Goal: Task Accomplishment & Management: Manage account settings

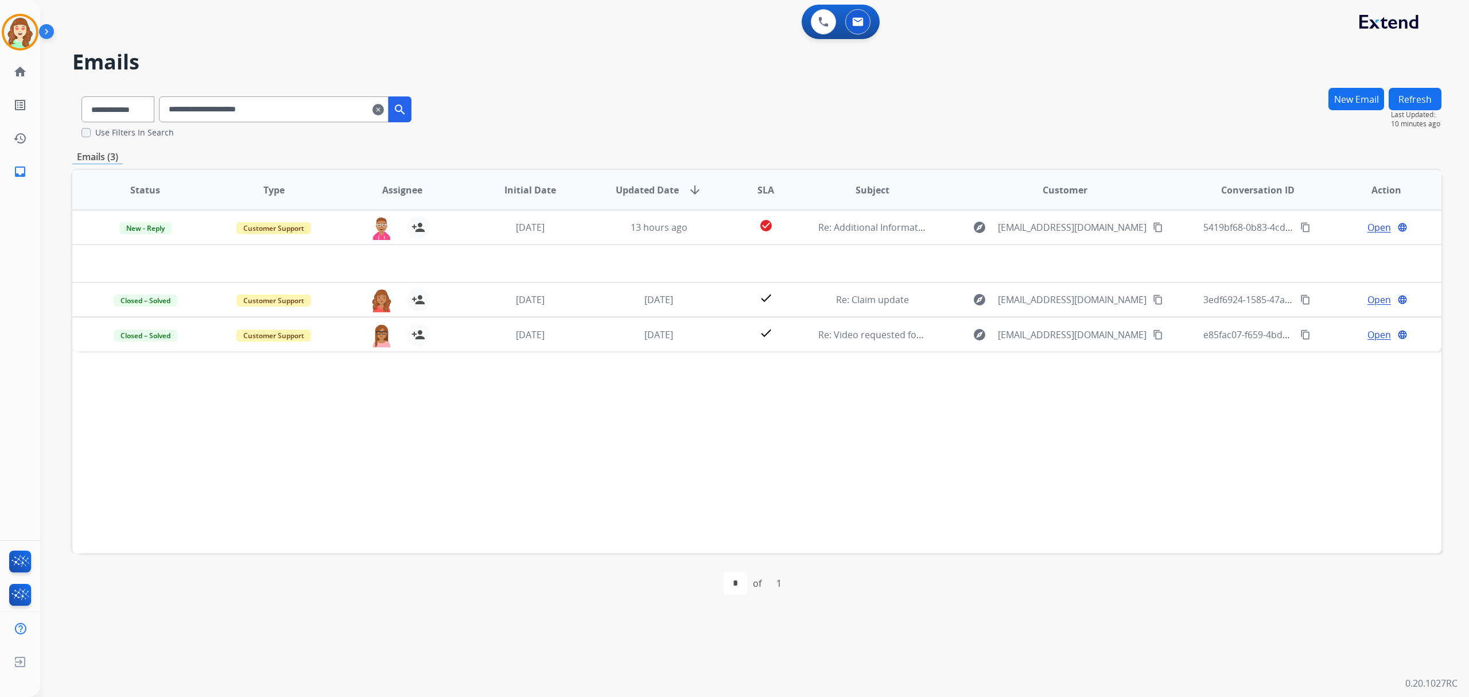
drag, startPoint x: 391, startPoint y: 109, endPoint x: 294, endPoint y: 106, distance: 96.5
click at [384, 109] on mat-icon "clear" at bounding box center [378, 110] width 11 height 14
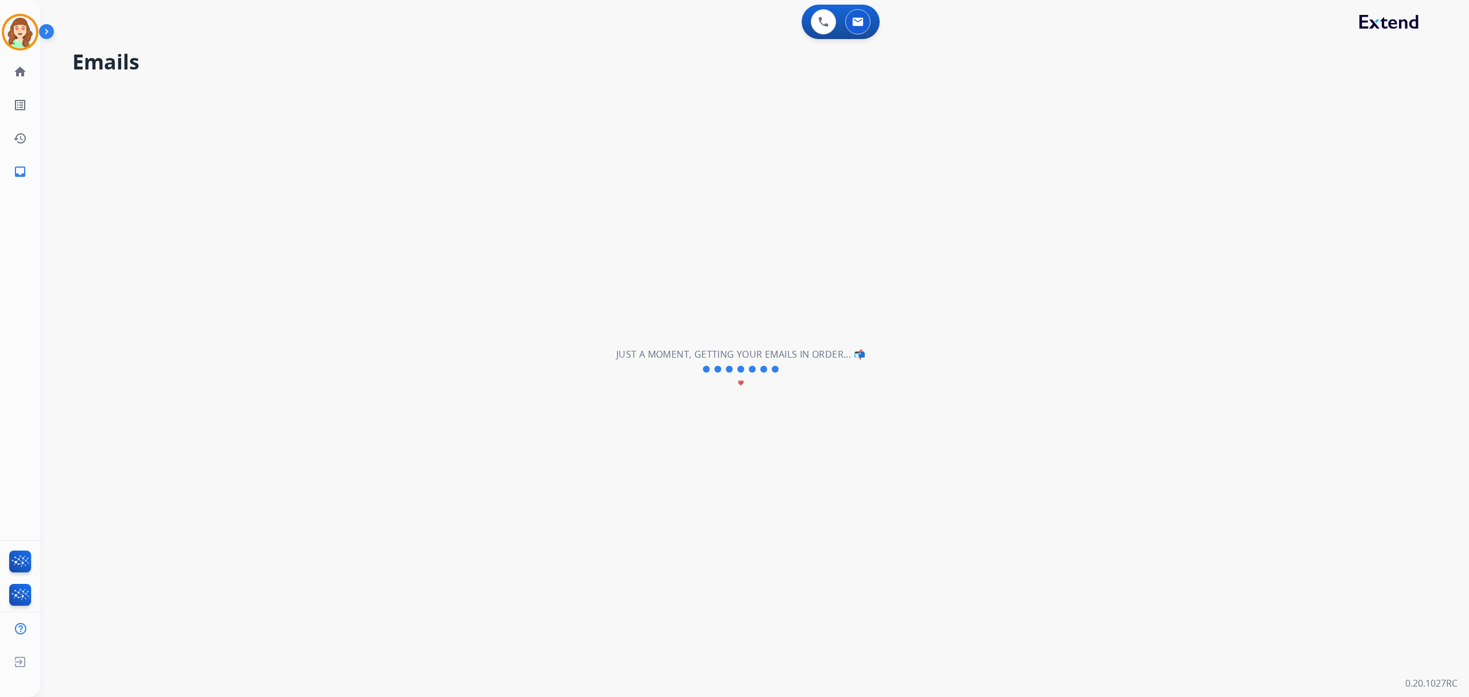
select select "**********"
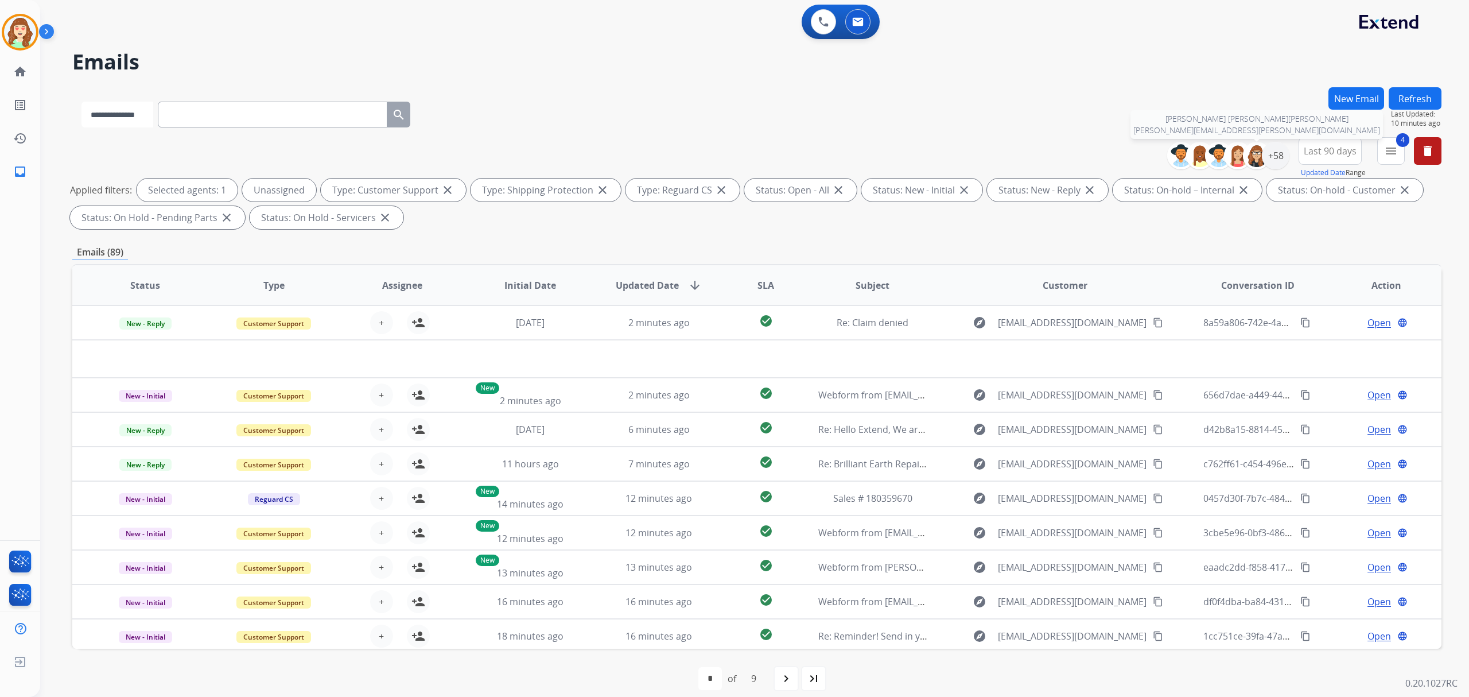
click at [108, 108] on select "**********" at bounding box center [118, 115] width 72 height 26
select select "**********"
click at [82, 102] on select "**********" at bounding box center [118, 115] width 72 height 26
paste input "**********"
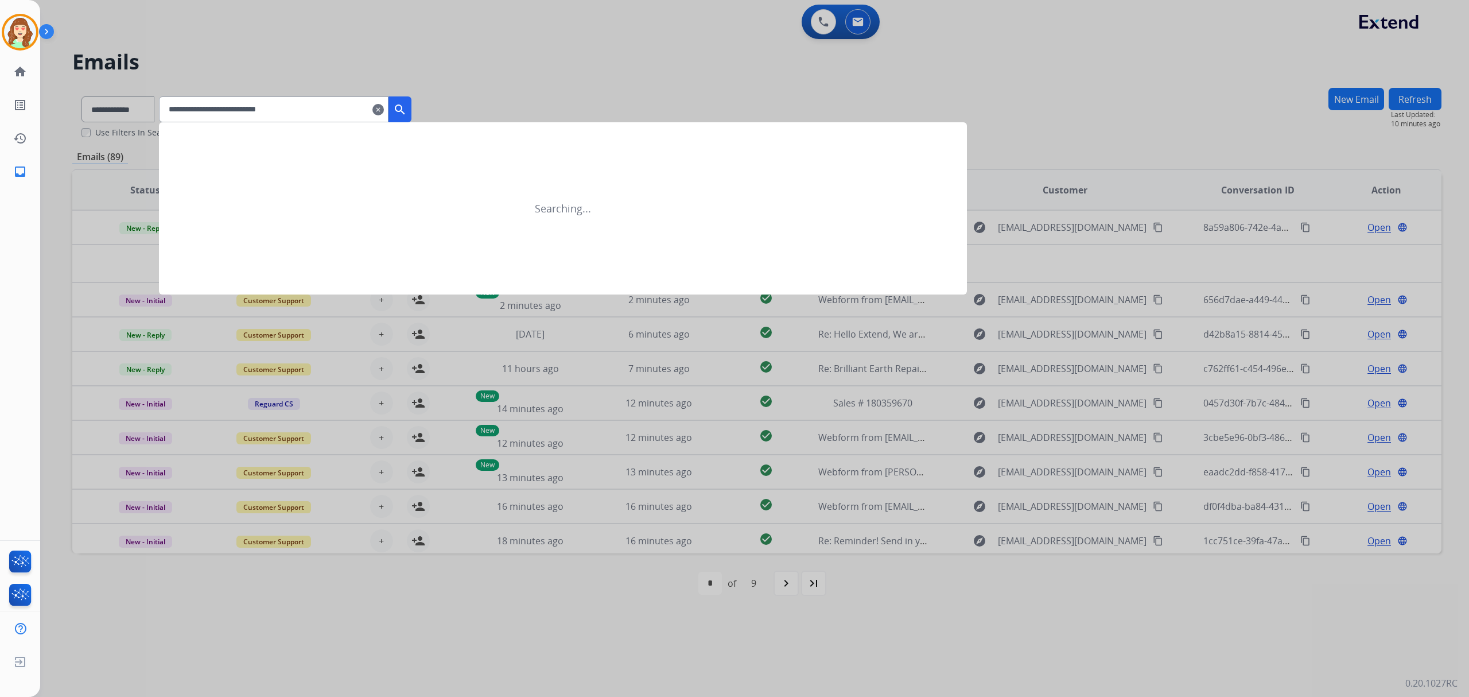
type input "**********"
click at [407, 106] on mat-icon "search" at bounding box center [400, 110] width 14 height 14
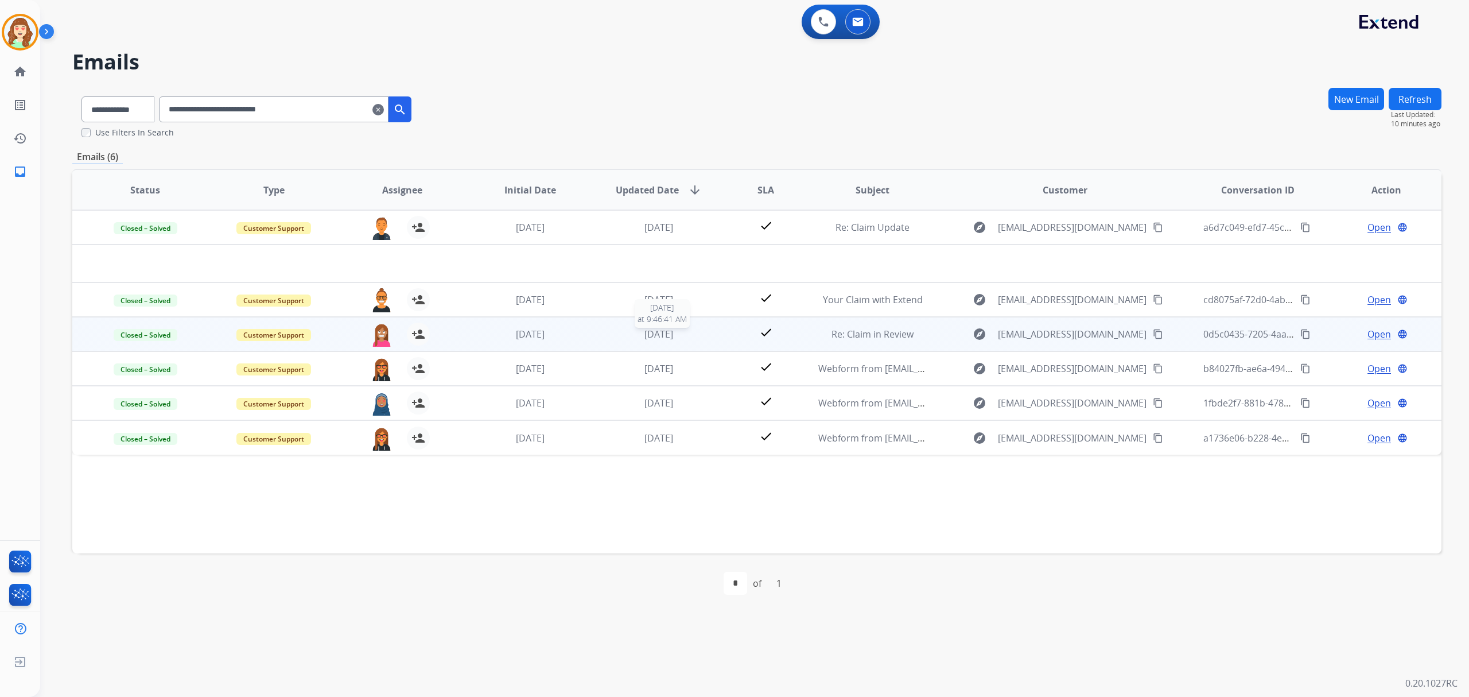
click at [653, 332] on span "[DATE]" at bounding box center [659, 334] width 29 height 13
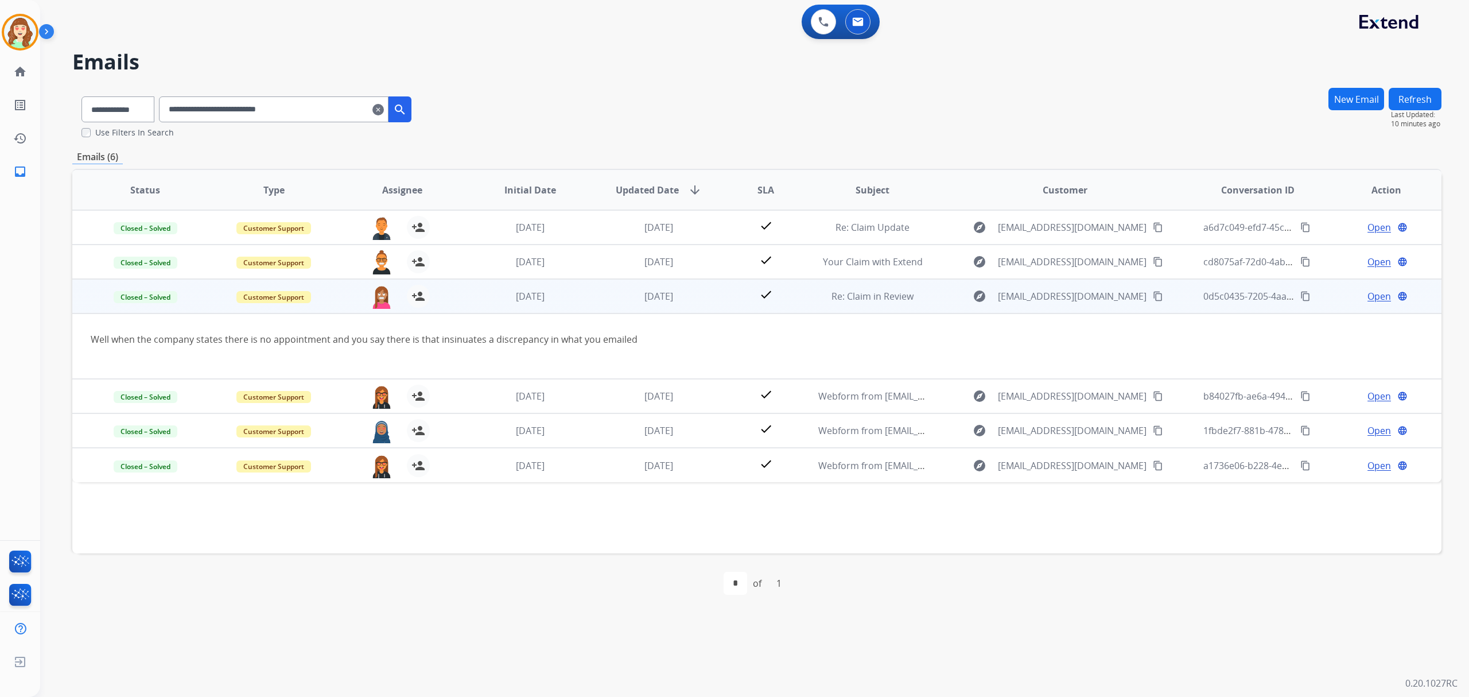
click at [1373, 297] on span "Open" at bounding box center [1380, 296] width 24 height 14
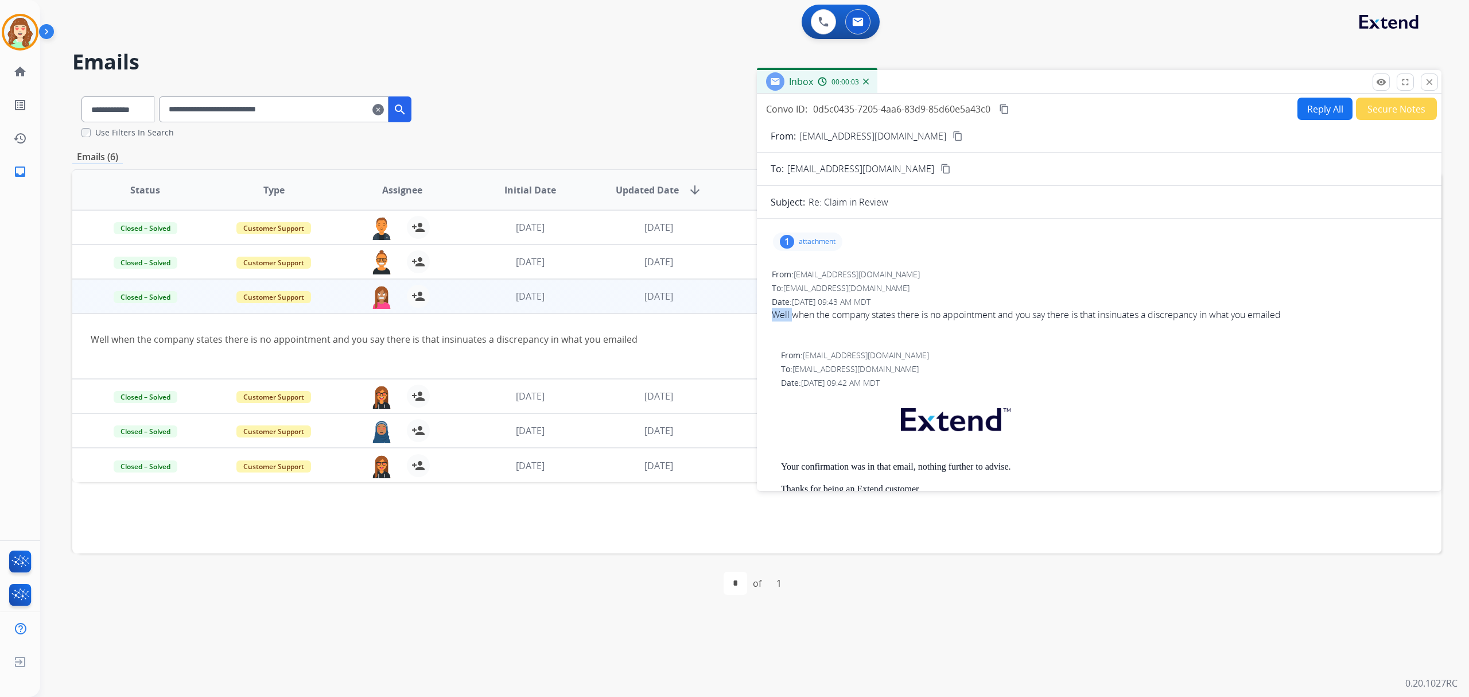
drag, startPoint x: 791, startPoint y: 317, endPoint x: 771, endPoint y: 317, distance: 19.5
click at [772, 317] on div "Well when the company states there is no appointment and you say there is that …" at bounding box center [1099, 315] width 655 height 14
click at [1406, 86] on mat-icon "fullscreen" at bounding box center [1406, 82] width 10 height 10
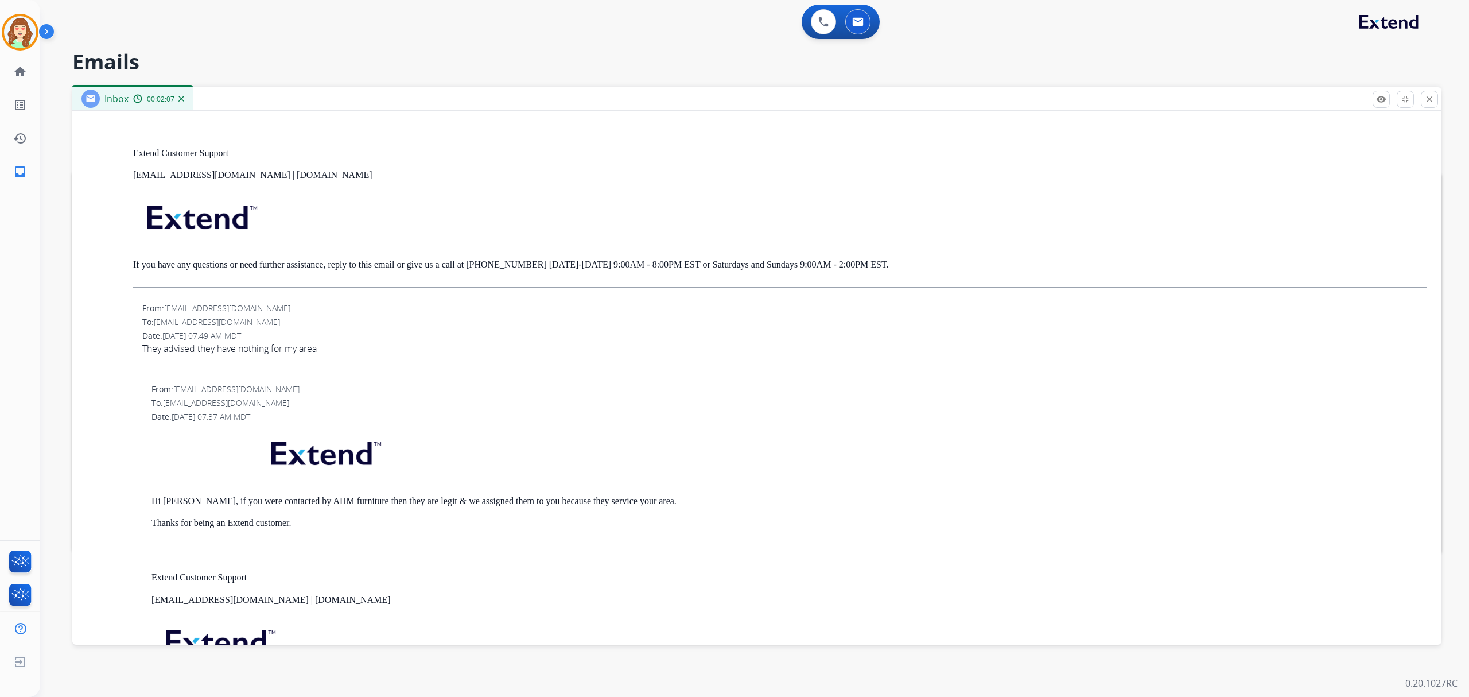
scroll to position [1301, 0]
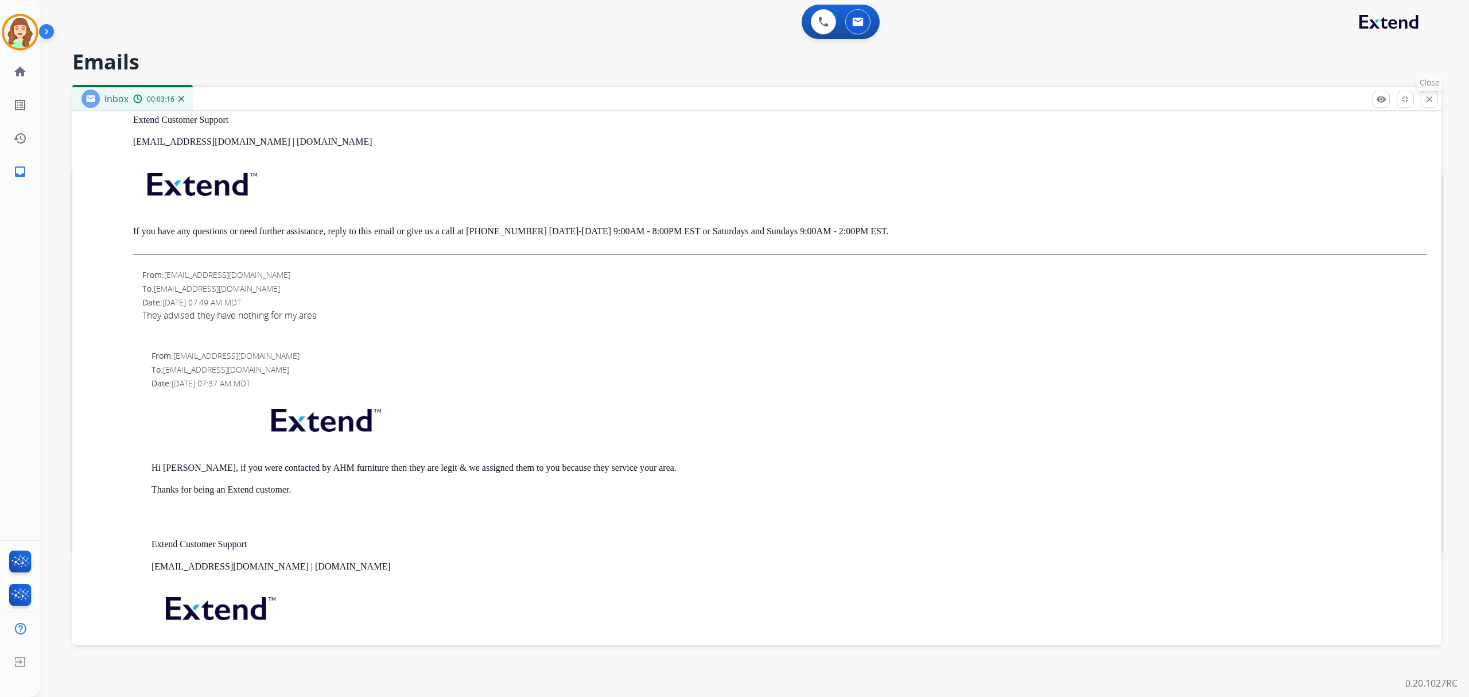
click at [1433, 95] on mat-icon "close" at bounding box center [1430, 99] width 10 height 10
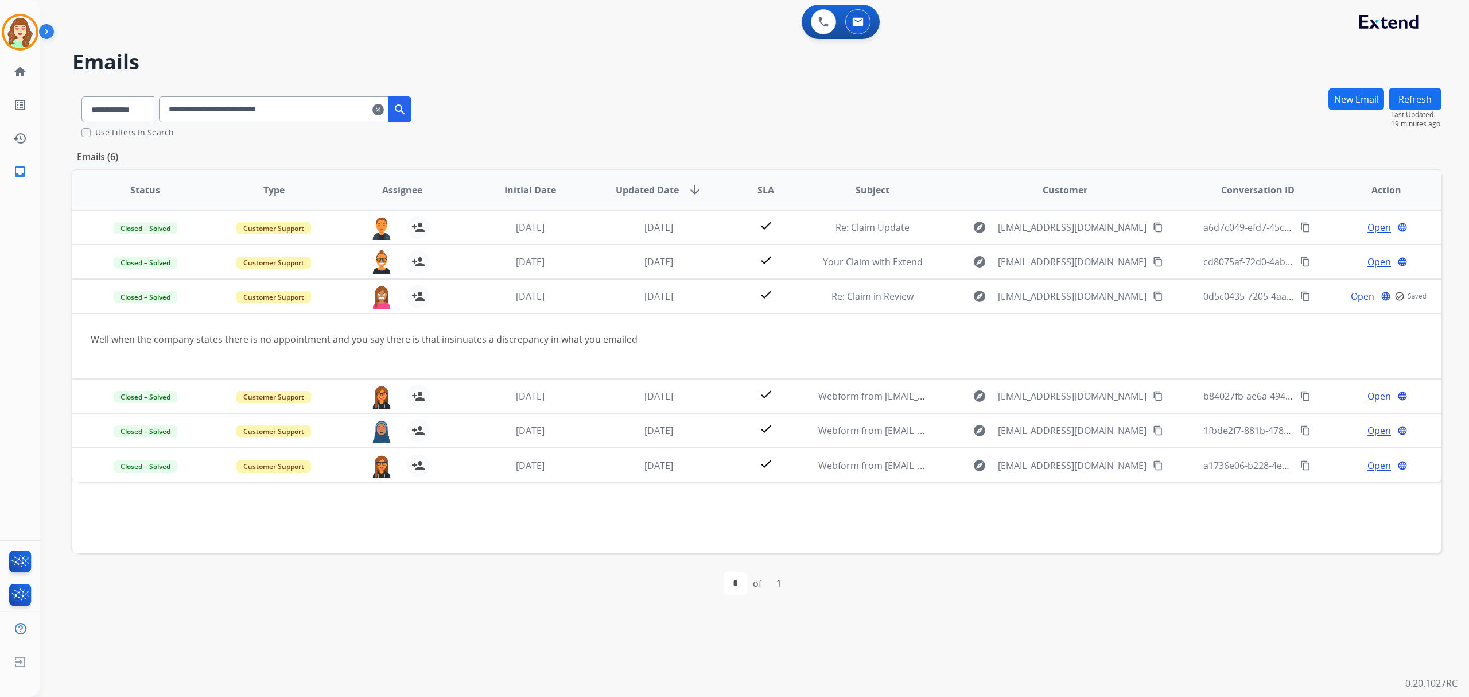
drag, startPoint x: 393, startPoint y: 108, endPoint x: 258, endPoint y: 95, distance: 136.1
click at [384, 108] on mat-icon "clear" at bounding box center [378, 110] width 11 height 14
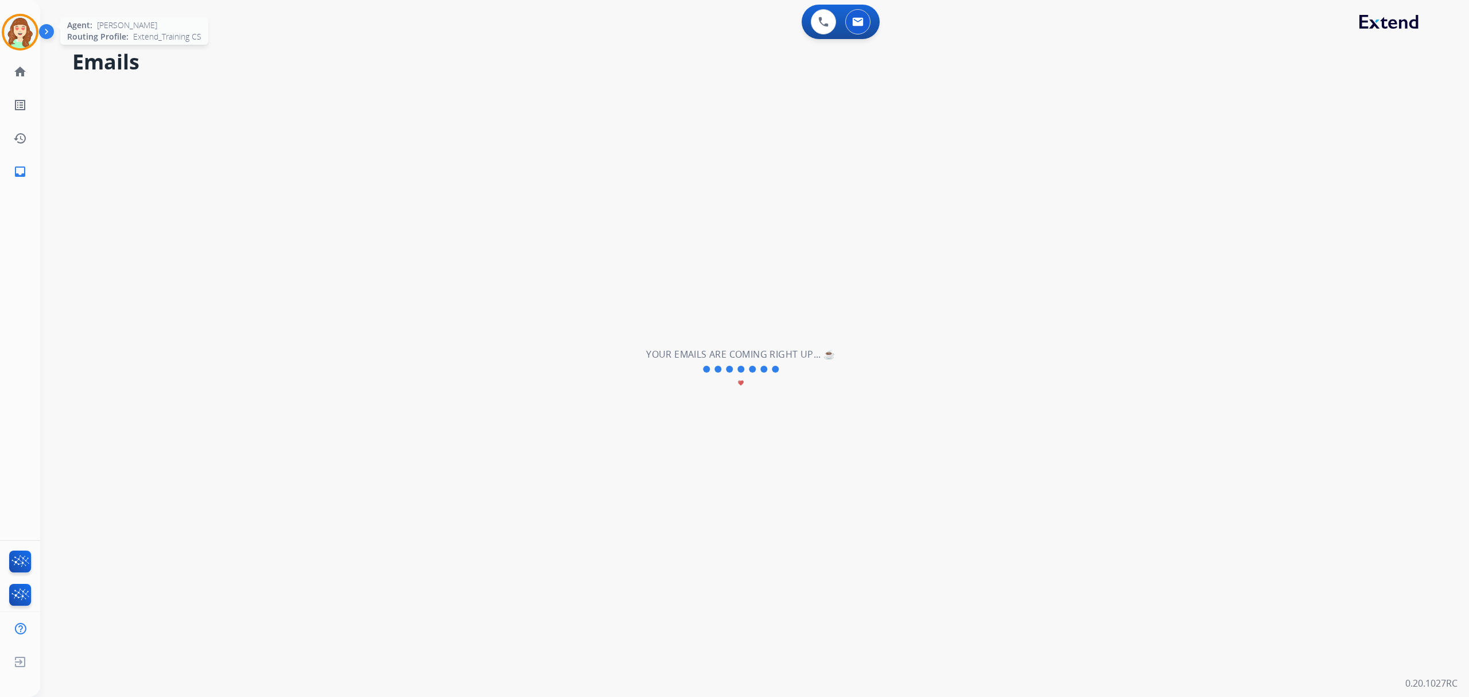
click at [33, 28] on img at bounding box center [20, 32] width 32 height 32
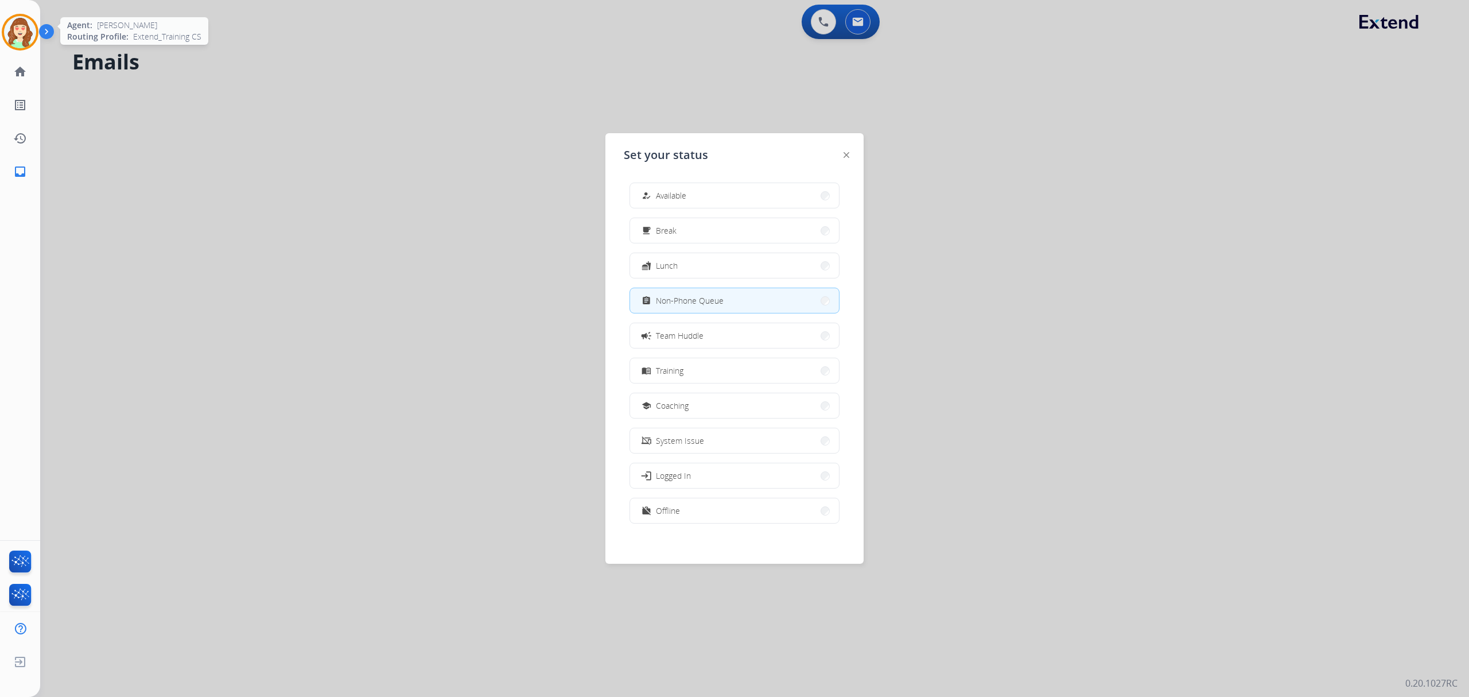
select select "**********"
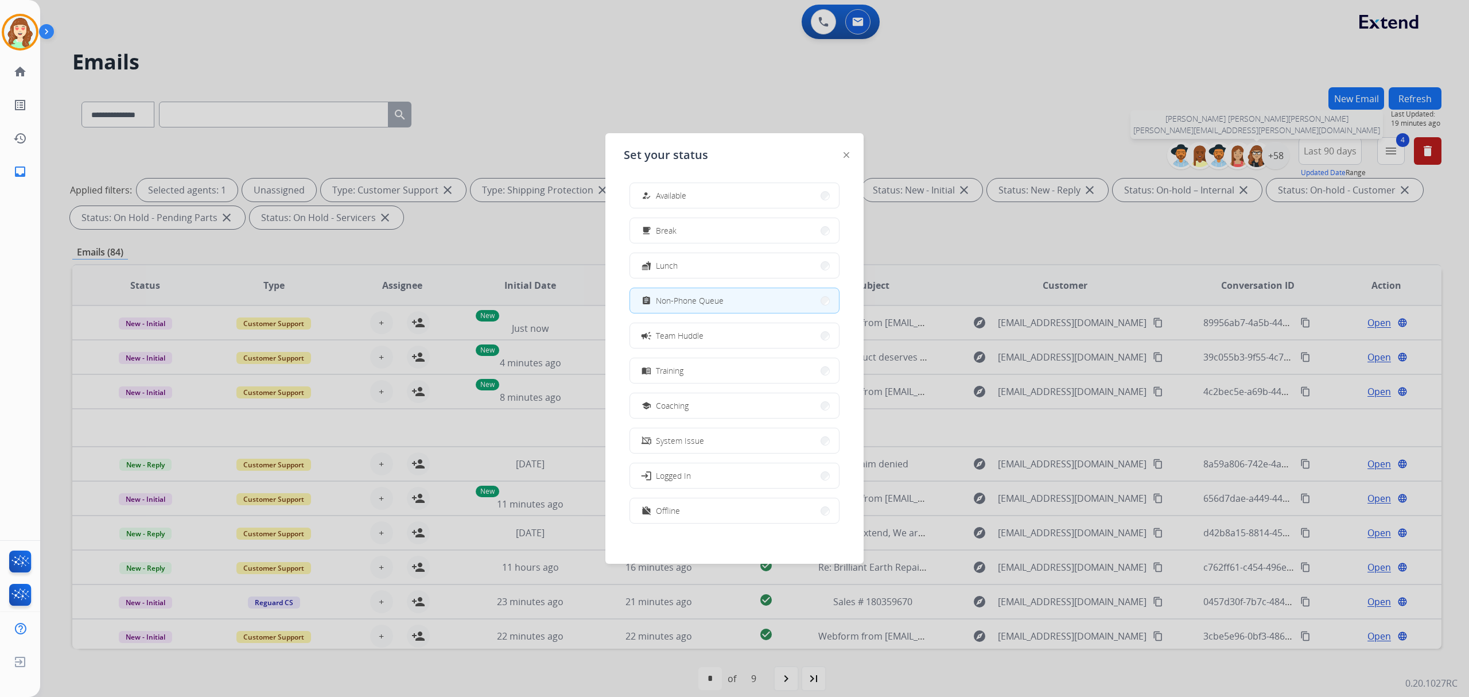
click at [724, 87] on div at bounding box center [734, 348] width 1469 height 697
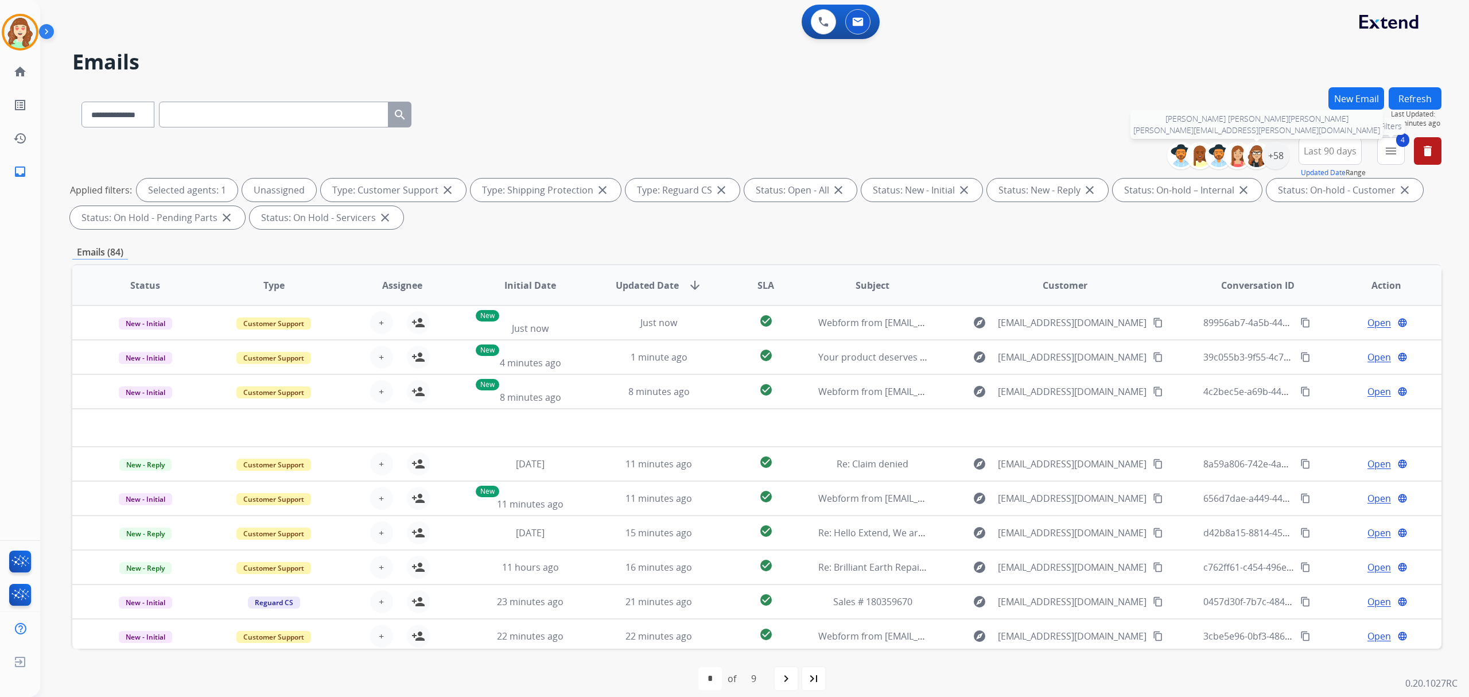
click at [1403, 149] on button "4 menu Filters" at bounding box center [1392, 151] width 28 height 28
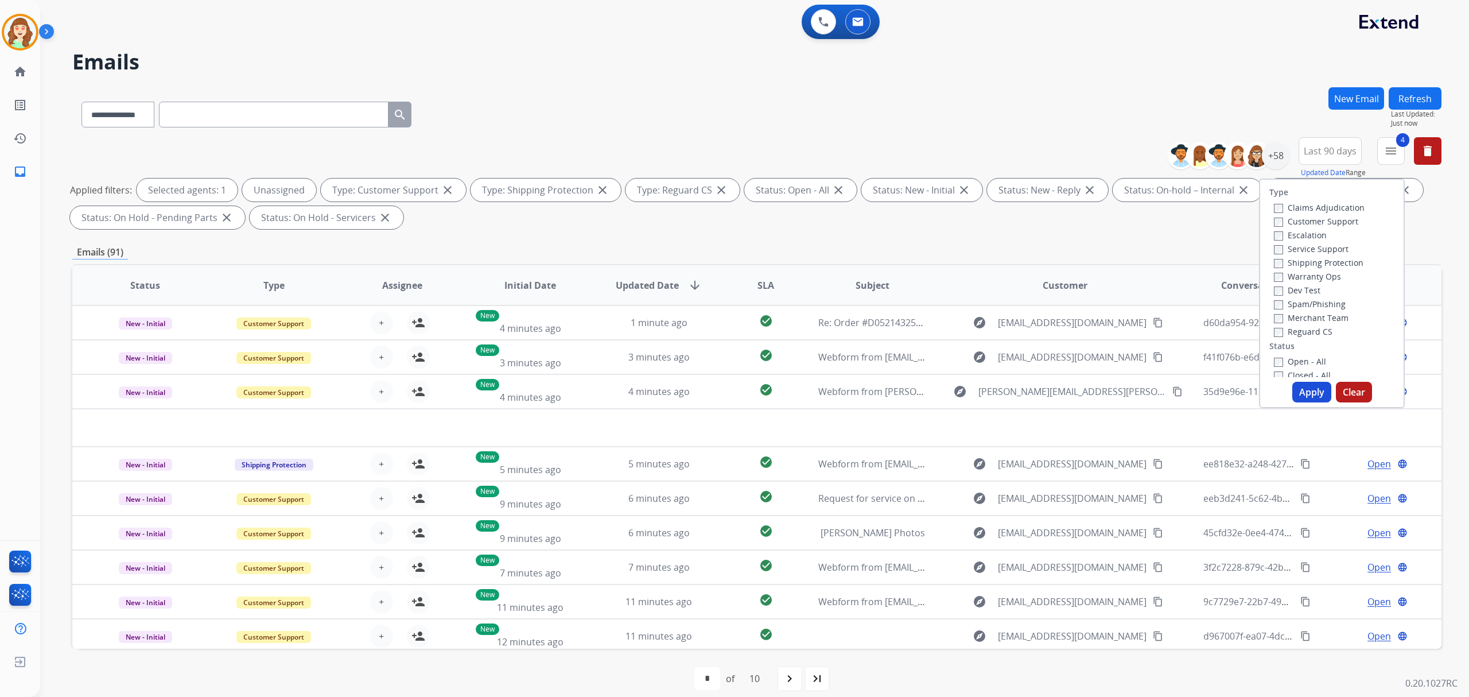
click at [1173, 75] on div "**********" at bounding box center [741, 374] width 1402 height 667
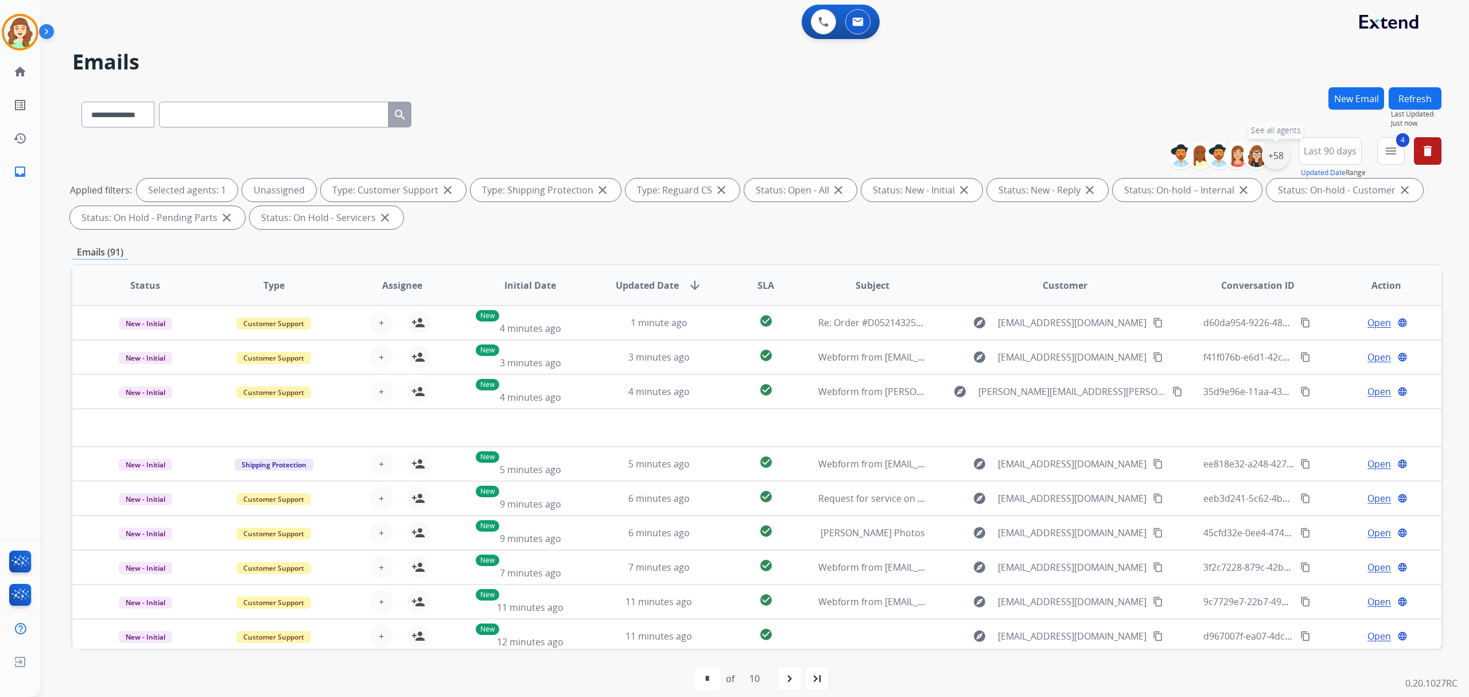
click at [1272, 162] on div "+58" at bounding box center [1276, 156] width 28 height 28
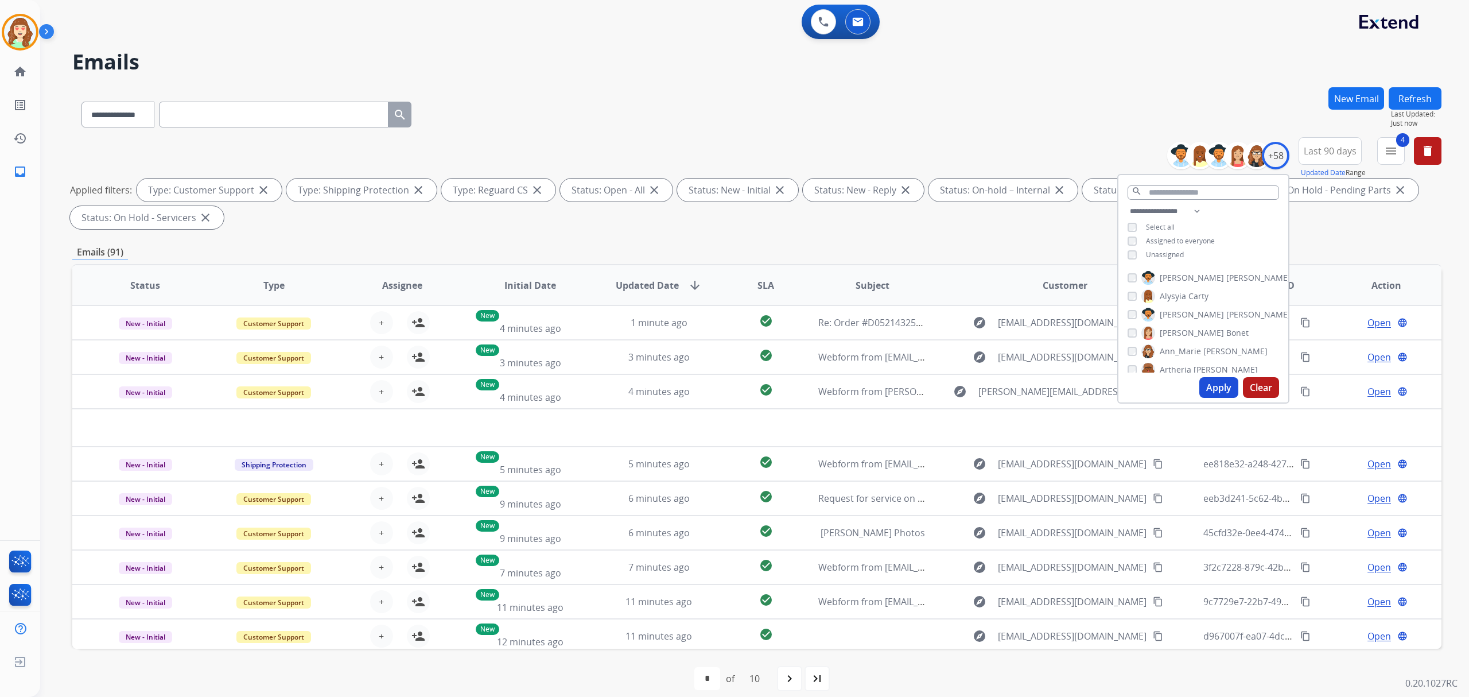
click at [1192, 67] on h2 "Emails" at bounding box center [757, 62] width 1370 height 23
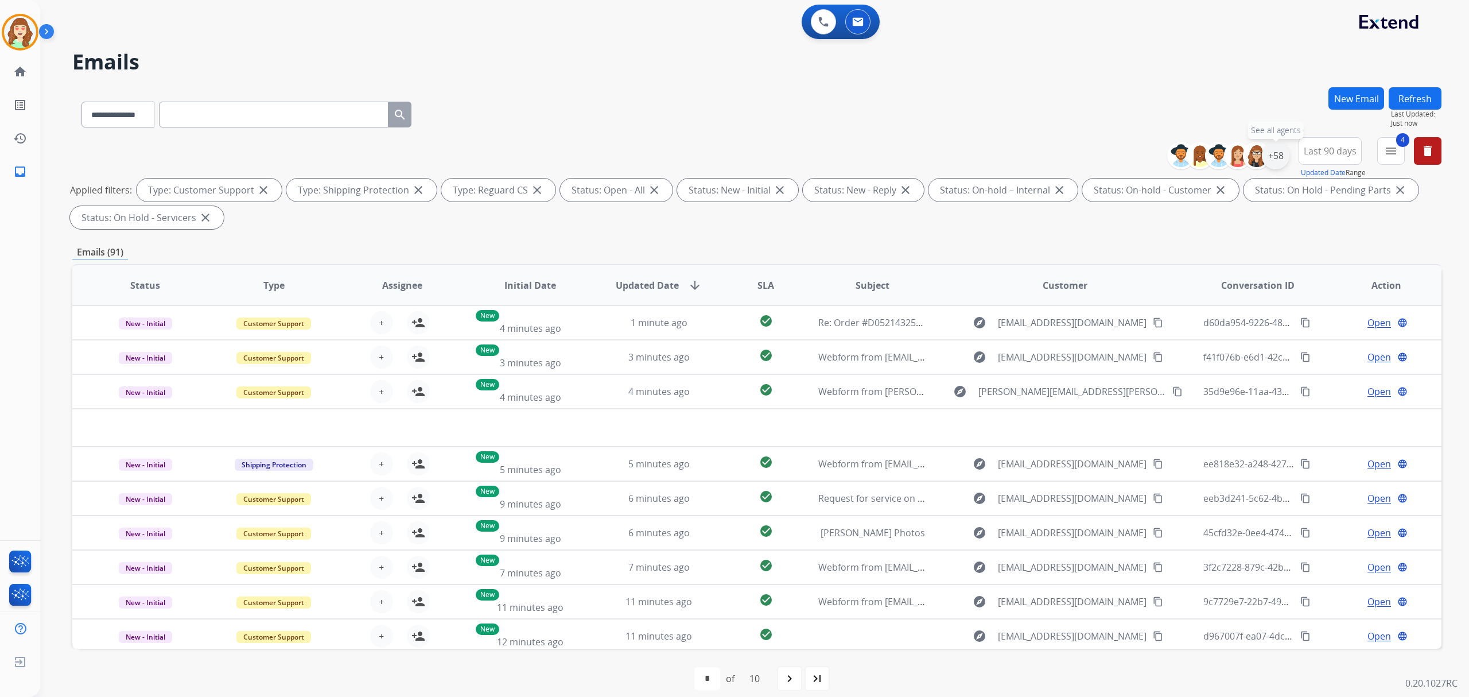
drag, startPoint x: 1270, startPoint y: 155, endPoint x: 1275, endPoint y: 152, distance: 5.9
click at [1273, 153] on div "+58" at bounding box center [1276, 156] width 28 height 28
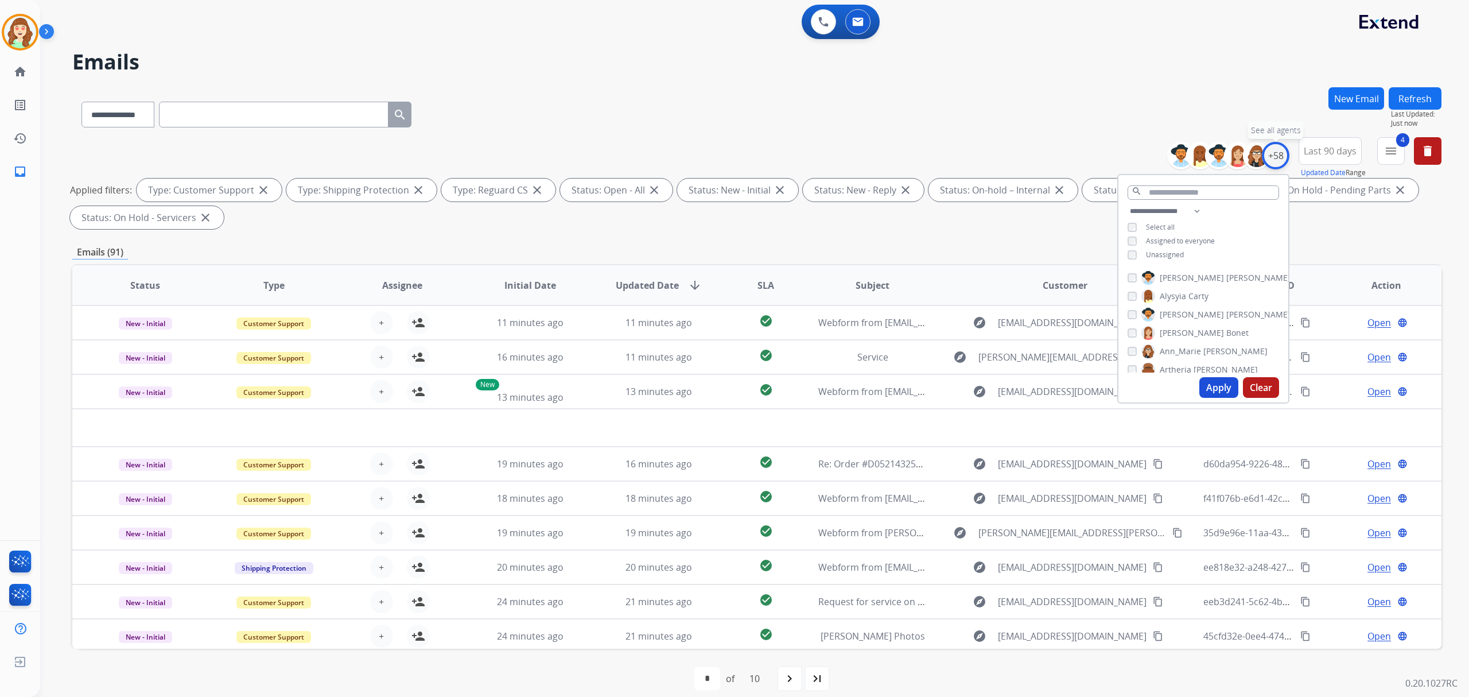
click at [1265, 152] on div "+58" at bounding box center [1276, 156] width 28 height 28
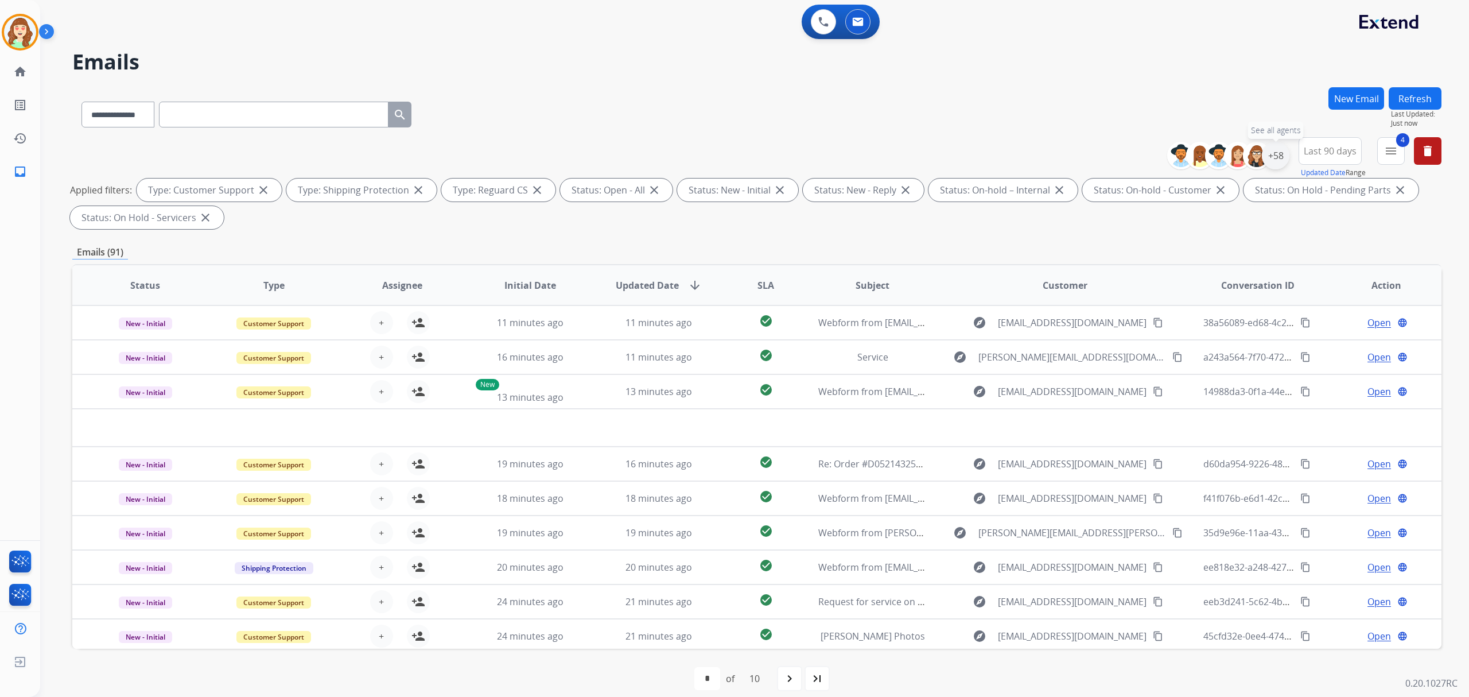
click at [1265, 152] on div "+58" at bounding box center [1276, 156] width 28 height 28
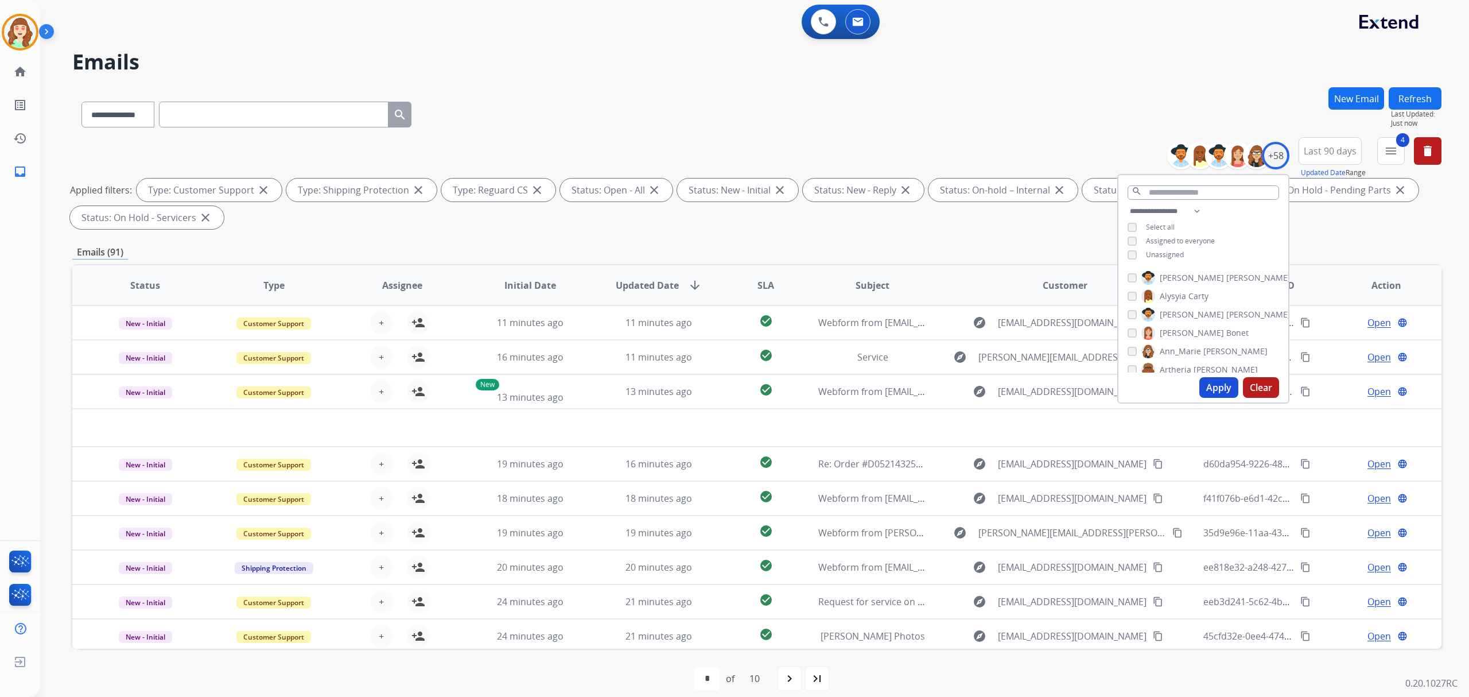
click at [1125, 279] on div "[PERSON_NAME] [PERSON_NAME] [PERSON_NAME] [PERSON_NAME] [PERSON_NAME] [PERSON_N…" at bounding box center [1204, 319] width 170 height 106
click at [1220, 391] on button "Apply" at bounding box center [1219, 387] width 39 height 21
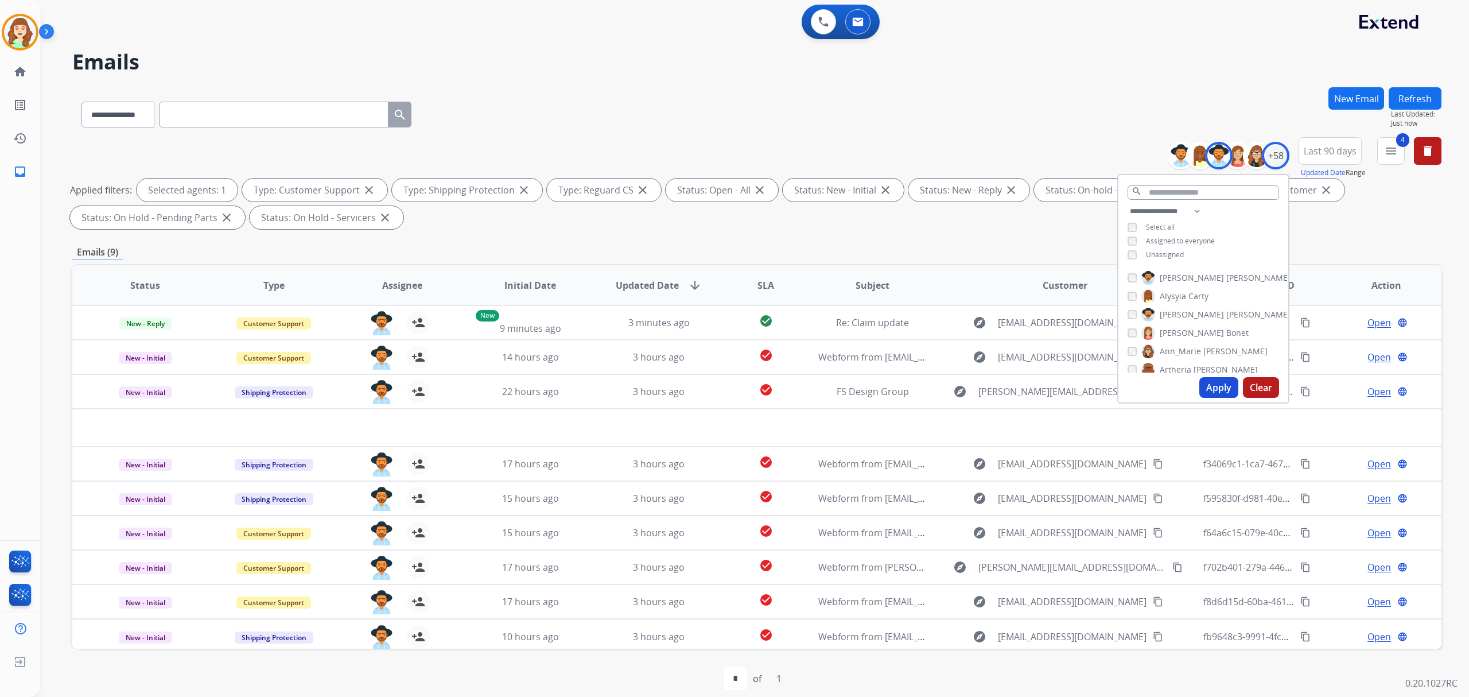
click at [1212, 388] on button "Apply" at bounding box center [1219, 387] width 39 height 21
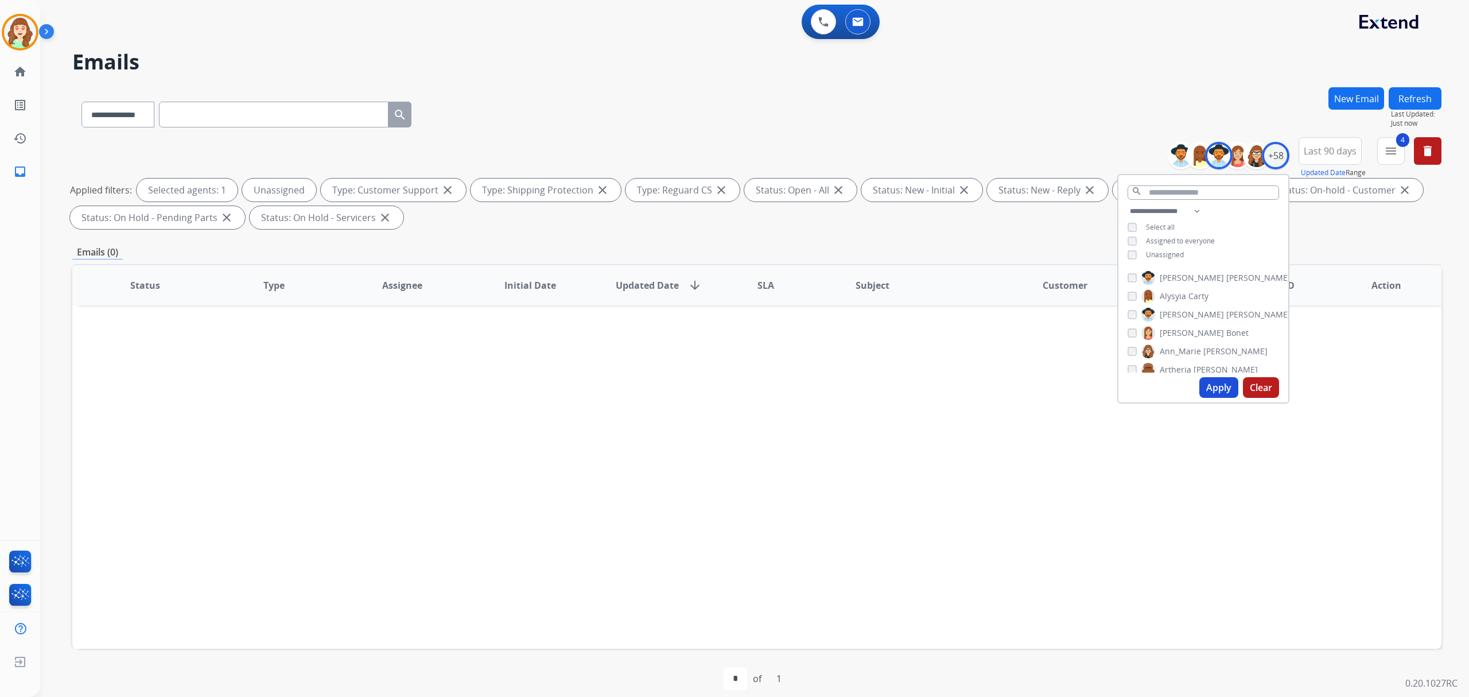
click at [1220, 386] on button "Apply" at bounding box center [1219, 387] width 39 height 21
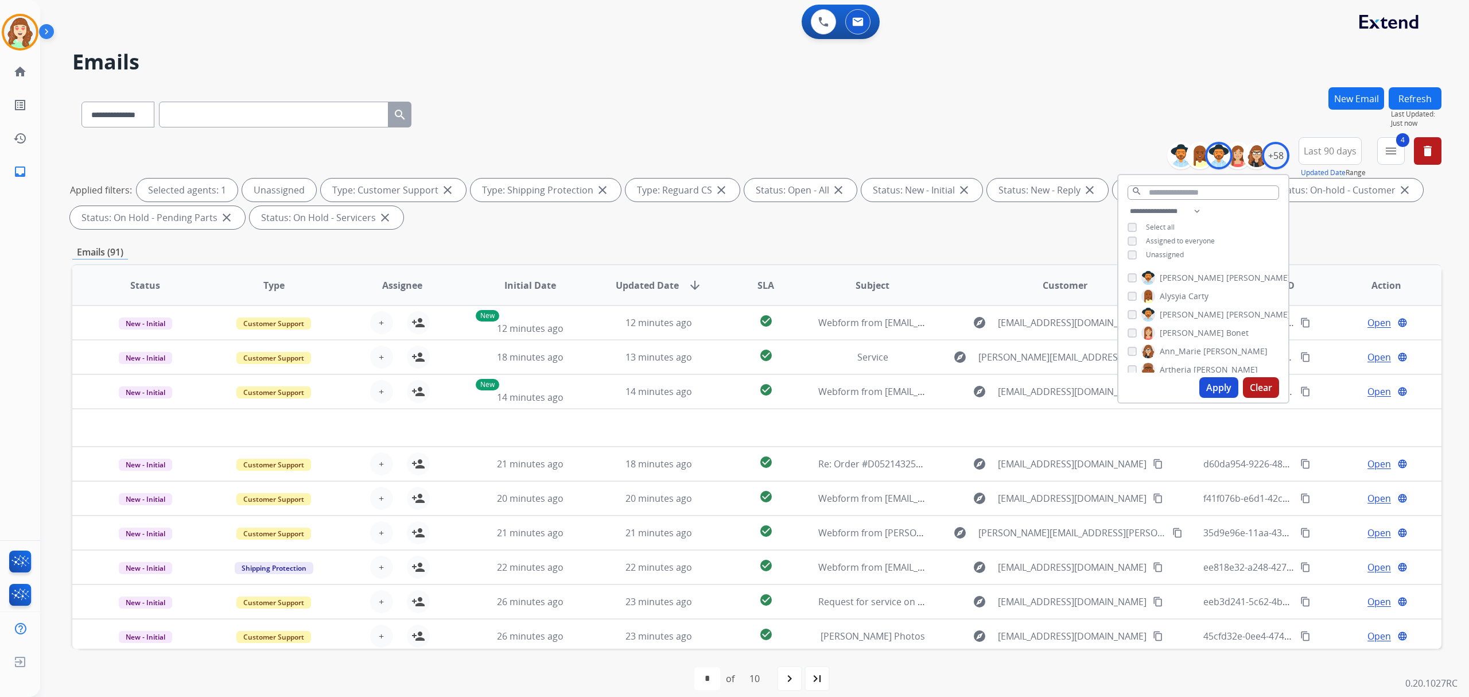
click at [758, 282] on span "SLA" at bounding box center [766, 285] width 17 height 14
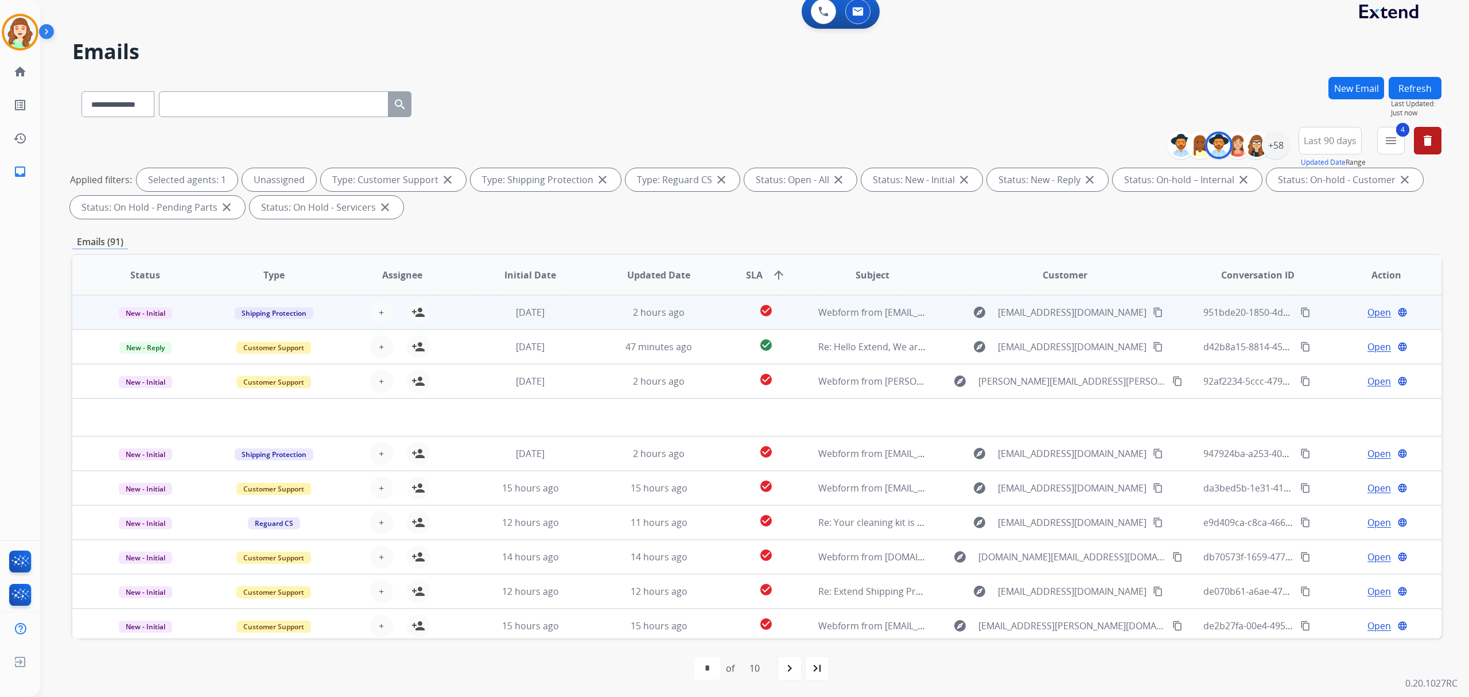
scroll to position [11, 0]
click at [385, 315] on button "+ Select agent" at bounding box center [381, 311] width 23 height 23
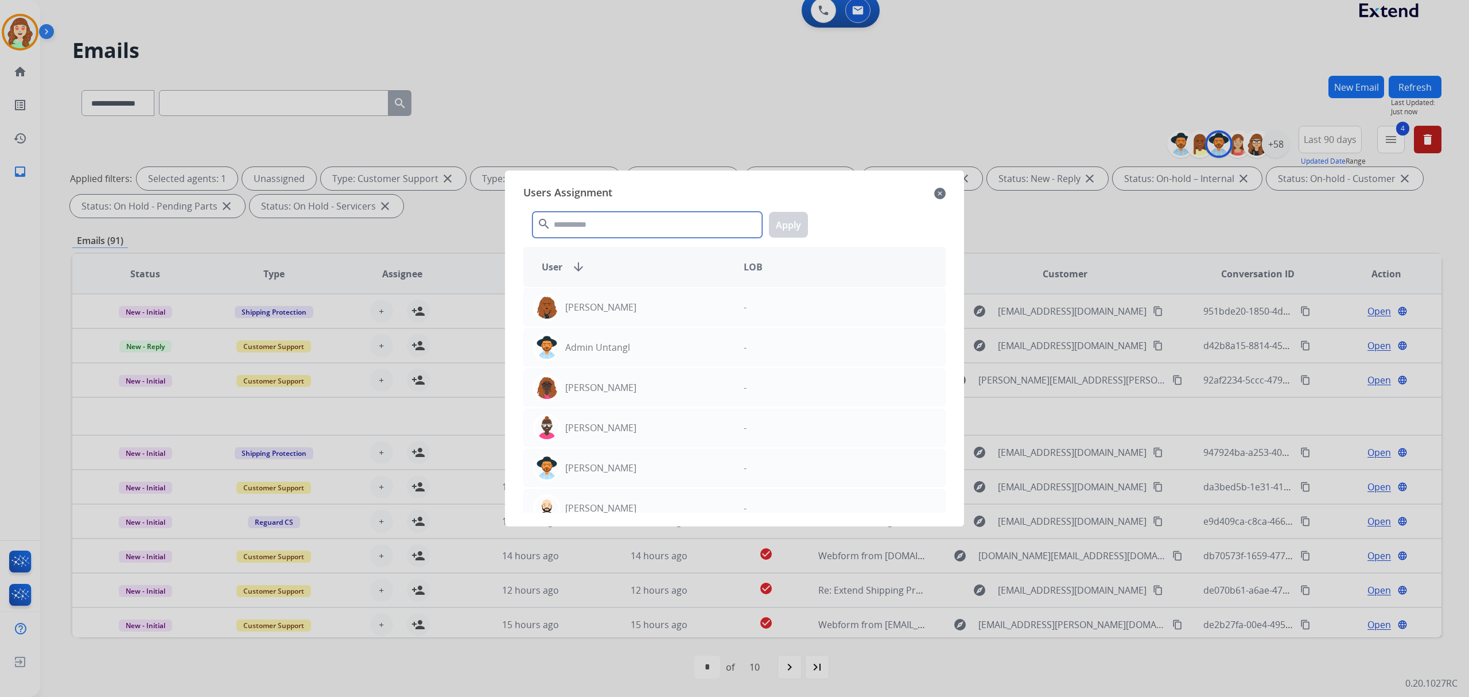
drag, startPoint x: 632, startPoint y: 226, endPoint x: 627, endPoint y: 223, distance: 6.2
click at [628, 223] on input "text" at bounding box center [648, 225] width 230 height 26
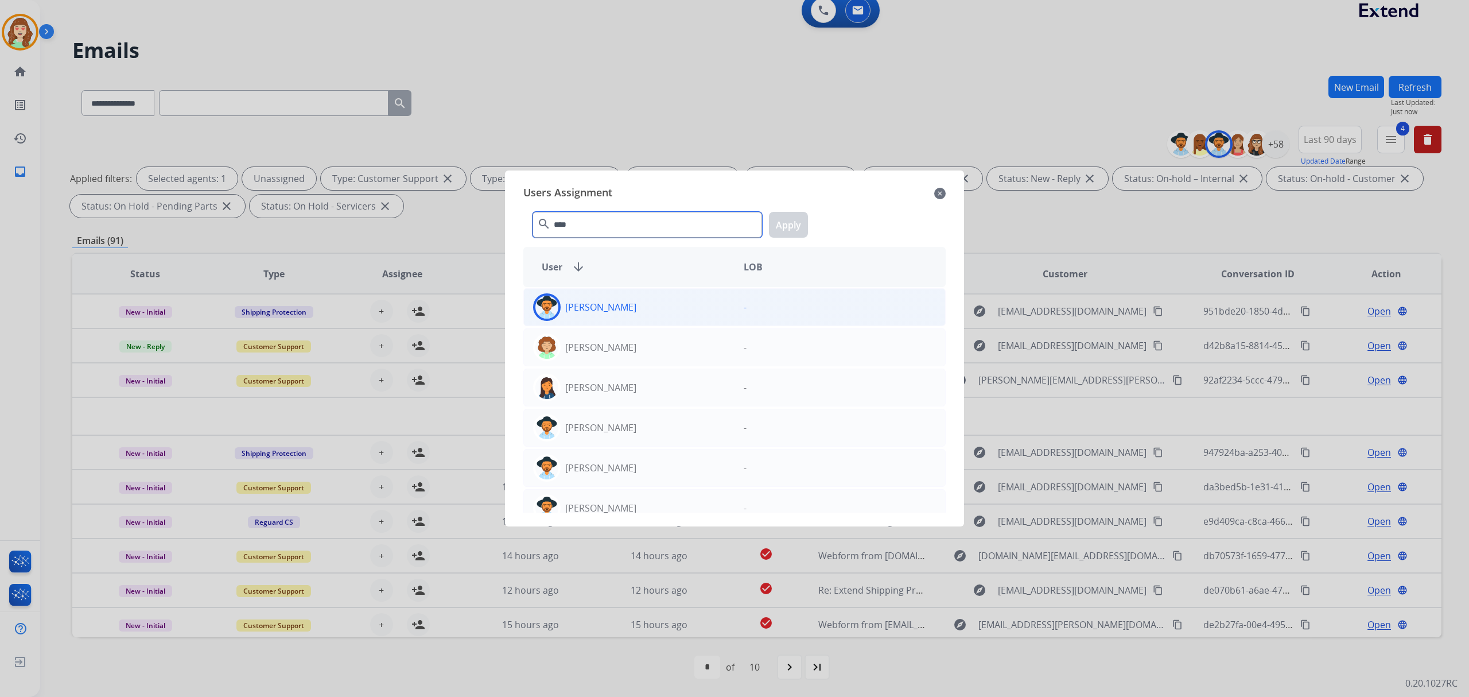
type input "****"
click at [632, 312] on div "[PERSON_NAME]" at bounding box center [629, 307] width 211 height 28
click at [793, 218] on button "Apply" at bounding box center [788, 225] width 39 height 26
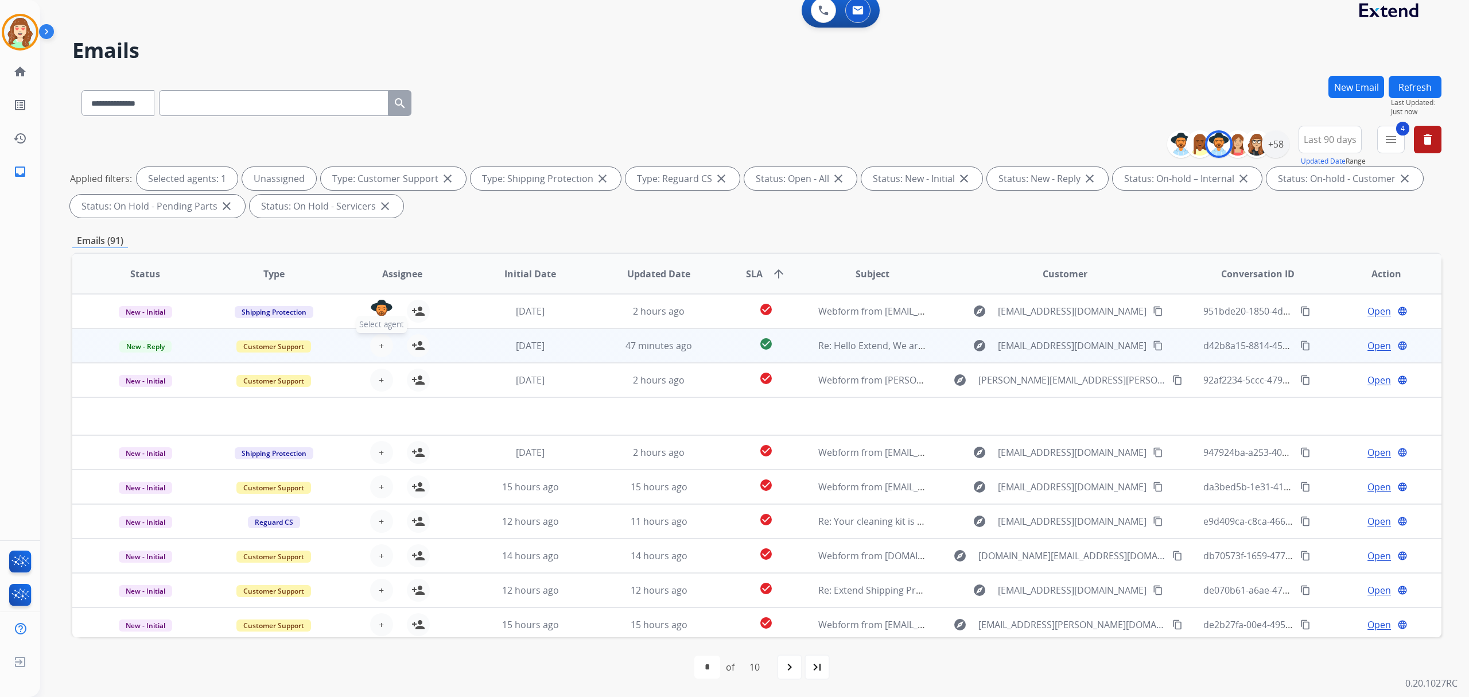
click at [375, 343] on button "+ Select agent" at bounding box center [381, 345] width 23 height 23
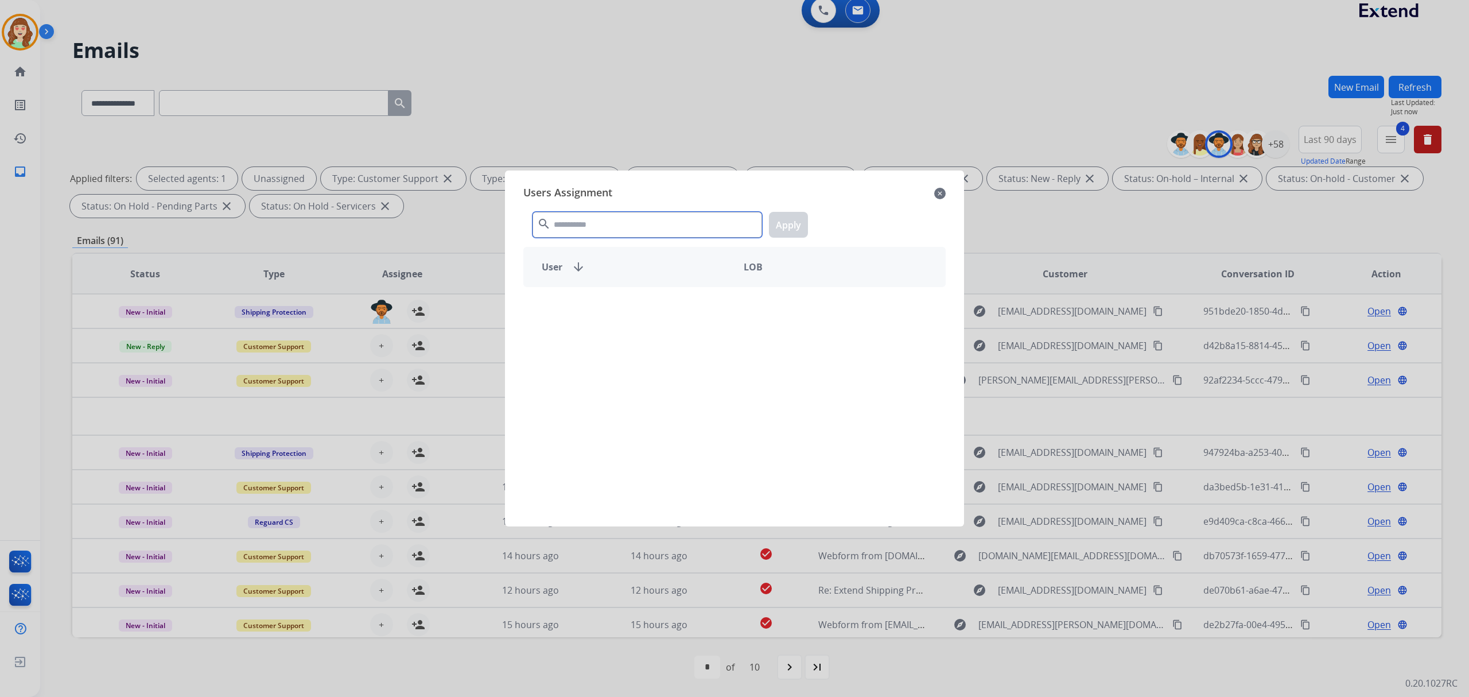
drag, startPoint x: 569, startPoint y: 223, endPoint x: 556, endPoint y: 216, distance: 15.2
click at [568, 219] on input "text" at bounding box center [648, 225] width 230 height 26
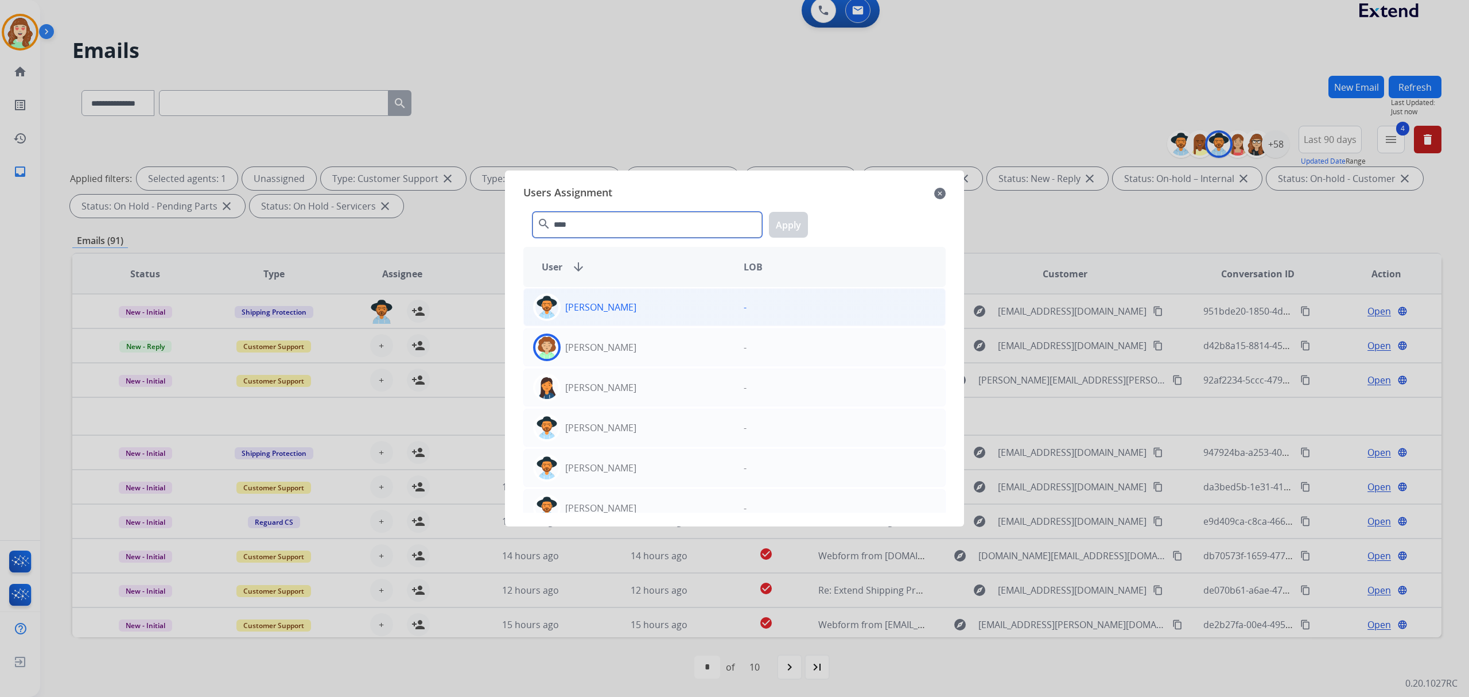
type input "****"
click at [671, 307] on div "[PERSON_NAME]" at bounding box center [629, 307] width 211 height 28
click at [796, 217] on button "Apply" at bounding box center [788, 225] width 39 height 26
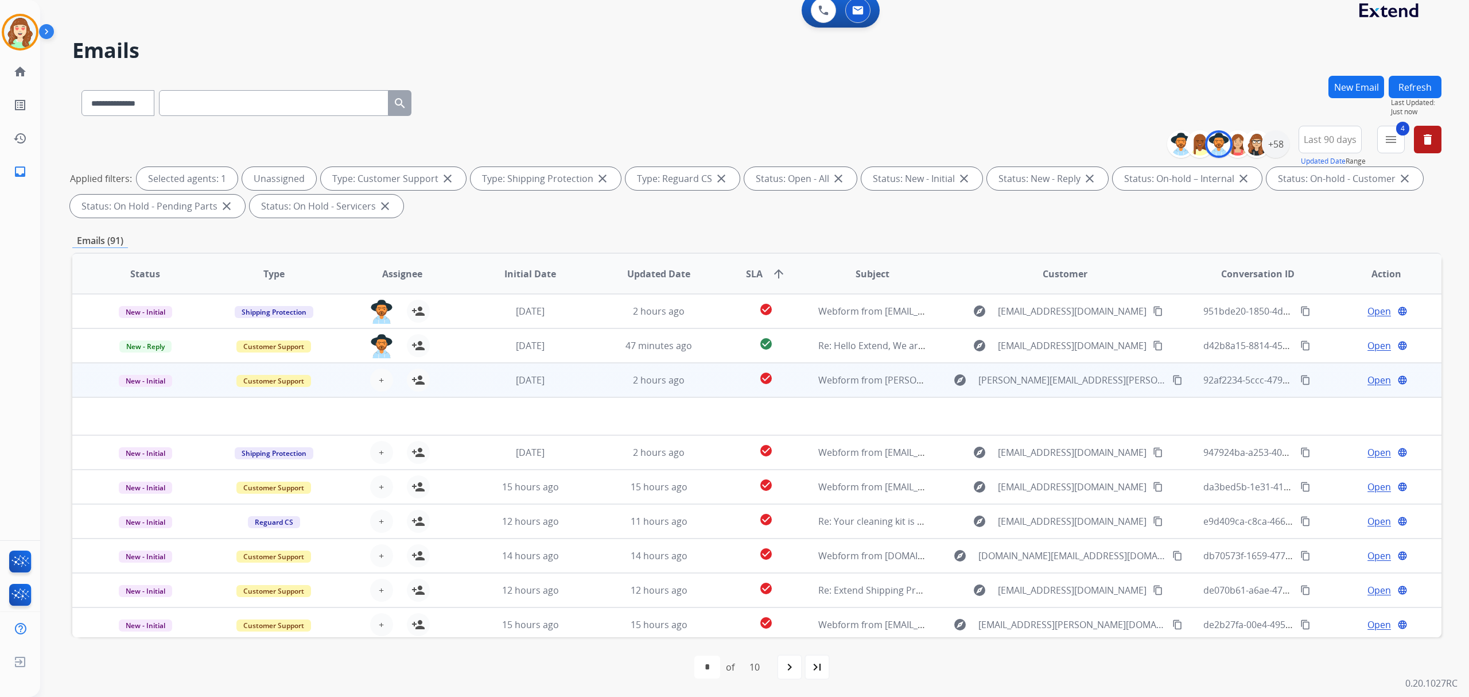
click at [368, 373] on div "+ Select agent person_add Assign to Me" at bounding box center [392, 379] width 73 height 23
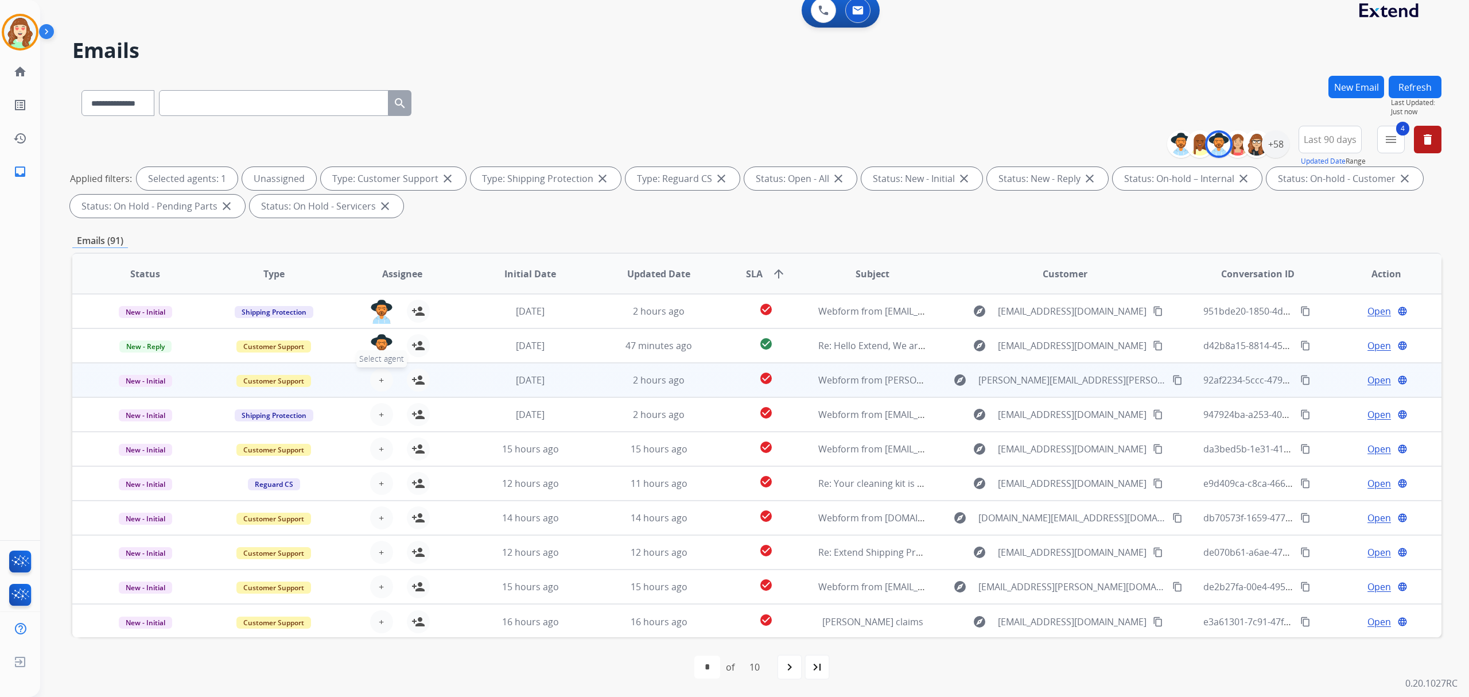
click at [381, 375] on span "+" at bounding box center [381, 380] width 5 height 14
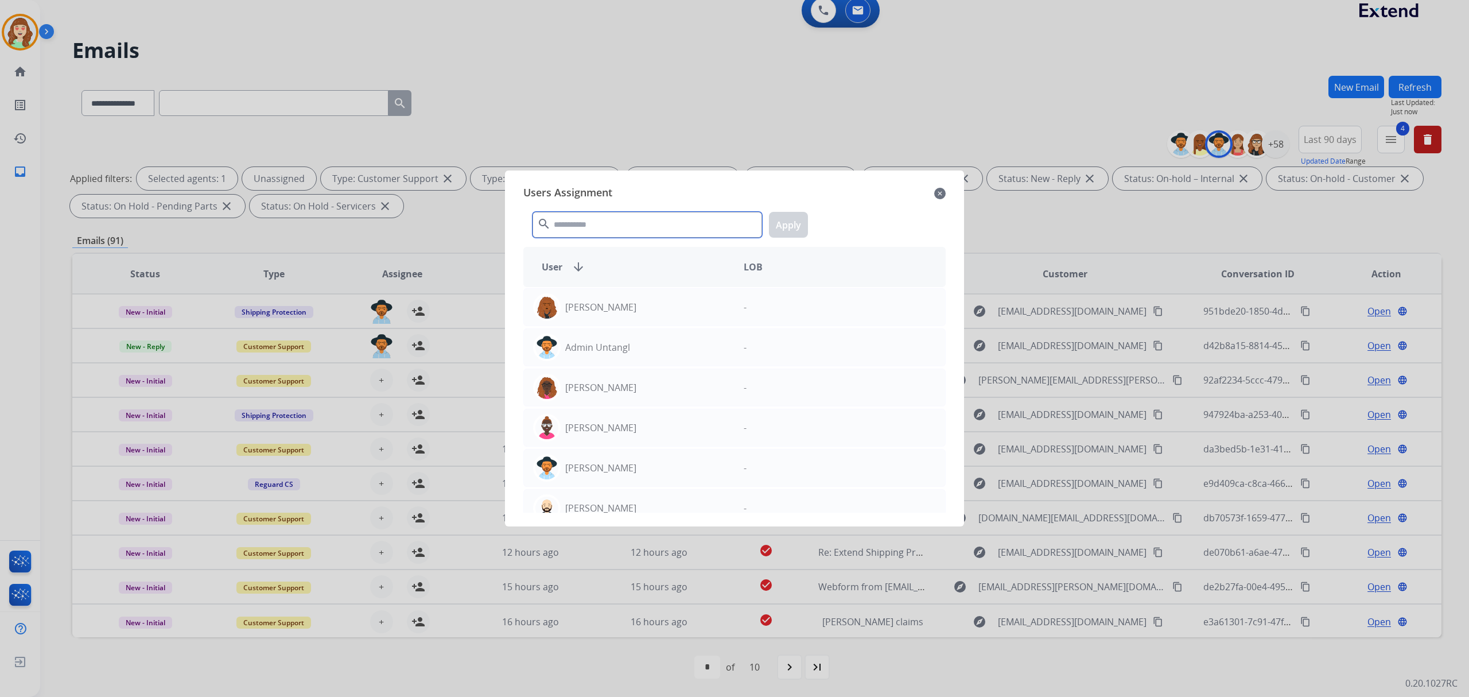
drag, startPoint x: 616, startPoint y: 226, endPoint x: 598, endPoint y: 192, distance: 39.0
click at [600, 217] on input "text" at bounding box center [648, 225] width 230 height 26
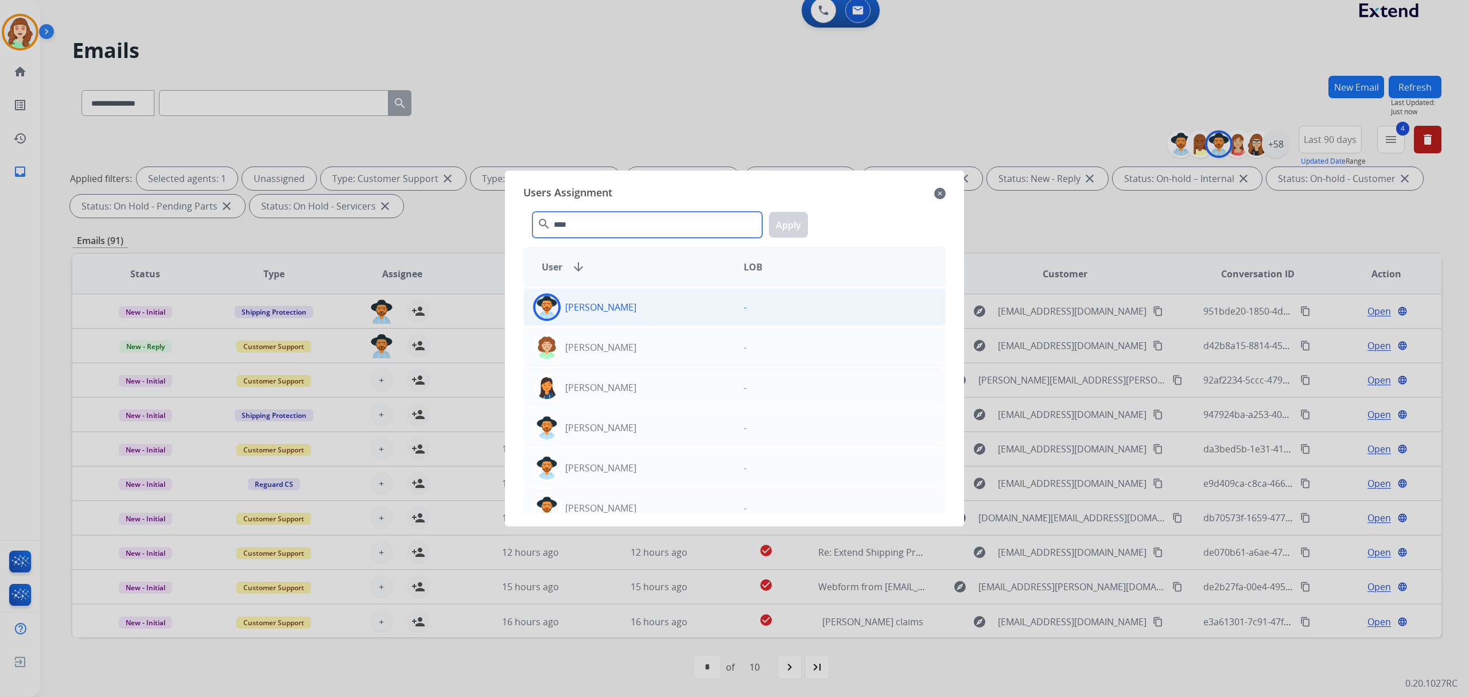
type input "****"
click at [643, 301] on div "[PERSON_NAME]" at bounding box center [629, 307] width 211 height 28
click at [795, 224] on button "Apply" at bounding box center [788, 225] width 39 height 26
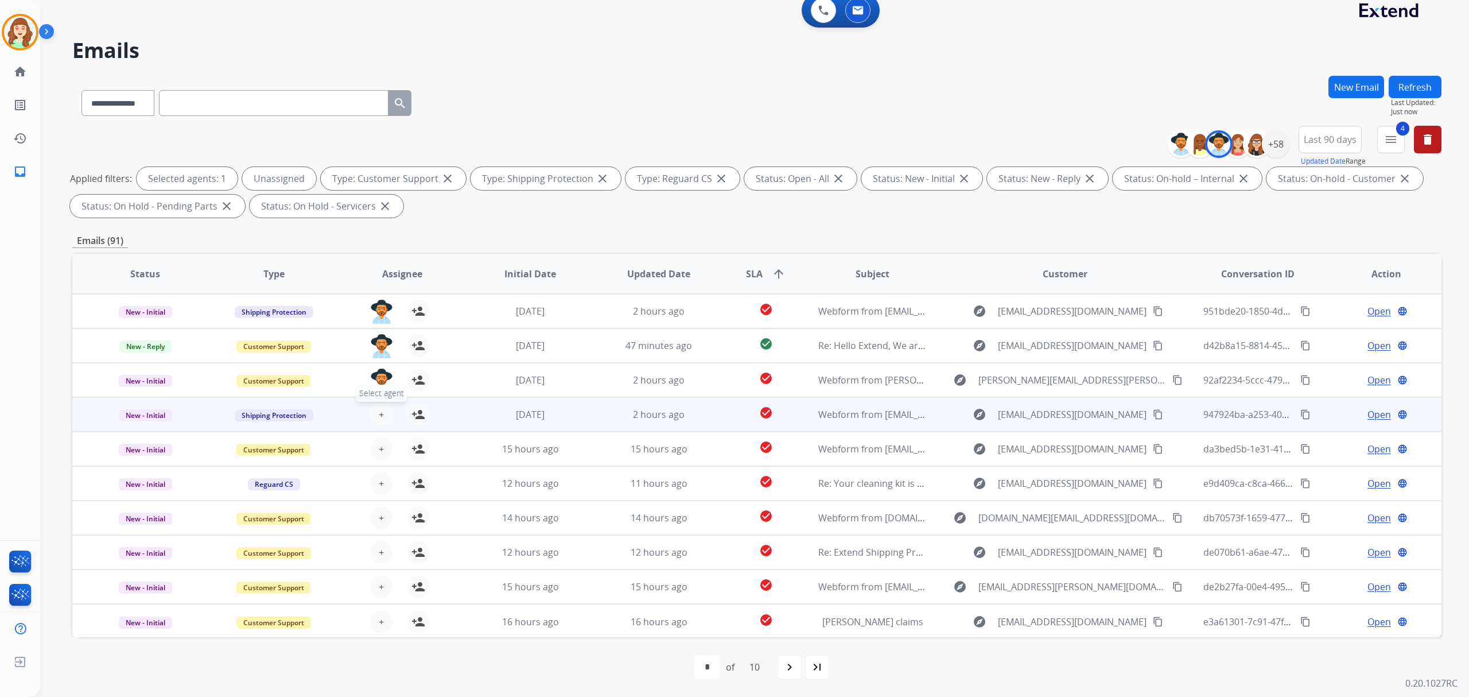
click at [379, 408] on span "+" at bounding box center [381, 415] width 5 height 14
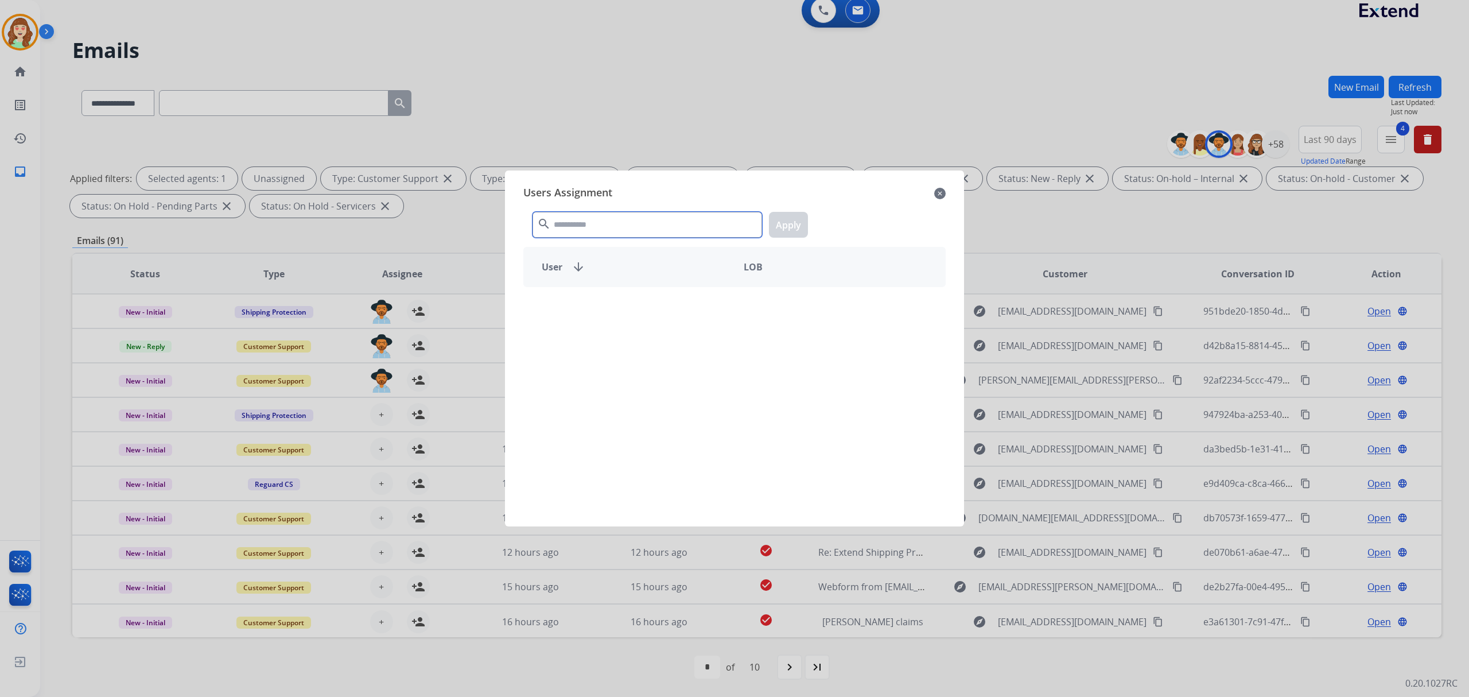
click at [616, 226] on input "text" at bounding box center [648, 225] width 230 height 26
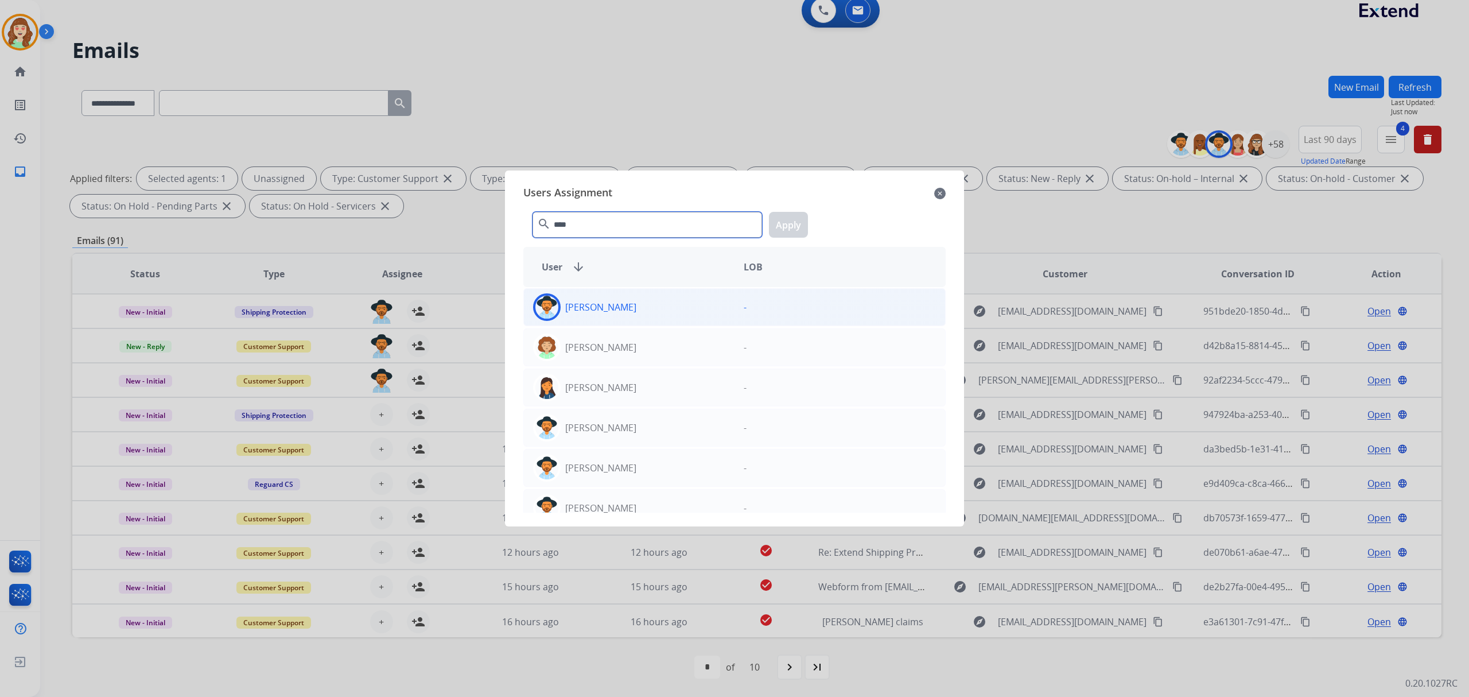
type input "****"
click at [643, 311] on div "[PERSON_NAME]" at bounding box center [629, 307] width 211 height 28
drag, startPoint x: 770, startPoint y: 226, endPoint x: 682, endPoint y: 270, distance: 97.8
click at [770, 225] on button "Apply" at bounding box center [788, 225] width 39 height 26
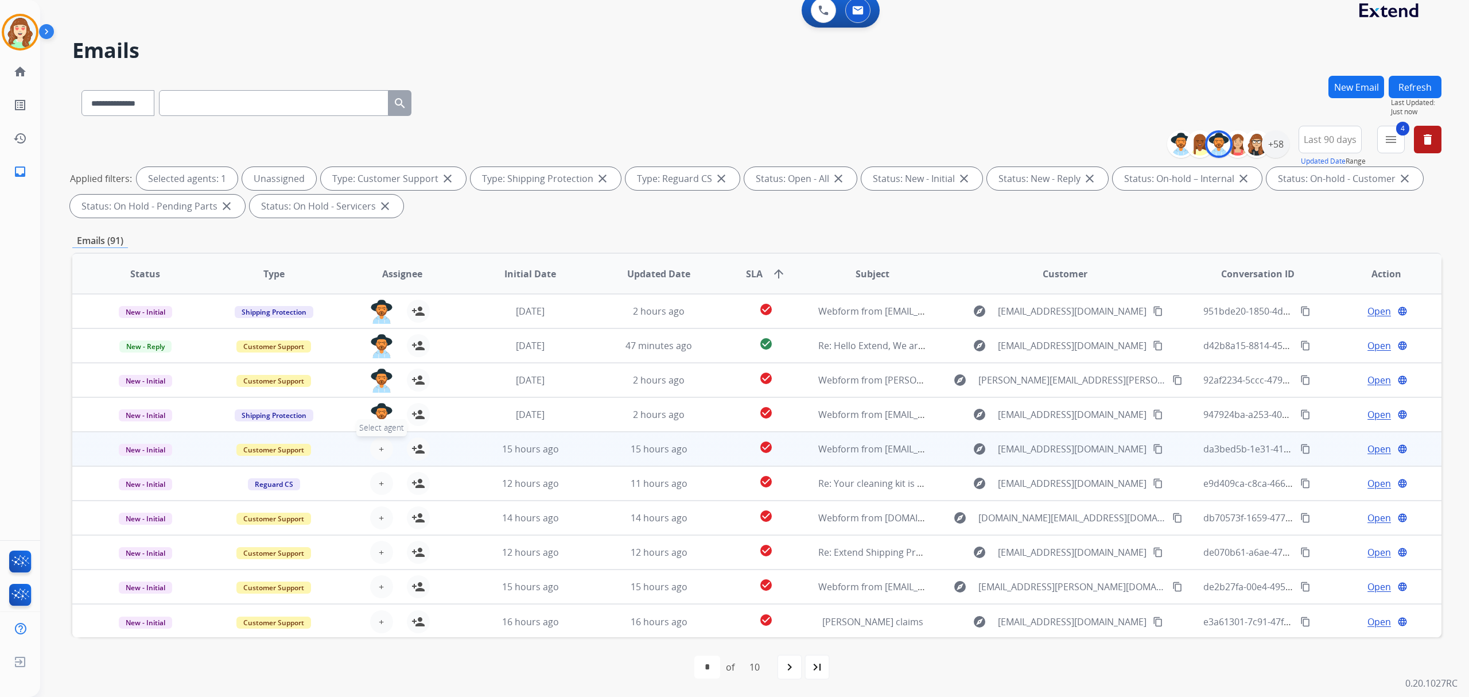
click at [381, 442] on span "+" at bounding box center [381, 449] width 5 height 14
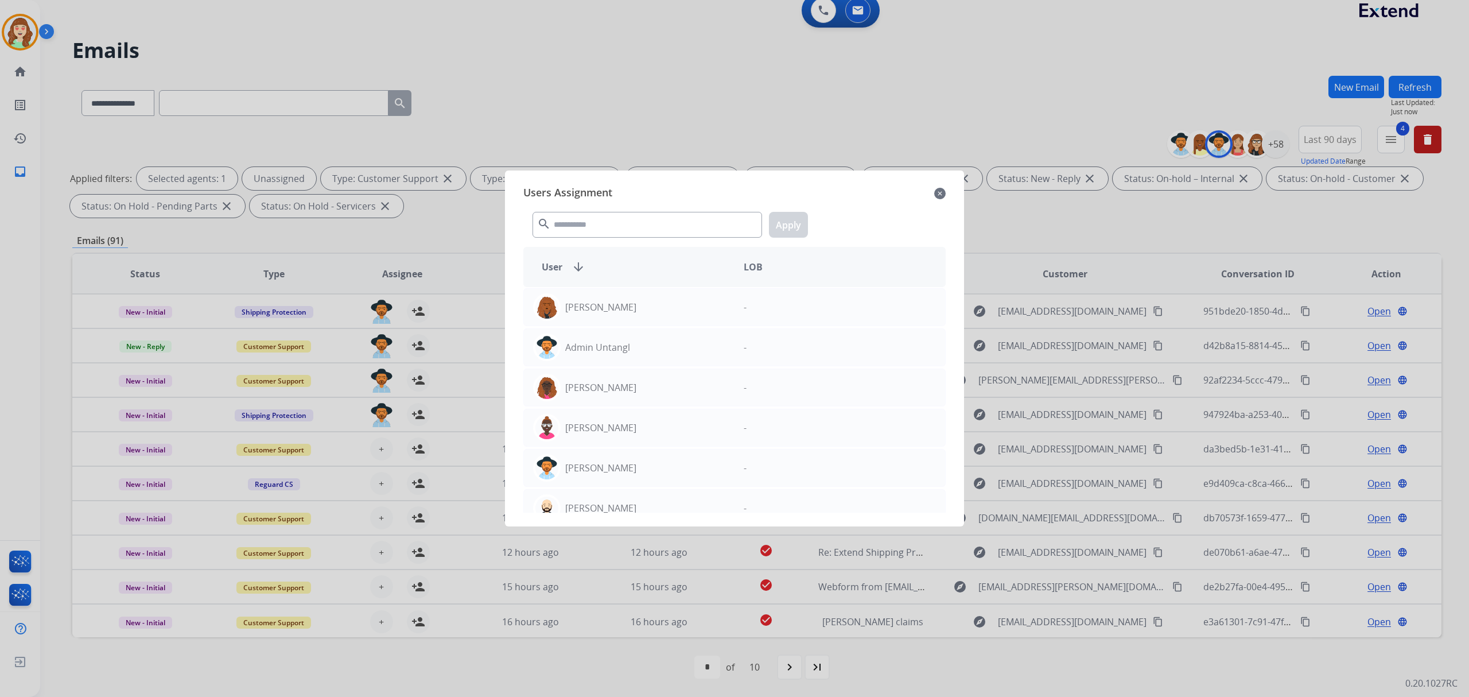
drag, startPoint x: 595, startPoint y: 241, endPoint x: 600, endPoint y: 232, distance: 10.0
click at [598, 239] on div "search Apply" at bounding box center [734, 223] width 422 height 40
click at [600, 227] on input "text" at bounding box center [648, 225] width 230 height 26
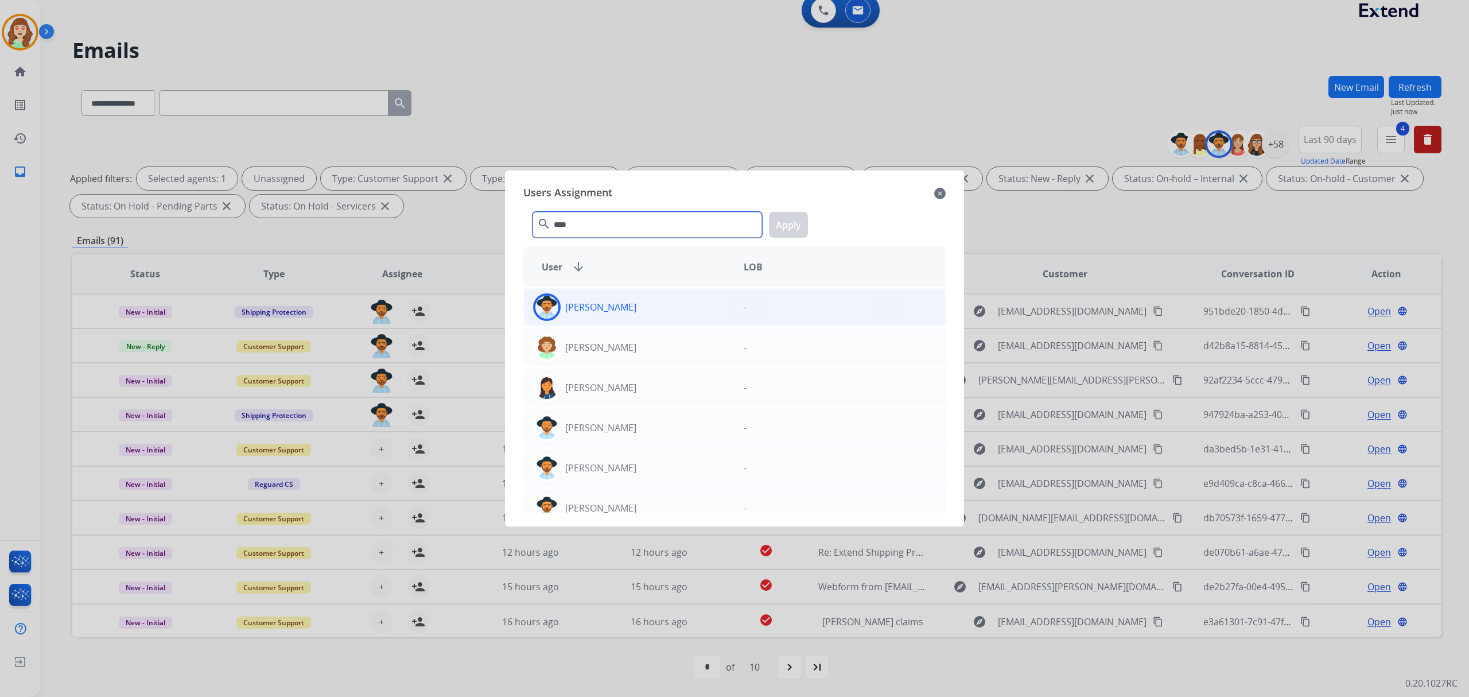
type input "****"
click at [645, 295] on div "[PERSON_NAME]" at bounding box center [629, 307] width 211 height 28
drag, startPoint x: 786, startPoint y: 228, endPoint x: 726, endPoint y: 270, distance: 73.6
click at [786, 228] on button "Apply" at bounding box center [788, 225] width 39 height 26
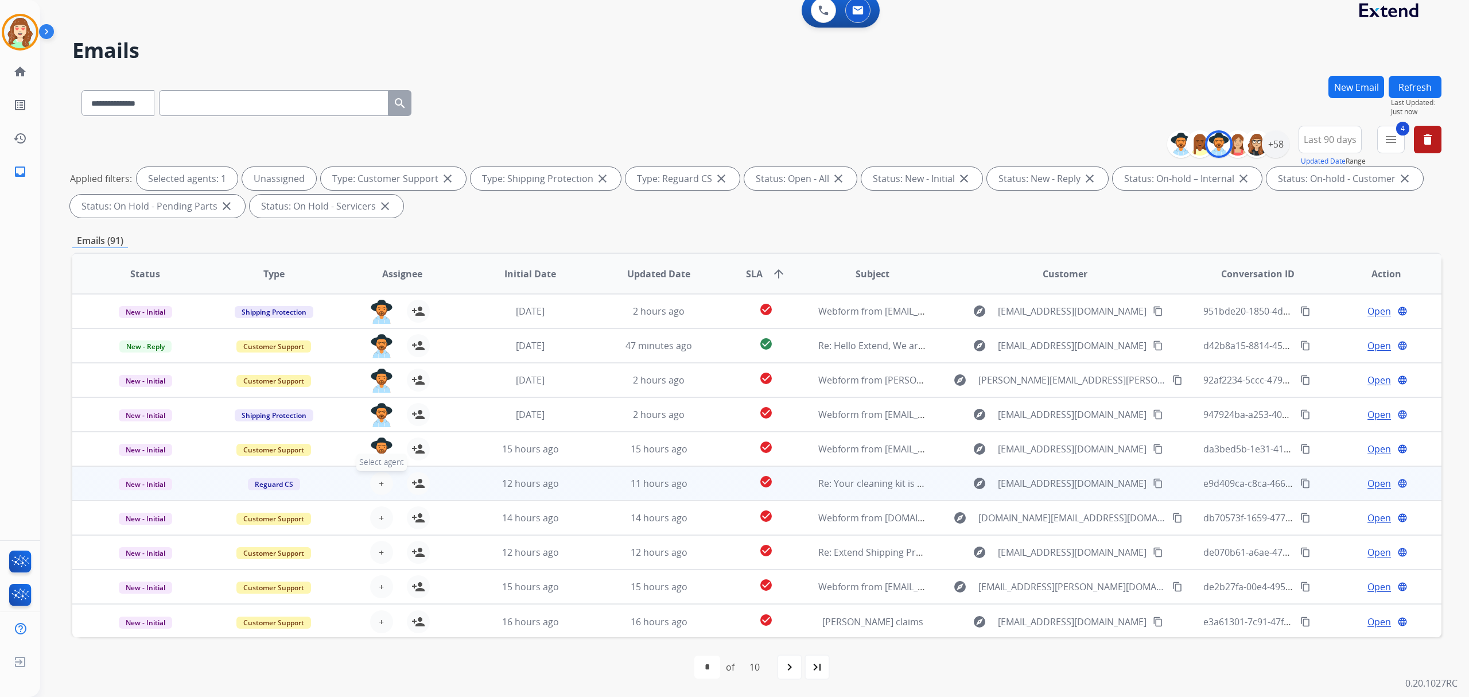
click at [379, 480] on span "+" at bounding box center [381, 483] width 5 height 14
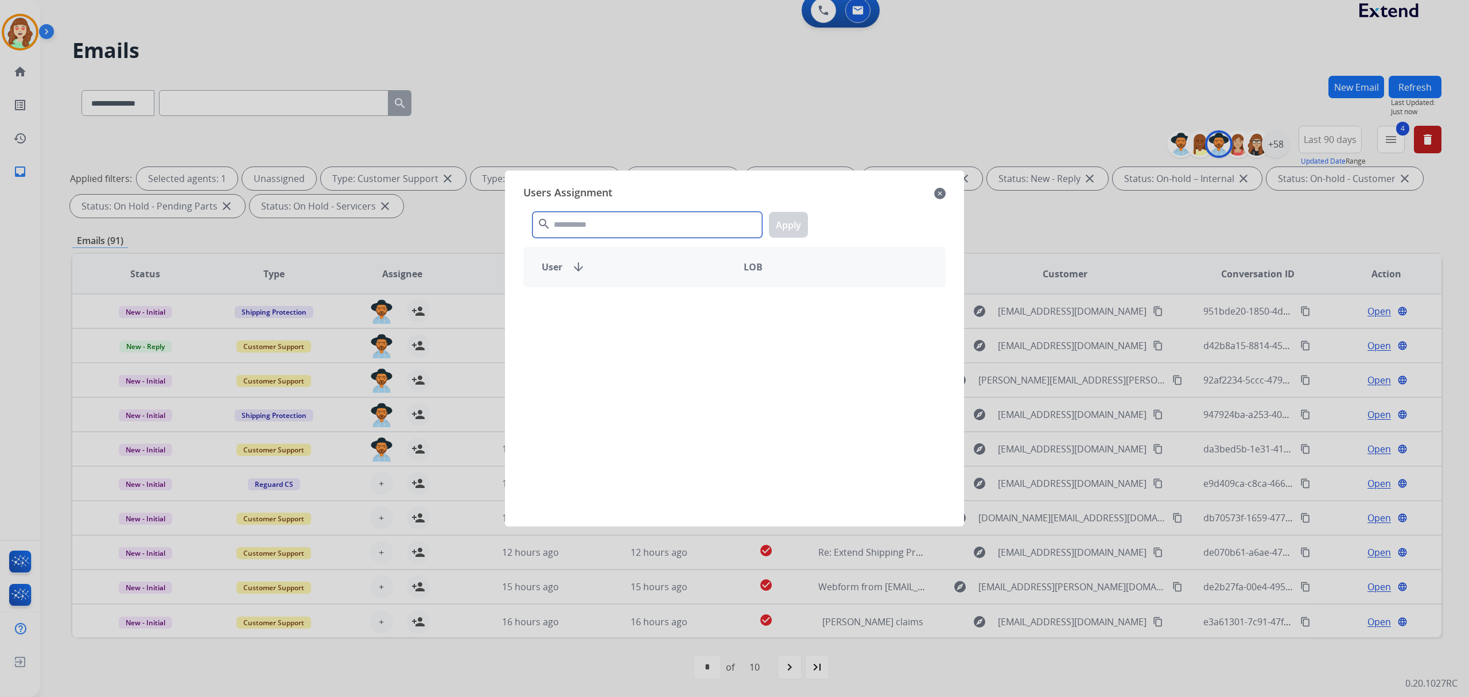
click at [637, 220] on input "text" at bounding box center [648, 225] width 230 height 26
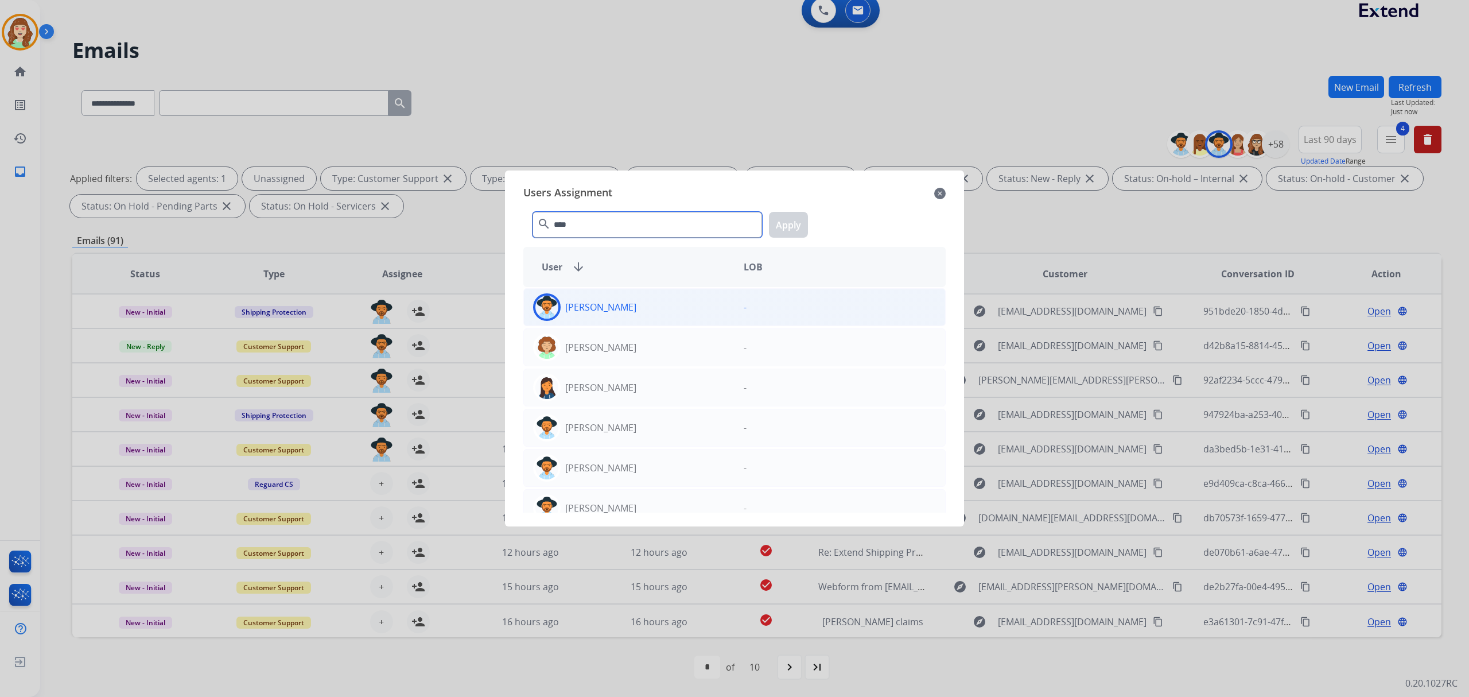
type input "****"
drag, startPoint x: 690, startPoint y: 308, endPoint x: 808, endPoint y: 255, distance: 129.7
click at [692, 308] on div "[PERSON_NAME]" at bounding box center [629, 307] width 211 height 28
click at [801, 228] on button "Apply" at bounding box center [788, 225] width 39 height 26
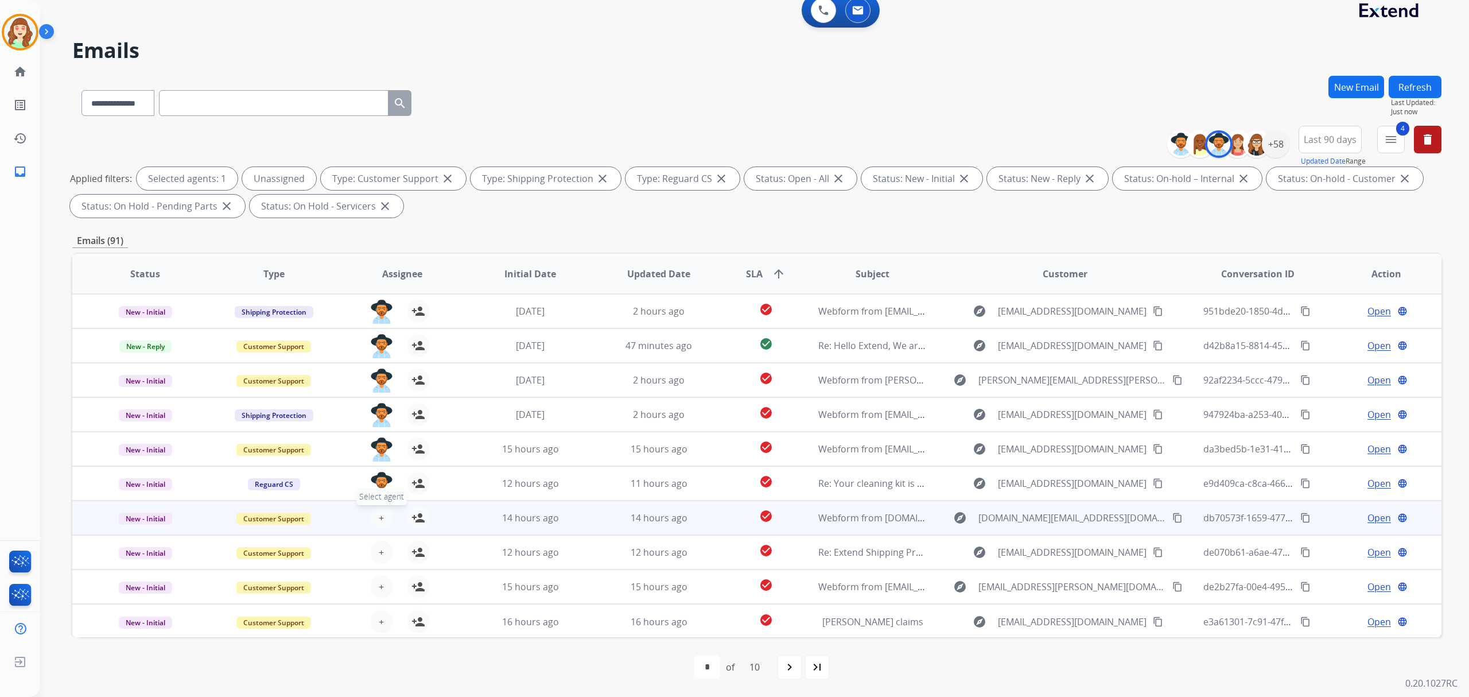
click at [379, 513] on span "+" at bounding box center [381, 518] width 5 height 14
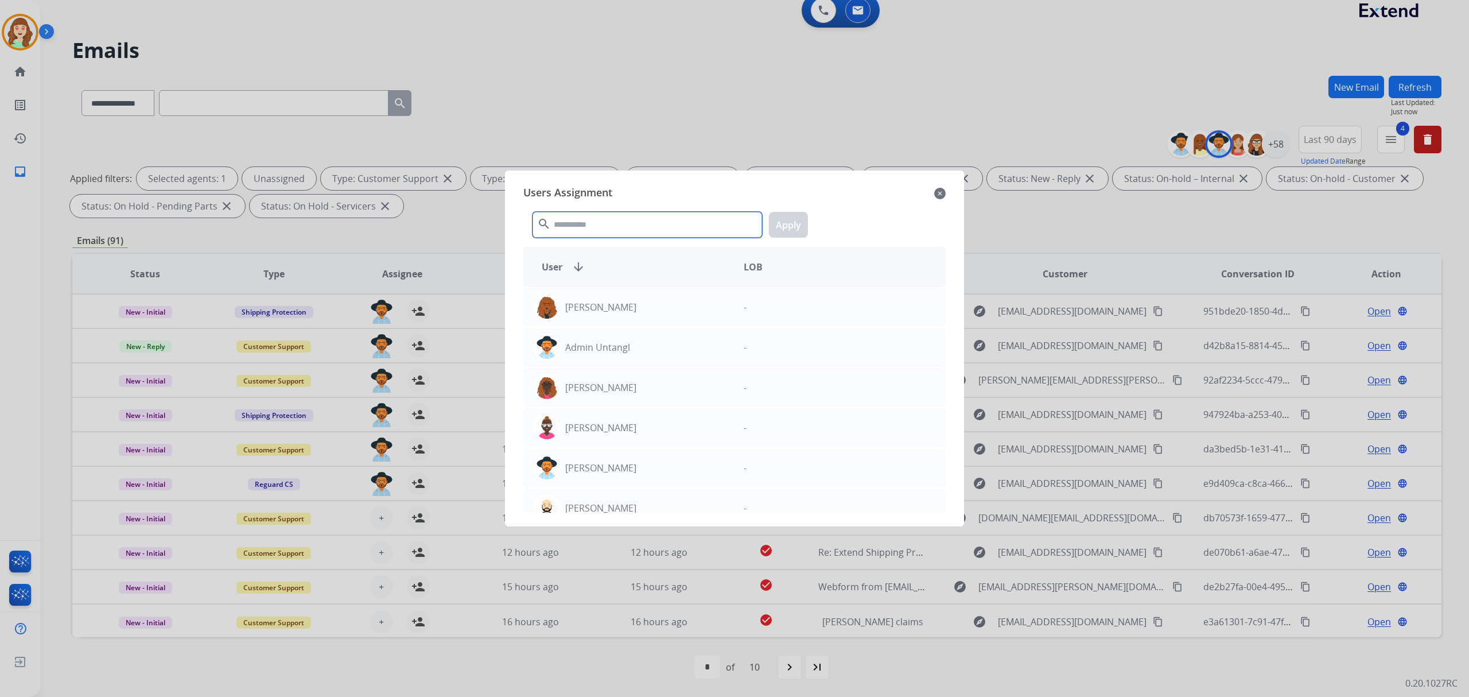
click at [680, 225] on input "text" at bounding box center [648, 225] width 230 height 26
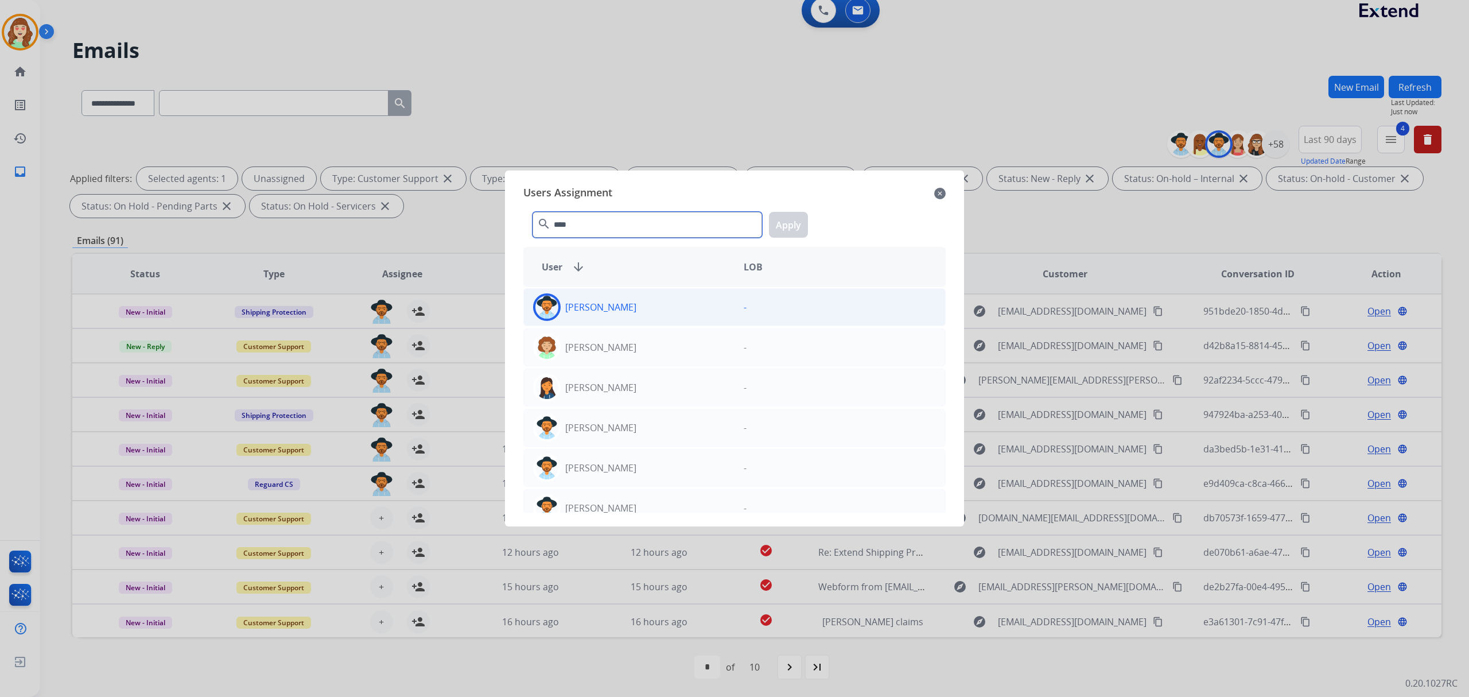
type input "****"
click at [673, 316] on div "[PERSON_NAME]" at bounding box center [629, 307] width 211 height 28
drag, startPoint x: 788, startPoint y: 226, endPoint x: 781, endPoint y: 230, distance: 7.5
click at [788, 226] on button "Apply" at bounding box center [788, 225] width 39 height 26
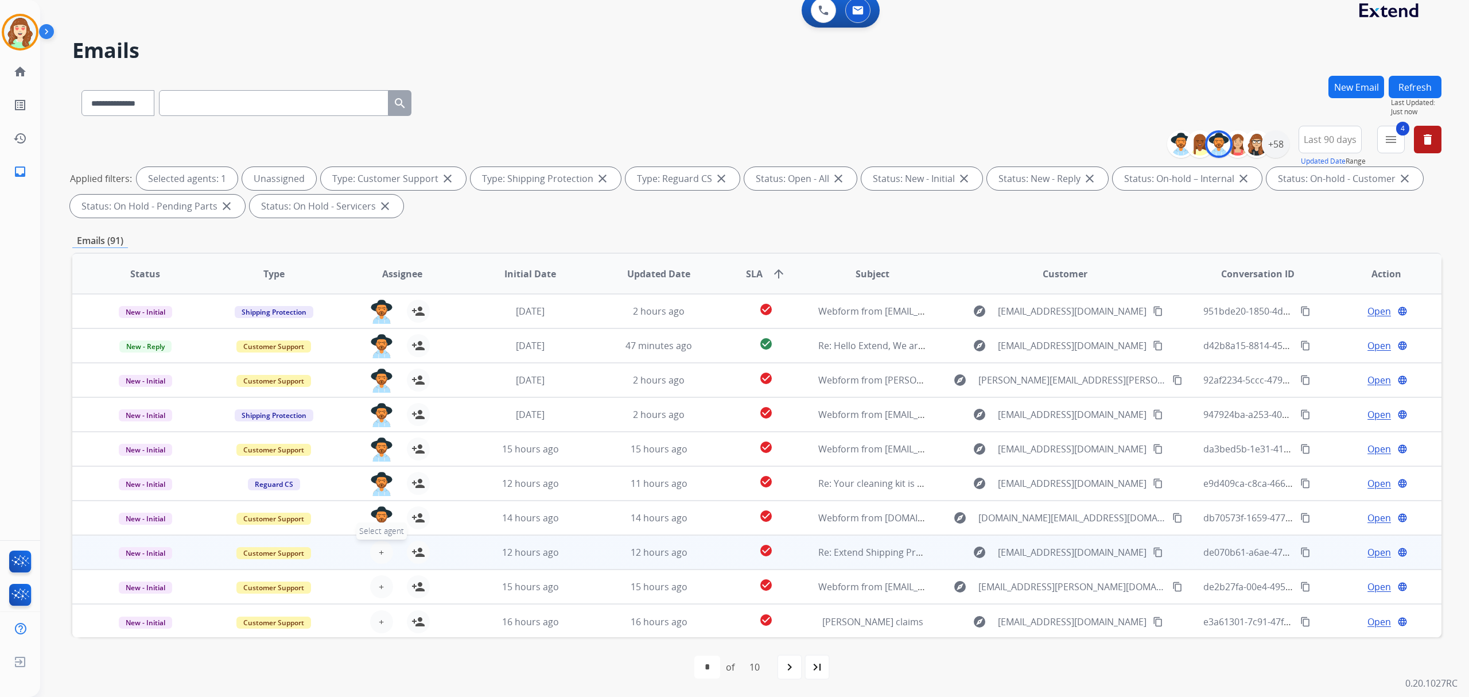
click at [382, 549] on button "+ Select agent" at bounding box center [381, 552] width 23 height 23
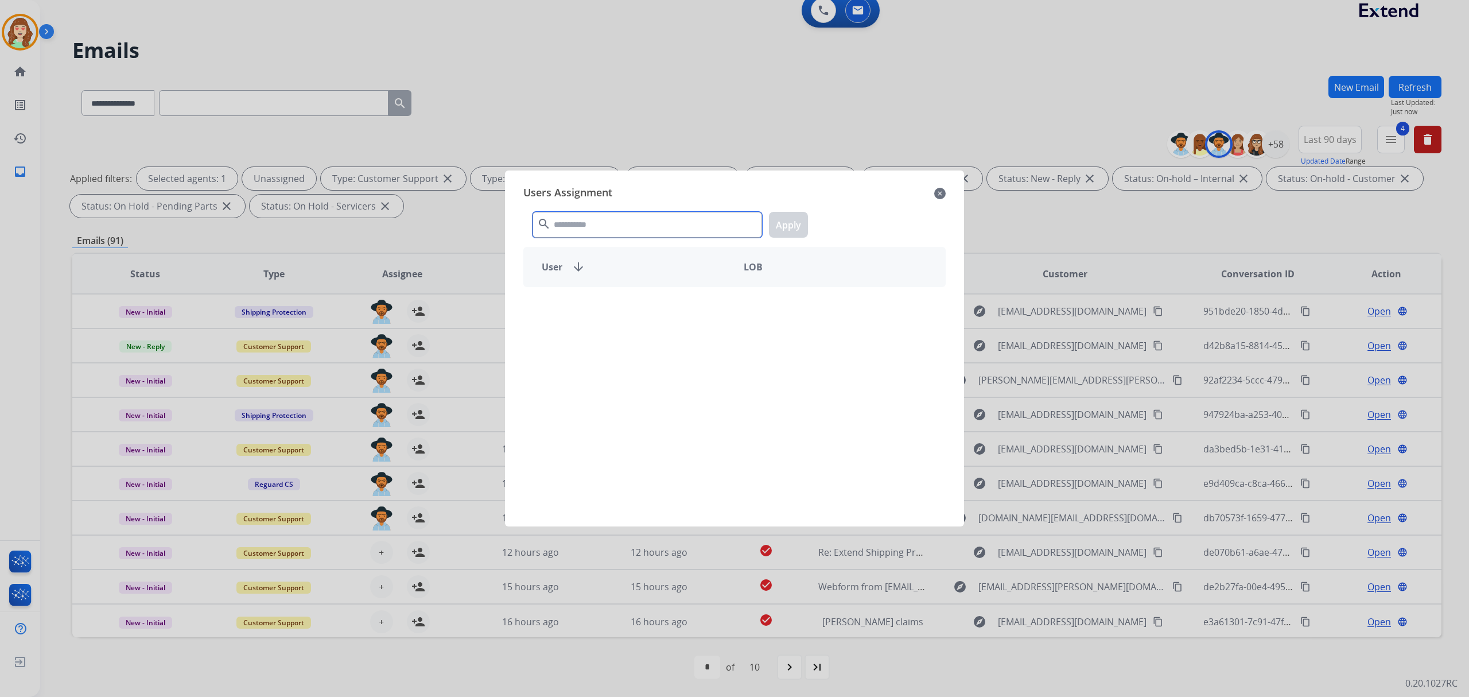
drag, startPoint x: 661, startPoint y: 228, endPoint x: 643, endPoint y: 220, distance: 19.5
click at [664, 227] on input "text" at bounding box center [648, 225] width 230 height 26
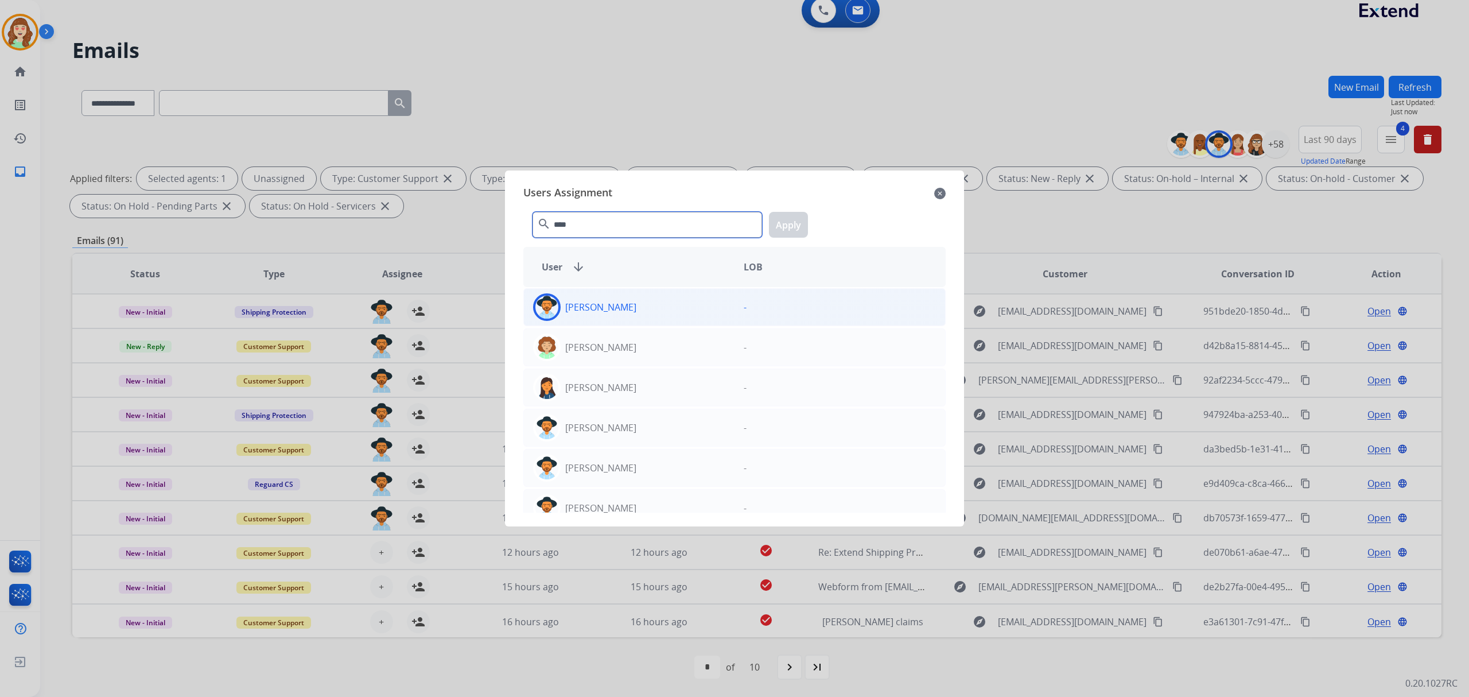
type input "****"
drag, startPoint x: 653, startPoint y: 298, endPoint x: 717, endPoint y: 283, distance: 66.7
click at [653, 298] on div "[PERSON_NAME]" at bounding box center [629, 307] width 211 height 28
click at [793, 216] on button "Apply" at bounding box center [788, 225] width 39 height 26
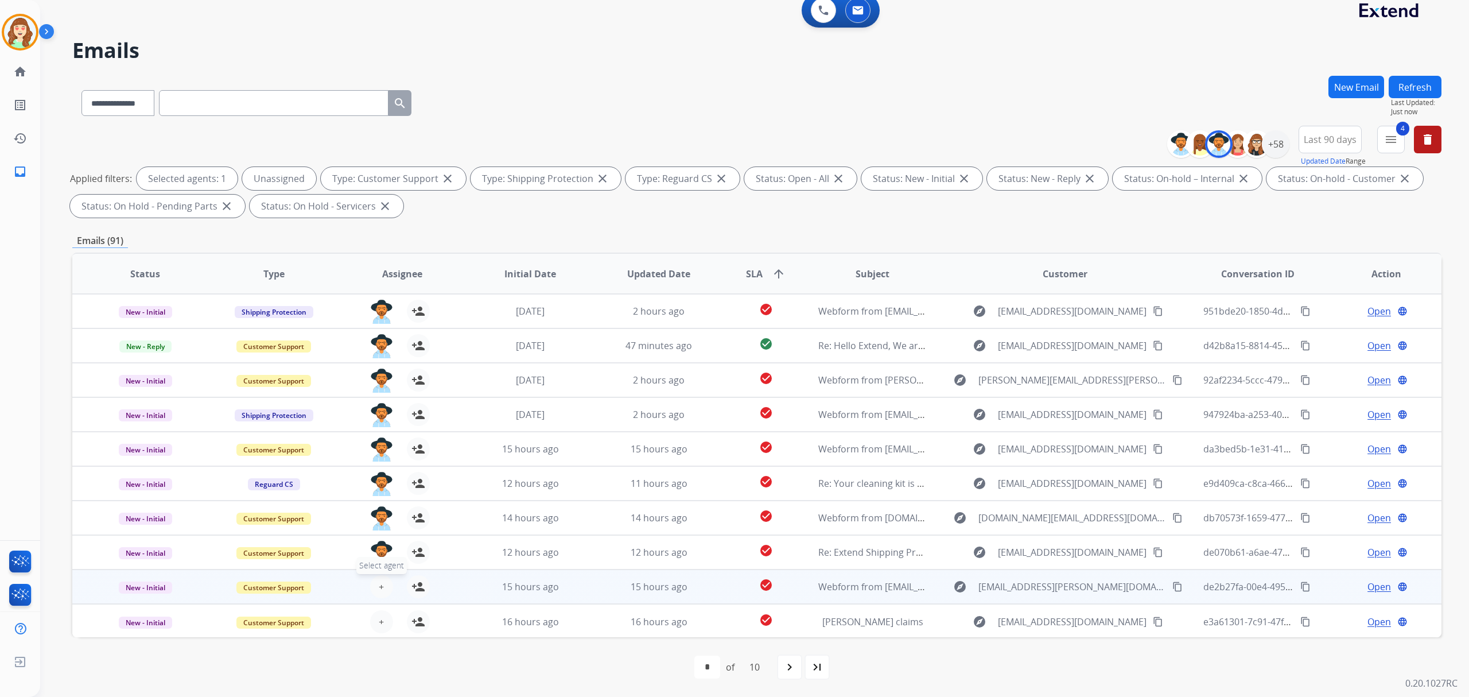
click at [375, 584] on button "+ Select agent" at bounding box center [381, 586] width 23 height 23
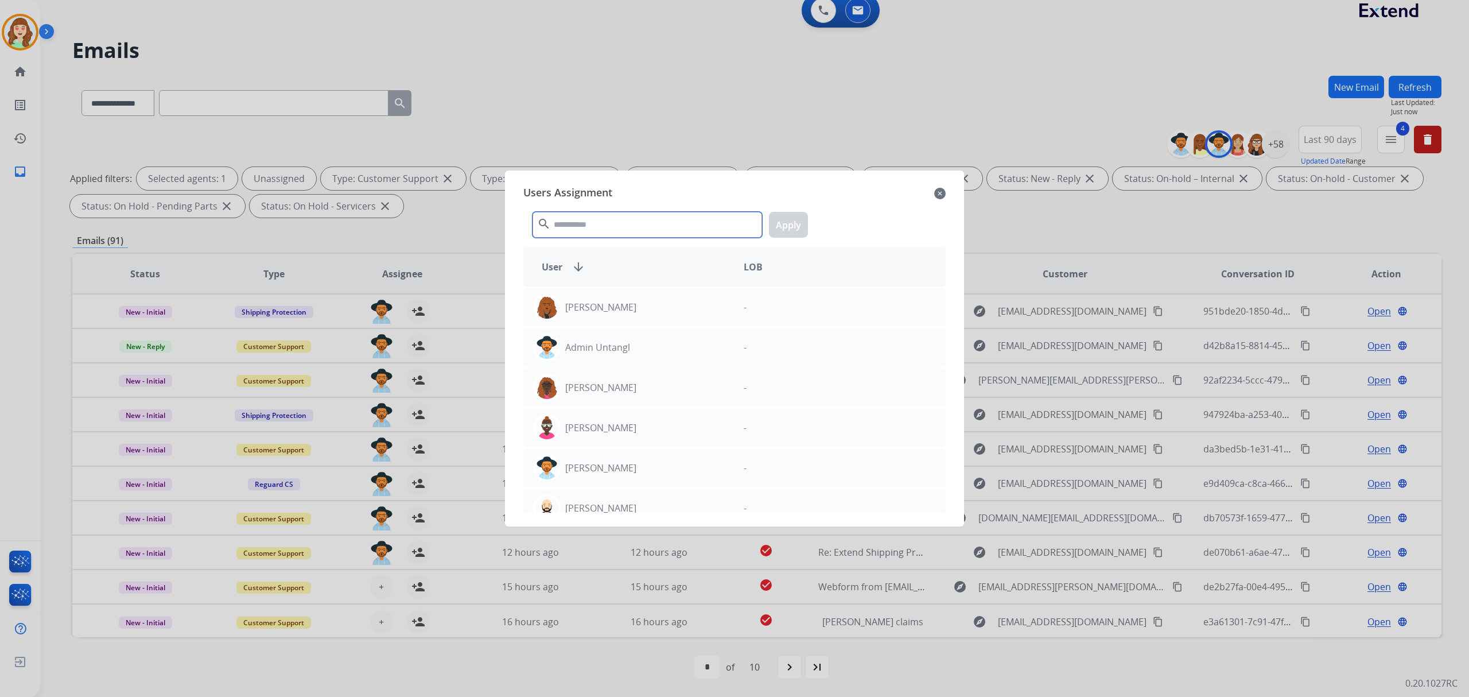
click at [614, 216] on input "text" at bounding box center [648, 225] width 230 height 26
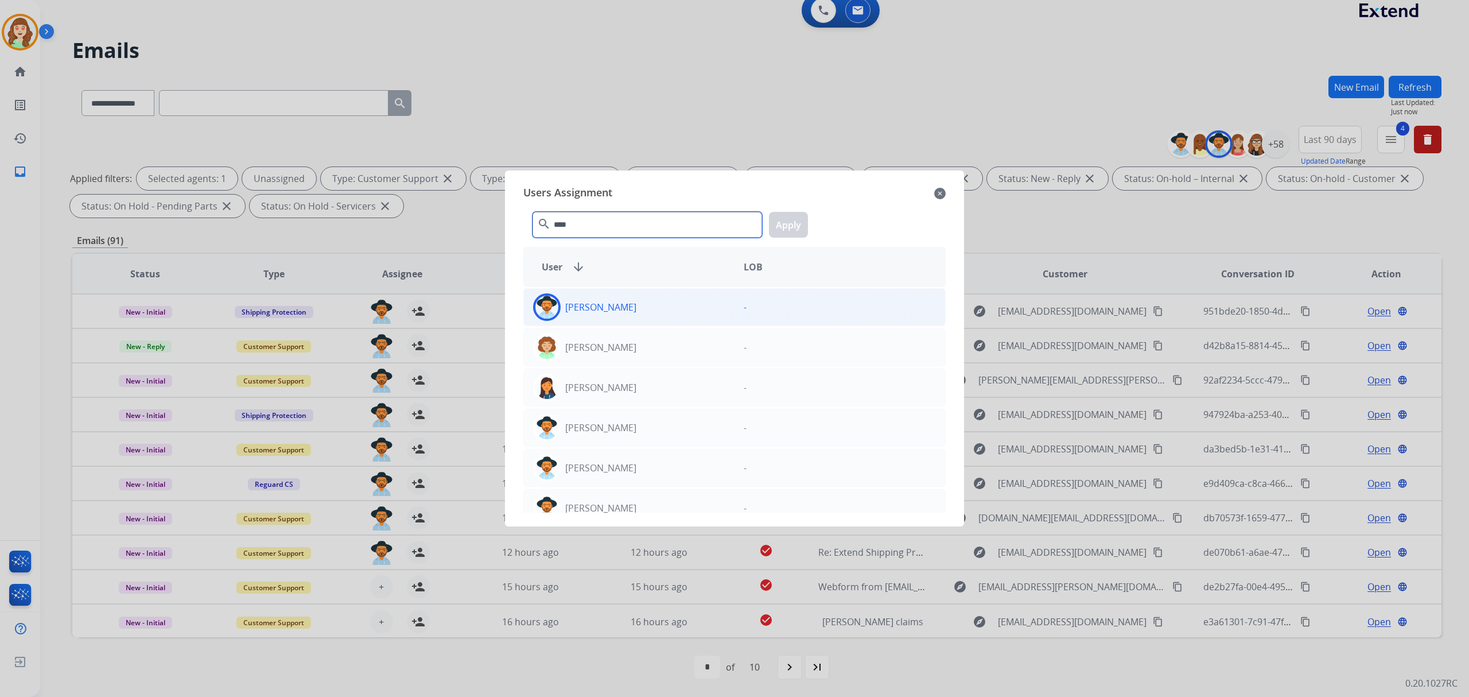
type input "****"
click at [667, 311] on div "[PERSON_NAME]" at bounding box center [629, 307] width 211 height 28
click at [797, 230] on button "Apply" at bounding box center [788, 225] width 39 height 26
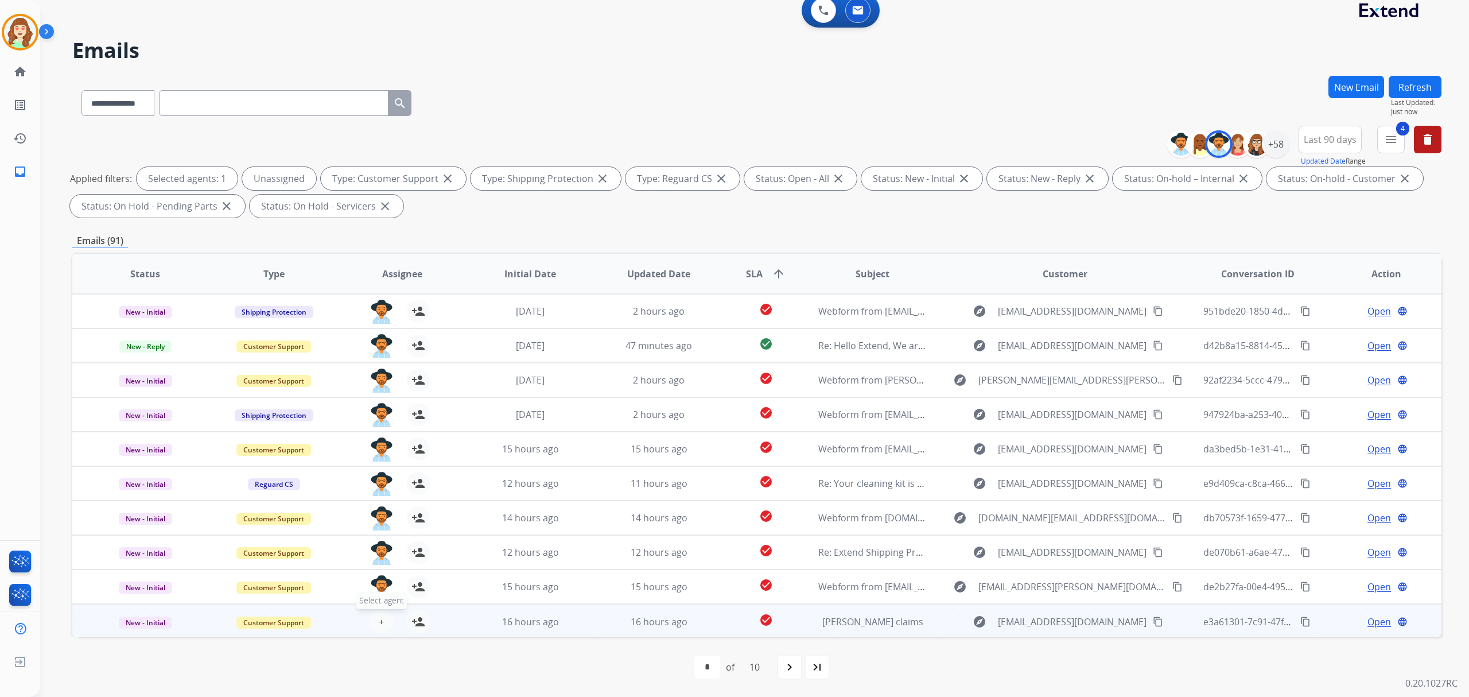
click at [381, 619] on span "+" at bounding box center [381, 622] width 5 height 14
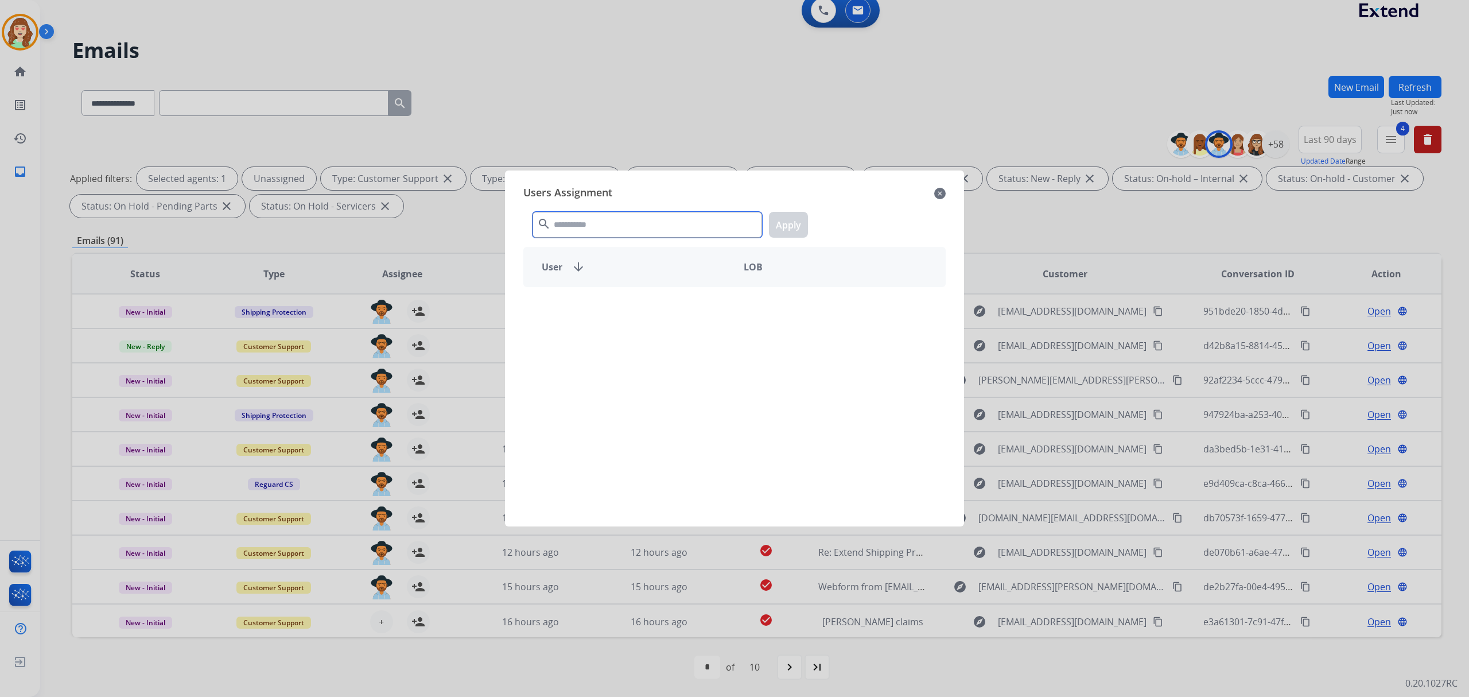
drag, startPoint x: 619, startPoint y: 235, endPoint x: 592, endPoint y: 179, distance: 61.6
click at [615, 230] on input "text" at bounding box center [648, 225] width 230 height 26
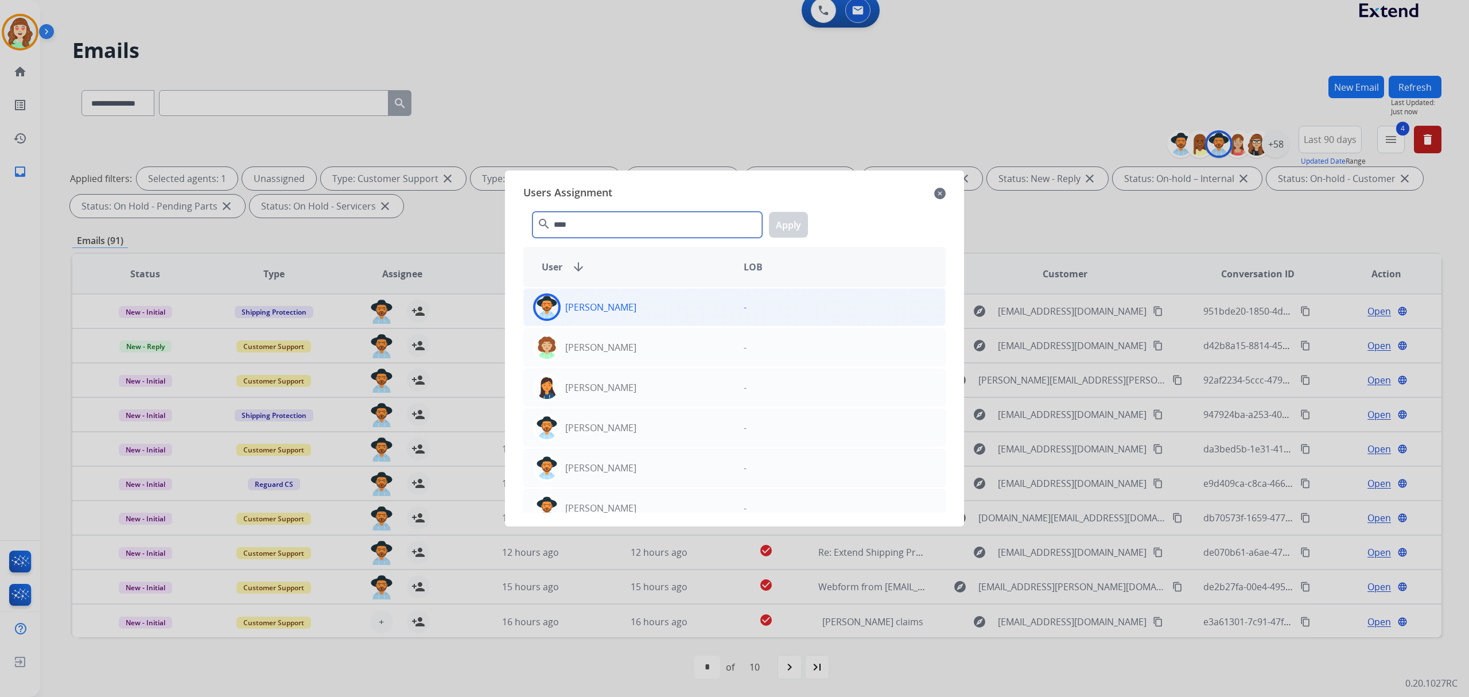
type input "****"
click at [716, 309] on div "[PERSON_NAME]" at bounding box center [629, 307] width 211 height 28
click at [798, 226] on button "Apply" at bounding box center [788, 225] width 39 height 26
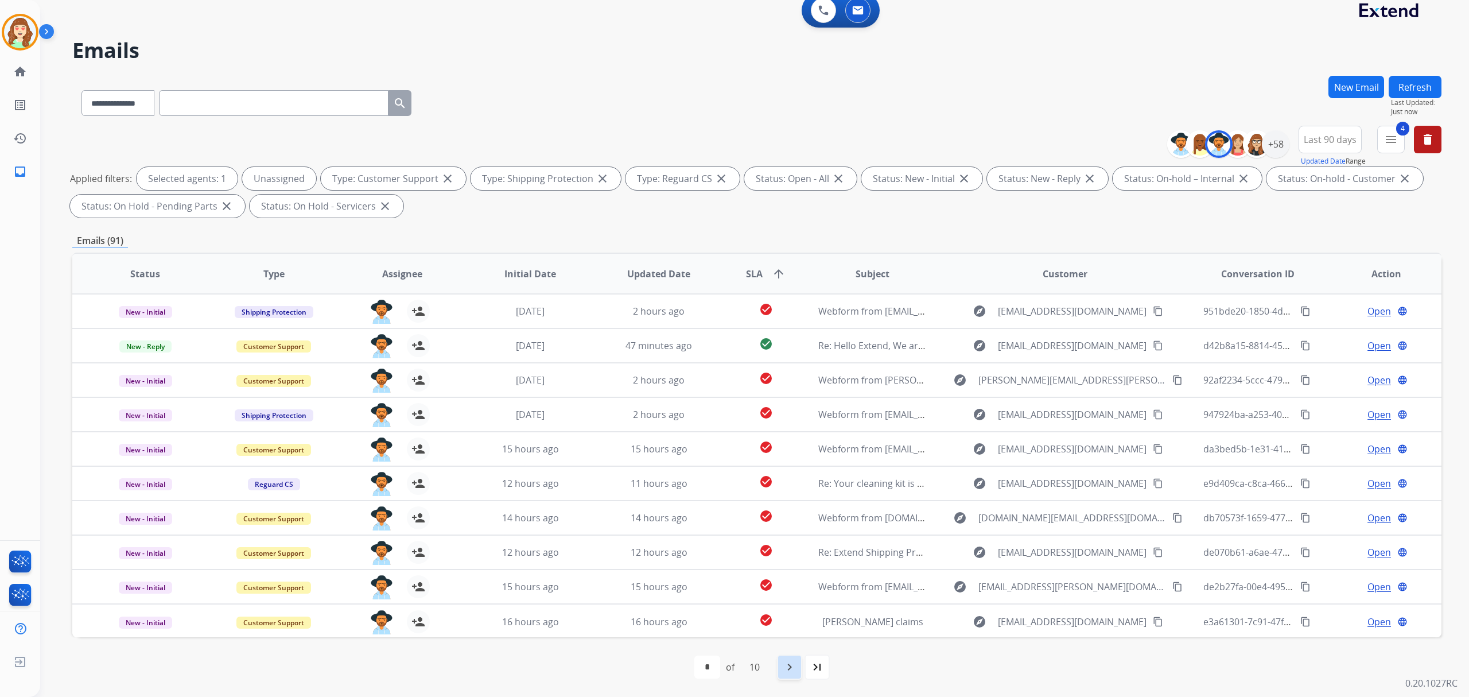
click at [786, 672] on mat-icon "navigate_next" at bounding box center [790, 667] width 14 height 14
select select "*"
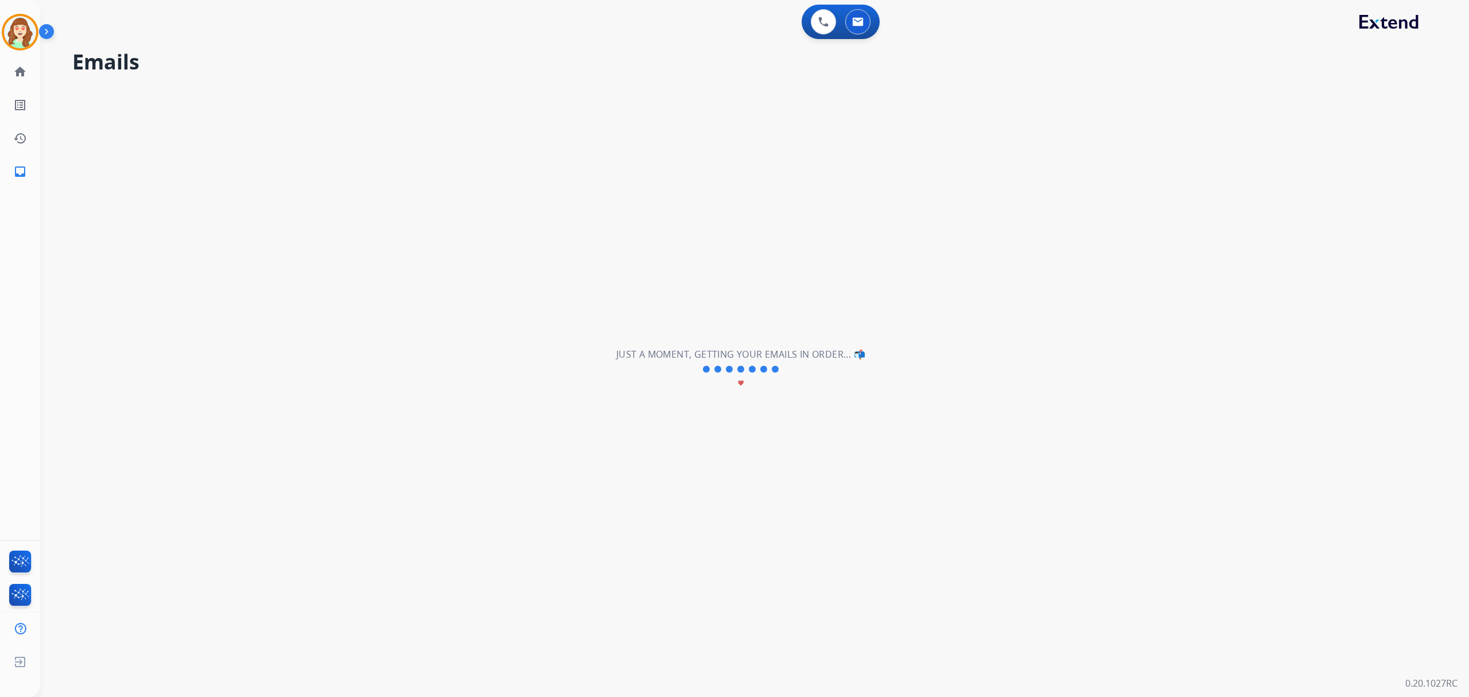
scroll to position [0, 0]
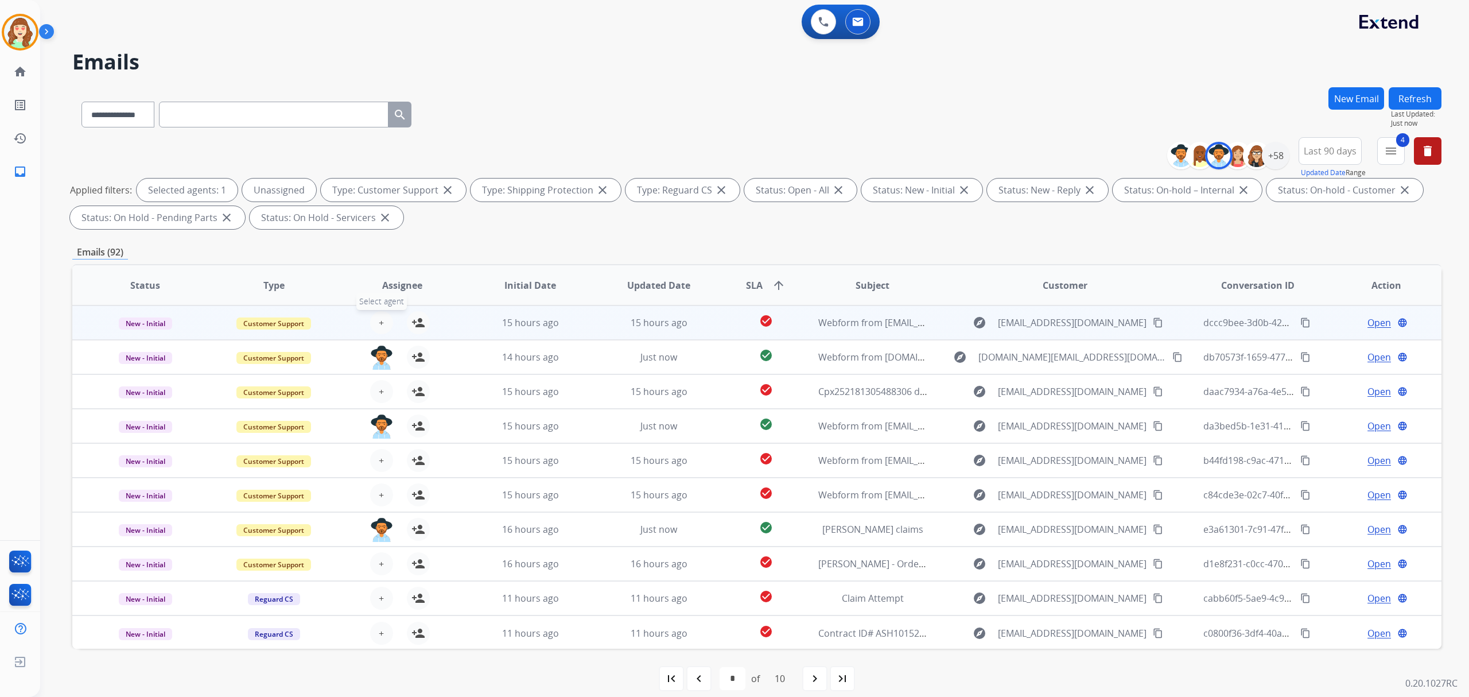
click at [379, 320] on span "+" at bounding box center [381, 323] width 5 height 14
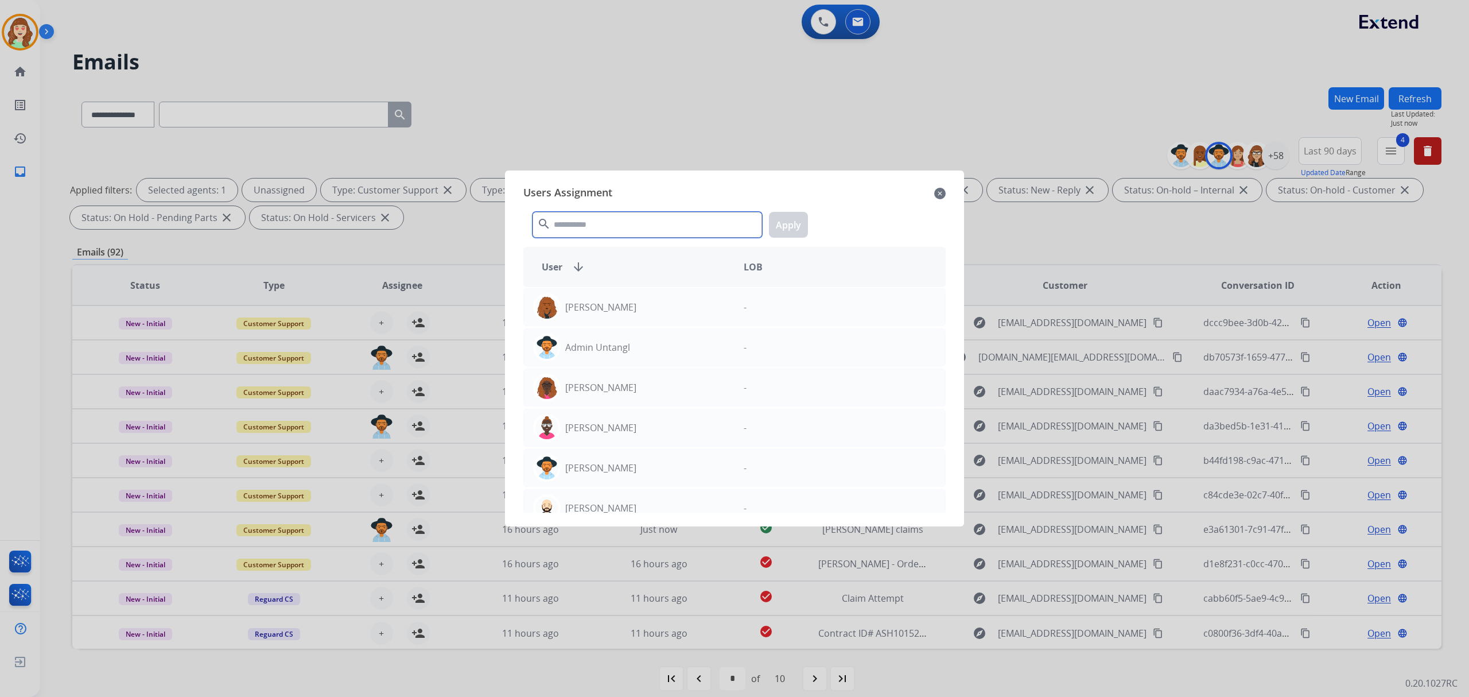
drag, startPoint x: 616, startPoint y: 216, endPoint x: 598, endPoint y: 210, distance: 19.4
click at [618, 216] on input "text" at bounding box center [648, 225] width 230 height 26
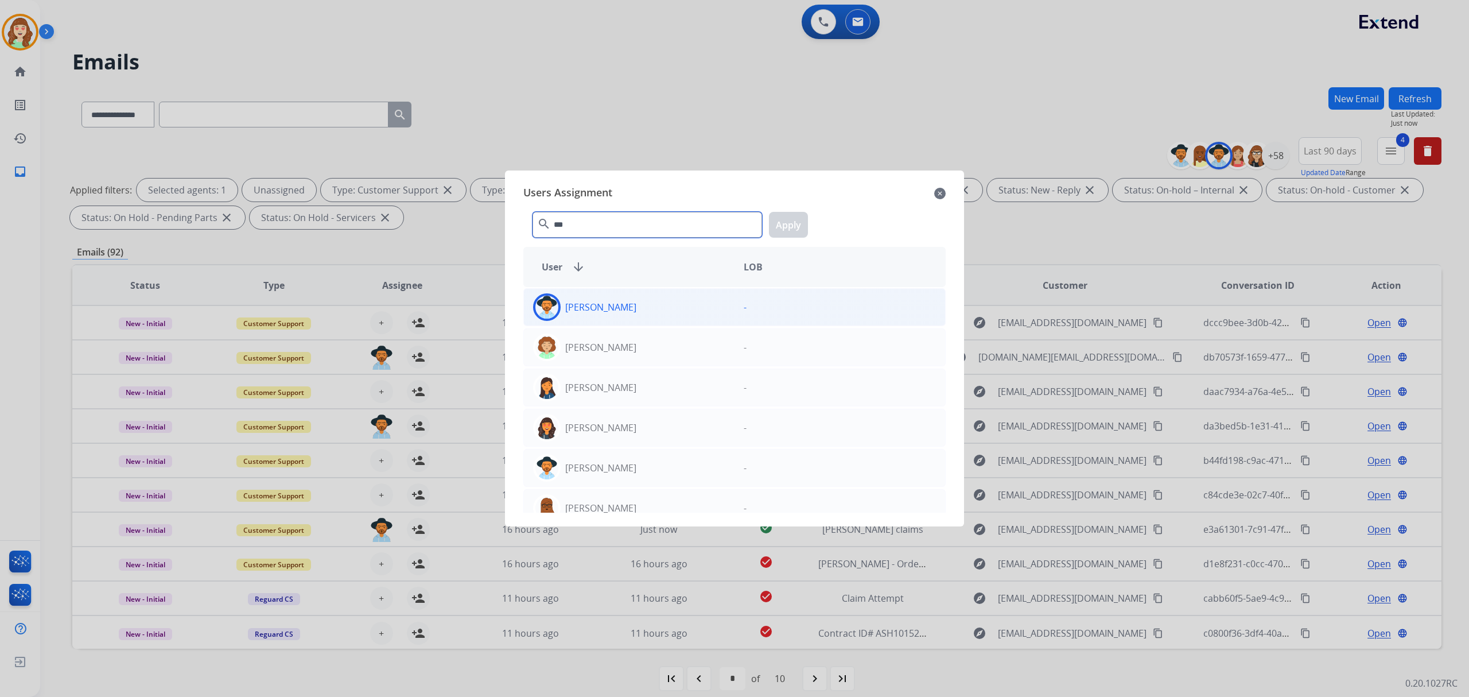
type input "***"
click at [701, 308] on div "[PERSON_NAME]" at bounding box center [629, 307] width 211 height 28
click at [799, 225] on button "Apply" at bounding box center [788, 225] width 39 height 26
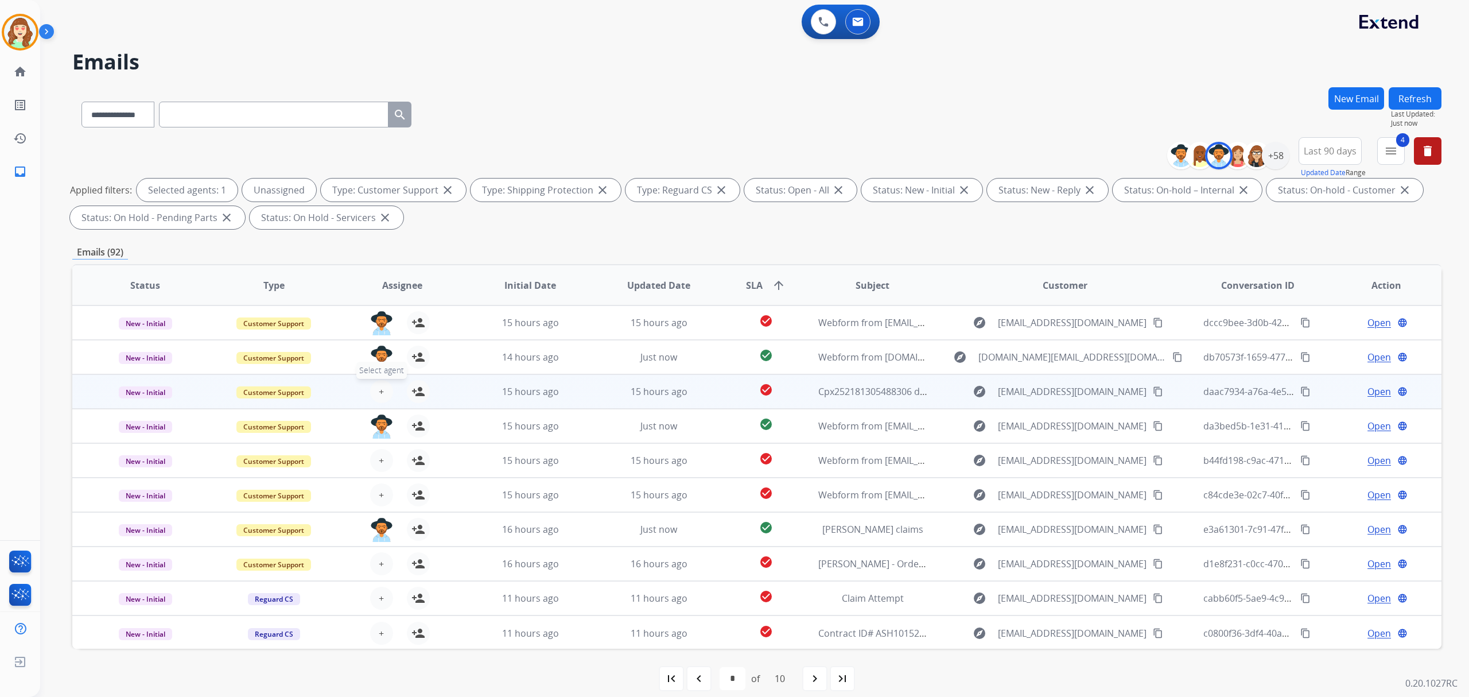
click at [380, 391] on span "+" at bounding box center [381, 392] width 5 height 14
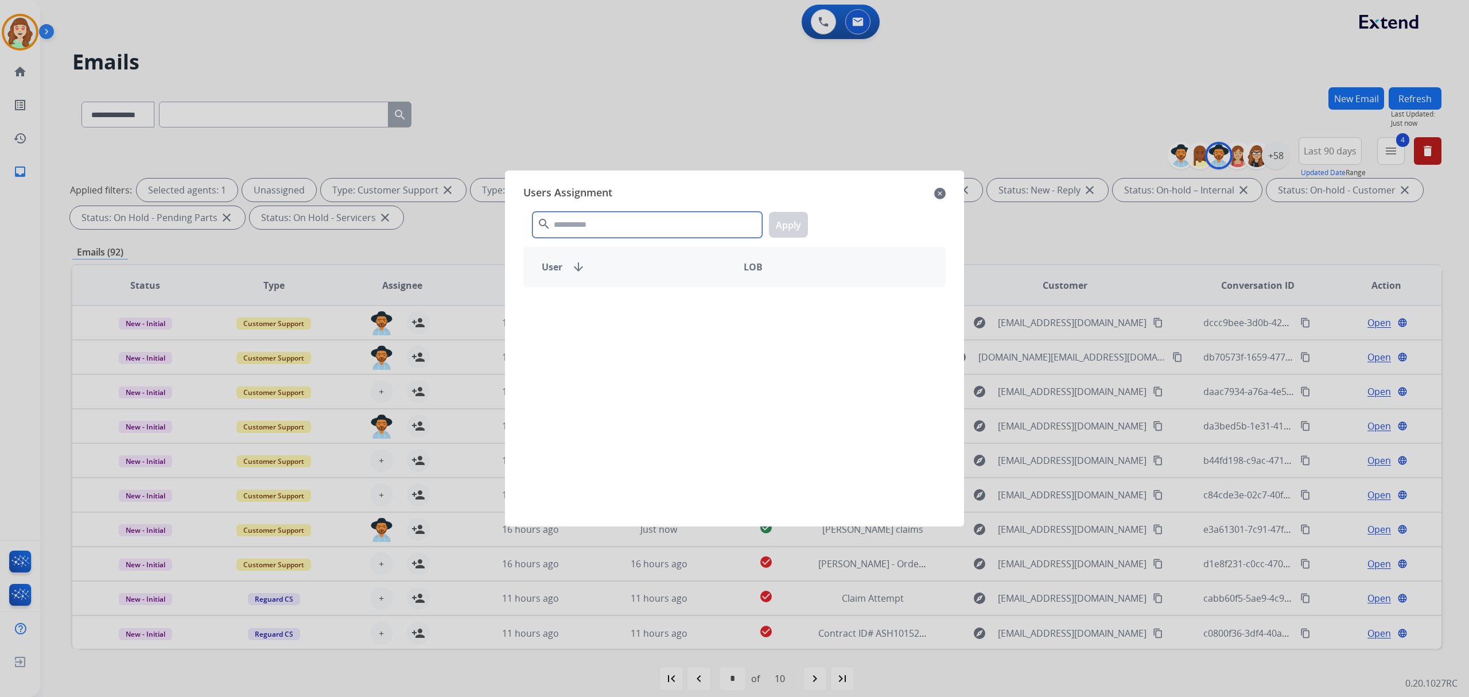
click at [583, 231] on input "text" at bounding box center [648, 225] width 230 height 26
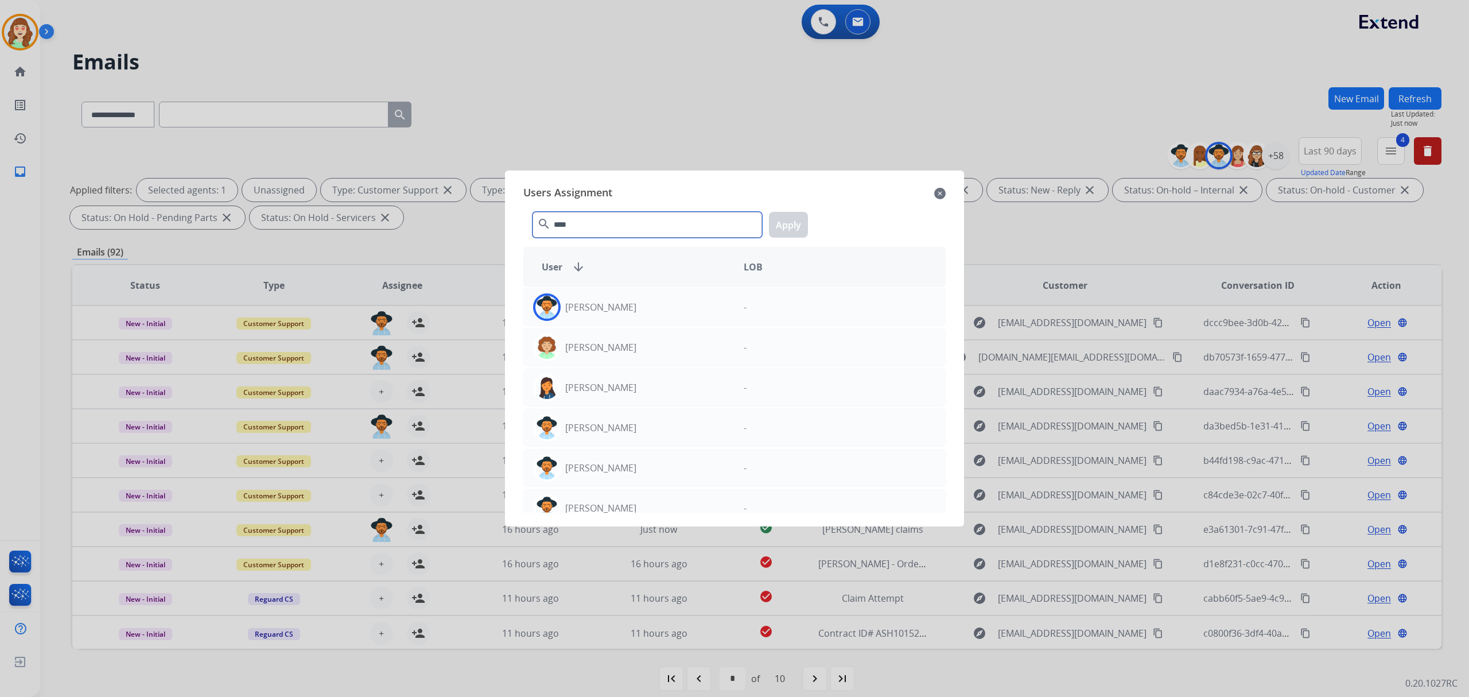
type input "****"
click at [708, 300] on div "[PERSON_NAME]" at bounding box center [629, 307] width 211 height 28
click at [800, 225] on button "Apply" at bounding box center [788, 225] width 39 height 26
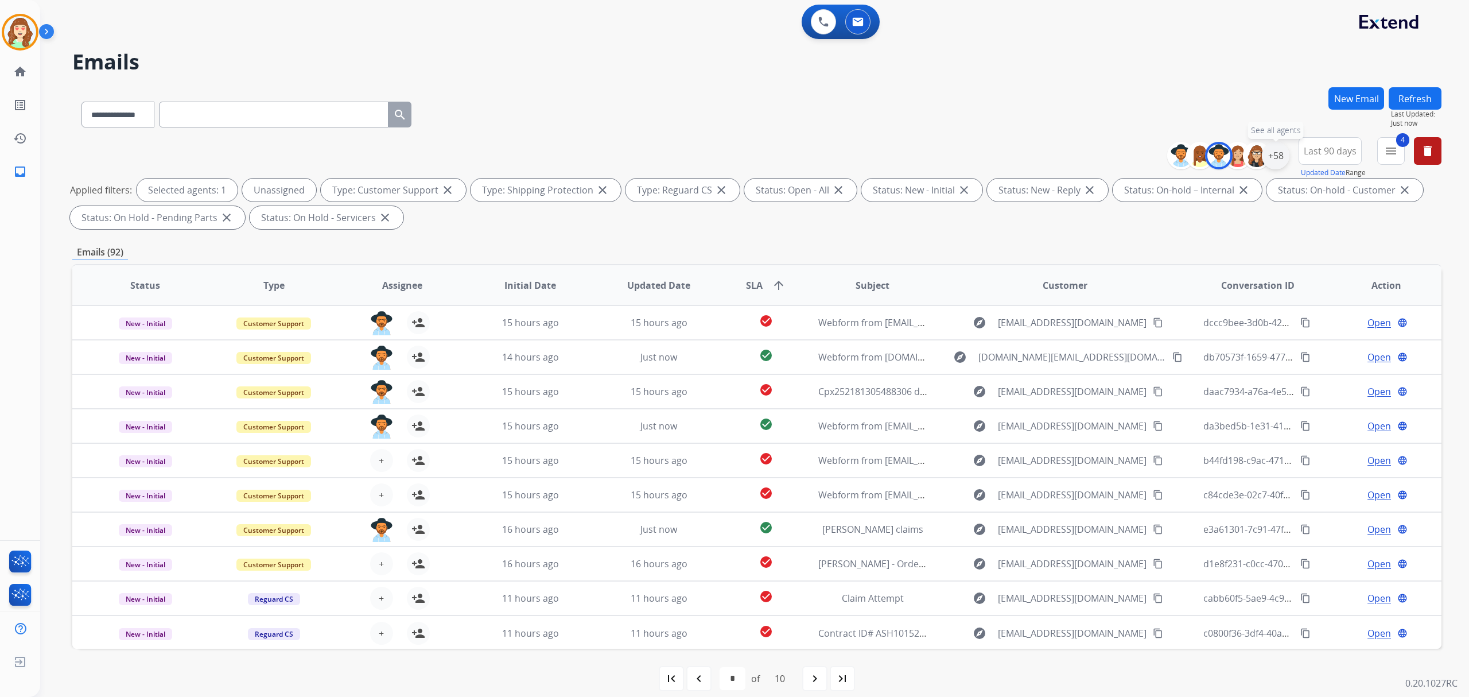
click at [1281, 150] on div "+58" at bounding box center [1276, 156] width 28 height 28
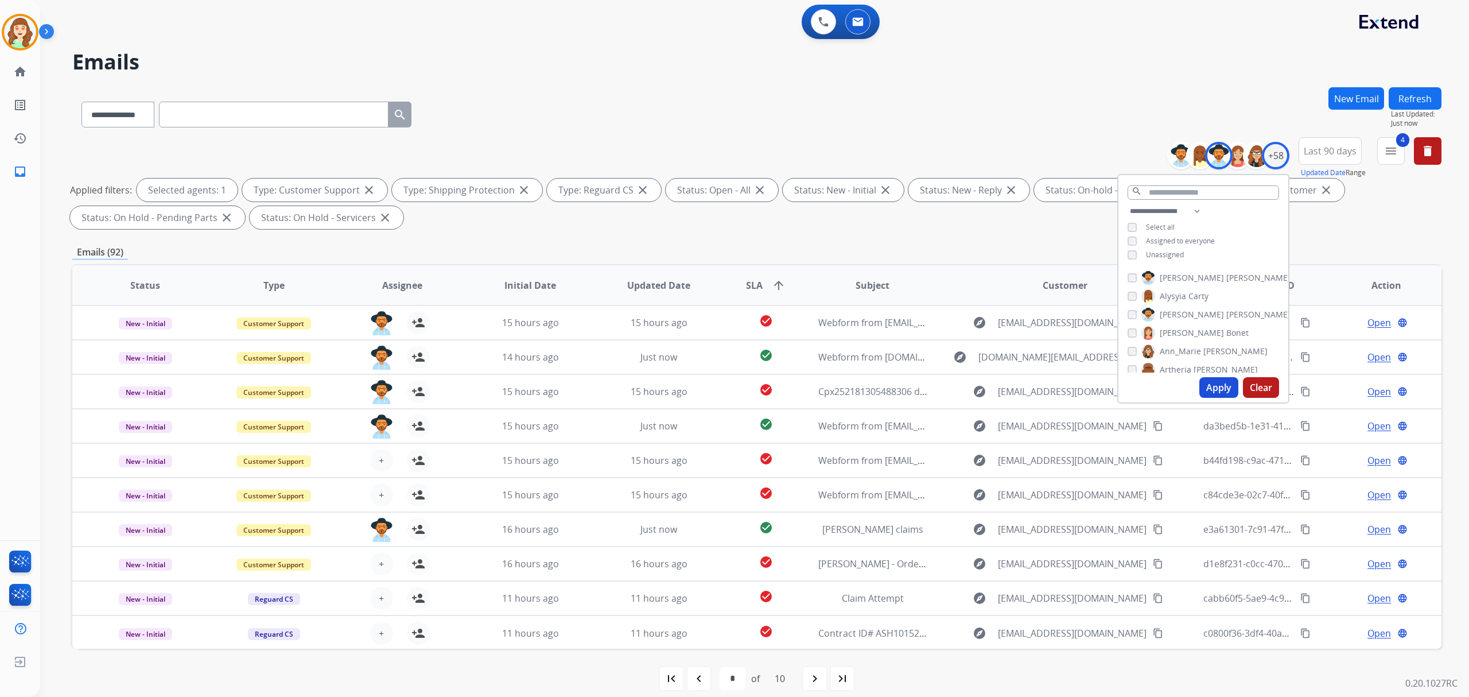
click at [1128, 308] on div "[PERSON_NAME]" at bounding box center [1209, 315] width 163 height 14
click at [1224, 395] on button "Apply" at bounding box center [1219, 387] width 39 height 21
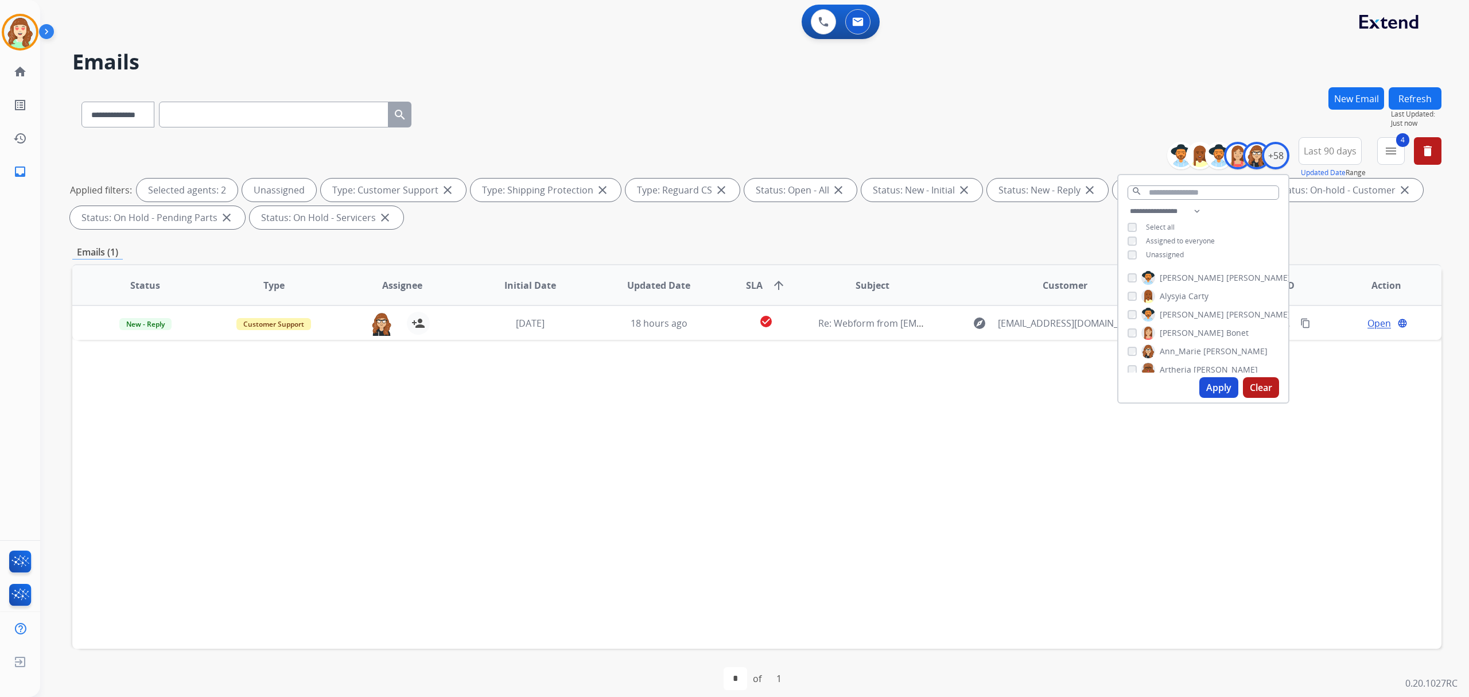
drag, startPoint x: 1224, startPoint y: 387, endPoint x: 88, endPoint y: 543, distance: 1146.0
click at [1218, 387] on button "Apply" at bounding box center [1219, 387] width 39 height 21
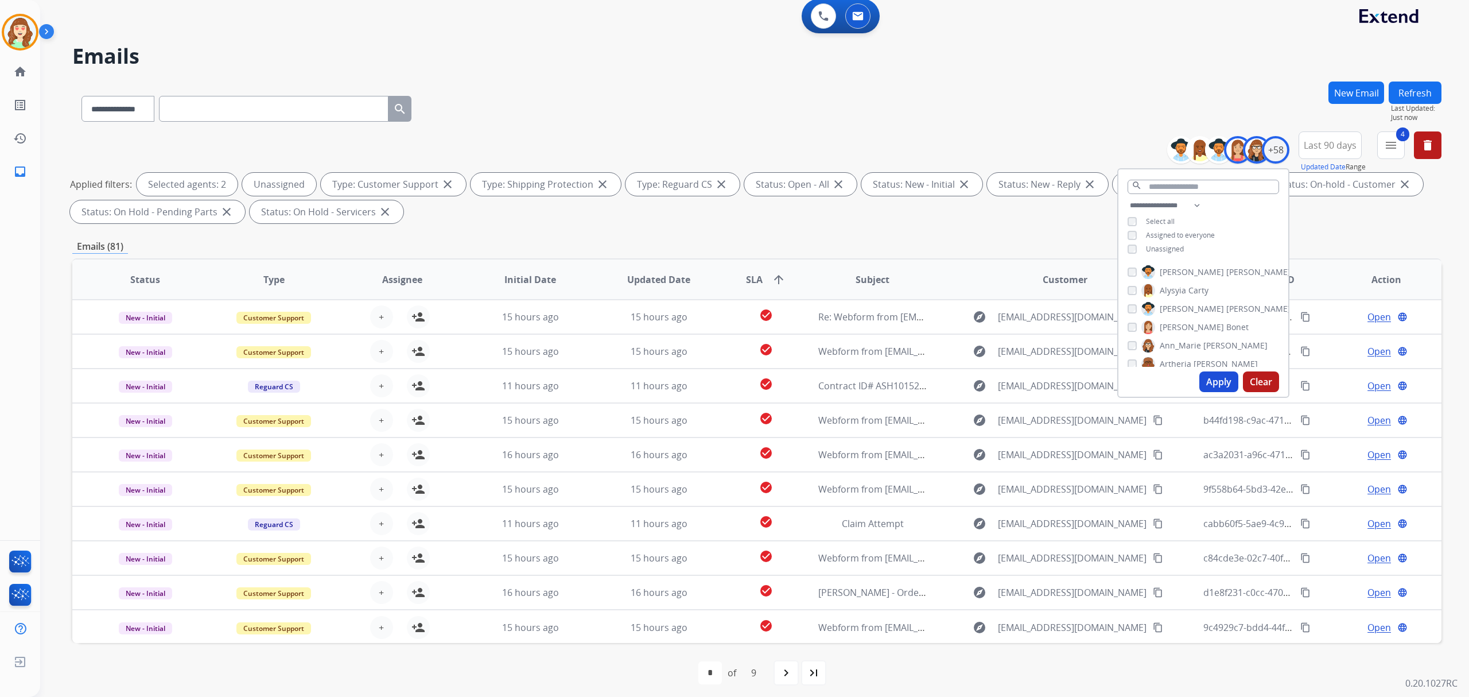
scroll to position [11, 0]
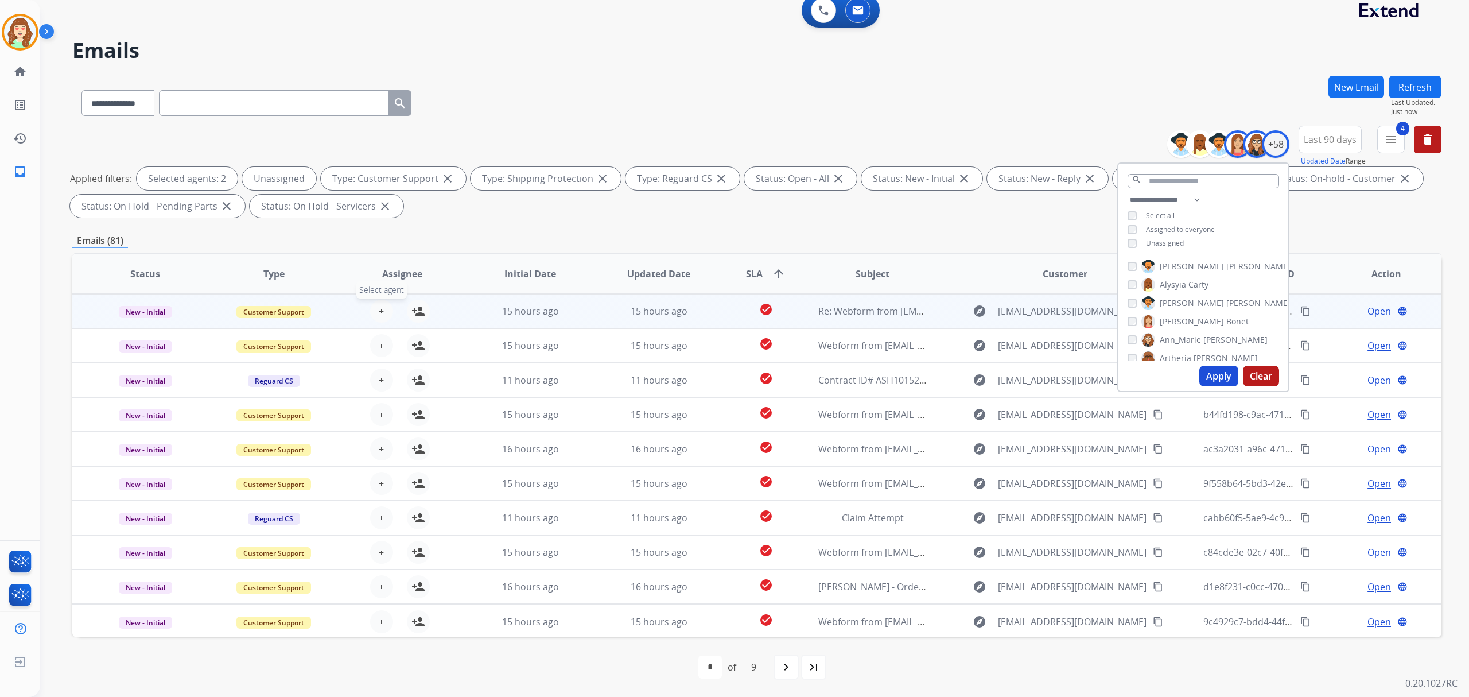
click at [382, 316] on span "+" at bounding box center [381, 311] width 5 height 14
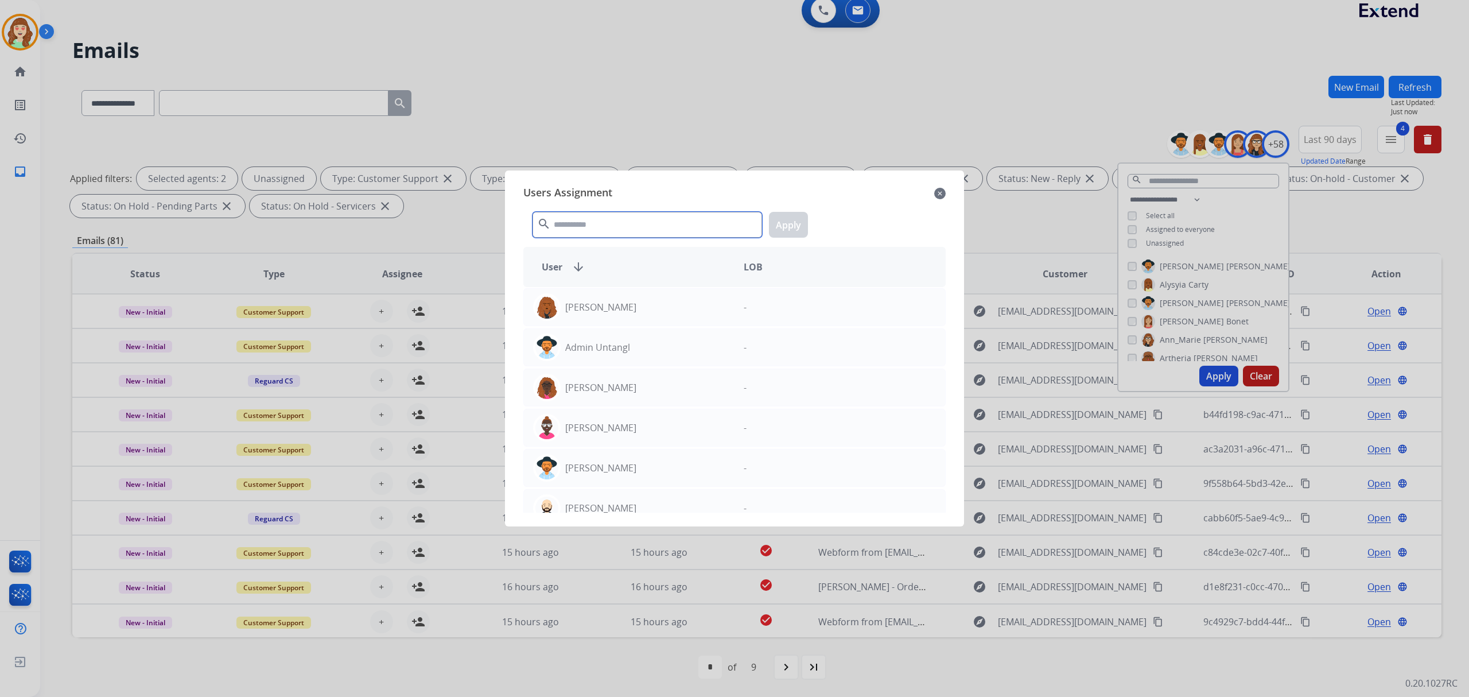
click at [657, 220] on input "text" at bounding box center [648, 225] width 230 height 26
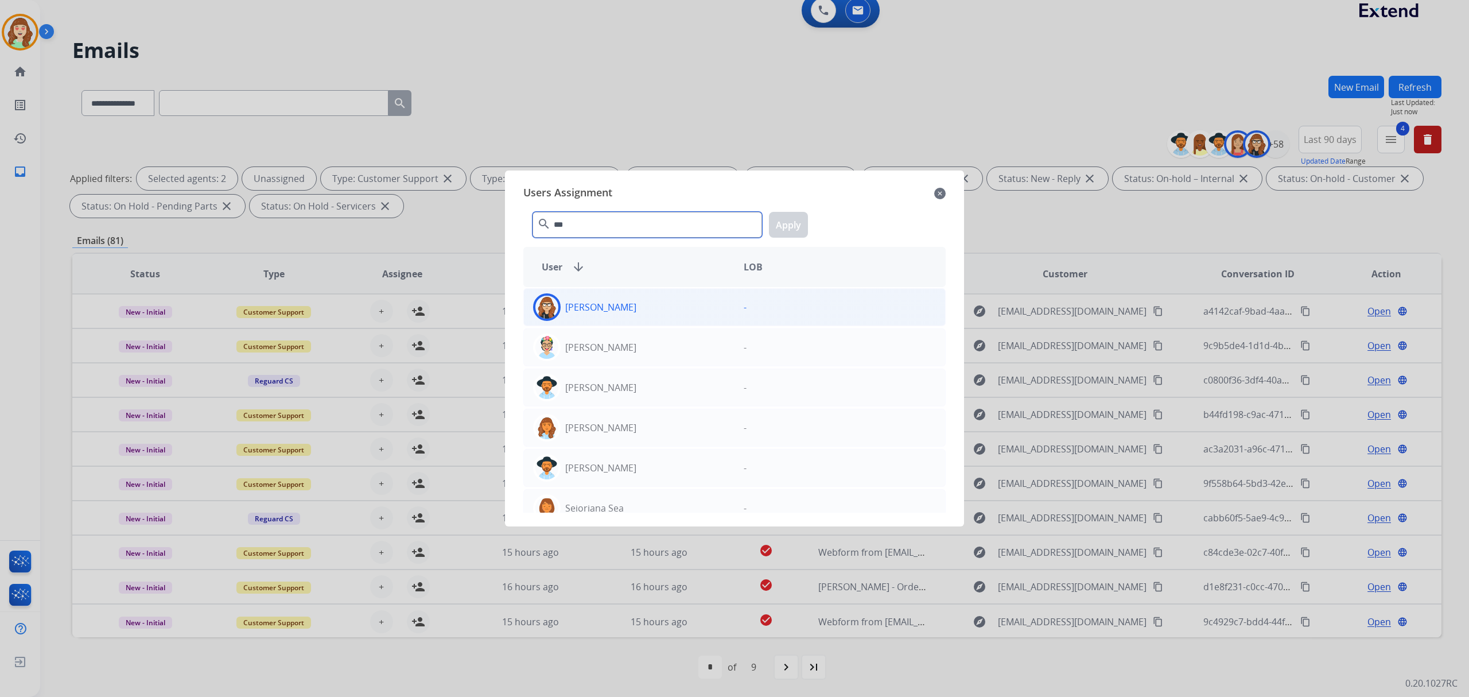
type input "***"
drag, startPoint x: 682, startPoint y: 319, endPoint x: 823, endPoint y: 214, distance: 176.0
click at [682, 315] on div "[PERSON_NAME]" at bounding box center [629, 307] width 211 height 28
click at [783, 245] on div "Users Assignment close *** search Apply User arrow_downward LOB [PERSON_NAME] -…" at bounding box center [734, 349] width 441 height 338
click at [783, 226] on button "Apply" at bounding box center [788, 225] width 39 height 26
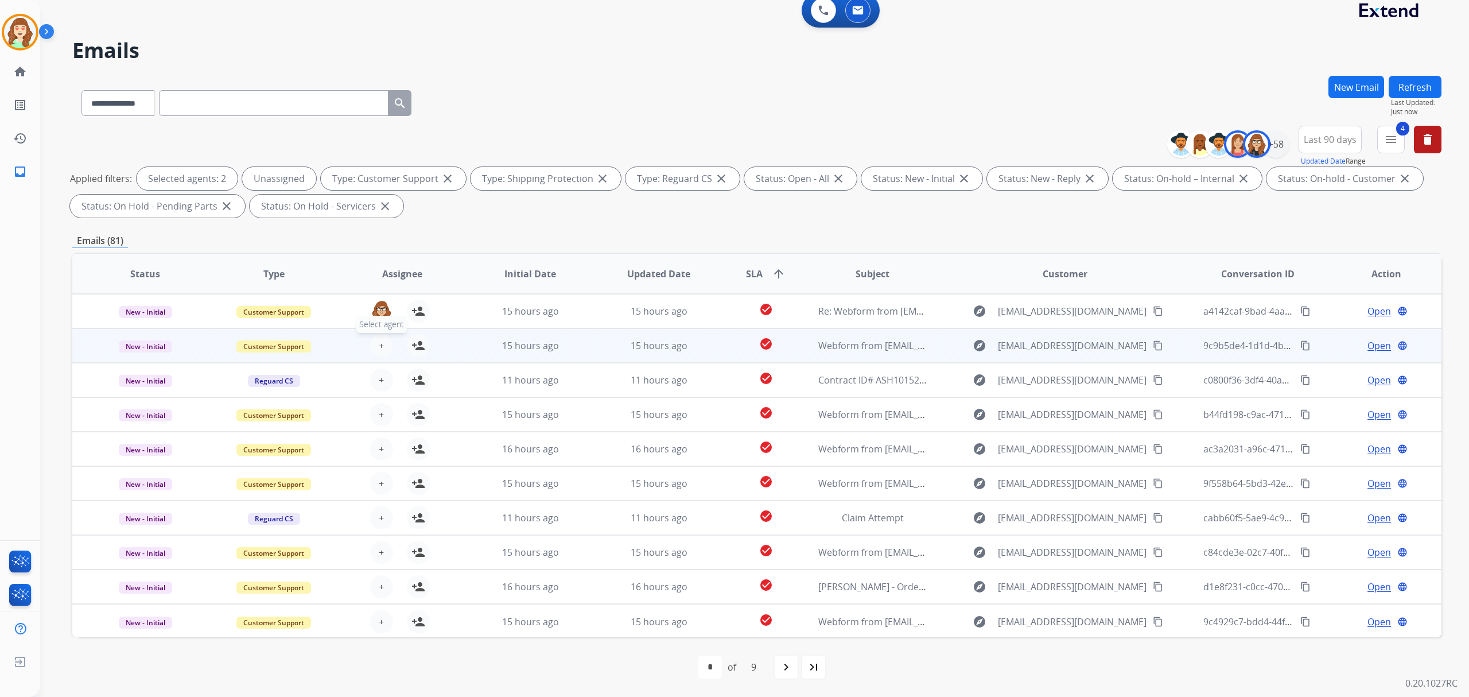
click at [379, 343] on span "+" at bounding box center [381, 346] width 5 height 14
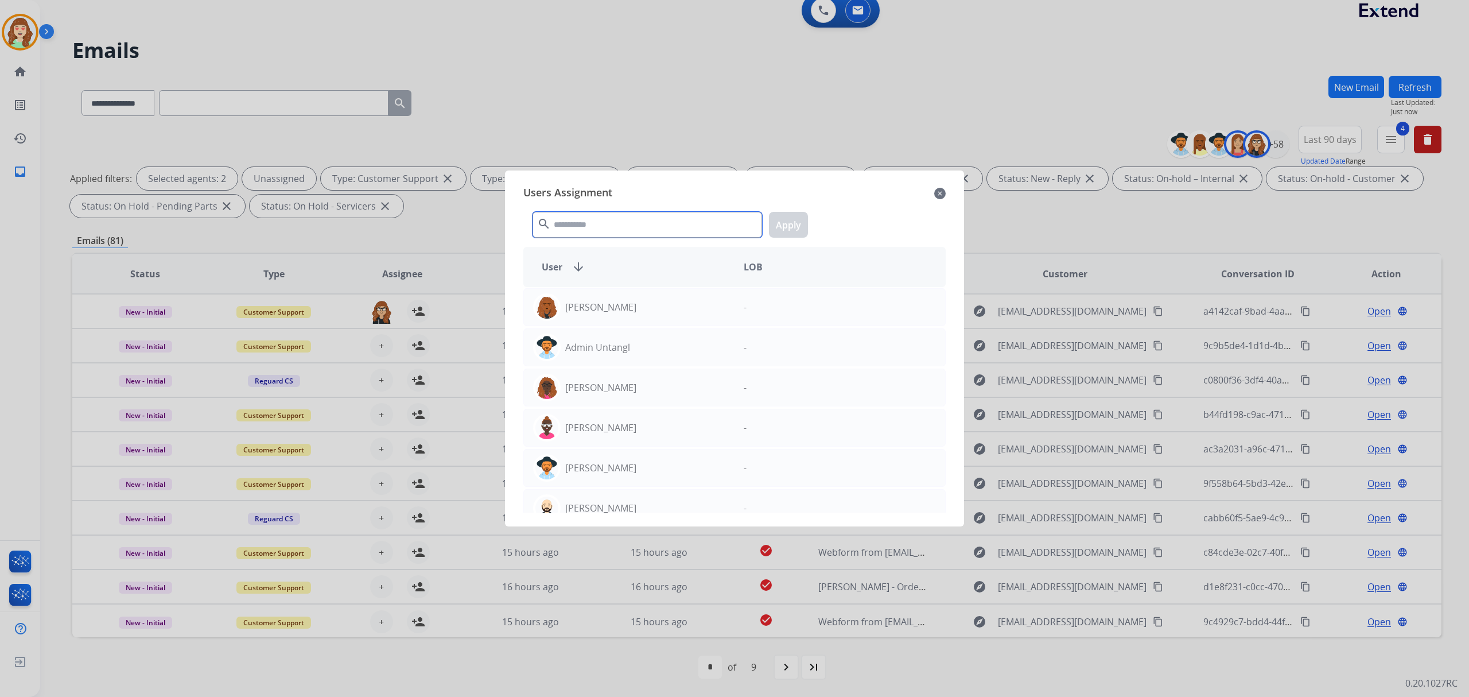
click at [598, 223] on input "text" at bounding box center [648, 225] width 230 height 26
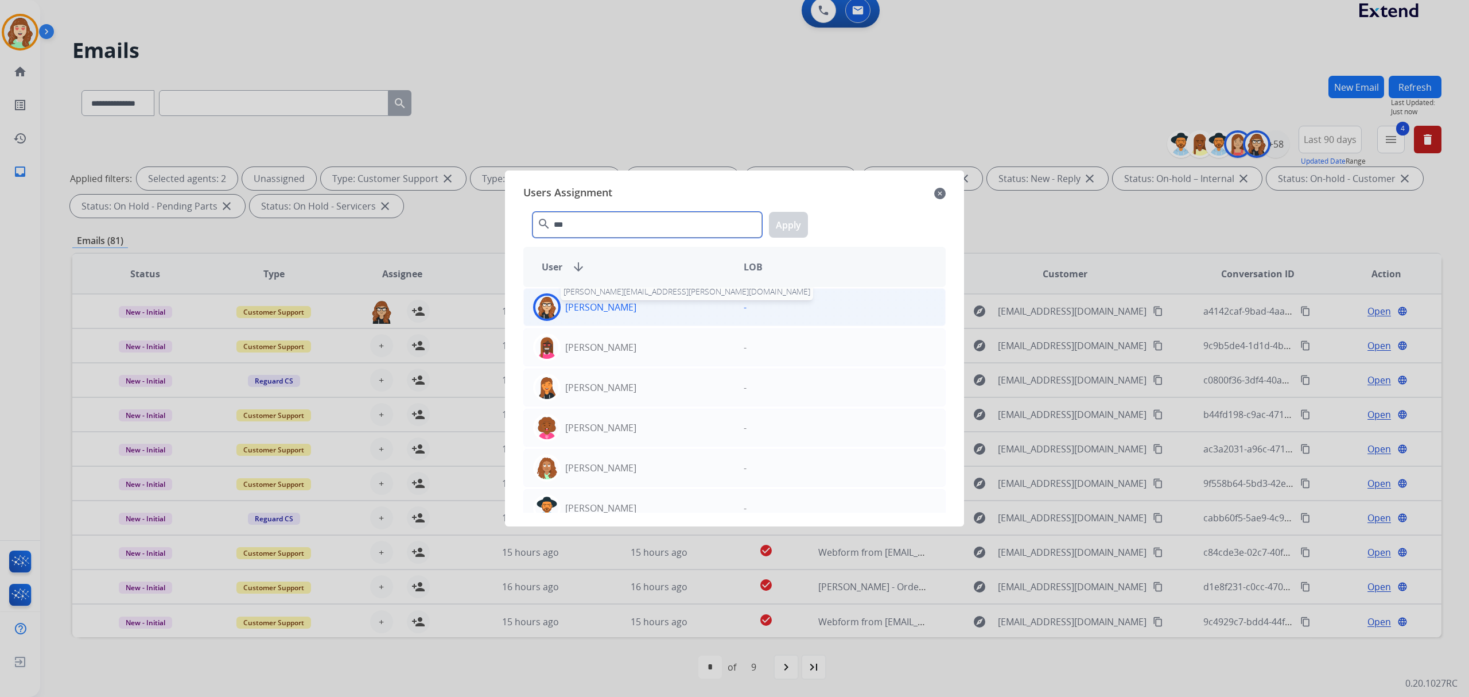
type input "***"
click at [627, 308] on p "[PERSON_NAME]" at bounding box center [600, 307] width 71 height 14
click at [805, 224] on button "Apply" at bounding box center [788, 225] width 39 height 26
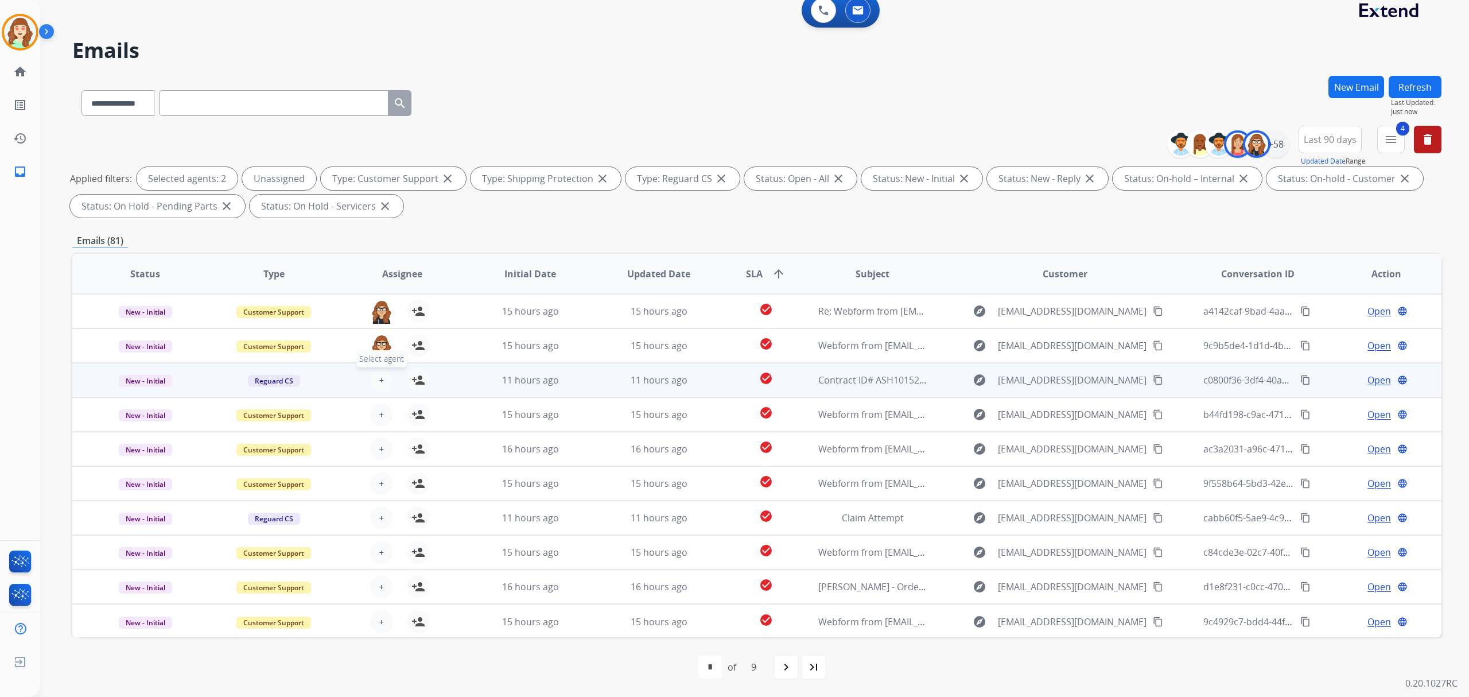
click at [382, 374] on button "+ Select agent" at bounding box center [381, 379] width 23 height 23
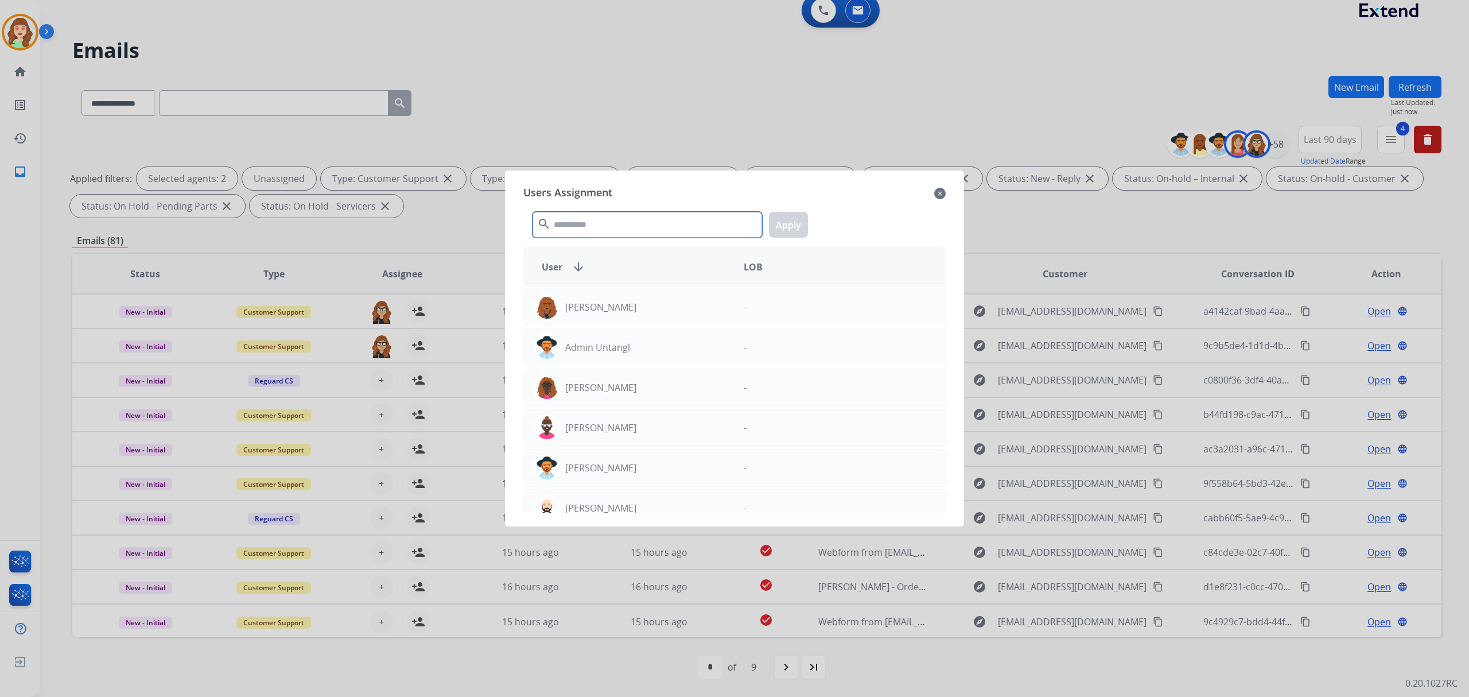
click at [678, 232] on input "text" at bounding box center [648, 225] width 230 height 26
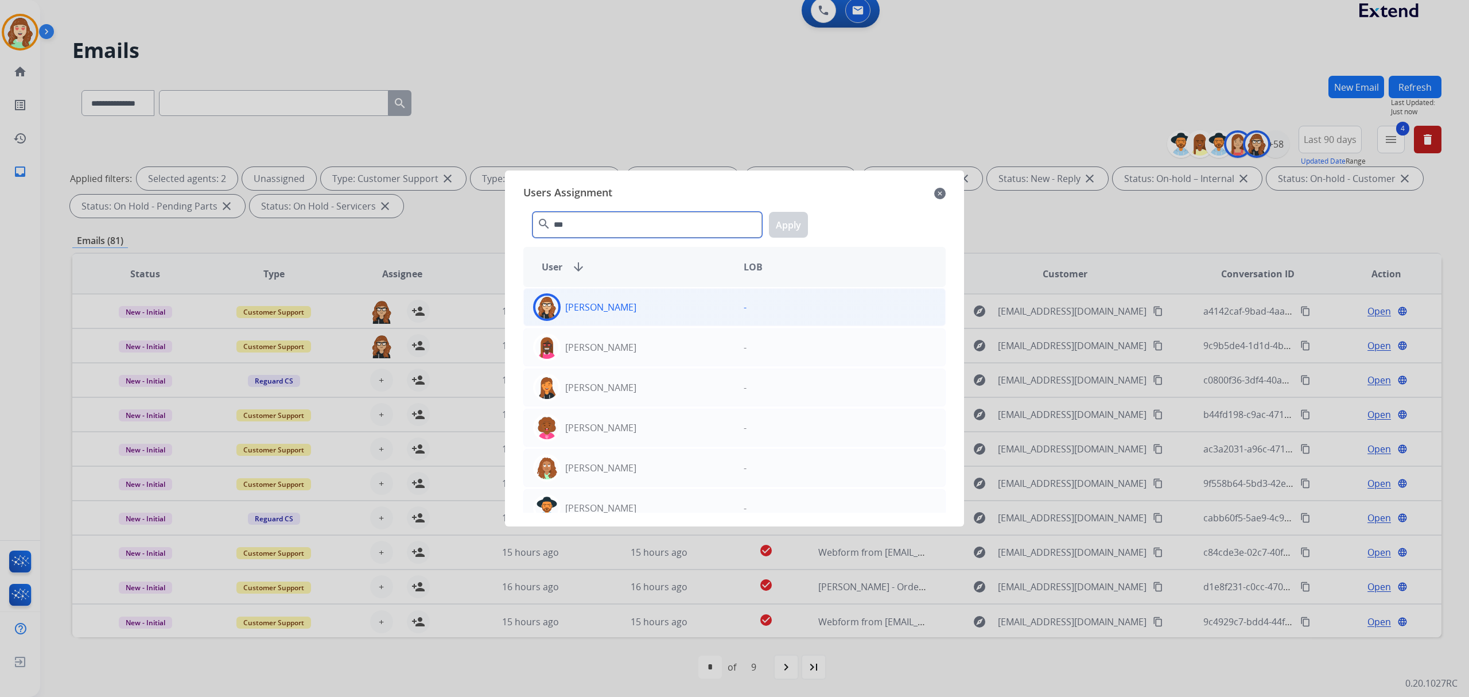
type input "***"
click at [696, 315] on div "[PERSON_NAME]" at bounding box center [629, 307] width 211 height 28
click at [827, 226] on div "*** search Apply" at bounding box center [734, 223] width 422 height 40
click at [784, 214] on button "Apply" at bounding box center [788, 225] width 39 height 26
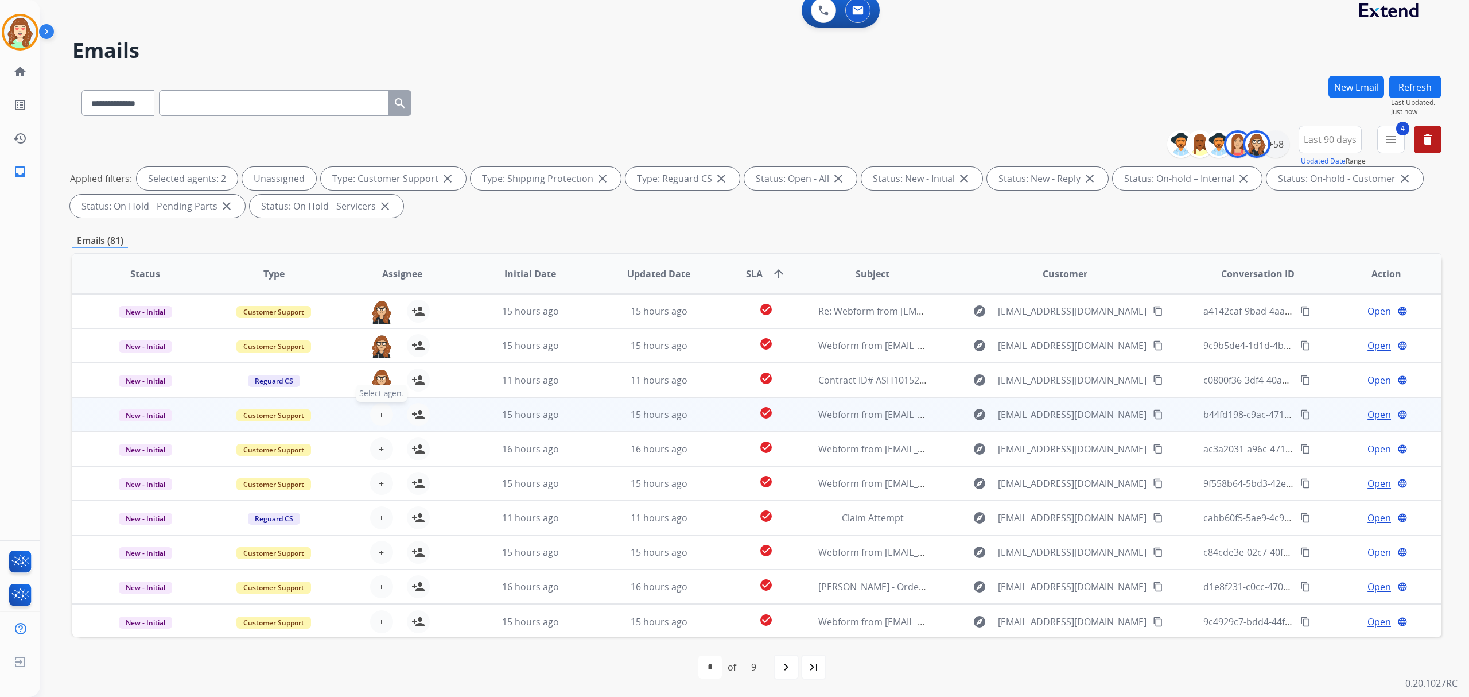
click at [381, 412] on span "+" at bounding box center [381, 415] width 5 height 14
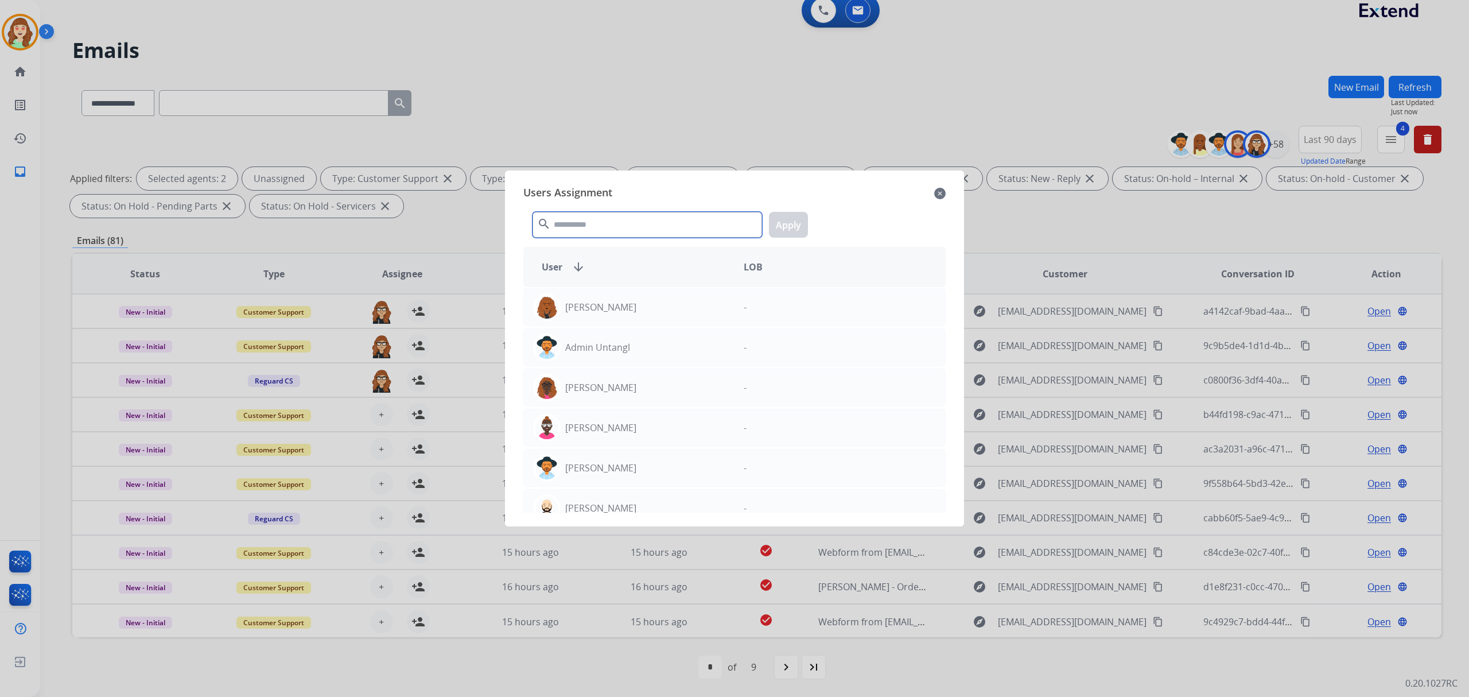
click at [684, 230] on input "text" at bounding box center [648, 225] width 230 height 26
type input "***"
click at [723, 302] on div "[PERSON_NAME]" at bounding box center [629, 307] width 211 height 28
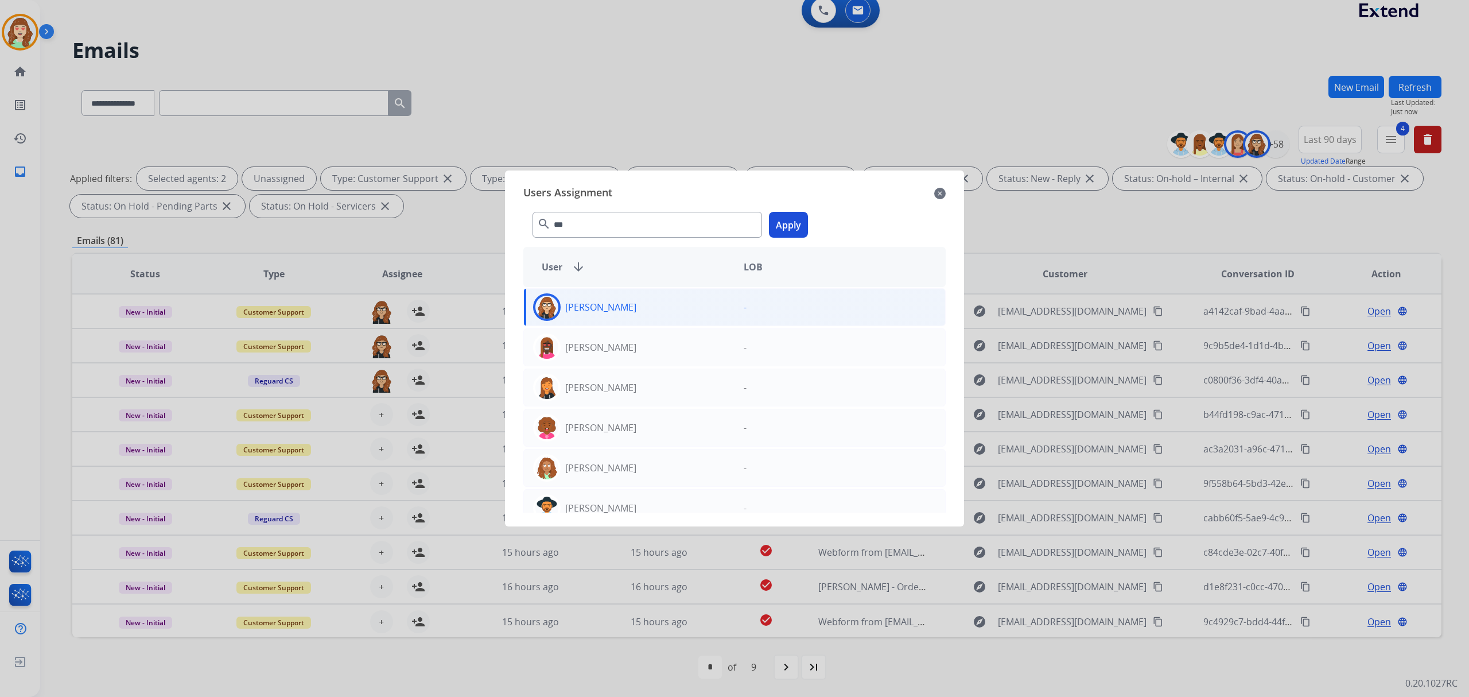
drag, startPoint x: 797, startPoint y: 225, endPoint x: 734, endPoint y: 265, distance: 74.5
click at [796, 225] on button "Apply" at bounding box center [788, 225] width 39 height 26
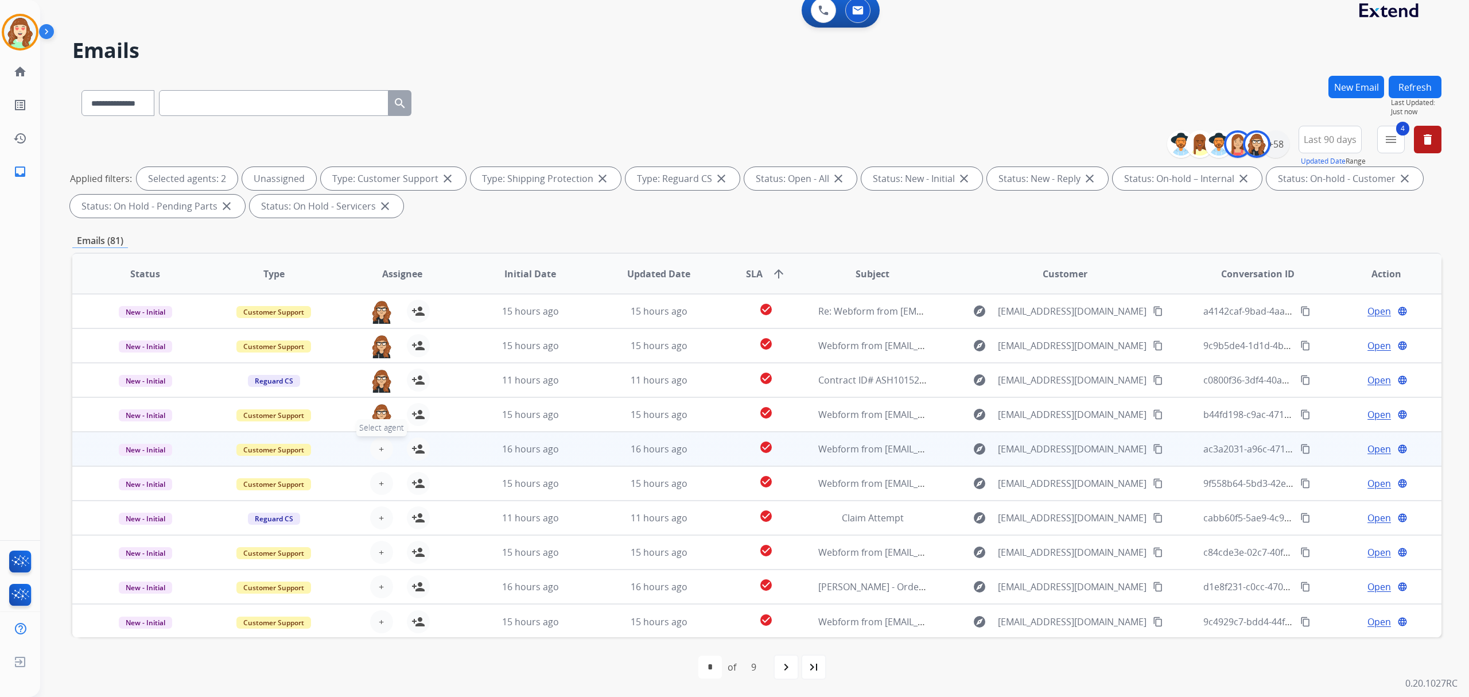
click at [379, 450] on span "+" at bounding box center [381, 449] width 5 height 14
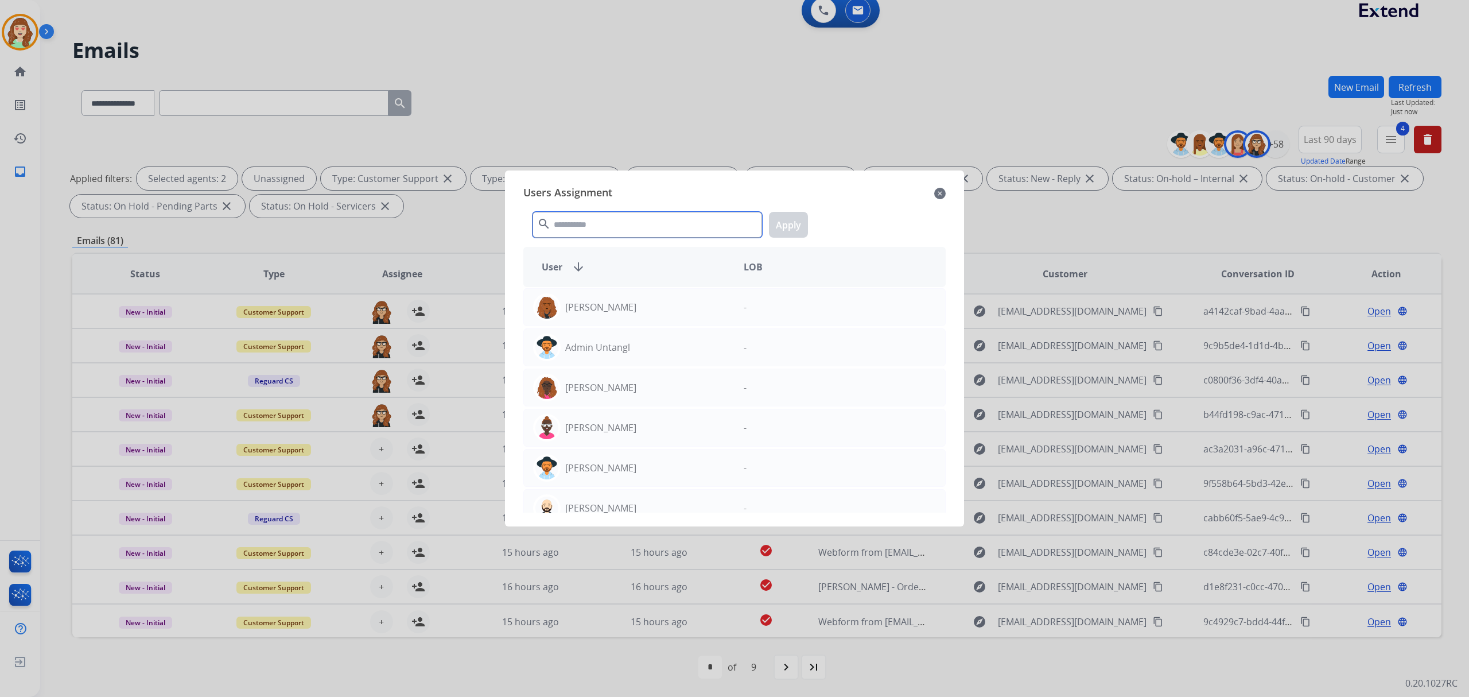
click at [622, 231] on input "text" at bounding box center [648, 225] width 230 height 26
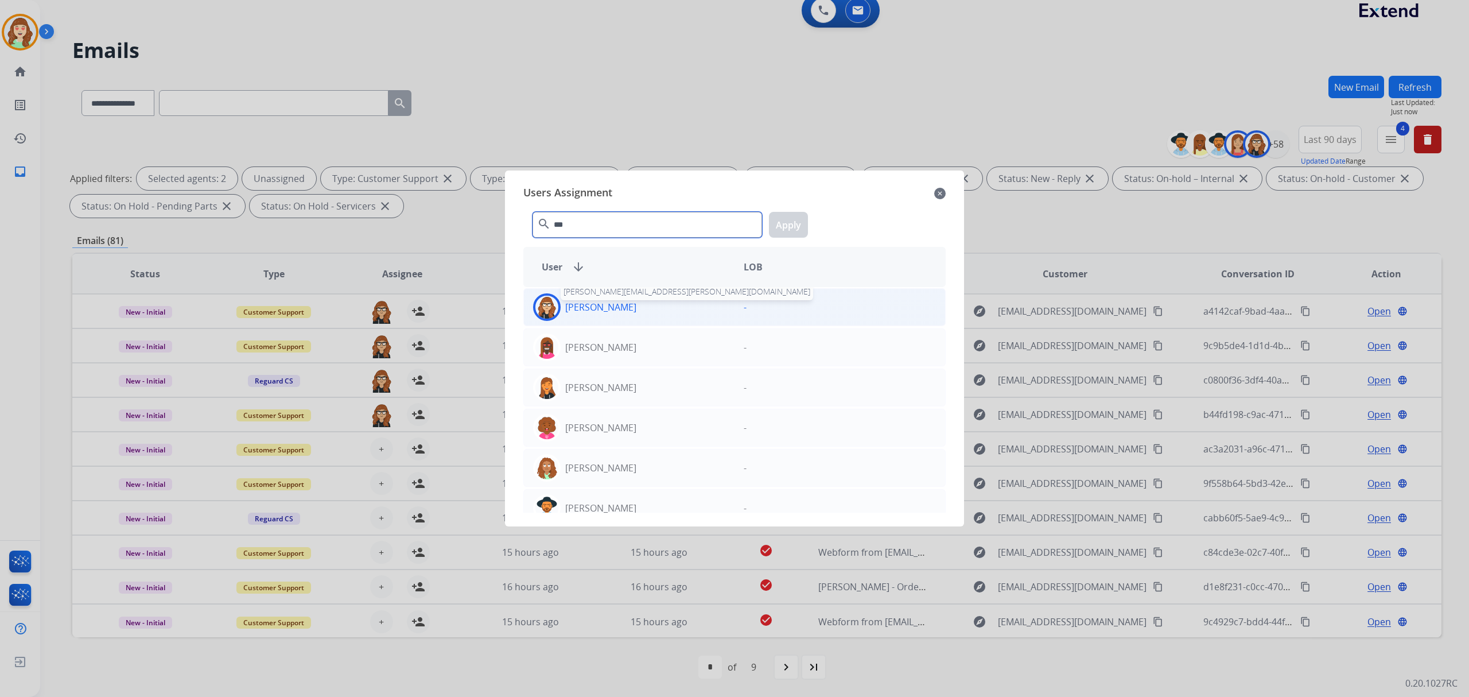
type input "***"
click at [611, 308] on p "[PERSON_NAME]" at bounding box center [600, 307] width 71 height 14
click at [791, 235] on button "Apply" at bounding box center [788, 225] width 39 height 26
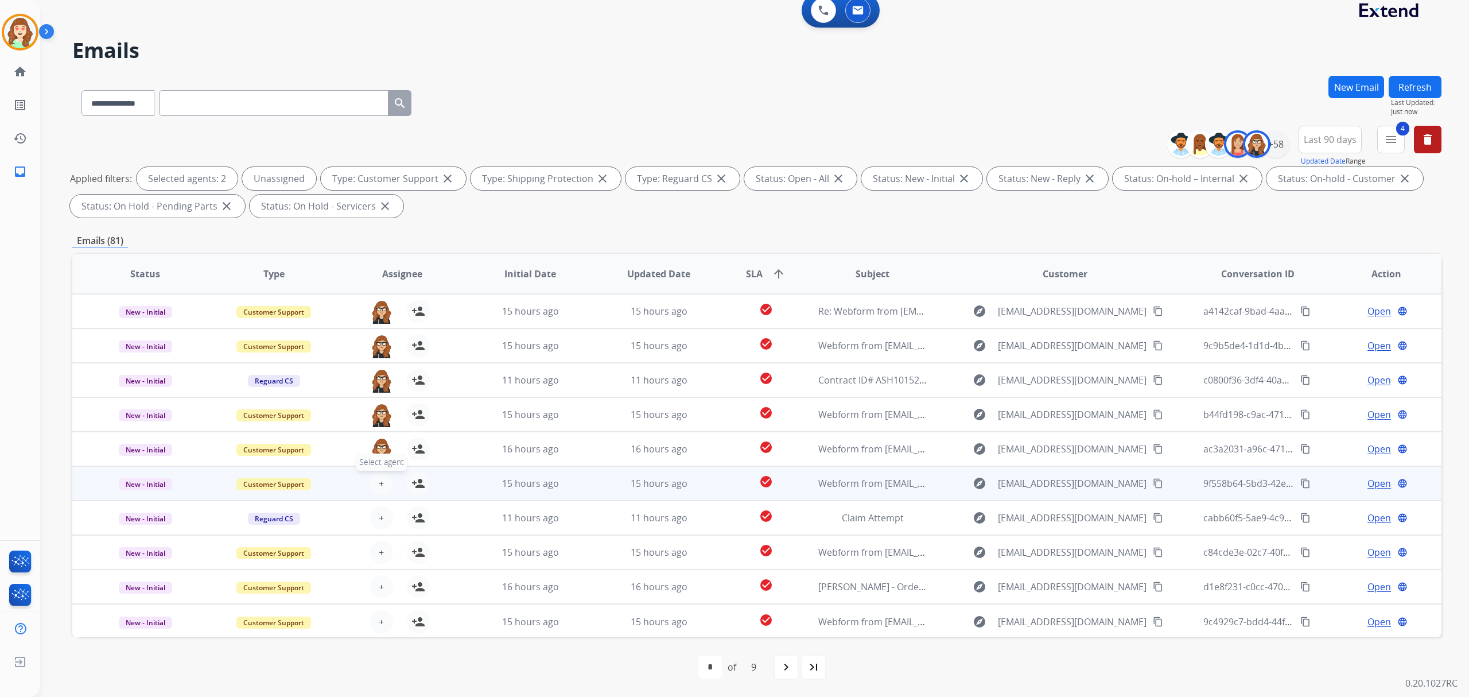
click at [379, 484] on span "+" at bounding box center [381, 483] width 5 height 14
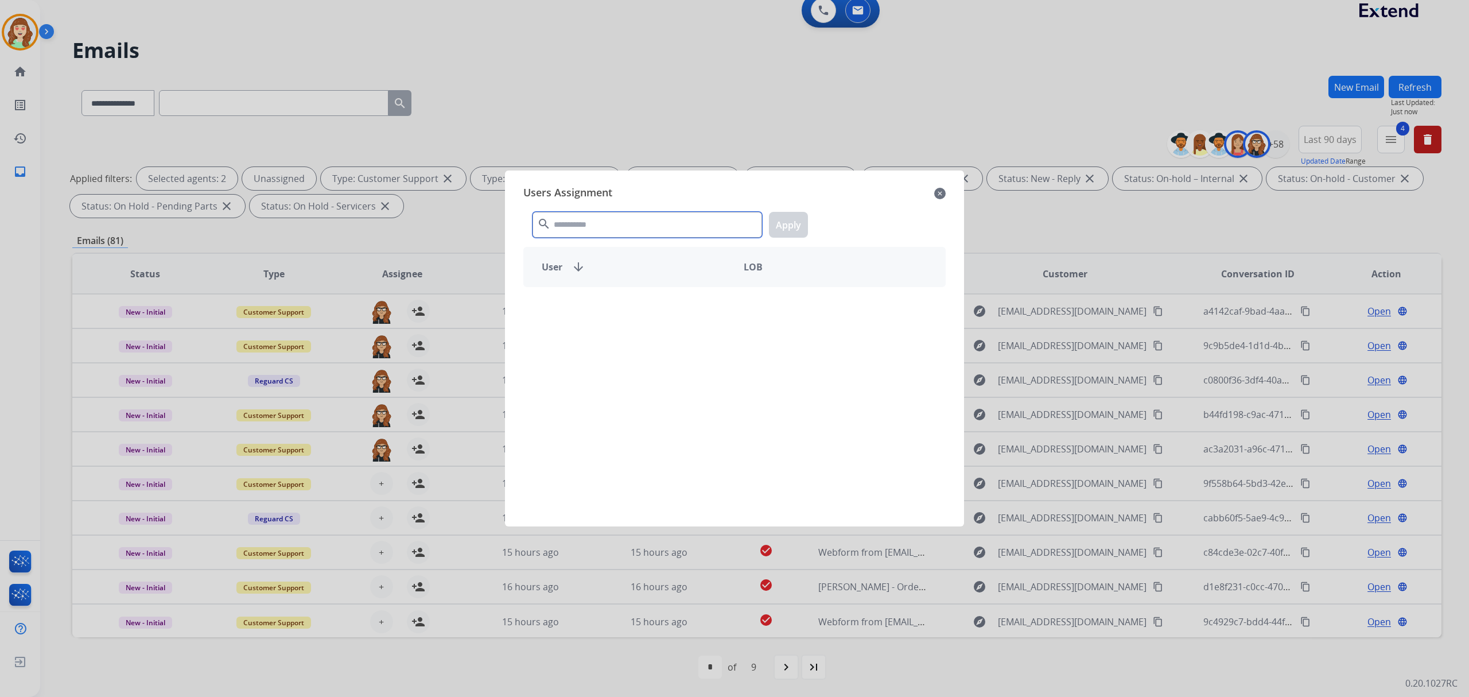
drag, startPoint x: 575, startPoint y: 226, endPoint x: 470, endPoint y: 185, distance: 112.7
click at [575, 225] on input "text" at bounding box center [648, 225] width 230 height 26
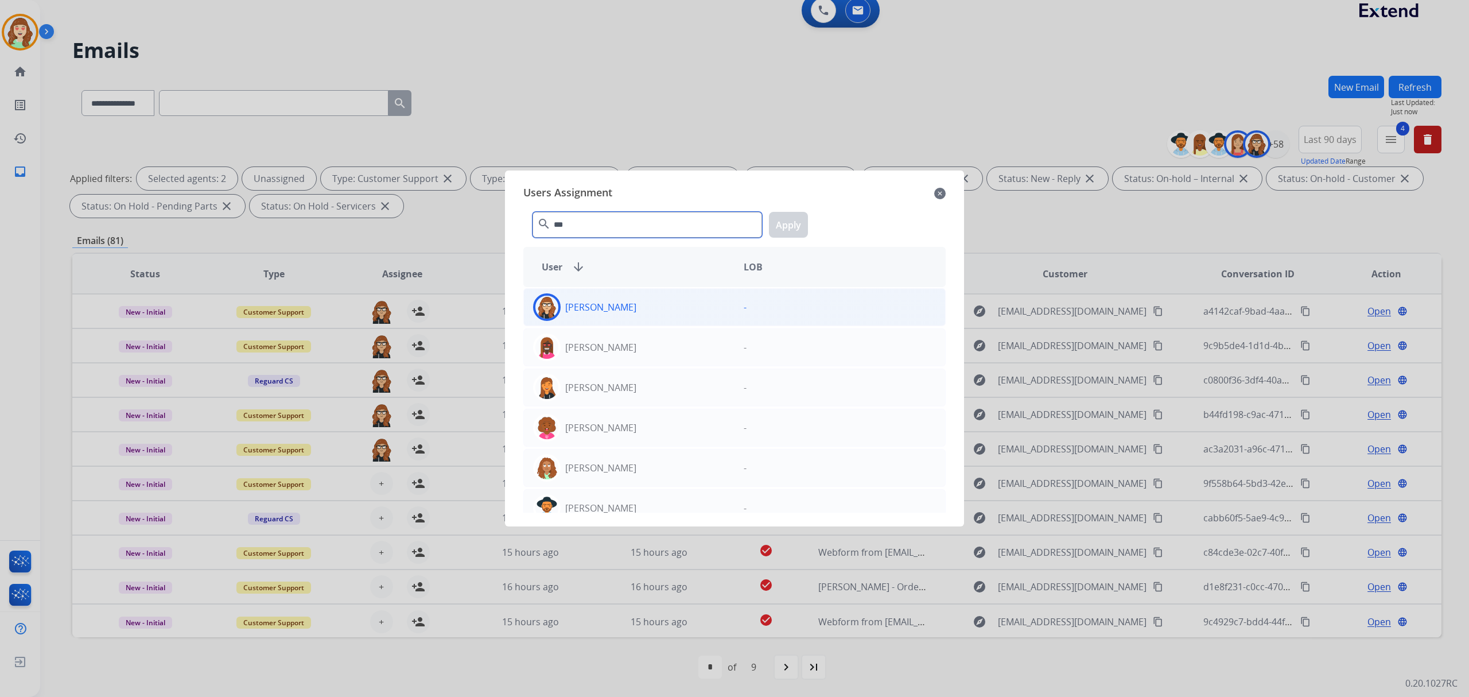
type input "***"
click at [586, 293] on div "[PERSON_NAME]" at bounding box center [629, 307] width 211 height 28
click at [794, 220] on button "Apply" at bounding box center [788, 225] width 39 height 26
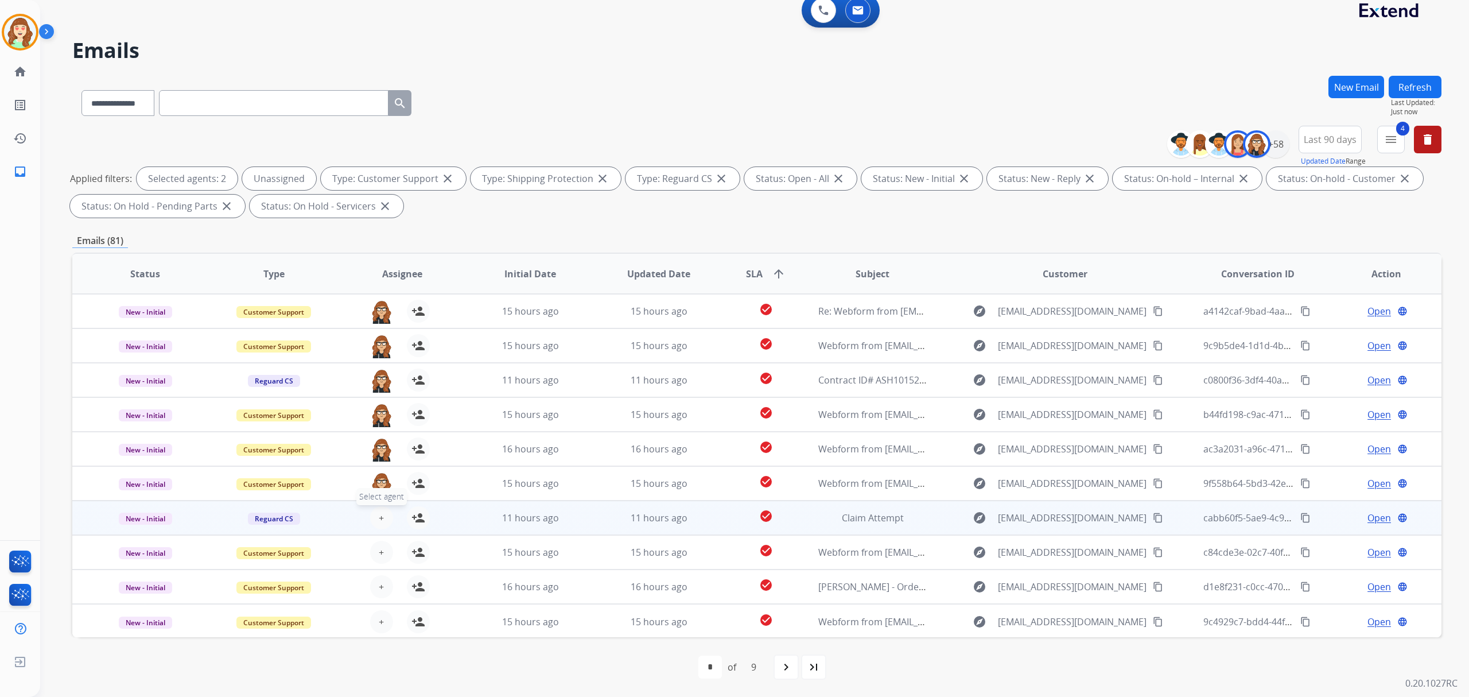
click at [388, 513] on button "+ Select agent" at bounding box center [381, 517] width 23 height 23
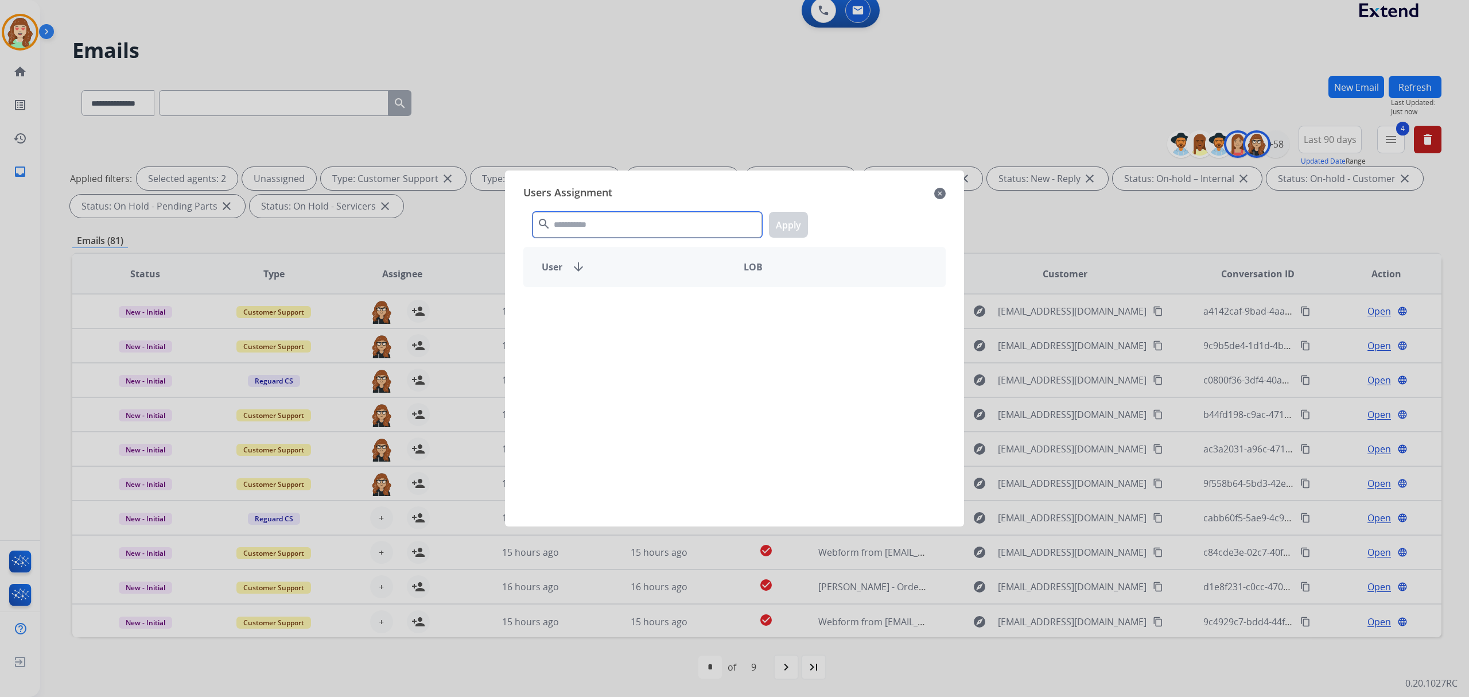
click at [607, 219] on input "text" at bounding box center [648, 225] width 230 height 26
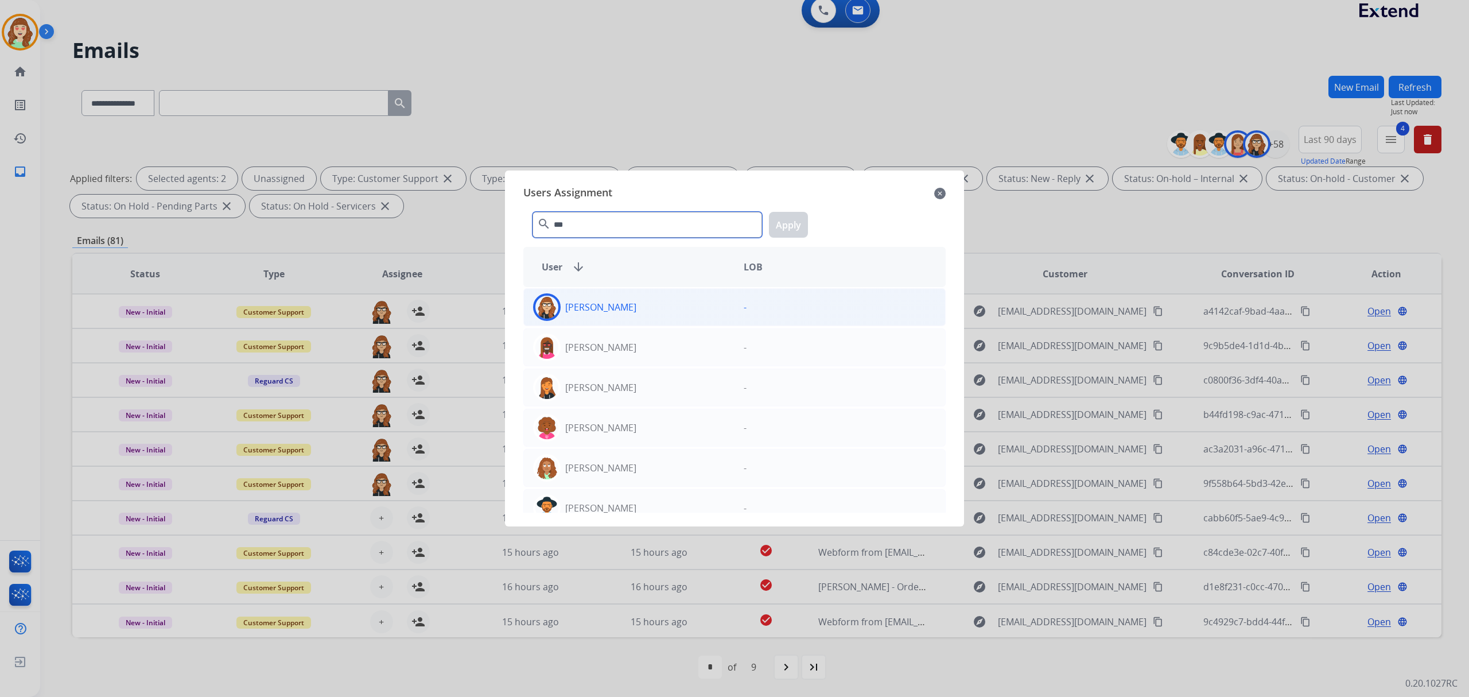
type input "***"
click at [614, 299] on div "[PERSON_NAME]" at bounding box center [629, 307] width 211 height 28
click at [794, 224] on button "Apply" at bounding box center [788, 225] width 39 height 26
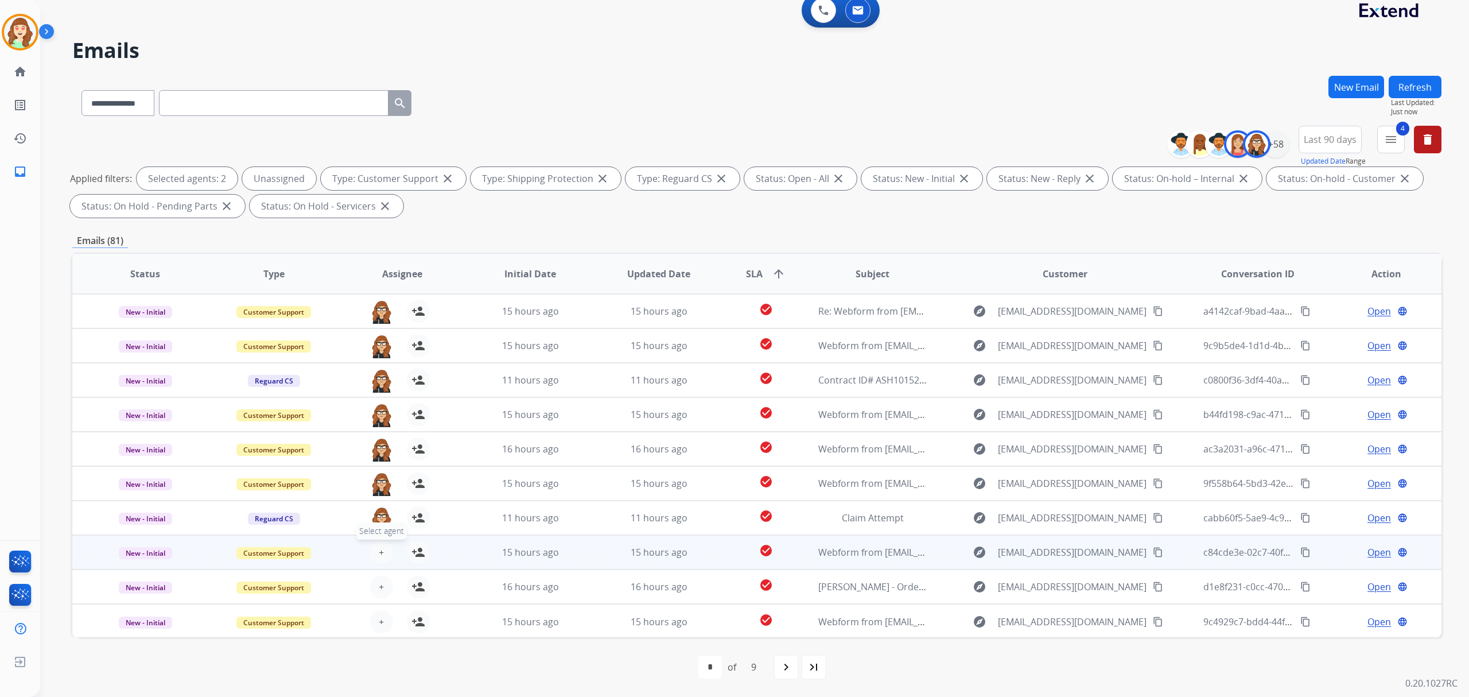
click at [391, 546] on div "+ Select agent person_add Assign to Me" at bounding box center [392, 552] width 73 height 23
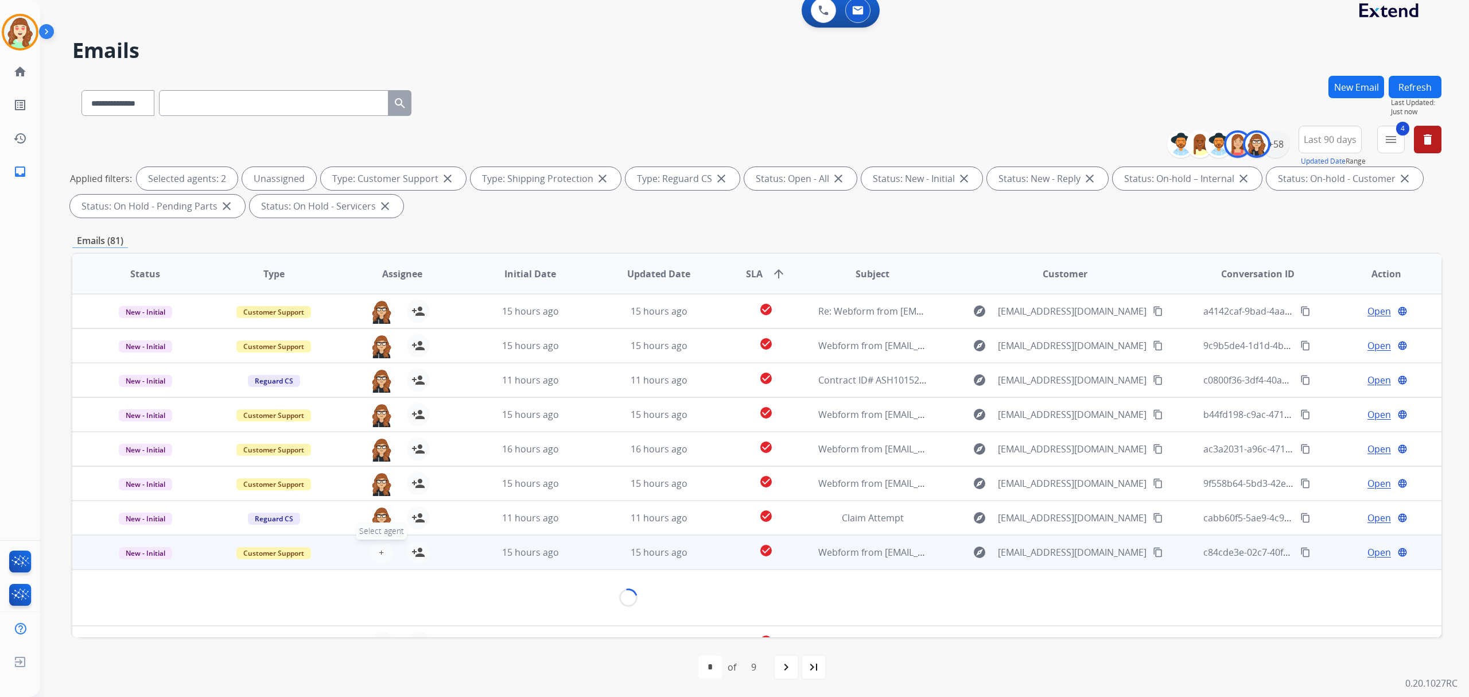
click at [378, 547] on tbody "New - Initial Customer Support + Select agent person_add Assign to Me 15 hours …" at bounding box center [757, 580] width 1370 height 91
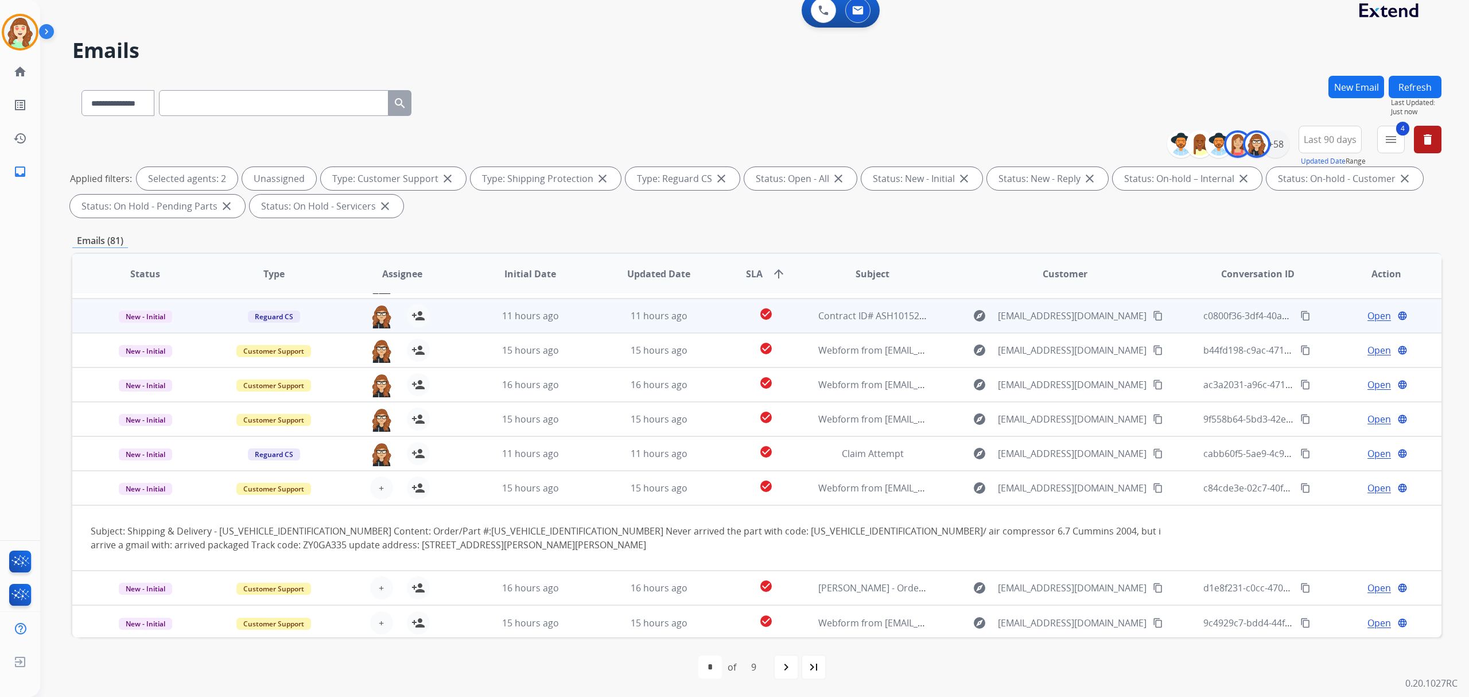
scroll to position [65, 0]
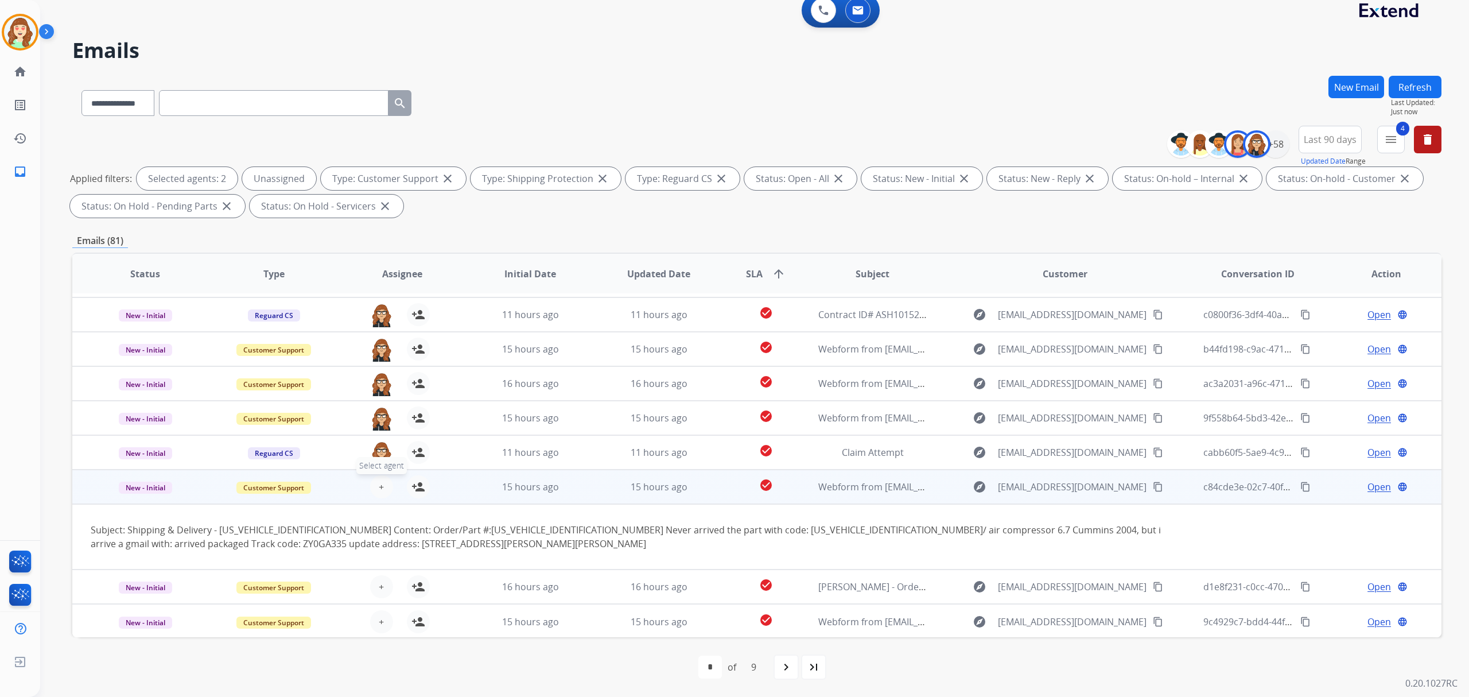
click at [380, 484] on span "+" at bounding box center [381, 487] width 5 height 14
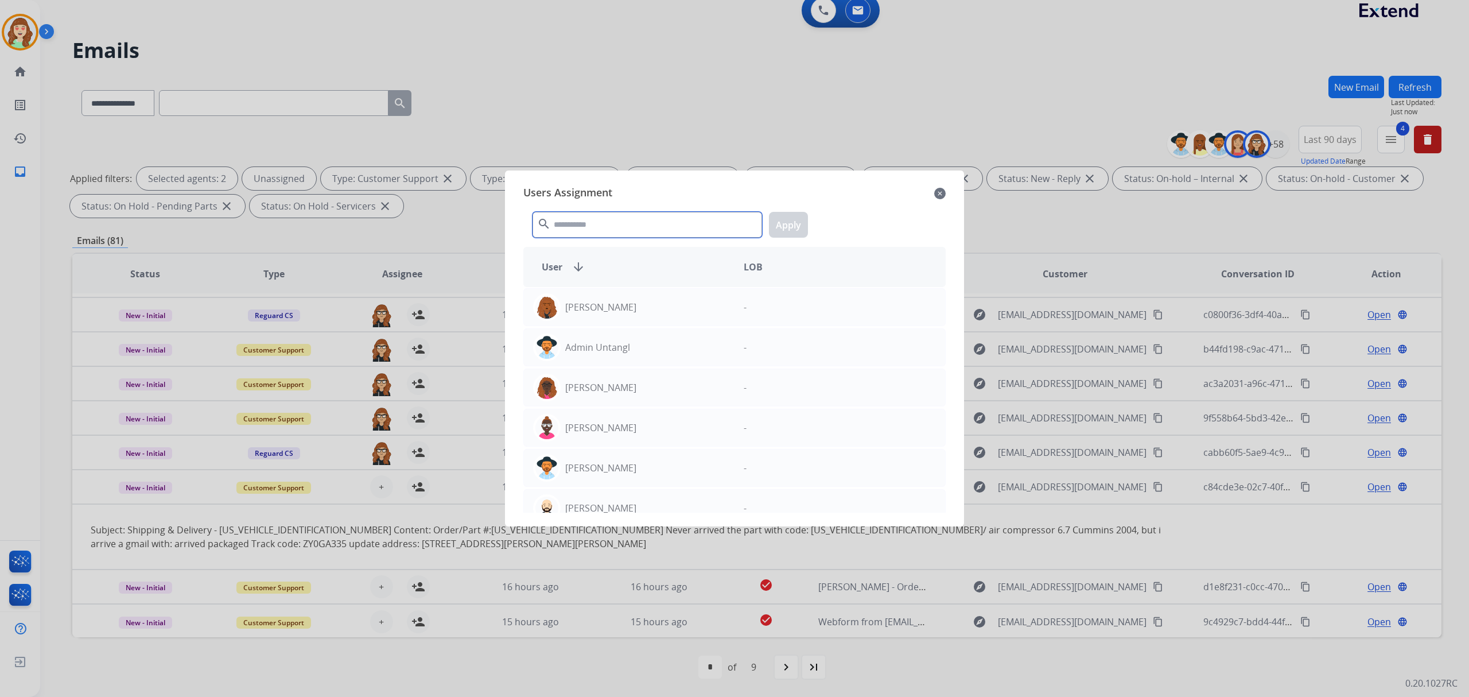
click at [563, 228] on input "text" at bounding box center [648, 225] width 230 height 26
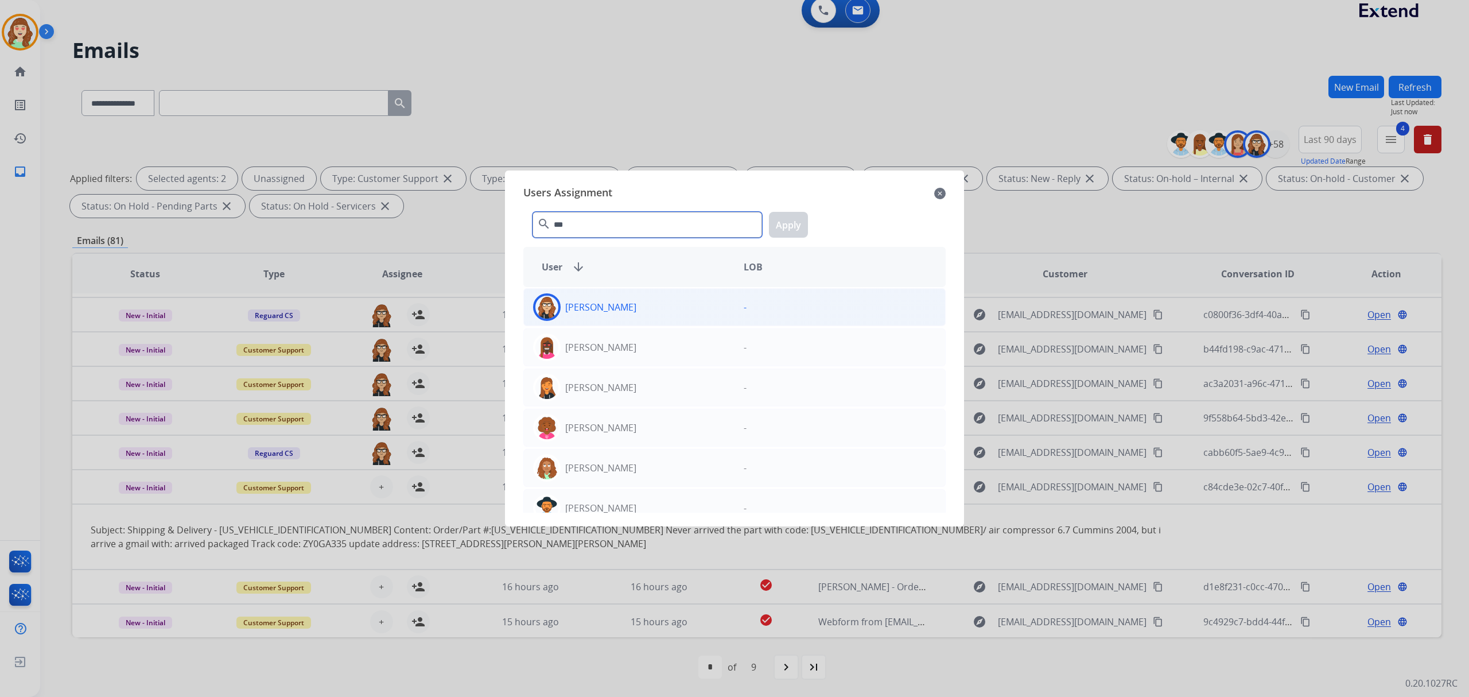
type input "***"
drag, startPoint x: 650, startPoint y: 320, endPoint x: 728, endPoint y: 290, distance: 84.1
click at [652, 320] on div "[PERSON_NAME]" at bounding box center [629, 307] width 211 height 28
drag, startPoint x: 793, startPoint y: 217, endPoint x: 777, endPoint y: 241, distance: 29.0
click at [790, 221] on button "Apply" at bounding box center [788, 225] width 39 height 26
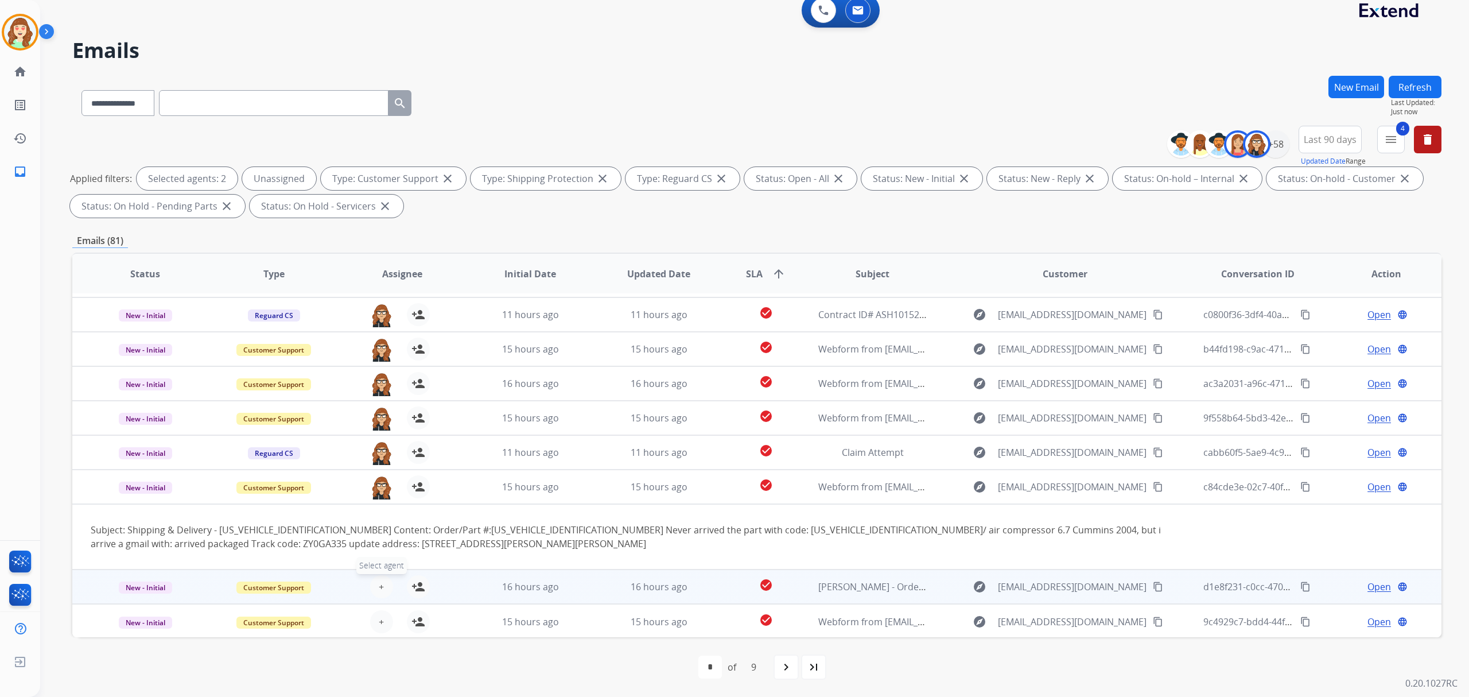
click at [379, 584] on span "+" at bounding box center [381, 587] width 5 height 14
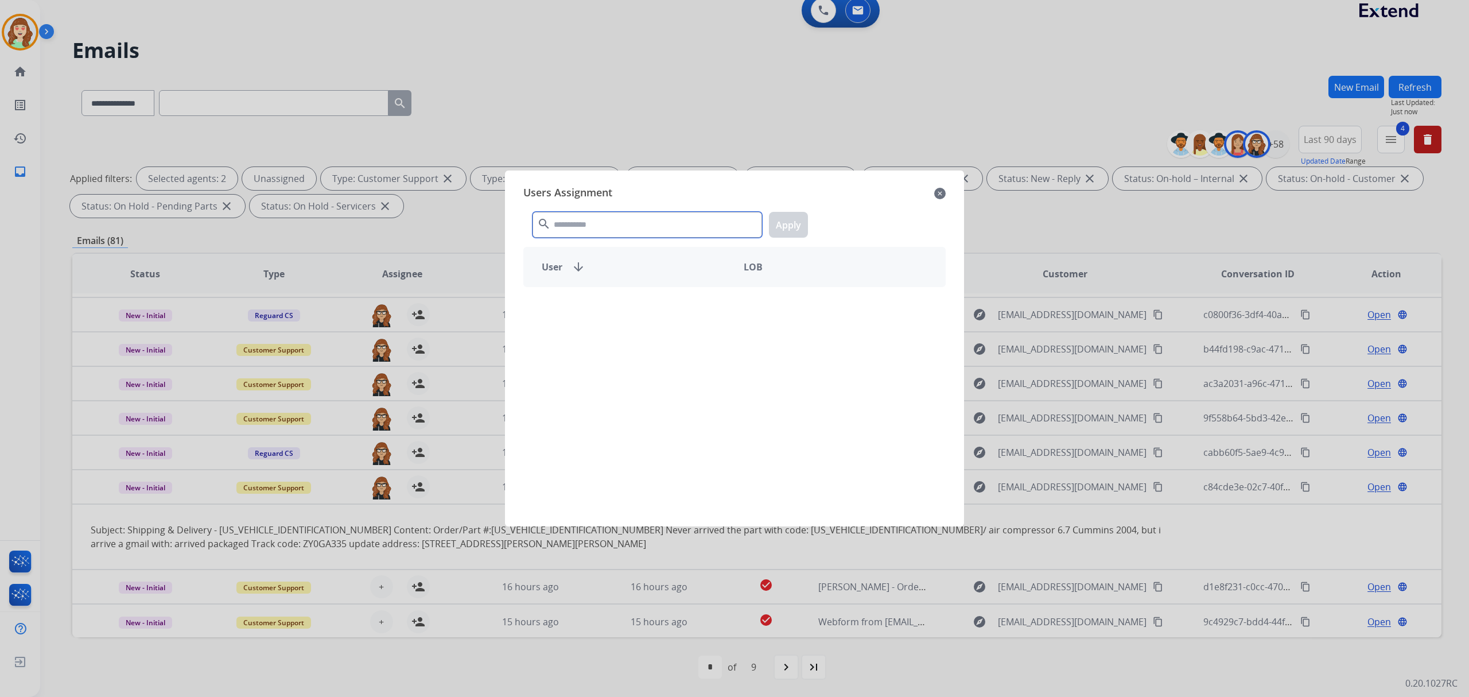
click at [620, 219] on input "text" at bounding box center [648, 225] width 230 height 26
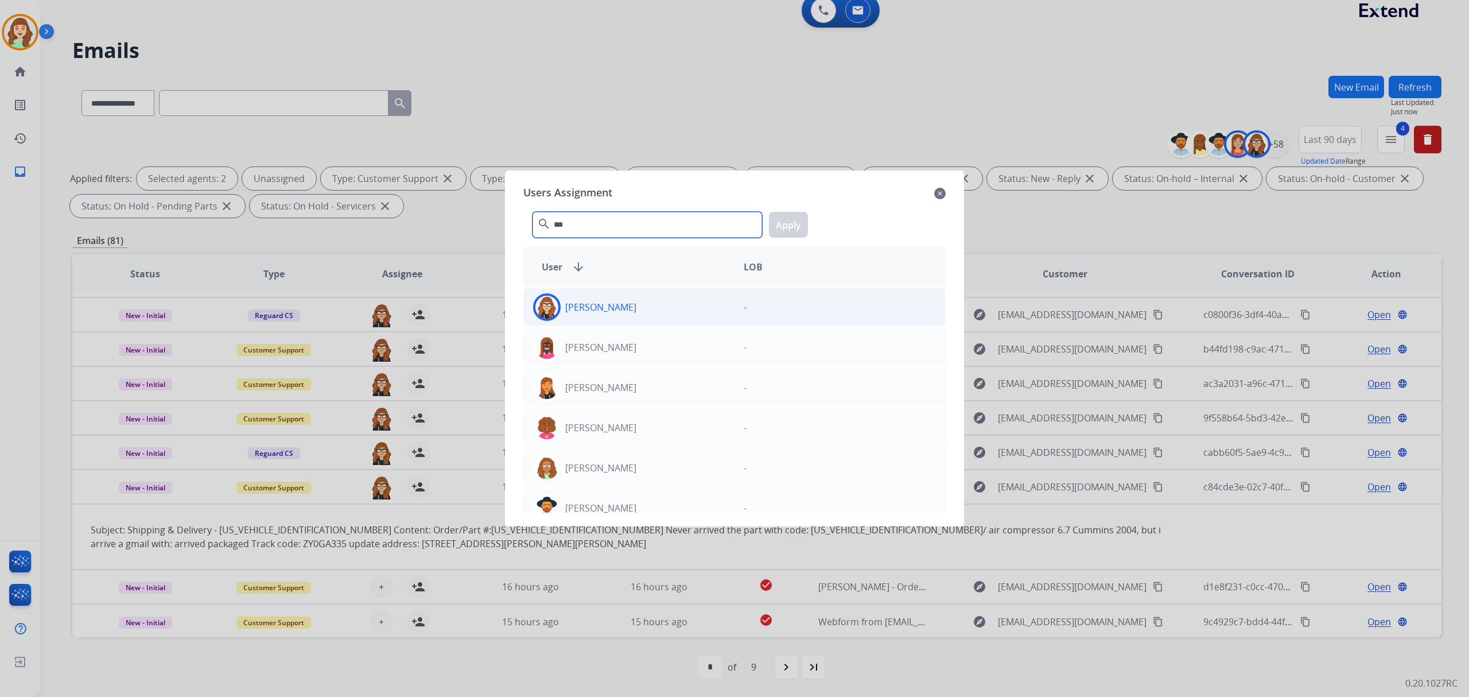
type input "***"
click at [649, 297] on div "[PERSON_NAME]" at bounding box center [629, 307] width 211 height 28
click at [788, 223] on button "Apply" at bounding box center [788, 225] width 39 height 26
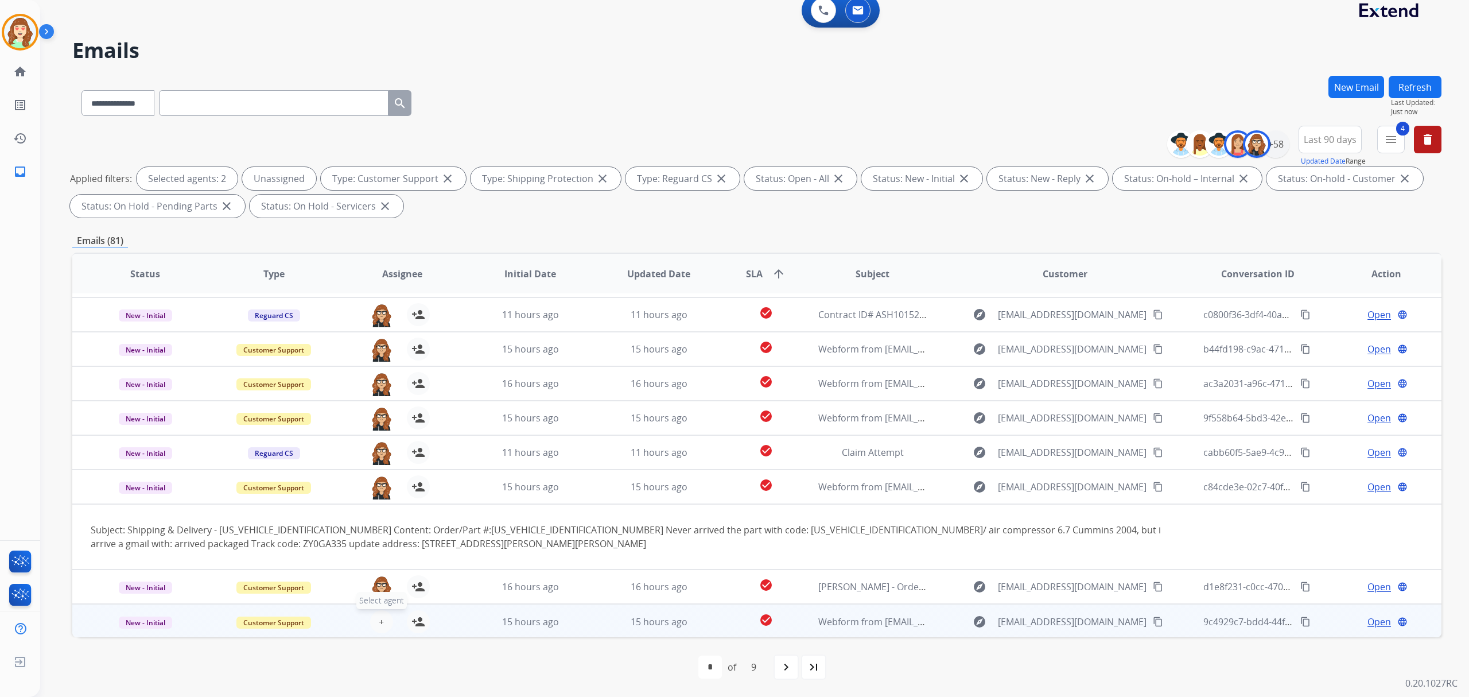
click at [382, 611] on button "+ Select agent" at bounding box center [381, 621] width 23 height 23
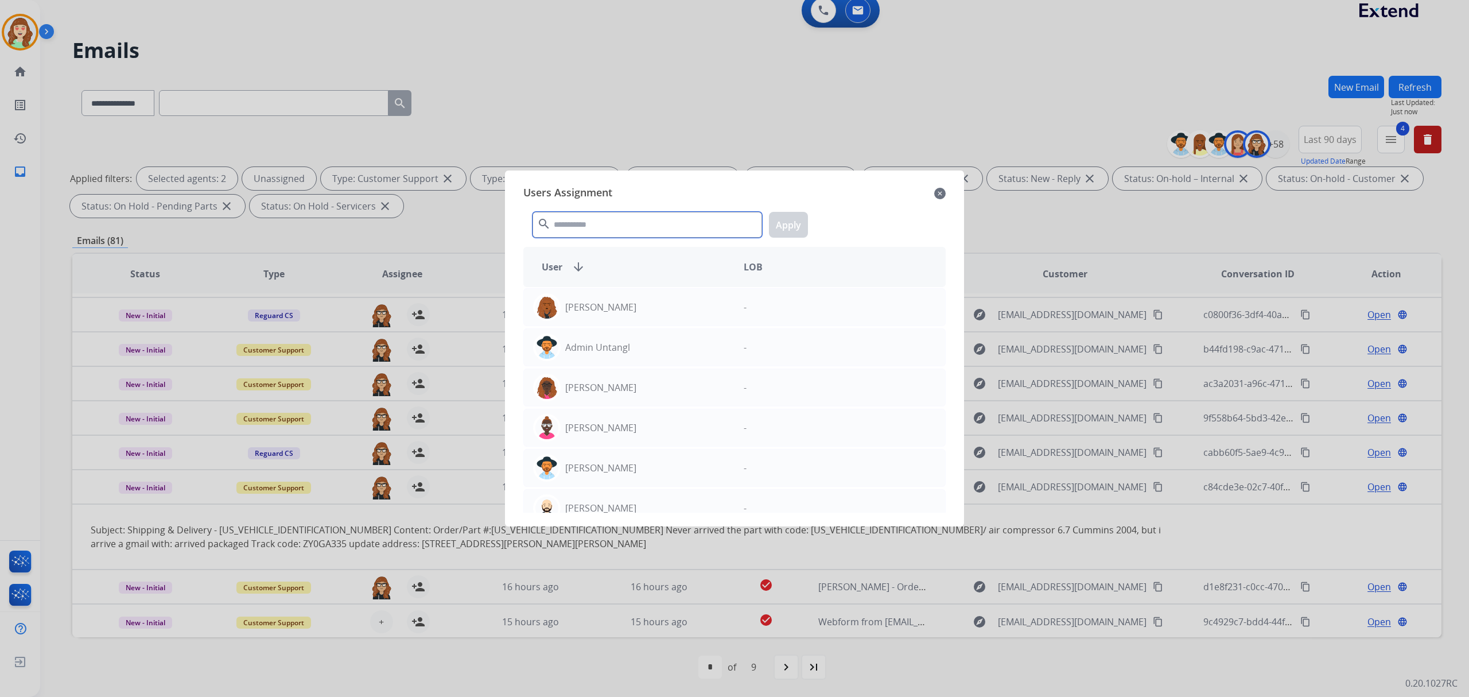
click at [630, 226] on input "text" at bounding box center [648, 225] width 230 height 26
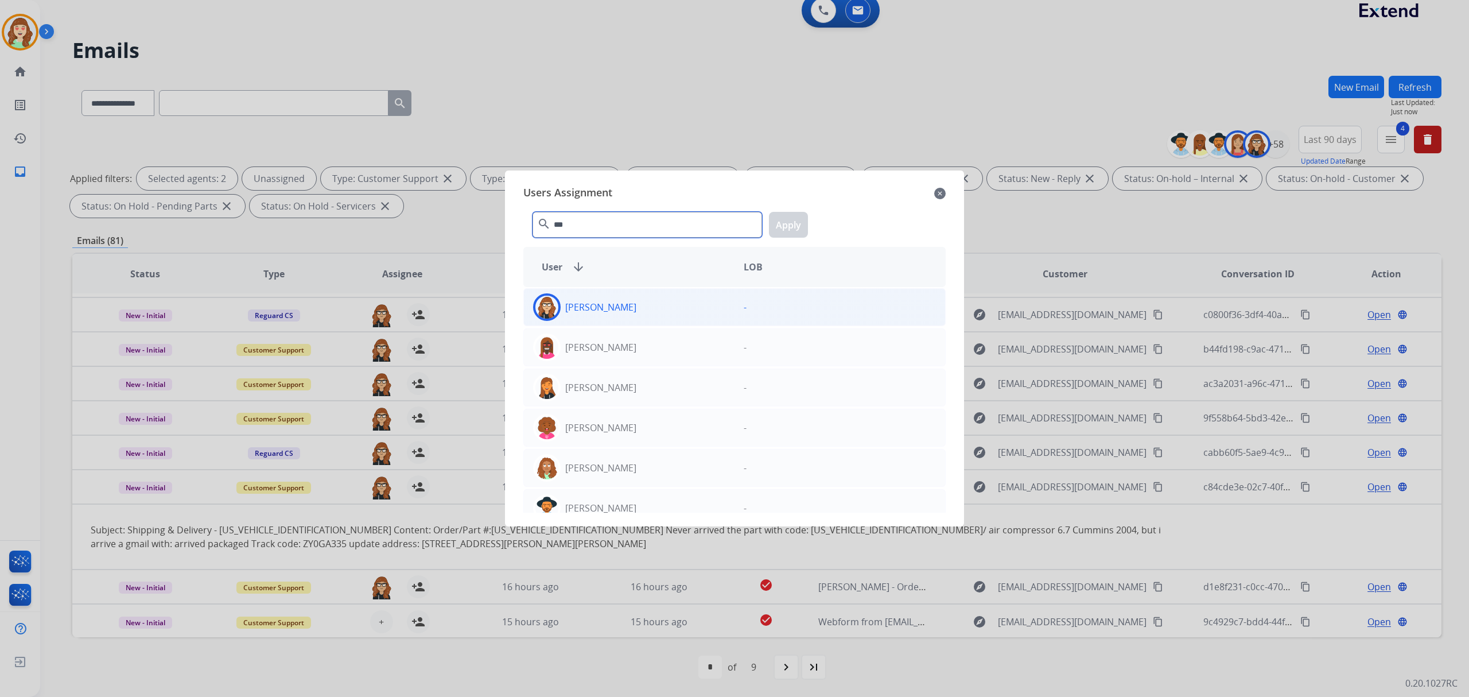
type input "***"
click at [735, 312] on div "-" at bounding box center [840, 307] width 211 height 28
drag, startPoint x: 790, startPoint y: 223, endPoint x: 768, endPoint y: 258, distance: 41.6
click at [789, 225] on button "Apply" at bounding box center [788, 225] width 39 height 26
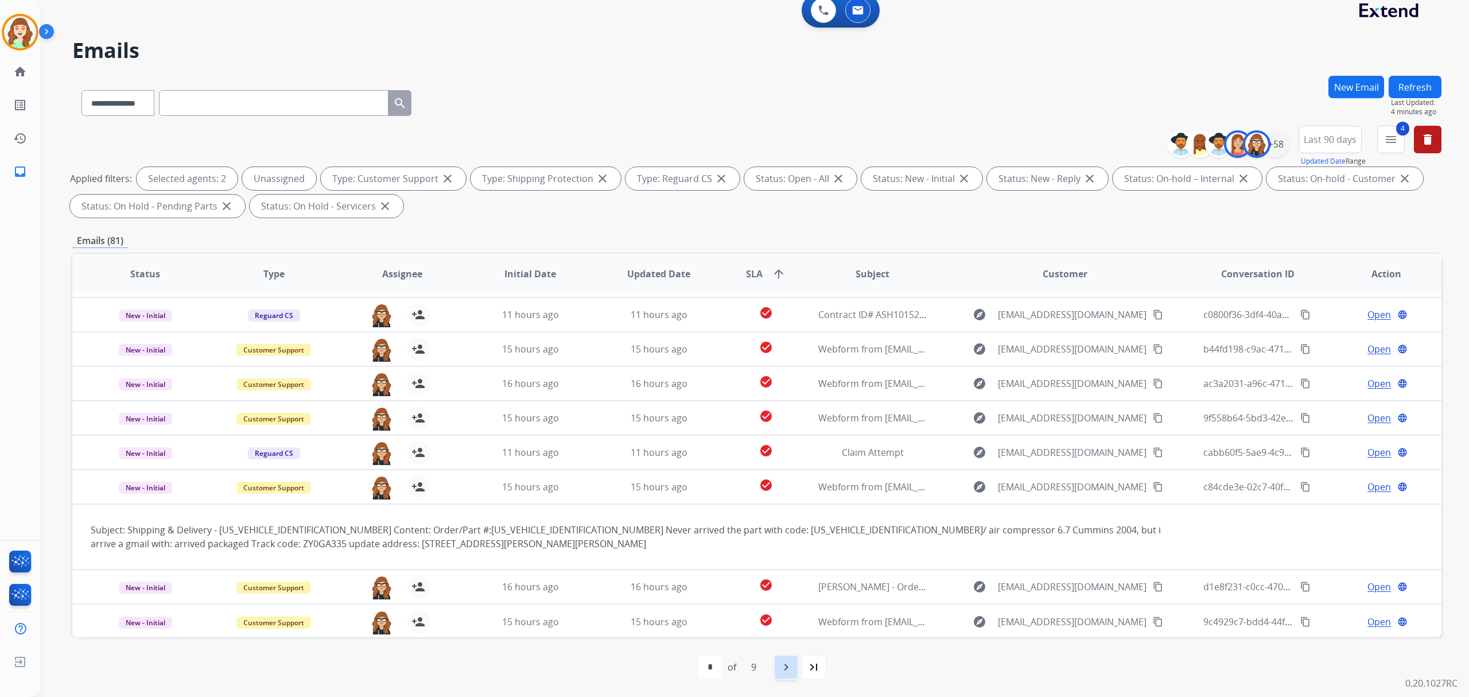
click at [779, 670] on mat-icon "navigate_next" at bounding box center [786, 667] width 14 height 14
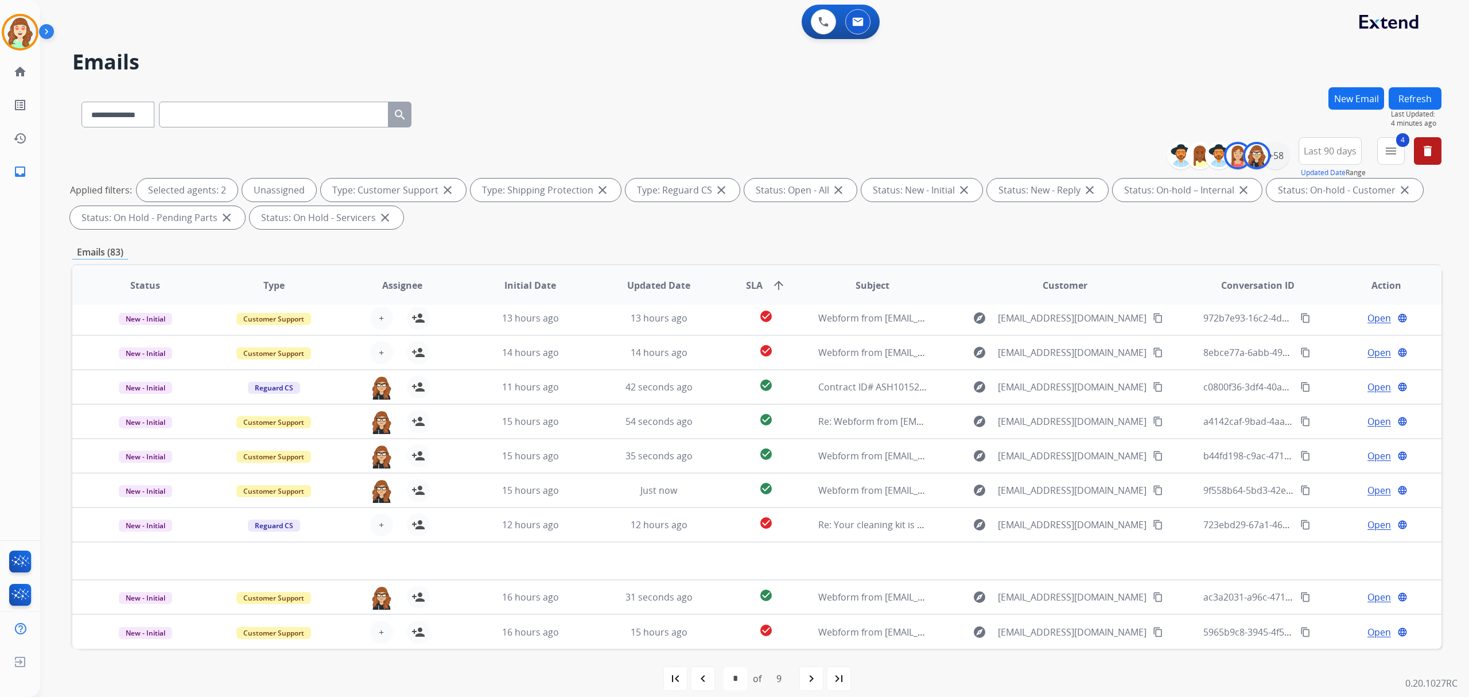
scroll to position [38, 0]
click at [1279, 160] on div "+58" at bounding box center [1276, 156] width 28 height 28
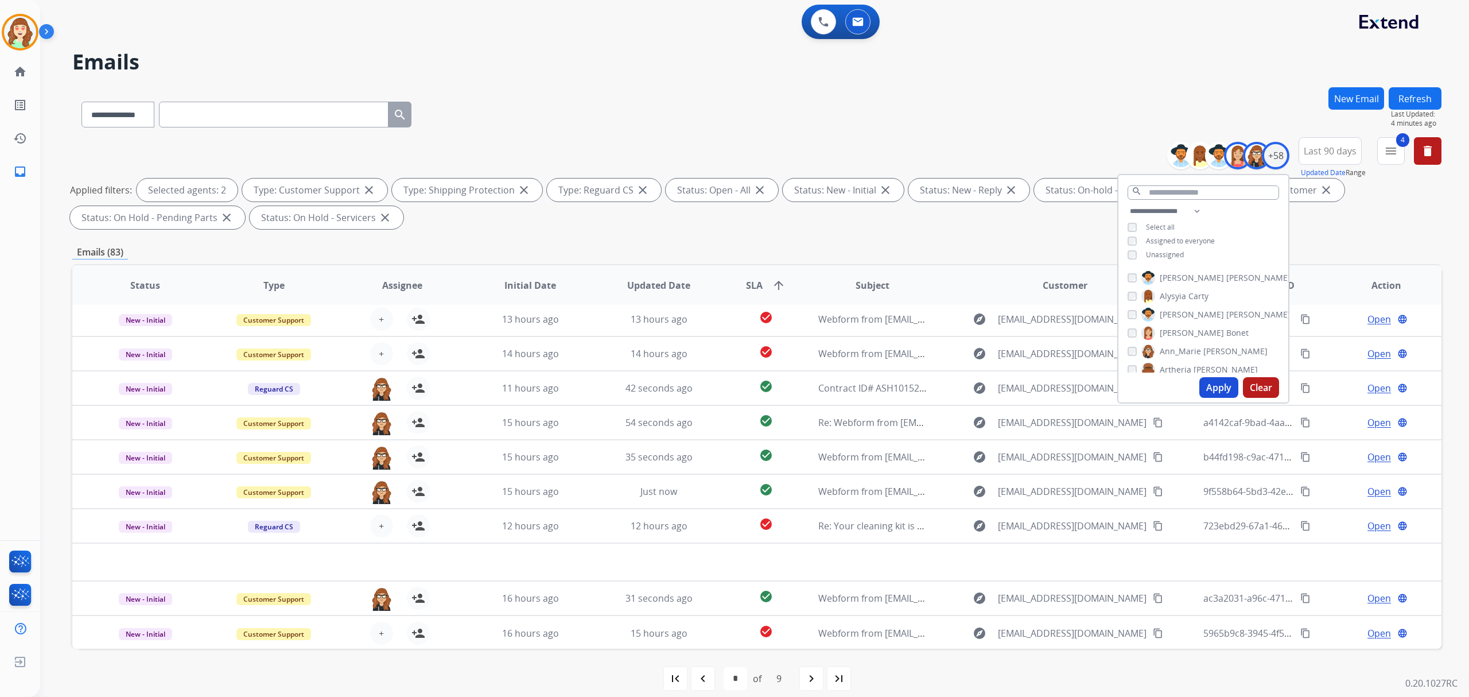
click at [1208, 383] on button "Apply" at bounding box center [1219, 387] width 39 height 21
select select "*"
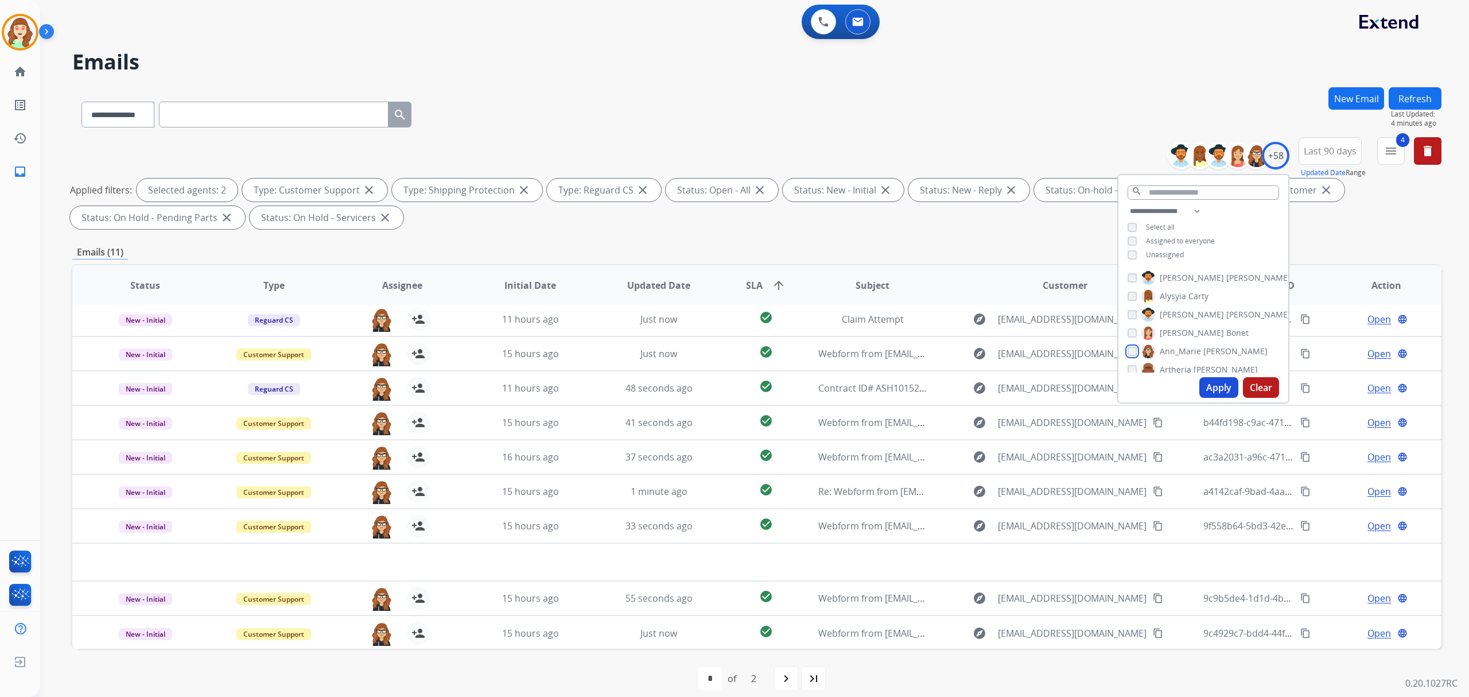
scroll to position [76, 0]
click at [1122, 329] on div "[PERSON_NAME] [PERSON_NAME] [PERSON_NAME] [PERSON_NAME] [PERSON_NAME] [PERSON_N…" at bounding box center [1204, 319] width 170 height 106
click at [1218, 385] on button "Apply" at bounding box center [1219, 387] width 39 height 21
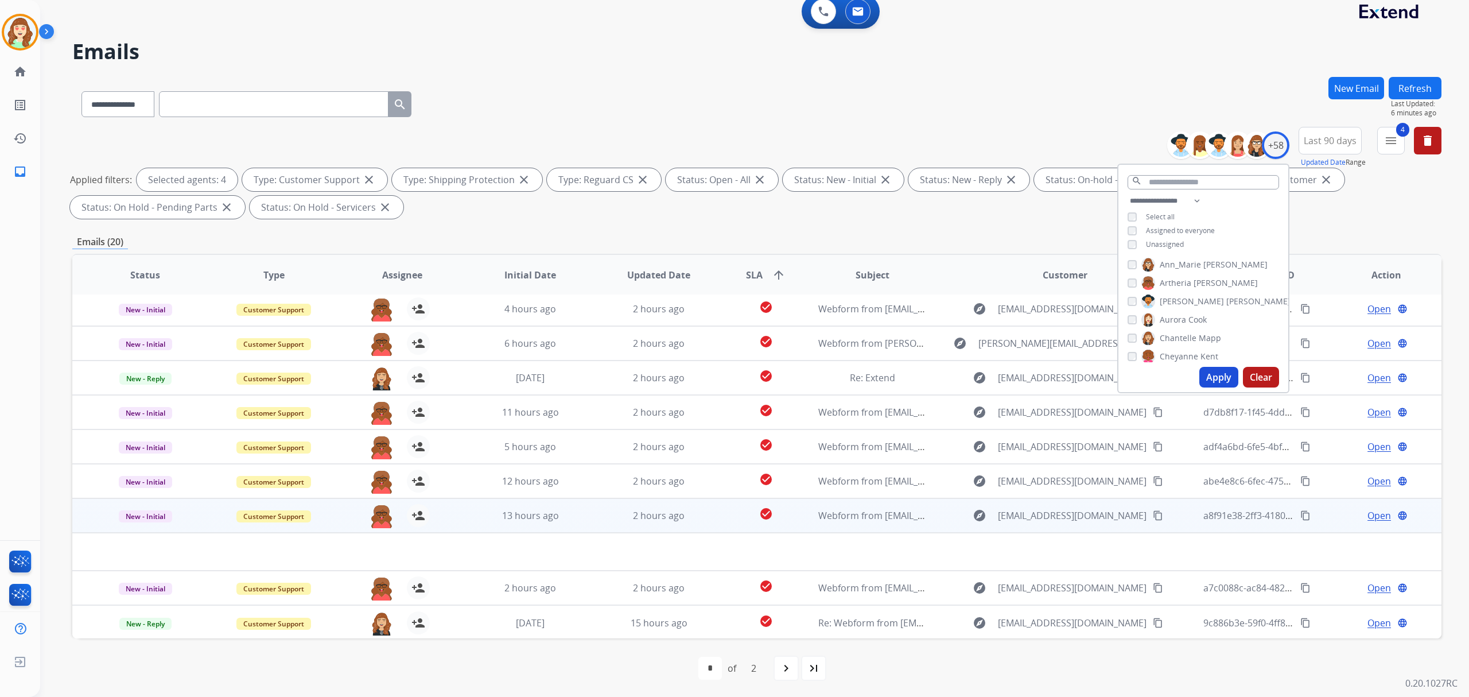
scroll to position [11, 0]
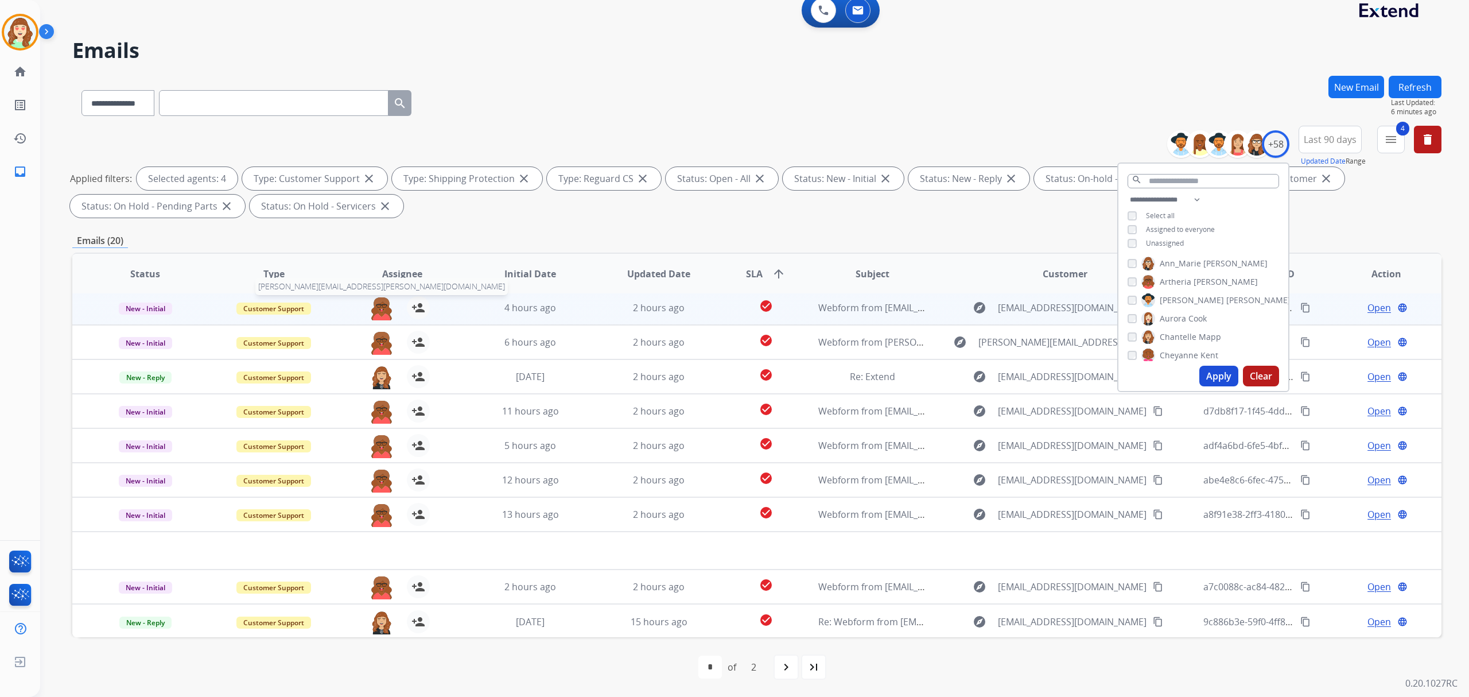
click at [375, 308] on img at bounding box center [381, 308] width 23 height 24
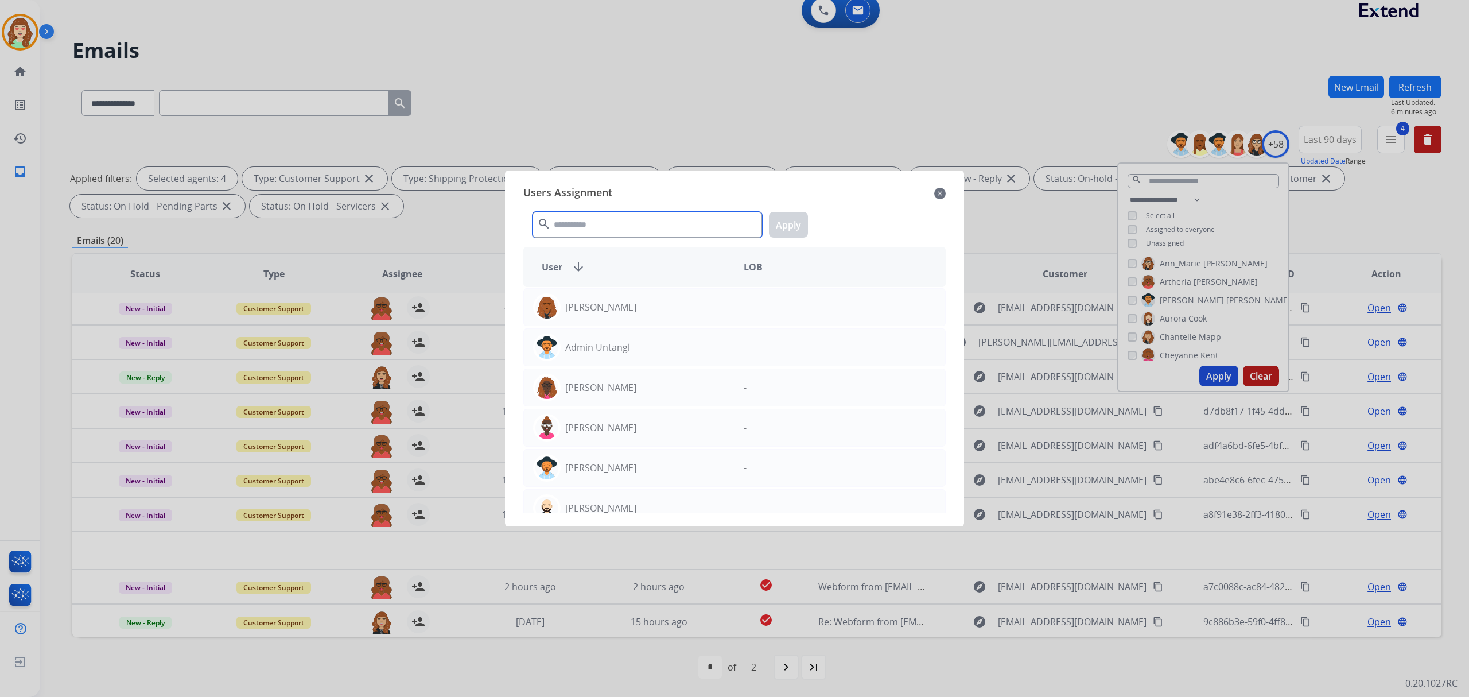
click at [606, 232] on input "text" at bounding box center [648, 225] width 230 height 26
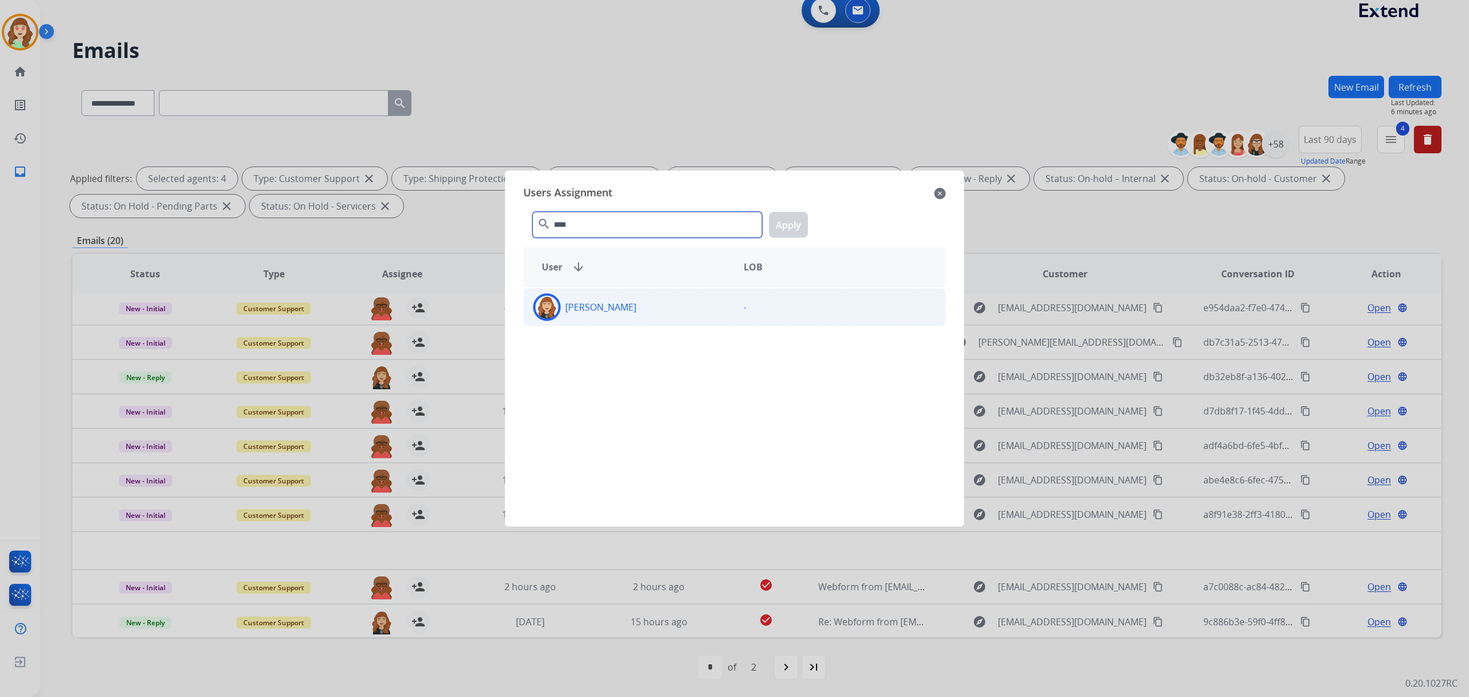
type input "****"
click at [666, 288] on div "[PERSON_NAME] -" at bounding box center [734, 307] width 422 height 38
drag, startPoint x: 797, startPoint y: 221, endPoint x: 778, endPoint y: 232, distance: 21.4
click at [796, 222] on button "Apply" at bounding box center [788, 225] width 39 height 26
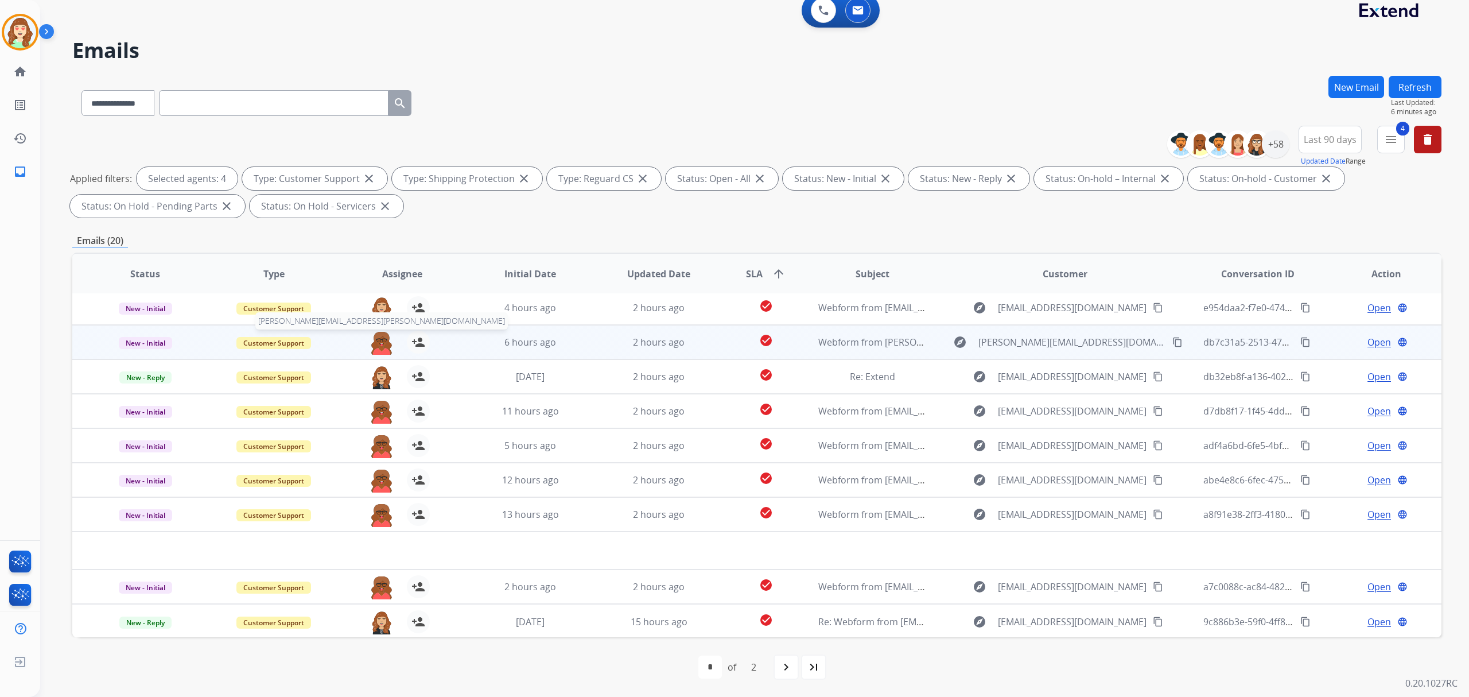
click at [371, 340] on img at bounding box center [381, 343] width 23 height 24
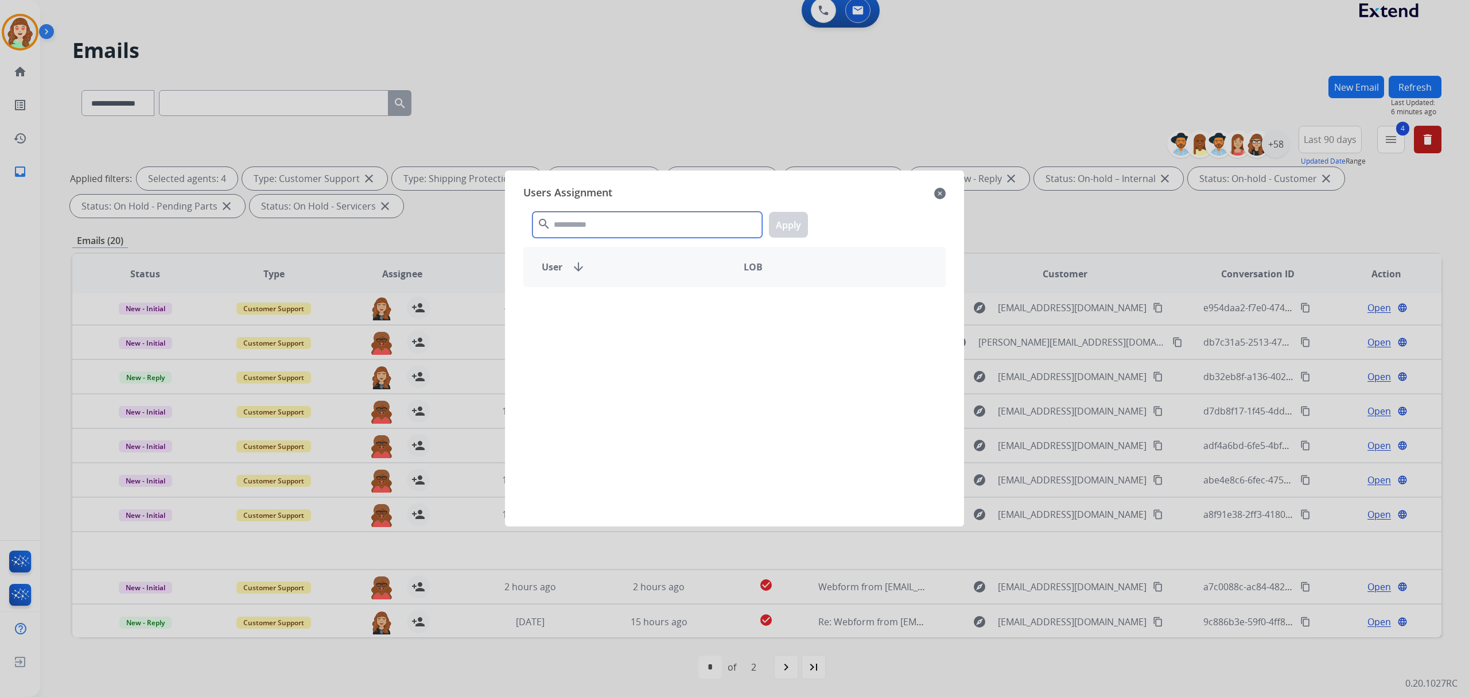
click at [591, 223] on input "text" at bounding box center [648, 225] width 230 height 26
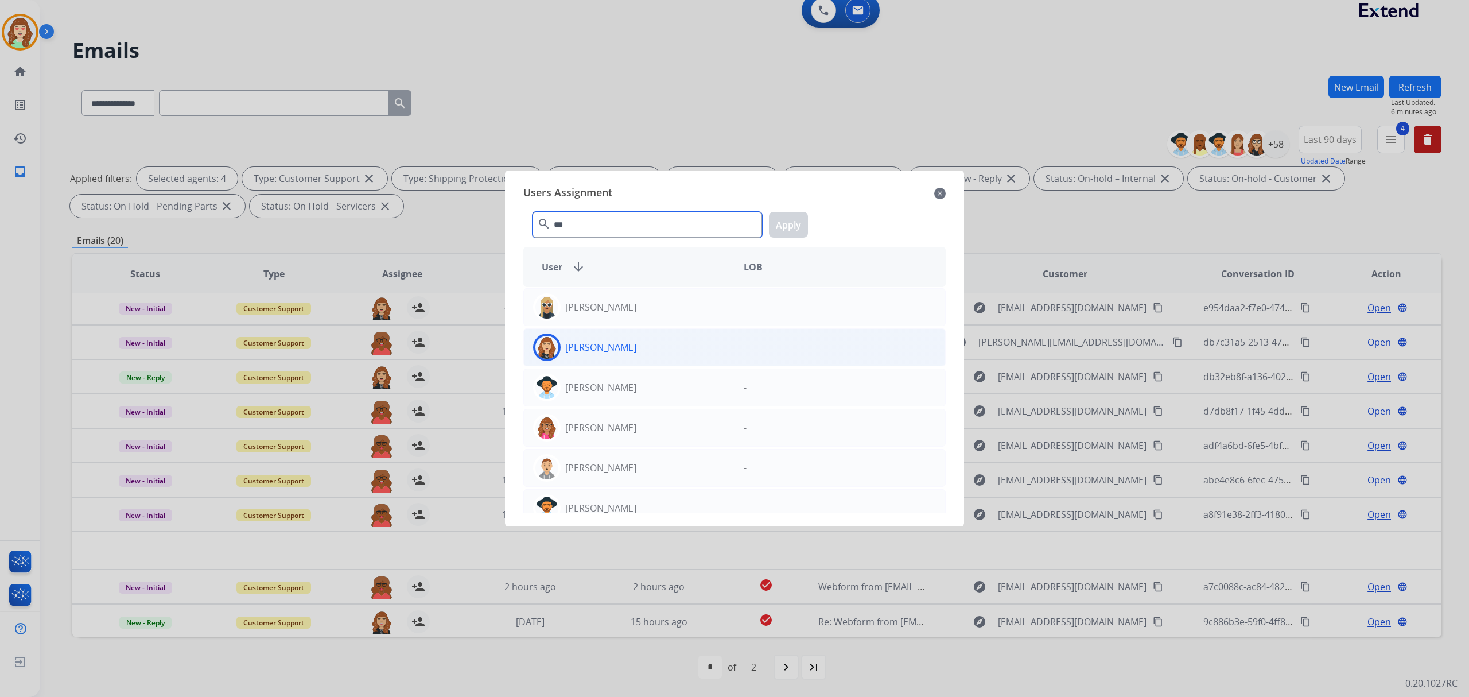
type input "***"
drag, startPoint x: 680, startPoint y: 350, endPoint x: 733, endPoint y: 310, distance: 66.5
click at [680, 349] on div "[PERSON_NAME]" at bounding box center [629, 347] width 211 height 28
click at [793, 230] on button "Apply" at bounding box center [788, 225] width 39 height 26
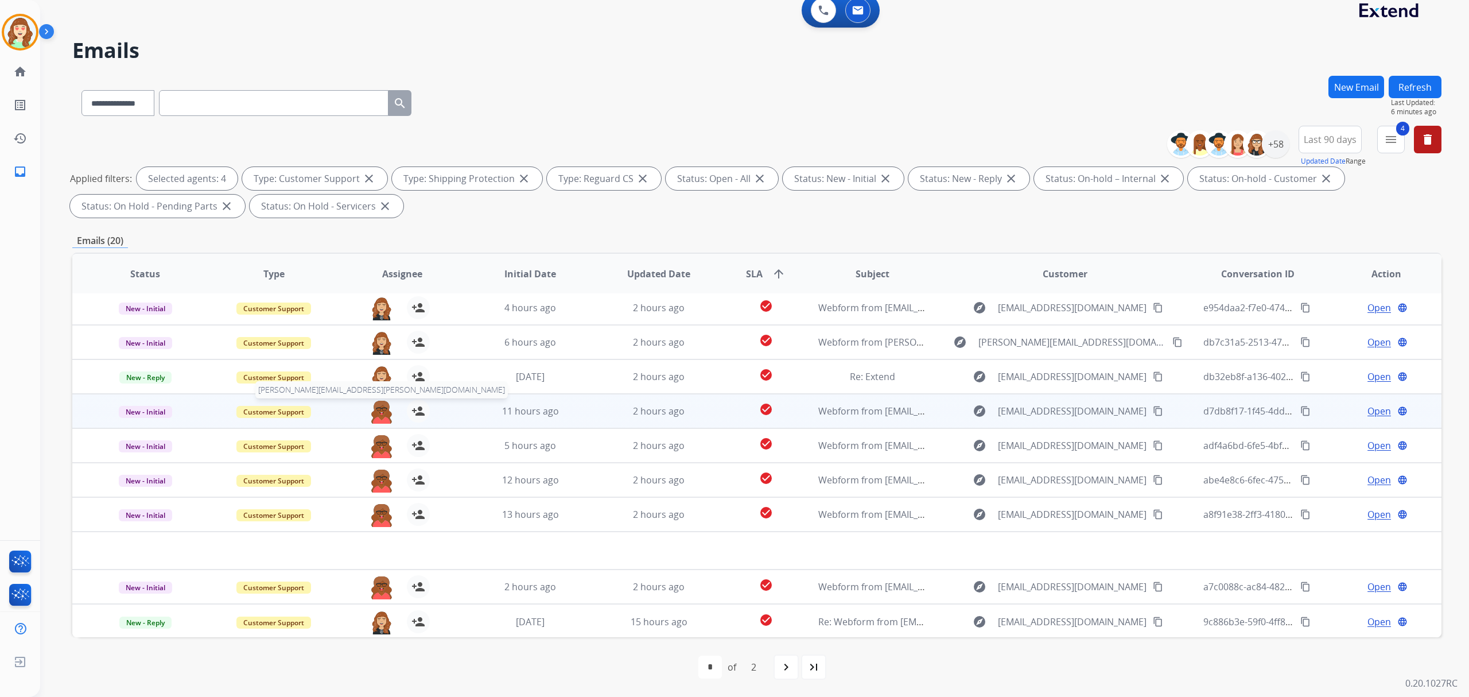
click at [375, 414] on img at bounding box center [381, 411] width 23 height 24
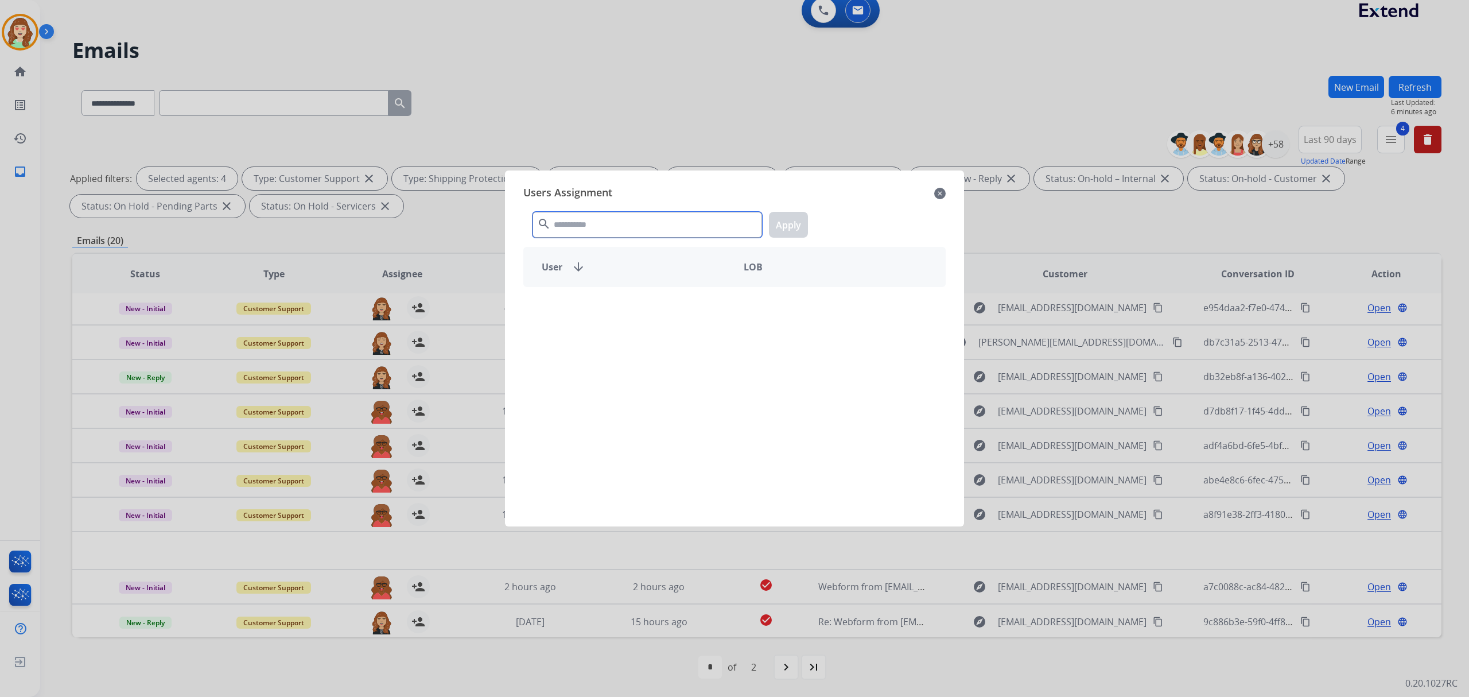
click at [593, 226] on input "text" at bounding box center [648, 225] width 230 height 26
type input "****"
click at [686, 313] on div "[PERSON_NAME]" at bounding box center [629, 307] width 211 height 28
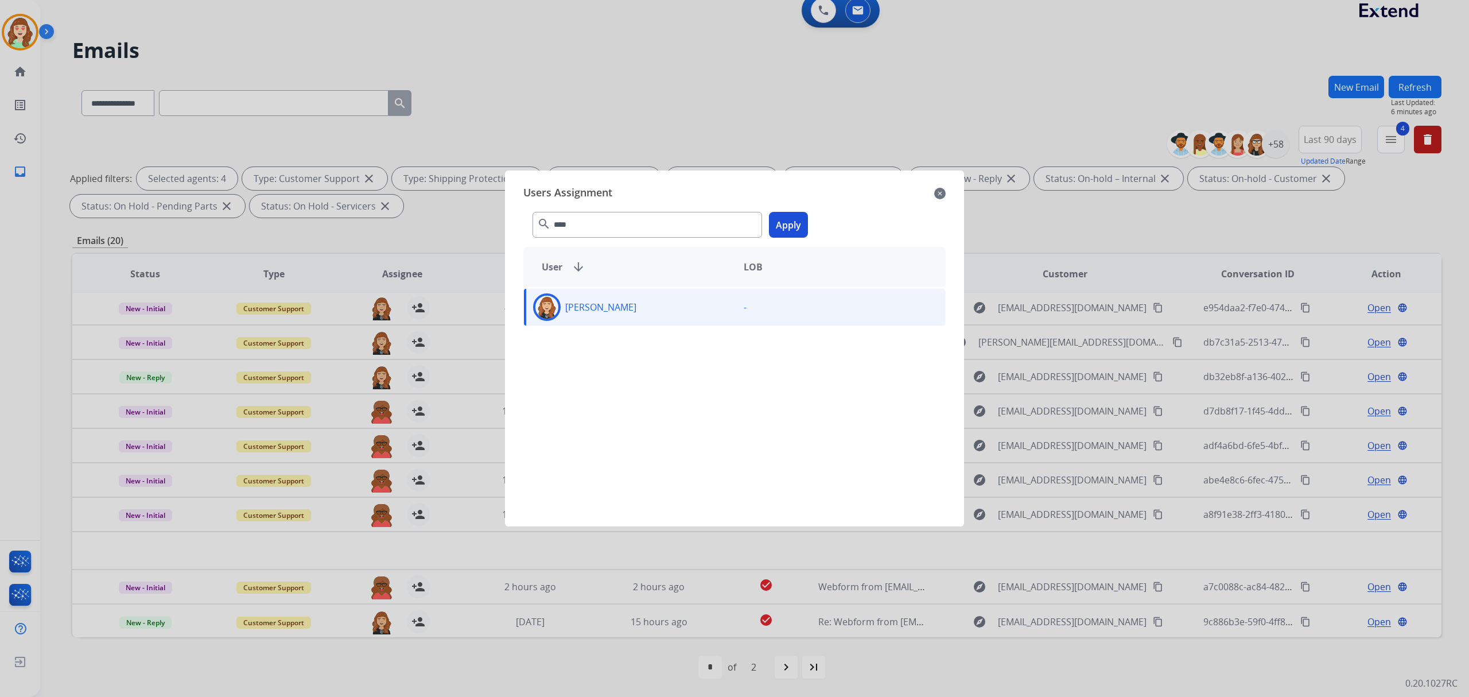
drag, startPoint x: 790, startPoint y: 231, endPoint x: 485, endPoint y: 421, distance: 359.1
click at [790, 230] on button "Apply" at bounding box center [788, 225] width 39 height 26
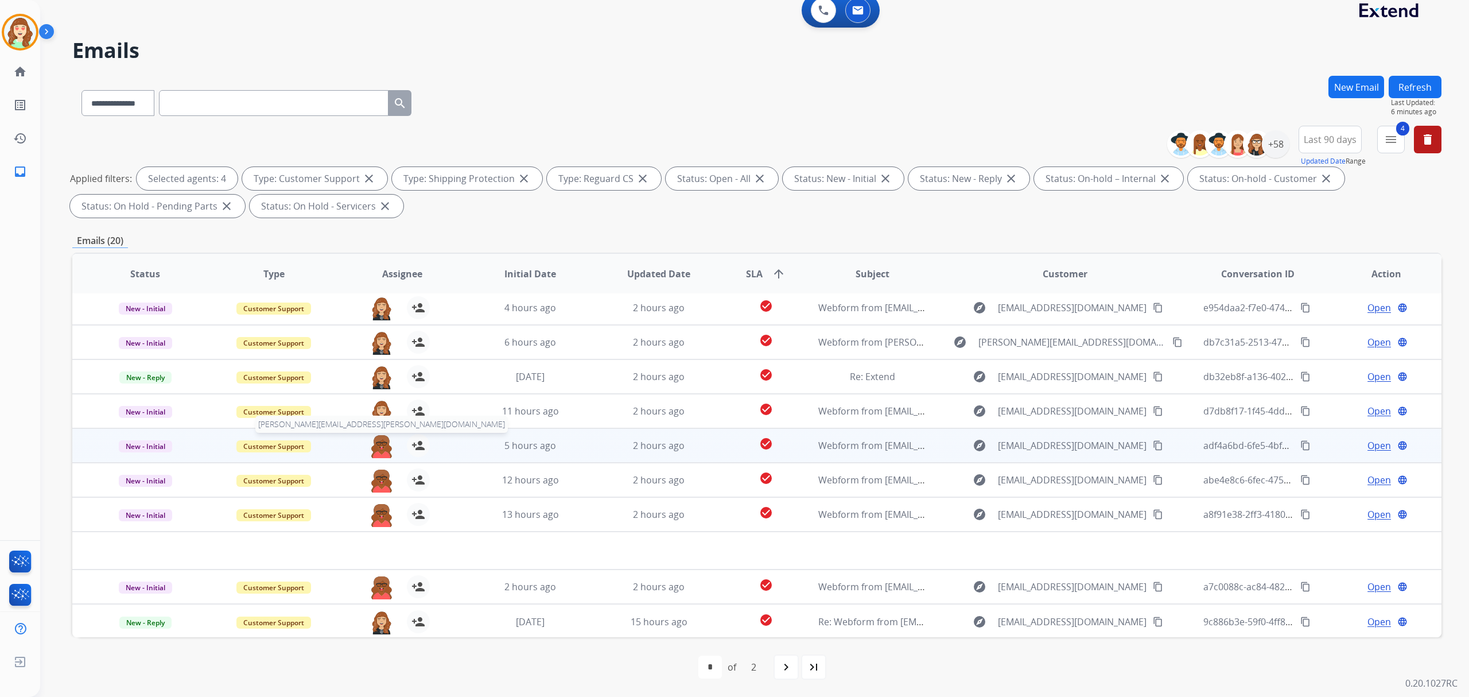
click at [374, 444] on img at bounding box center [381, 446] width 23 height 24
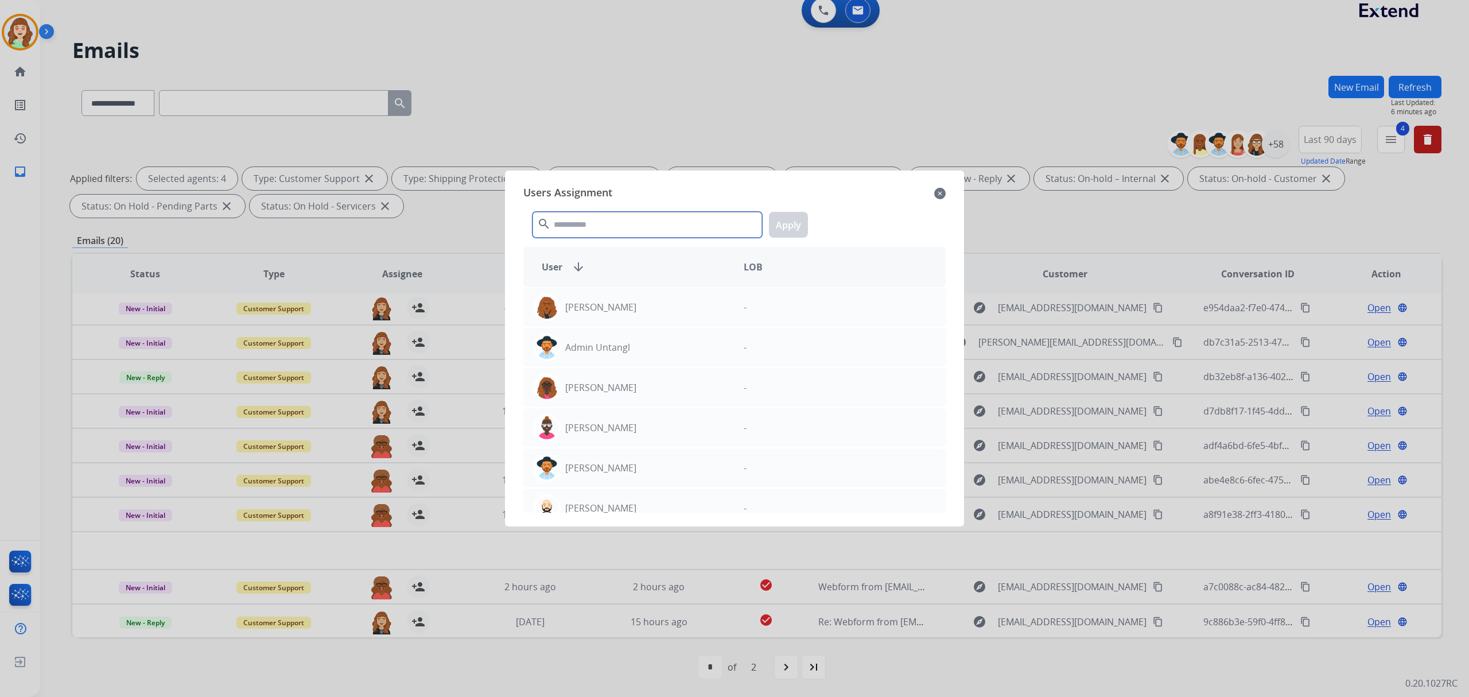
click at [662, 230] on input "text" at bounding box center [648, 225] width 230 height 26
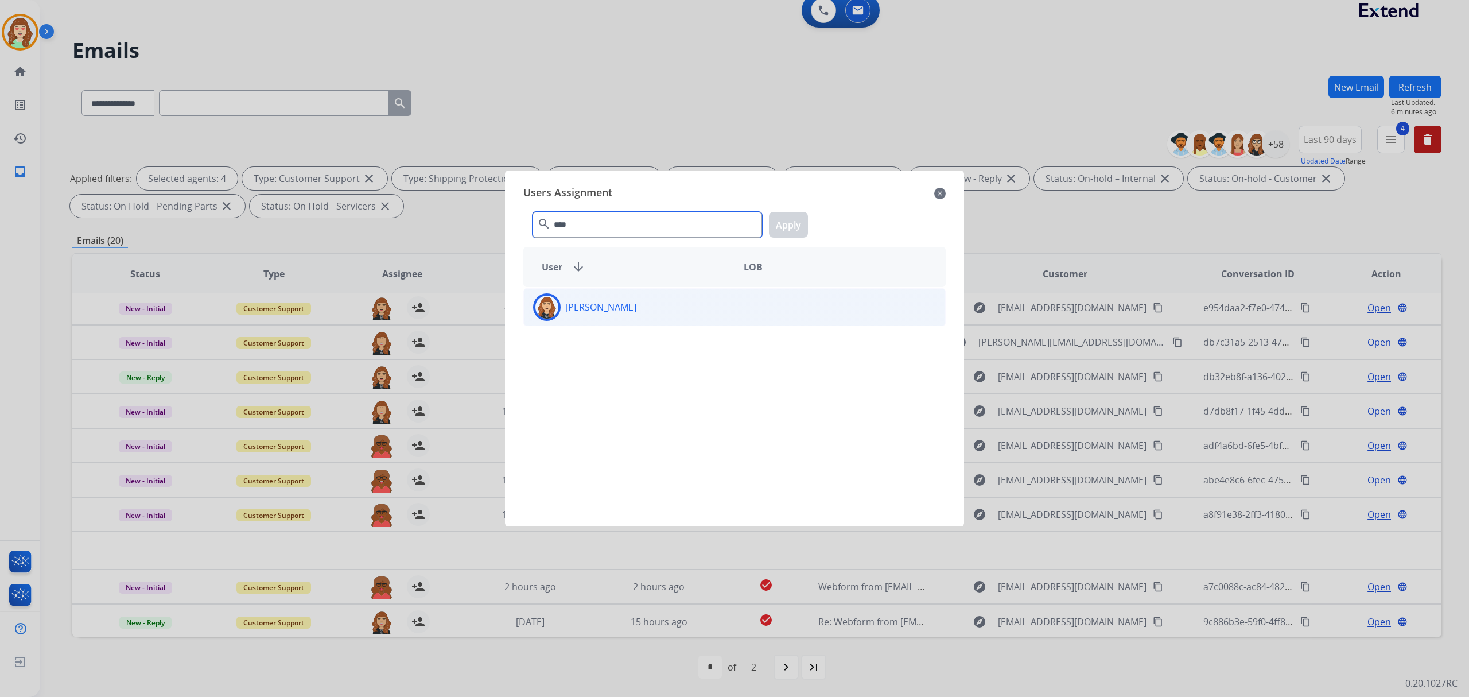
type input "****"
drag, startPoint x: 646, startPoint y: 313, endPoint x: 669, endPoint y: 311, distance: 23.1
click at [647, 313] on div "[PERSON_NAME]" at bounding box center [629, 307] width 211 height 28
click at [783, 226] on button "Apply" at bounding box center [788, 225] width 39 height 26
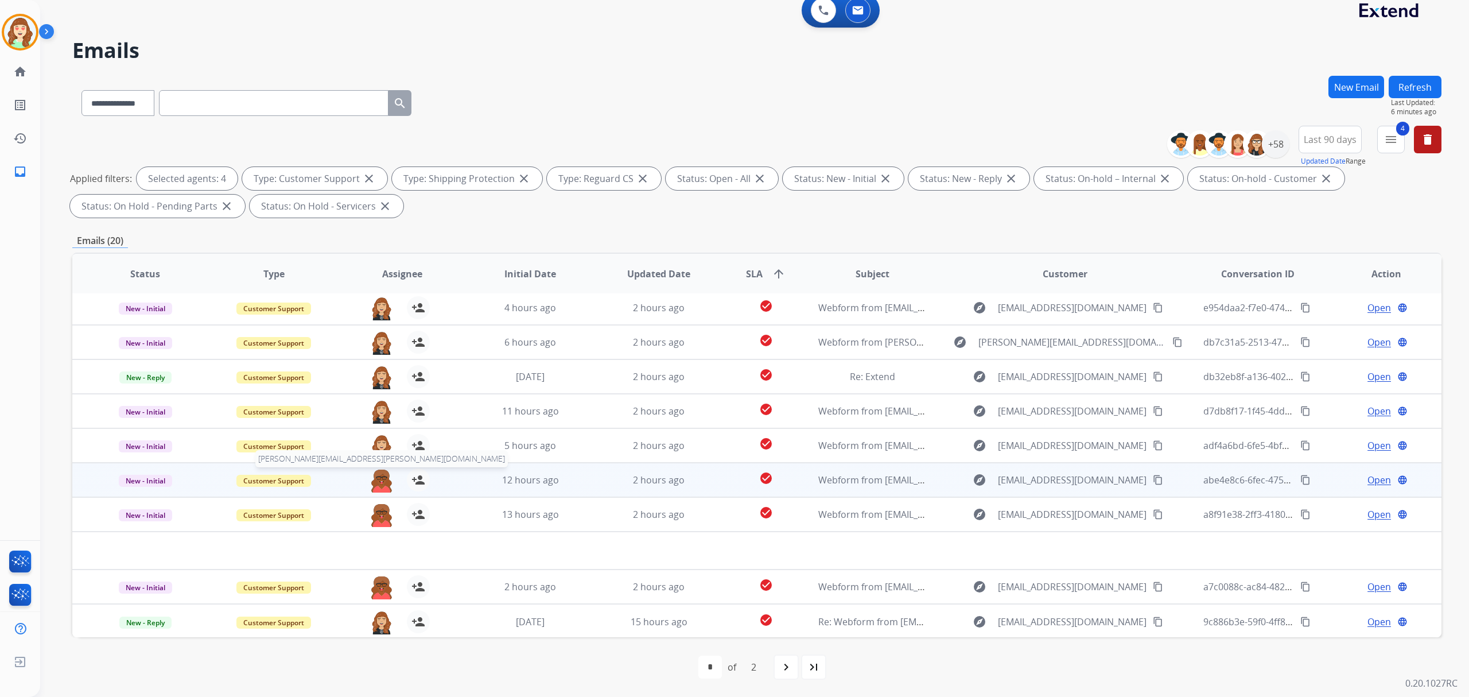
click at [375, 481] on img at bounding box center [381, 480] width 23 height 24
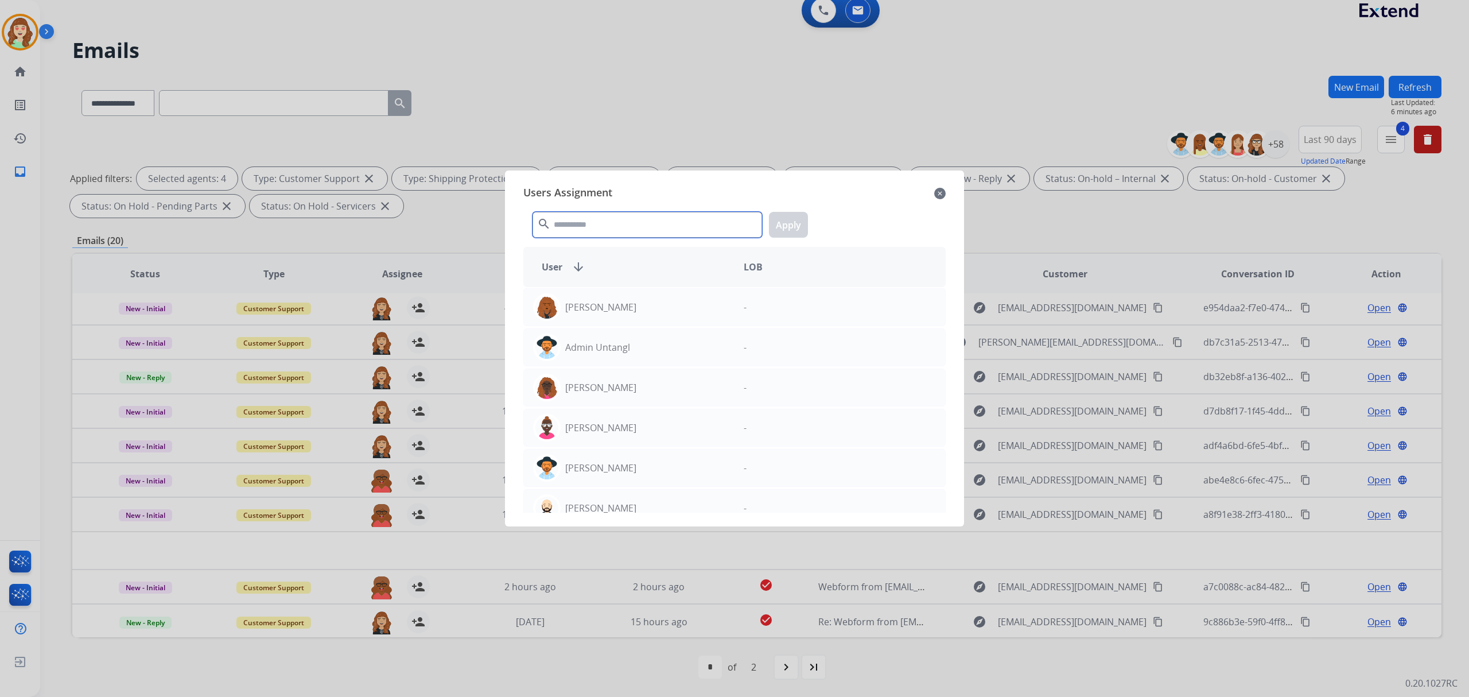
click at [653, 230] on input "text" at bounding box center [648, 225] width 230 height 26
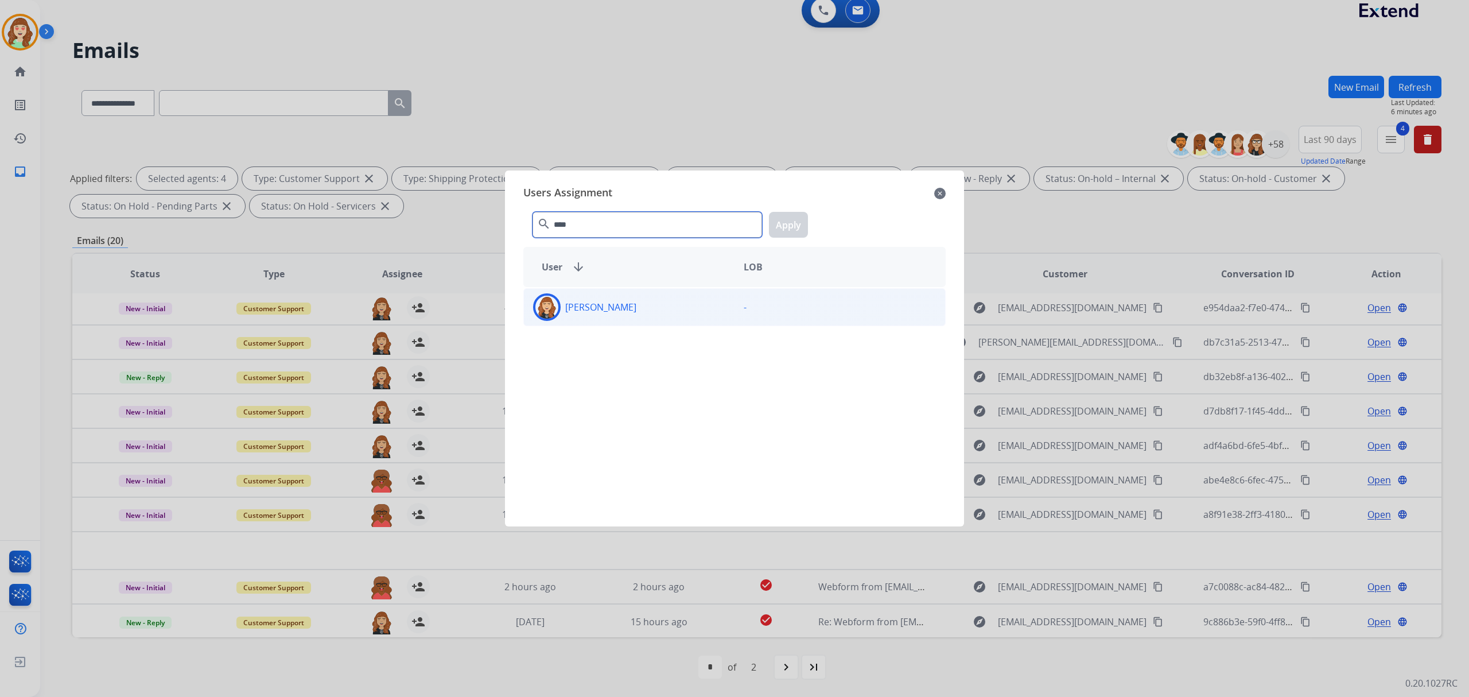
type input "****"
click at [630, 315] on div "[PERSON_NAME]" at bounding box center [629, 307] width 211 height 28
click at [790, 228] on button "Apply" at bounding box center [788, 225] width 39 height 26
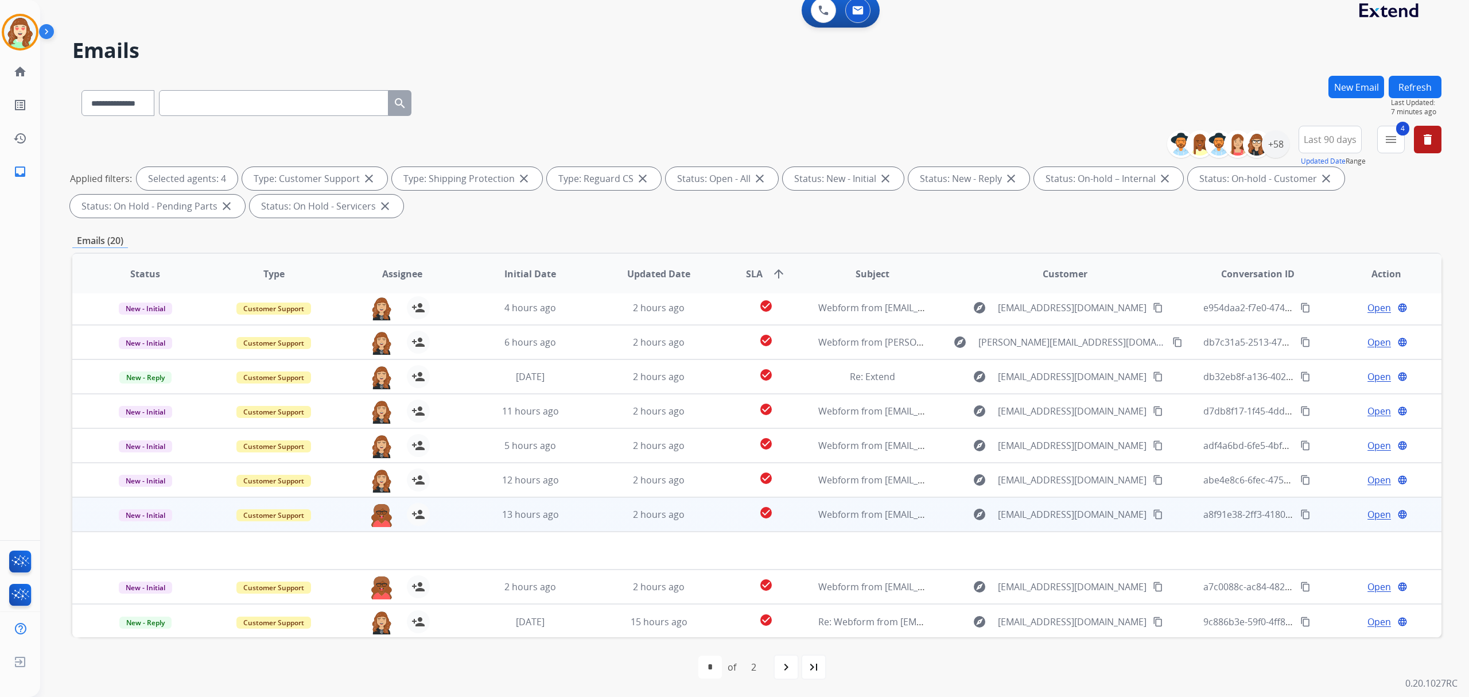
click at [366, 510] on div "[PERSON_NAME][EMAIL_ADDRESS][PERSON_NAME][DOMAIN_NAME] person_add Assign to Me" at bounding box center [393, 514] width 128 height 32
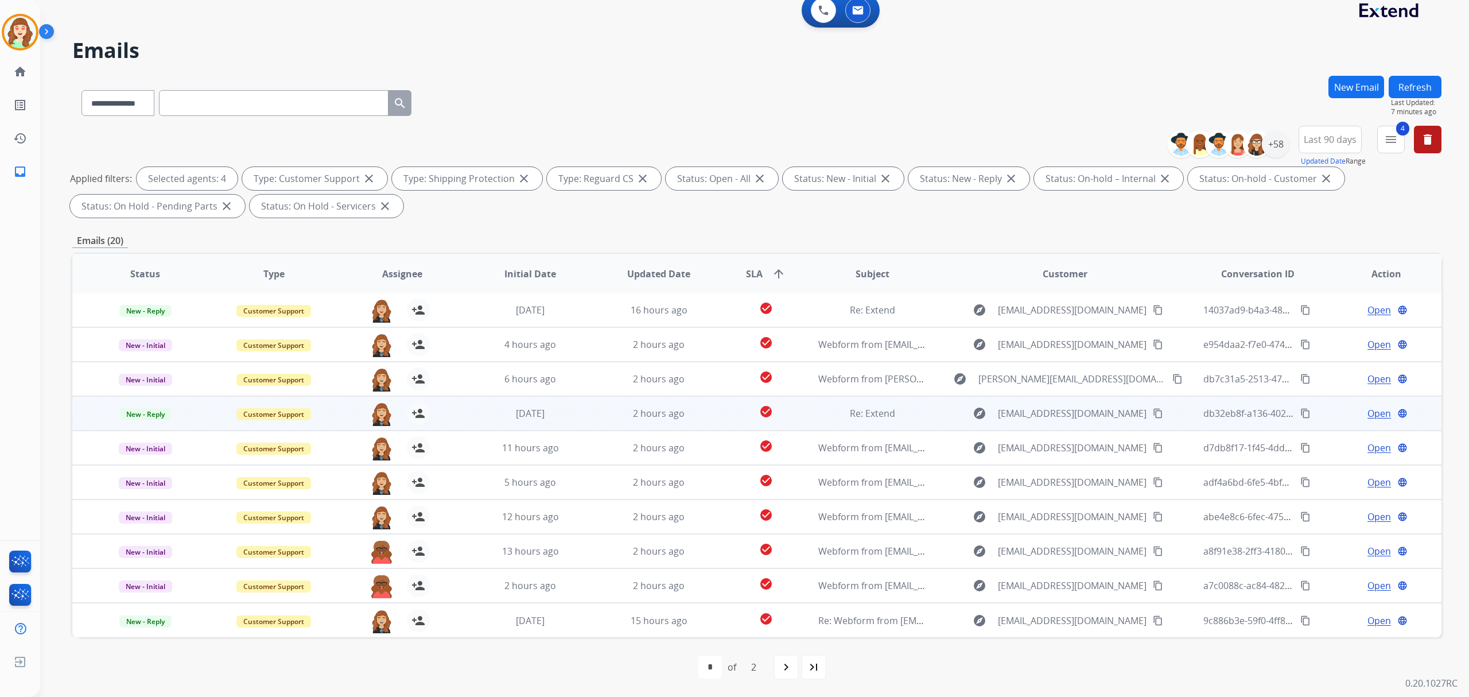
scroll to position [1, 0]
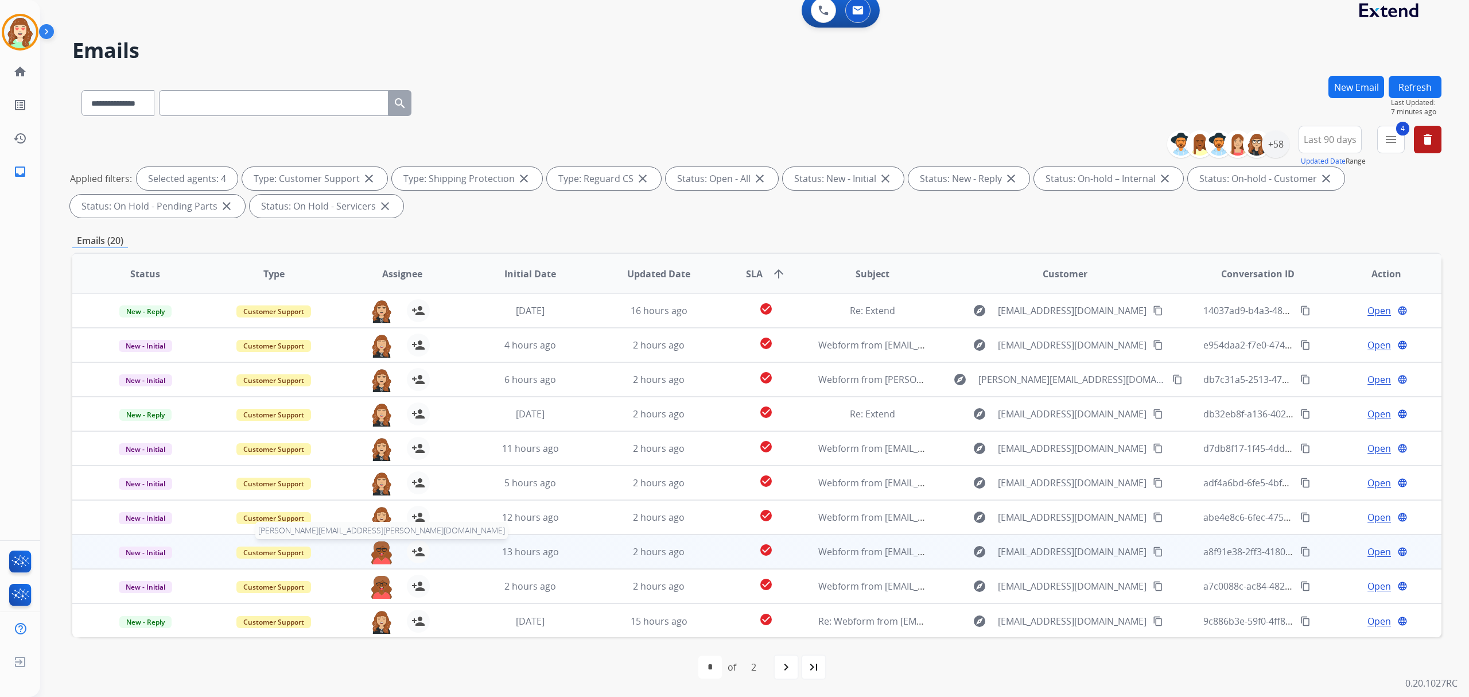
click at [381, 546] on img at bounding box center [381, 552] width 23 height 24
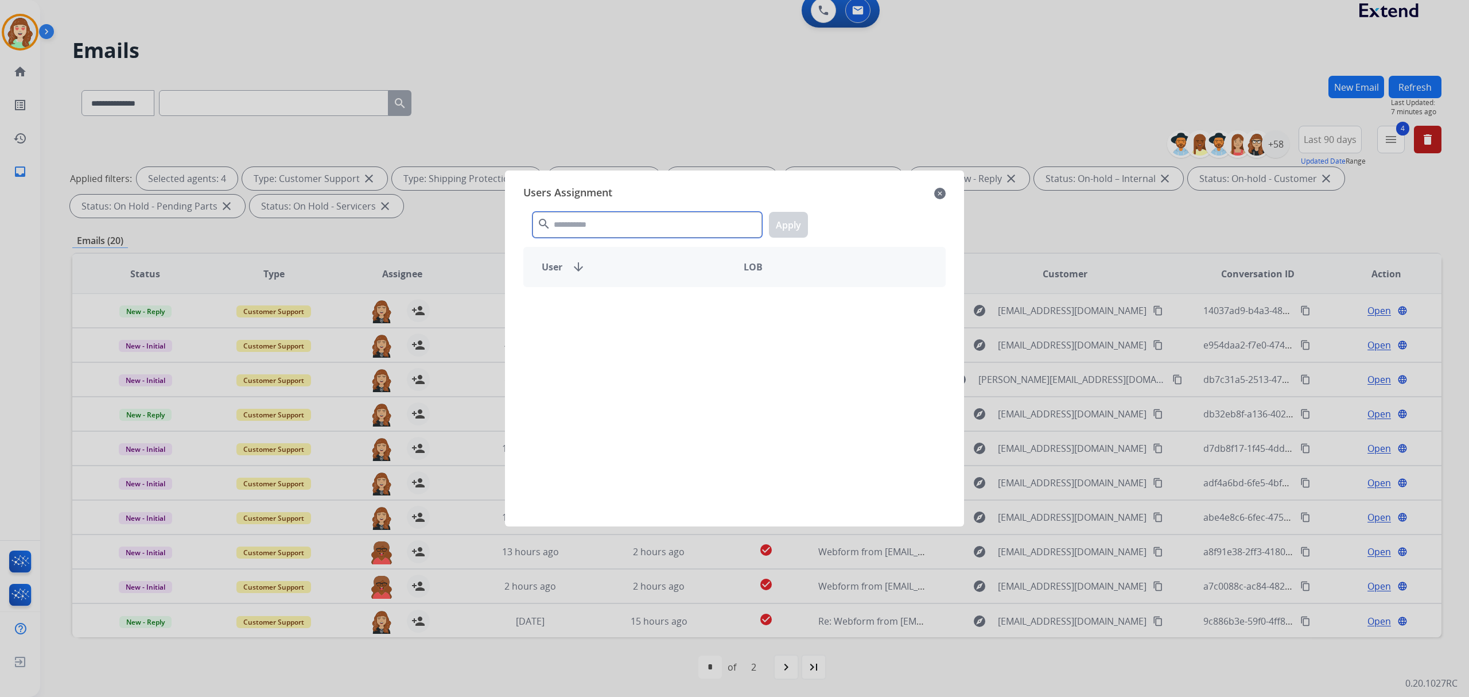
click at [603, 230] on input "text" at bounding box center [648, 225] width 230 height 26
type input "****"
click at [644, 301] on div "[PERSON_NAME]" at bounding box center [629, 307] width 211 height 28
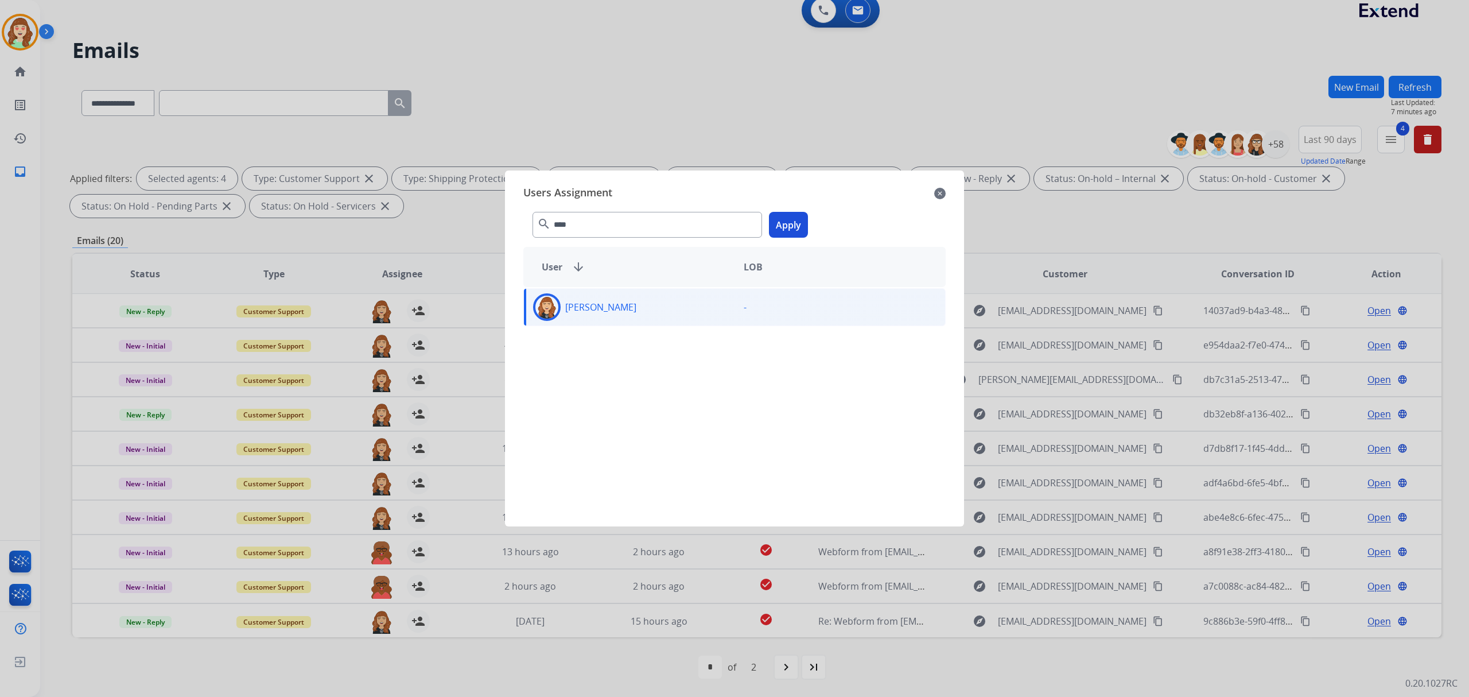
click at [797, 224] on button "Apply" at bounding box center [788, 225] width 39 height 26
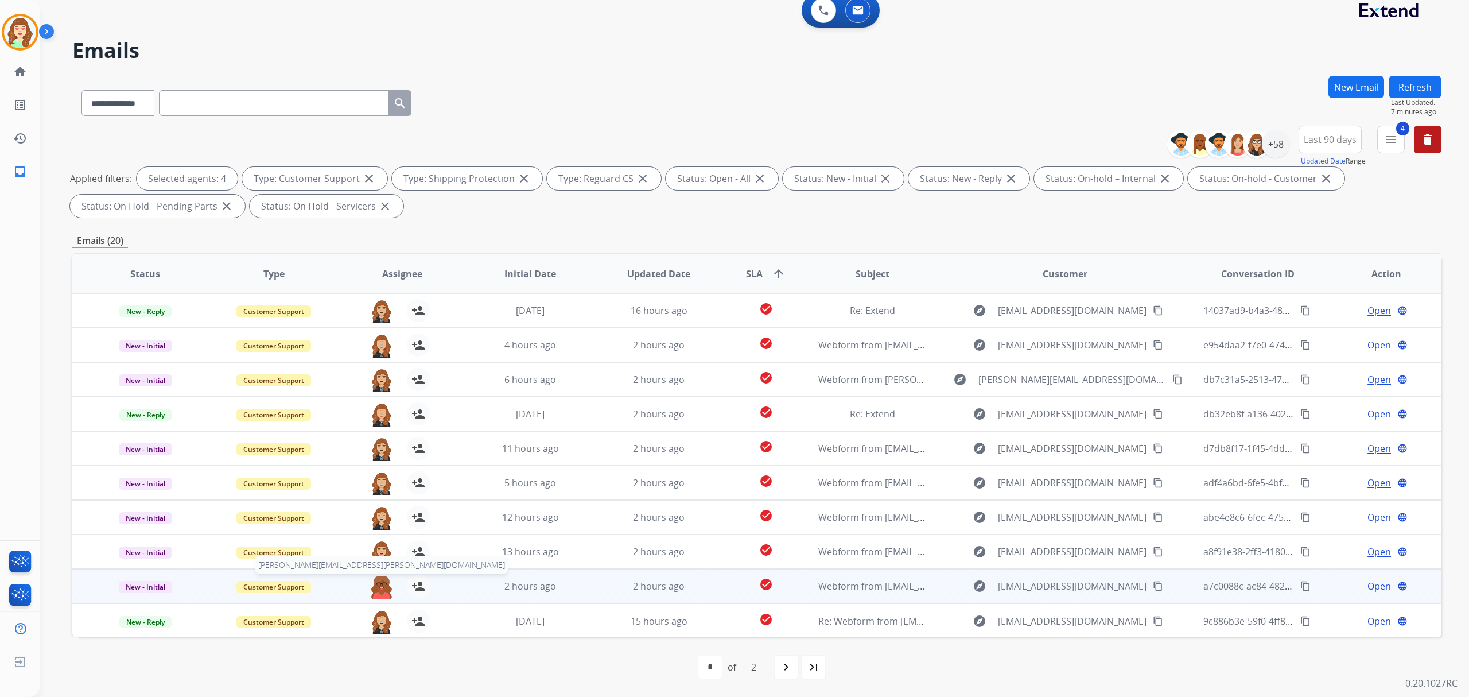
click at [378, 584] on img at bounding box center [381, 587] width 23 height 24
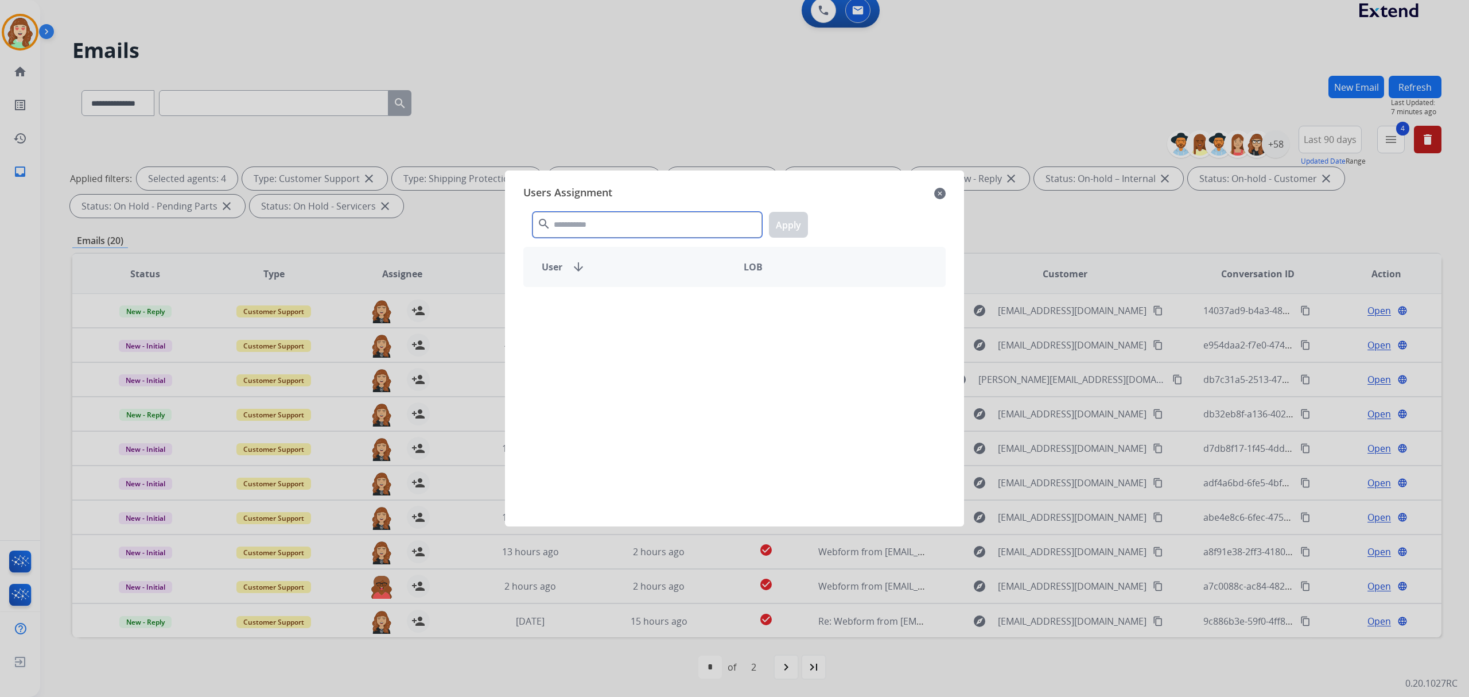
click at [569, 230] on input "text" at bounding box center [648, 225] width 230 height 26
type input "****"
click at [677, 311] on div "[PERSON_NAME]" at bounding box center [629, 307] width 211 height 28
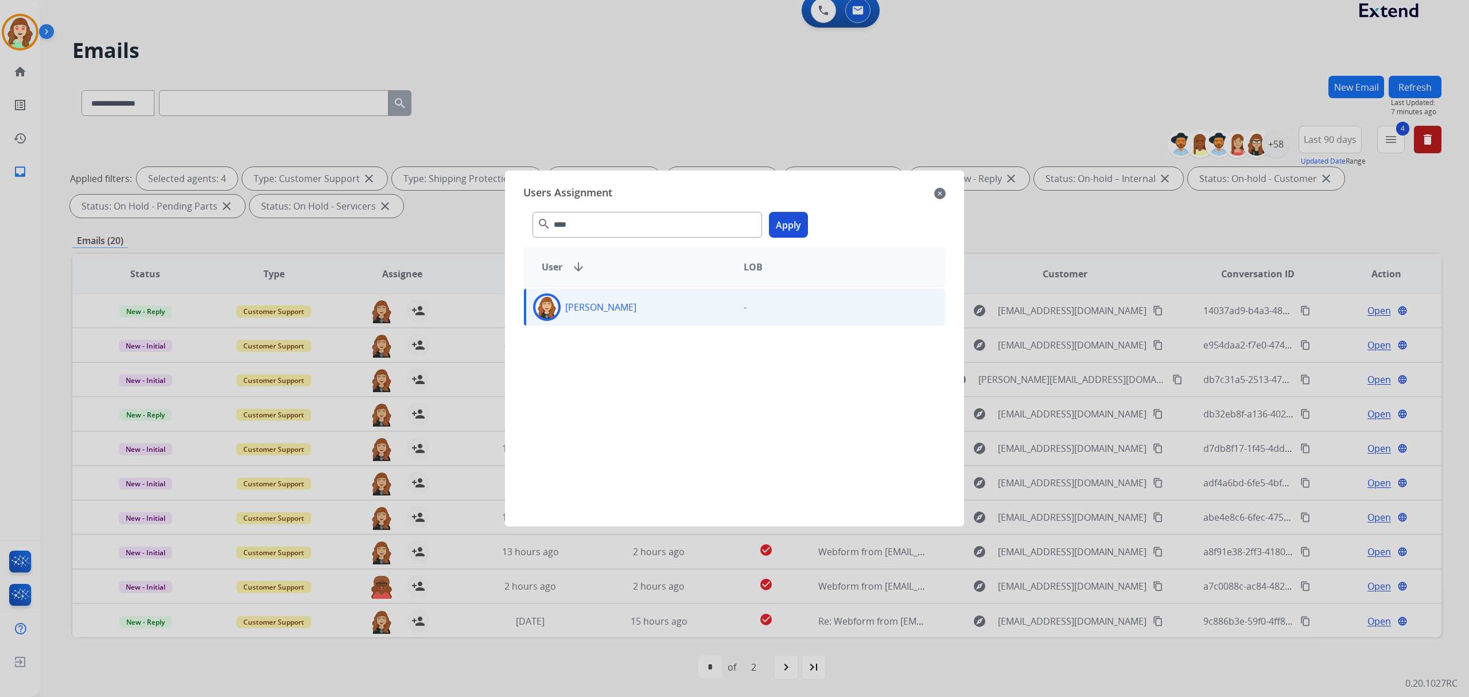
drag, startPoint x: 790, startPoint y: 221, endPoint x: 721, endPoint y: 503, distance: 290.0
click at [790, 221] on button "Apply" at bounding box center [788, 225] width 39 height 26
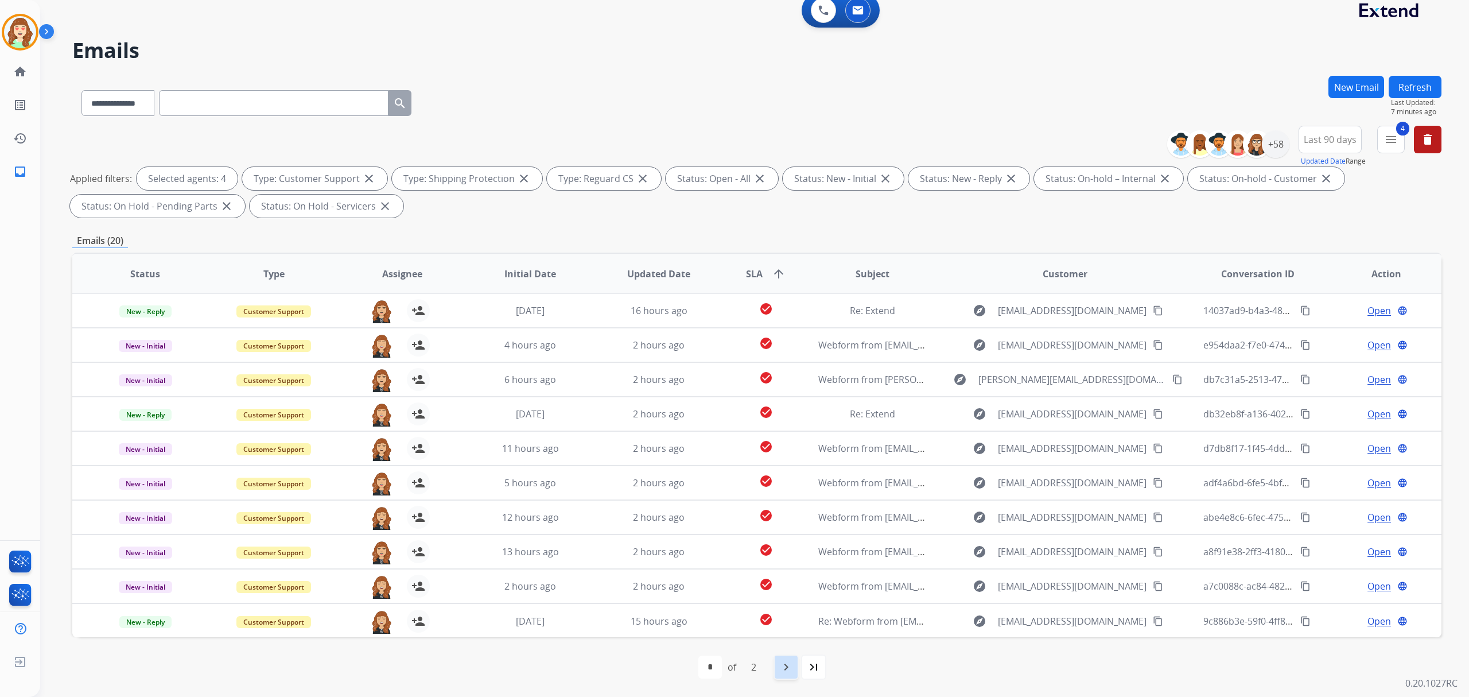
click at [789, 660] on mat-icon "navigate_next" at bounding box center [786, 667] width 14 height 14
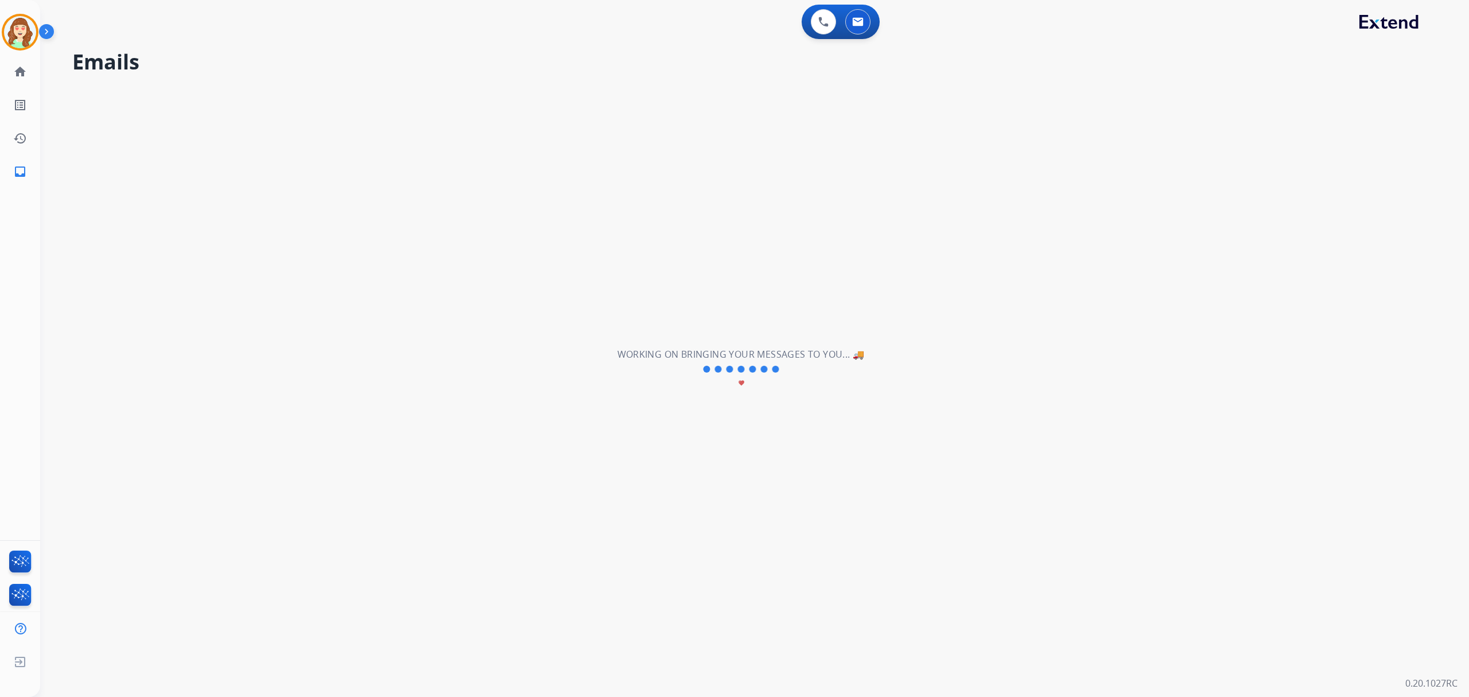
scroll to position [0, 0]
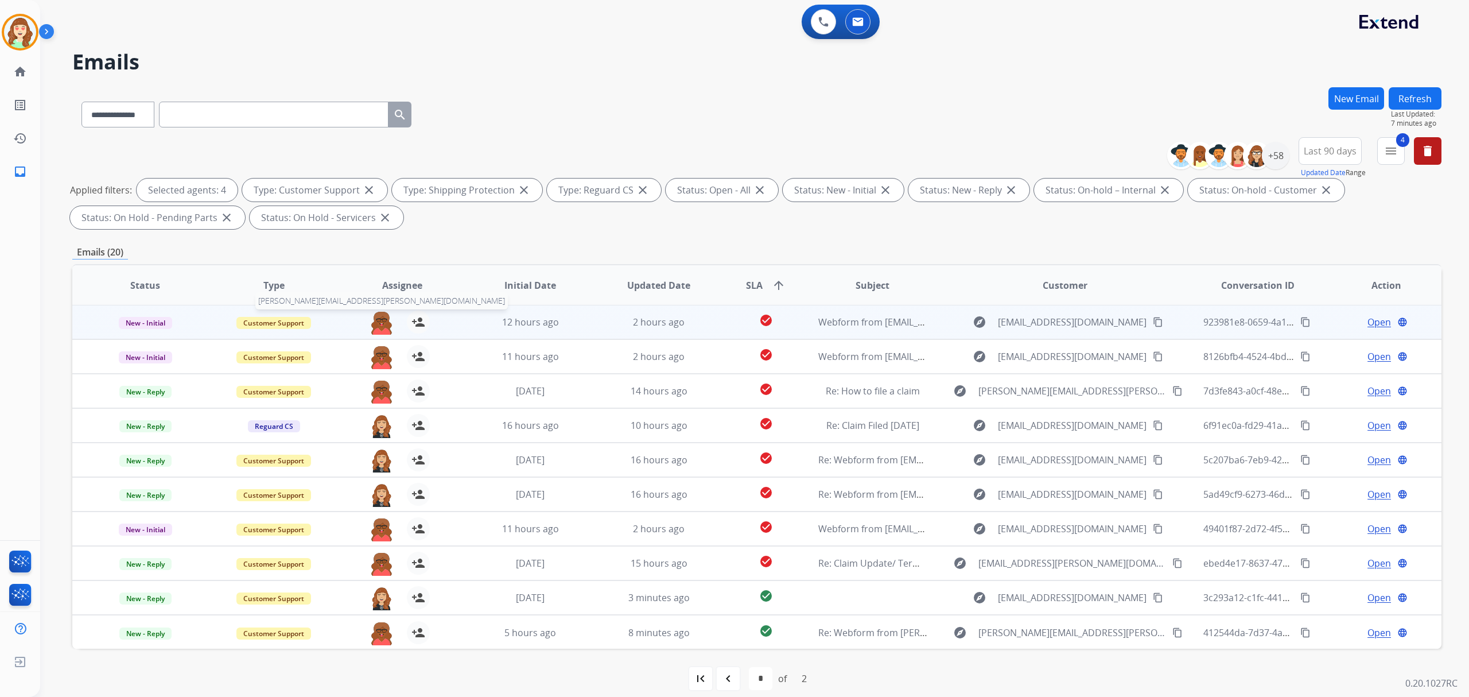
click at [382, 320] on img at bounding box center [381, 323] width 23 height 24
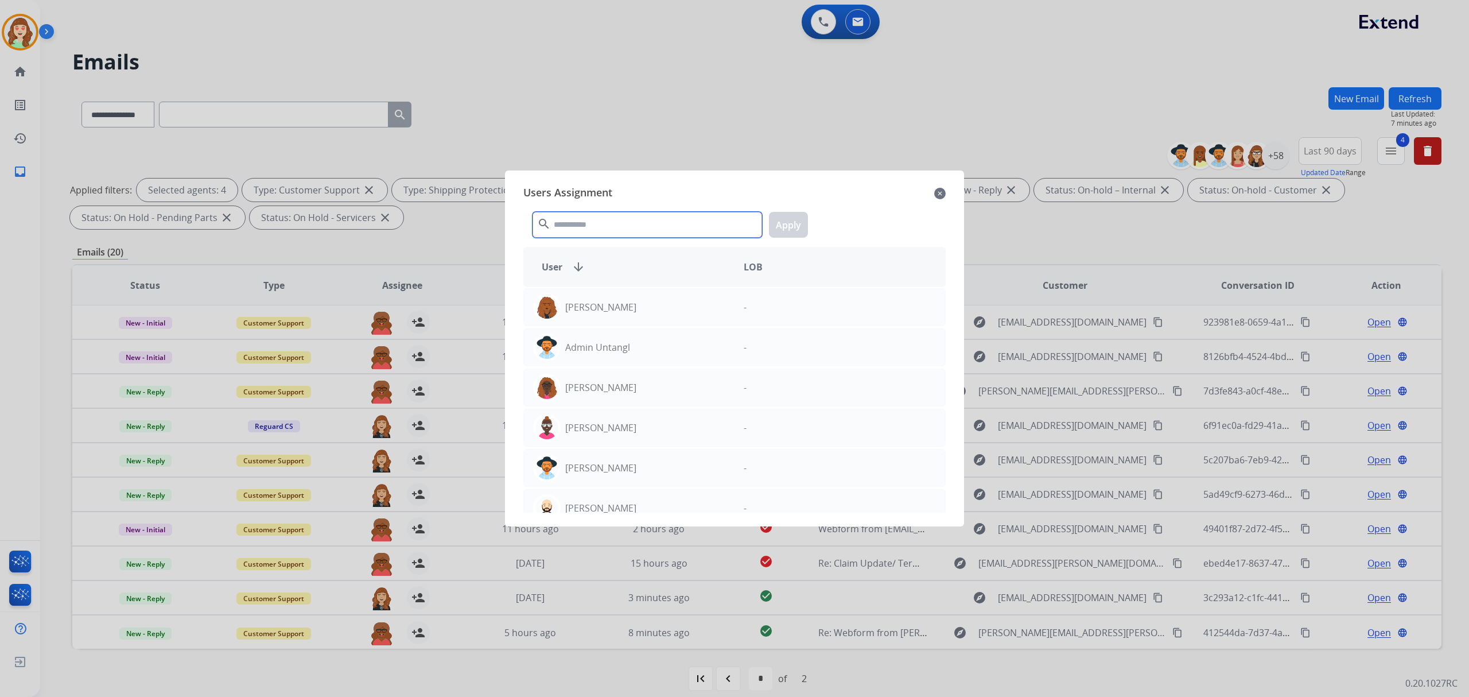
click at [628, 221] on input "text" at bounding box center [648, 225] width 230 height 26
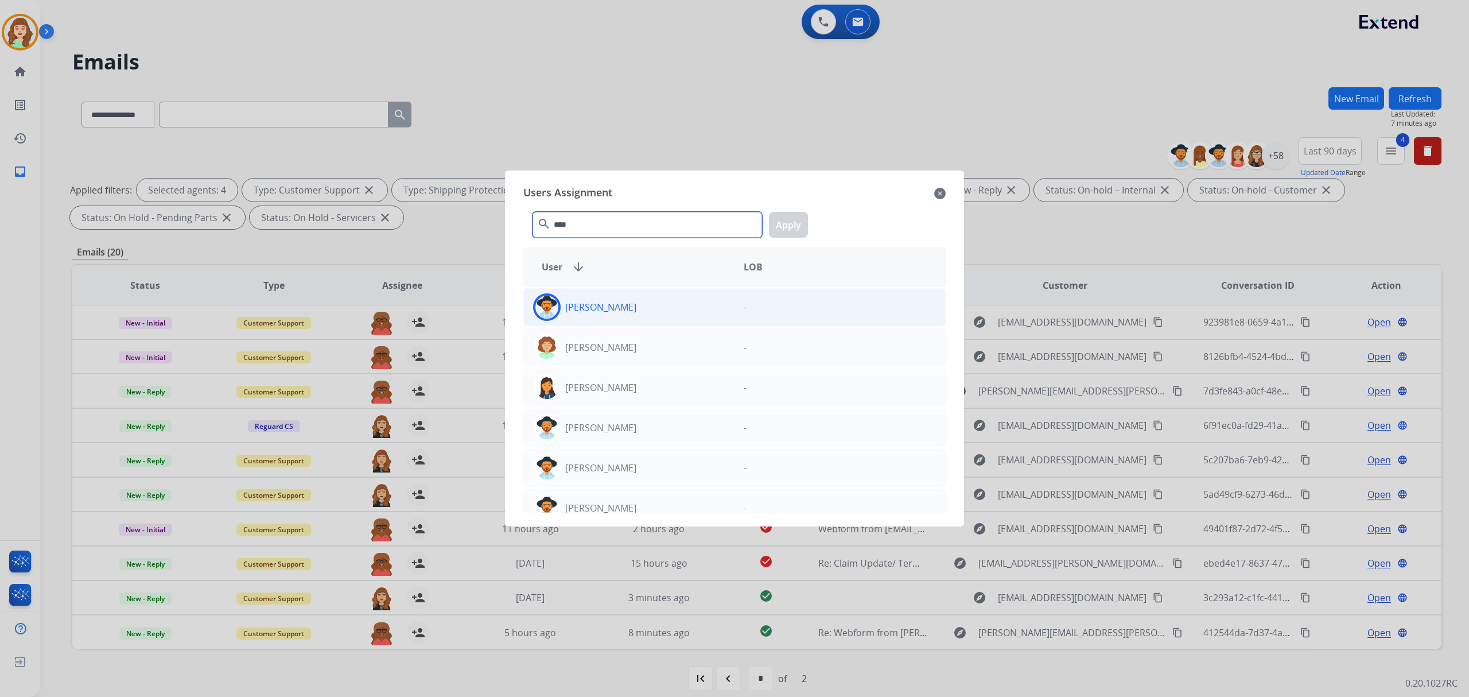
type input "****"
click at [691, 317] on div "[PERSON_NAME]" at bounding box center [629, 307] width 211 height 28
drag, startPoint x: 793, startPoint y: 234, endPoint x: 540, endPoint y: 288, distance: 258.3
click at [793, 232] on button "Apply" at bounding box center [788, 225] width 39 height 26
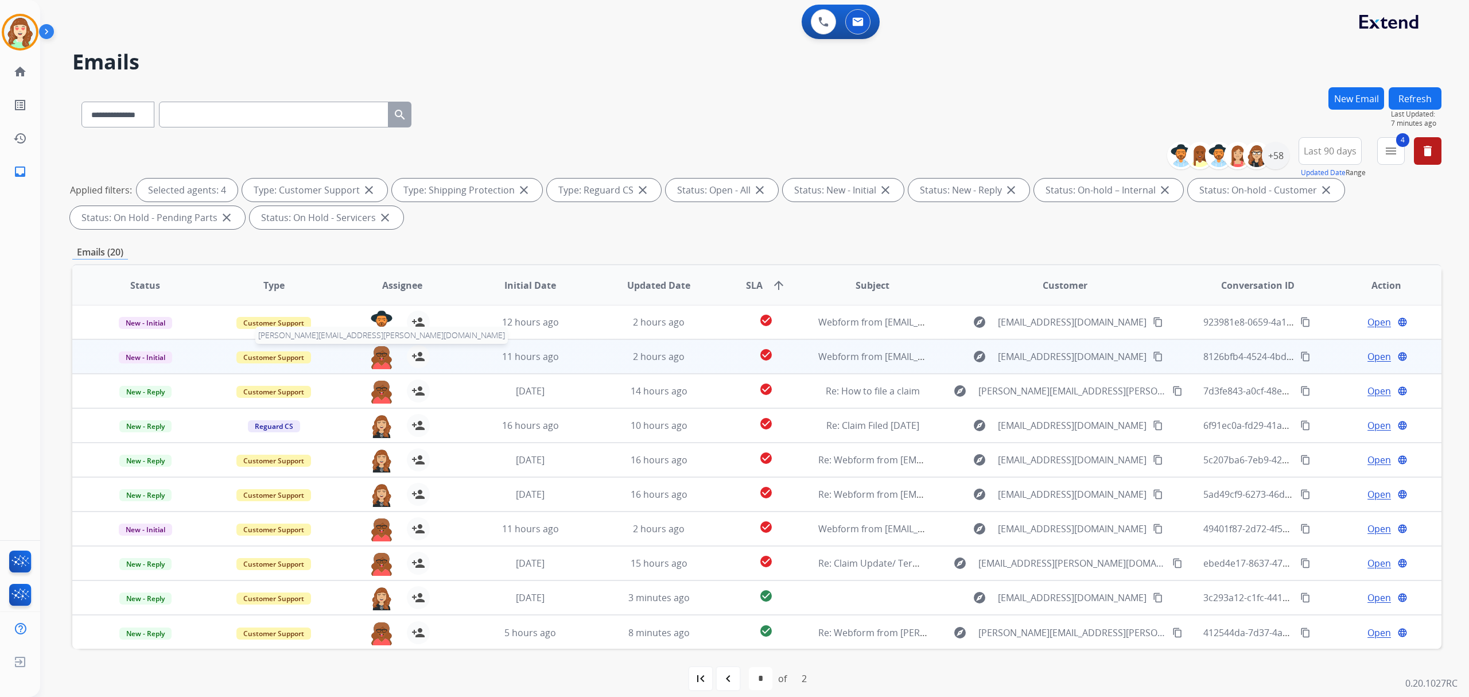
click at [374, 362] on img at bounding box center [381, 357] width 23 height 24
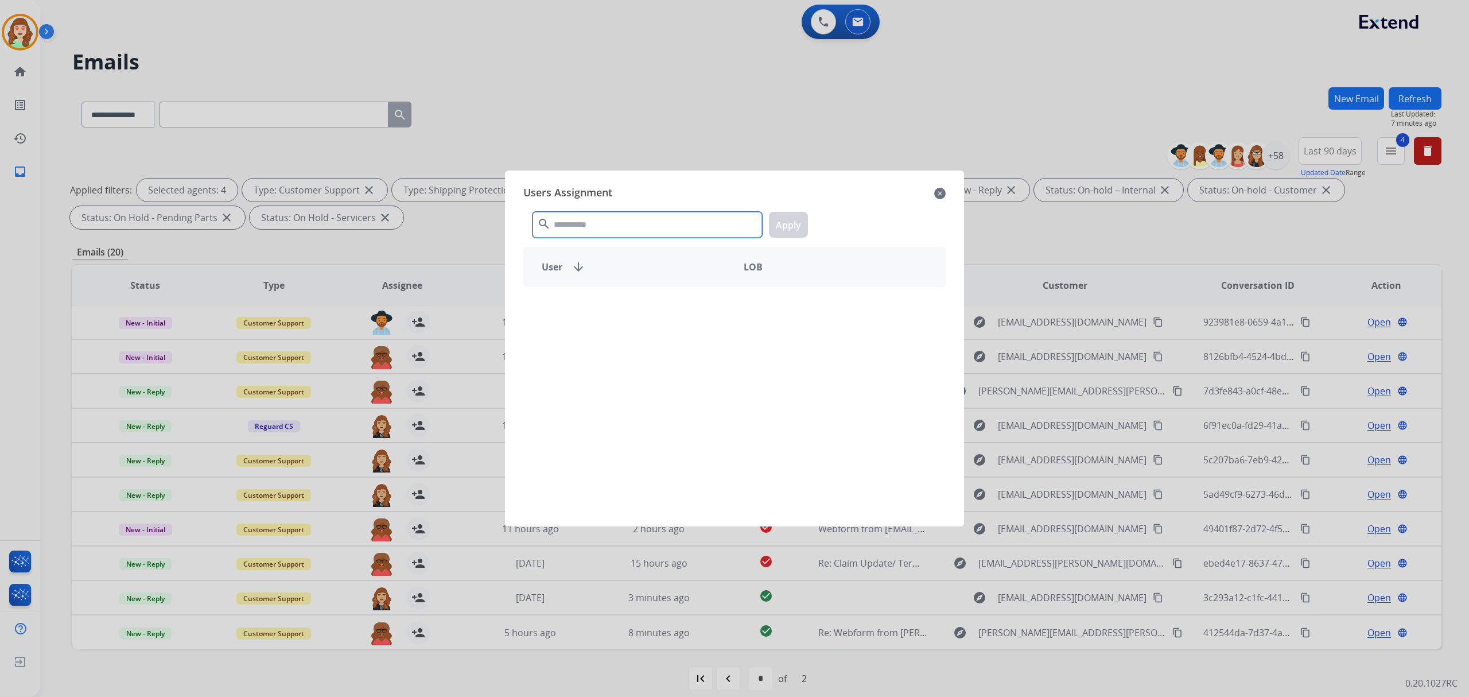
click at [662, 223] on input "text" at bounding box center [648, 225] width 230 height 26
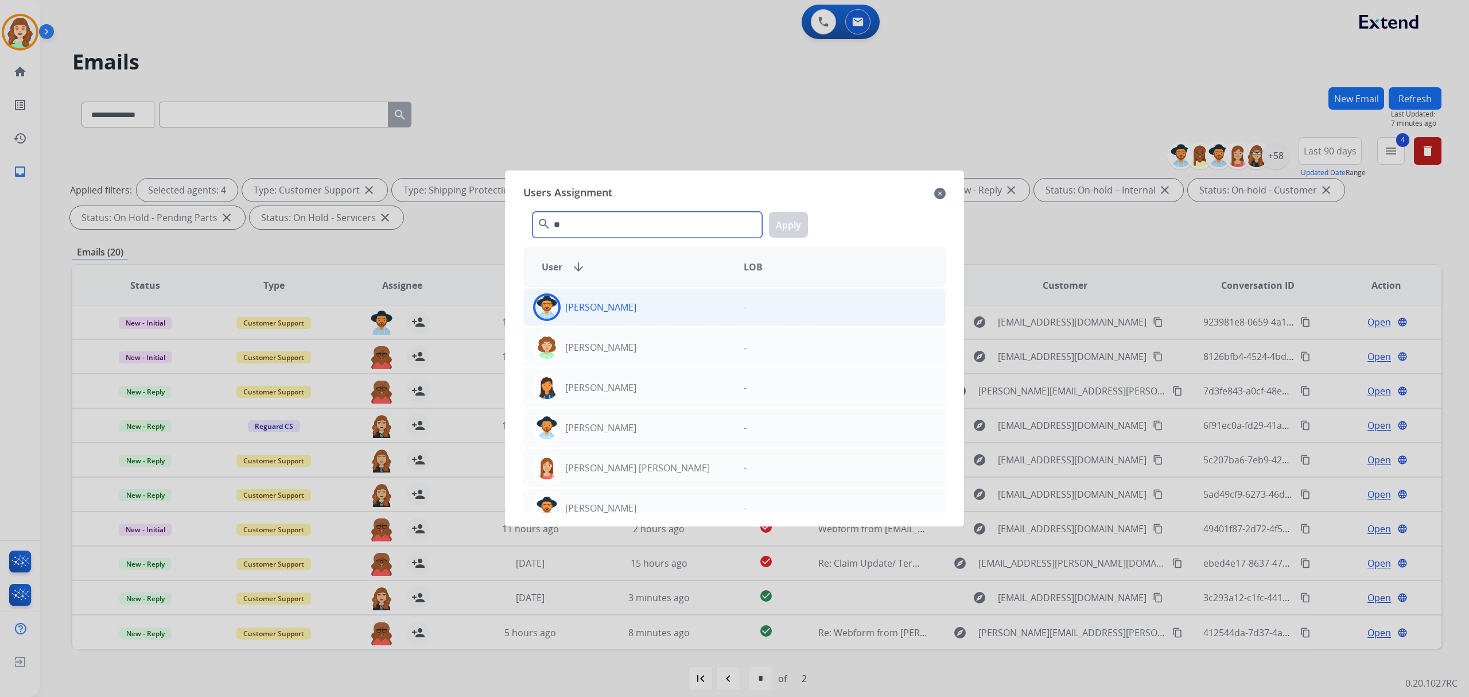
type input "**"
click at [642, 315] on div "[PERSON_NAME]" at bounding box center [629, 307] width 211 height 28
click at [791, 231] on button "Apply" at bounding box center [788, 225] width 39 height 26
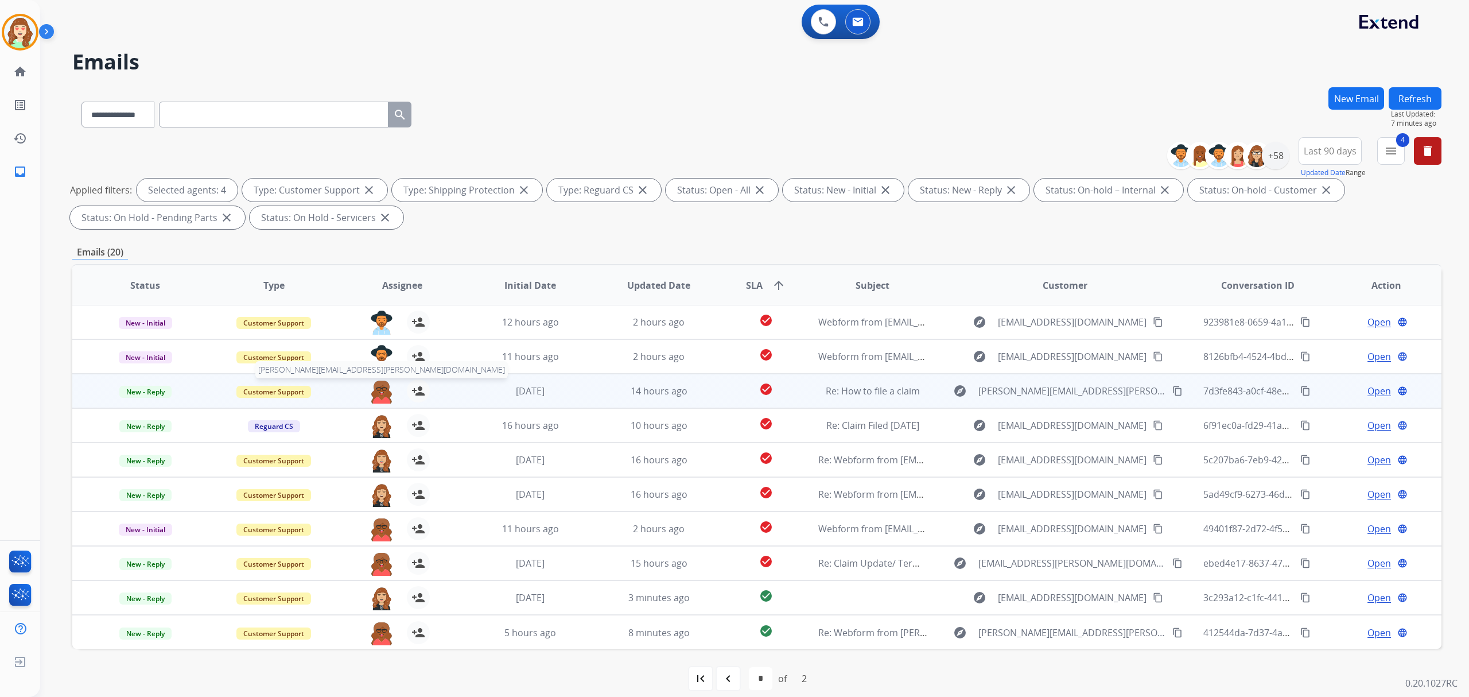
click at [378, 390] on img at bounding box center [381, 391] width 23 height 24
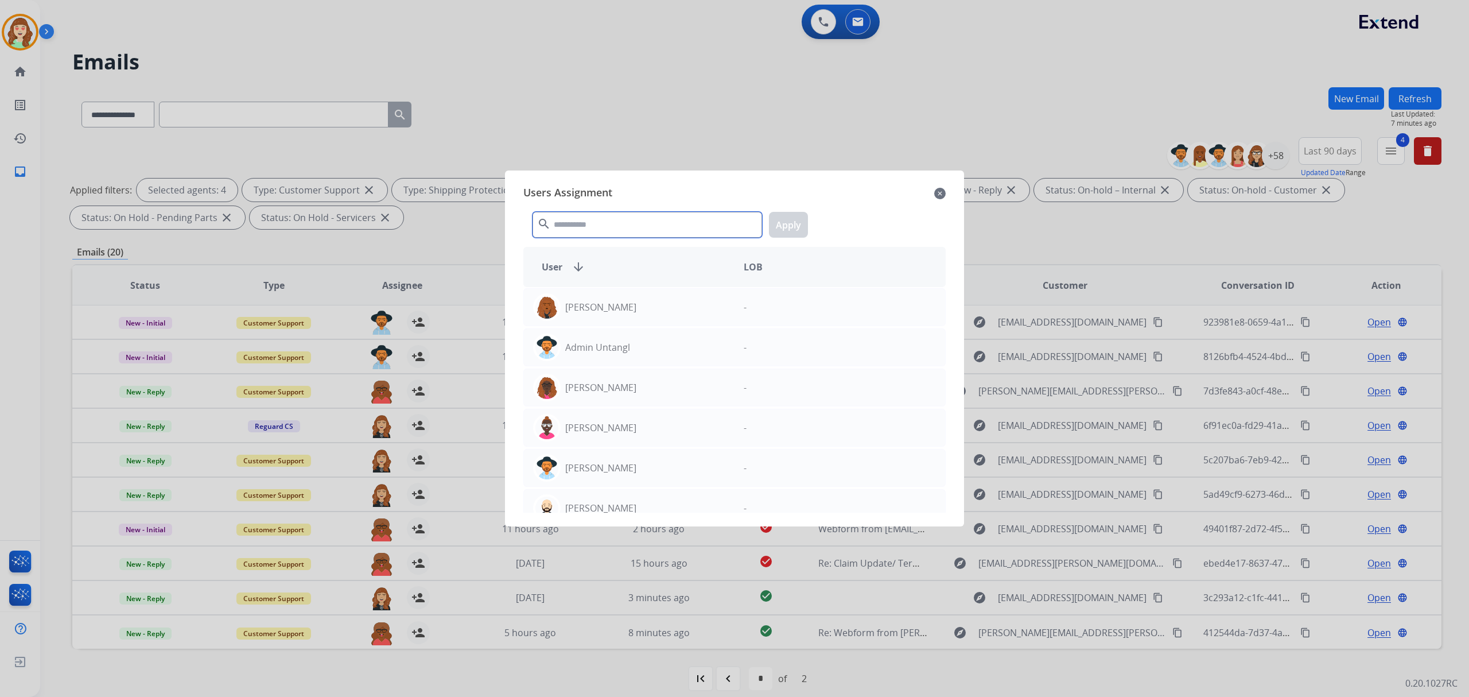
click at [604, 224] on input "text" at bounding box center [648, 225] width 230 height 26
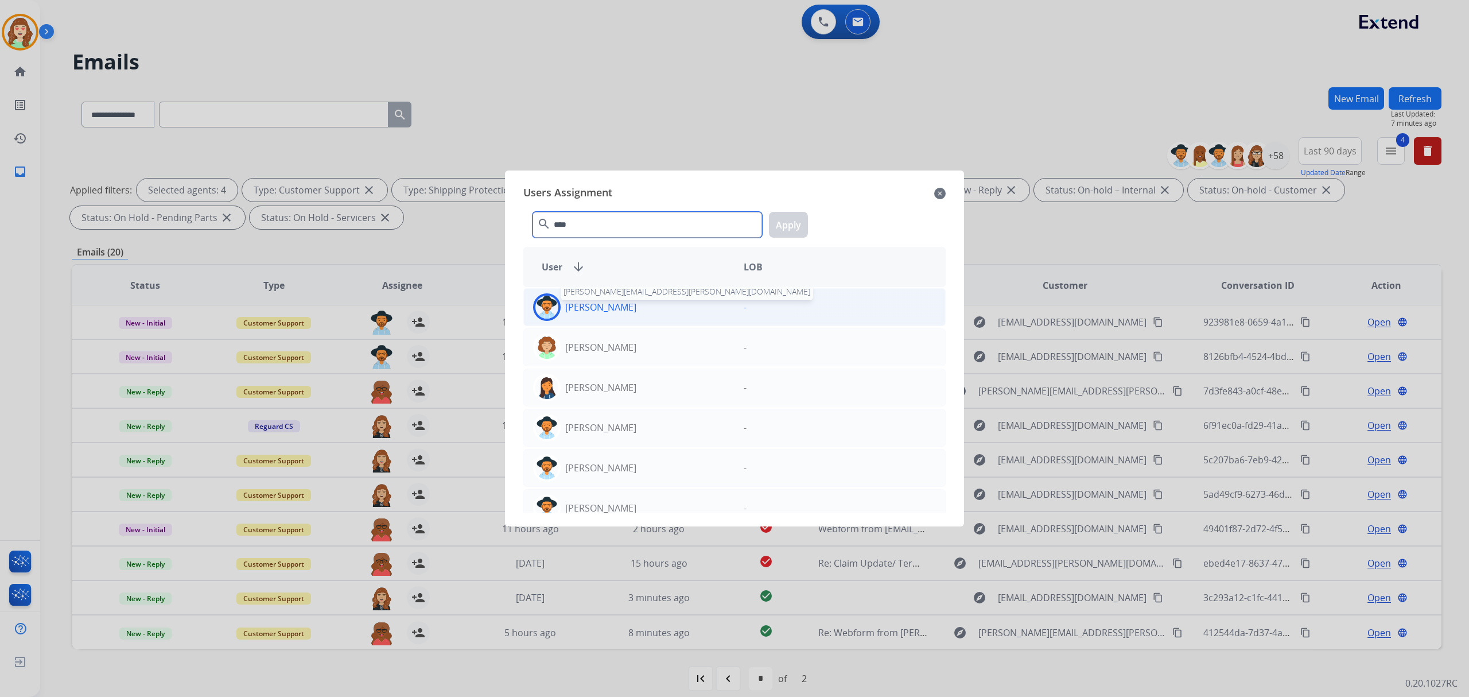
type input "****"
click at [619, 303] on p "[PERSON_NAME]" at bounding box center [600, 307] width 71 height 14
drag, startPoint x: 782, startPoint y: 221, endPoint x: 607, endPoint y: 281, distance: 184.4
click at [782, 220] on button "Apply" at bounding box center [788, 225] width 39 height 26
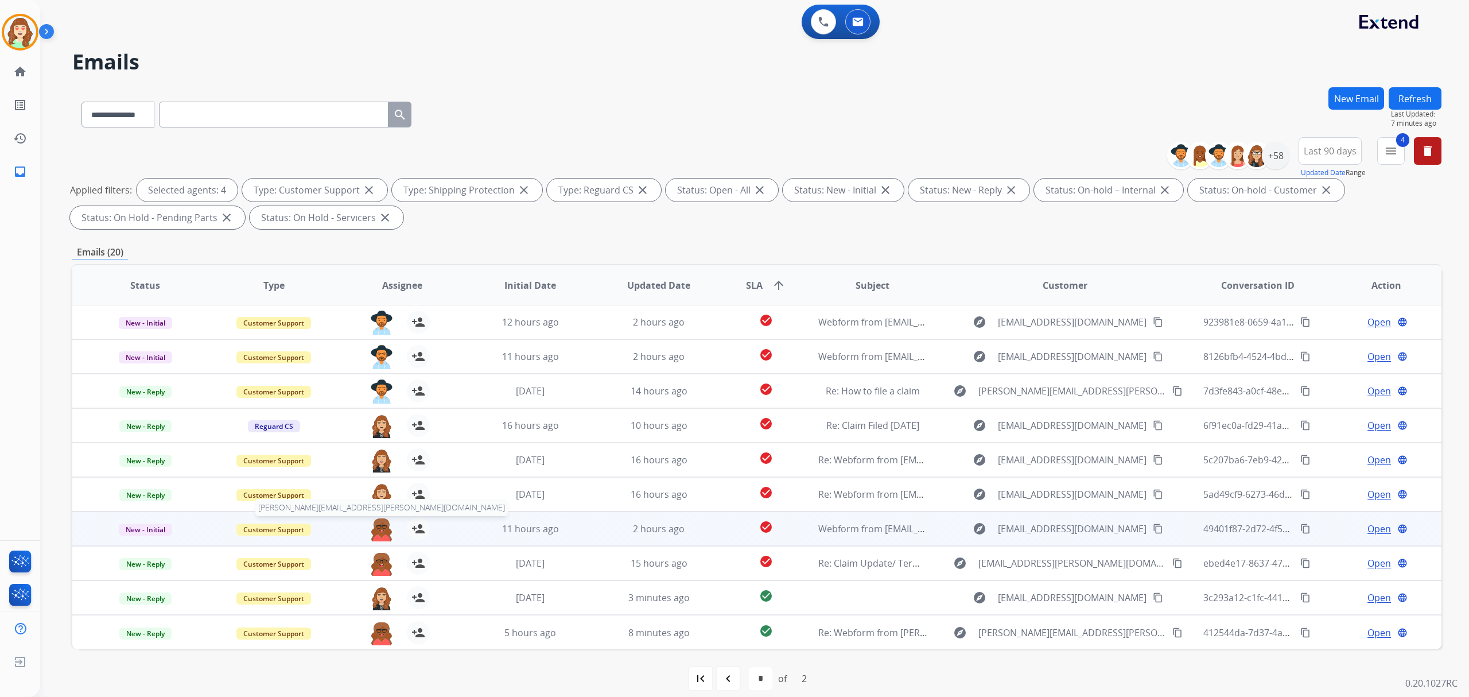
click at [373, 528] on img at bounding box center [381, 529] width 23 height 24
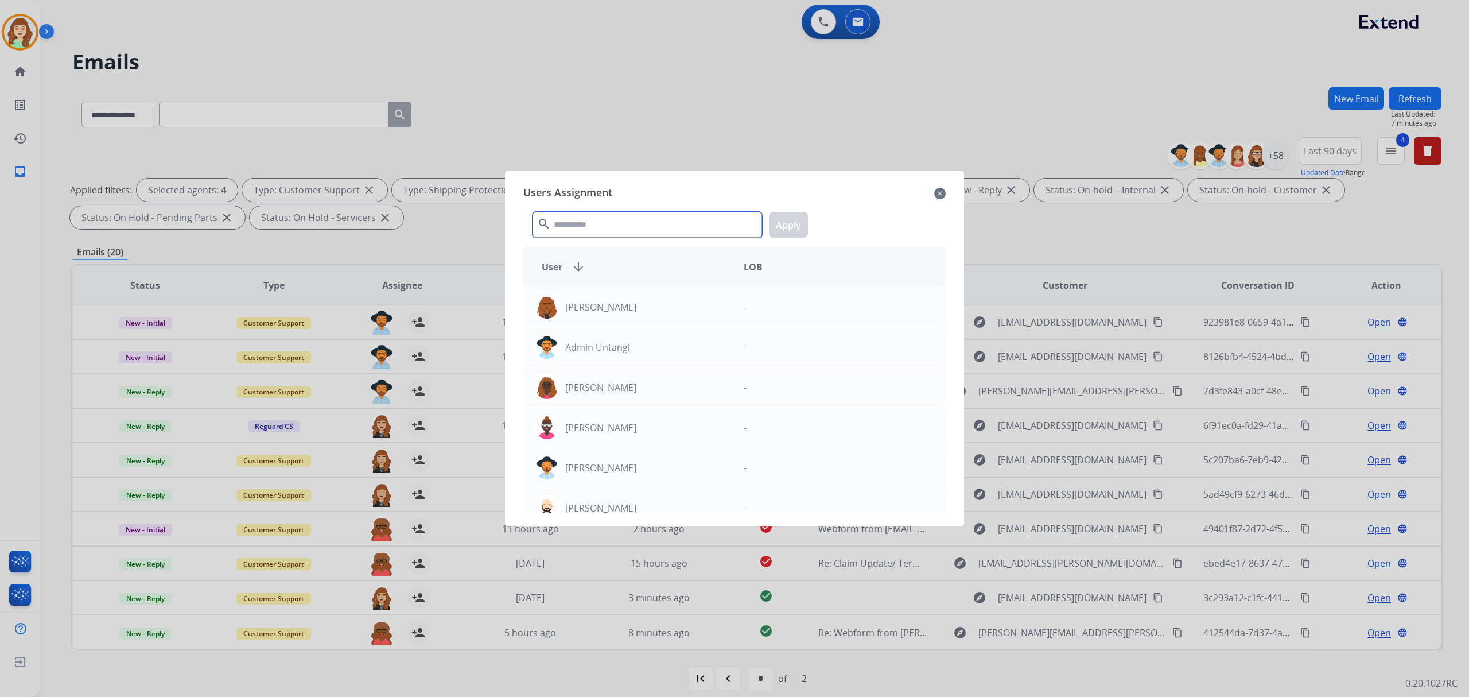
click at [599, 231] on input "text" at bounding box center [648, 225] width 230 height 26
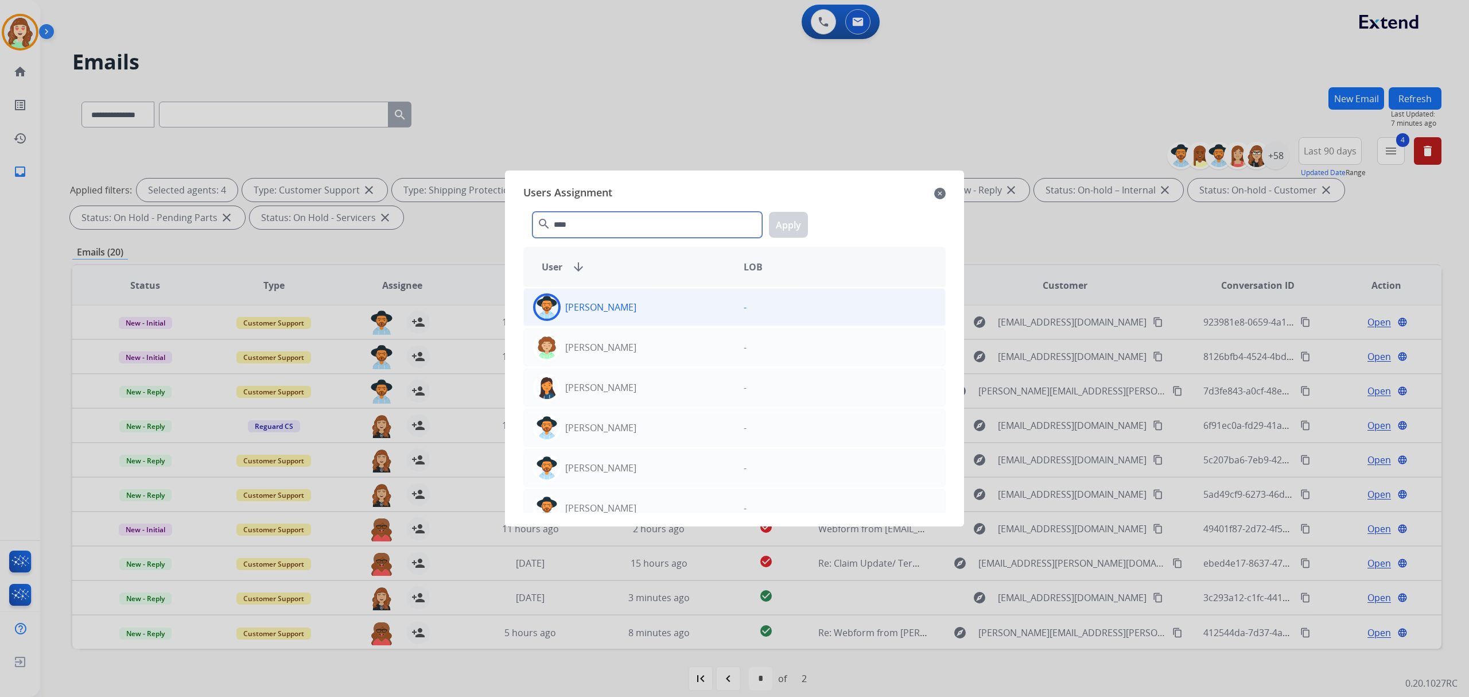
type input "****"
click at [666, 308] on div "[PERSON_NAME]" at bounding box center [629, 307] width 211 height 28
drag, startPoint x: 793, startPoint y: 223, endPoint x: 435, endPoint y: 574, distance: 500.9
click at [793, 223] on button "Apply" at bounding box center [788, 225] width 39 height 26
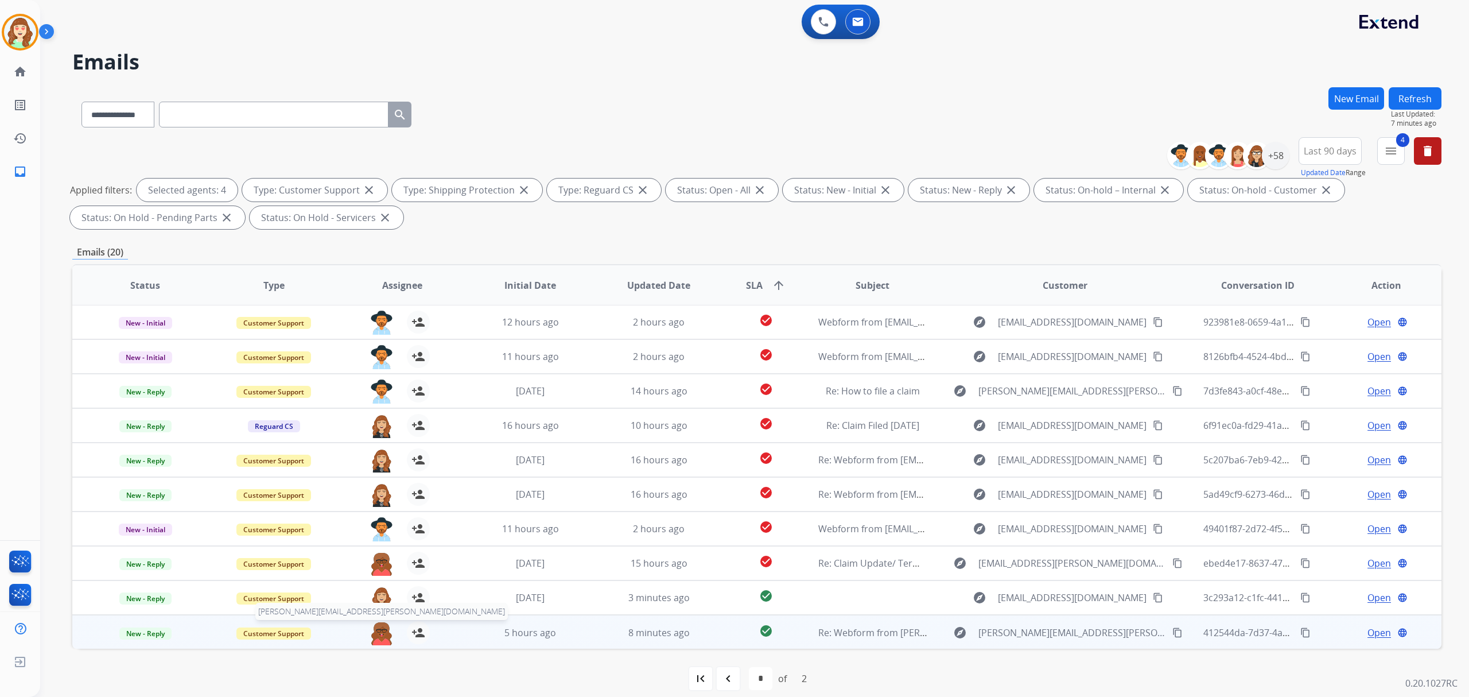
click at [382, 632] on img at bounding box center [381, 633] width 23 height 24
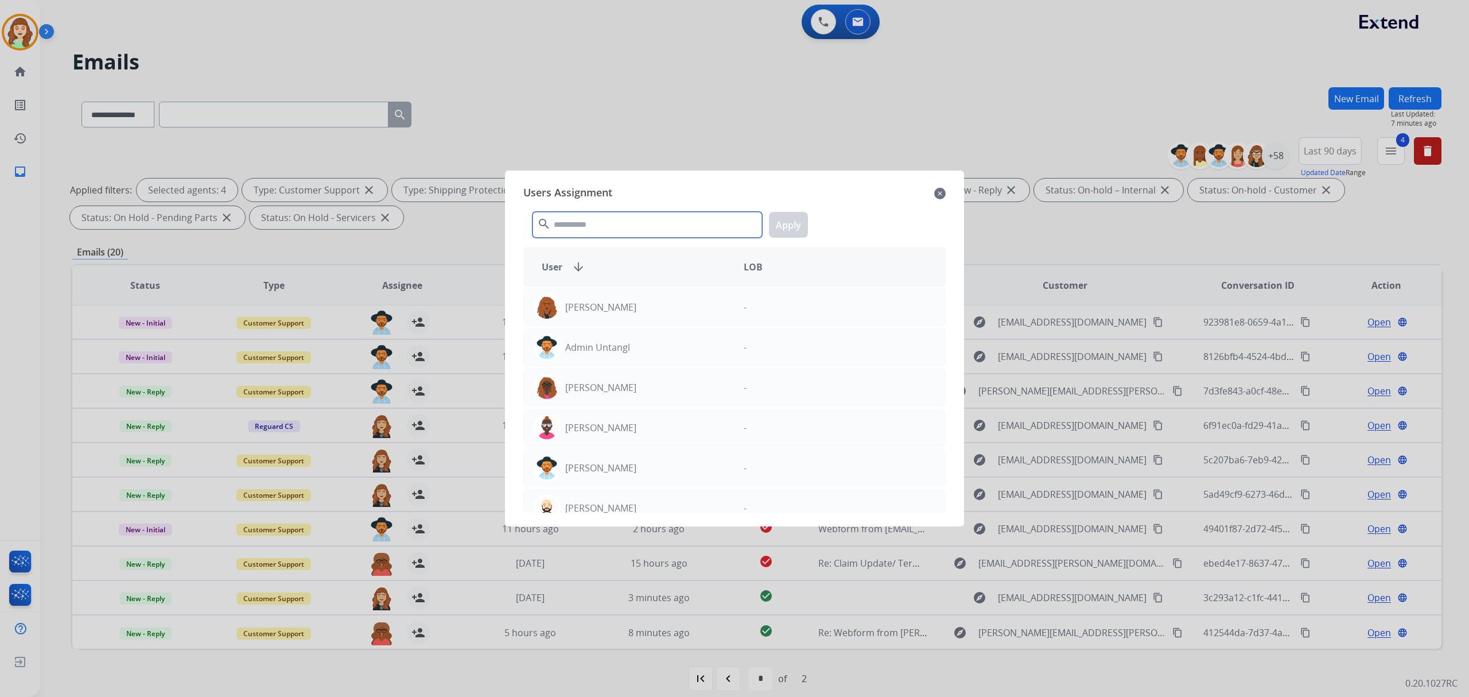
click at [597, 226] on input "text" at bounding box center [648, 225] width 230 height 26
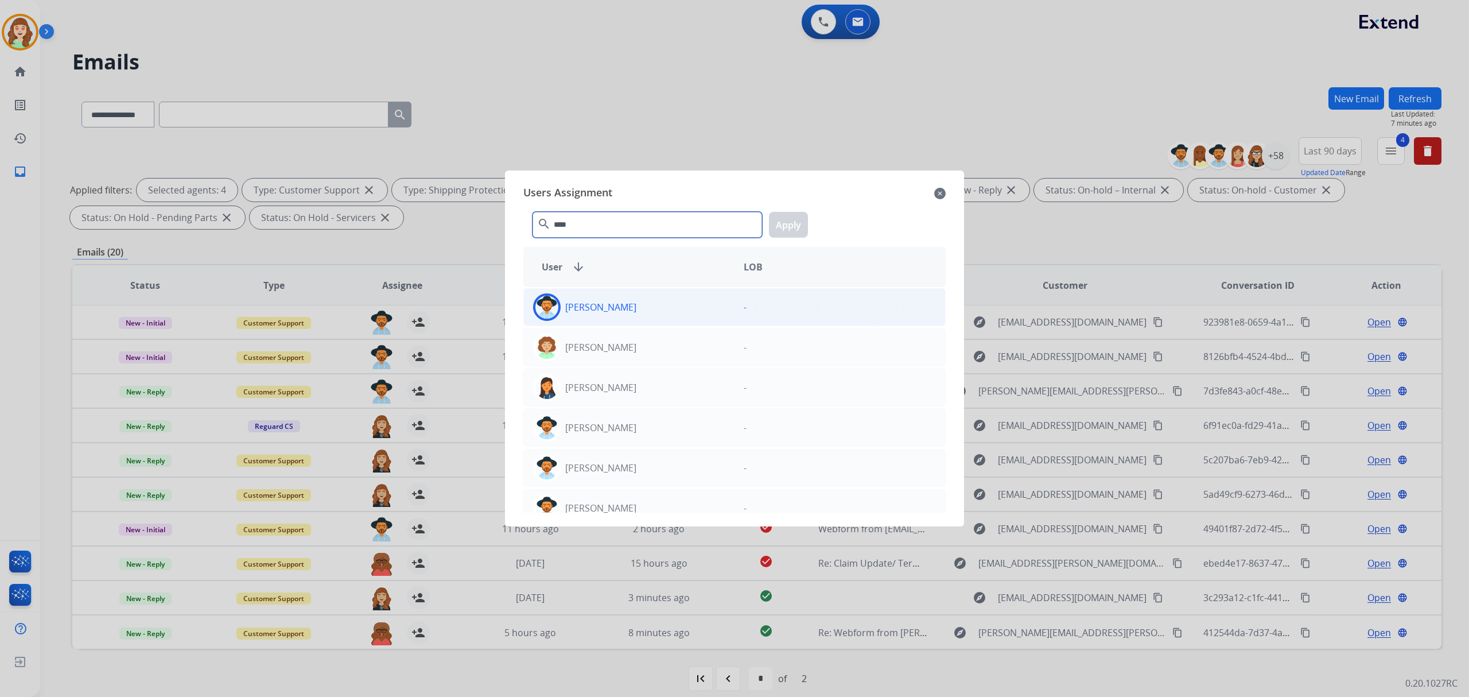
type input "****"
click at [666, 311] on div "[PERSON_NAME]" at bounding box center [629, 307] width 211 height 28
click at [789, 225] on button "Apply" at bounding box center [788, 225] width 39 height 26
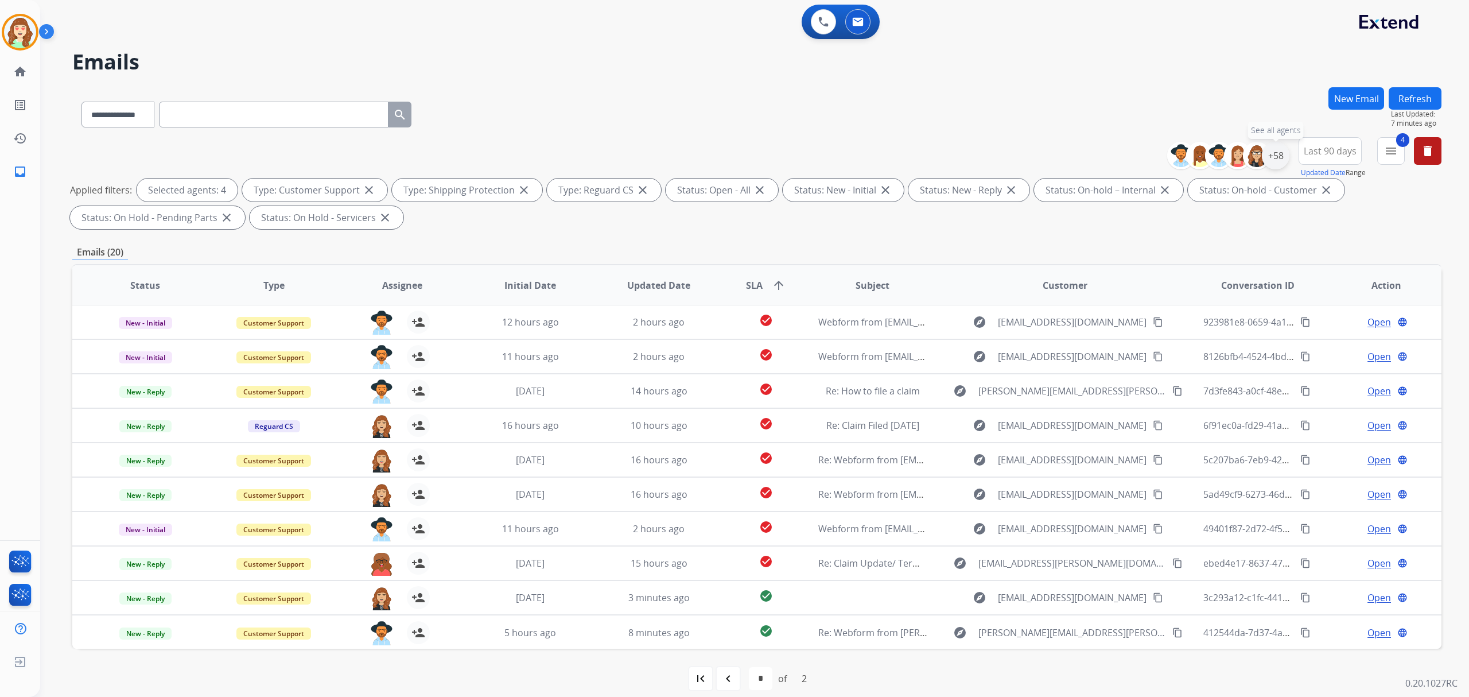
click at [1279, 154] on div "+58" at bounding box center [1276, 156] width 28 height 28
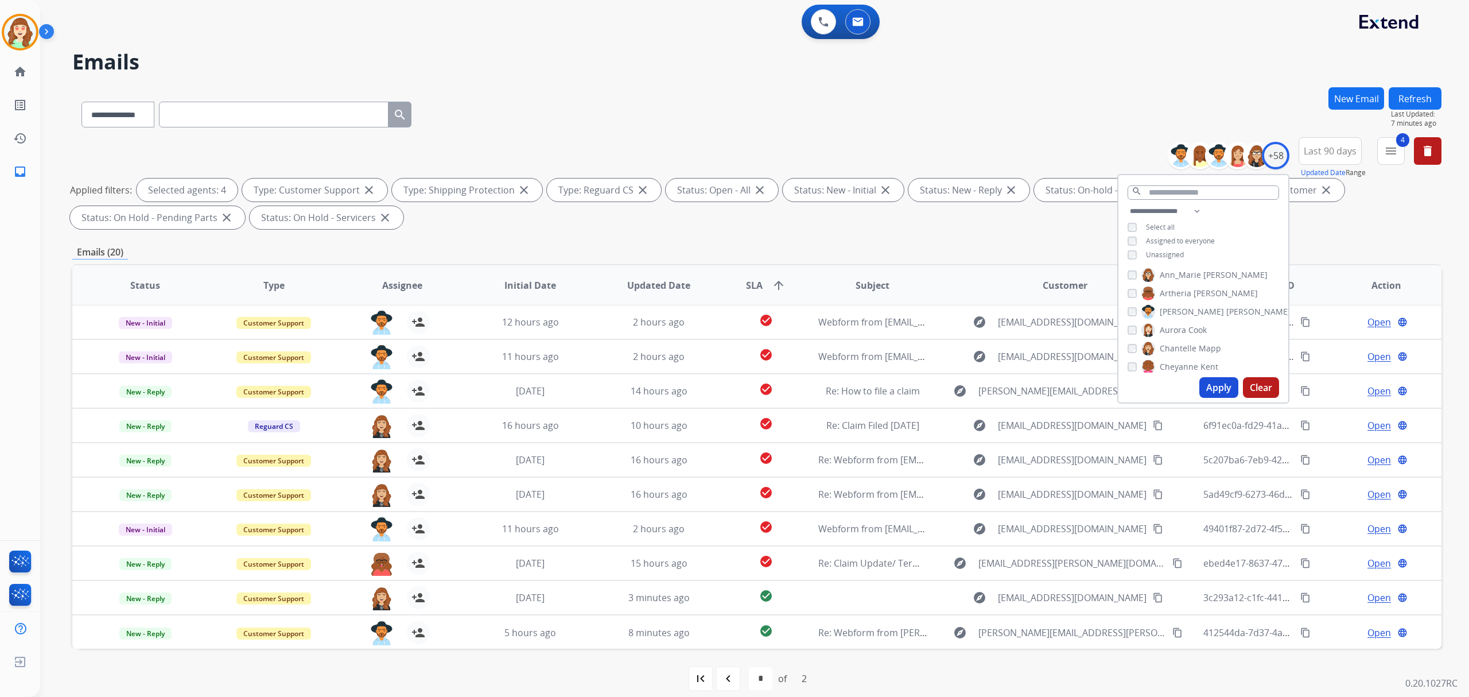
click at [1211, 386] on button "Apply" at bounding box center [1219, 387] width 39 height 21
select select "*"
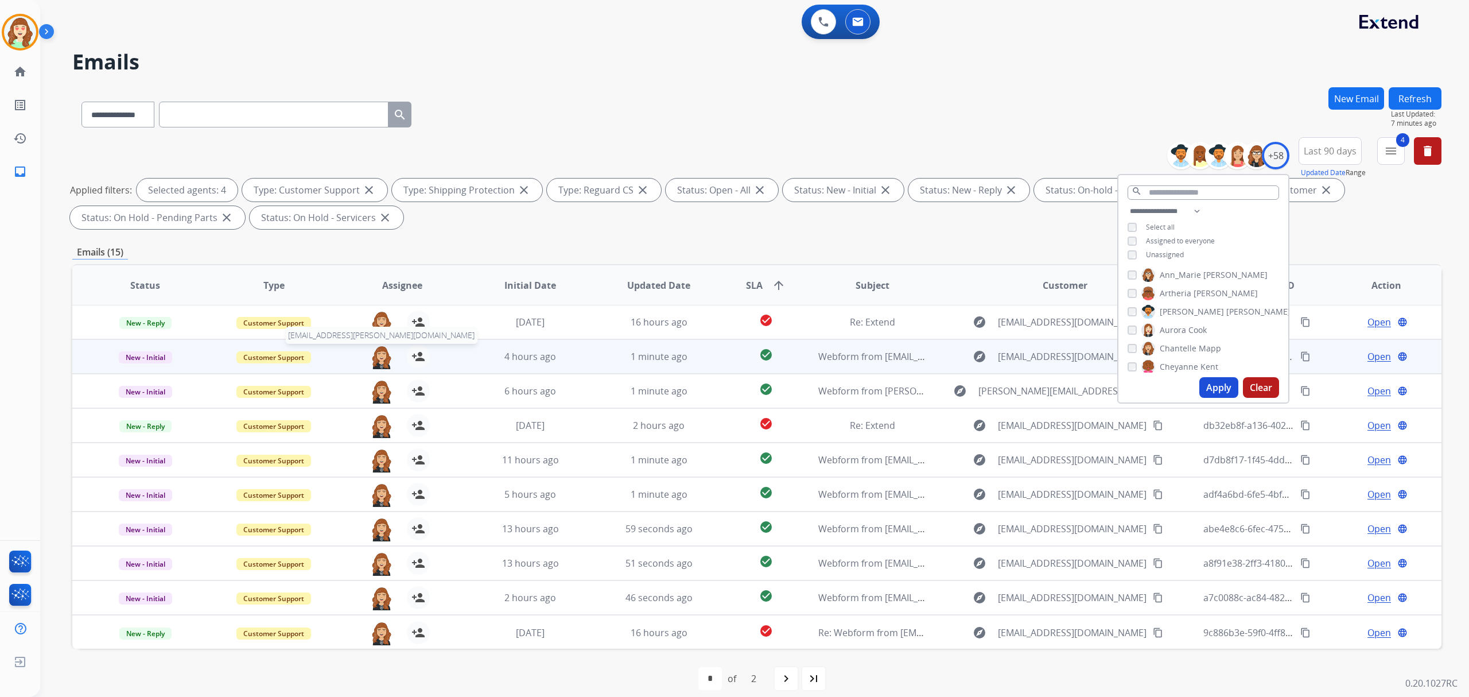
click at [374, 362] on img at bounding box center [381, 357] width 23 height 24
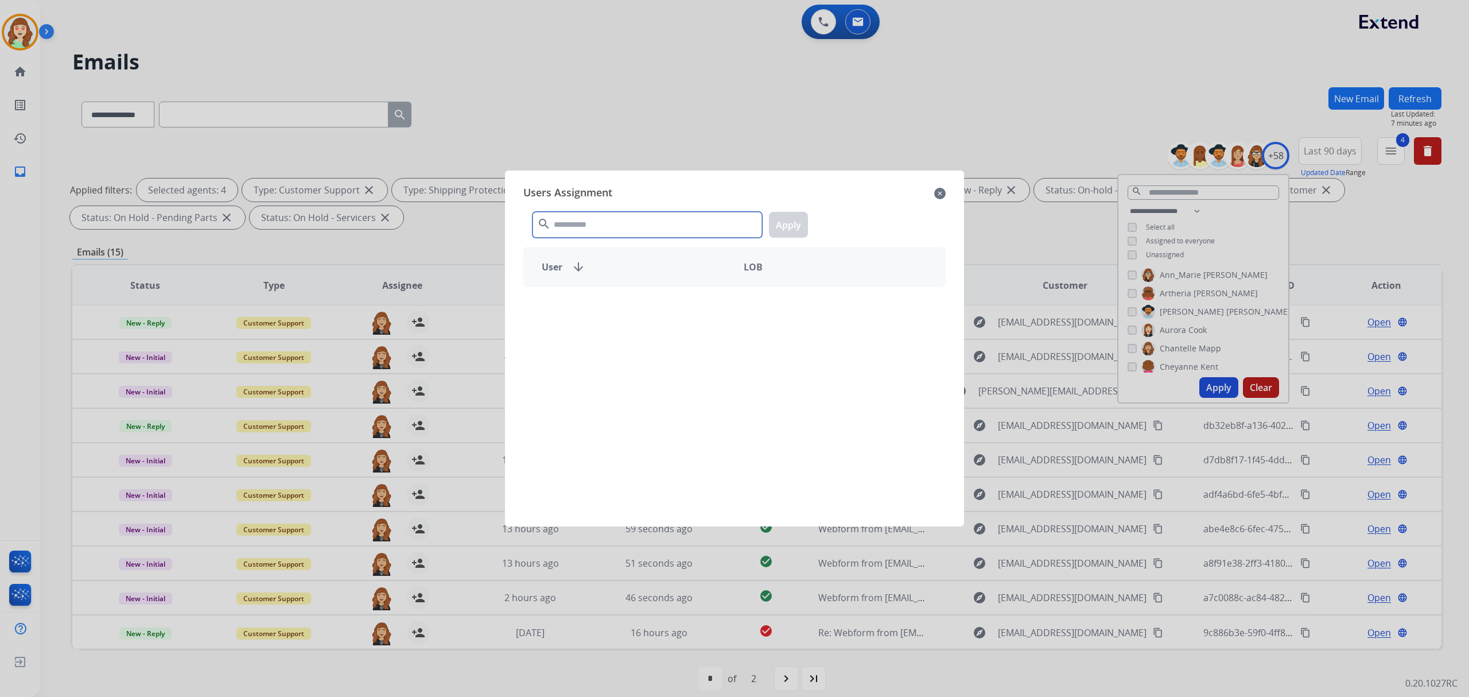
click at [620, 216] on input "text" at bounding box center [648, 225] width 230 height 26
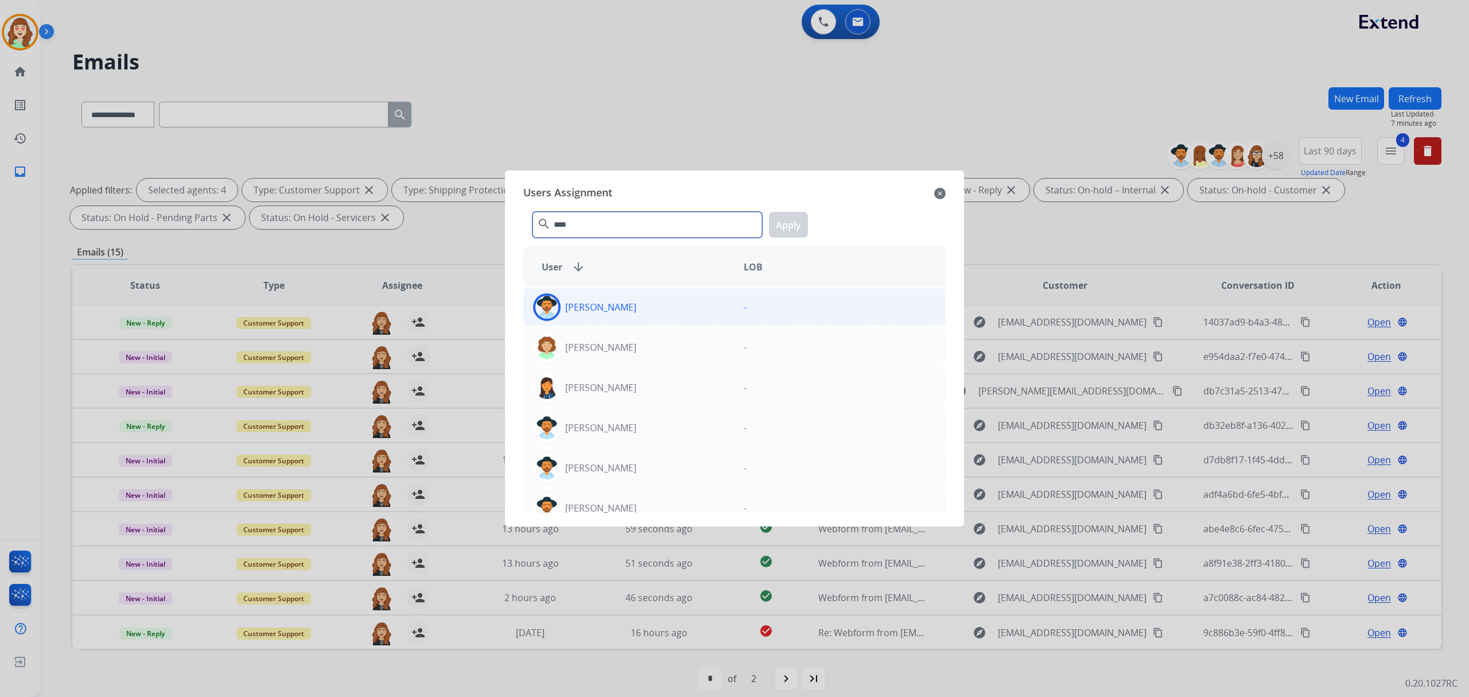
type input "****"
click at [646, 315] on div "[PERSON_NAME]" at bounding box center [629, 307] width 211 height 28
drag, startPoint x: 789, startPoint y: 225, endPoint x: 537, endPoint y: 242, distance: 252.0
click at [789, 224] on button "Apply" at bounding box center [788, 225] width 39 height 26
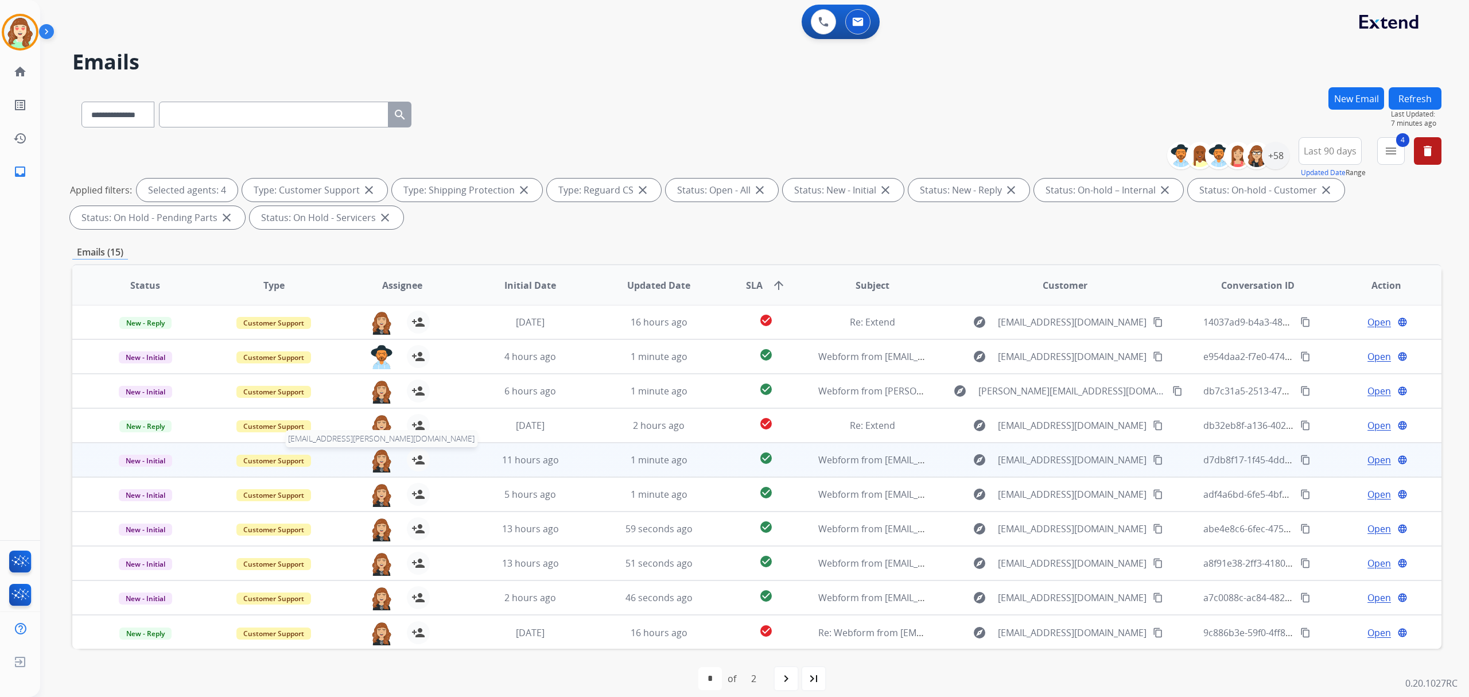
click at [380, 457] on img at bounding box center [381, 460] width 23 height 24
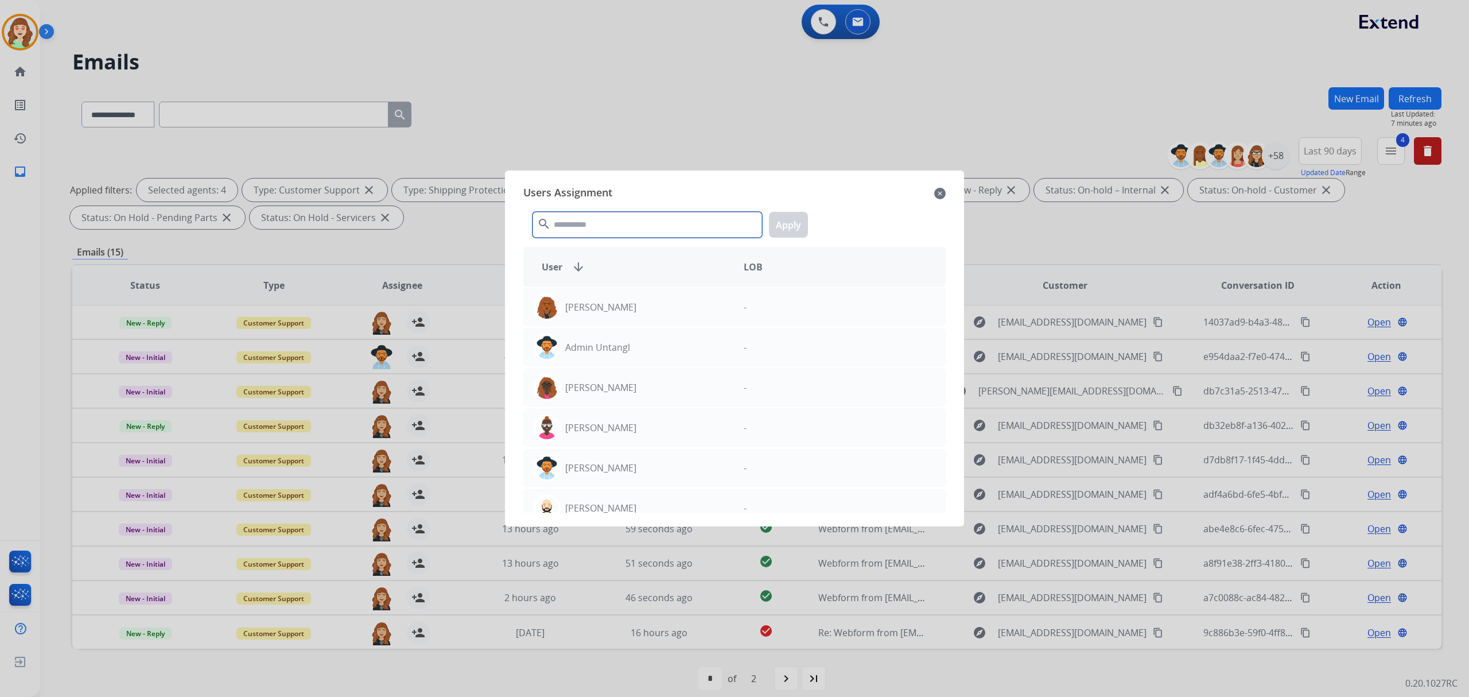
drag, startPoint x: 613, startPoint y: 233, endPoint x: 631, endPoint y: 217, distance: 24.4
click at [630, 227] on input "text" at bounding box center [648, 225] width 230 height 26
type input "***"
drag, startPoint x: 671, startPoint y: 296, endPoint x: 762, endPoint y: 246, distance: 104.3
click at [681, 293] on div "[PERSON_NAME]" at bounding box center [629, 307] width 211 height 28
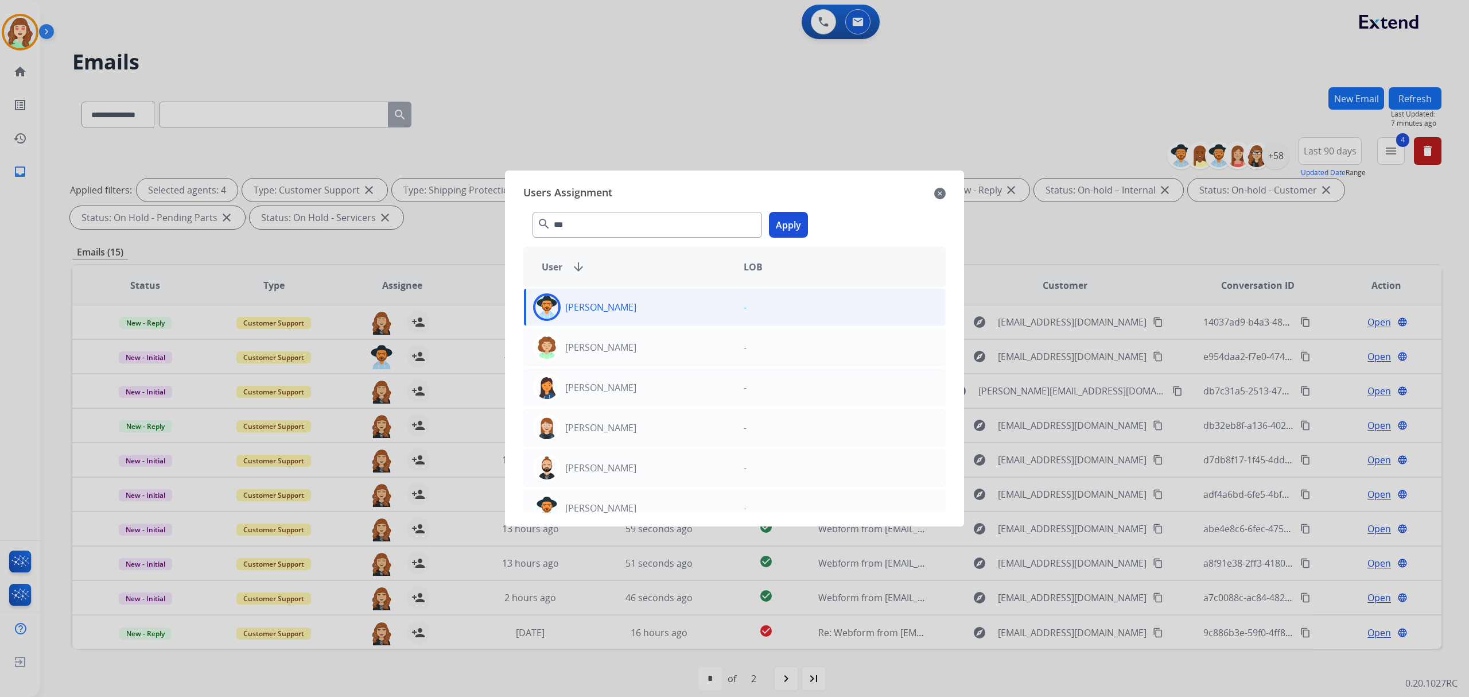
click at [779, 220] on button "Apply" at bounding box center [788, 225] width 39 height 26
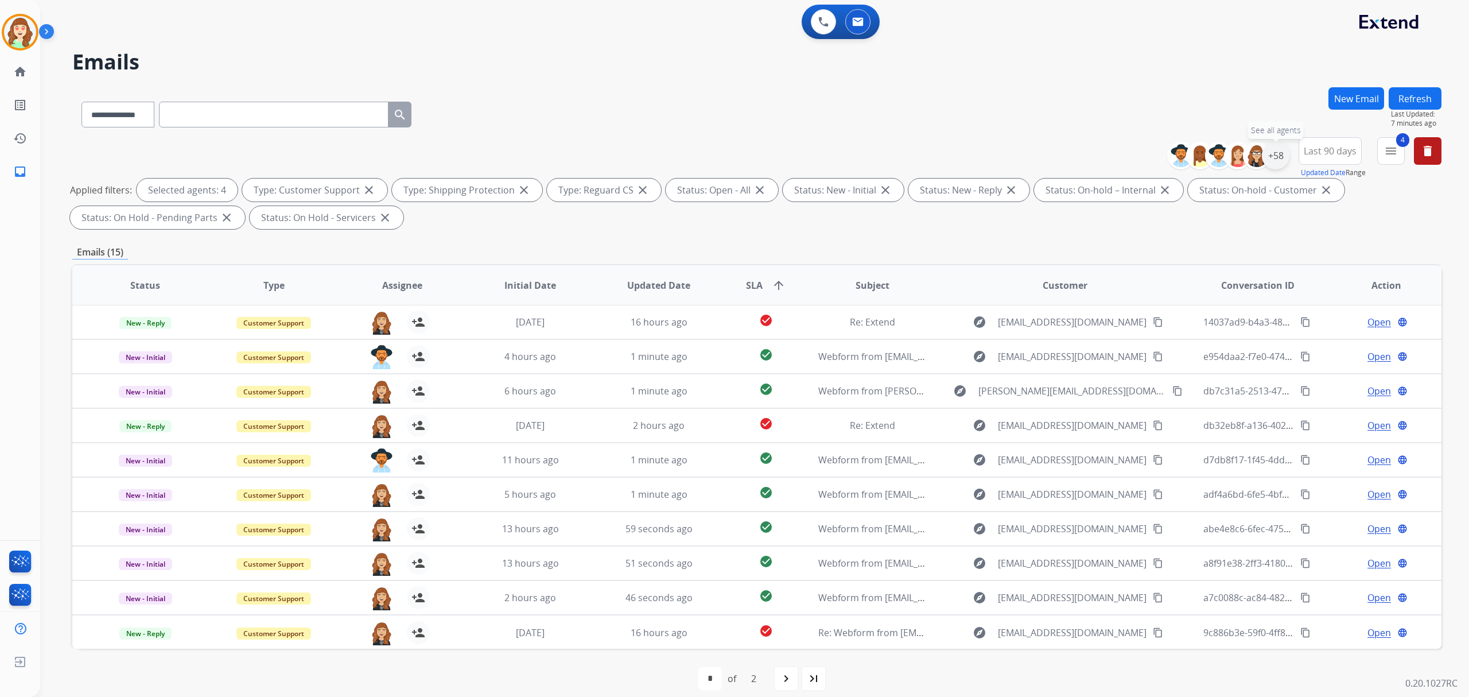
click at [1275, 152] on div "+58" at bounding box center [1276, 156] width 28 height 28
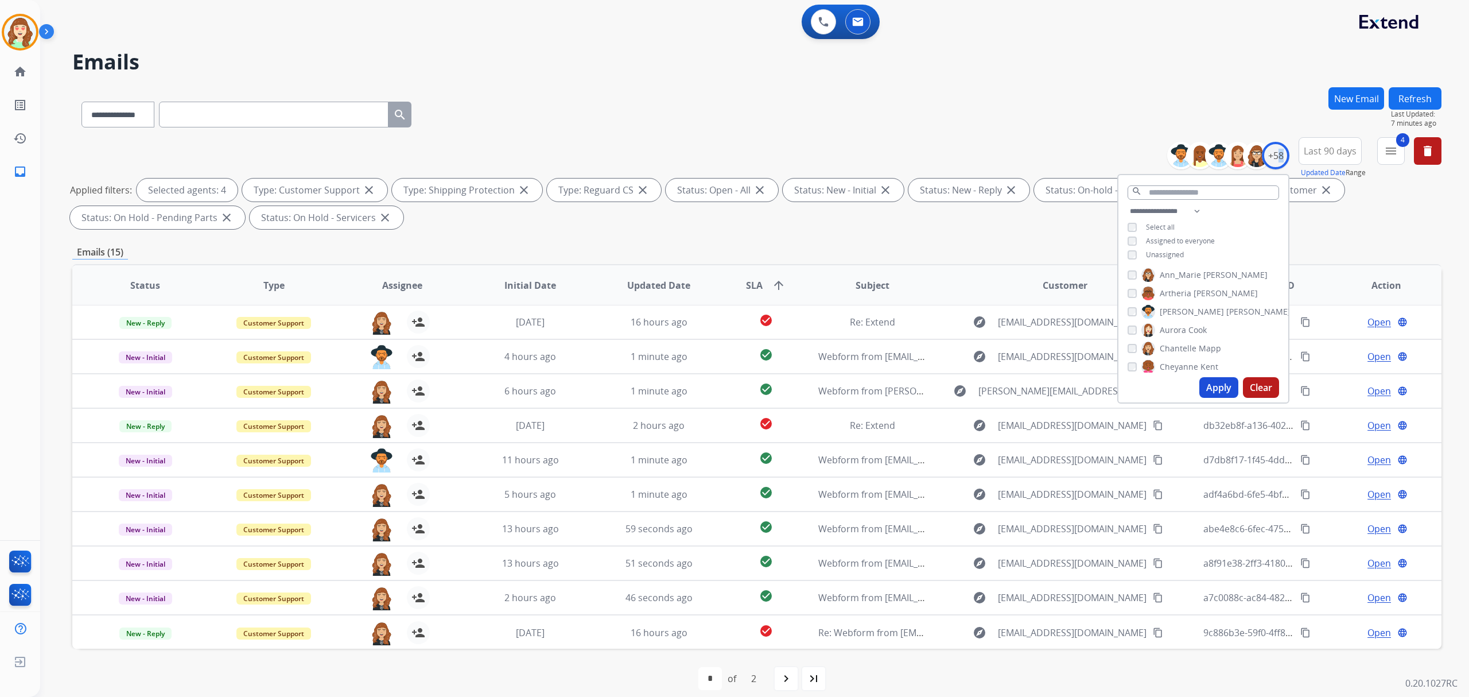
click at [1217, 382] on button "Apply" at bounding box center [1219, 387] width 39 height 21
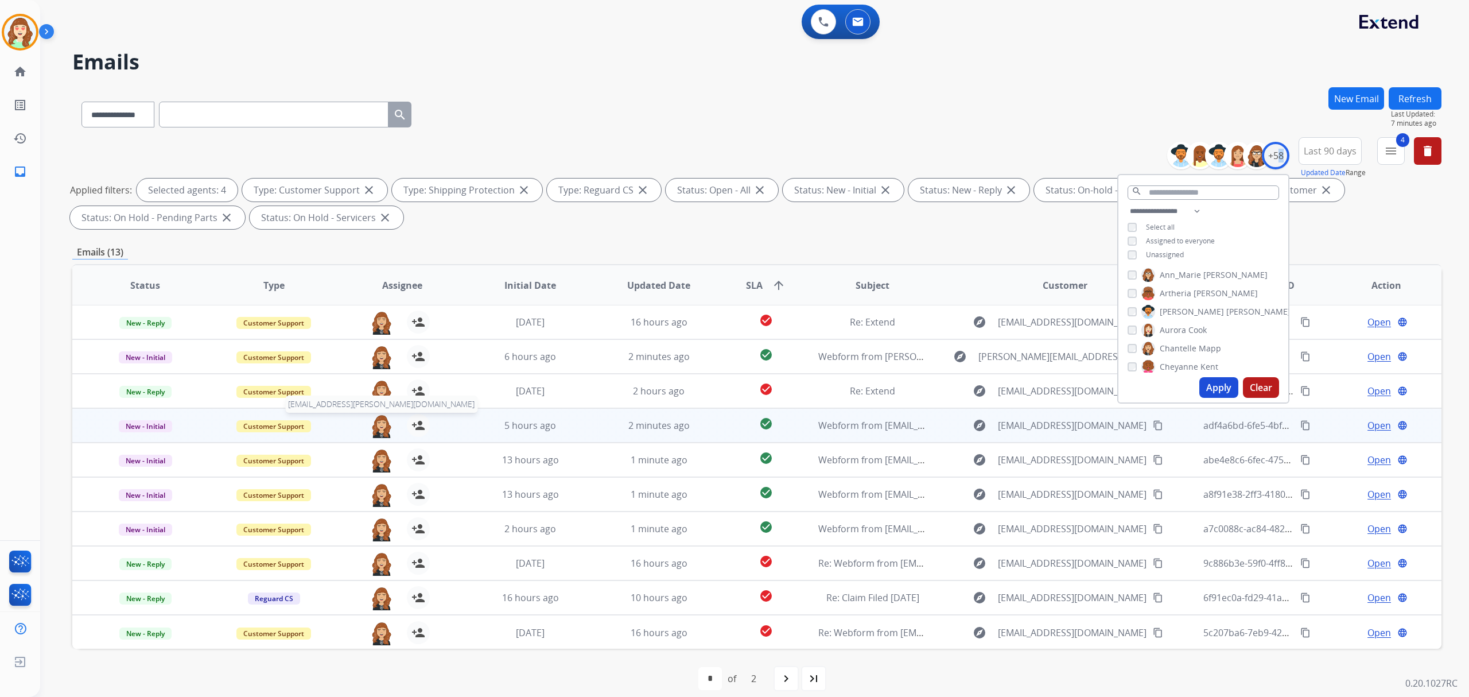
click at [377, 421] on img at bounding box center [381, 426] width 23 height 24
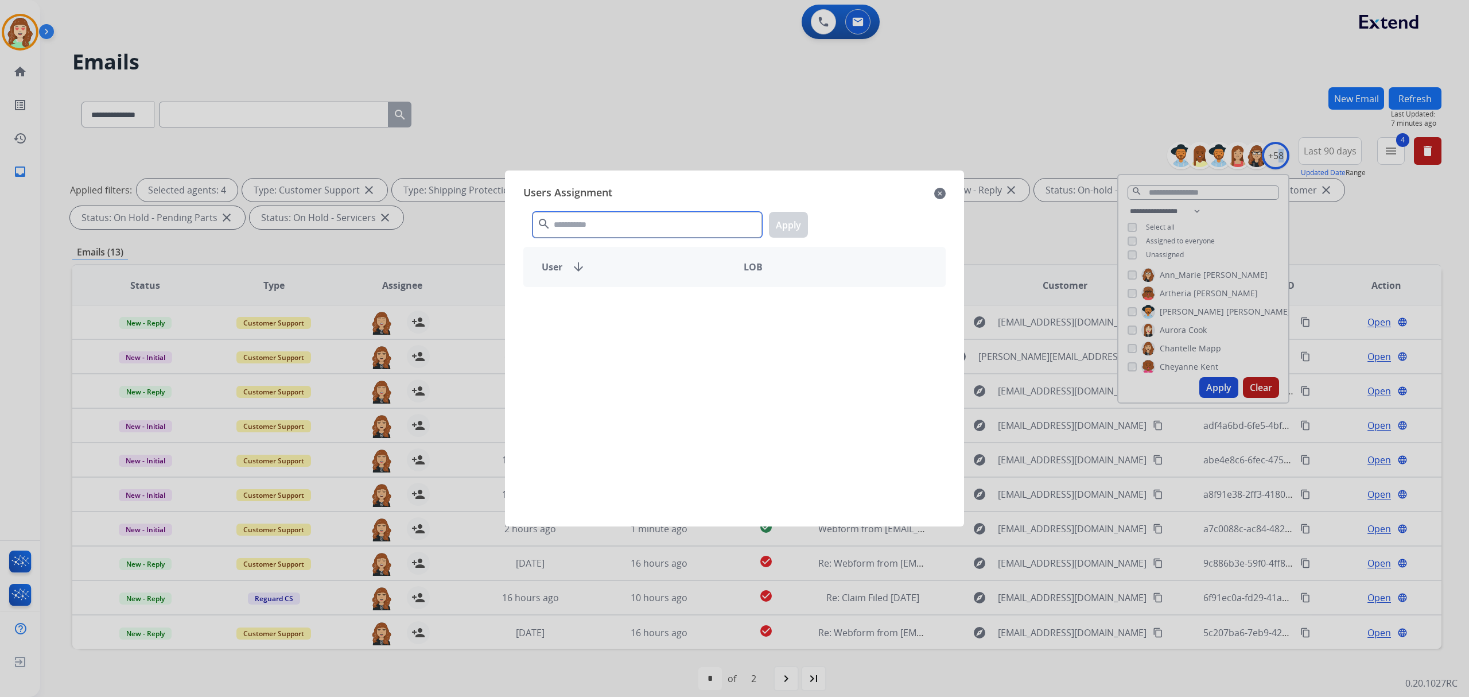
click at [694, 226] on input "text" at bounding box center [648, 225] width 230 height 26
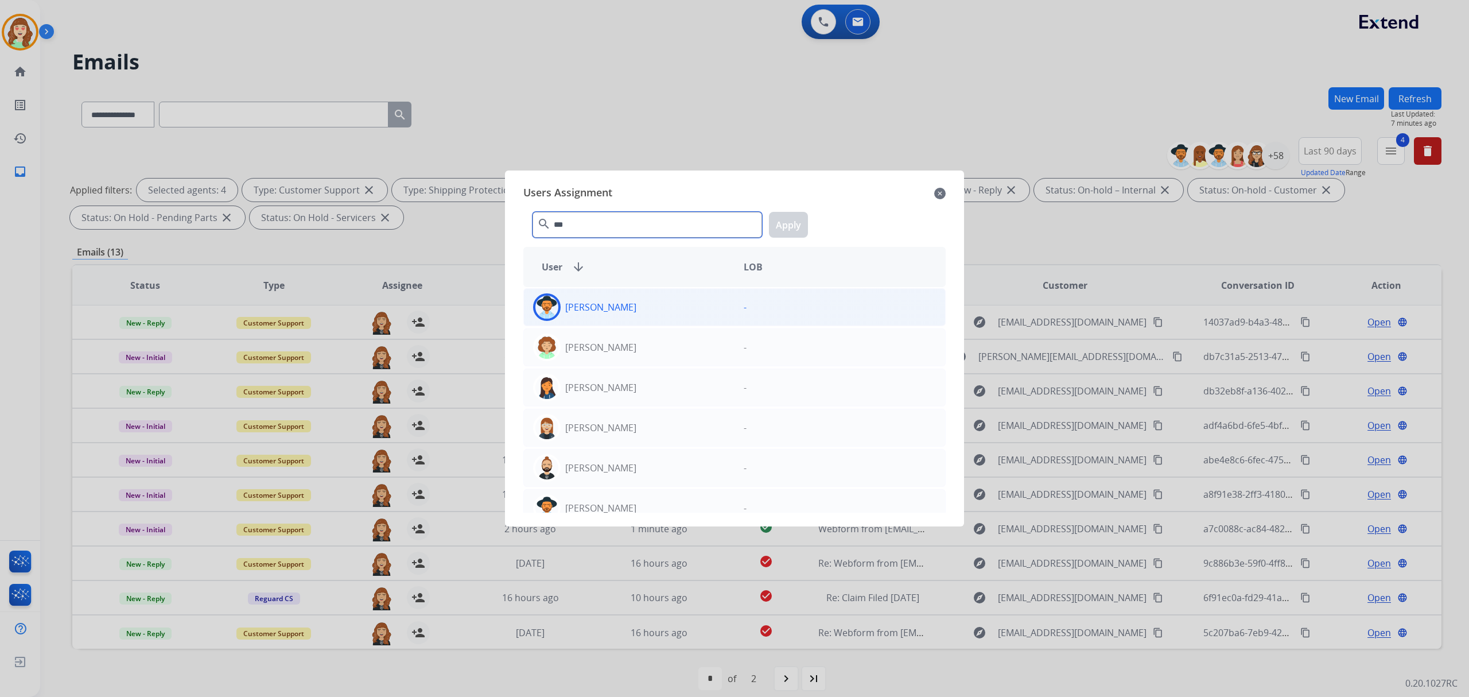
type input "***"
click at [649, 308] on div "[PERSON_NAME]" at bounding box center [629, 307] width 211 height 28
click at [790, 219] on button "Apply" at bounding box center [788, 225] width 39 height 26
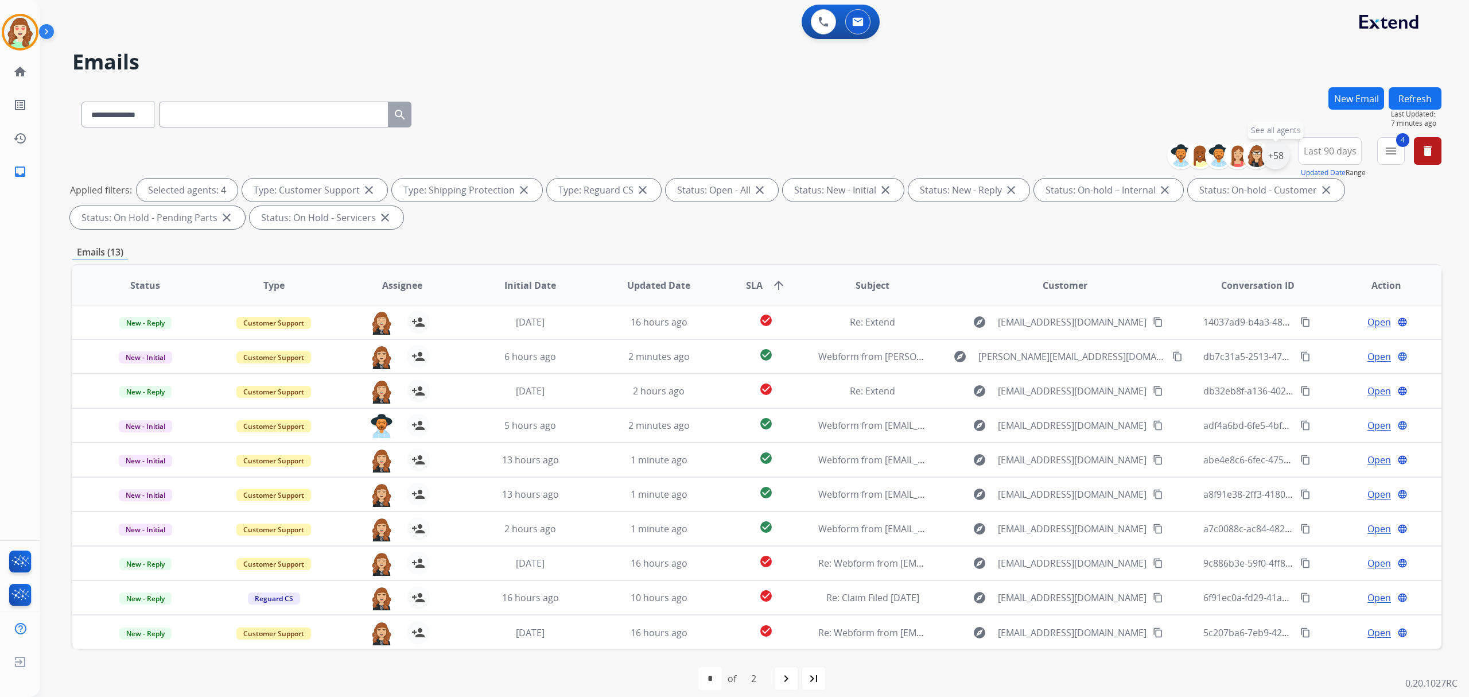
click at [1277, 160] on div "+58" at bounding box center [1276, 156] width 28 height 28
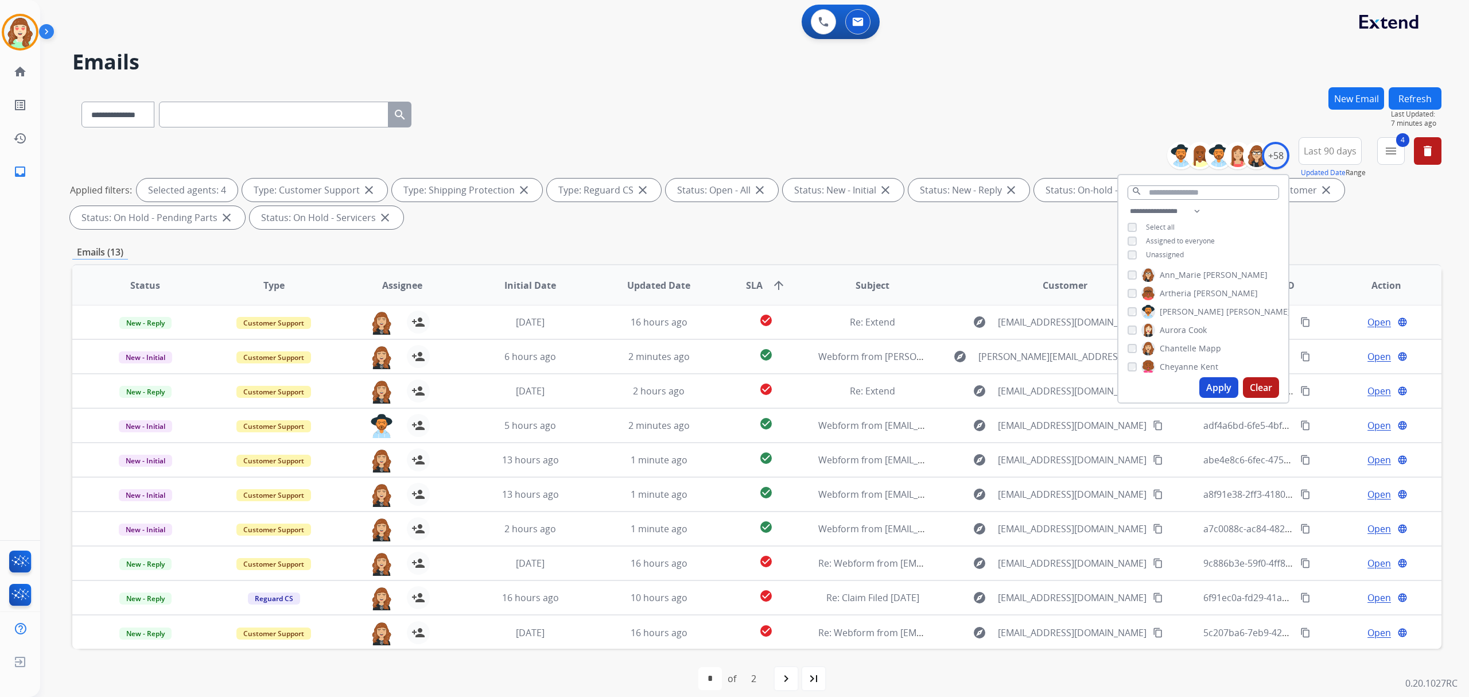
click at [1130, 301] on div "[PERSON_NAME] [PERSON_NAME] [PERSON_NAME] [PERSON_NAME] [PERSON_NAME] [PERSON_N…" at bounding box center [1204, 319] width 170 height 106
click at [1128, 286] on div "[PERSON_NAME]" at bounding box center [1193, 293] width 130 height 14
click at [1211, 382] on button "Apply" at bounding box center [1219, 387] width 39 height 21
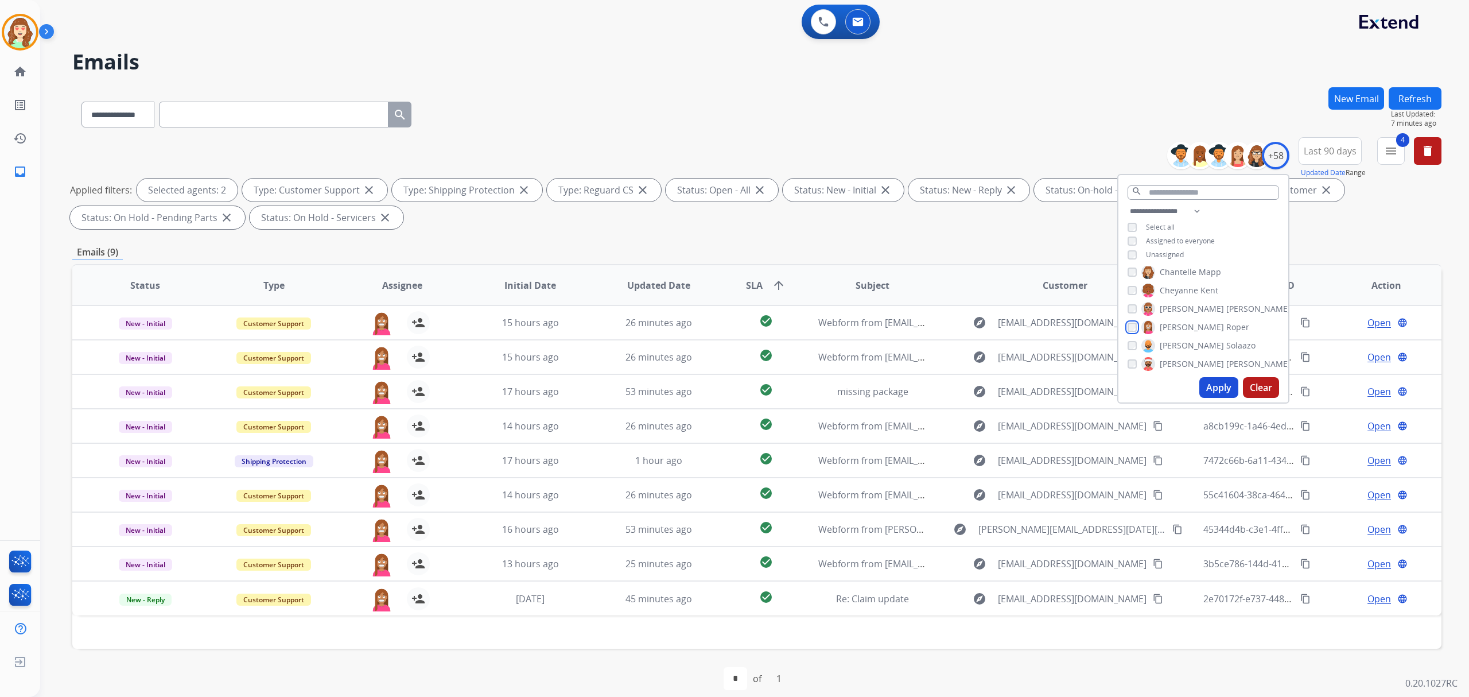
scroll to position [230, 0]
click at [1208, 390] on button "Apply" at bounding box center [1219, 387] width 39 height 21
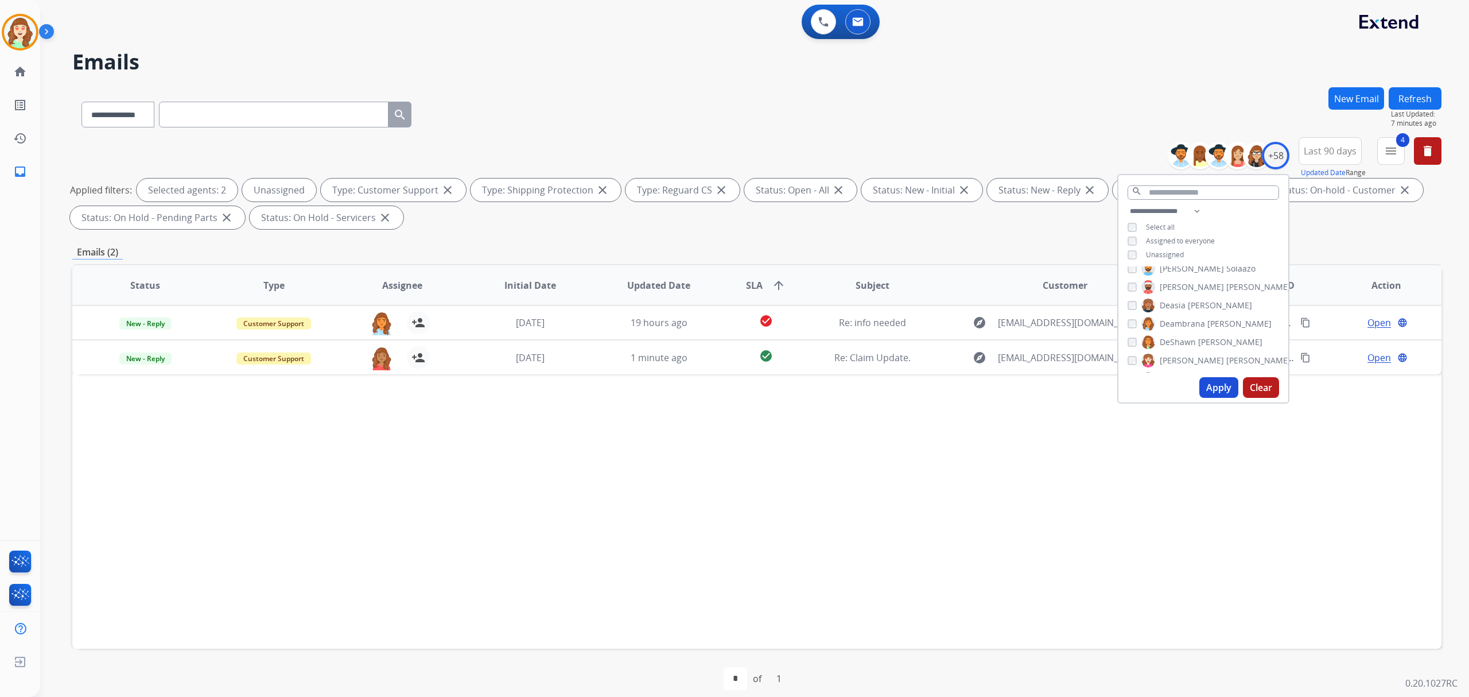
click at [1215, 379] on button "Apply" at bounding box center [1219, 387] width 39 height 21
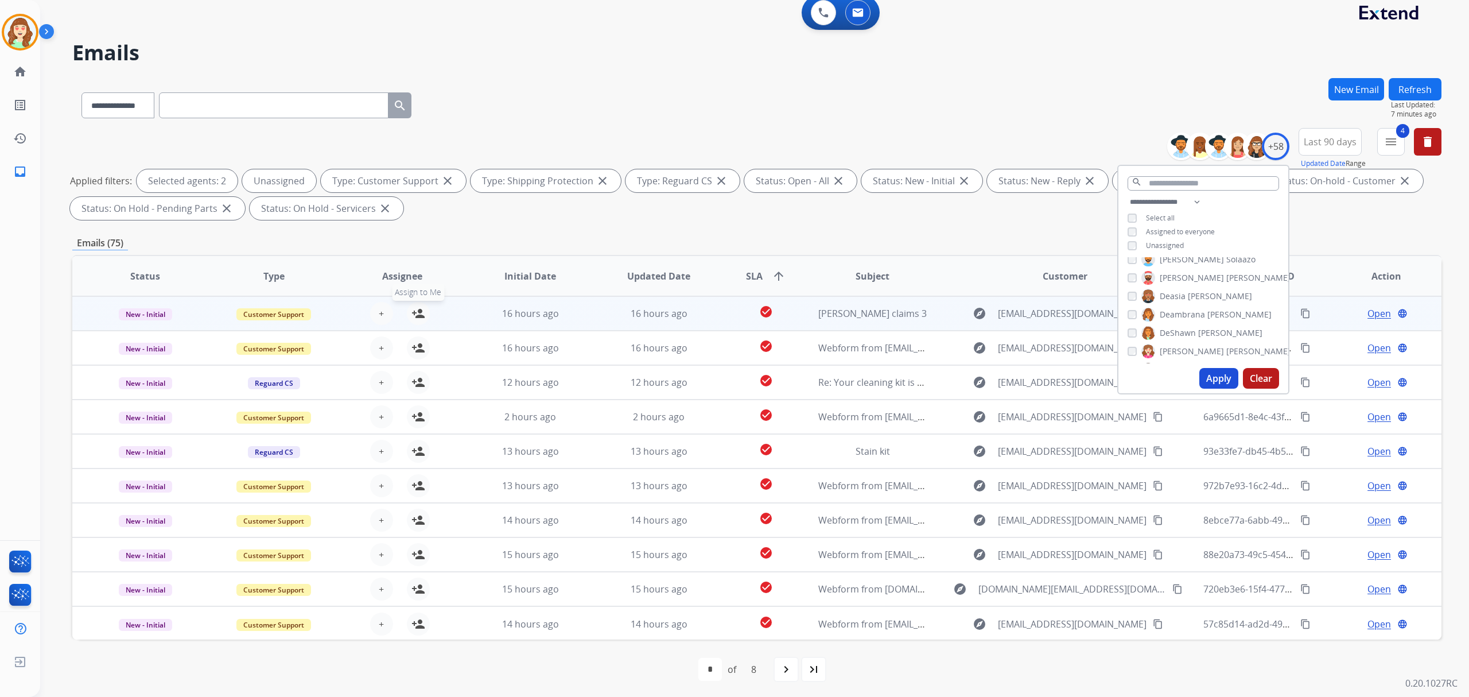
scroll to position [11, 0]
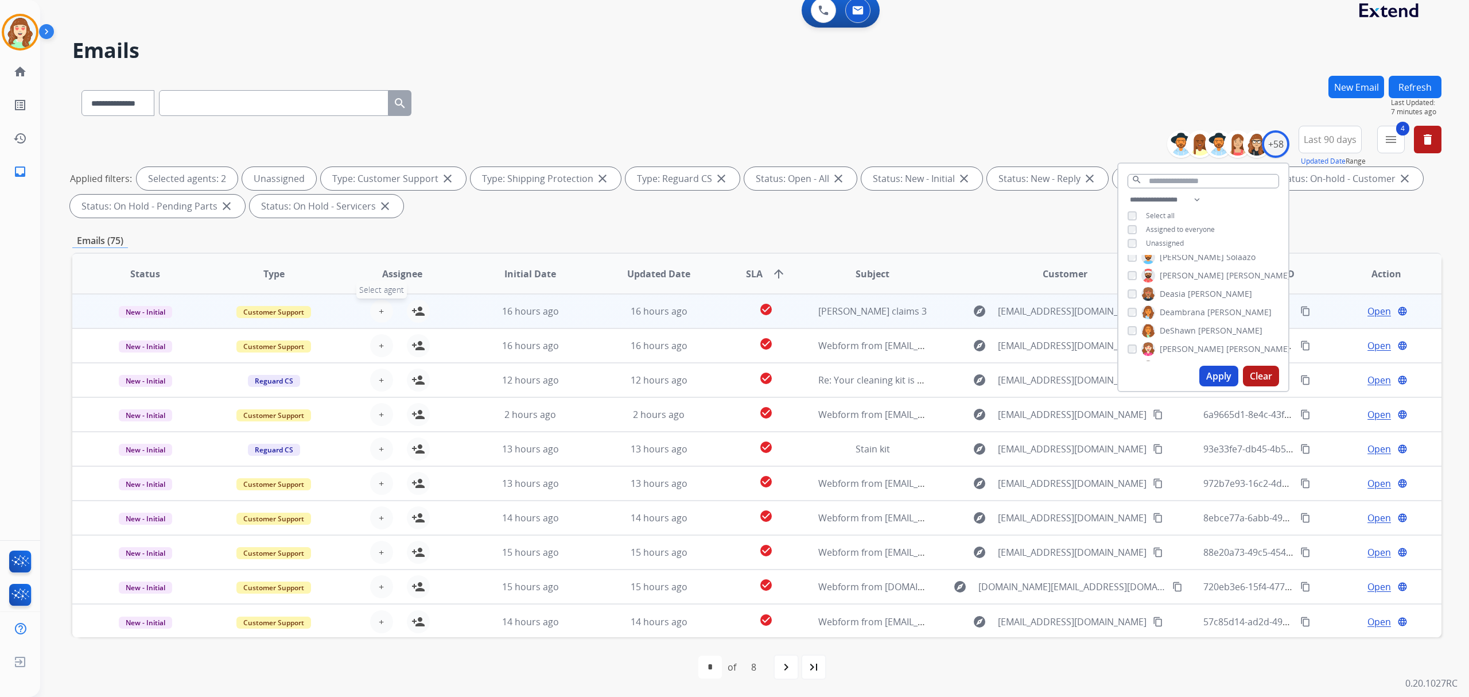
click at [379, 305] on span "+" at bounding box center [381, 311] width 5 height 14
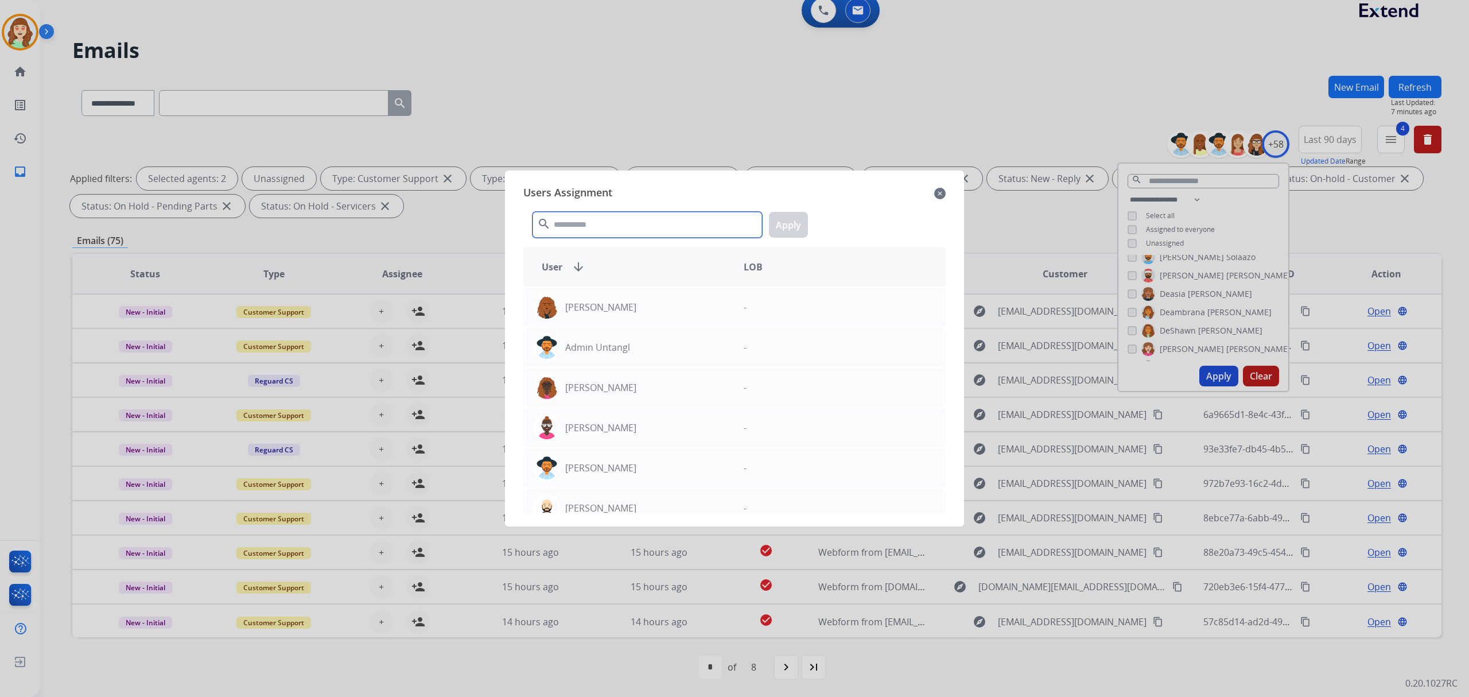
click at [627, 215] on input "text" at bounding box center [648, 225] width 230 height 26
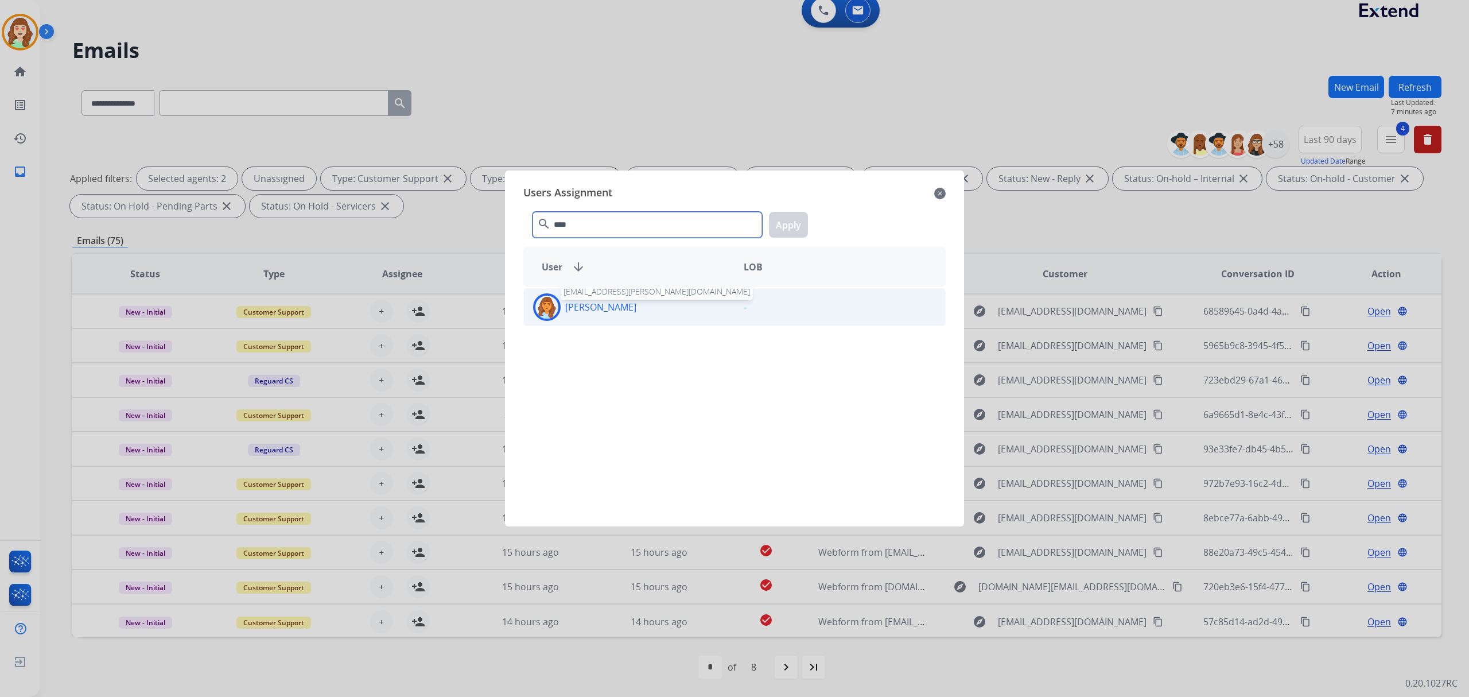
type input "****"
click at [637, 312] on p "[PERSON_NAME]" at bounding box center [600, 307] width 71 height 14
click at [792, 228] on button "Apply" at bounding box center [788, 225] width 39 height 26
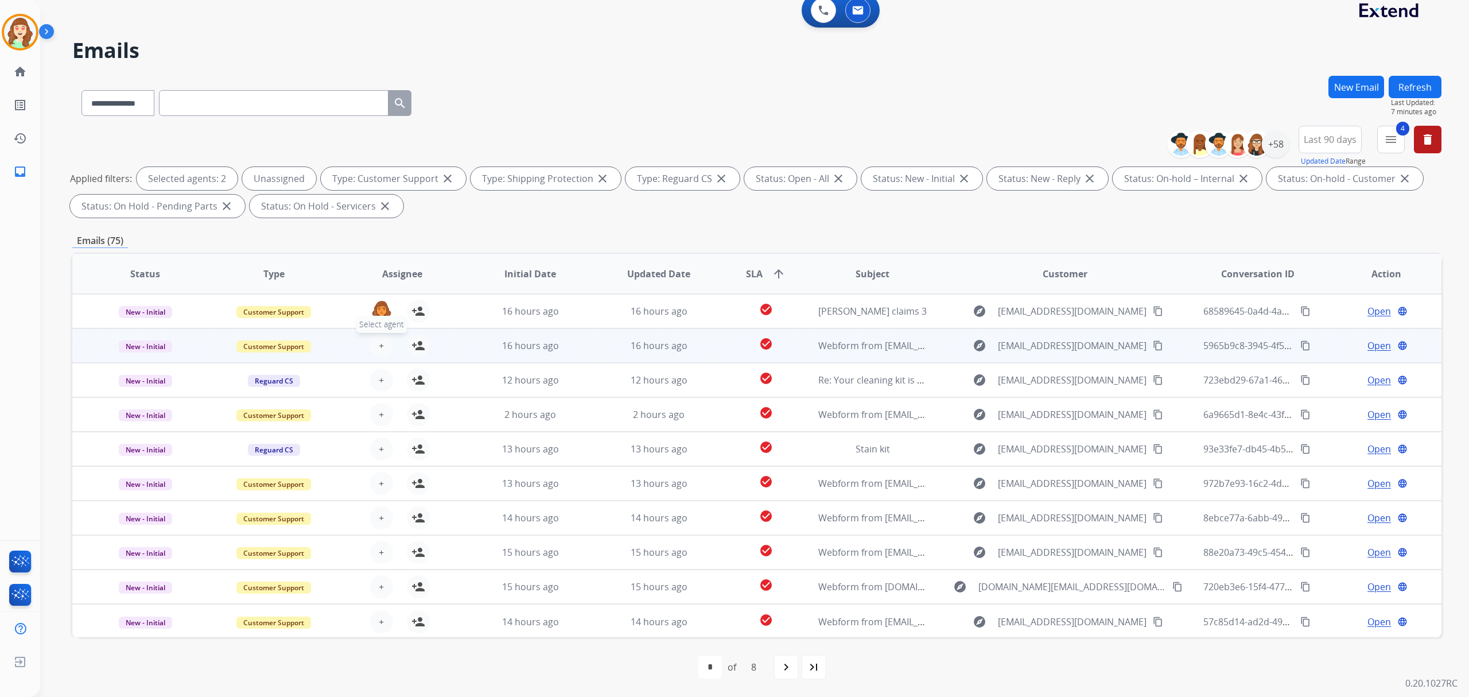
click at [381, 343] on span "+" at bounding box center [381, 346] width 5 height 14
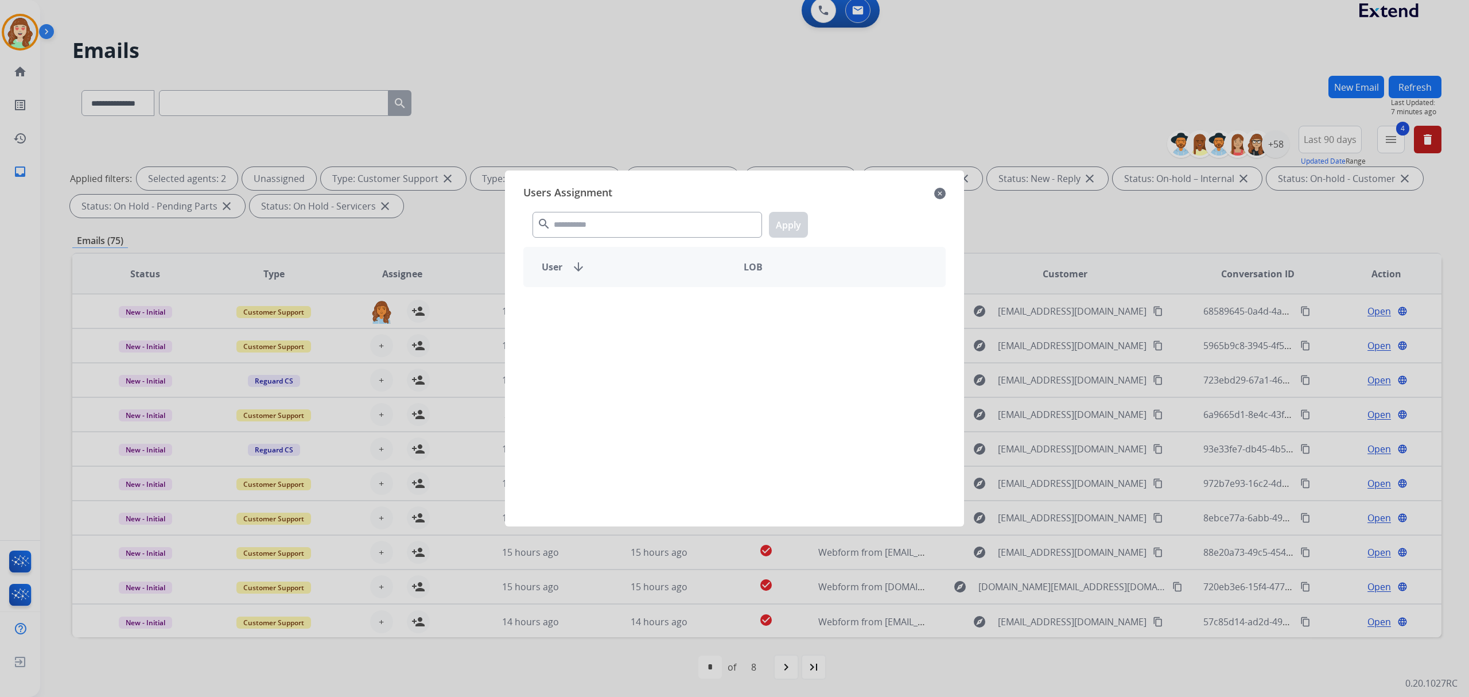
click at [552, 239] on div "search Apply" at bounding box center [734, 223] width 422 height 40
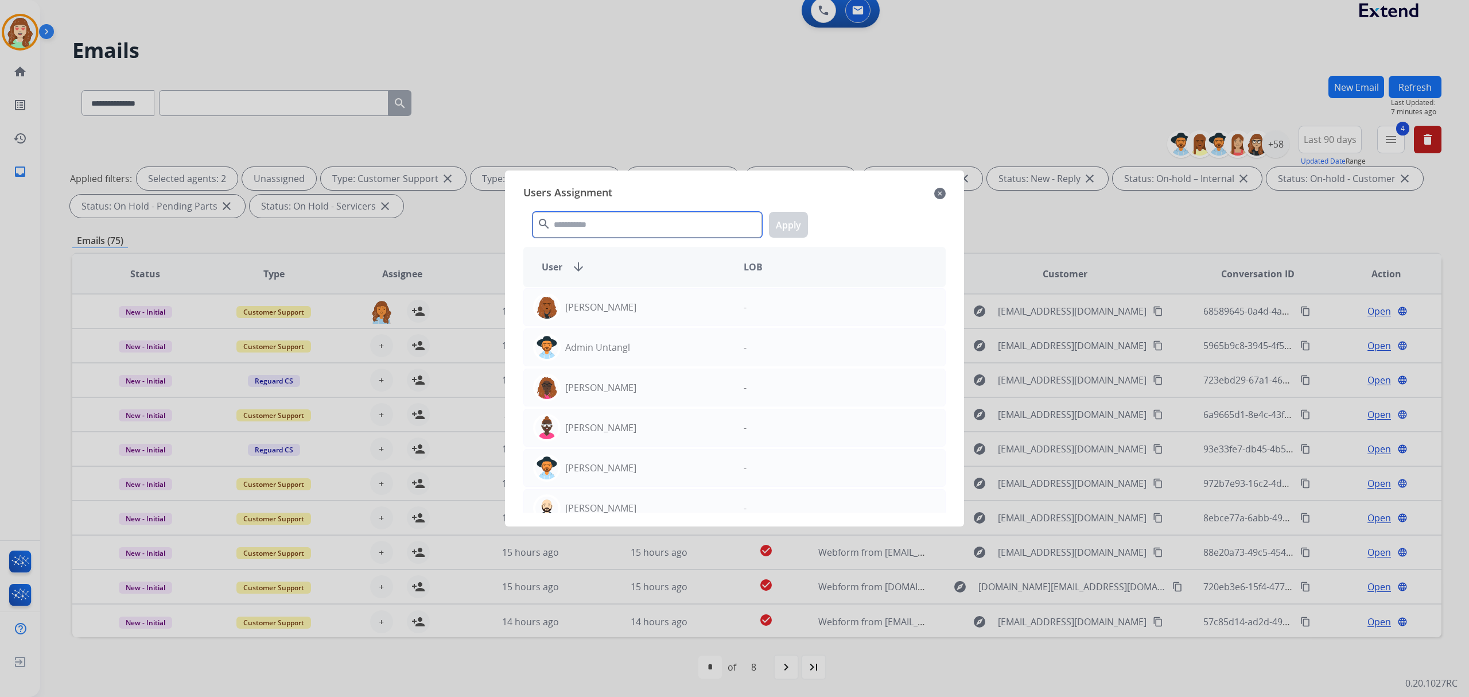
drag, startPoint x: 581, startPoint y: 226, endPoint x: 581, endPoint y: 217, distance: 9.2
click at [593, 220] on input "text" at bounding box center [648, 225] width 230 height 26
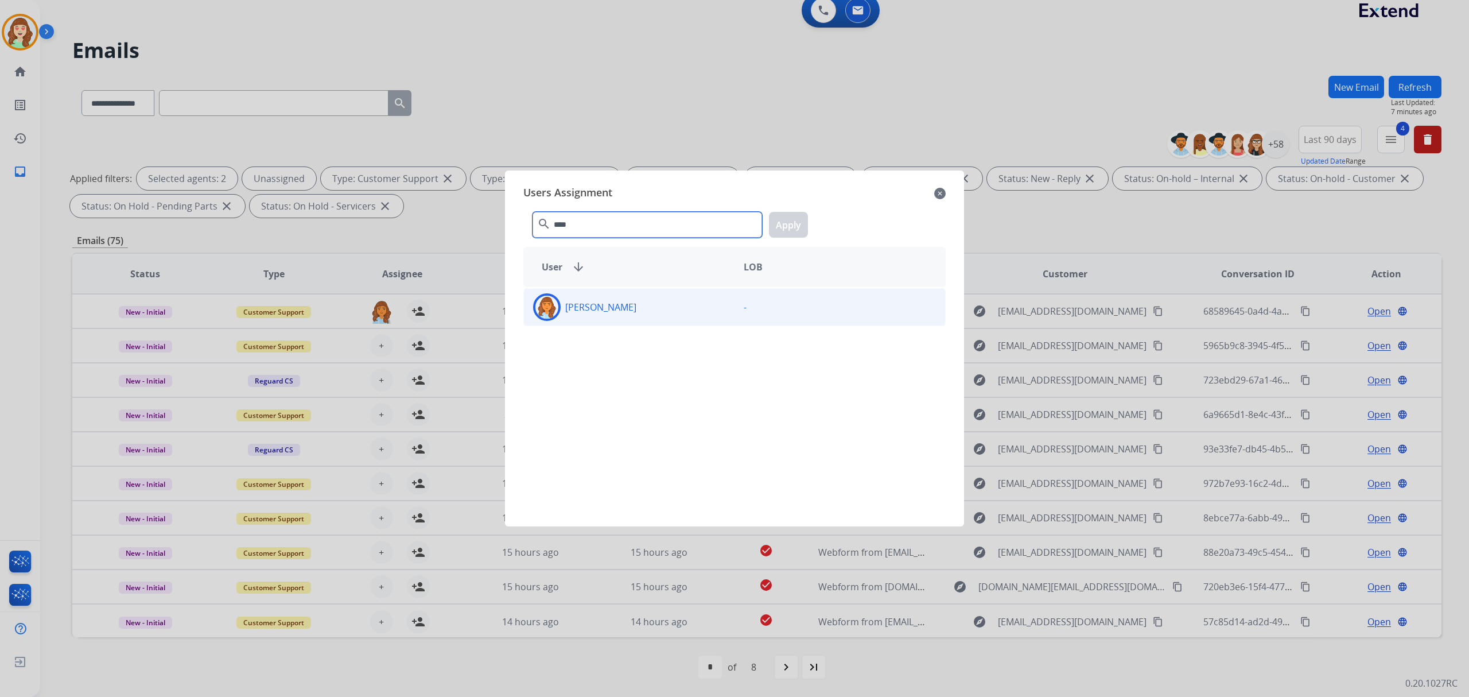
type input "****"
drag, startPoint x: 758, startPoint y: 306, endPoint x: 804, endPoint y: 228, distance: 90.6
click at [760, 302] on div "-" at bounding box center [840, 307] width 211 height 28
click at [793, 218] on button "Apply" at bounding box center [788, 225] width 39 height 26
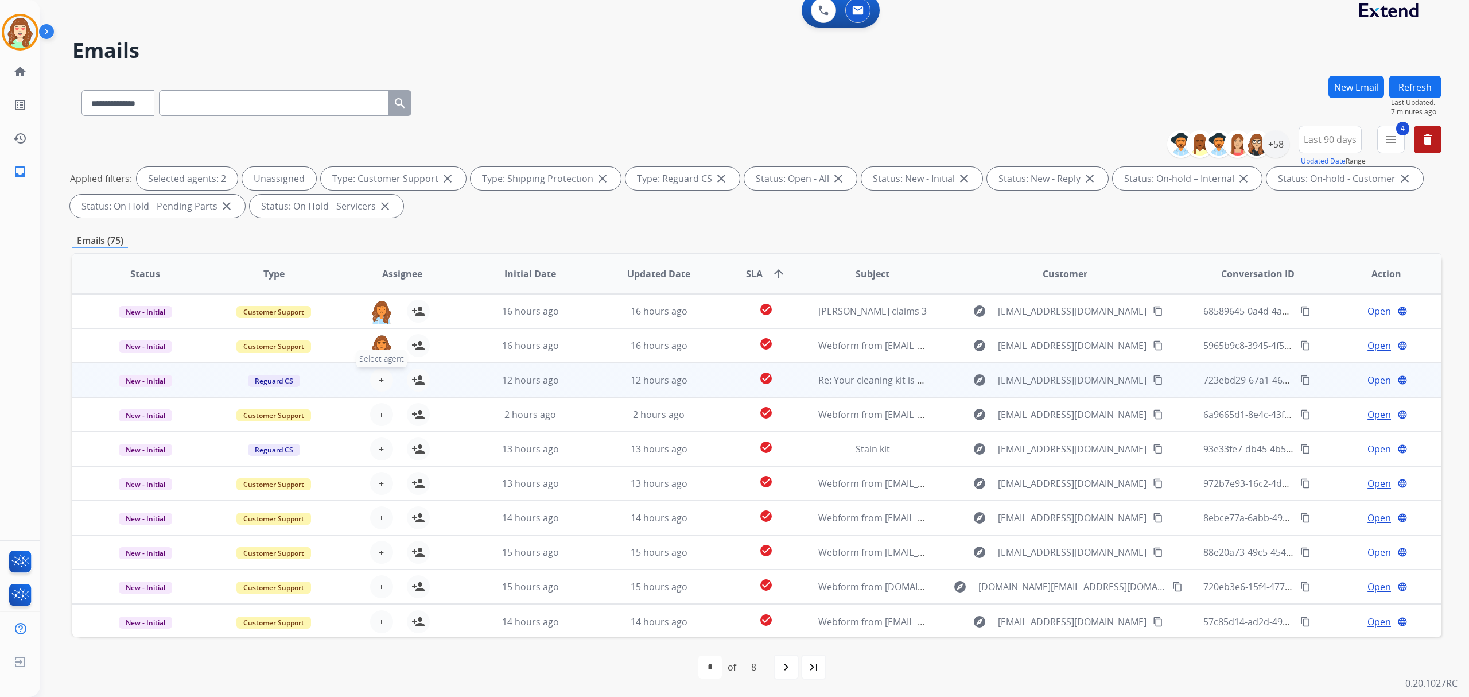
click at [379, 378] on span "+" at bounding box center [381, 380] width 5 height 14
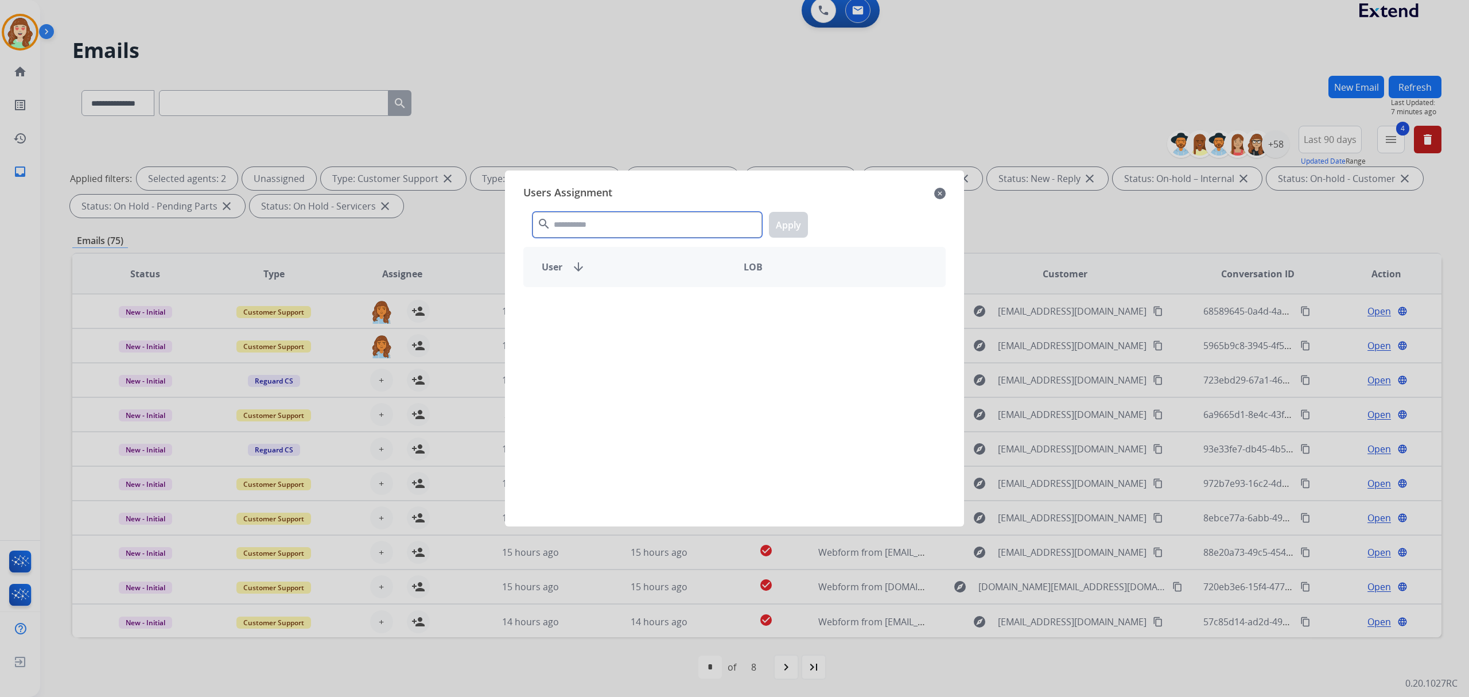
click at [609, 235] on input "text" at bounding box center [648, 225] width 230 height 26
type input "****"
click at [707, 317] on div "[PERSON_NAME]" at bounding box center [629, 307] width 211 height 28
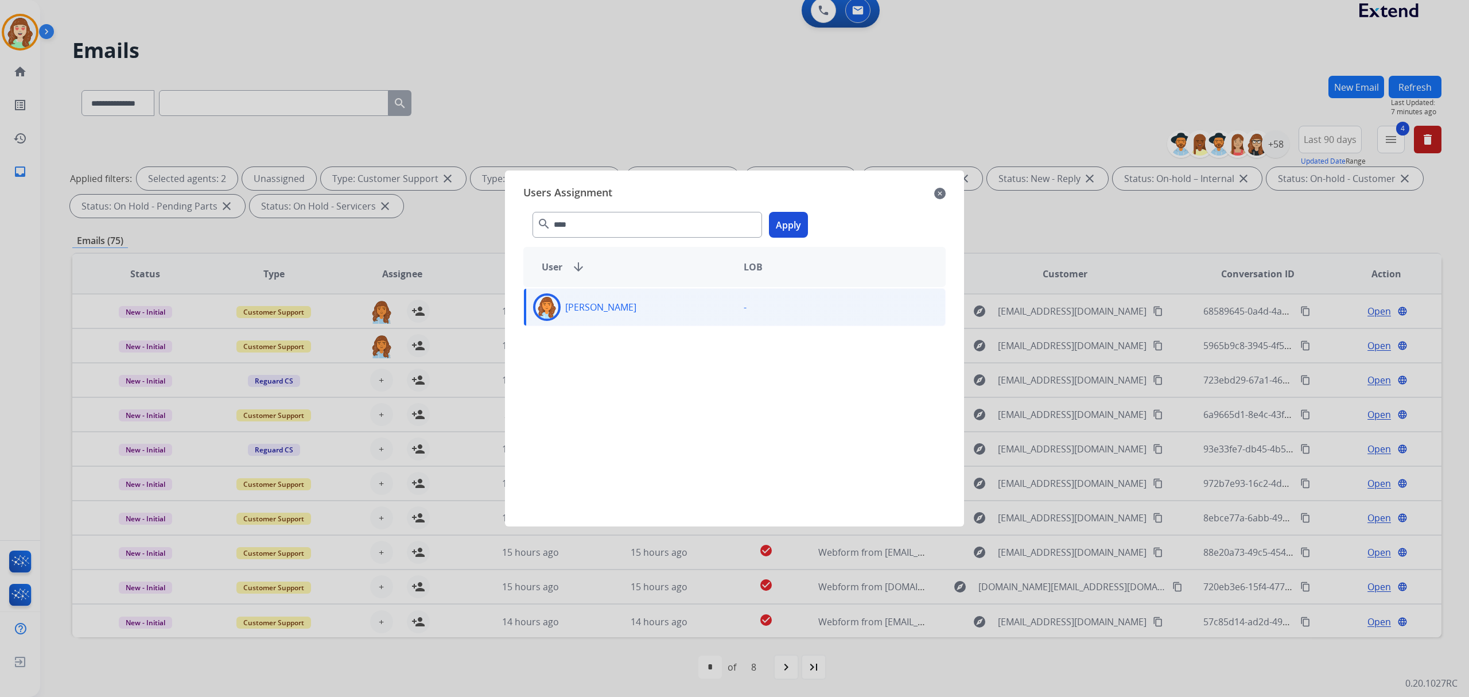
drag, startPoint x: 784, startPoint y: 217, endPoint x: 740, endPoint y: 240, distance: 49.3
click at [779, 218] on button "Apply" at bounding box center [788, 225] width 39 height 26
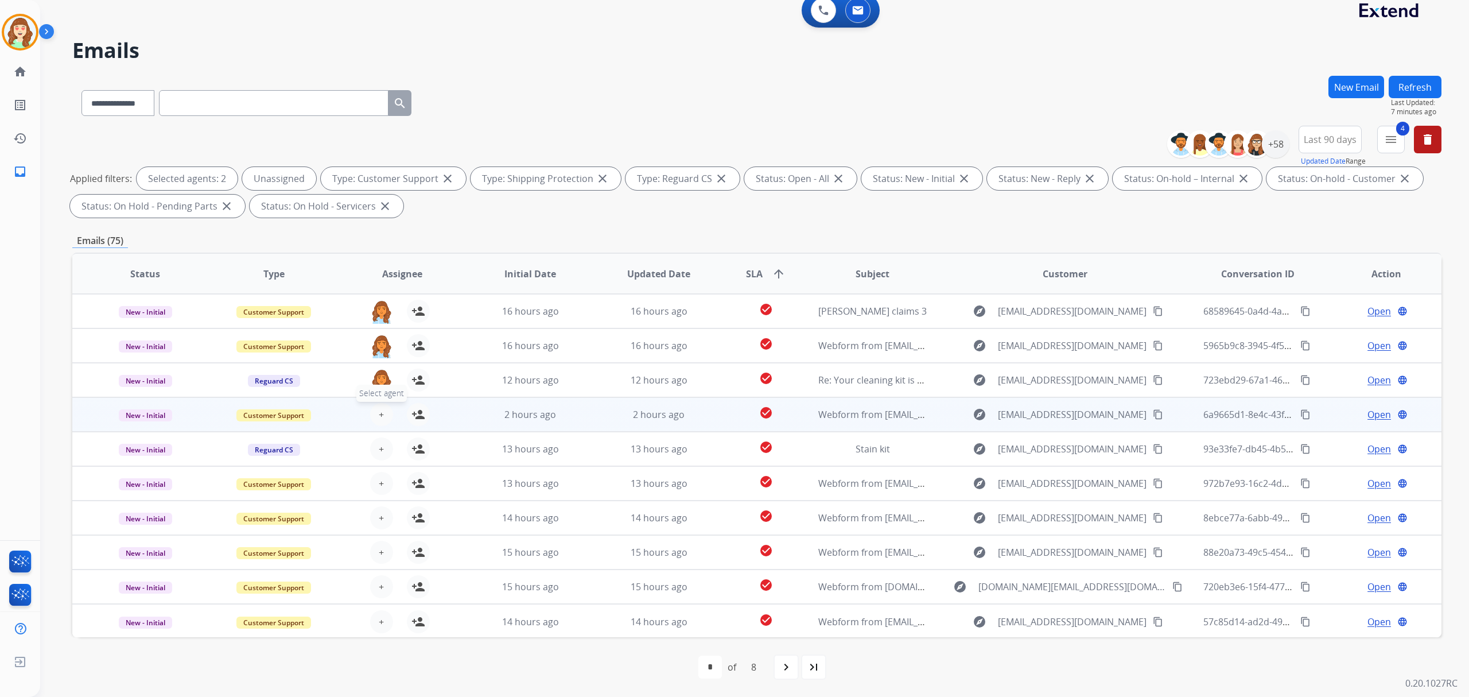
click at [381, 413] on span "+" at bounding box center [381, 415] width 5 height 14
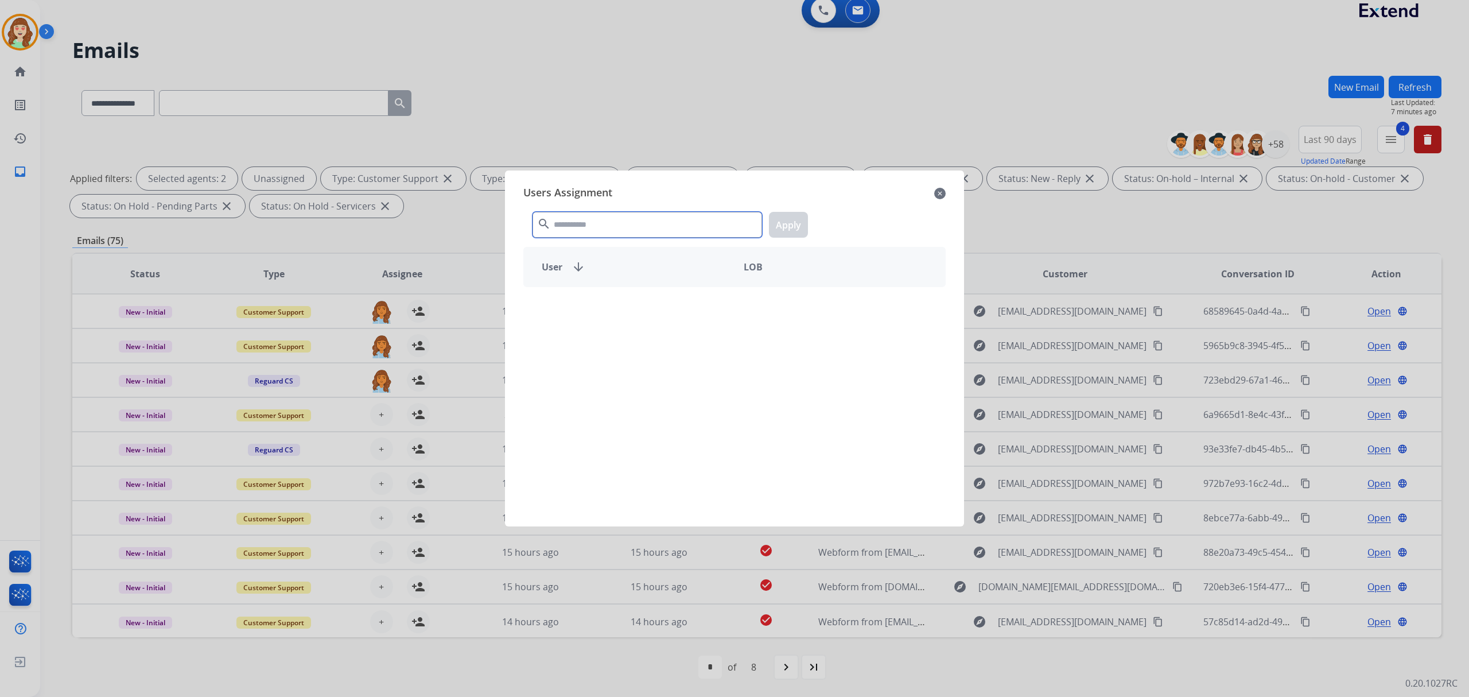
click at [593, 230] on input "text" at bounding box center [648, 225] width 230 height 26
type input "****"
drag, startPoint x: 644, startPoint y: 298, endPoint x: 667, endPoint y: 296, distance: 23.1
click at [645, 298] on div "[PERSON_NAME]" at bounding box center [629, 307] width 211 height 28
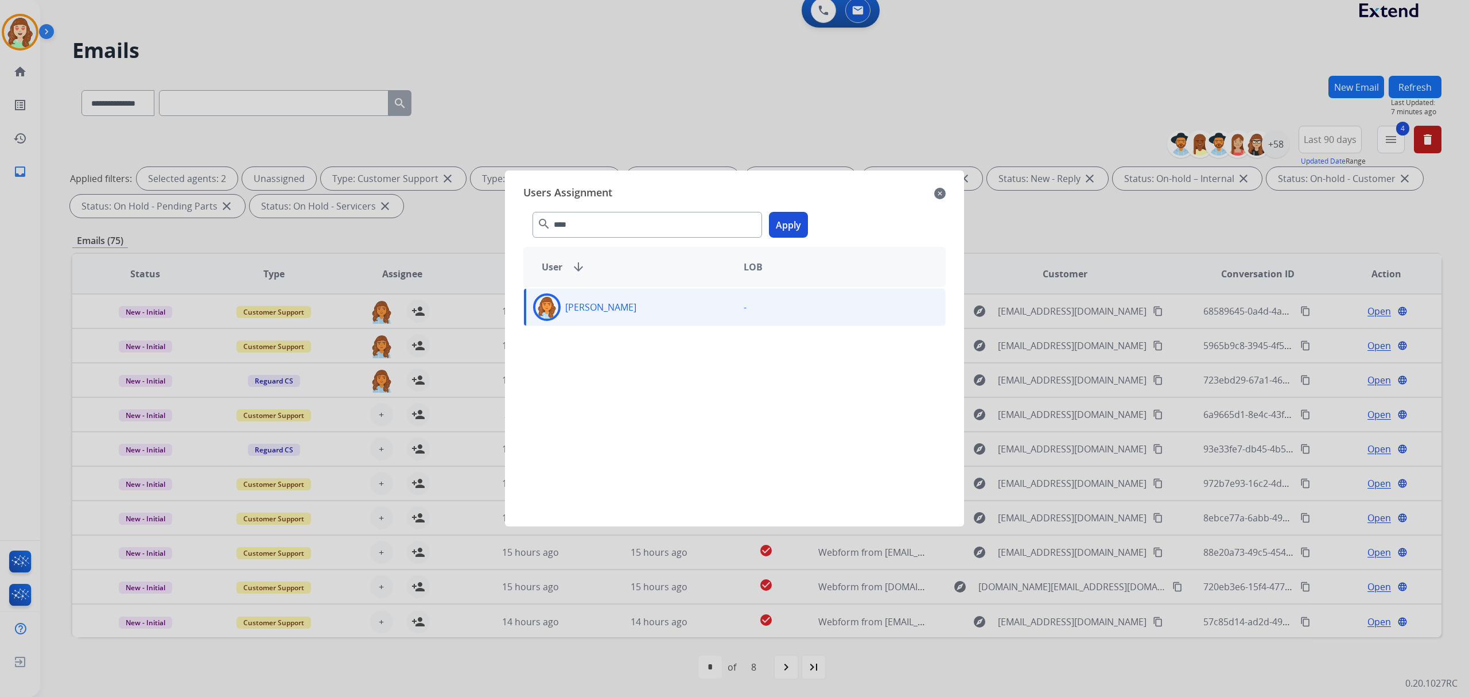
click at [795, 230] on button "Apply" at bounding box center [788, 225] width 39 height 26
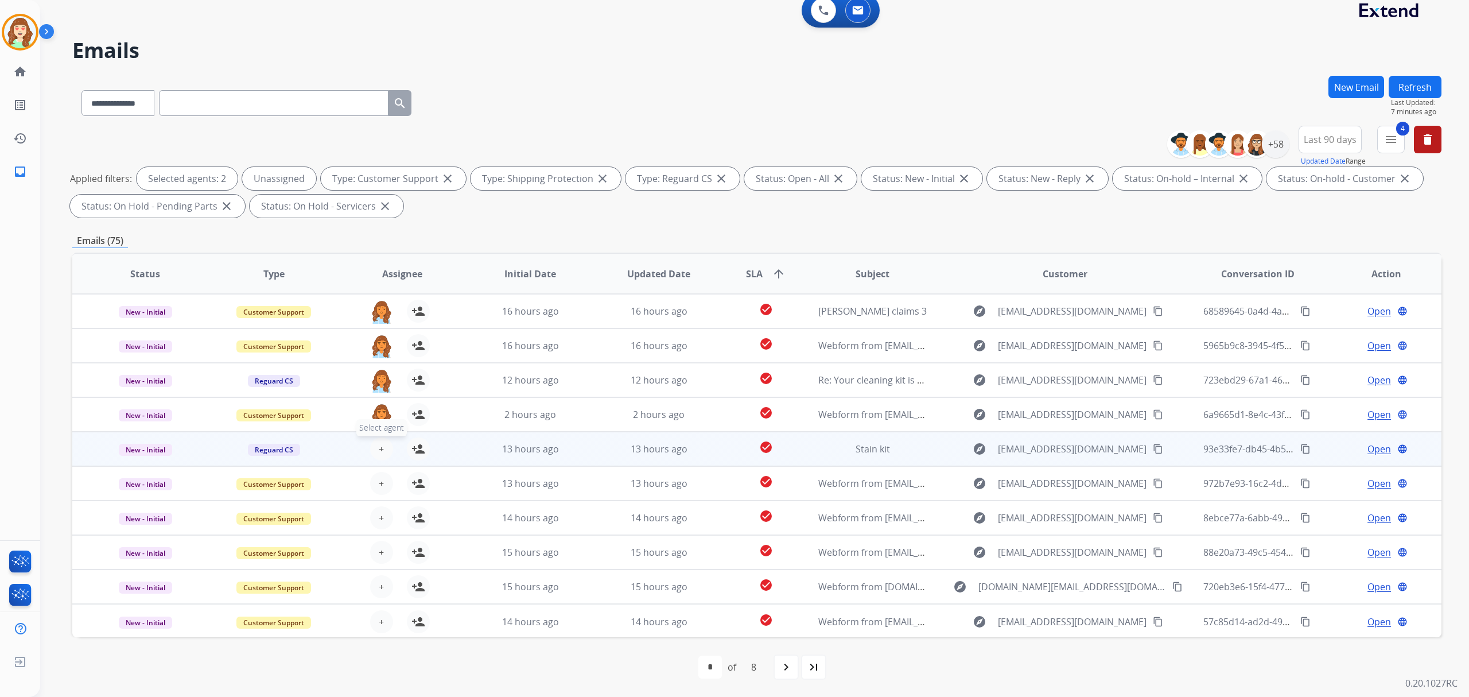
click at [379, 447] on span "+" at bounding box center [381, 449] width 5 height 14
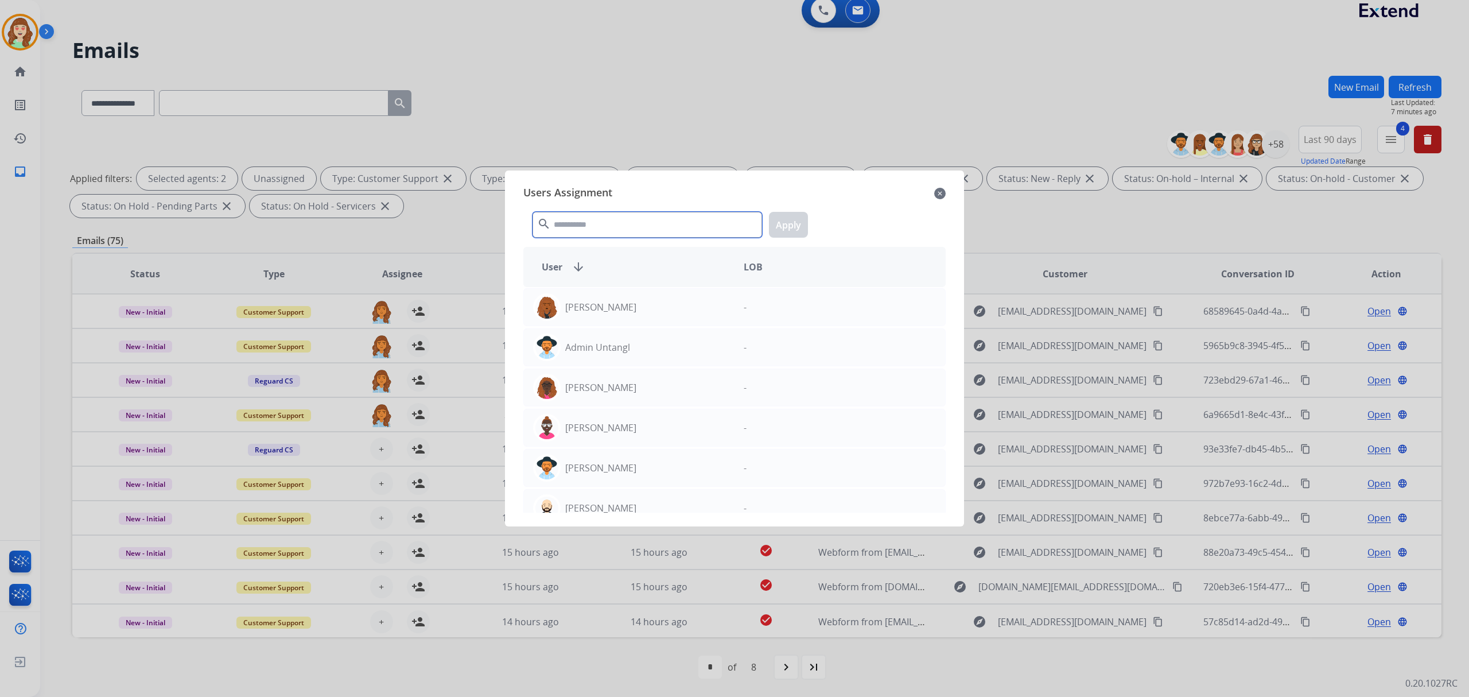
click at [597, 230] on input "text" at bounding box center [648, 225] width 230 height 26
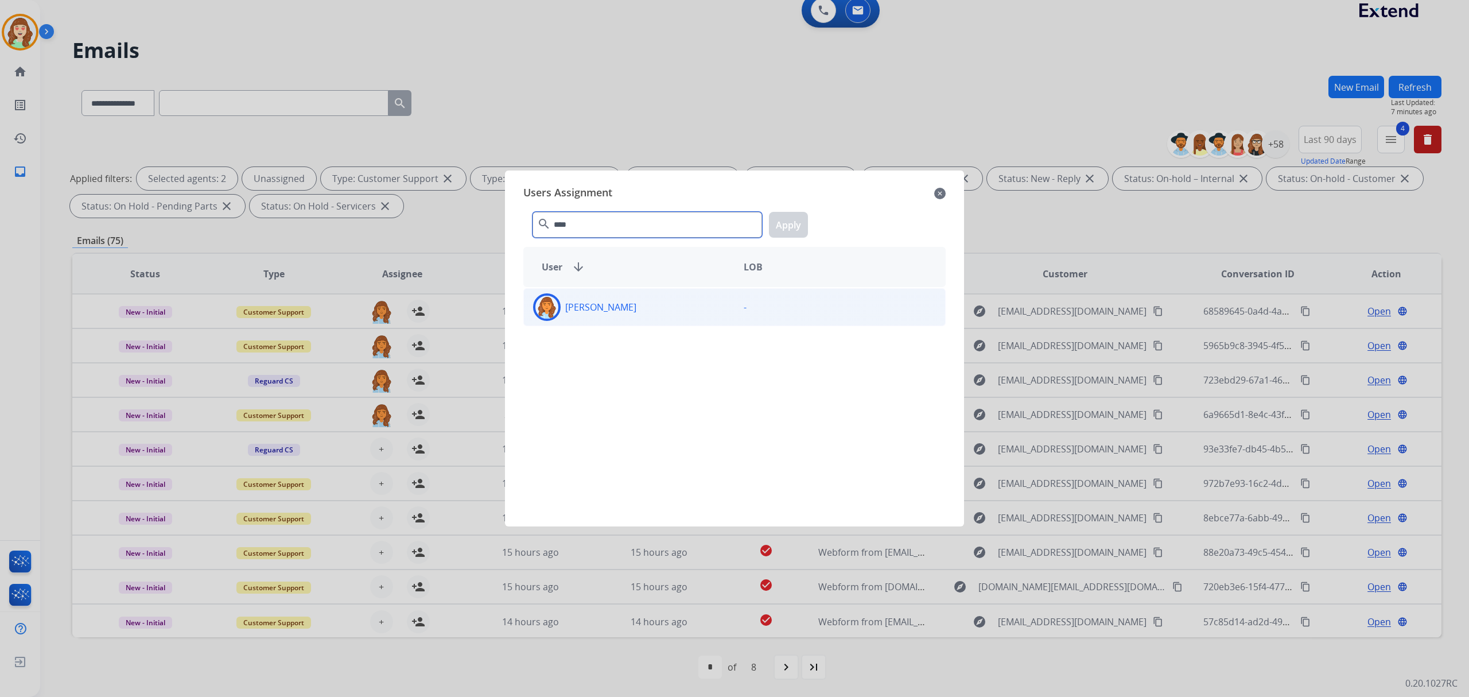
type input "****"
drag, startPoint x: 650, startPoint y: 307, endPoint x: 657, endPoint y: 307, distance: 6.9
click at [651, 307] on div "[PERSON_NAME]" at bounding box center [629, 307] width 211 height 28
click at [797, 227] on button "Apply" at bounding box center [788, 225] width 39 height 26
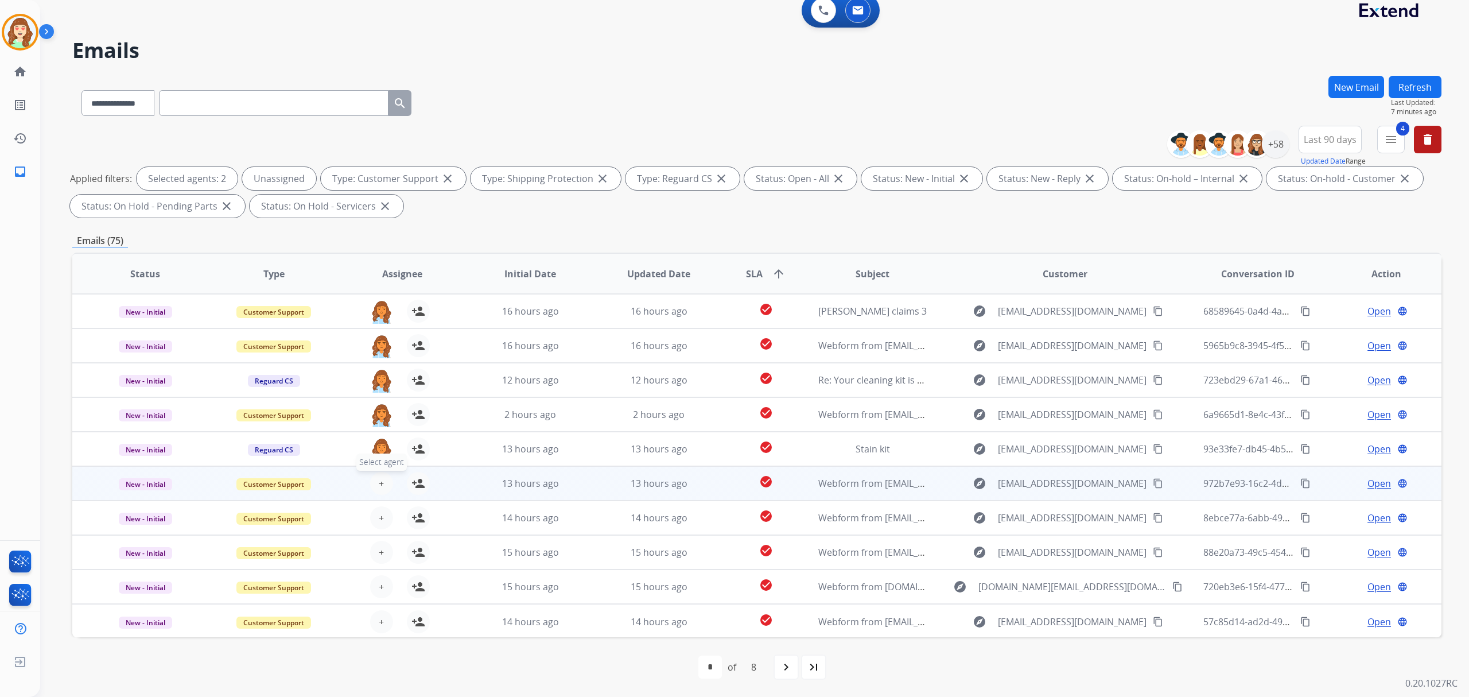
click at [375, 482] on button "+ Select agent" at bounding box center [381, 483] width 23 height 23
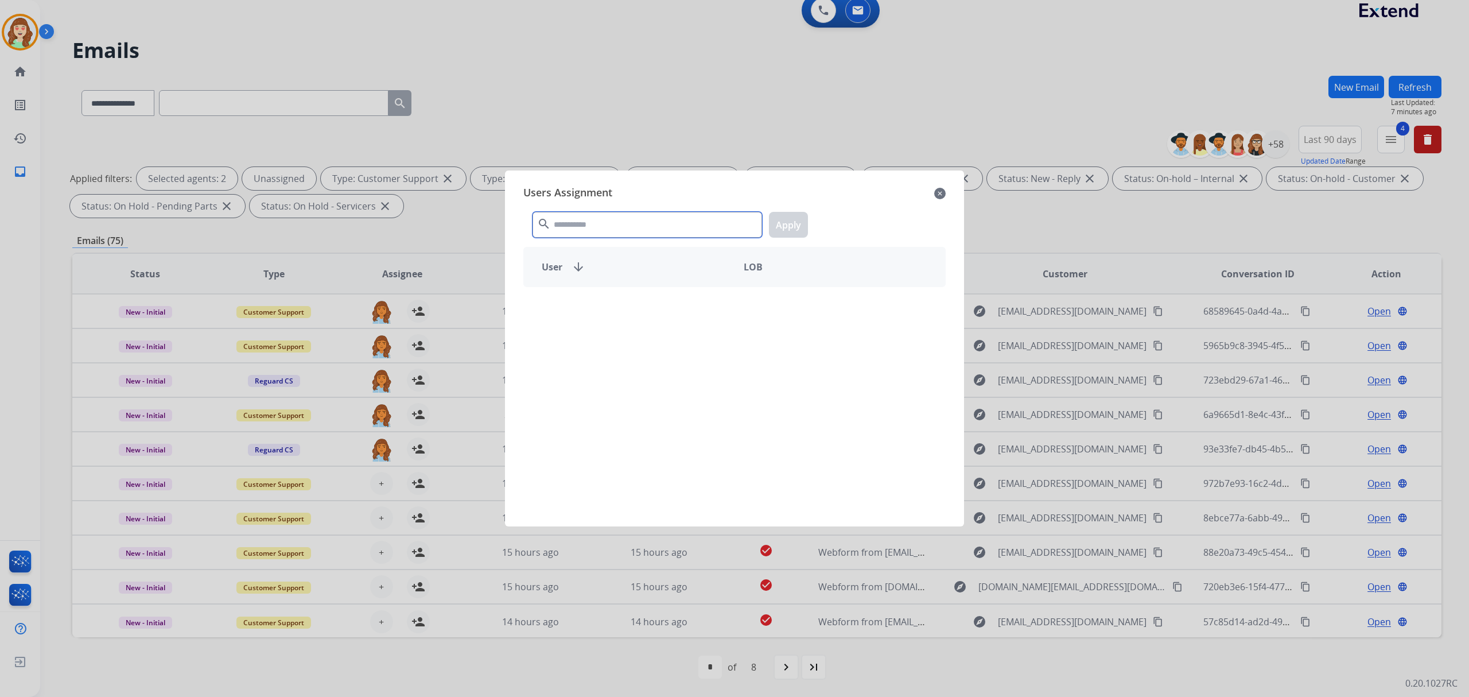
click at [583, 224] on input "text" at bounding box center [648, 225] width 230 height 26
type input "****"
drag, startPoint x: 681, startPoint y: 307, endPoint x: 774, endPoint y: 235, distance: 117.9
click at [685, 307] on div "[PERSON_NAME]" at bounding box center [629, 307] width 211 height 28
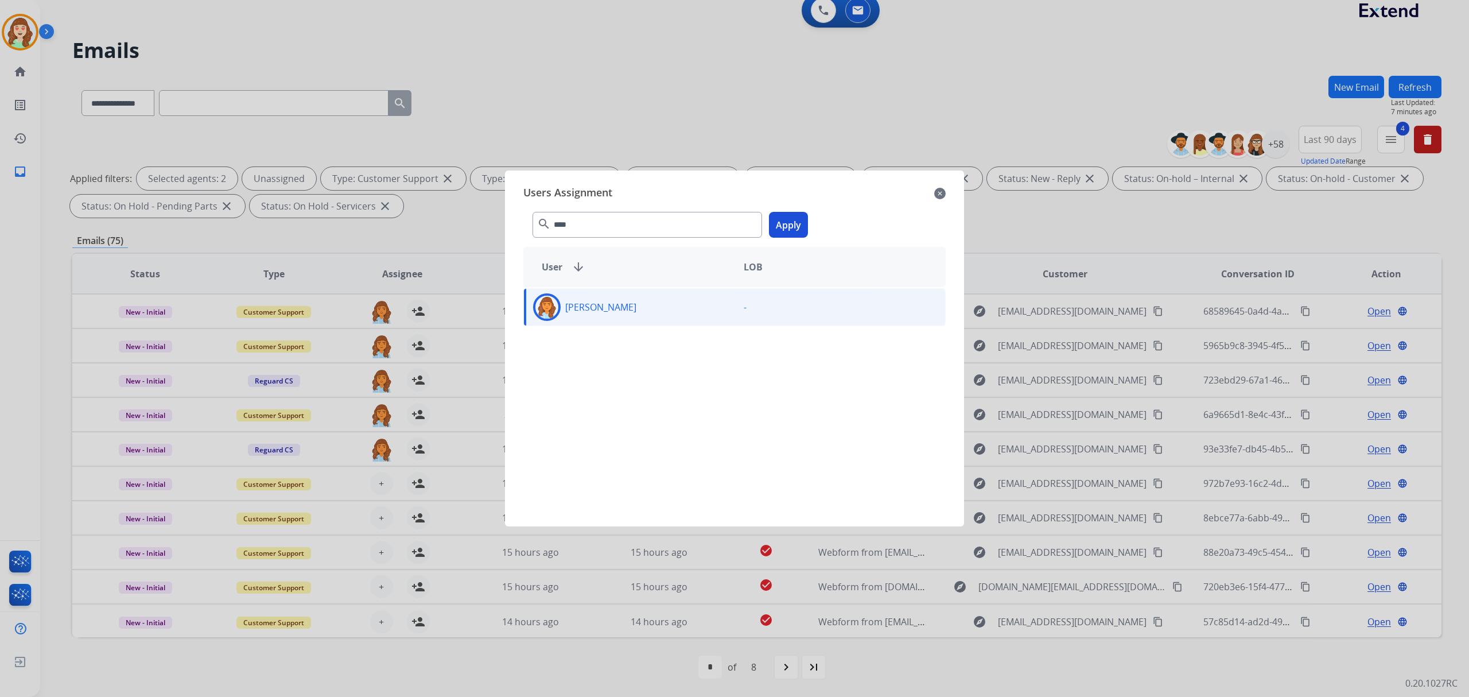
click at [785, 226] on button "Apply" at bounding box center [788, 225] width 39 height 26
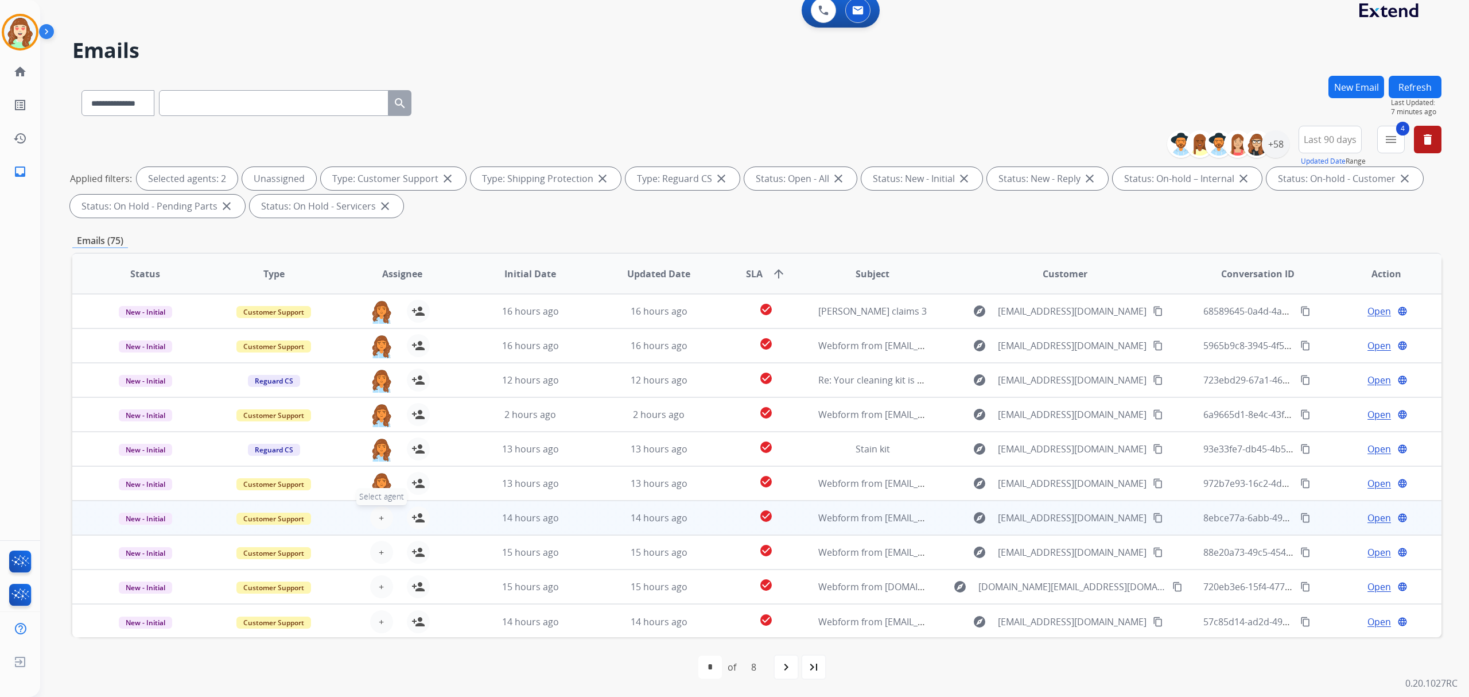
click at [375, 513] on button "+ Select agent" at bounding box center [381, 517] width 23 height 23
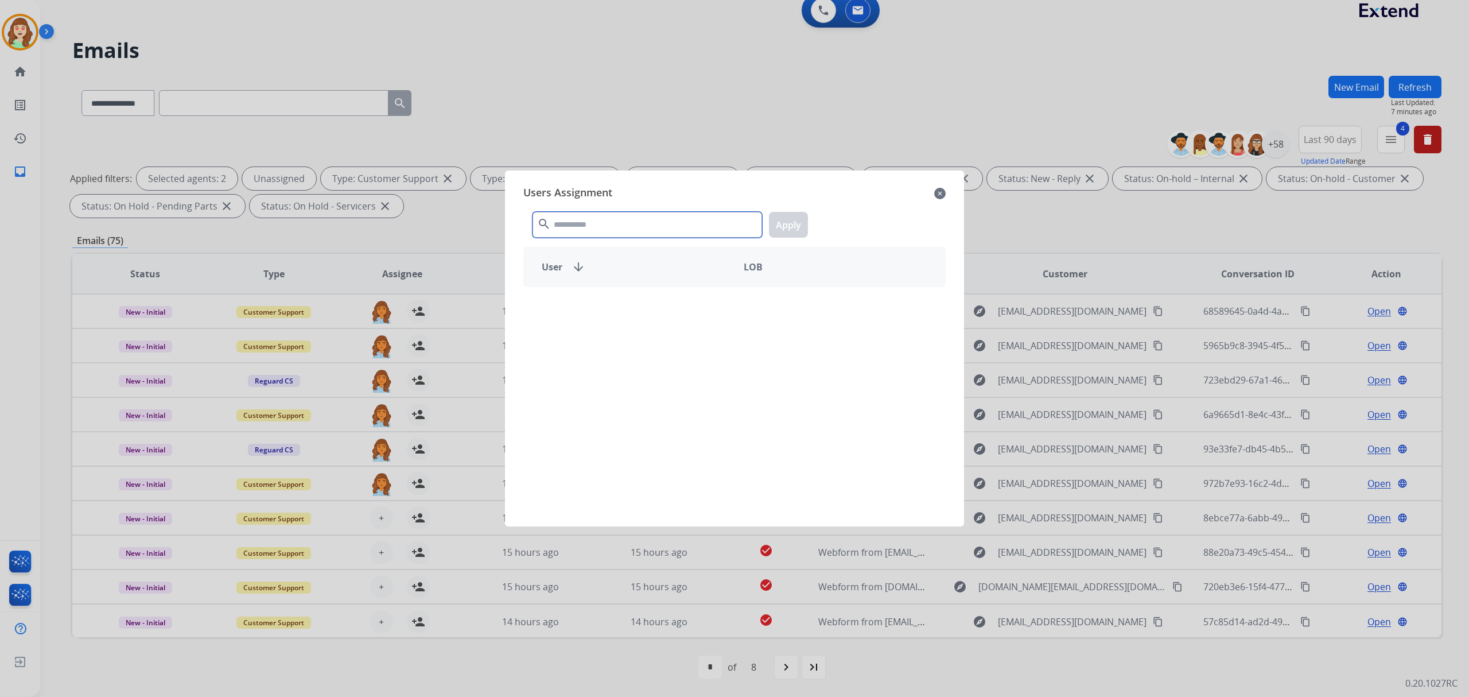
click at [644, 232] on input "text" at bounding box center [648, 225] width 230 height 26
type input "****"
click at [673, 304] on div "[PERSON_NAME]" at bounding box center [629, 307] width 211 height 28
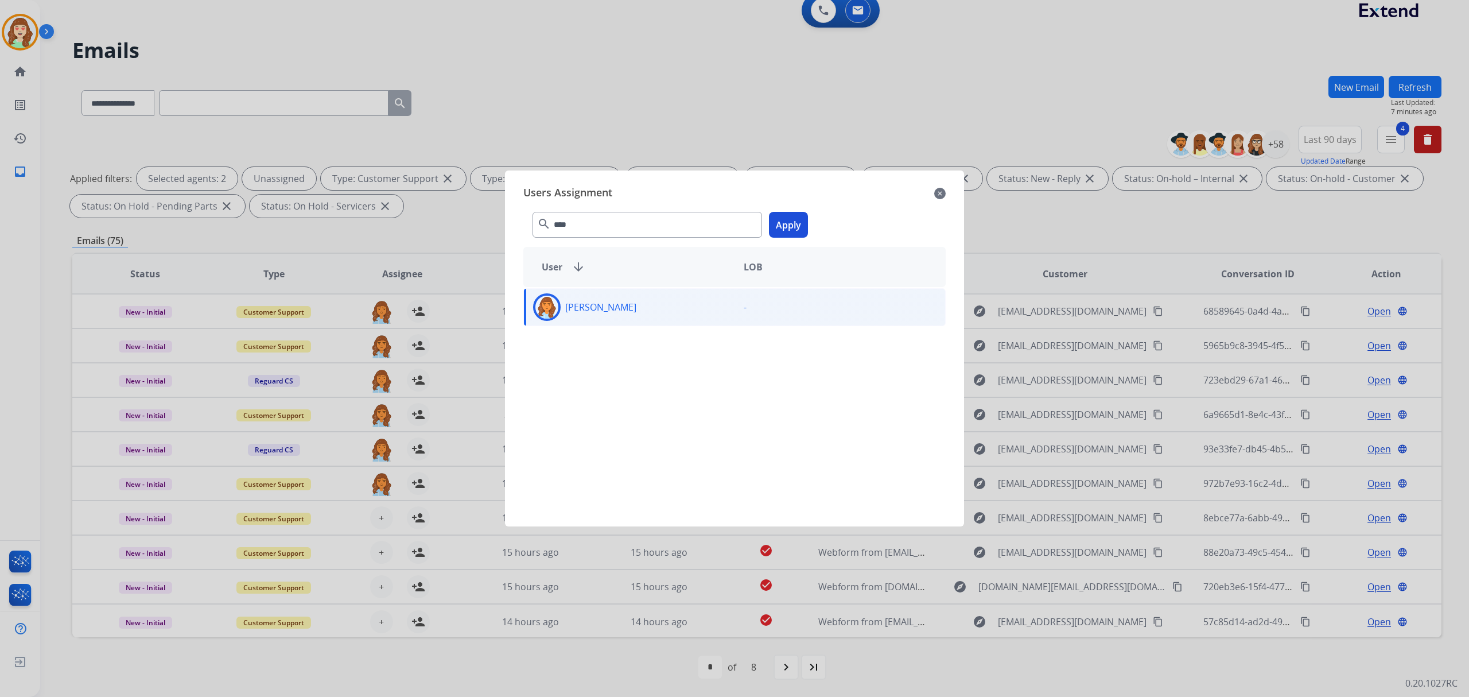
click at [788, 222] on button "Apply" at bounding box center [788, 225] width 39 height 26
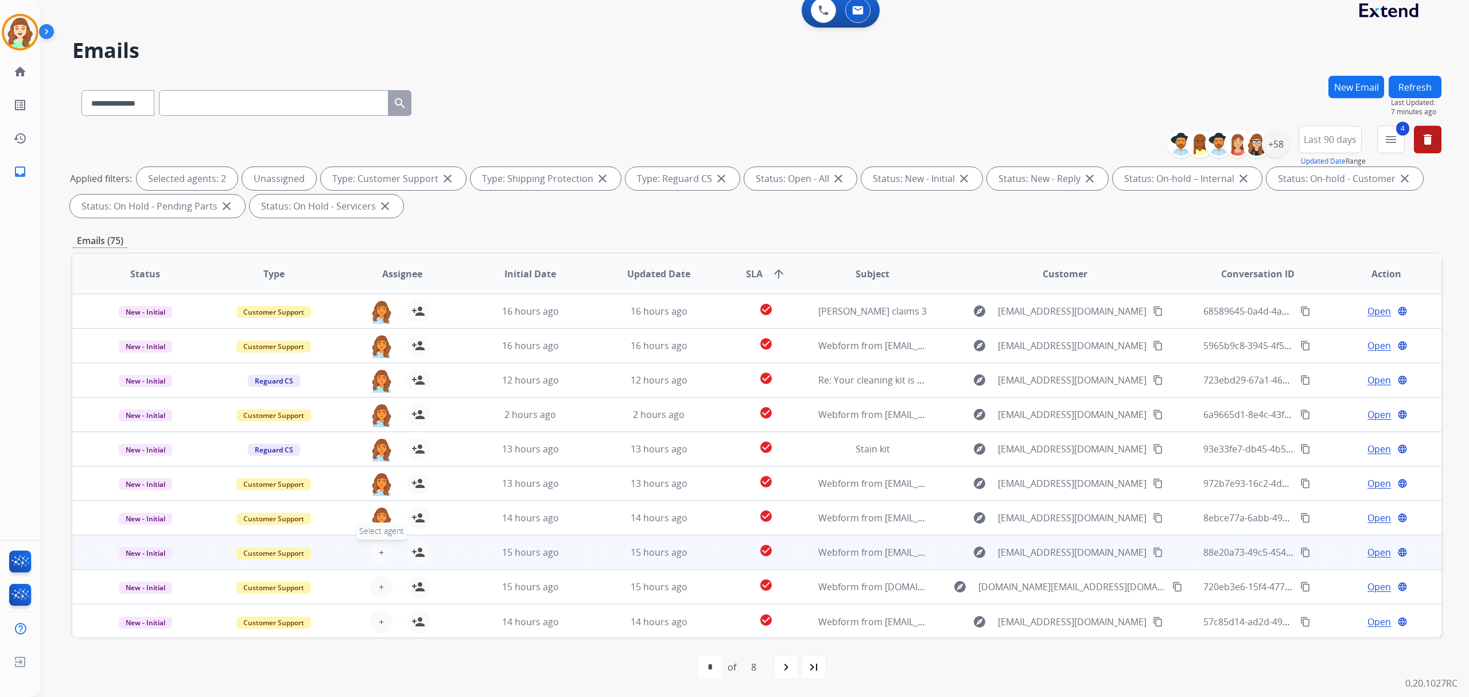
click at [375, 543] on button "+ Select agent" at bounding box center [381, 552] width 23 height 23
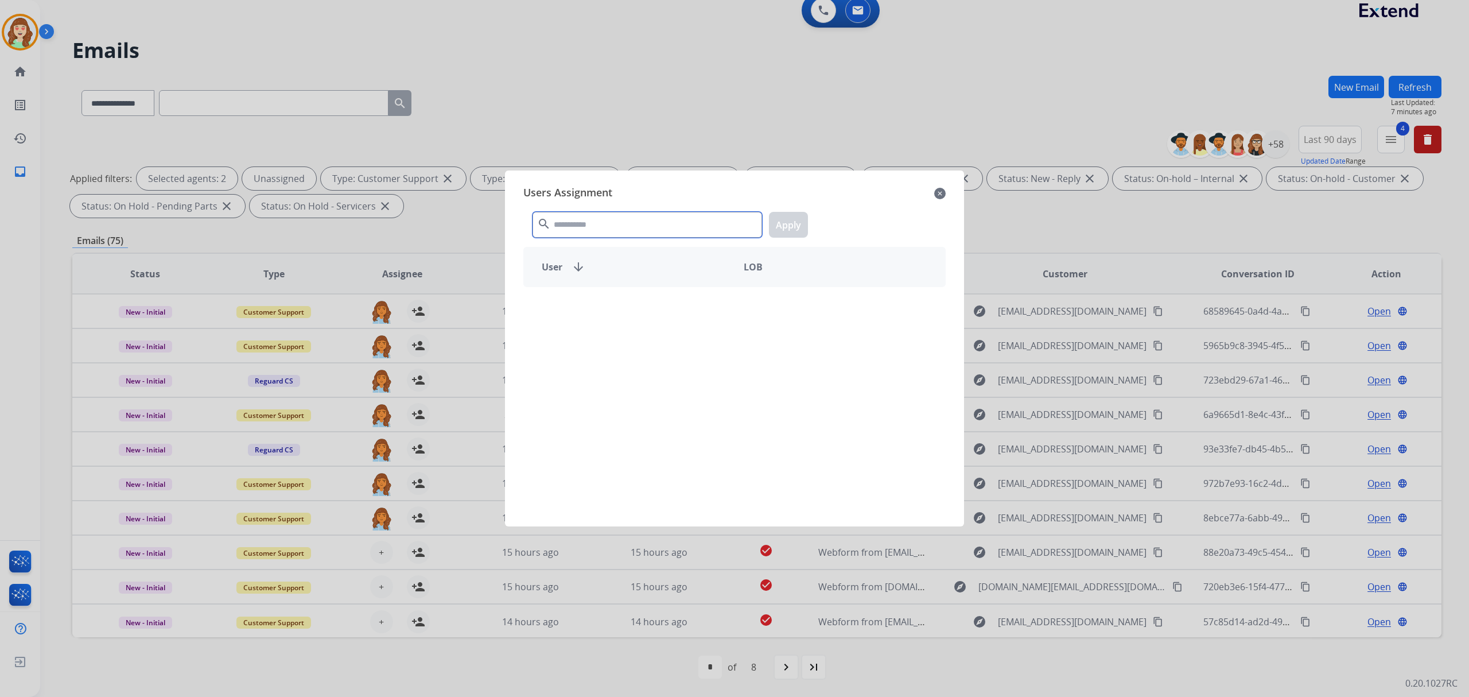
click at [616, 228] on input "text" at bounding box center [648, 225] width 230 height 26
type input "****"
click at [604, 317] on div "[PERSON_NAME]" at bounding box center [629, 307] width 211 height 28
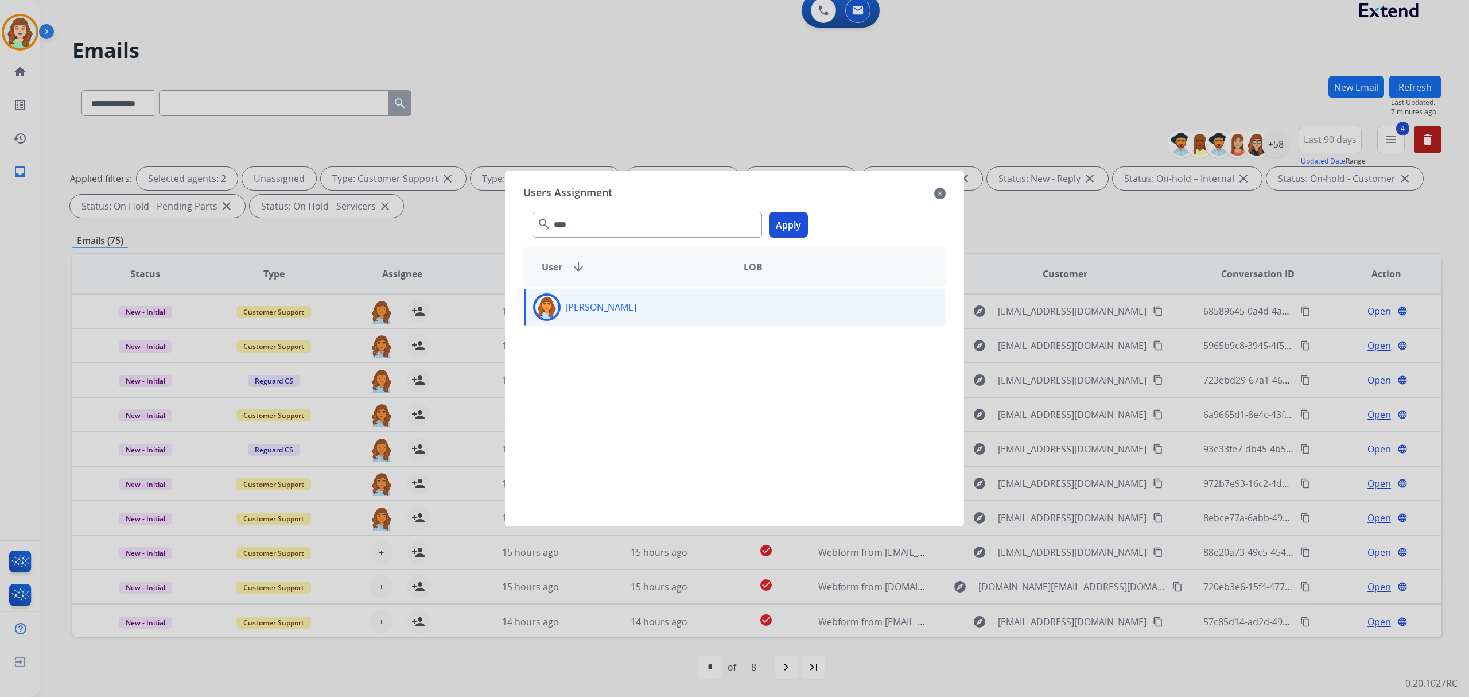
click at [799, 232] on button "Apply" at bounding box center [788, 225] width 39 height 26
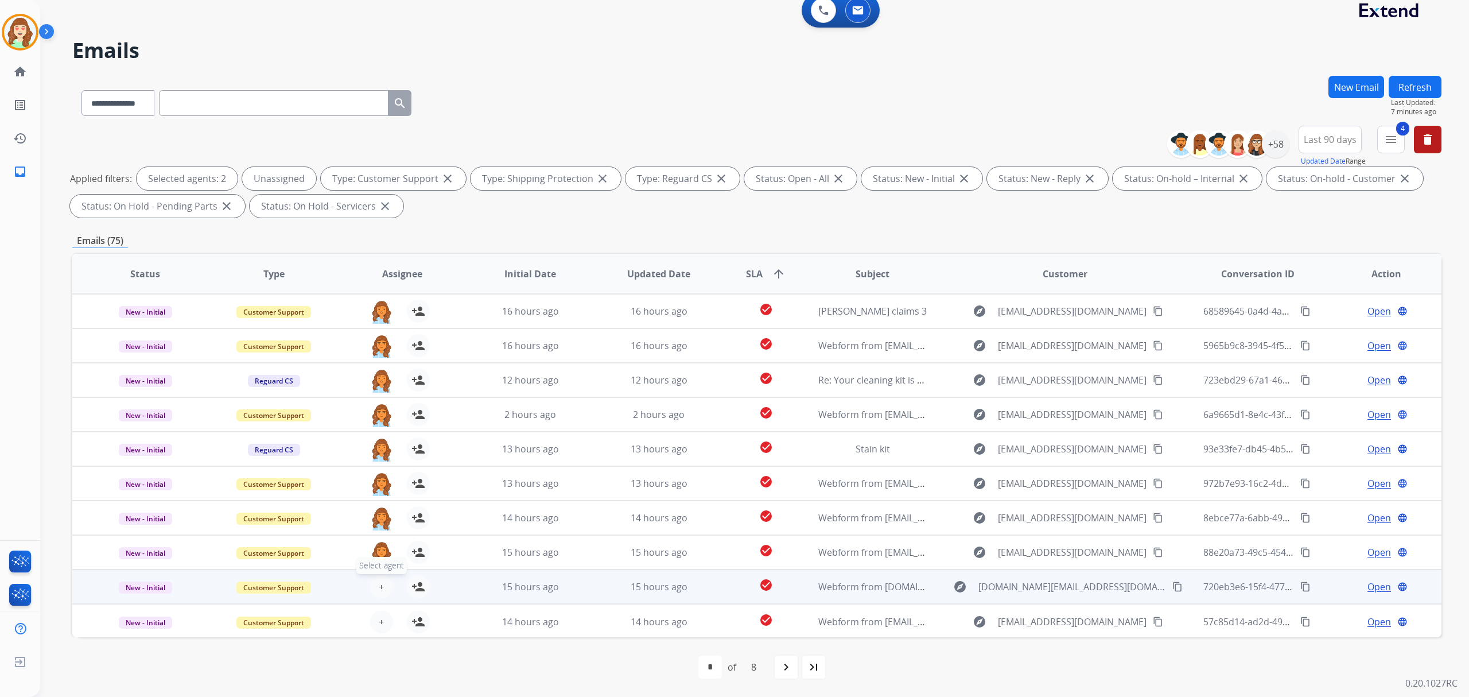
click at [380, 588] on span "+" at bounding box center [381, 587] width 5 height 14
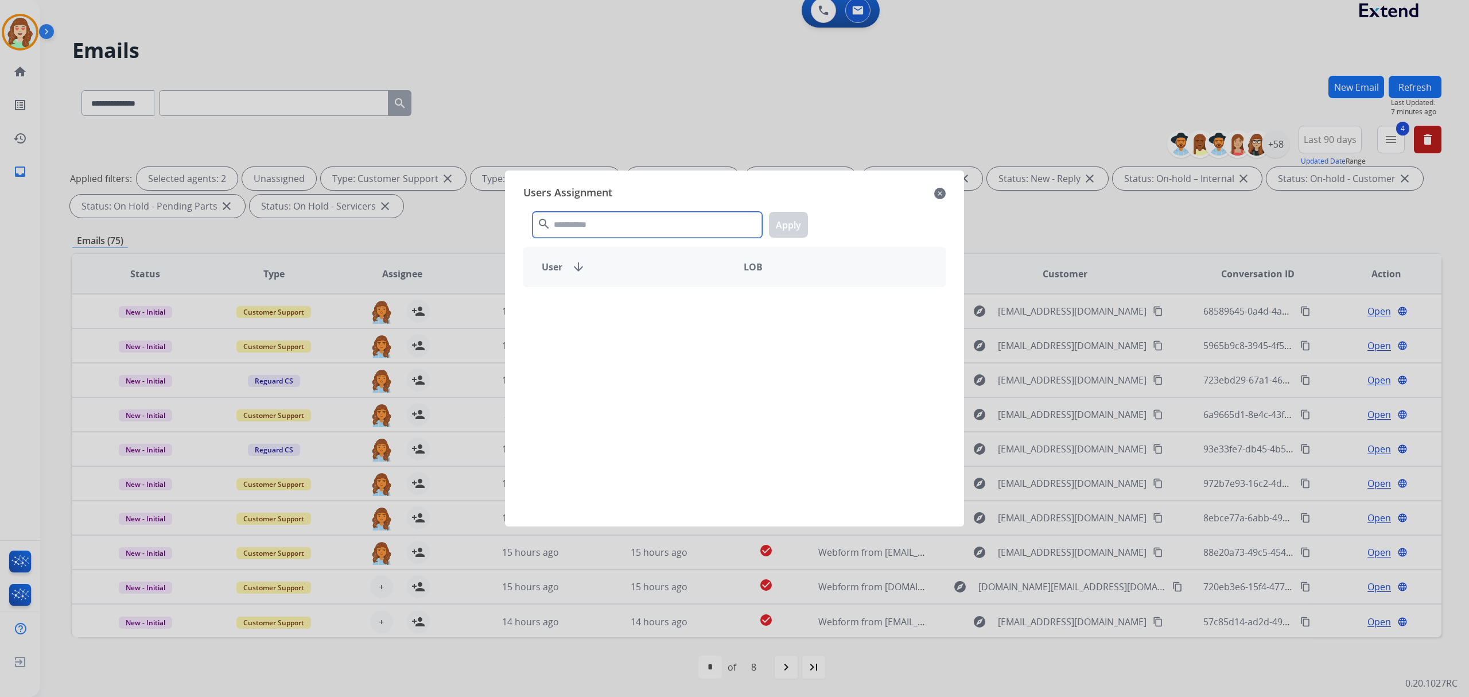
click at [676, 230] on input "text" at bounding box center [648, 225] width 230 height 26
type input "****"
click at [669, 301] on div "[PERSON_NAME]" at bounding box center [629, 307] width 211 height 28
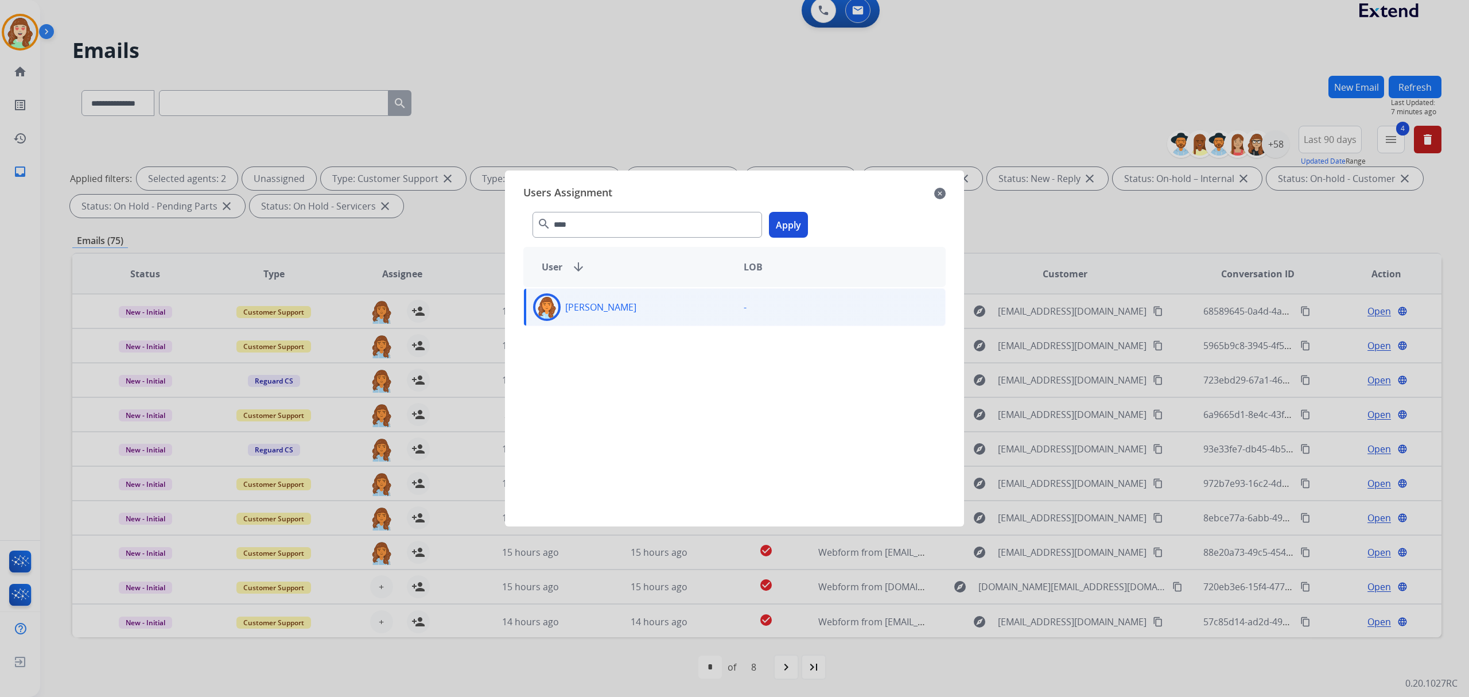
click at [781, 223] on button "Apply" at bounding box center [788, 225] width 39 height 26
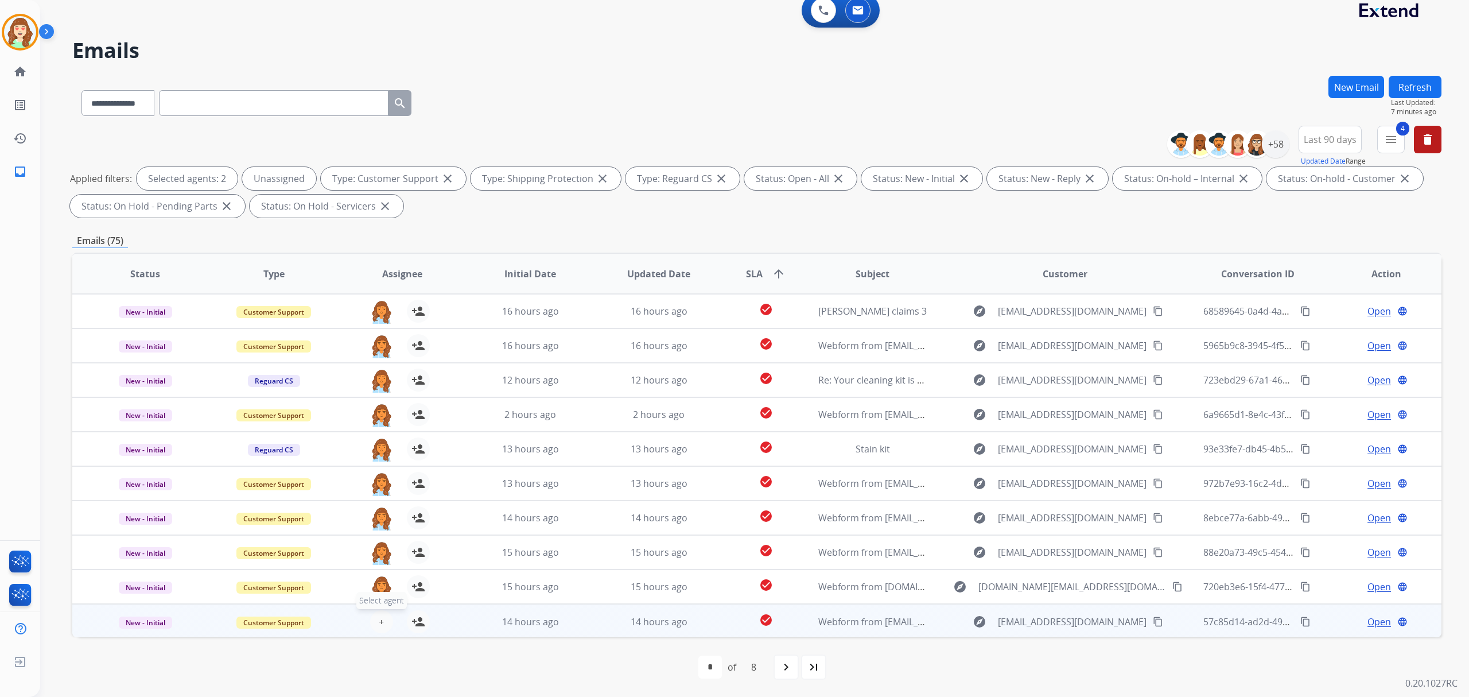
click at [380, 615] on span "+" at bounding box center [381, 622] width 5 height 14
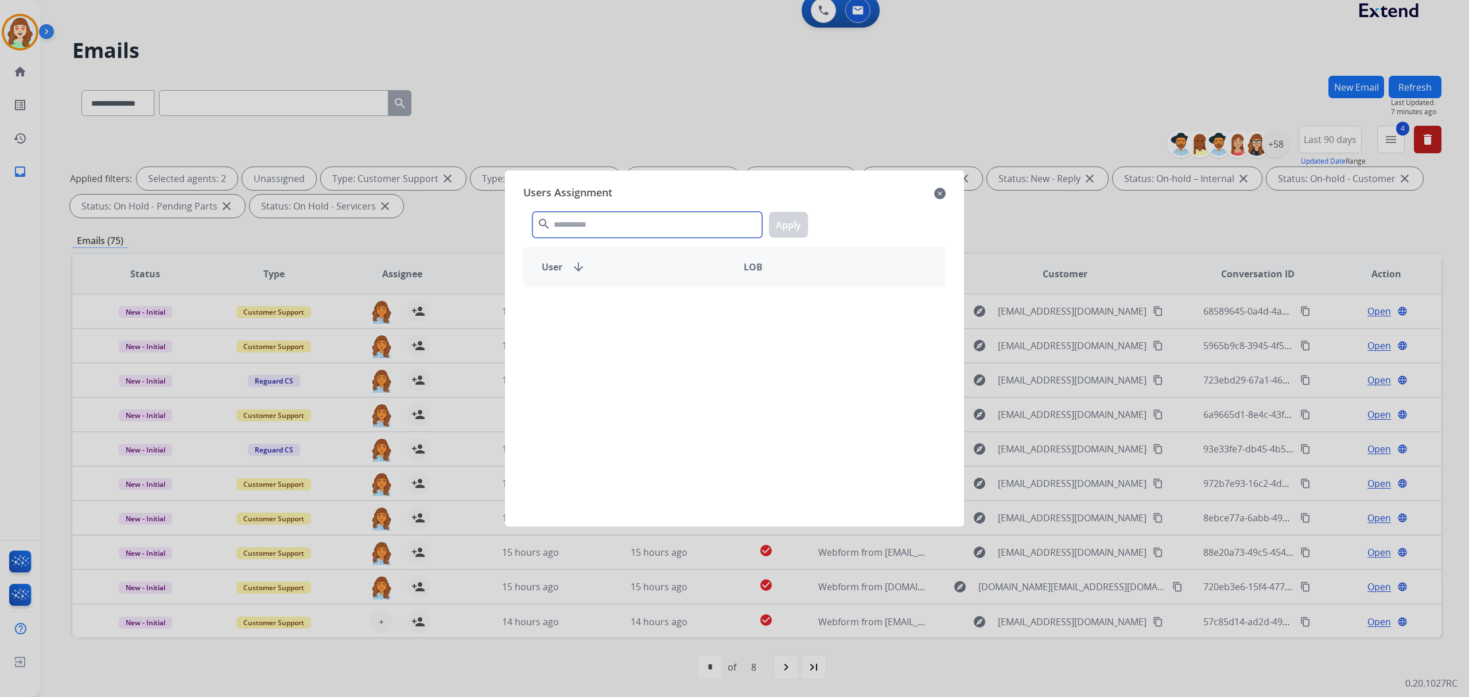
click at [653, 226] on input "text" at bounding box center [648, 225] width 230 height 26
type input "****"
click at [666, 319] on div "[PERSON_NAME]" at bounding box center [629, 307] width 211 height 28
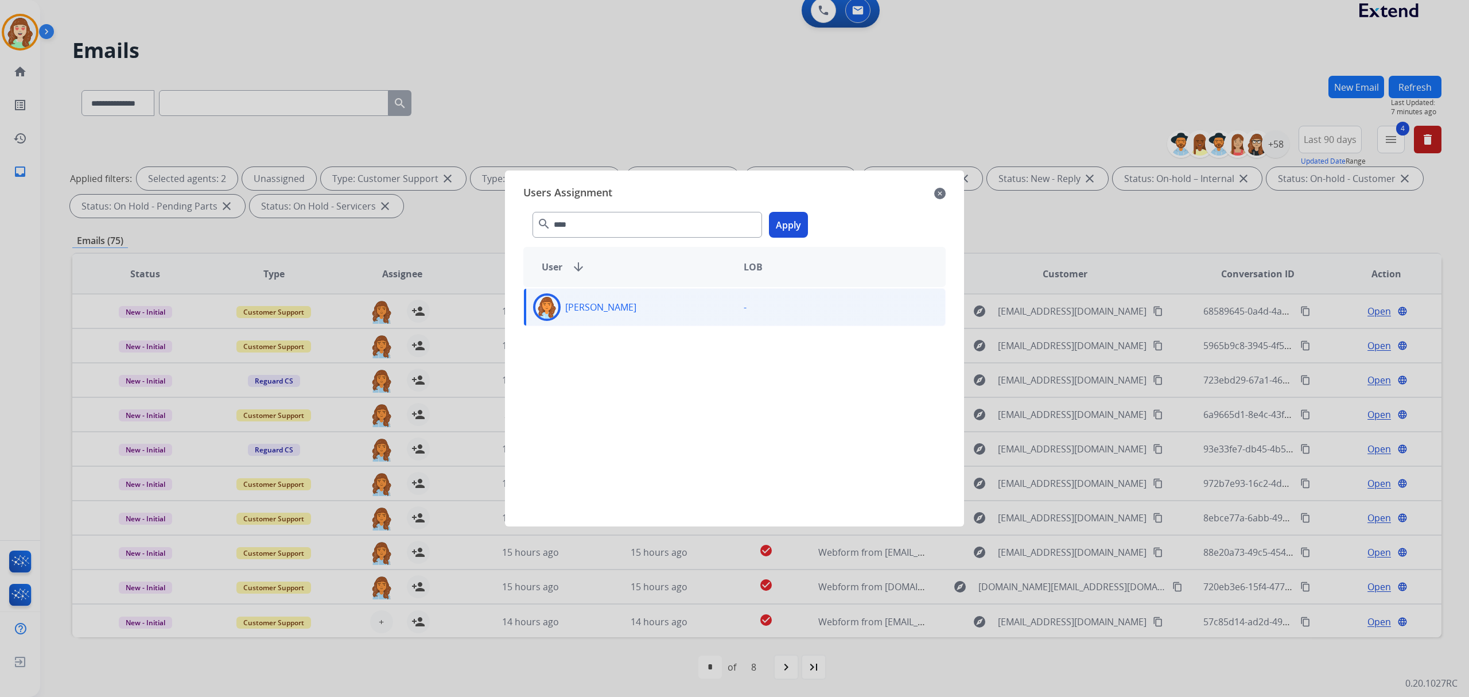
click at [788, 223] on button "Apply" at bounding box center [788, 225] width 39 height 26
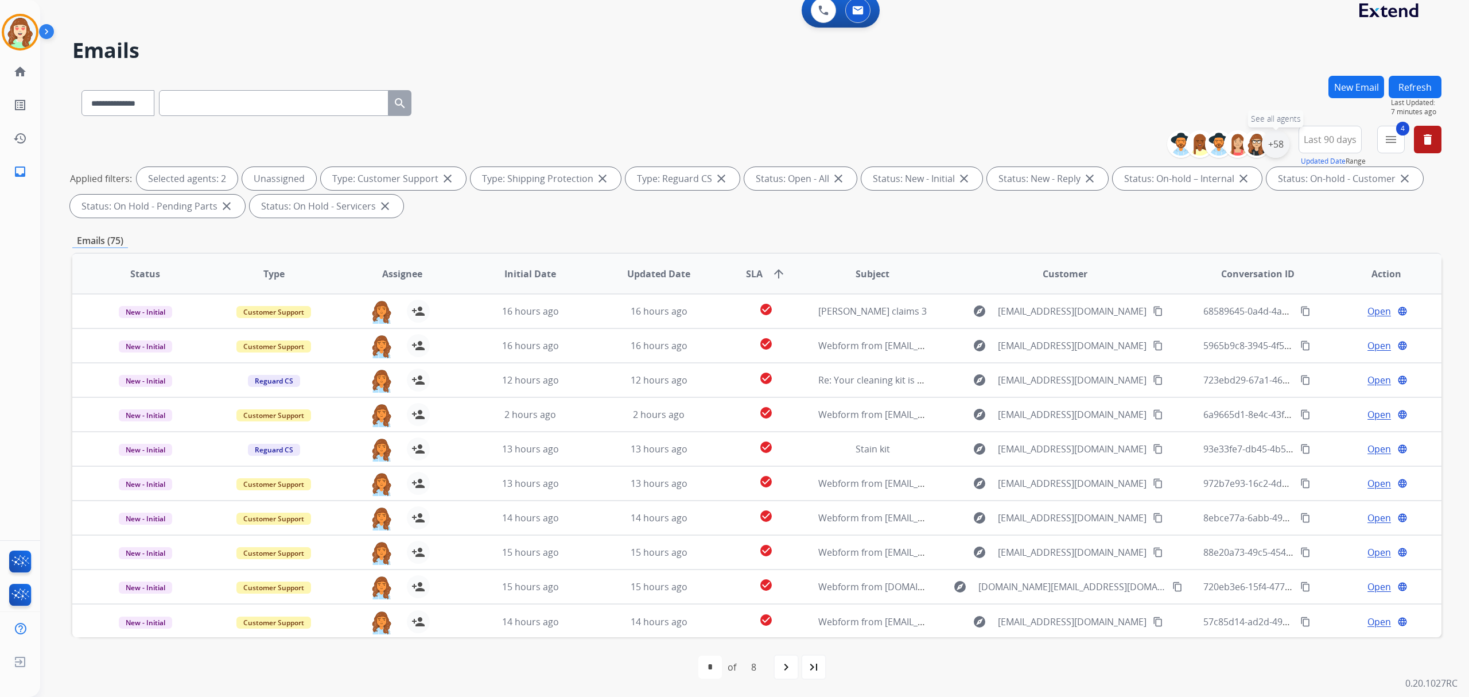
click at [1281, 145] on div "+58" at bounding box center [1276, 144] width 28 height 28
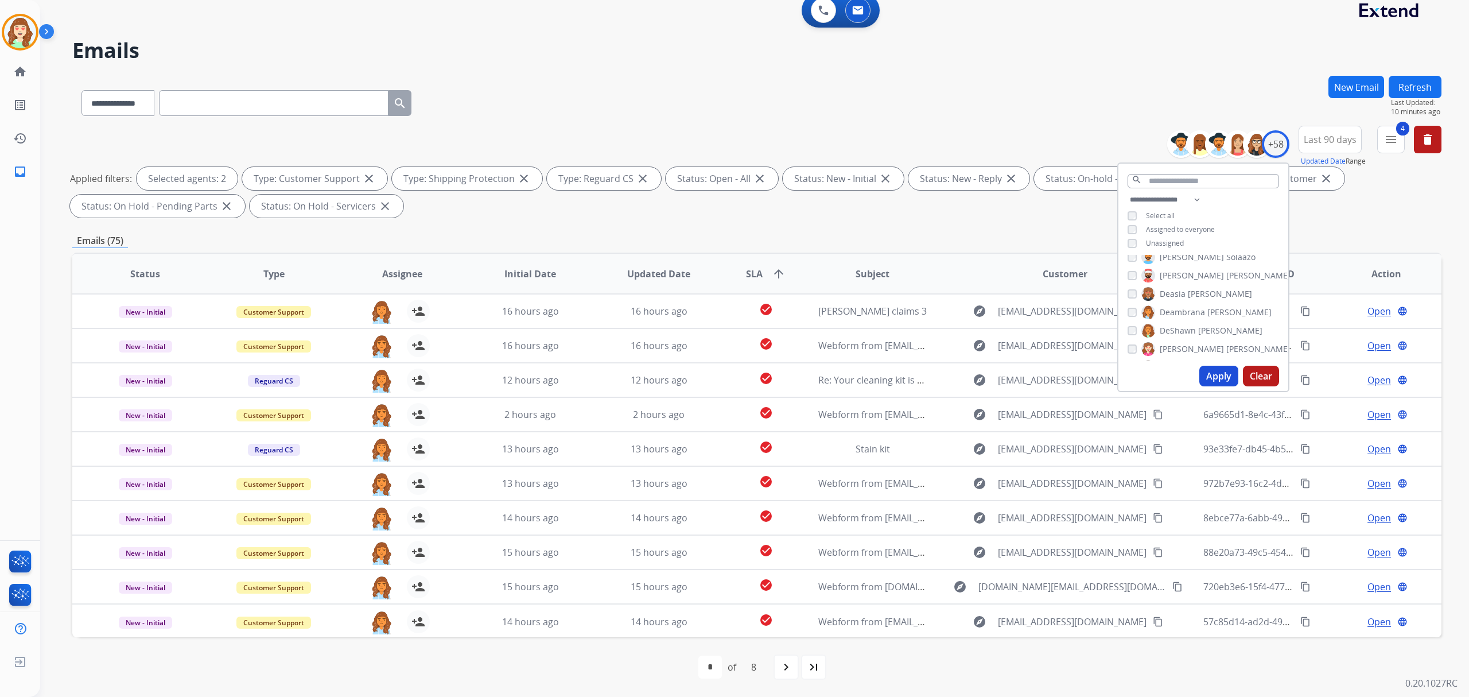
click at [1220, 377] on button "Apply" at bounding box center [1219, 376] width 39 height 21
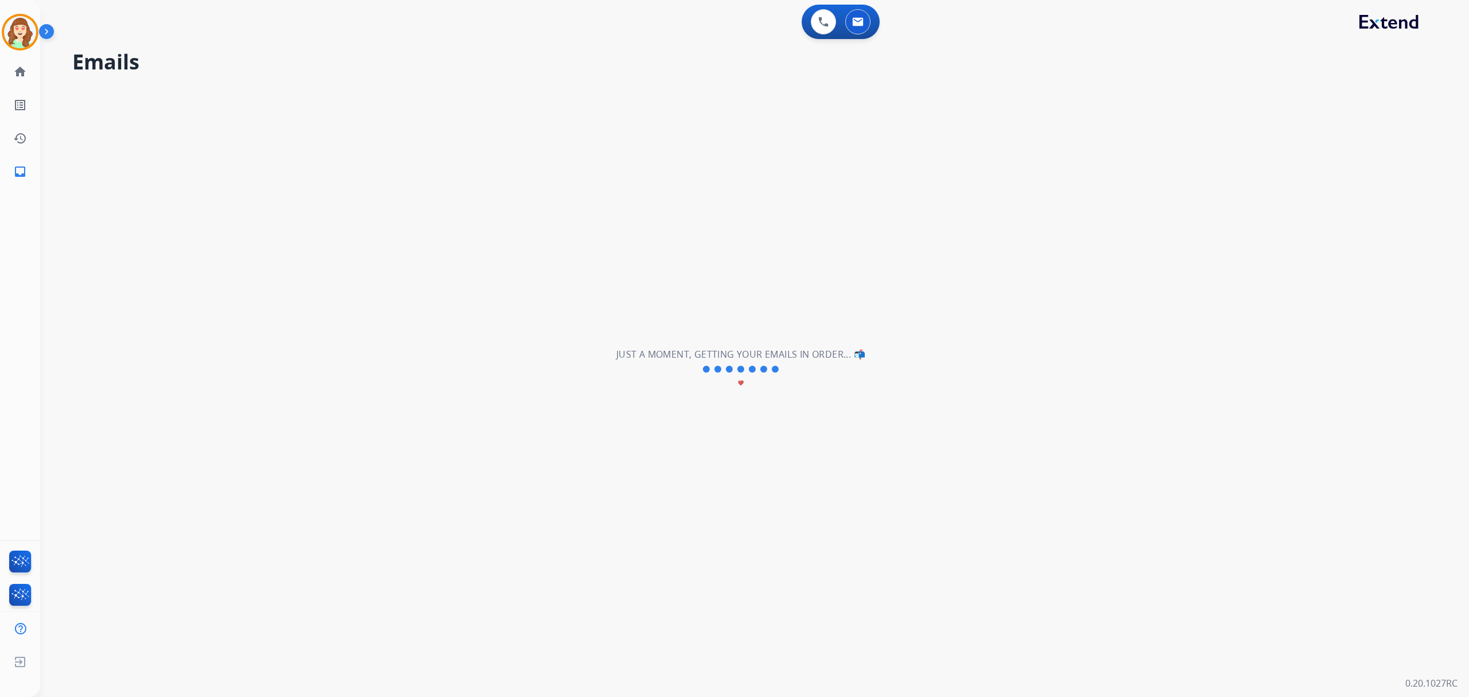
scroll to position [0, 0]
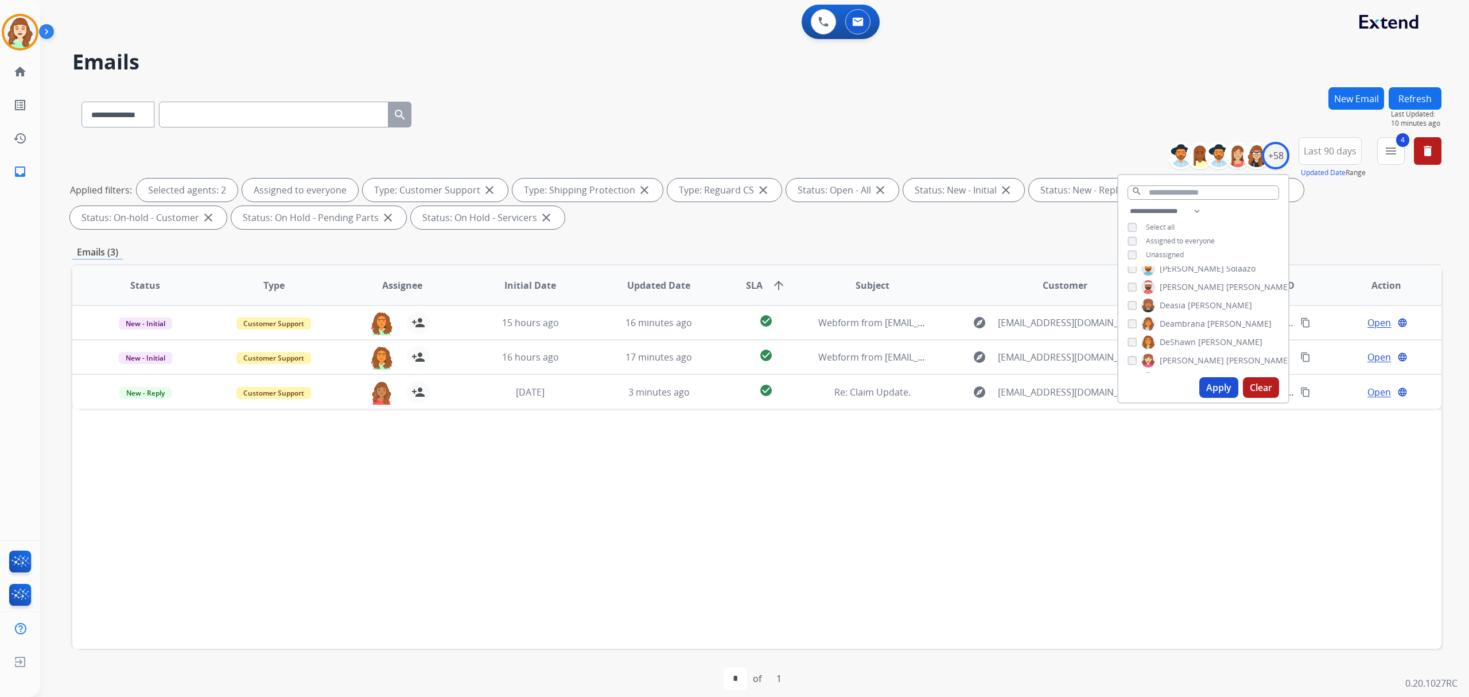
click at [1123, 242] on div "**********" at bounding box center [1204, 234] width 170 height 60
click at [1211, 381] on button "Apply" at bounding box center [1219, 387] width 39 height 21
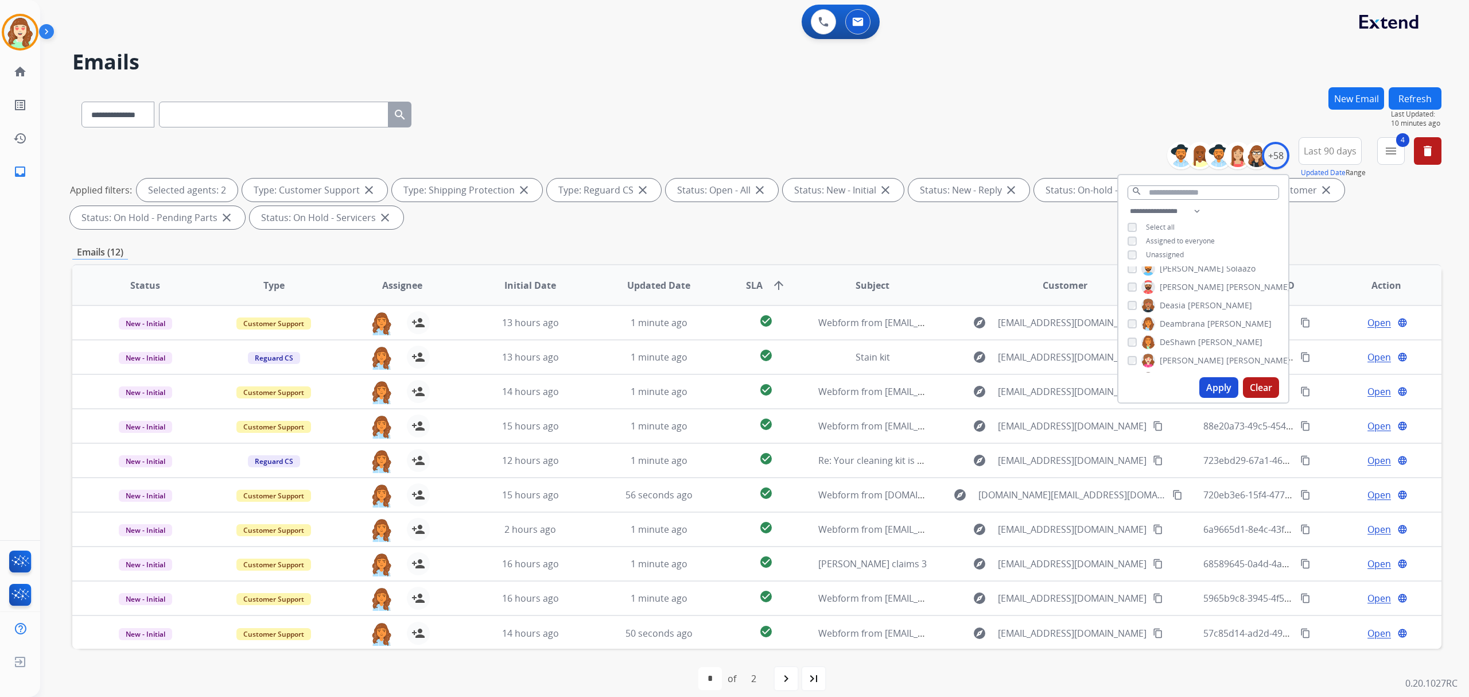
drag, startPoint x: 1217, startPoint y: 385, endPoint x: 1219, endPoint y: 373, distance: 12.2
click at [1218, 383] on button "Apply" at bounding box center [1219, 387] width 39 height 21
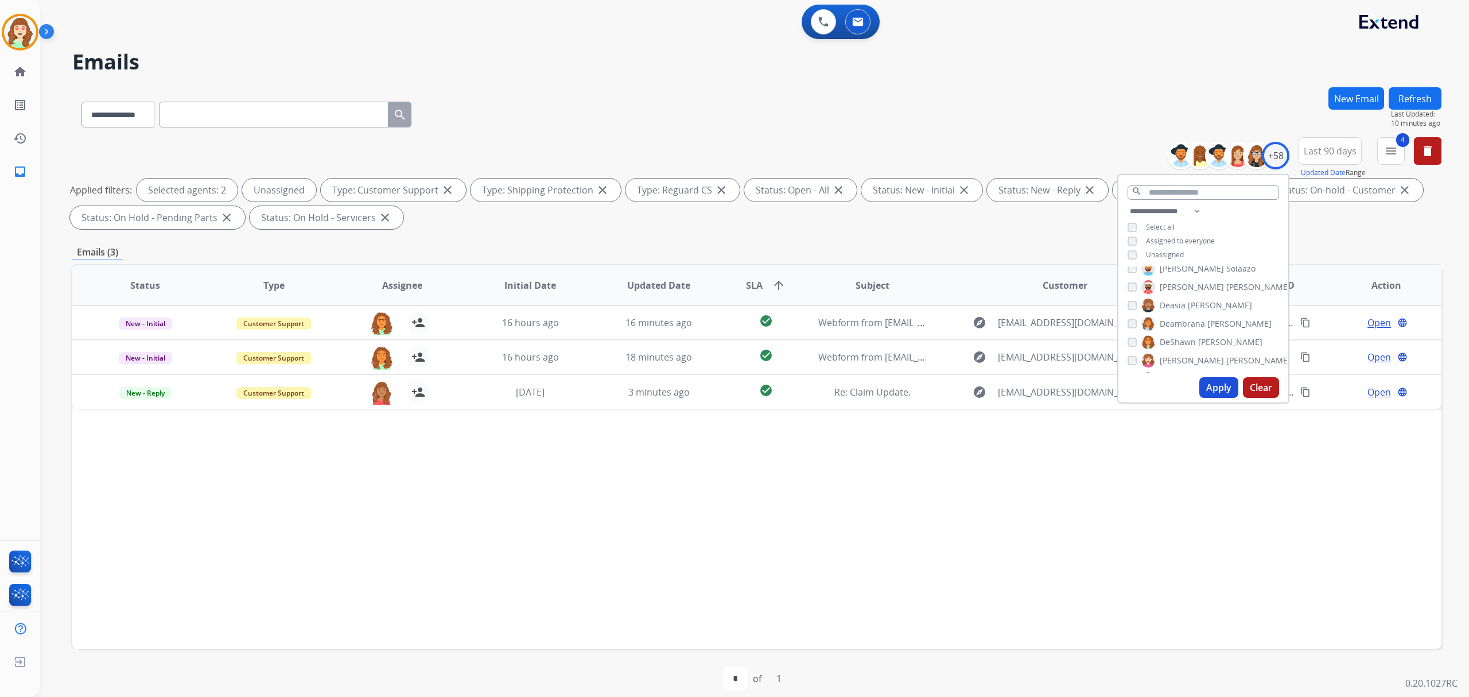
click at [1208, 386] on button "Apply" at bounding box center [1219, 387] width 39 height 21
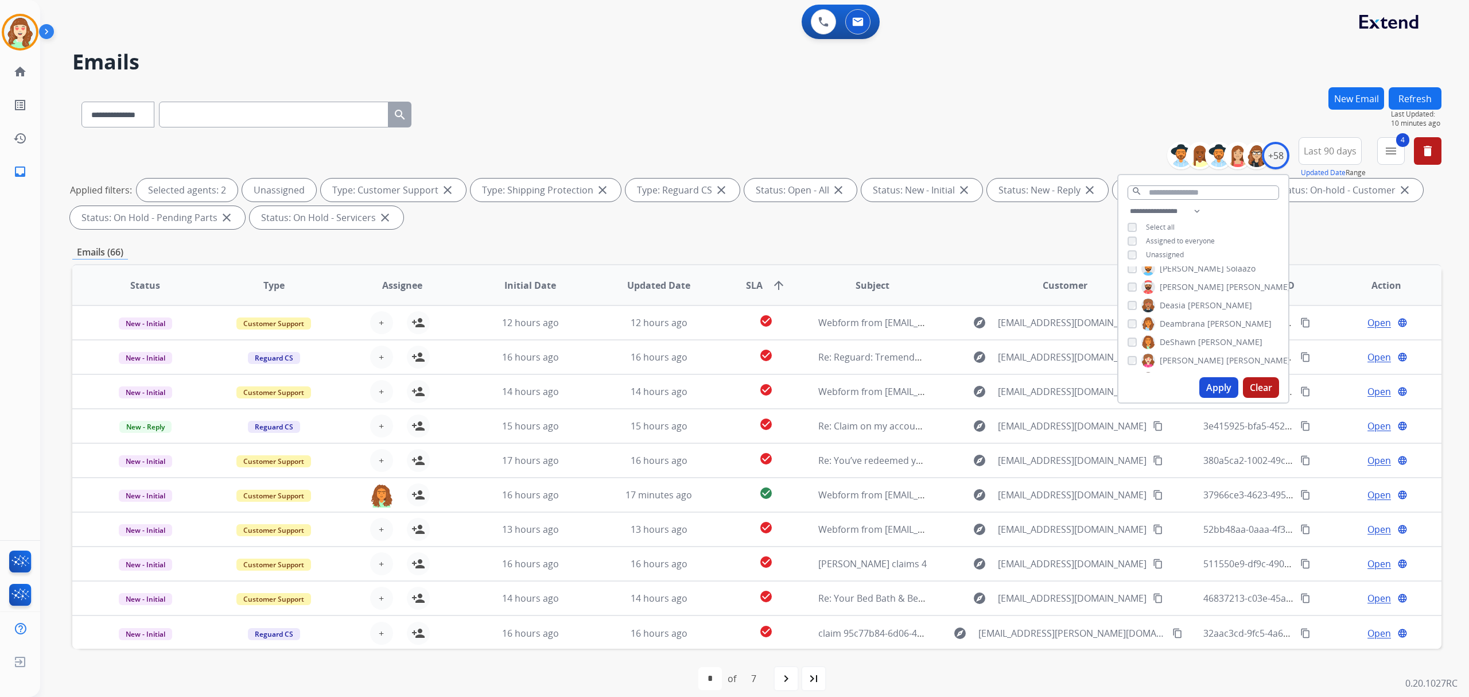
scroll to position [1, 0]
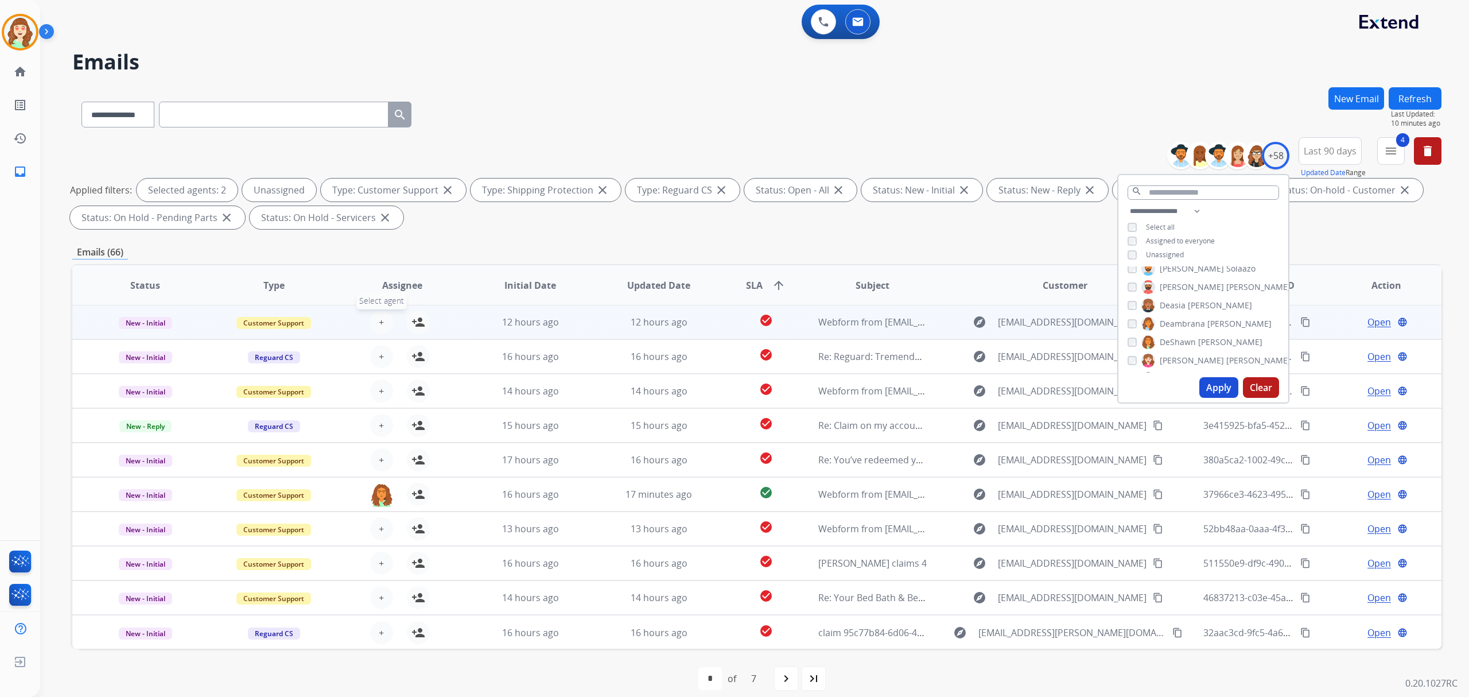
click at [379, 315] on span "+" at bounding box center [381, 322] width 5 height 14
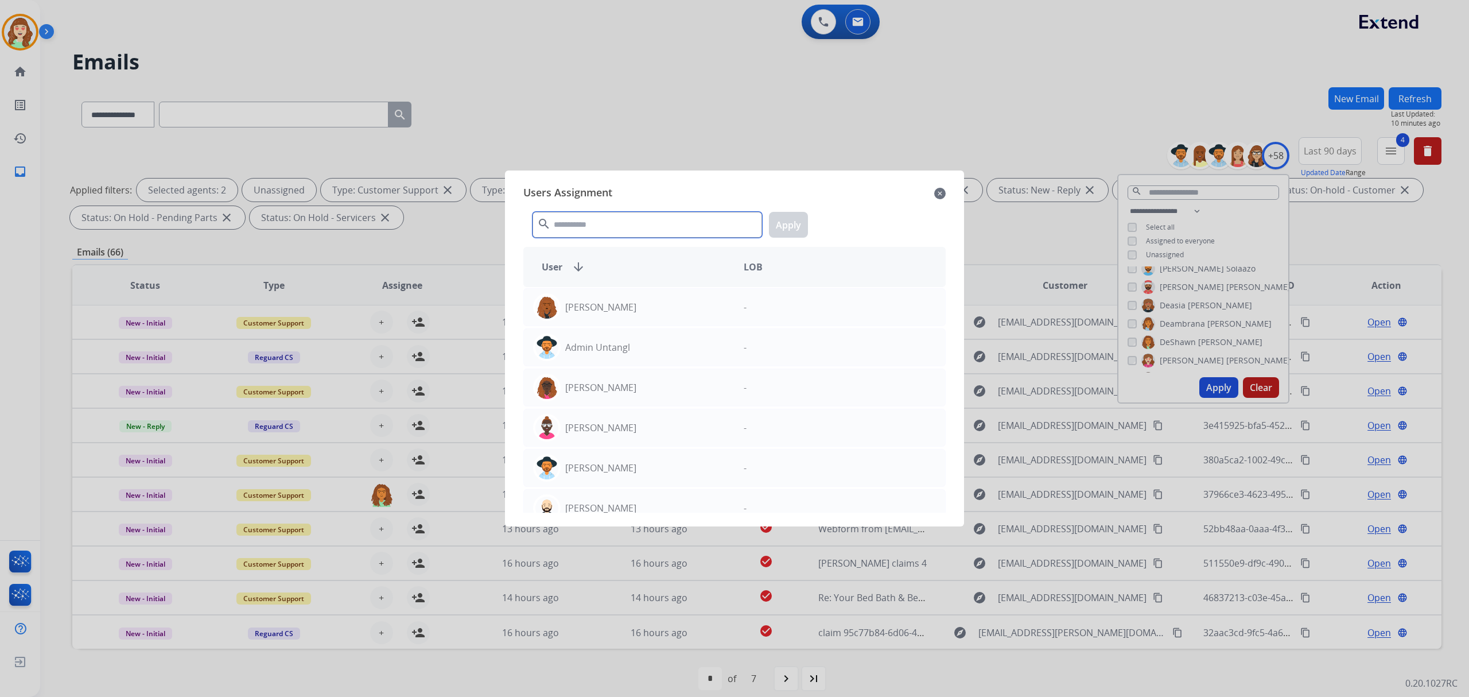
click at [644, 226] on input "text" at bounding box center [648, 225] width 230 height 26
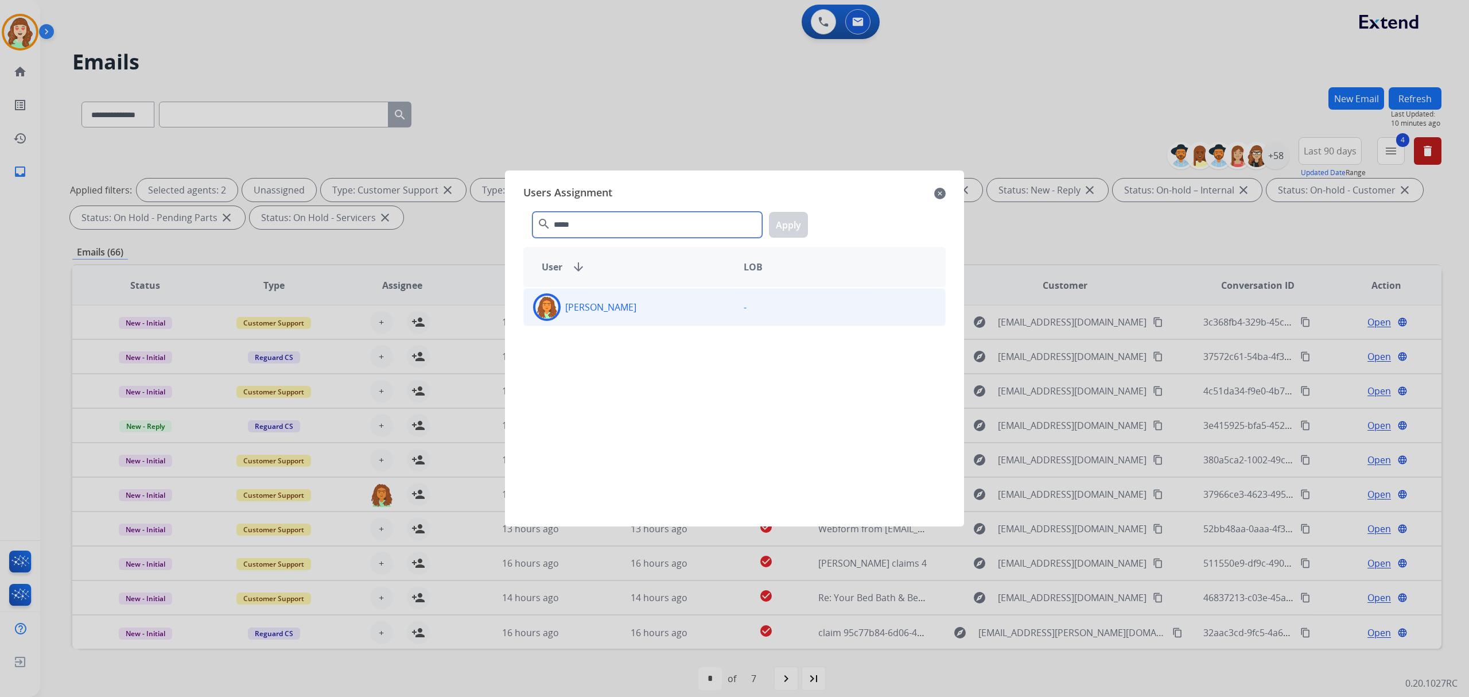
type input "*****"
click at [649, 313] on div "[PERSON_NAME]" at bounding box center [629, 307] width 211 height 28
click at [789, 223] on button "Apply" at bounding box center [788, 225] width 39 height 26
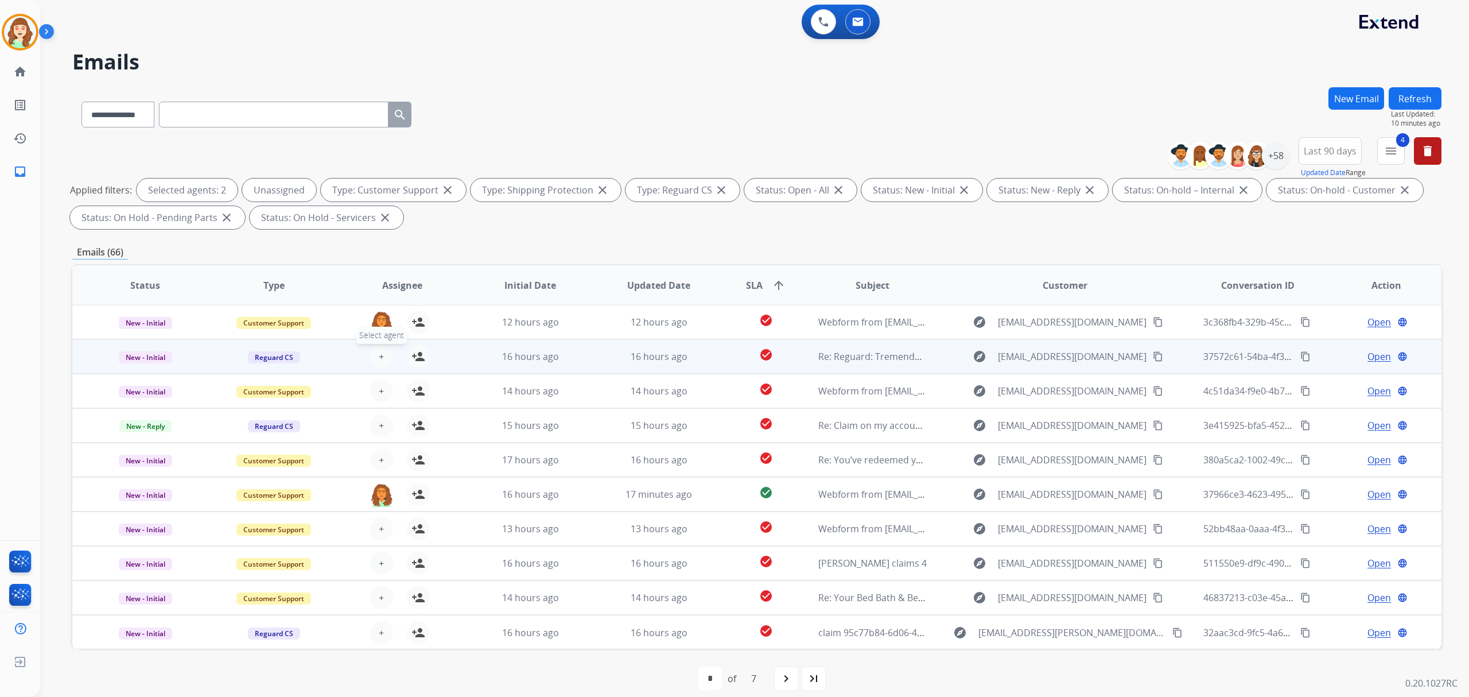
click at [375, 349] on button "+ Select agent" at bounding box center [381, 356] width 23 height 23
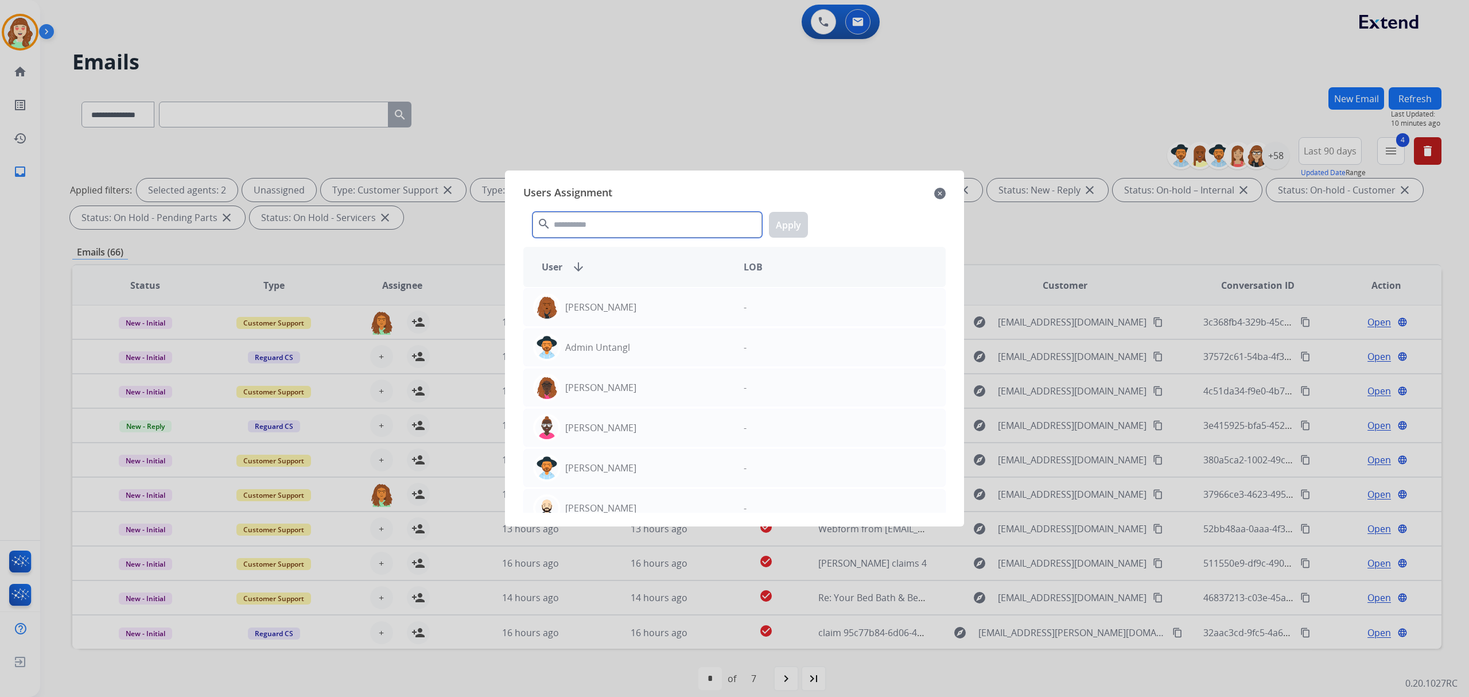
click at [618, 222] on input "text" at bounding box center [648, 225] width 230 height 26
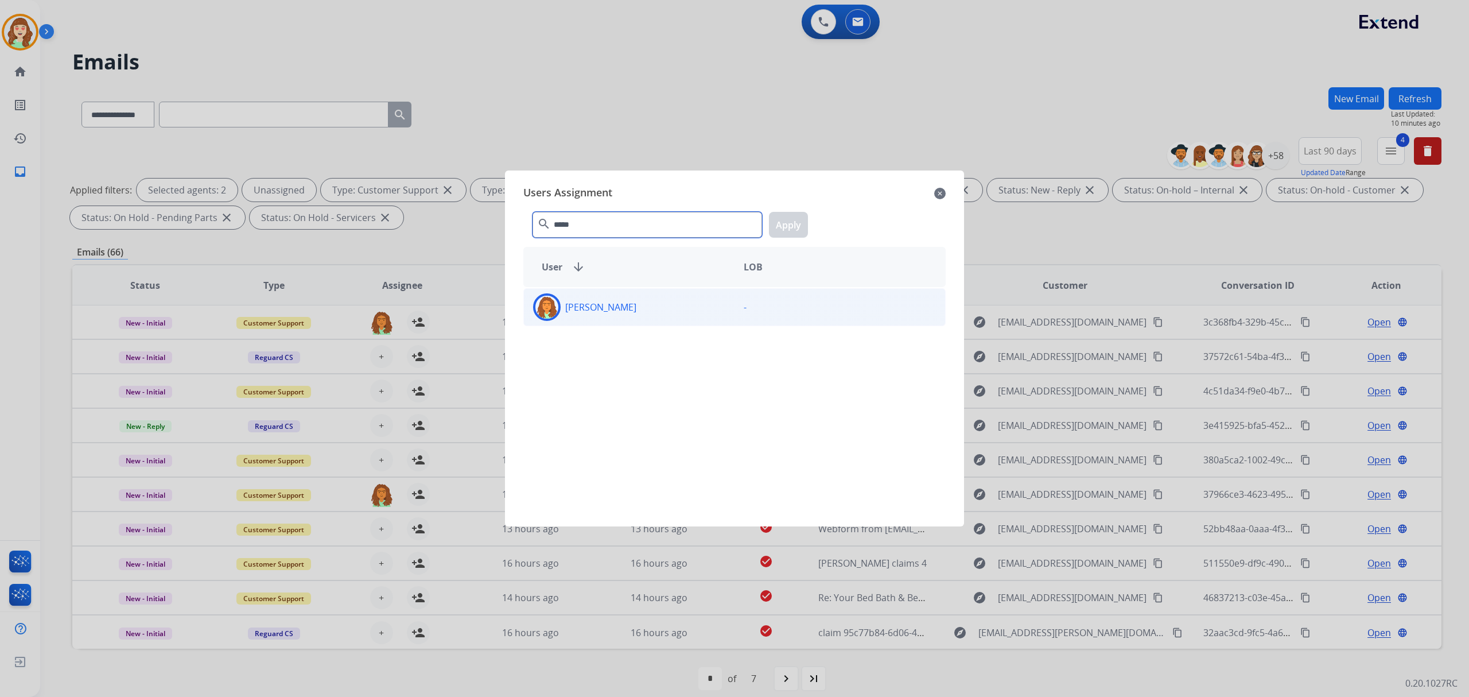
type input "*****"
drag, startPoint x: 653, startPoint y: 308, endPoint x: 738, endPoint y: 327, distance: 87.2
click at [657, 308] on div "[PERSON_NAME]" at bounding box center [629, 307] width 211 height 28
click at [790, 225] on button "Apply" at bounding box center [788, 225] width 39 height 26
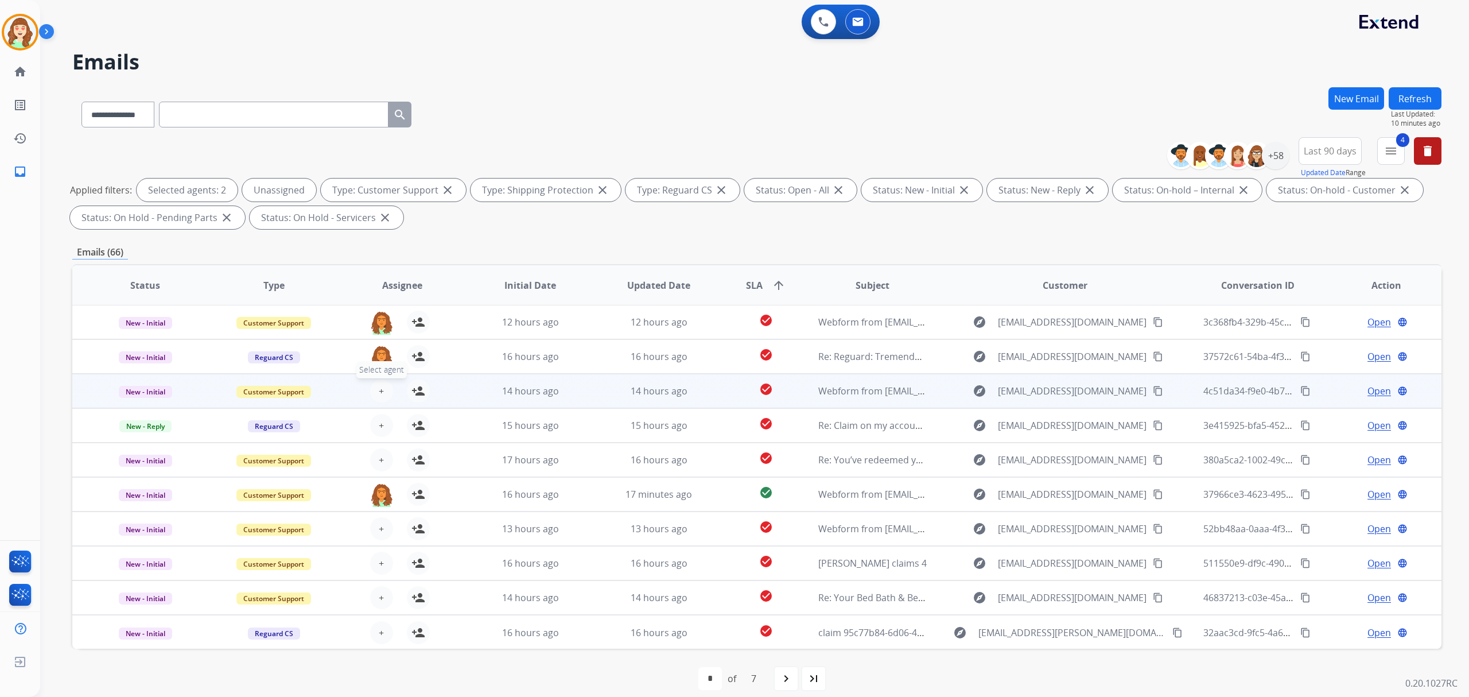
click at [389, 388] on button "+ Select agent" at bounding box center [381, 390] width 23 height 23
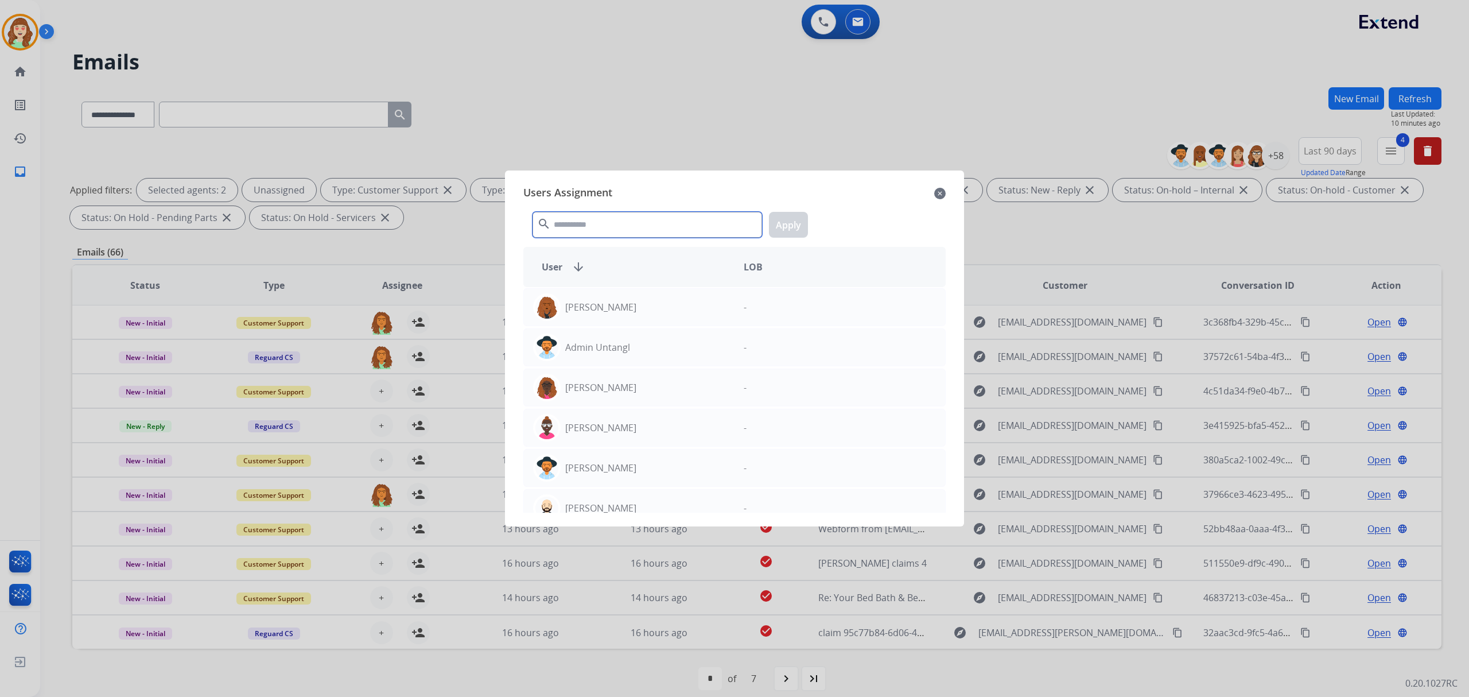
click at [659, 224] on input "text" at bounding box center [648, 225] width 230 height 26
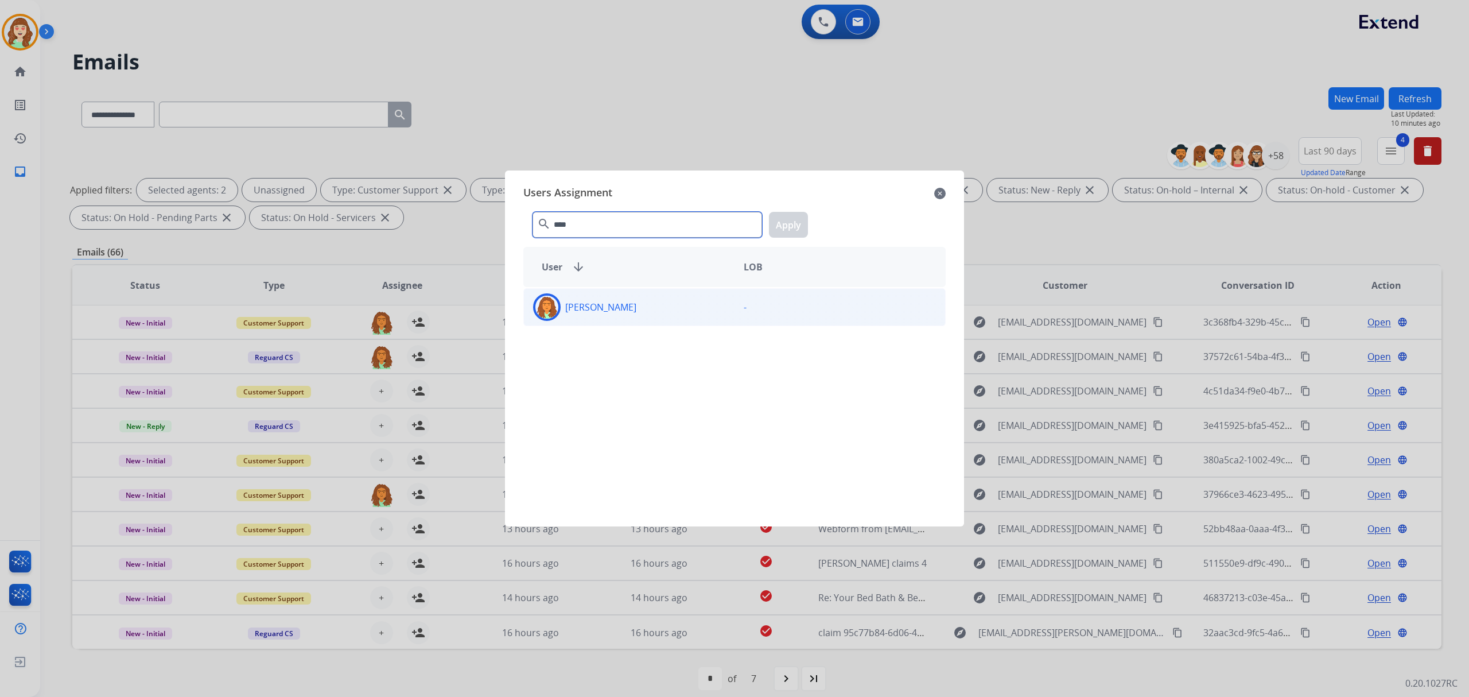
type input "****"
drag, startPoint x: 632, startPoint y: 311, endPoint x: 747, endPoint y: 255, distance: 127.6
click at [634, 309] on p "[PERSON_NAME]" at bounding box center [600, 307] width 71 height 14
select select "**********"
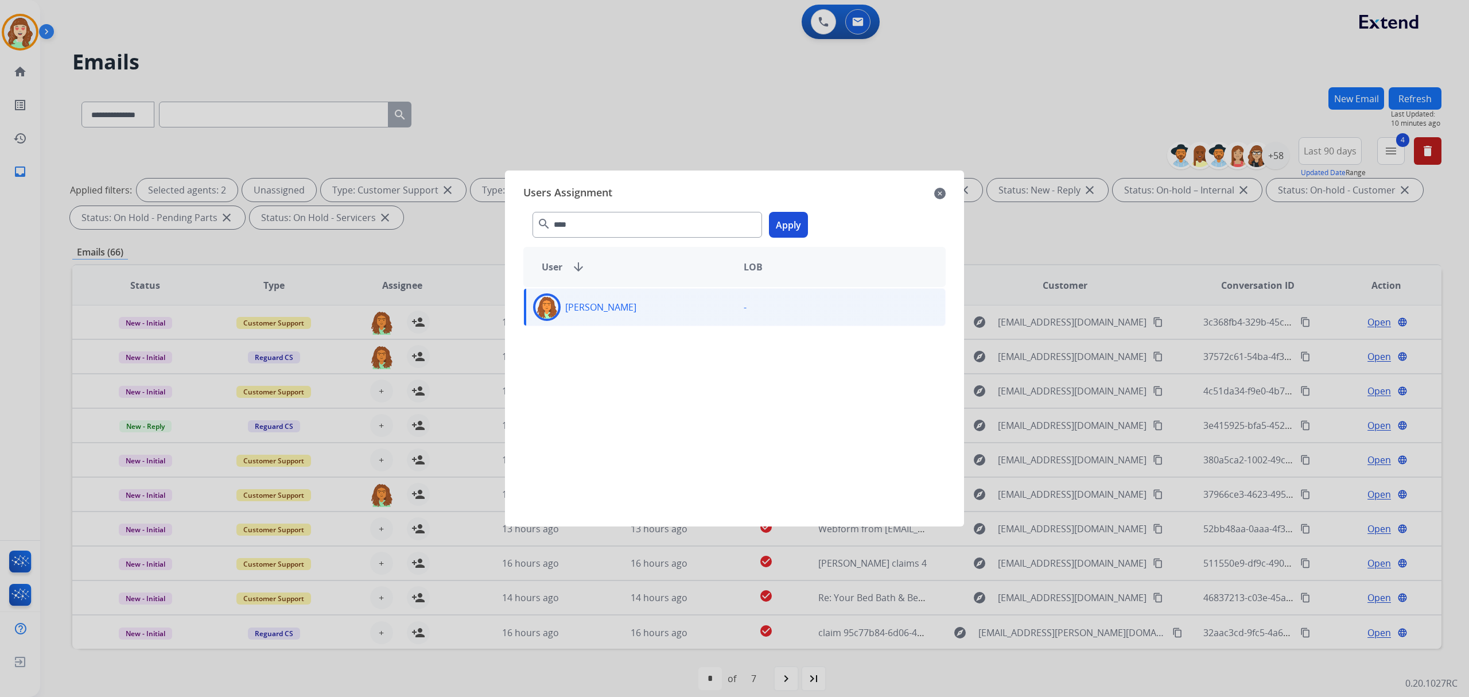
click at [791, 233] on button "Apply" at bounding box center [788, 225] width 39 height 26
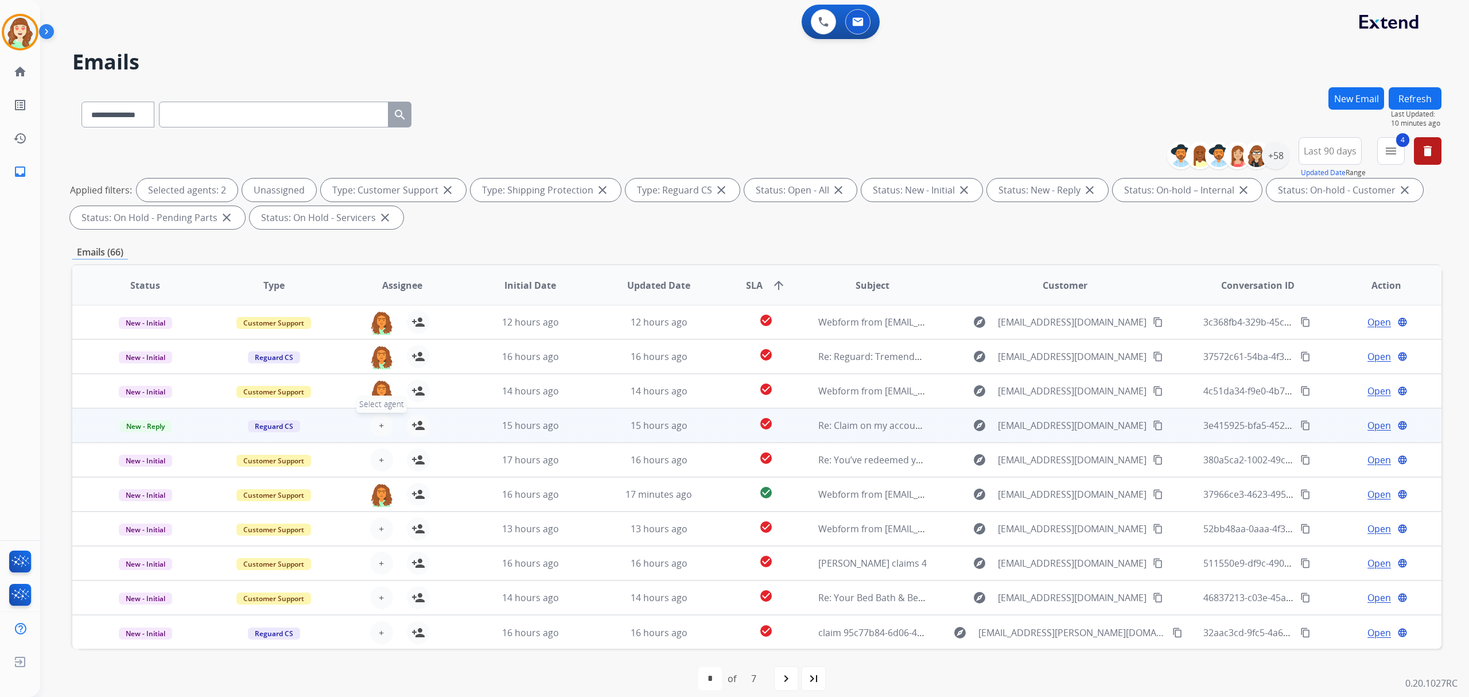
click at [377, 414] on button "+ Select agent" at bounding box center [381, 425] width 23 height 23
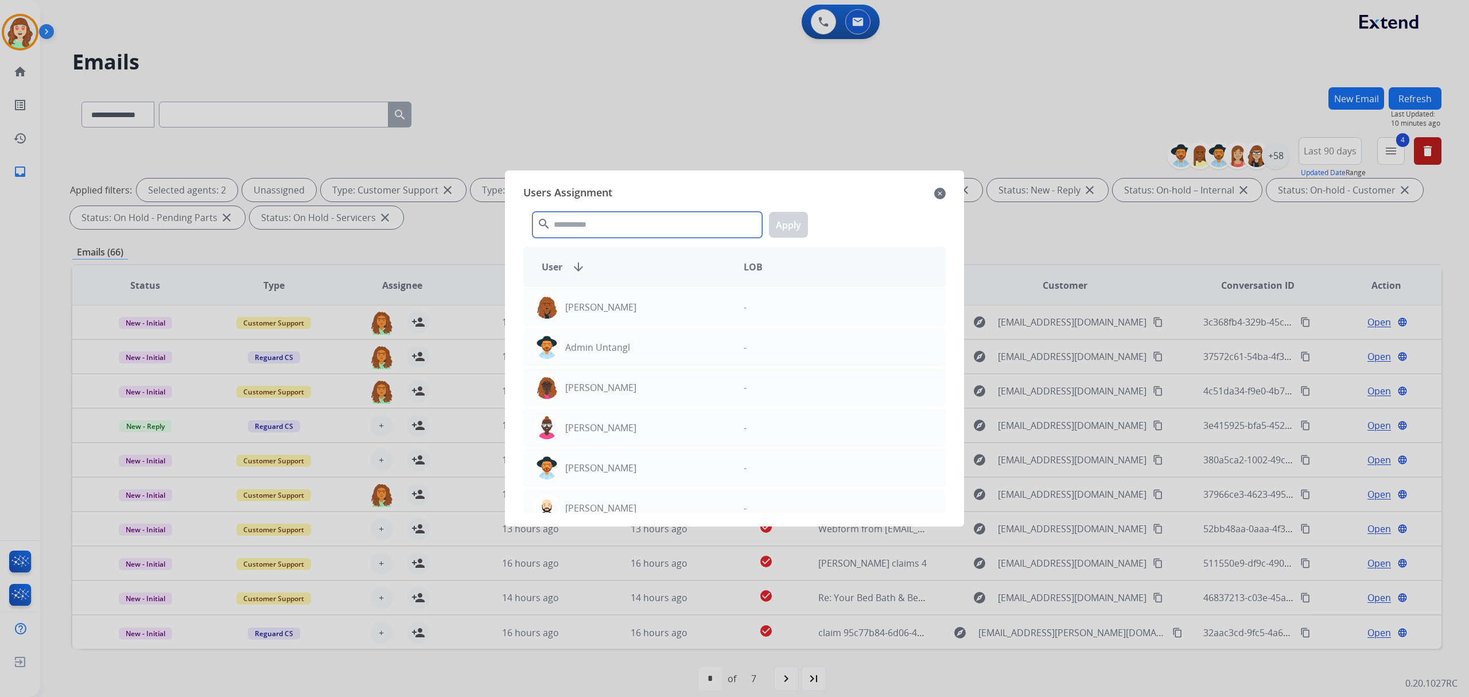
click at [600, 226] on input "text" at bounding box center [648, 225] width 230 height 26
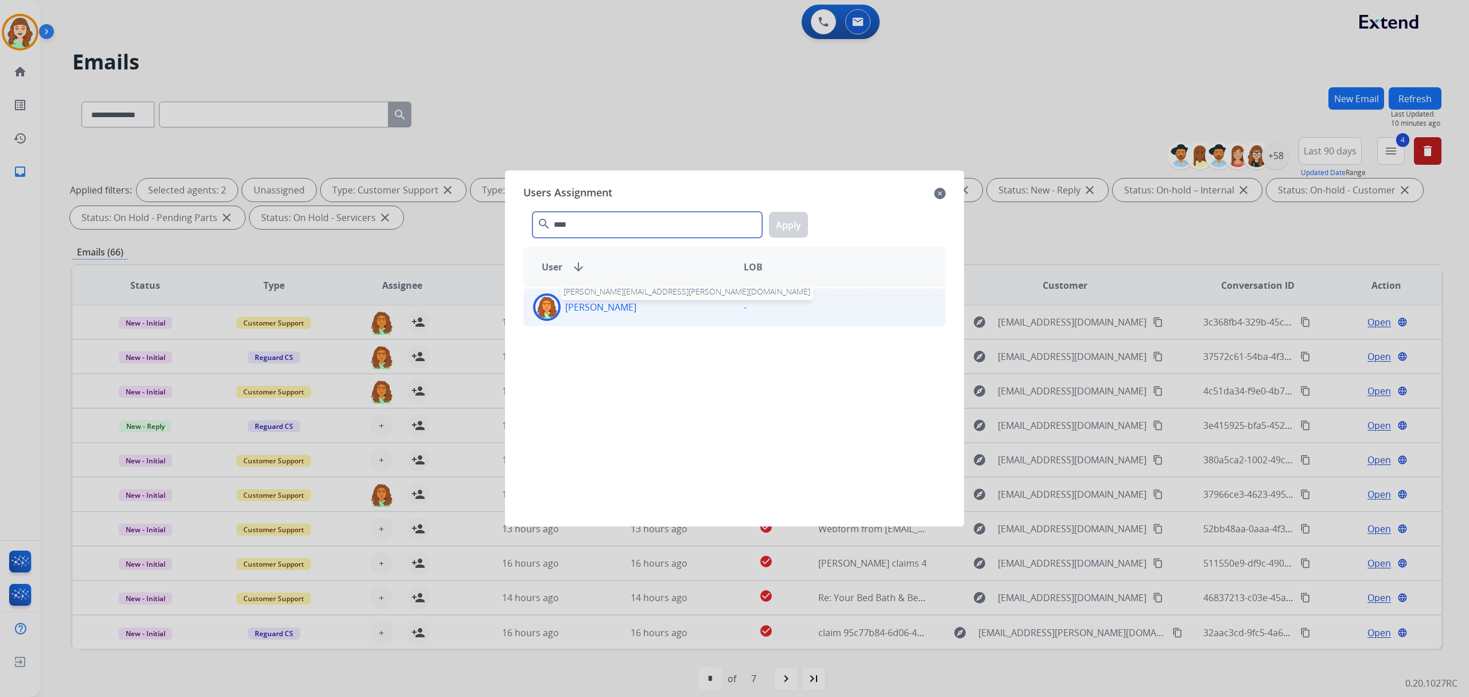
type input "****"
click at [641, 299] on div "[PERSON_NAME]" at bounding box center [629, 307] width 211 height 28
click at [783, 232] on button "Apply" at bounding box center [788, 225] width 39 height 26
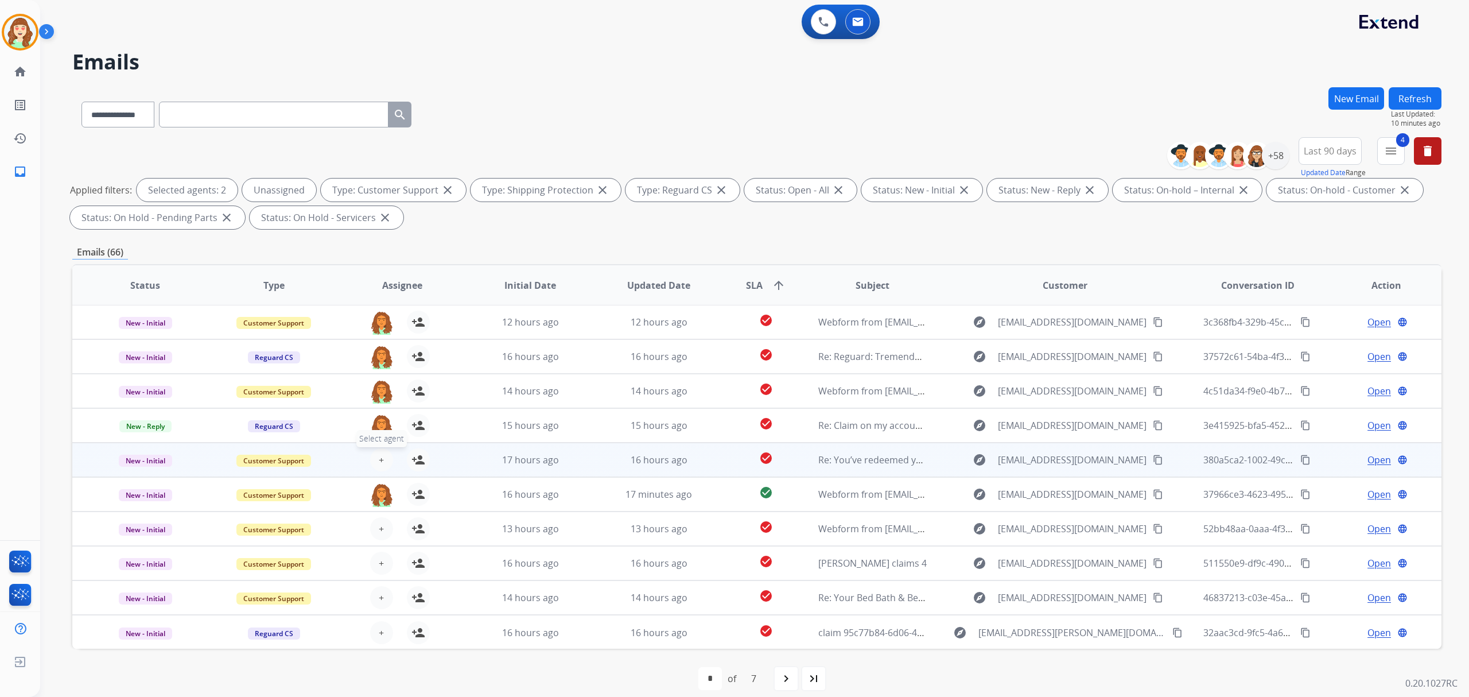
click at [388, 456] on button "+ Select agent" at bounding box center [381, 459] width 23 height 23
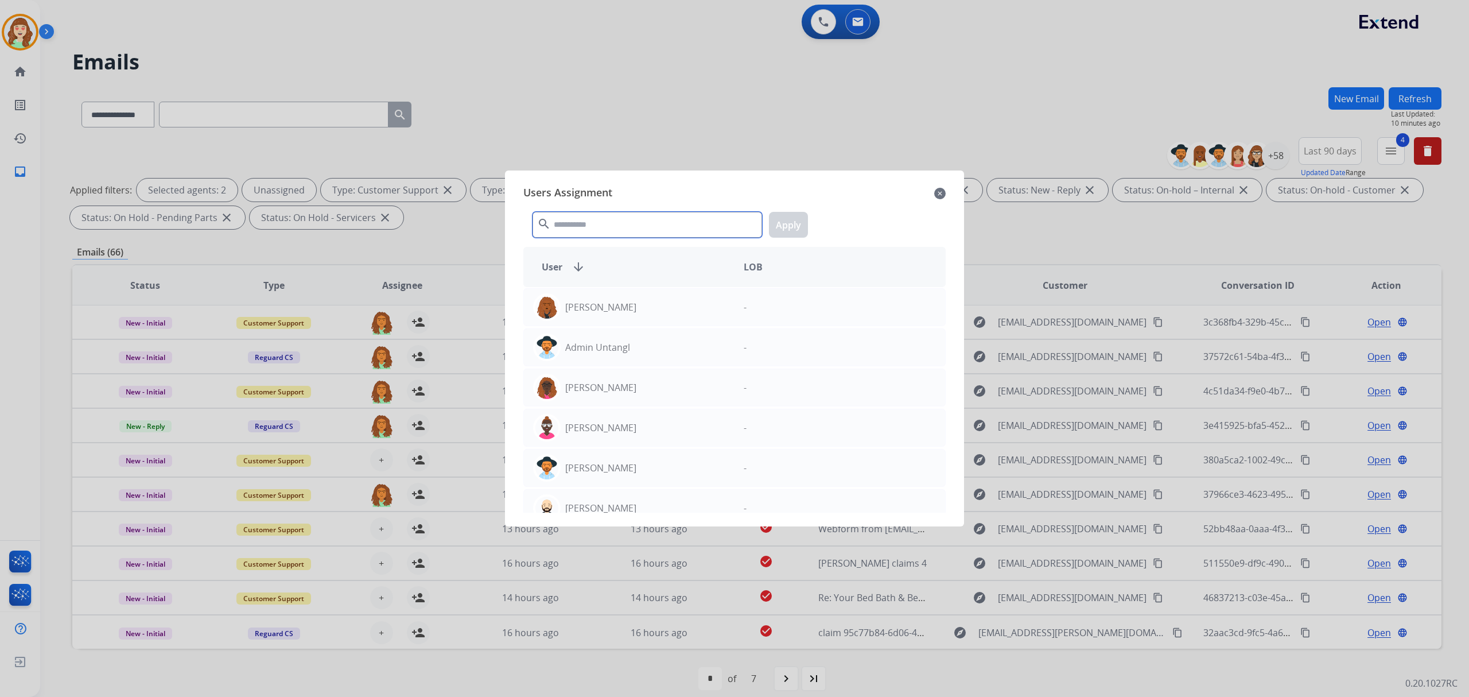
click at [615, 214] on input "text" at bounding box center [648, 225] width 230 height 26
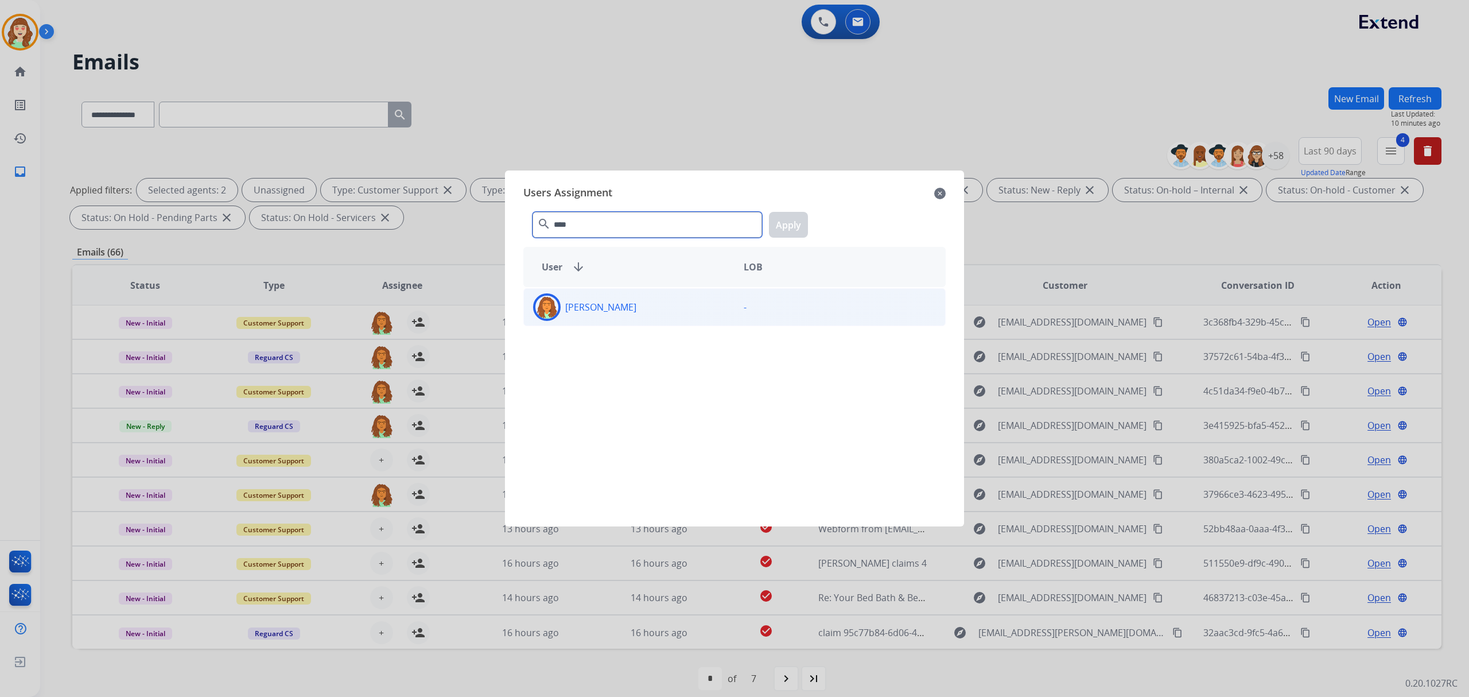
type input "****"
drag, startPoint x: 666, startPoint y: 301, endPoint x: 818, endPoint y: 248, distance: 161.2
click at [669, 301] on div "[PERSON_NAME]" at bounding box center [629, 307] width 211 height 28
click at [790, 224] on button "Apply" at bounding box center [788, 225] width 39 height 26
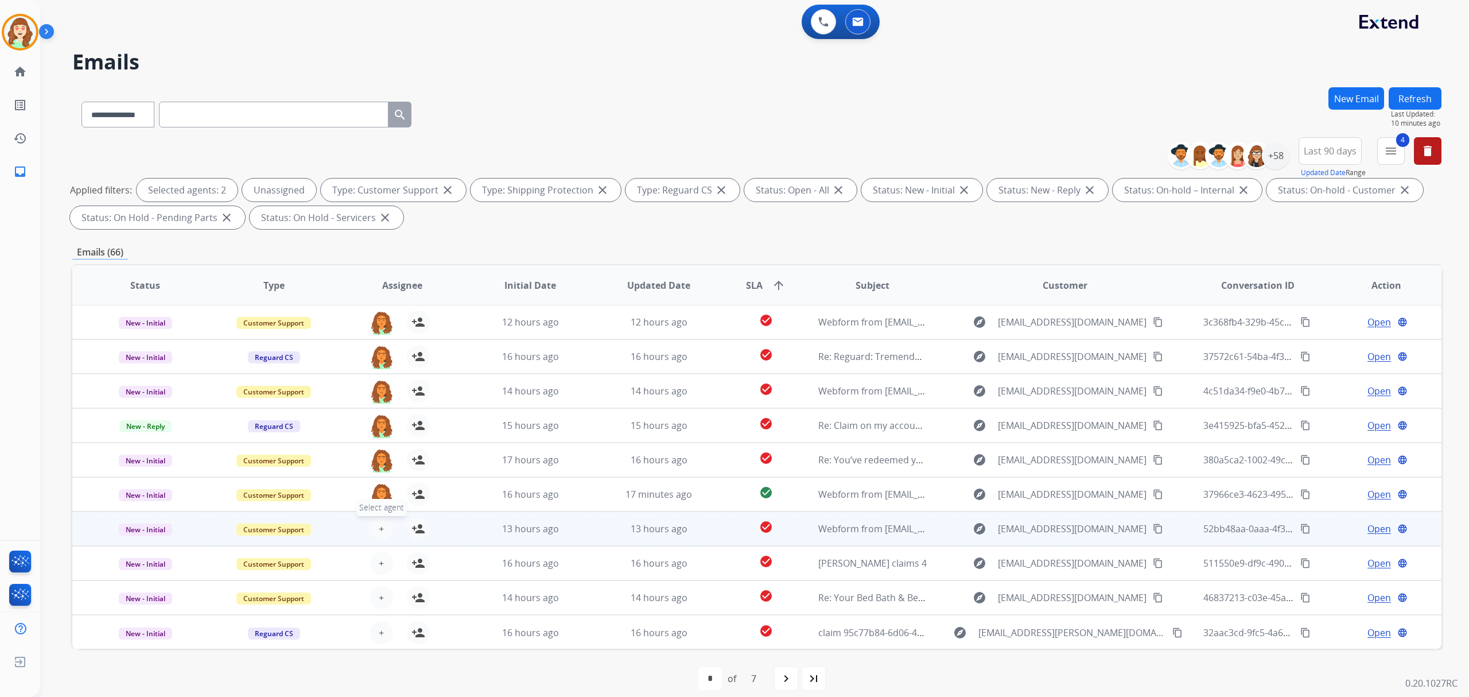
click at [375, 517] on button "+ Select agent" at bounding box center [381, 528] width 23 height 23
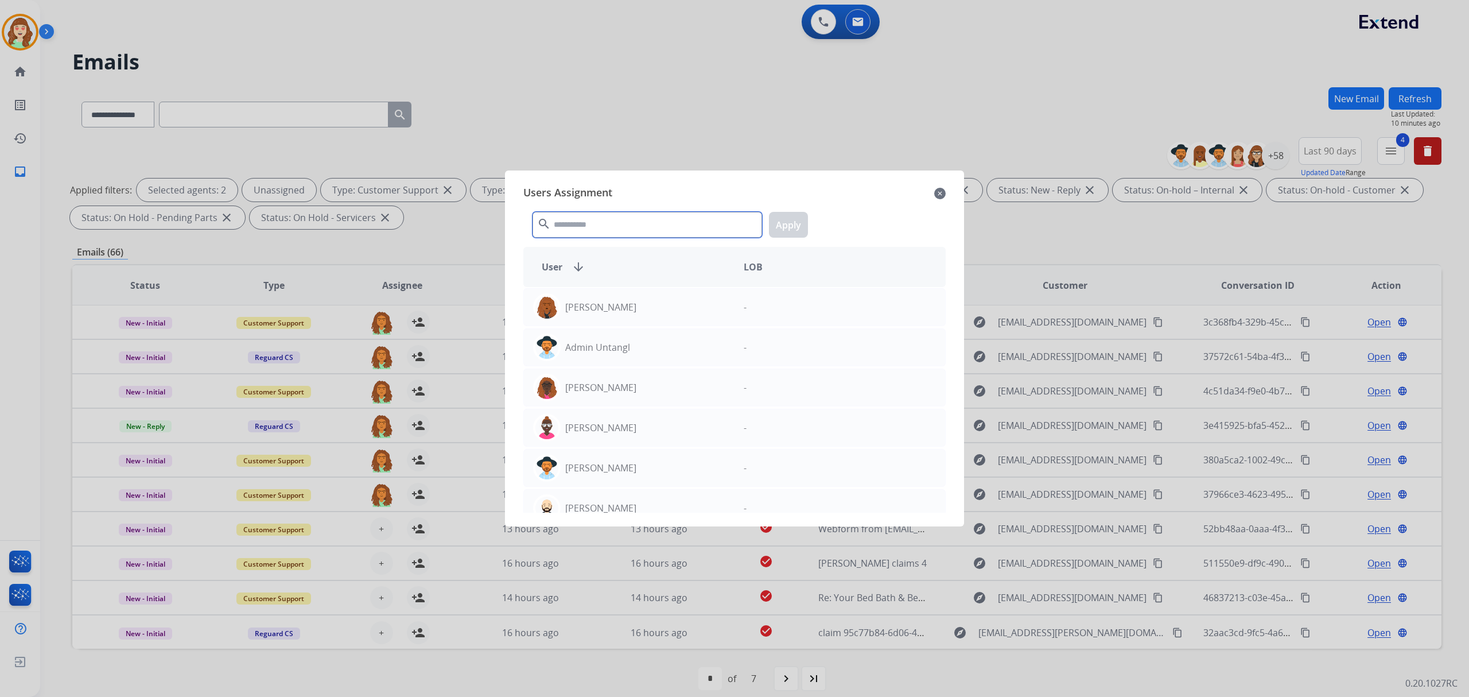
click at [661, 214] on input "text" at bounding box center [648, 225] width 230 height 26
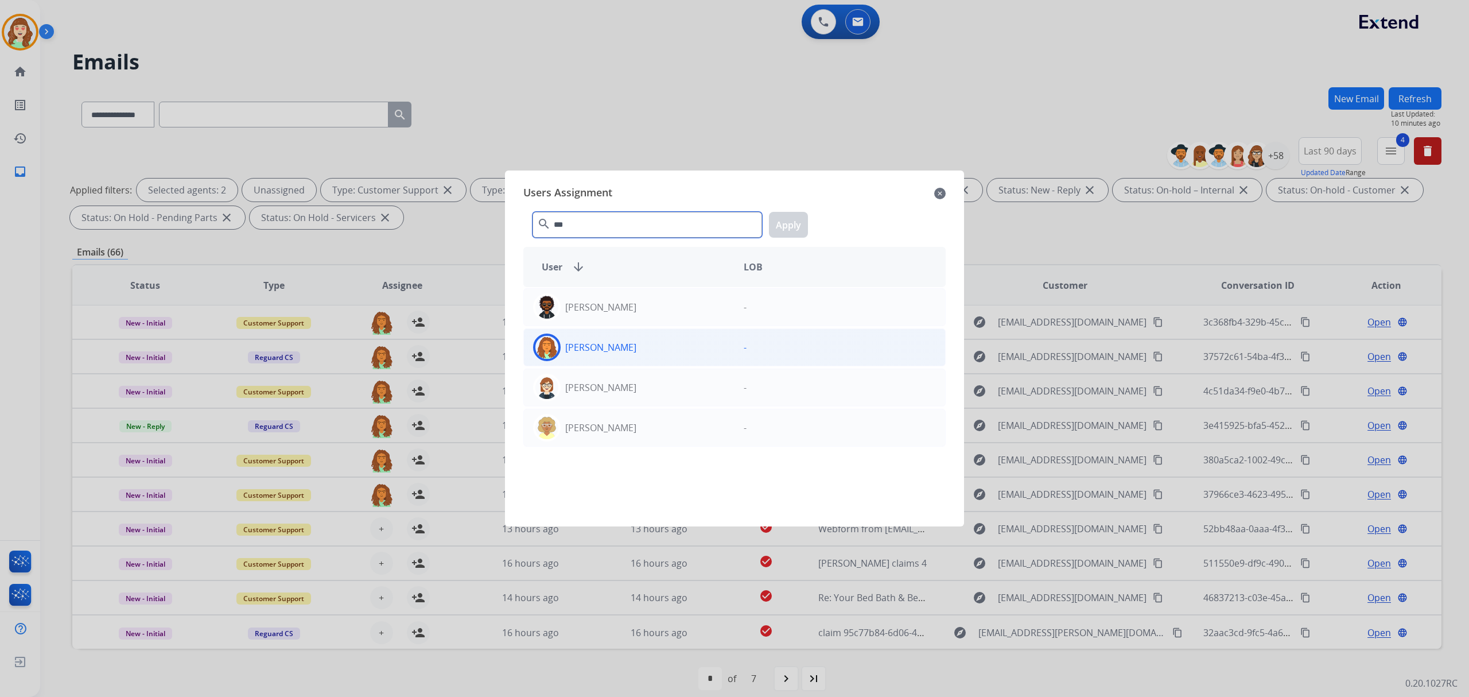
type input "***"
click at [664, 338] on div "[PERSON_NAME]" at bounding box center [629, 347] width 211 height 28
click at [786, 225] on button "Apply" at bounding box center [788, 225] width 39 height 26
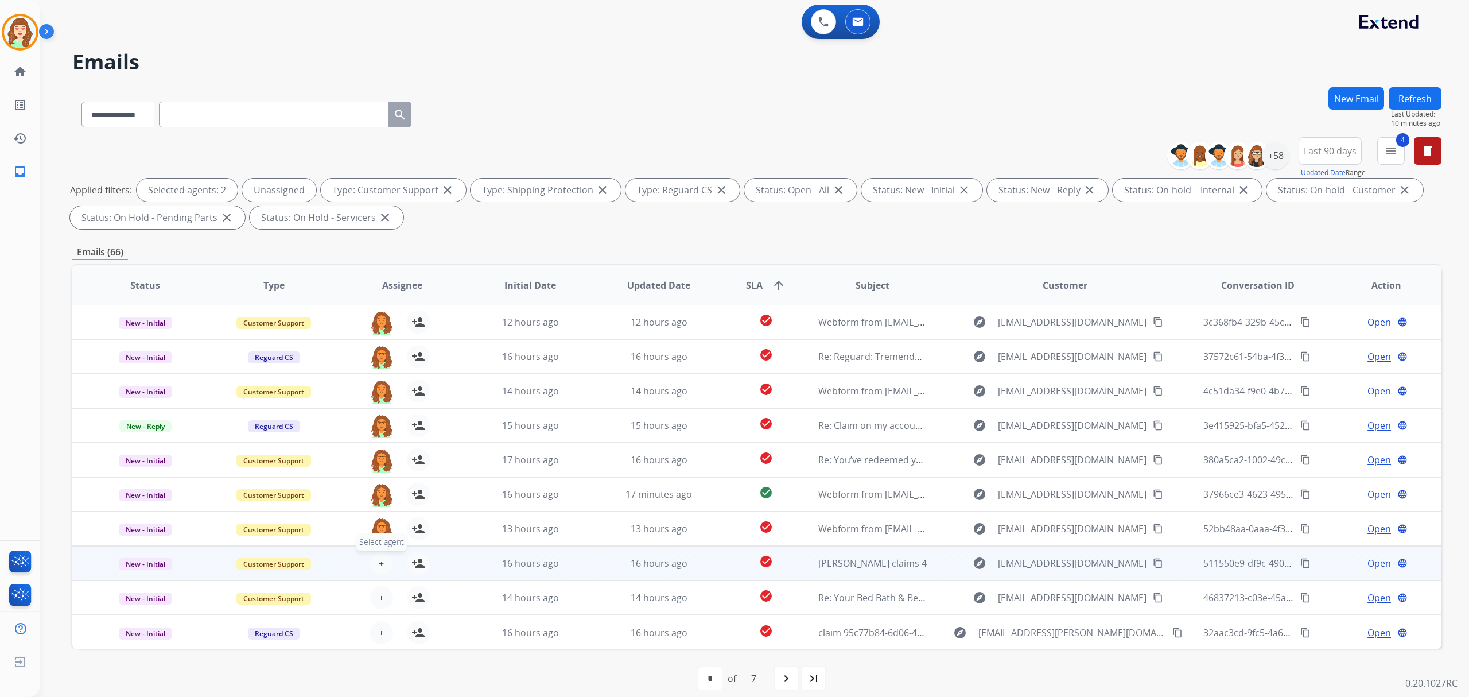
click at [386, 553] on button "+ Select agent" at bounding box center [381, 563] width 23 height 23
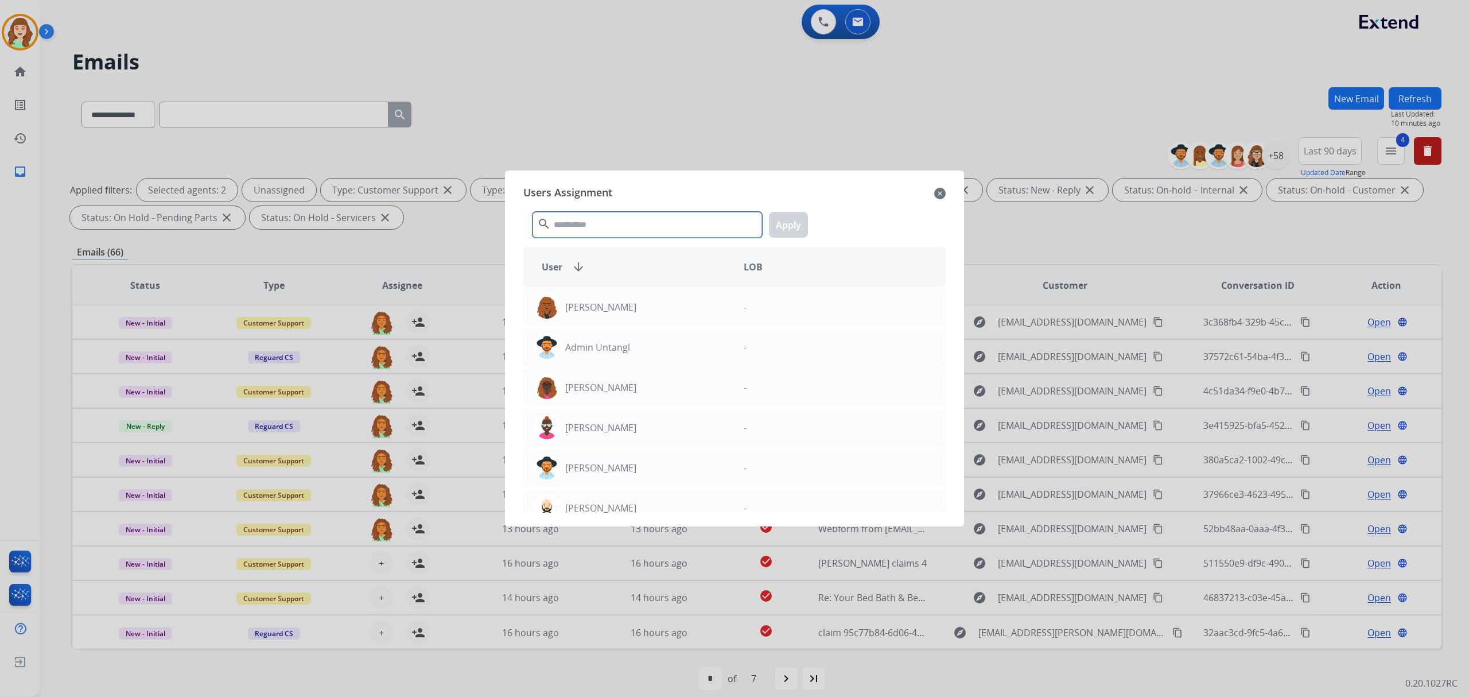
click at [634, 230] on input "text" at bounding box center [648, 225] width 230 height 26
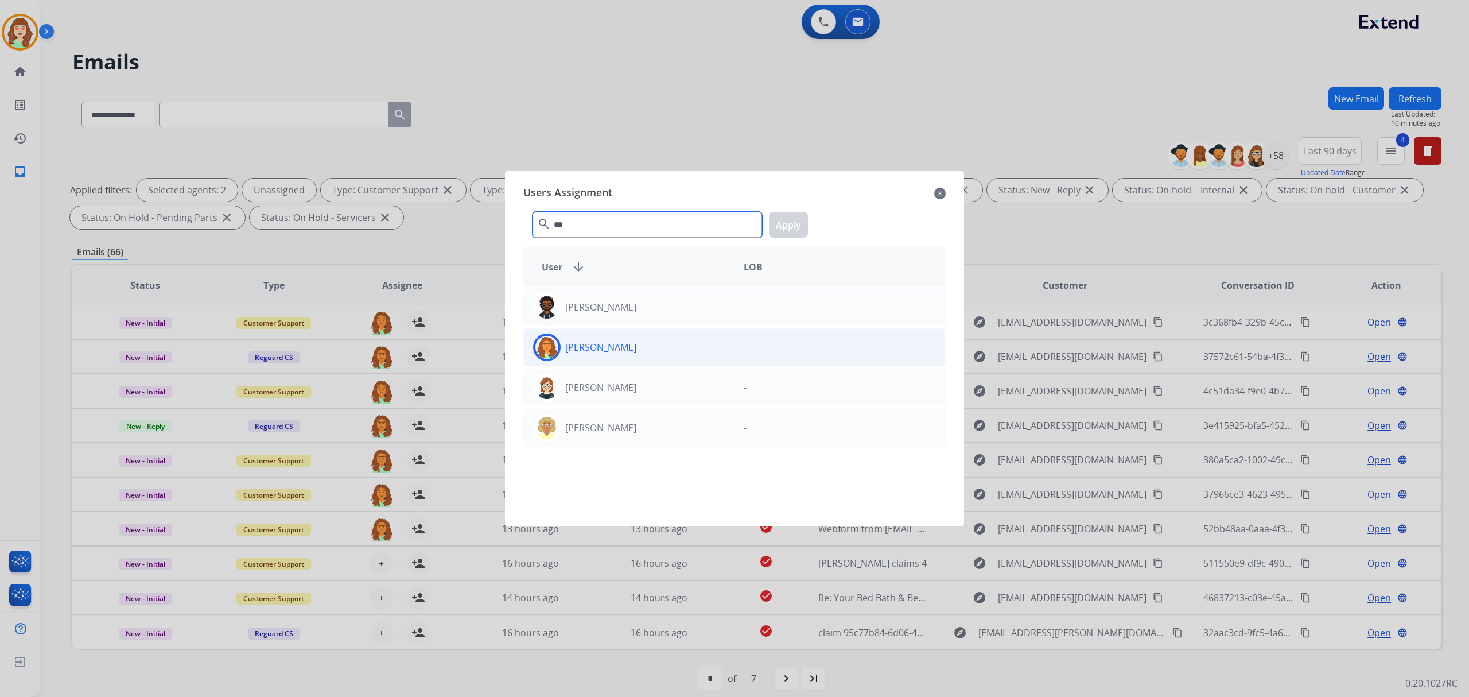
type input "***"
drag, startPoint x: 670, startPoint y: 347, endPoint x: 708, endPoint y: 327, distance: 42.6
click at [684, 341] on div "[PERSON_NAME]" at bounding box center [629, 347] width 211 height 28
click at [790, 232] on button "Apply" at bounding box center [788, 225] width 39 height 26
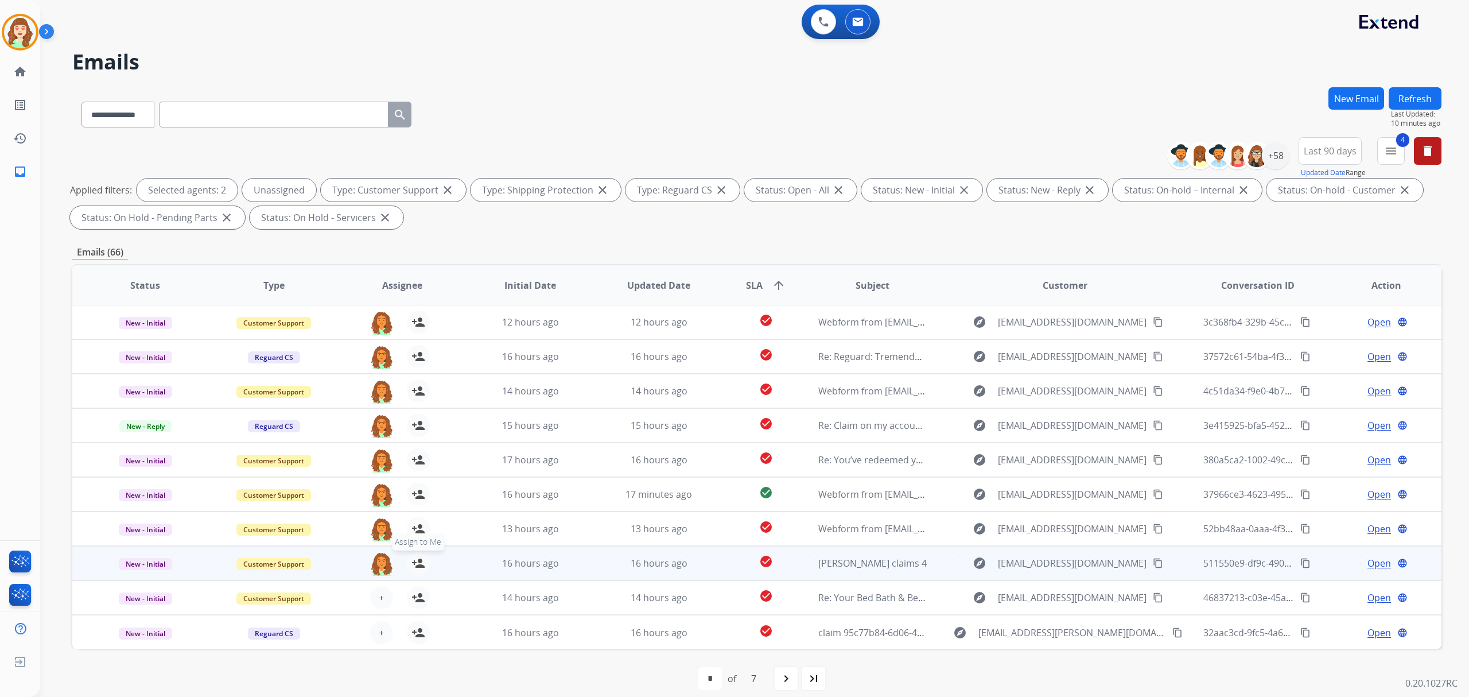
click at [366, 586] on div "+ Select agent person_add Assign to Me" at bounding box center [392, 597] width 73 height 23
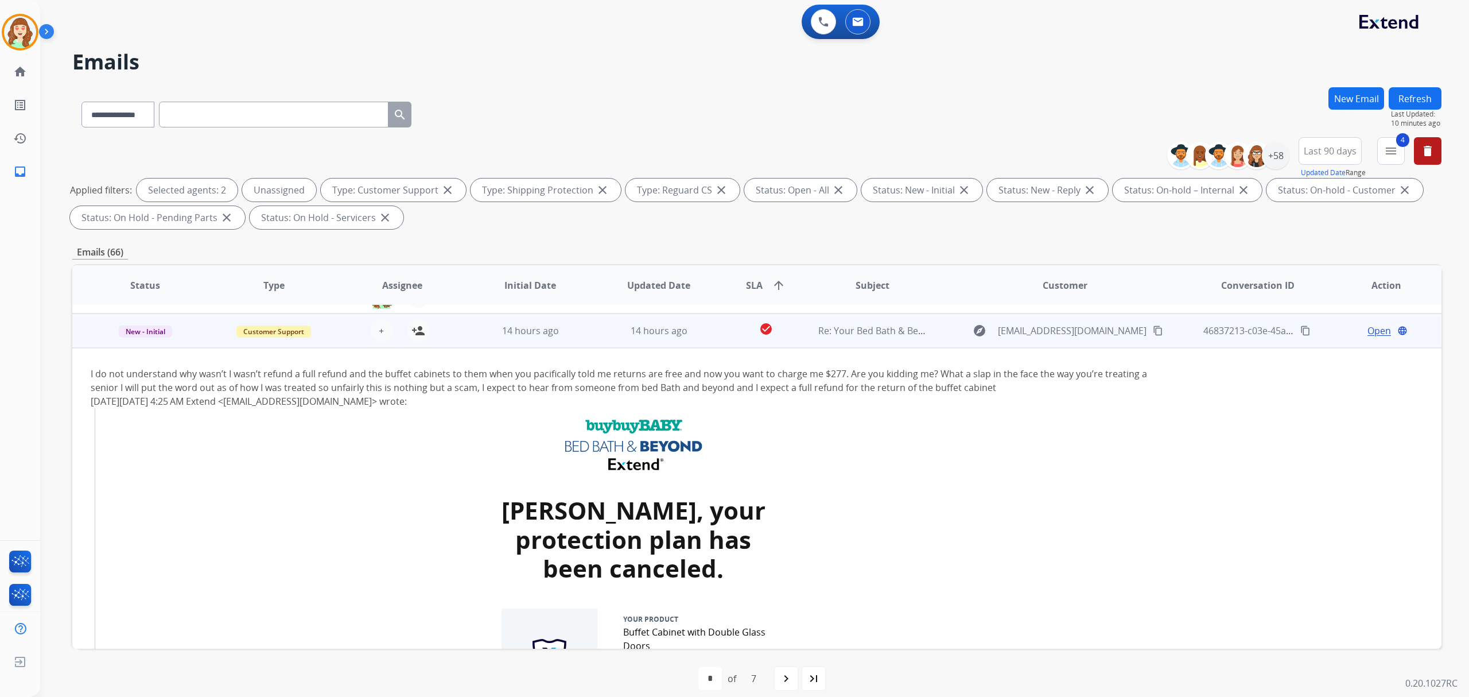
scroll to position [276, 0]
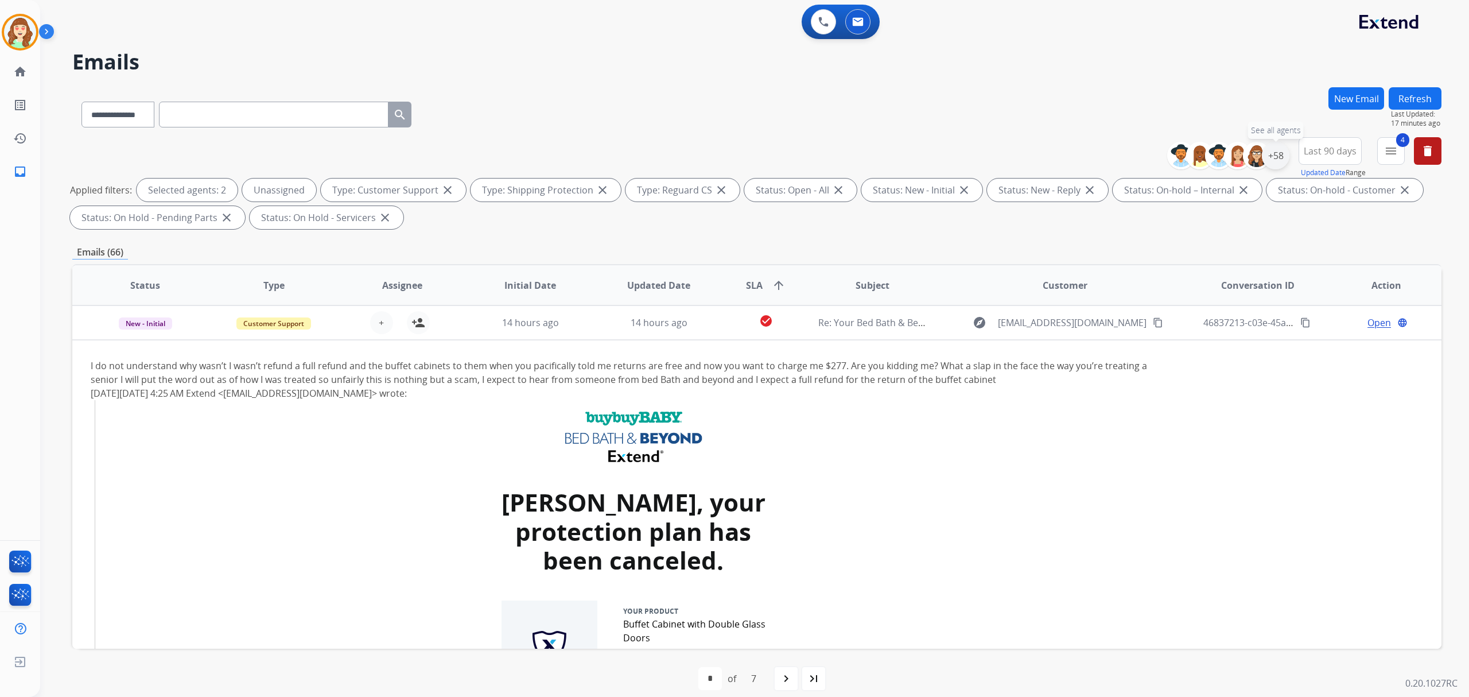
click at [1273, 157] on div "+58" at bounding box center [1276, 156] width 28 height 28
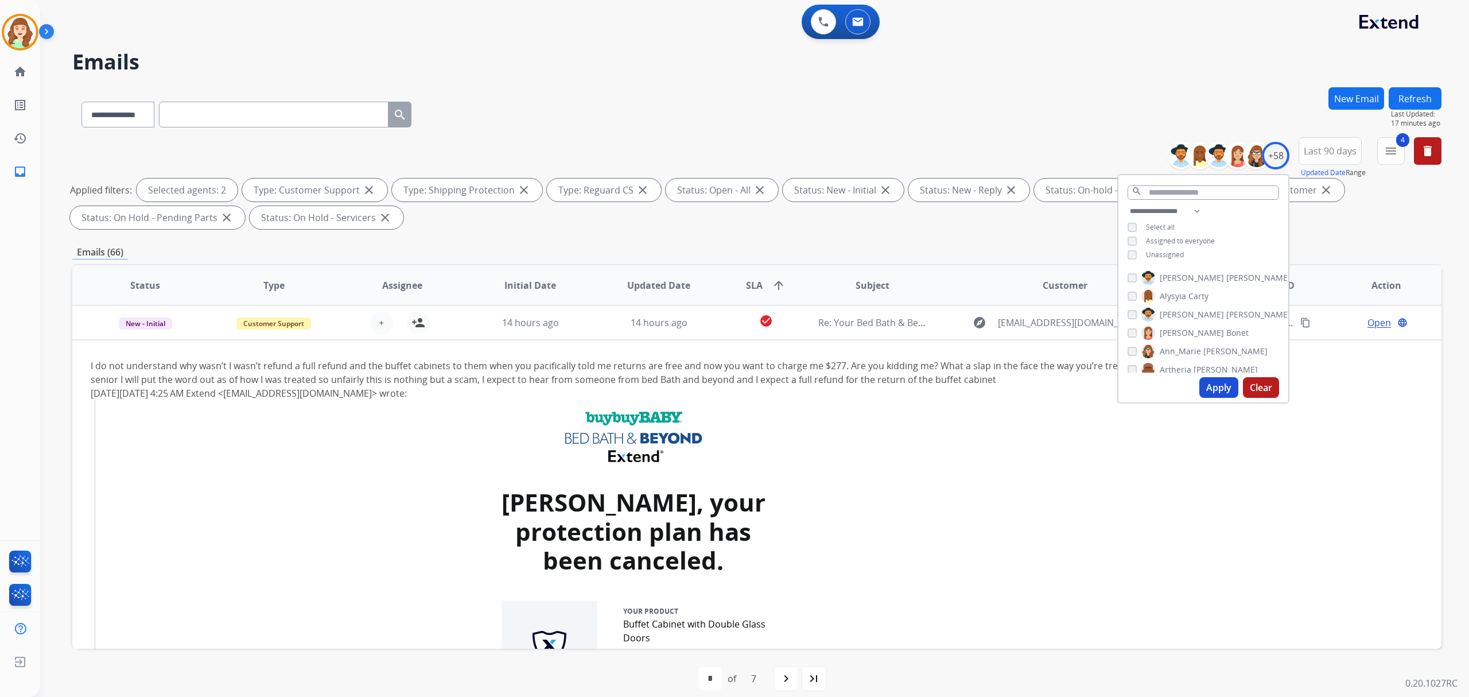
click at [1217, 386] on button "Apply" at bounding box center [1219, 387] width 39 height 21
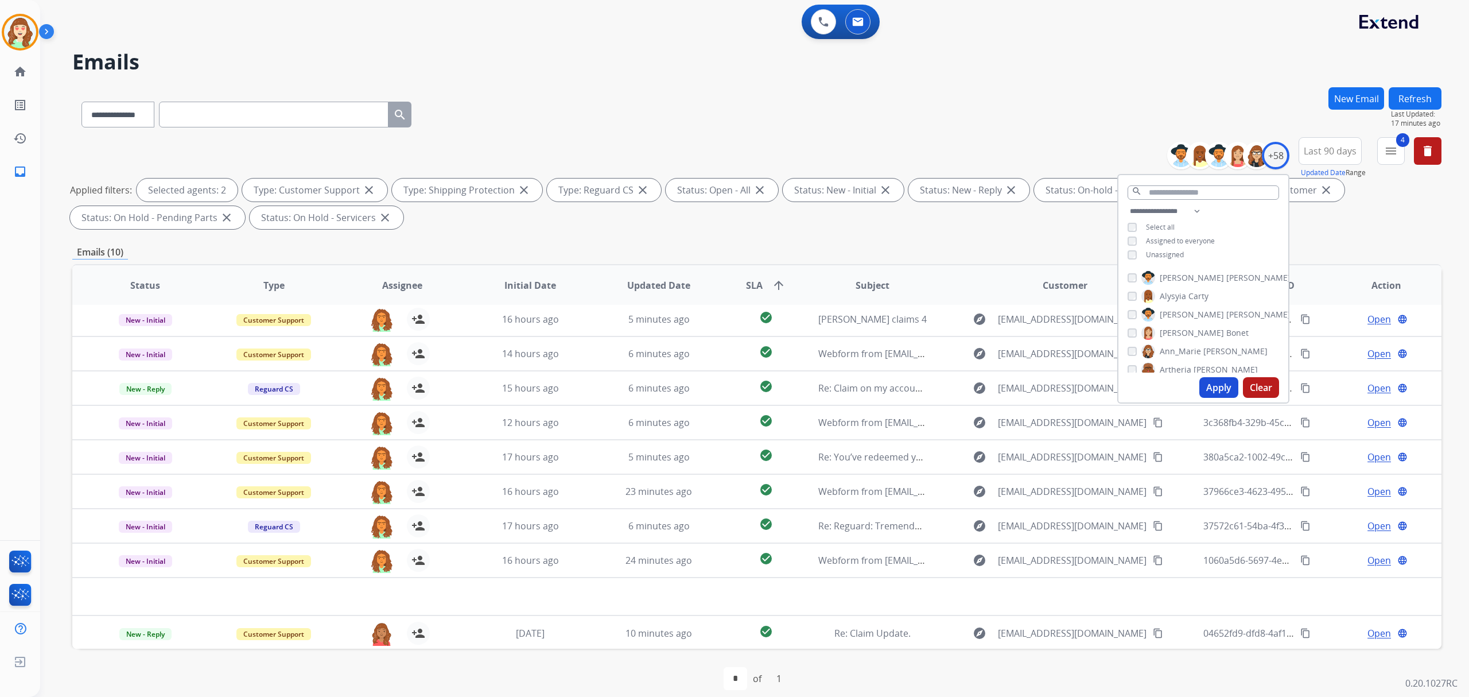
scroll to position [11, 0]
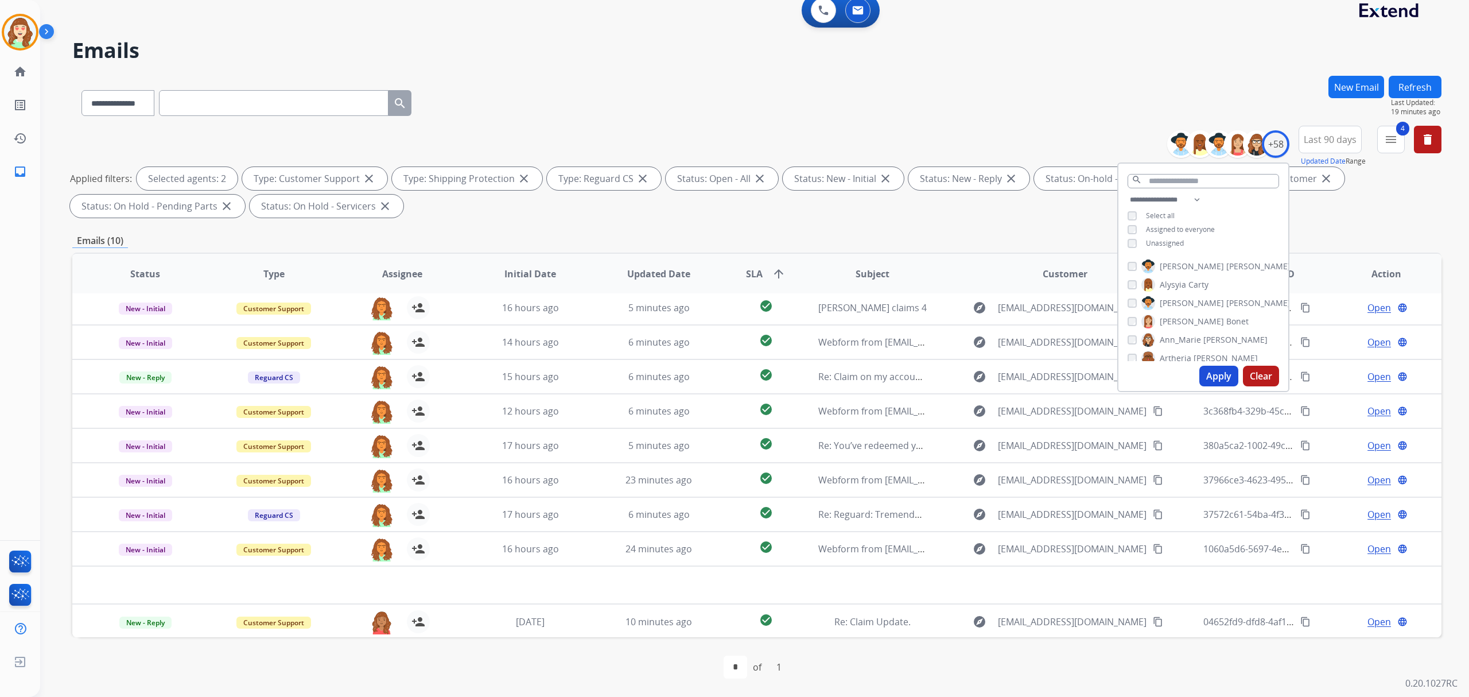
click at [1124, 327] on div "[PERSON_NAME] [PERSON_NAME] [PERSON_NAME] [PERSON_NAME] [PERSON_NAME] [PERSON_N…" at bounding box center [1204, 308] width 170 height 106
click at [1217, 374] on button "Apply" at bounding box center [1219, 376] width 39 height 21
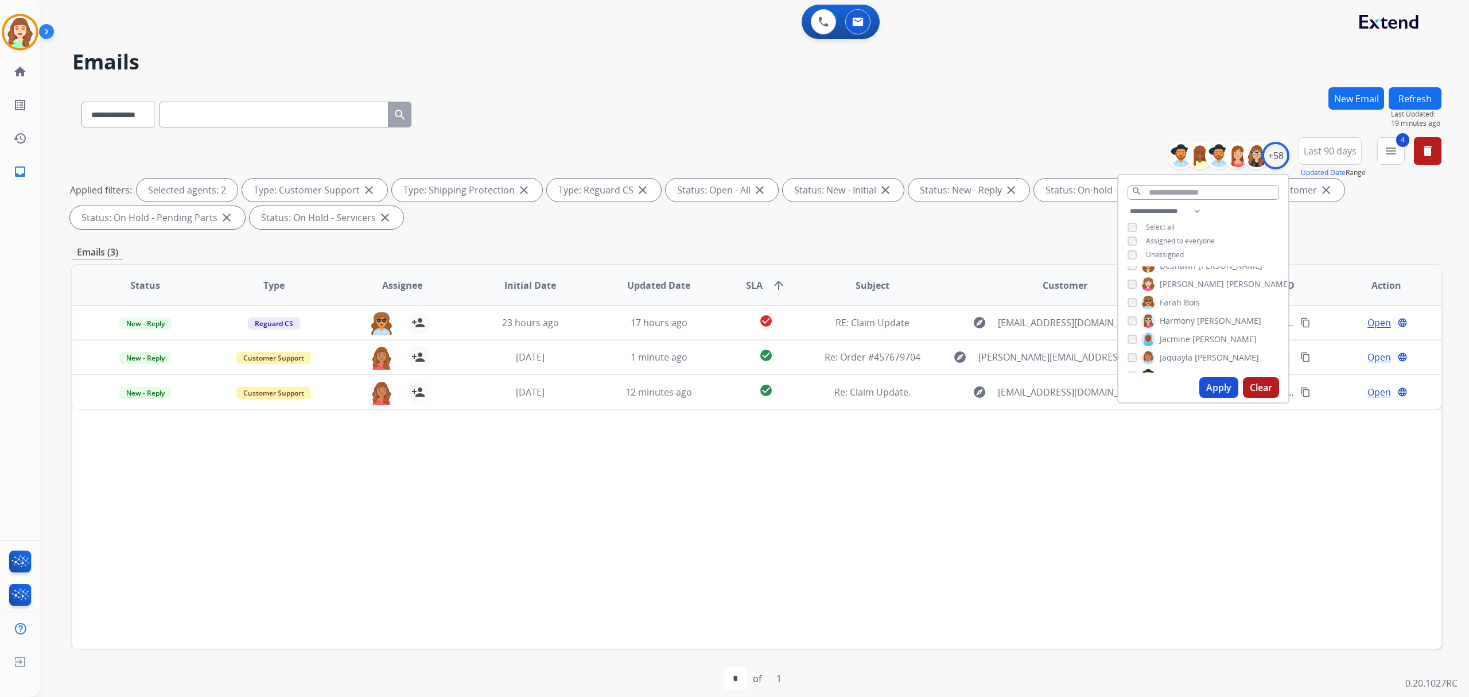
scroll to position [0, 0]
click at [1213, 389] on button "Apply" at bounding box center [1219, 387] width 39 height 21
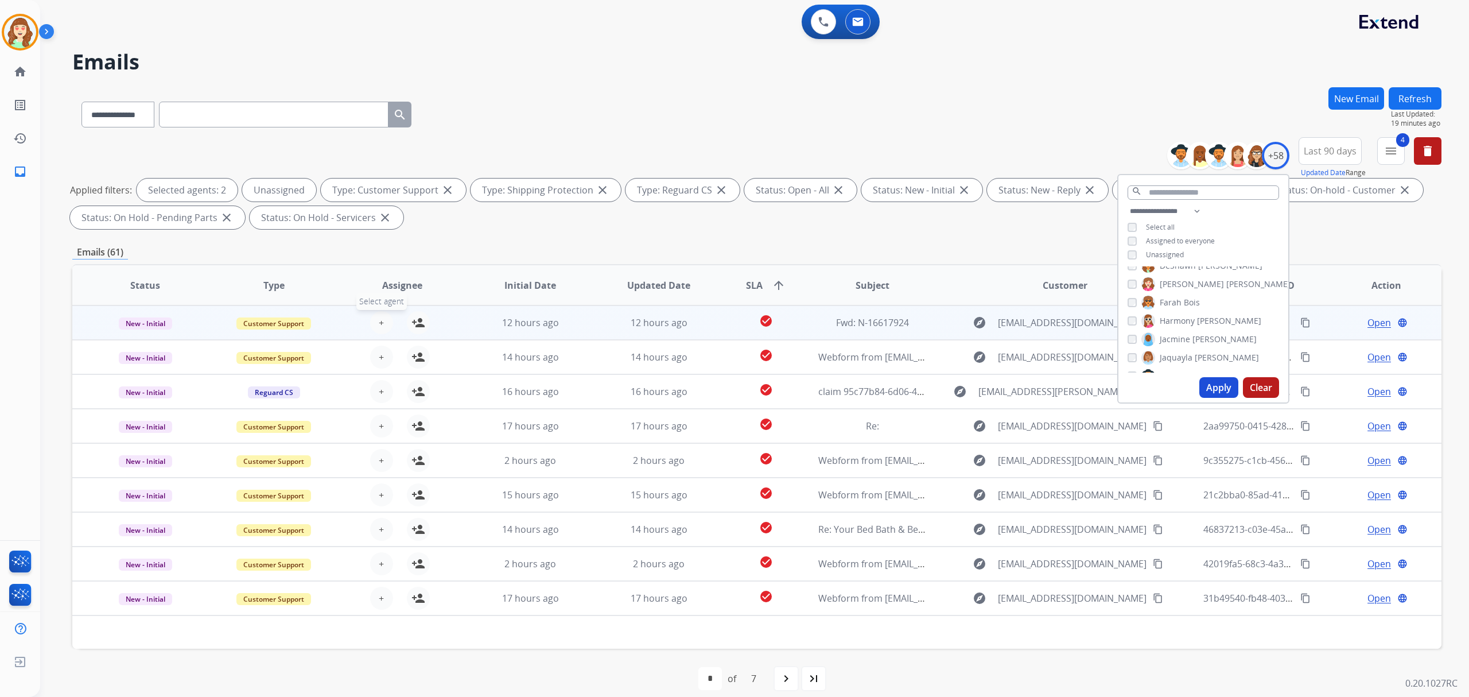
click at [383, 322] on button "+ Select agent" at bounding box center [381, 322] width 23 height 23
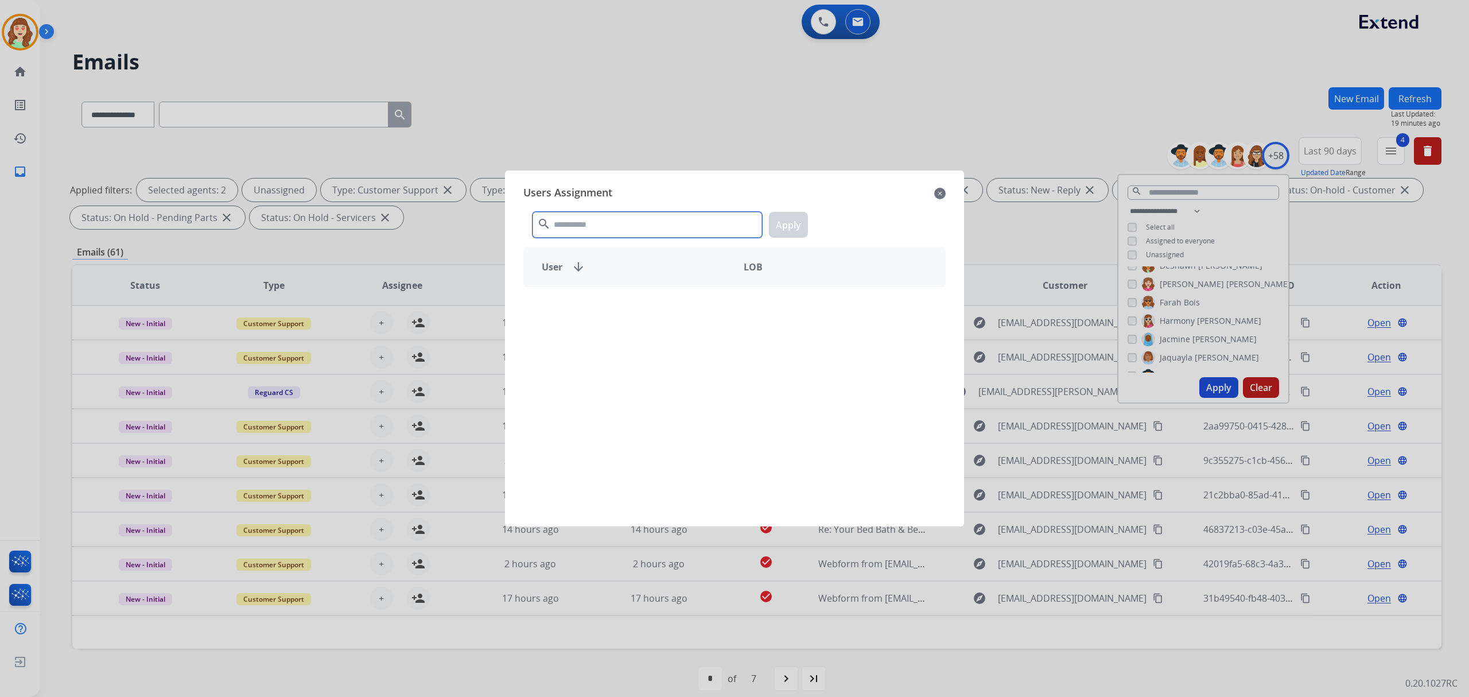
click at [645, 219] on input "text" at bounding box center [648, 225] width 230 height 26
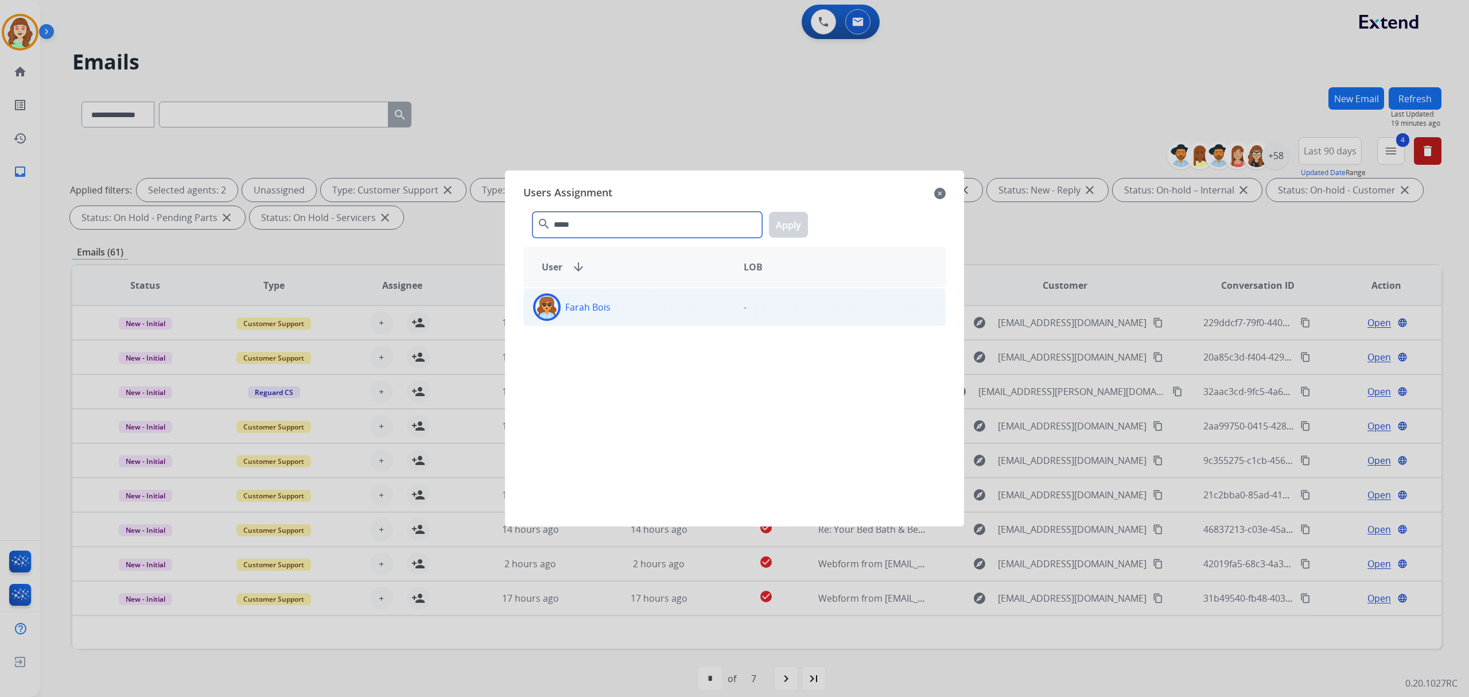
type input "*****"
drag, startPoint x: 664, startPoint y: 306, endPoint x: 777, endPoint y: 242, distance: 129.8
click at [665, 305] on div "Farah Bois" at bounding box center [629, 307] width 211 height 28
click at [783, 231] on button "Apply" at bounding box center [788, 225] width 39 height 26
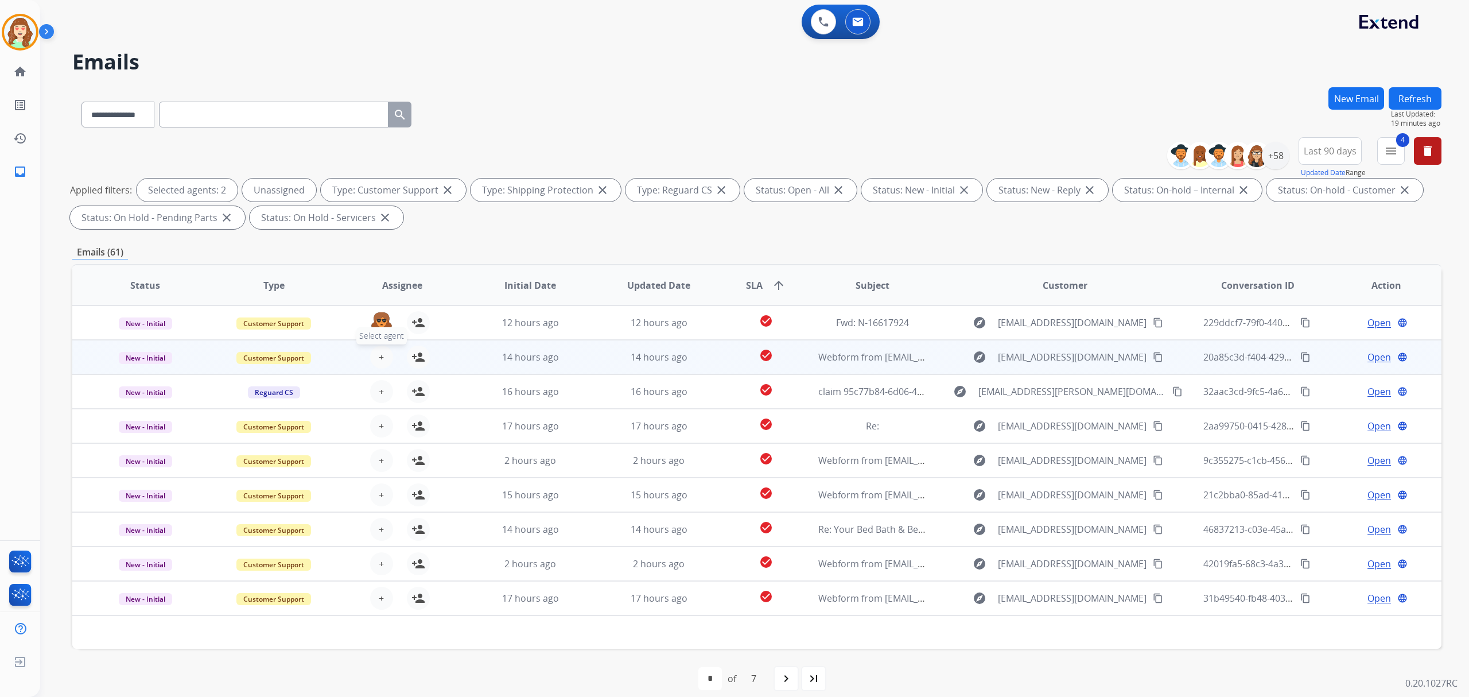
click at [379, 359] on span "+" at bounding box center [381, 357] width 5 height 14
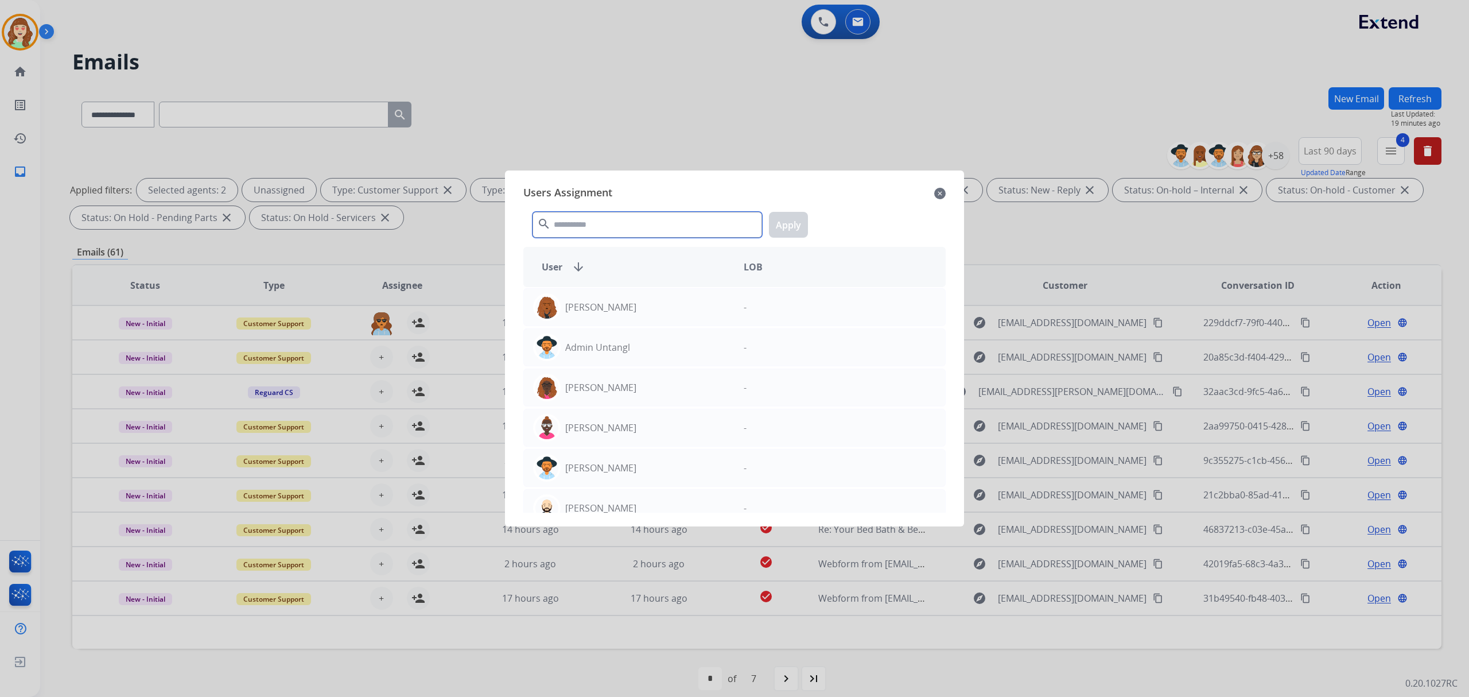
drag, startPoint x: 598, startPoint y: 227, endPoint x: 614, endPoint y: 232, distance: 16.7
click at [614, 232] on input "text" at bounding box center [648, 225] width 230 height 26
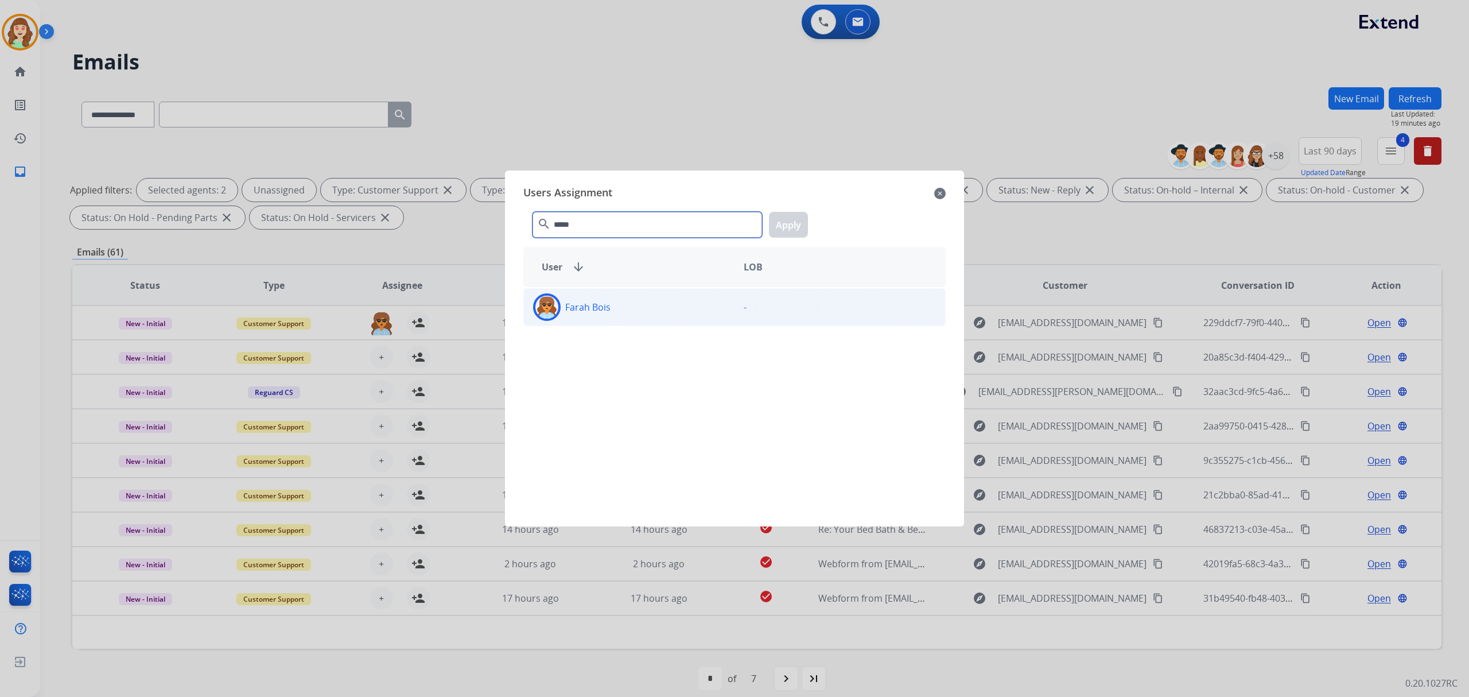
type input "*****"
drag, startPoint x: 677, startPoint y: 311, endPoint x: 774, endPoint y: 248, distance: 114.9
click at [678, 309] on div "Farah Bois" at bounding box center [629, 307] width 211 height 28
click at [788, 221] on button "Apply" at bounding box center [788, 225] width 39 height 26
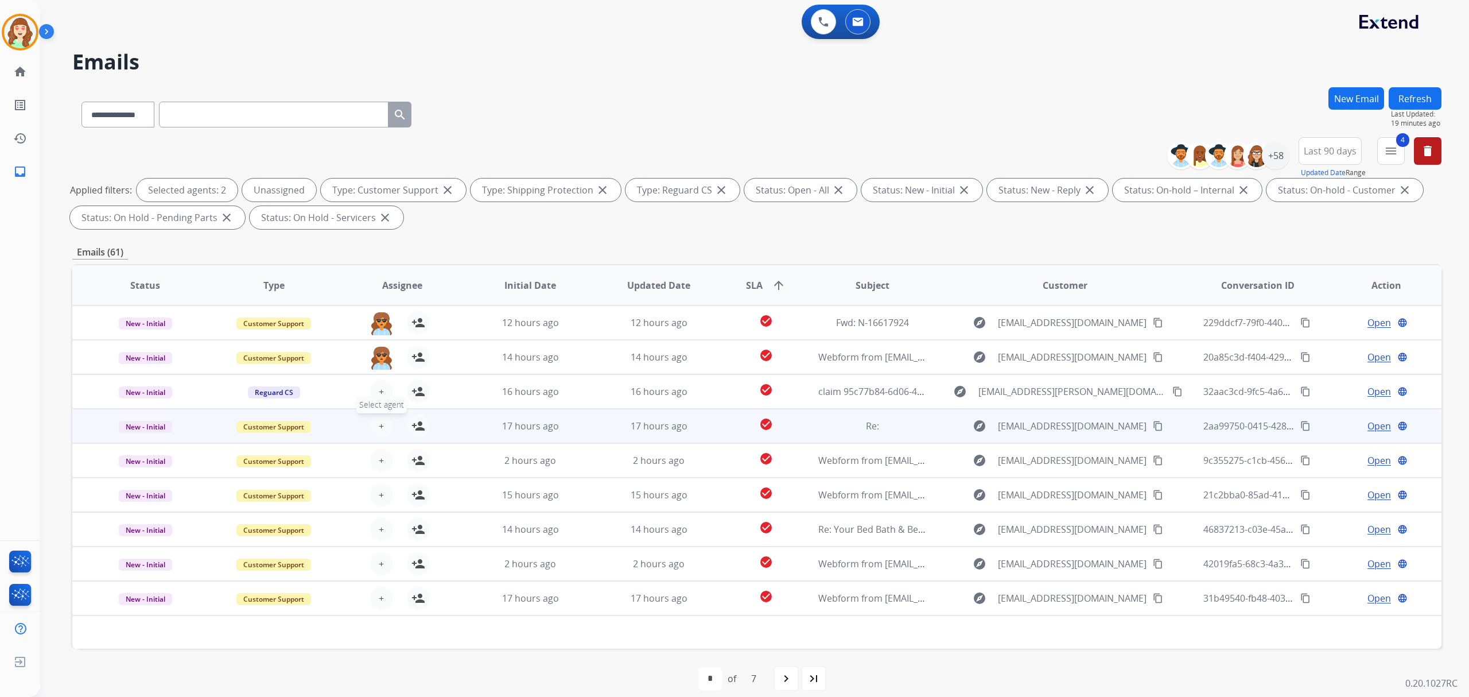
click at [379, 426] on span "+" at bounding box center [381, 426] width 5 height 14
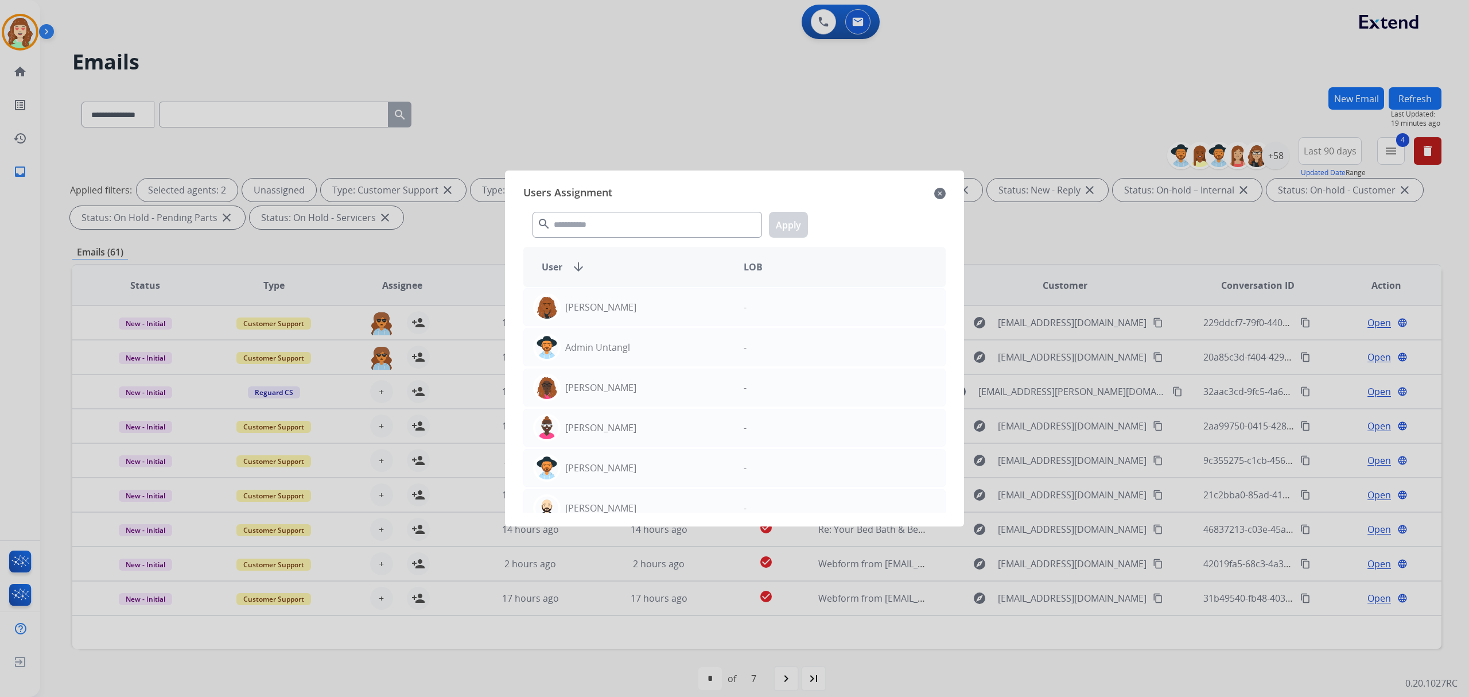
click at [942, 200] on div "Users Assignment close" at bounding box center [734, 193] width 422 height 18
drag, startPoint x: 941, startPoint y: 194, endPoint x: 682, endPoint y: 263, distance: 268.4
click at [940, 194] on mat-icon "close" at bounding box center [939, 194] width 11 height 14
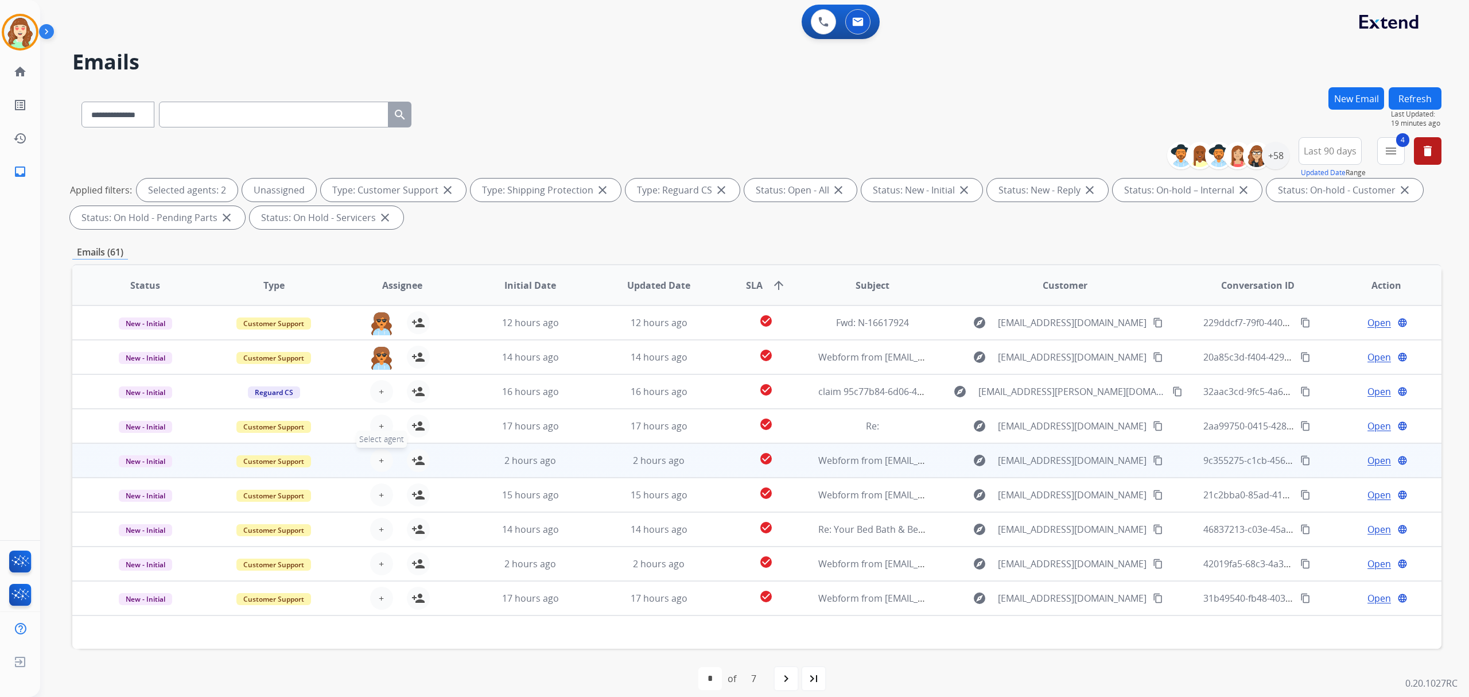
click at [381, 460] on span "+" at bounding box center [381, 460] width 5 height 14
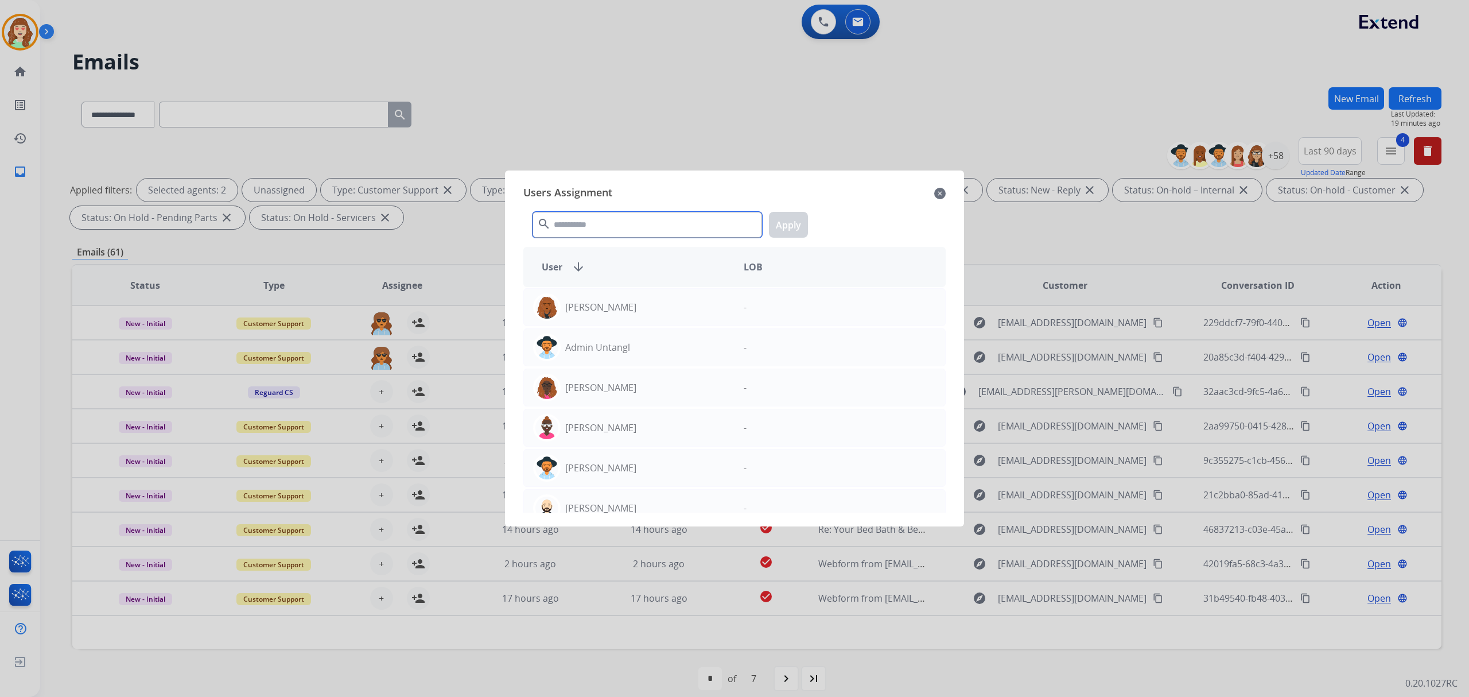
click at [653, 233] on input "text" at bounding box center [648, 225] width 230 height 26
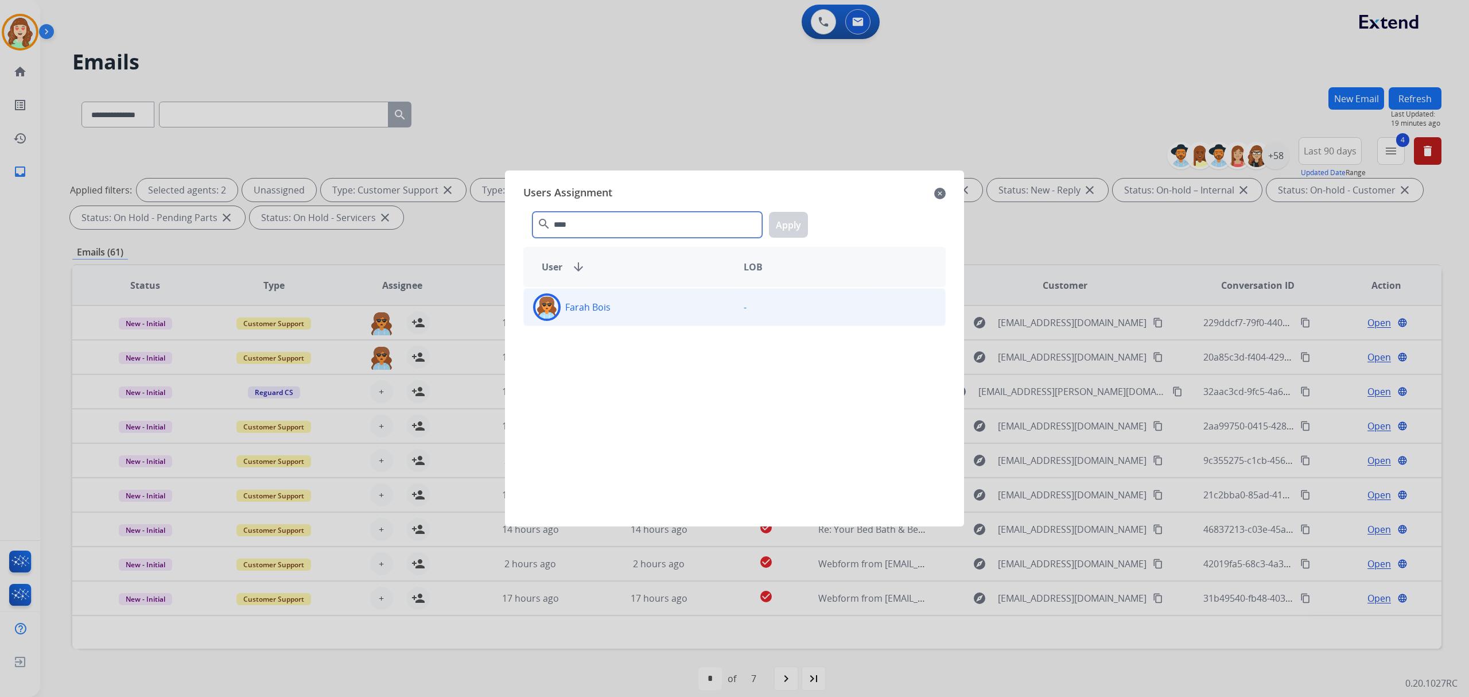
type input "****"
drag, startPoint x: 701, startPoint y: 320, endPoint x: 791, endPoint y: 246, distance: 116.2
click at [701, 319] on div "Farah Bois" at bounding box center [629, 307] width 211 height 28
drag, startPoint x: 790, startPoint y: 228, endPoint x: 604, endPoint y: 352, distance: 223.5
click at [788, 228] on button "Apply" at bounding box center [788, 225] width 39 height 26
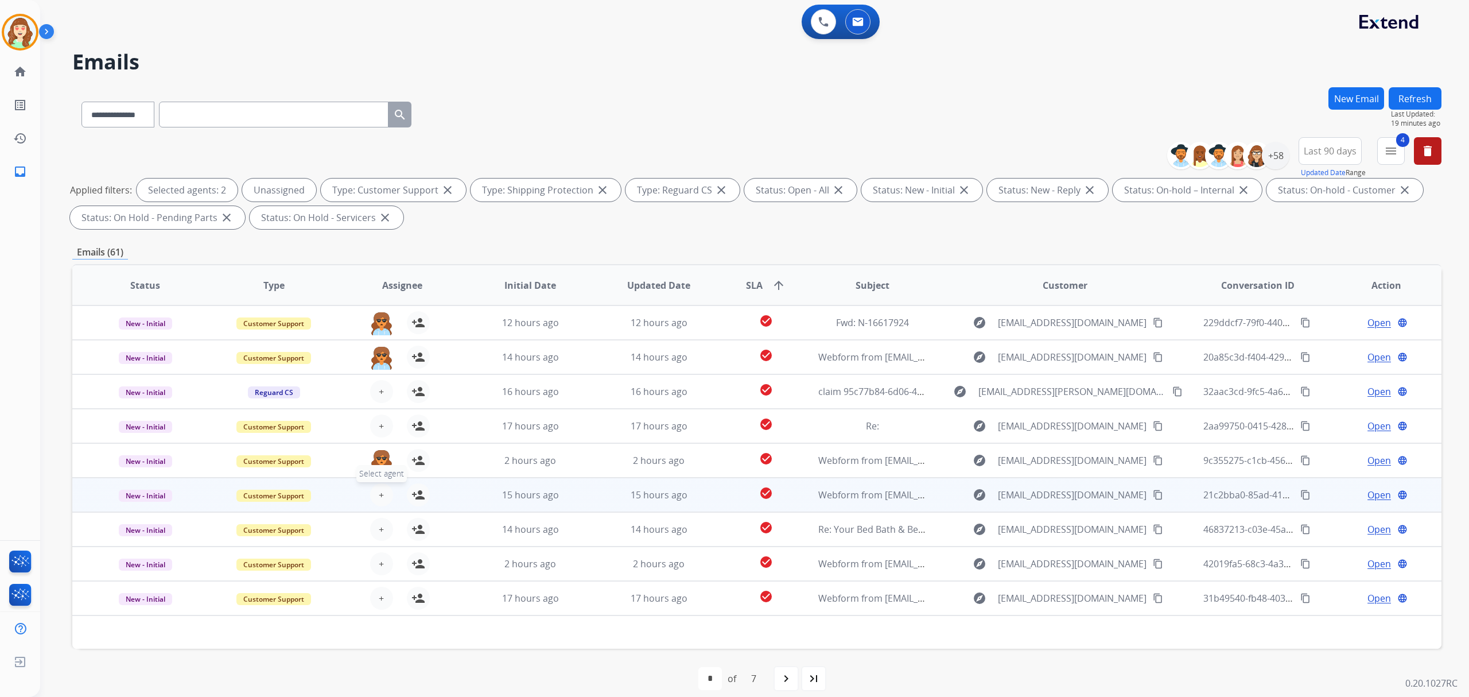
click at [379, 492] on span "+" at bounding box center [381, 495] width 5 height 14
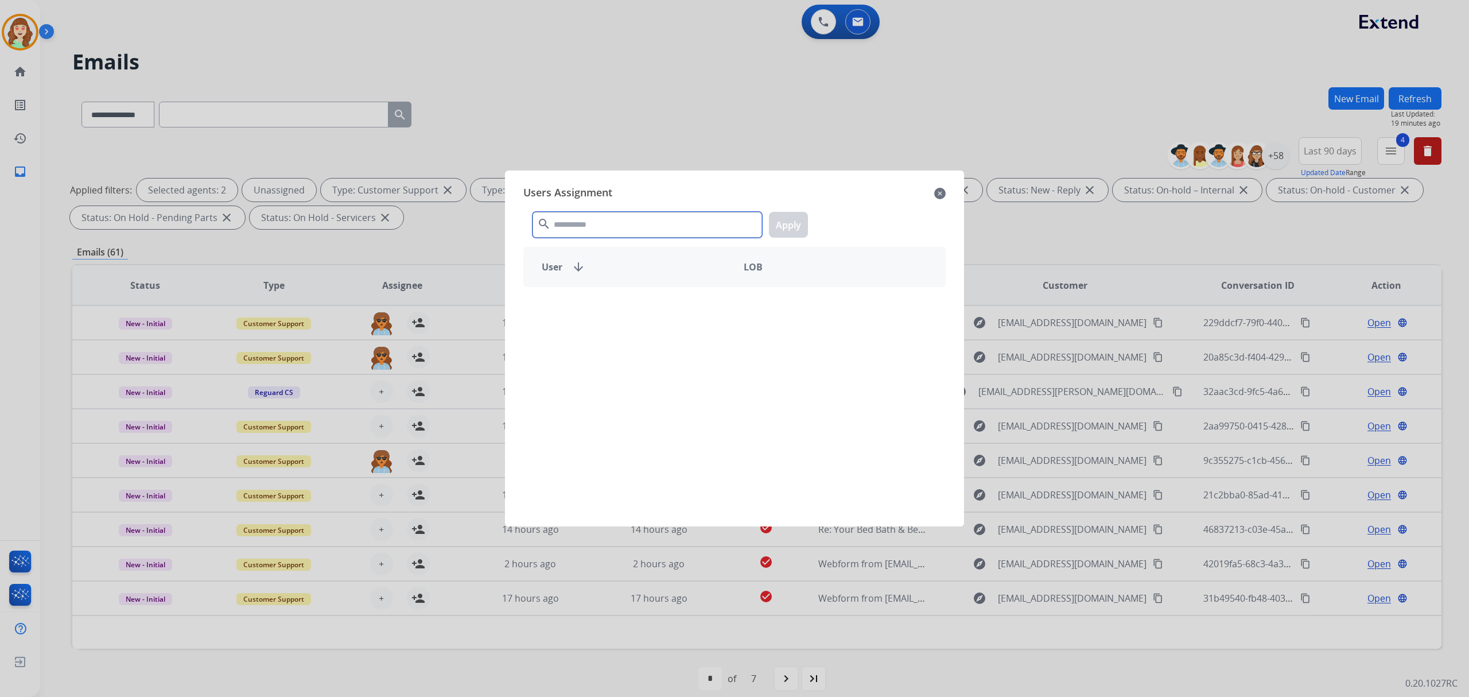
drag, startPoint x: 598, startPoint y: 227, endPoint x: 612, endPoint y: 222, distance: 14.9
click at [611, 222] on input "text" at bounding box center [648, 225] width 230 height 26
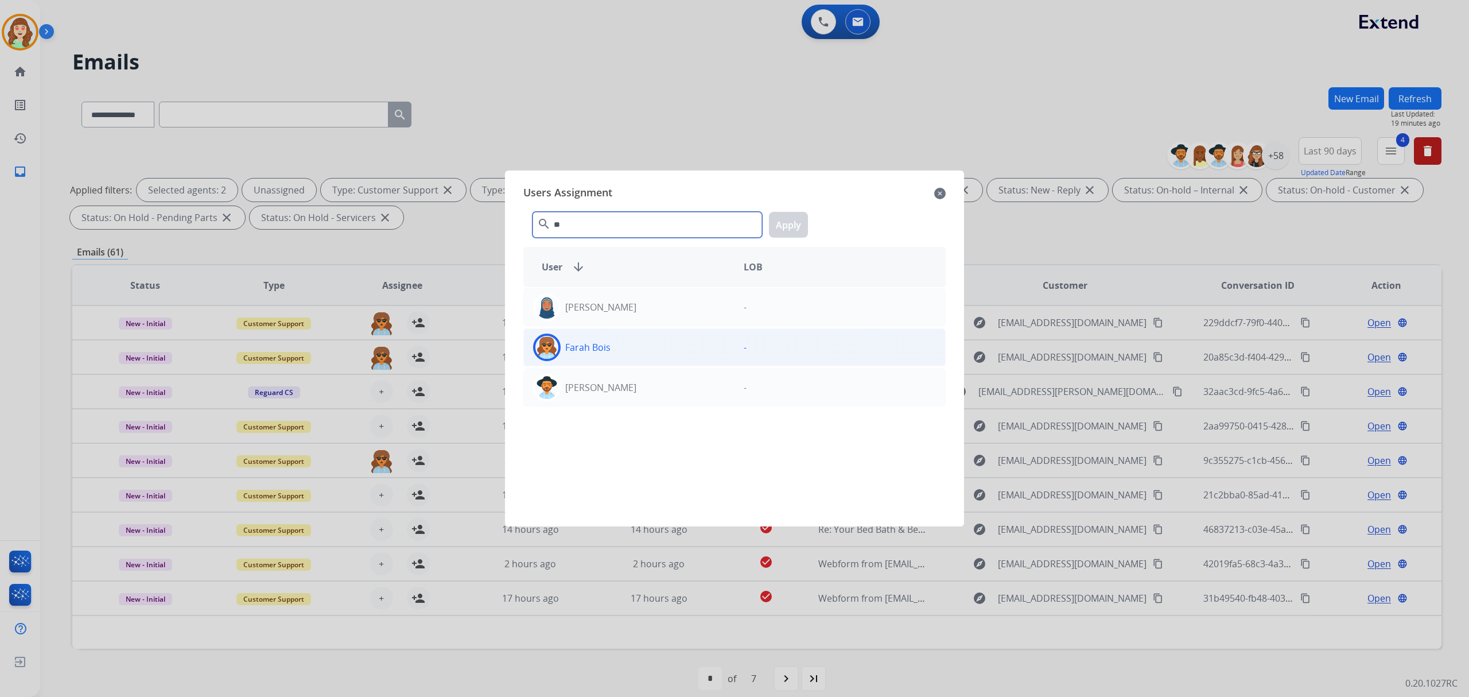
type input "**"
click at [671, 342] on div "Farah Bois" at bounding box center [629, 347] width 211 height 28
drag, startPoint x: 788, startPoint y: 226, endPoint x: 955, endPoint y: 191, distance: 170.8
click at [788, 226] on button "Apply" at bounding box center [788, 225] width 39 height 26
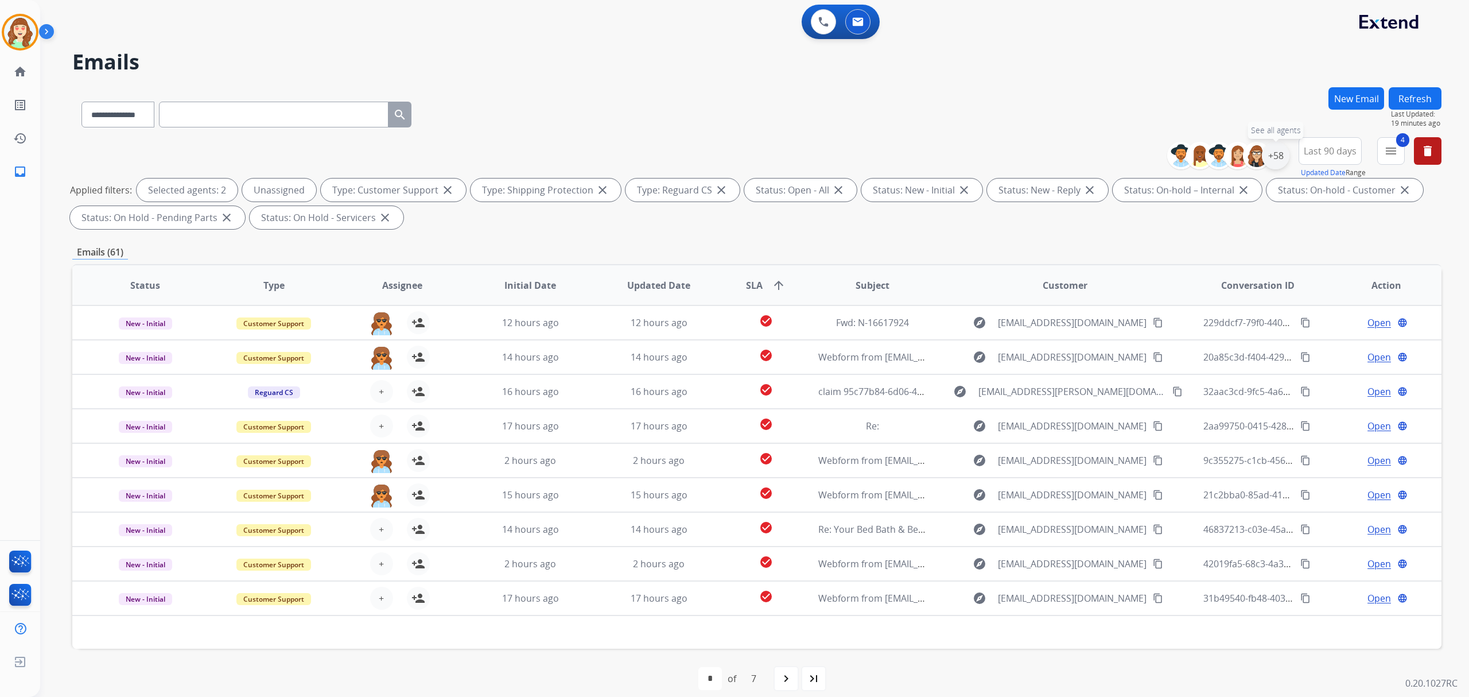
click at [1273, 157] on div "+58" at bounding box center [1276, 156] width 28 height 28
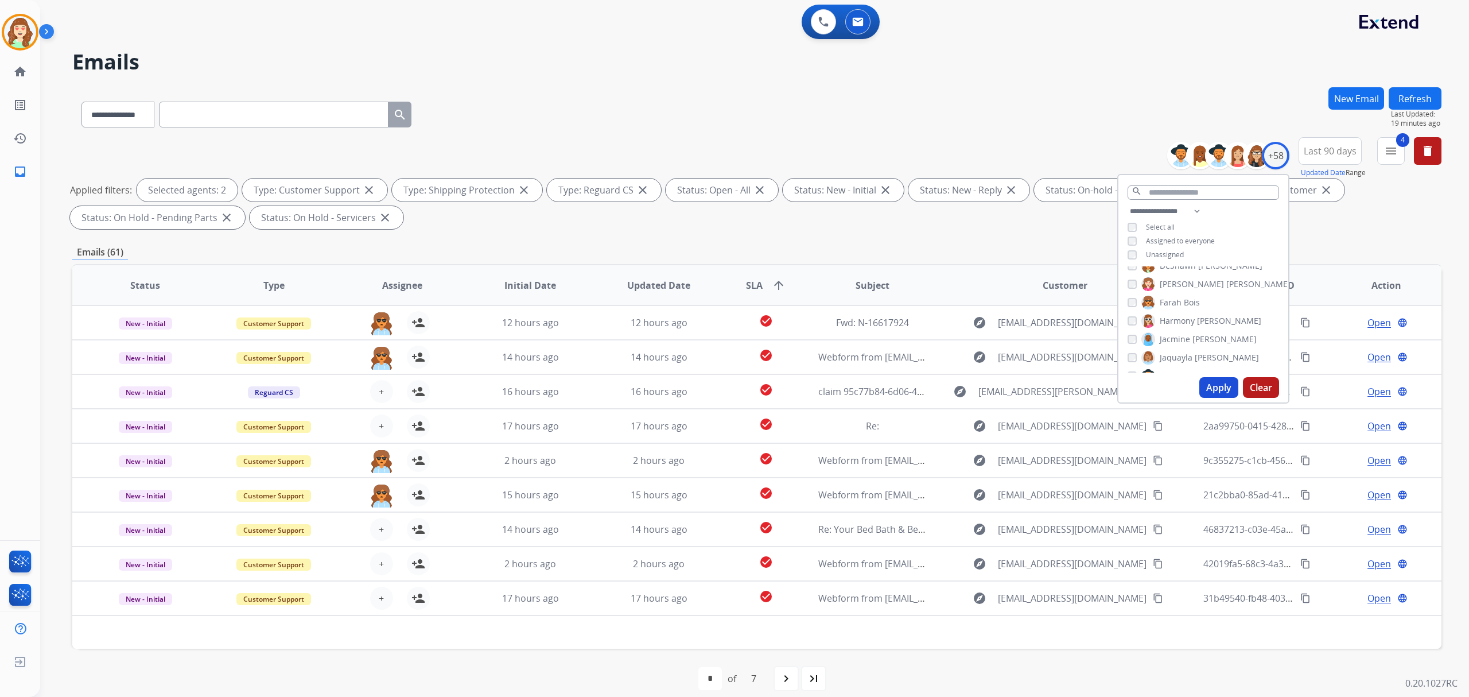
click at [1217, 383] on button "Apply" at bounding box center [1219, 387] width 39 height 21
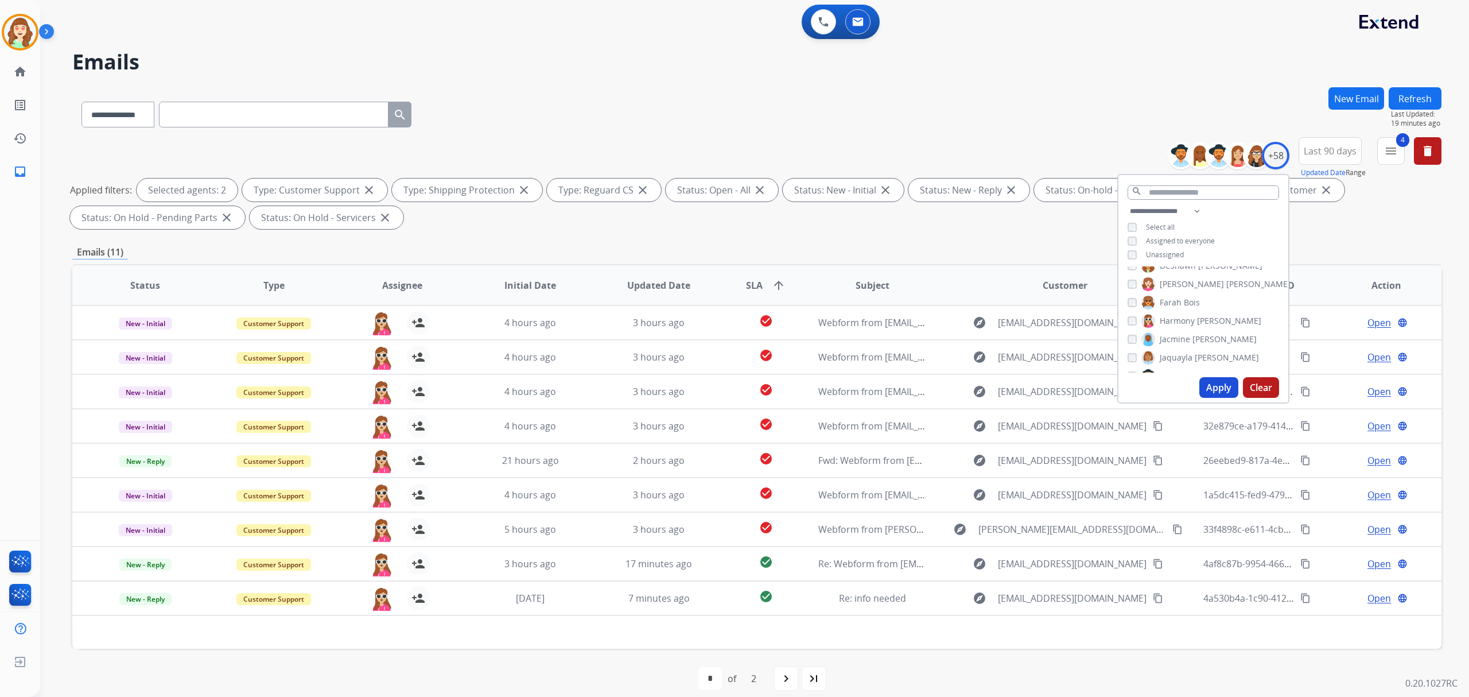
click at [1128, 314] on div "Harmony [PERSON_NAME]" at bounding box center [1195, 321] width 134 height 14
click at [1213, 384] on button "Apply" at bounding box center [1219, 387] width 39 height 21
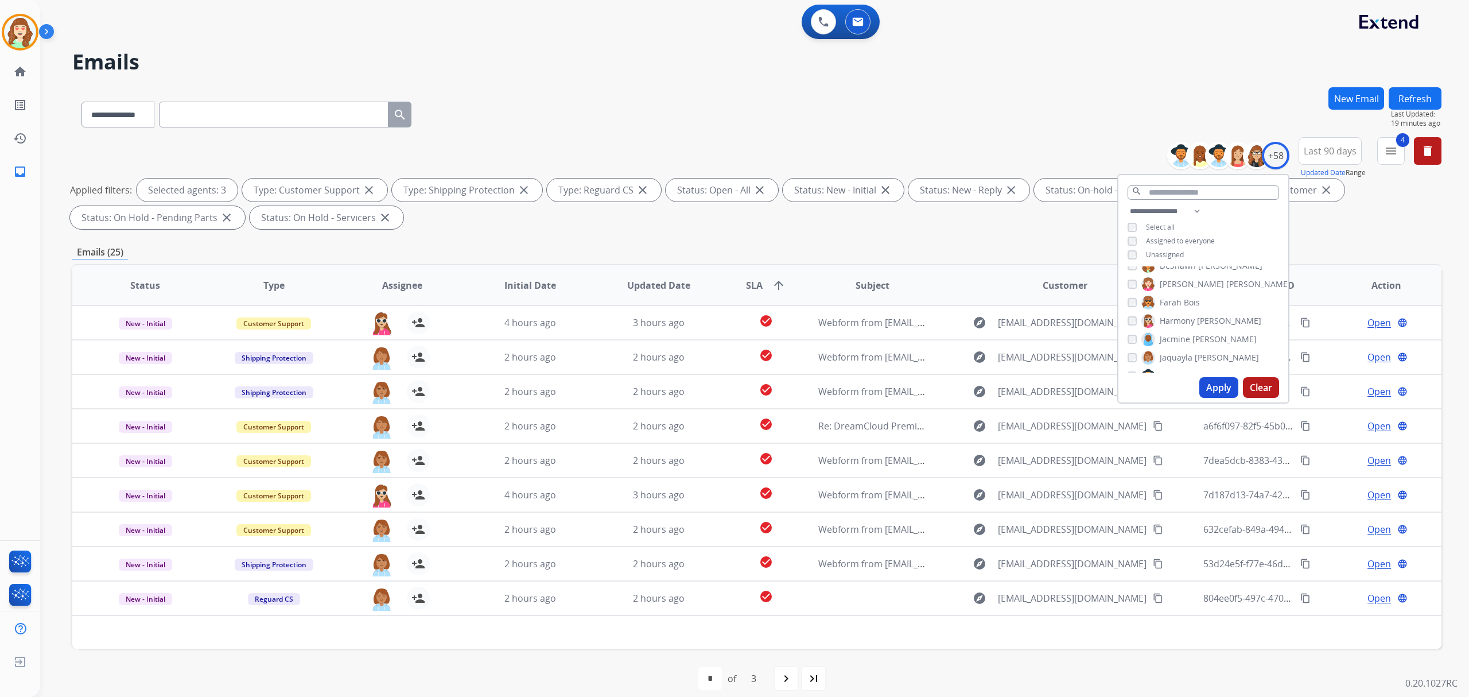
drag, startPoint x: 1211, startPoint y: 388, endPoint x: 883, endPoint y: 386, distance: 327.7
click at [1211, 387] on button "Apply" at bounding box center [1219, 387] width 39 height 21
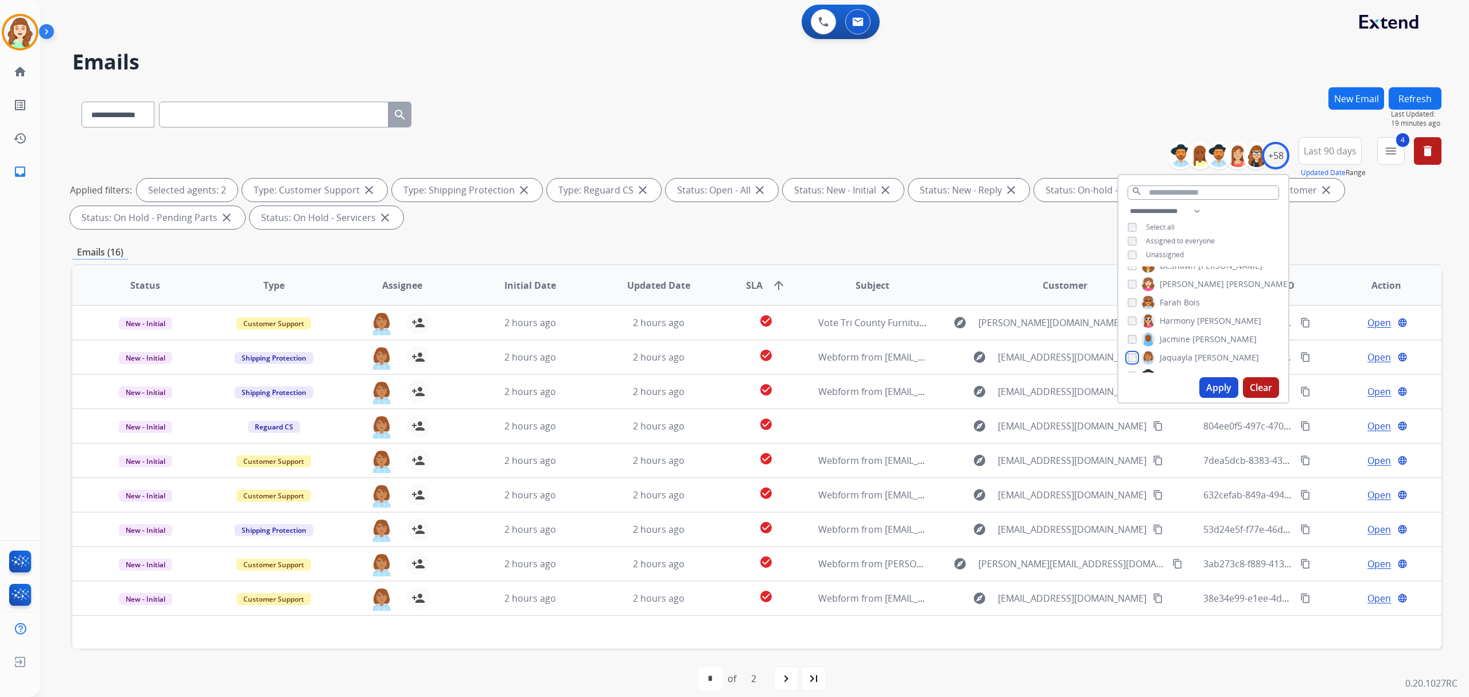
scroll to position [382, 0]
click at [1220, 381] on button "Apply" at bounding box center [1219, 387] width 39 height 21
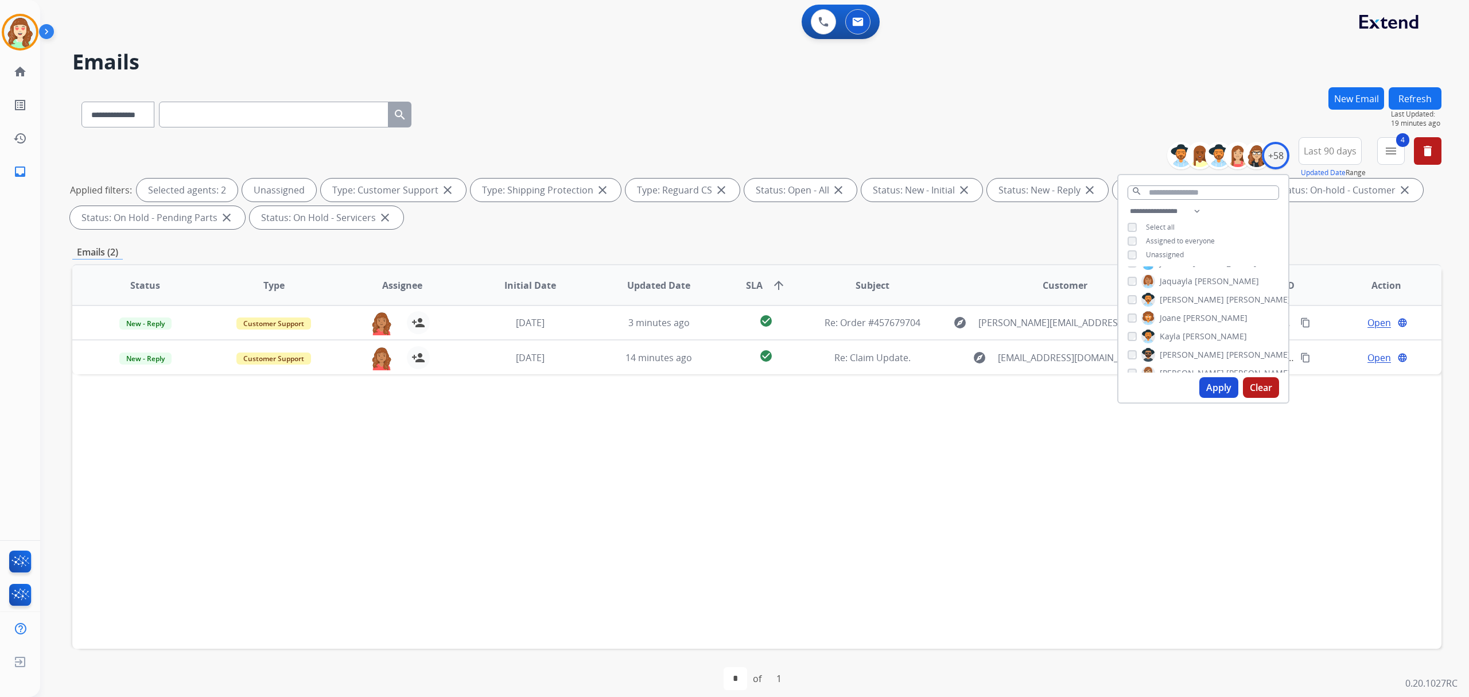
click at [1220, 384] on button "Apply" at bounding box center [1219, 387] width 39 height 21
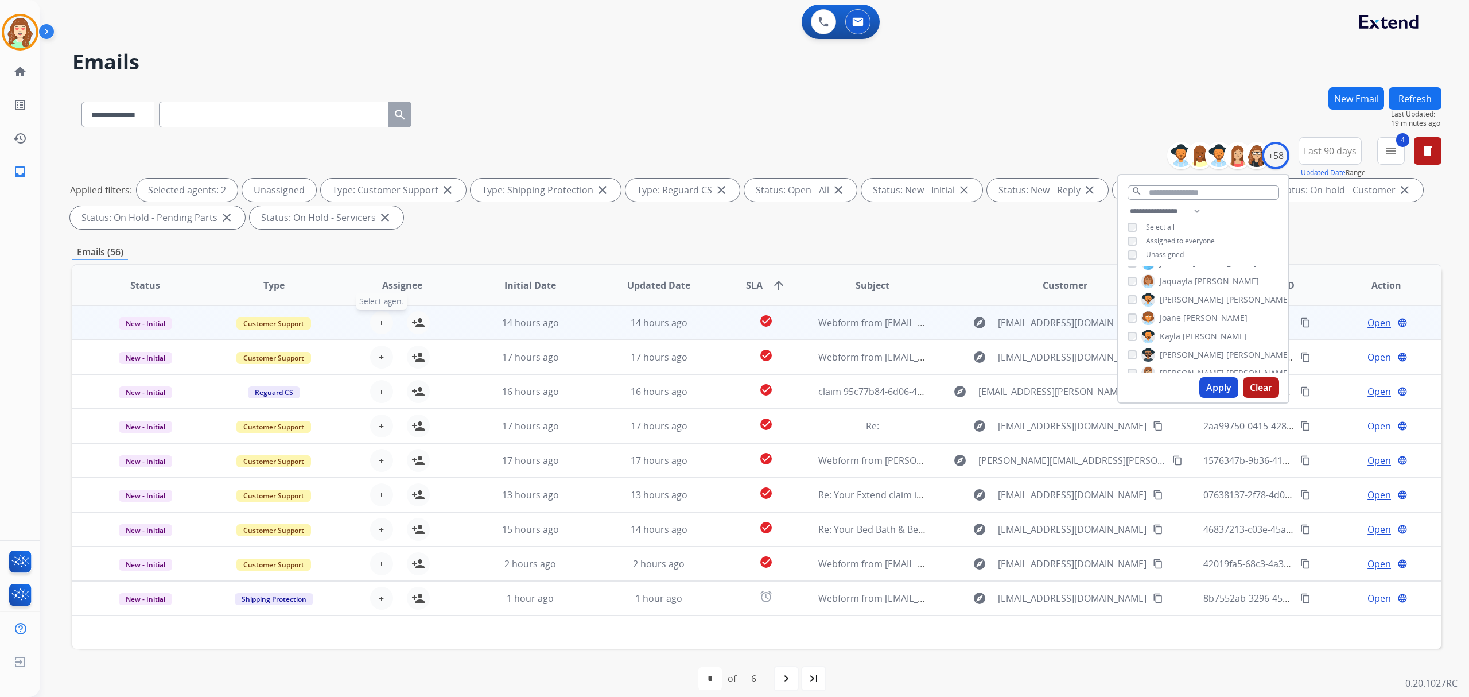
click at [386, 322] on button "+ Select agent" at bounding box center [381, 322] width 23 height 23
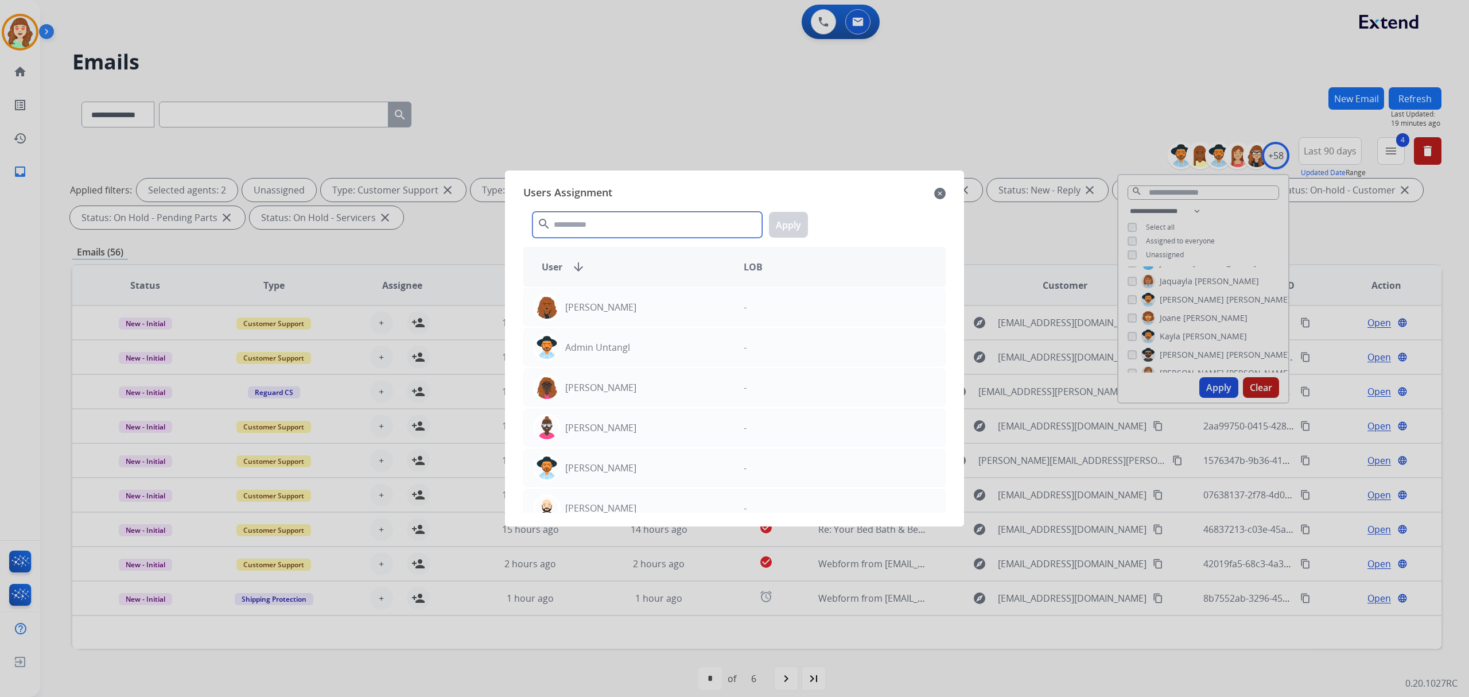
click at [626, 223] on input "text" at bounding box center [648, 225] width 230 height 26
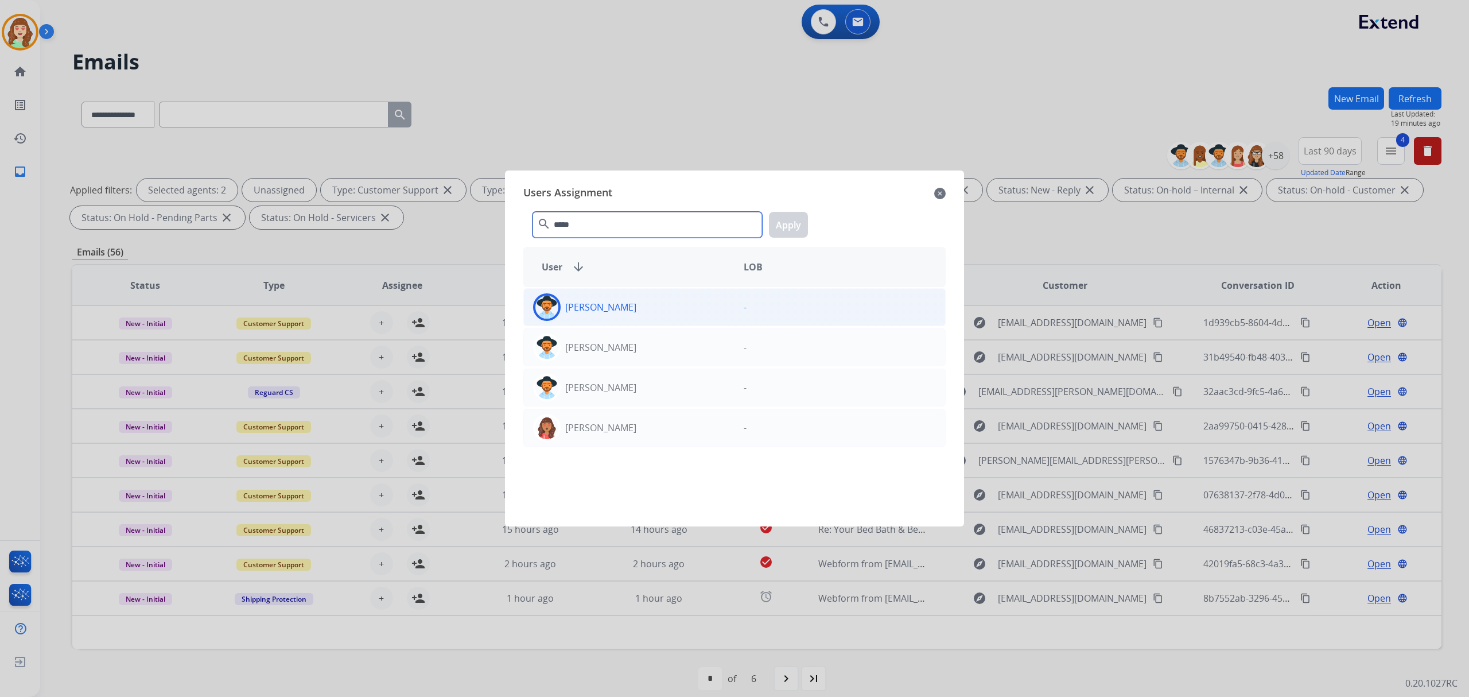
type input "*****"
click at [673, 309] on div "[PERSON_NAME]" at bounding box center [629, 307] width 211 height 28
click at [795, 224] on button "Apply" at bounding box center [788, 225] width 39 height 26
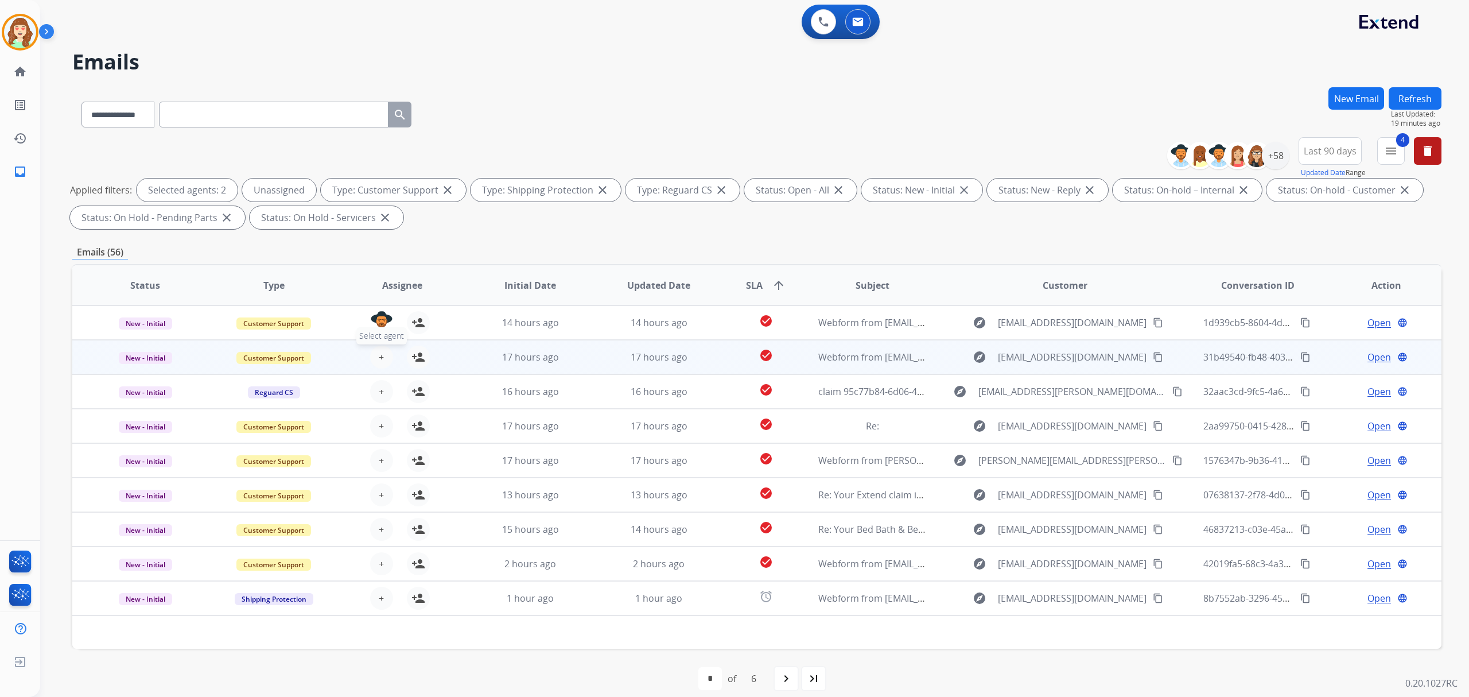
click at [379, 352] on span "+" at bounding box center [381, 357] width 5 height 14
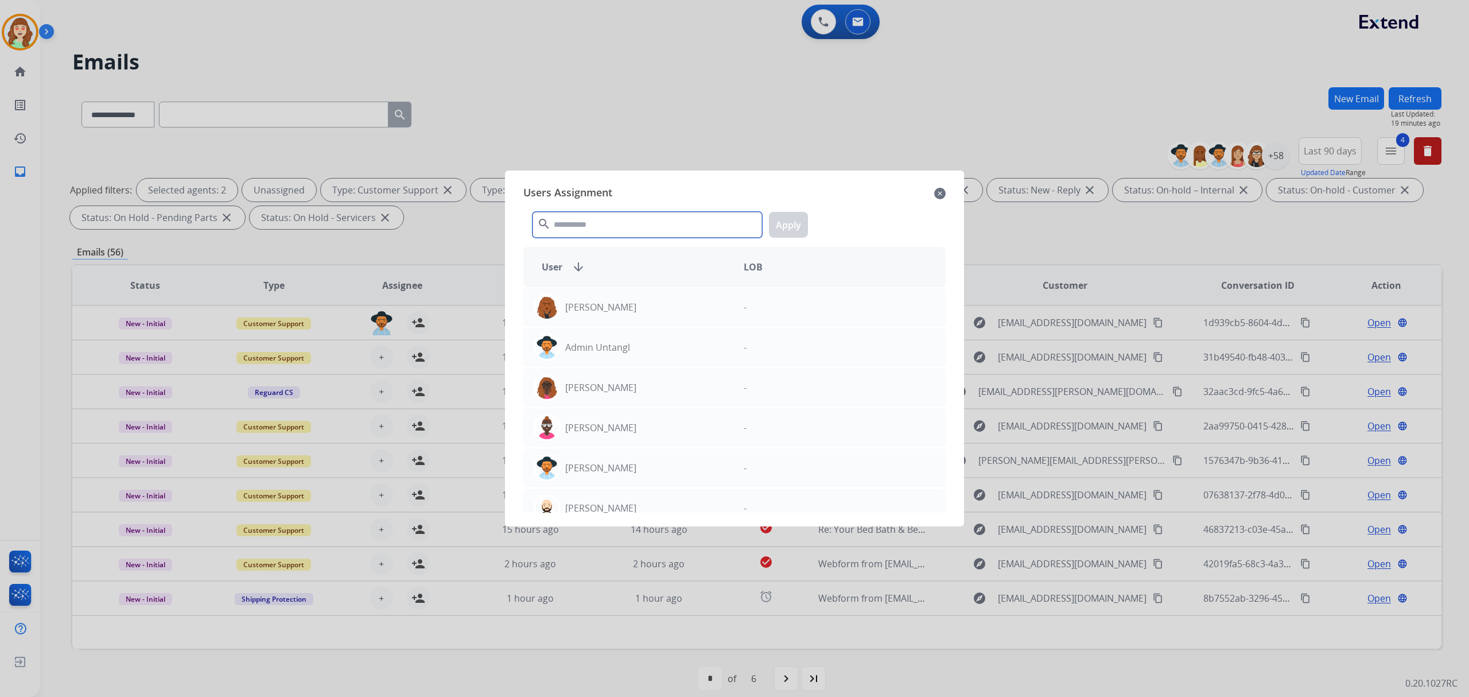
click at [645, 224] on input "text" at bounding box center [648, 225] width 230 height 26
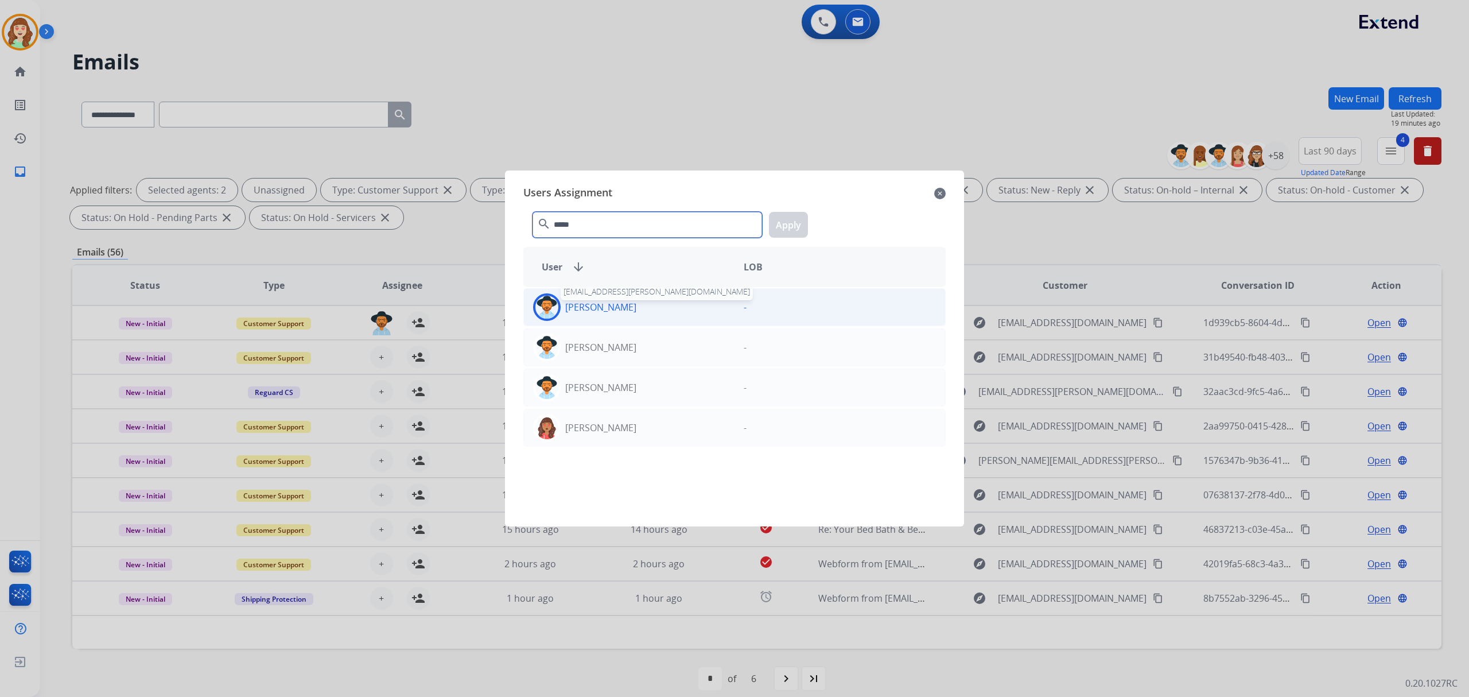
type input "*****"
drag, startPoint x: 612, startPoint y: 306, endPoint x: 650, endPoint y: 295, distance: 40.0
click at [614, 306] on p "[PERSON_NAME]" at bounding box center [600, 307] width 71 height 14
click at [798, 220] on button "Apply" at bounding box center [788, 225] width 39 height 26
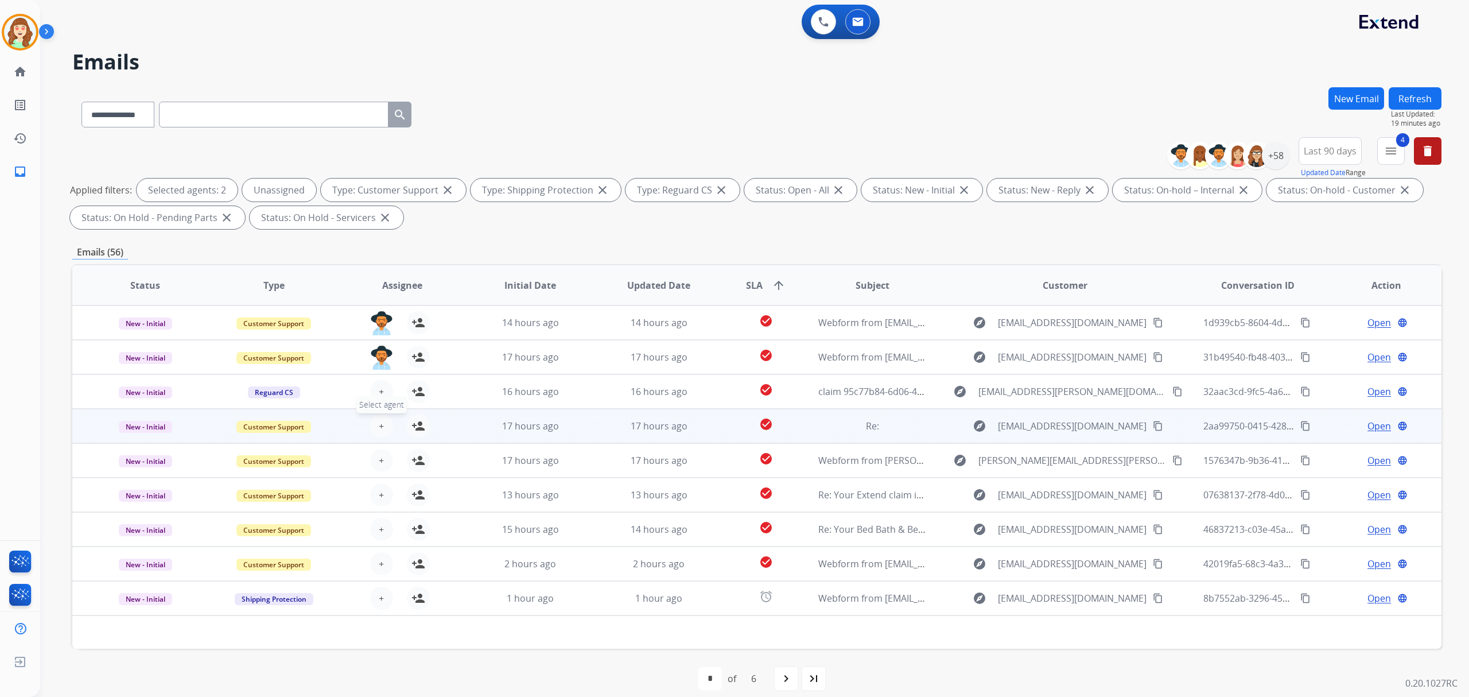
click at [379, 420] on span "+" at bounding box center [381, 426] width 5 height 14
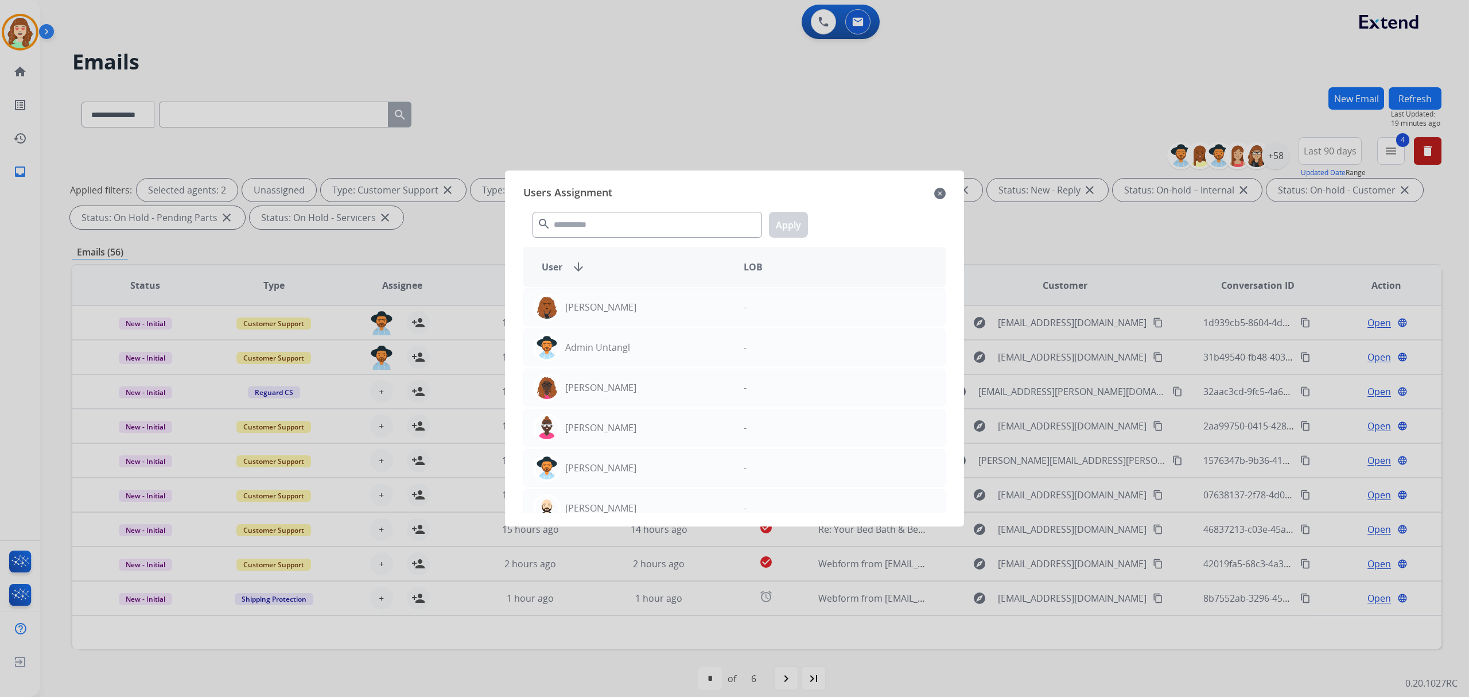
click at [940, 193] on mat-icon "close" at bounding box center [939, 194] width 11 height 14
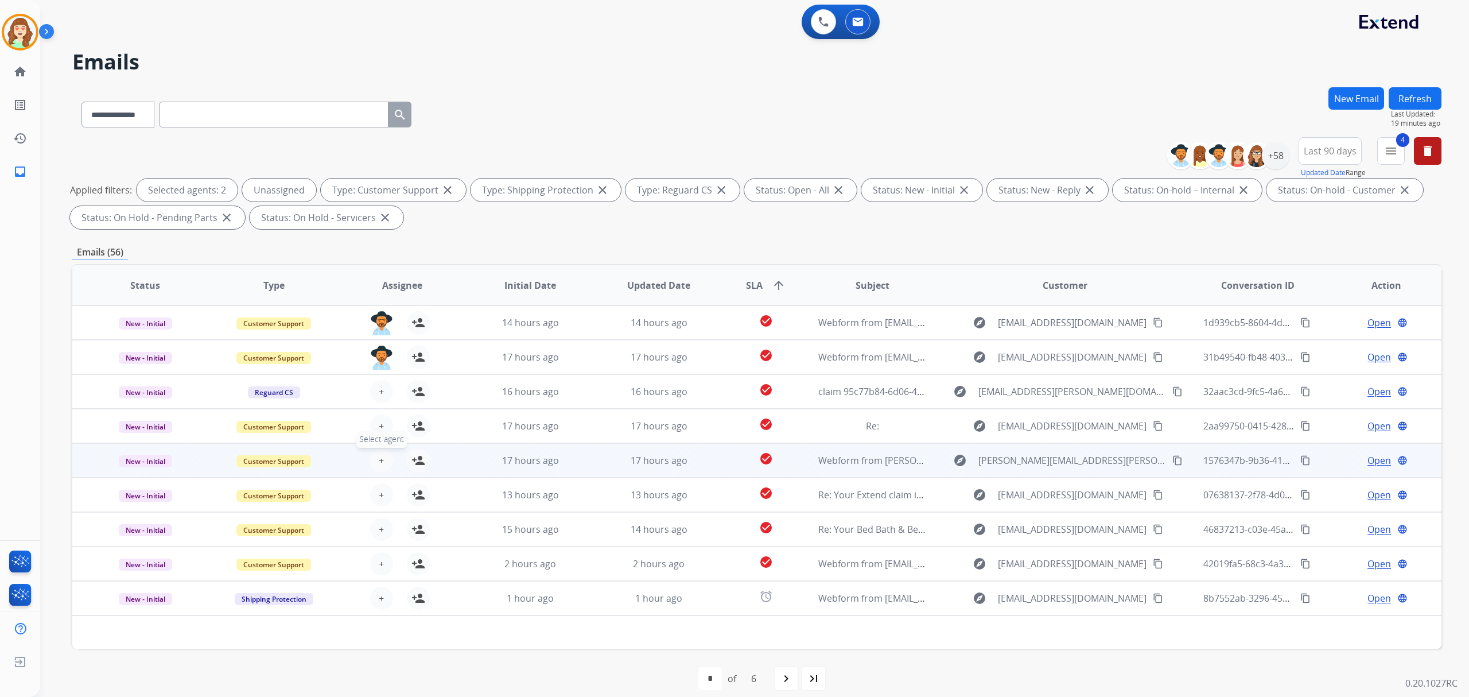
click at [382, 461] on span "+" at bounding box center [381, 460] width 5 height 14
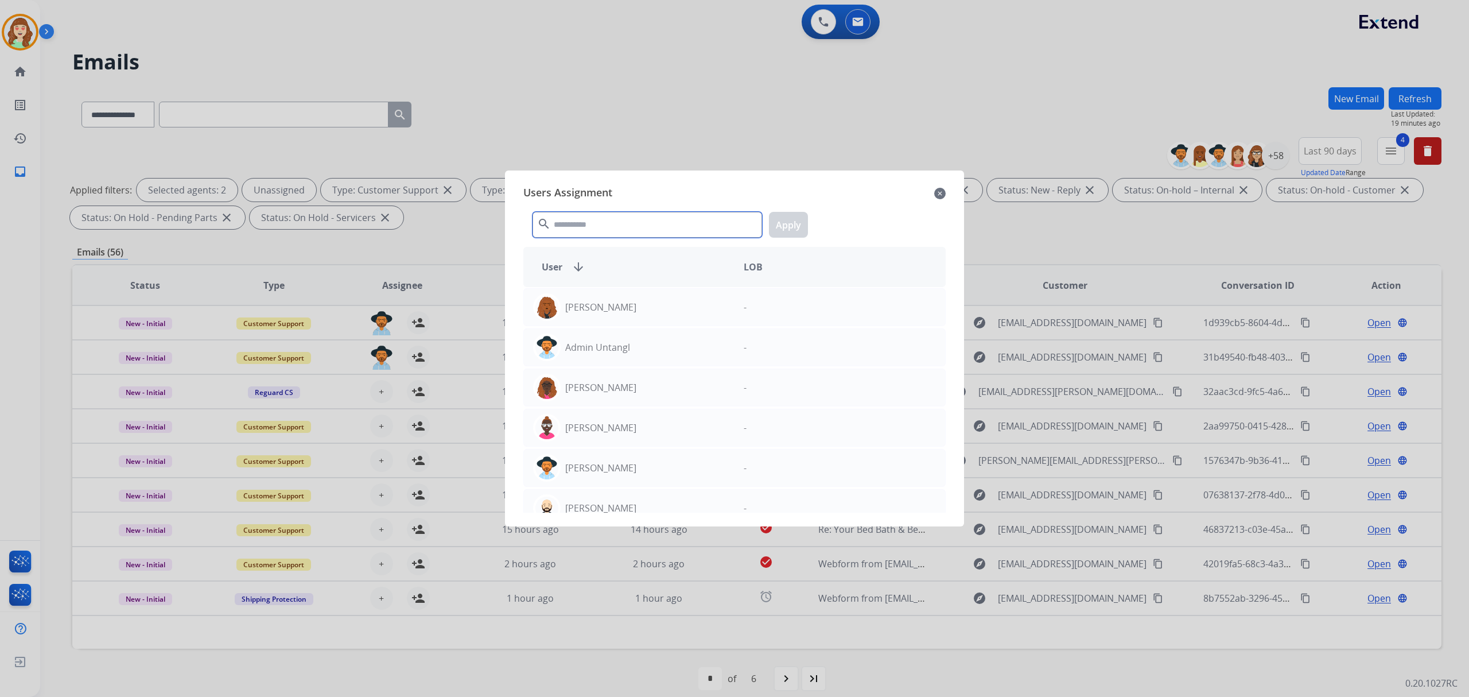
click at [664, 214] on input "text" at bounding box center [648, 225] width 230 height 26
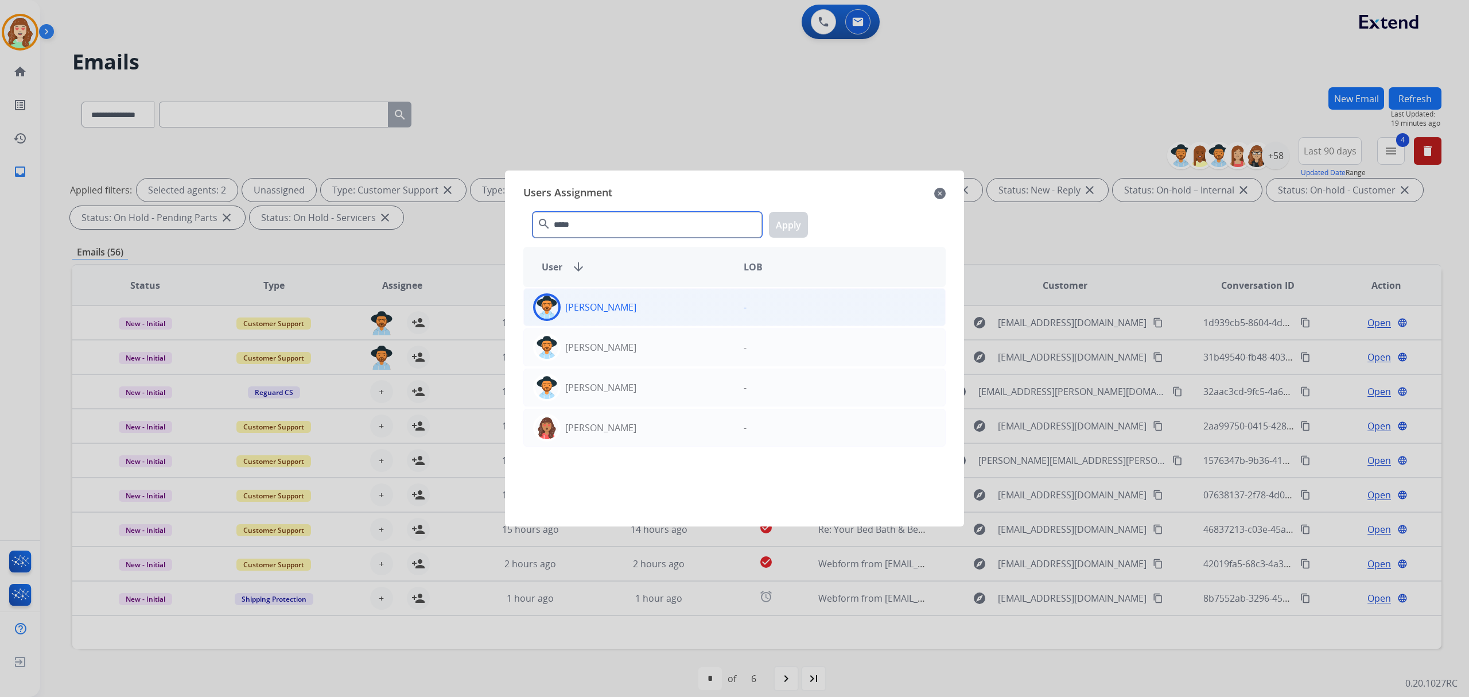
type input "*****"
click at [630, 316] on div "[PERSON_NAME]" at bounding box center [629, 307] width 211 height 28
click at [797, 228] on button "Apply" at bounding box center [788, 225] width 39 height 26
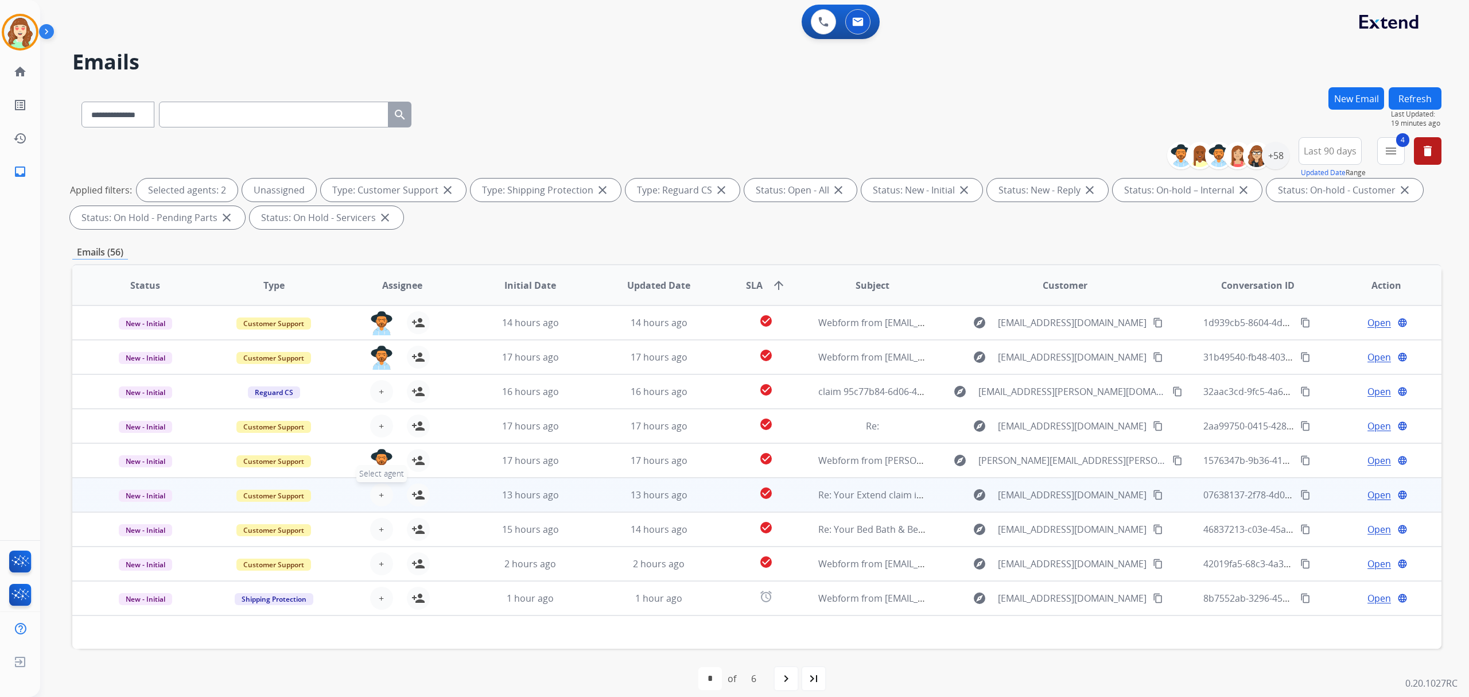
click at [375, 497] on button "+ Select agent" at bounding box center [381, 494] width 23 height 23
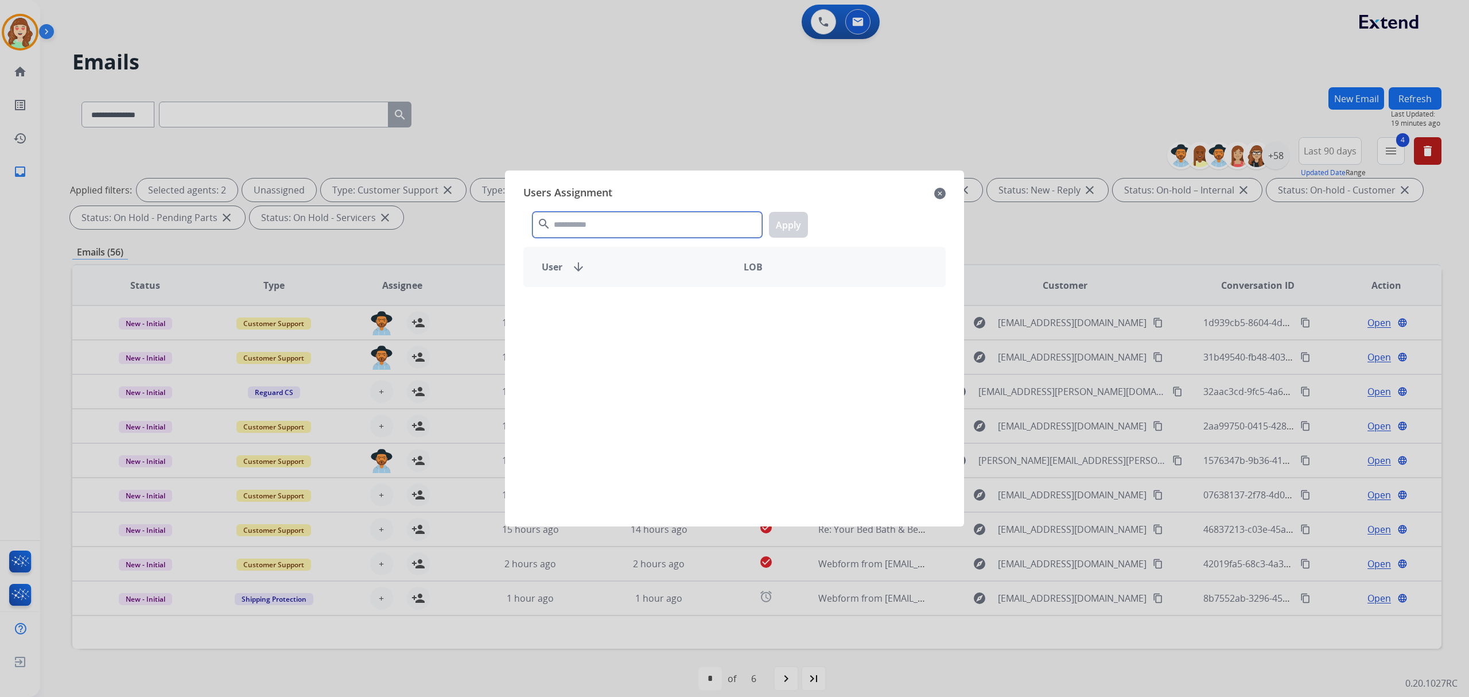
click at [658, 223] on input "text" at bounding box center [648, 225] width 230 height 26
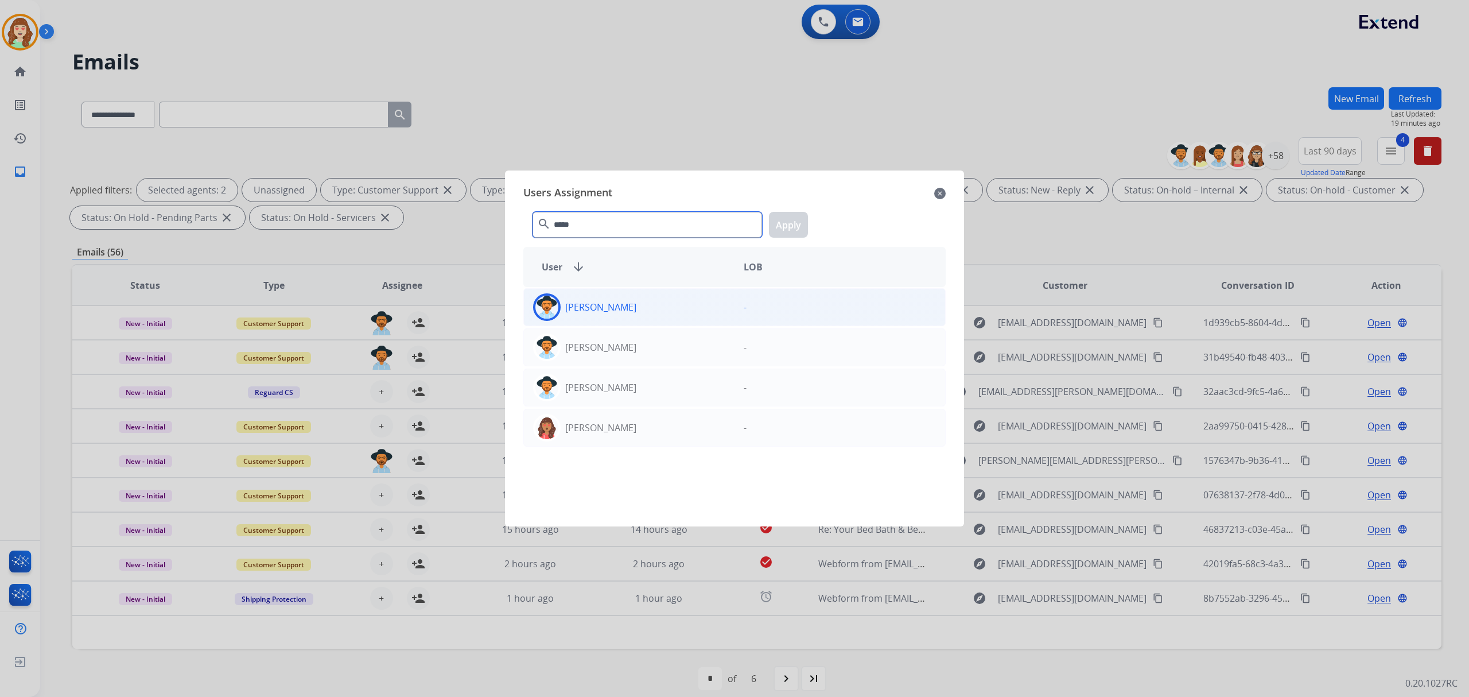
type input "*****"
click at [659, 308] on div "[PERSON_NAME]" at bounding box center [629, 307] width 211 height 28
click at [797, 223] on button "Apply" at bounding box center [788, 225] width 39 height 26
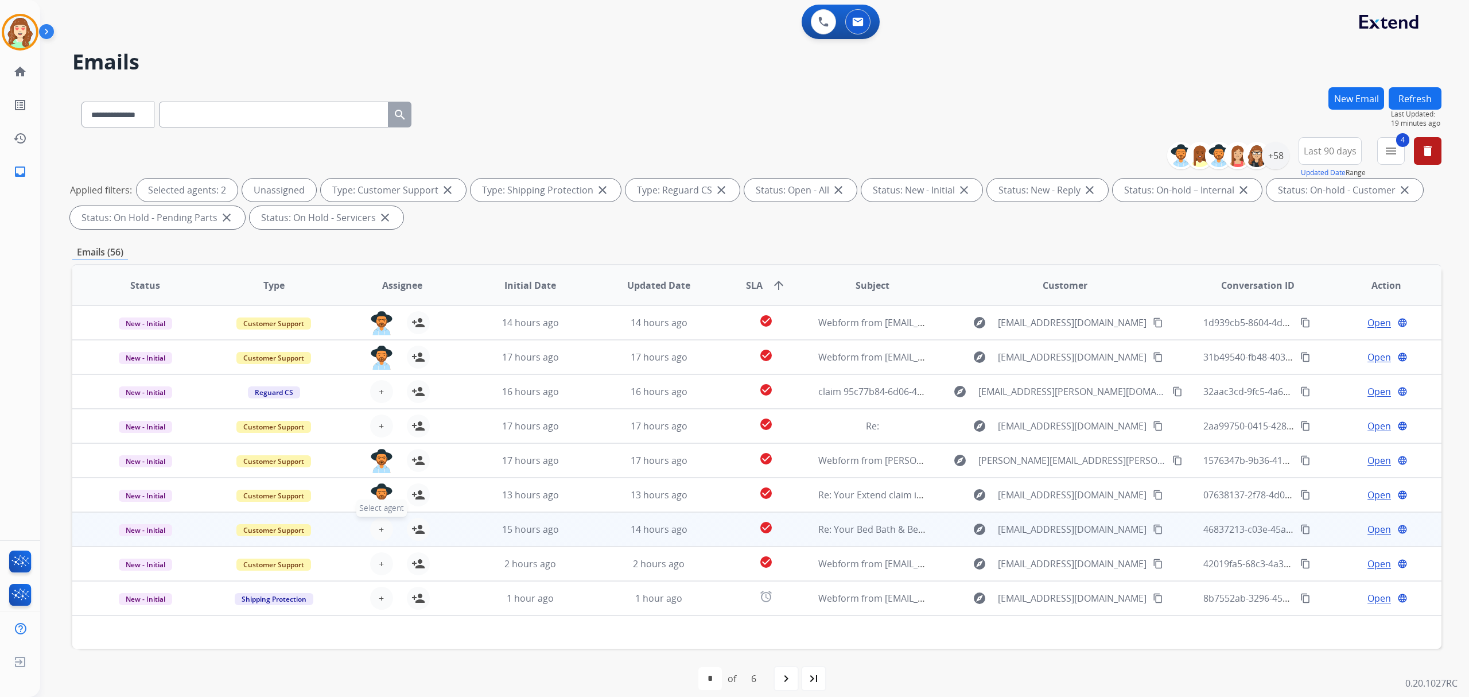
click at [383, 526] on button "+ Select agent" at bounding box center [381, 529] width 23 height 23
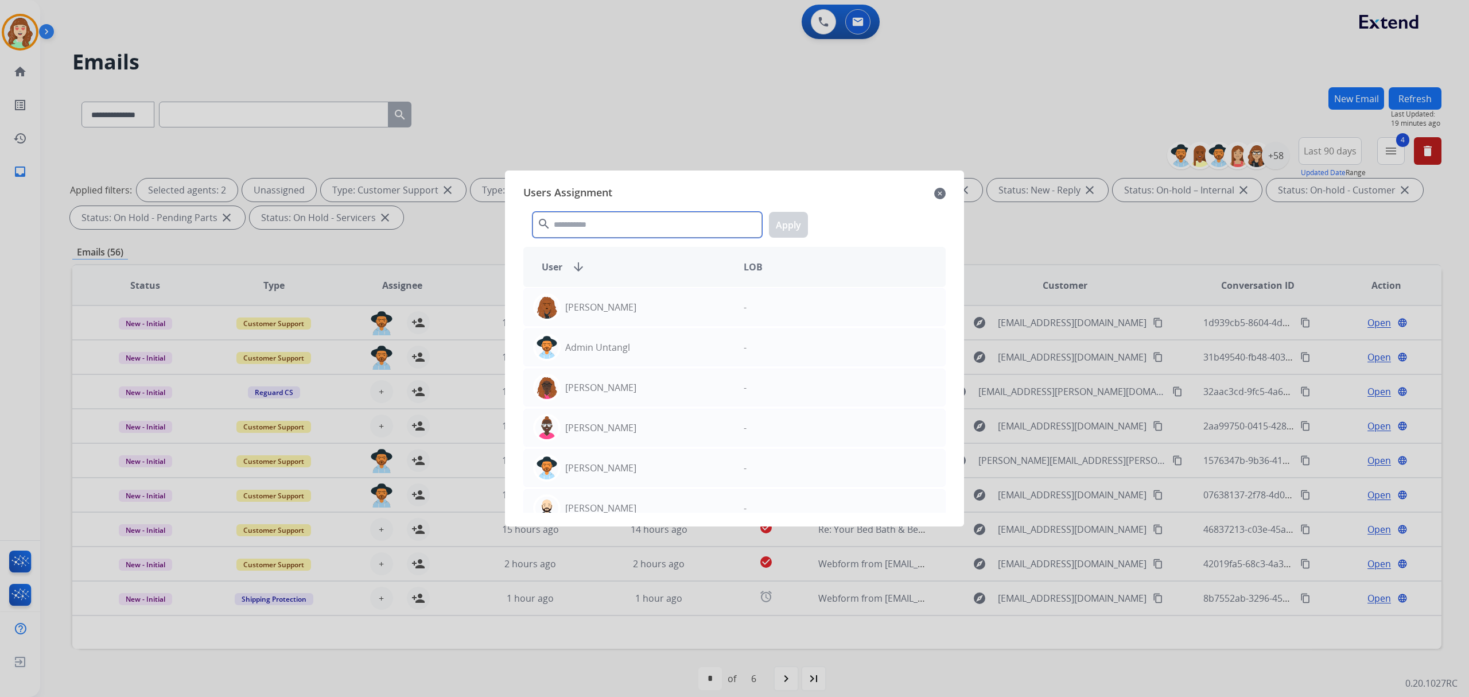
click at [673, 221] on input "text" at bounding box center [648, 225] width 230 height 26
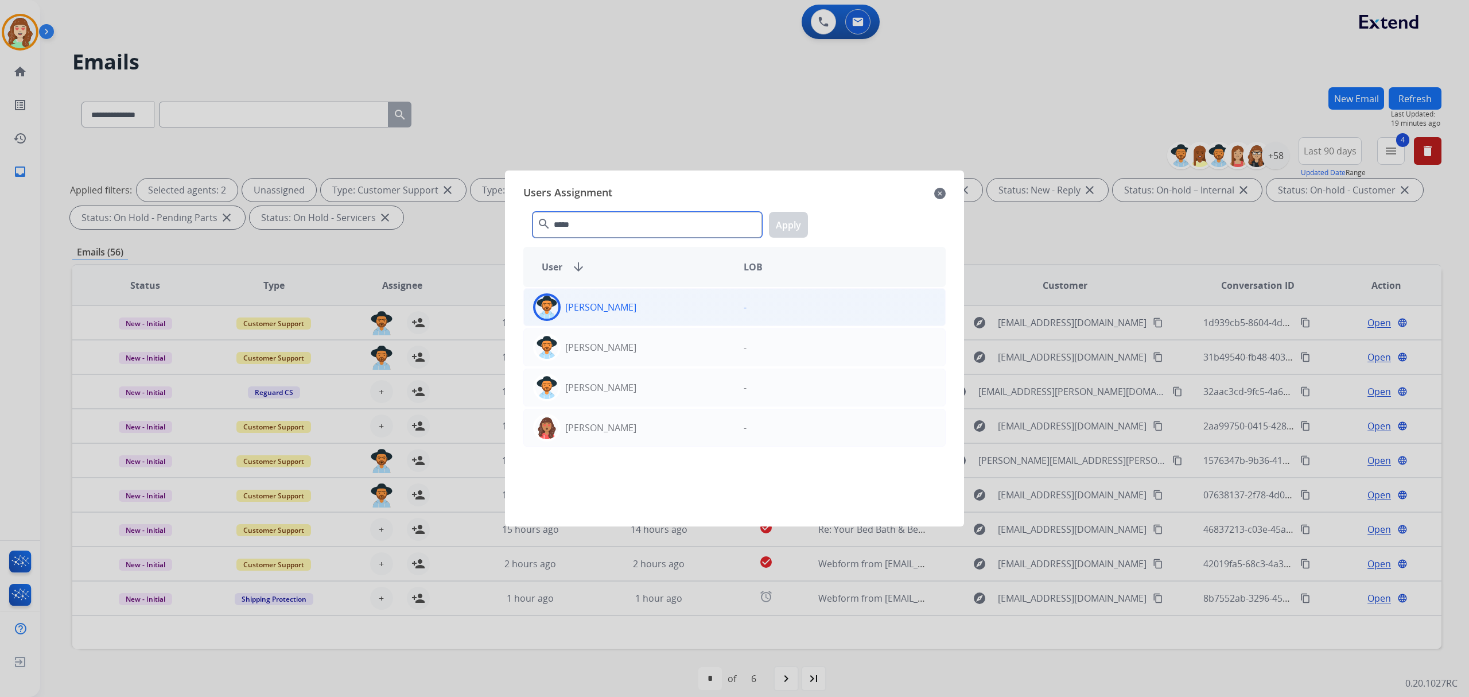
type input "*****"
click at [674, 302] on div "[PERSON_NAME]" at bounding box center [629, 307] width 211 height 28
drag, startPoint x: 794, startPoint y: 223, endPoint x: 570, endPoint y: 356, distance: 260.7
click at [793, 223] on button "Apply" at bounding box center [788, 225] width 39 height 26
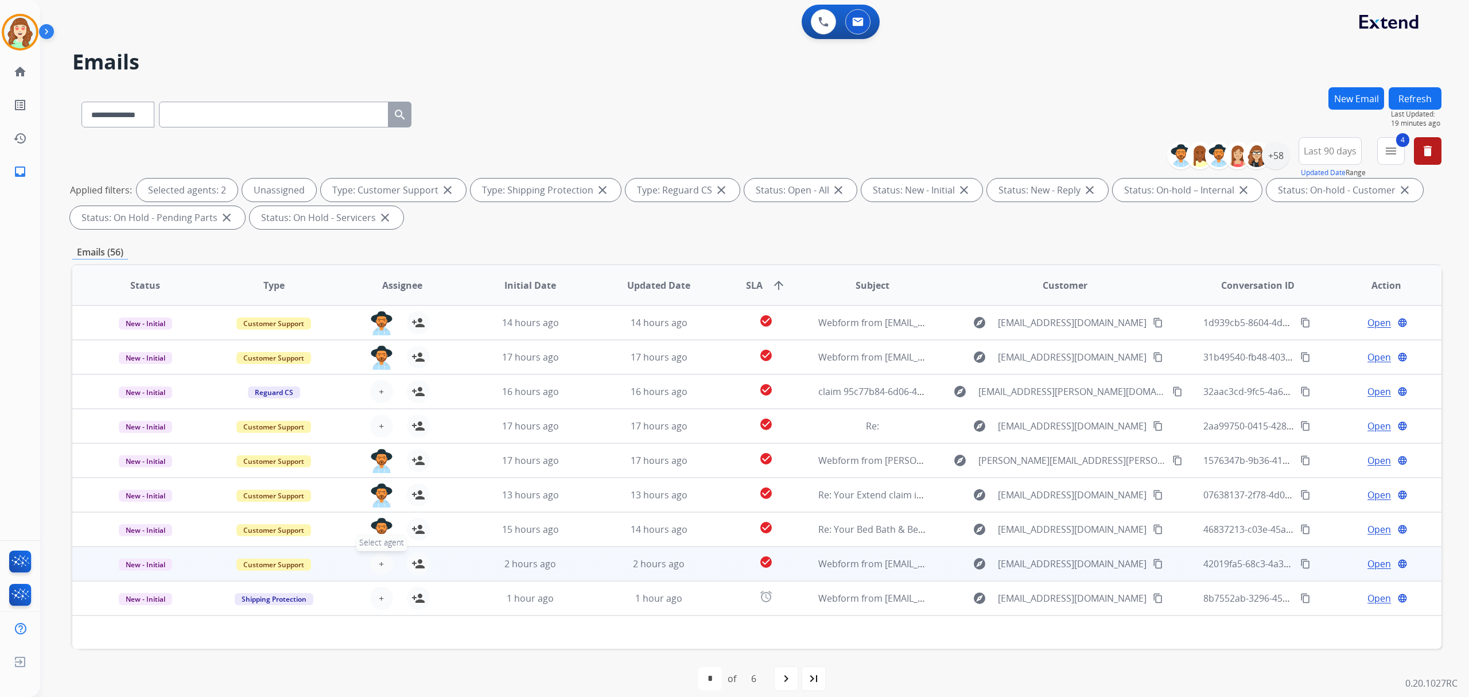
click at [379, 564] on span "+" at bounding box center [381, 564] width 5 height 14
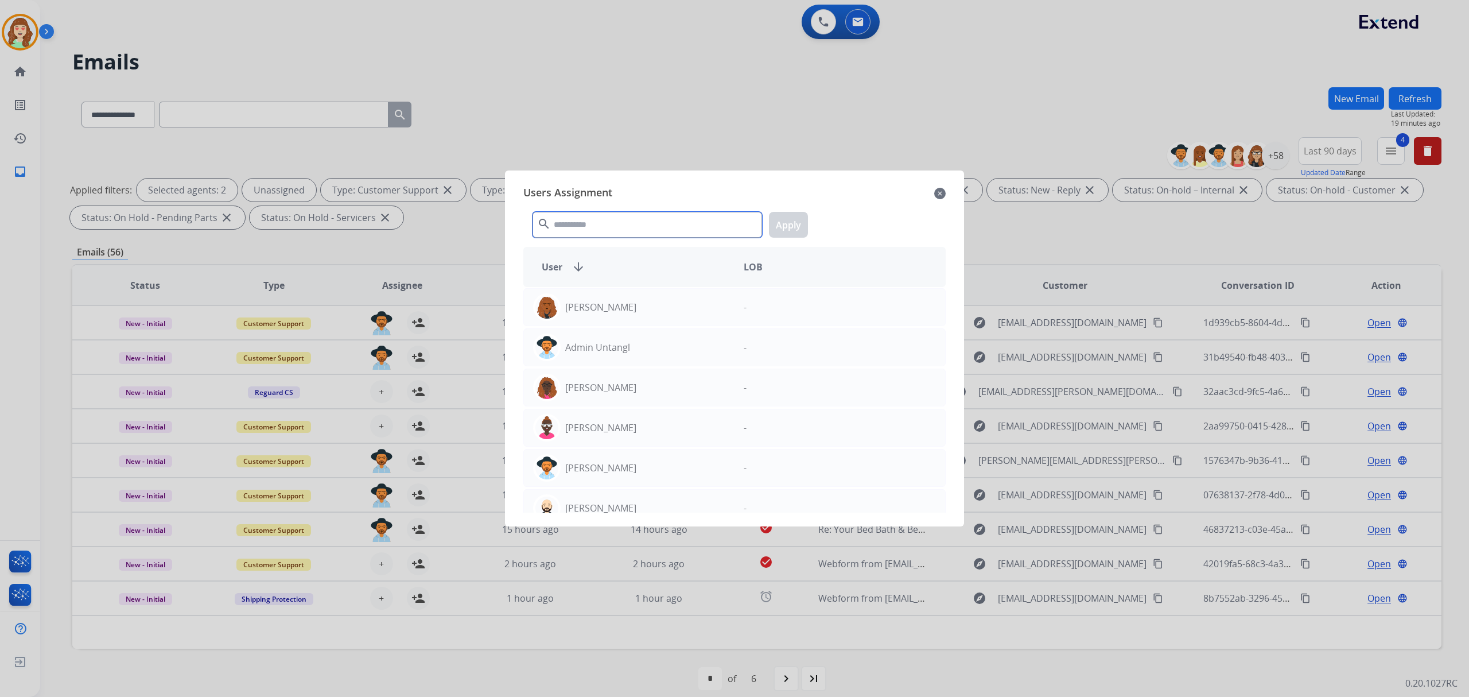
click at [660, 223] on input "text" at bounding box center [648, 225] width 230 height 26
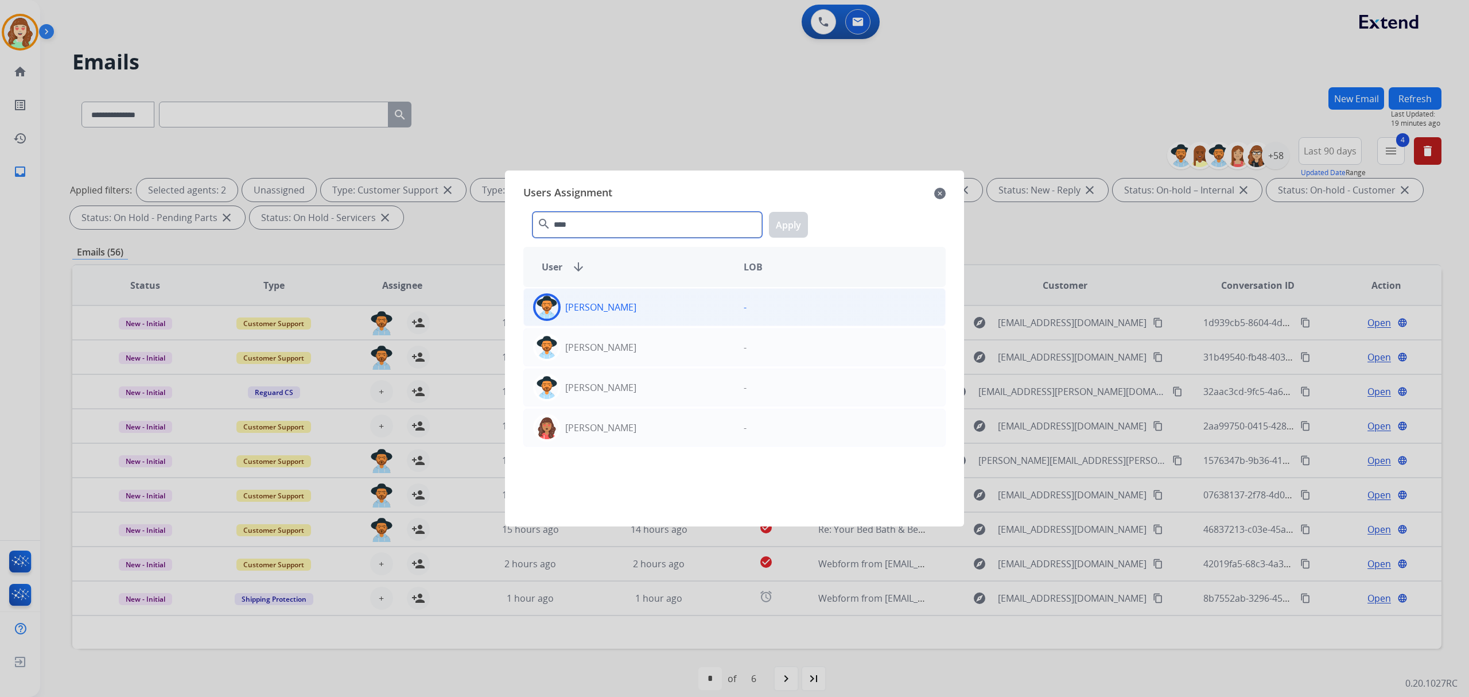
type input "****"
click at [714, 313] on div "[PERSON_NAME]" at bounding box center [629, 307] width 211 height 28
click at [802, 216] on button "Apply" at bounding box center [788, 225] width 39 height 26
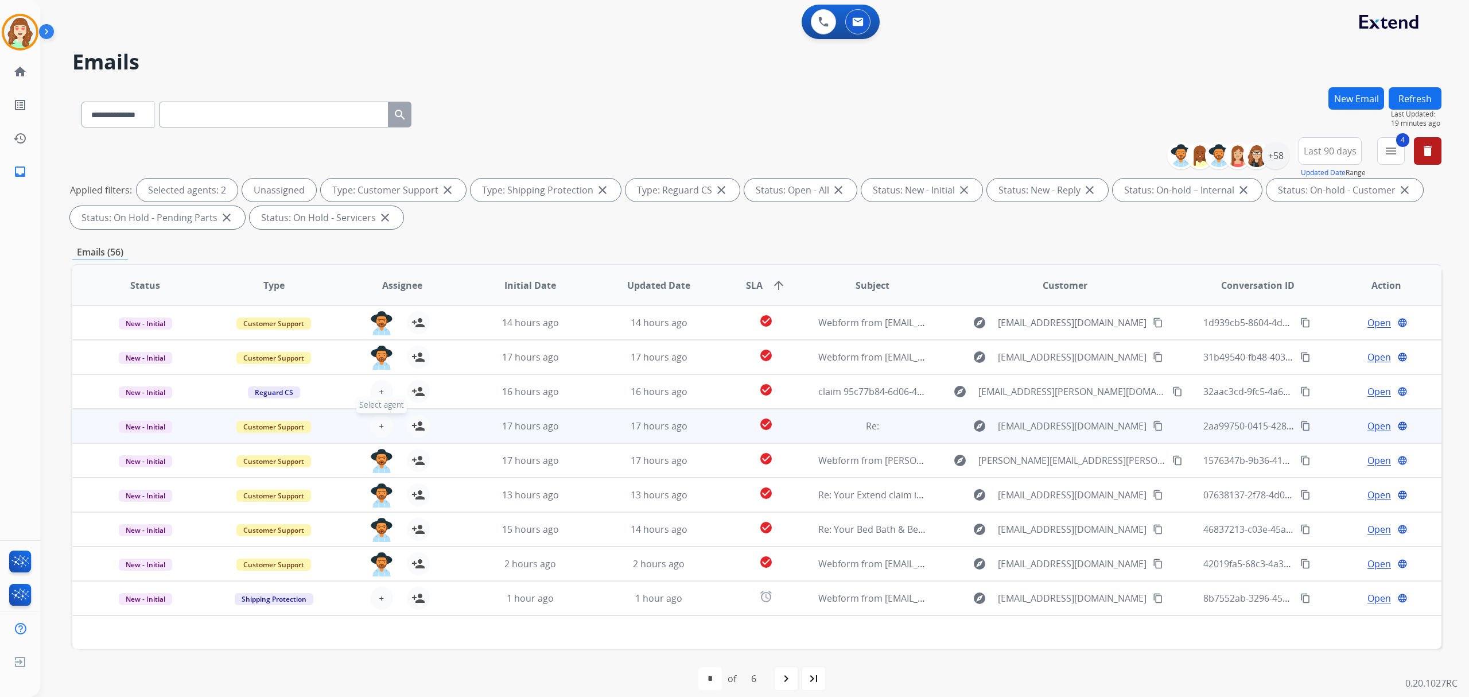
click at [374, 424] on button "+ Select agent" at bounding box center [381, 425] width 23 height 23
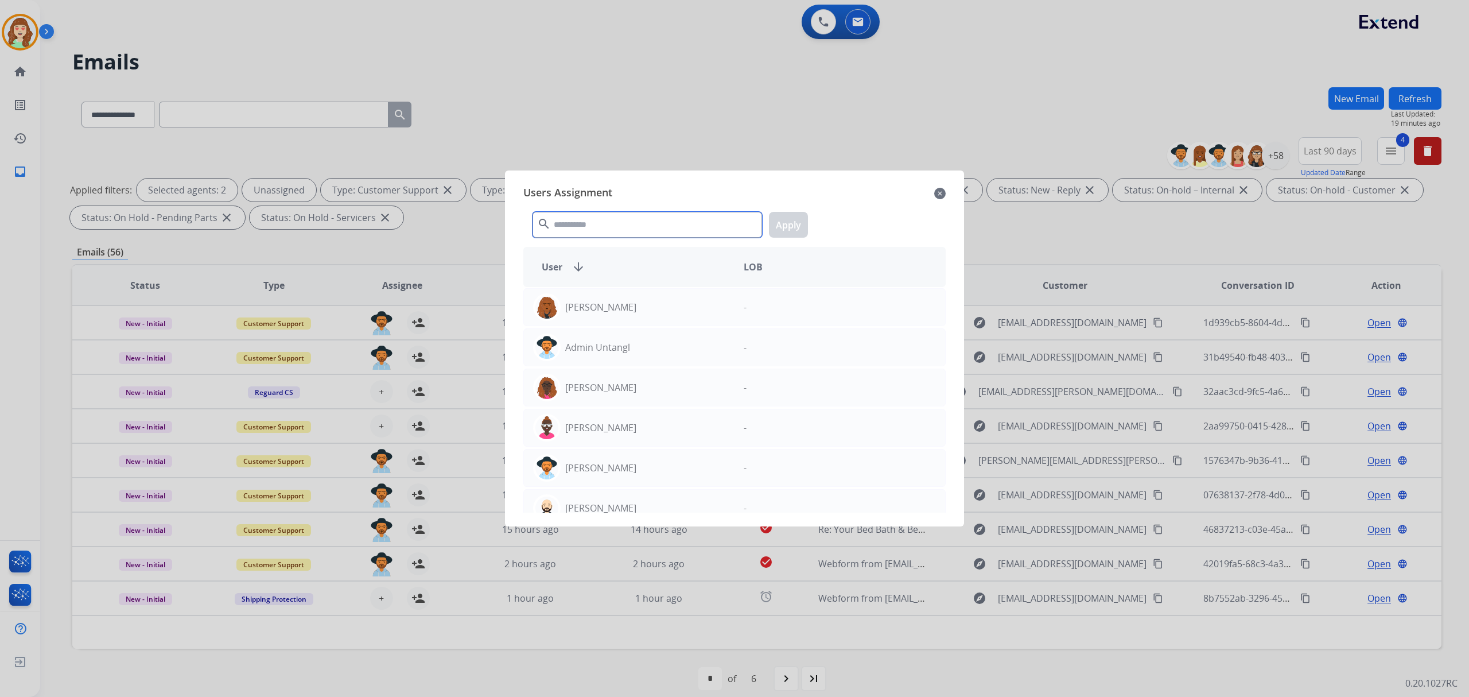
click at [711, 216] on input "text" at bounding box center [648, 225] width 230 height 26
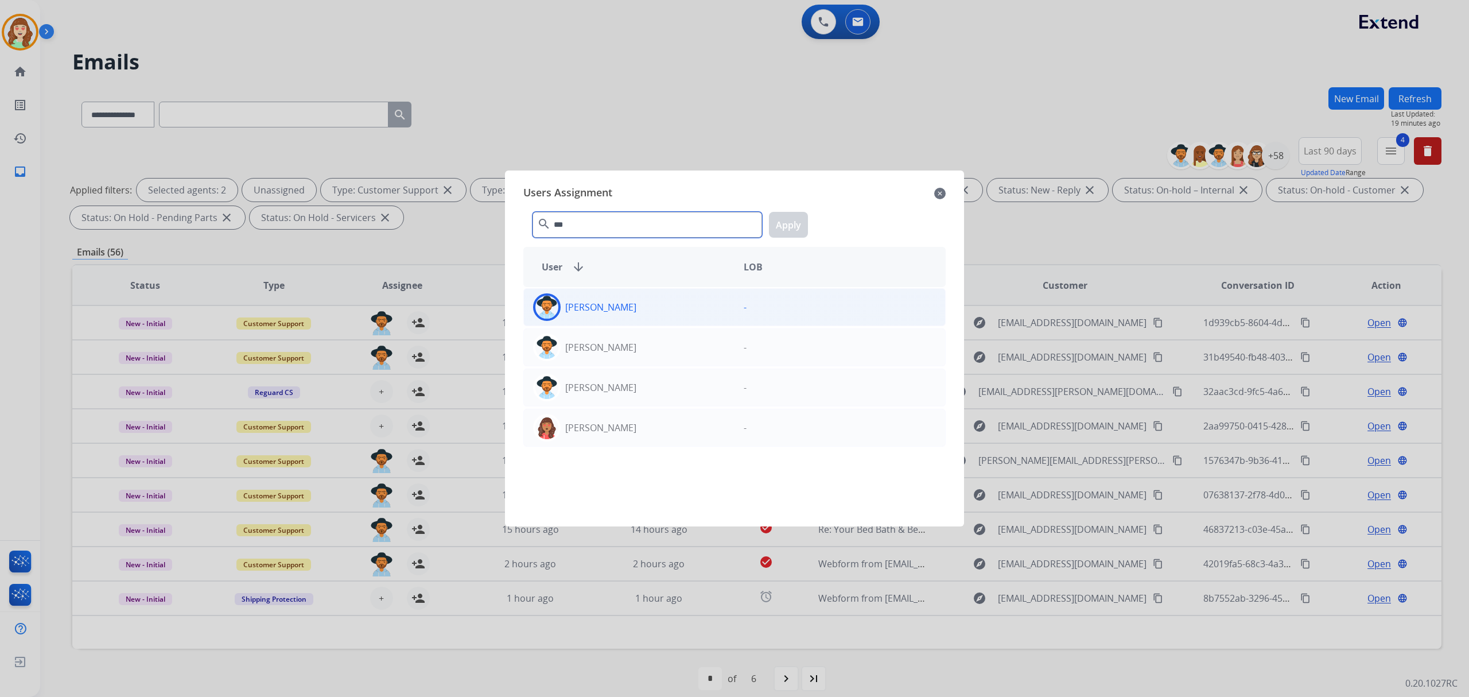
type input "***"
click at [607, 298] on div "[PERSON_NAME]" at bounding box center [629, 307] width 211 height 28
drag, startPoint x: 776, startPoint y: 214, endPoint x: 783, endPoint y: 216, distance: 7.7
click at [779, 214] on button "Apply" at bounding box center [788, 225] width 39 height 26
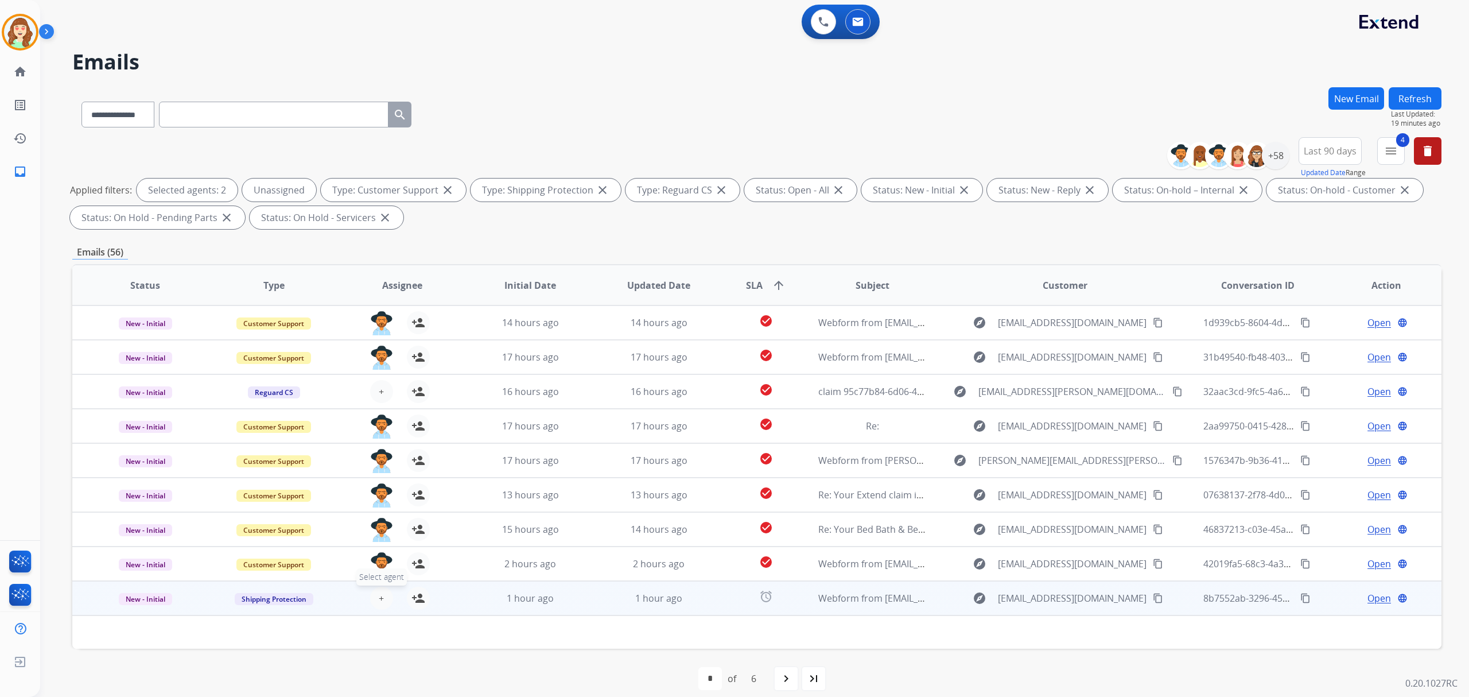
click at [379, 602] on span "+" at bounding box center [381, 598] width 5 height 14
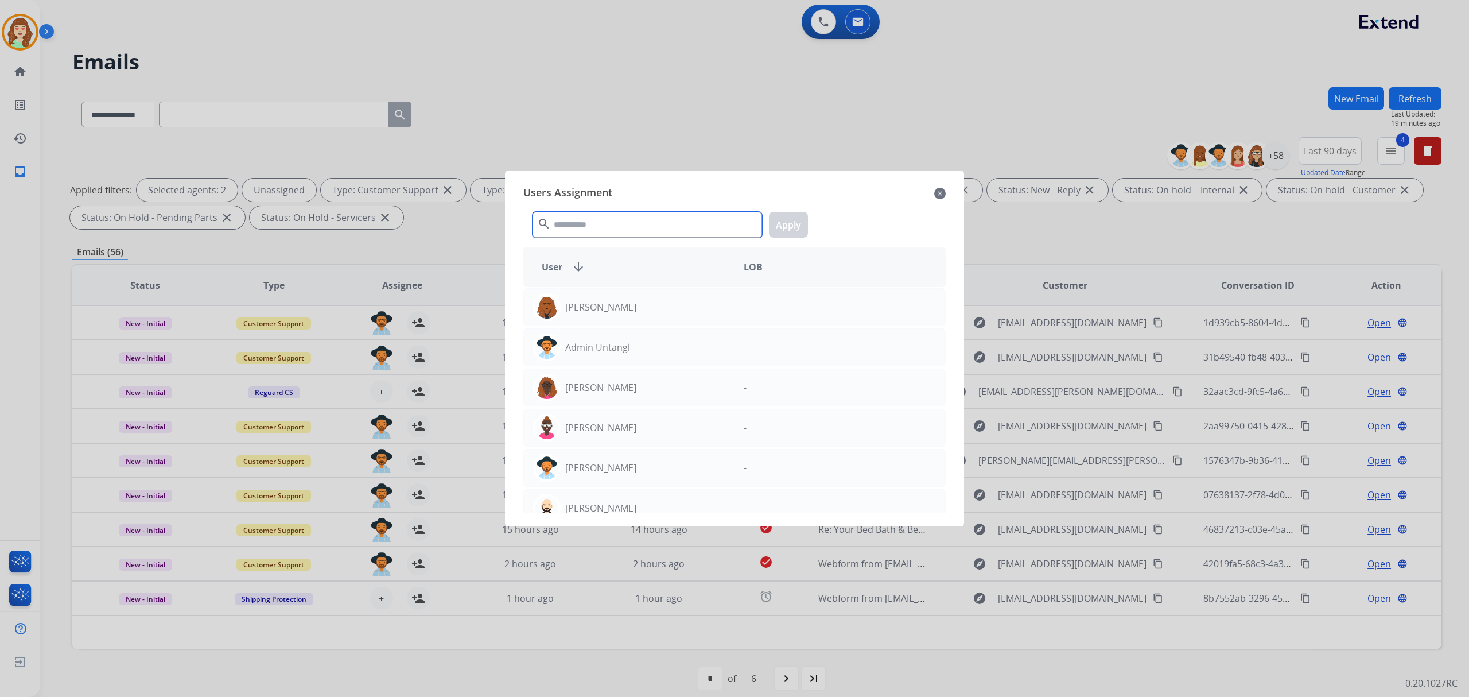
click at [606, 226] on input "text" at bounding box center [648, 225] width 230 height 26
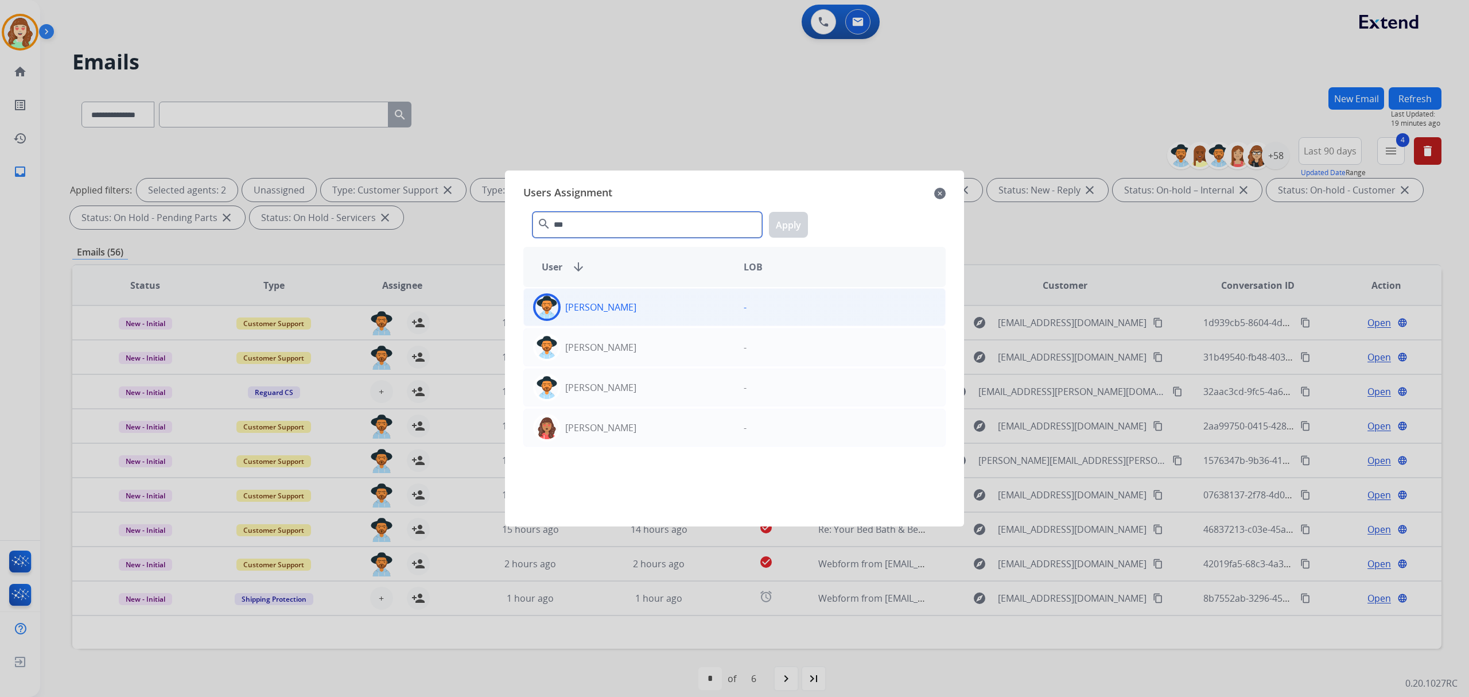
type input "***"
drag, startPoint x: 648, startPoint y: 299, endPoint x: 801, endPoint y: 228, distance: 169.0
click at [650, 299] on div "[PERSON_NAME]" at bounding box center [629, 307] width 211 height 28
click at [802, 223] on button "Apply" at bounding box center [788, 225] width 39 height 26
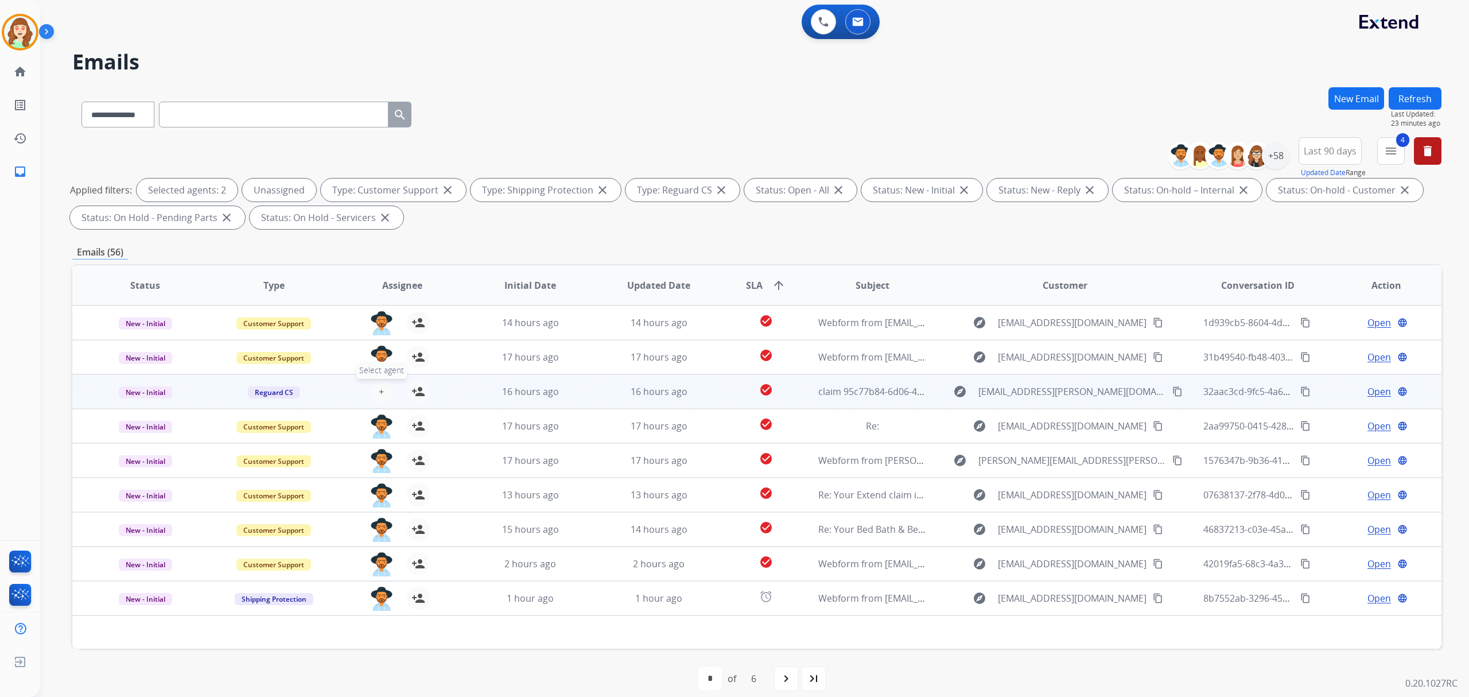
click at [379, 386] on span "+" at bounding box center [381, 392] width 5 height 14
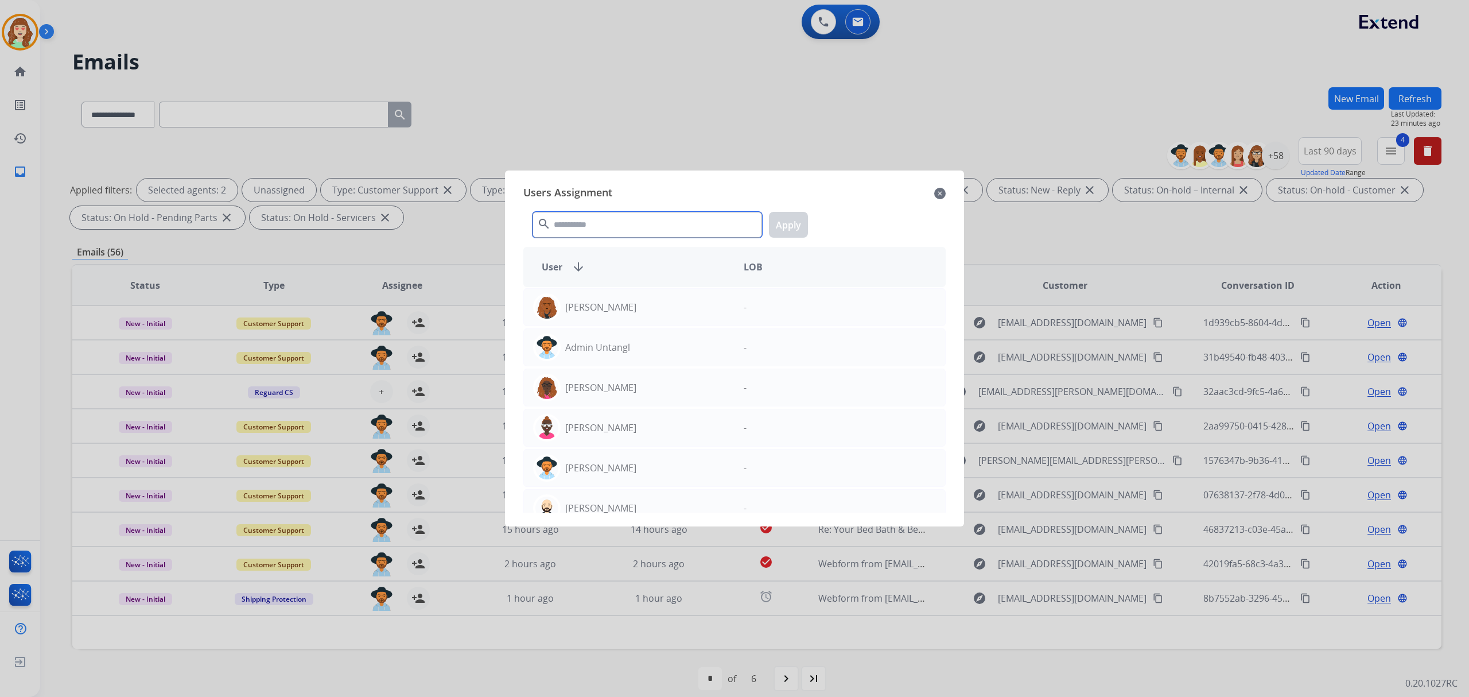
click at [717, 230] on input "text" at bounding box center [648, 225] width 230 height 26
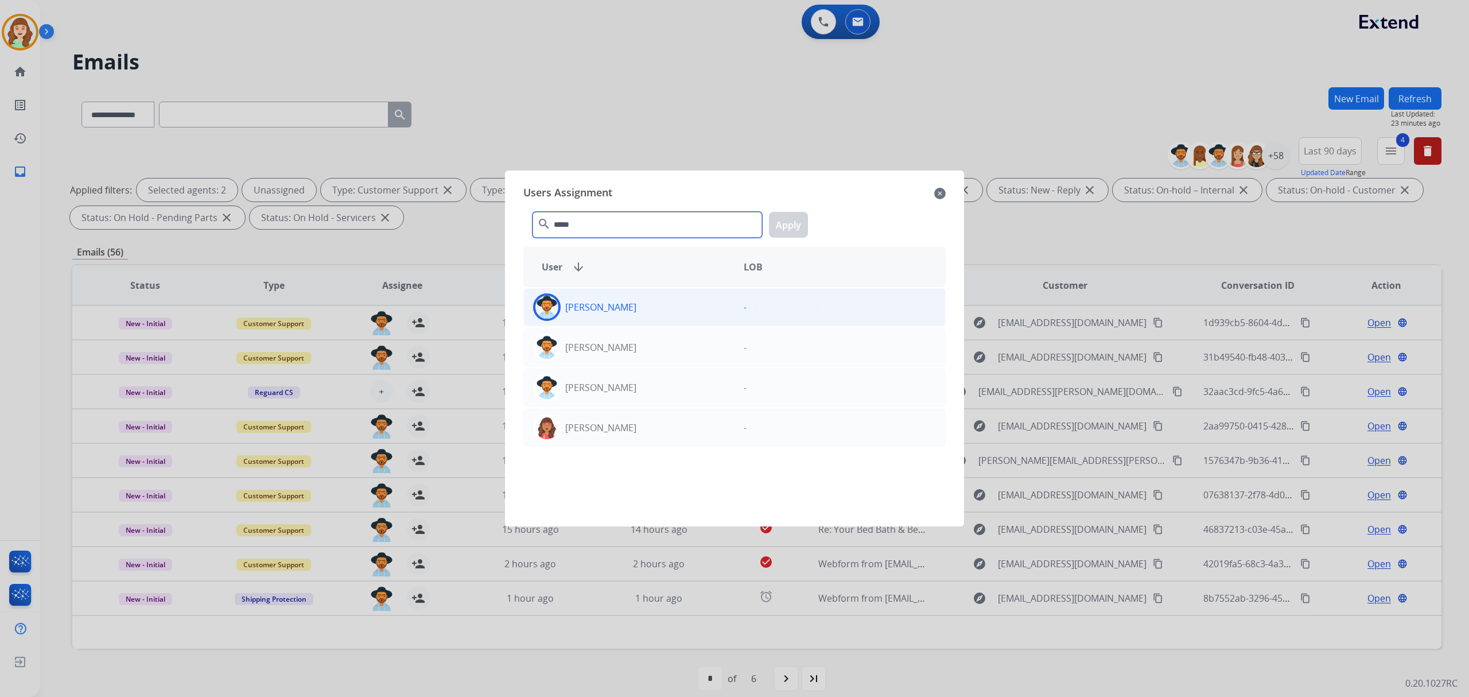
type input "*****"
drag, startPoint x: 744, startPoint y: 300, endPoint x: 784, endPoint y: 255, distance: 59.8
click at [744, 300] on div "-" at bounding box center [840, 307] width 211 height 28
click at [790, 225] on button "Apply" at bounding box center [788, 225] width 39 height 26
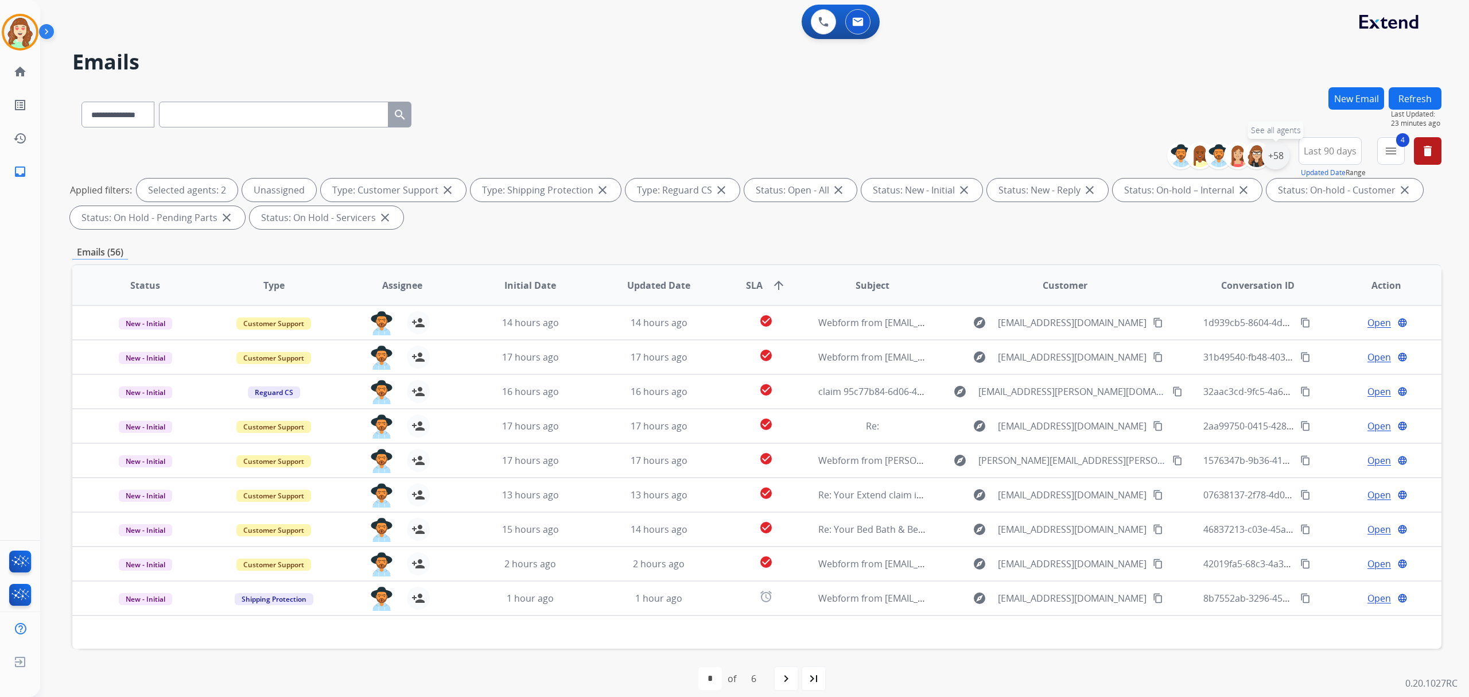
drag, startPoint x: 1281, startPoint y: 157, endPoint x: 1287, endPoint y: 152, distance: 7.4
click at [1282, 154] on div "+58" at bounding box center [1276, 156] width 28 height 28
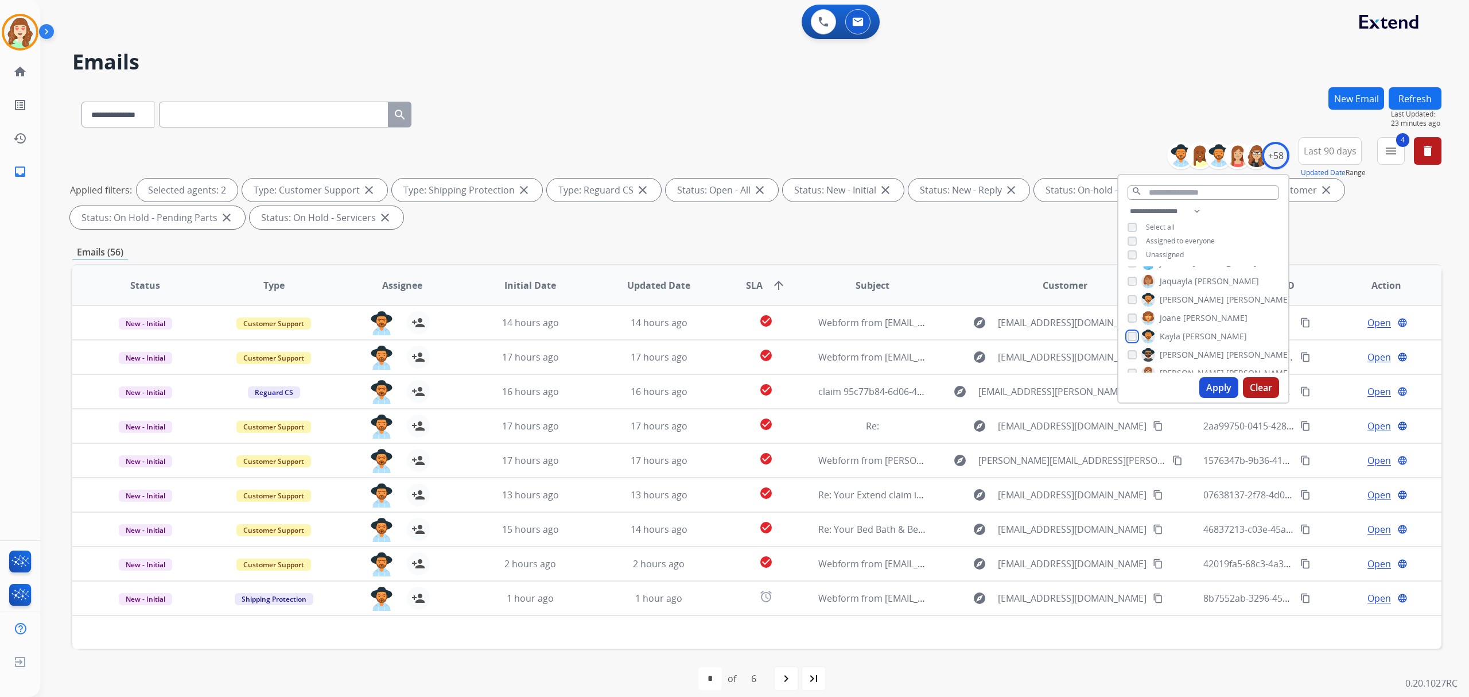
scroll to position [459, 0]
click at [1142, 308] on label "Kenya [GEOGRAPHIC_DATA]" at bounding box center [1232, 315] width 181 height 14
click at [1138, 297] on div "[PERSON_NAME]" at bounding box center [1209, 296] width 163 height 14
click at [1138, 296] on div "[PERSON_NAME]" at bounding box center [1209, 296] width 163 height 14
click at [1215, 379] on button "Apply" at bounding box center [1219, 387] width 39 height 21
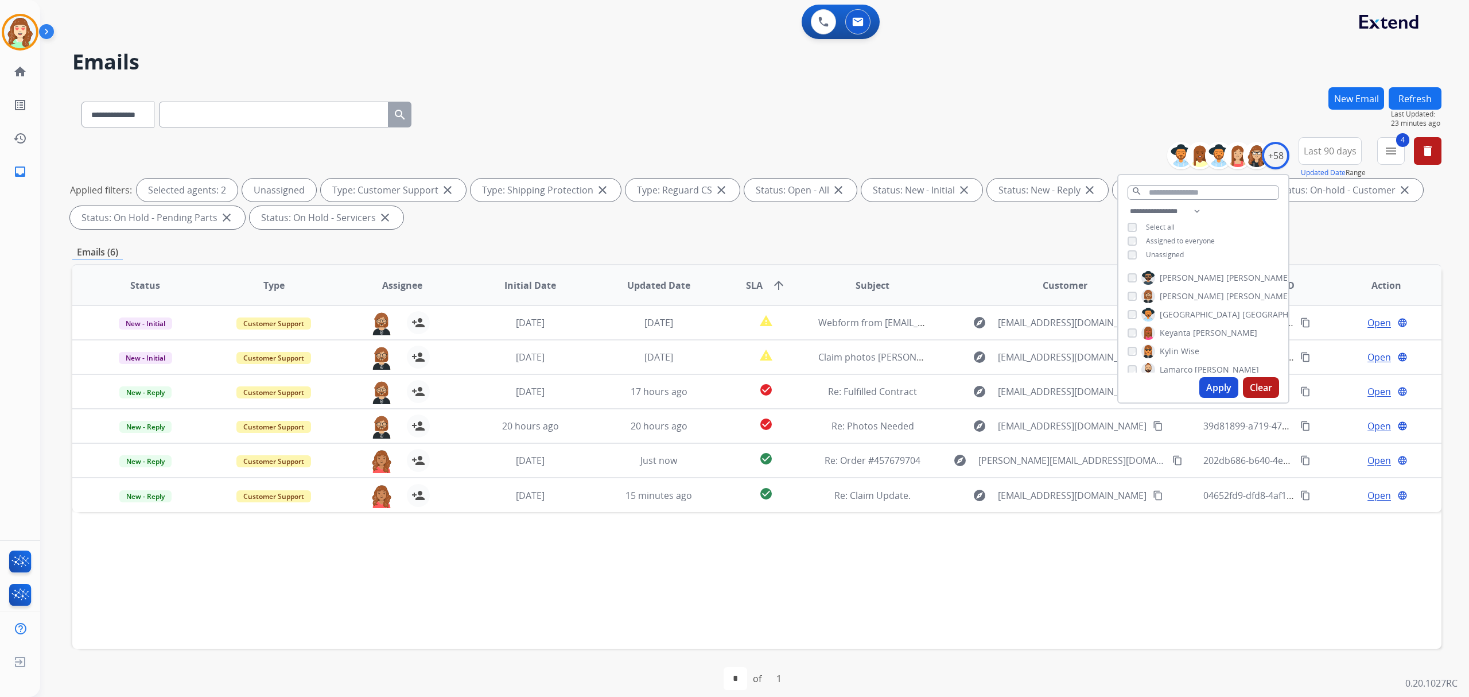
click at [1219, 382] on button "Apply" at bounding box center [1219, 387] width 39 height 21
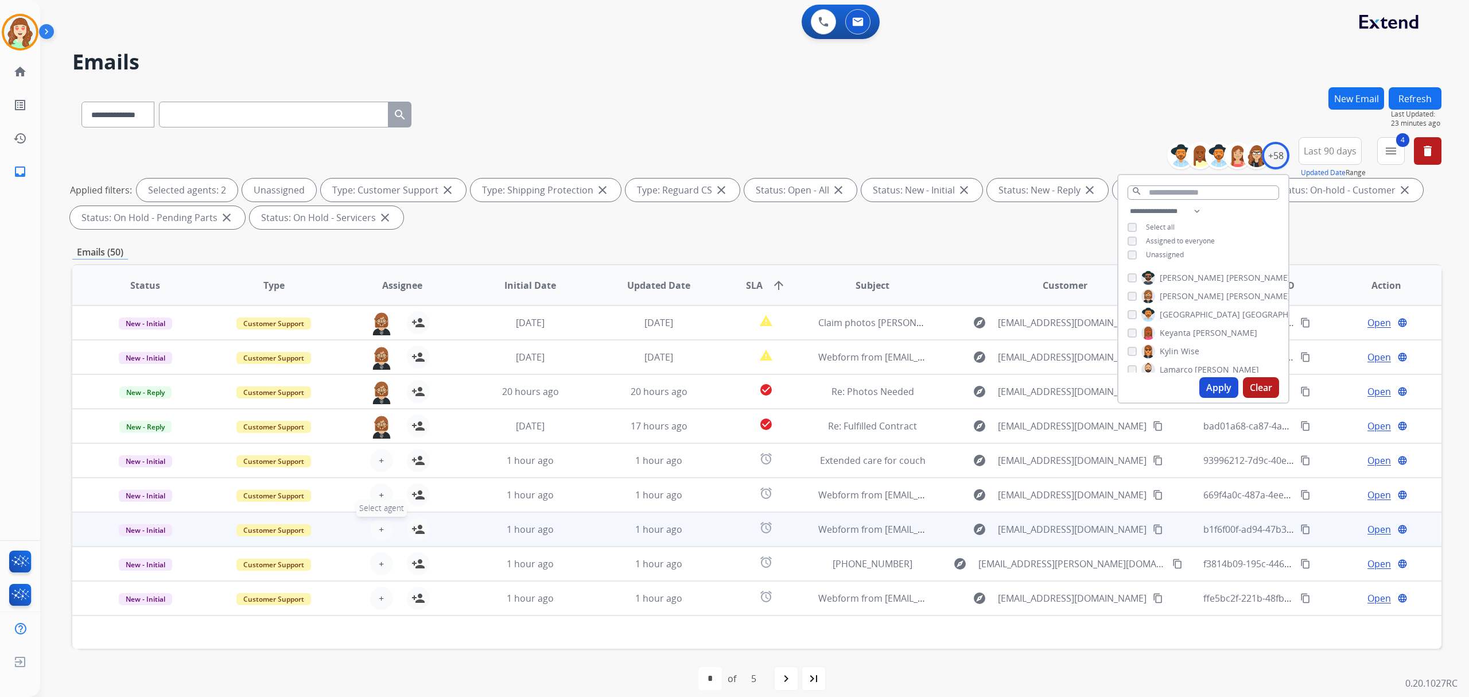
click at [379, 526] on span "+" at bounding box center [381, 529] width 5 height 14
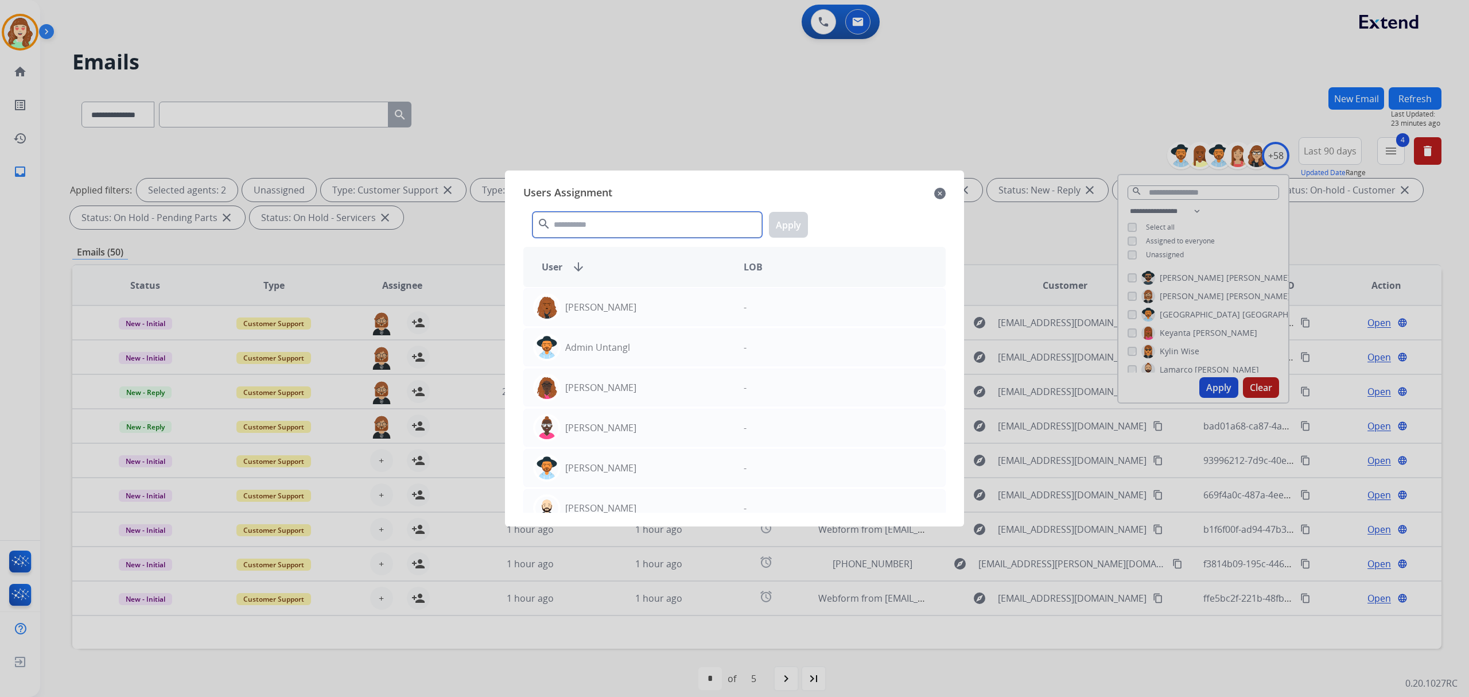
click at [657, 222] on input "text" at bounding box center [648, 225] width 230 height 26
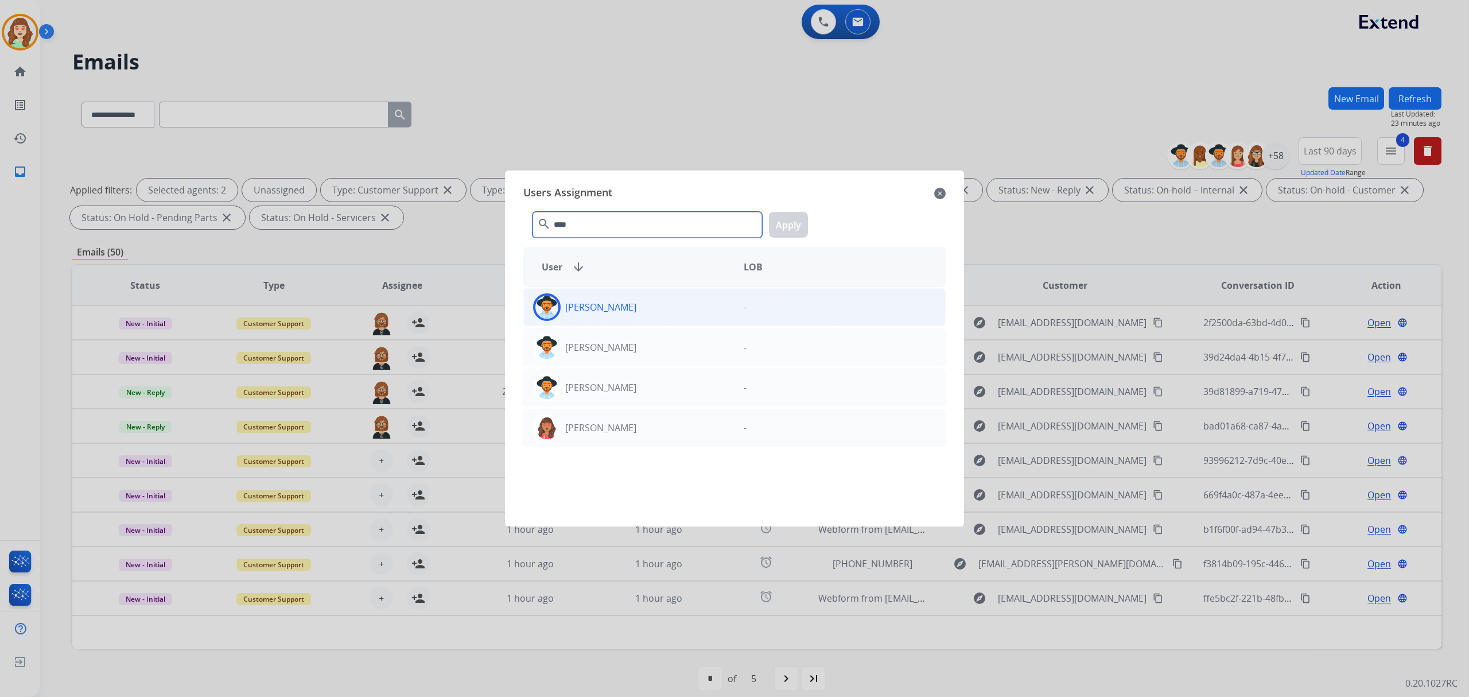
type input "****"
click at [655, 310] on div "[PERSON_NAME]" at bounding box center [629, 307] width 211 height 28
click at [779, 225] on button "Apply" at bounding box center [788, 225] width 39 height 26
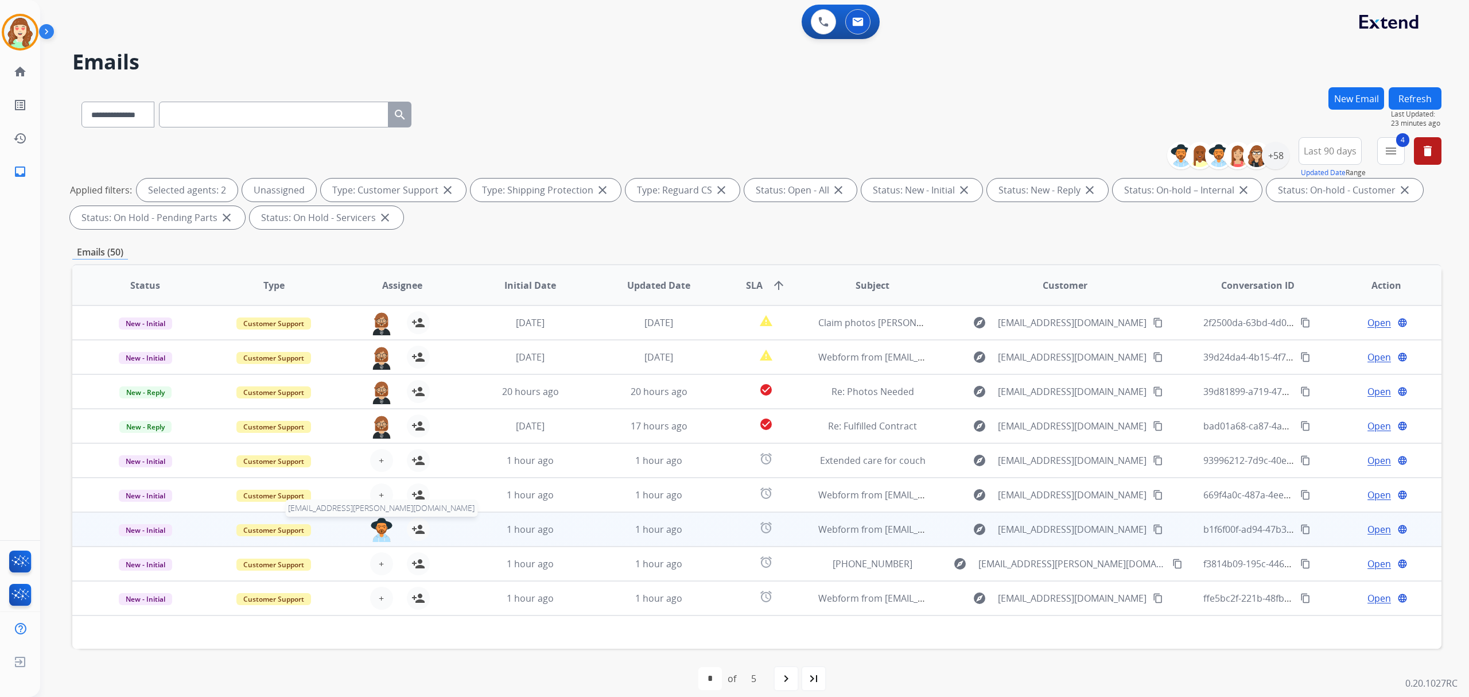
click at [375, 531] on img at bounding box center [381, 530] width 23 height 24
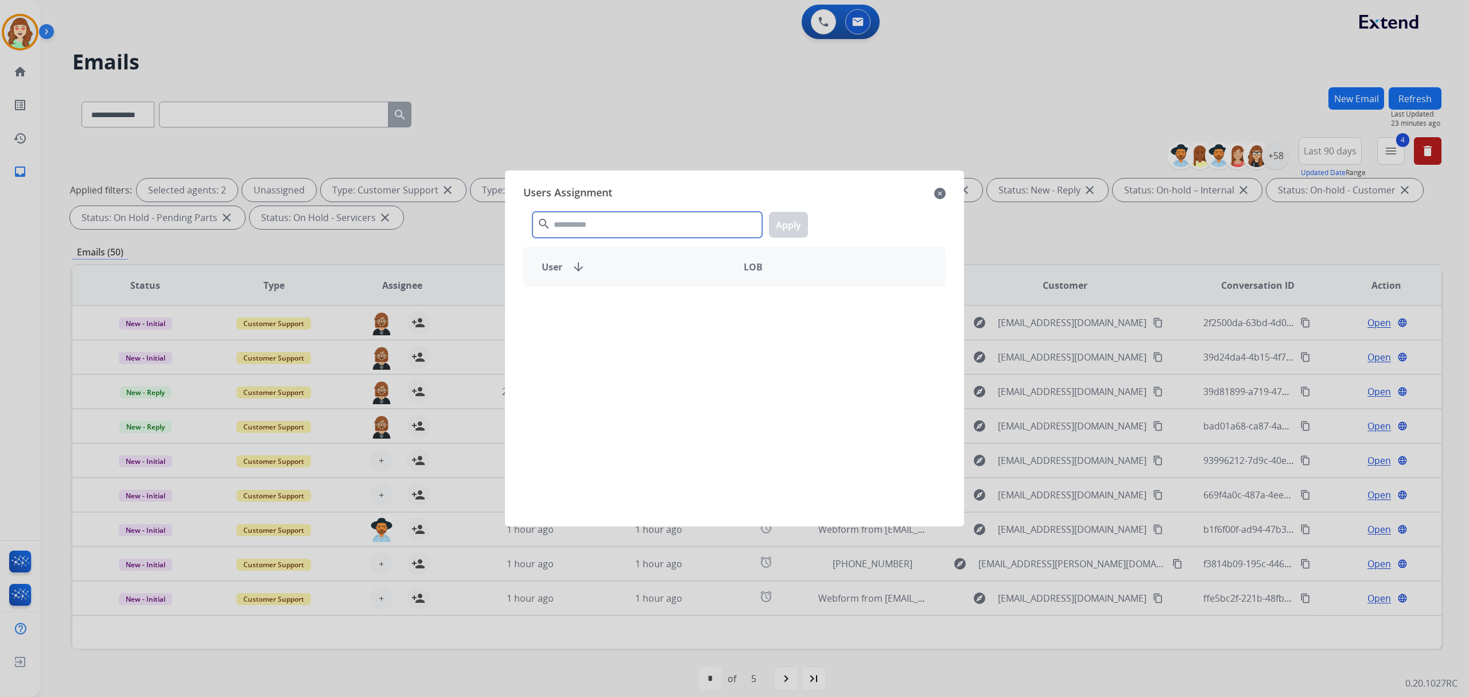
click at [620, 219] on input "text" at bounding box center [648, 225] width 230 height 26
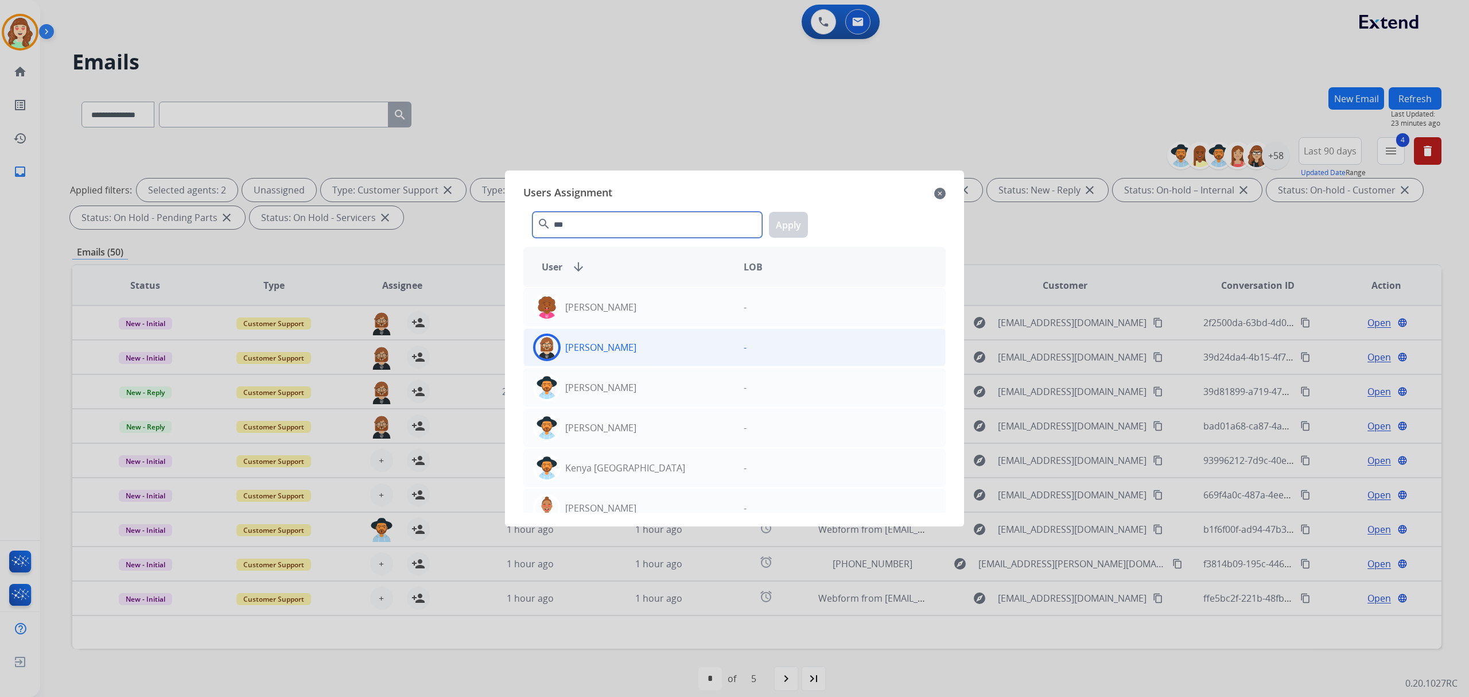
type input "***"
click at [634, 340] on div "[PERSON_NAME]" at bounding box center [629, 347] width 211 height 28
click at [782, 227] on button "Apply" at bounding box center [788, 225] width 39 height 26
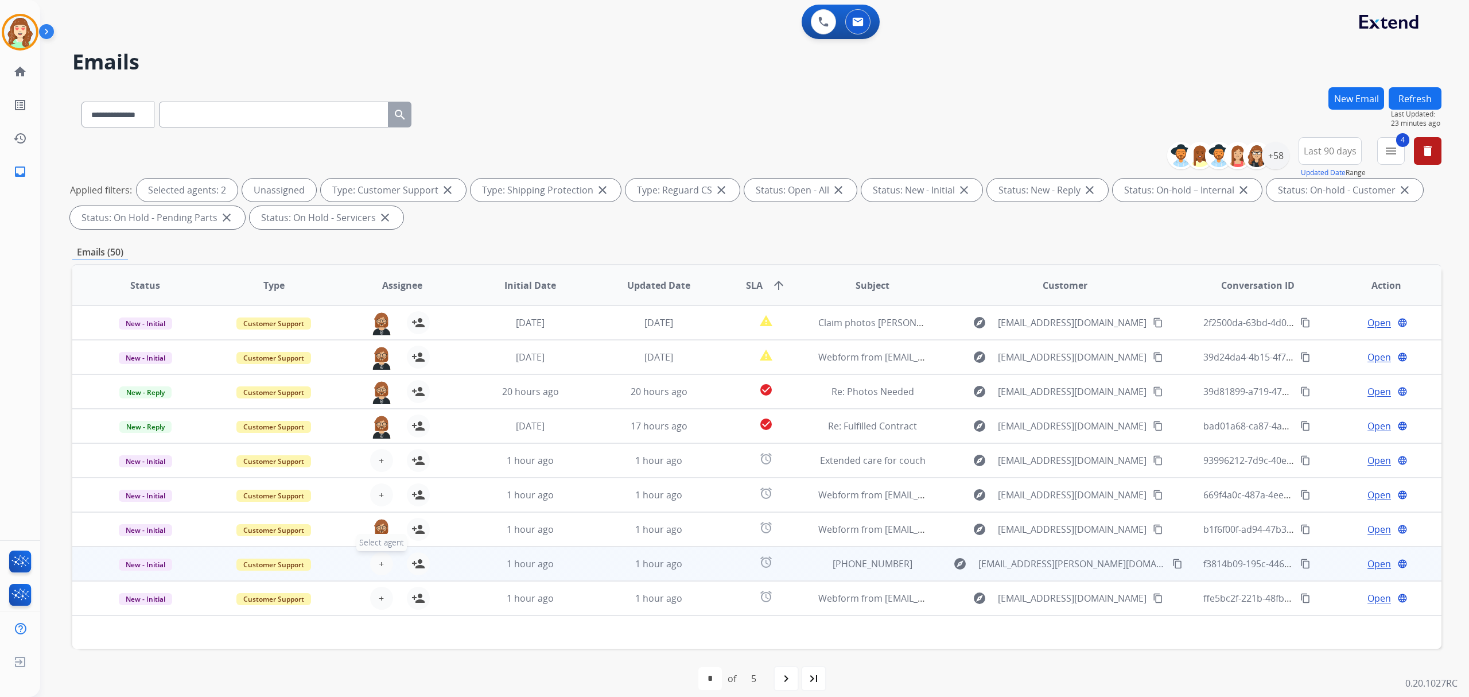
click at [379, 566] on span "+" at bounding box center [381, 564] width 5 height 14
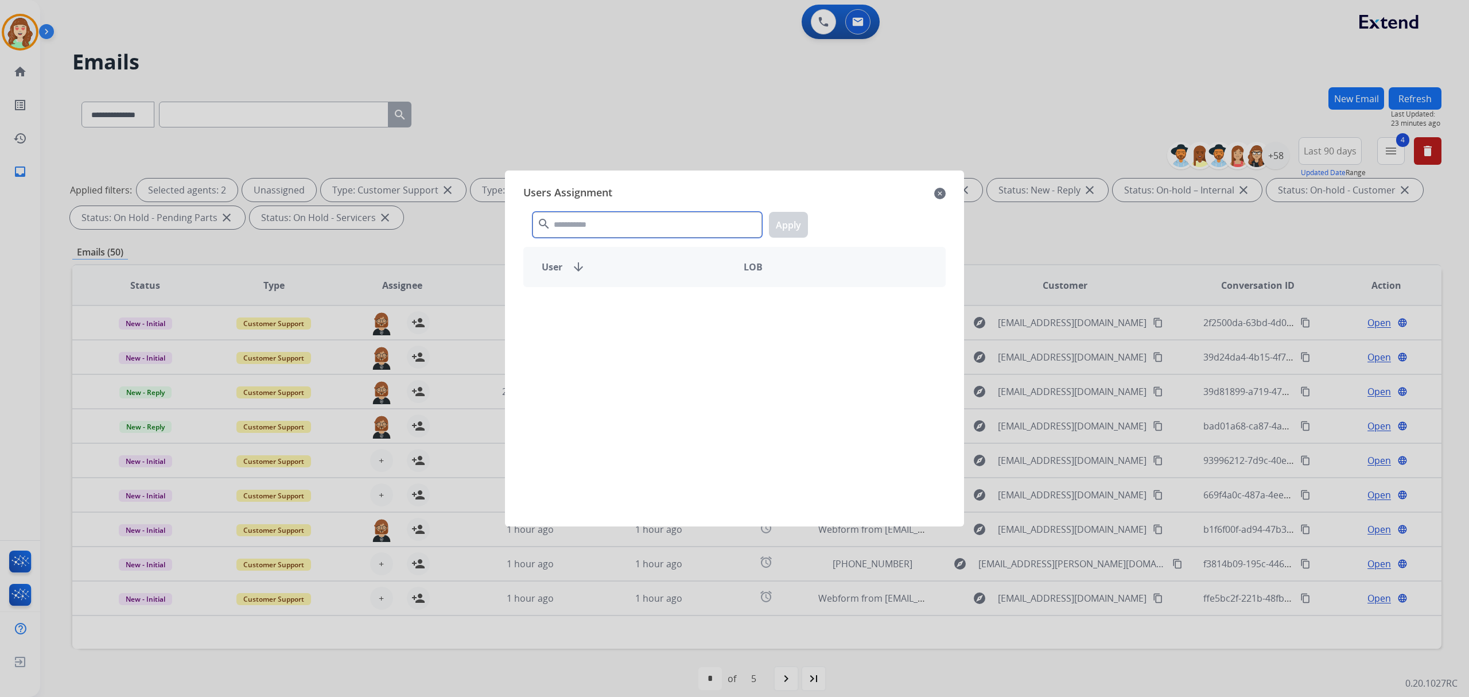
click at [634, 230] on input "text" at bounding box center [648, 225] width 230 height 26
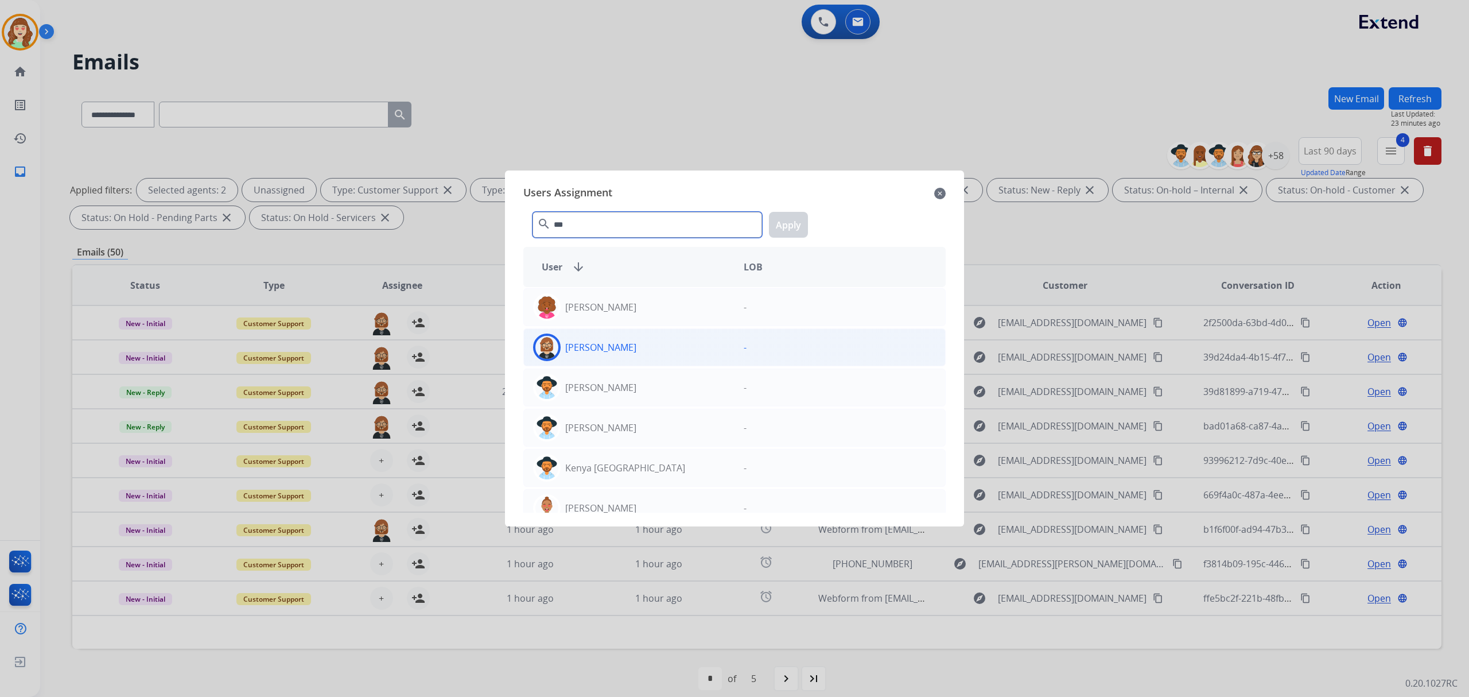
type input "***"
click at [641, 338] on div "[PERSON_NAME]" at bounding box center [629, 347] width 211 height 28
click at [782, 228] on button "Apply" at bounding box center [788, 225] width 39 height 26
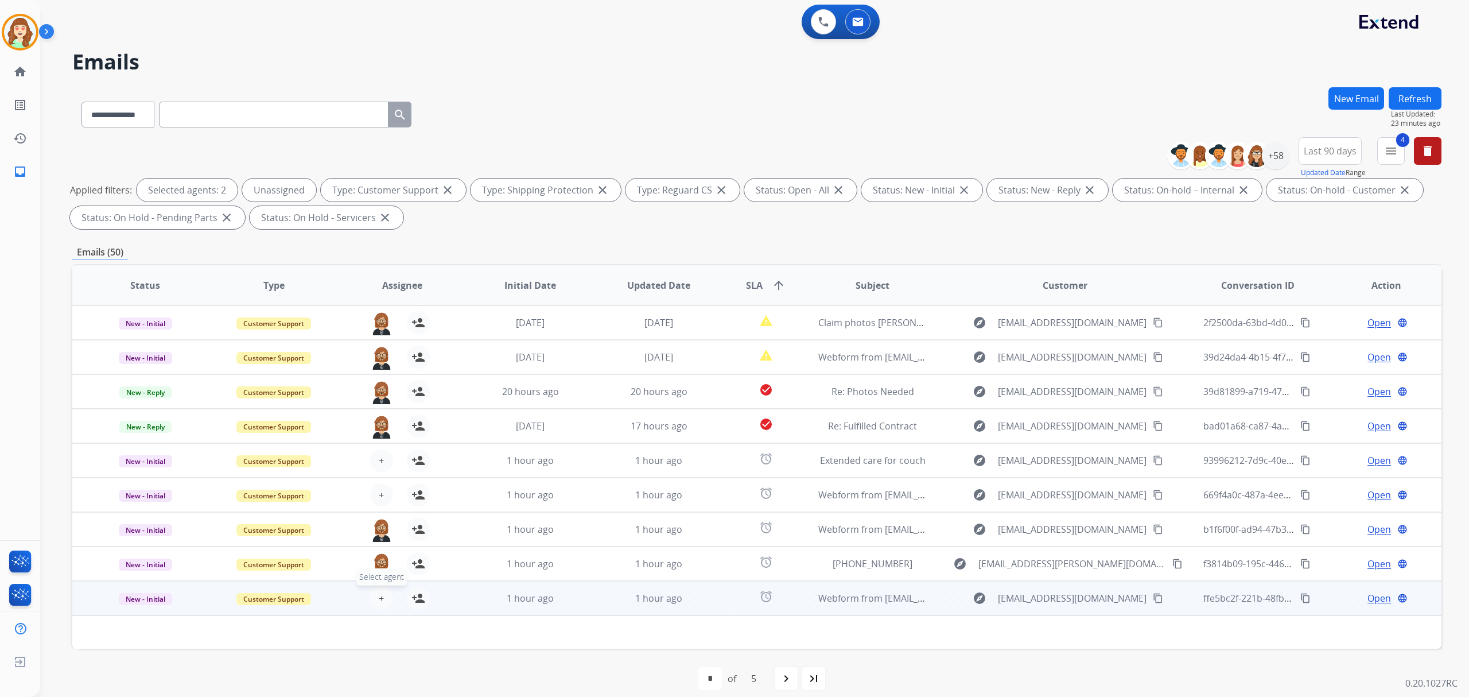
click at [379, 592] on span "+" at bounding box center [381, 598] width 5 height 14
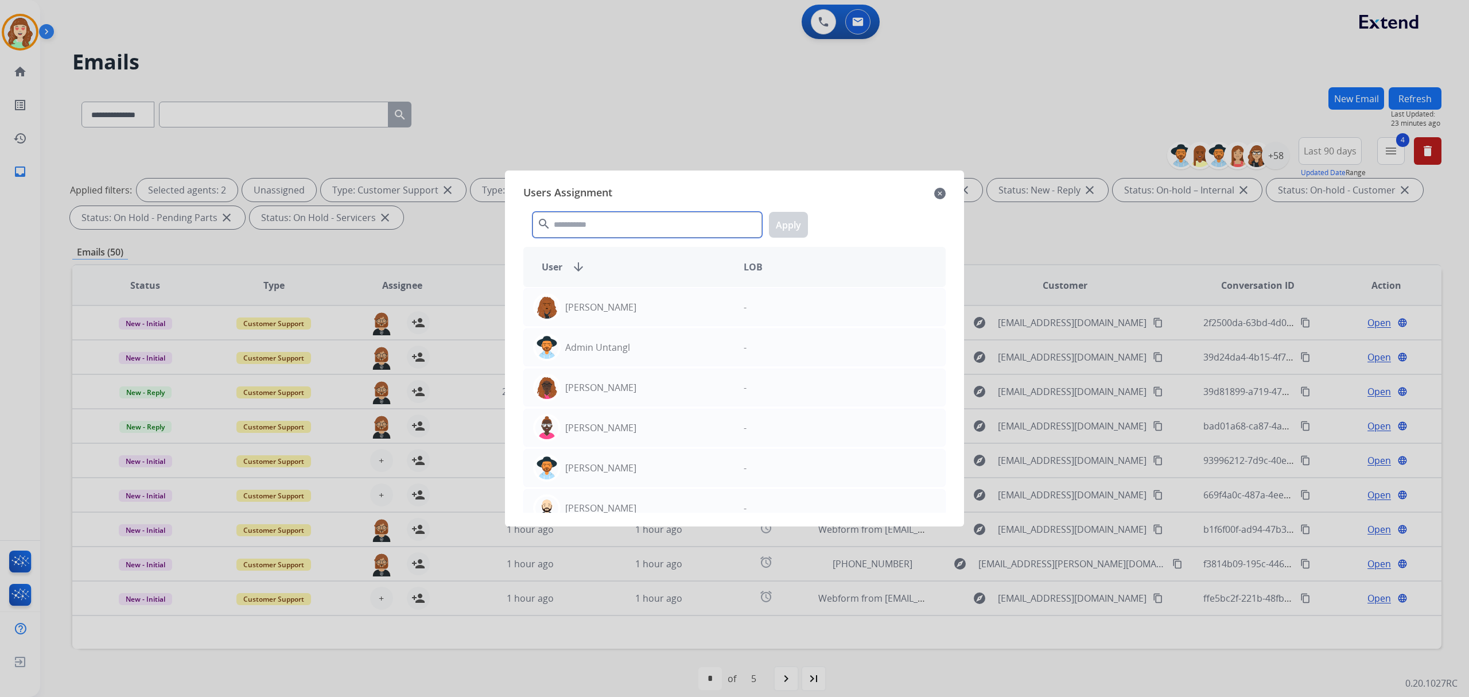
click at [639, 222] on input "text" at bounding box center [648, 225] width 230 height 26
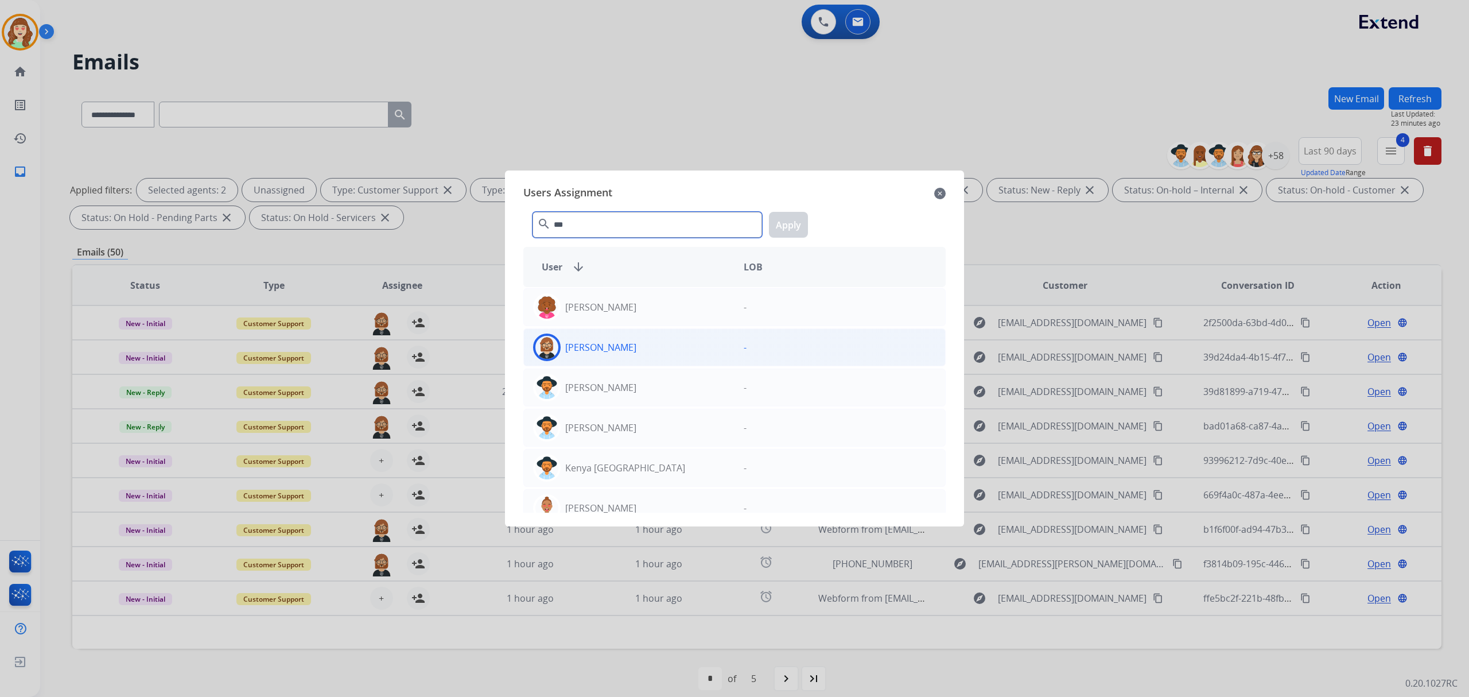
type input "***"
click at [673, 354] on div "[PERSON_NAME]" at bounding box center [629, 347] width 211 height 28
click at [790, 223] on button "Apply" at bounding box center [788, 225] width 39 height 26
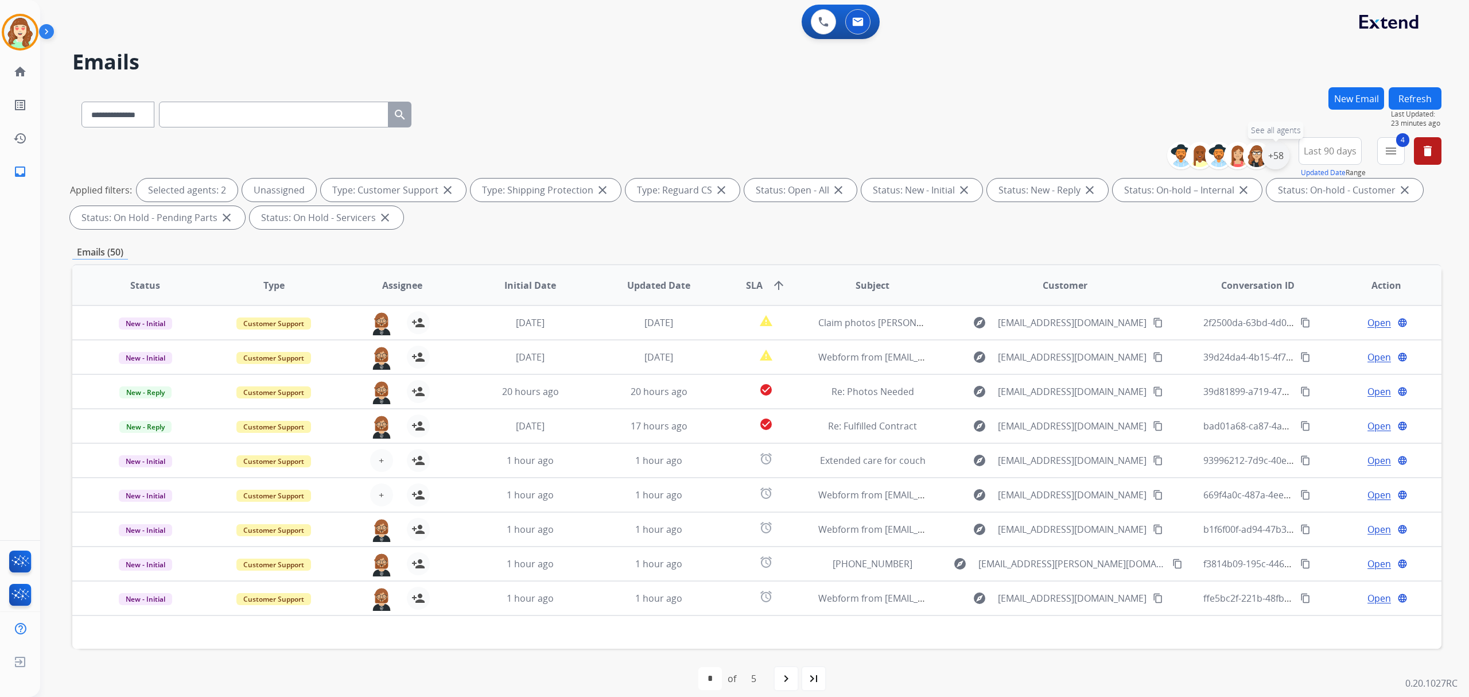
click at [1277, 163] on div "+58" at bounding box center [1276, 156] width 28 height 28
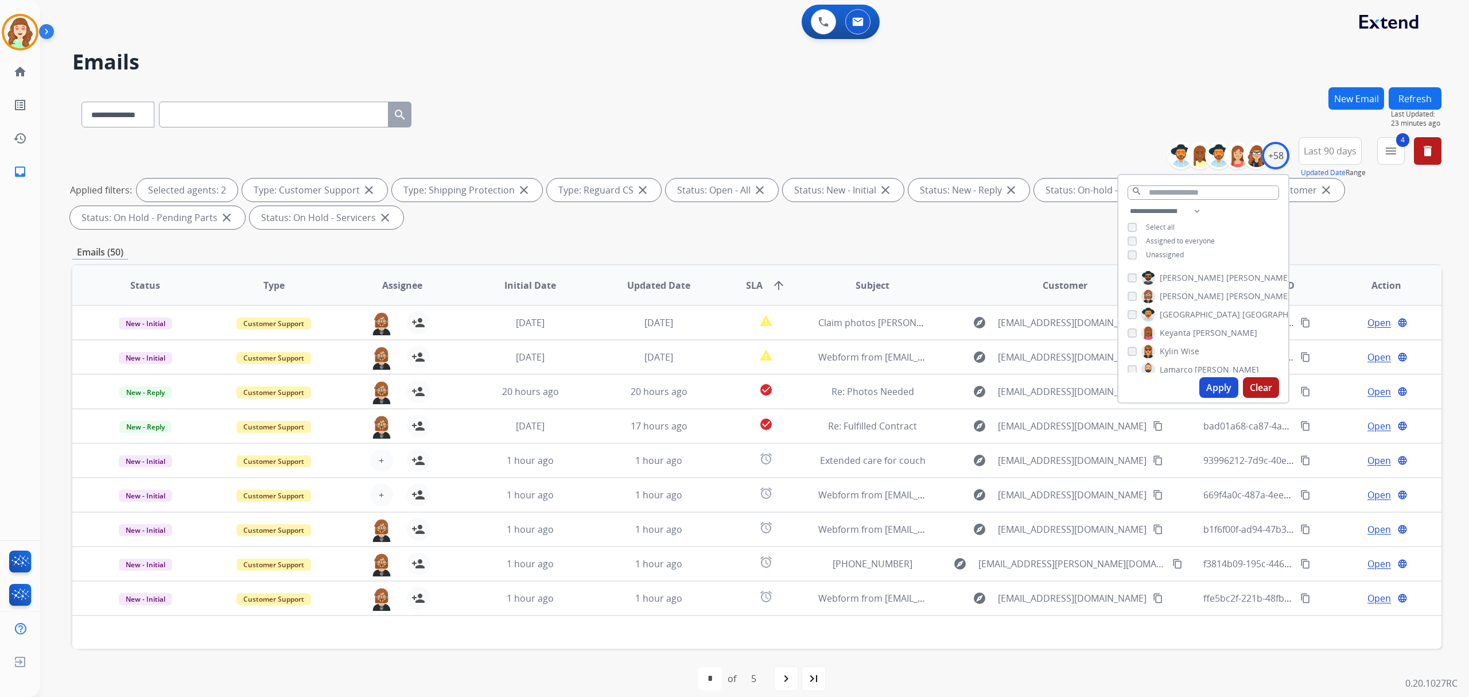
click at [1213, 388] on button "Apply" at bounding box center [1219, 387] width 39 height 21
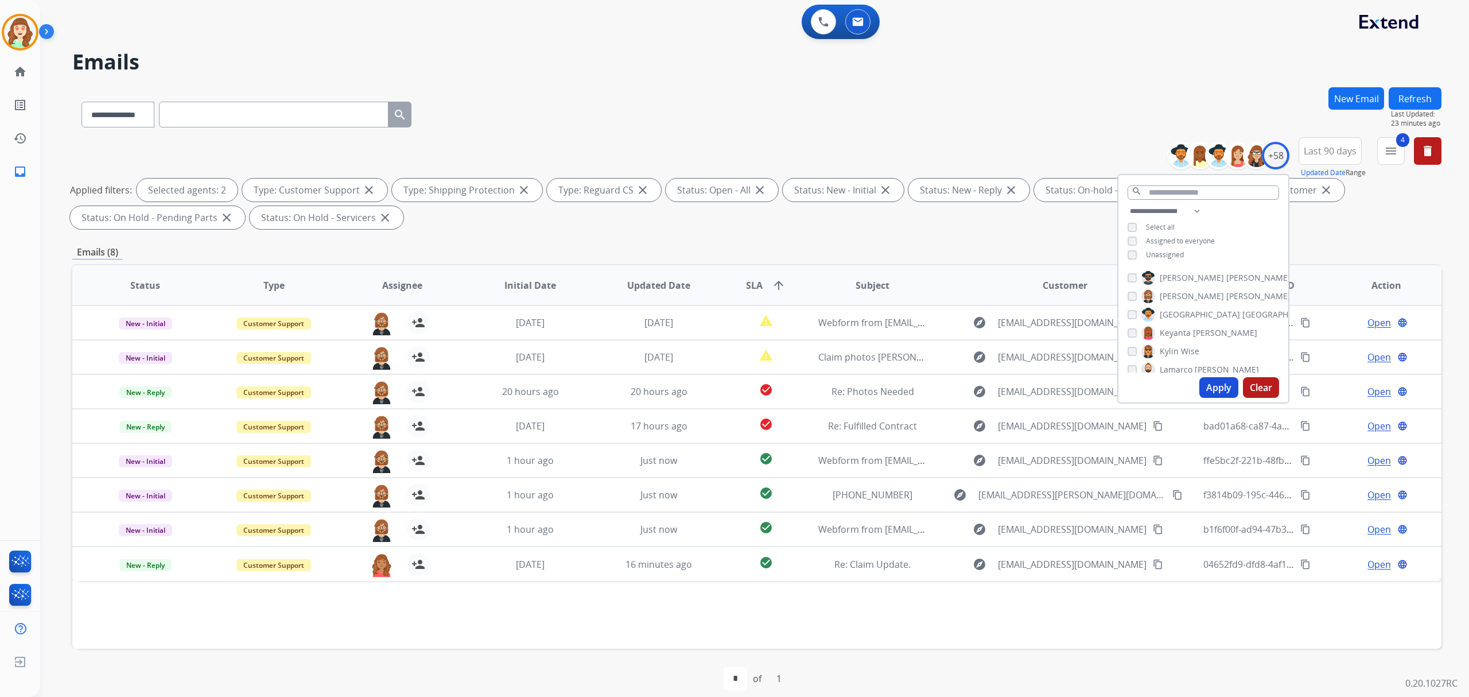
click at [1228, 391] on button "Apply" at bounding box center [1219, 387] width 39 height 21
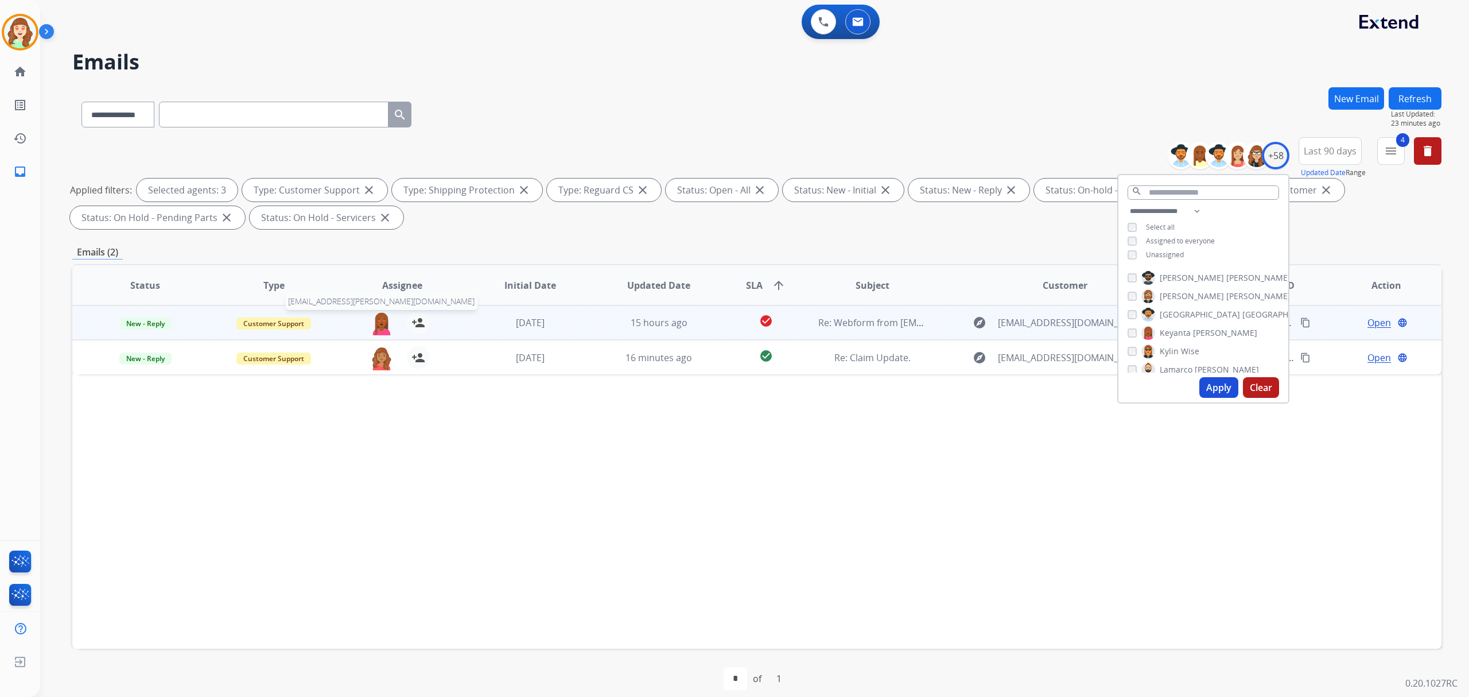
click at [386, 322] on img at bounding box center [381, 323] width 23 height 24
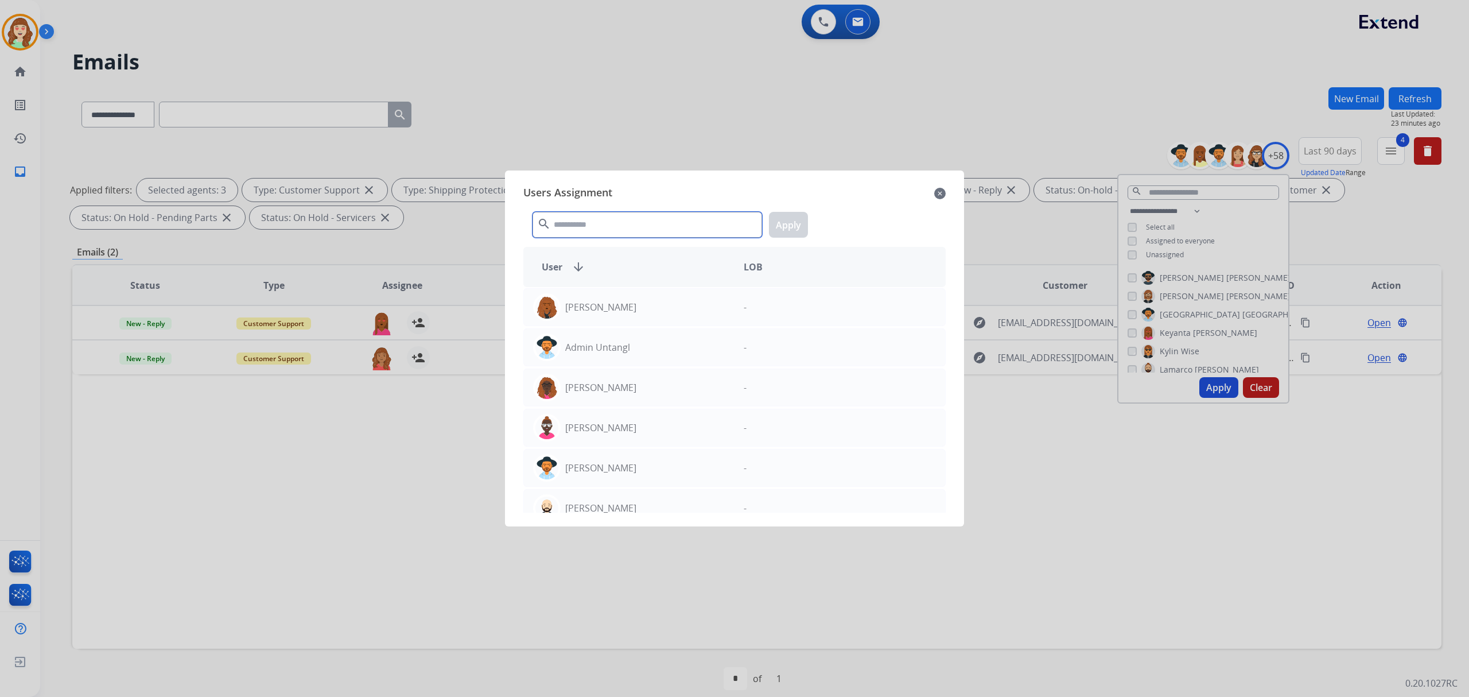
click at [615, 227] on input "text" at bounding box center [648, 225] width 230 height 26
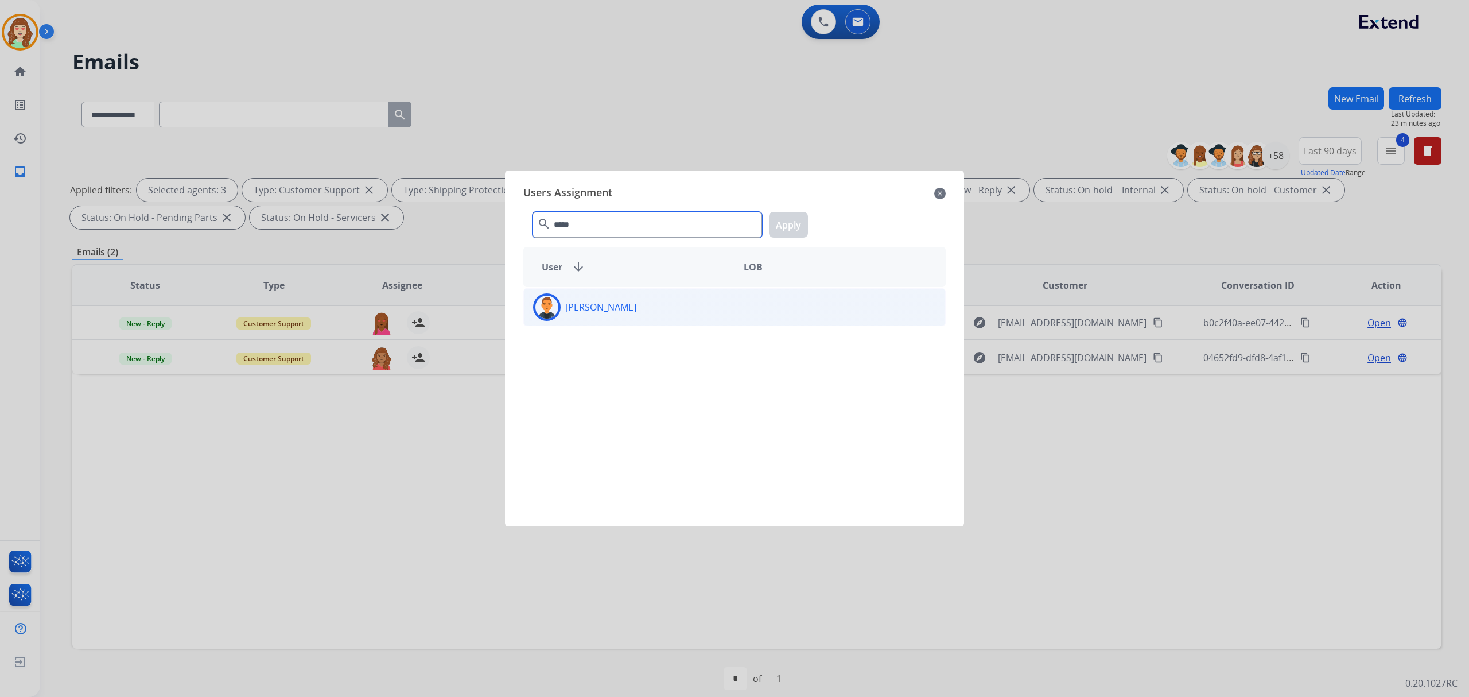
type input "*****"
click at [627, 317] on div "[PERSON_NAME]" at bounding box center [629, 307] width 211 height 28
click at [801, 223] on button "Apply" at bounding box center [788, 225] width 39 height 26
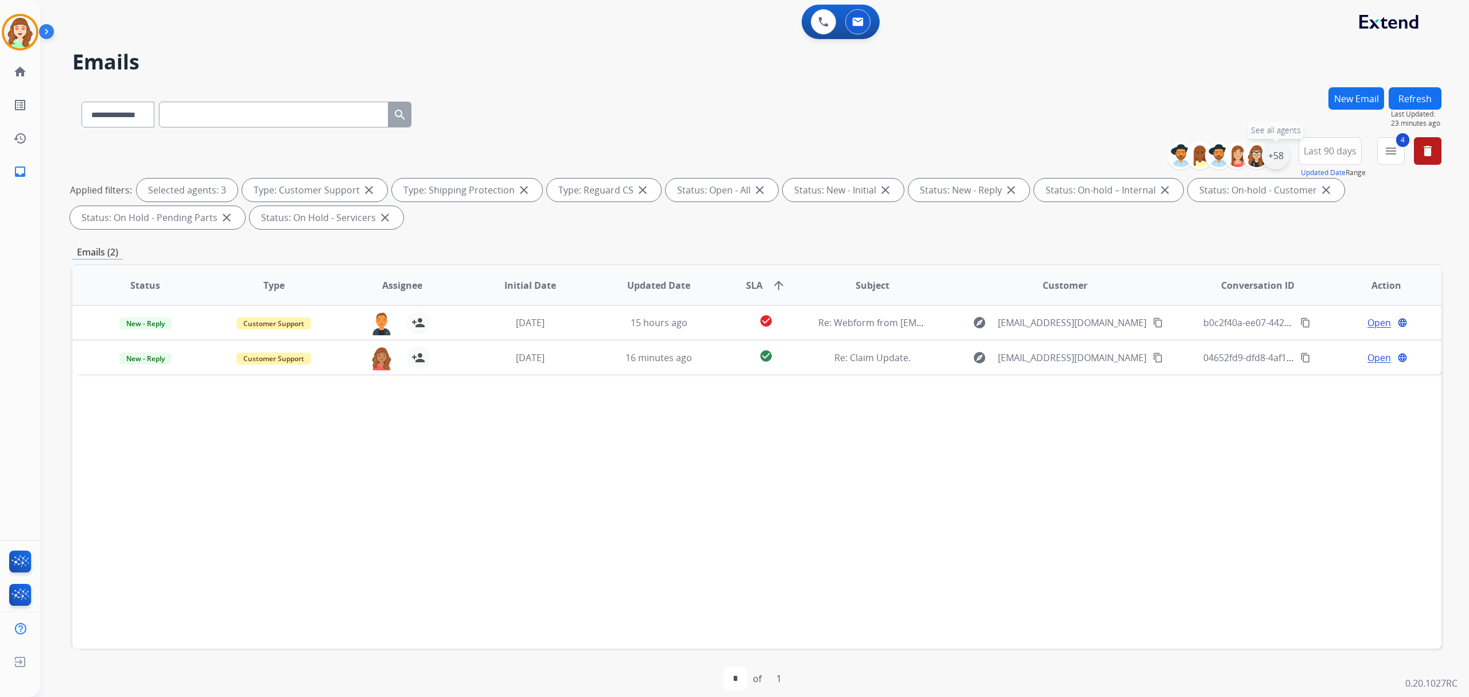
click at [1279, 150] on div "+58" at bounding box center [1276, 156] width 28 height 28
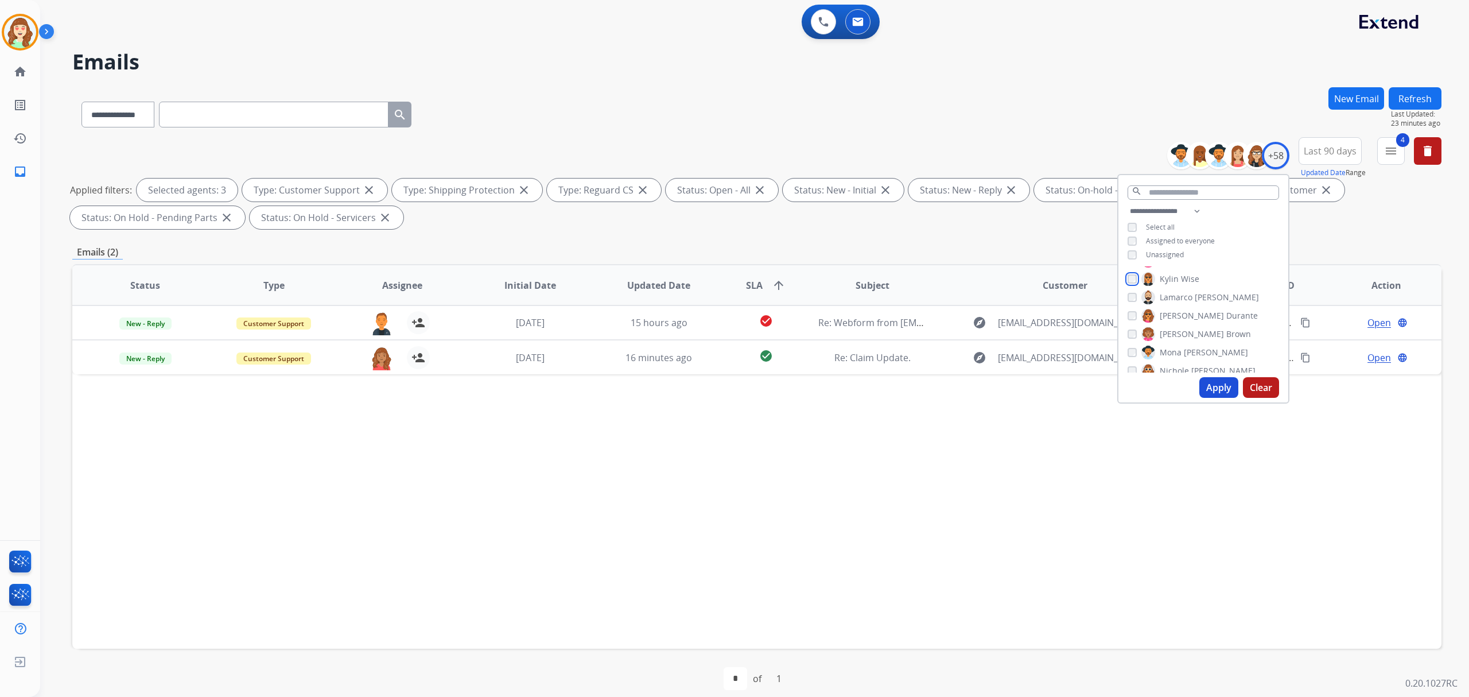
scroll to position [536, 0]
drag, startPoint x: 1215, startPoint y: 382, endPoint x: 1127, endPoint y: 349, distance: 93.7
click at [1215, 381] on button "Apply" at bounding box center [1219, 387] width 39 height 21
click at [1220, 386] on button "Apply" at bounding box center [1219, 387] width 39 height 21
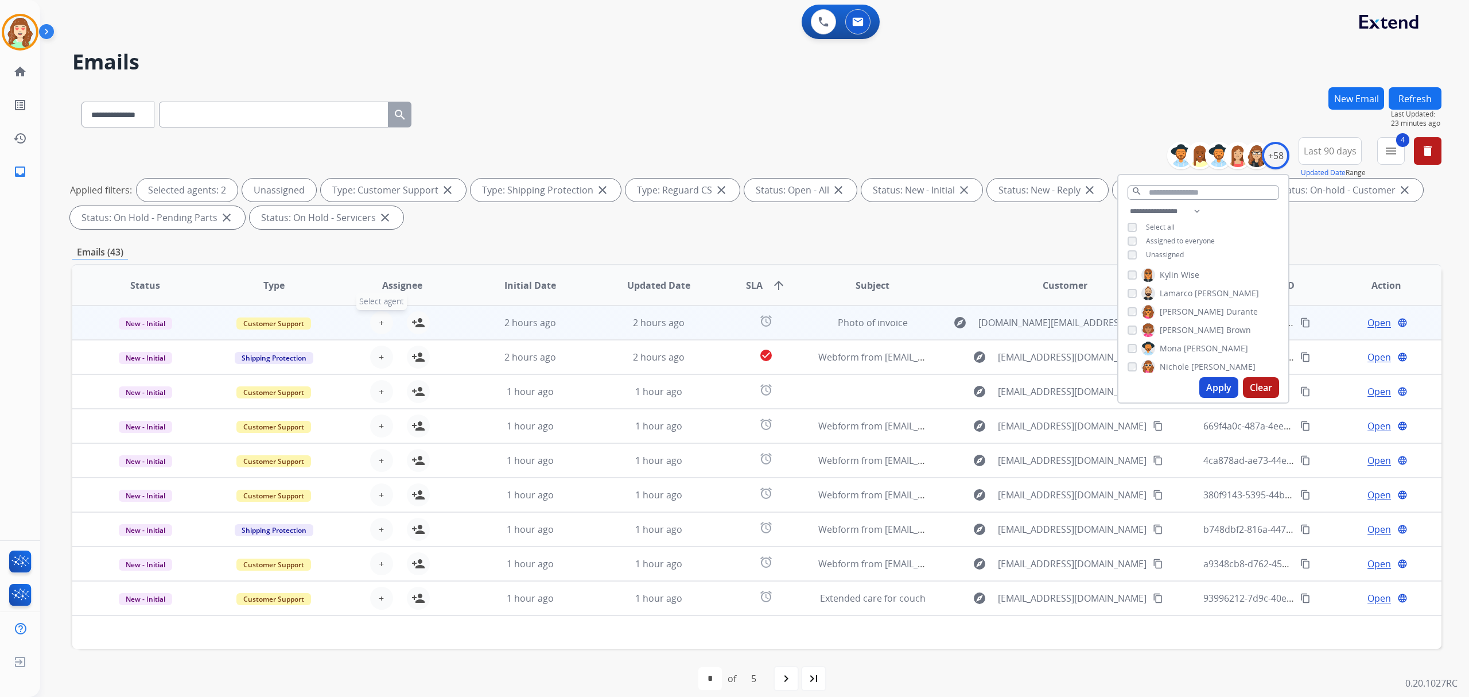
click at [379, 317] on span "+" at bounding box center [381, 323] width 5 height 14
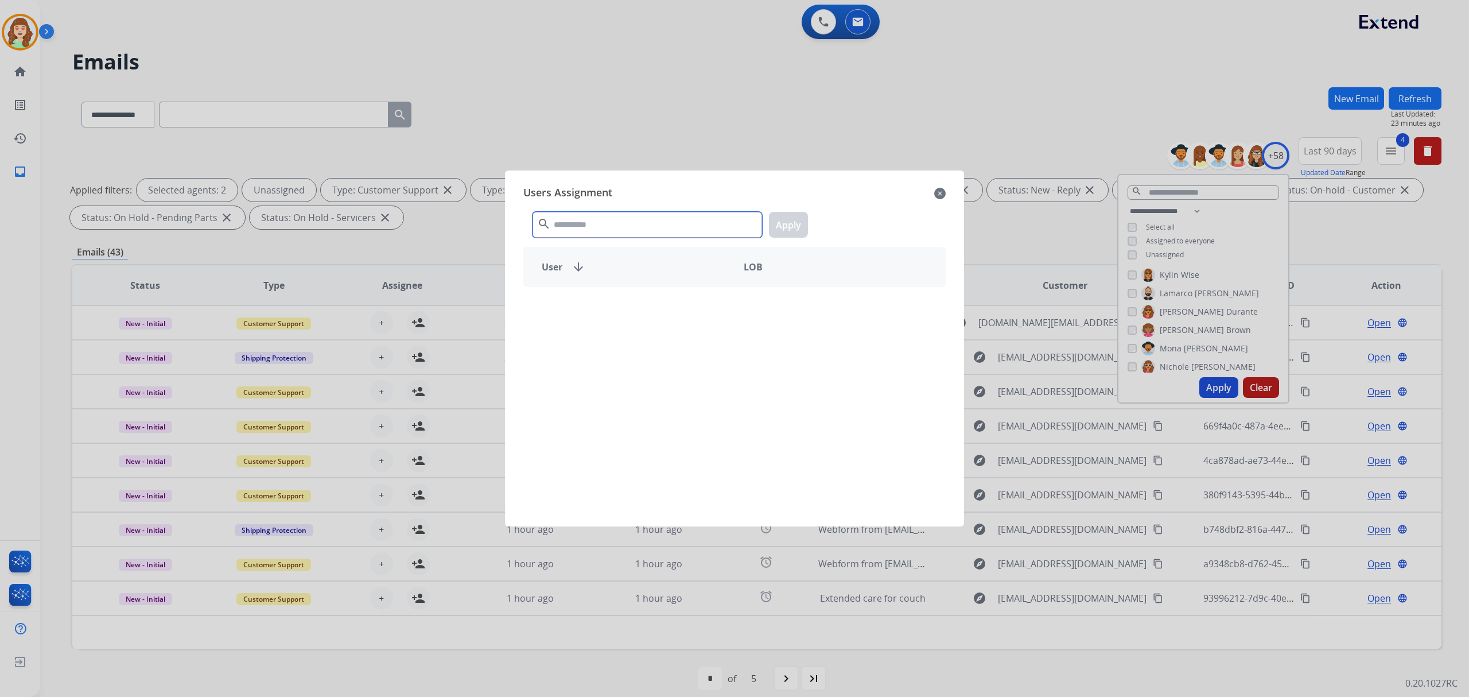
click at [652, 223] on input "text" at bounding box center [648, 225] width 230 height 26
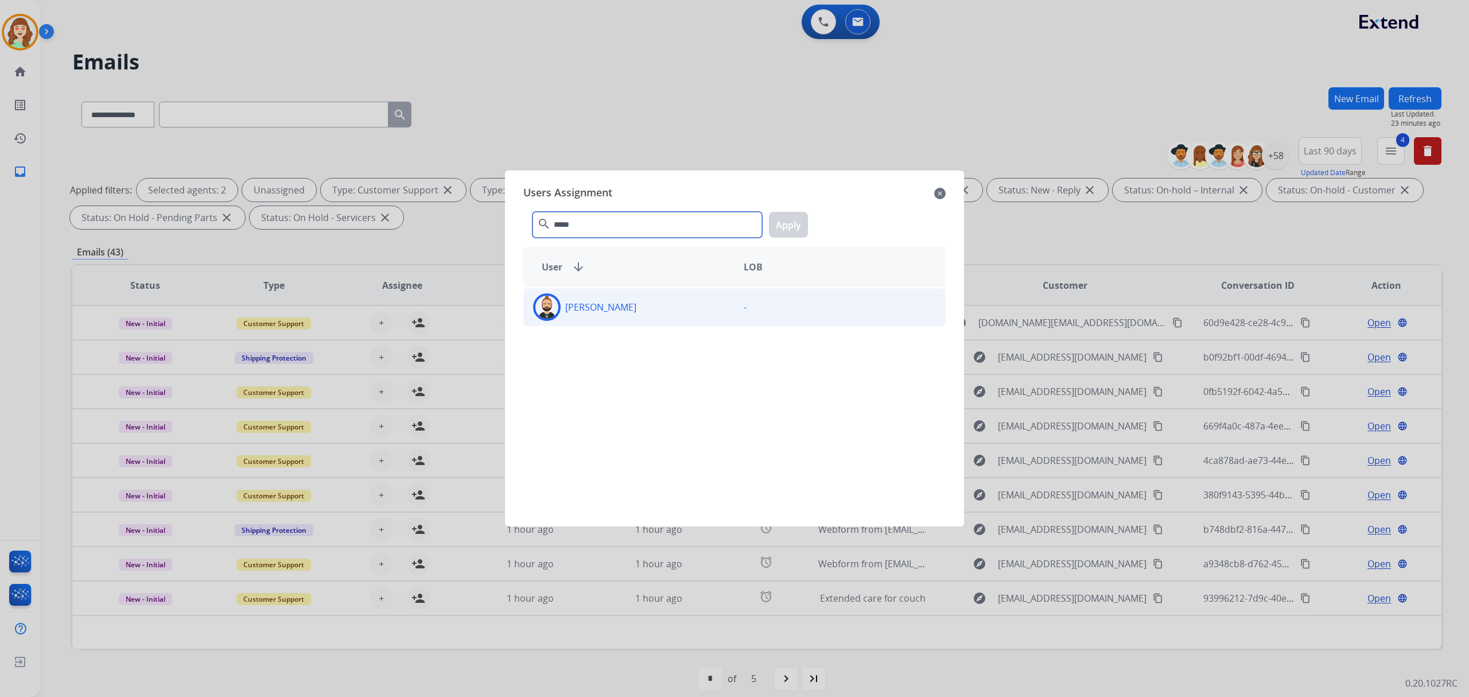
type input "*****"
click at [666, 299] on div "[PERSON_NAME]" at bounding box center [629, 307] width 211 height 28
click at [783, 226] on button "Apply" at bounding box center [788, 225] width 39 height 26
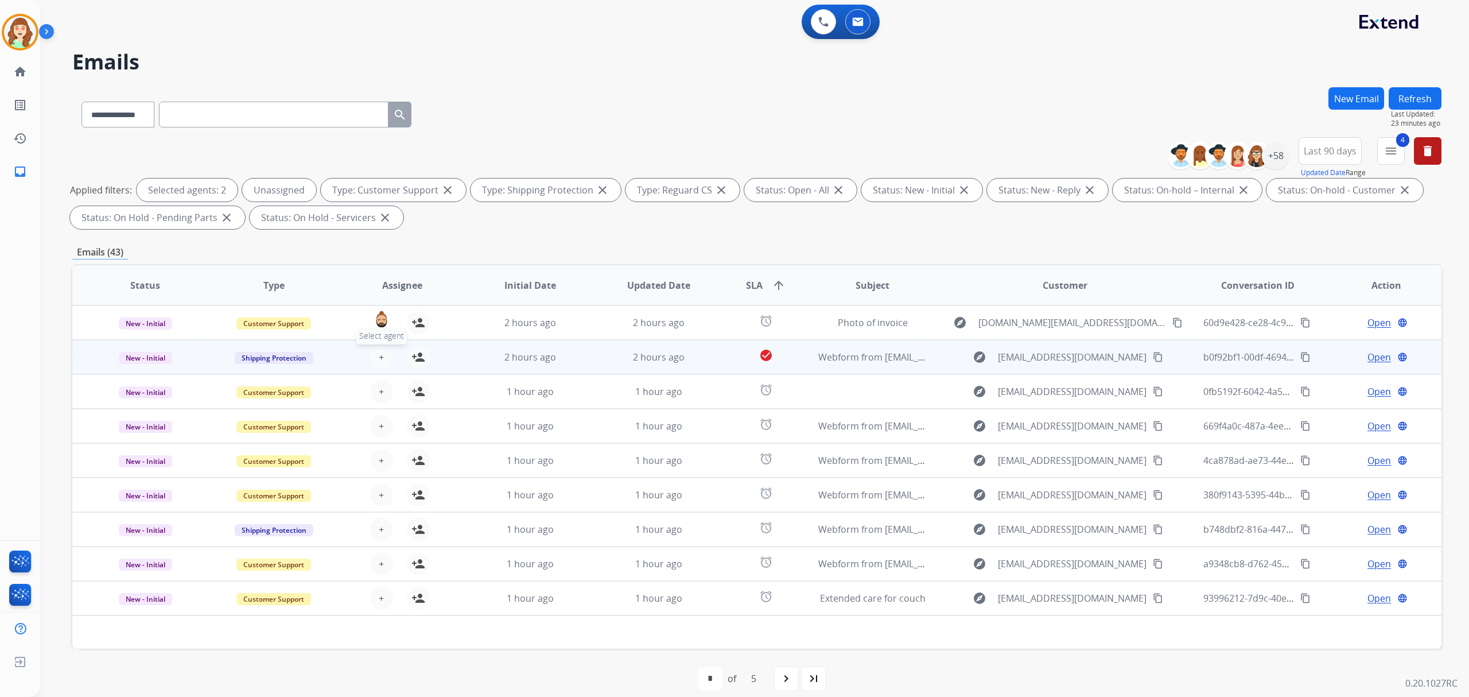
click at [385, 354] on button "+ Select agent" at bounding box center [381, 357] width 23 height 23
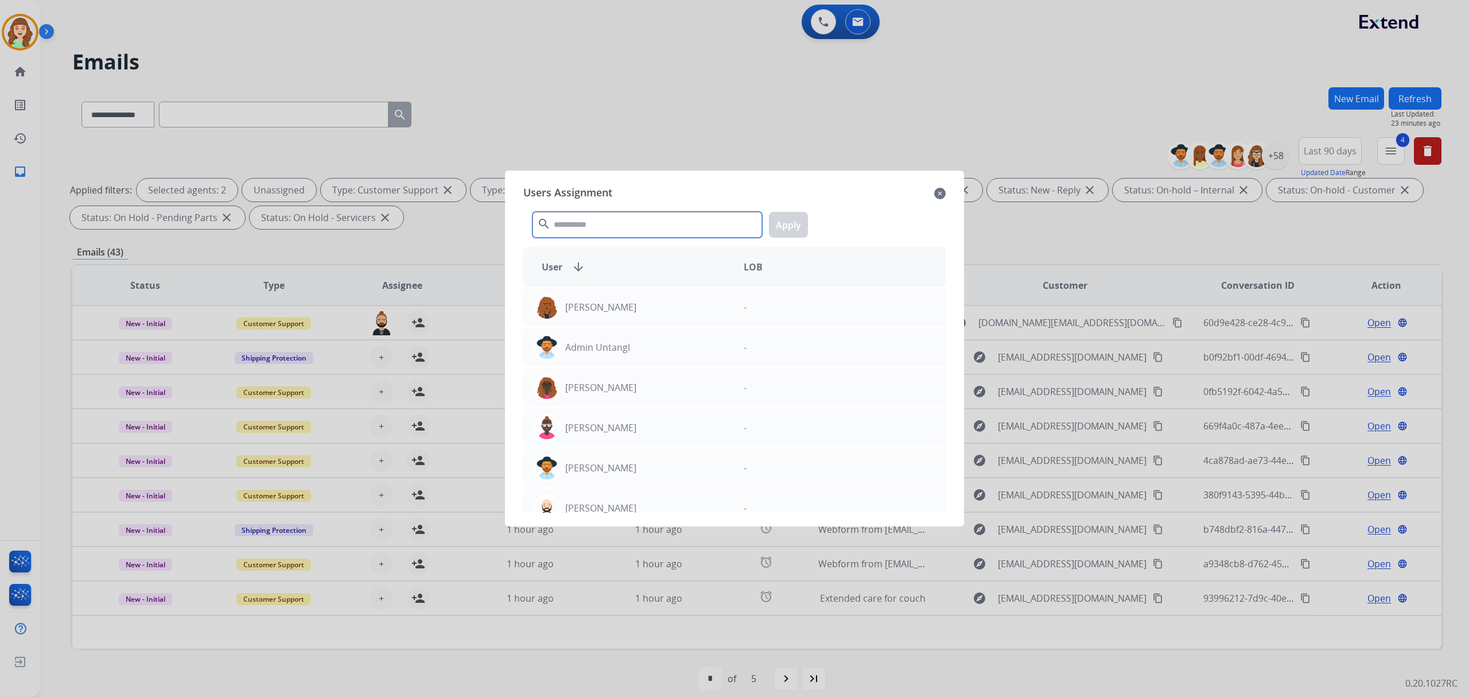
click at [624, 222] on input "text" at bounding box center [648, 225] width 230 height 26
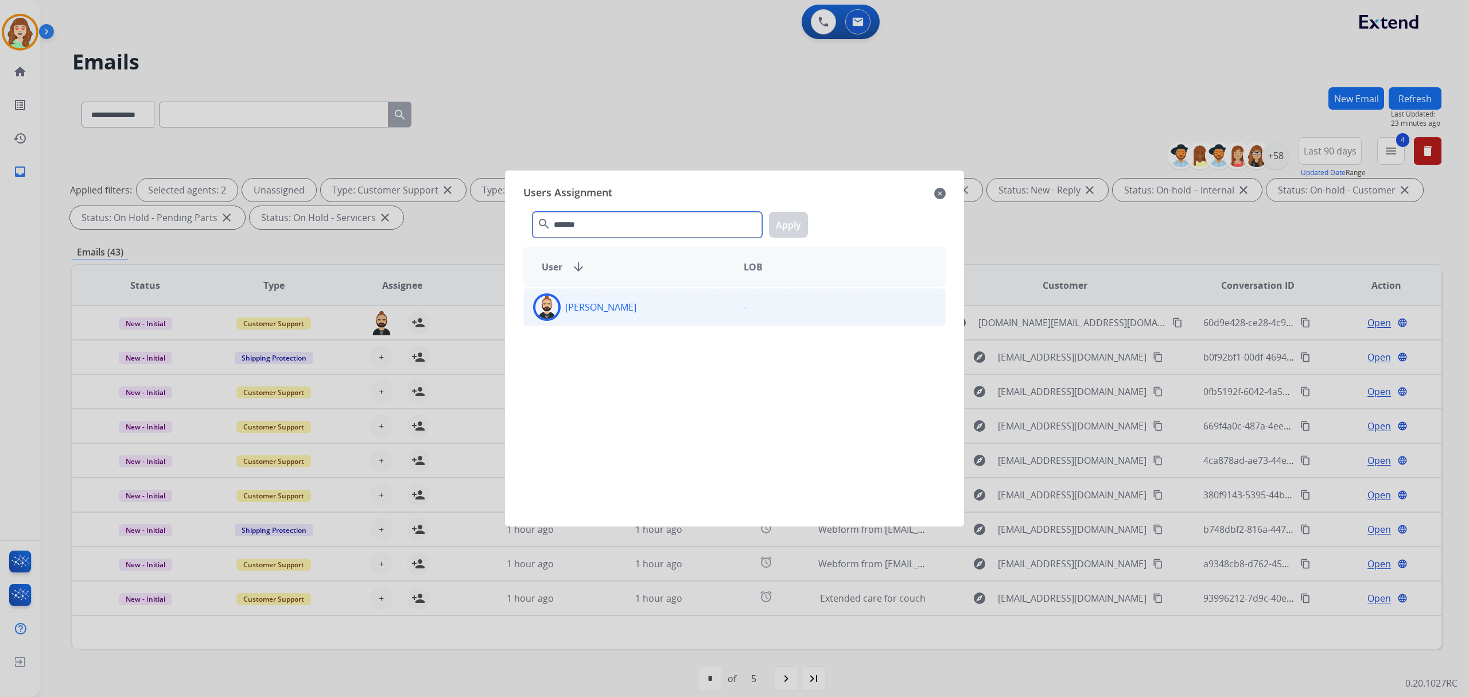
type input "*******"
drag, startPoint x: 650, startPoint y: 317, endPoint x: 788, endPoint y: 224, distance: 167.0
click at [650, 316] on div "[PERSON_NAME]" at bounding box center [629, 307] width 211 height 28
click at [790, 226] on button "Apply" at bounding box center [788, 225] width 39 height 26
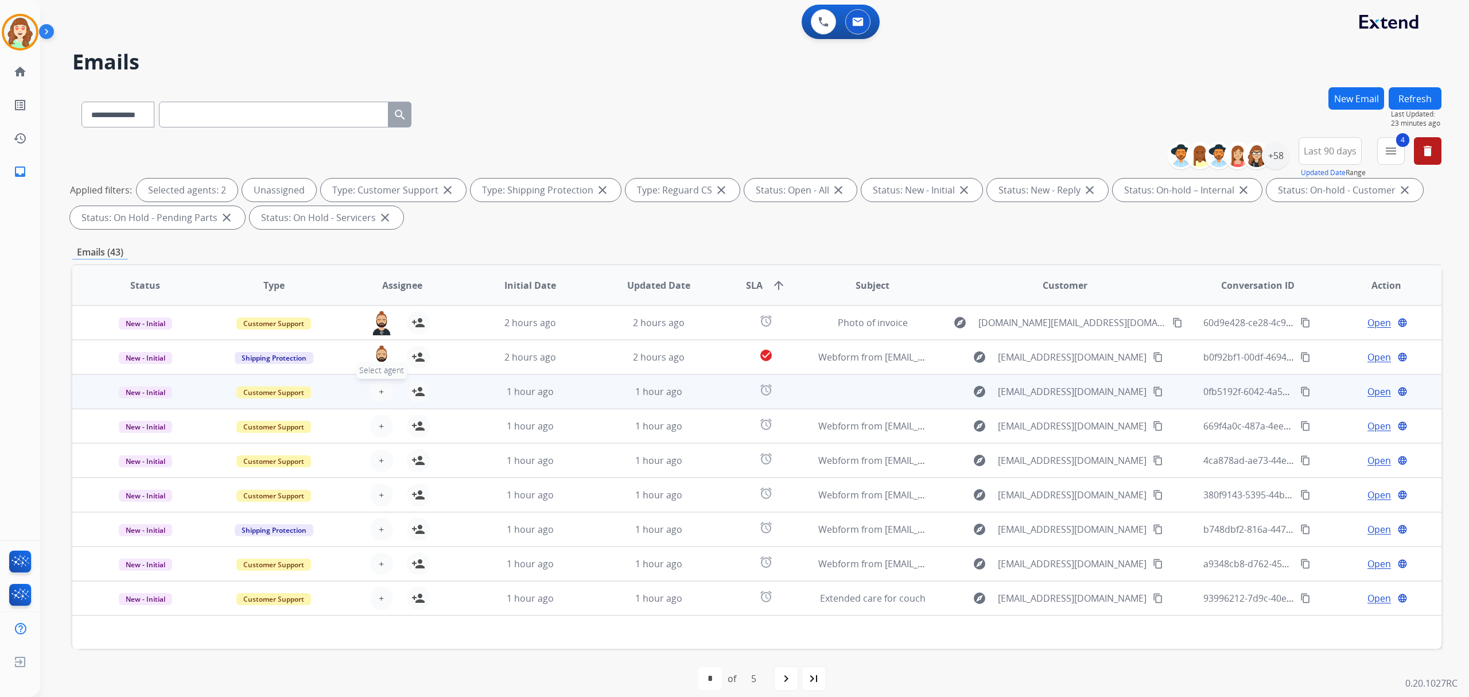
click at [379, 395] on span "+" at bounding box center [381, 392] width 5 height 14
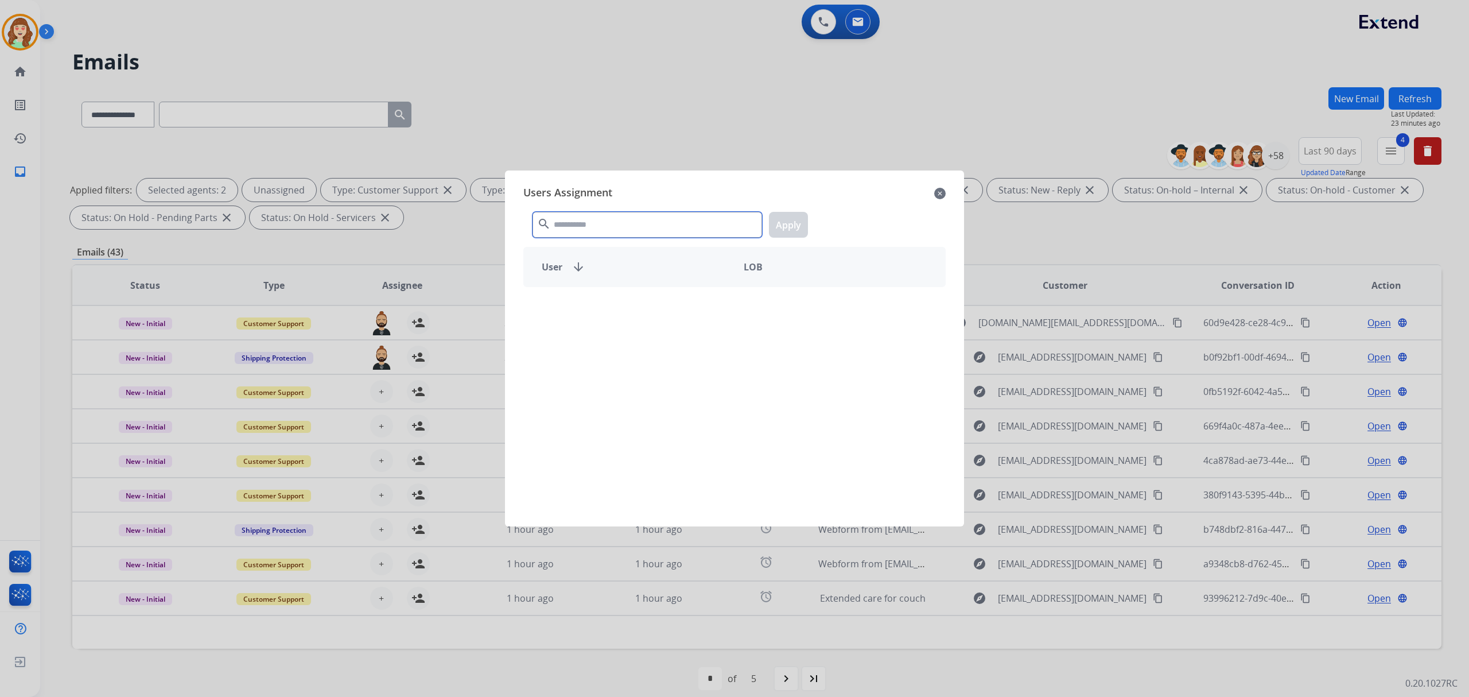
click at [587, 226] on input "text" at bounding box center [648, 225] width 230 height 26
type input "*****"
drag, startPoint x: 676, startPoint y: 308, endPoint x: 832, endPoint y: 209, distance: 185.2
click at [677, 302] on div "[PERSON_NAME]" at bounding box center [629, 307] width 211 height 28
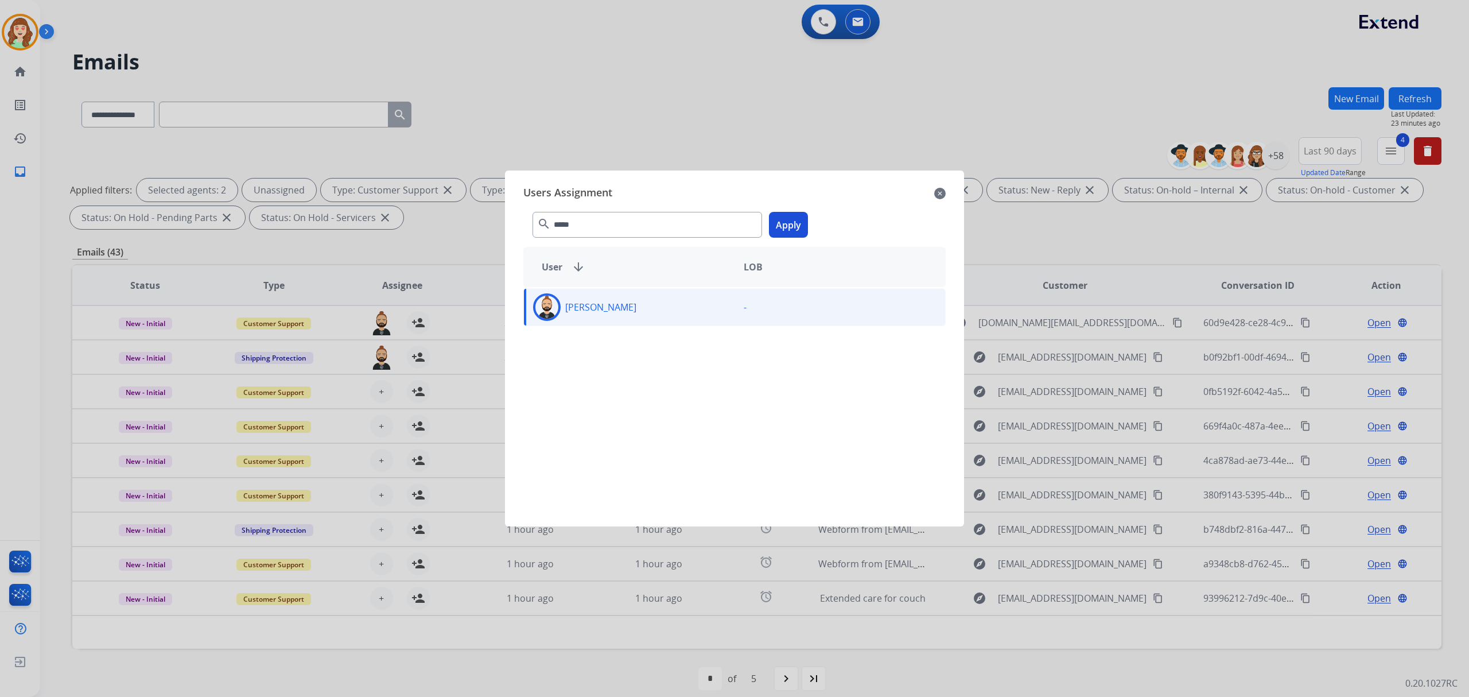
click at [793, 228] on button "Apply" at bounding box center [788, 225] width 39 height 26
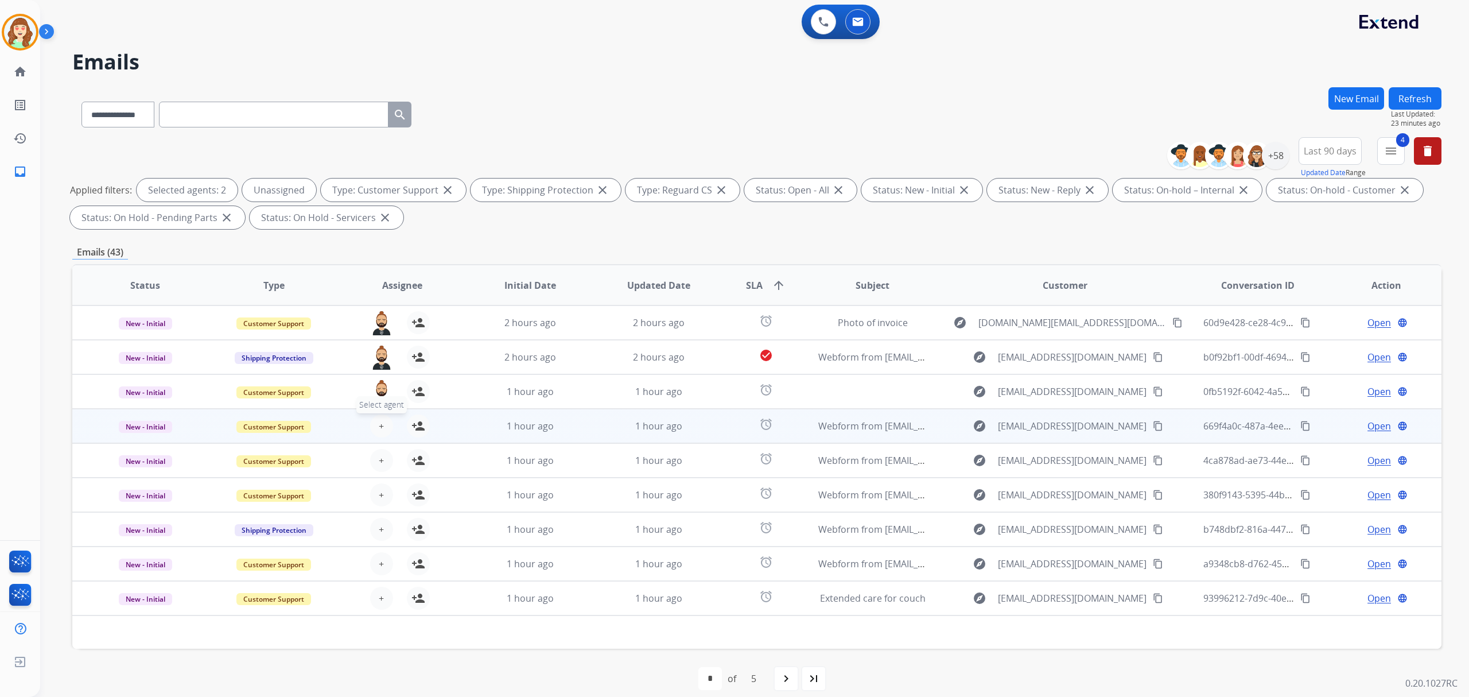
click at [368, 419] on div "+ Select agent person_add Assign to Me" at bounding box center [392, 425] width 73 height 23
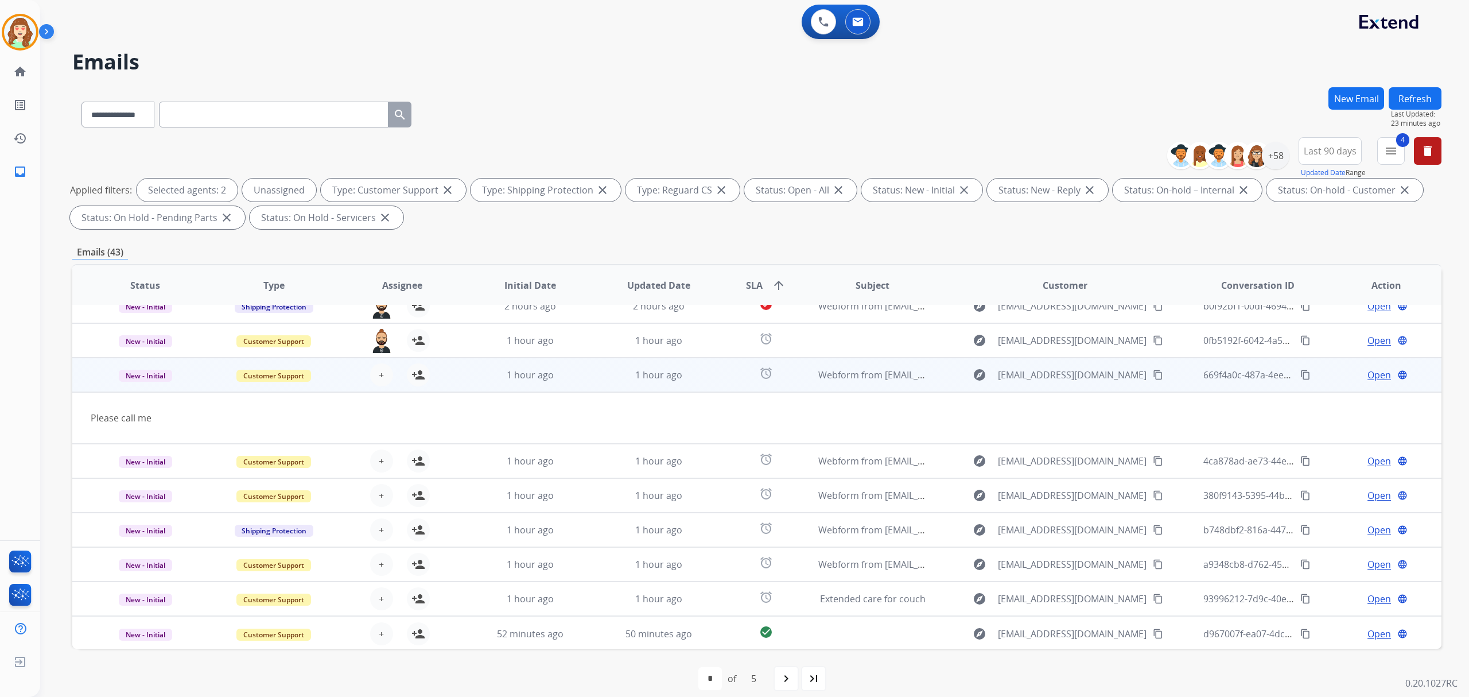
scroll to position [52, 0]
click at [375, 370] on button "+ Select agent" at bounding box center [381, 374] width 23 height 23
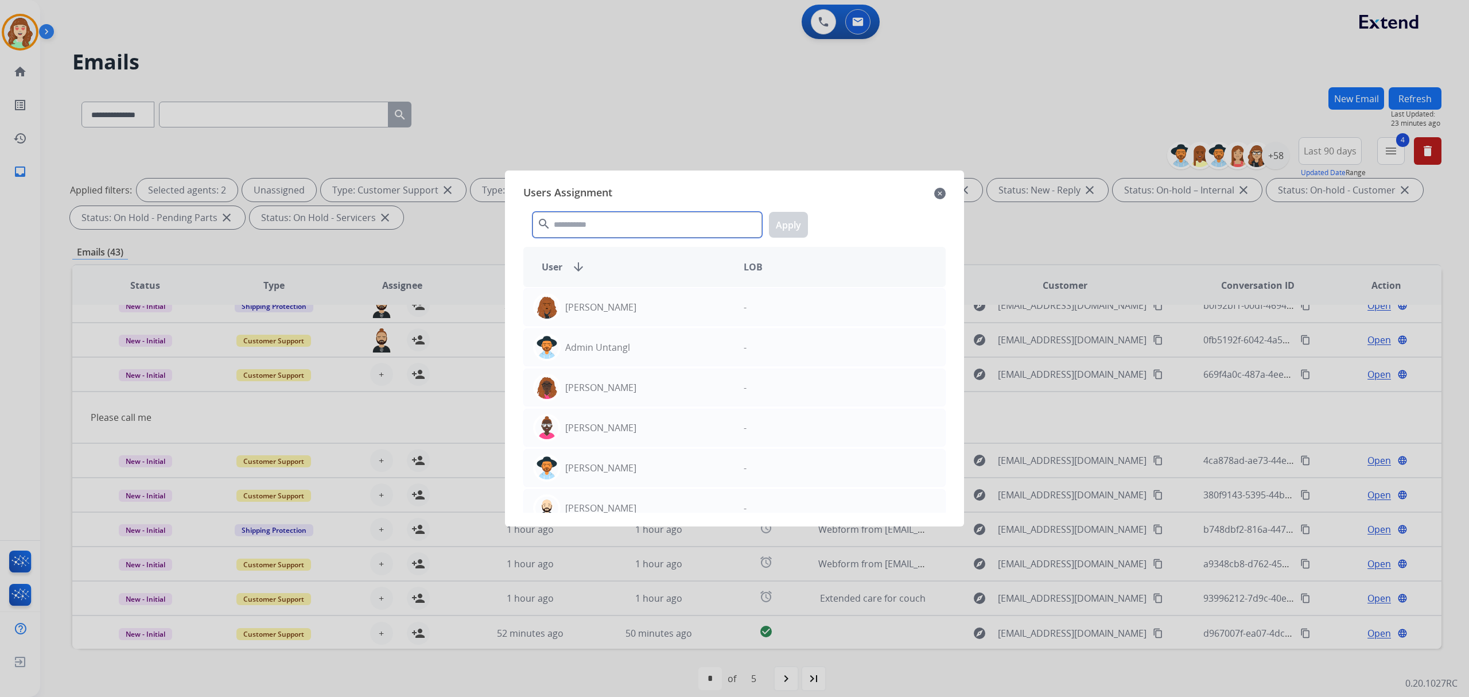
click at [666, 223] on input "text" at bounding box center [648, 225] width 230 height 26
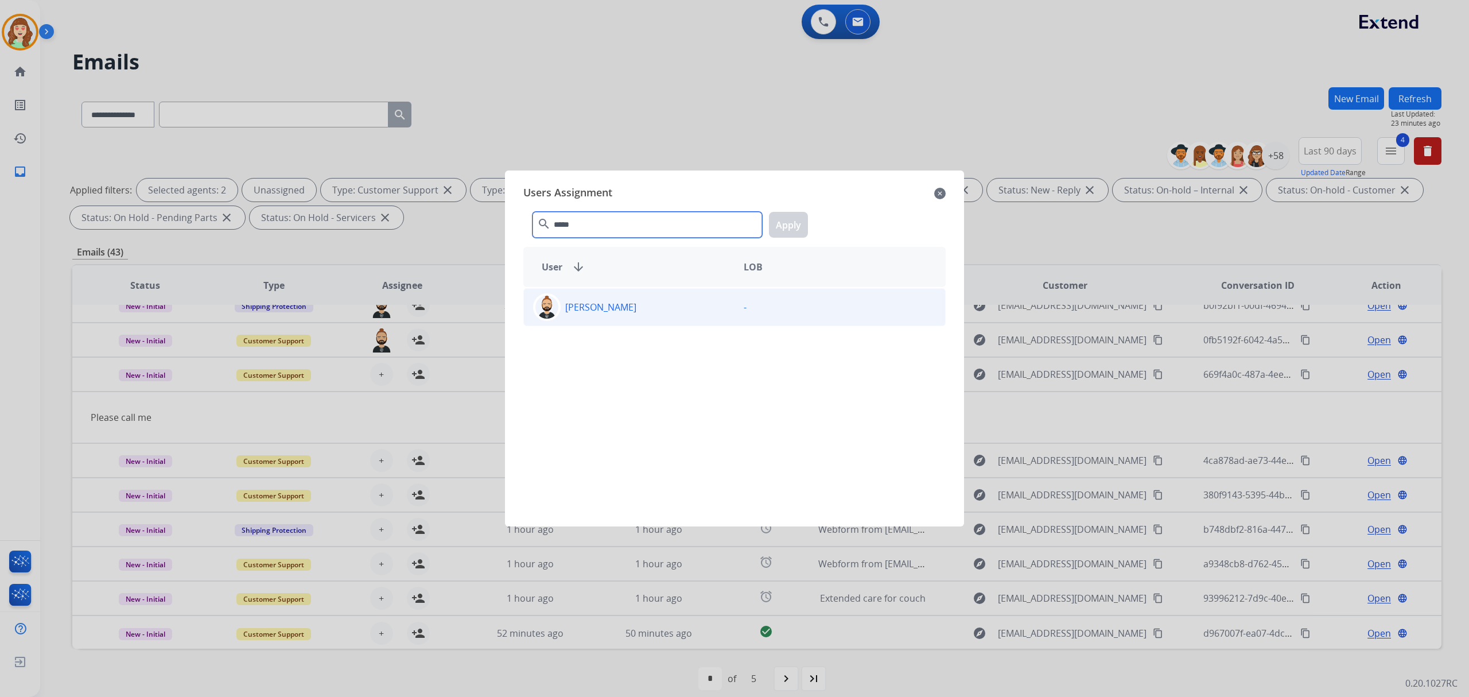
type input "*****"
click at [682, 311] on div "[PERSON_NAME]" at bounding box center [629, 307] width 211 height 28
drag, startPoint x: 791, startPoint y: 217, endPoint x: 435, endPoint y: 375, distance: 389.5
click at [789, 218] on button "Apply" at bounding box center [788, 225] width 39 height 26
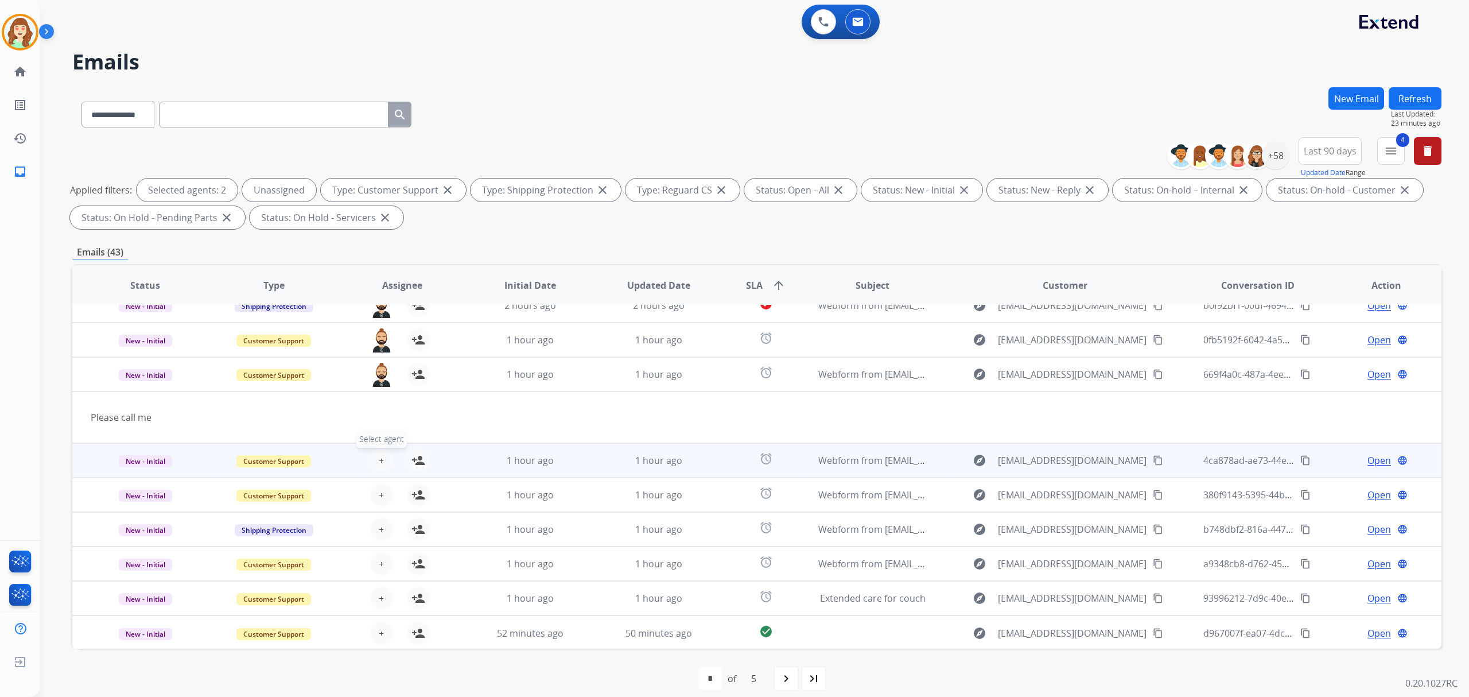
click at [370, 455] on button "+ Select agent" at bounding box center [381, 460] width 23 height 23
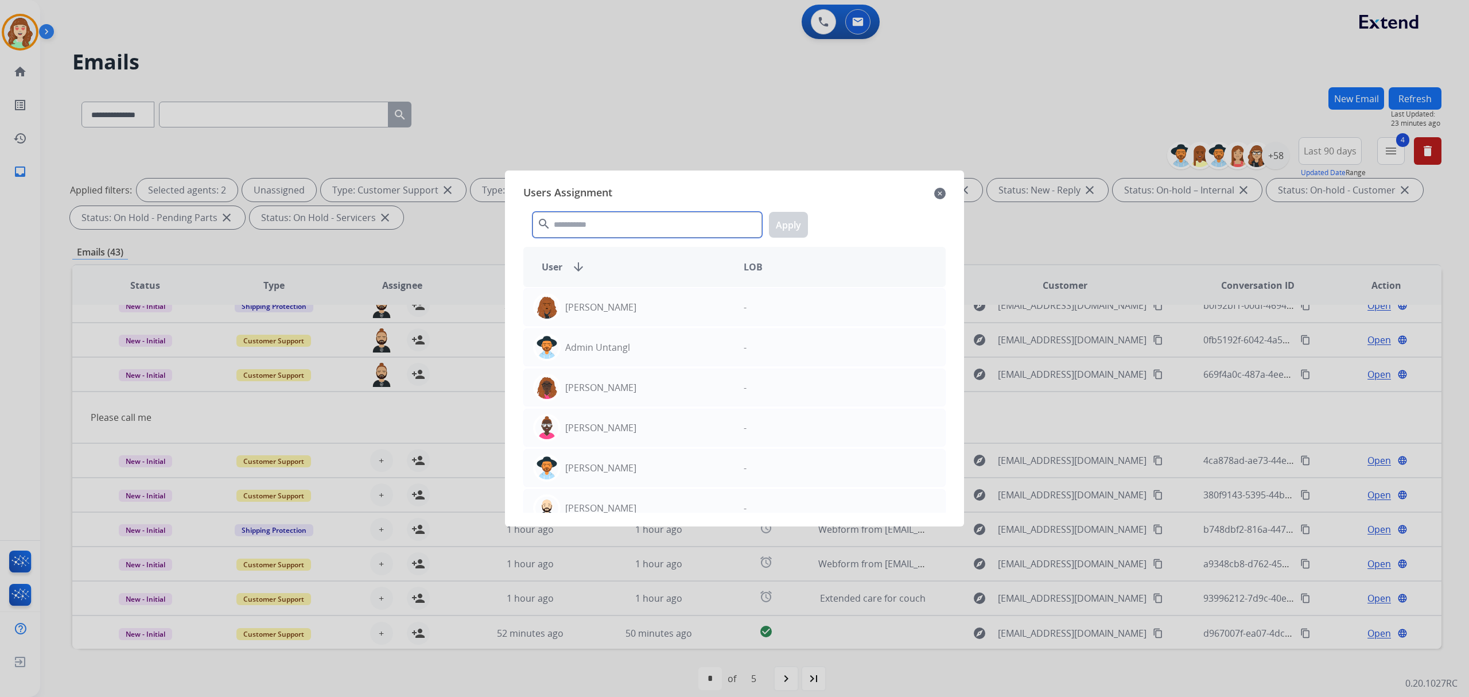
click at [583, 232] on input "text" at bounding box center [648, 225] width 230 height 26
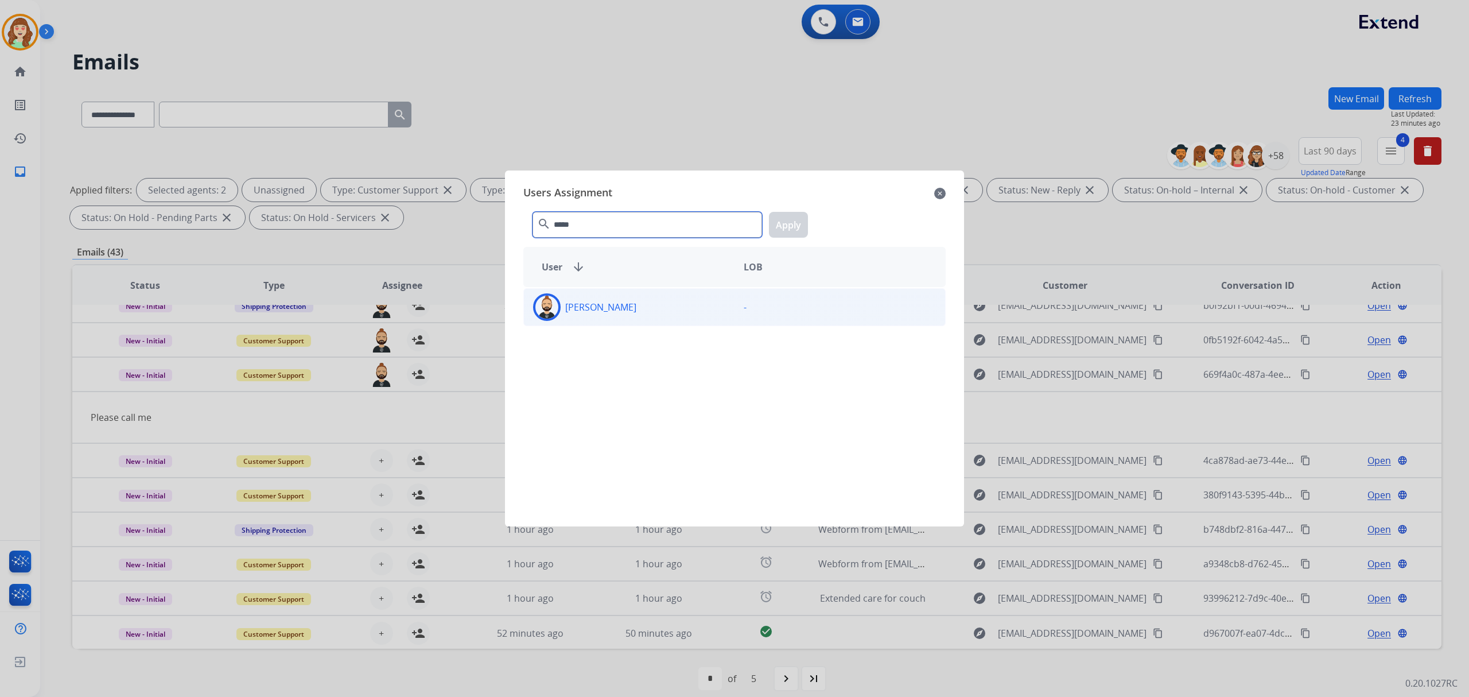
type input "*****"
click at [629, 323] on div "Lamarco Hinson -" at bounding box center [734, 307] width 422 height 38
drag, startPoint x: 793, startPoint y: 219, endPoint x: 465, endPoint y: 395, distance: 372.3
click at [793, 219] on button "Apply" at bounding box center [788, 225] width 39 height 26
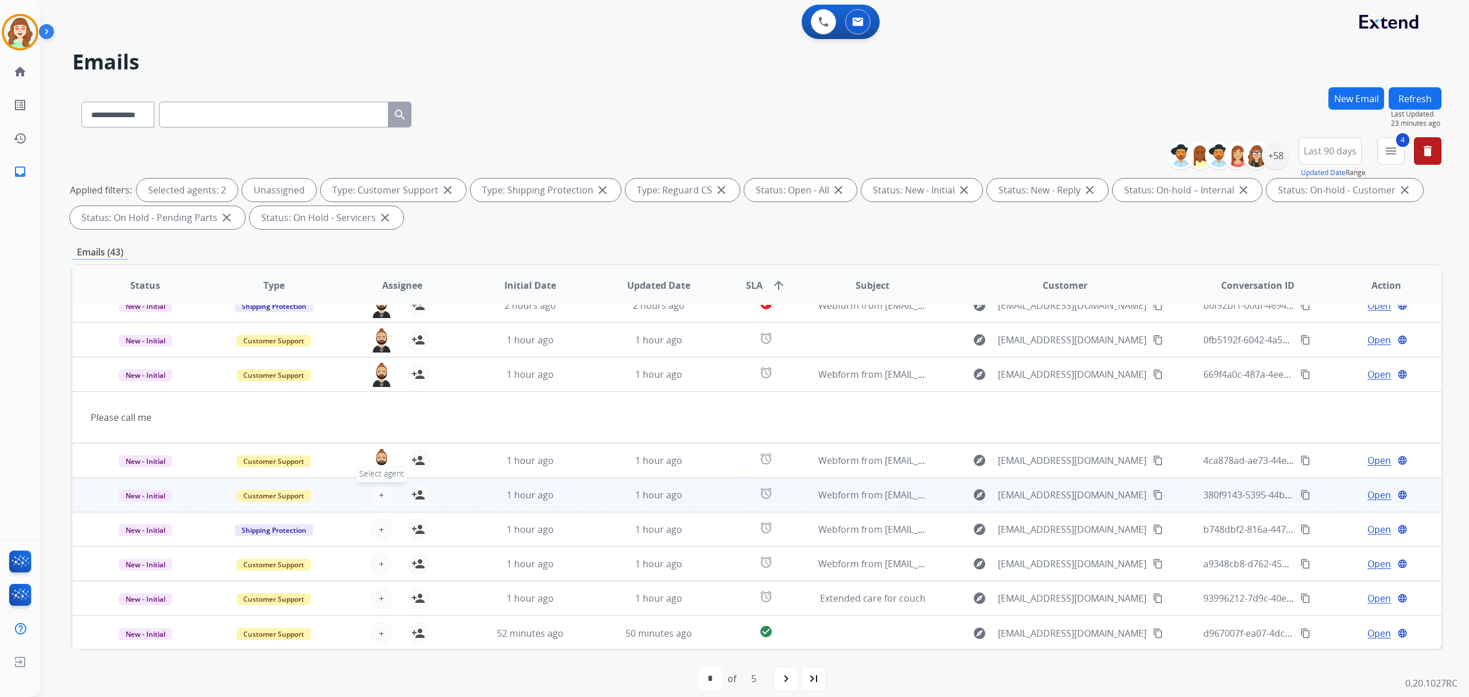
click at [381, 490] on span "+" at bounding box center [381, 495] width 5 height 14
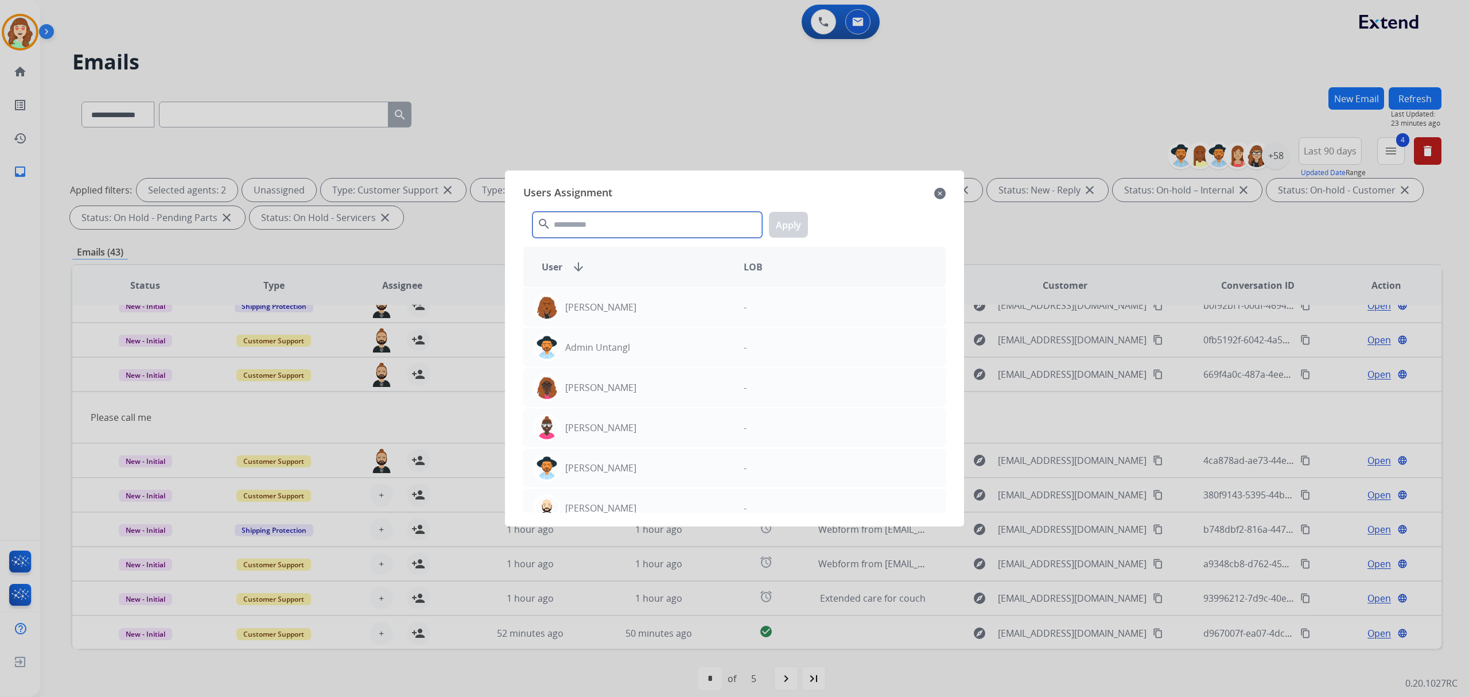
click at [620, 219] on input "text" at bounding box center [648, 225] width 230 height 26
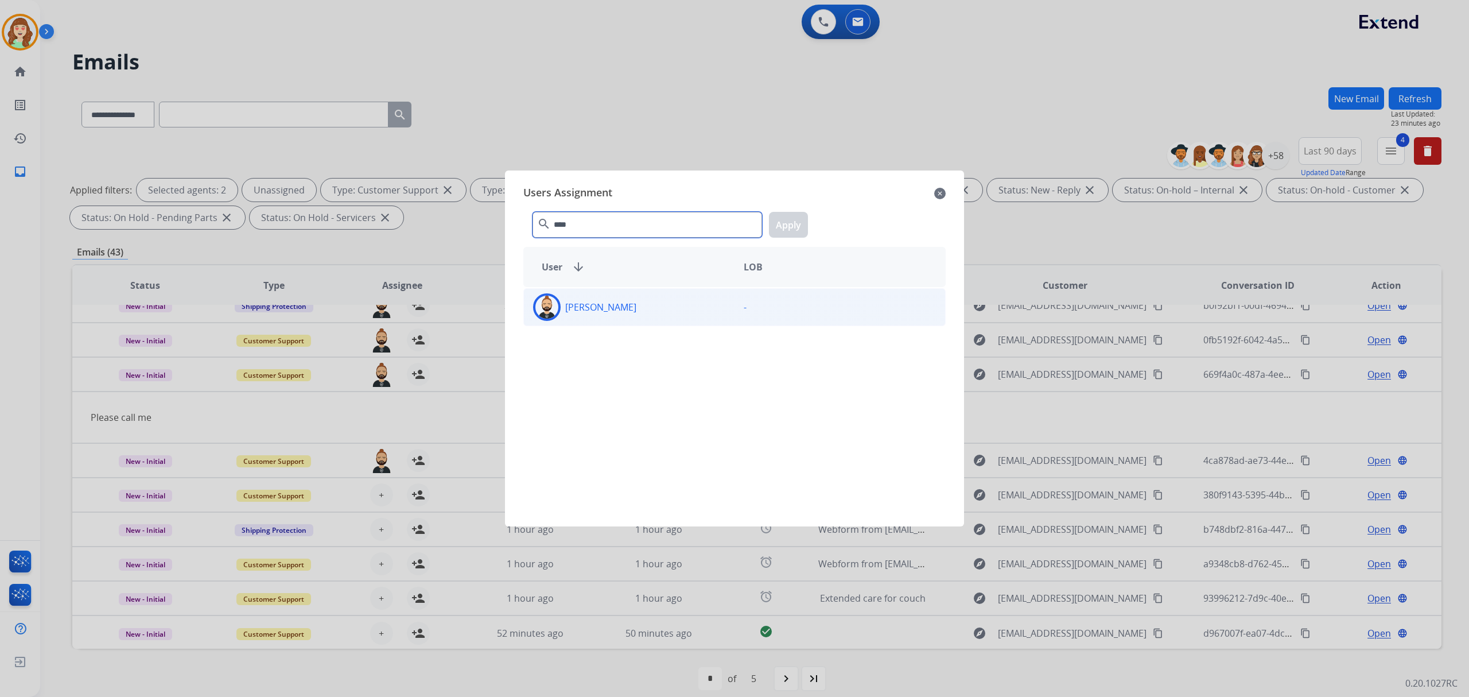
type input "****"
click at [691, 313] on div "[PERSON_NAME]" at bounding box center [629, 307] width 211 height 28
drag, startPoint x: 781, startPoint y: 223, endPoint x: 771, endPoint y: 228, distance: 10.8
click at [775, 226] on button "Apply" at bounding box center [788, 225] width 39 height 26
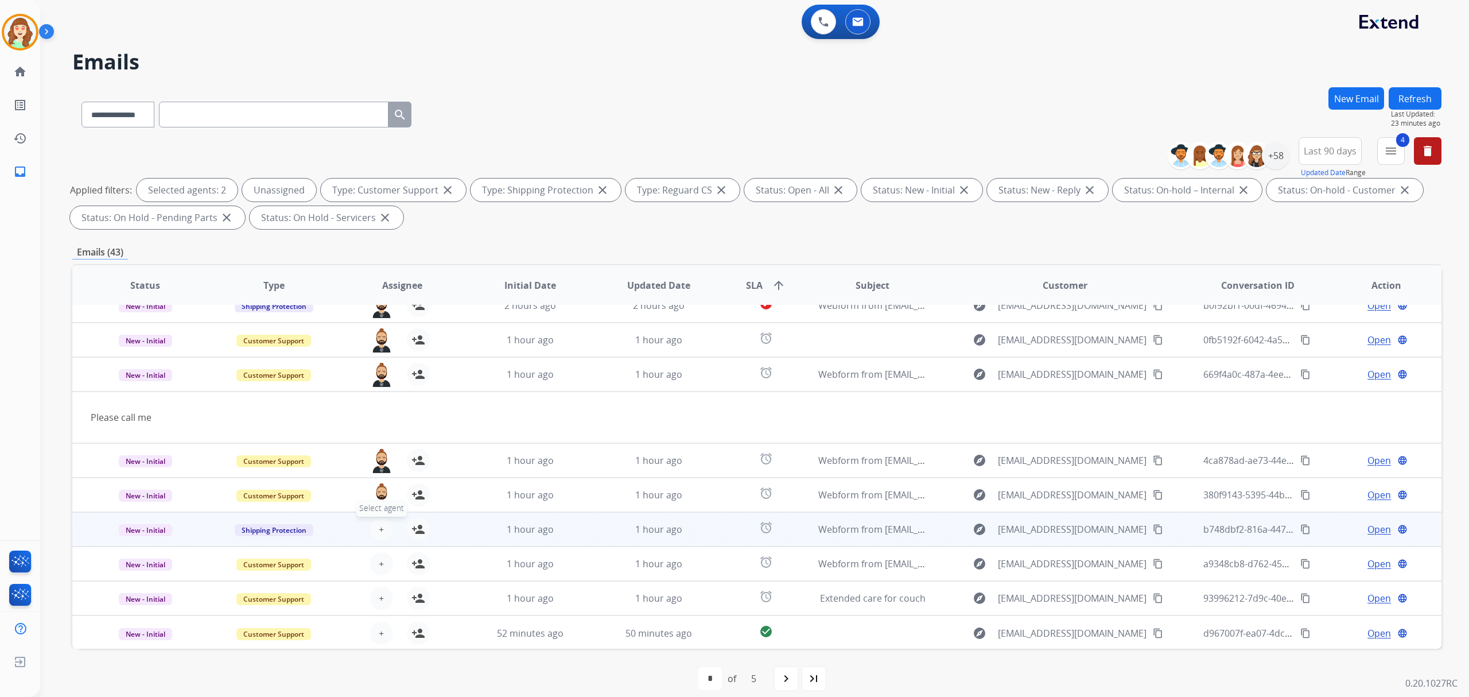
click at [374, 519] on button "+ Select agent" at bounding box center [381, 529] width 23 height 23
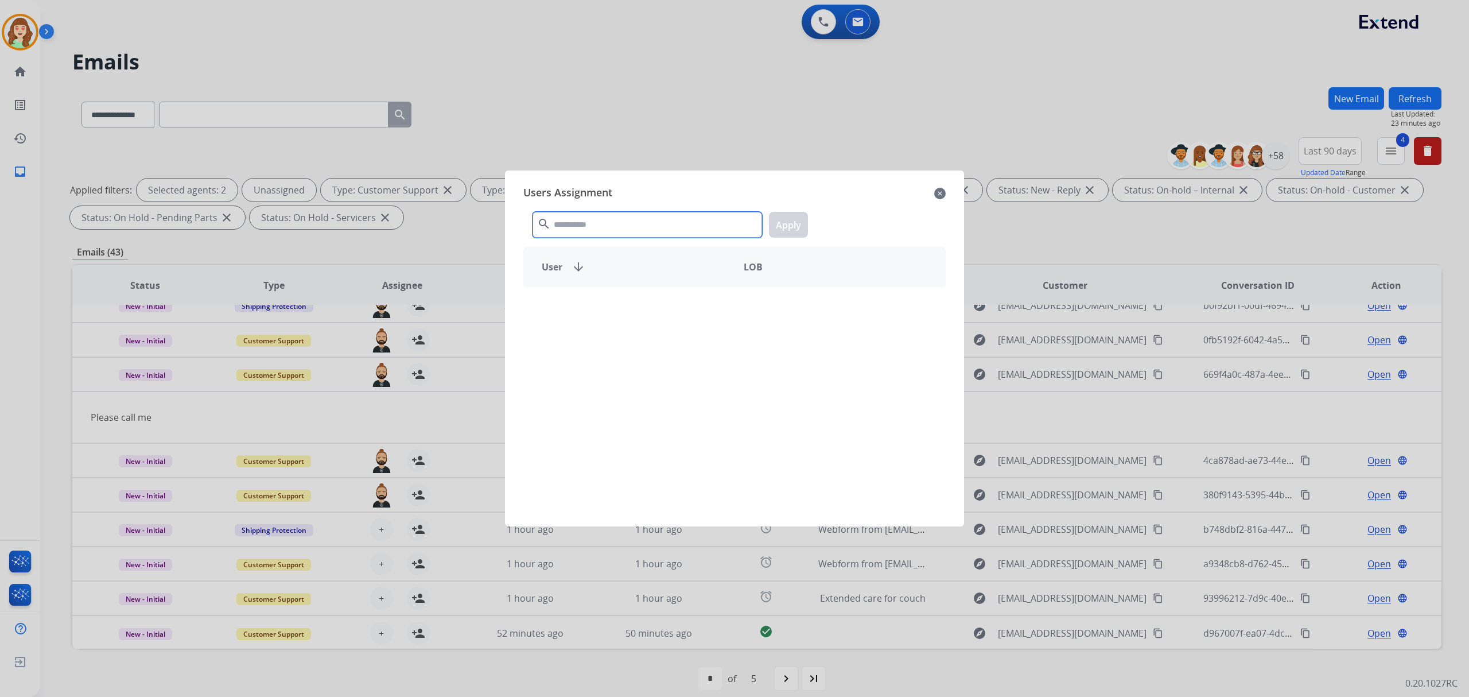
click at [626, 230] on input "text" at bounding box center [648, 225] width 230 height 26
type input "******"
click at [661, 304] on div "[PERSON_NAME]" at bounding box center [629, 307] width 211 height 28
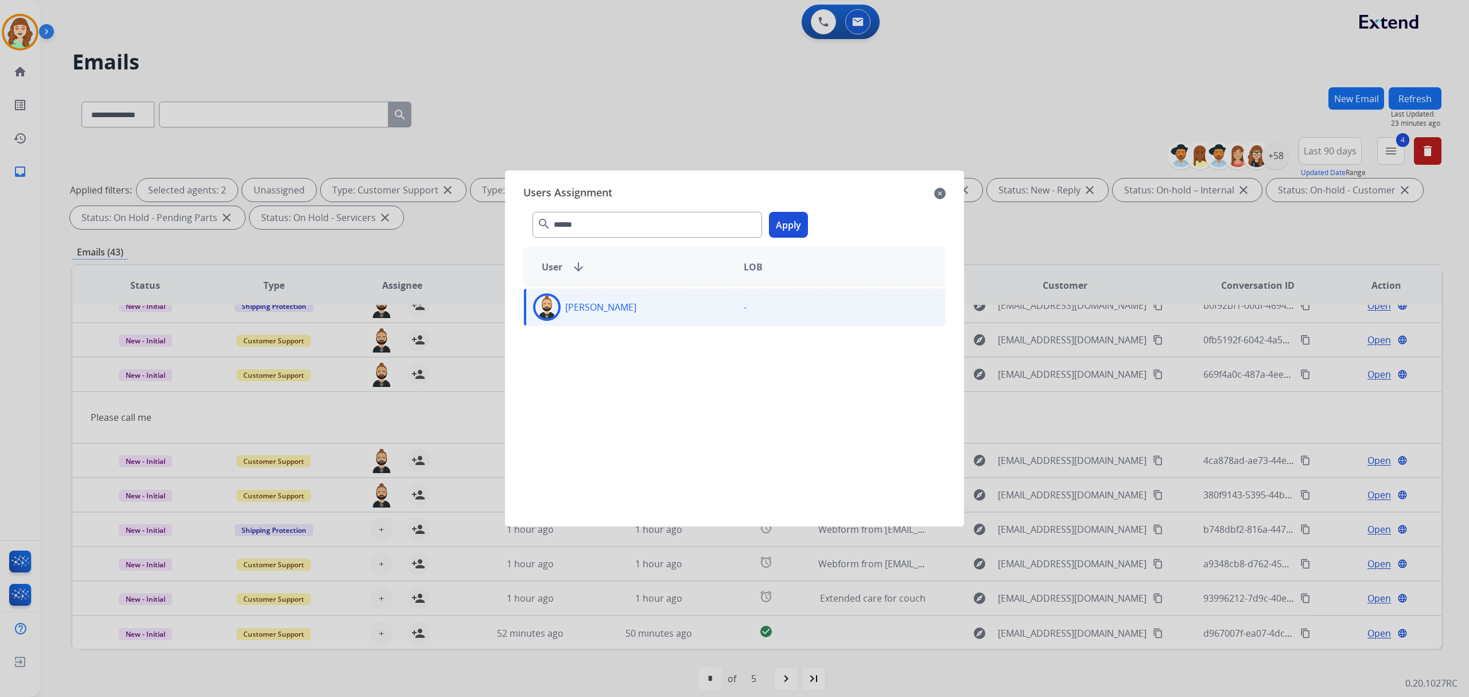
click at [785, 225] on button "Apply" at bounding box center [788, 225] width 39 height 26
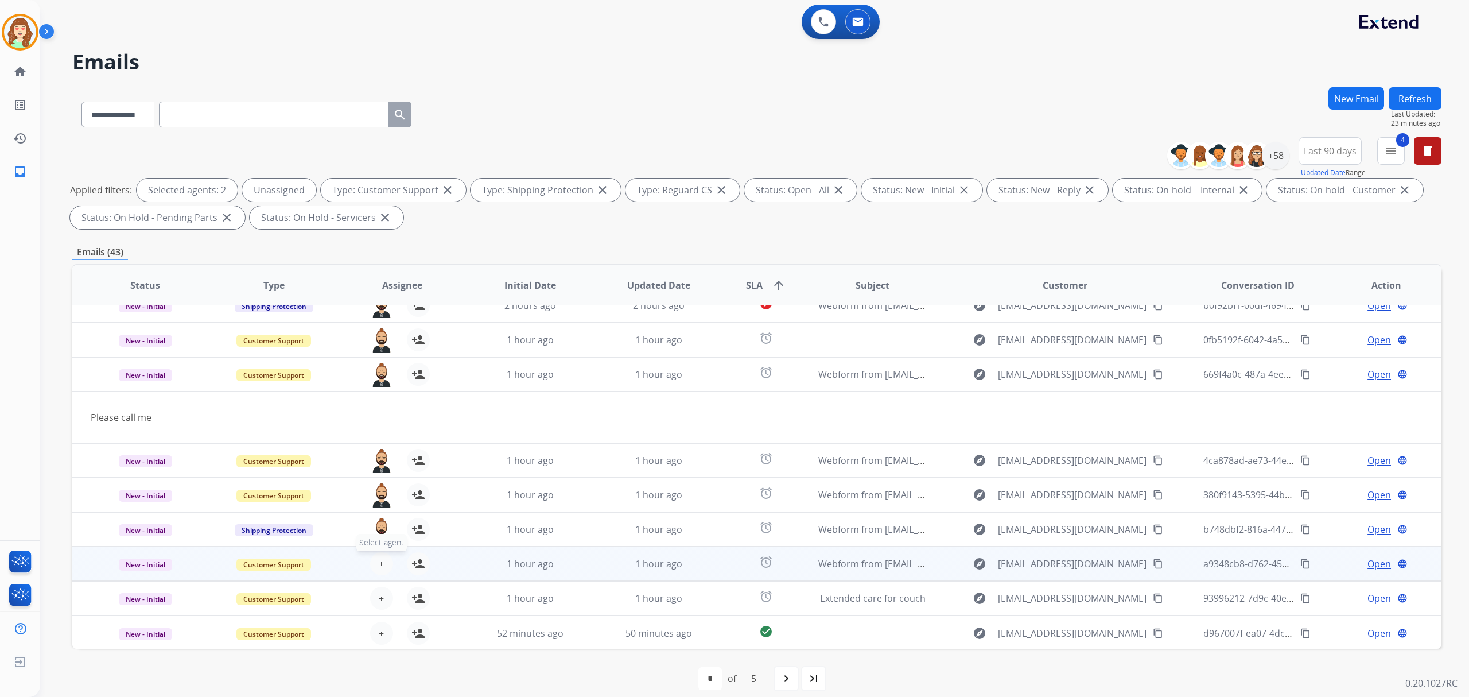
click at [373, 561] on button "+ Select agent" at bounding box center [381, 563] width 23 height 23
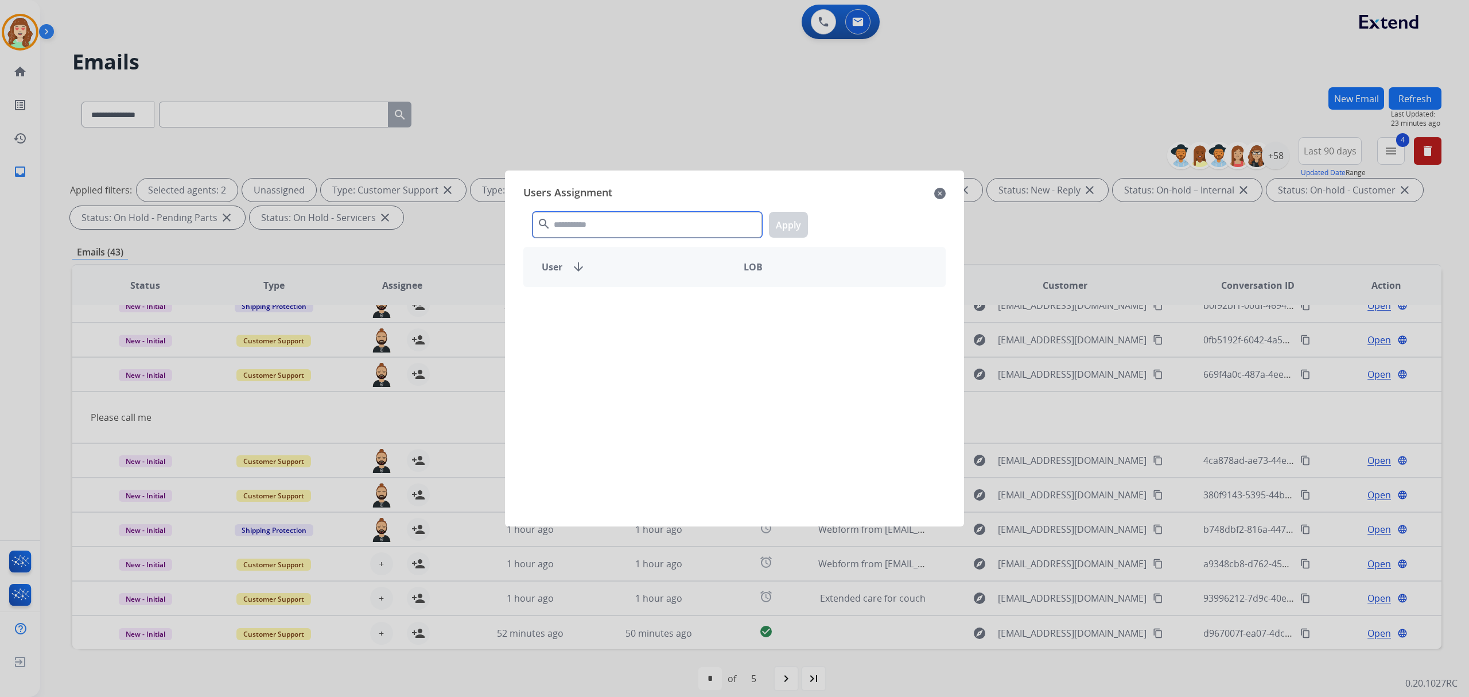
click at [644, 226] on input "text" at bounding box center [648, 225] width 230 height 26
type input "*******"
drag, startPoint x: 657, startPoint y: 308, endPoint x: 693, endPoint y: 297, distance: 37.9
click at [660, 308] on div "[PERSON_NAME]" at bounding box center [629, 307] width 211 height 28
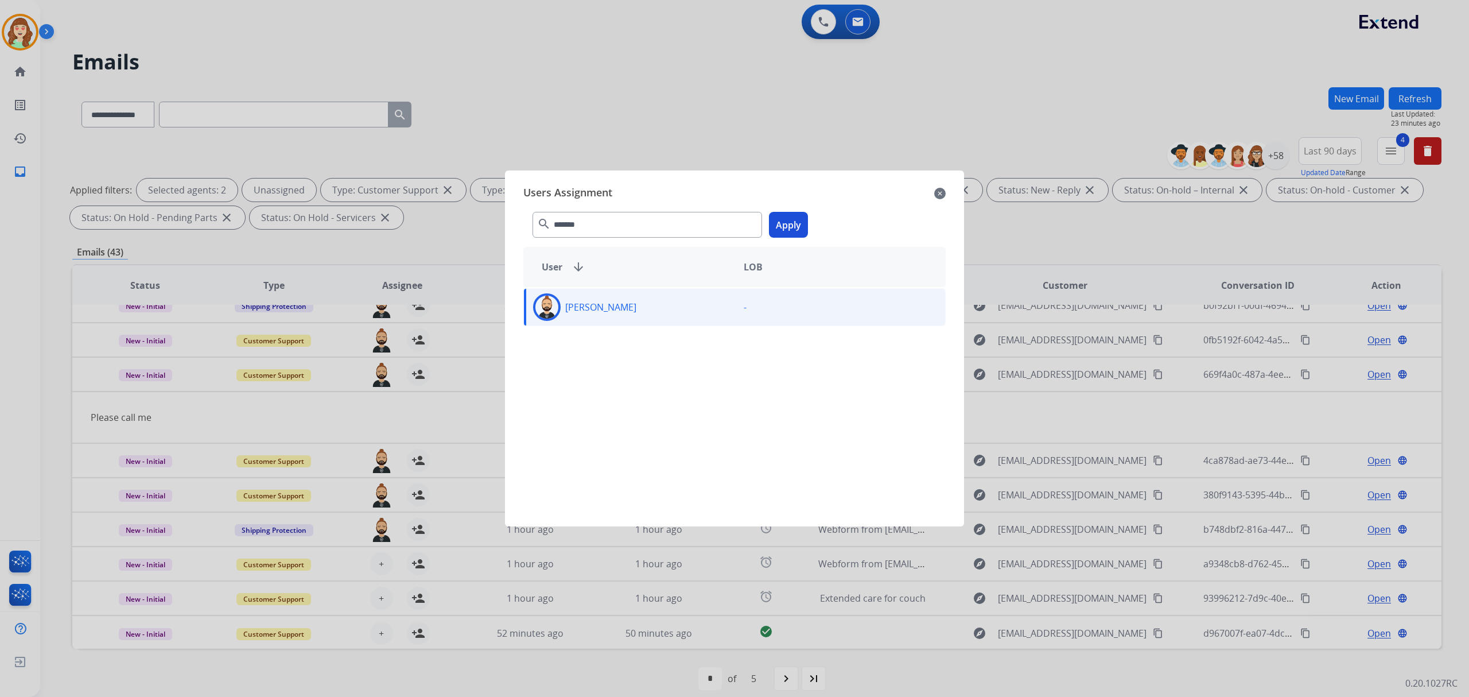
drag, startPoint x: 790, startPoint y: 227, endPoint x: 495, endPoint y: 460, distance: 375.6
click at [788, 227] on button "Apply" at bounding box center [788, 225] width 39 height 26
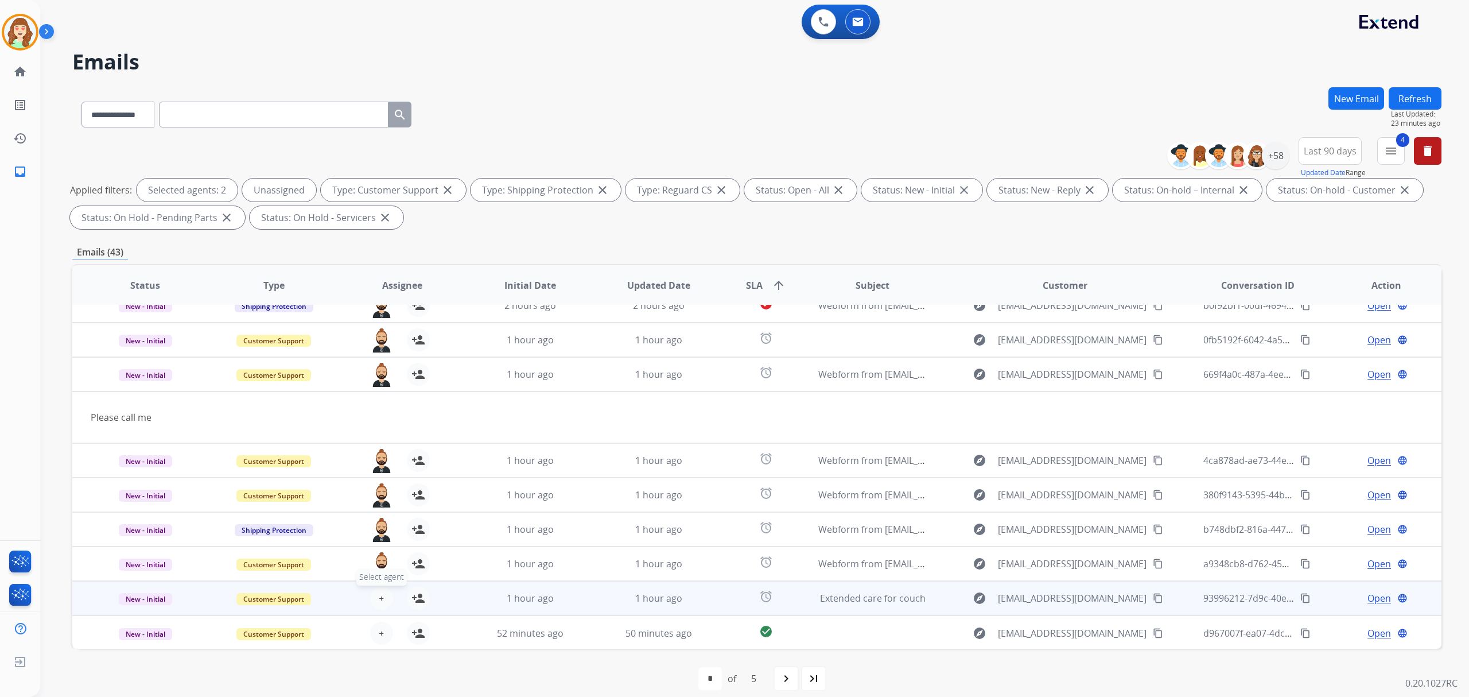
click at [372, 593] on button "+ Select agent" at bounding box center [381, 598] width 23 height 23
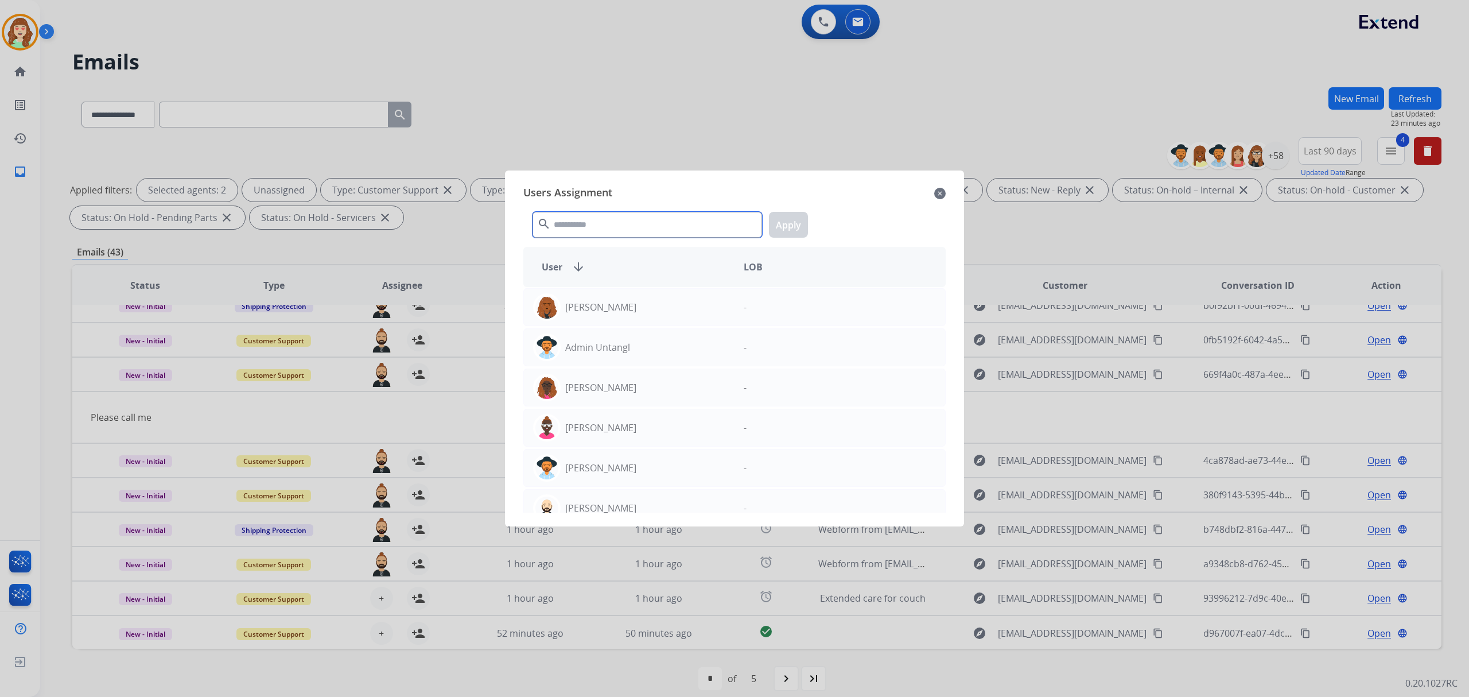
drag, startPoint x: 598, startPoint y: 224, endPoint x: 615, endPoint y: 218, distance: 18.2
click at [615, 218] on input "text" at bounding box center [648, 225] width 230 height 26
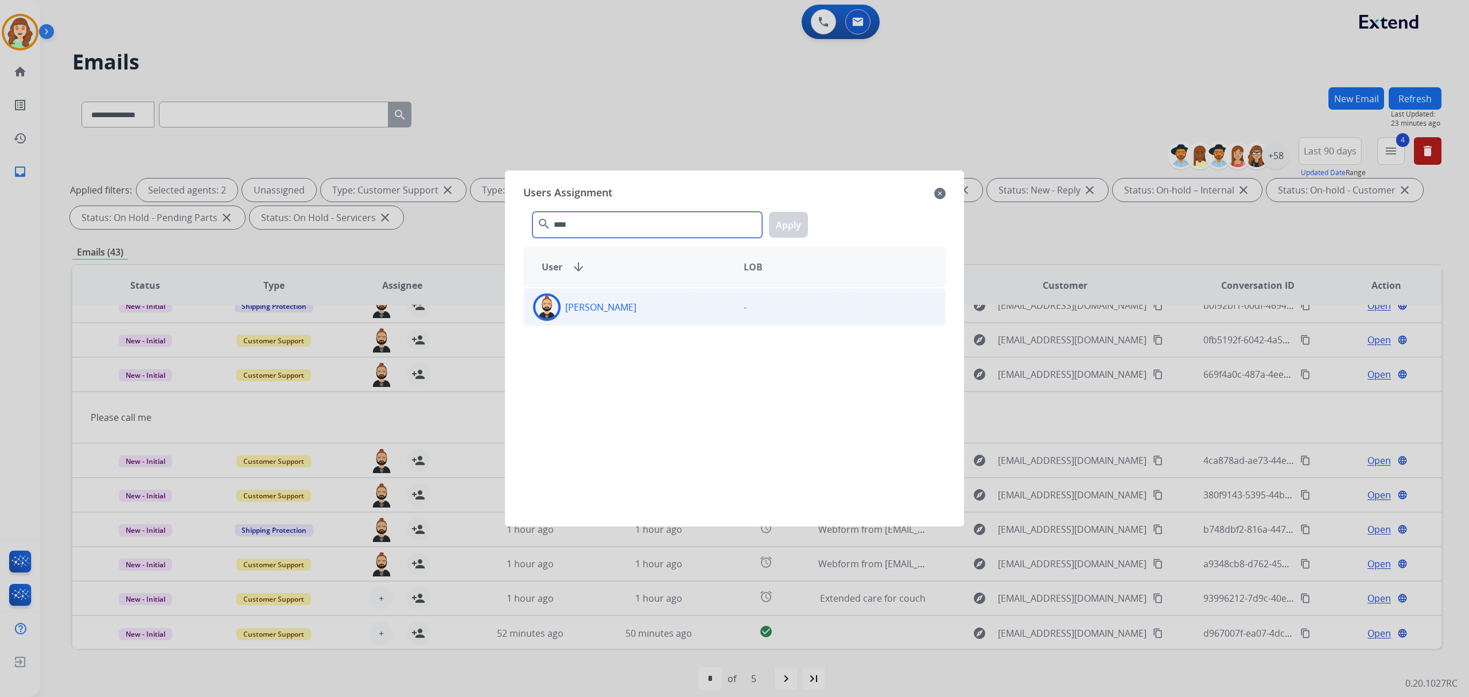
type input "****"
click at [659, 319] on div "[PERSON_NAME]" at bounding box center [629, 307] width 211 height 28
click at [783, 215] on button "Apply" at bounding box center [788, 225] width 39 height 26
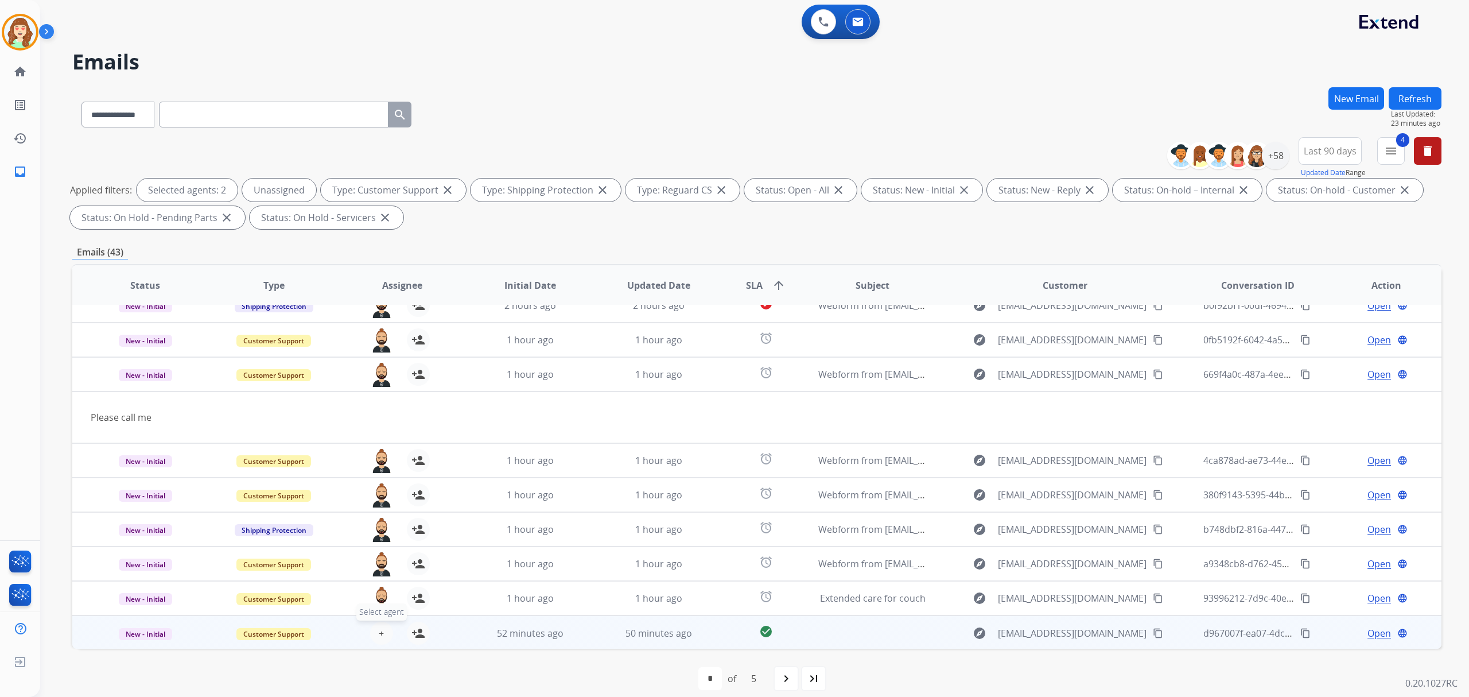
click at [379, 626] on span "+" at bounding box center [381, 633] width 5 height 14
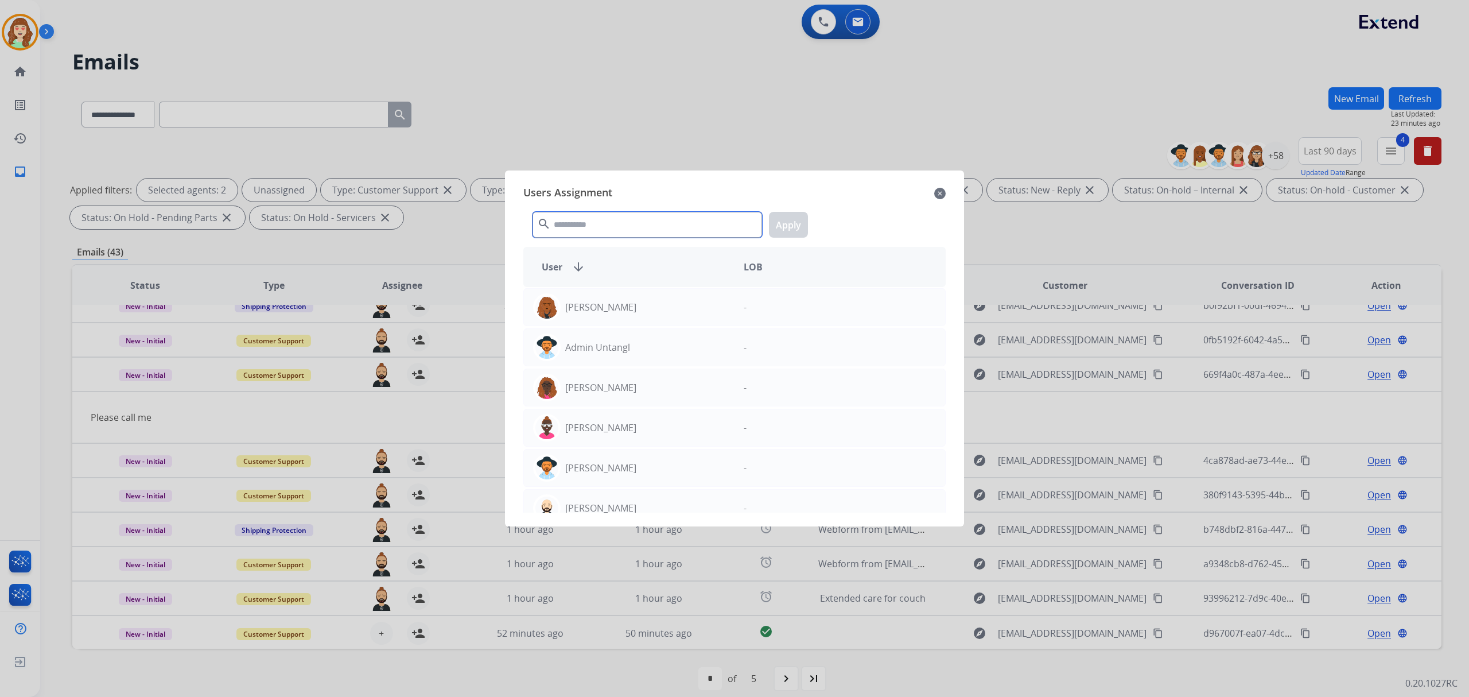
click at [651, 220] on input "text" at bounding box center [648, 225] width 230 height 26
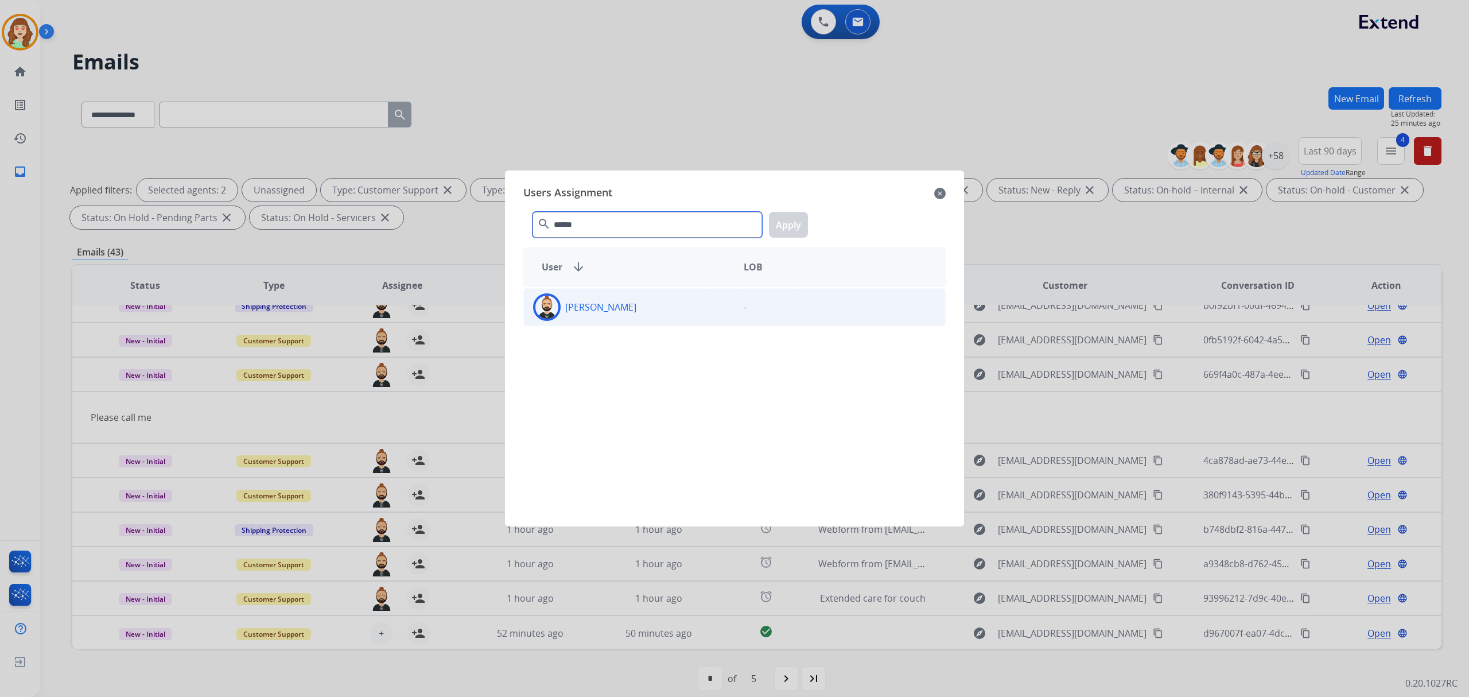
type input "******"
click at [687, 311] on div "[PERSON_NAME]" at bounding box center [629, 307] width 211 height 28
click at [796, 228] on button "Apply" at bounding box center [788, 225] width 39 height 26
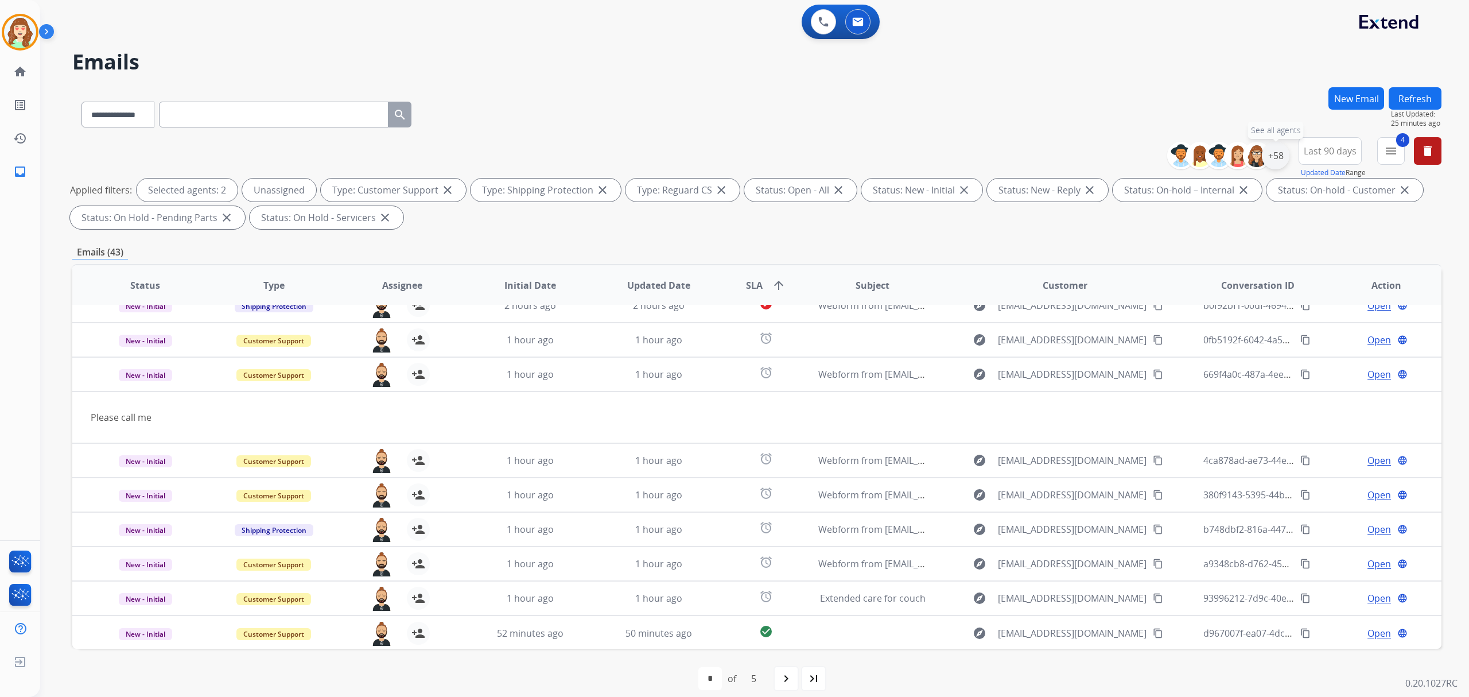
click at [1277, 154] on div "+58" at bounding box center [1276, 156] width 28 height 28
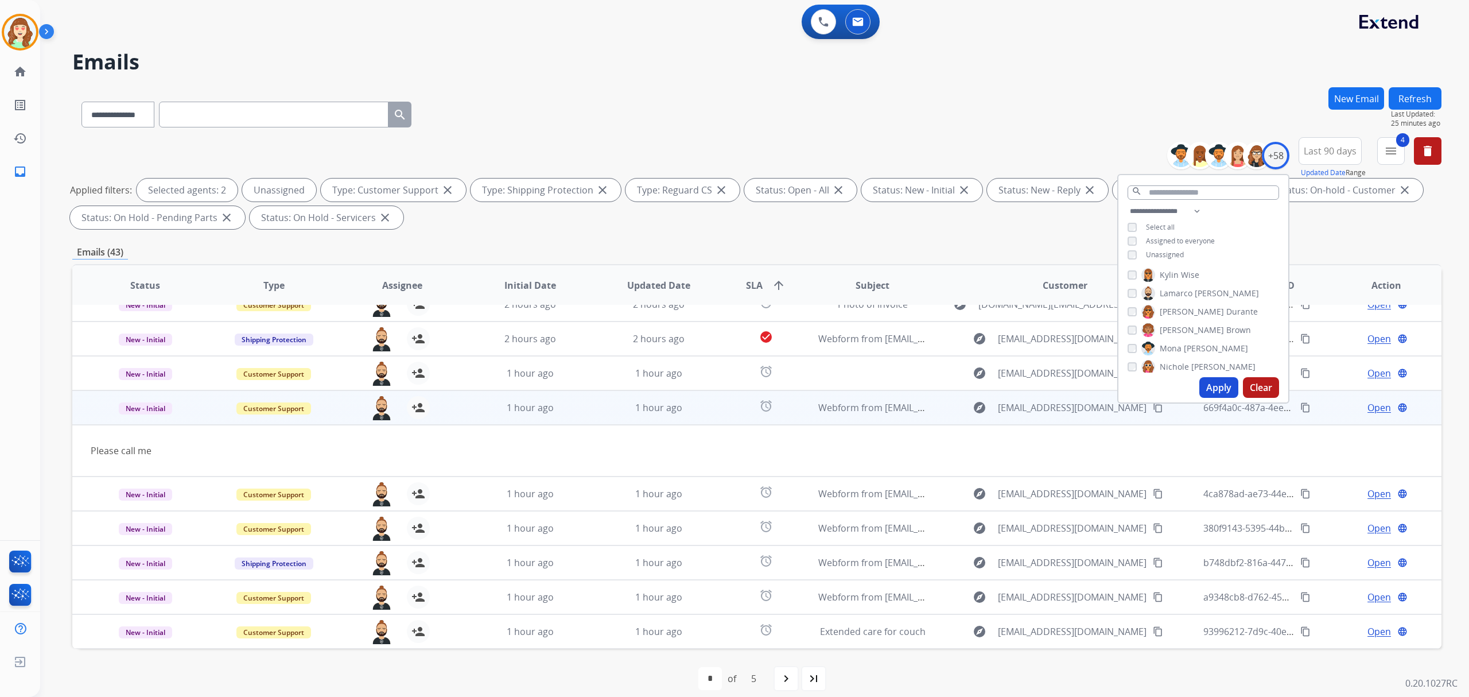
scroll to position [0, 0]
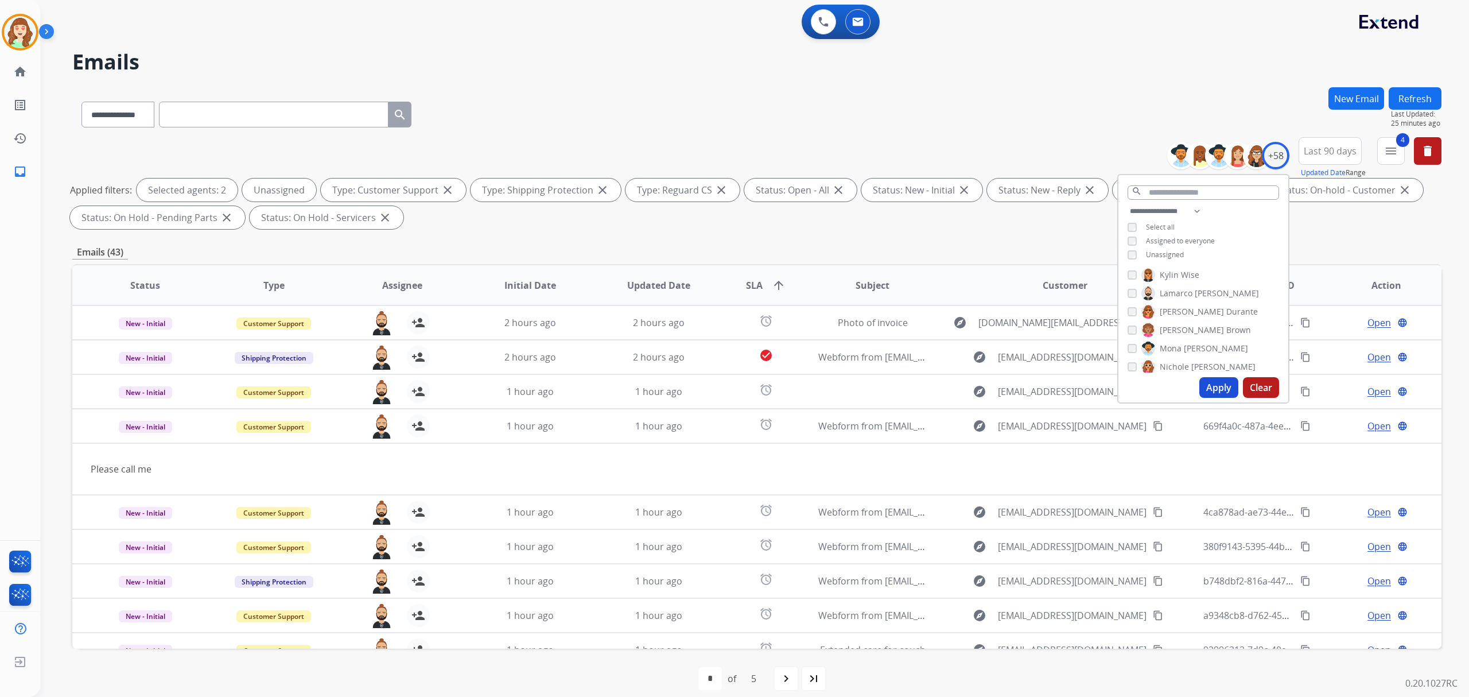
drag, startPoint x: 1130, startPoint y: 286, endPoint x: 1158, endPoint y: 242, distance: 52.1
click at [1130, 286] on div "[PERSON_NAME]" at bounding box center [1193, 293] width 131 height 14
click at [1213, 383] on button "Apply" at bounding box center [1219, 387] width 39 height 21
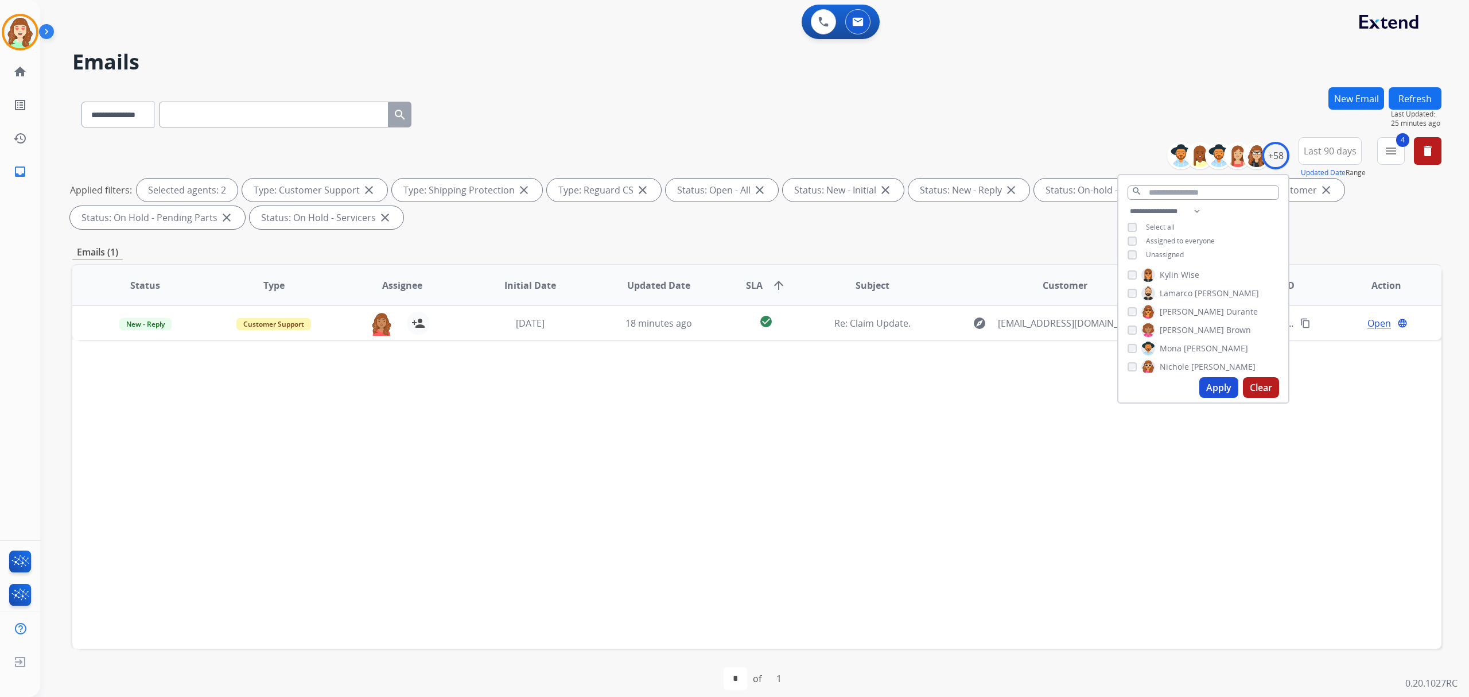
drag, startPoint x: 652, startPoint y: 526, endPoint x: 854, endPoint y: 373, distance: 253.6
click at [651, 526] on div "Status Type Assignee Initial Date Updated Date SLA arrow_upward Subject Custome…" at bounding box center [757, 456] width 1370 height 385
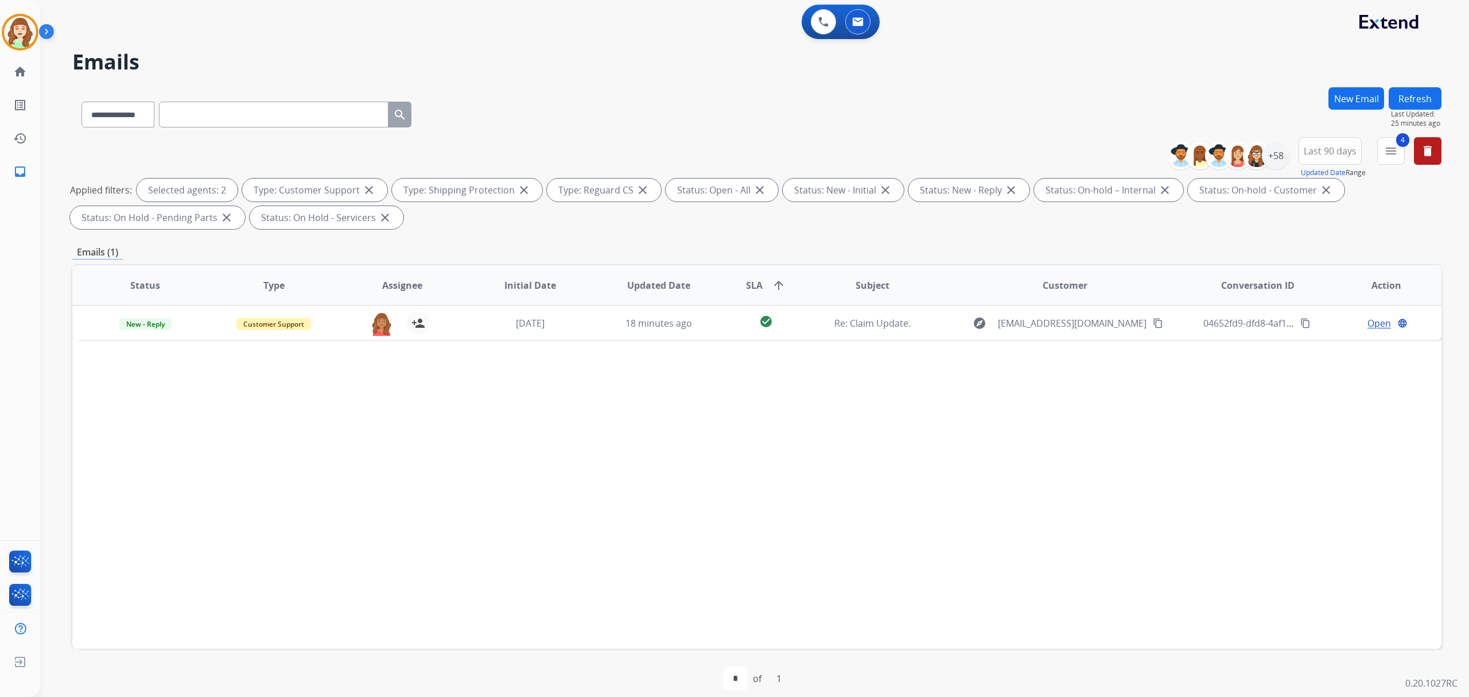
click at [1289, 161] on div "**********" at bounding box center [1309, 157] width 266 height 41
click at [1273, 157] on div "+58" at bounding box center [1276, 156] width 28 height 28
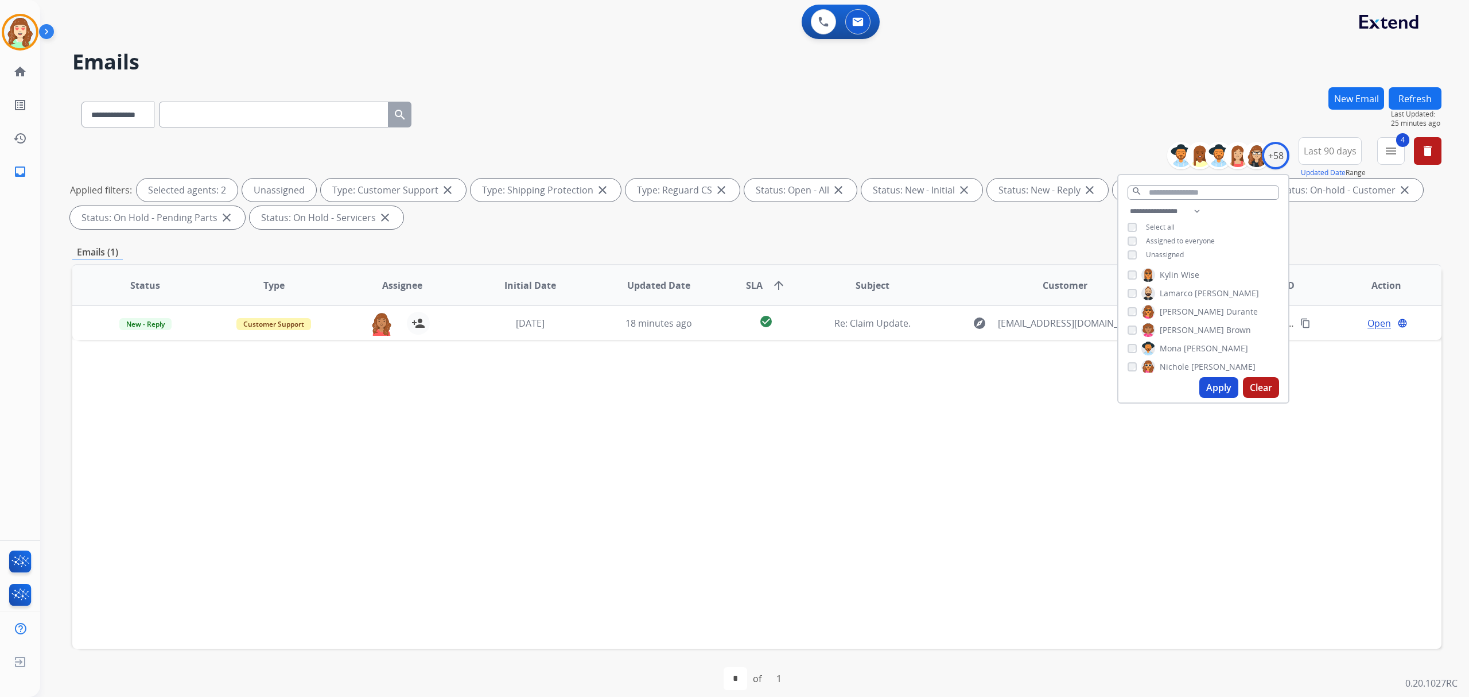
click at [1211, 382] on button "Apply" at bounding box center [1219, 387] width 39 height 21
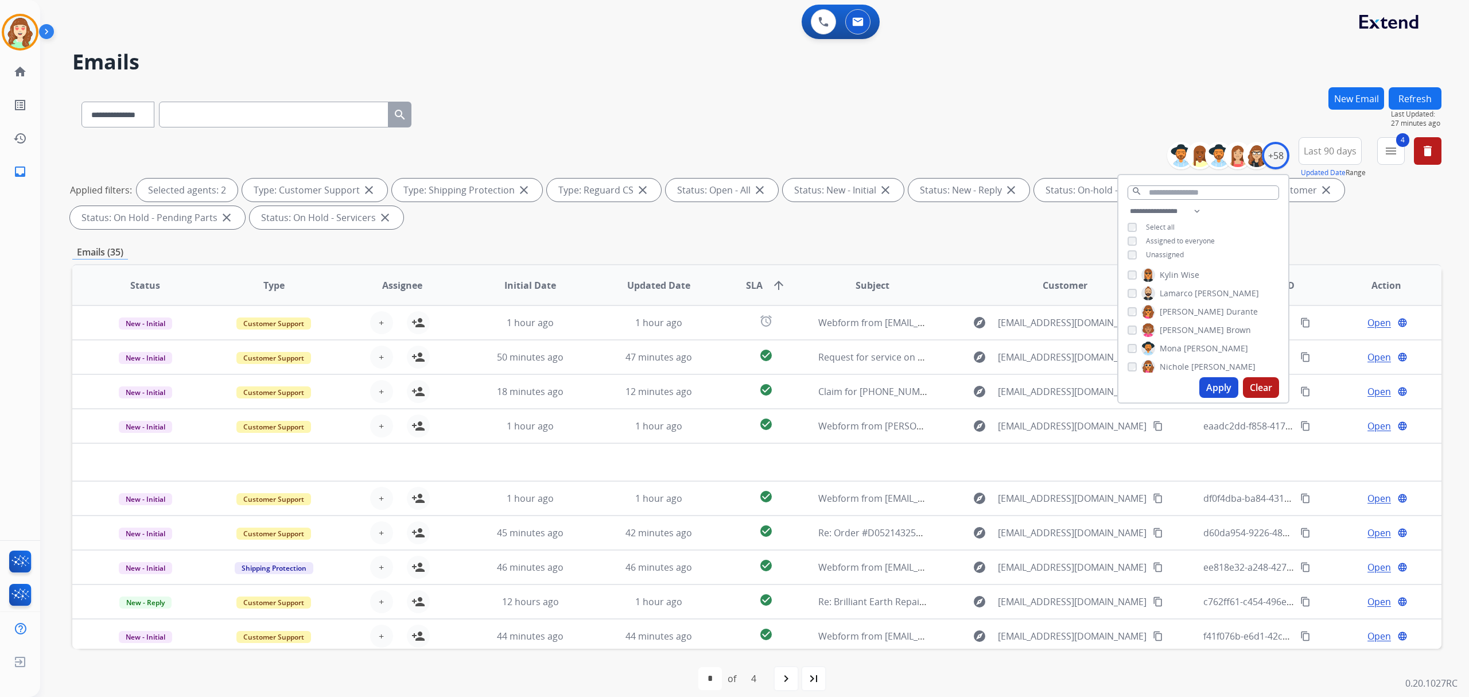
click at [1221, 382] on button "Apply" at bounding box center [1219, 387] width 39 height 21
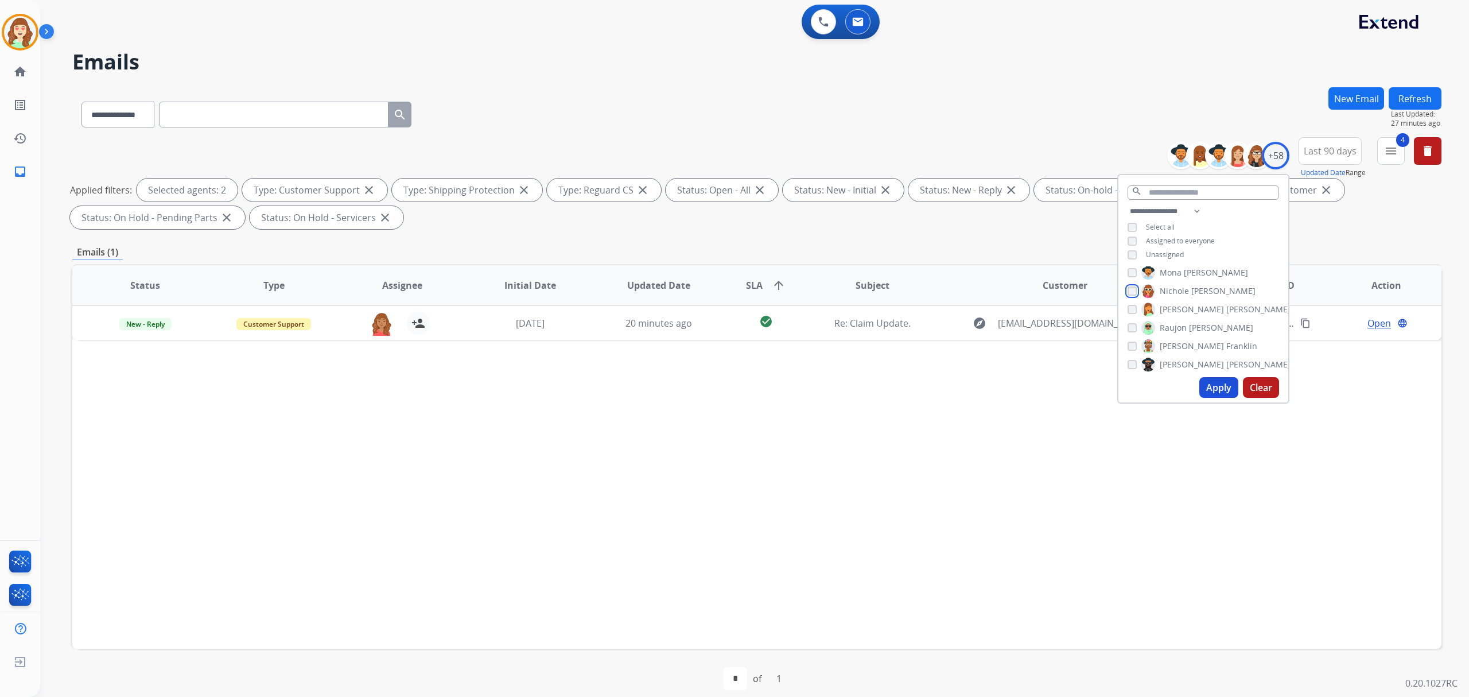
scroll to position [612, 0]
click at [1213, 384] on button "Apply" at bounding box center [1219, 387] width 39 height 21
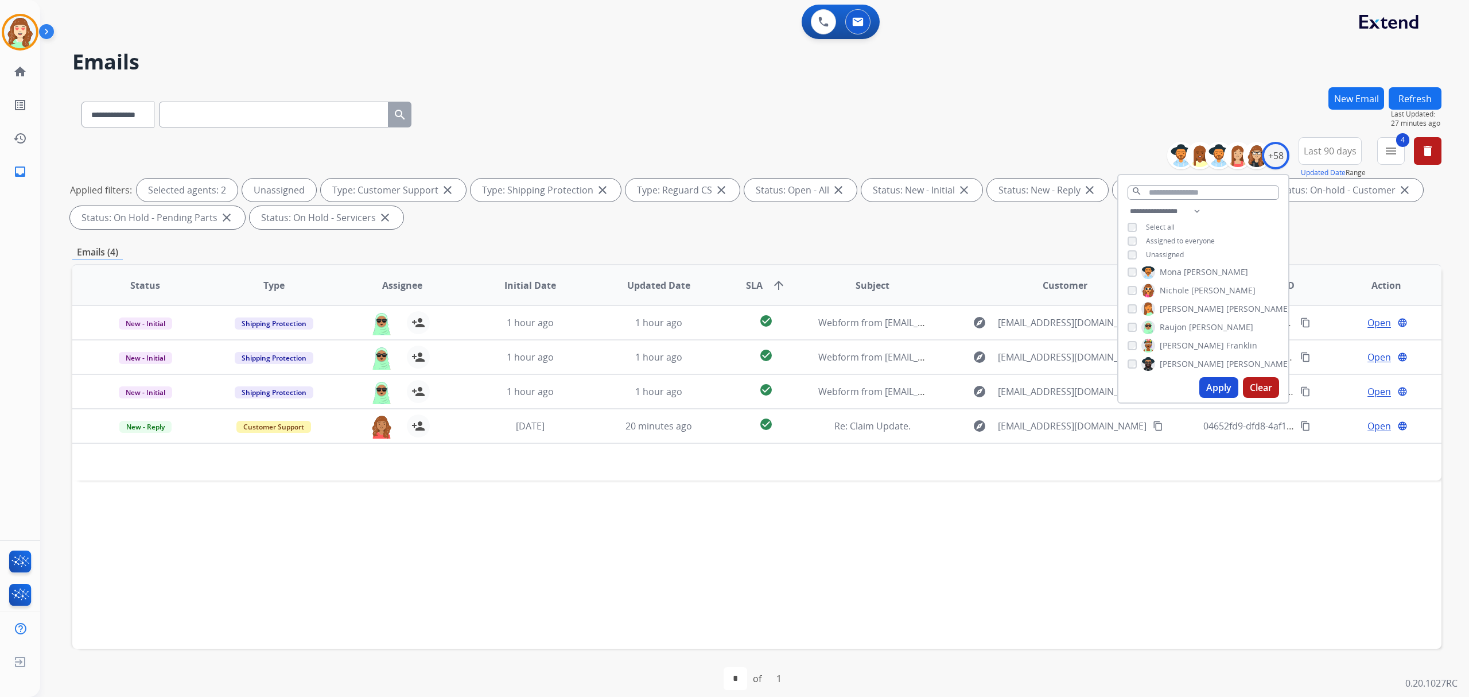
click at [1211, 389] on button "Apply" at bounding box center [1219, 387] width 39 height 21
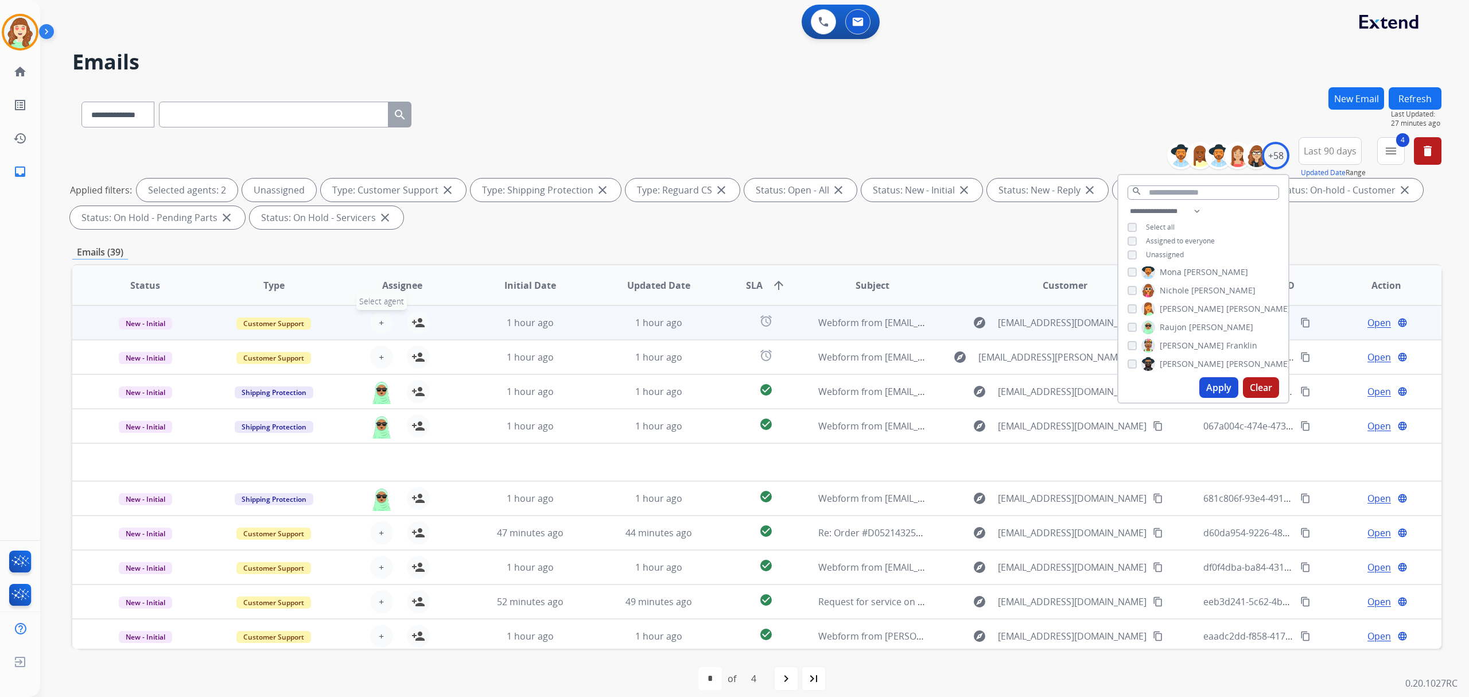
click at [379, 319] on span "+" at bounding box center [381, 323] width 5 height 14
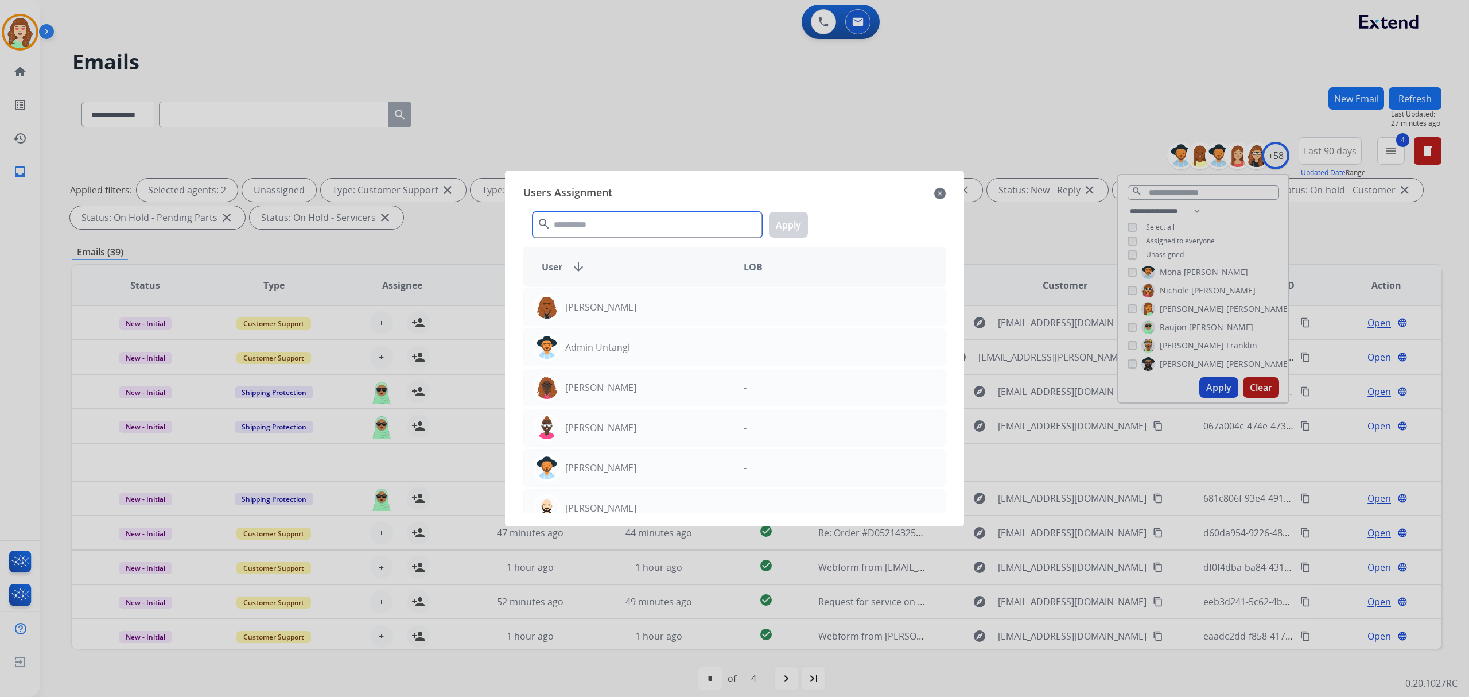
drag, startPoint x: 619, startPoint y: 226, endPoint x: 630, endPoint y: 204, distance: 23.9
click at [619, 224] on input "text" at bounding box center [648, 225] width 230 height 26
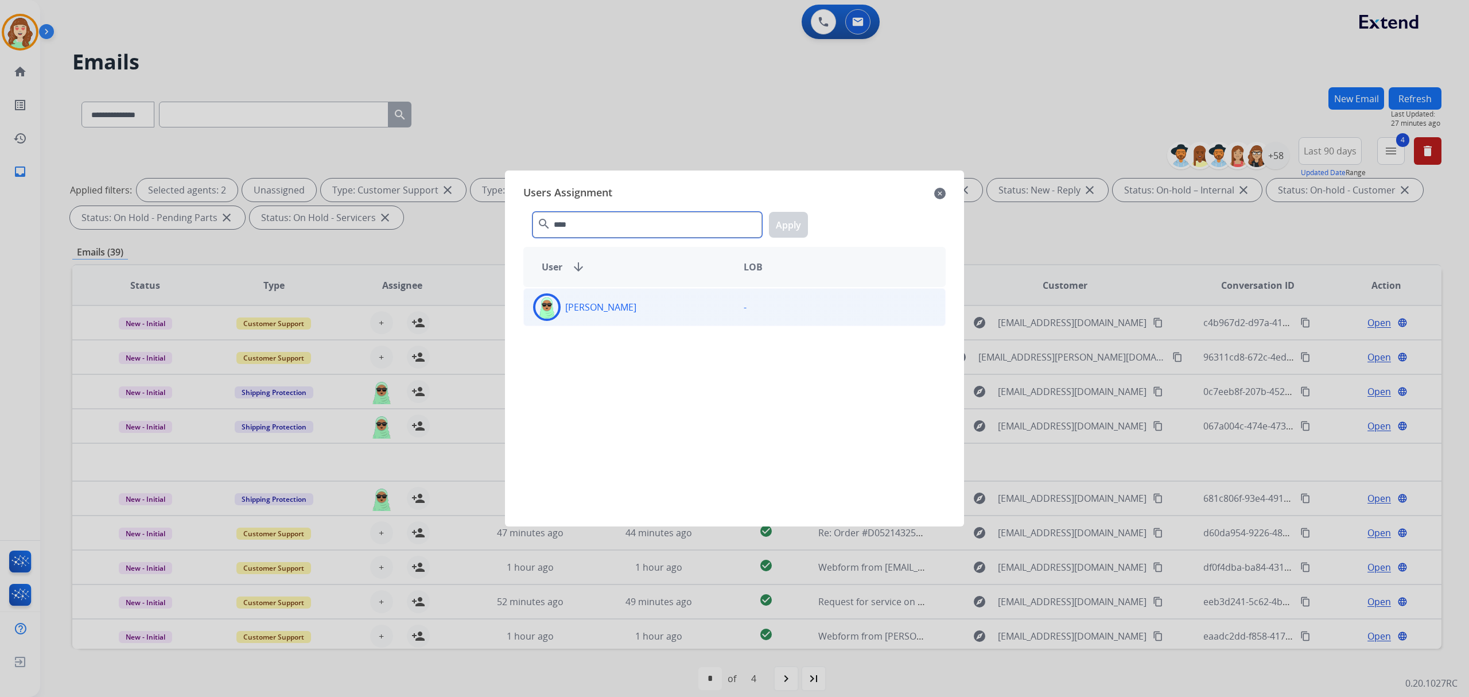
type input "****"
drag, startPoint x: 630, startPoint y: 309, endPoint x: 668, endPoint y: 309, distance: 38.5
click at [635, 309] on div "[PERSON_NAME]" at bounding box center [629, 307] width 211 height 28
click at [797, 216] on button "Apply" at bounding box center [788, 225] width 39 height 26
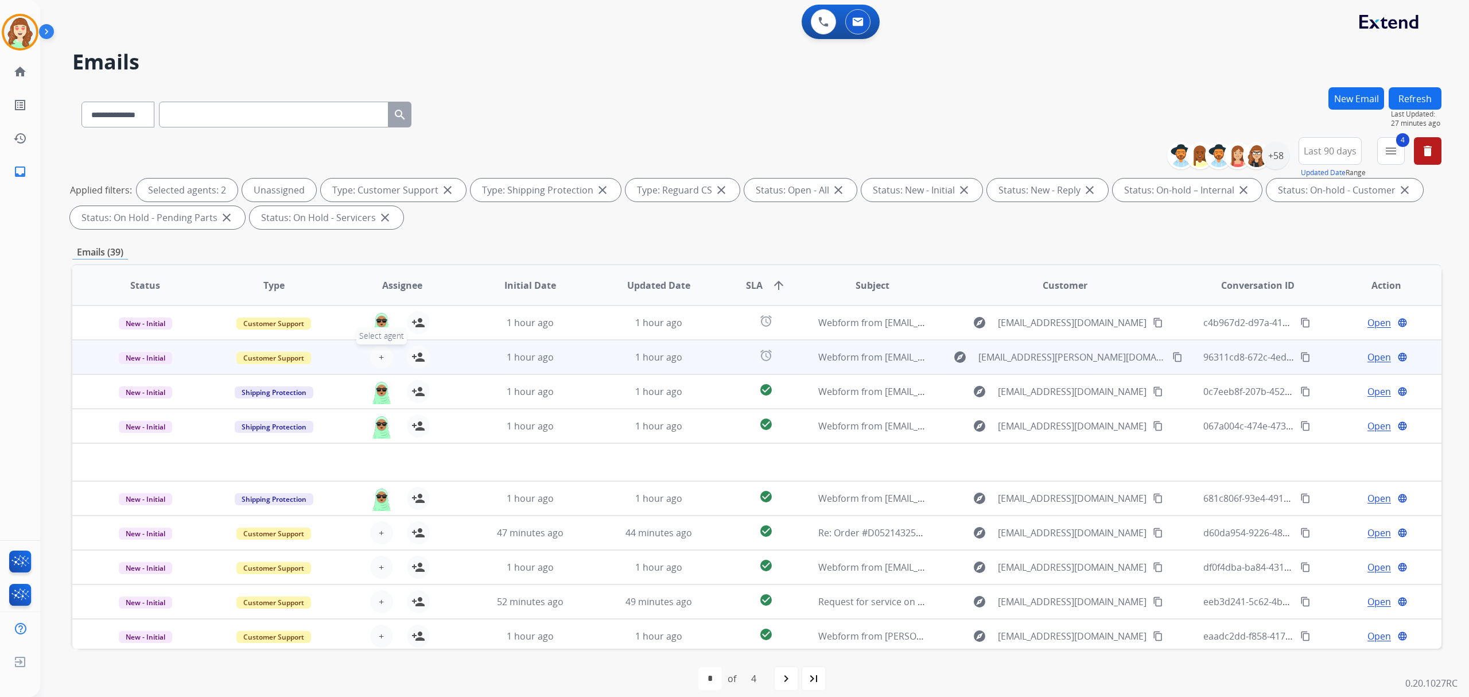
click at [381, 346] on button "+ Select agent" at bounding box center [381, 357] width 23 height 23
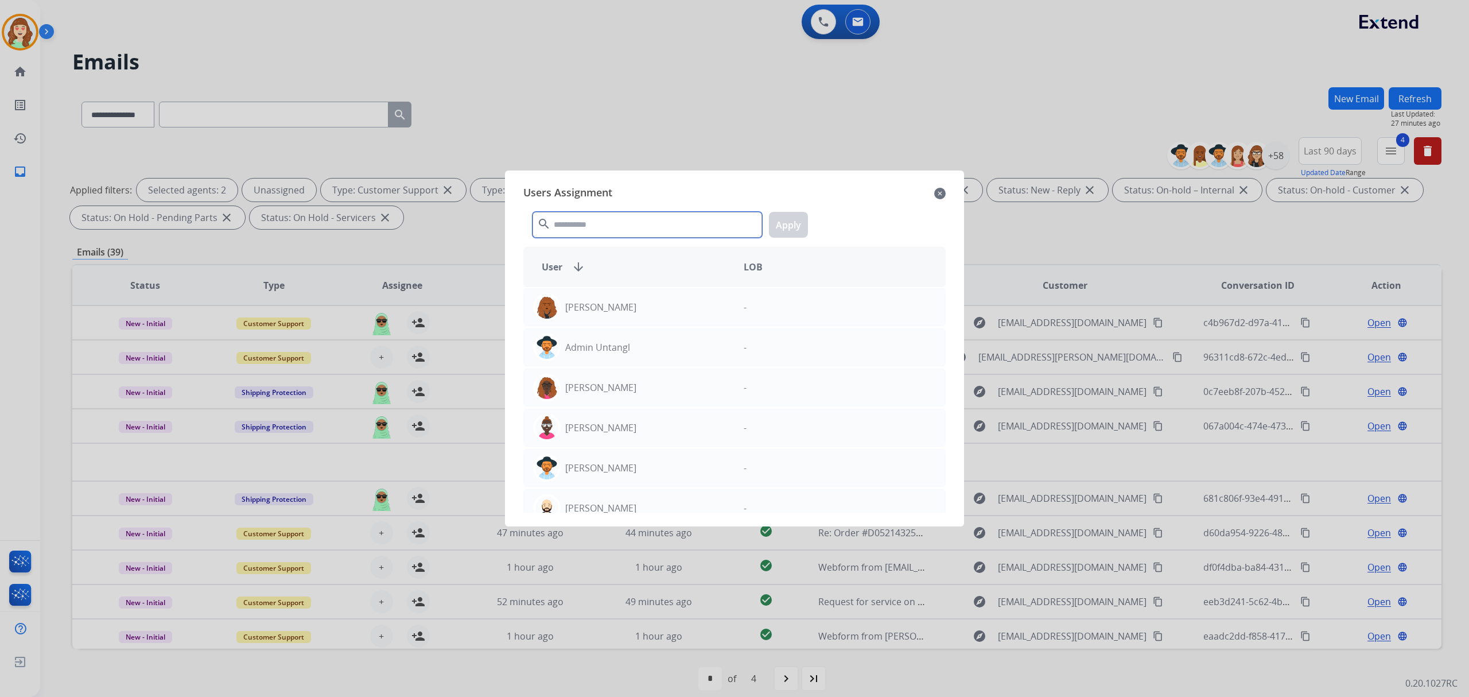
click at [596, 219] on input "text" at bounding box center [648, 225] width 230 height 26
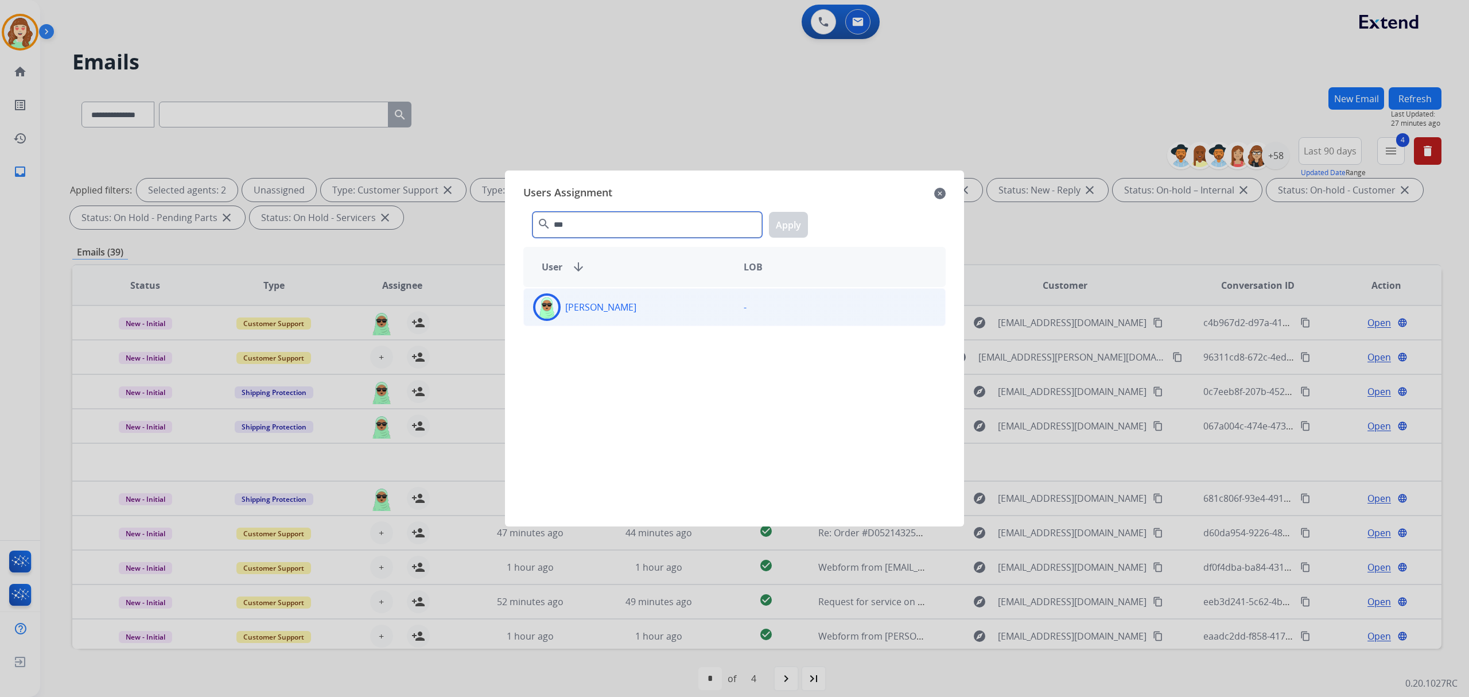
type input "***"
click at [653, 306] on div "[PERSON_NAME]" at bounding box center [629, 307] width 211 height 28
click at [783, 232] on button "Apply" at bounding box center [788, 225] width 39 height 26
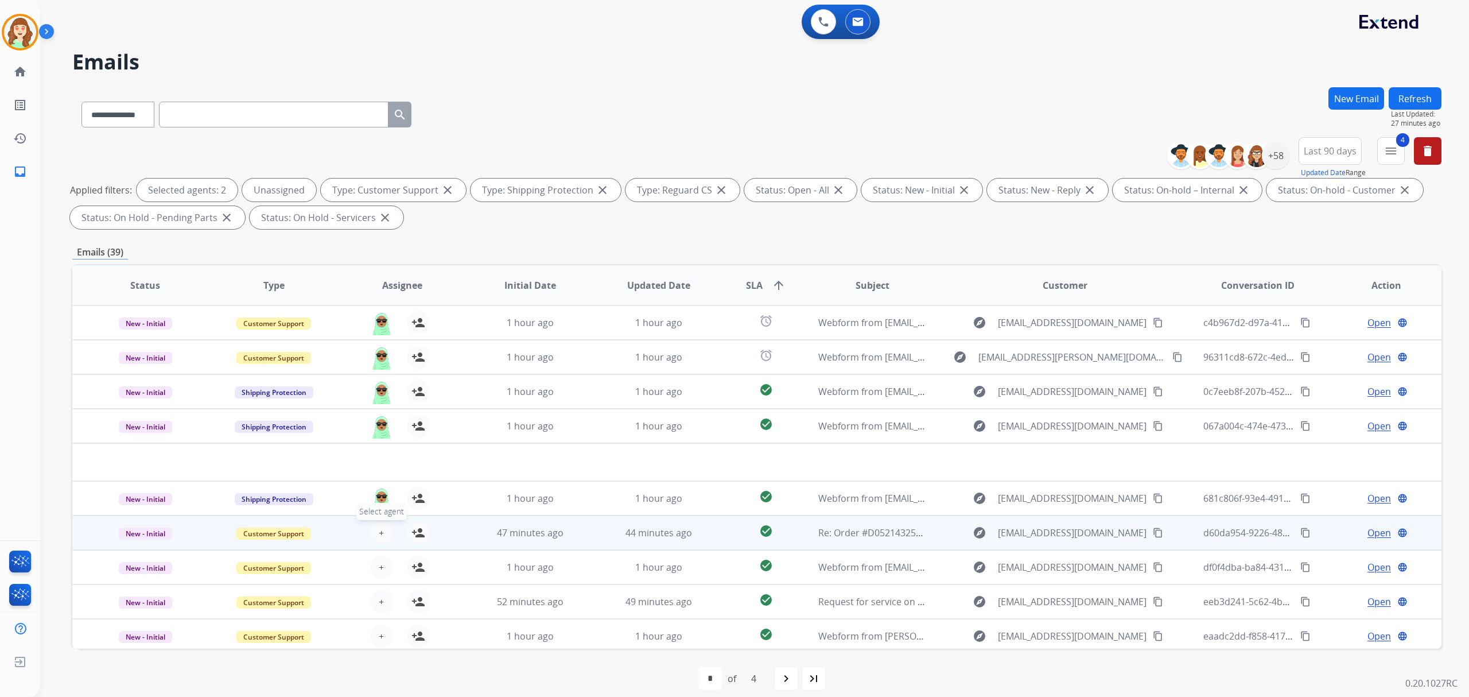
click at [379, 536] on span "+" at bounding box center [381, 533] width 5 height 14
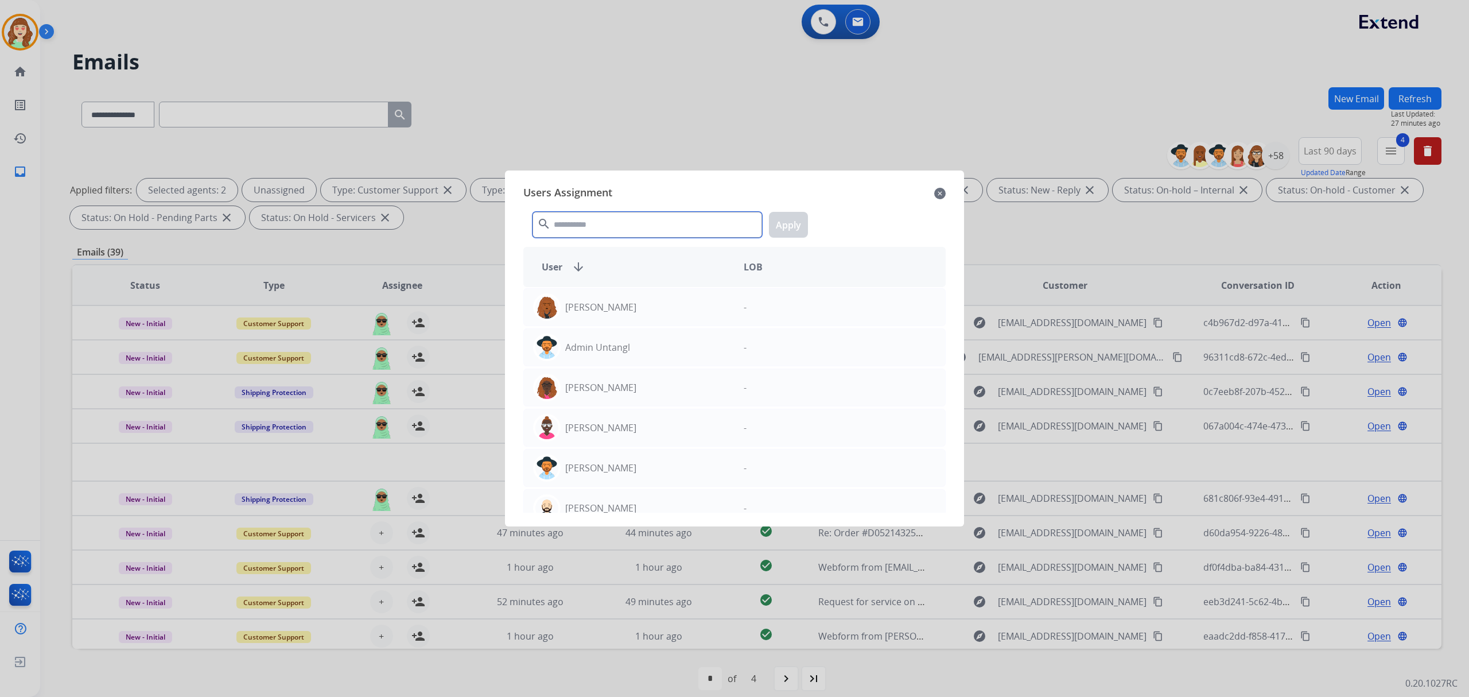
click at [655, 226] on input "text" at bounding box center [648, 225] width 230 height 26
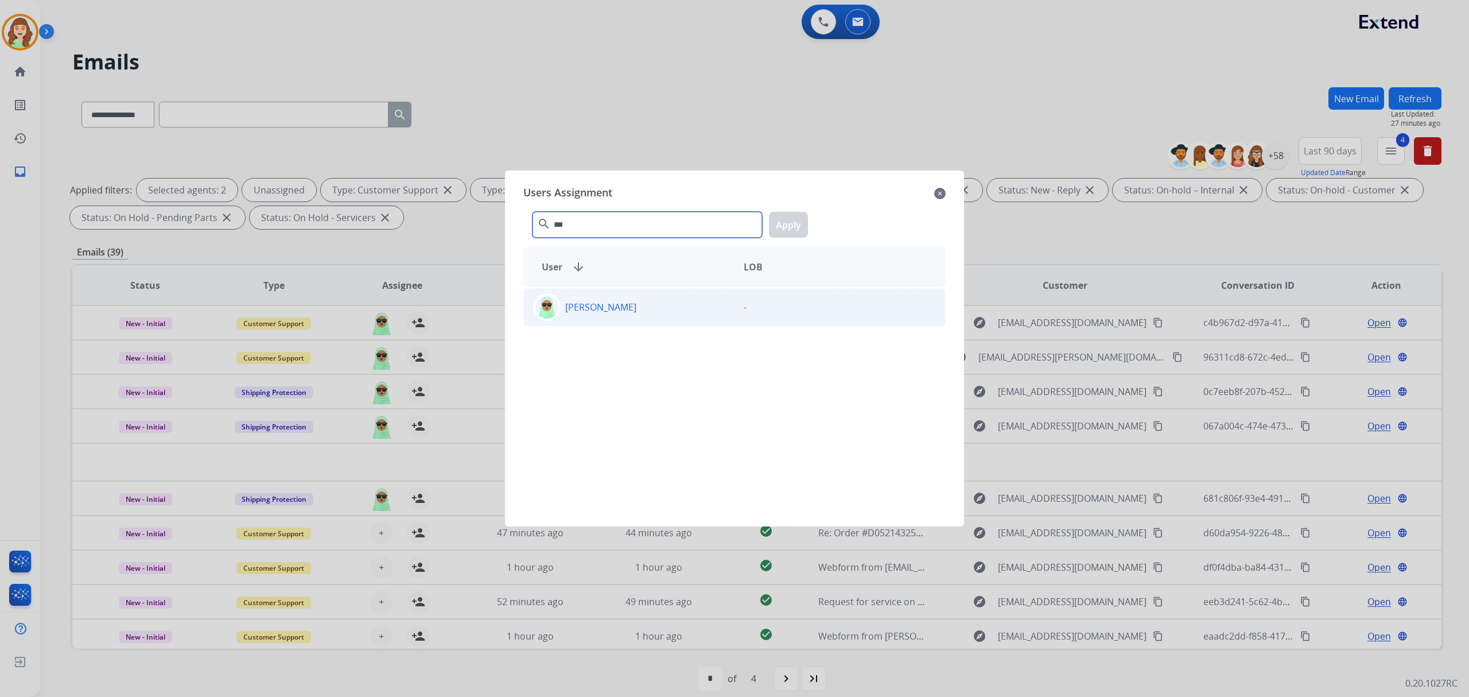
type input "***"
click at [682, 304] on div "[PERSON_NAME]" at bounding box center [629, 307] width 211 height 28
click at [785, 218] on button "Apply" at bounding box center [788, 225] width 39 height 26
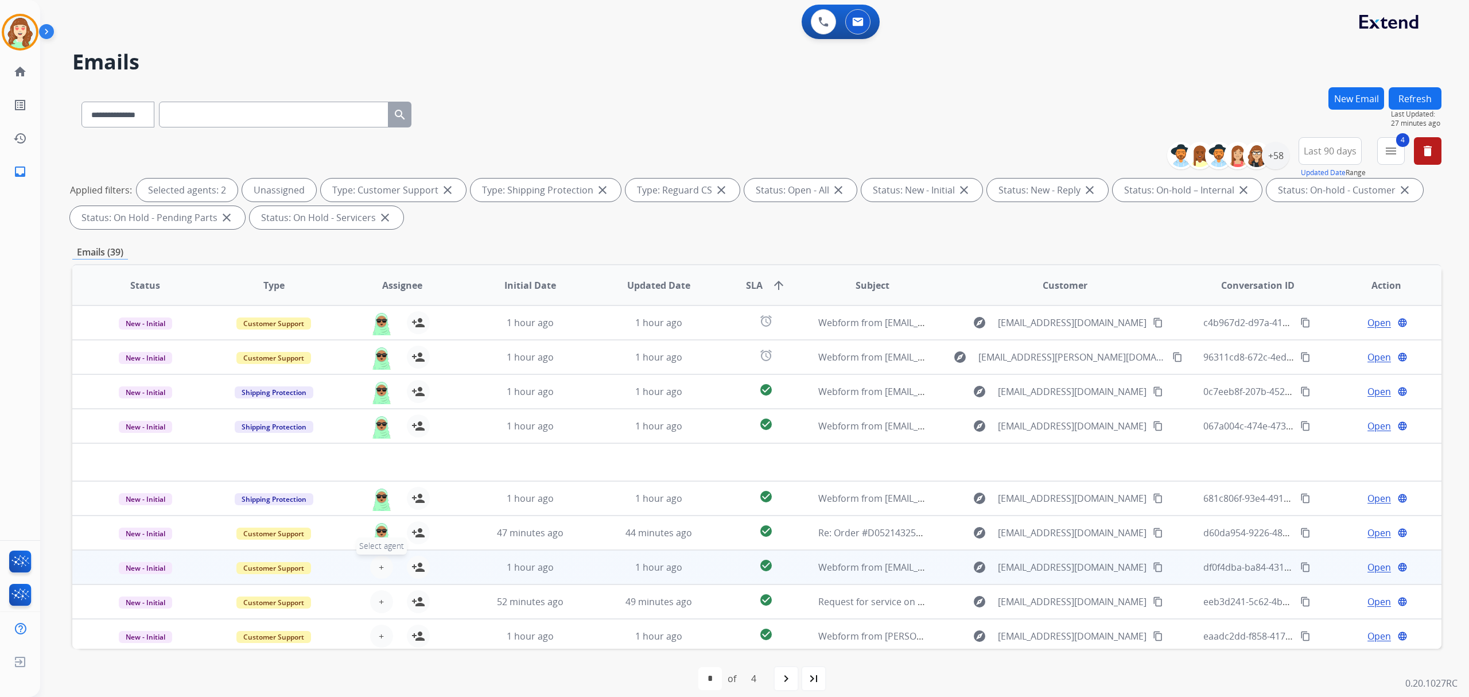
click at [380, 568] on span "+" at bounding box center [381, 567] width 5 height 14
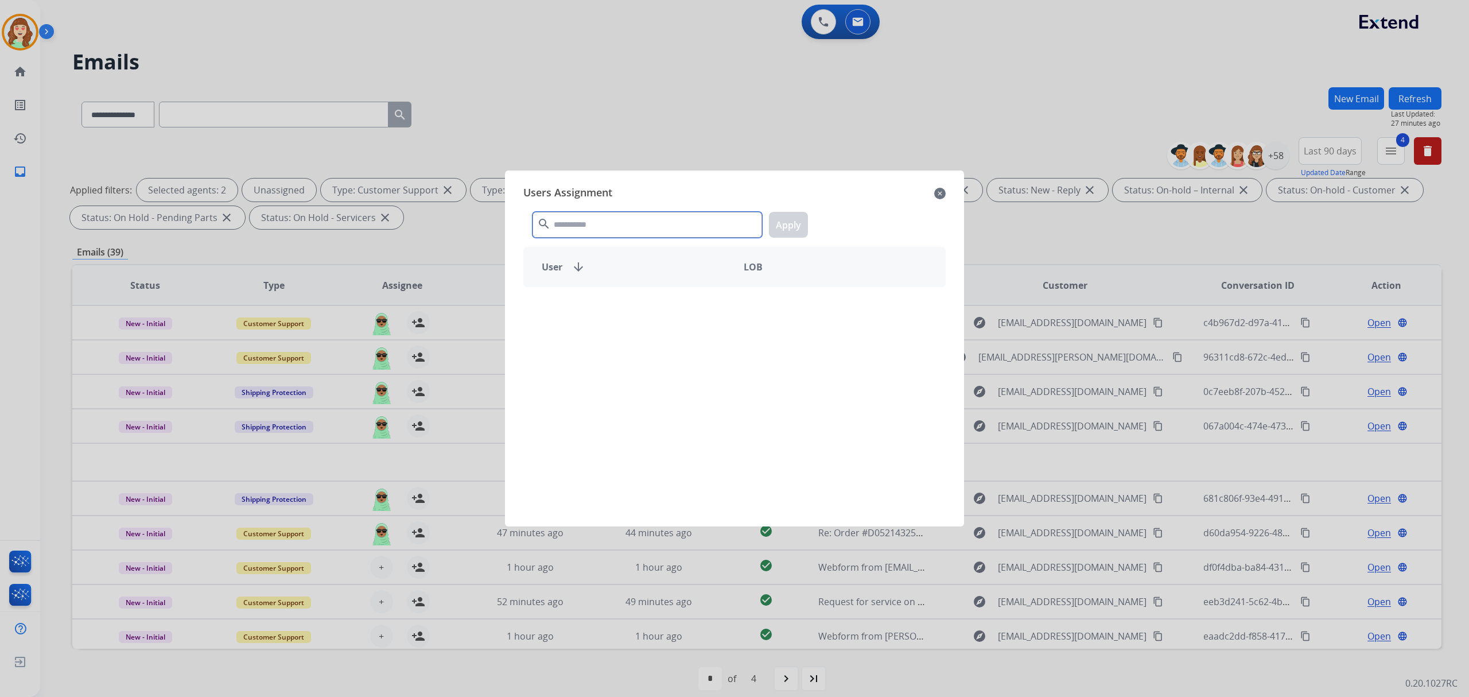
click at [637, 217] on input "text" at bounding box center [648, 225] width 230 height 26
type input "****"
drag, startPoint x: 689, startPoint y: 310, endPoint x: 798, endPoint y: 217, distance: 143.3
click at [689, 308] on div "[PERSON_NAME]" at bounding box center [629, 307] width 211 height 28
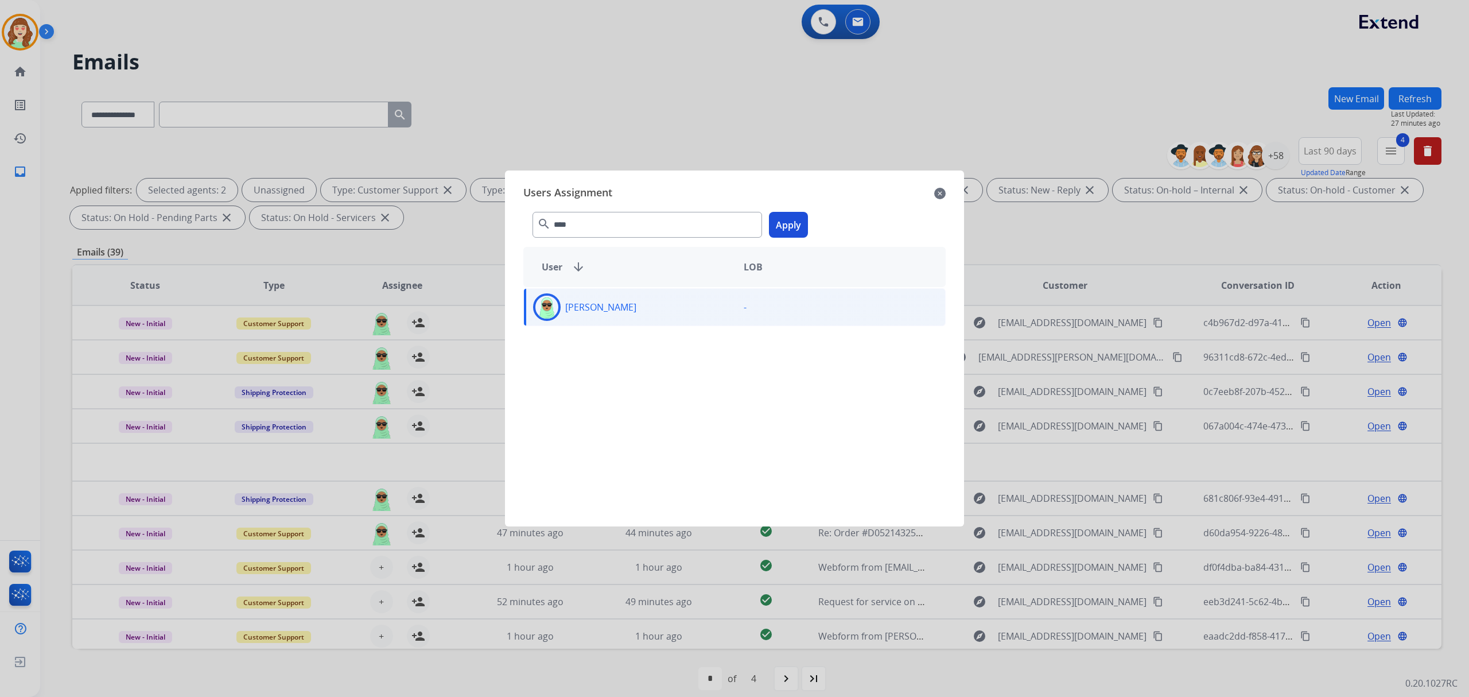
drag, startPoint x: 790, startPoint y: 216, endPoint x: 366, endPoint y: 577, distance: 557.8
click at [790, 216] on button "Apply" at bounding box center [788, 225] width 39 height 26
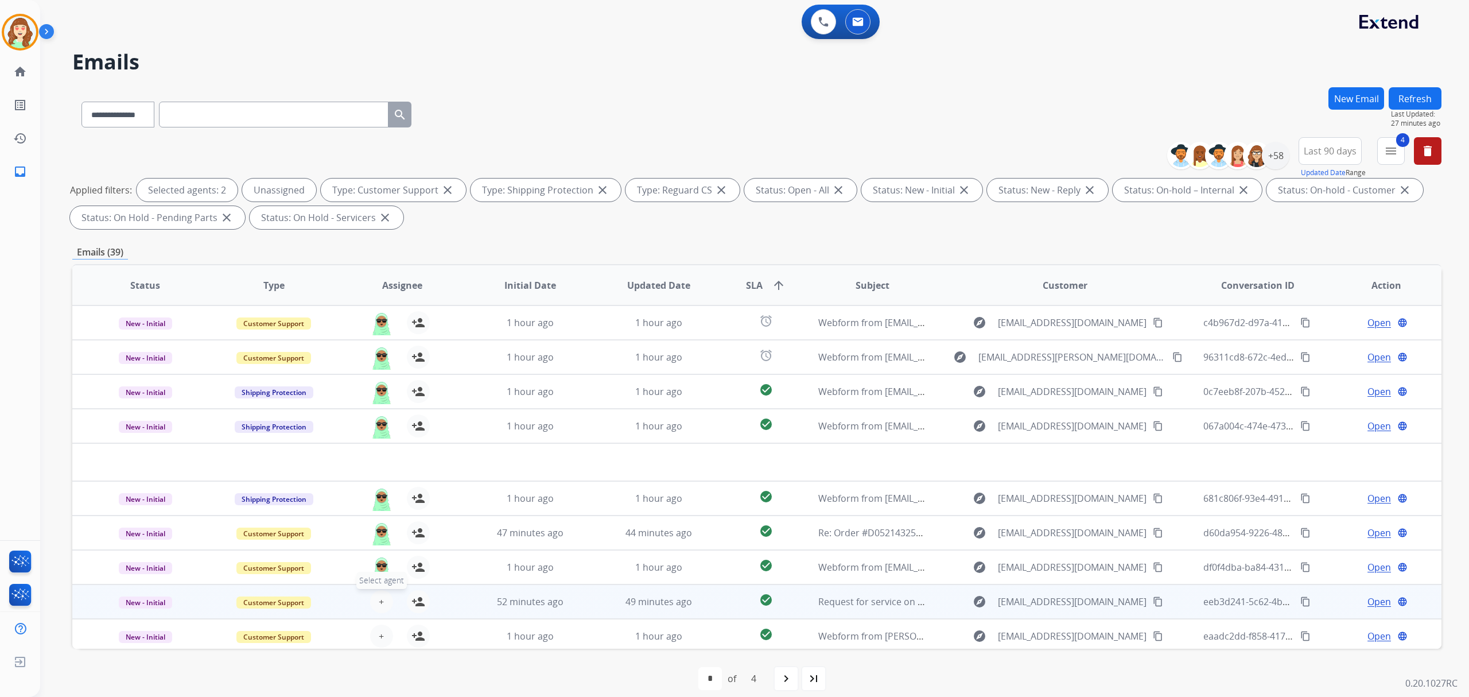
click at [379, 598] on span "+" at bounding box center [381, 602] width 5 height 14
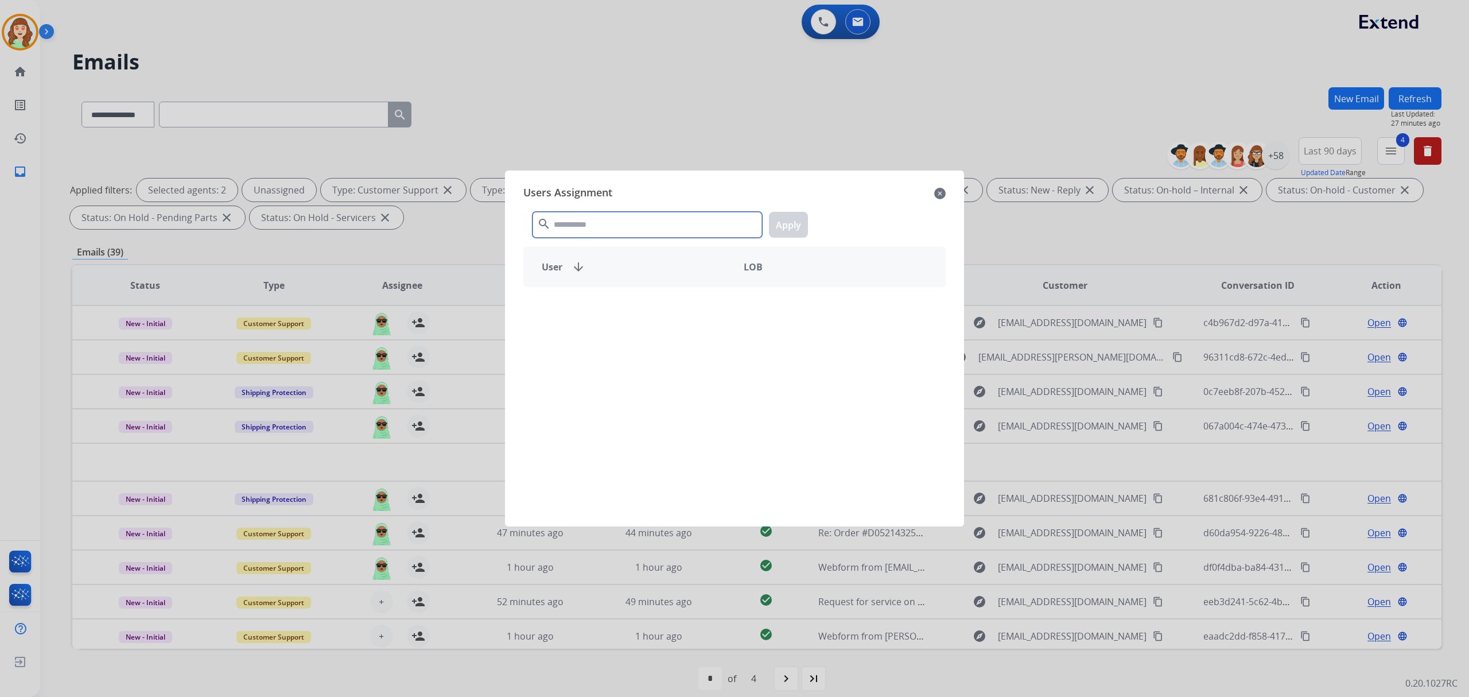
drag, startPoint x: 646, startPoint y: 225, endPoint x: 634, endPoint y: 219, distance: 13.4
click at [648, 224] on input "text" at bounding box center [648, 225] width 230 height 26
type input "***"
click at [676, 303] on div "[PERSON_NAME]" at bounding box center [629, 307] width 211 height 28
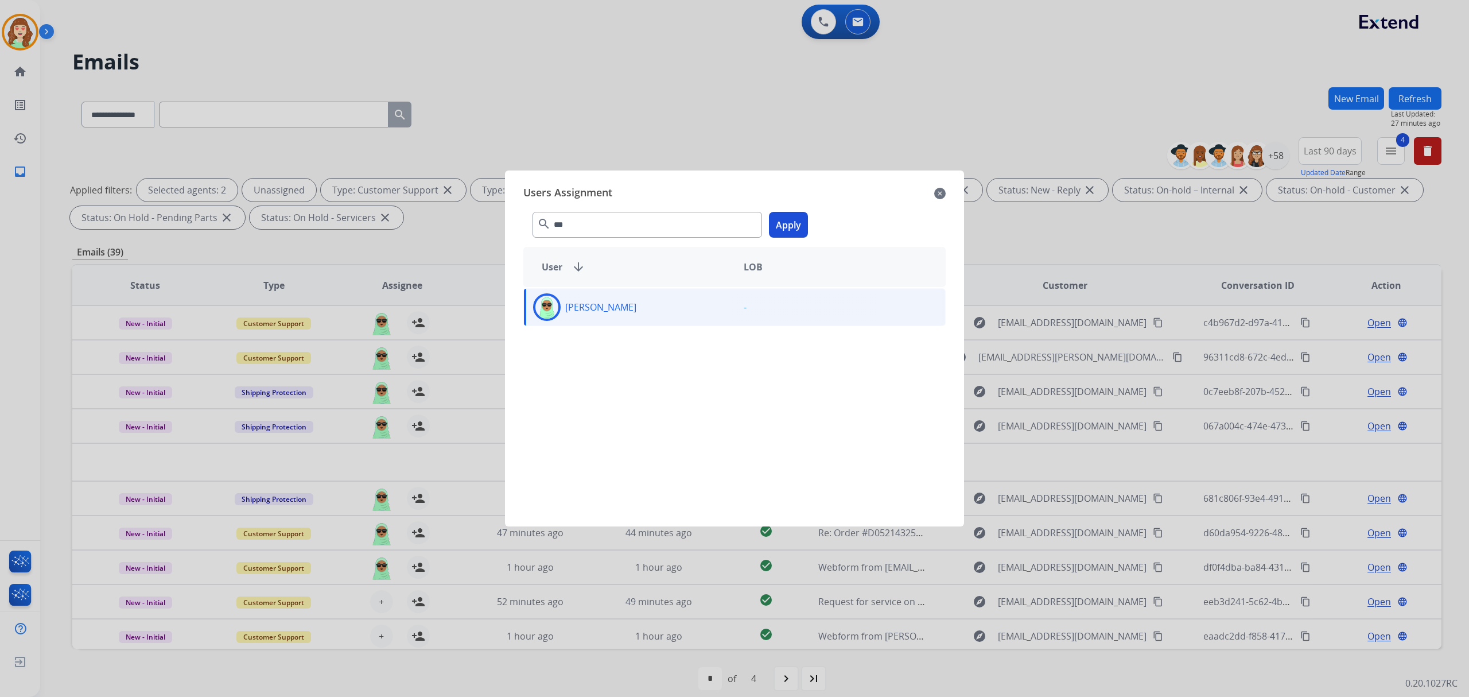
click at [783, 222] on button "Apply" at bounding box center [788, 225] width 39 height 26
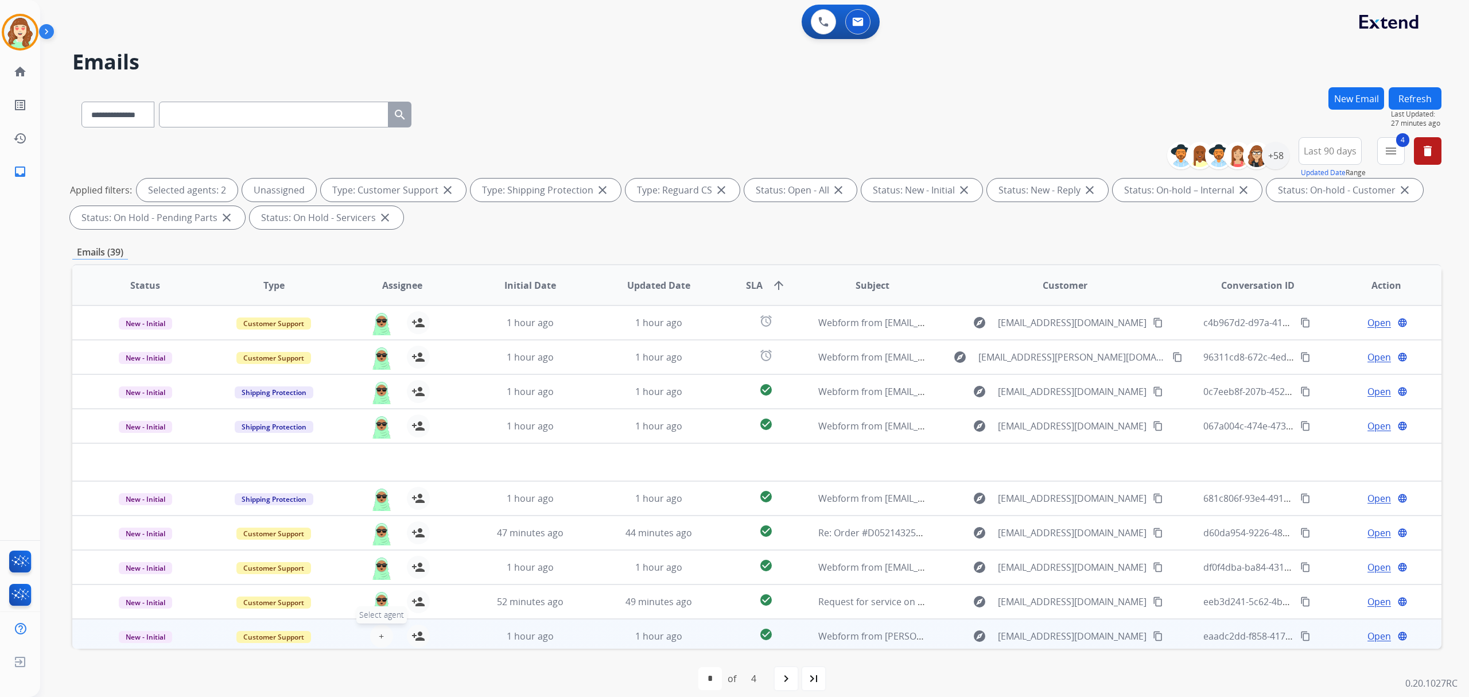
click at [386, 636] on button "+ Select agent" at bounding box center [381, 635] width 23 height 23
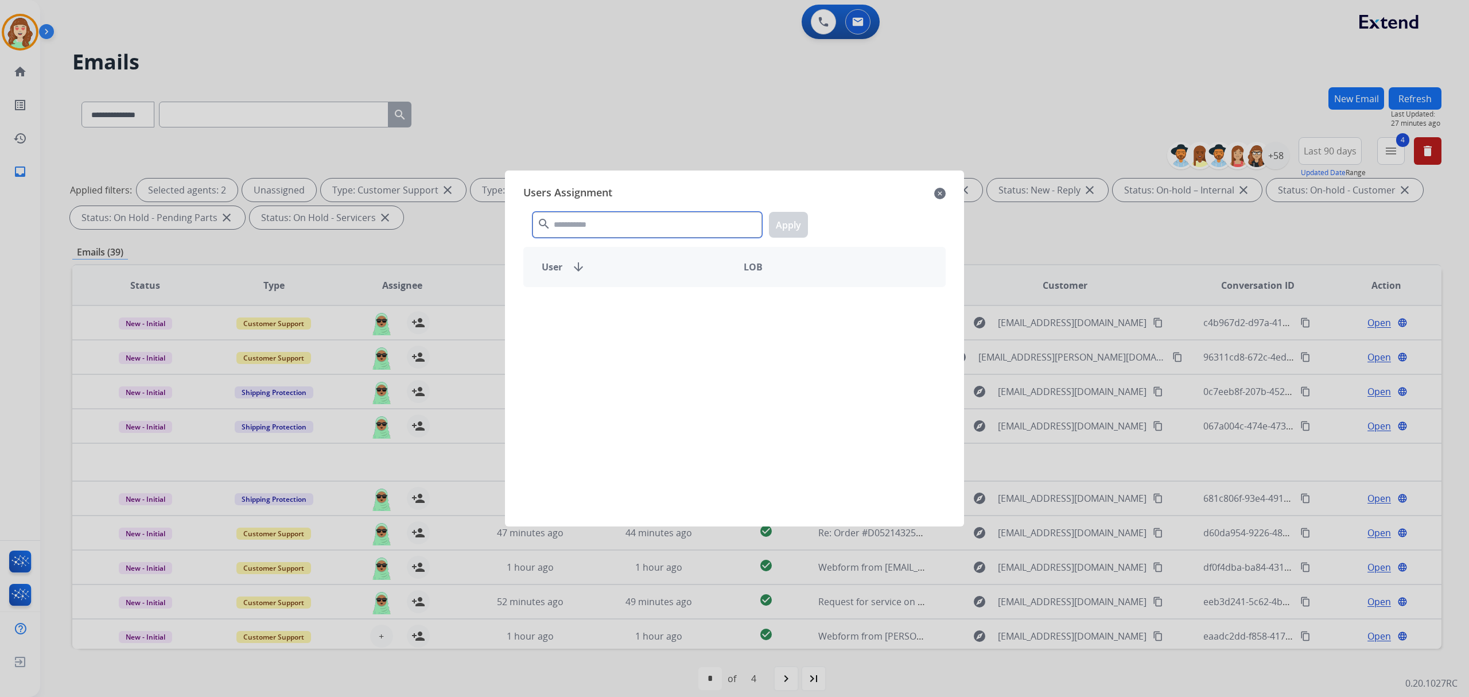
click at [685, 223] on input "text" at bounding box center [648, 225] width 230 height 26
type input "***"
drag, startPoint x: 706, startPoint y: 308, endPoint x: 797, endPoint y: 246, distance: 110.6
click at [711, 304] on div "[PERSON_NAME]" at bounding box center [629, 307] width 211 height 28
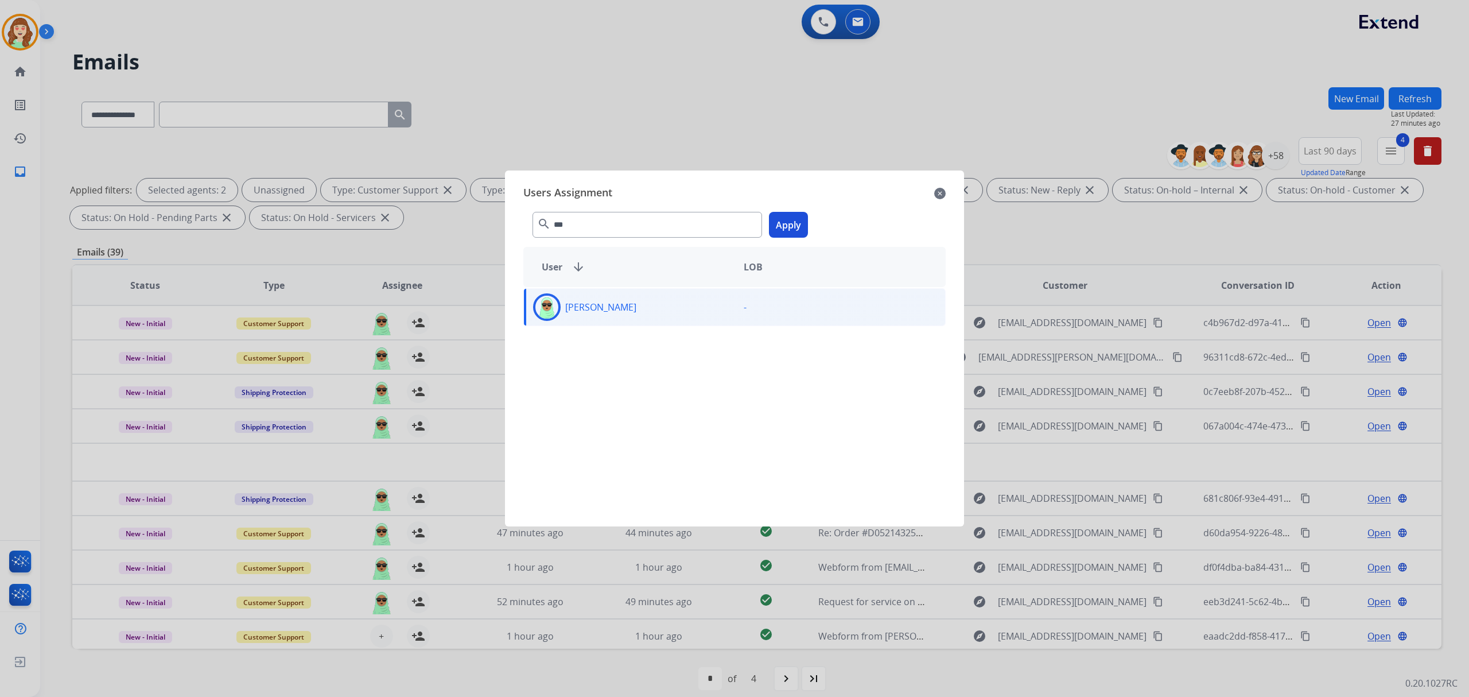
click at [786, 226] on button "Apply" at bounding box center [788, 225] width 39 height 26
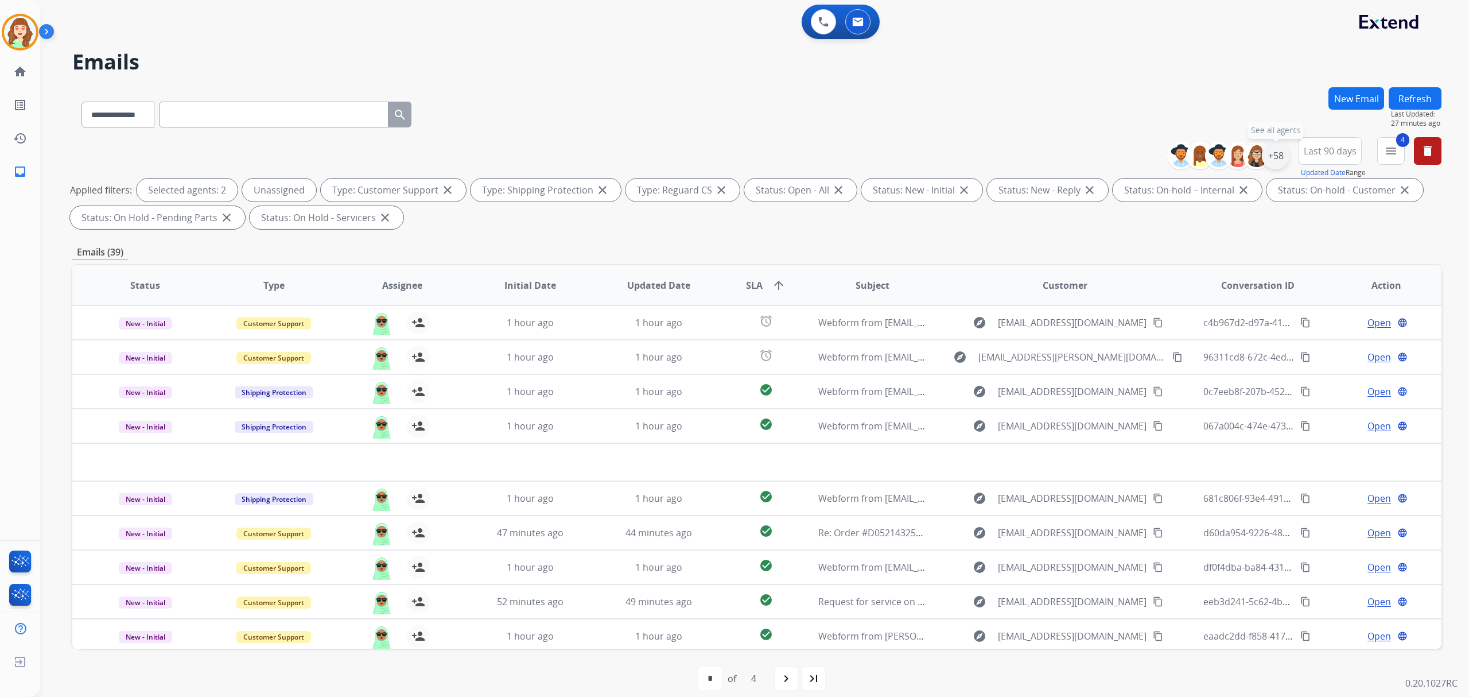
click at [1274, 165] on div "+58" at bounding box center [1276, 156] width 28 height 28
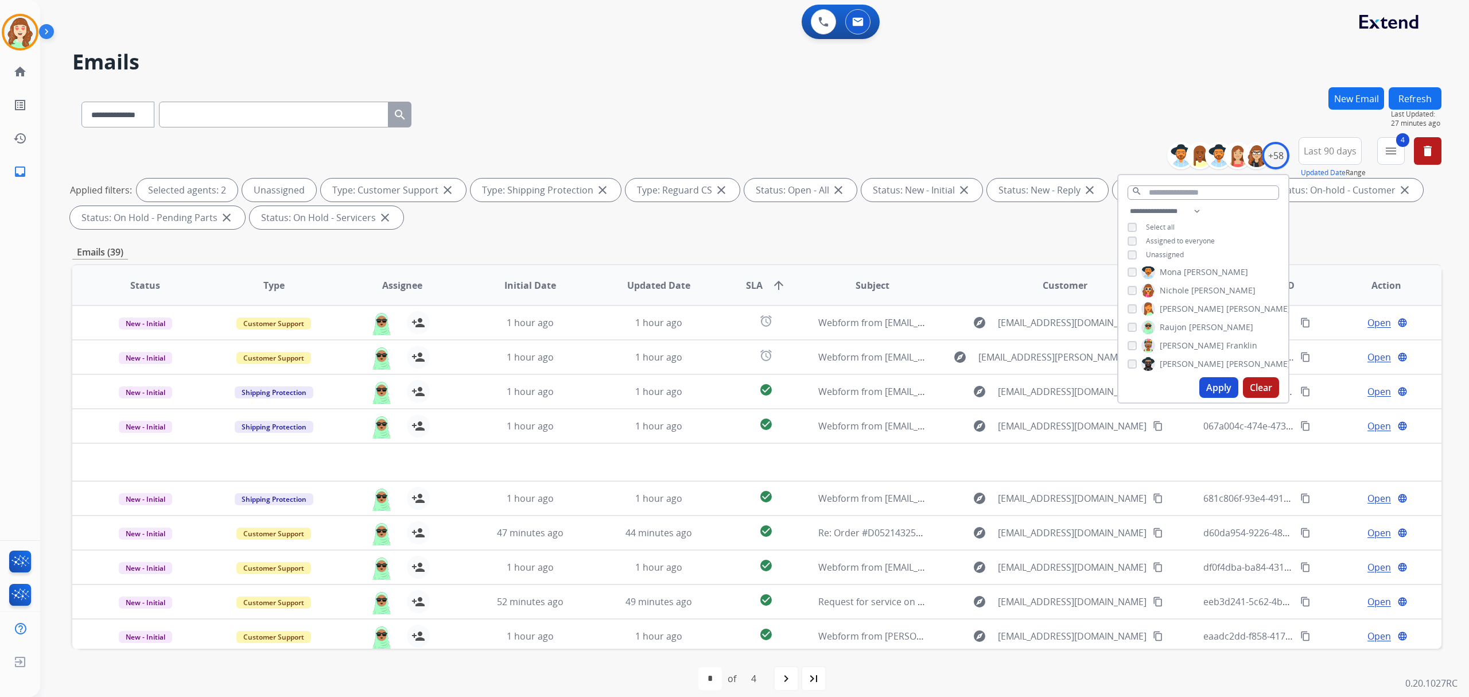
click at [1132, 320] on div "[PERSON_NAME]" at bounding box center [1191, 327] width 126 height 14
click at [1127, 248] on div "**********" at bounding box center [1204, 234] width 170 height 60
click at [1137, 320] on div "[PERSON_NAME]" at bounding box center [1189, 324] width 122 height 14
click at [1217, 389] on button "Apply" at bounding box center [1219, 387] width 39 height 21
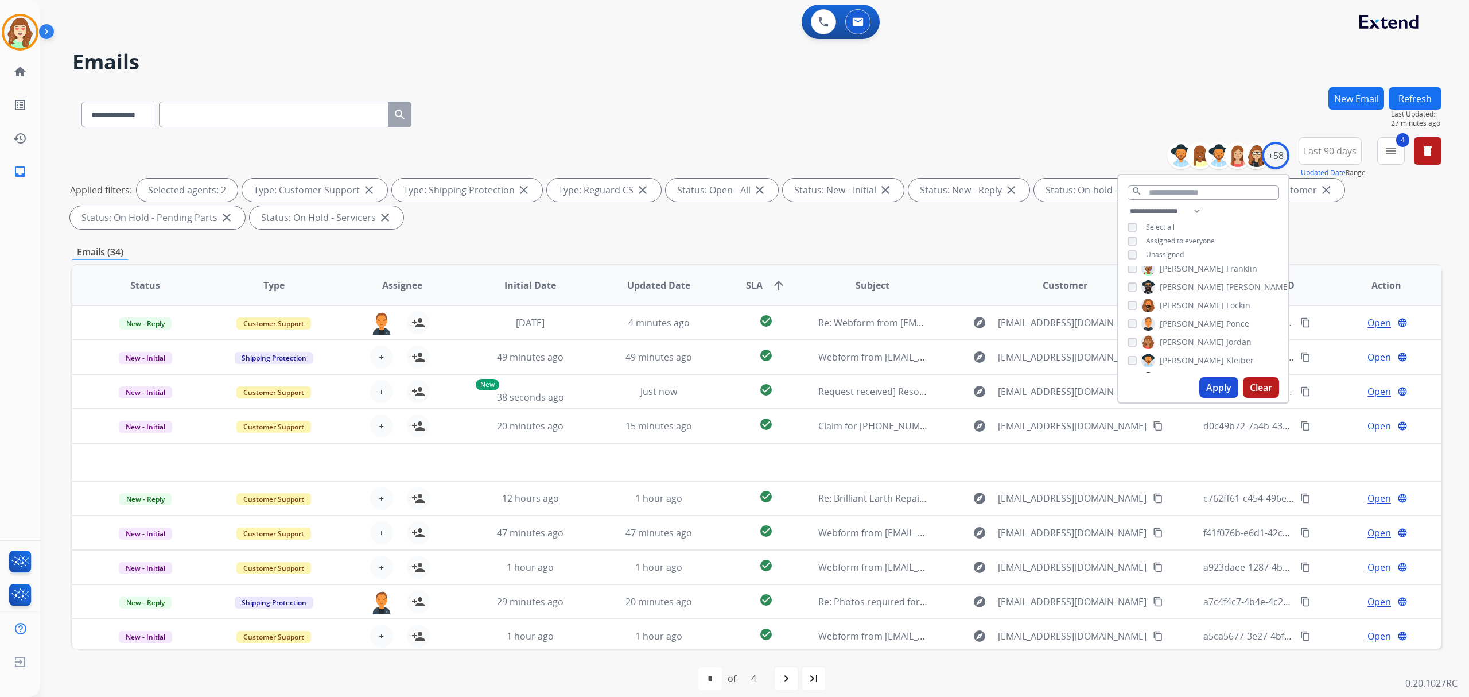
click at [1215, 381] on button "Apply" at bounding box center [1219, 387] width 39 height 21
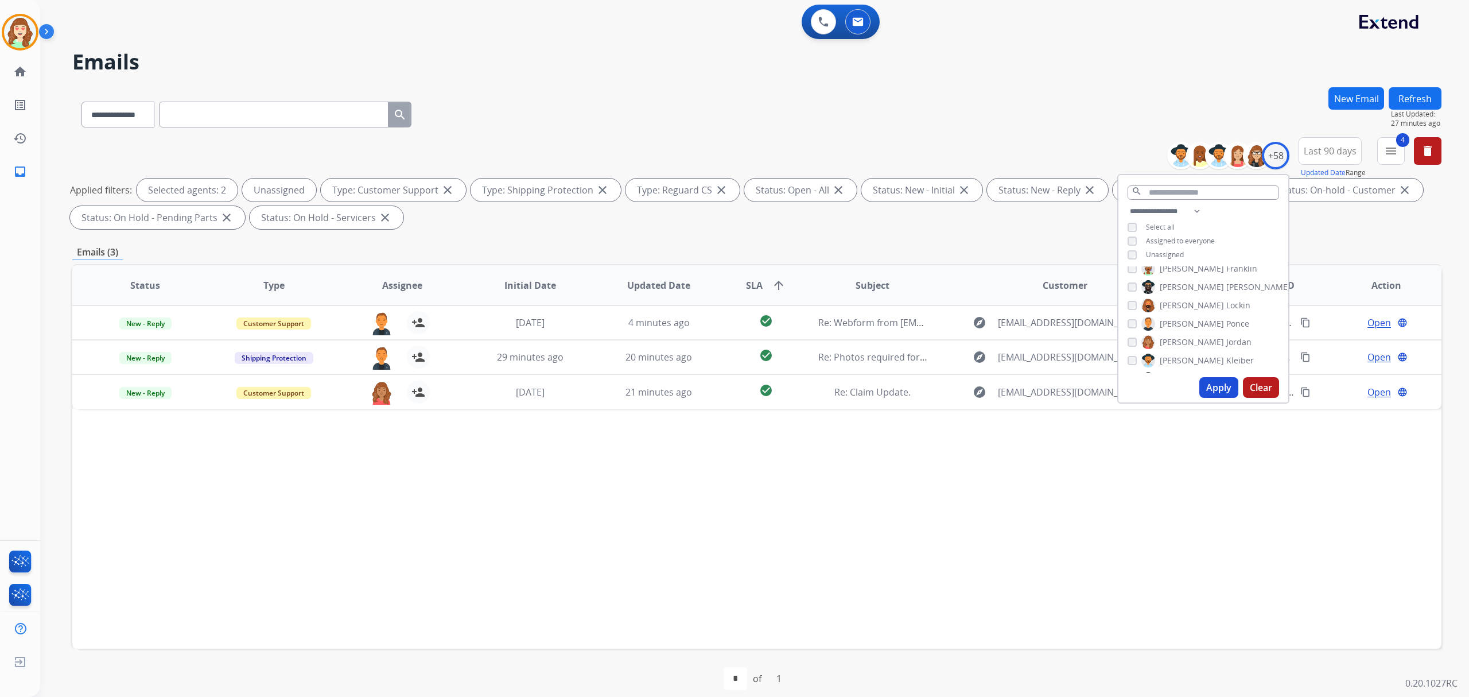
drag, startPoint x: 1218, startPoint y: 379, endPoint x: 280, endPoint y: 549, distance: 953.1
click at [1203, 394] on button "Apply" at bounding box center [1219, 387] width 39 height 21
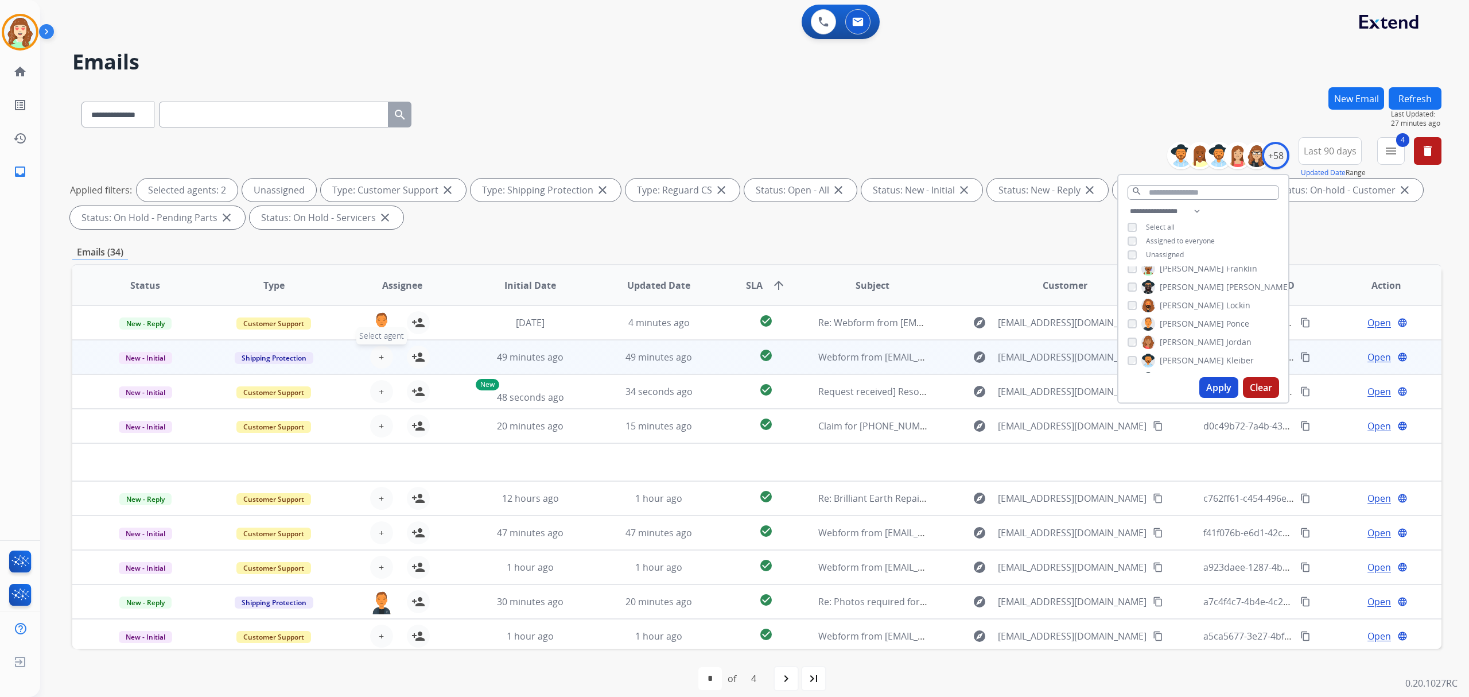
click at [379, 352] on span "+" at bounding box center [381, 357] width 5 height 14
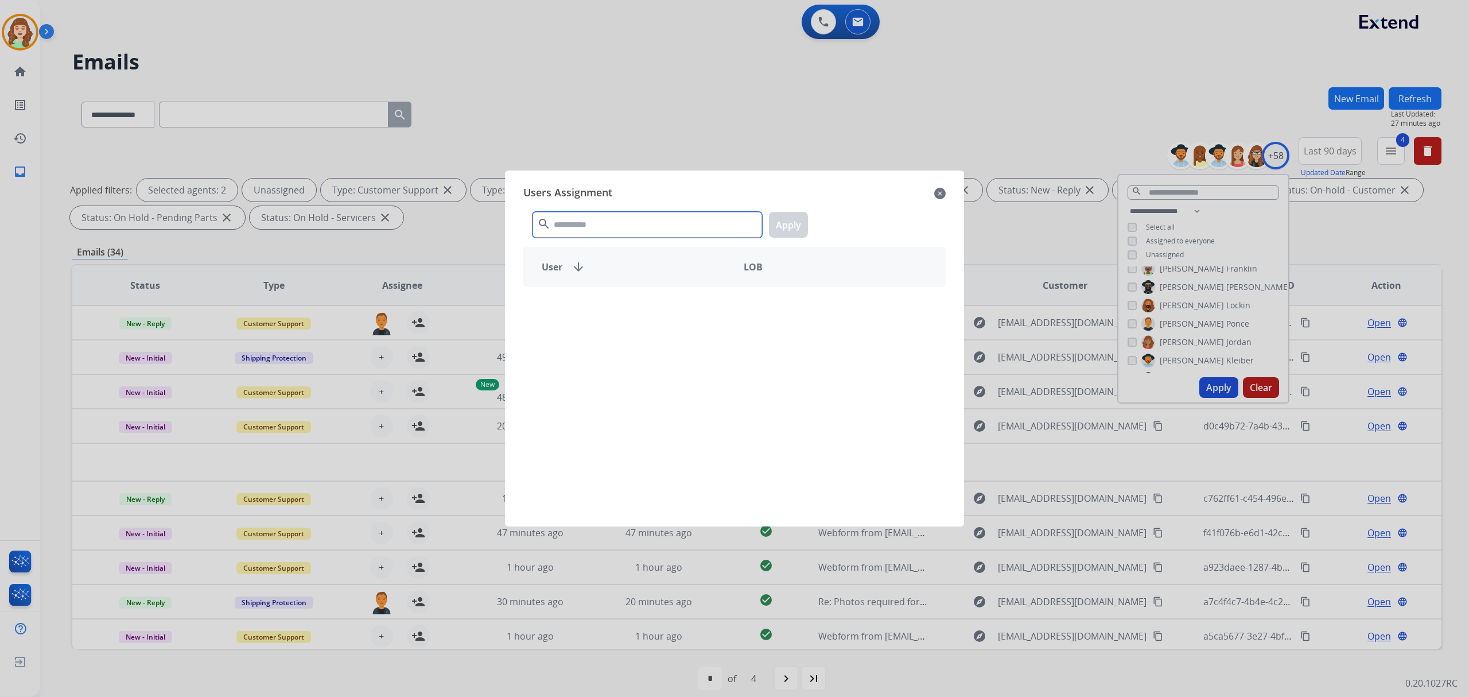
click at [662, 222] on input "text" at bounding box center [648, 225] width 230 height 26
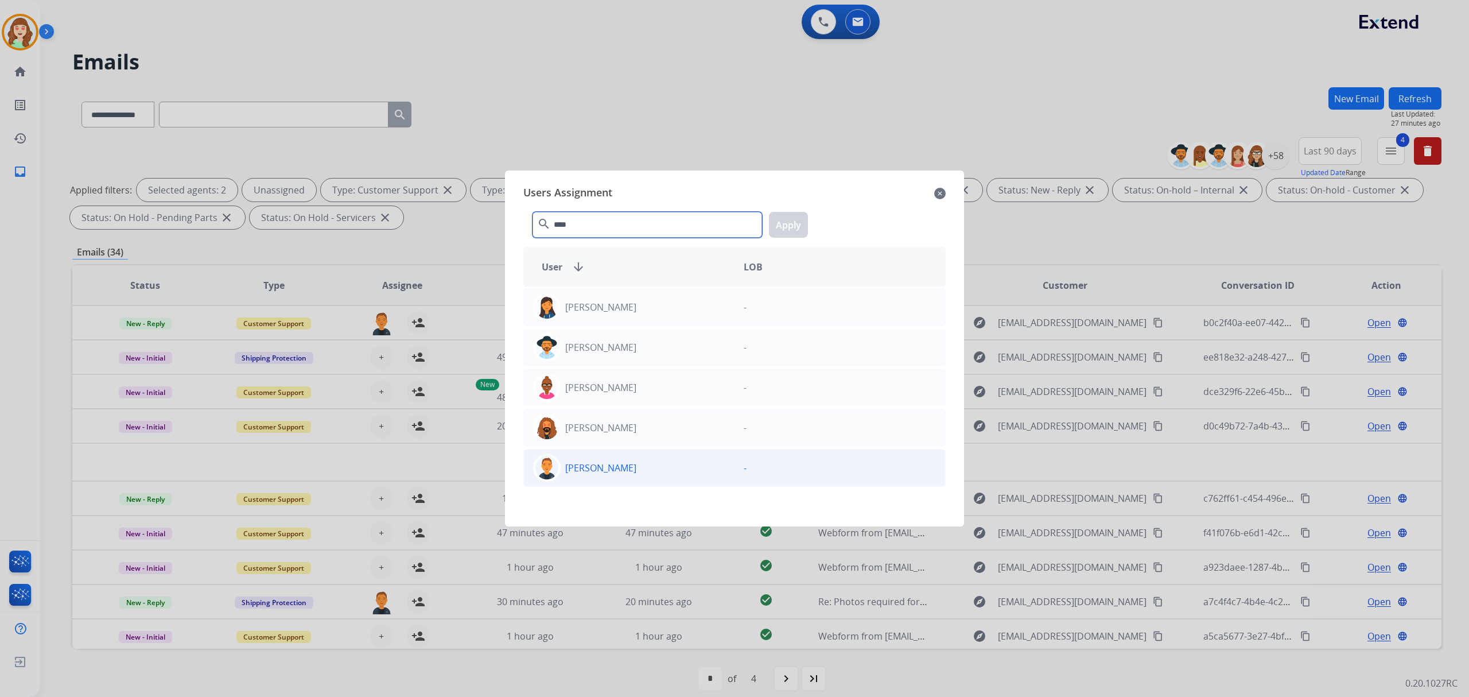
type input "****"
click at [621, 471] on div "[PERSON_NAME]" at bounding box center [629, 468] width 211 height 28
drag, startPoint x: 786, startPoint y: 225, endPoint x: 383, endPoint y: 346, distance: 420.0
click at [782, 226] on button "Apply" at bounding box center [788, 225] width 39 height 26
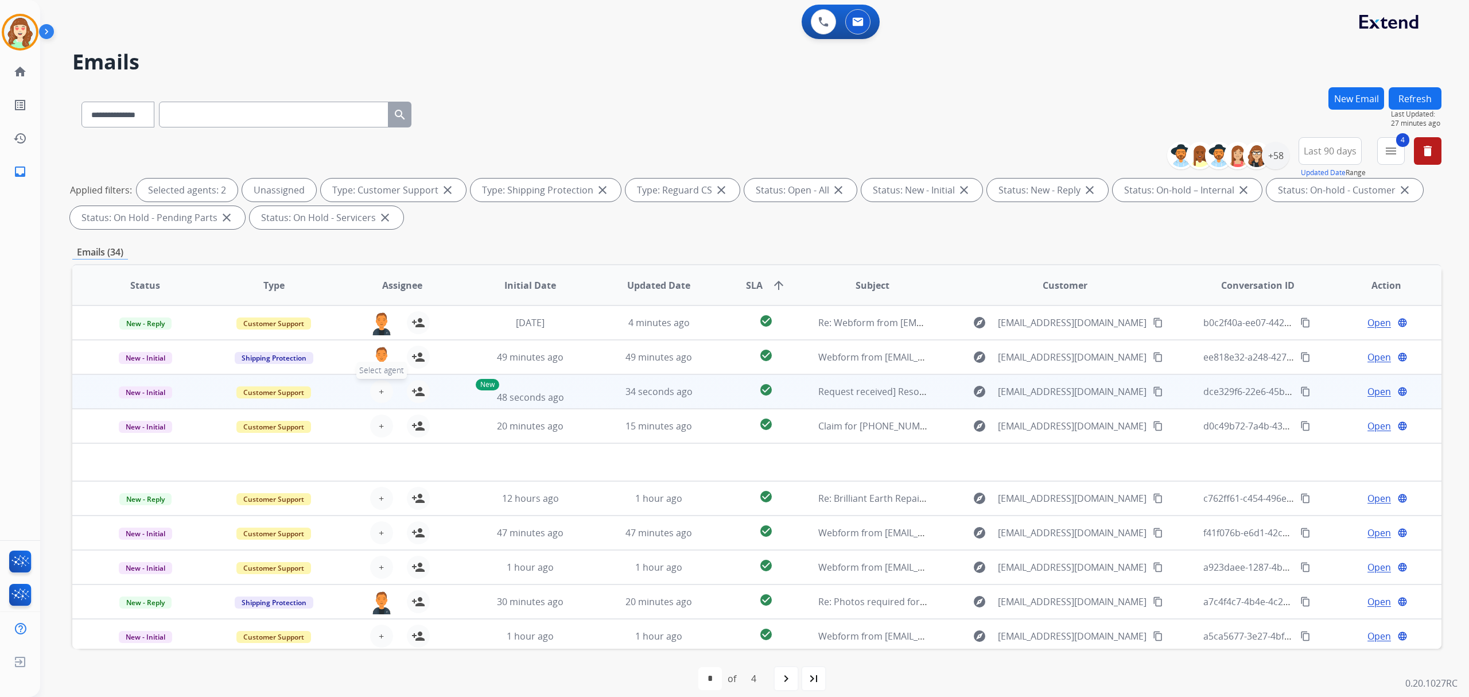
click at [375, 393] on button "+ Select agent" at bounding box center [381, 391] width 23 height 23
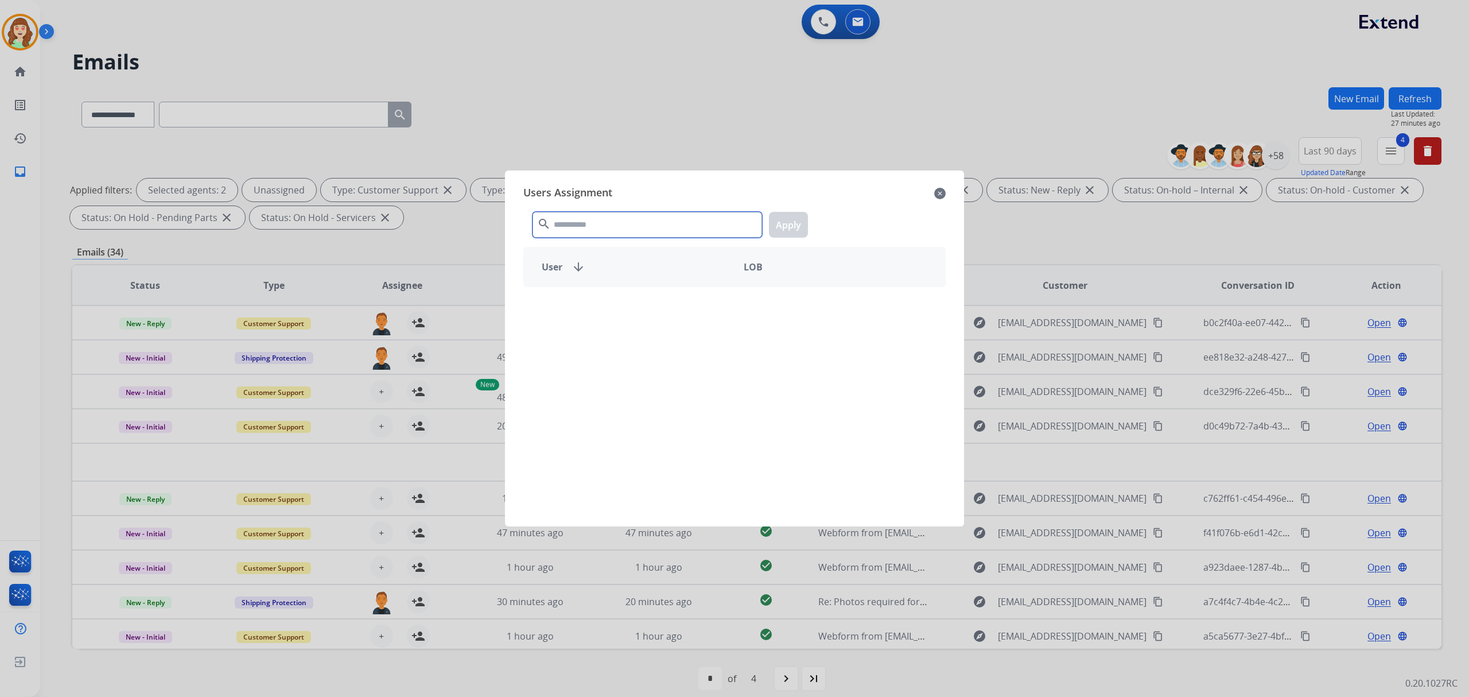
click at [682, 232] on input "text" at bounding box center [648, 225] width 230 height 26
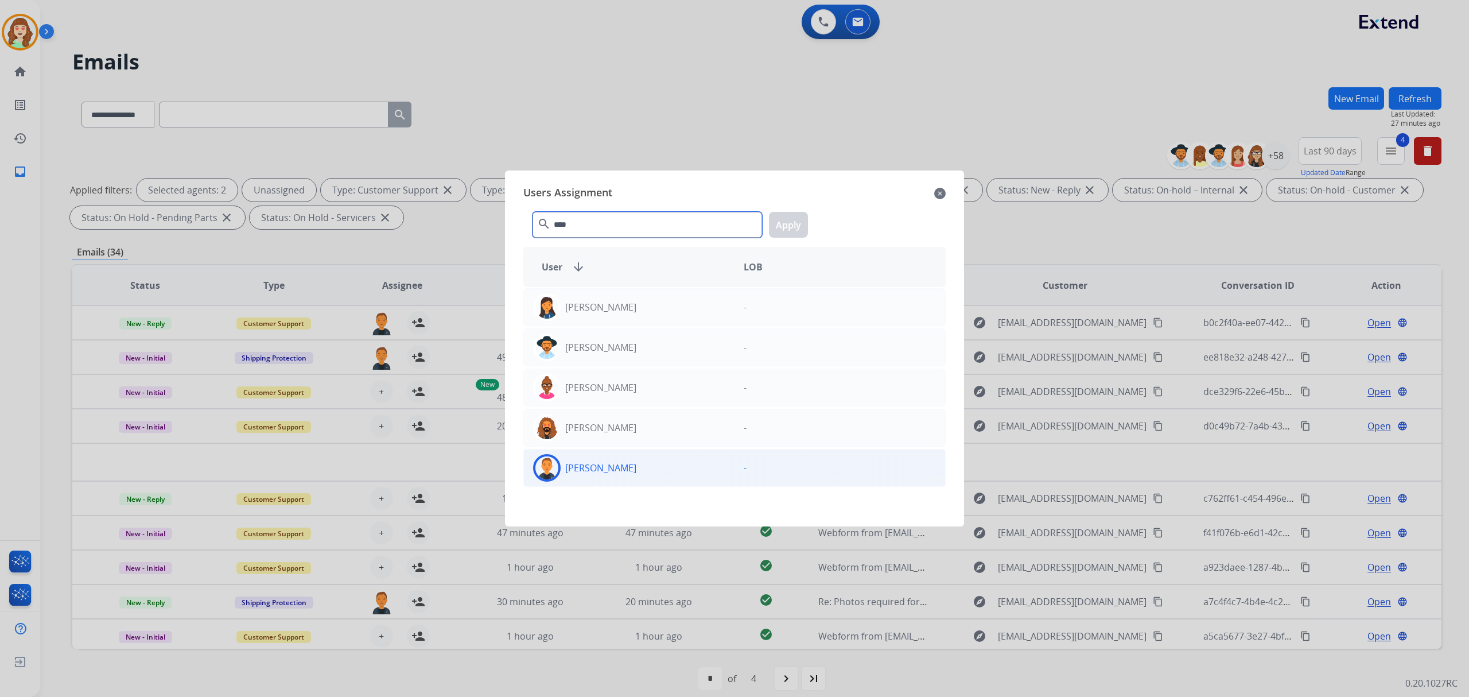
type input "****"
click at [704, 484] on div "Richie Ponce -" at bounding box center [734, 468] width 422 height 38
click at [789, 233] on button "Apply" at bounding box center [788, 225] width 39 height 26
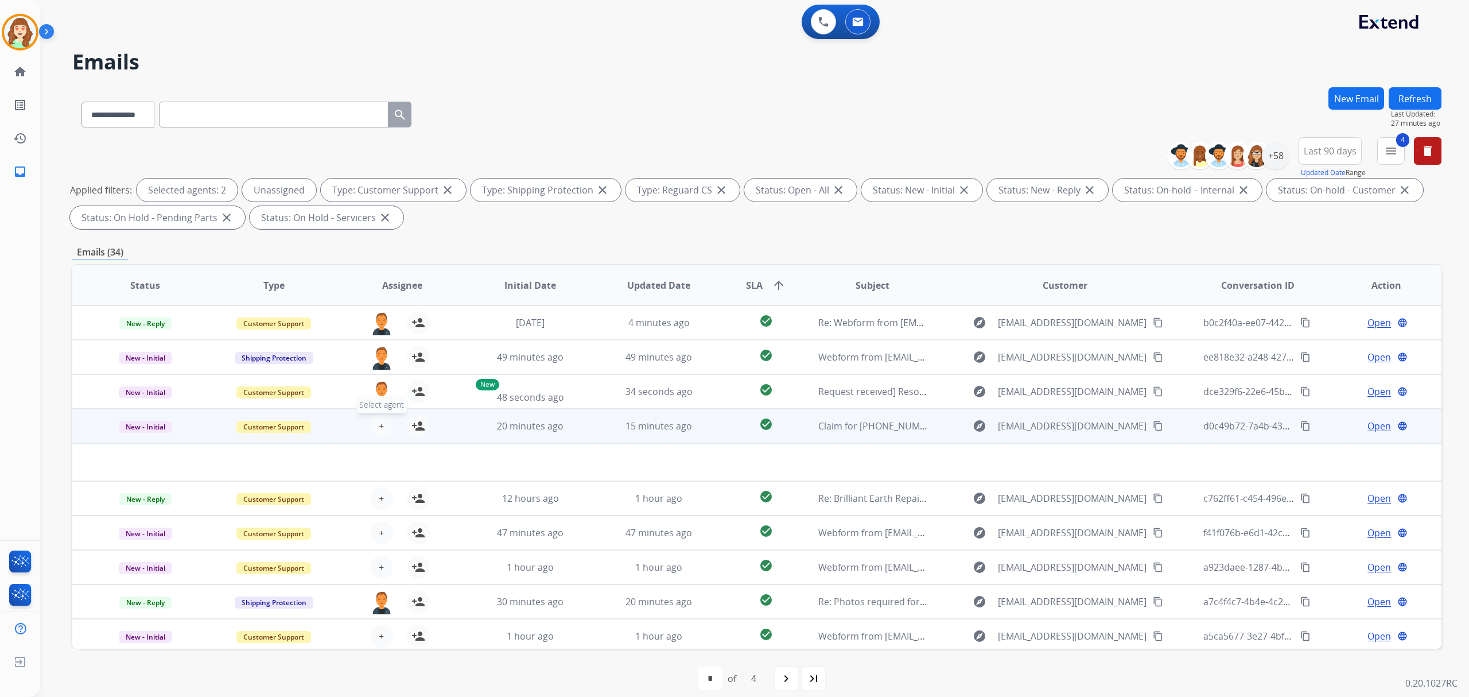
click at [379, 419] on span "+" at bounding box center [381, 426] width 5 height 14
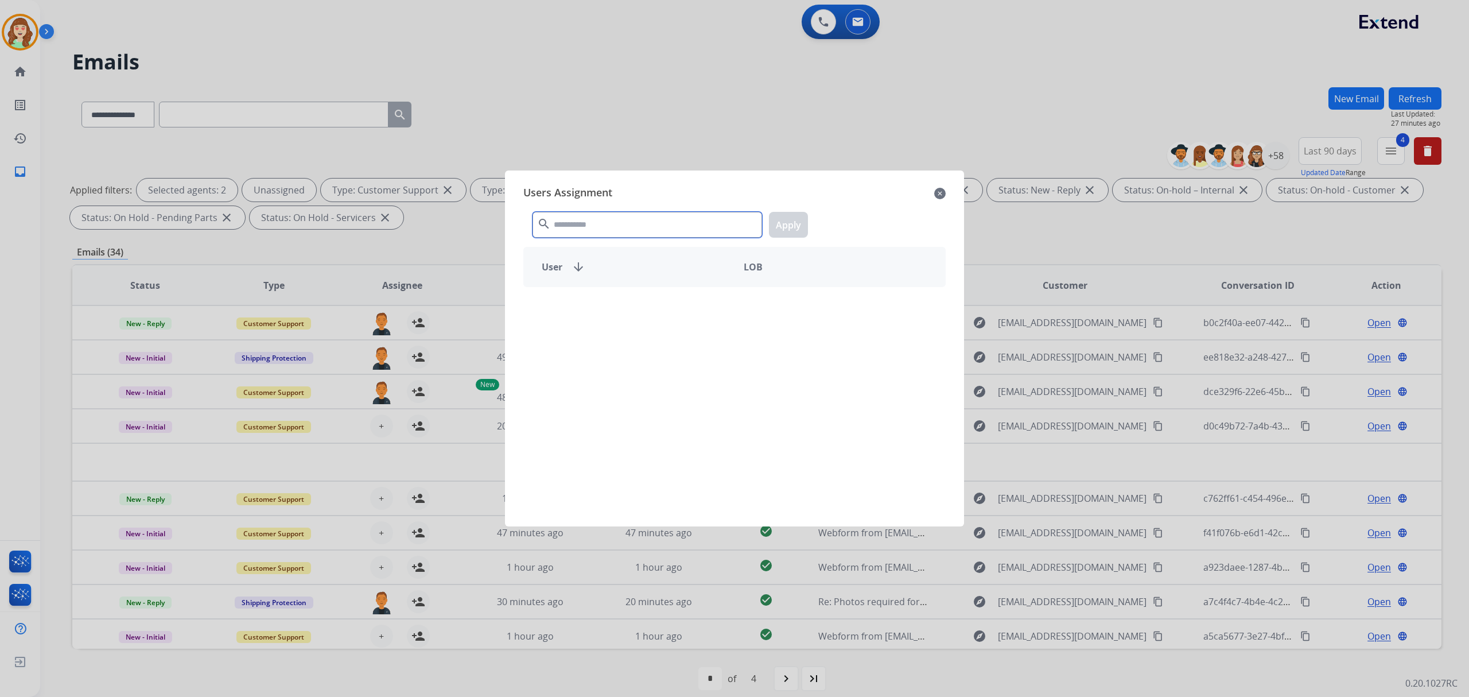
drag, startPoint x: 621, startPoint y: 210, endPoint x: 611, endPoint y: 195, distance: 17.4
click at [613, 196] on div "Users Assignment close search Apply User arrow_downward LOB" at bounding box center [734, 349] width 441 height 338
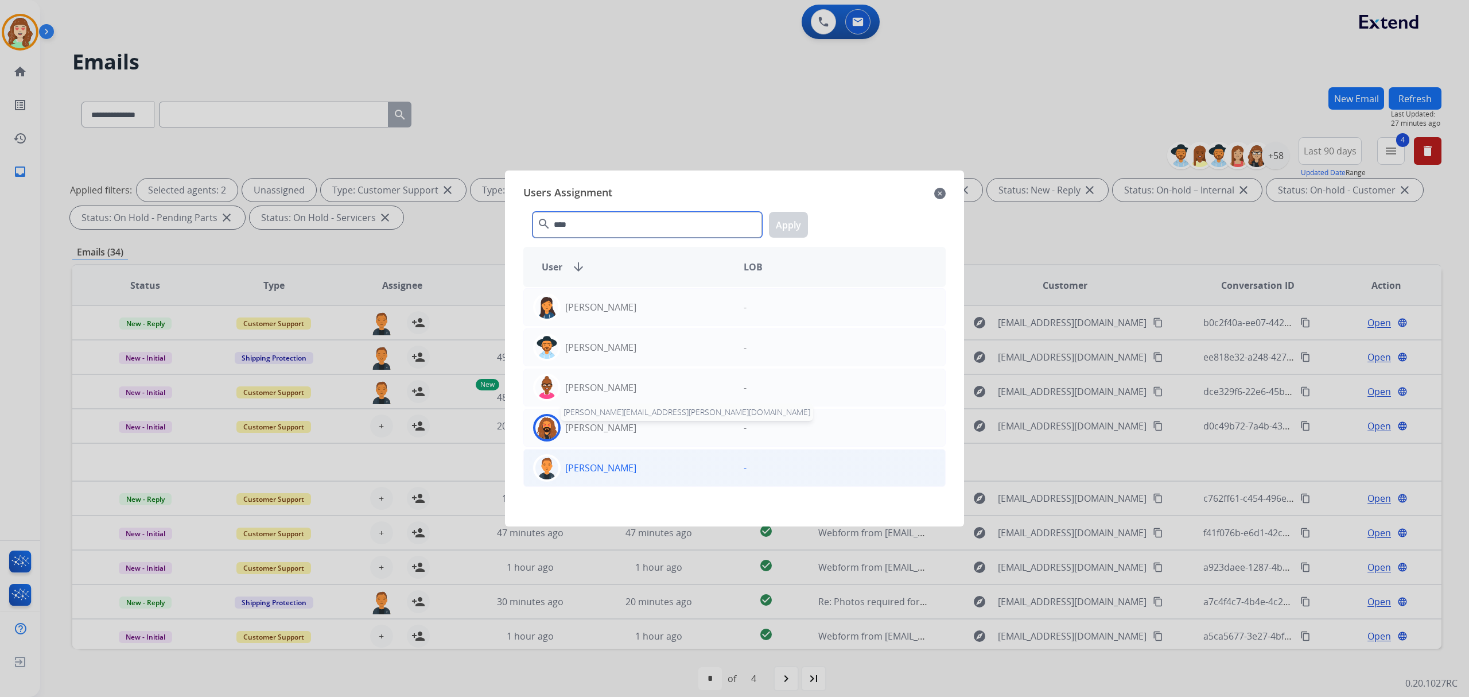
type input "****"
click at [630, 468] on div "[PERSON_NAME]" at bounding box center [629, 468] width 211 height 28
click at [783, 225] on button "Apply" at bounding box center [788, 225] width 39 height 26
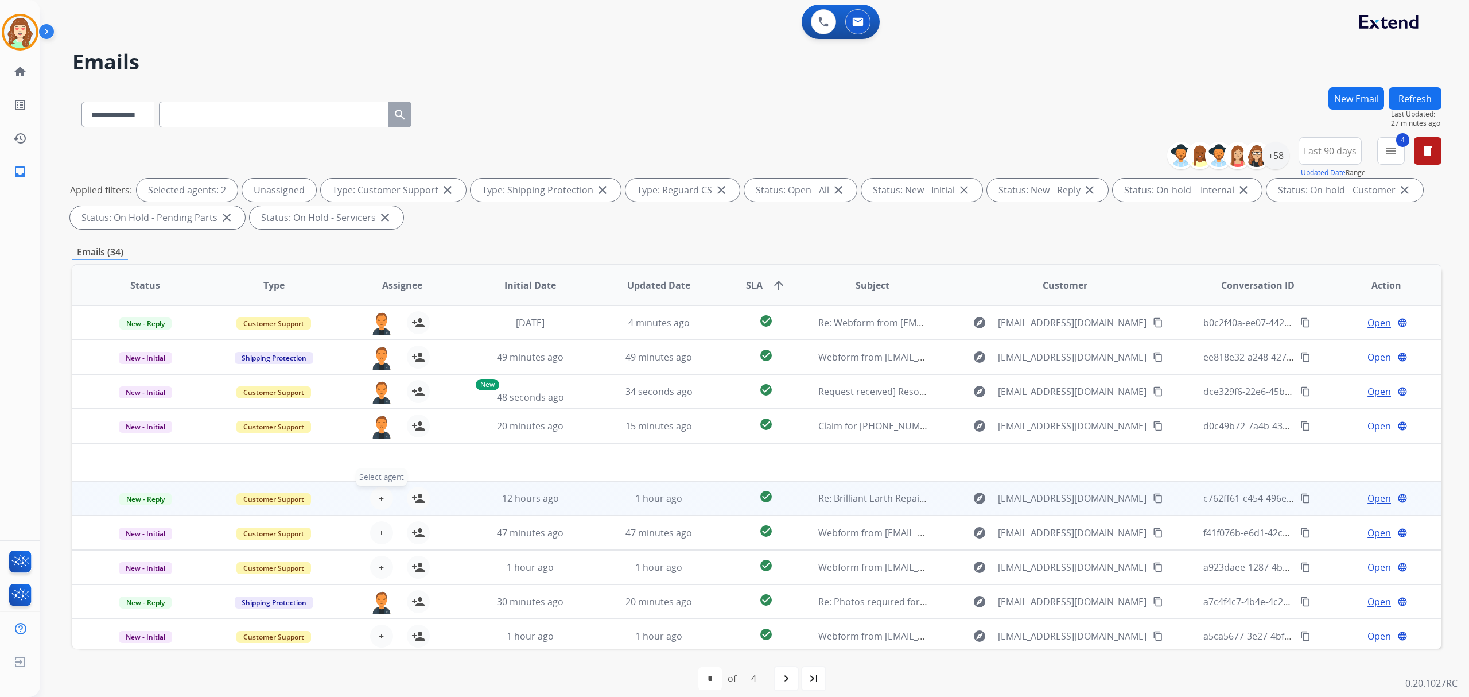
click at [379, 492] on span "+" at bounding box center [381, 498] width 5 height 14
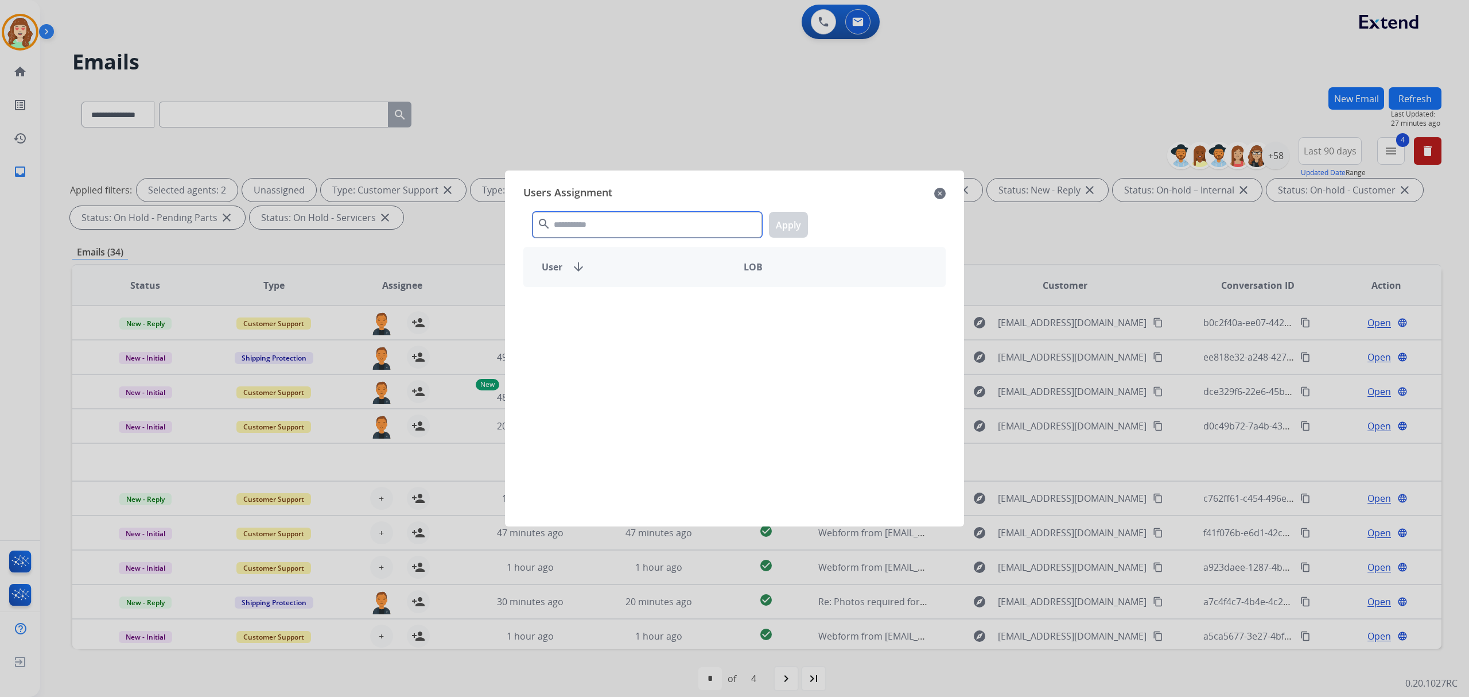
click at [618, 224] on input "text" at bounding box center [648, 225] width 230 height 26
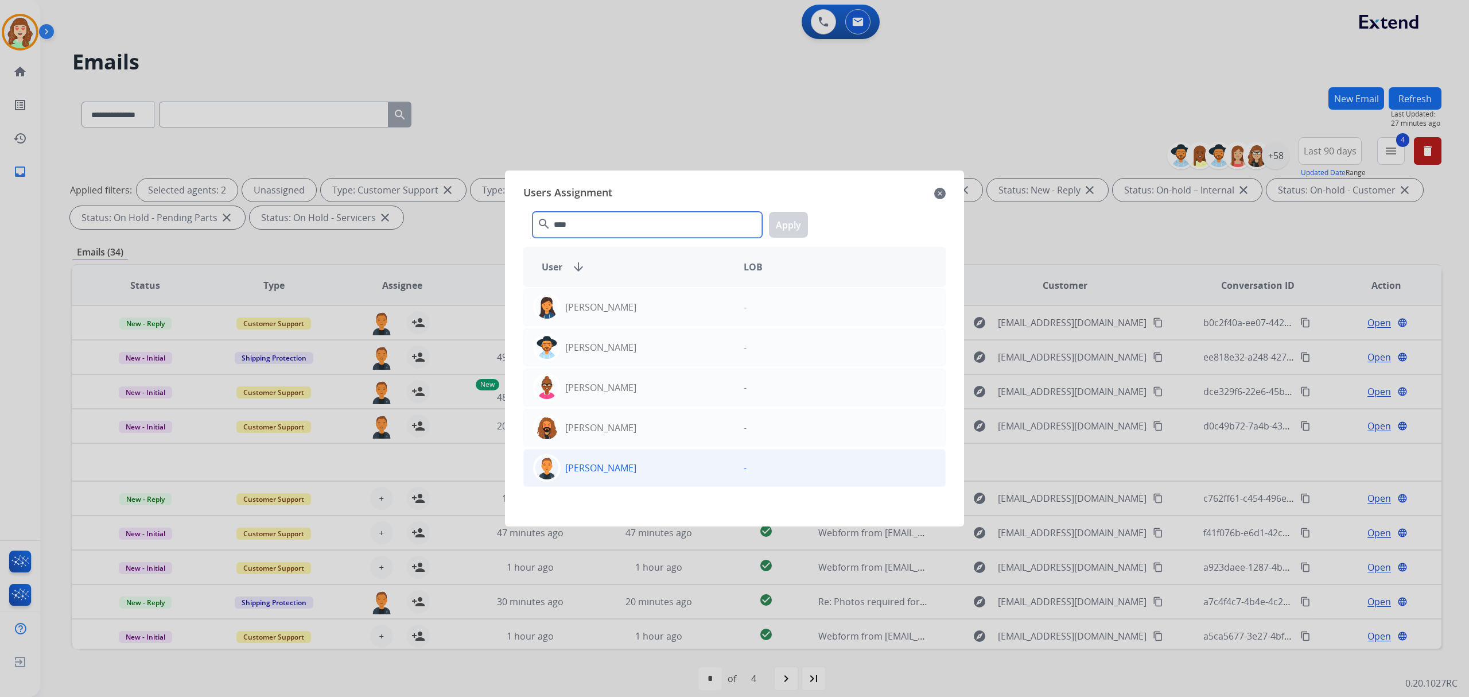
type input "****"
drag, startPoint x: 632, startPoint y: 467, endPoint x: 774, endPoint y: 287, distance: 229.7
click at [634, 468] on div "[PERSON_NAME]" at bounding box center [629, 468] width 211 height 28
click at [797, 219] on button "Apply" at bounding box center [788, 225] width 39 height 26
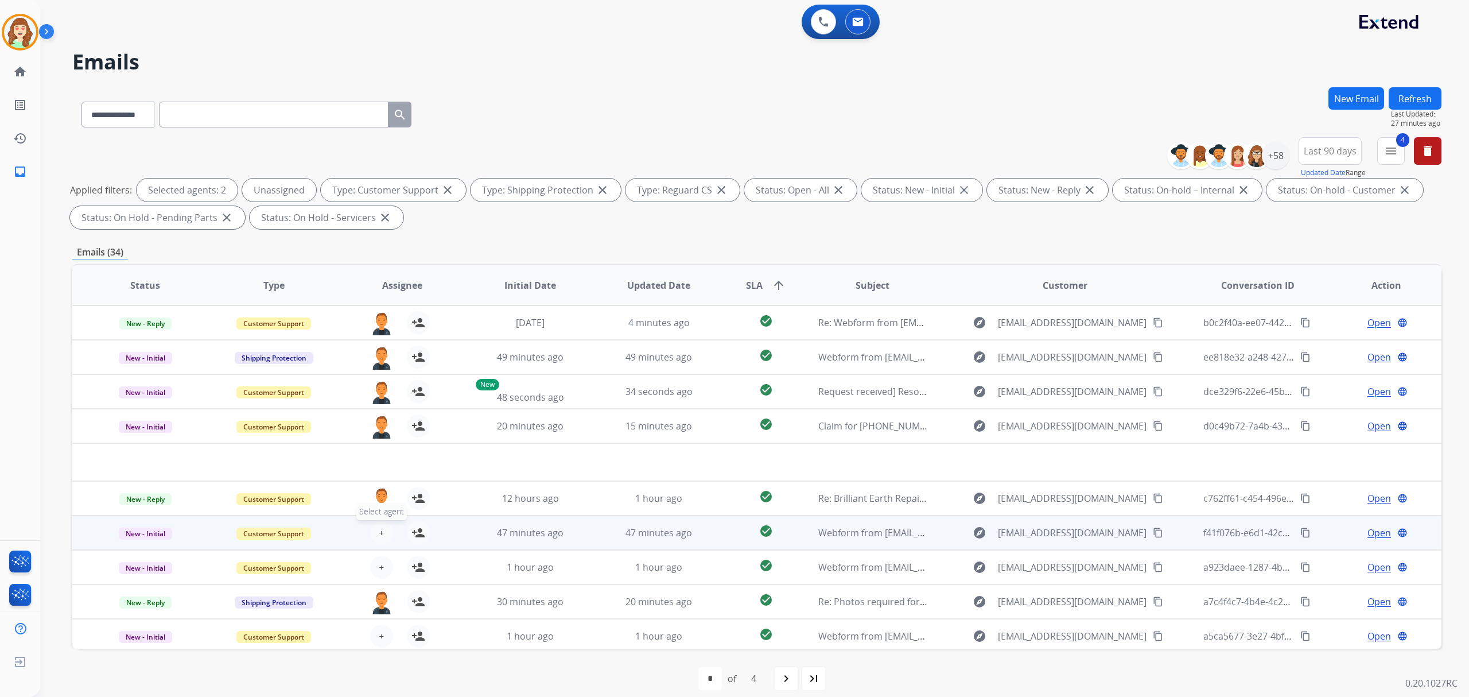
click at [374, 521] on div "+ Select agent person_add Assign to Me" at bounding box center [392, 532] width 73 height 23
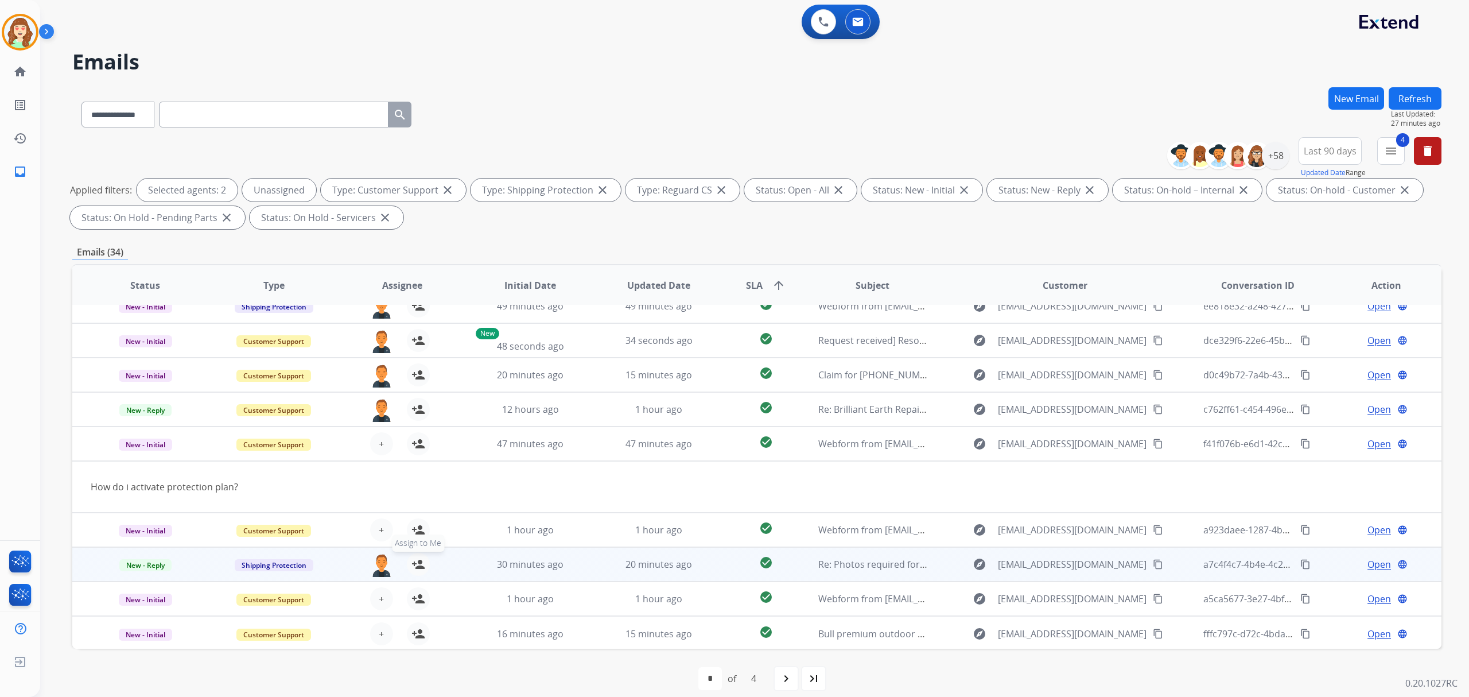
scroll to position [52, 0]
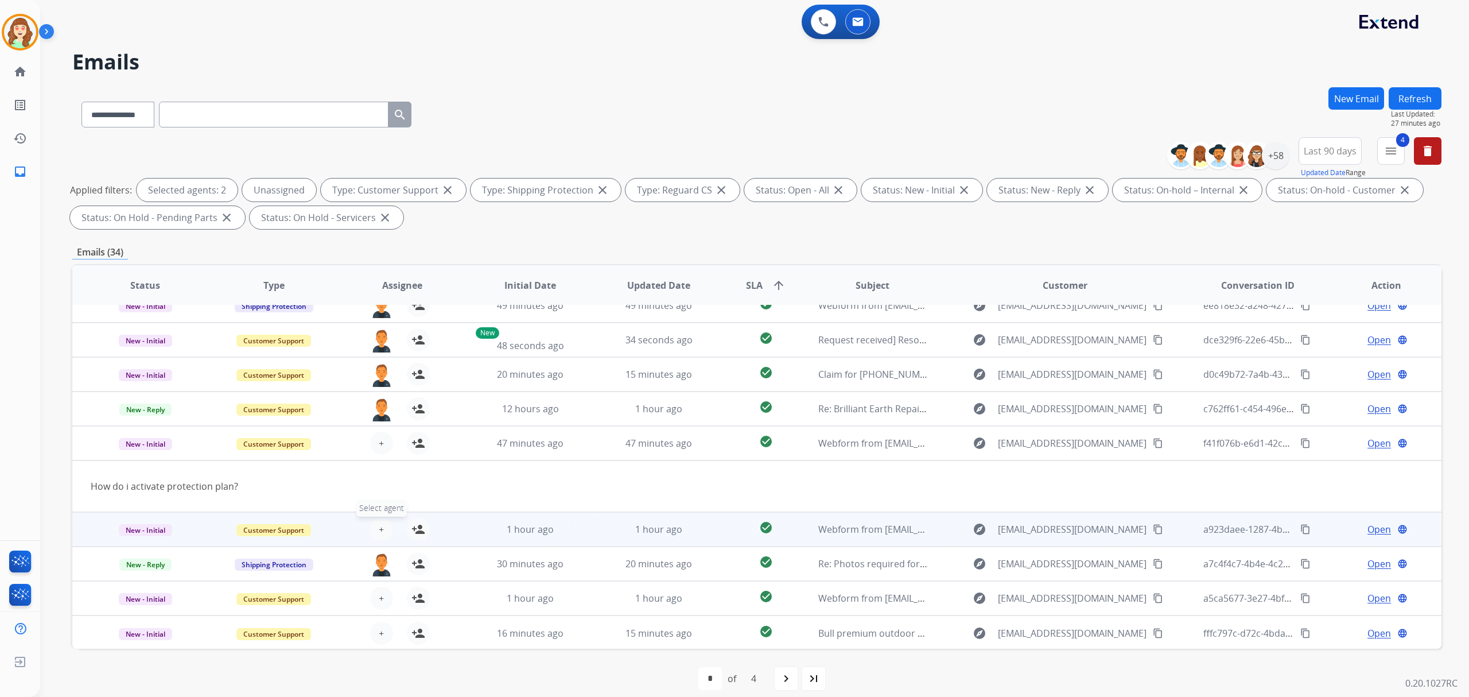
click at [386, 531] on button "+ Select agent" at bounding box center [381, 529] width 23 height 23
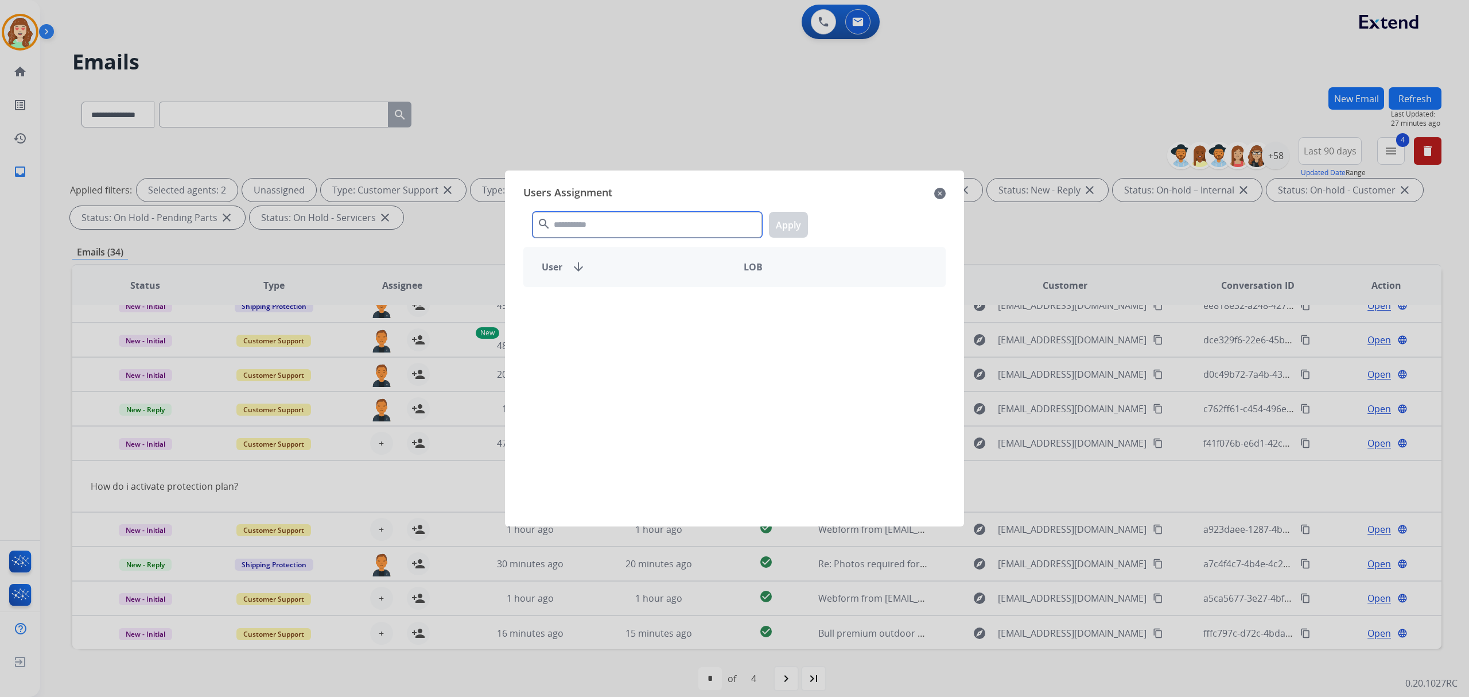
click at [632, 226] on input "text" at bounding box center [648, 225] width 230 height 26
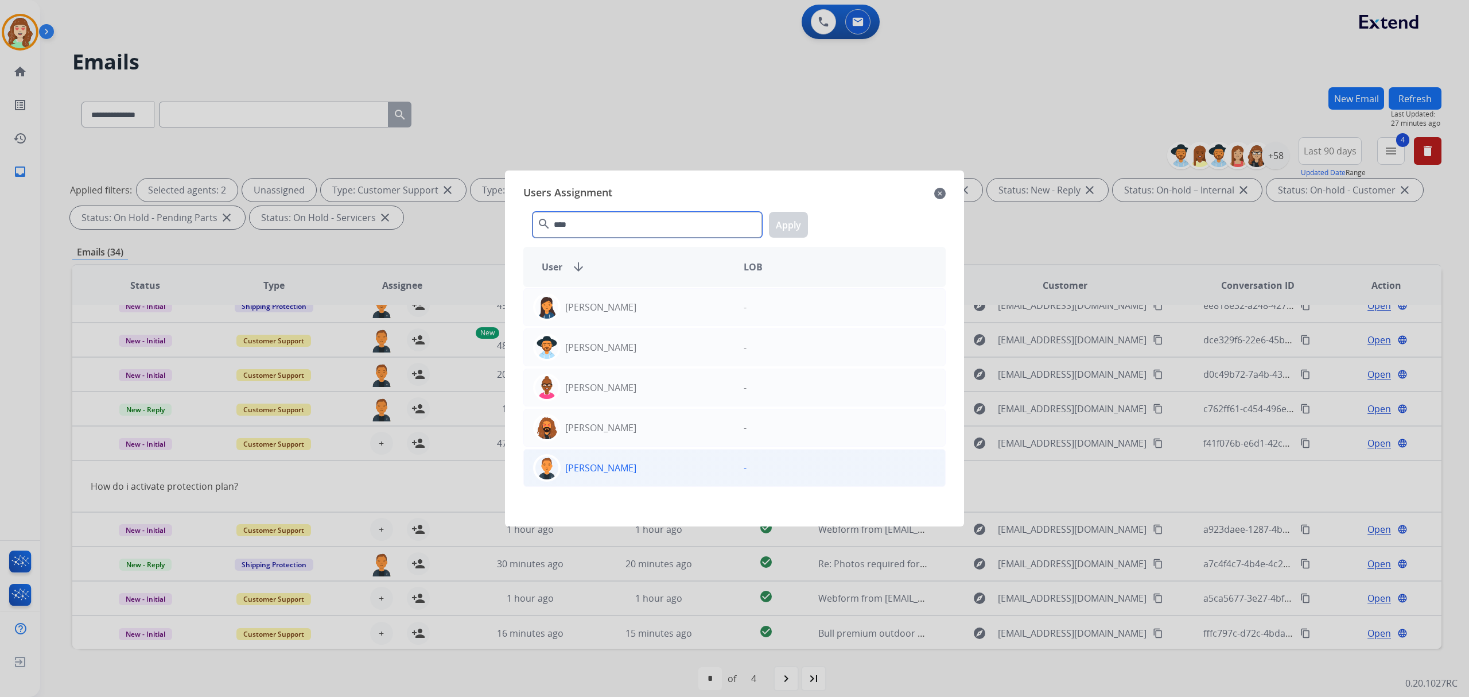
type input "****"
click at [629, 464] on div "[PERSON_NAME]" at bounding box center [629, 468] width 211 height 28
click at [788, 222] on button "Apply" at bounding box center [788, 225] width 39 height 26
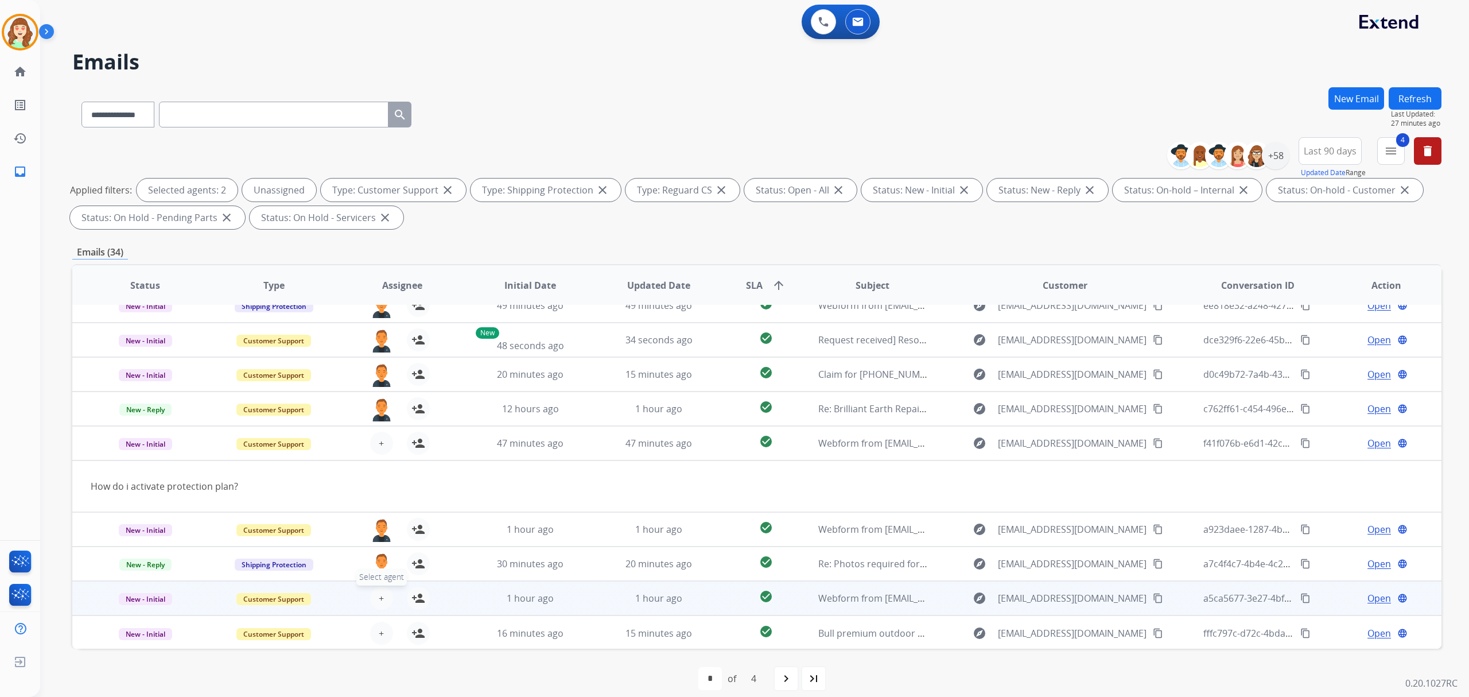
click at [384, 599] on button "+ Select agent" at bounding box center [381, 598] width 23 height 23
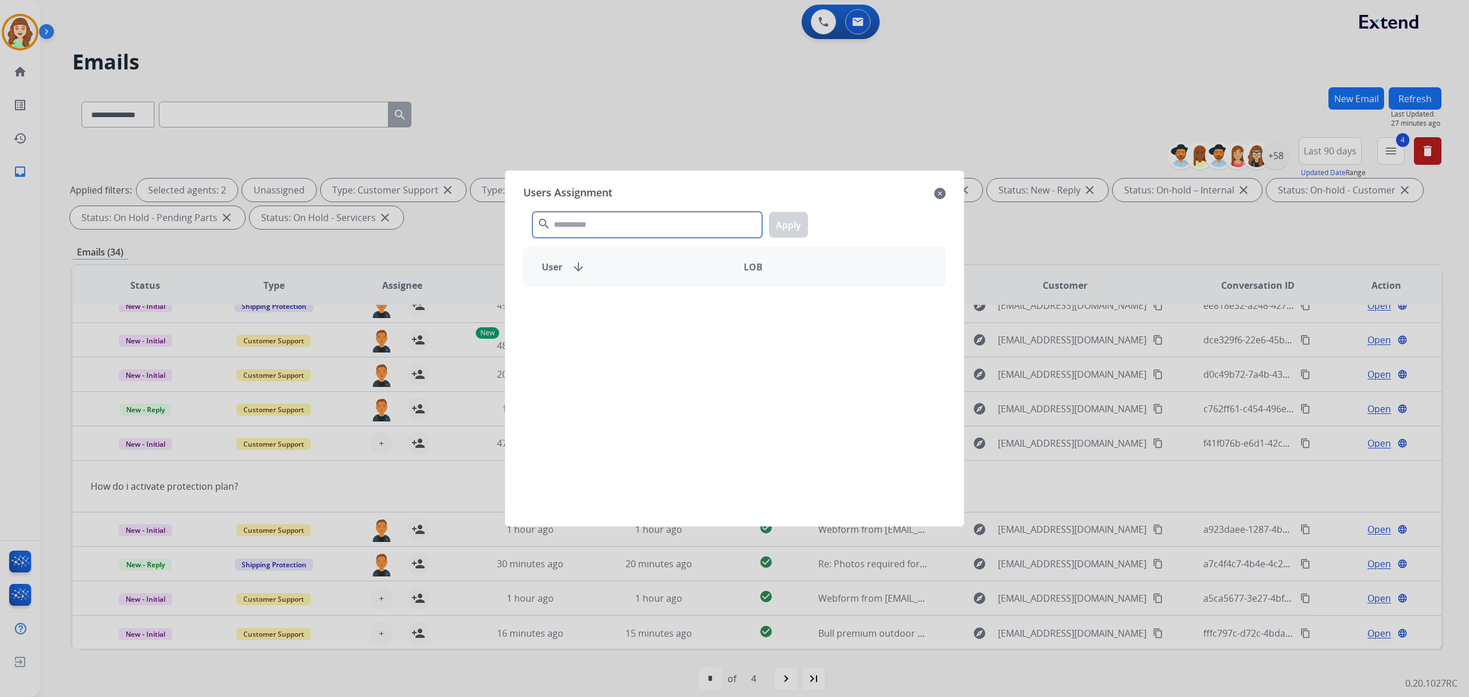
click at [625, 231] on input "text" at bounding box center [648, 225] width 230 height 26
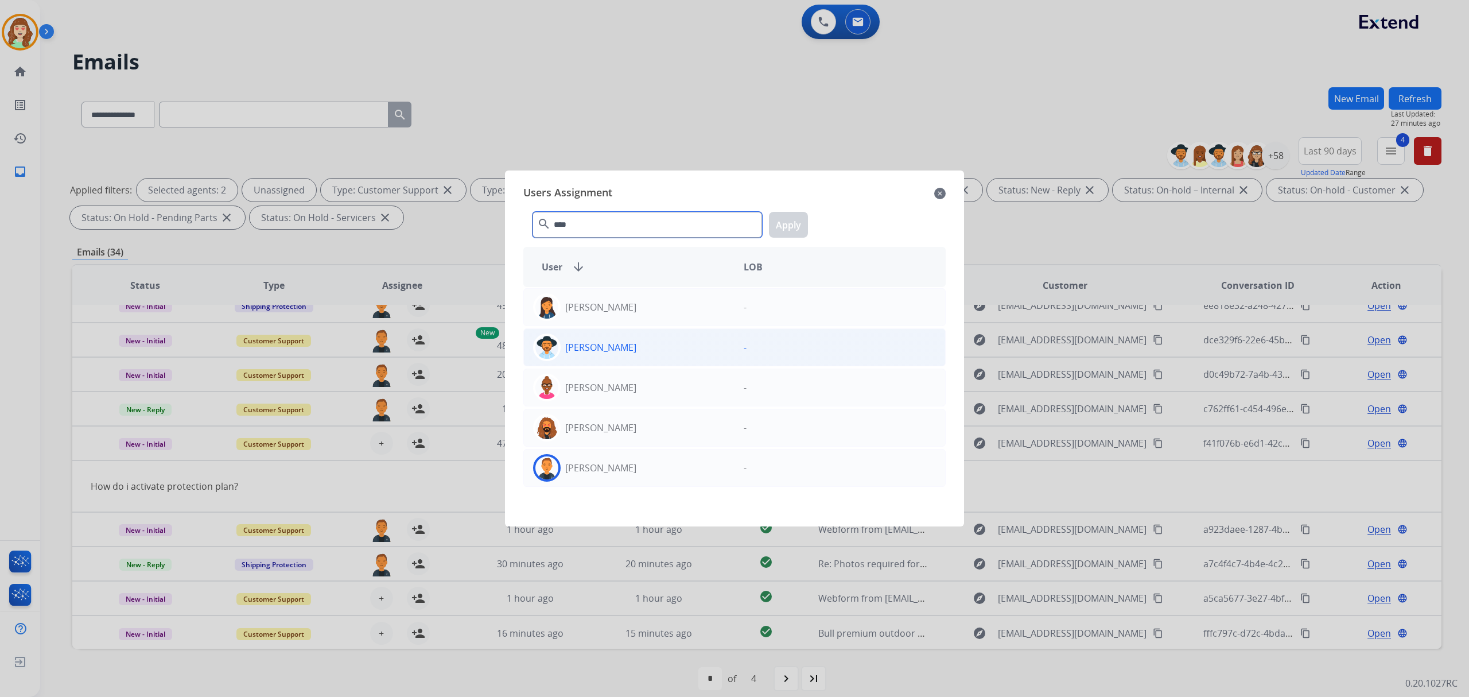
type input "****"
click at [646, 471] on div "[PERSON_NAME]" at bounding box center [629, 468] width 211 height 28
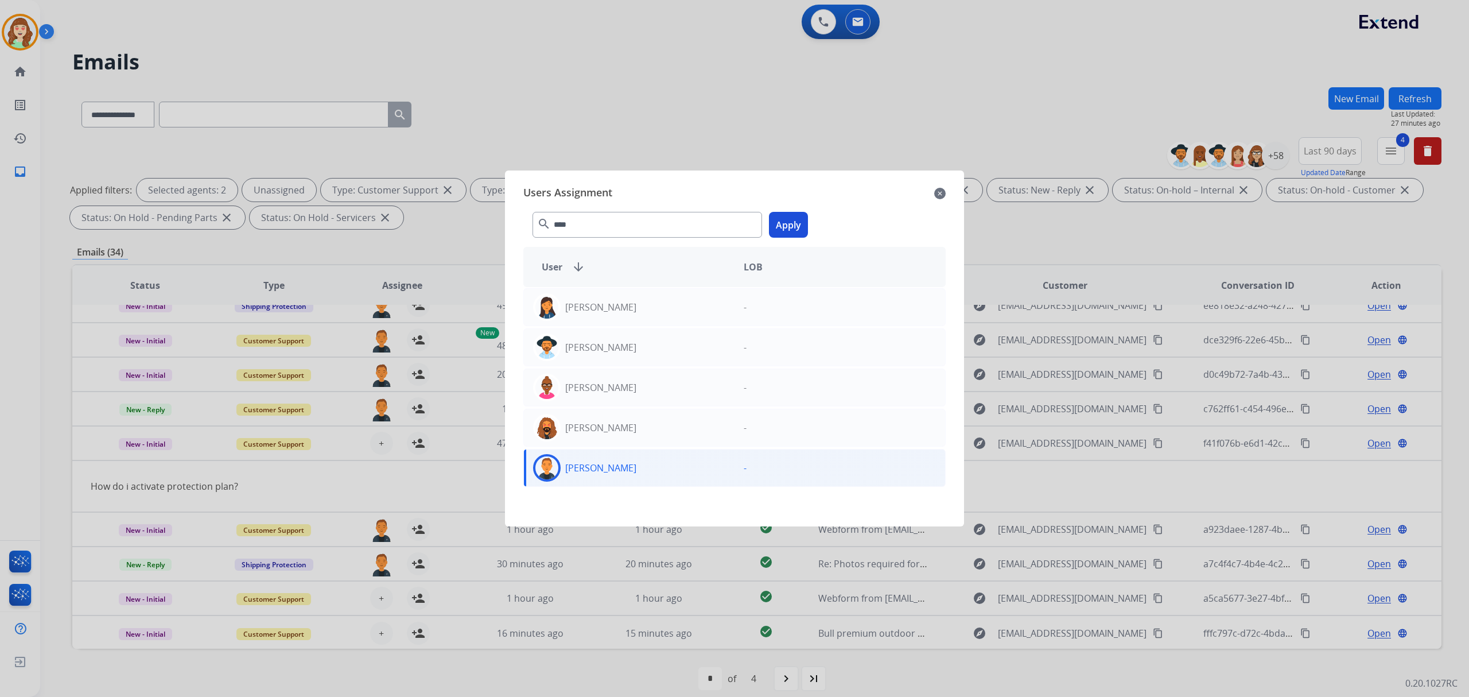
click at [788, 215] on button "Apply" at bounding box center [788, 225] width 39 height 26
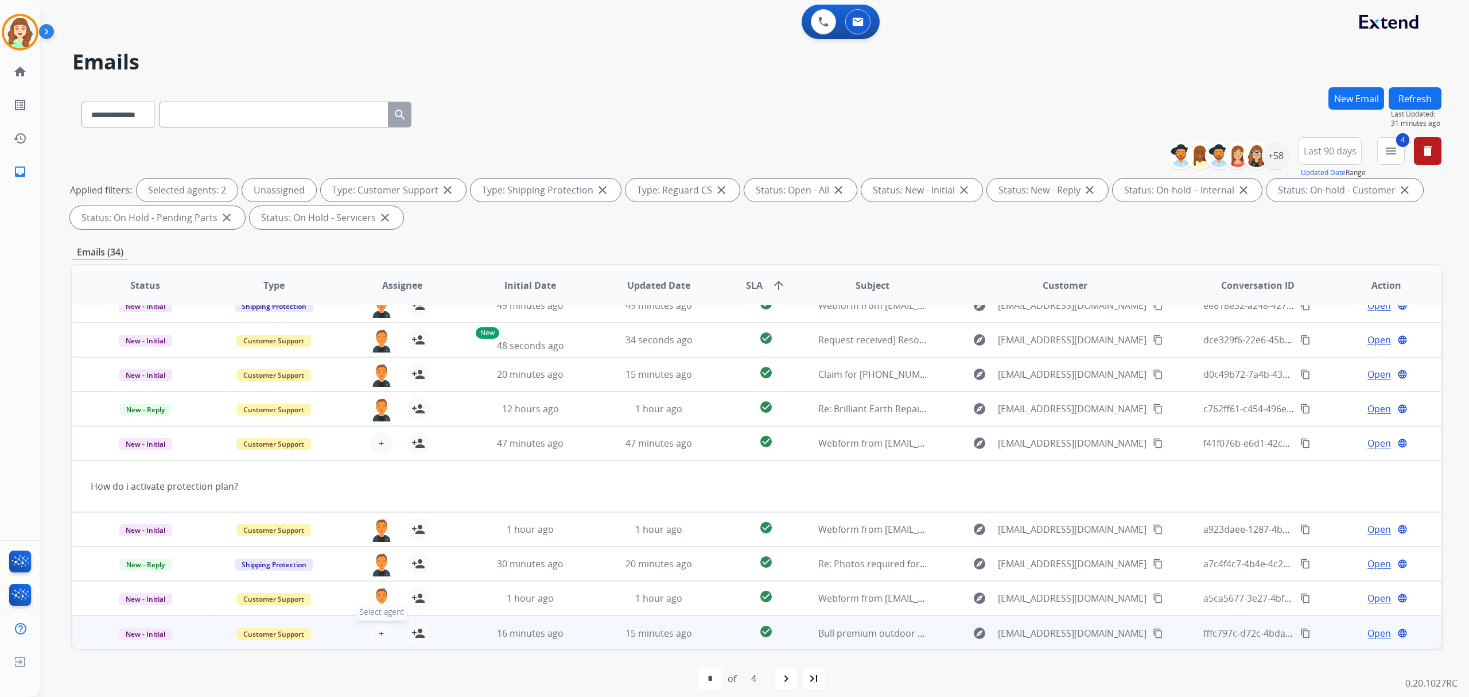
click at [387, 637] on button "+ Select agent" at bounding box center [381, 633] width 23 height 23
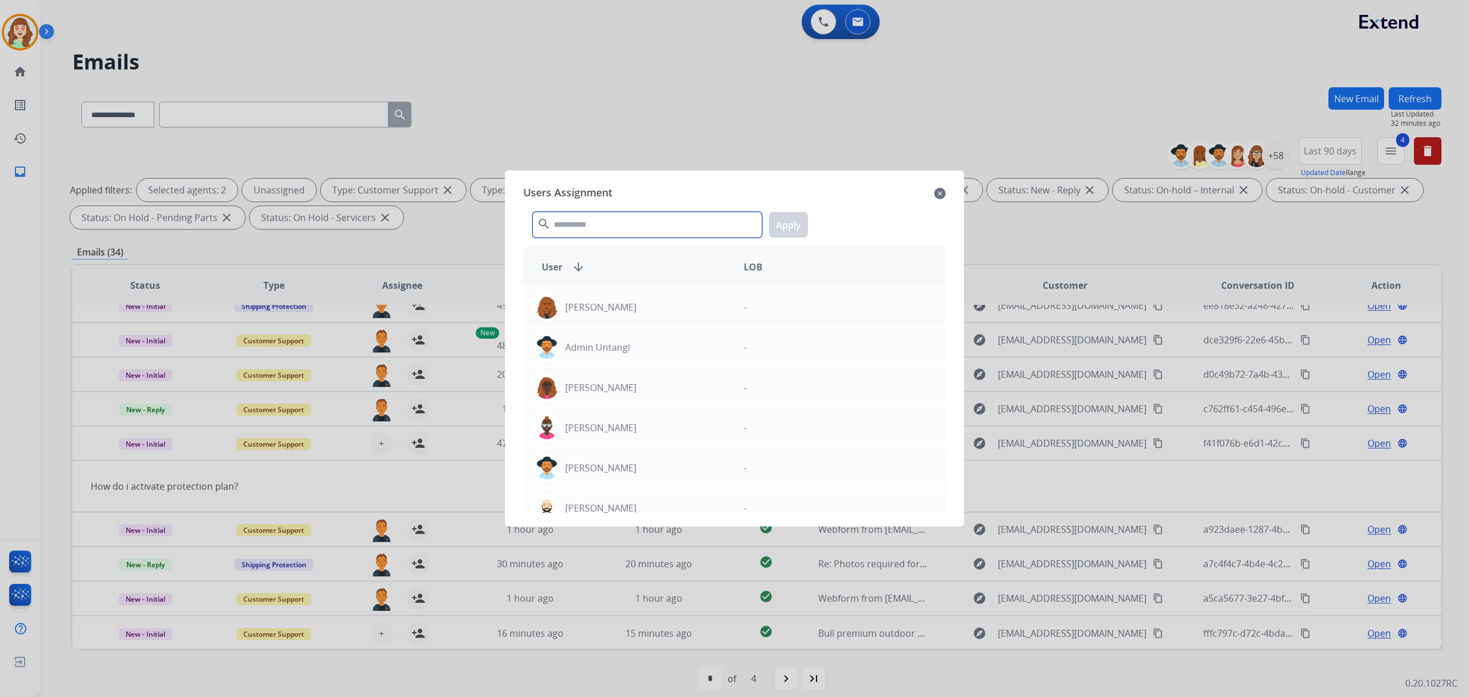
click at [631, 225] on input "text" at bounding box center [648, 225] width 230 height 26
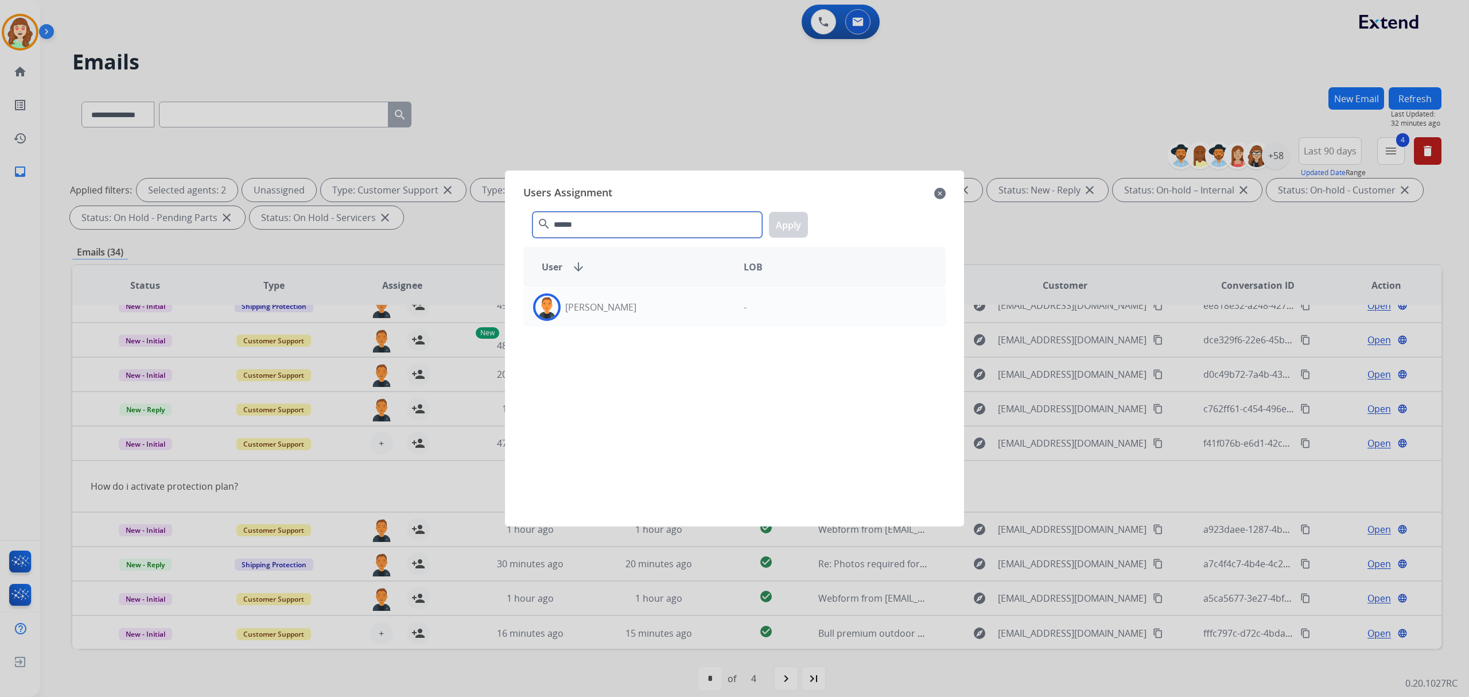
type input "******"
click at [691, 313] on div "[PERSON_NAME]" at bounding box center [629, 307] width 211 height 28
click at [800, 215] on button "Apply" at bounding box center [788, 225] width 39 height 26
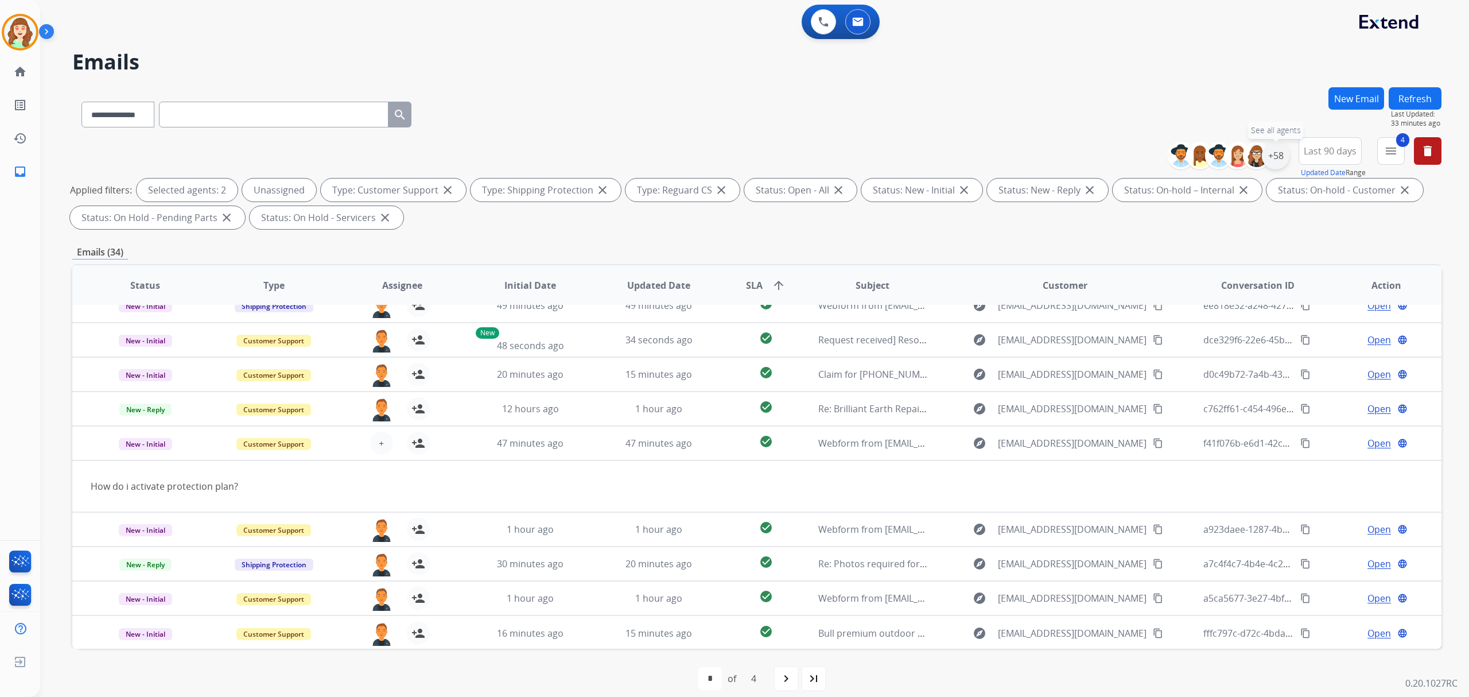
click at [1270, 150] on div "+58" at bounding box center [1276, 156] width 28 height 28
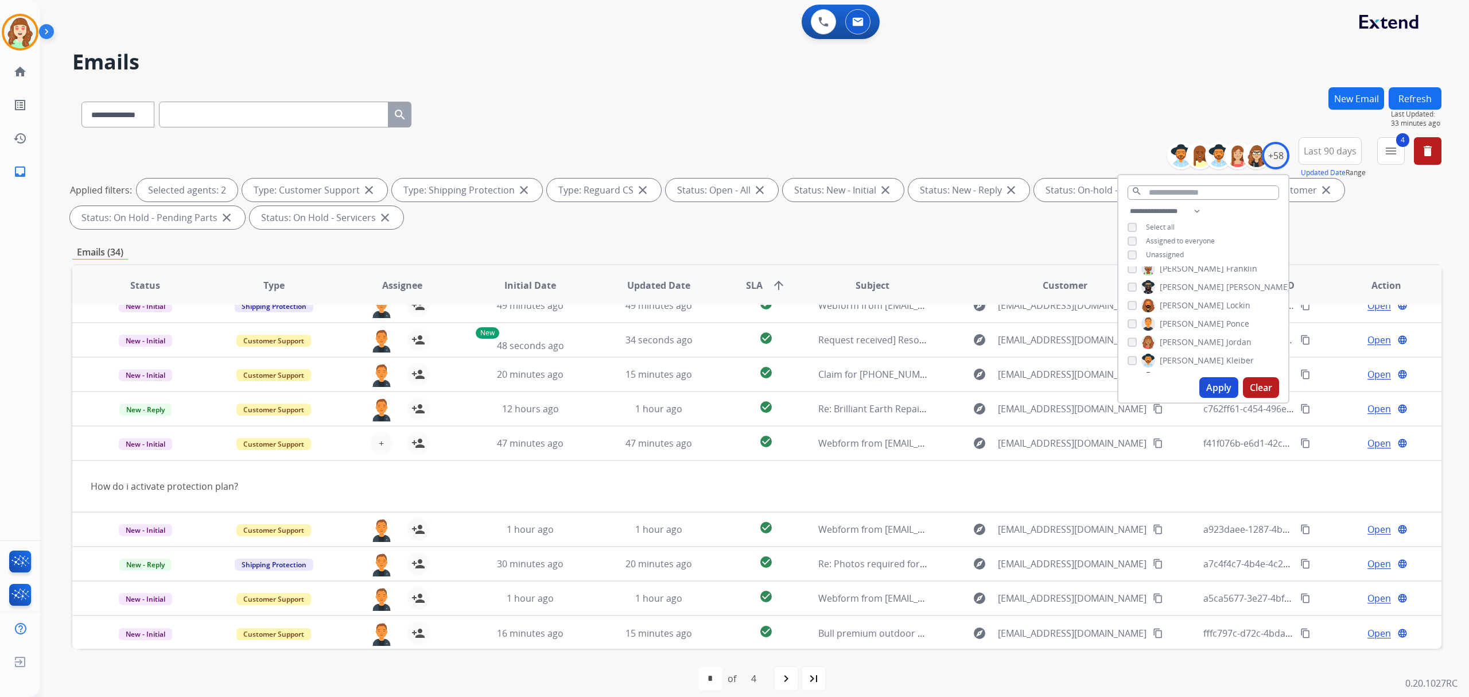
drag, startPoint x: 1227, startPoint y: 386, endPoint x: 1087, endPoint y: 396, distance: 141.0
click at [1227, 386] on button "Apply" at bounding box center [1219, 387] width 39 height 21
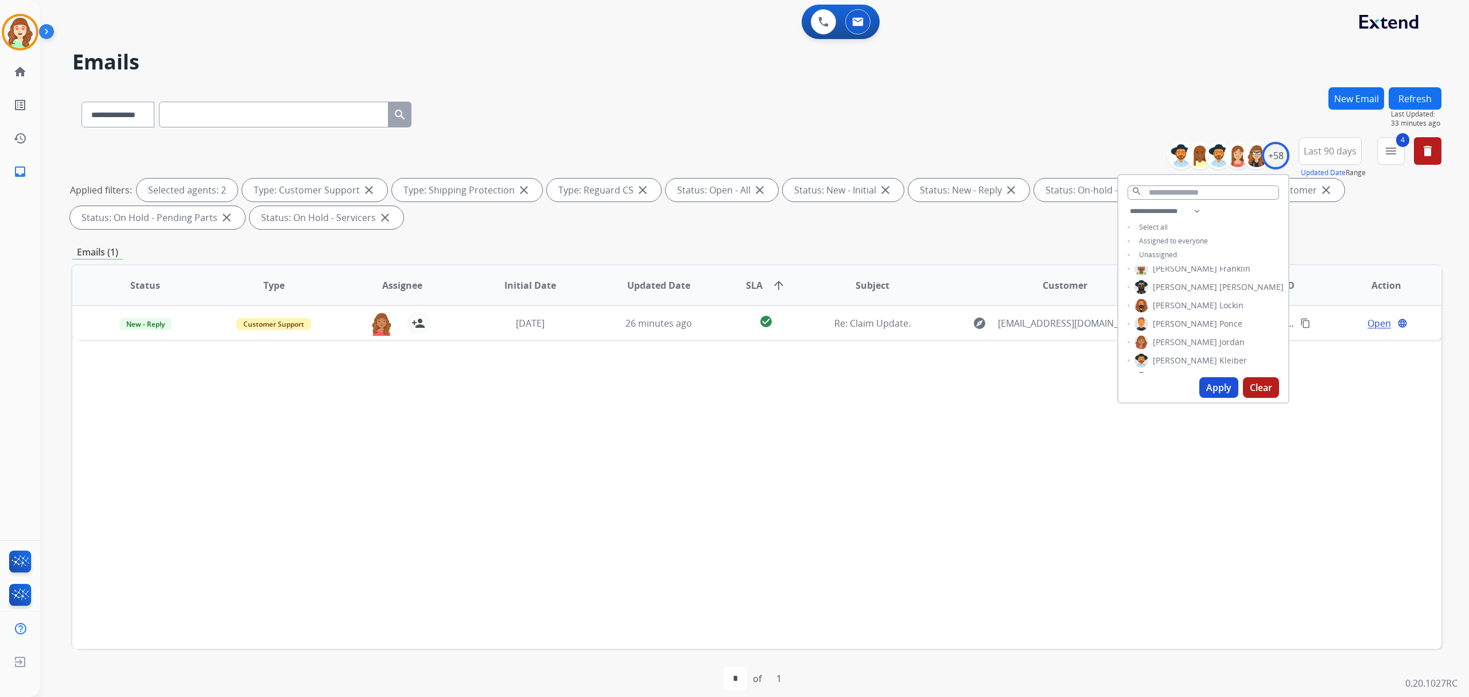
scroll to position [0, 0]
click at [1220, 393] on button "Apply" at bounding box center [1219, 387] width 39 height 21
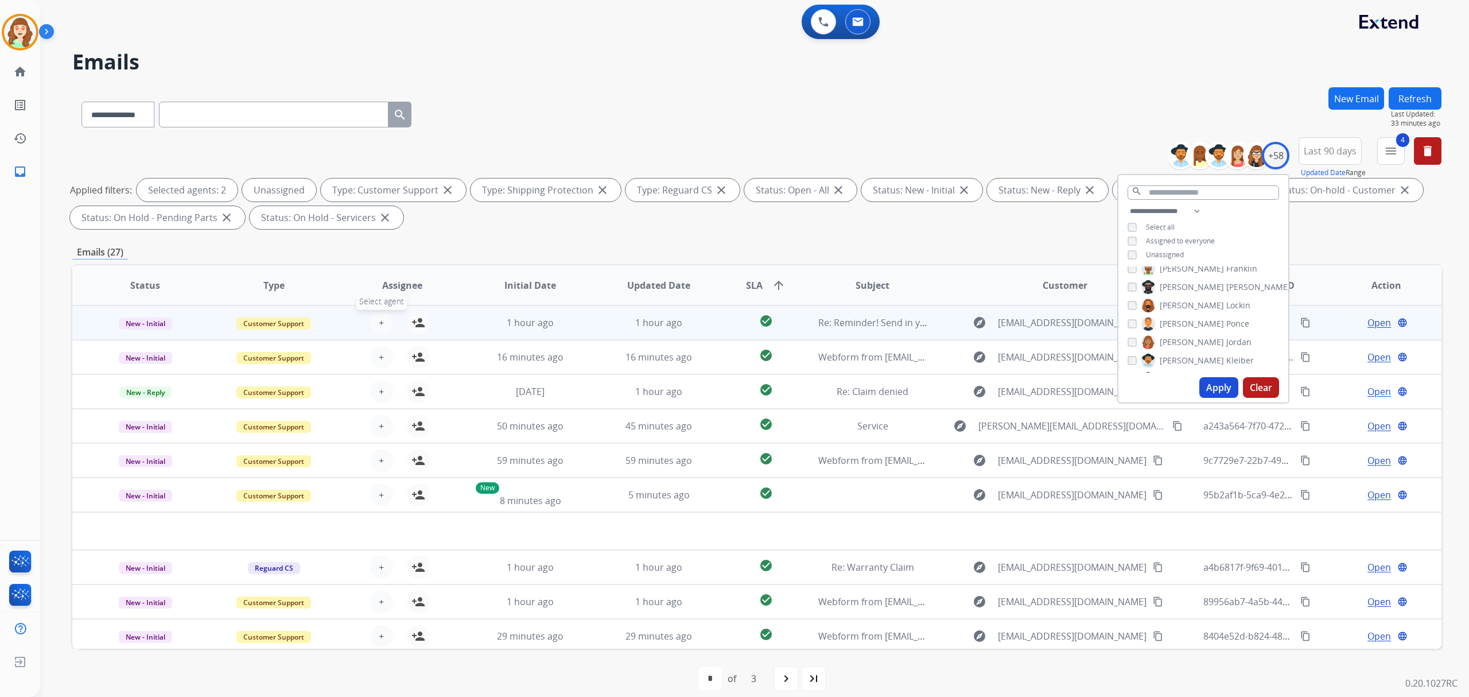
click at [379, 324] on span "+" at bounding box center [381, 323] width 5 height 14
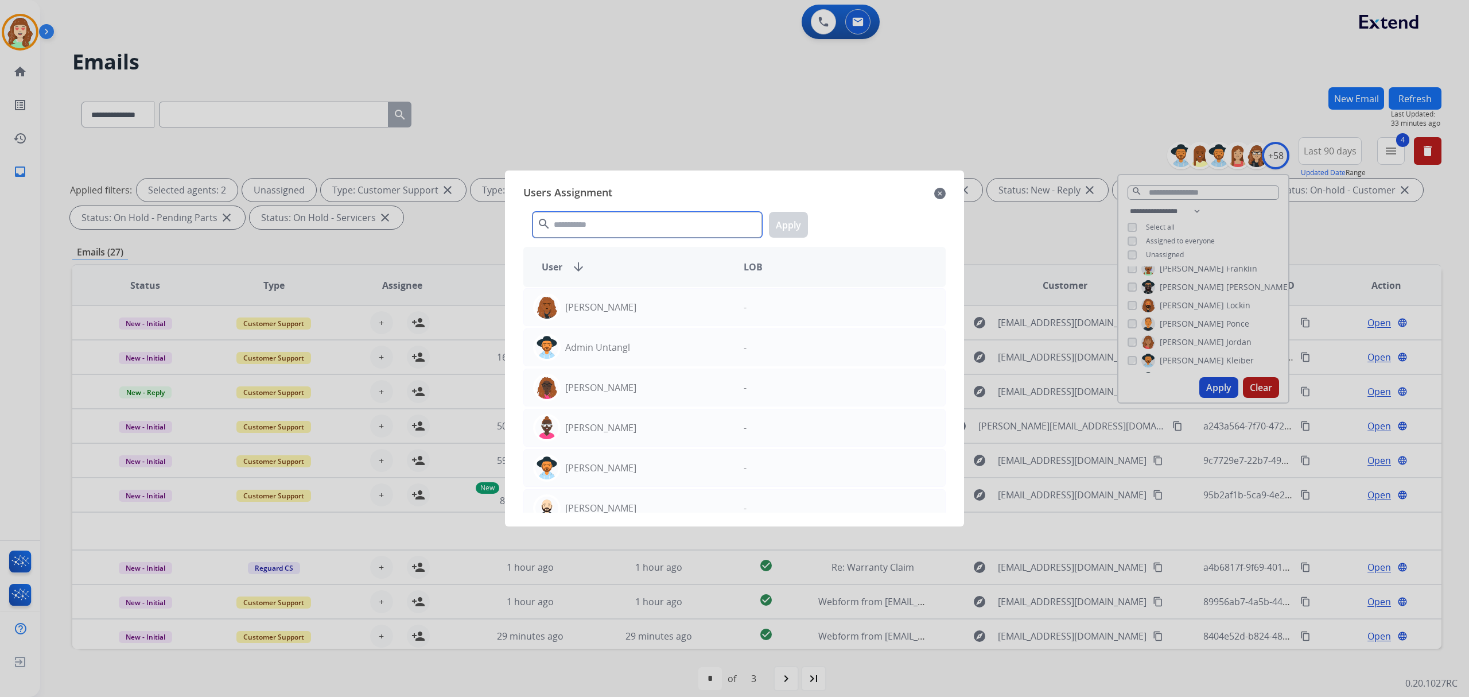
click at [696, 220] on input "text" at bounding box center [648, 225] width 230 height 26
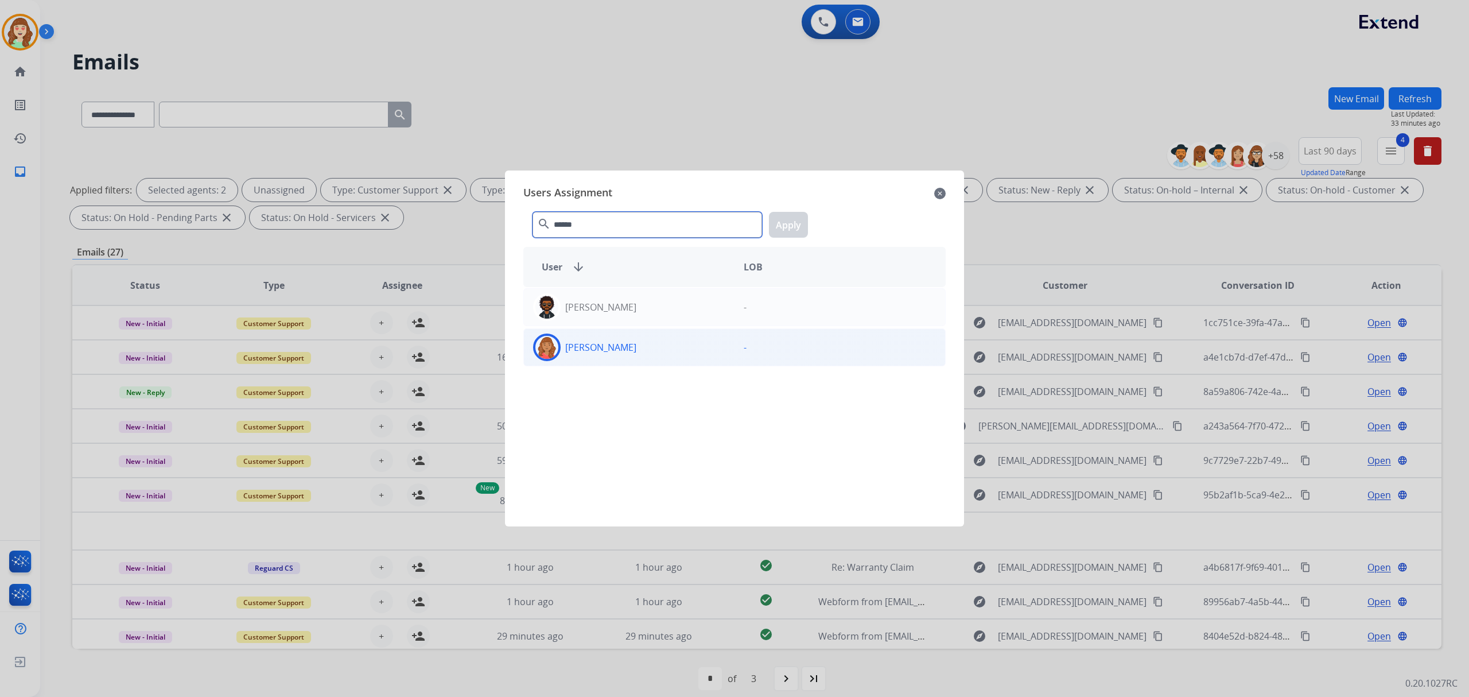
type input "******"
click at [682, 342] on div "[PERSON_NAME]" at bounding box center [629, 347] width 211 height 28
click at [786, 221] on button "Apply" at bounding box center [788, 225] width 39 height 26
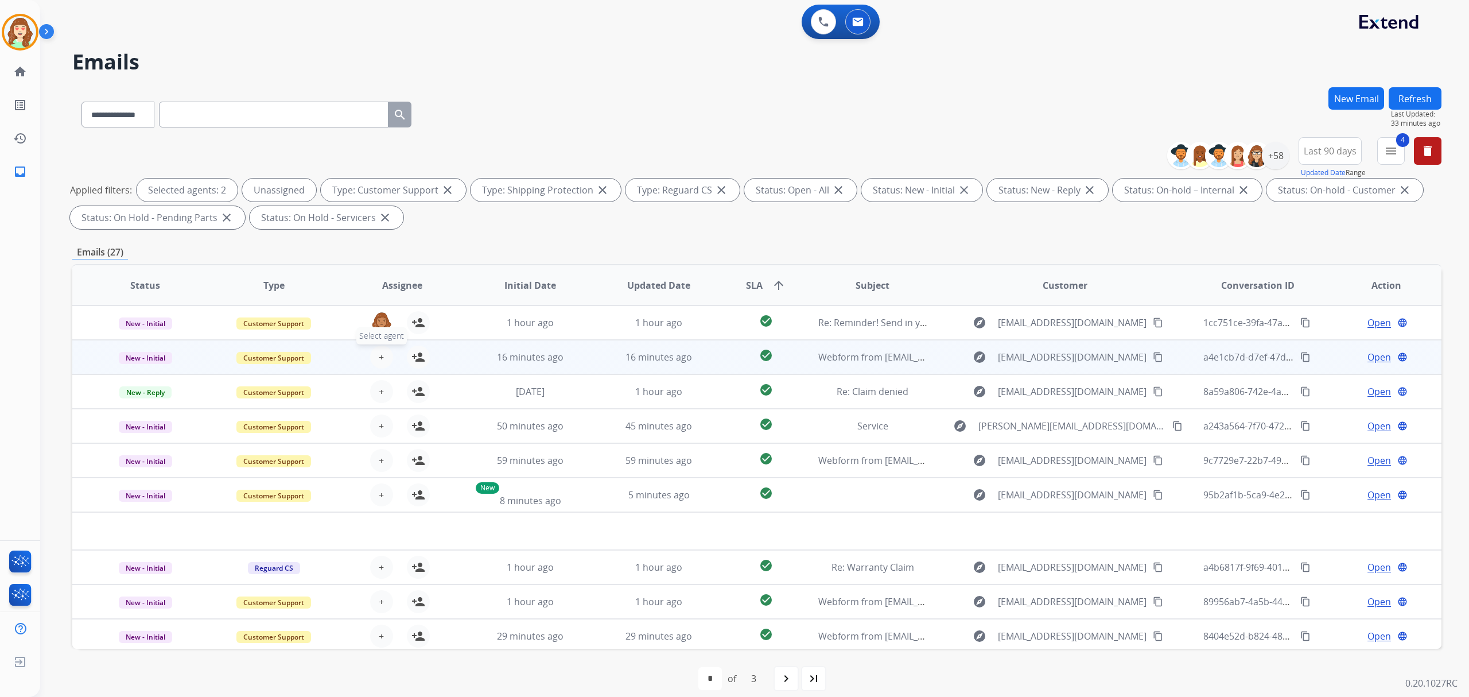
click at [380, 357] on span "+" at bounding box center [381, 357] width 5 height 14
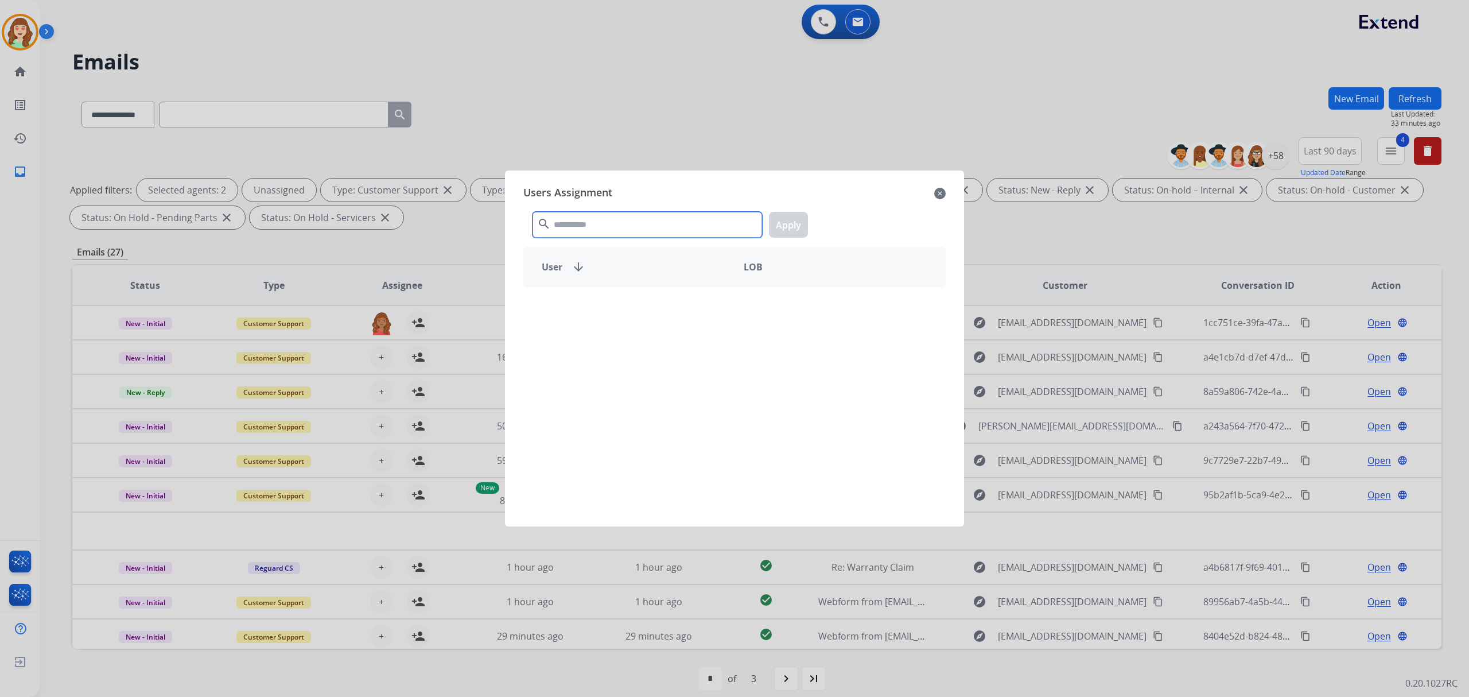
drag, startPoint x: 644, startPoint y: 223, endPoint x: 637, endPoint y: 220, distance: 7.5
click at [644, 223] on input "text" at bounding box center [648, 225] width 230 height 26
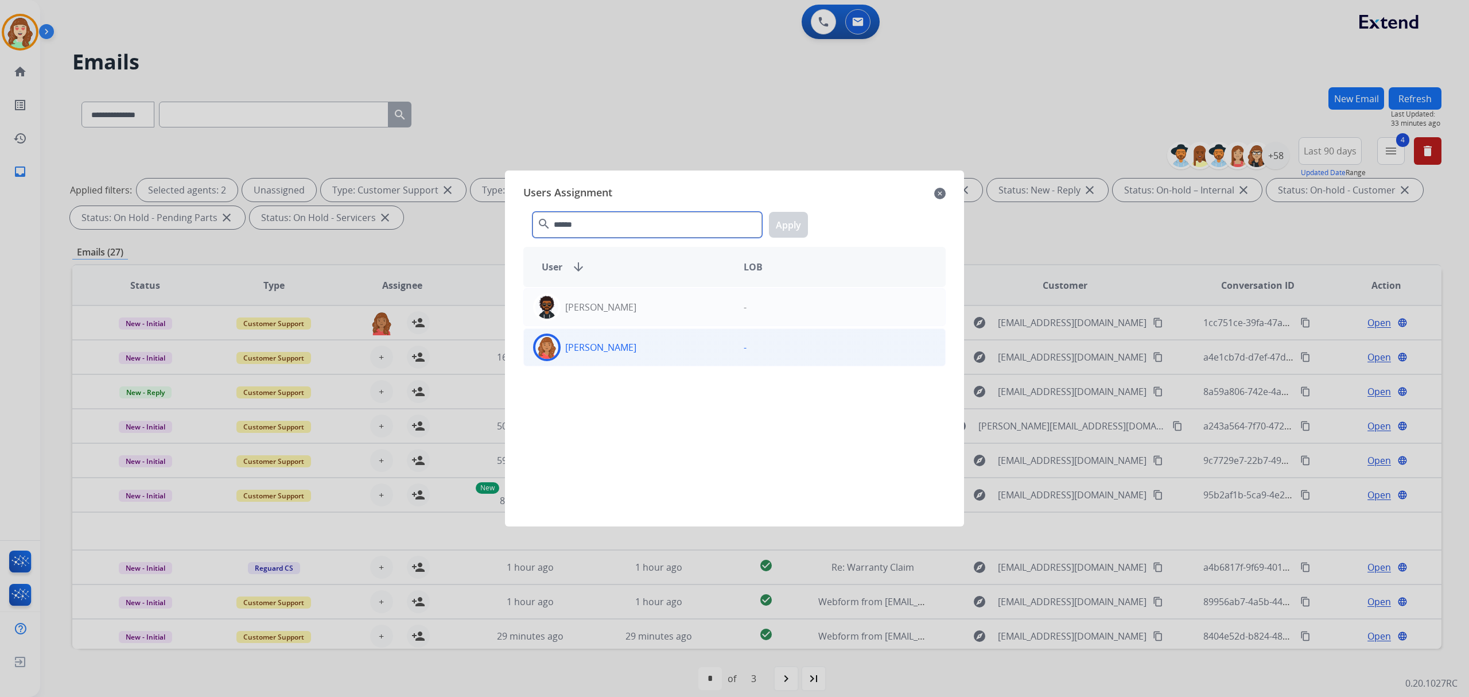
type input "******"
click at [667, 354] on div "[PERSON_NAME]" at bounding box center [629, 347] width 211 height 28
drag, startPoint x: 790, startPoint y: 215, endPoint x: 783, endPoint y: 221, distance: 9.8
click at [790, 214] on button "Apply" at bounding box center [788, 225] width 39 height 26
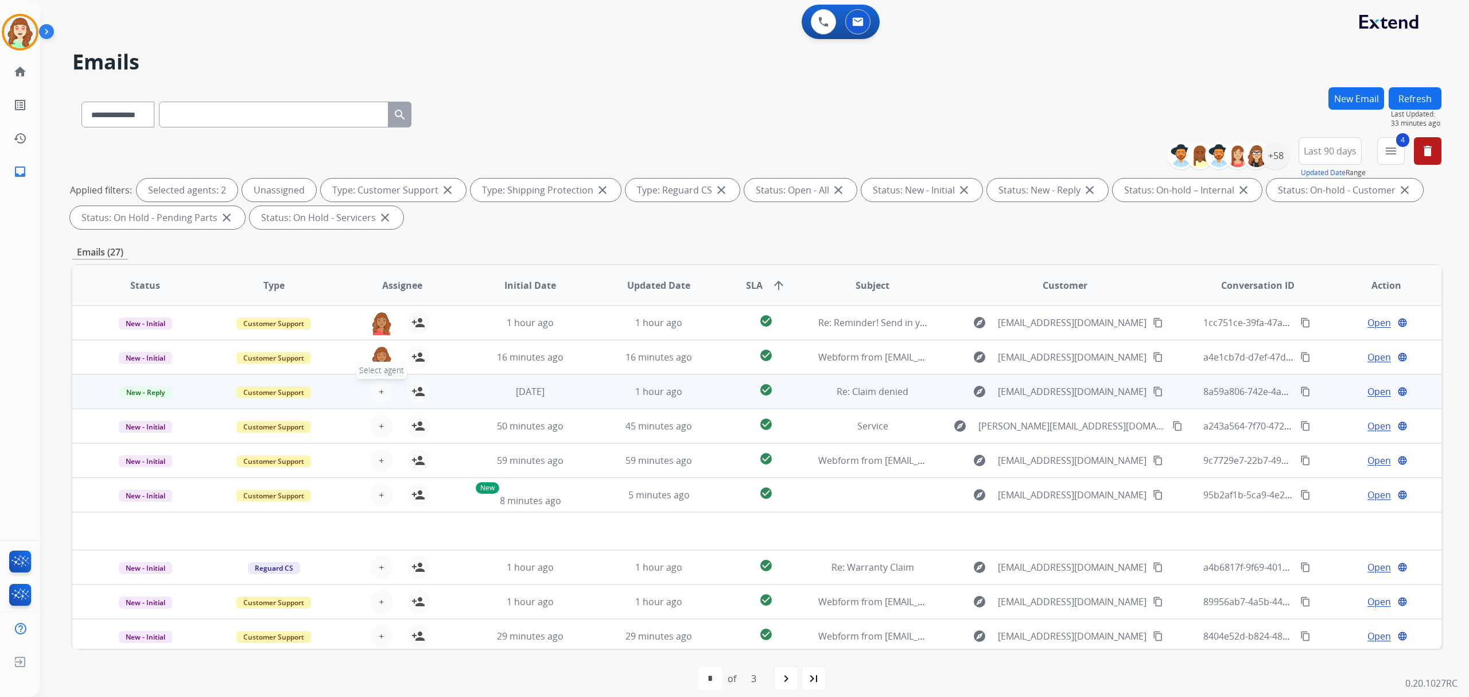
click at [380, 388] on span "+" at bounding box center [381, 392] width 5 height 14
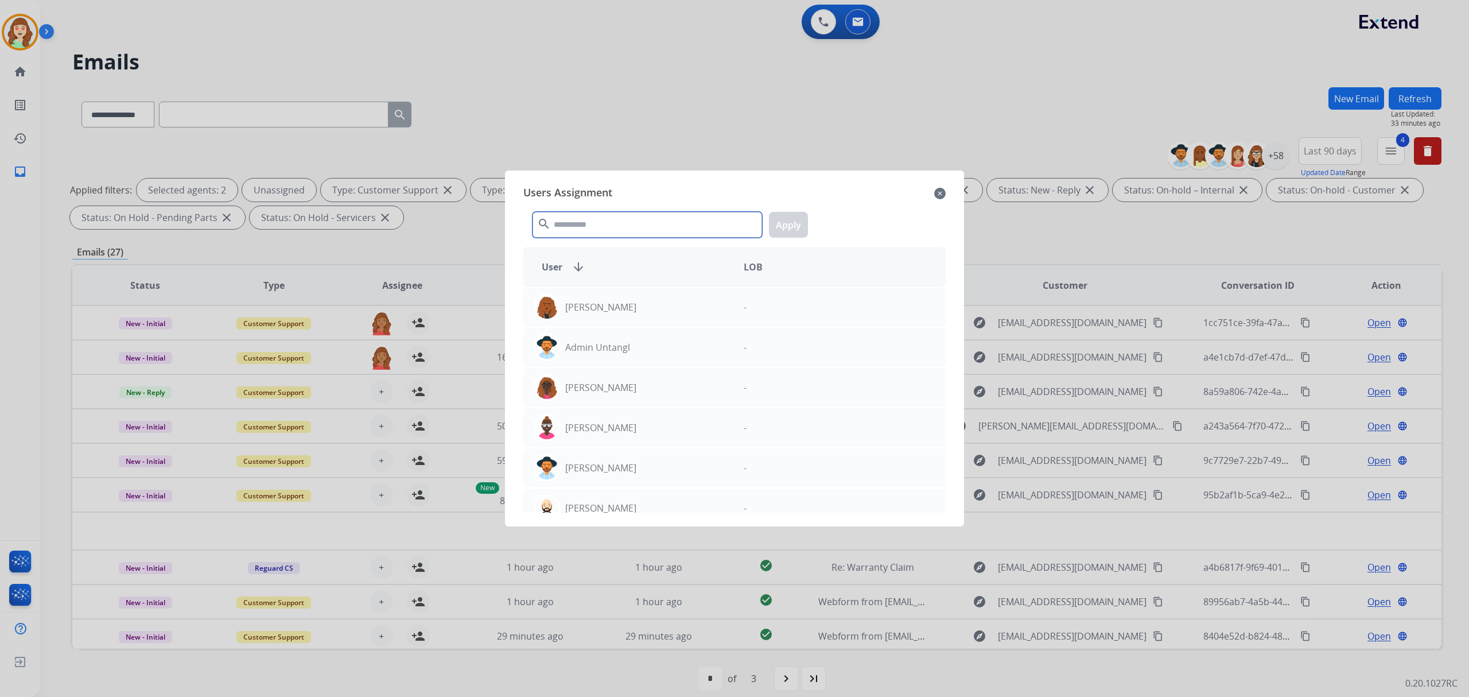
click at [600, 214] on input "text" at bounding box center [648, 225] width 230 height 26
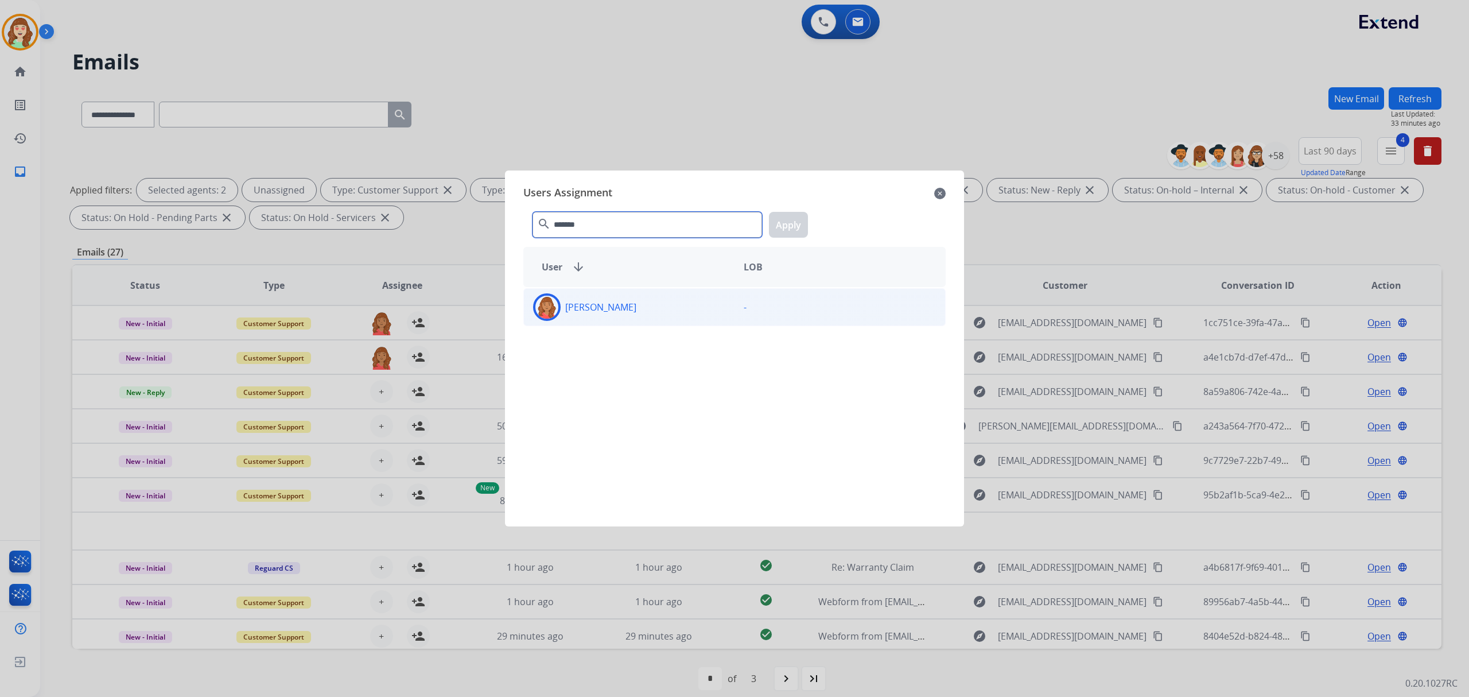
type input "*******"
click at [655, 306] on div "[PERSON_NAME]" at bounding box center [629, 307] width 211 height 28
click at [804, 219] on button "Apply" at bounding box center [788, 225] width 39 height 26
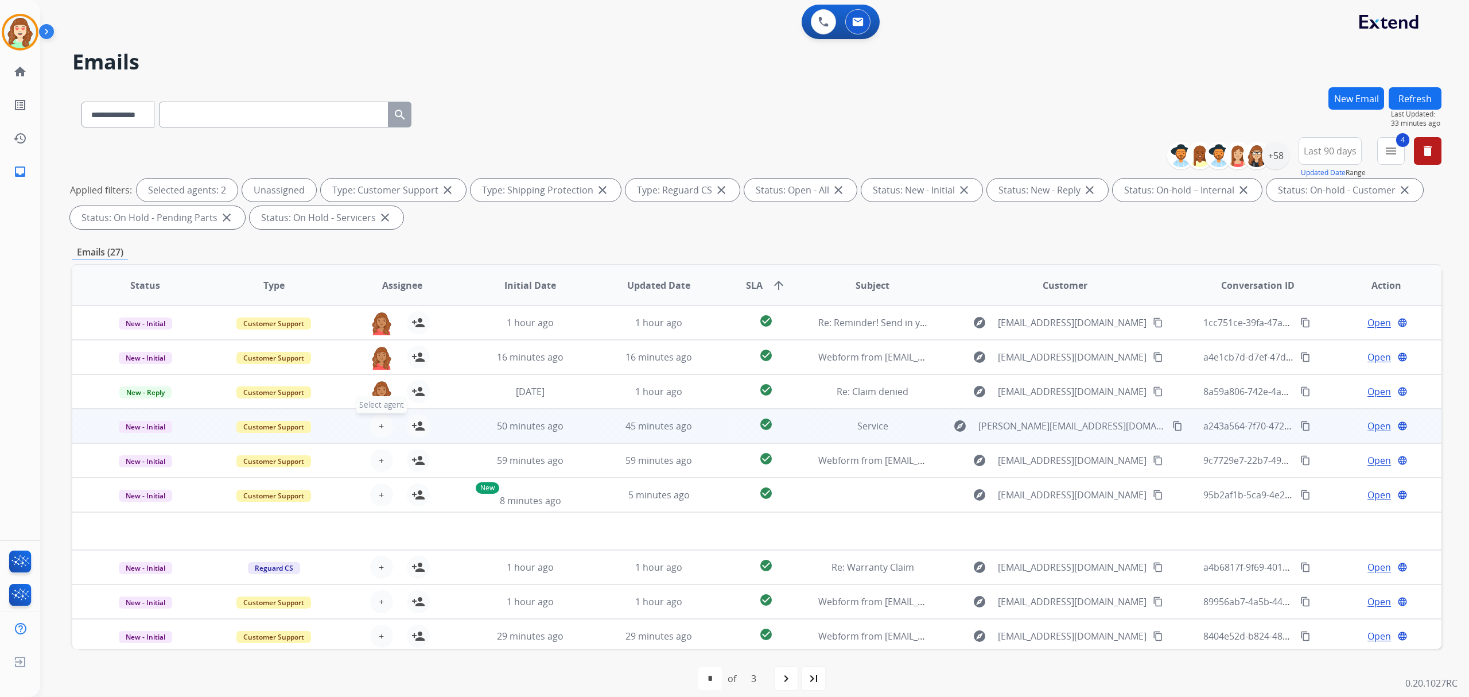
click at [375, 430] on button "+ Select agent" at bounding box center [381, 425] width 23 height 23
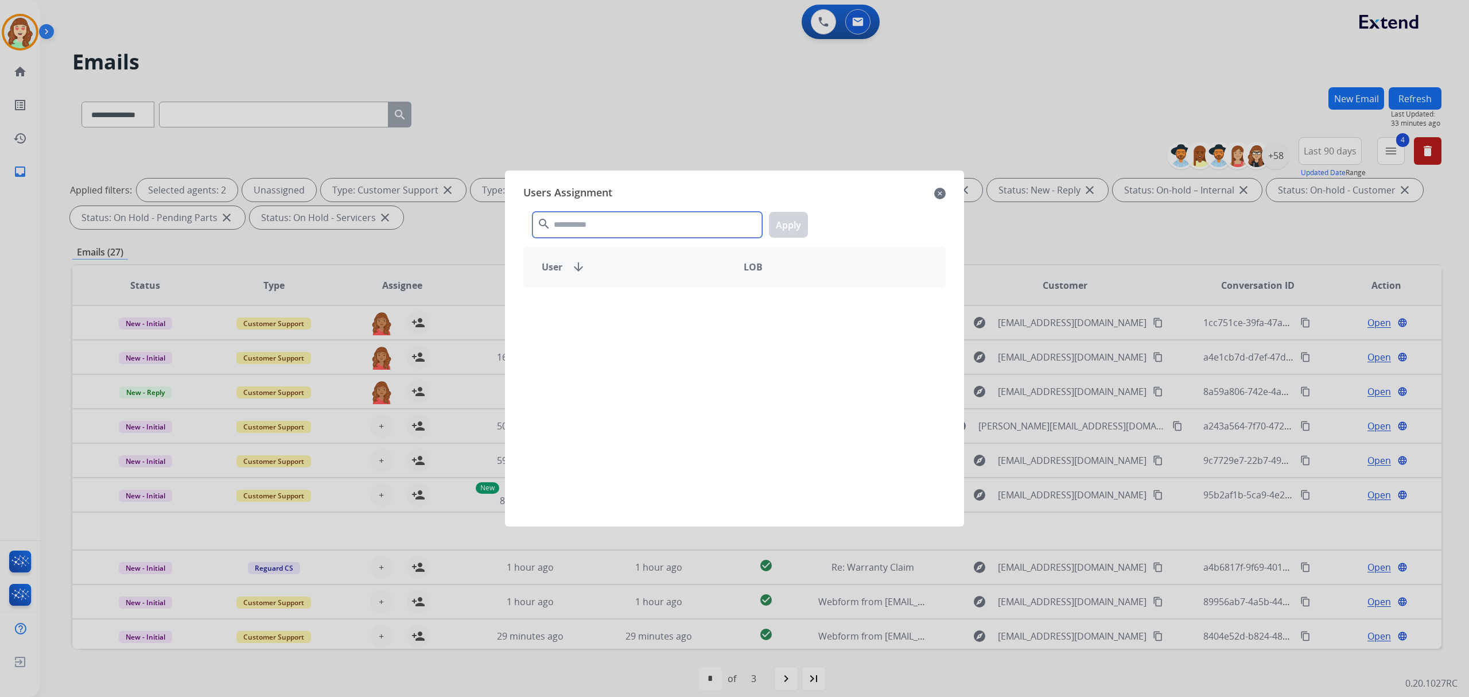
click at [585, 230] on input "text" at bounding box center [648, 225] width 230 height 26
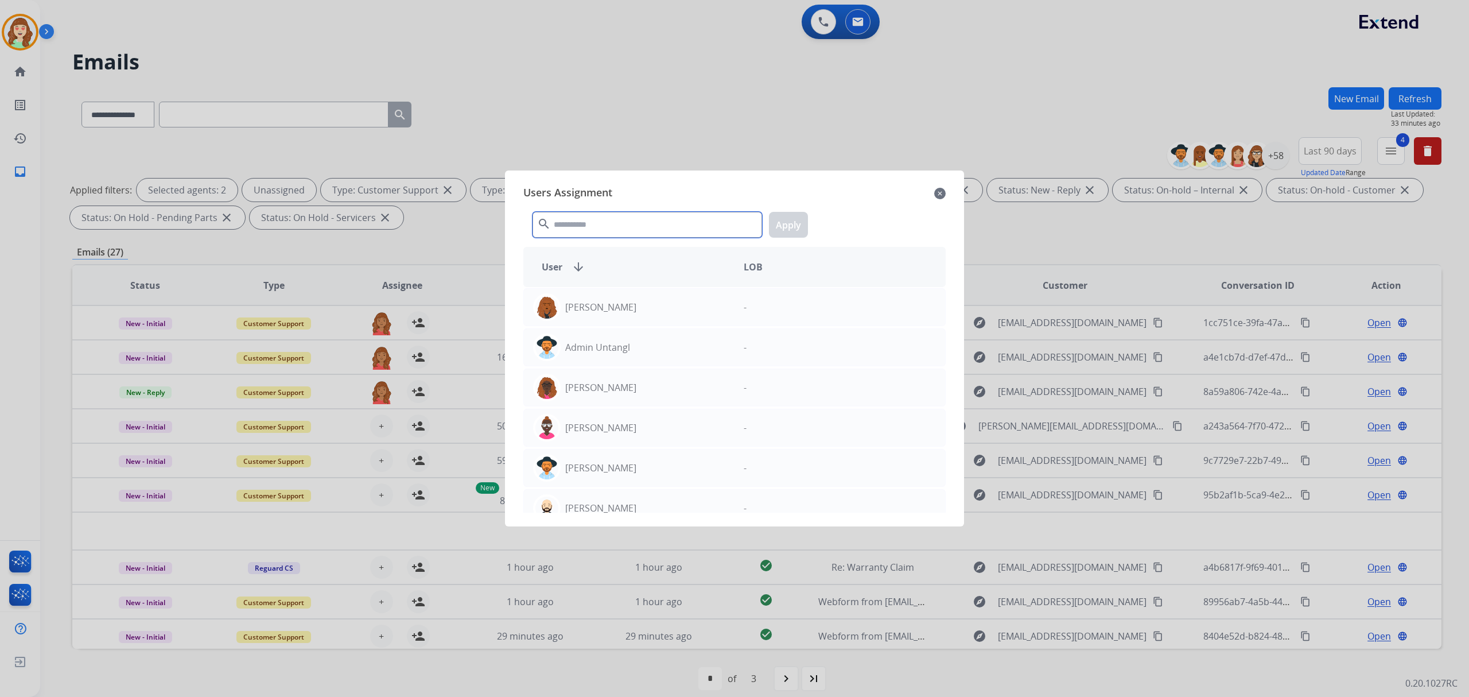
type input "*"
drag, startPoint x: 597, startPoint y: 221, endPoint x: 421, endPoint y: 159, distance: 186.8
click at [602, 222] on input "text" at bounding box center [648, 225] width 230 height 26
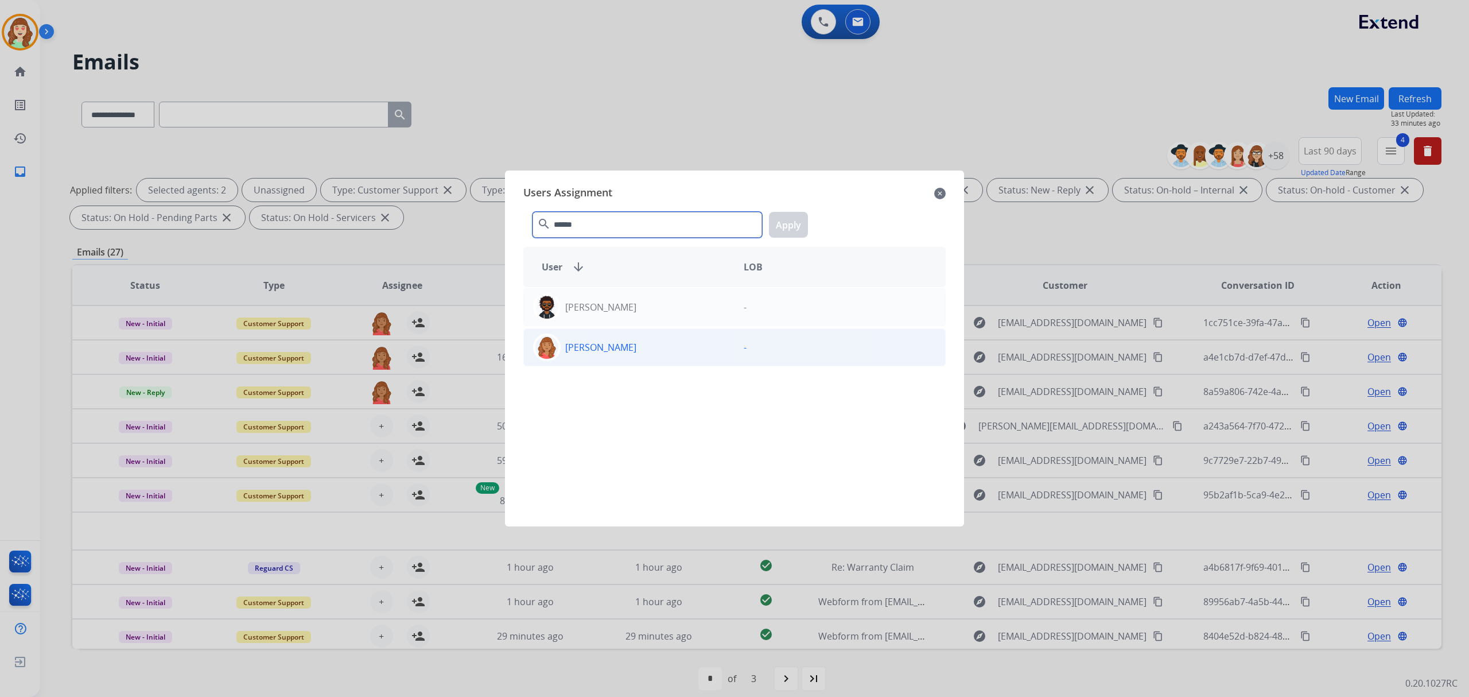
type input "******"
click at [688, 355] on div "[PERSON_NAME]" at bounding box center [629, 347] width 211 height 28
drag, startPoint x: 789, startPoint y: 221, endPoint x: 462, endPoint y: 393, distance: 368.9
click at [784, 226] on button "Apply" at bounding box center [788, 225] width 39 height 26
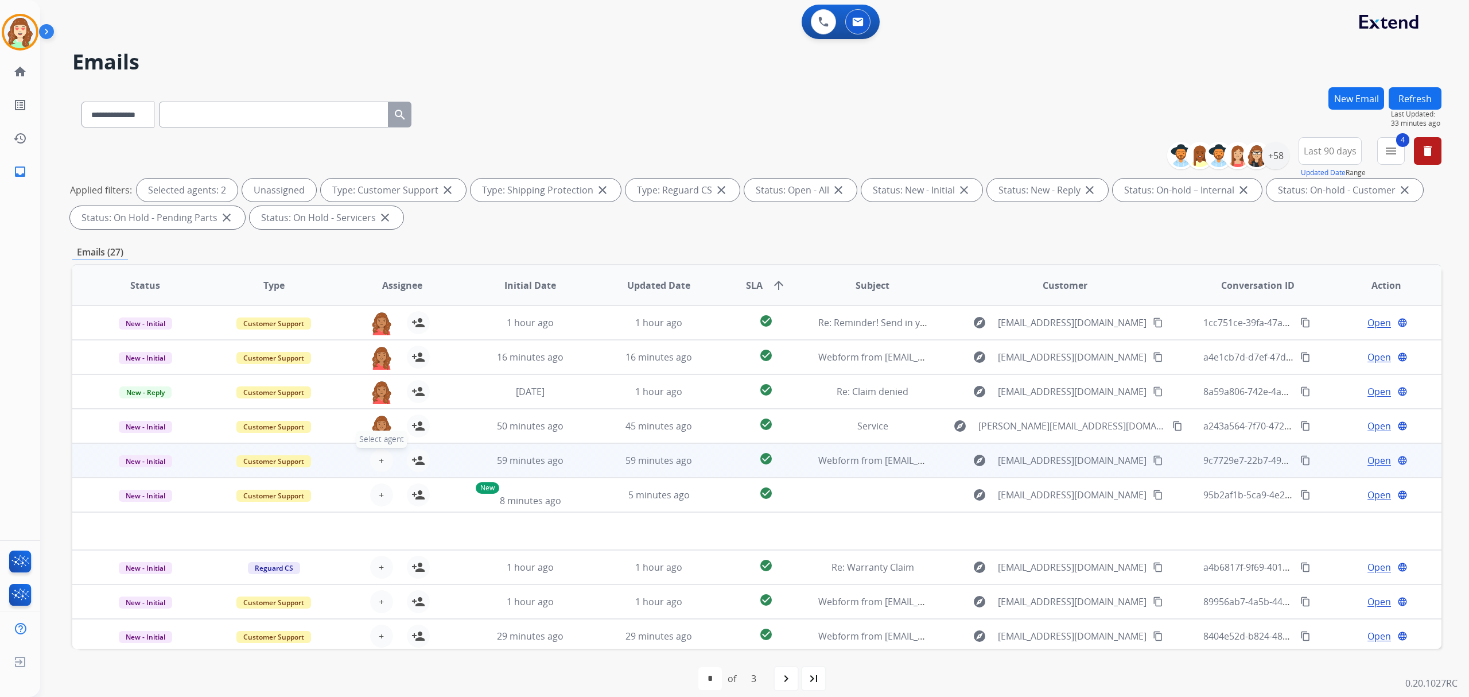
click at [379, 464] on span "+" at bounding box center [381, 460] width 5 height 14
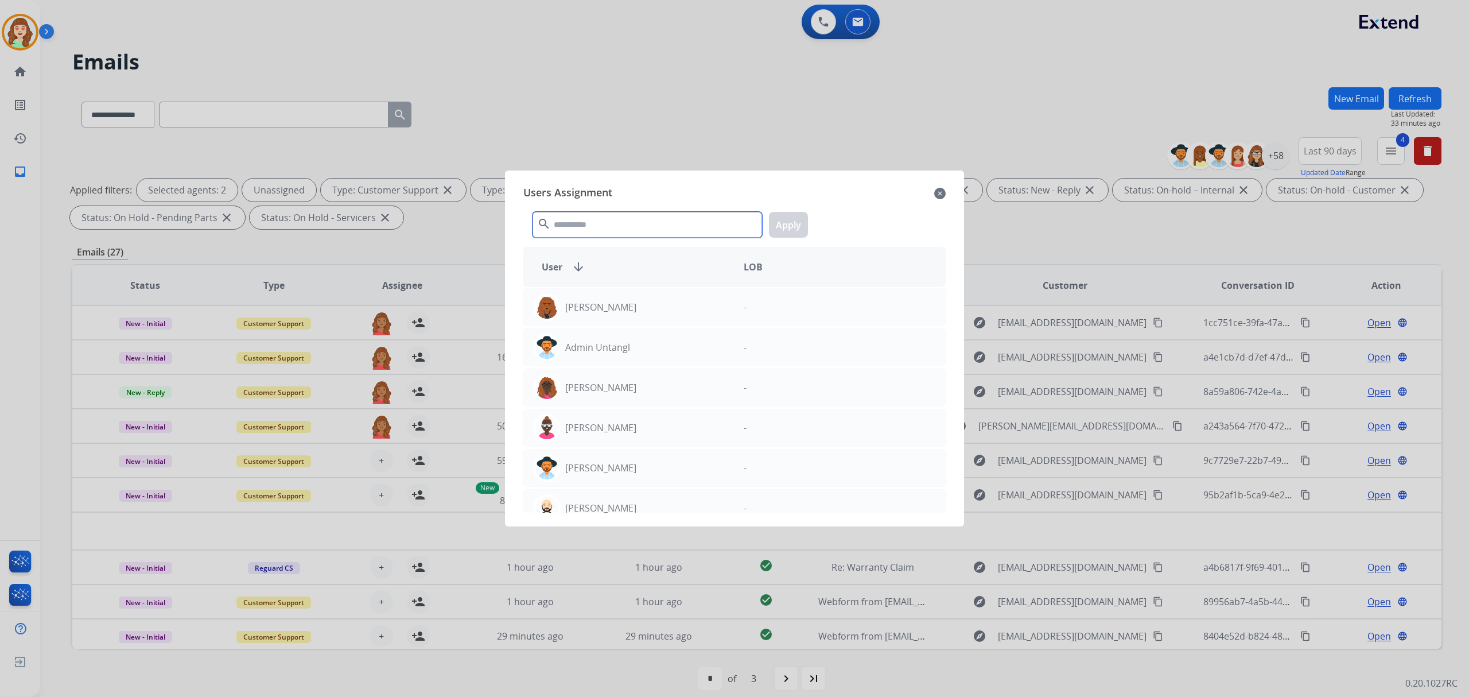
click at [626, 214] on input "text" at bounding box center [648, 225] width 230 height 26
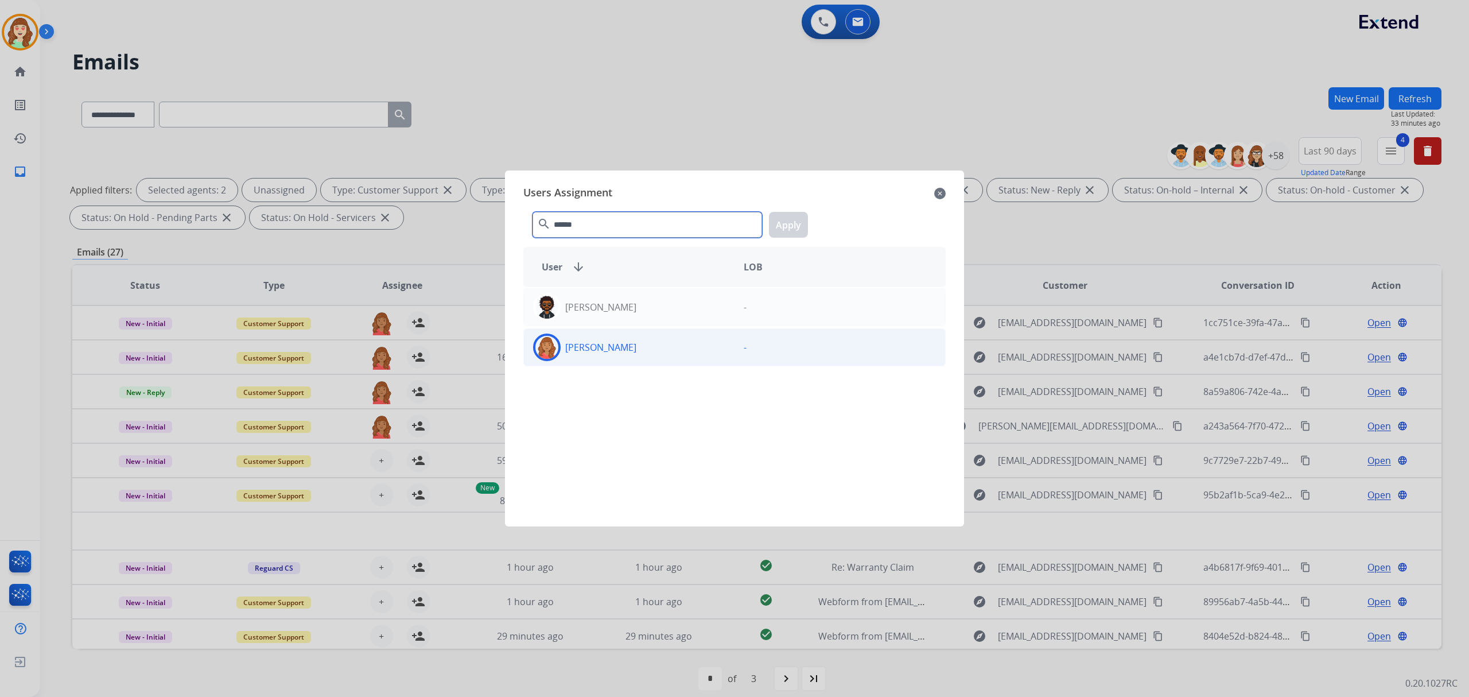
type input "******"
click at [658, 343] on div "[PERSON_NAME]" at bounding box center [629, 347] width 211 height 28
click at [797, 219] on button "Apply" at bounding box center [788, 225] width 39 height 26
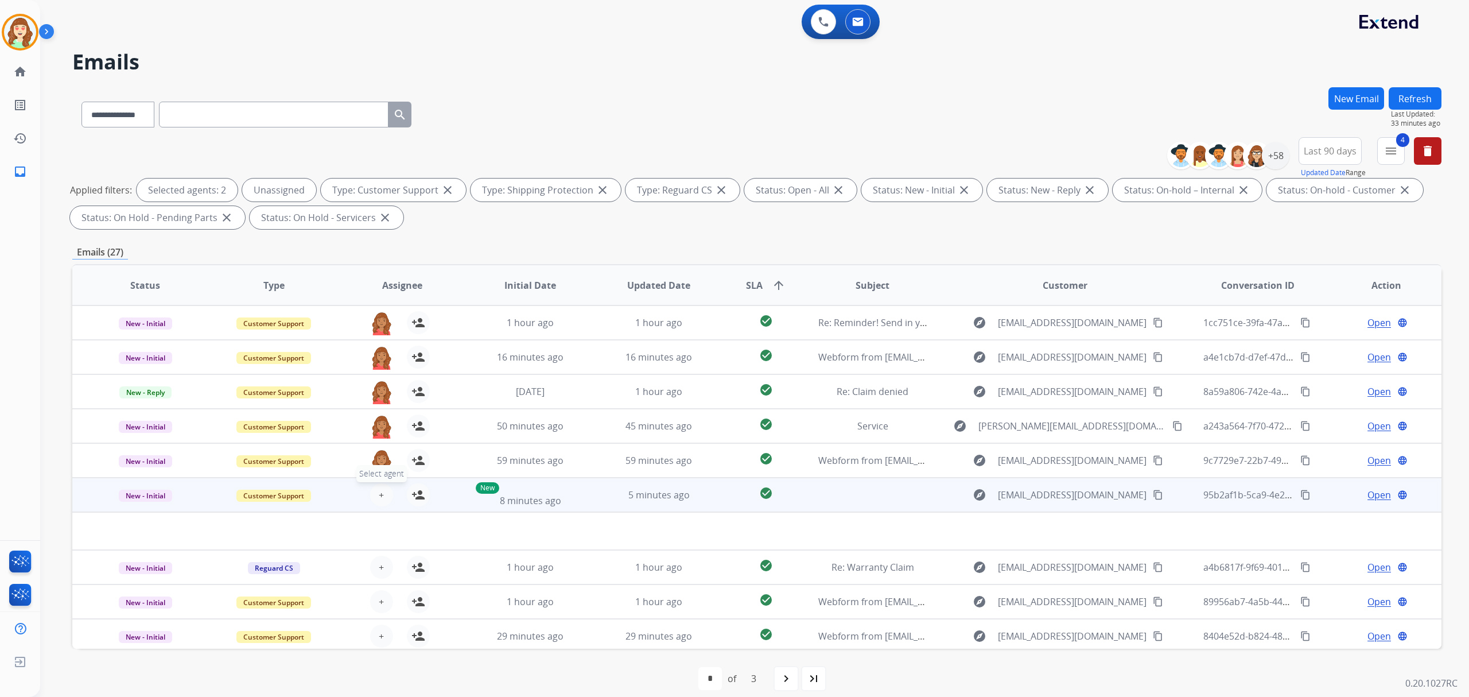
click at [386, 487] on button "+ Select agent" at bounding box center [381, 494] width 23 height 23
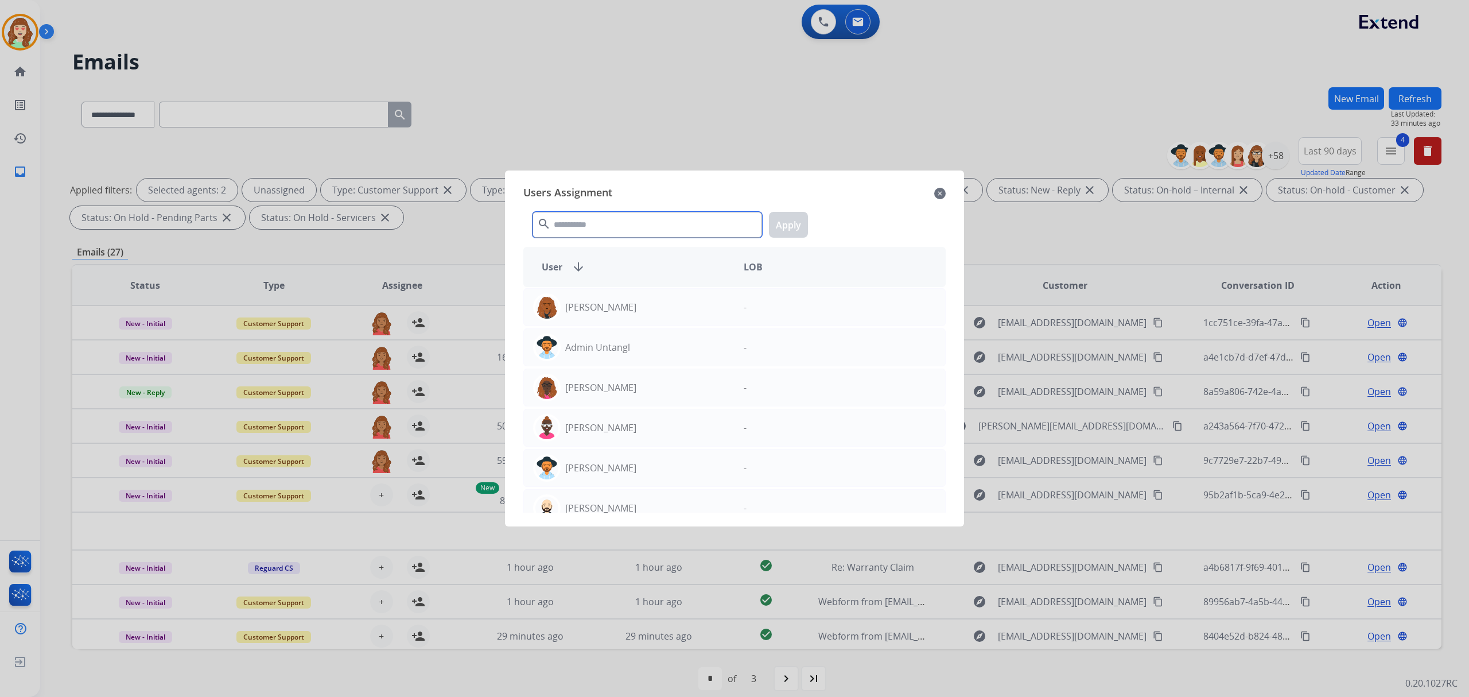
click at [705, 215] on input "text" at bounding box center [648, 225] width 230 height 26
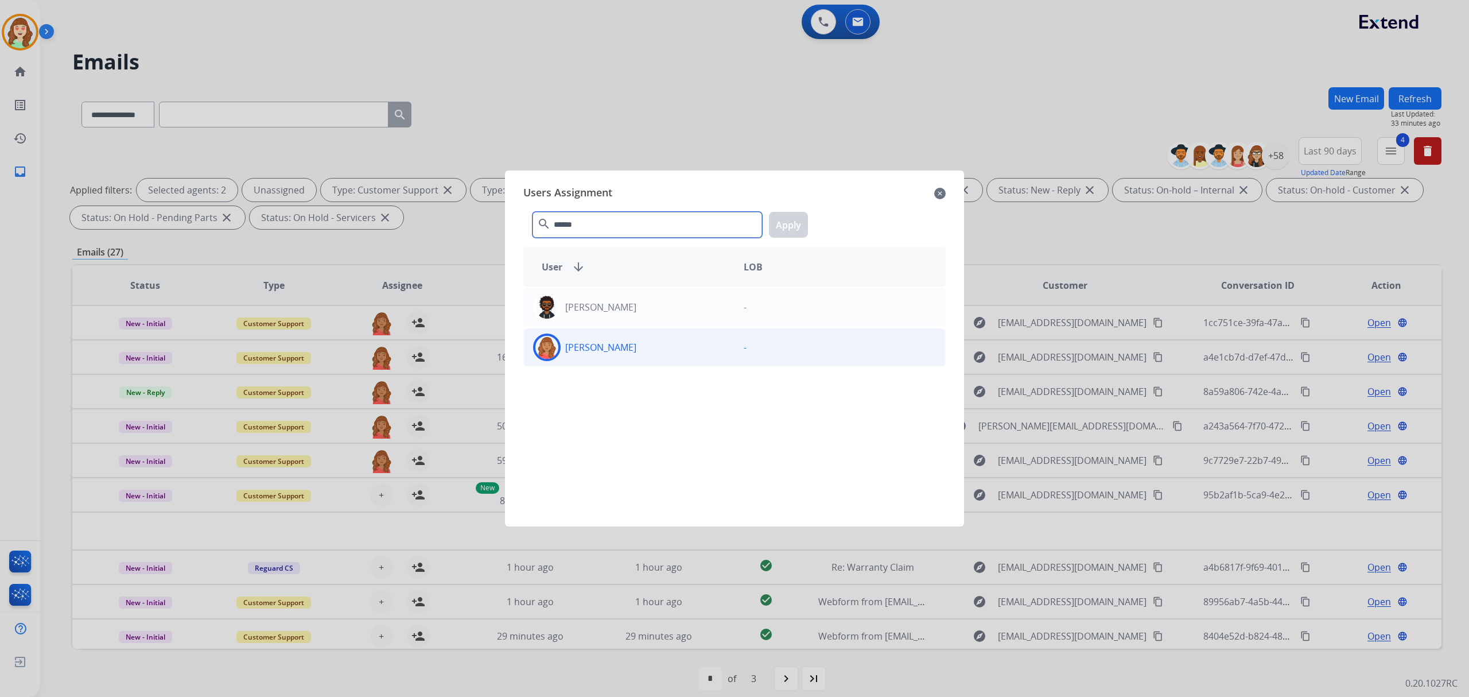
type input "******"
click at [692, 343] on div "[PERSON_NAME]" at bounding box center [629, 347] width 211 height 28
click at [788, 219] on button "Apply" at bounding box center [788, 225] width 39 height 26
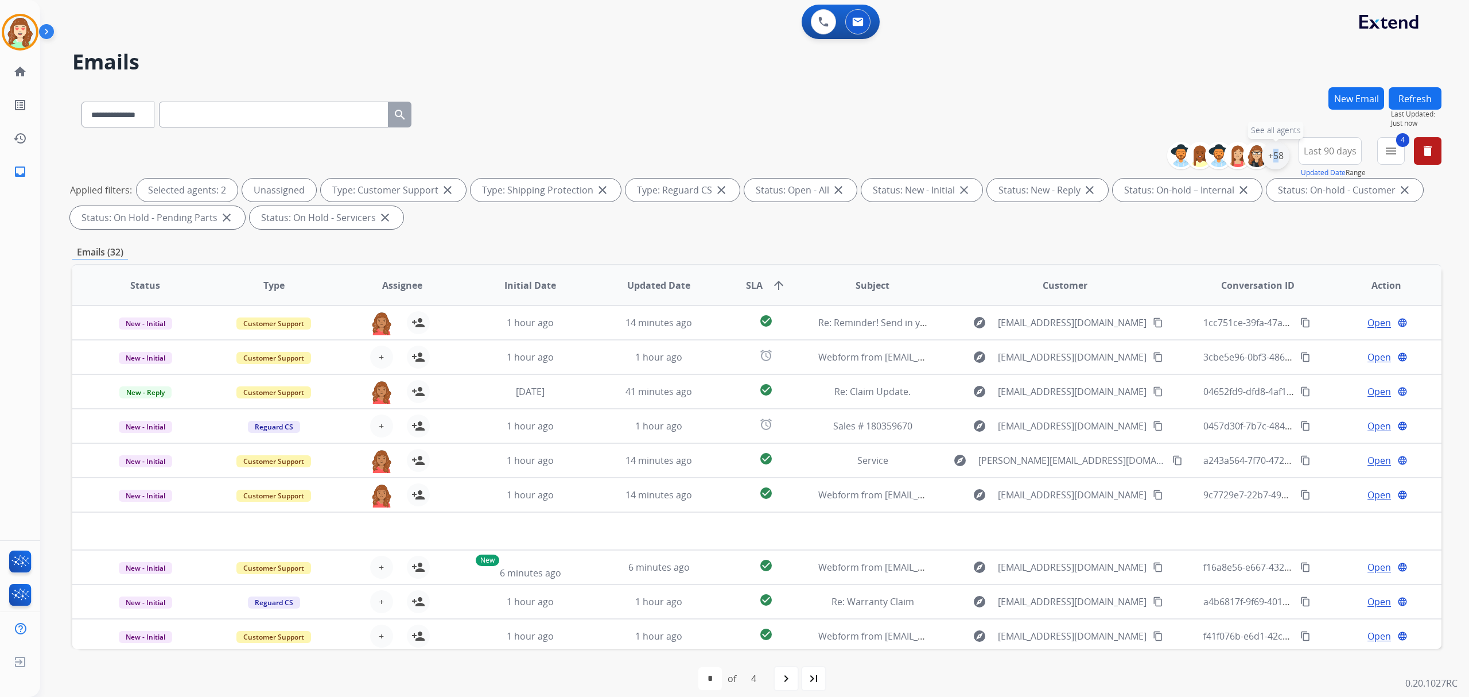
click at [1270, 153] on div "+58" at bounding box center [1276, 156] width 28 height 28
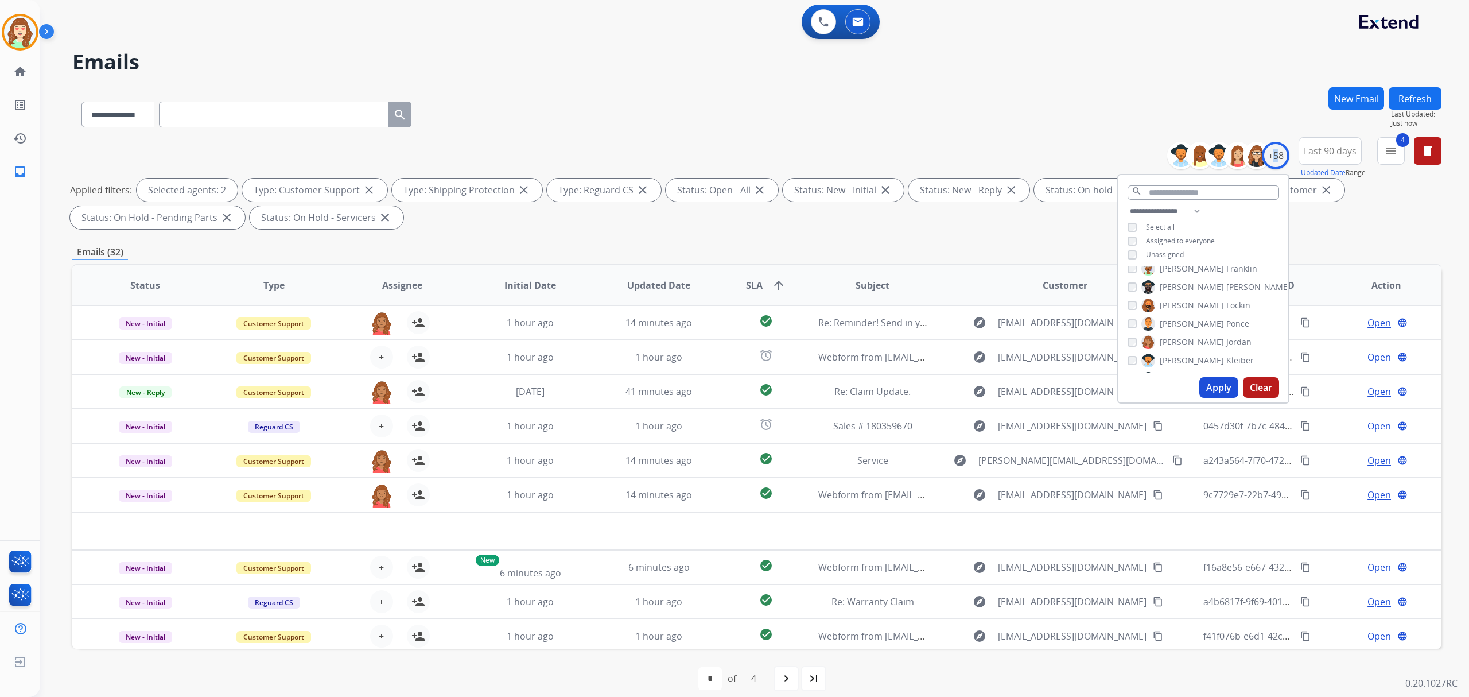
click at [1209, 377] on button "Apply" at bounding box center [1219, 387] width 39 height 21
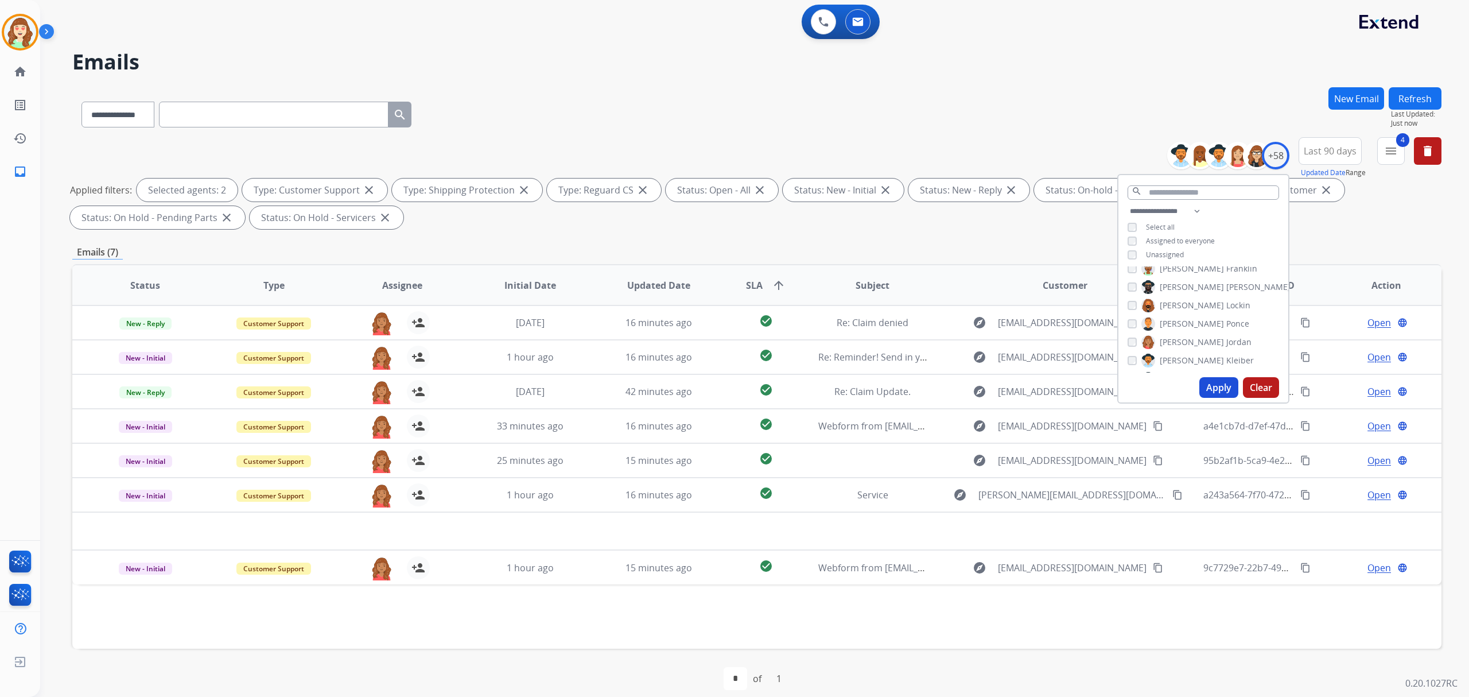
click at [1135, 338] on div "[PERSON_NAME]" at bounding box center [1190, 342] width 124 height 14
click at [1216, 382] on button "Apply" at bounding box center [1219, 387] width 39 height 21
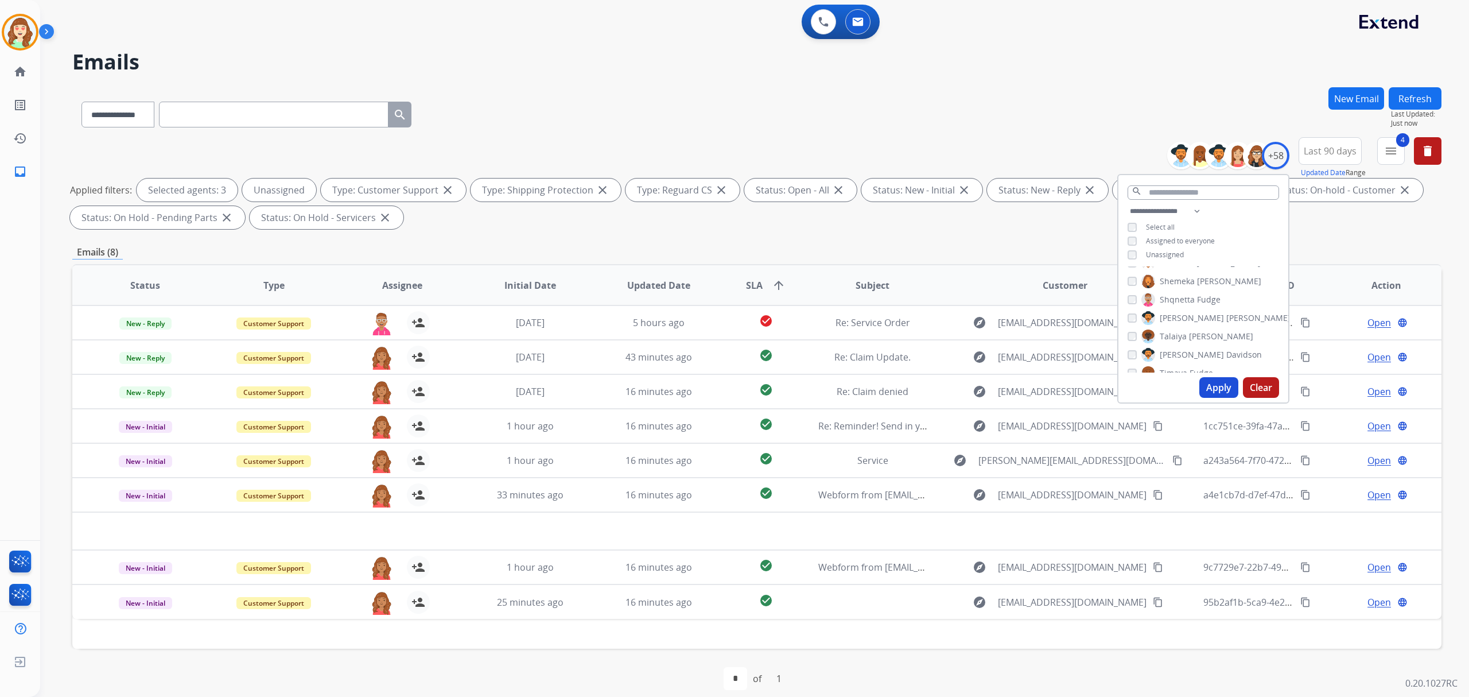
click at [1208, 388] on button "Apply" at bounding box center [1219, 387] width 39 height 21
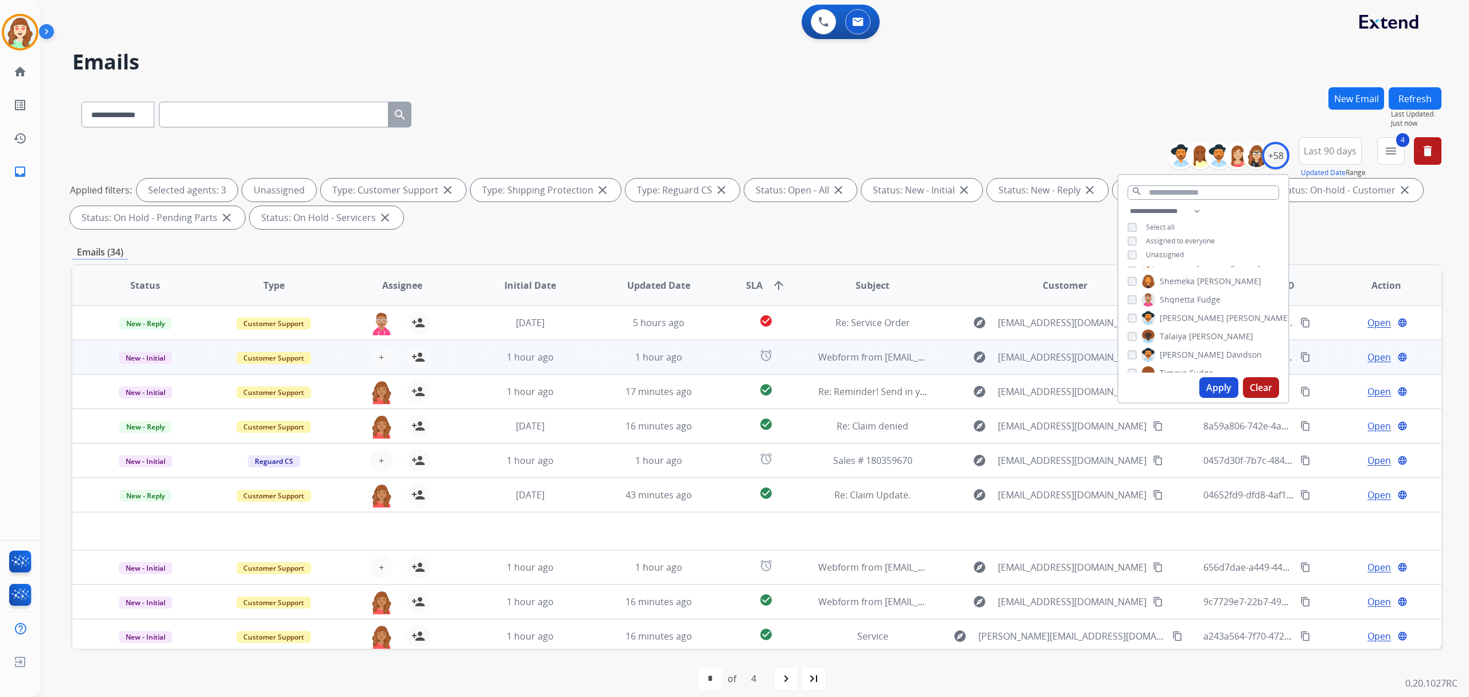
scroll to position [11, 0]
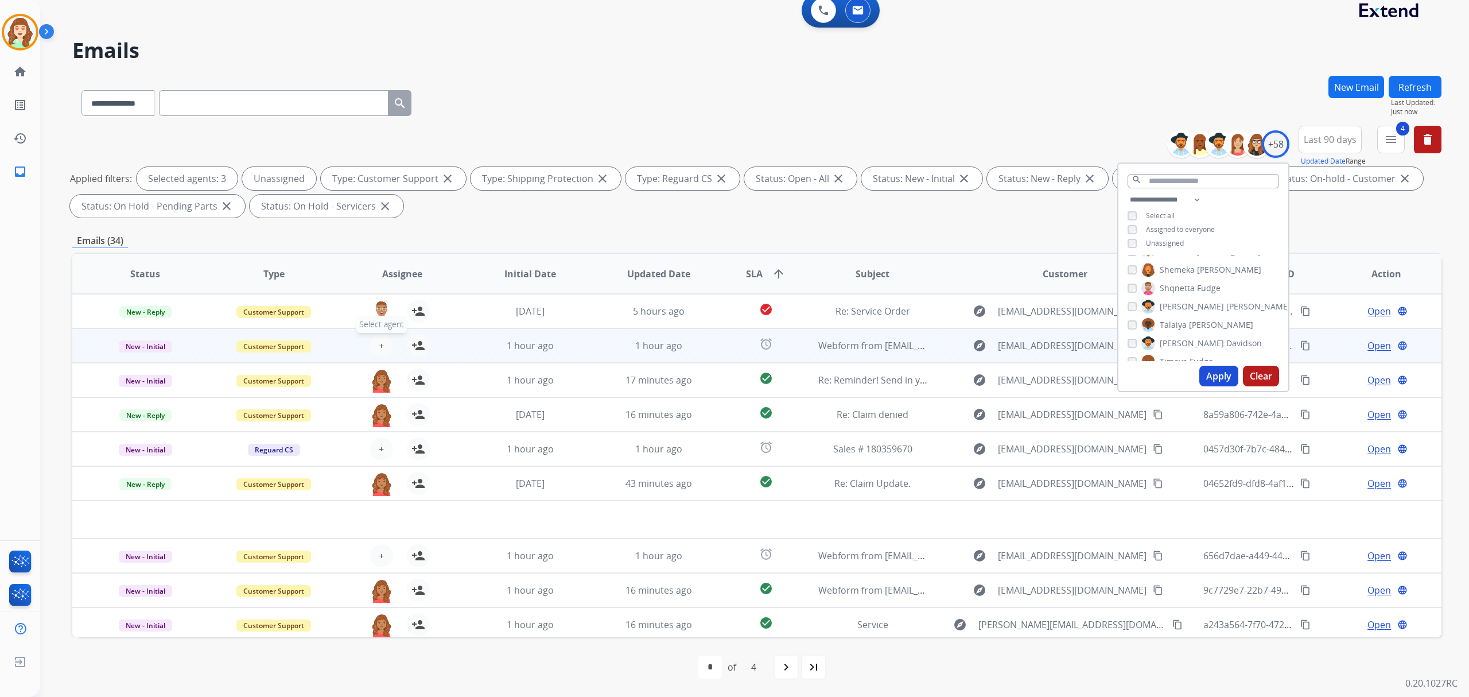
click at [382, 342] on span "+" at bounding box center [381, 346] width 5 height 14
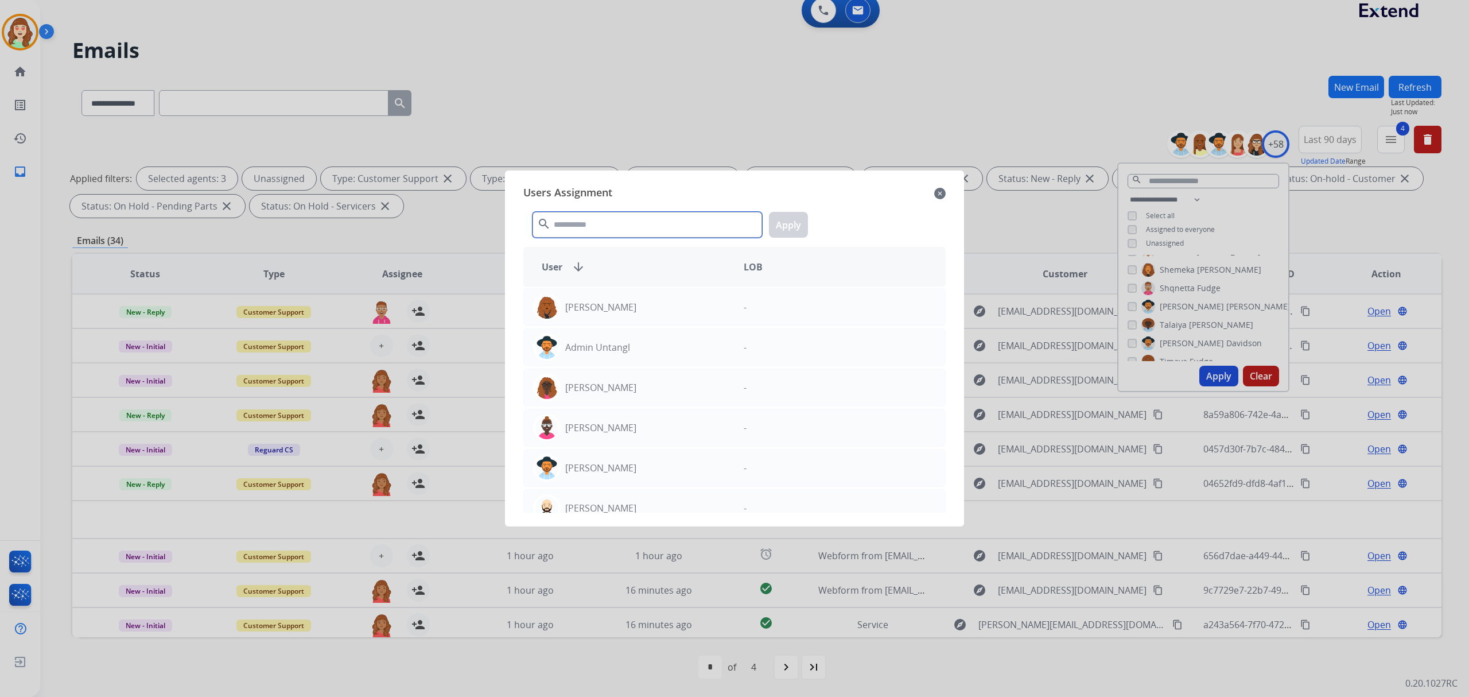
click at [648, 223] on input "text" at bounding box center [648, 225] width 230 height 26
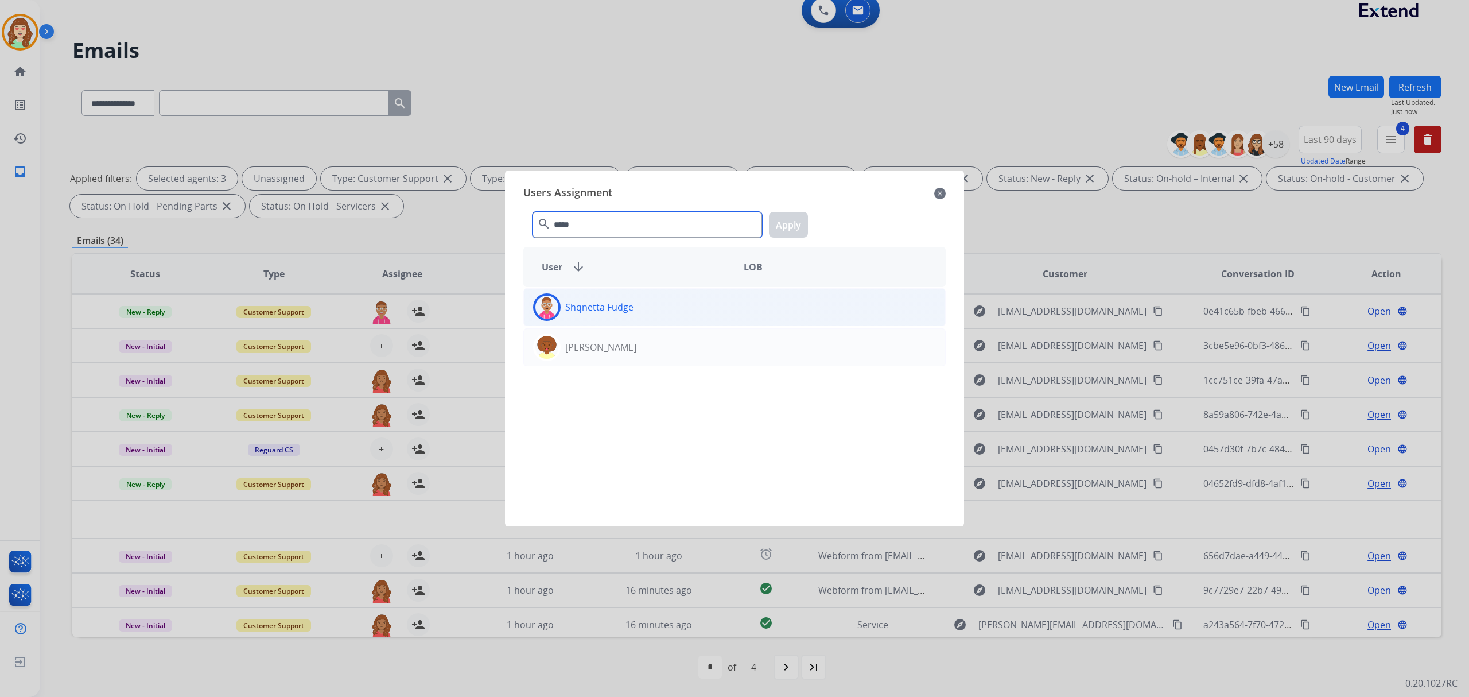
type input "*****"
click at [672, 317] on div "Shqnetta Fudge" at bounding box center [629, 307] width 211 height 28
click at [789, 230] on button "Apply" at bounding box center [788, 225] width 39 height 26
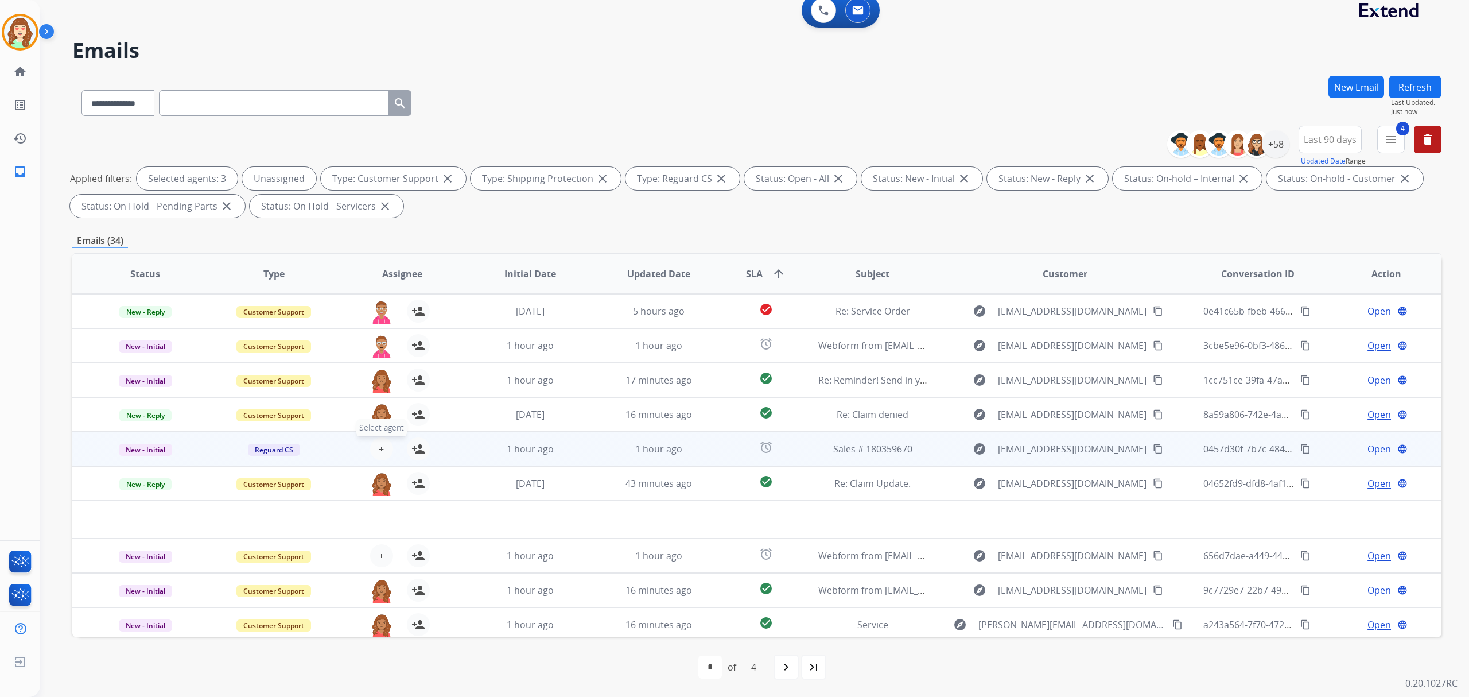
click at [379, 444] on span "+" at bounding box center [381, 449] width 5 height 14
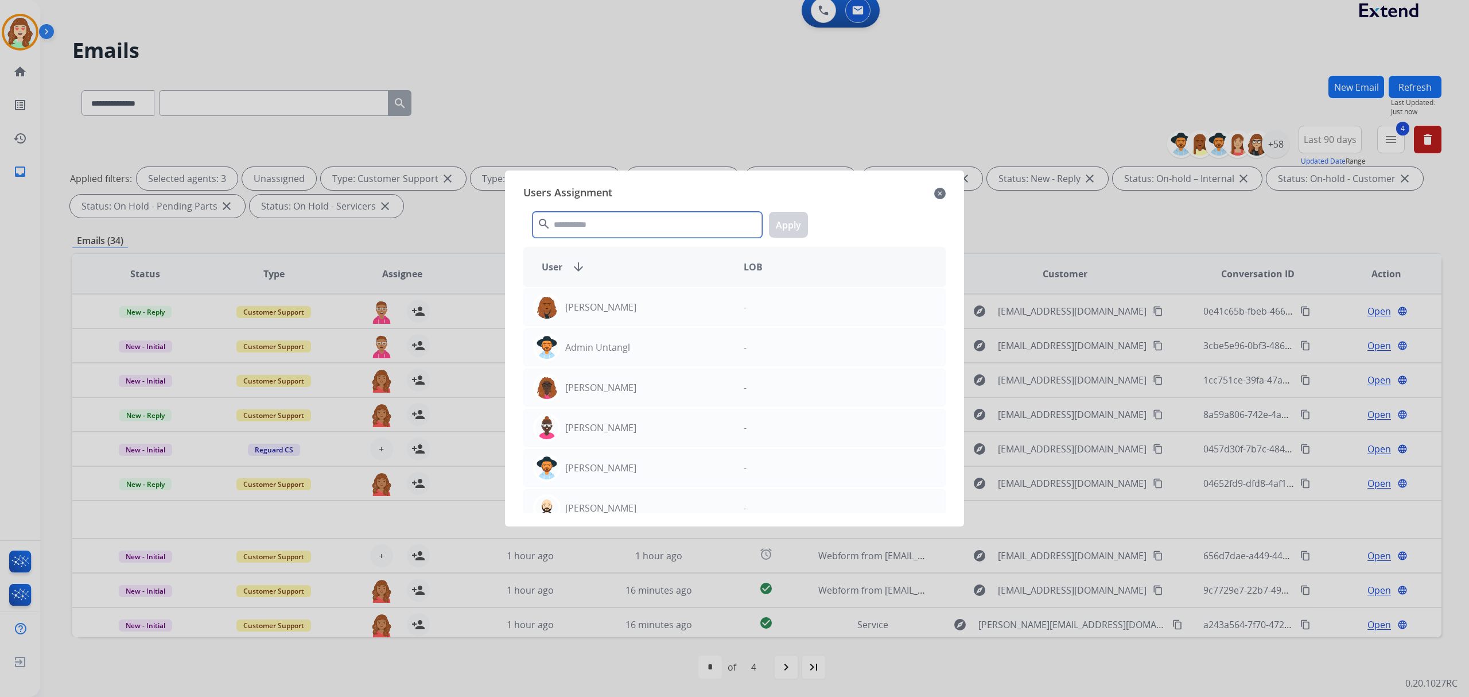
drag, startPoint x: 619, startPoint y: 217, endPoint x: 625, endPoint y: 218, distance: 6.4
click at [620, 217] on input "text" at bounding box center [648, 225] width 230 height 26
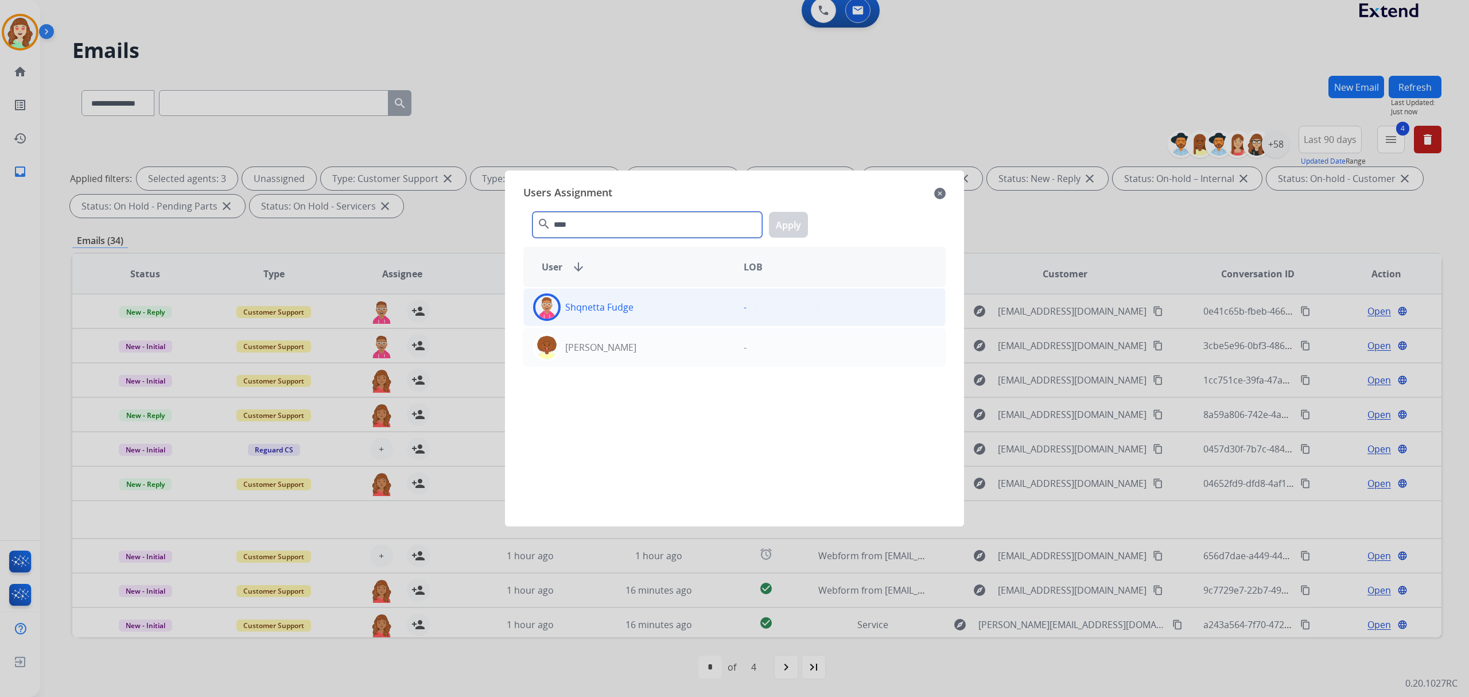
type input "****"
click at [641, 307] on div "Shqnetta Fudge" at bounding box center [629, 307] width 211 height 28
drag, startPoint x: 800, startPoint y: 230, endPoint x: 514, endPoint y: 407, distance: 335.9
click at [799, 230] on button "Apply" at bounding box center [788, 225] width 39 height 26
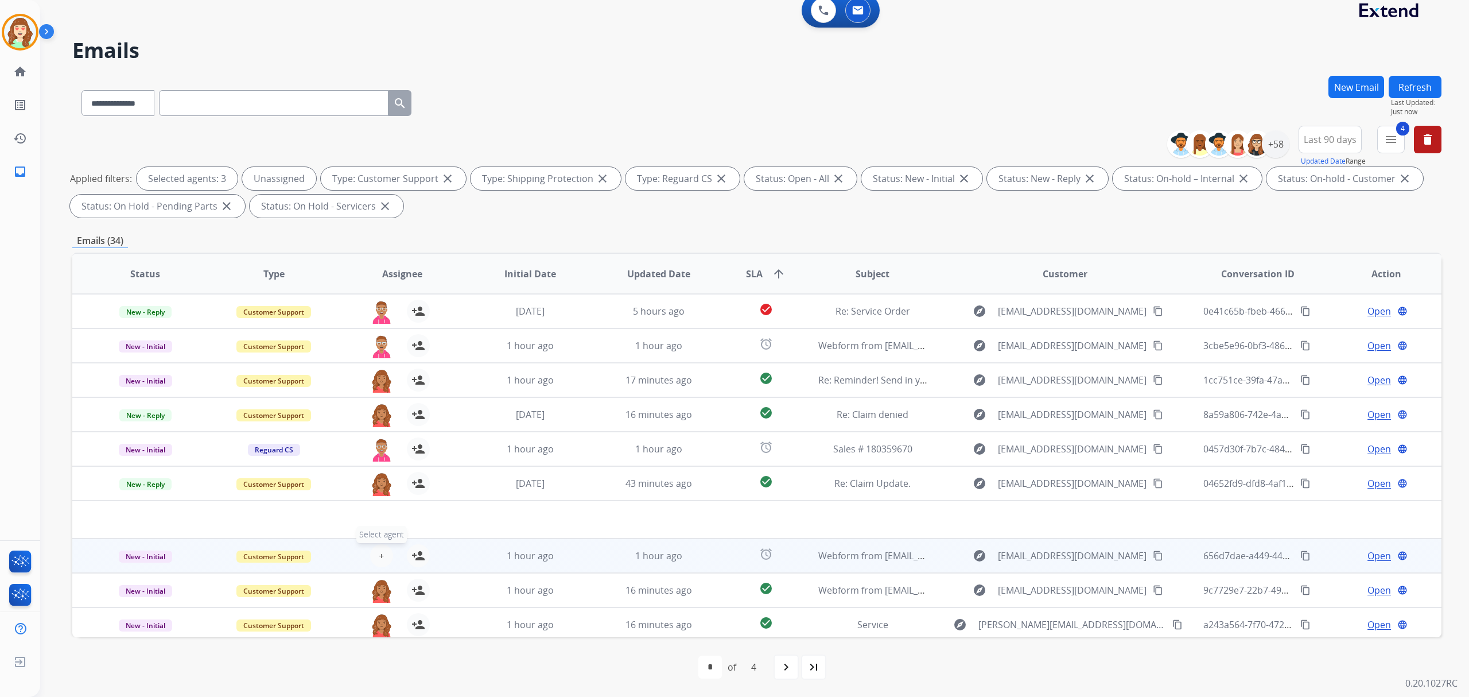
click at [374, 558] on button "+ Select agent" at bounding box center [381, 555] width 23 height 23
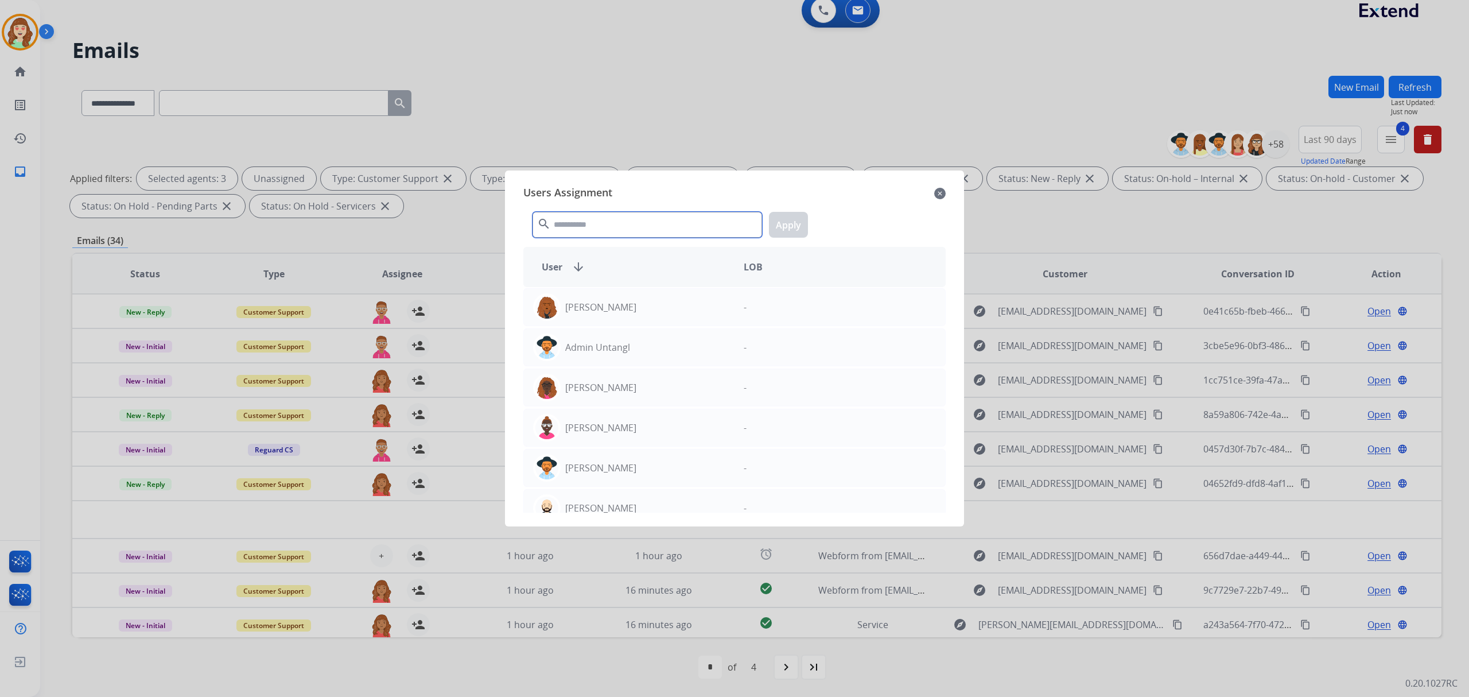
click at [636, 223] on input "text" at bounding box center [648, 225] width 230 height 26
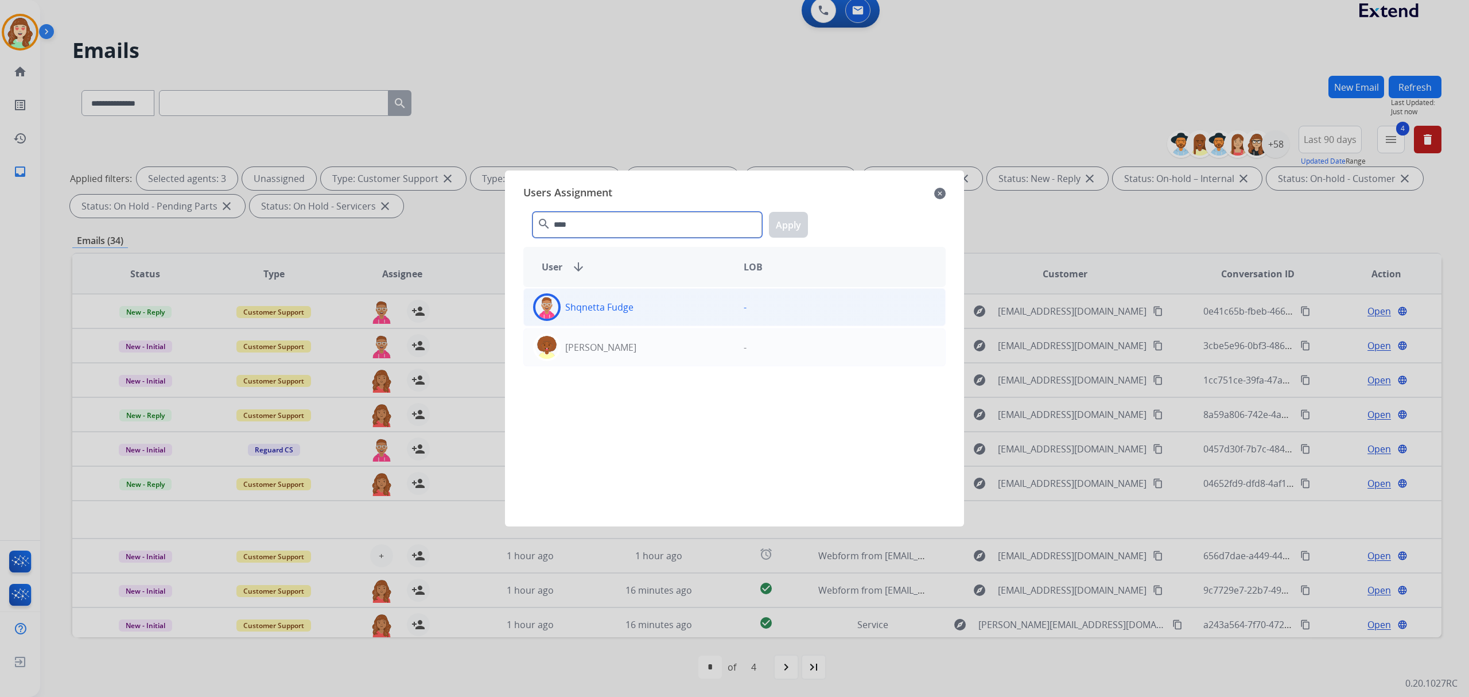
type input "****"
drag, startPoint x: 697, startPoint y: 316, endPoint x: 763, endPoint y: 247, distance: 95.4
click at [697, 315] on div "Shqnetta Fudge" at bounding box center [629, 307] width 211 height 28
click at [792, 216] on button "Apply" at bounding box center [788, 225] width 39 height 26
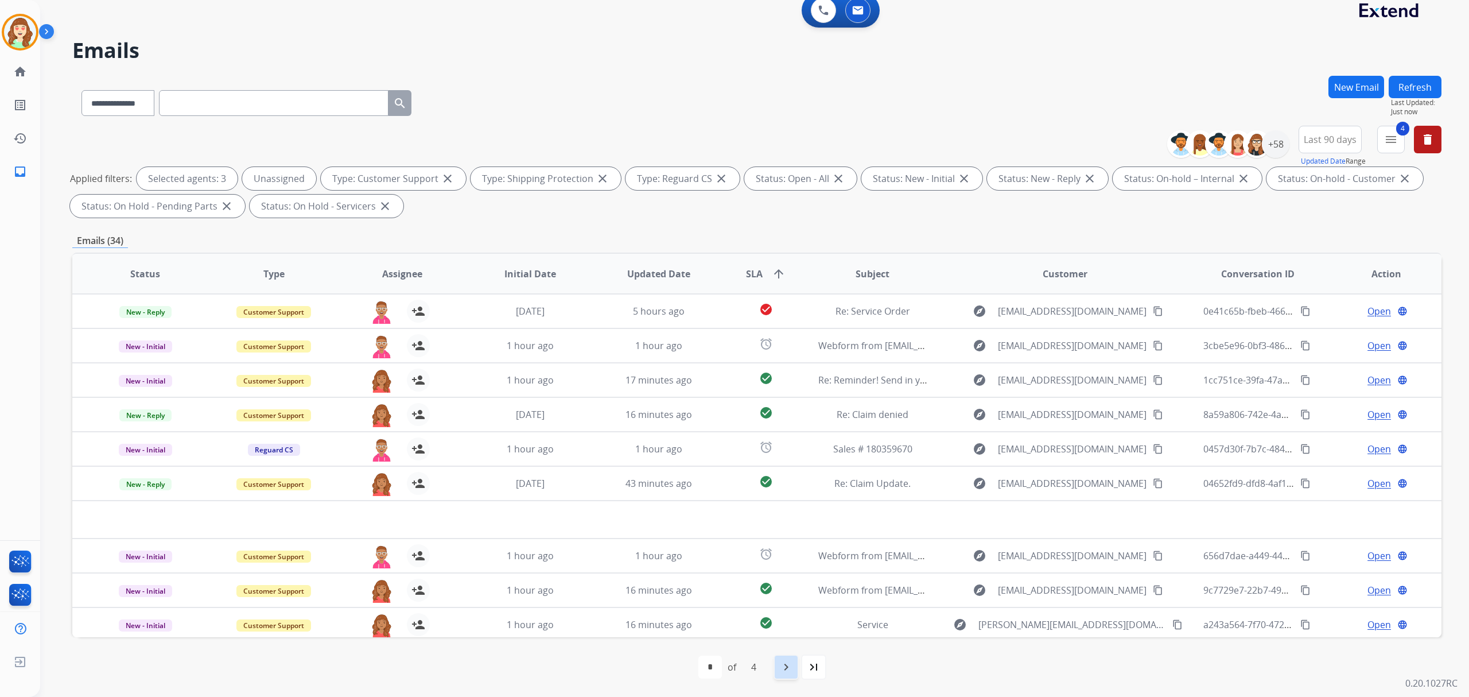
click at [783, 673] on mat-icon "navigate_next" at bounding box center [786, 667] width 14 height 14
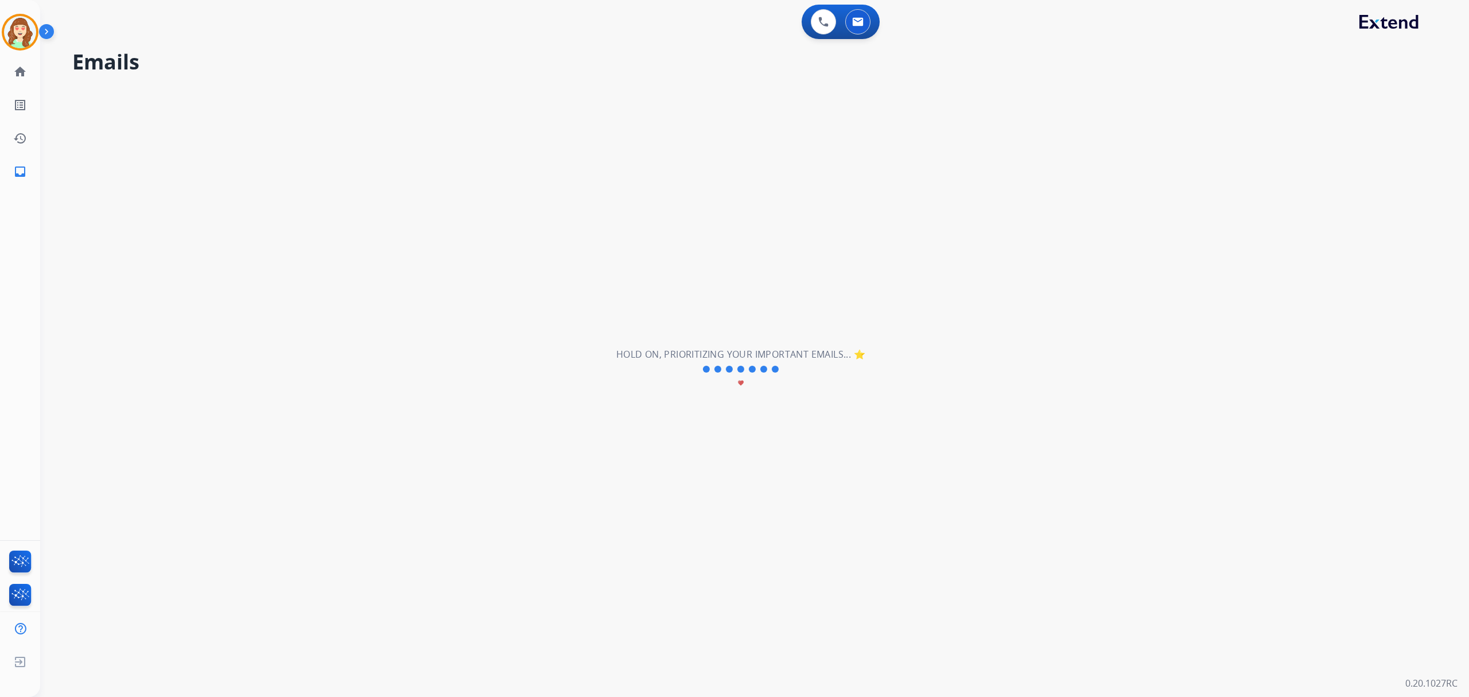
scroll to position [0, 0]
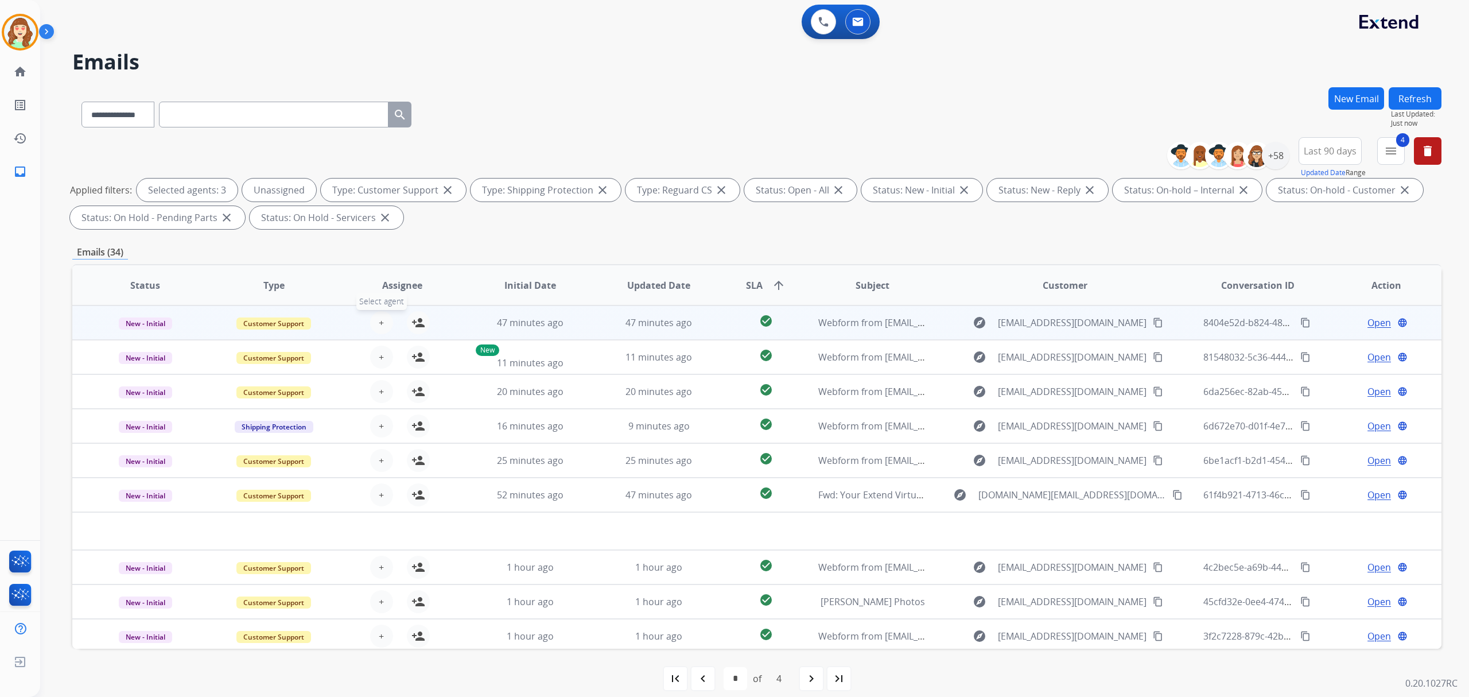
click at [383, 321] on button "+ Select agent" at bounding box center [381, 322] width 23 height 23
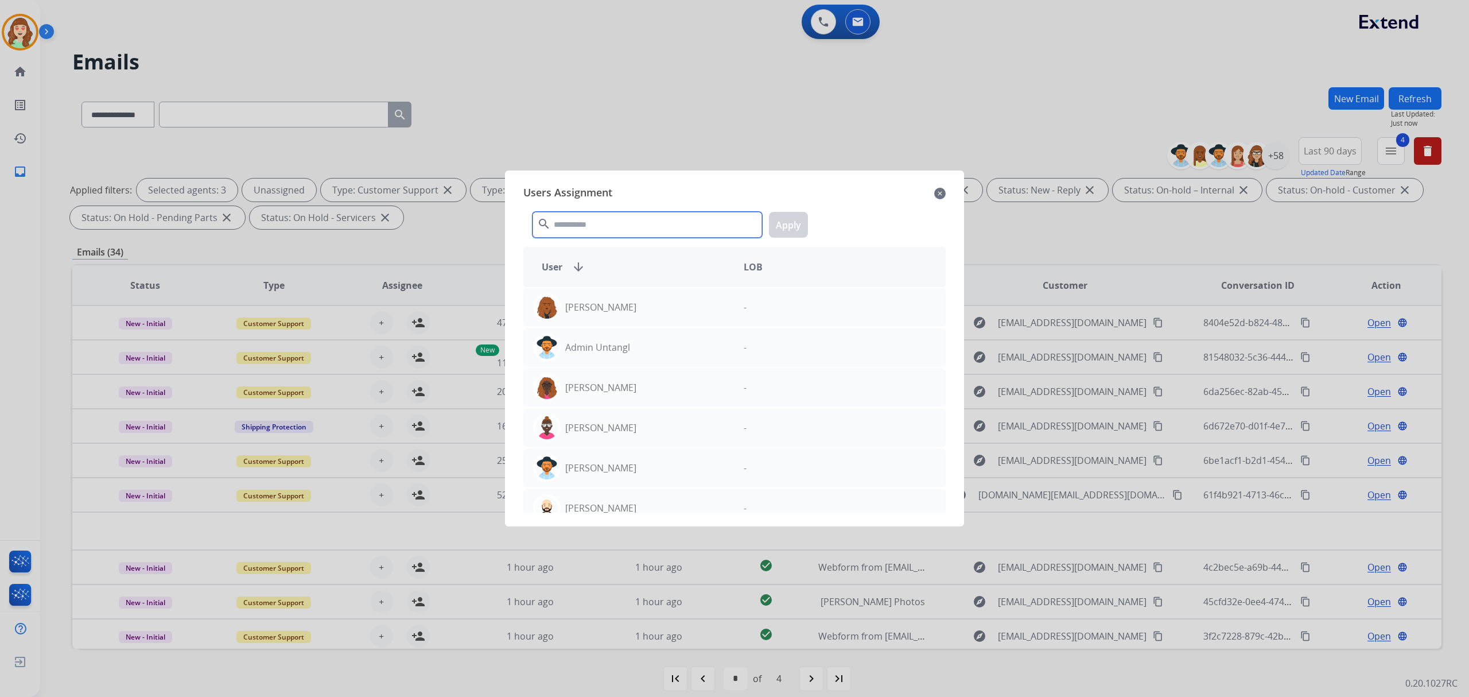
click at [645, 224] on input "text" at bounding box center [648, 225] width 230 height 26
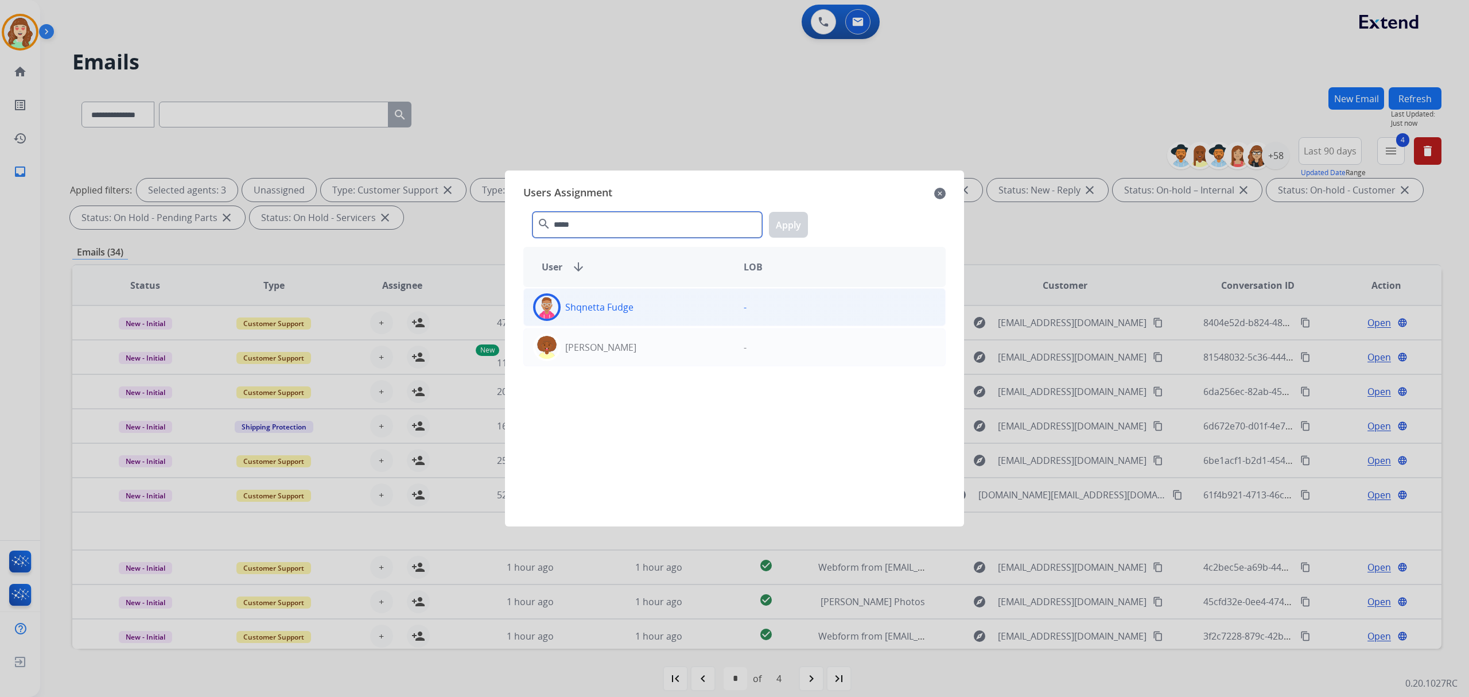
type input "*****"
drag, startPoint x: 651, startPoint y: 316, endPoint x: 669, endPoint y: 292, distance: 29.9
click at [651, 315] on div "Shqnetta Fudge" at bounding box center [629, 307] width 211 height 28
click at [797, 233] on button "Apply" at bounding box center [788, 225] width 39 height 26
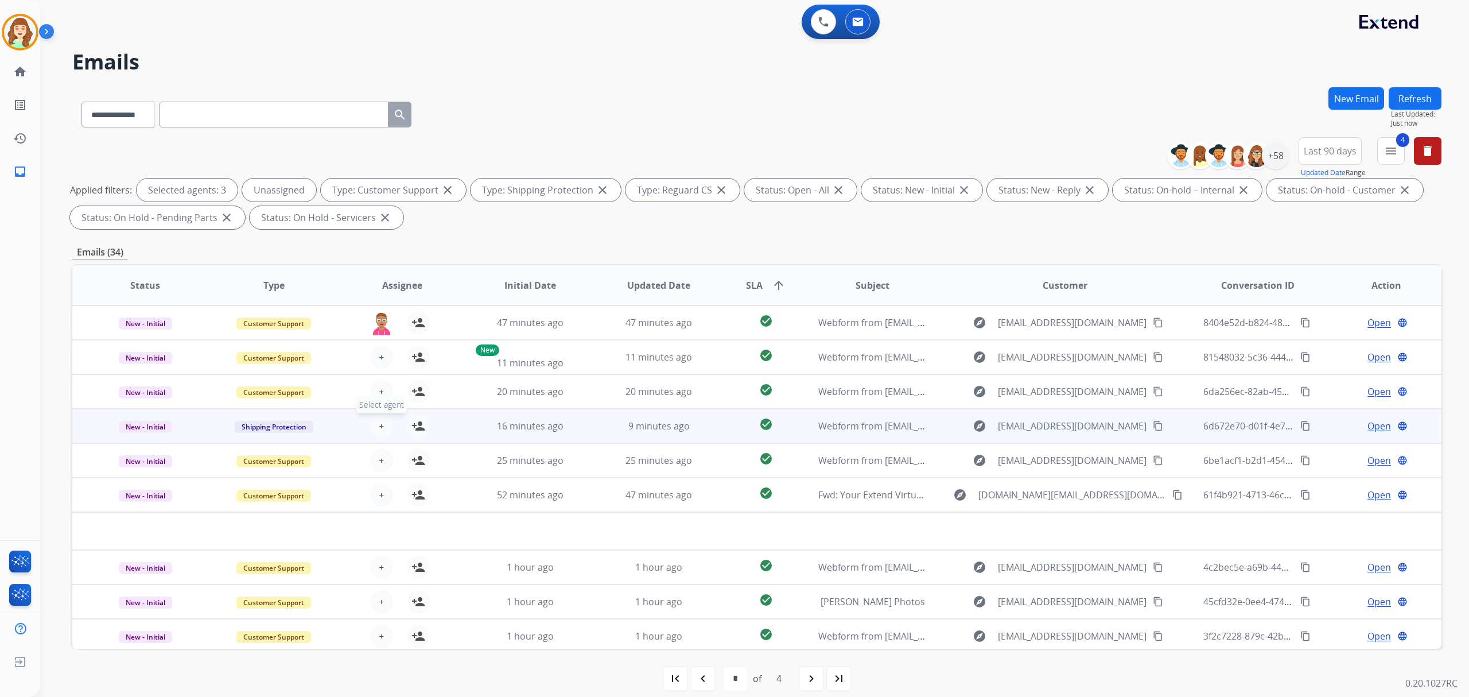
click at [379, 425] on span "+" at bounding box center [381, 426] width 5 height 14
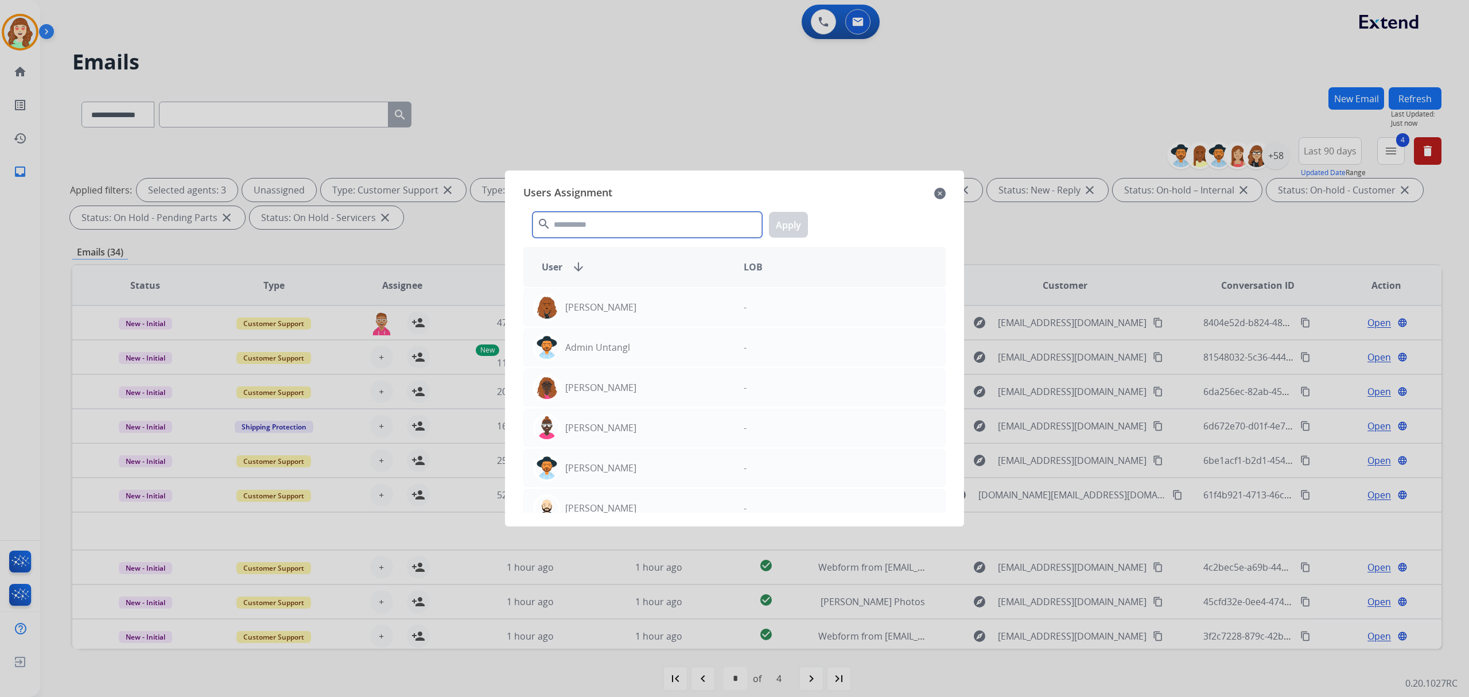
click at [603, 226] on input "text" at bounding box center [648, 225] width 230 height 26
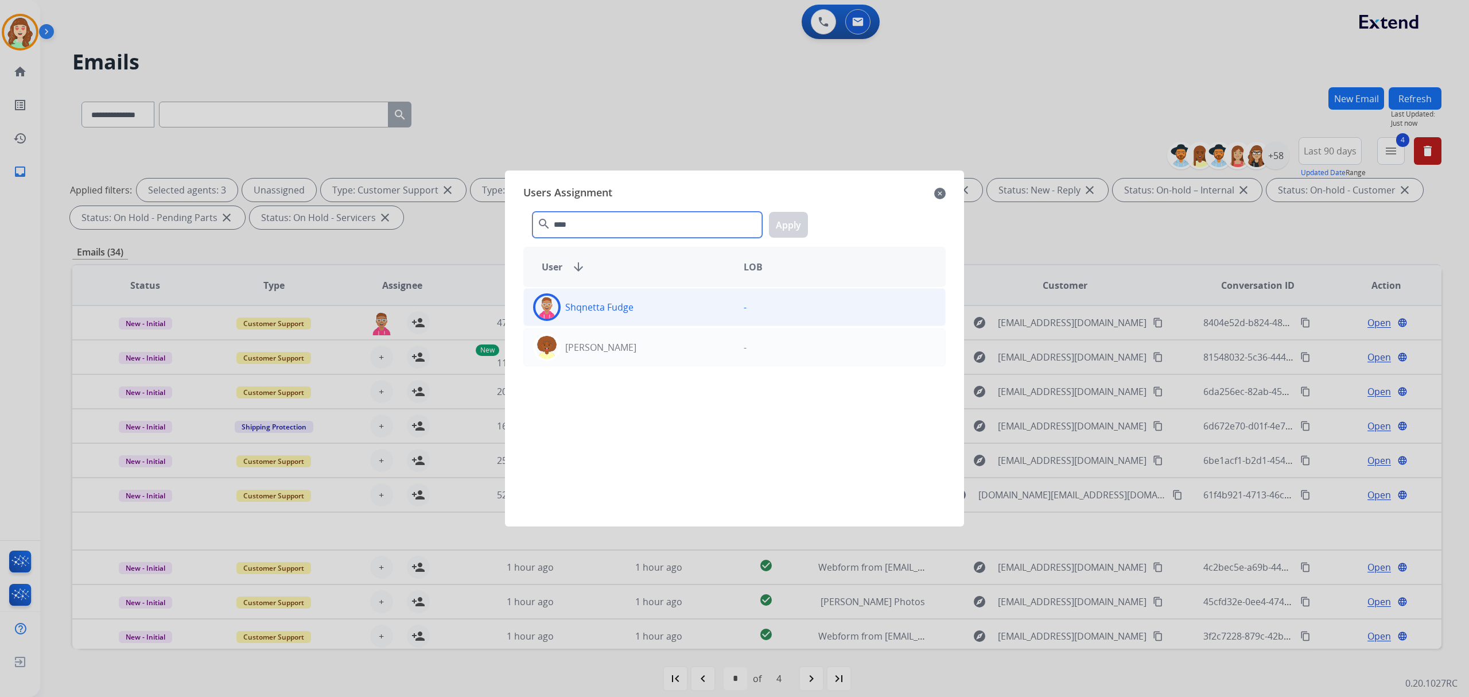
type input "****"
drag, startPoint x: 693, startPoint y: 308, endPoint x: 783, endPoint y: 238, distance: 114.0
click at [698, 305] on div "Shqnetta Fudge" at bounding box center [629, 307] width 211 height 28
click at [788, 223] on button "Apply" at bounding box center [788, 225] width 39 height 26
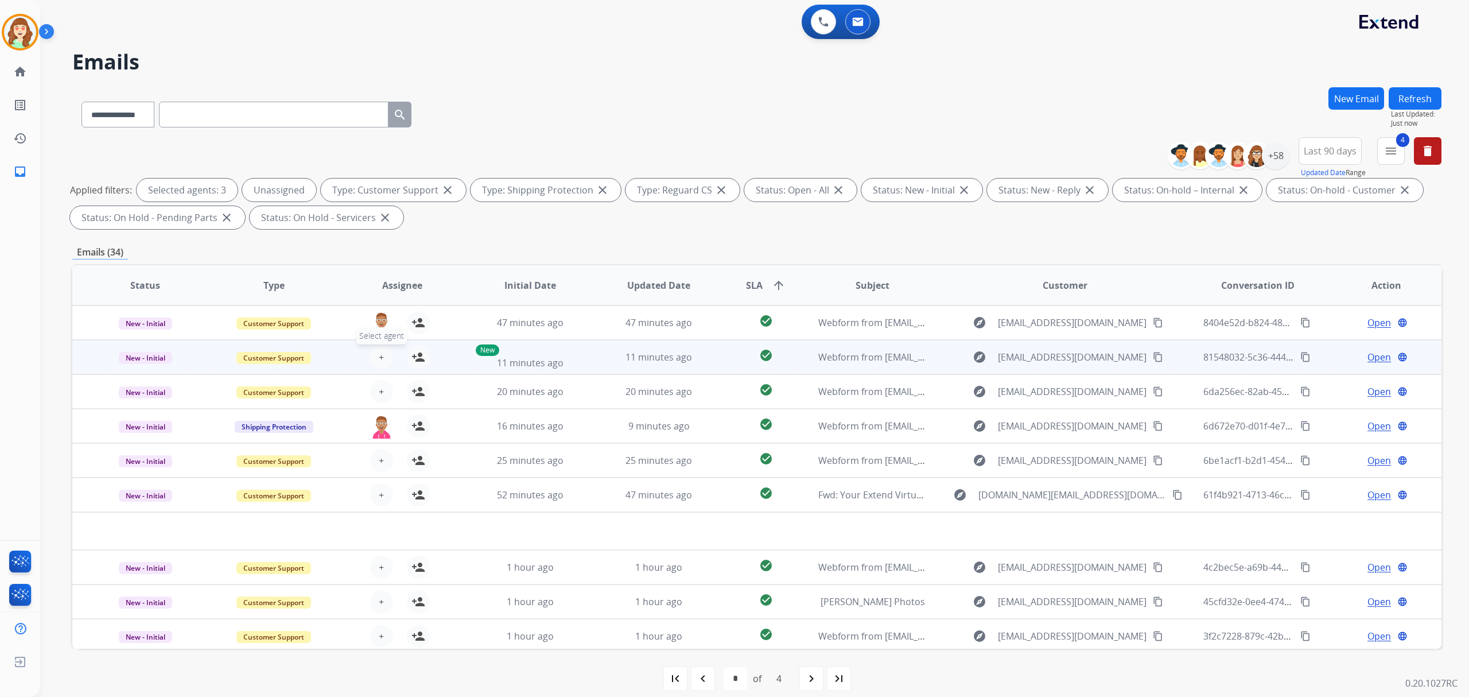
click at [383, 356] on button "+ Select agent" at bounding box center [381, 357] width 23 height 23
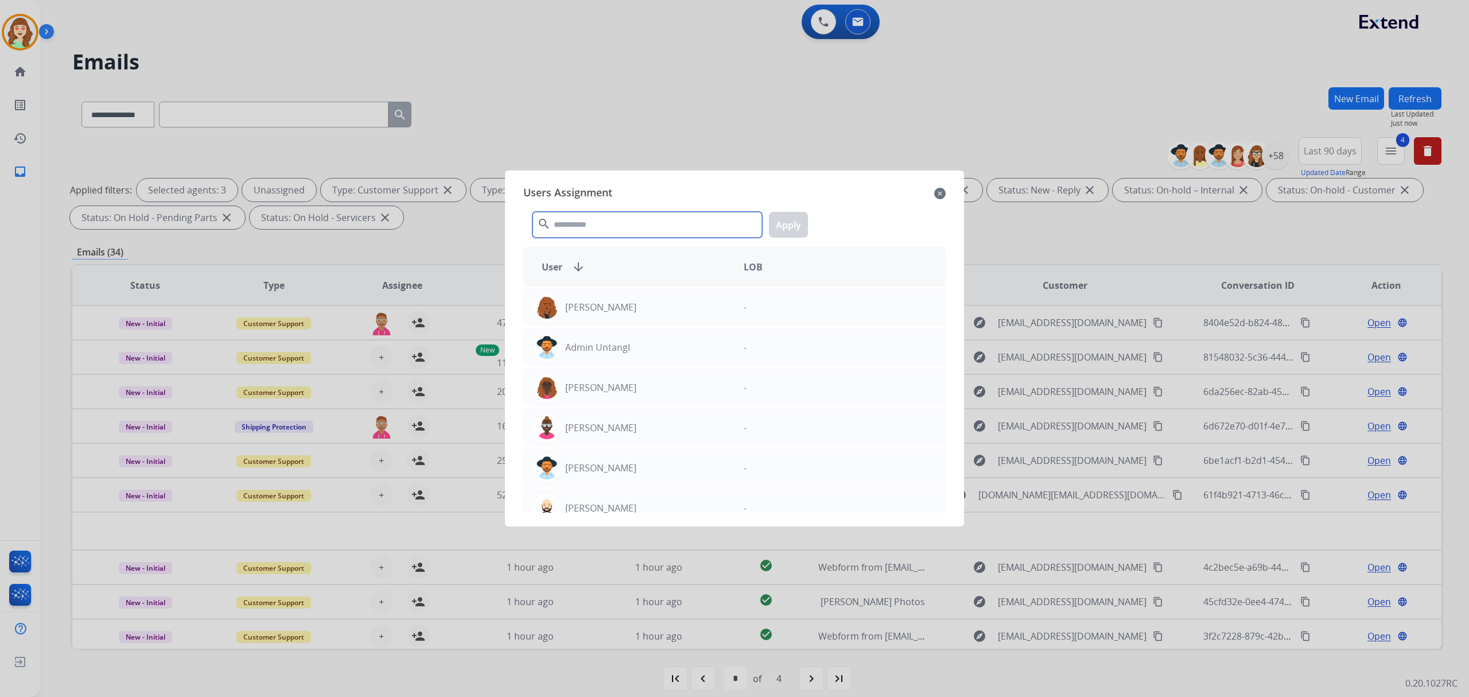
click at [662, 225] on input "text" at bounding box center [648, 225] width 230 height 26
type input "*"
type input "****"
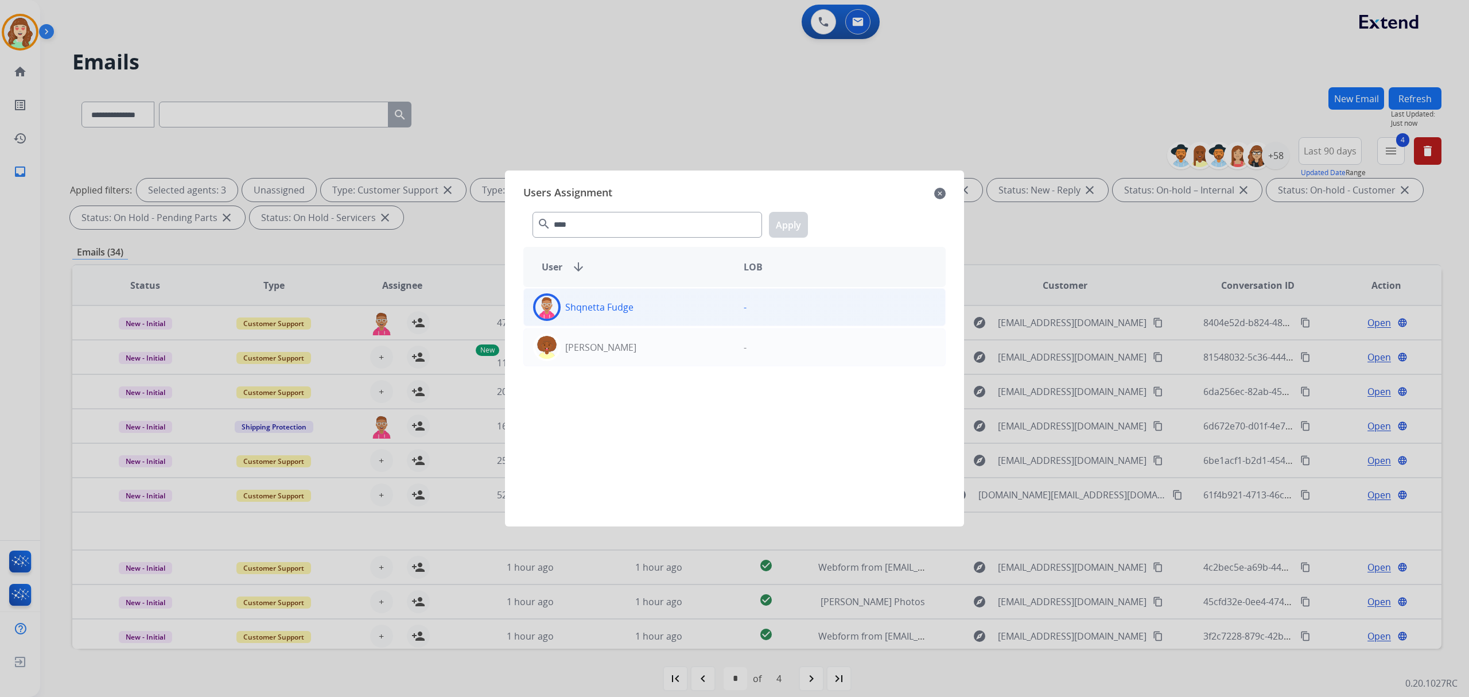
drag, startPoint x: 685, startPoint y: 311, endPoint x: 704, endPoint y: 297, distance: 23.4
click at [685, 311] on div "Shqnetta Fudge" at bounding box center [629, 307] width 211 height 28
click at [797, 221] on button "Apply" at bounding box center [788, 225] width 39 height 26
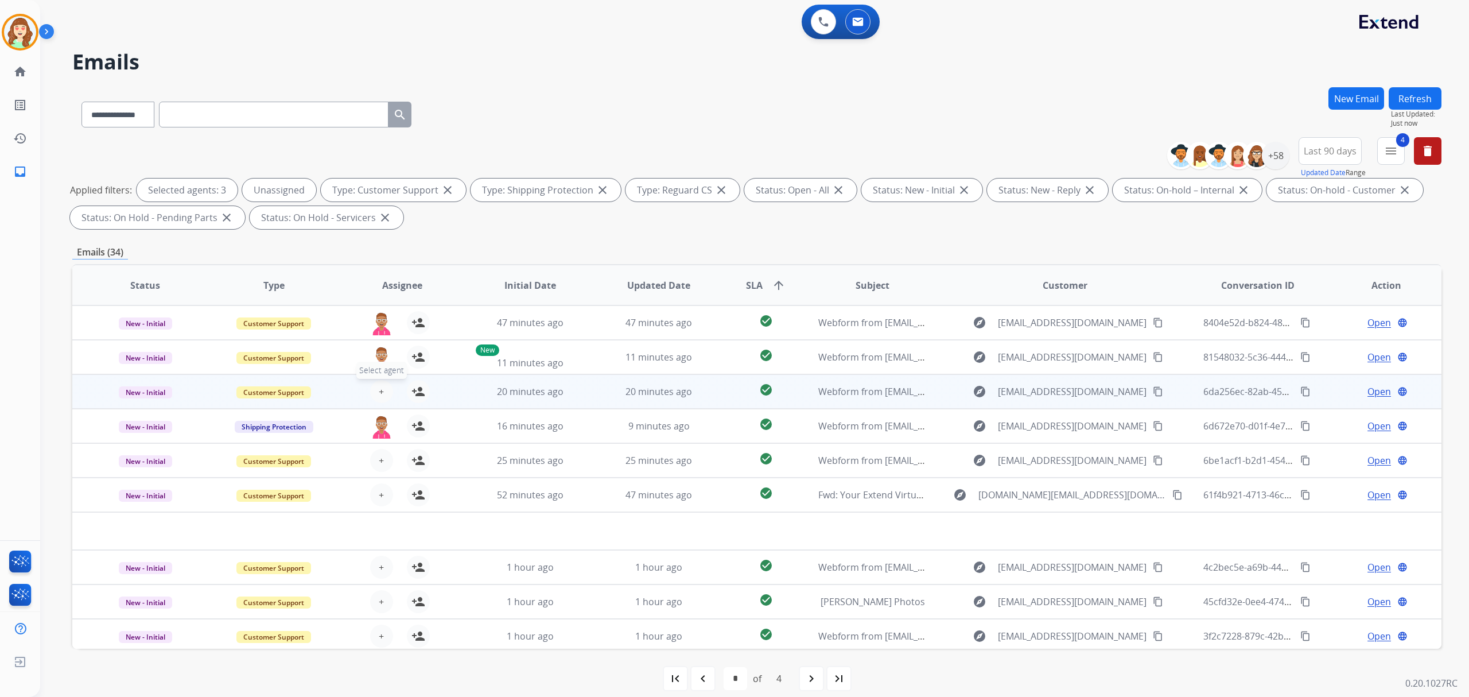
click at [382, 388] on span "+" at bounding box center [381, 392] width 5 height 14
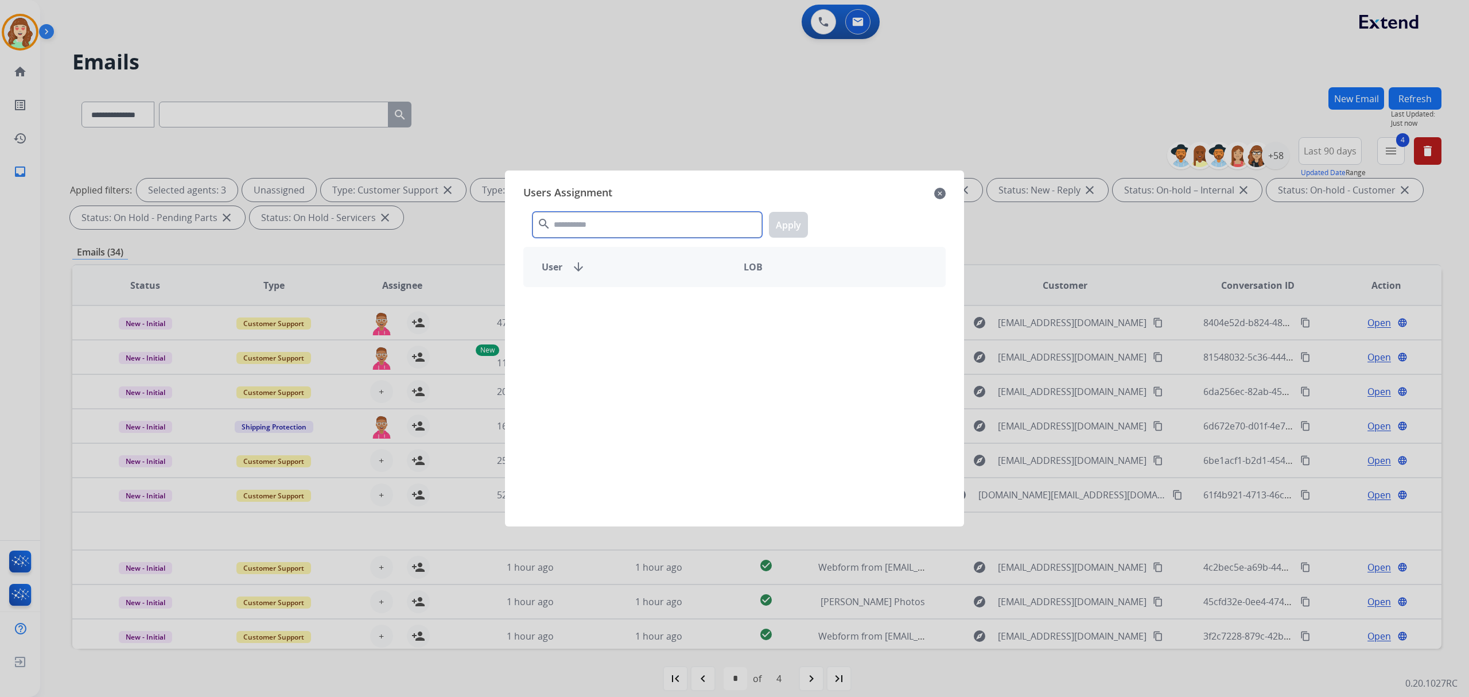
click at [588, 222] on input "text" at bounding box center [648, 225] width 230 height 26
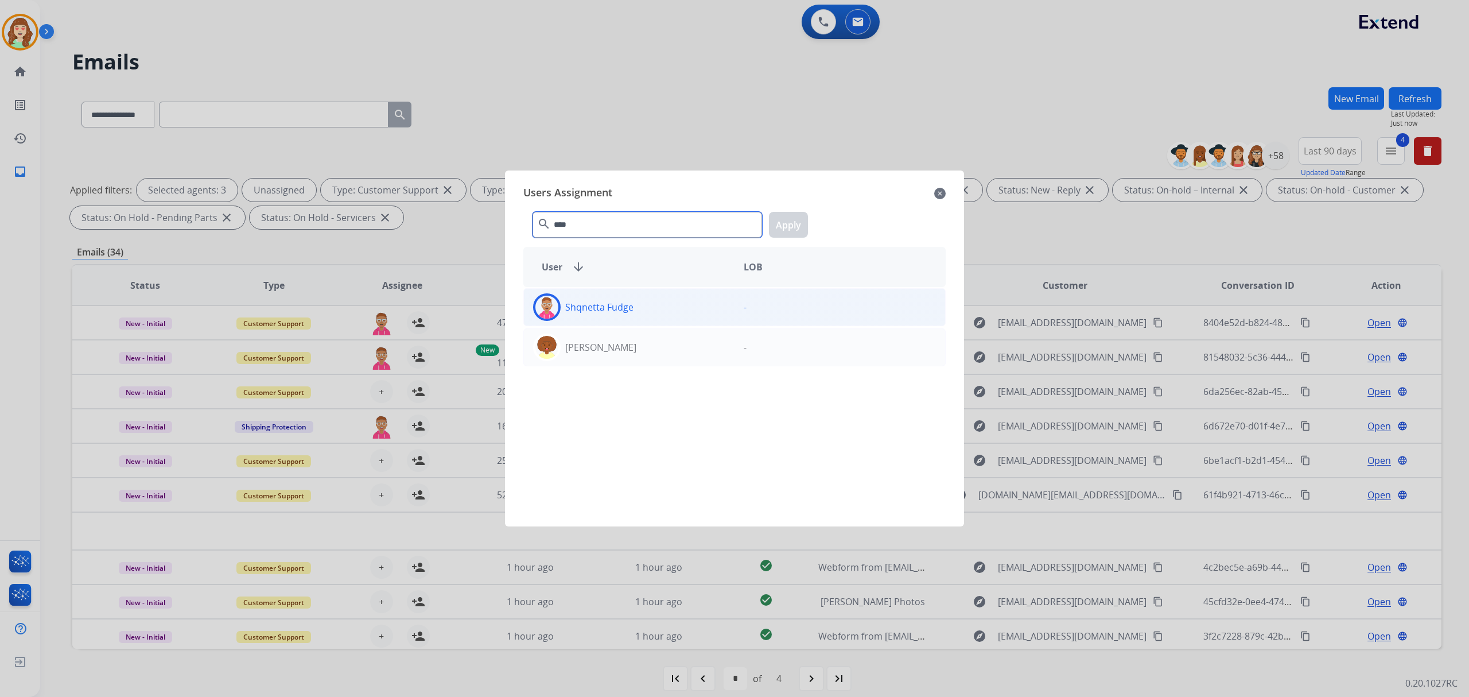
type input "****"
click at [724, 307] on div "Shqnetta Fudge" at bounding box center [629, 307] width 211 height 28
click at [783, 219] on button "Apply" at bounding box center [788, 225] width 39 height 26
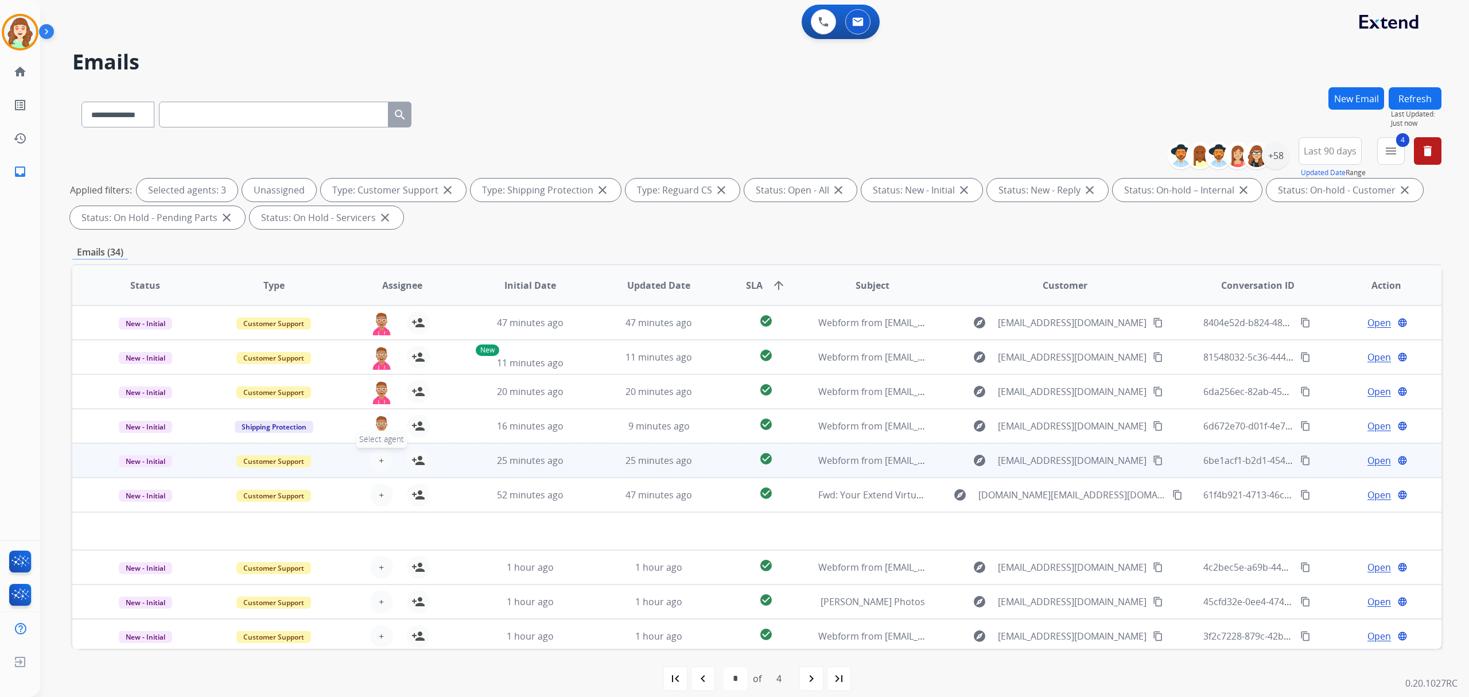
click at [375, 453] on button "+ Select agent" at bounding box center [381, 460] width 23 height 23
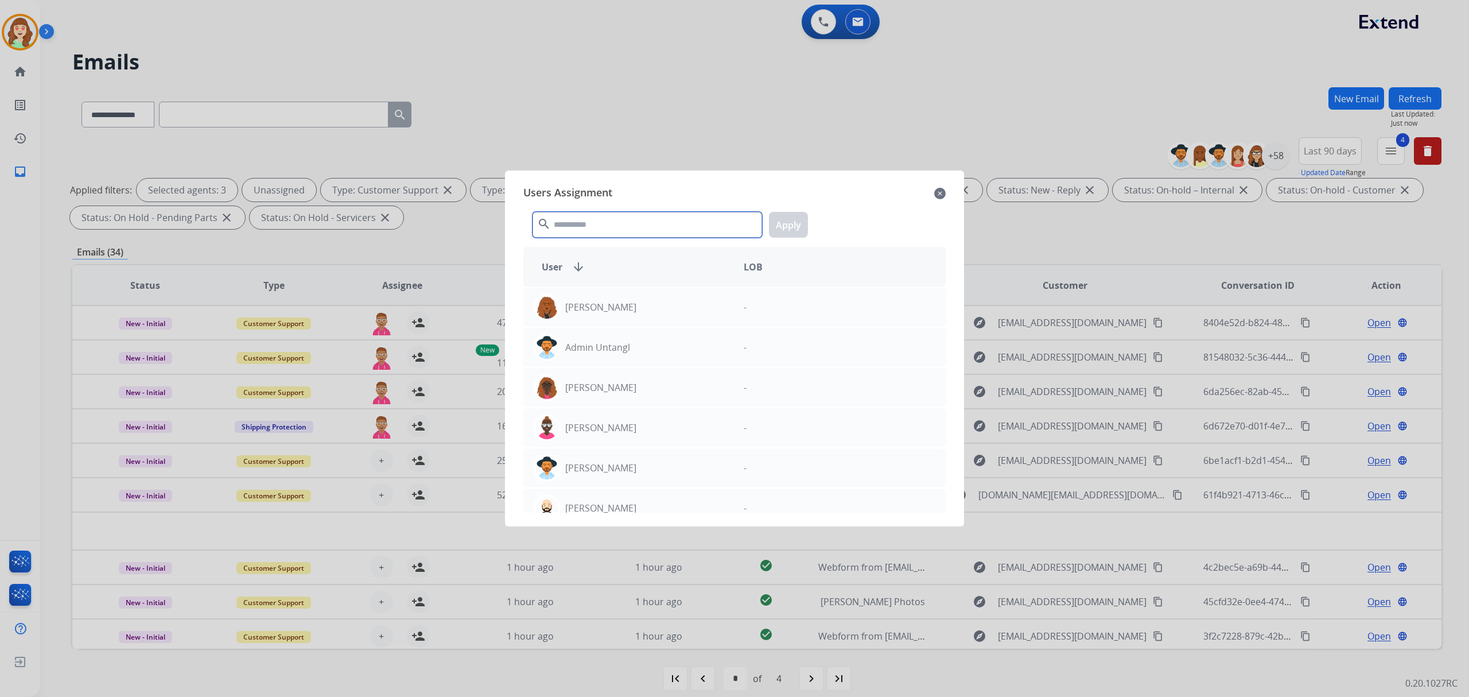
click at [606, 216] on input "text" at bounding box center [648, 225] width 230 height 26
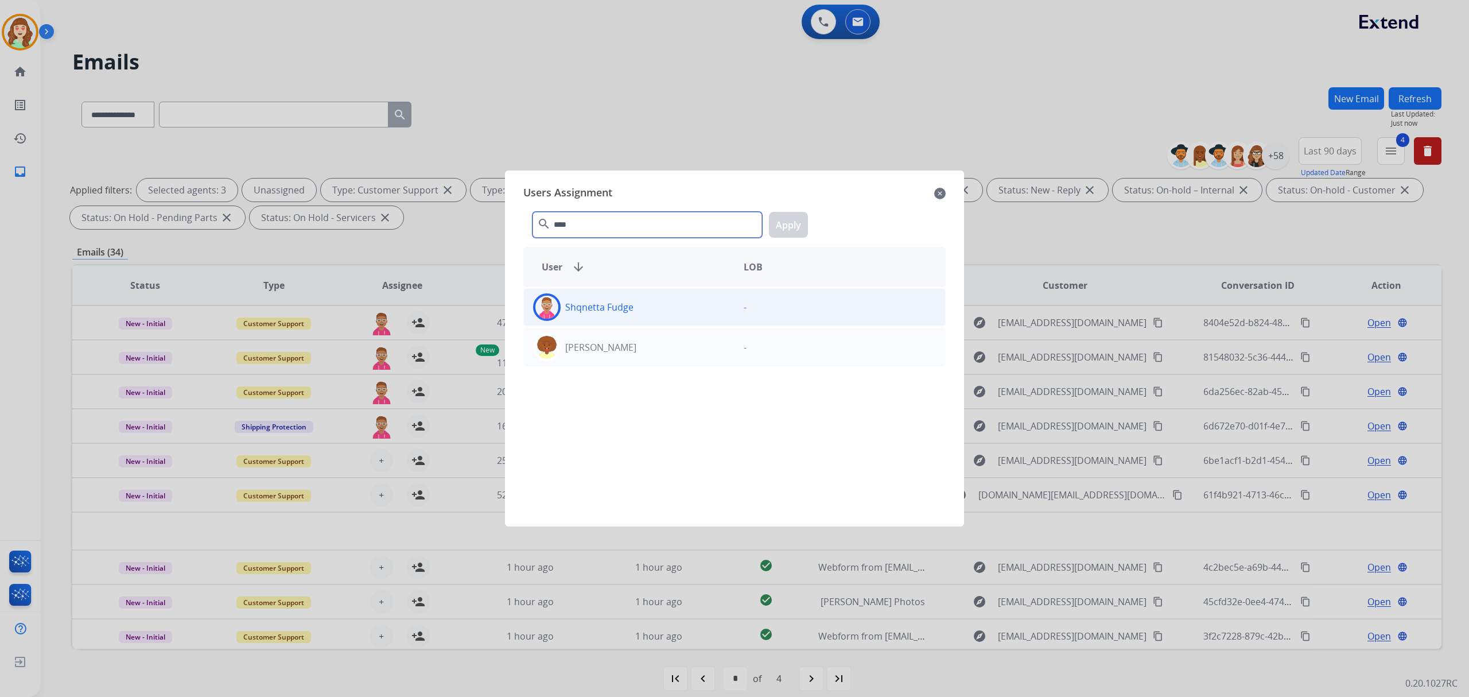
type input "****"
drag, startPoint x: 639, startPoint y: 315, endPoint x: 754, endPoint y: 242, distance: 136.0
click at [639, 313] on div "Shqnetta Fudge" at bounding box center [629, 307] width 211 height 28
click at [784, 228] on button "Apply" at bounding box center [788, 225] width 39 height 26
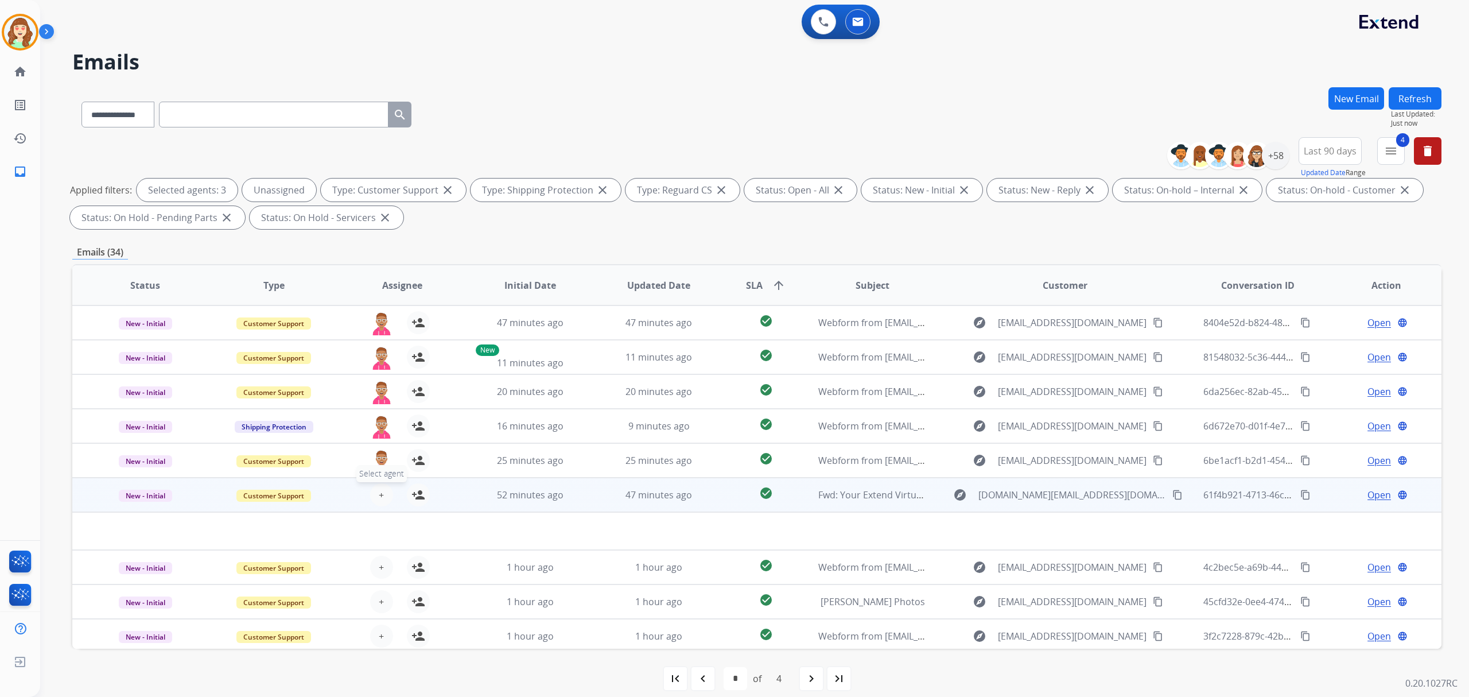
click at [373, 496] on button "+ Select agent" at bounding box center [381, 494] width 23 height 23
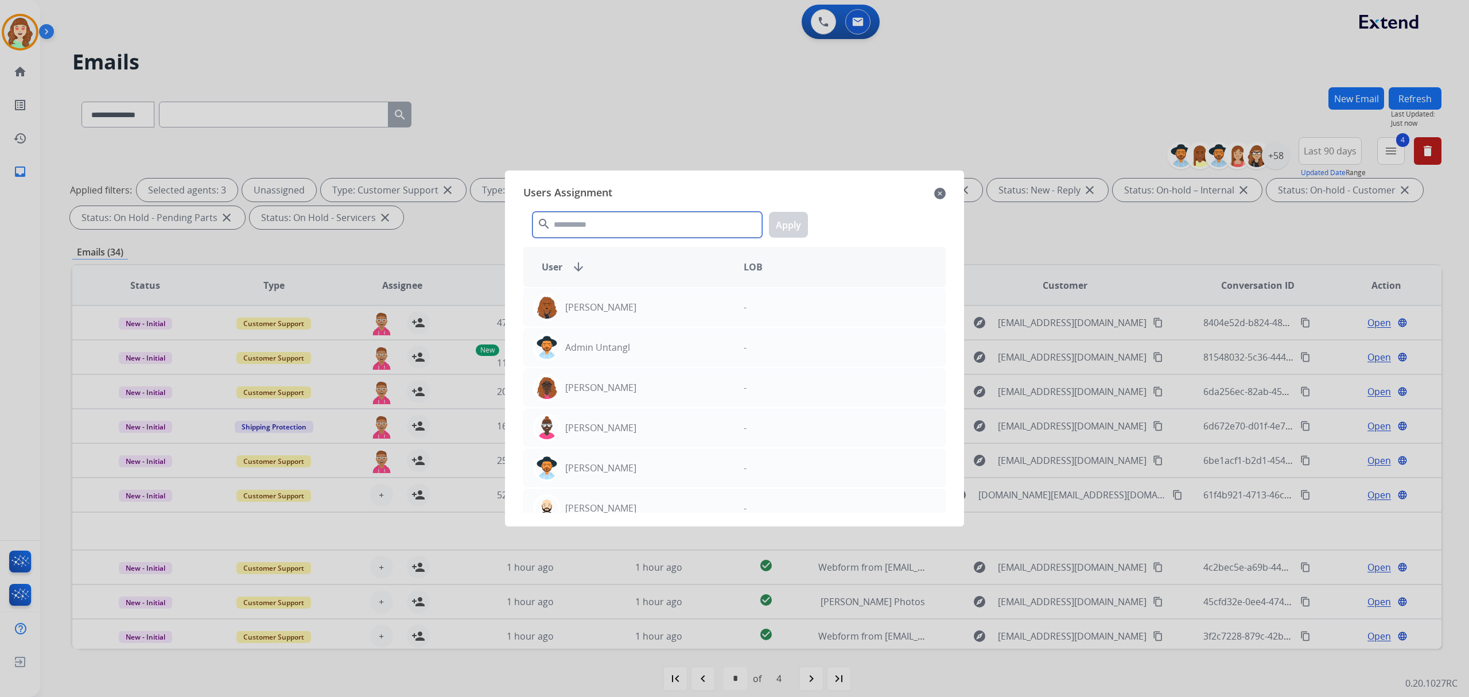
click at [627, 216] on input "text" at bounding box center [648, 225] width 230 height 26
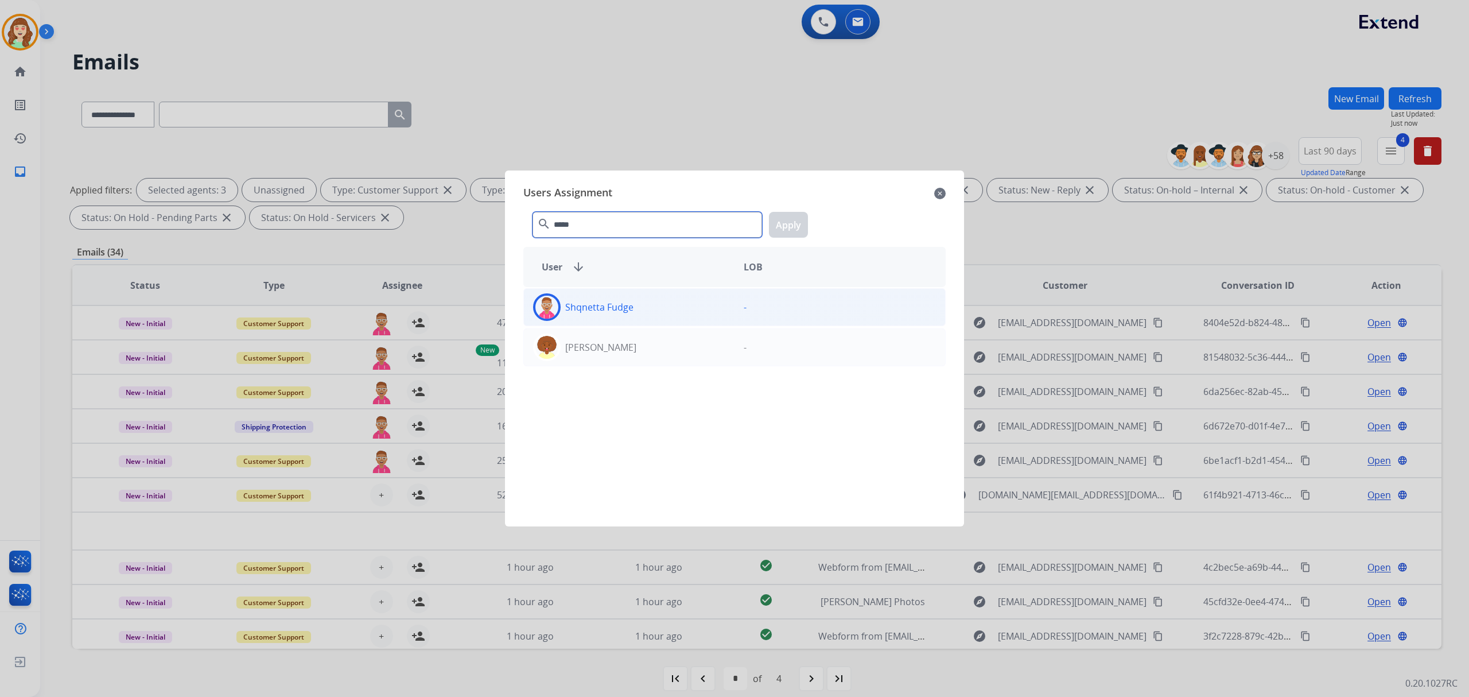
type input "*****"
click at [711, 313] on div "Shqnetta Fudge" at bounding box center [629, 307] width 211 height 28
click at [791, 222] on button "Apply" at bounding box center [788, 225] width 39 height 26
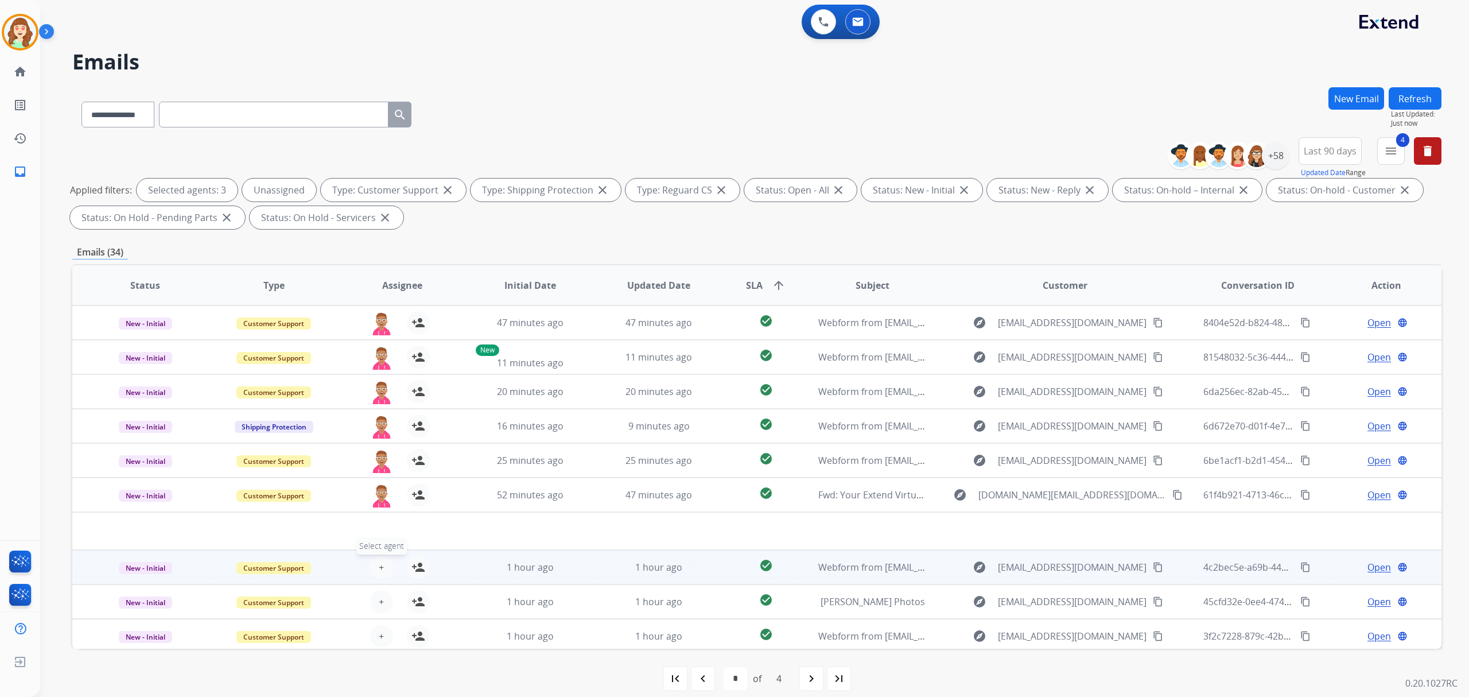
click at [379, 565] on span "+" at bounding box center [381, 567] width 5 height 14
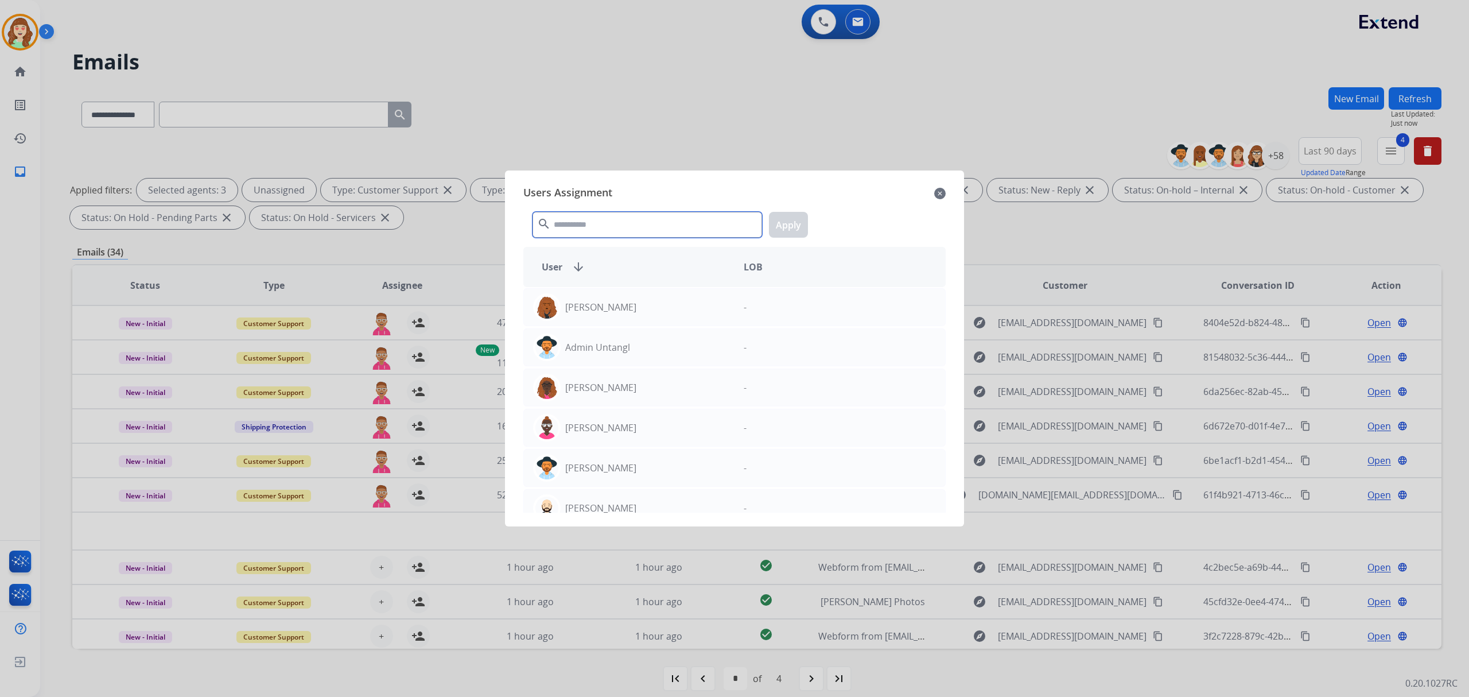
click at [642, 235] on input "text" at bounding box center [648, 225] width 230 height 26
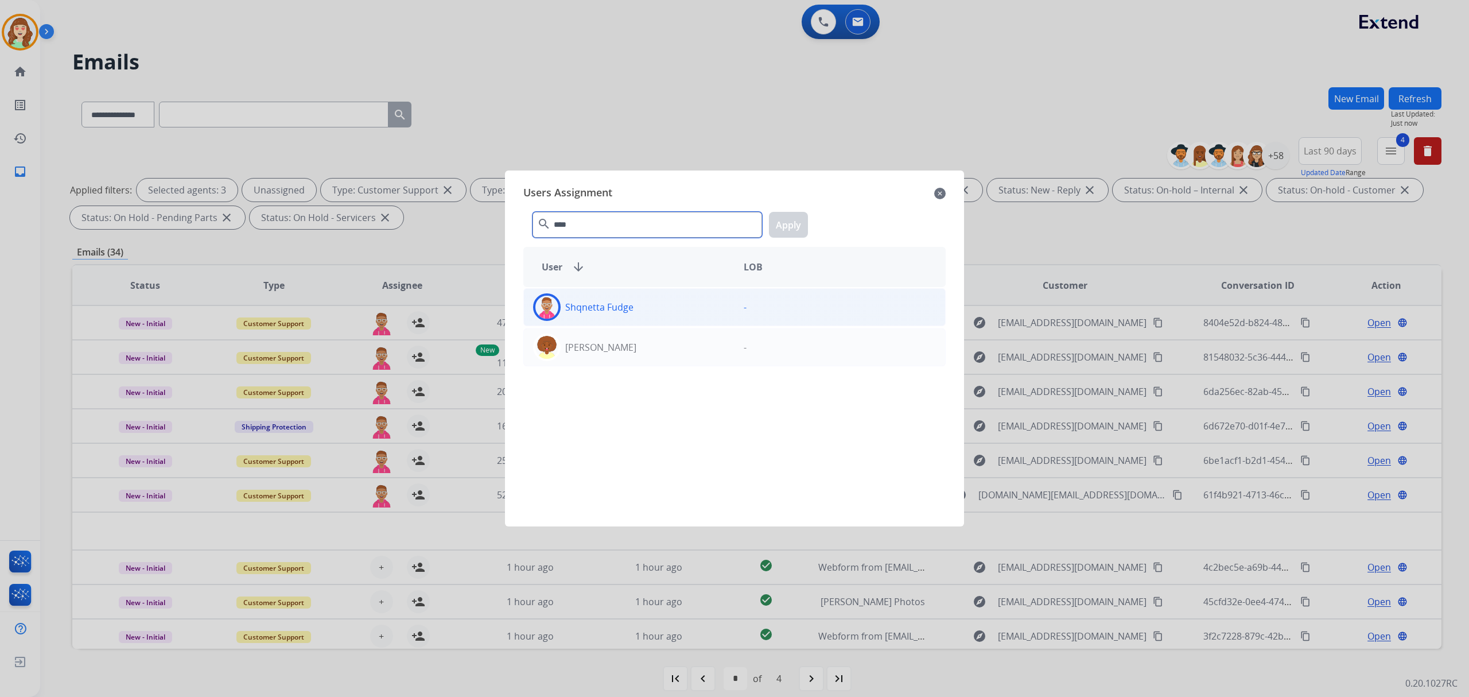
type input "****"
click at [735, 306] on div "-" at bounding box center [840, 307] width 211 height 28
drag, startPoint x: 786, startPoint y: 216, endPoint x: 723, endPoint y: 262, distance: 78.1
click at [786, 216] on button "Apply" at bounding box center [788, 225] width 39 height 26
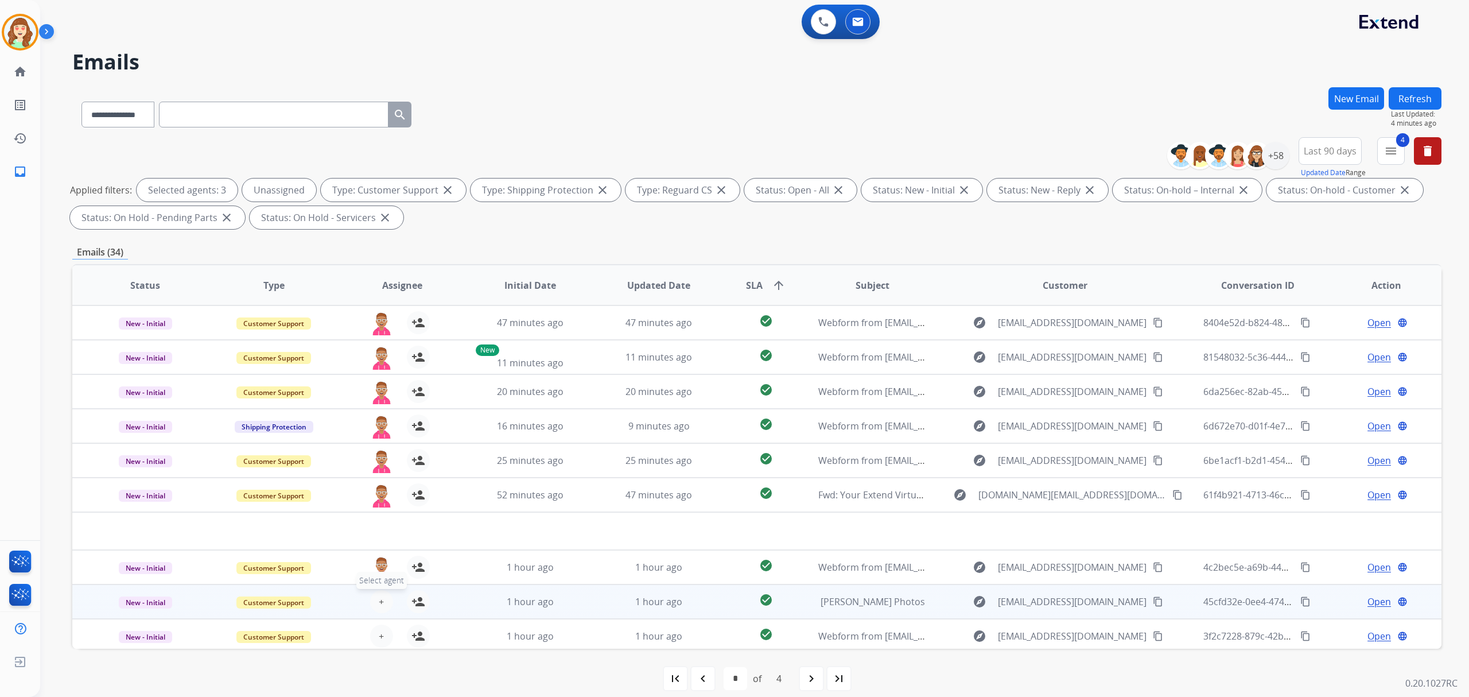
click at [373, 595] on button "+ Select agent" at bounding box center [381, 601] width 23 height 23
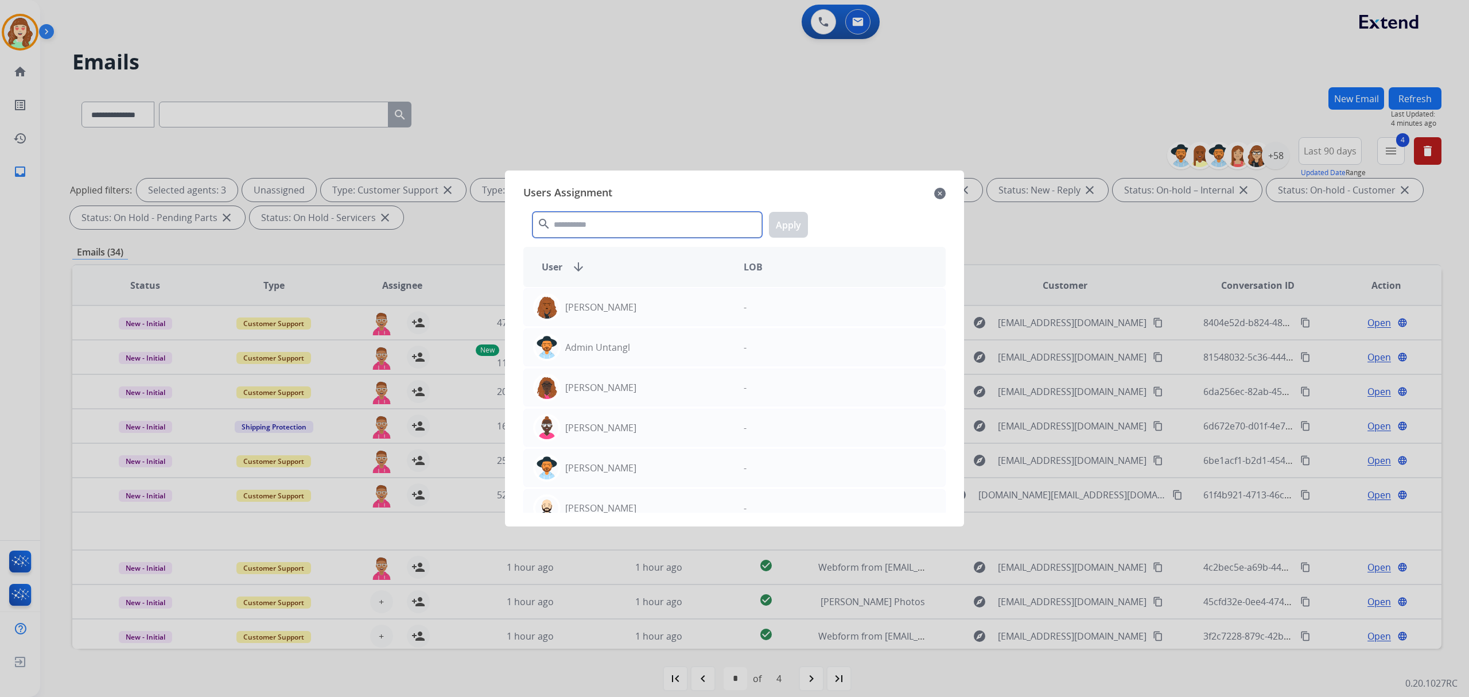
click at [627, 212] on input "text" at bounding box center [648, 225] width 230 height 26
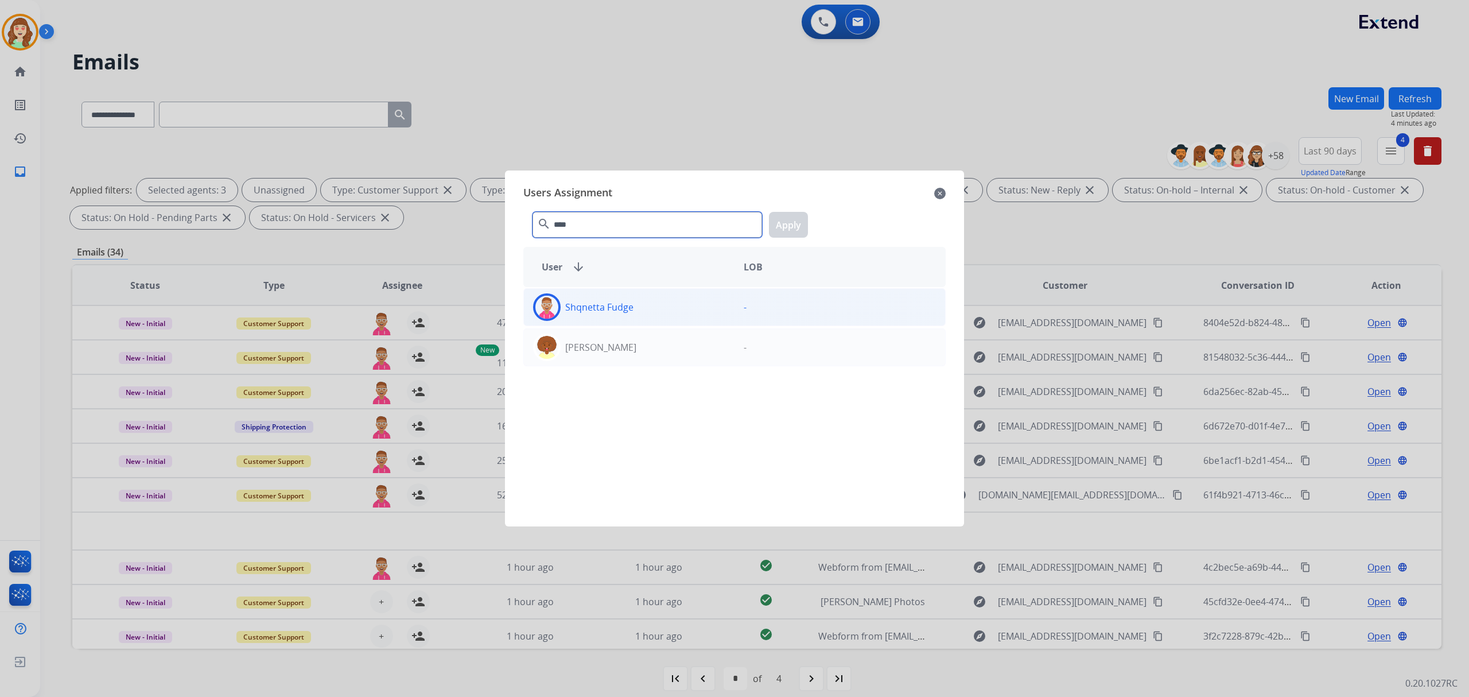
type input "****"
drag, startPoint x: 643, startPoint y: 308, endPoint x: 775, endPoint y: 248, distance: 145.1
click at [660, 301] on div "Shqnetta Fudge" at bounding box center [629, 307] width 211 height 28
click at [785, 226] on button "Apply" at bounding box center [788, 225] width 39 height 26
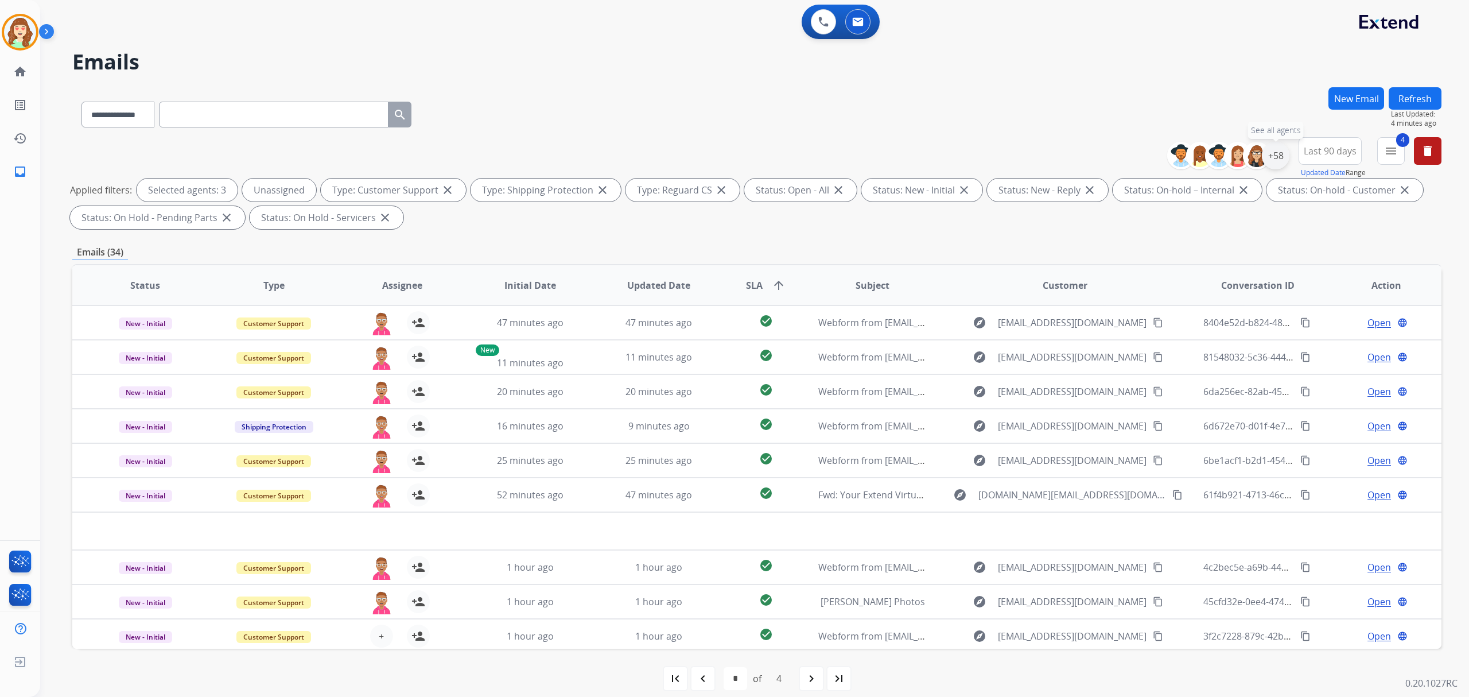
click at [1277, 145] on div "+58" at bounding box center [1276, 156] width 28 height 28
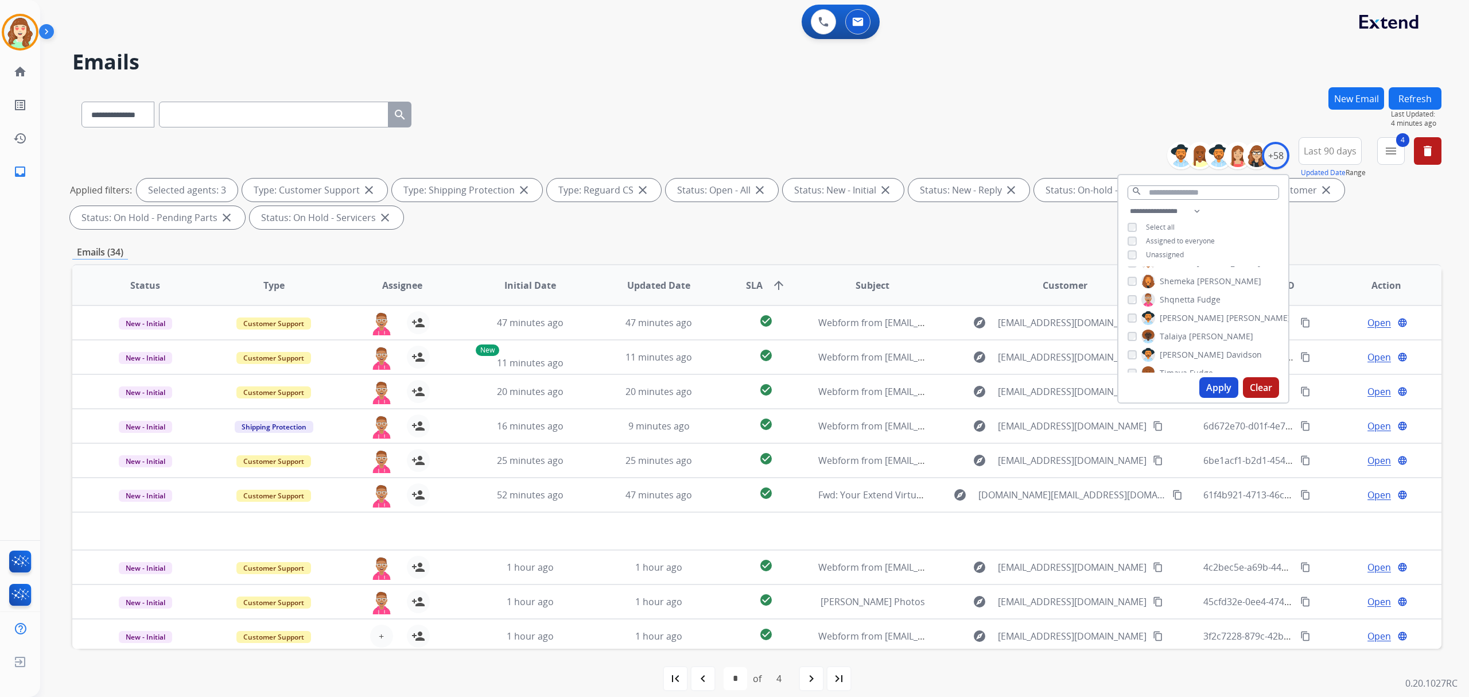
click at [1208, 381] on button "Apply" at bounding box center [1219, 387] width 39 height 21
select select "*"
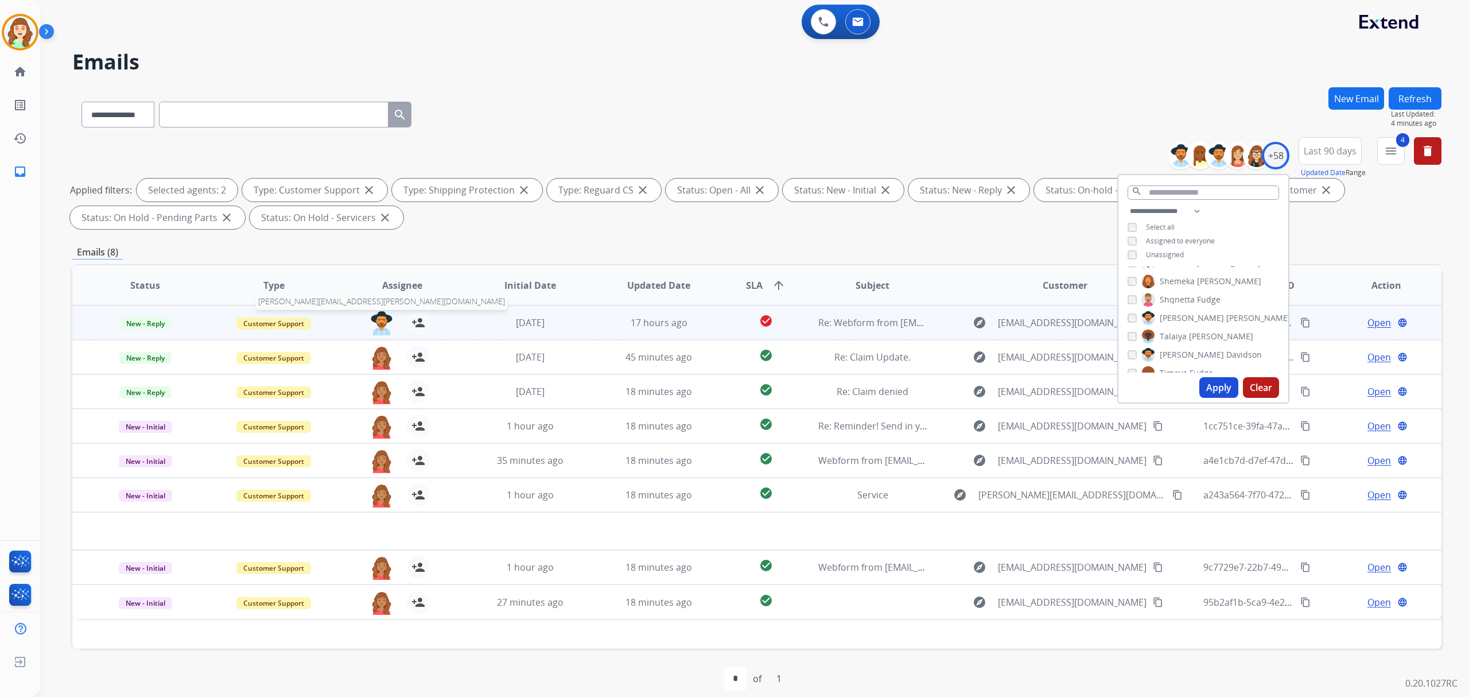
click at [378, 320] on img at bounding box center [381, 323] width 23 height 24
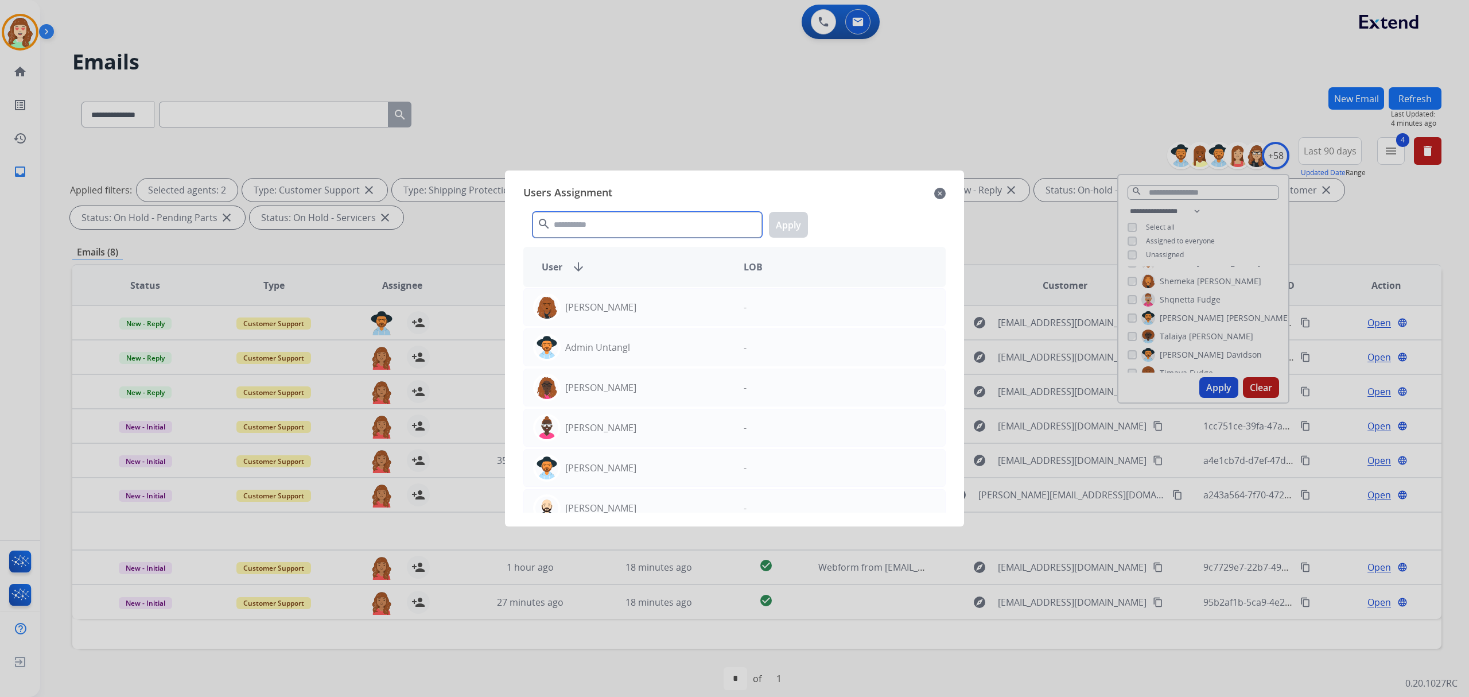
click at [613, 201] on div "Users Assignment close search Apply User arrow_downward LOB Abigail Joseph - Ad…" at bounding box center [734, 349] width 441 height 338
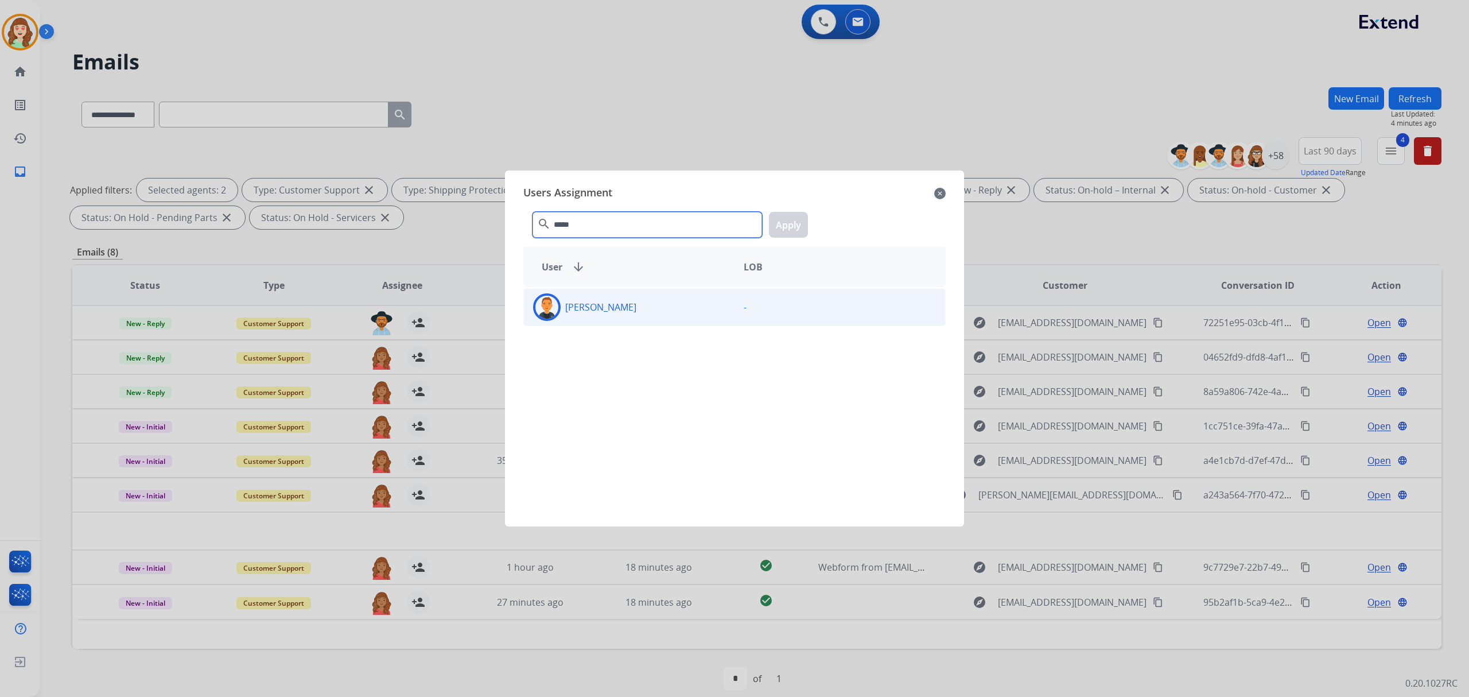
type input "*****"
click at [662, 299] on div "[PERSON_NAME]" at bounding box center [629, 307] width 211 height 28
click at [793, 218] on button "Apply" at bounding box center [788, 225] width 39 height 26
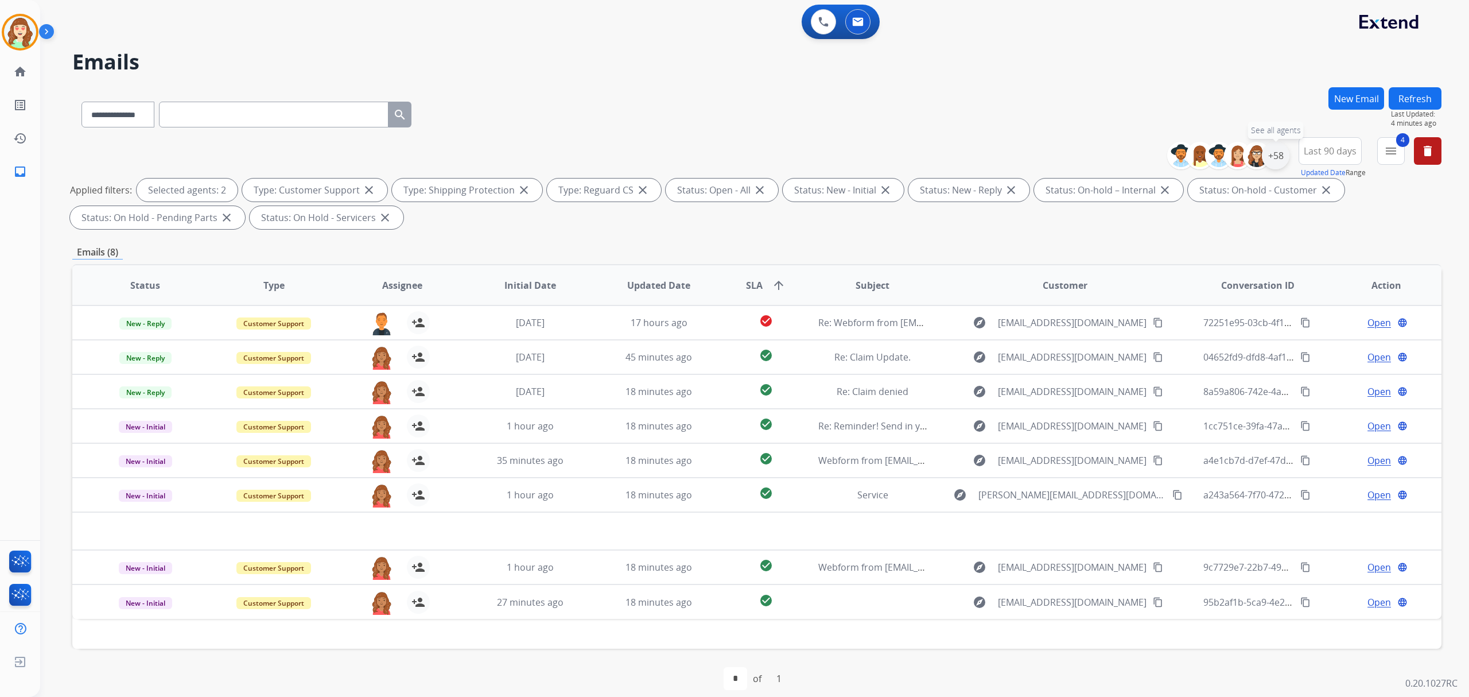
click at [1285, 155] on div "+58" at bounding box center [1276, 156] width 28 height 28
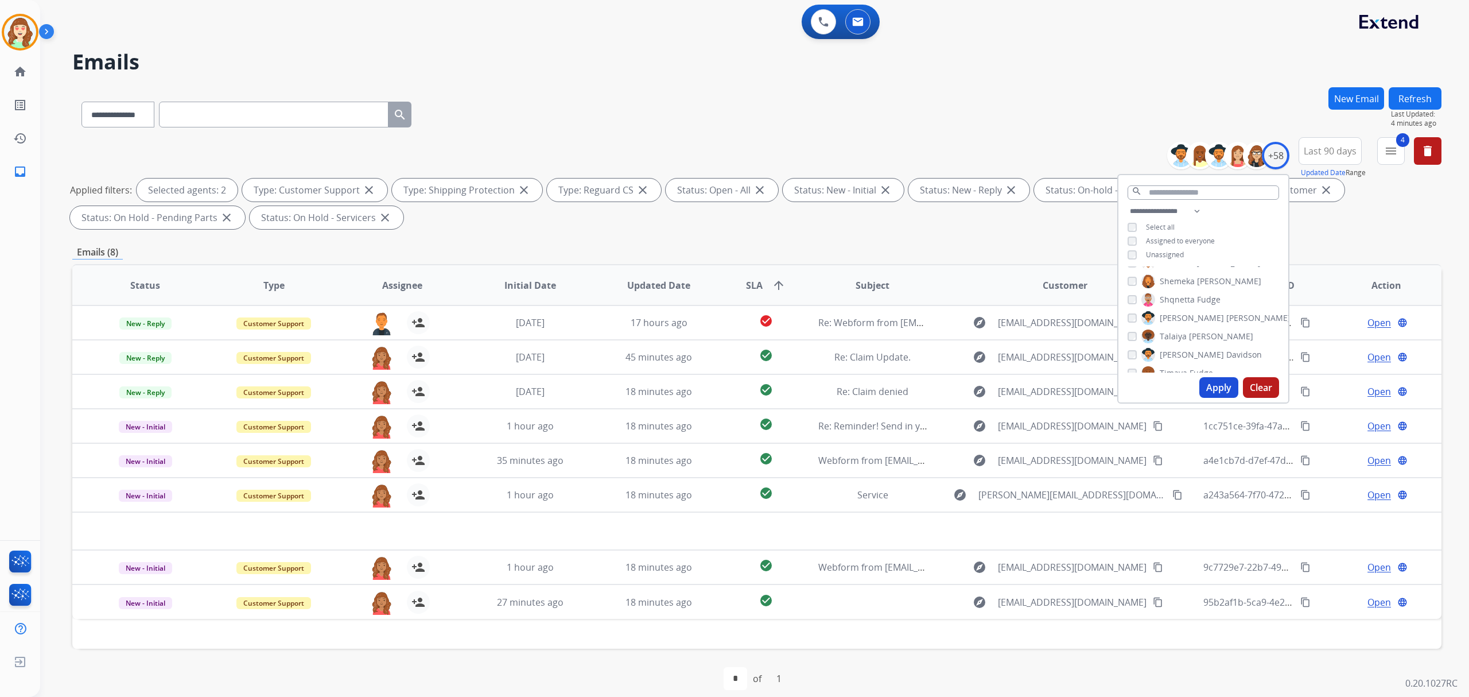
click at [1226, 388] on button "Apply" at bounding box center [1219, 387] width 39 height 21
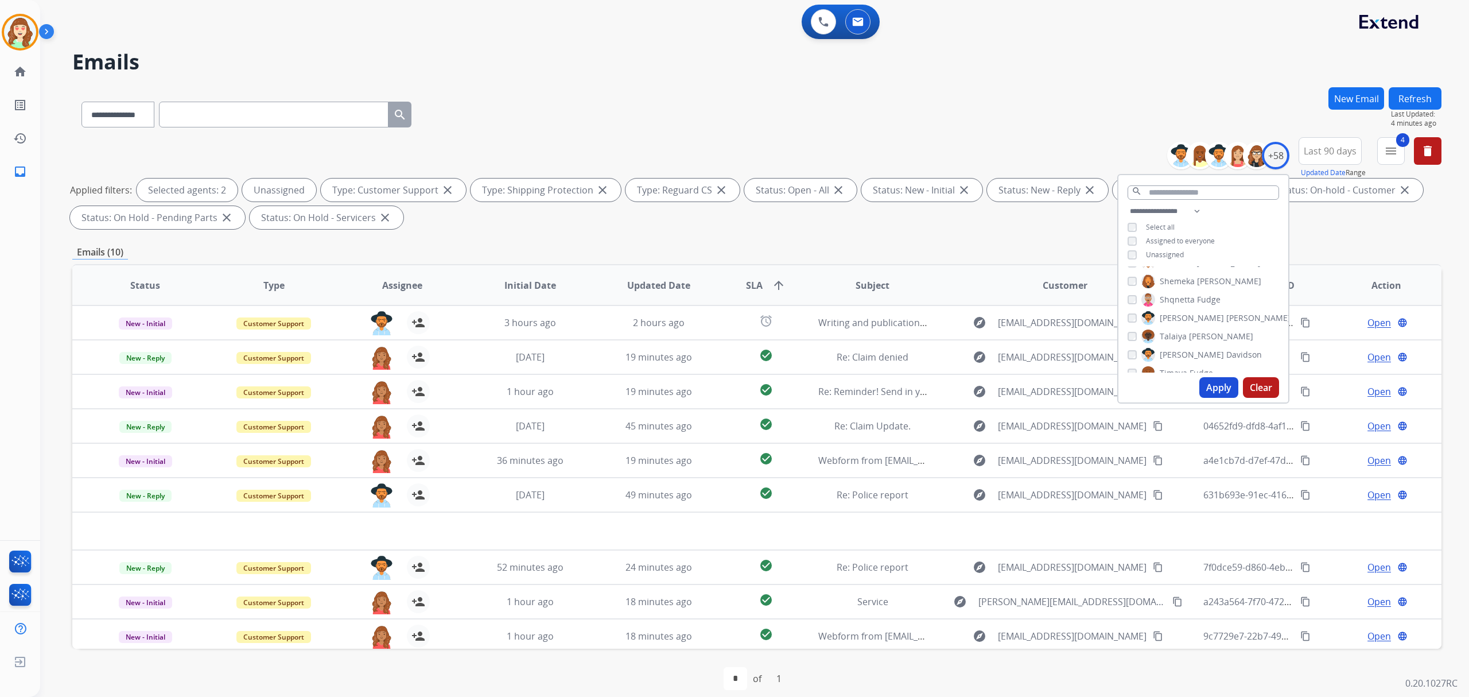
click at [1217, 383] on button "Apply" at bounding box center [1219, 387] width 39 height 21
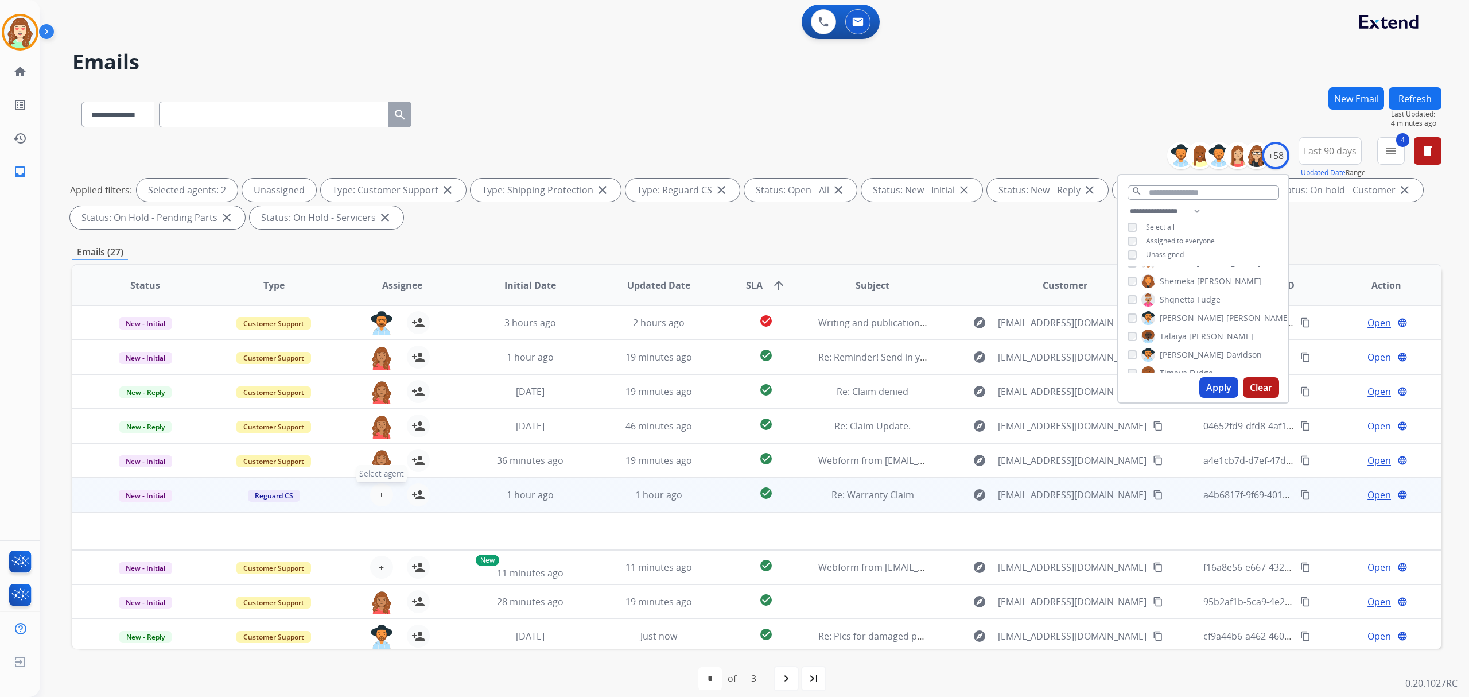
click at [379, 488] on span "+" at bounding box center [381, 495] width 5 height 14
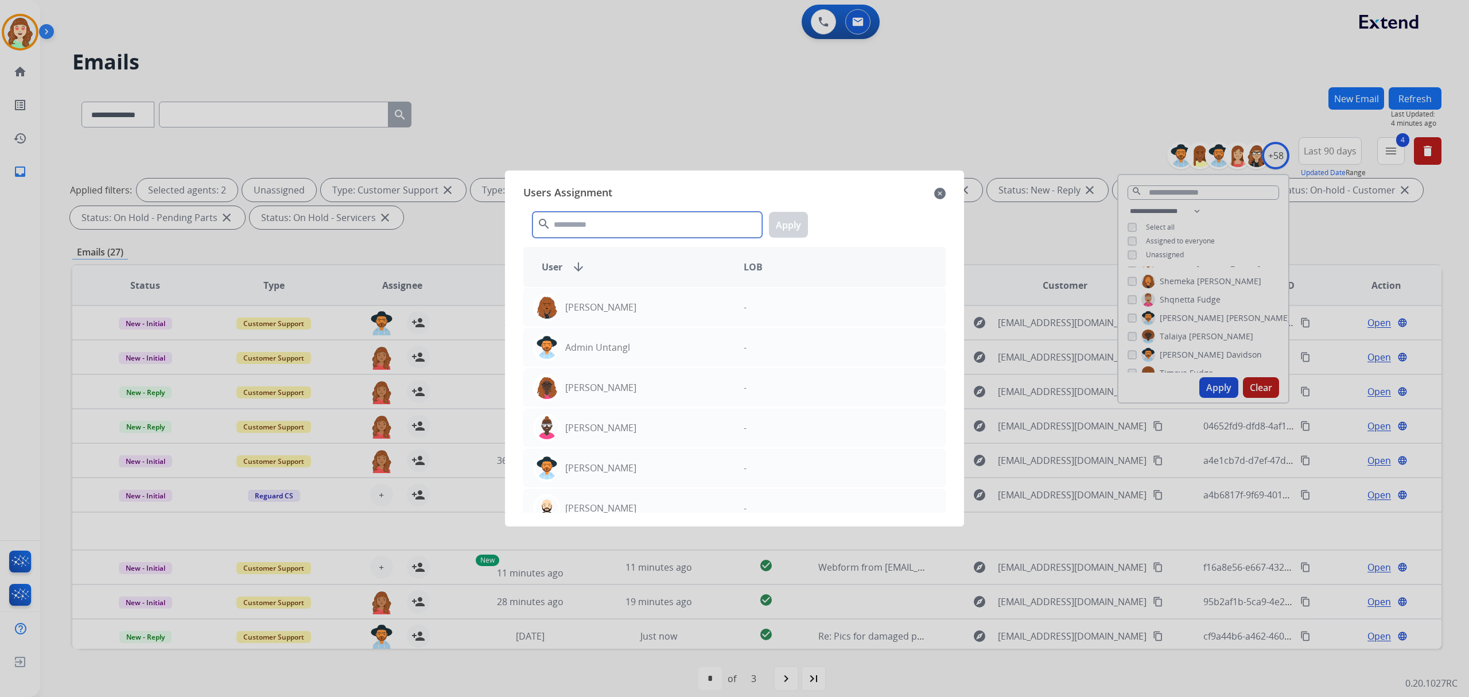
click at [672, 225] on input "text" at bounding box center [648, 225] width 230 height 26
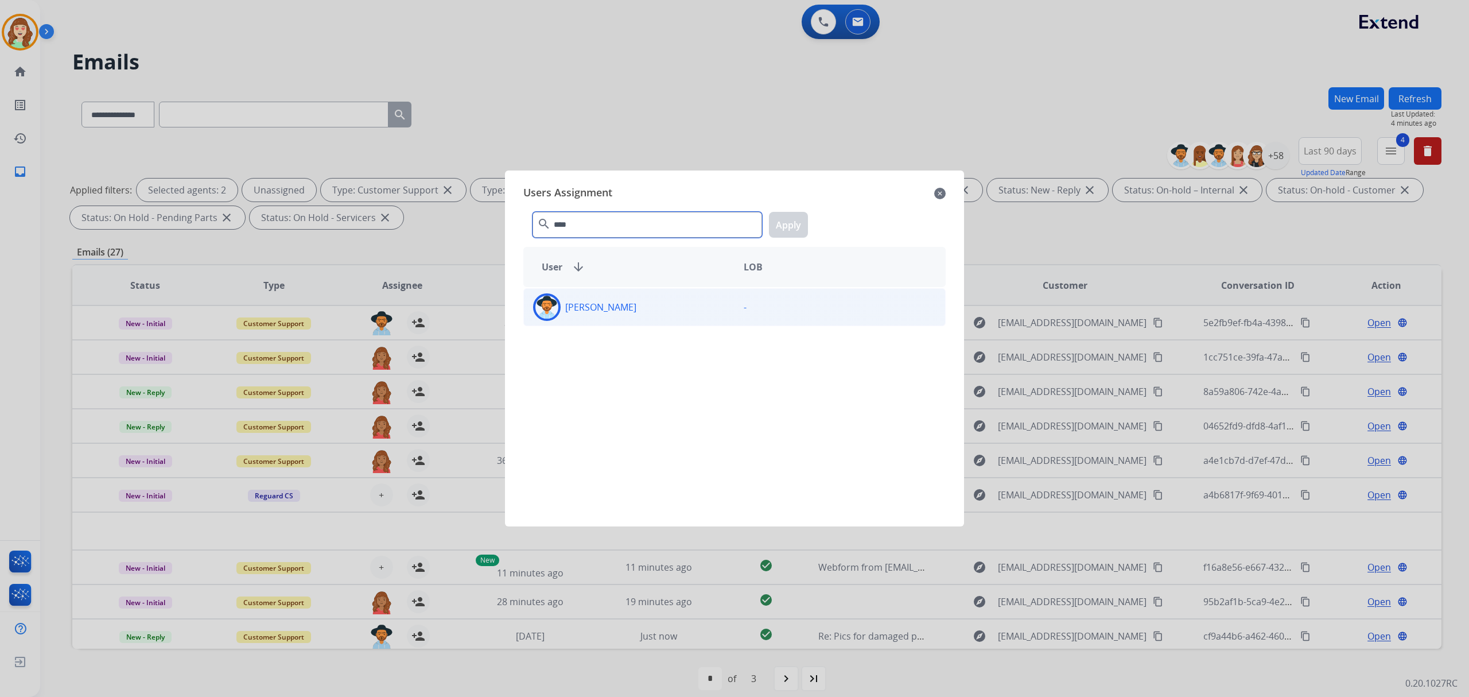
type input "****"
click at [688, 307] on div "[PERSON_NAME]" at bounding box center [629, 307] width 211 height 28
click at [797, 219] on button "Apply" at bounding box center [788, 225] width 39 height 26
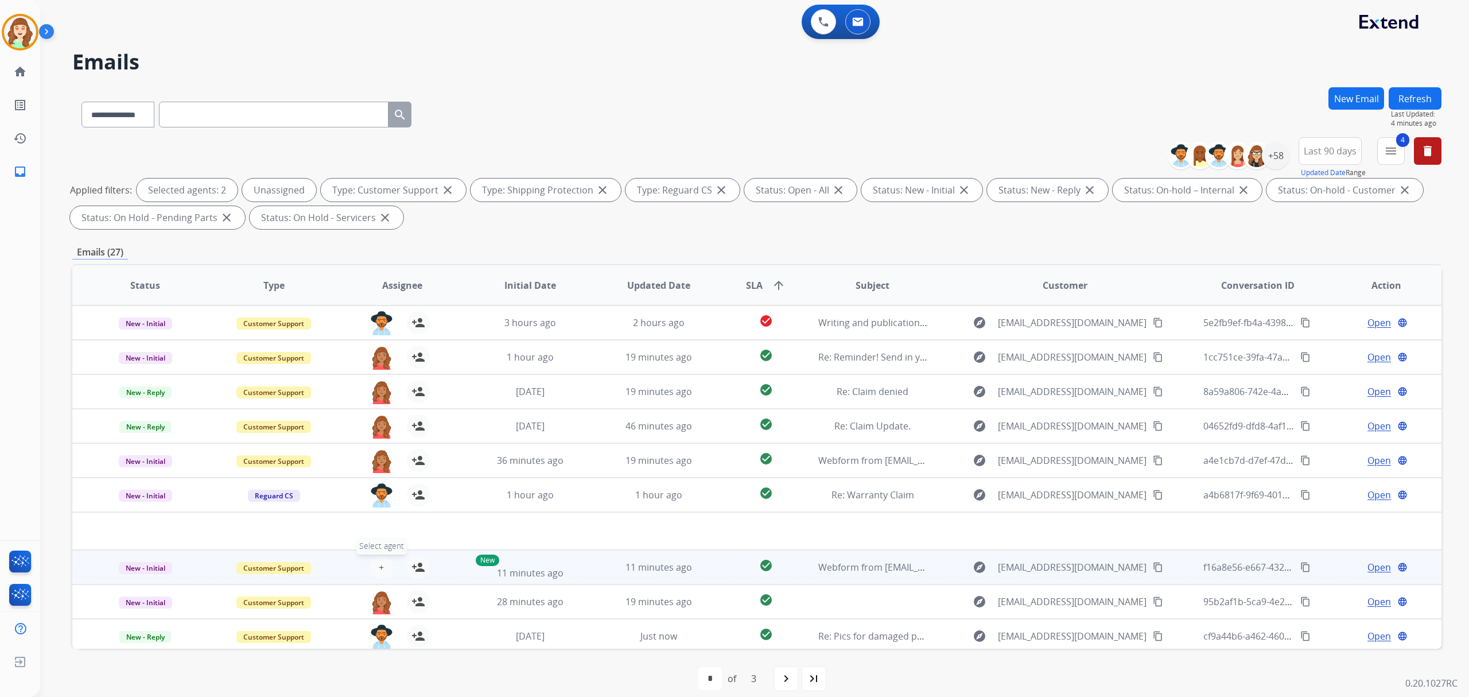
click at [383, 563] on button "+ Select agent" at bounding box center [381, 567] width 23 height 23
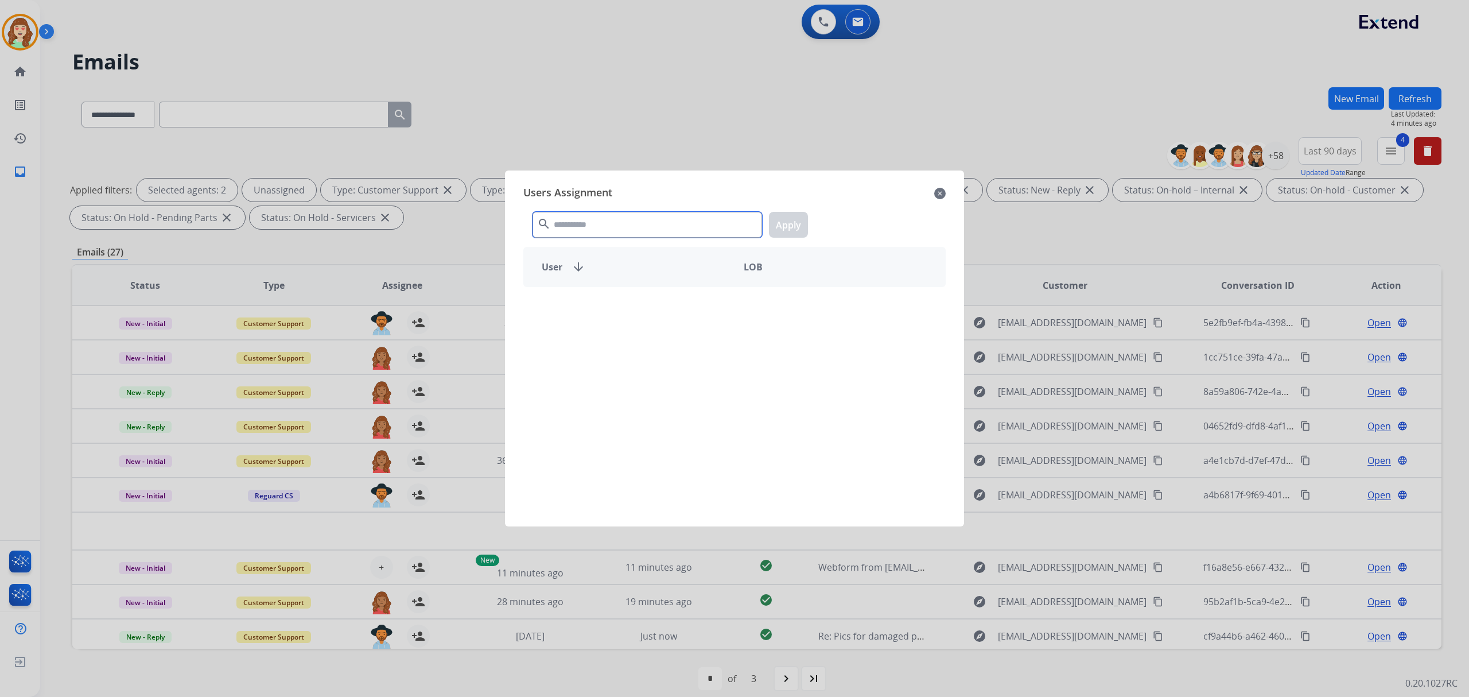
click at [665, 215] on input "text" at bounding box center [648, 225] width 230 height 26
type input "****"
click at [653, 315] on div "[PERSON_NAME]" at bounding box center [629, 307] width 211 height 28
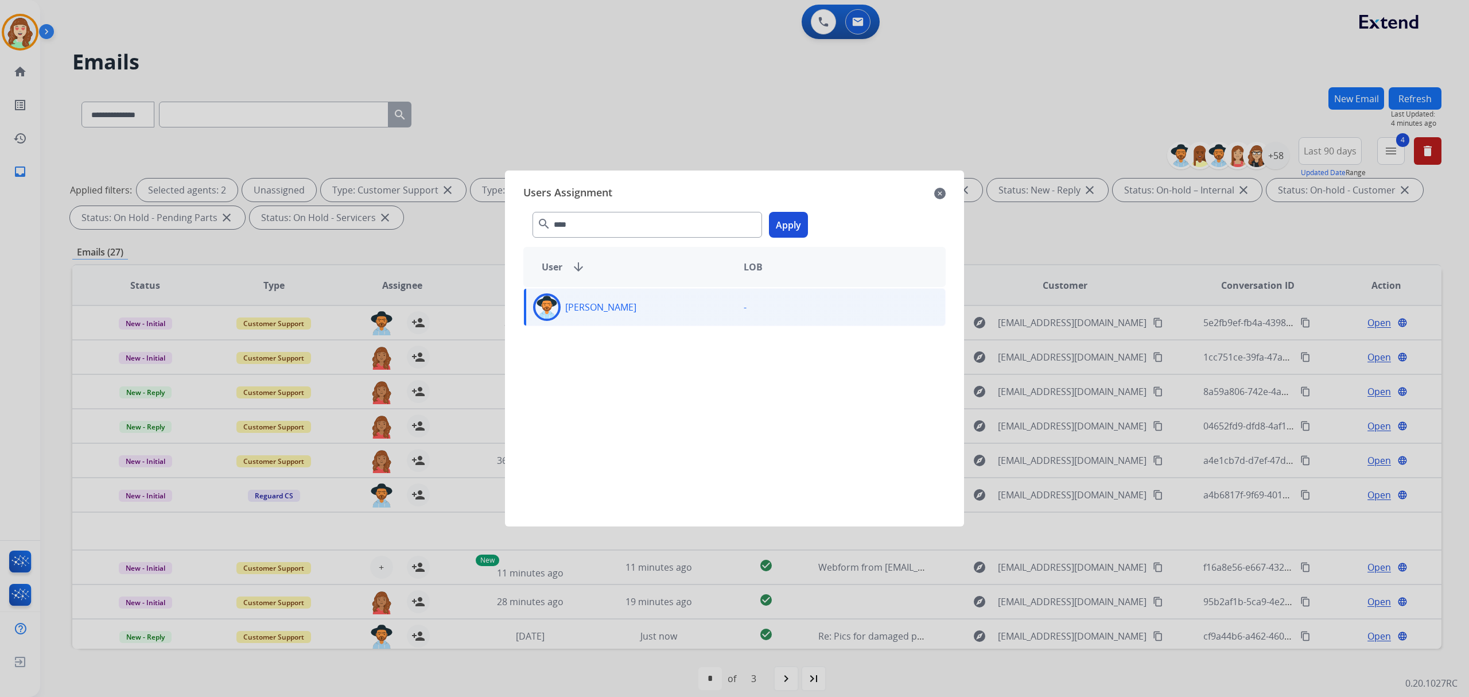
click at [788, 227] on button "Apply" at bounding box center [788, 225] width 39 height 26
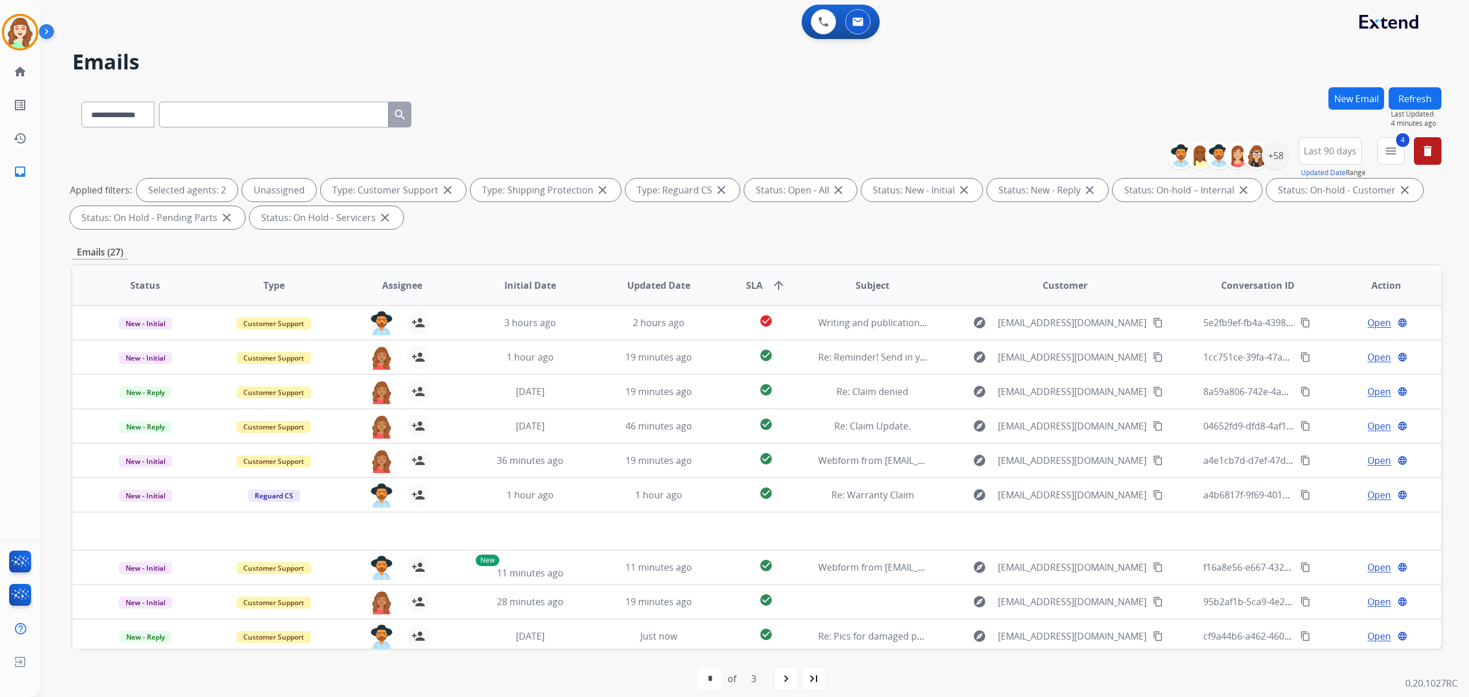
drag, startPoint x: 793, startPoint y: 680, endPoint x: 745, endPoint y: 642, distance: 60.9
click at [793, 680] on div "navigate_next" at bounding box center [786, 678] width 25 height 25
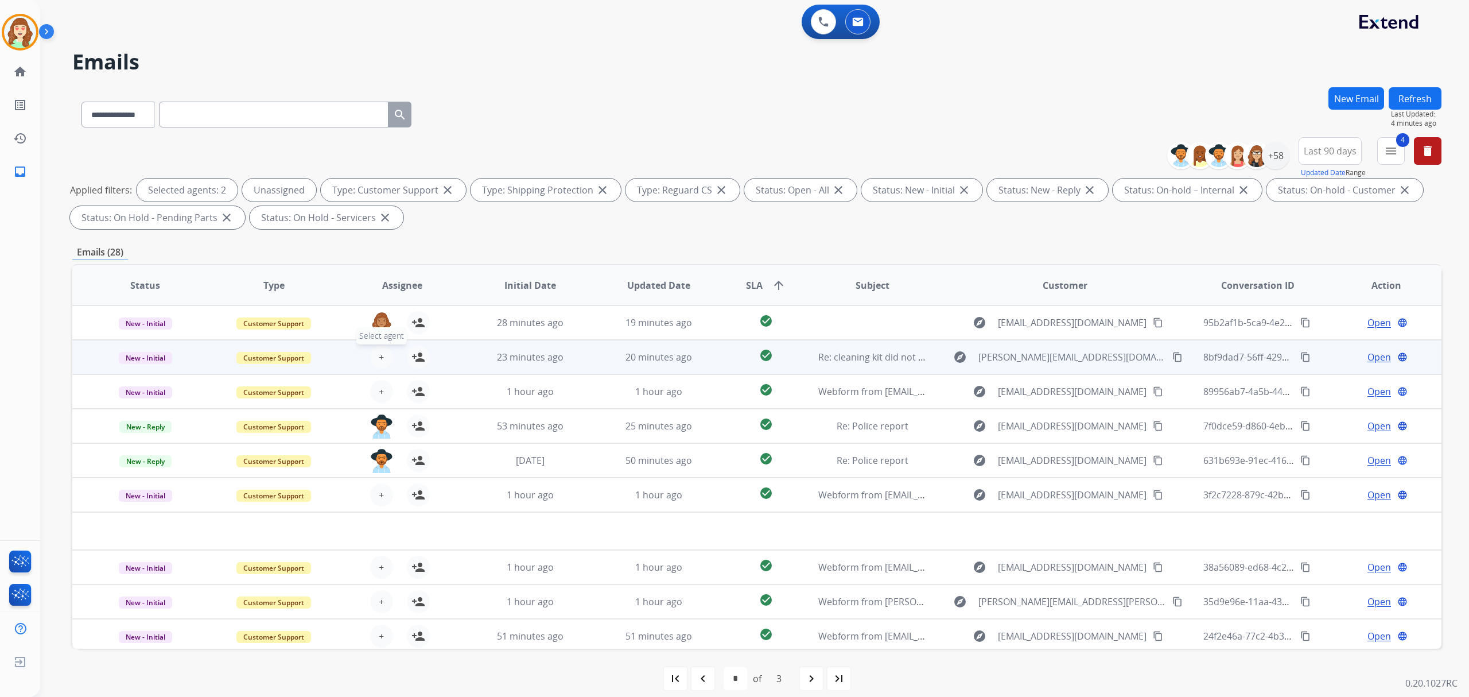
click at [375, 356] on button "+ Select agent" at bounding box center [381, 357] width 23 height 23
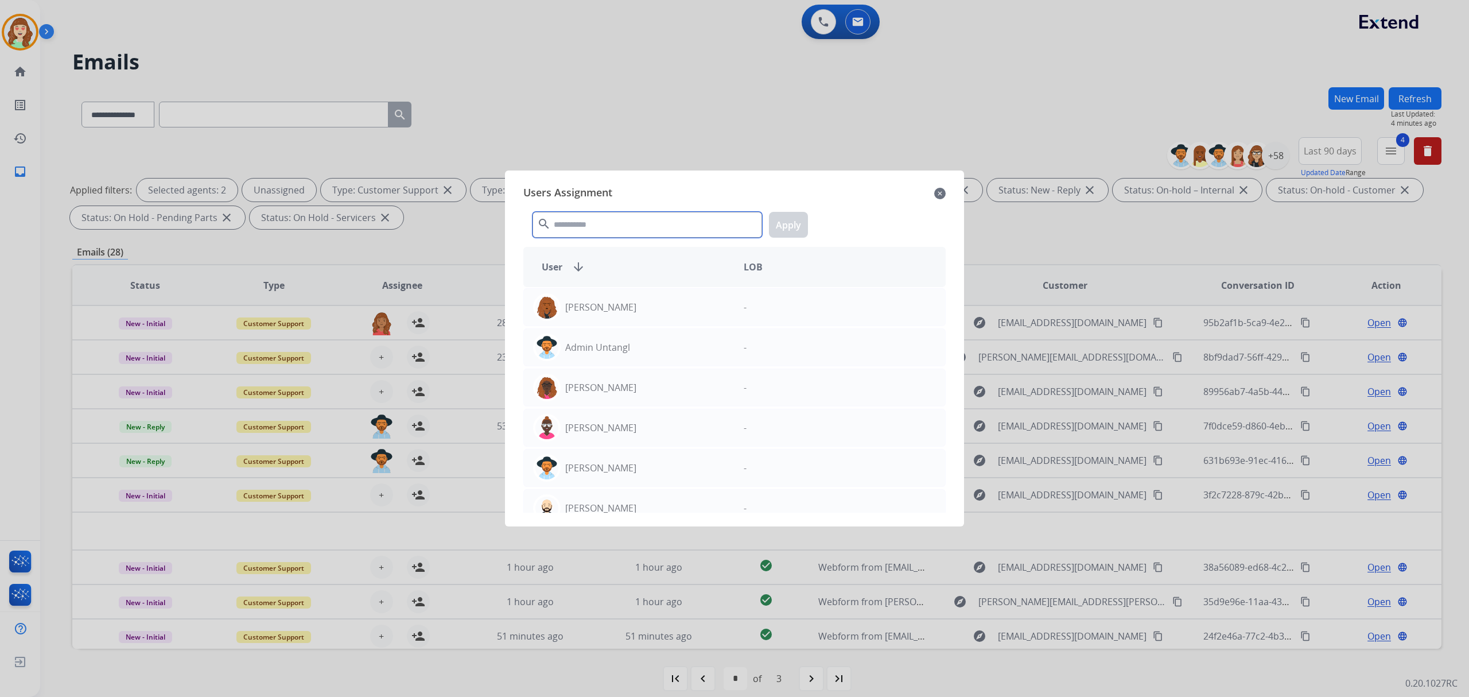
click at [618, 226] on input "text" at bounding box center [648, 225] width 230 height 26
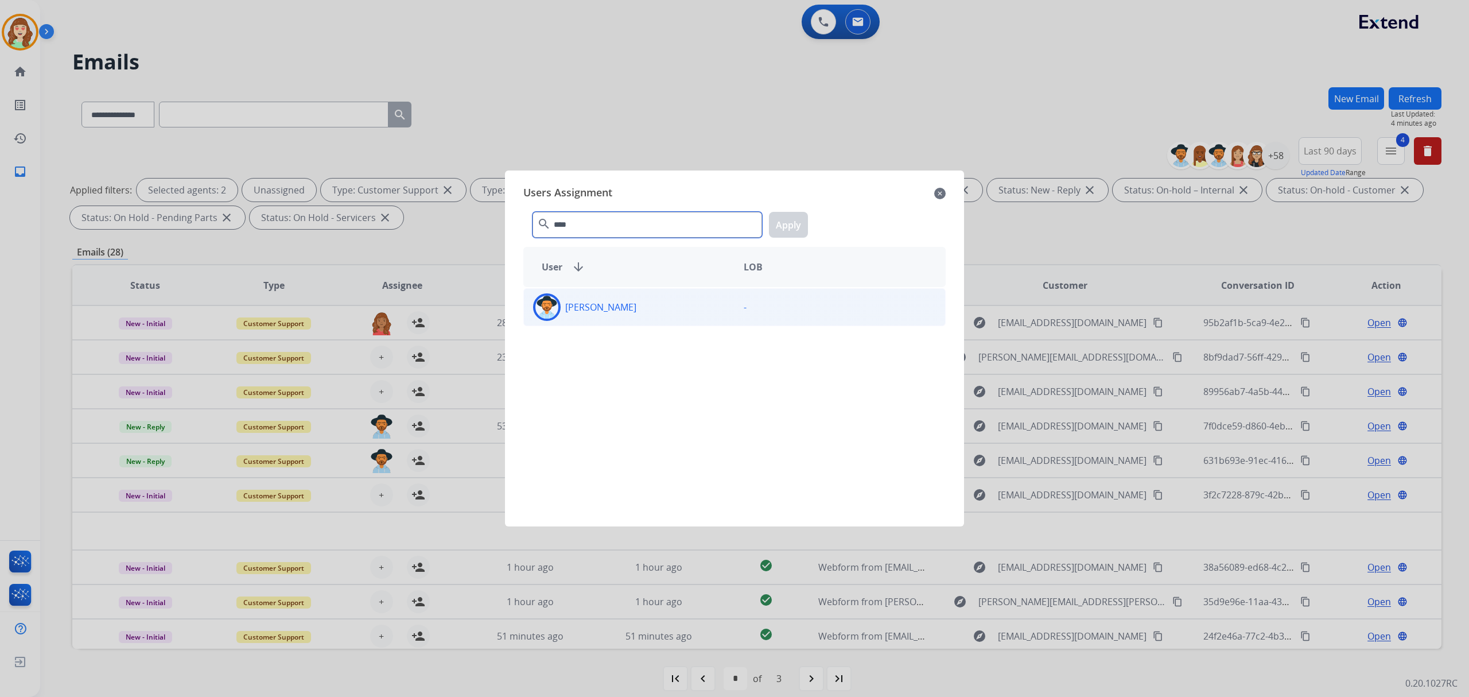
type input "****"
click at [650, 306] on div "[PERSON_NAME]" at bounding box center [629, 307] width 211 height 28
click at [793, 217] on button "Apply" at bounding box center [788, 225] width 39 height 26
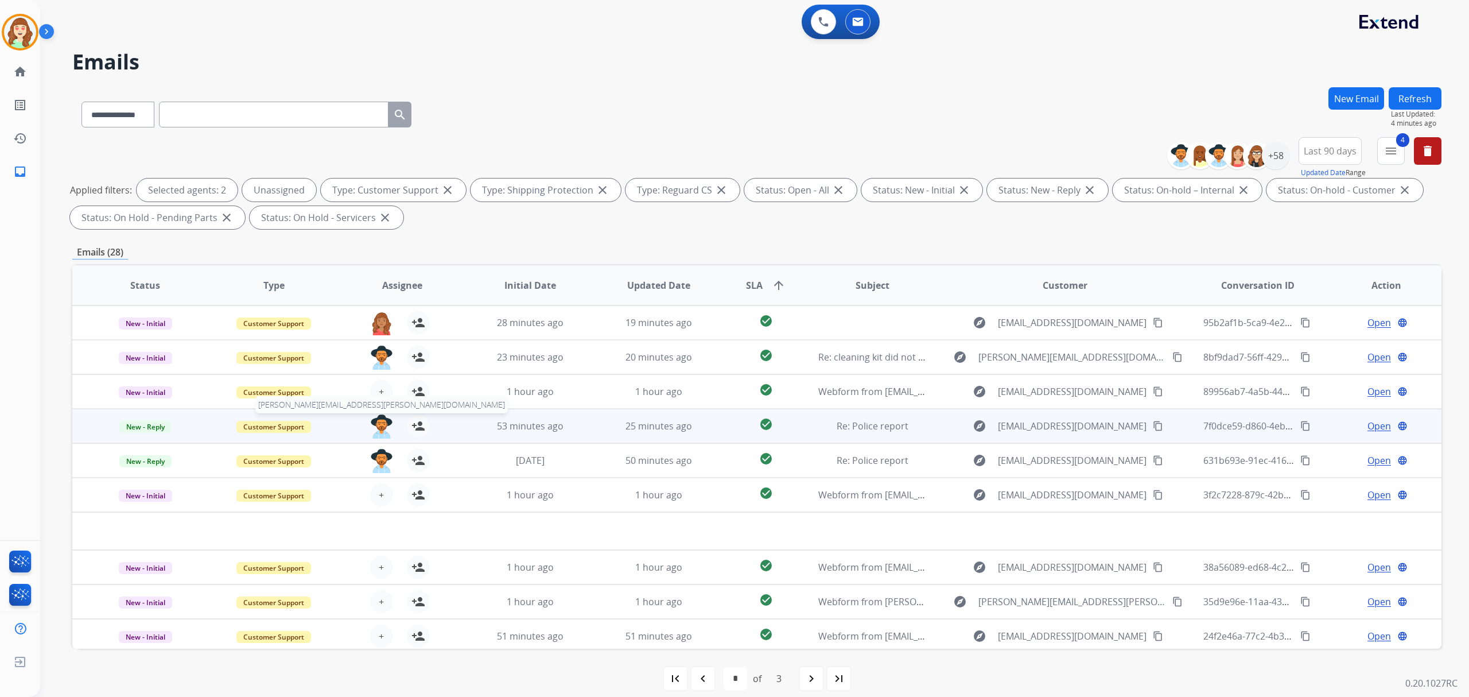
click at [379, 397] on span "tammy.davidson@eccogroupusa.com" at bounding box center [381, 404] width 253 height 17
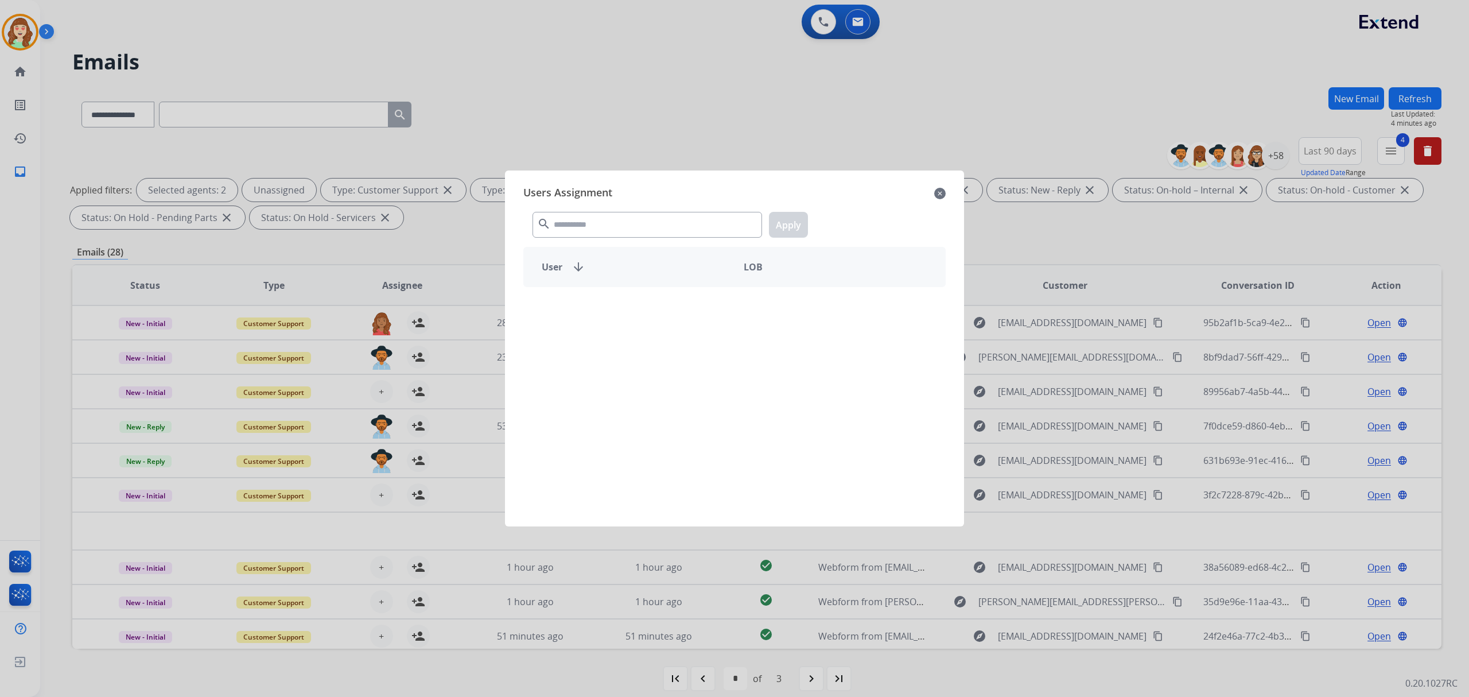
click at [598, 209] on div "search Apply" at bounding box center [734, 223] width 422 height 40
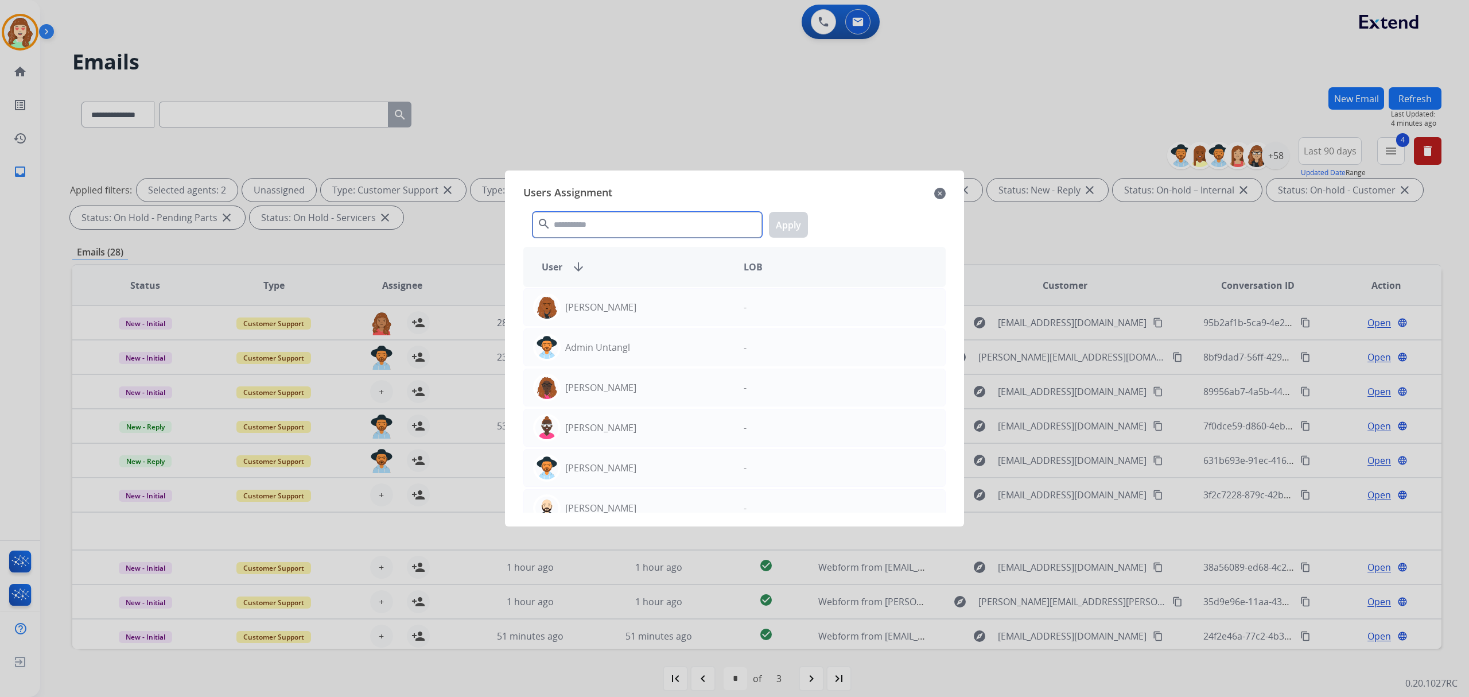
click at [592, 223] on input "text" at bounding box center [648, 225] width 230 height 26
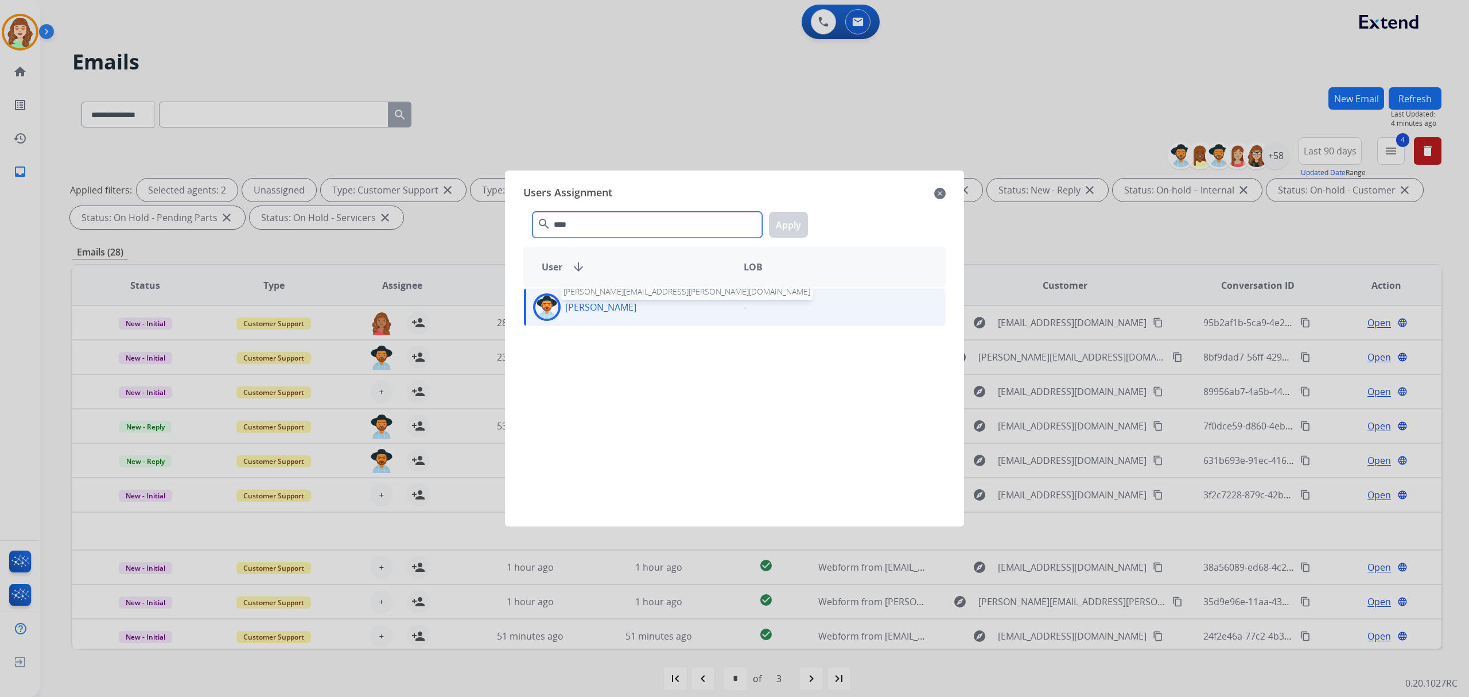
type input "****"
click at [607, 308] on p "[PERSON_NAME]" at bounding box center [600, 307] width 71 height 14
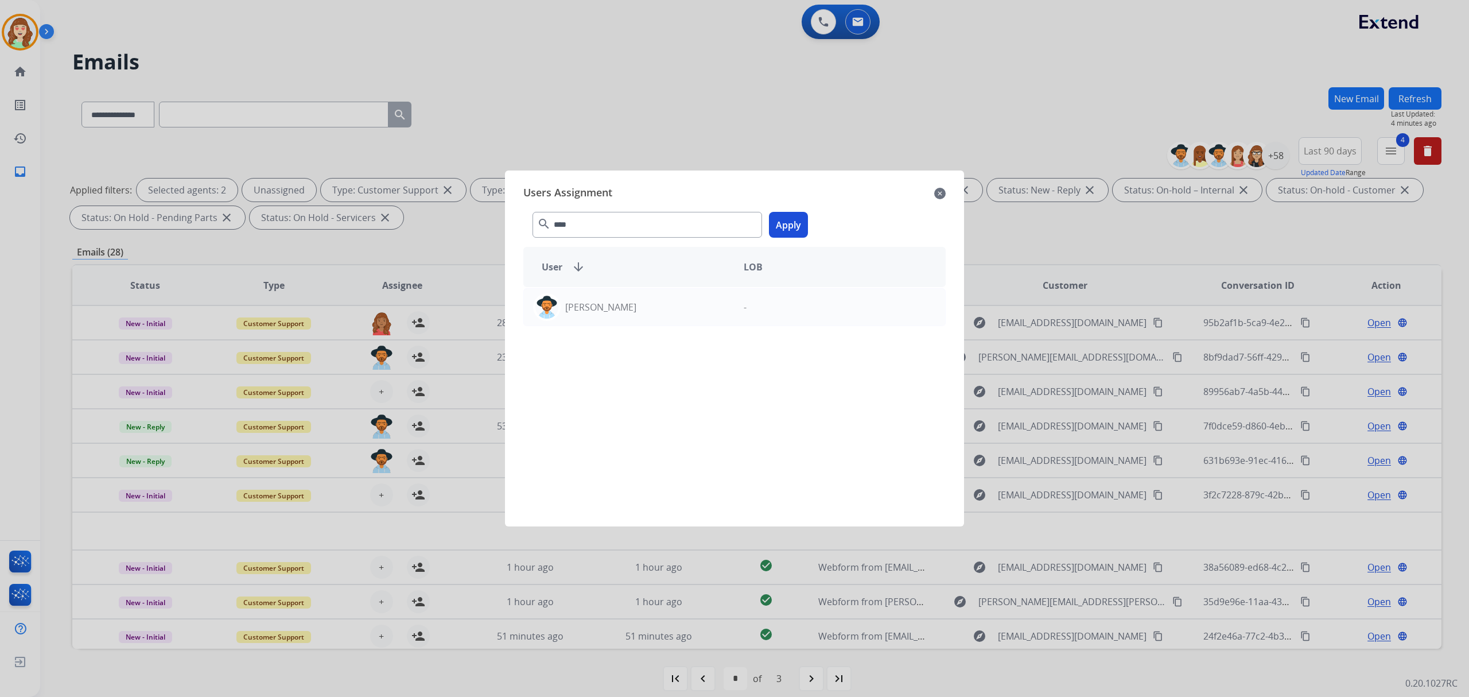
click at [784, 216] on button "Apply" at bounding box center [788, 225] width 39 height 26
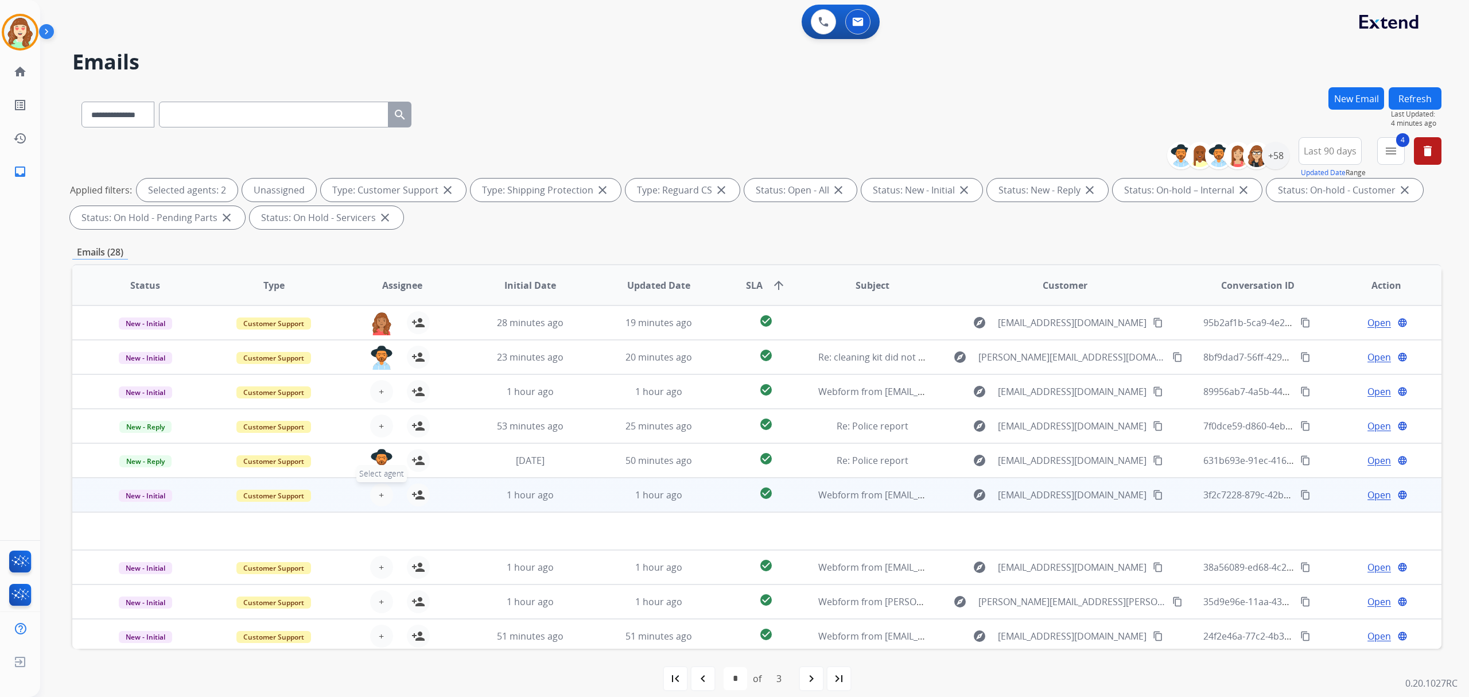
click at [381, 489] on span "+" at bounding box center [381, 495] width 5 height 14
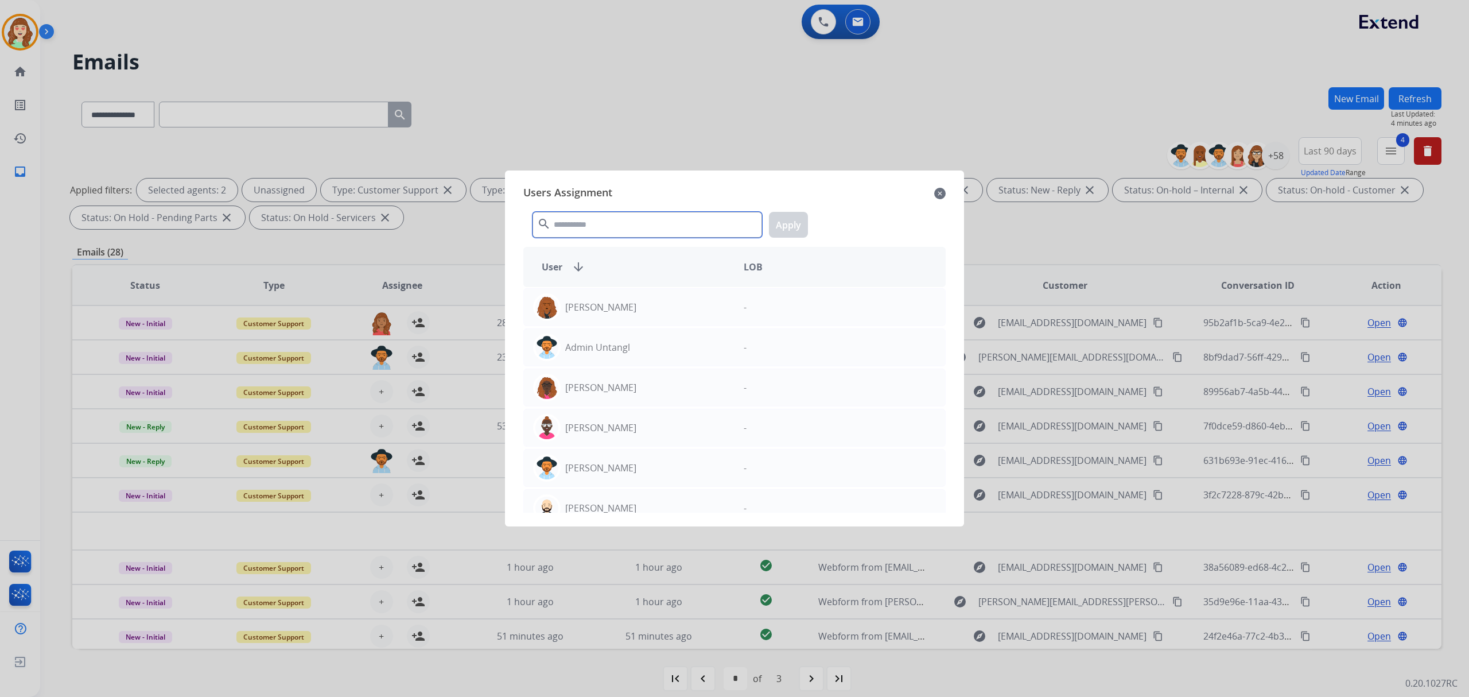
click at [600, 223] on input "text" at bounding box center [648, 225] width 230 height 26
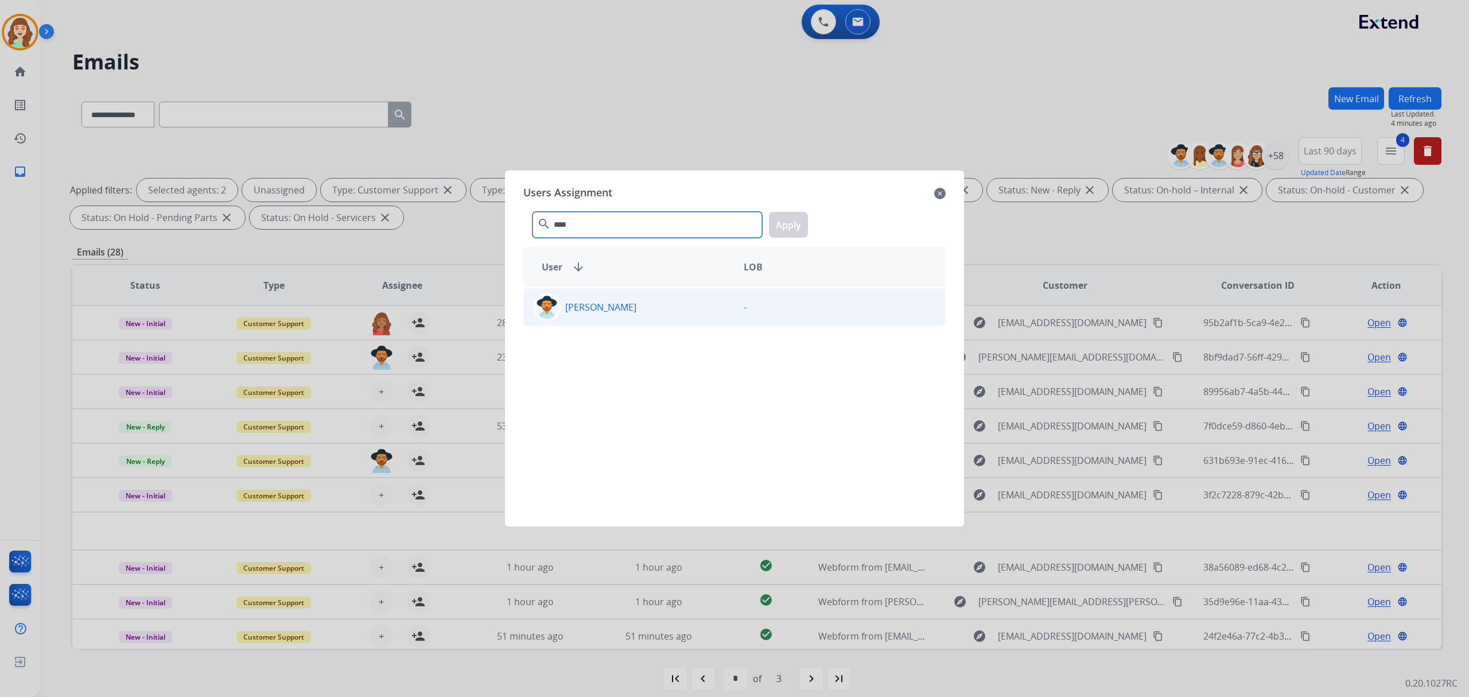
type input "****"
drag, startPoint x: 698, startPoint y: 315, endPoint x: 744, endPoint y: 247, distance: 81.8
click at [698, 313] on div "[PERSON_NAME]" at bounding box center [629, 307] width 211 height 28
drag, startPoint x: 800, startPoint y: 226, endPoint x: 726, endPoint y: 257, distance: 80.8
click at [797, 226] on button "Apply" at bounding box center [788, 225] width 39 height 26
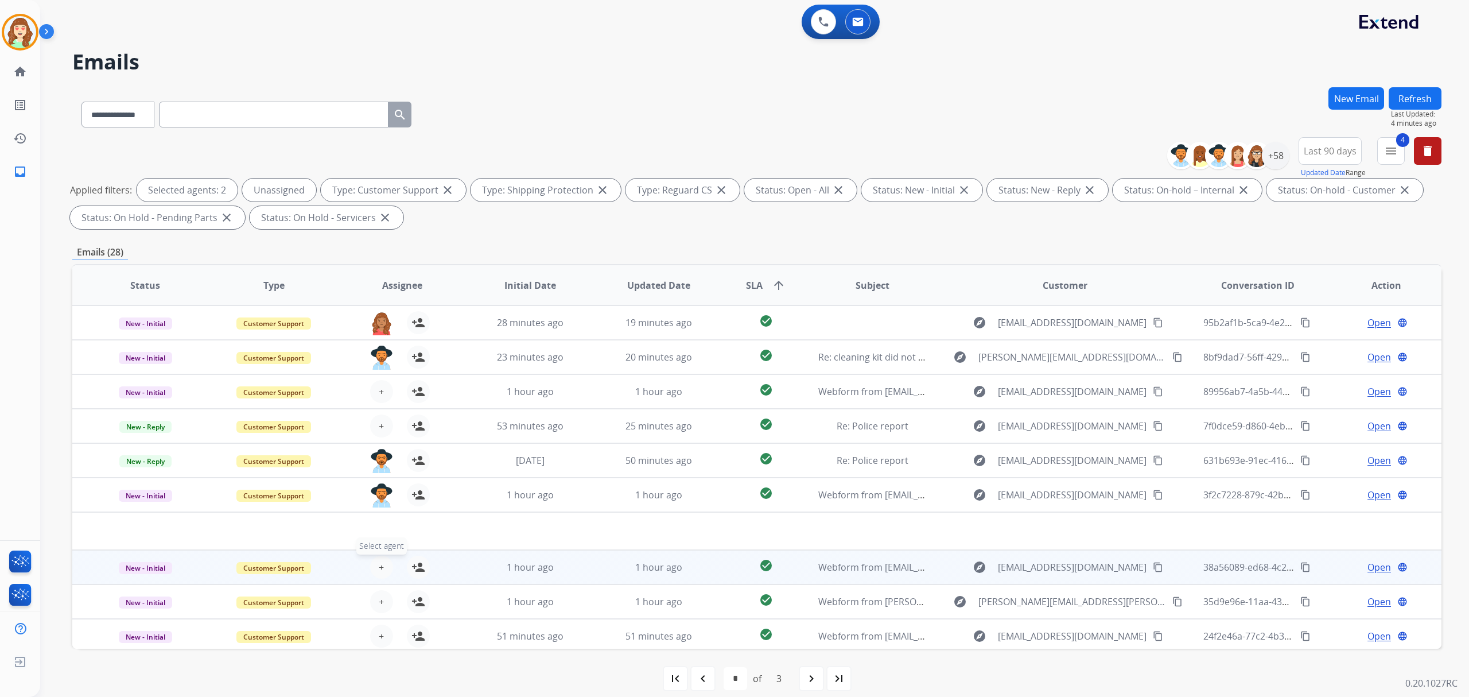
click at [373, 561] on button "+ Select agent" at bounding box center [381, 567] width 23 height 23
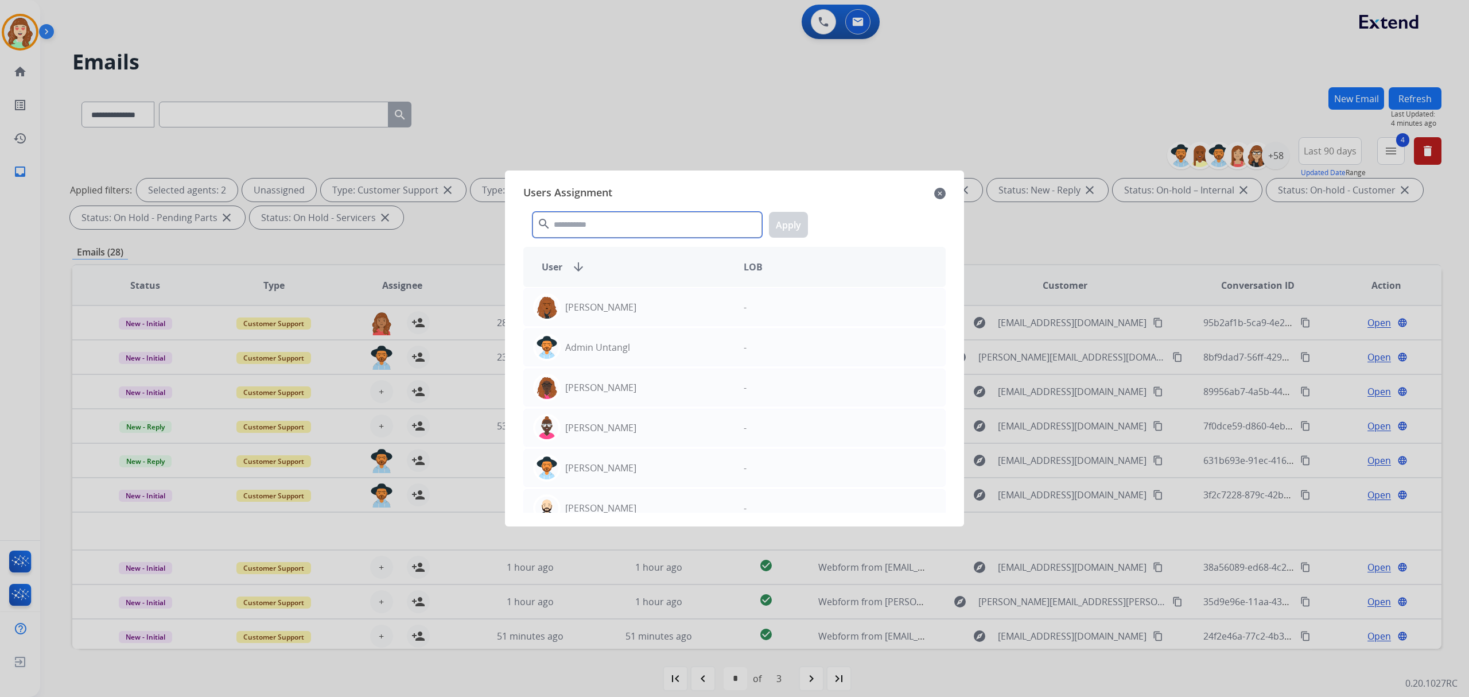
click at [612, 222] on input "text" at bounding box center [648, 225] width 230 height 26
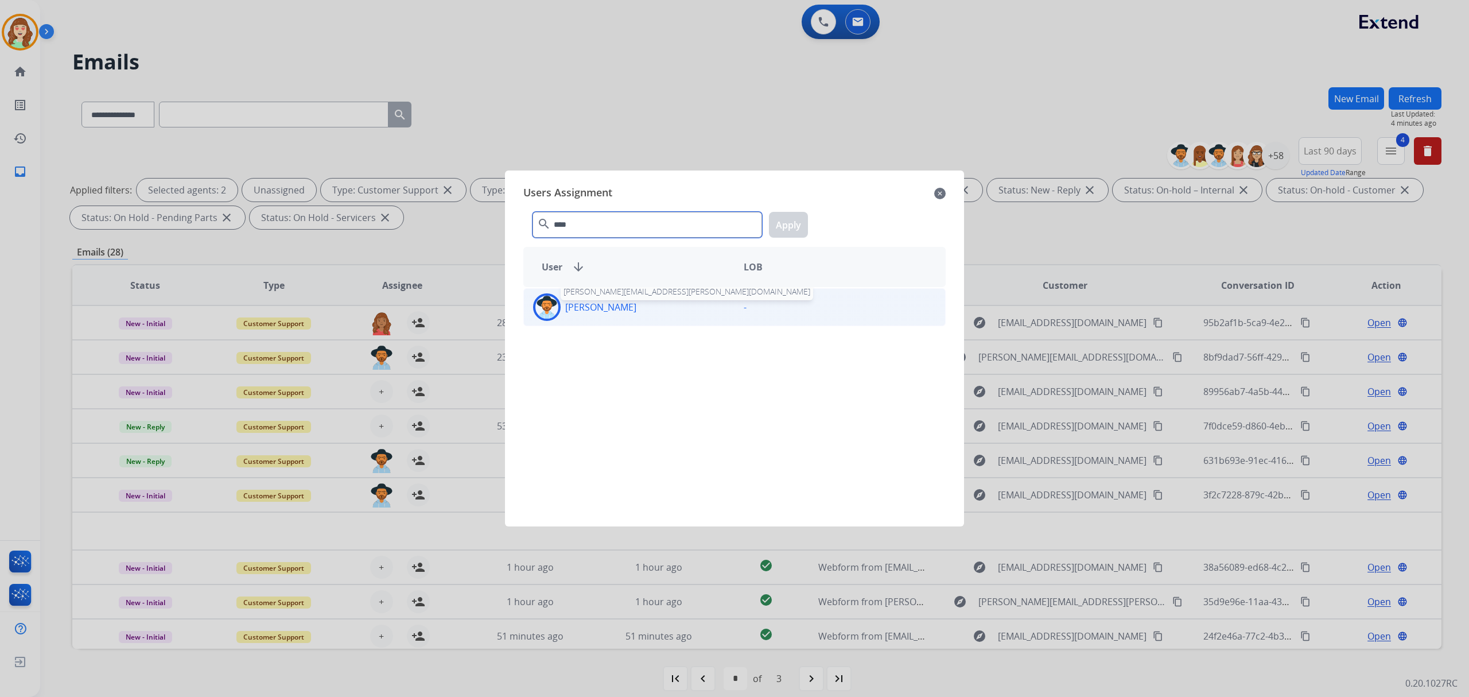
type input "****"
drag, startPoint x: 643, startPoint y: 304, endPoint x: 810, endPoint y: 251, distance: 175.7
click at [644, 304] on div "[PERSON_NAME]" at bounding box center [629, 307] width 211 height 28
click at [790, 228] on button "Apply" at bounding box center [788, 225] width 39 height 26
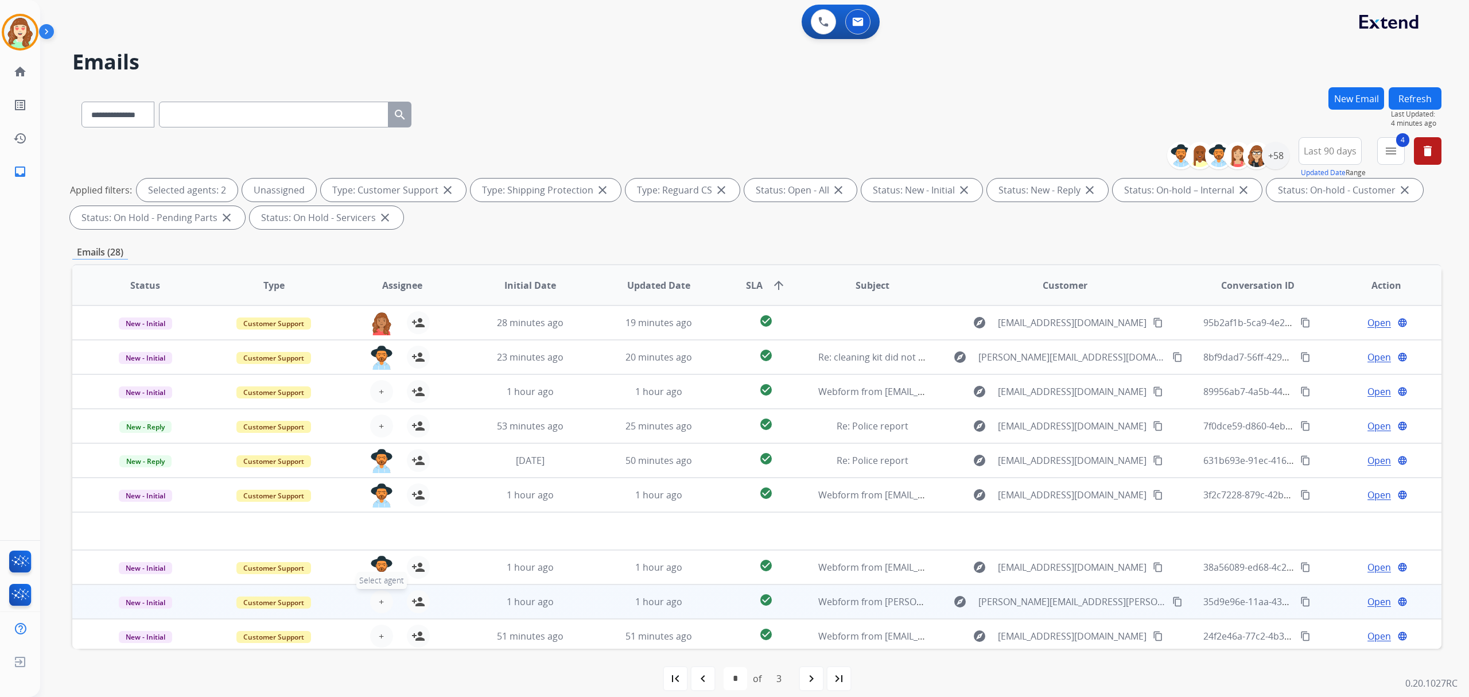
click at [380, 597] on span "+" at bounding box center [381, 602] width 5 height 14
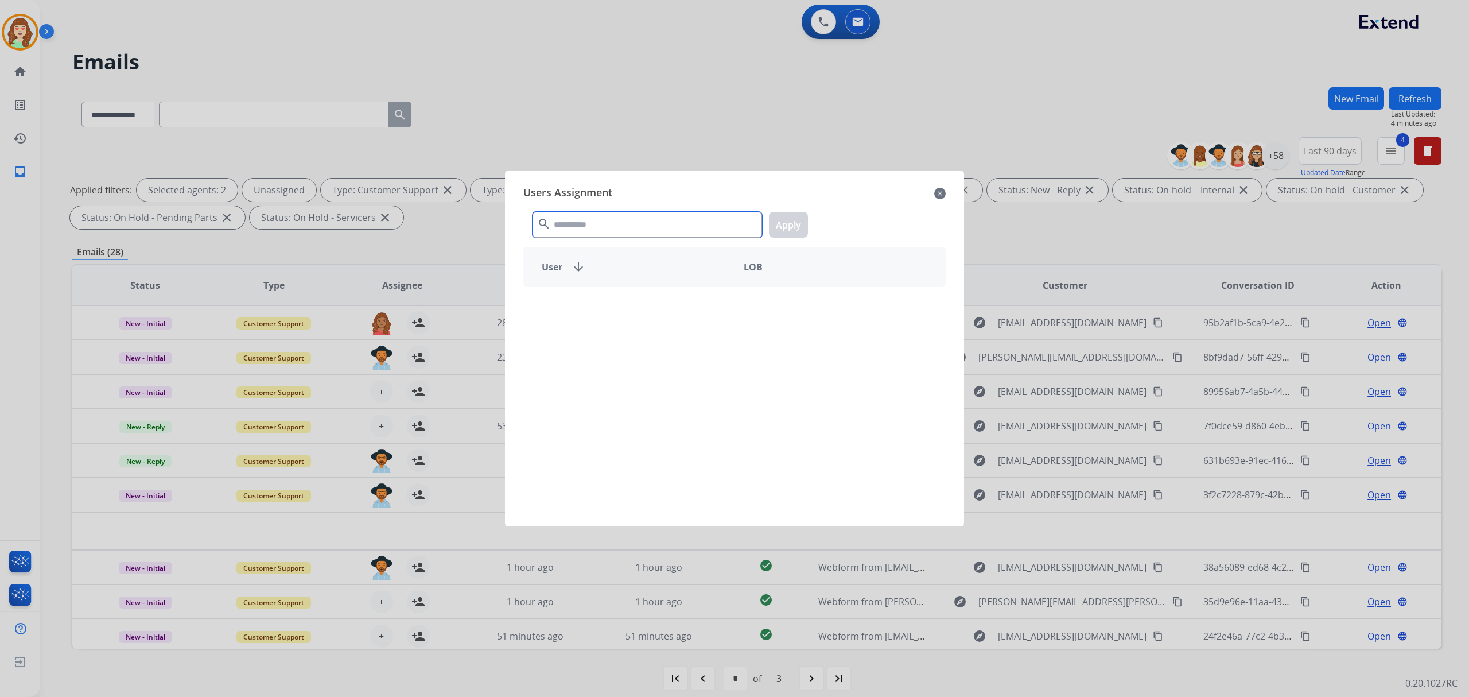
click at [699, 228] on input "text" at bounding box center [648, 225] width 230 height 26
type input "****"
click at [797, 315] on div "-" at bounding box center [840, 307] width 211 height 28
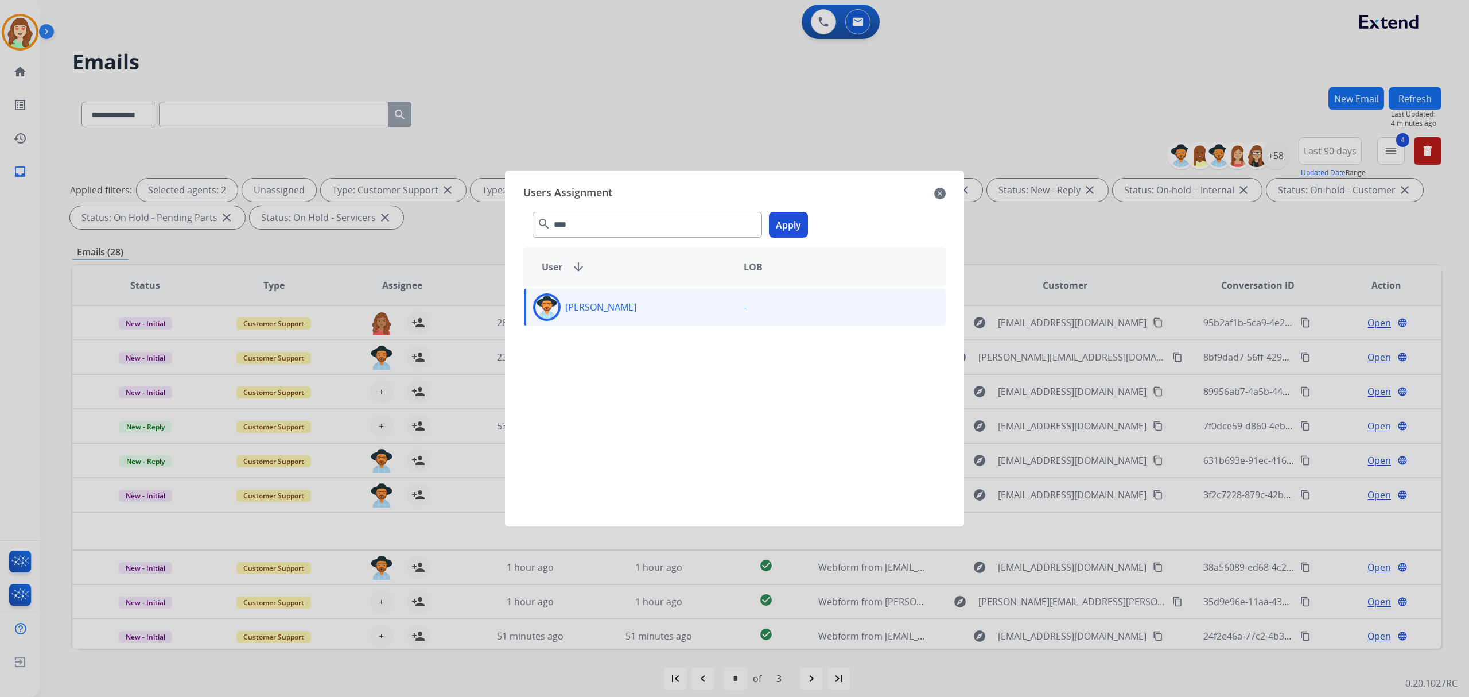
click at [790, 225] on button "Apply" at bounding box center [788, 225] width 39 height 26
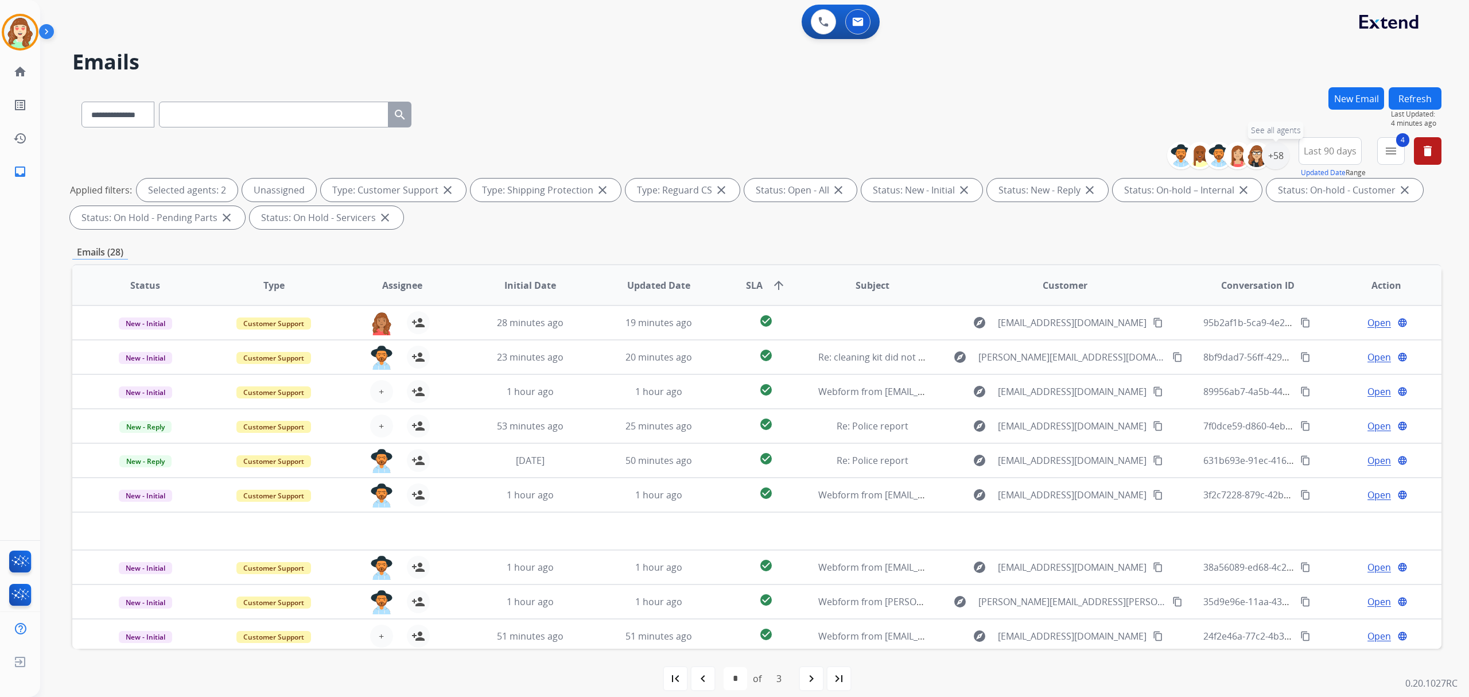
click at [1265, 149] on div "+58" at bounding box center [1276, 156] width 28 height 28
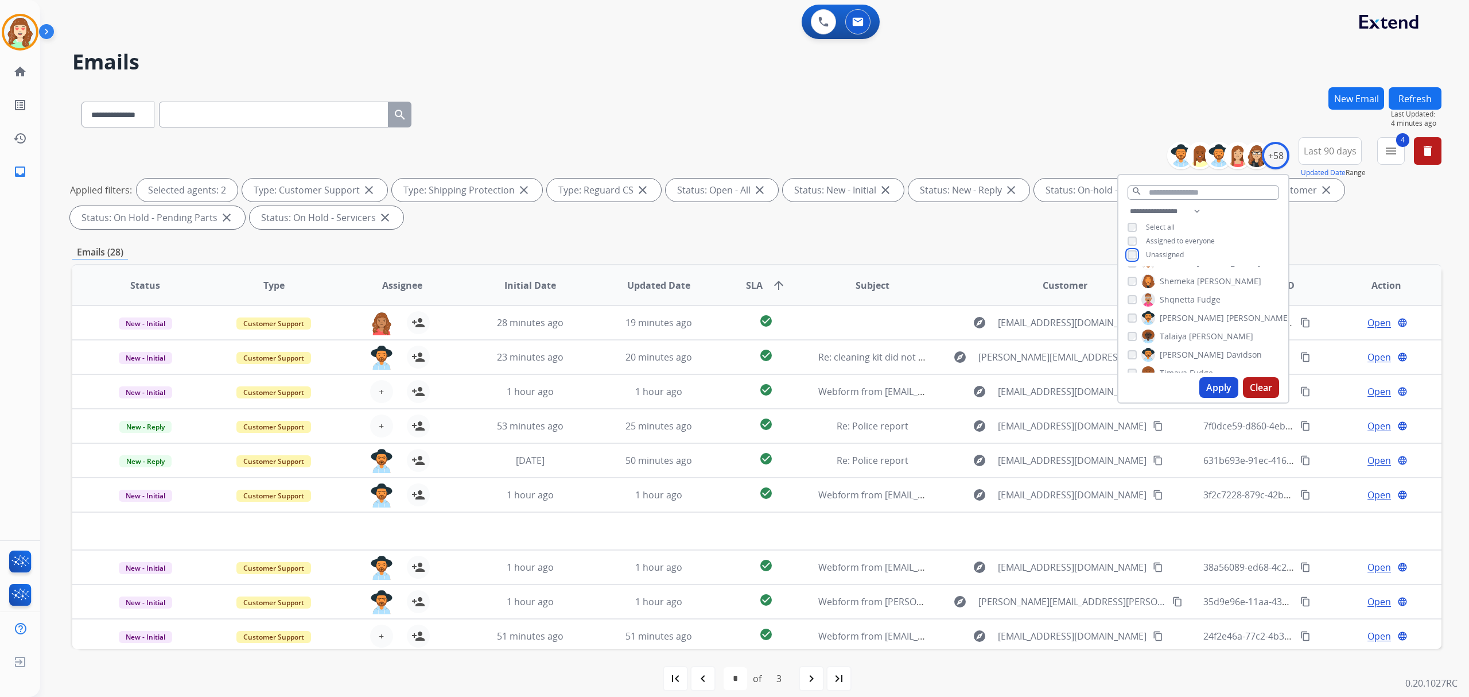
scroll to position [918, 0]
click at [1211, 389] on button "Apply" at bounding box center [1219, 387] width 39 height 21
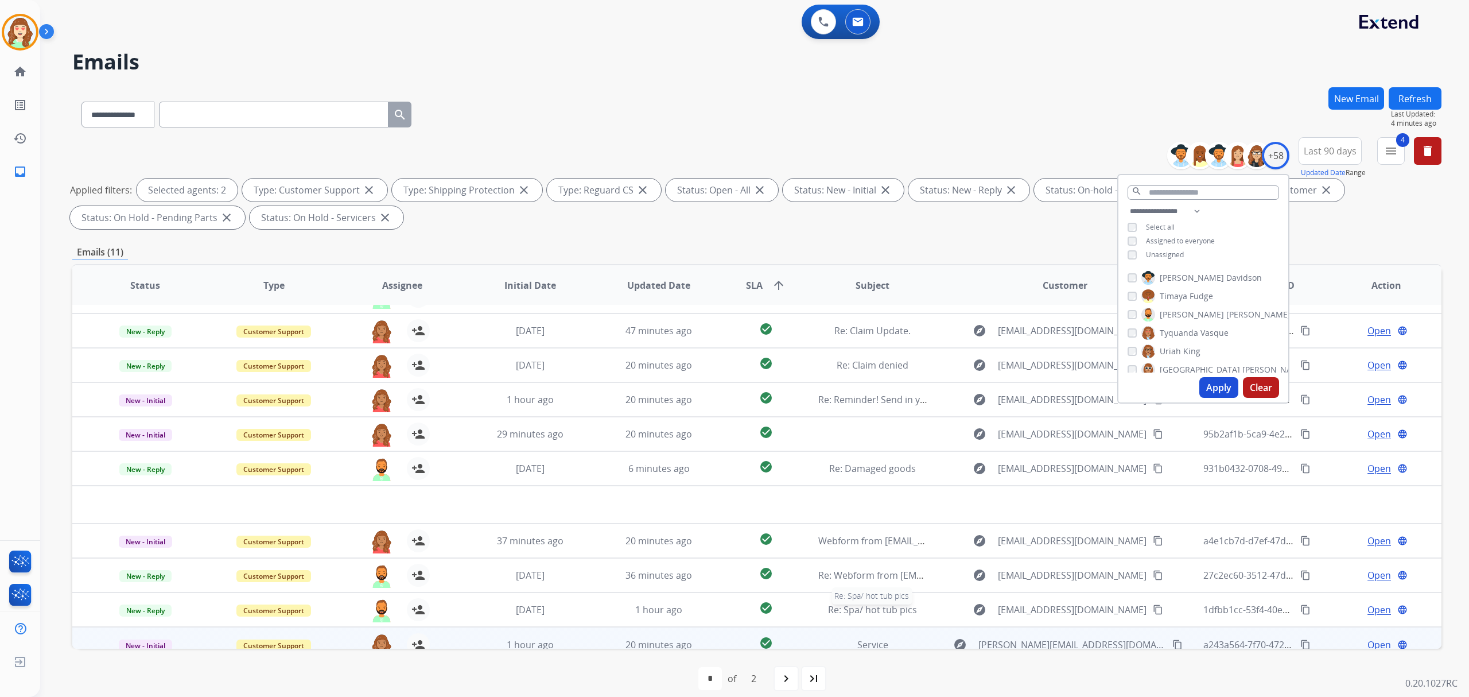
scroll to position [38, 0]
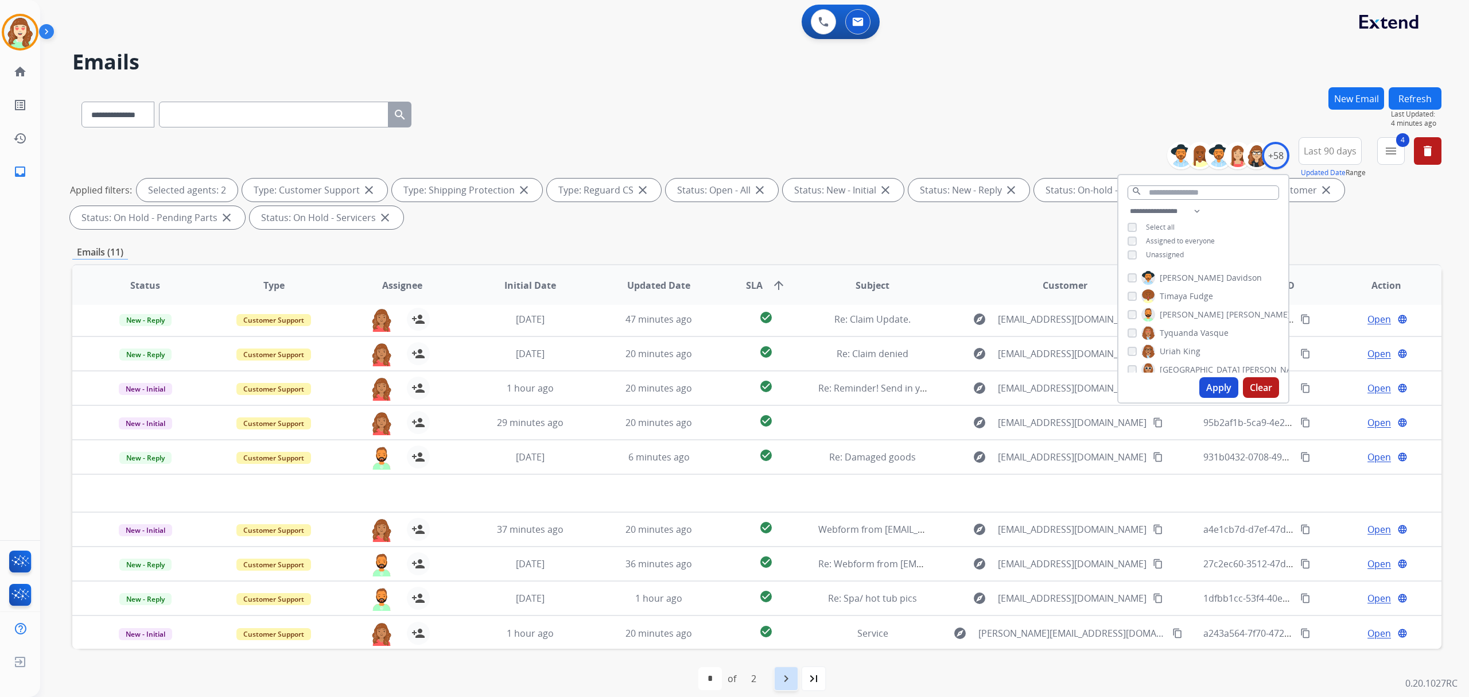
click at [788, 675] on mat-icon "navigate_next" at bounding box center [786, 679] width 14 height 14
select select "*"
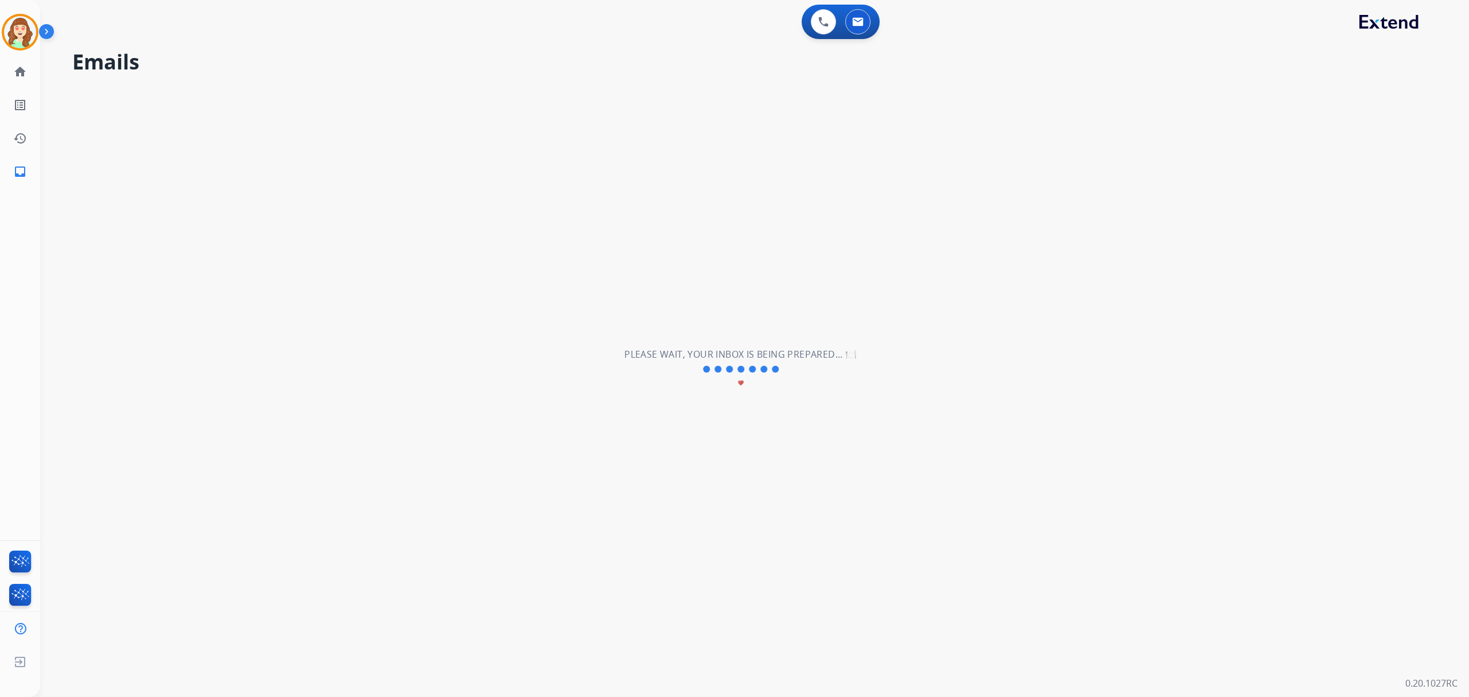
scroll to position [0, 0]
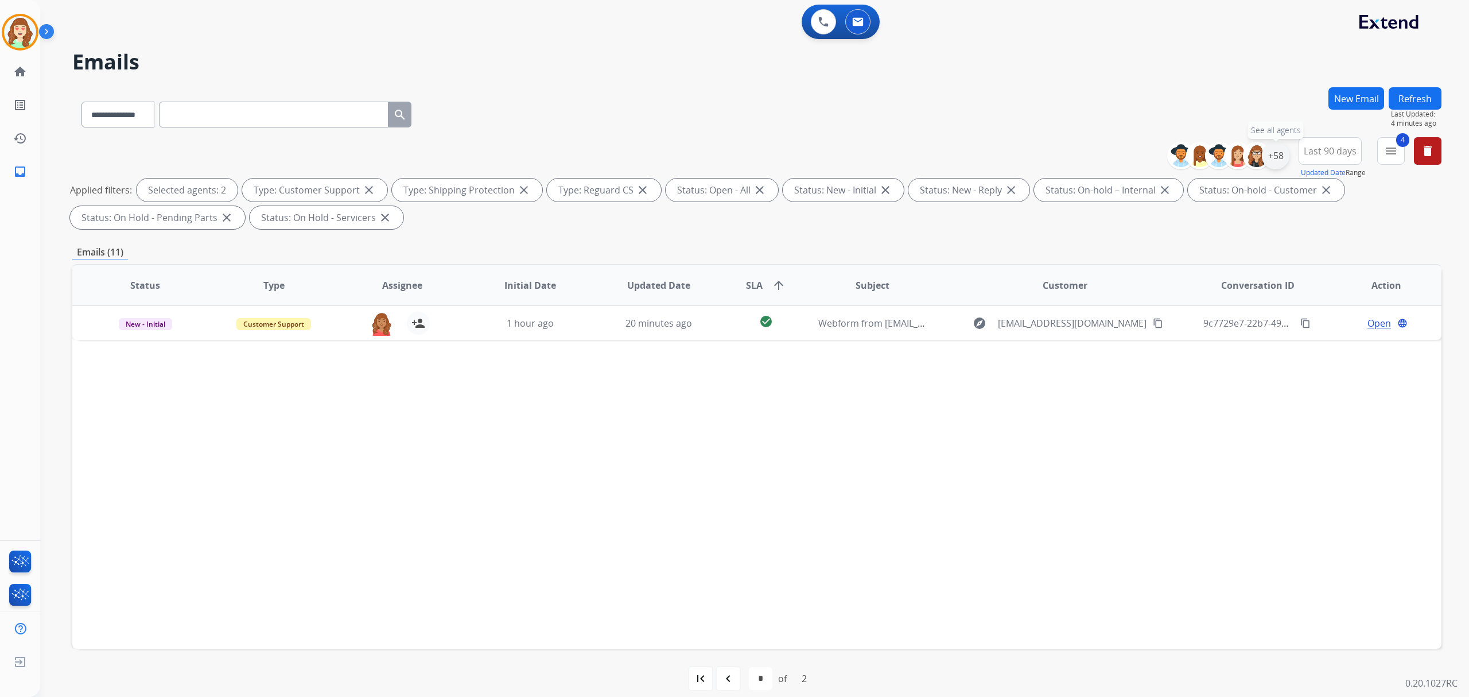
click at [1277, 157] on div "+58" at bounding box center [1276, 156] width 28 height 28
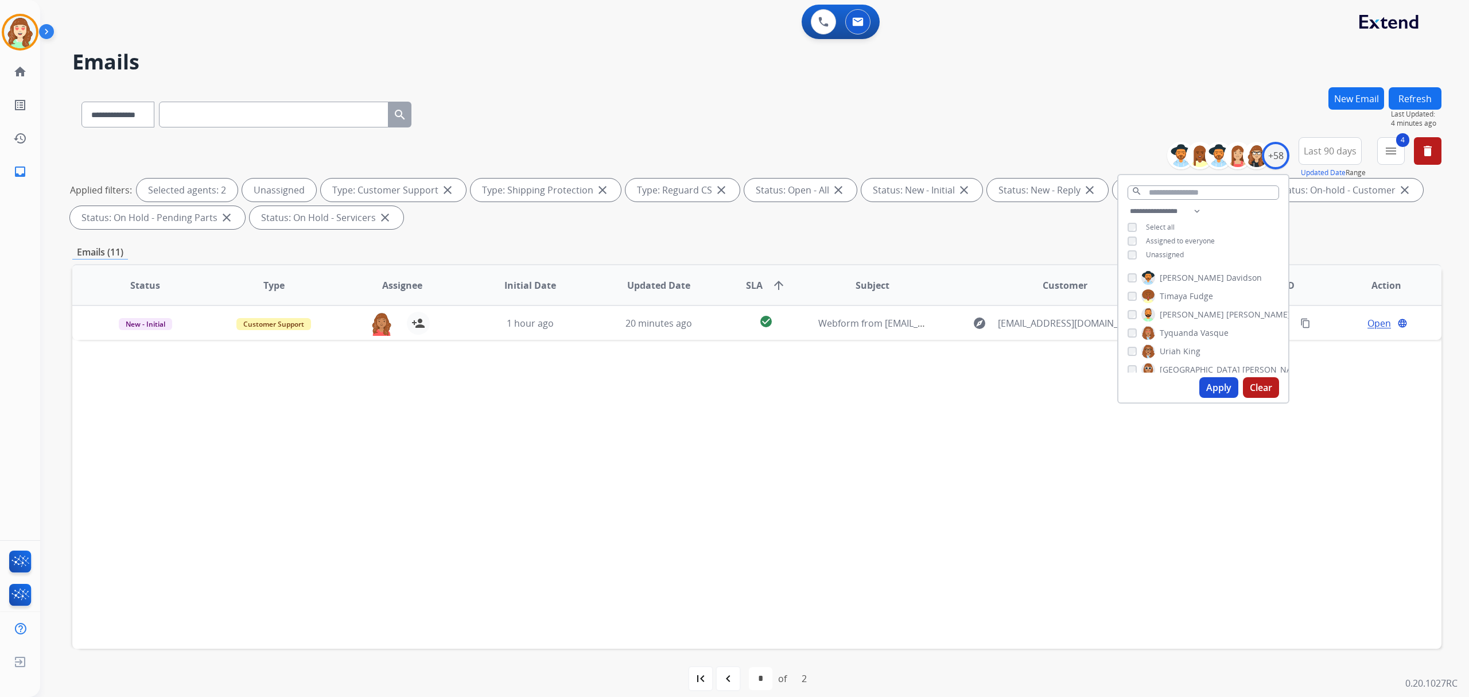
click at [1209, 388] on button "Apply" at bounding box center [1219, 387] width 39 height 21
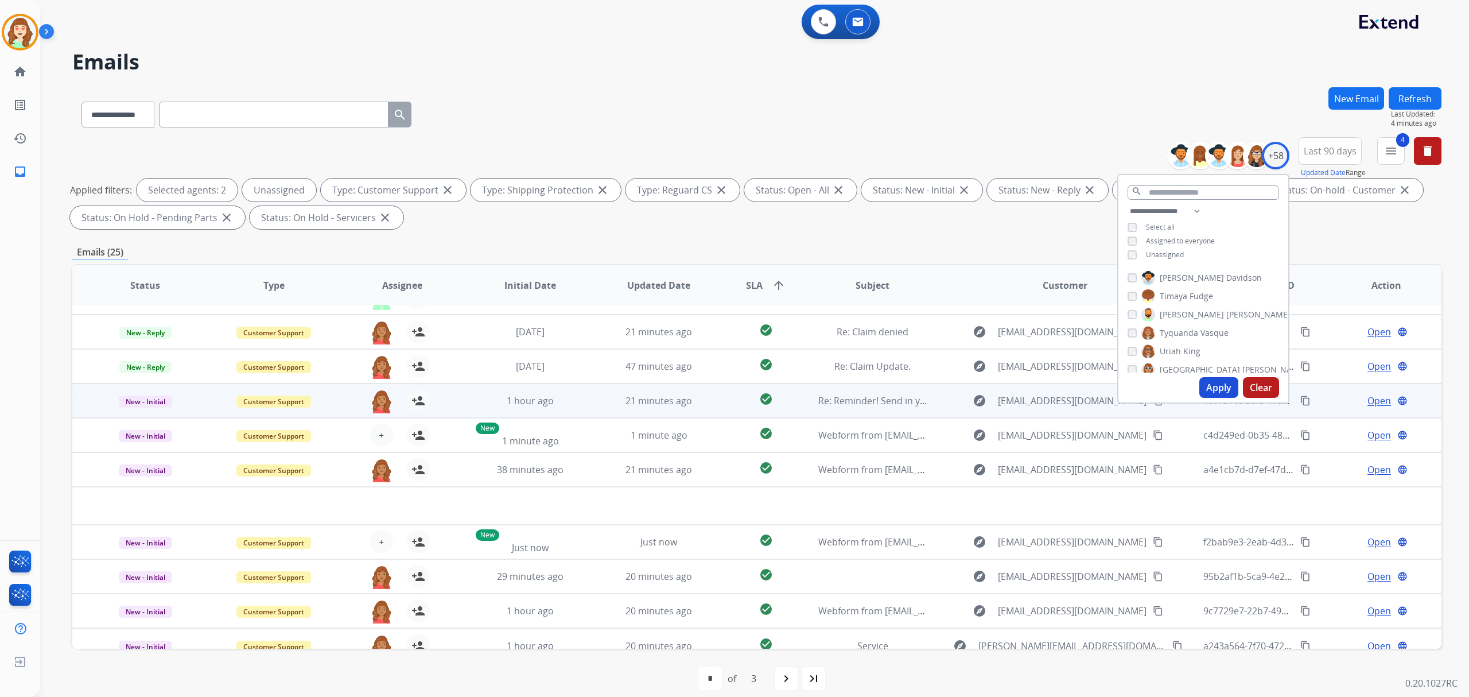
scroll to position [38, 0]
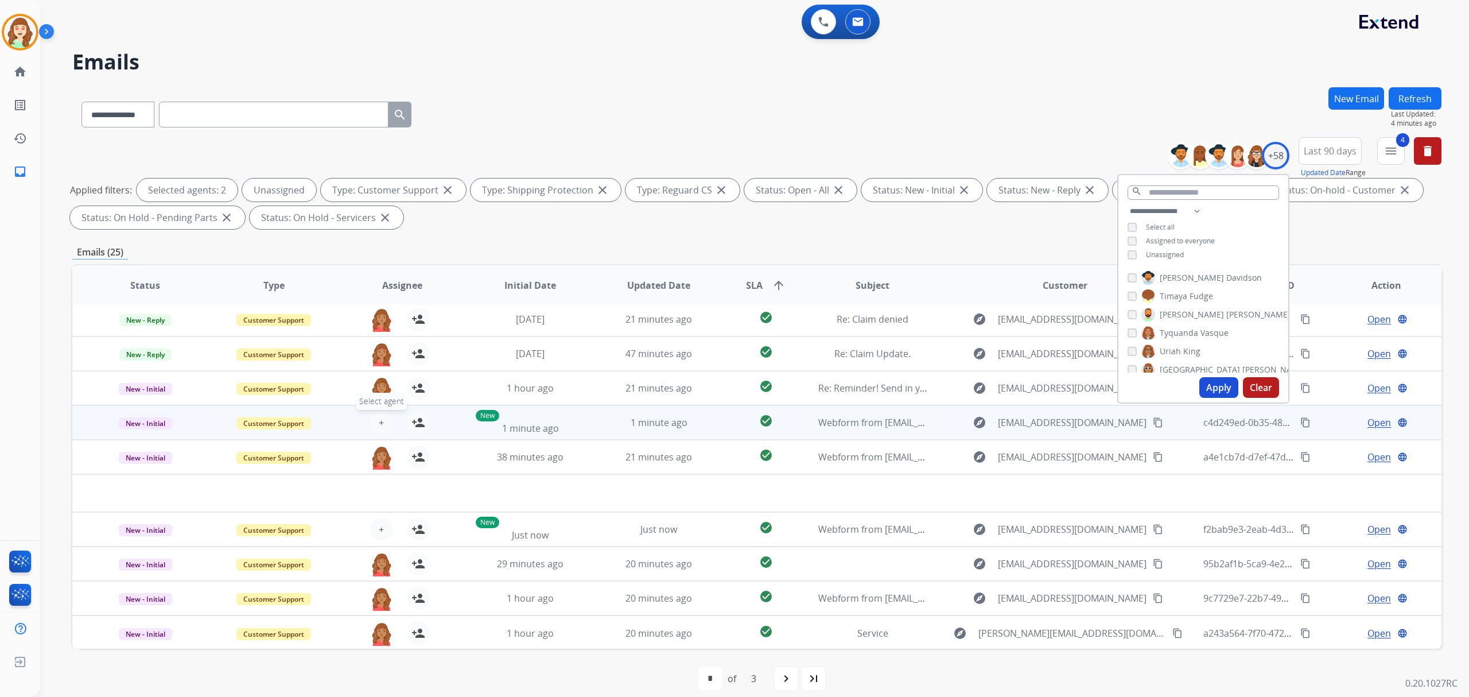
click at [379, 421] on span "+" at bounding box center [381, 423] width 5 height 14
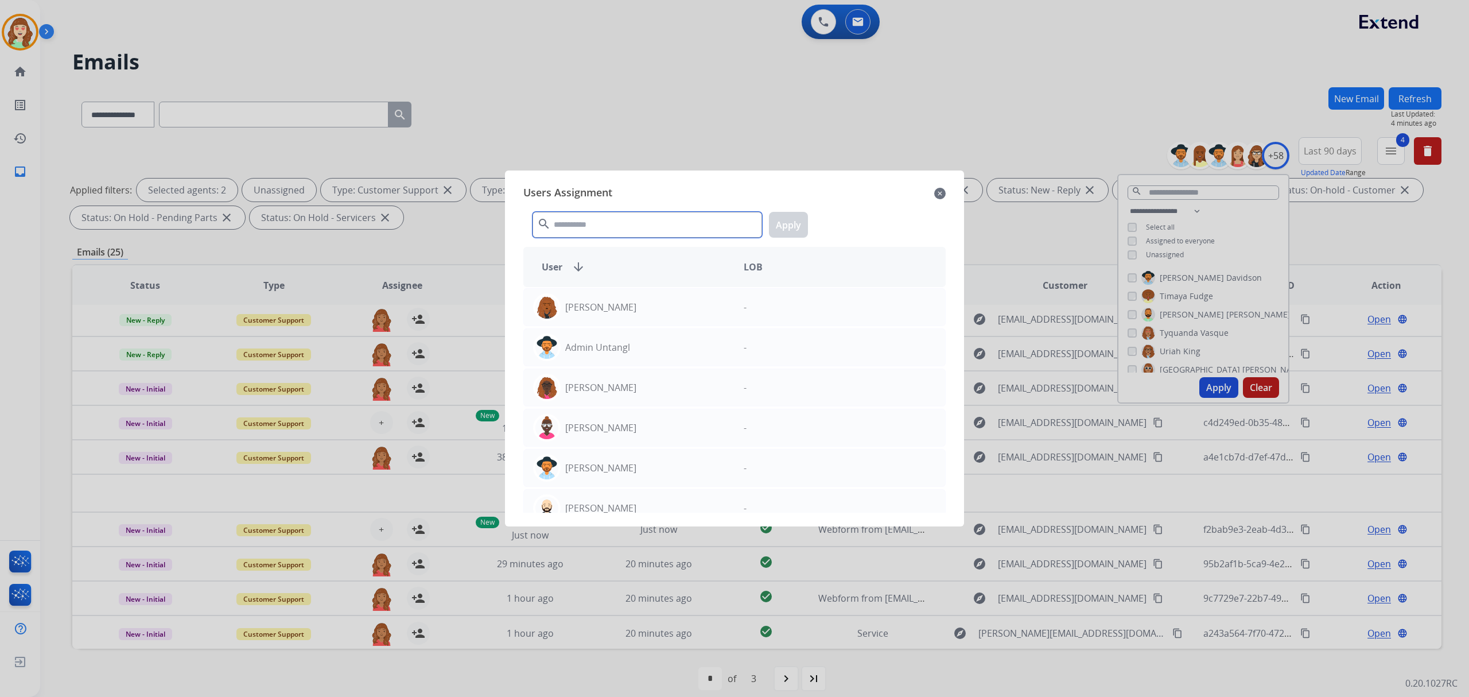
click at [710, 218] on input "text" at bounding box center [648, 225] width 230 height 26
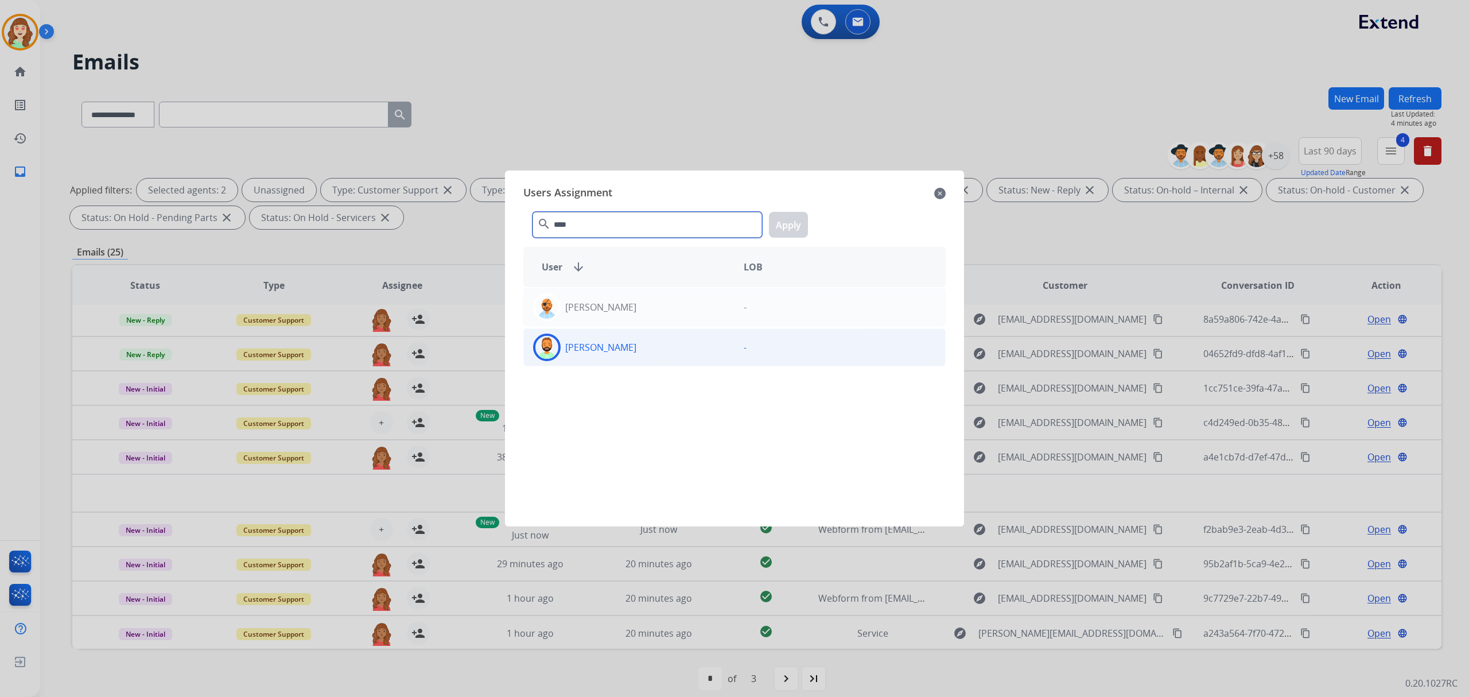
type input "****"
click at [653, 346] on div "[PERSON_NAME]" at bounding box center [629, 347] width 211 height 28
drag, startPoint x: 786, startPoint y: 224, endPoint x: 740, endPoint y: 245, distance: 50.9
click at [784, 223] on button "Apply" at bounding box center [788, 225] width 39 height 26
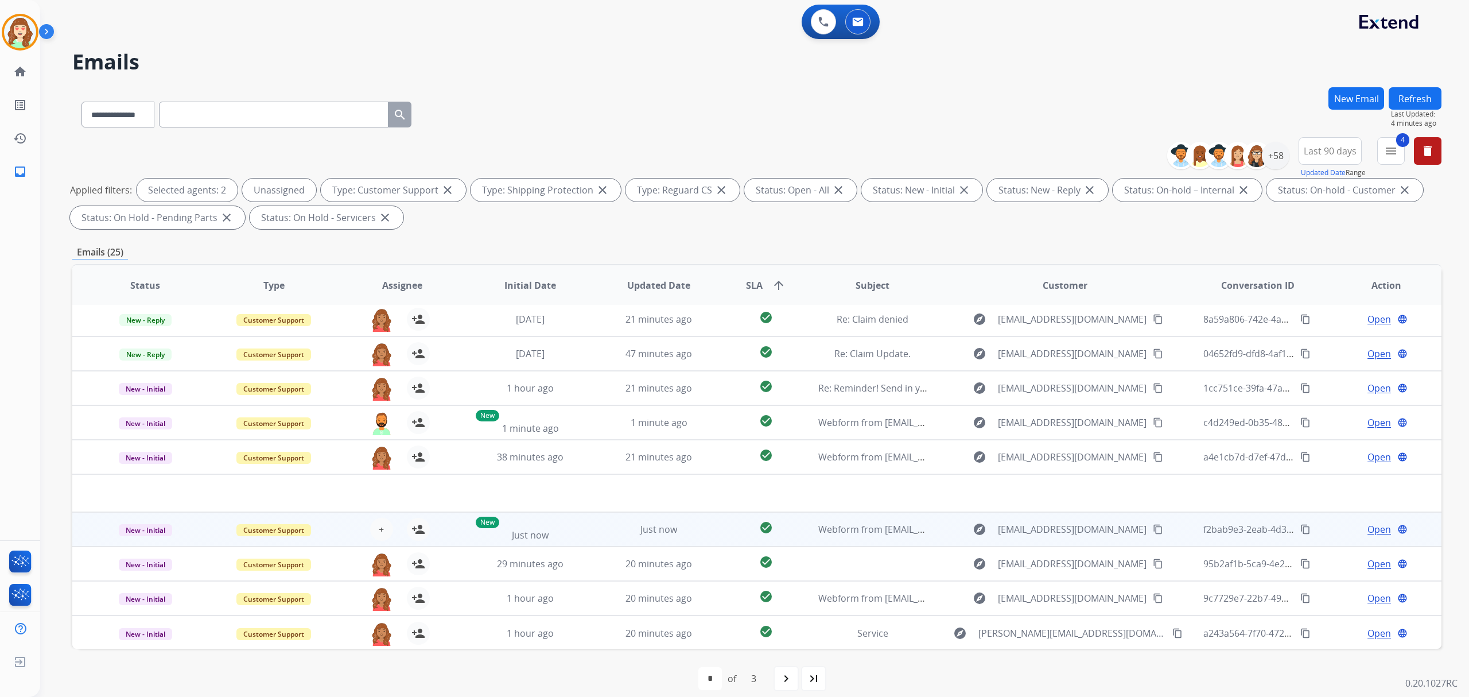
click at [361, 533] on div "+ Select agent person_add Assign to Me" at bounding box center [392, 529] width 73 height 23
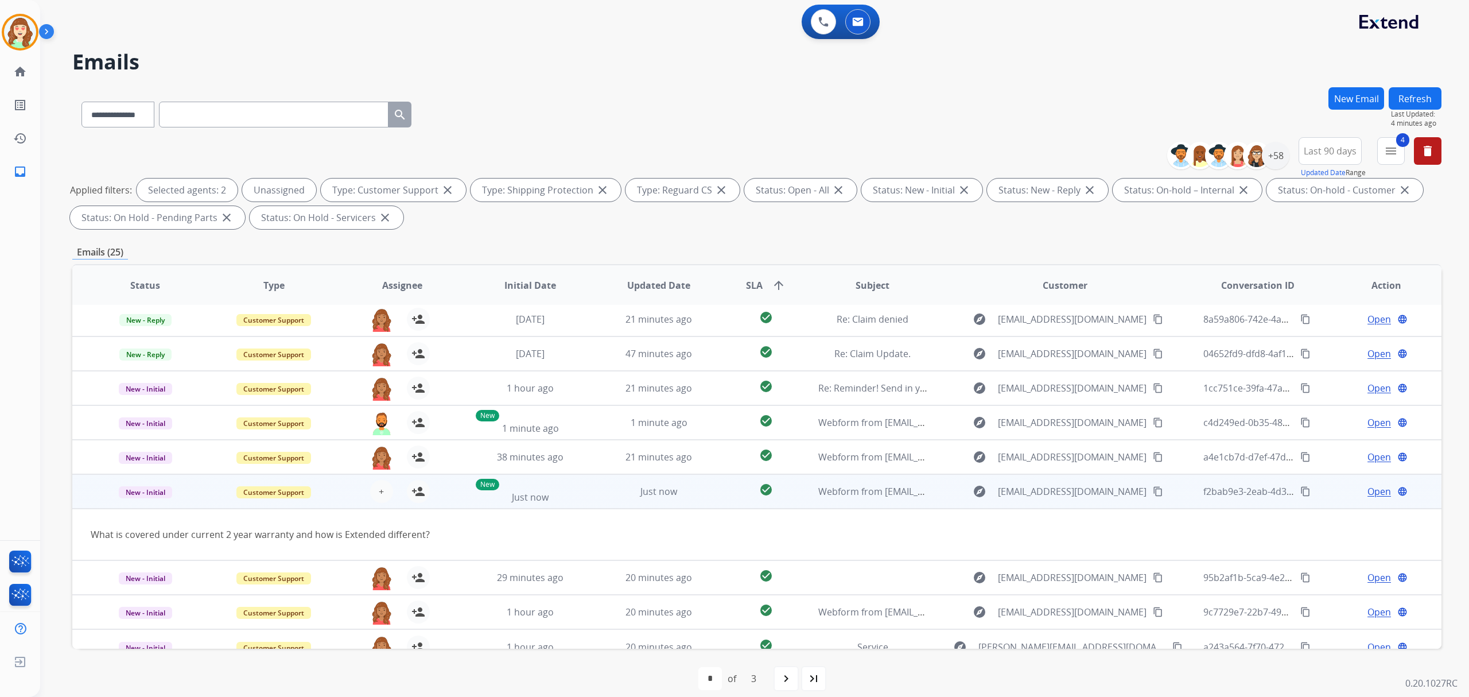
scroll to position [52, 0]
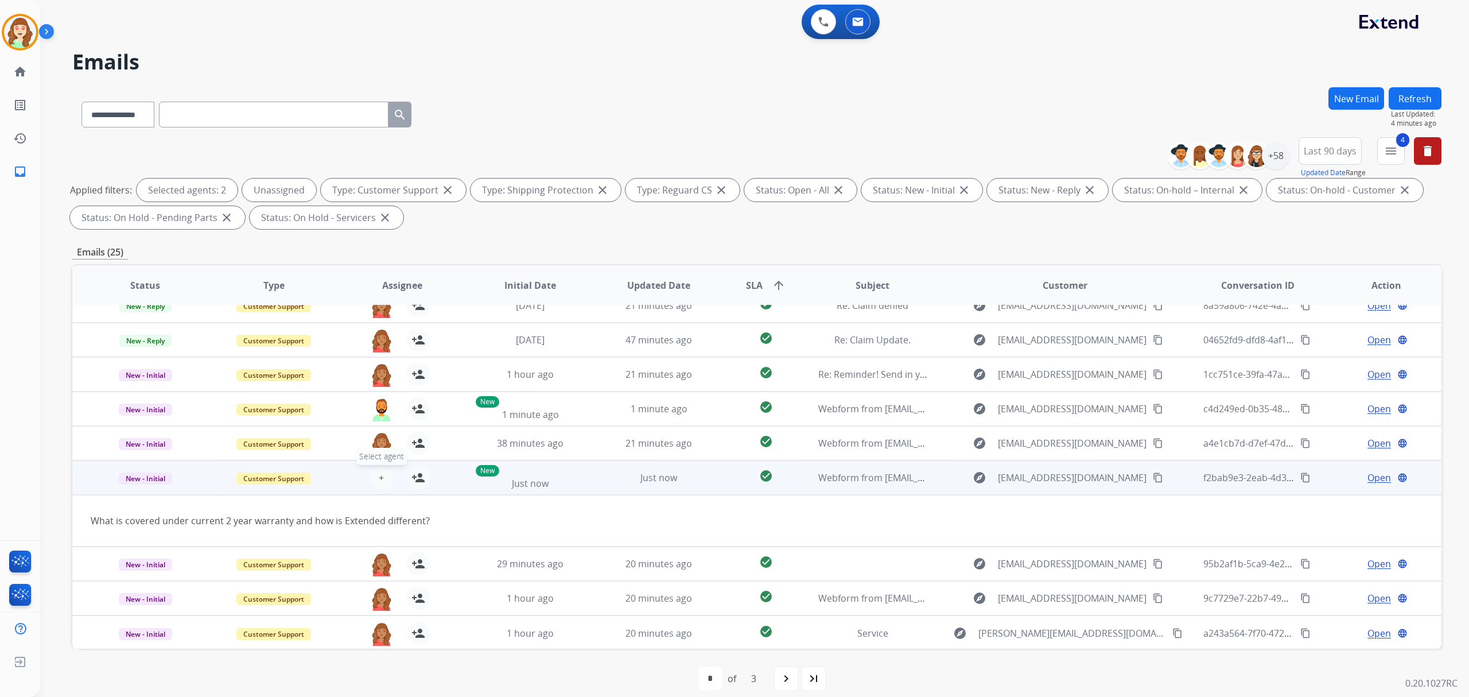
click at [379, 471] on span "+" at bounding box center [381, 478] width 5 height 14
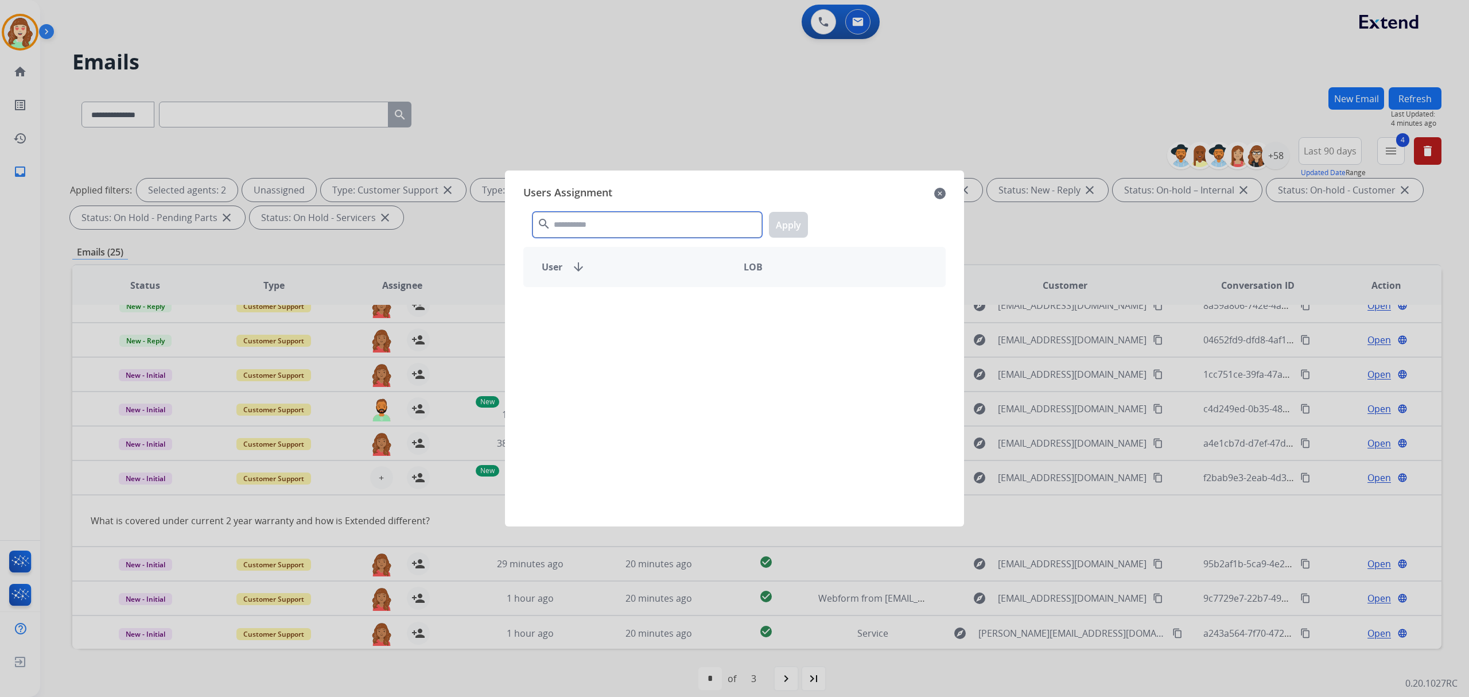
click at [665, 222] on input "text" at bounding box center [648, 225] width 230 height 26
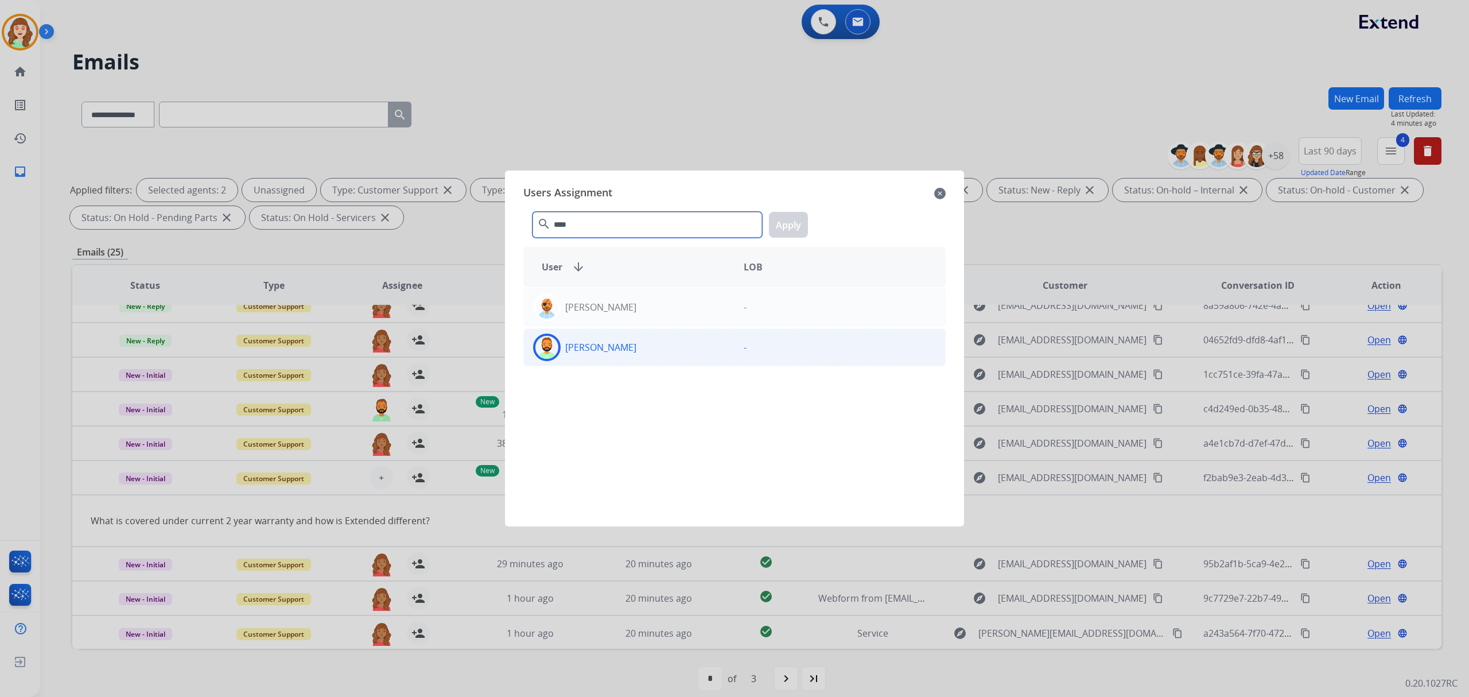
type input "****"
click at [674, 347] on div "[PERSON_NAME]" at bounding box center [629, 347] width 211 height 28
click at [795, 228] on button "Apply" at bounding box center [788, 225] width 39 height 26
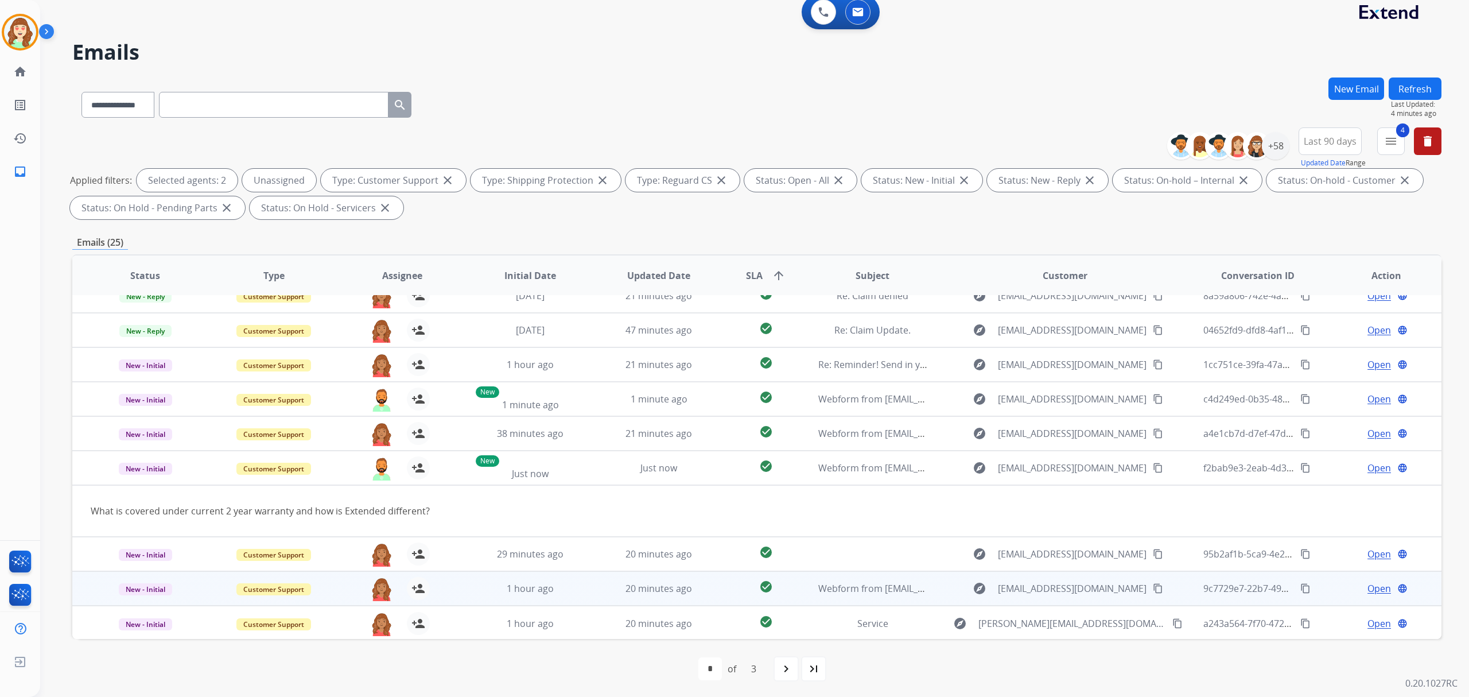
scroll to position [11, 0]
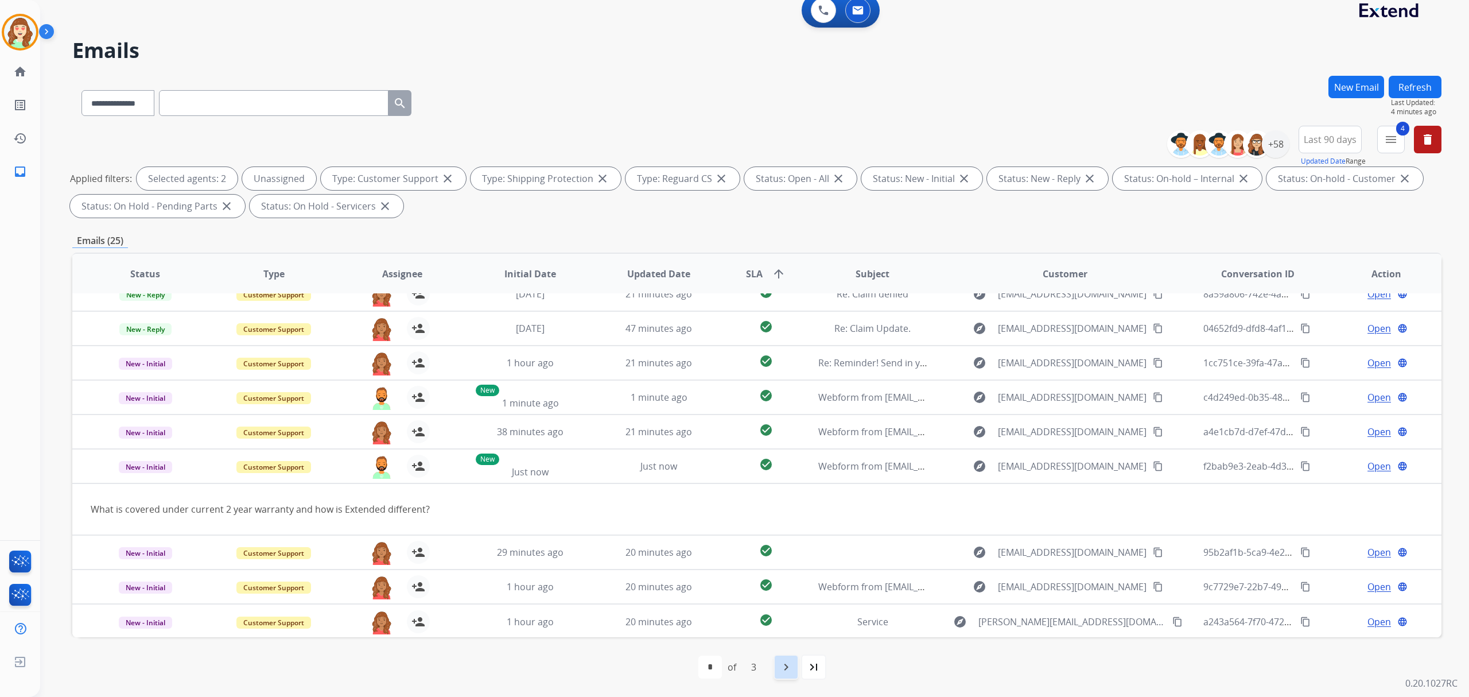
click at [790, 666] on mat-icon "navigate_next" at bounding box center [786, 667] width 14 height 14
select select "*"
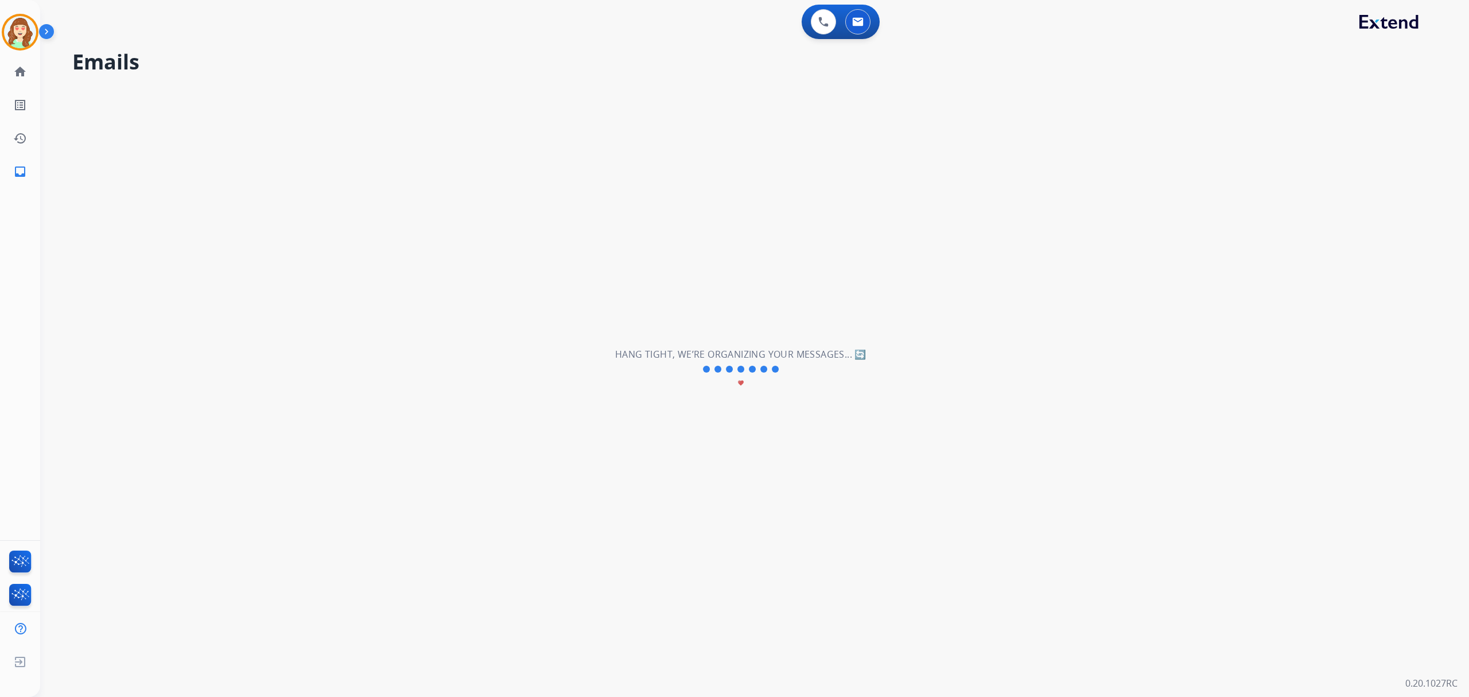
scroll to position [38, 0]
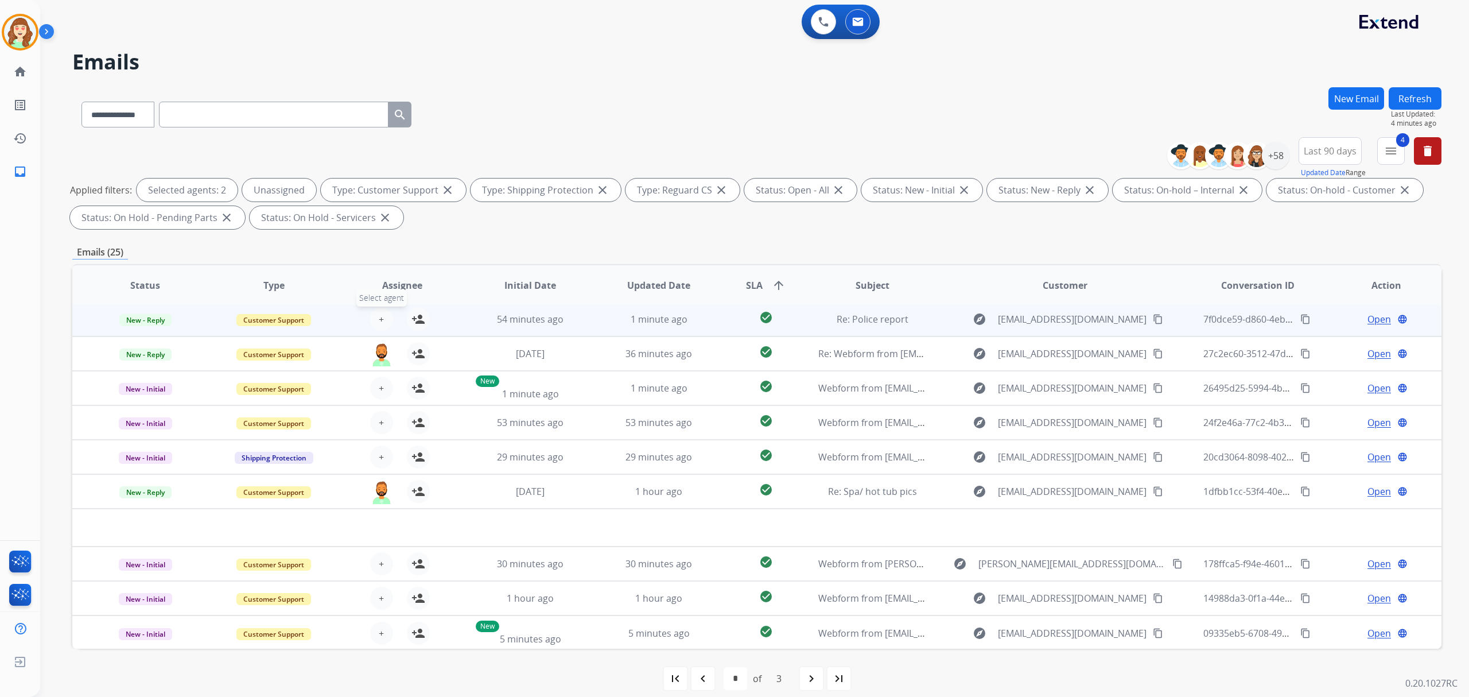
click at [379, 317] on span "+" at bounding box center [381, 319] width 5 height 14
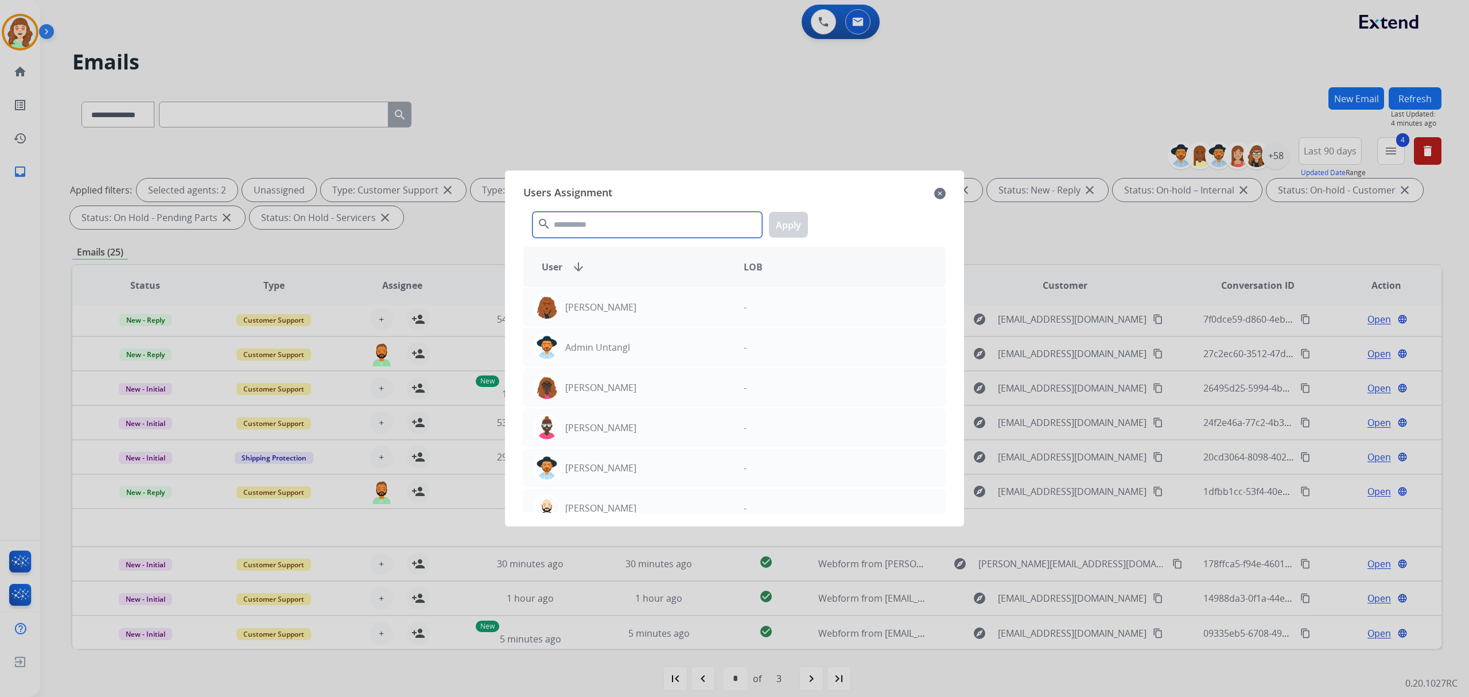
click at [667, 231] on input "text" at bounding box center [648, 225] width 230 height 26
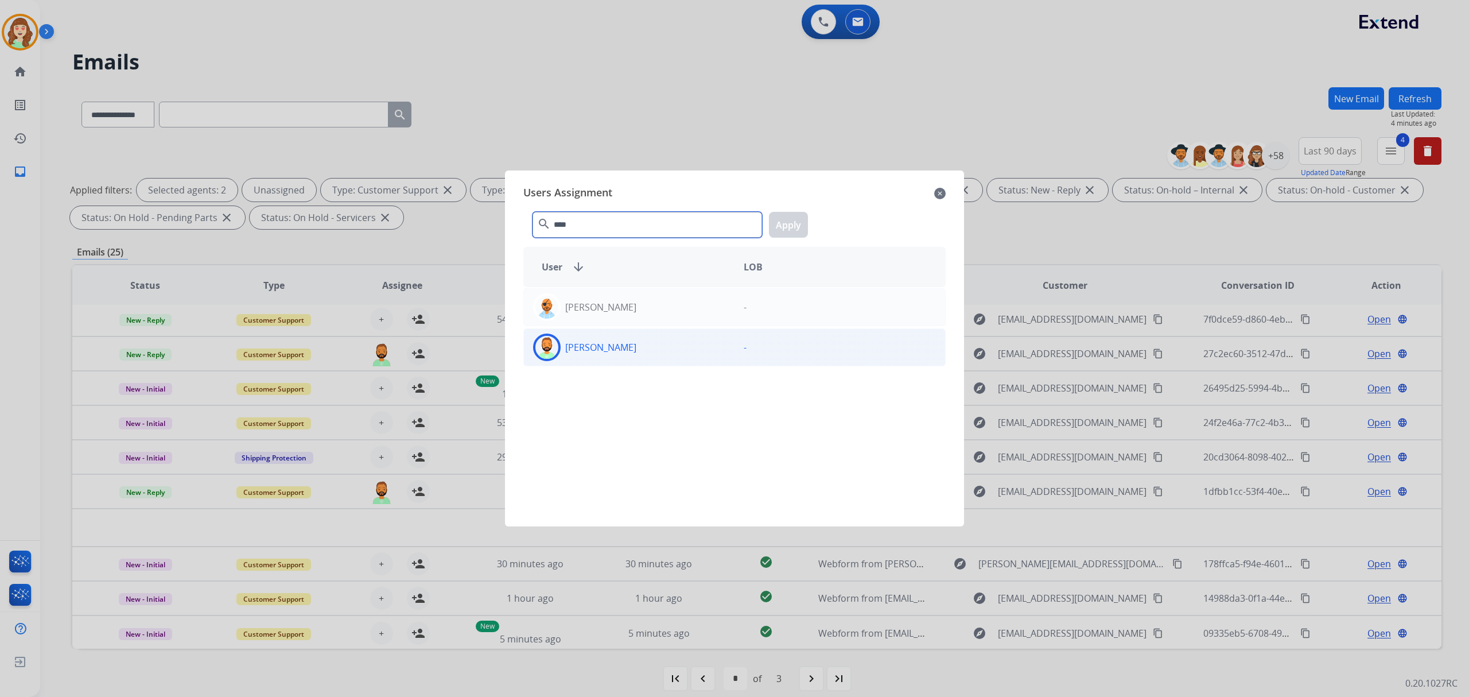
type input "****"
click at [657, 343] on div "[PERSON_NAME]" at bounding box center [629, 347] width 211 height 28
click at [785, 221] on button "Apply" at bounding box center [788, 225] width 39 height 26
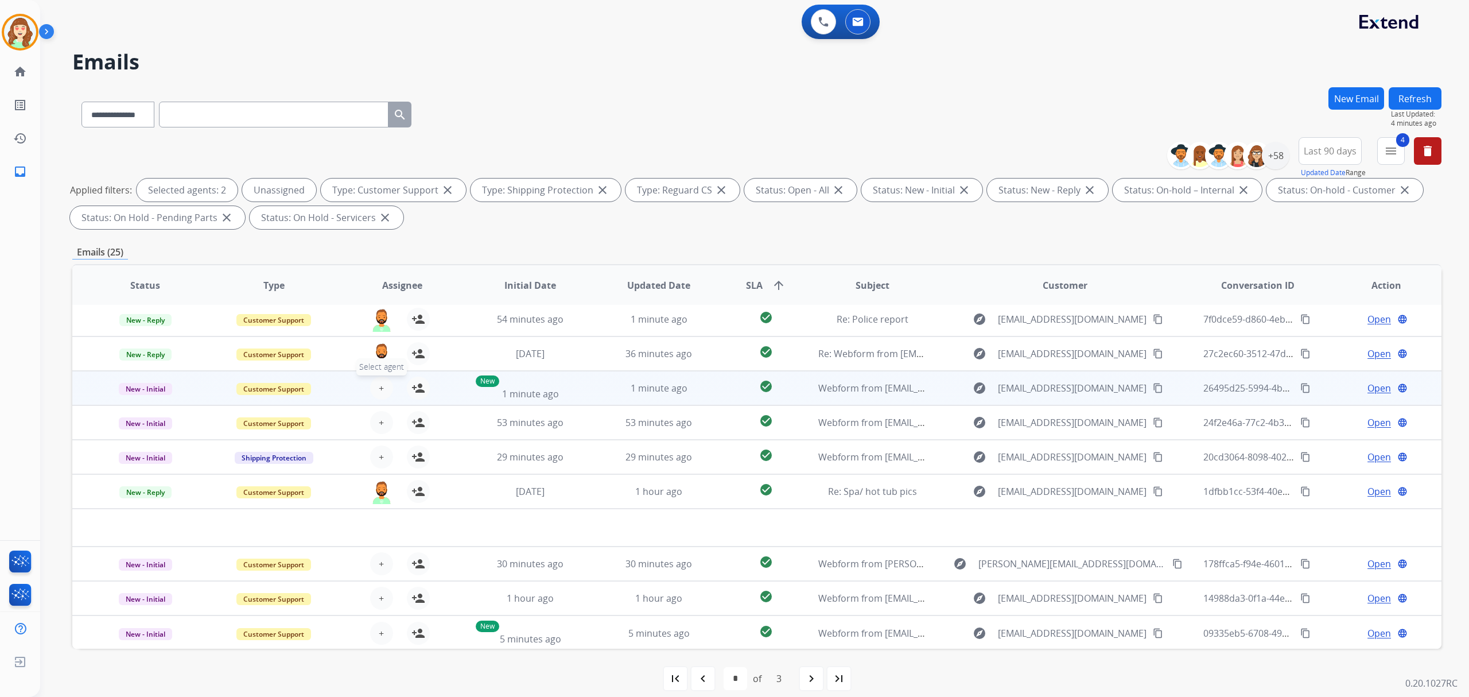
click at [373, 382] on button "+ Select agent" at bounding box center [381, 388] width 23 height 23
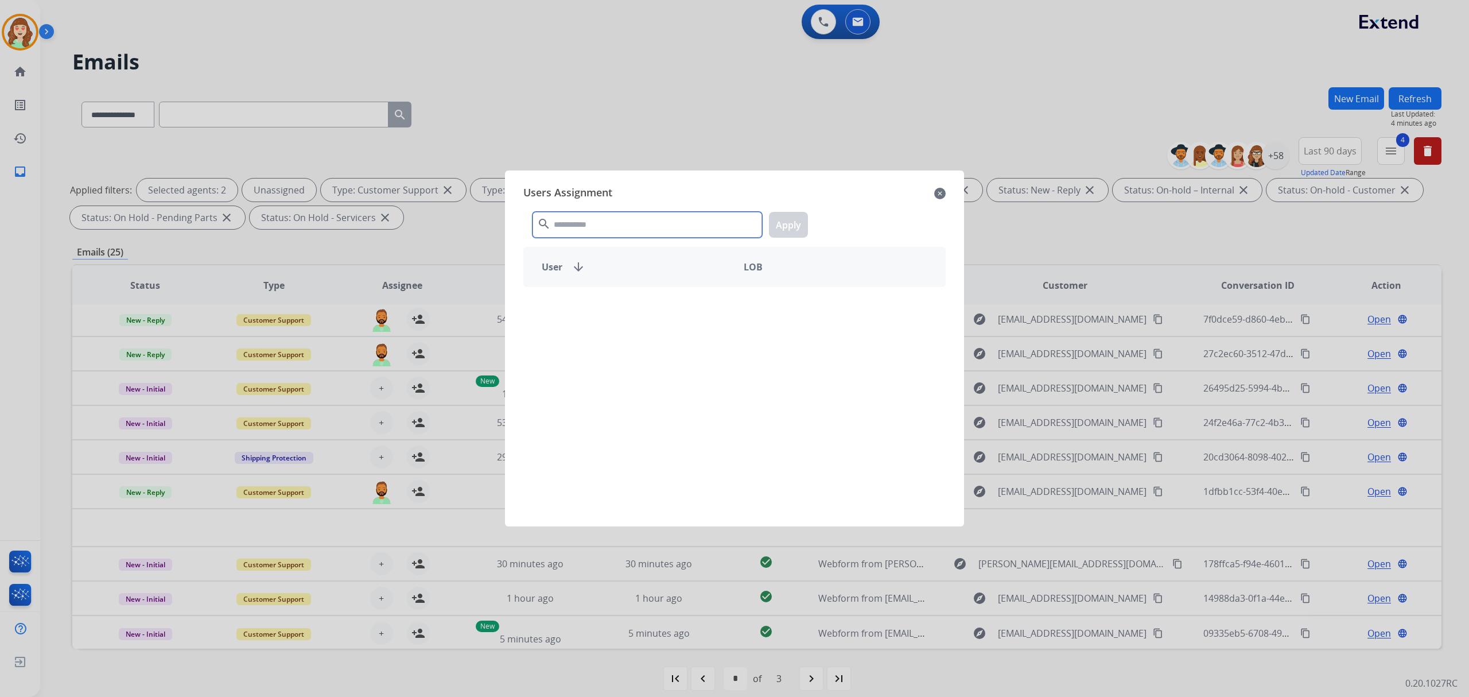
click at [686, 231] on input "text" at bounding box center [648, 225] width 230 height 26
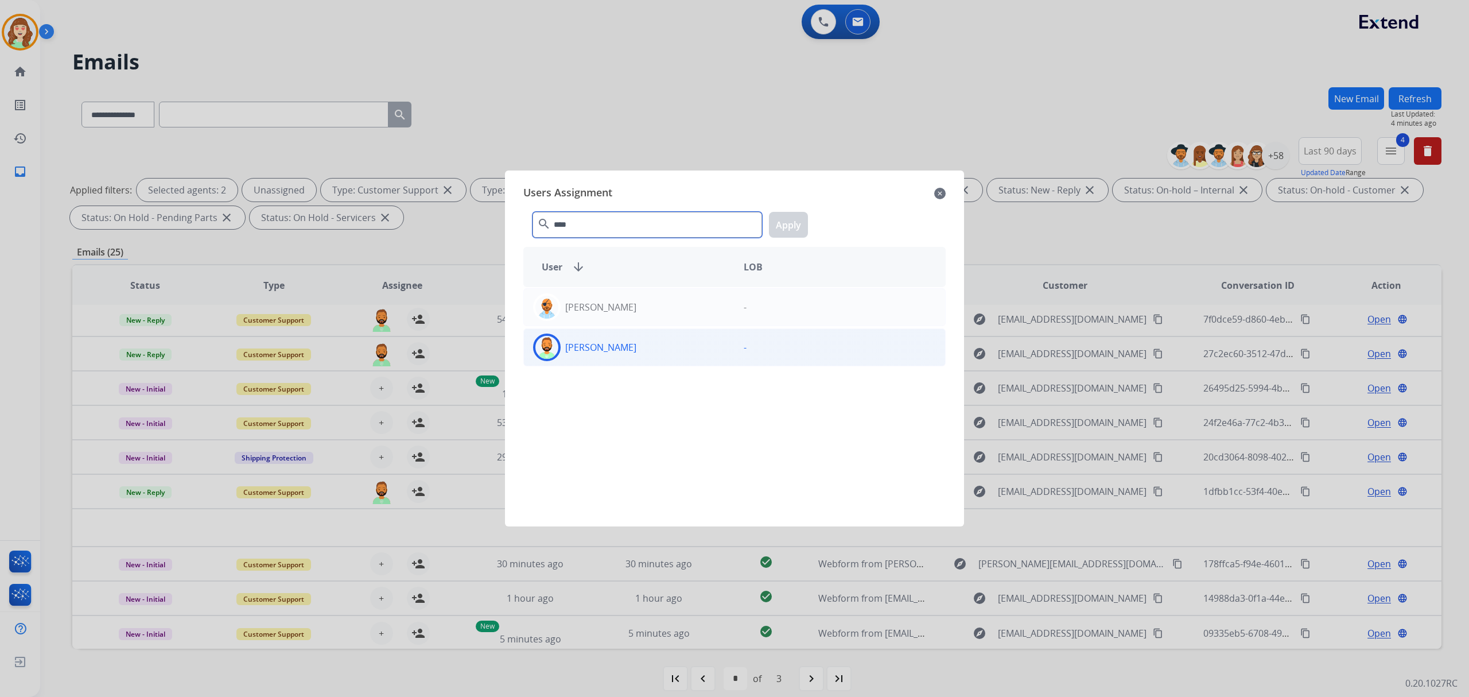
type input "****"
click at [664, 359] on div "[PERSON_NAME]" at bounding box center [629, 347] width 211 height 28
click at [789, 219] on button "Apply" at bounding box center [788, 225] width 39 height 26
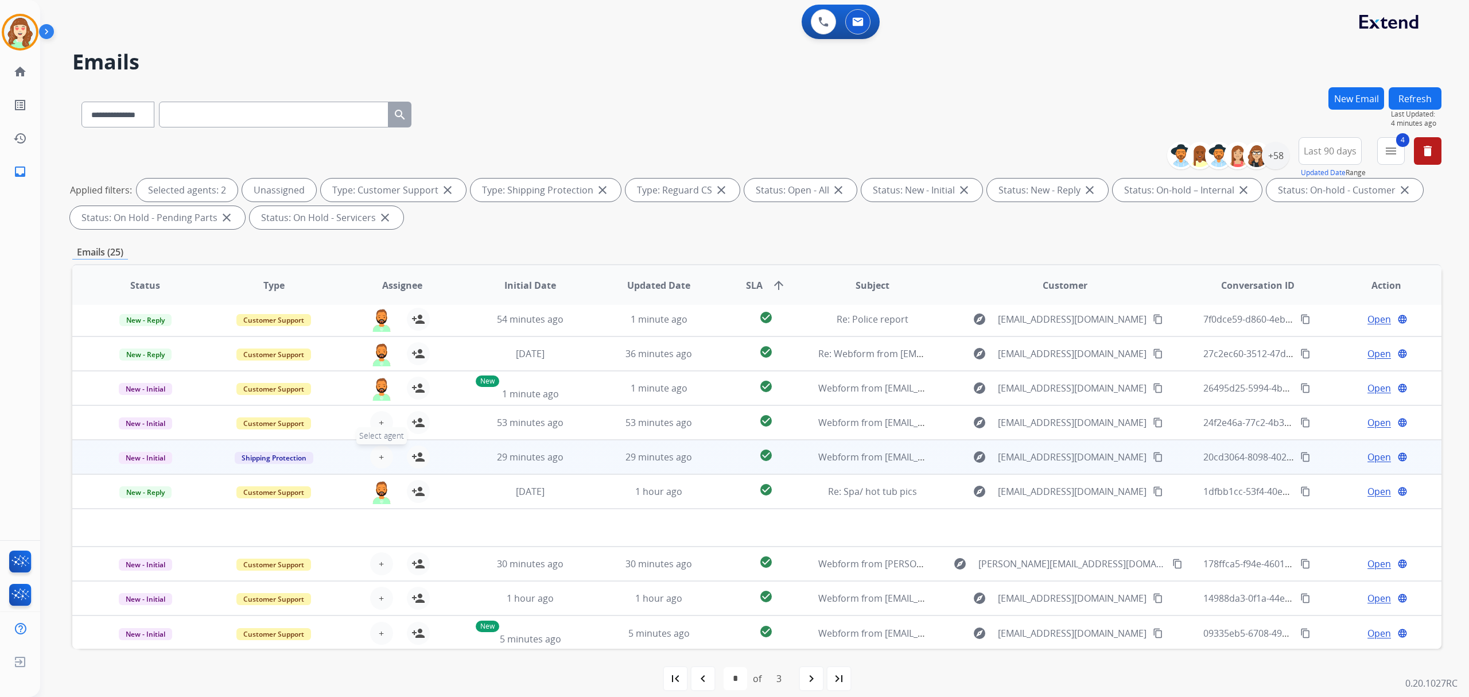
click at [382, 453] on span "+" at bounding box center [381, 457] width 5 height 14
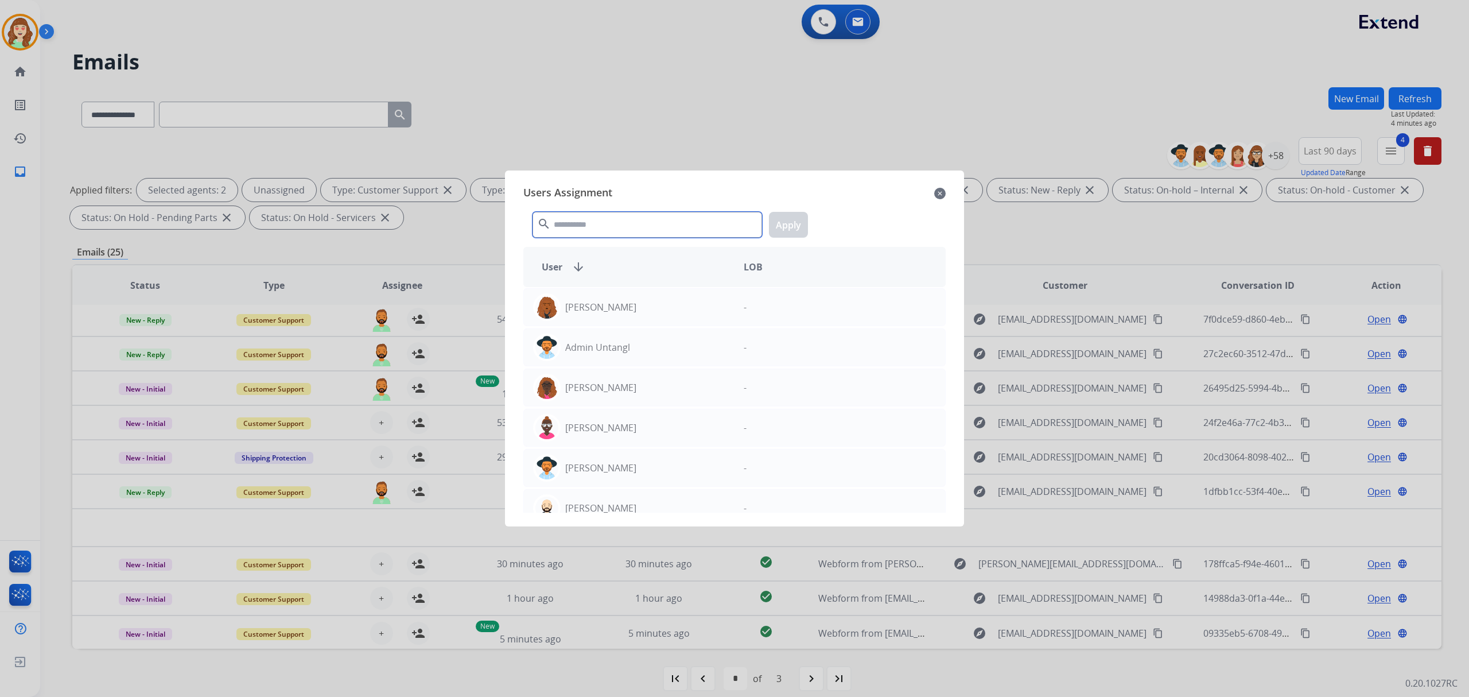
click at [648, 230] on input "text" at bounding box center [648, 225] width 230 height 26
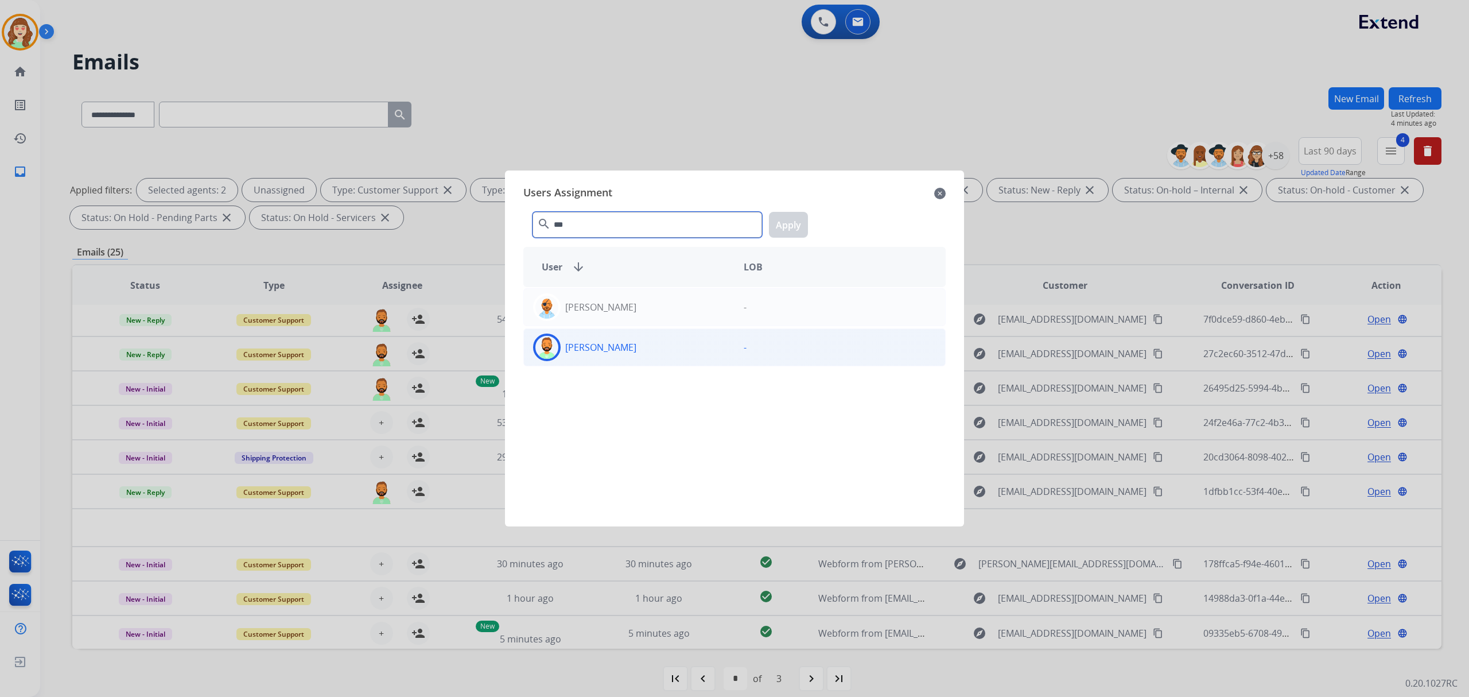
type input "***"
click at [676, 343] on div "[PERSON_NAME]" at bounding box center [629, 347] width 211 height 28
click at [794, 226] on button "Apply" at bounding box center [788, 225] width 39 height 26
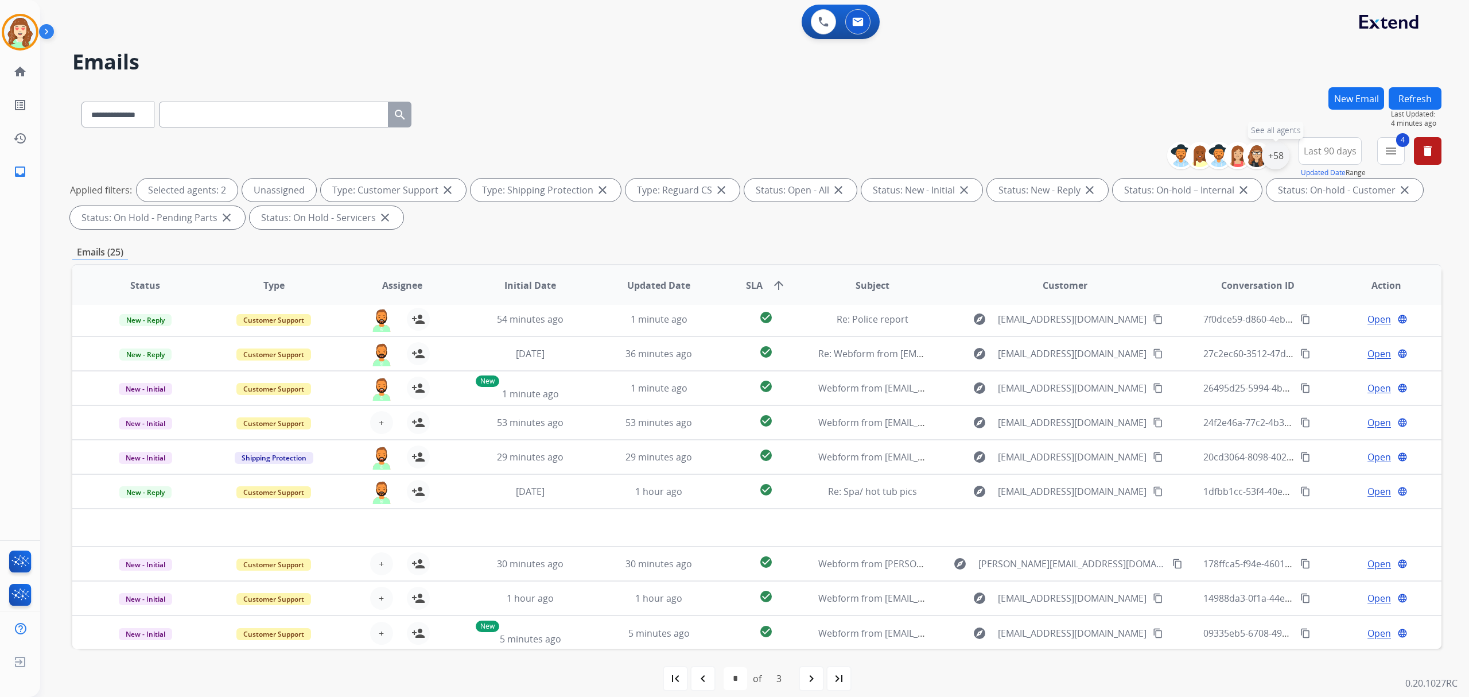
click at [1272, 155] on div "+58" at bounding box center [1276, 156] width 28 height 28
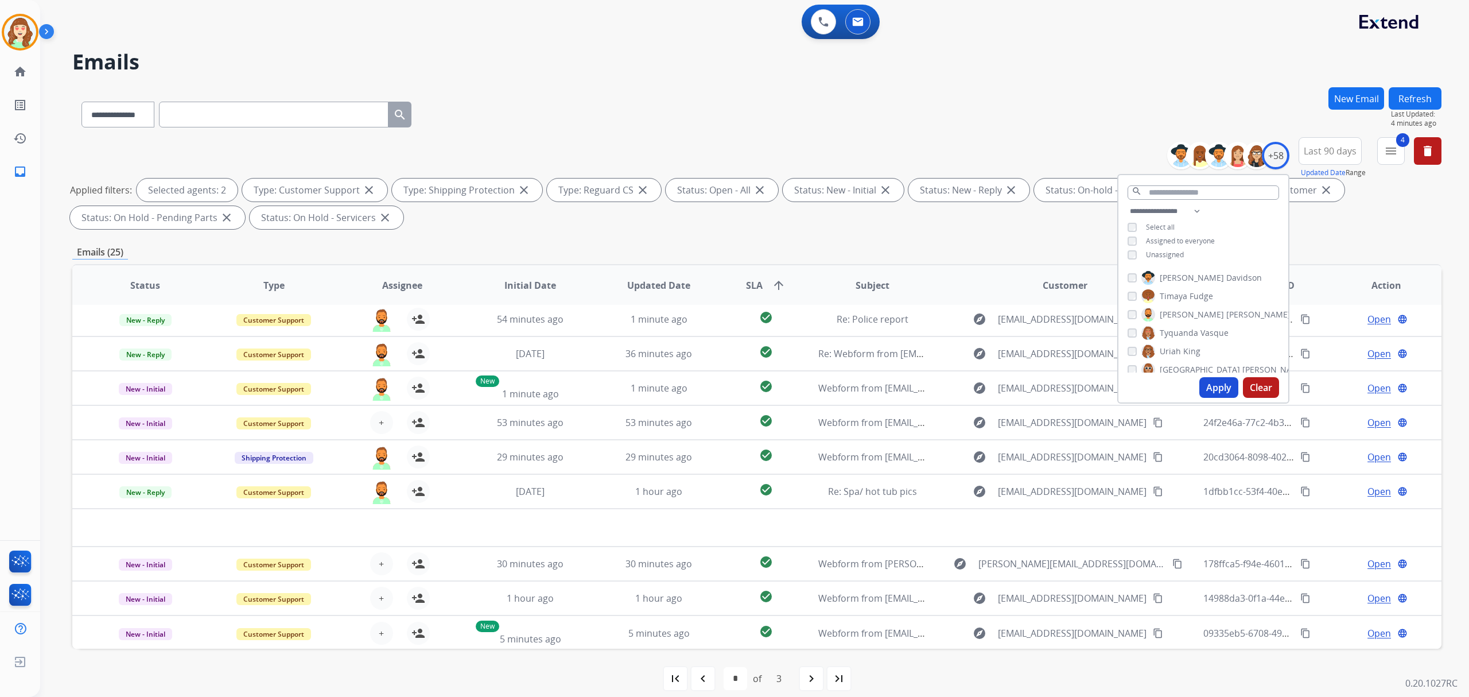
click at [1125, 328] on div "[PERSON_NAME] [PERSON_NAME] [PERSON_NAME] [PERSON_NAME] [PERSON_NAME] [PERSON_N…" at bounding box center [1204, 319] width 170 height 106
click at [1204, 385] on button "Apply" at bounding box center [1219, 387] width 39 height 21
select select "*"
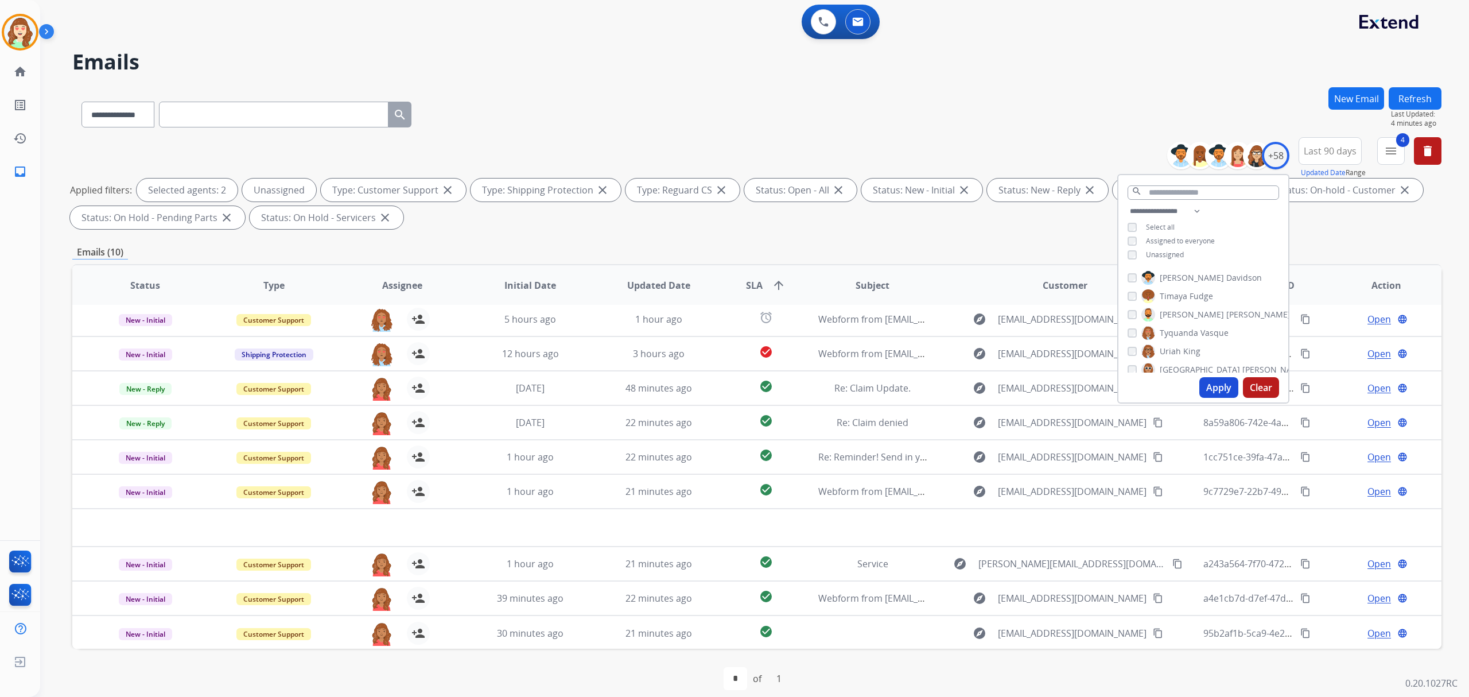
click at [1222, 389] on button "Apply" at bounding box center [1219, 387] width 39 height 21
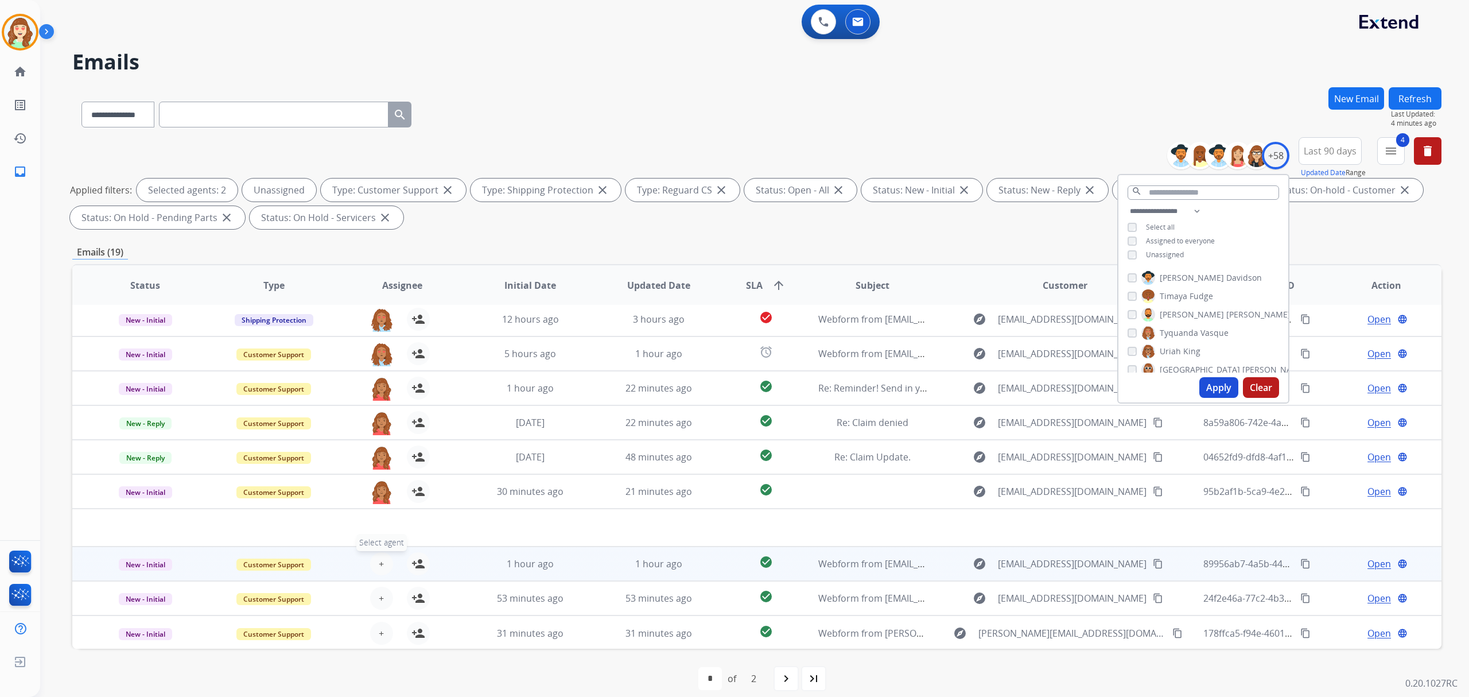
click at [382, 563] on button "+ Select agent" at bounding box center [381, 563] width 23 height 23
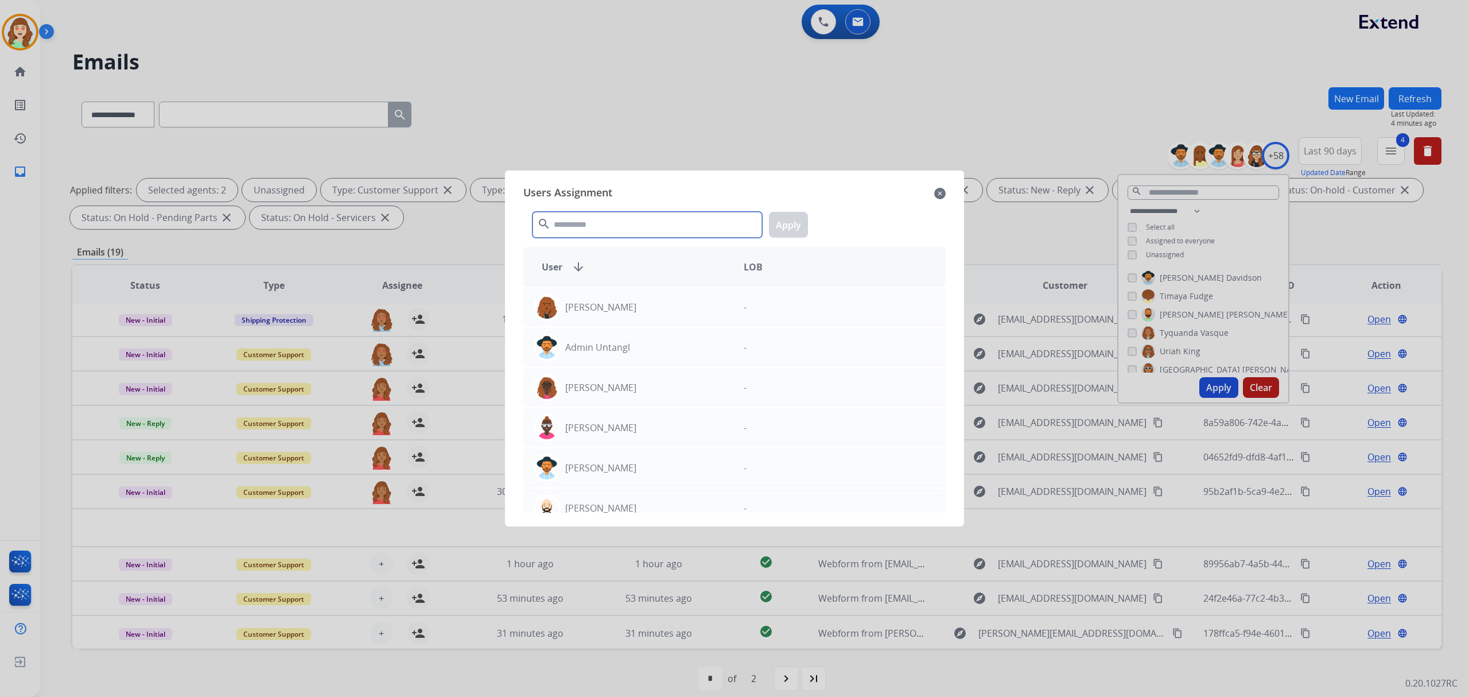
click at [674, 222] on input "text" at bounding box center [648, 225] width 230 height 26
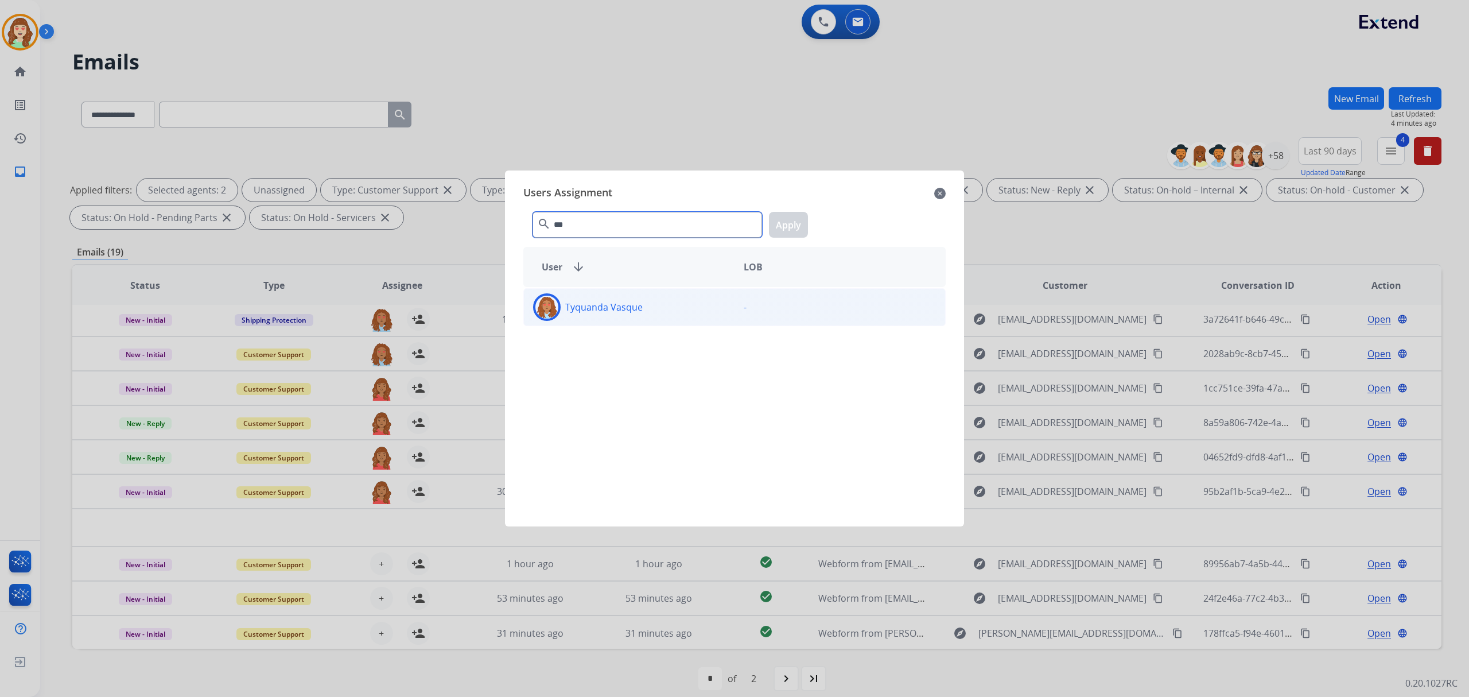
type input "***"
drag, startPoint x: 689, startPoint y: 310, endPoint x: 800, endPoint y: 226, distance: 138.9
click at [693, 308] on div "Tyquanda Vasque" at bounding box center [629, 307] width 211 height 28
click at [784, 226] on button "Apply" at bounding box center [788, 225] width 39 height 26
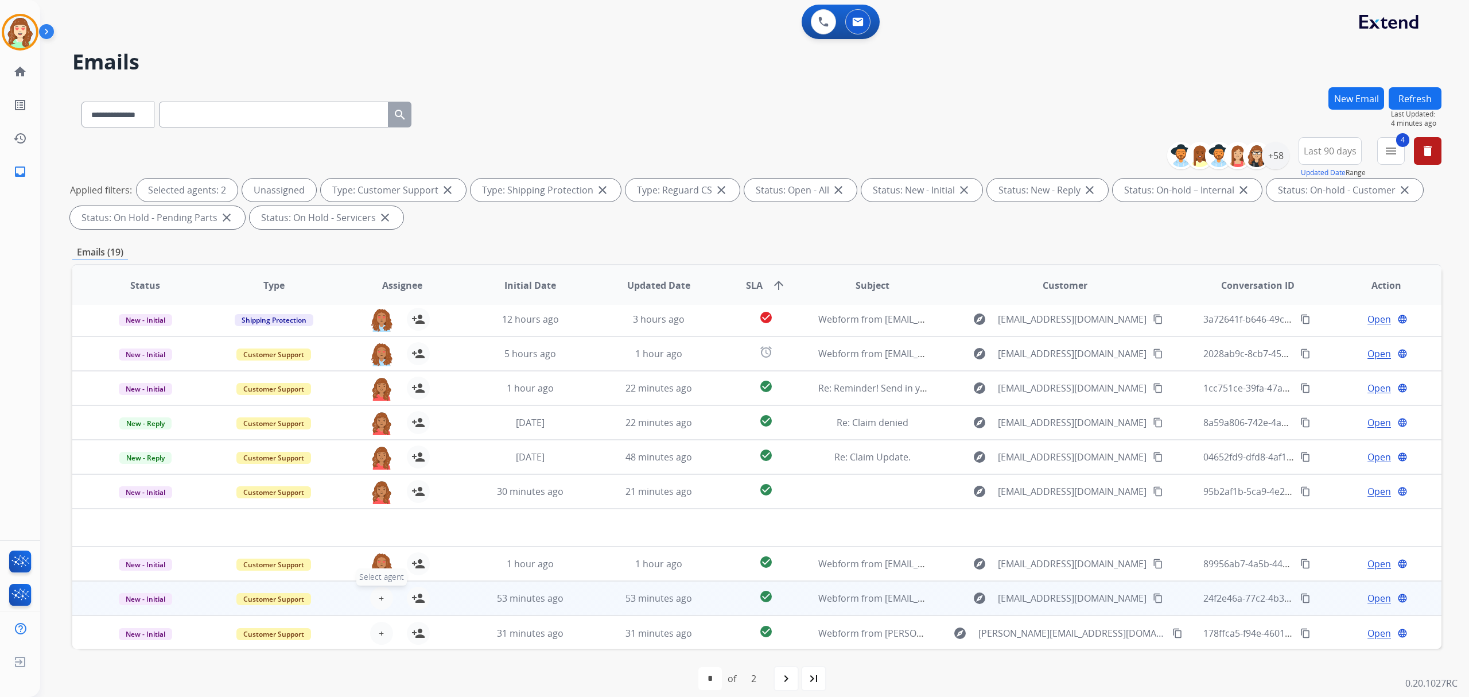
click at [372, 597] on button "+ Select agent" at bounding box center [381, 598] width 23 height 23
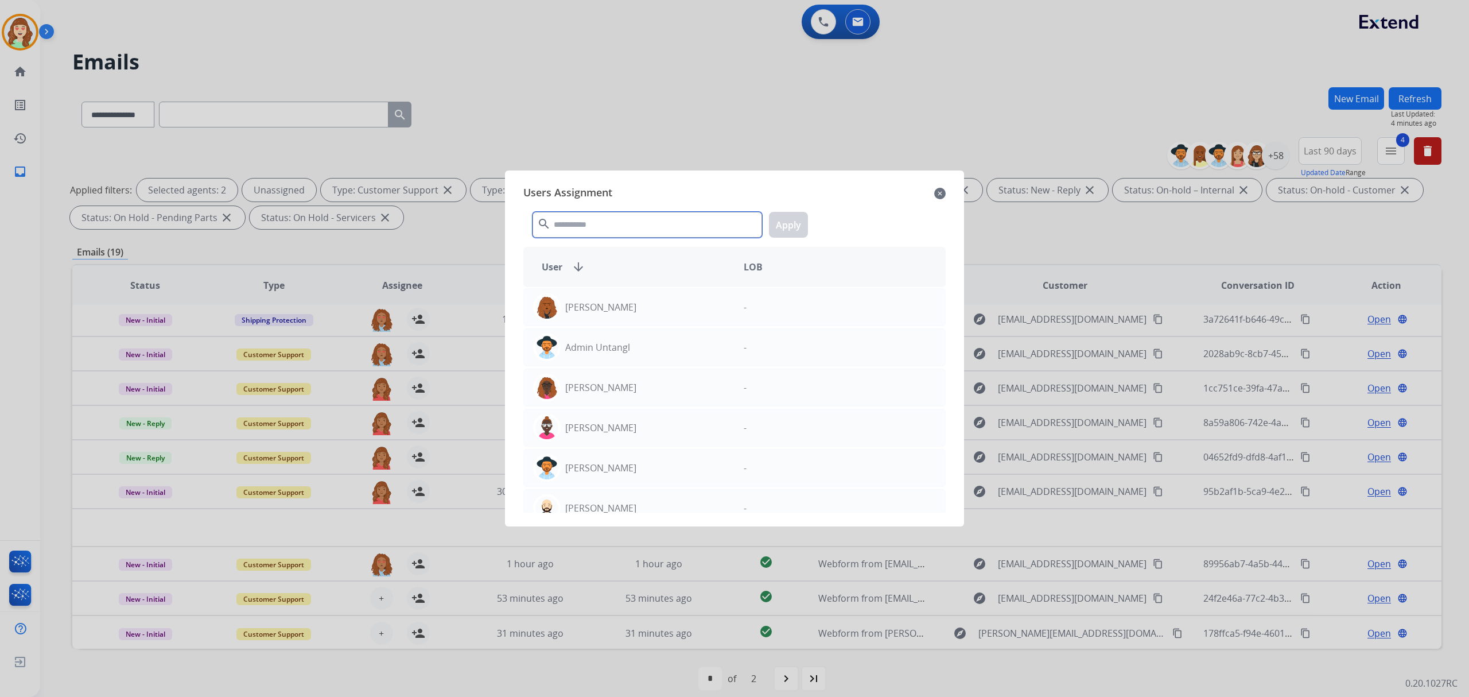
click at [639, 219] on input "text" at bounding box center [648, 225] width 230 height 26
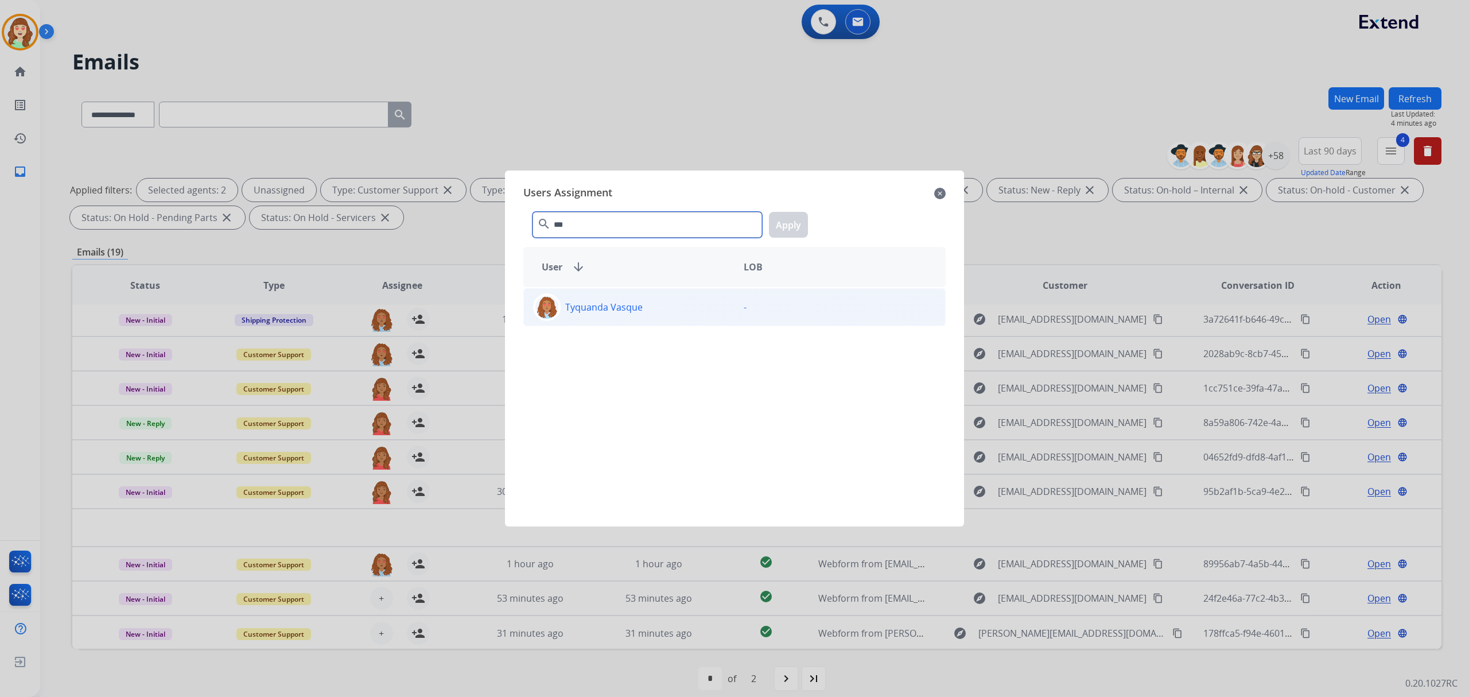
type input "***"
drag, startPoint x: 653, startPoint y: 302, endPoint x: 754, endPoint y: 242, distance: 116.8
click at [653, 301] on div "Tyquanda Vasque" at bounding box center [629, 307] width 211 height 28
click at [790, 226] on button "Apply" at bounding box center [788, 225] width 39 height 26
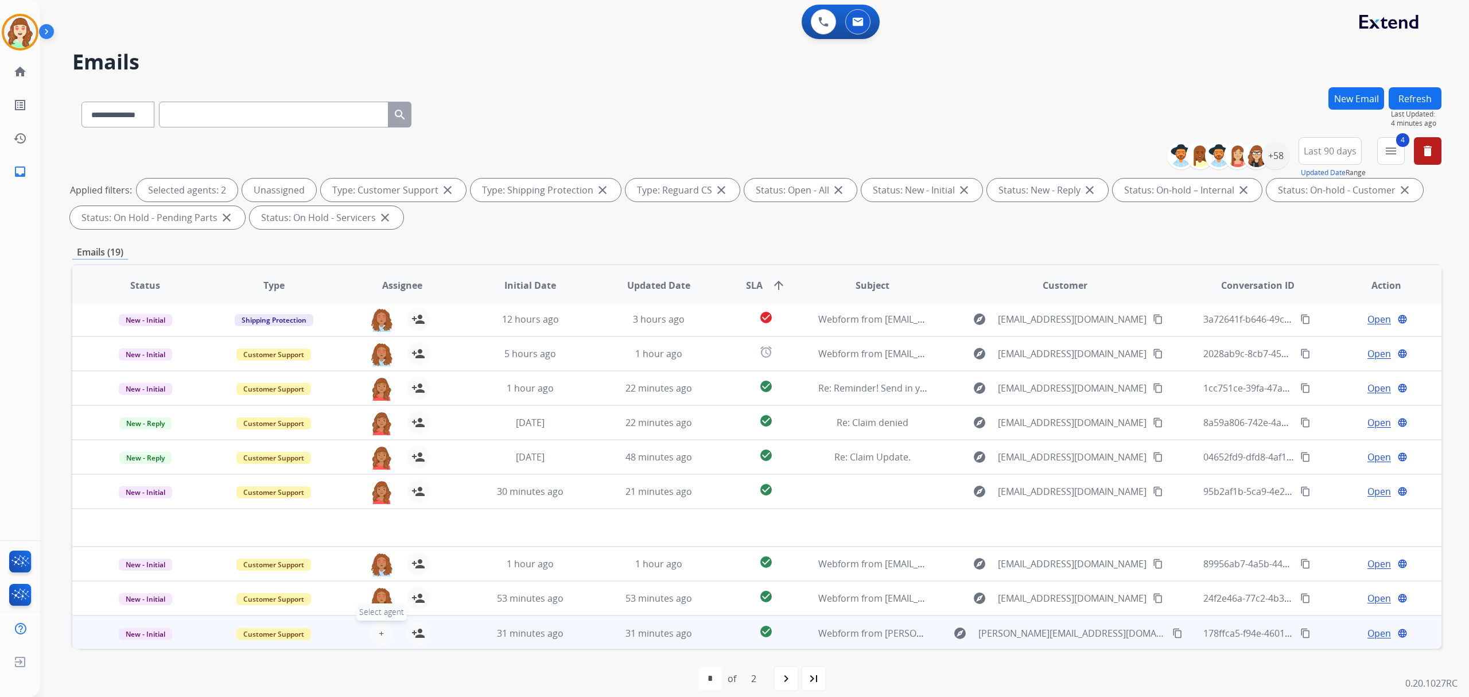
click at [379, 628] on span "+" at bounding box center [381, 633] width 5 height 14
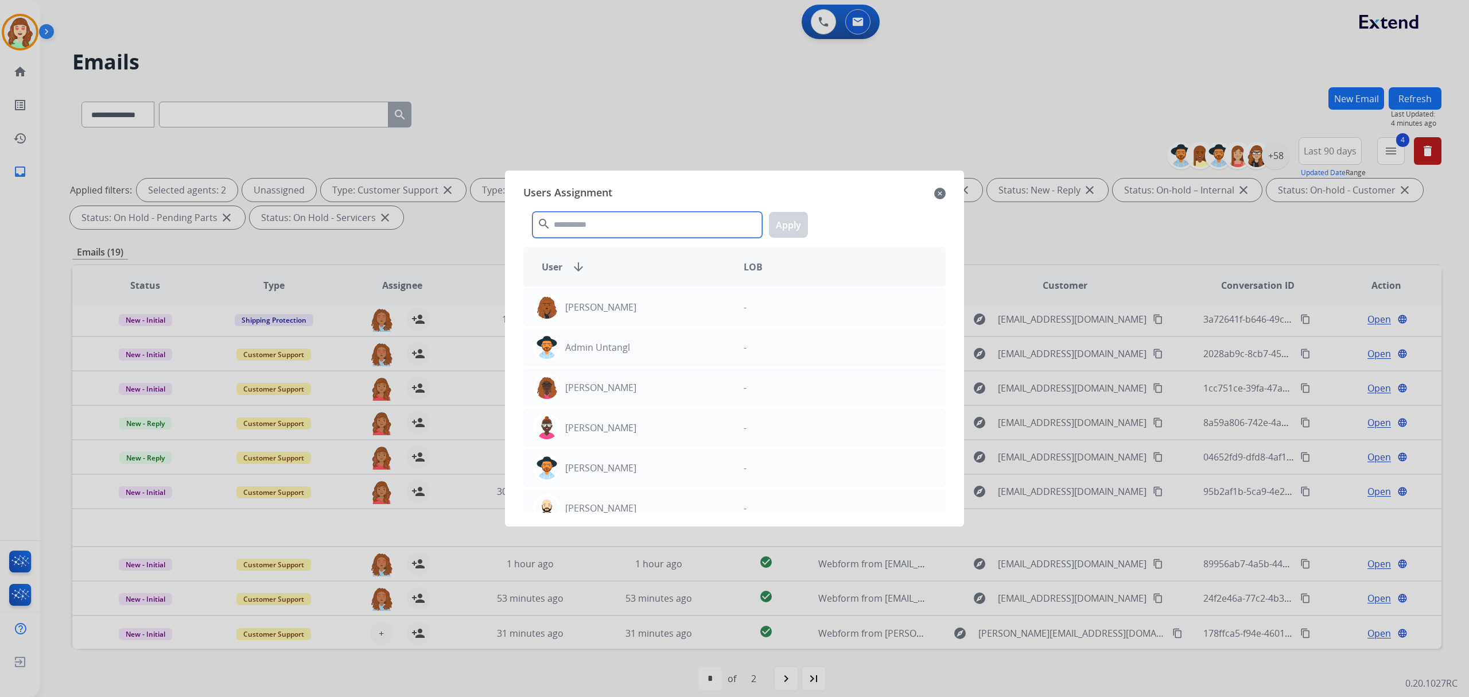
click at [664, 228] on input "text" at bounding box center [648, 225] width 230 height 26
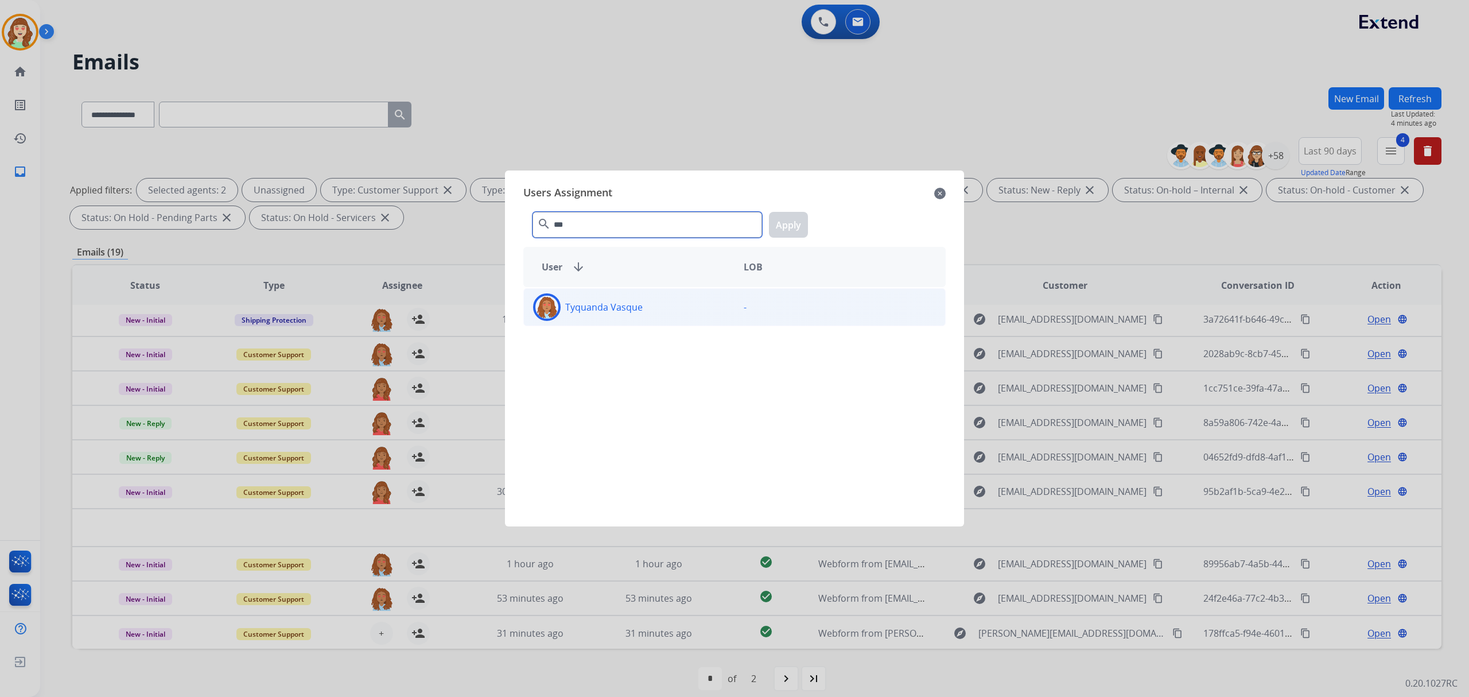
type input "***"
click at [637, 313] on p "Tyquanda Vasque" at bounding box center [603, 307] width 77 height 14
click at [789, 217] on button "Apply" at bounding box center [788, 225] width 39 height 26
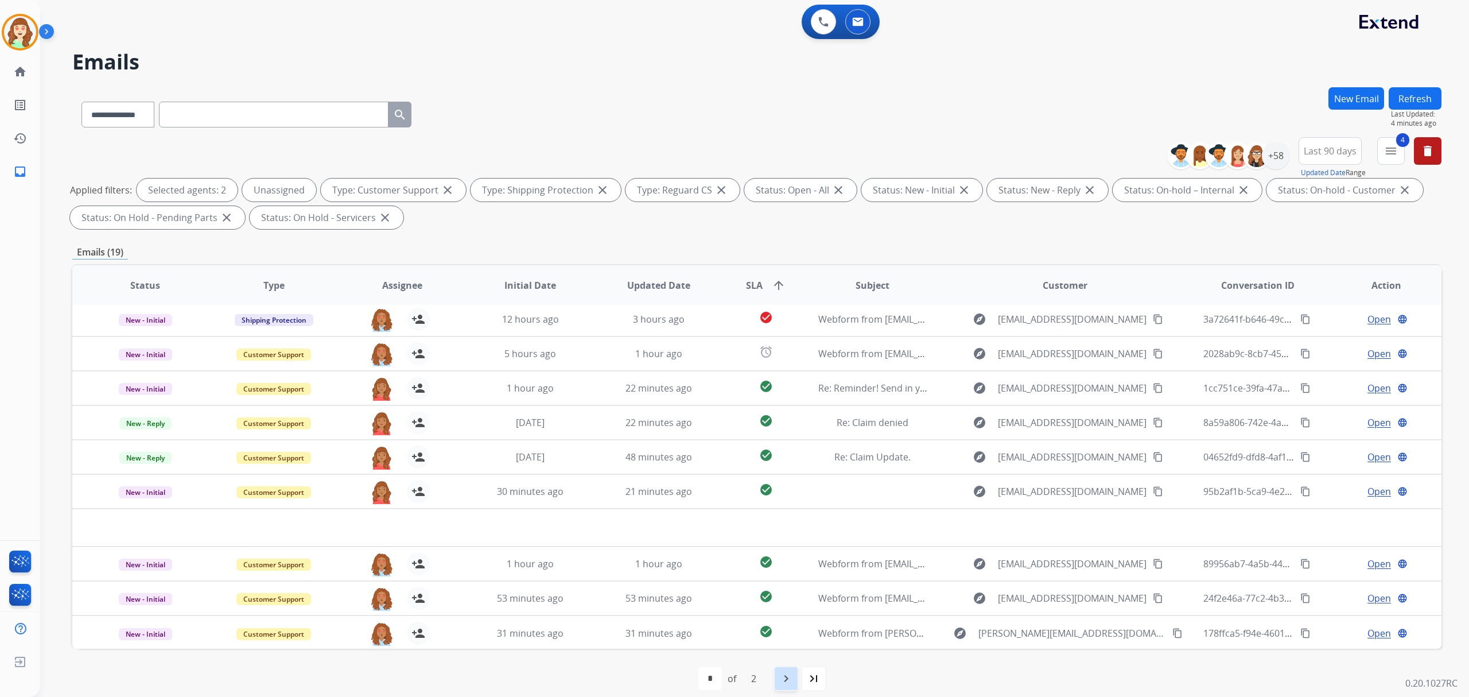
click at [790, 677] on mat-icon "navigate_next" at bounding box center [786, 679] width 14 height 14
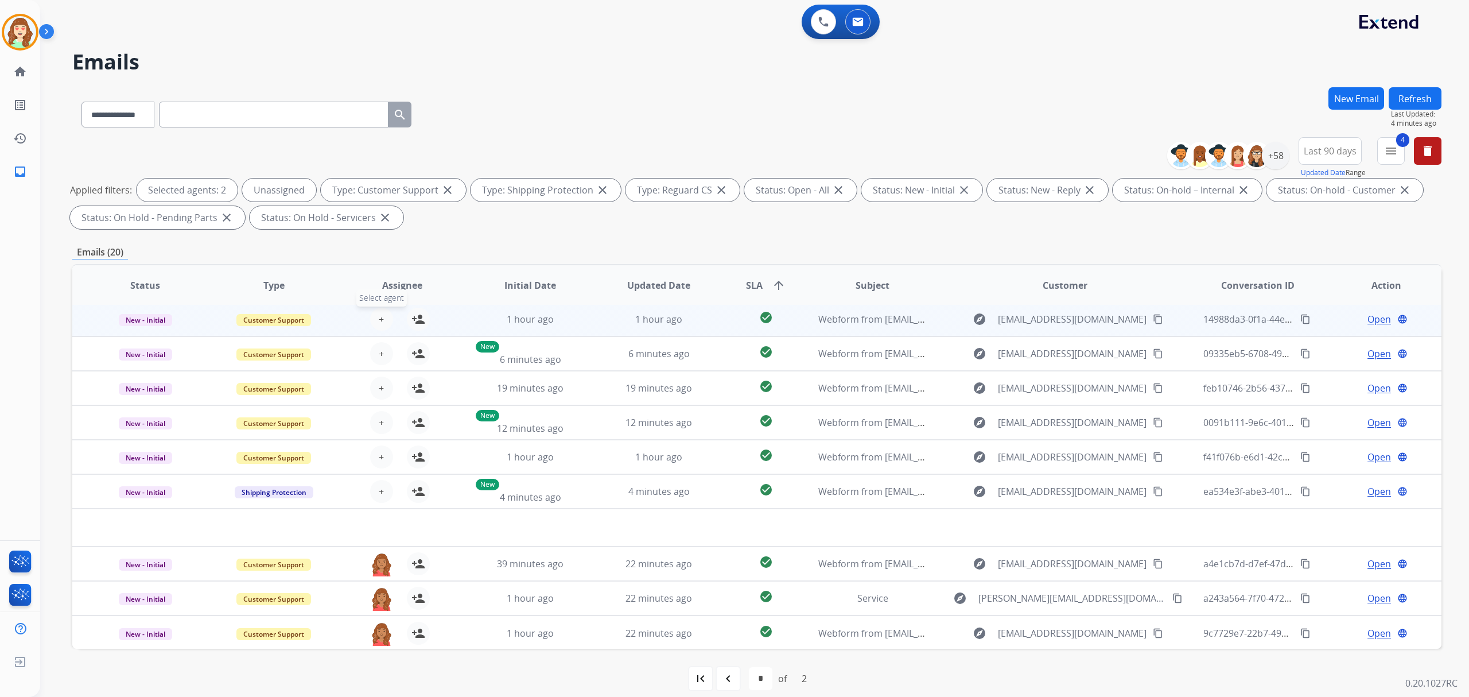
click at [382, 311] on button "+ Select agent" at bounding box center [381, 319] width 23 height 23
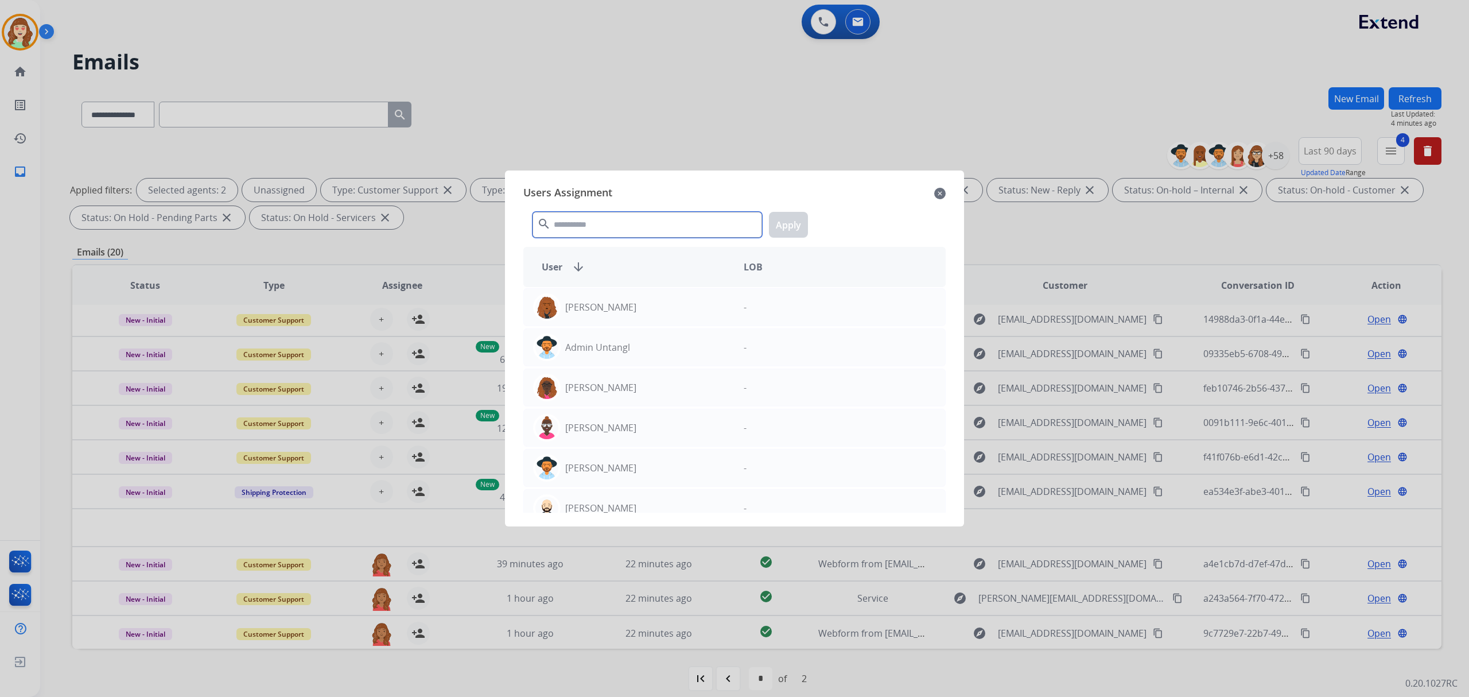
click at [616, 222] on input "text" at bounding box center [648, 225] width 230 height 26
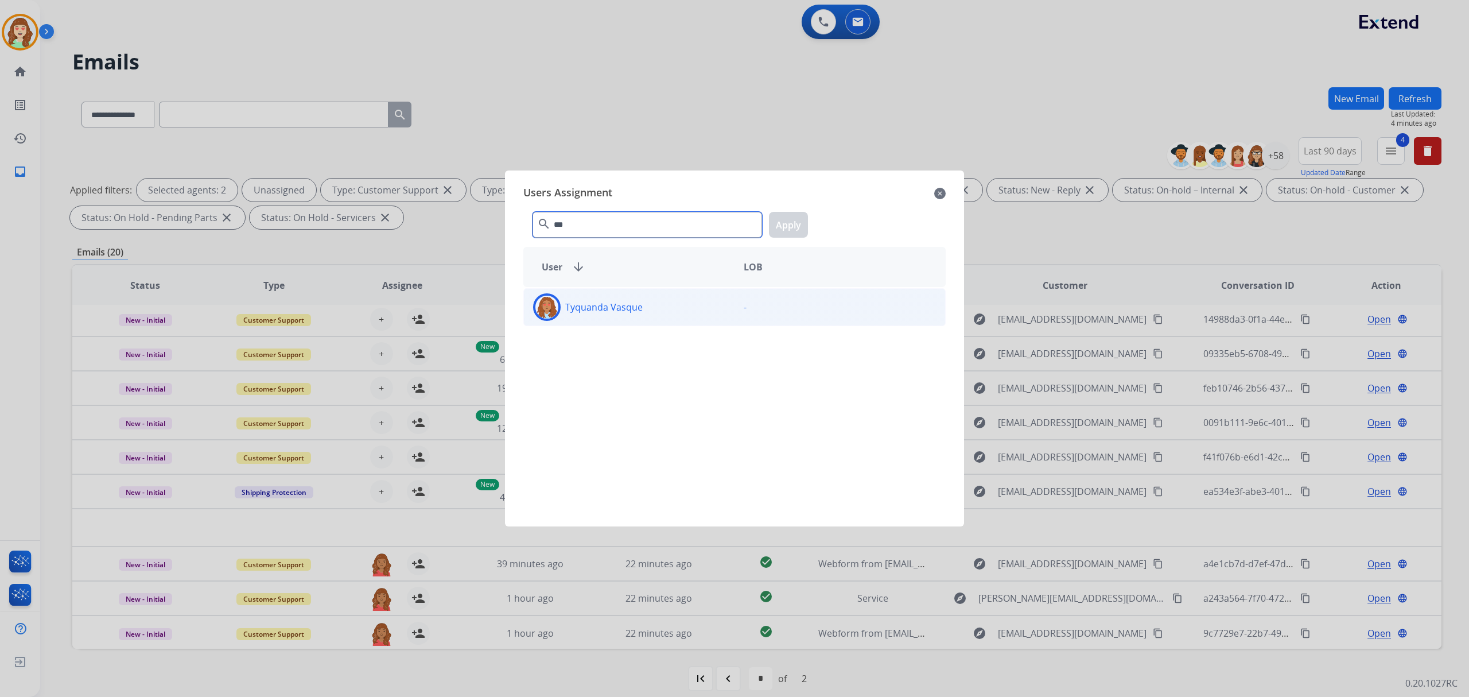
type input "***"
drag, startPoint x: 664, startPoint y: 305, endPoint x: 765, endPoint y: 240, distance: 119.9
click at [664, 304] on div "Tyquanda Vasque" at bounding box center [629, 307] width 211 height 28
drag, startPoint x: 797, startPoint y: 207, endPoint x: 786, endPoint y: 239, distance: 34.1
click at [795, 210] on div "*** search Apply" at bounding box center [734, 223] width 422 height 40
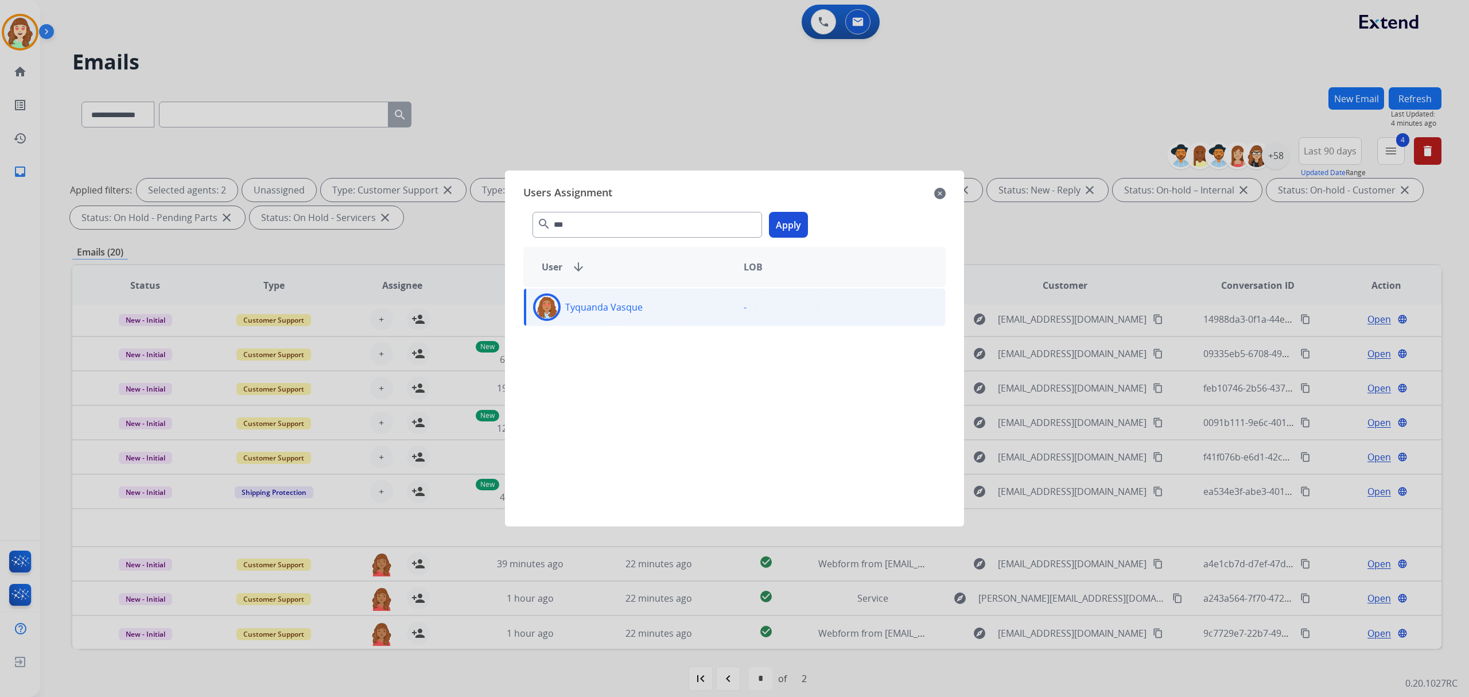
drag, startPoint x: 789, startPoint y: 220, endPoint x: 898, endPoint y: 219, distance: 109.1
click at [789, 219] on button "Apply" at bounding box center [788, 225] width 39 height 26
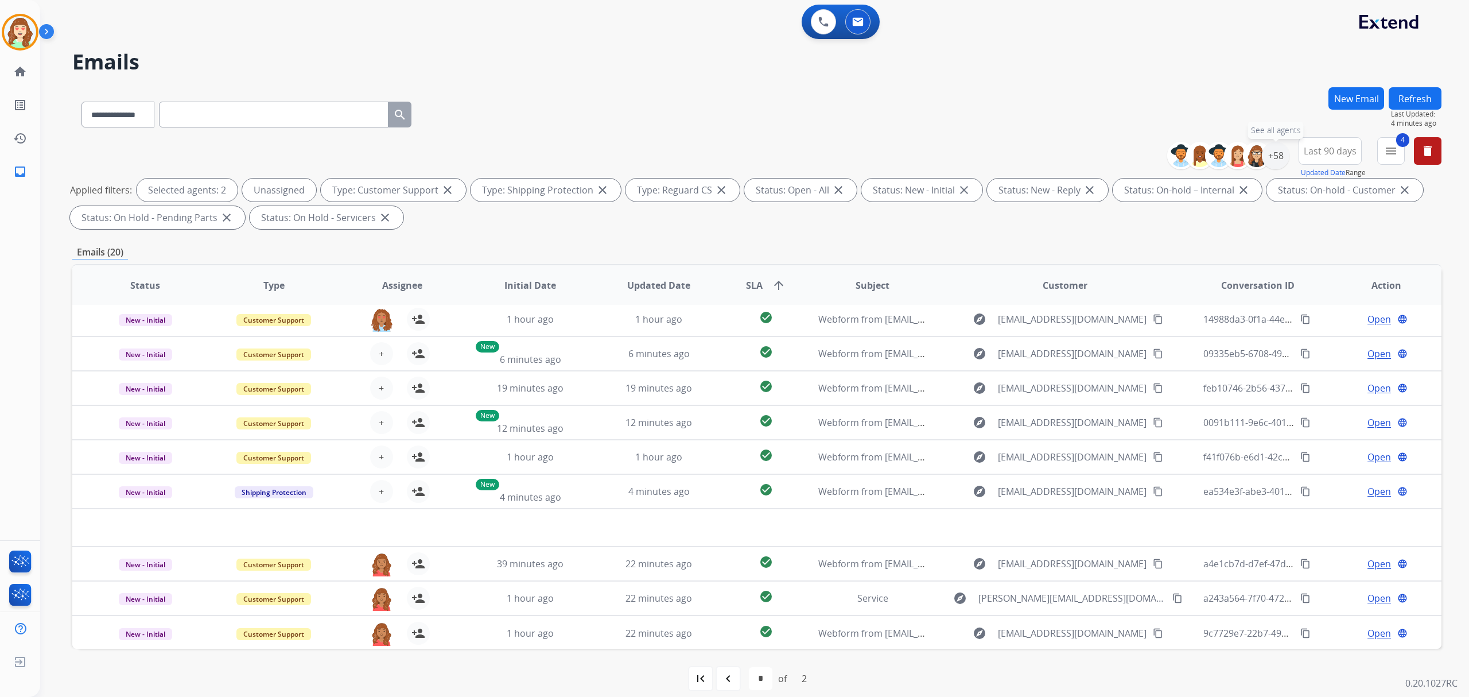
drag, startPoint x: 1280, startPoint y: 160, endPoint x: 1275, endPoint y: 180, distance: 20.7
click at [1275, 162] on div "+58" at bounding box center [1276, 156] width 28 height 28
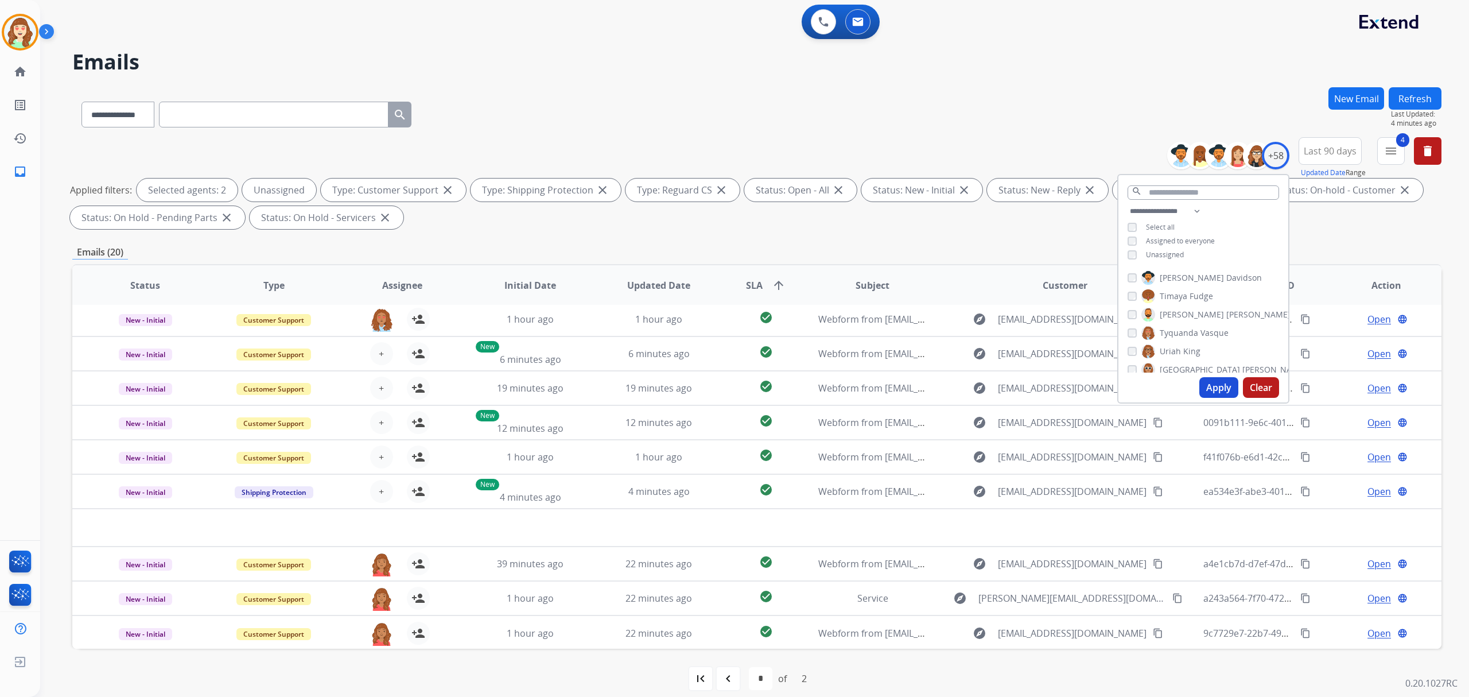
click at [1130, 247] on div "**********" at bounding box center [1204, 234] width 170 height 60
click at [1130, 248] on div "**********" at bounding box center [1204, 234] width 170 height 60
click at [1211, 384] on button "Apply" at bounding box center [1219, 387] width 39 height 21
select select "*"
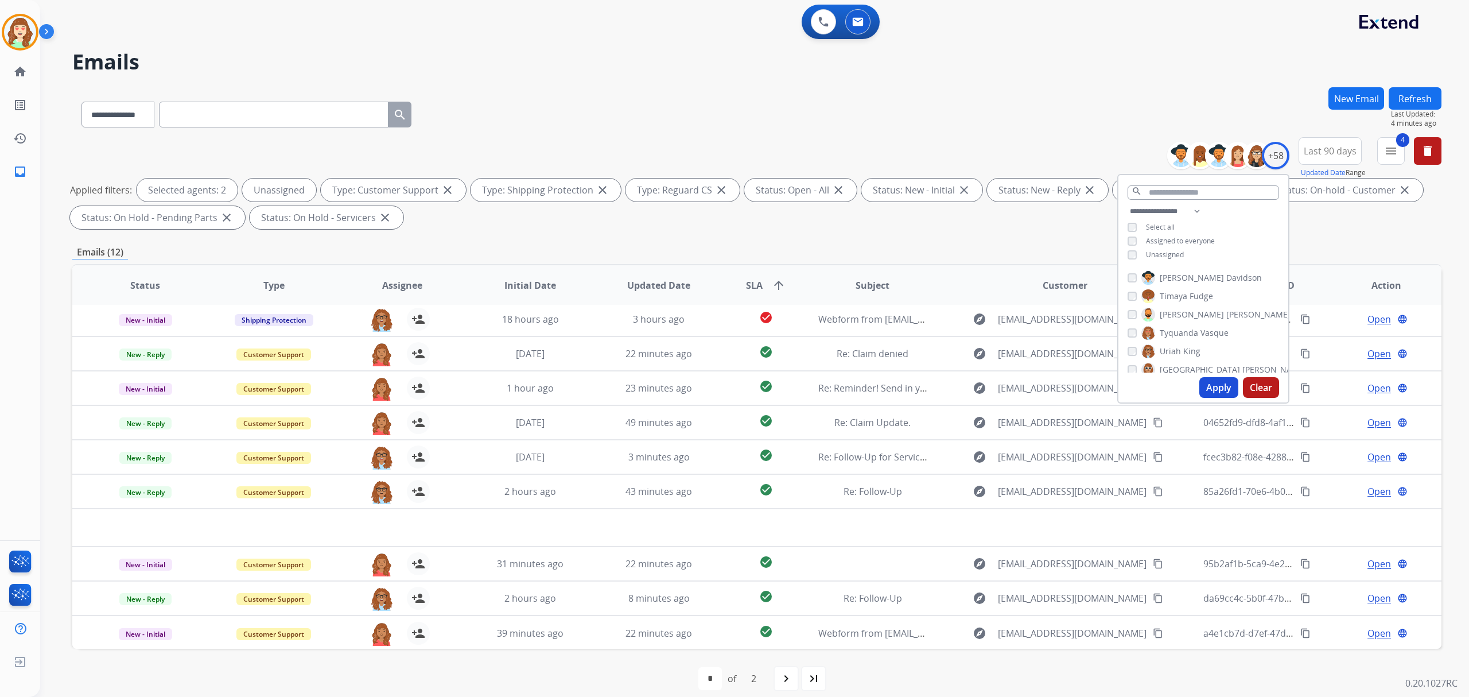
click at [1219, 387] on button "Apply" at bounding box center [1219, 387] width 39 height 21
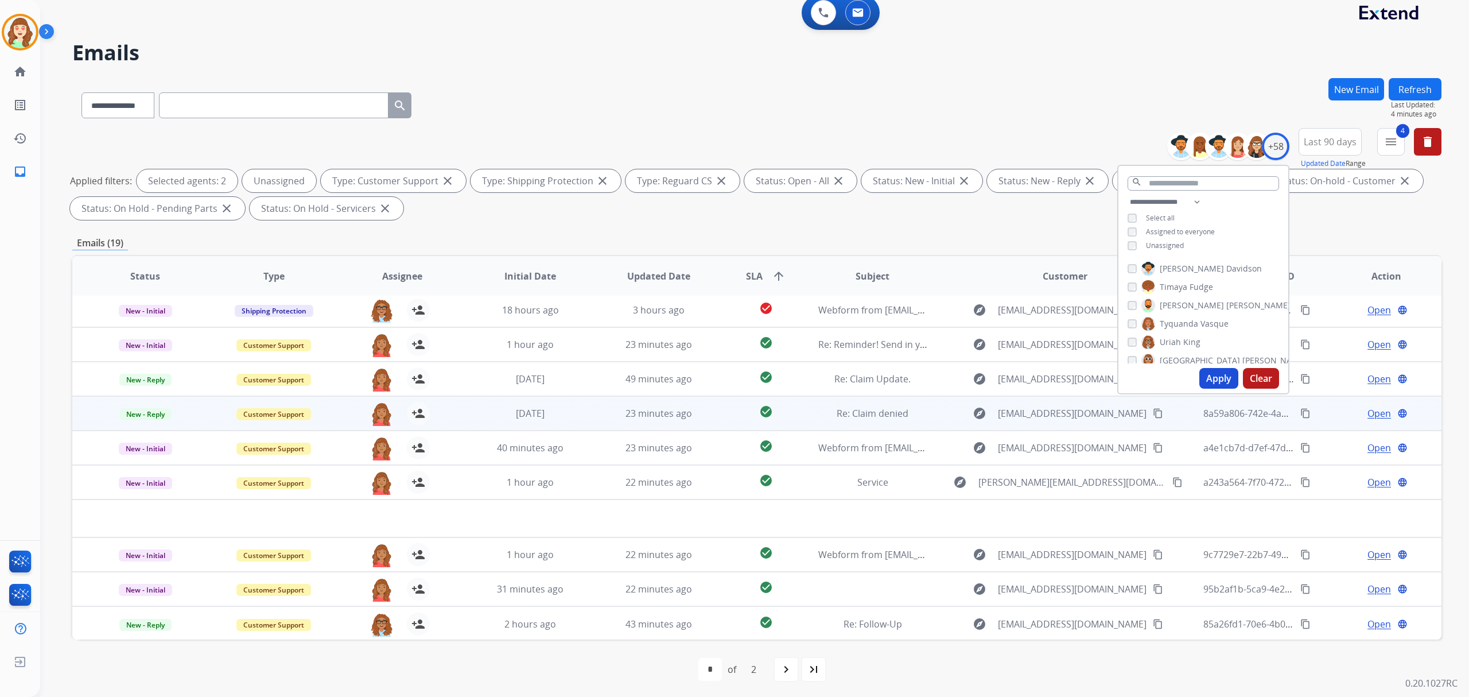
scroll to position [11, 0]
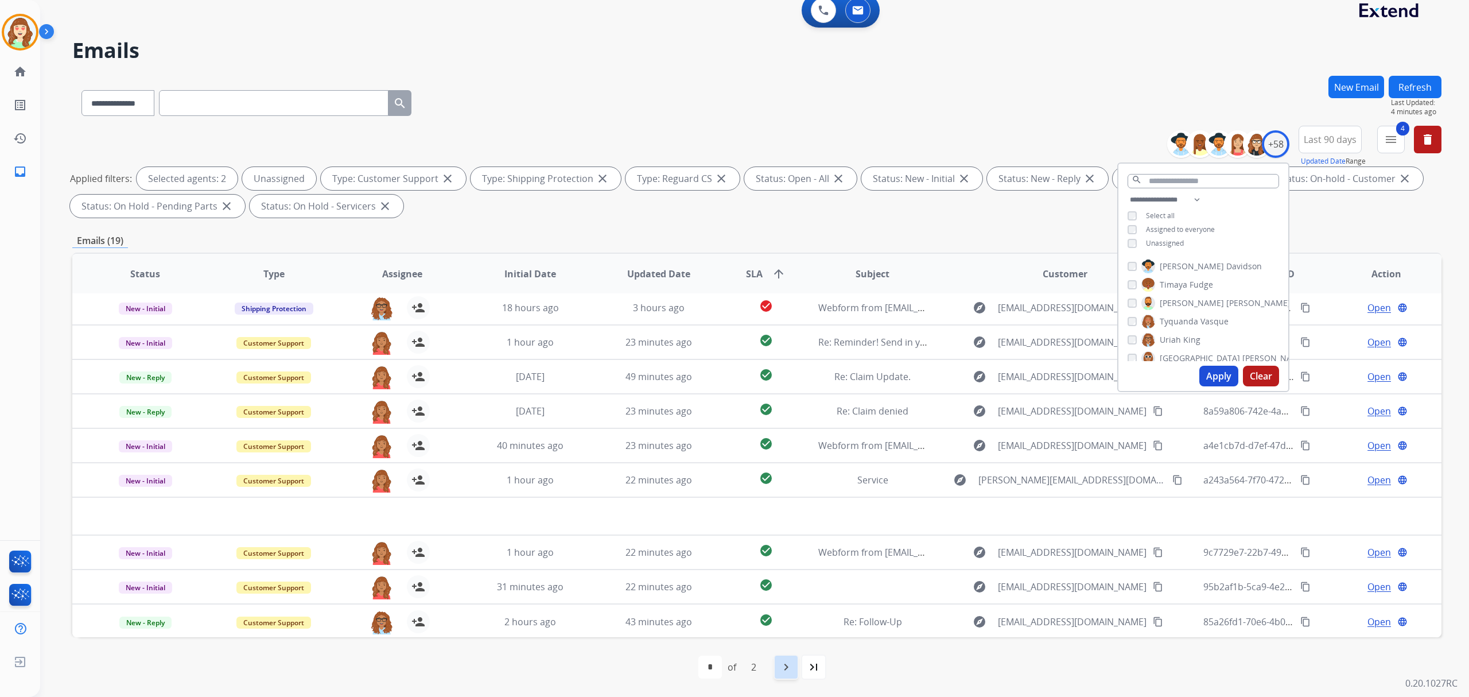
click at [784, 665] on mat-icon "navigate_next" at bounding box center [786, 667] width 14 height 14
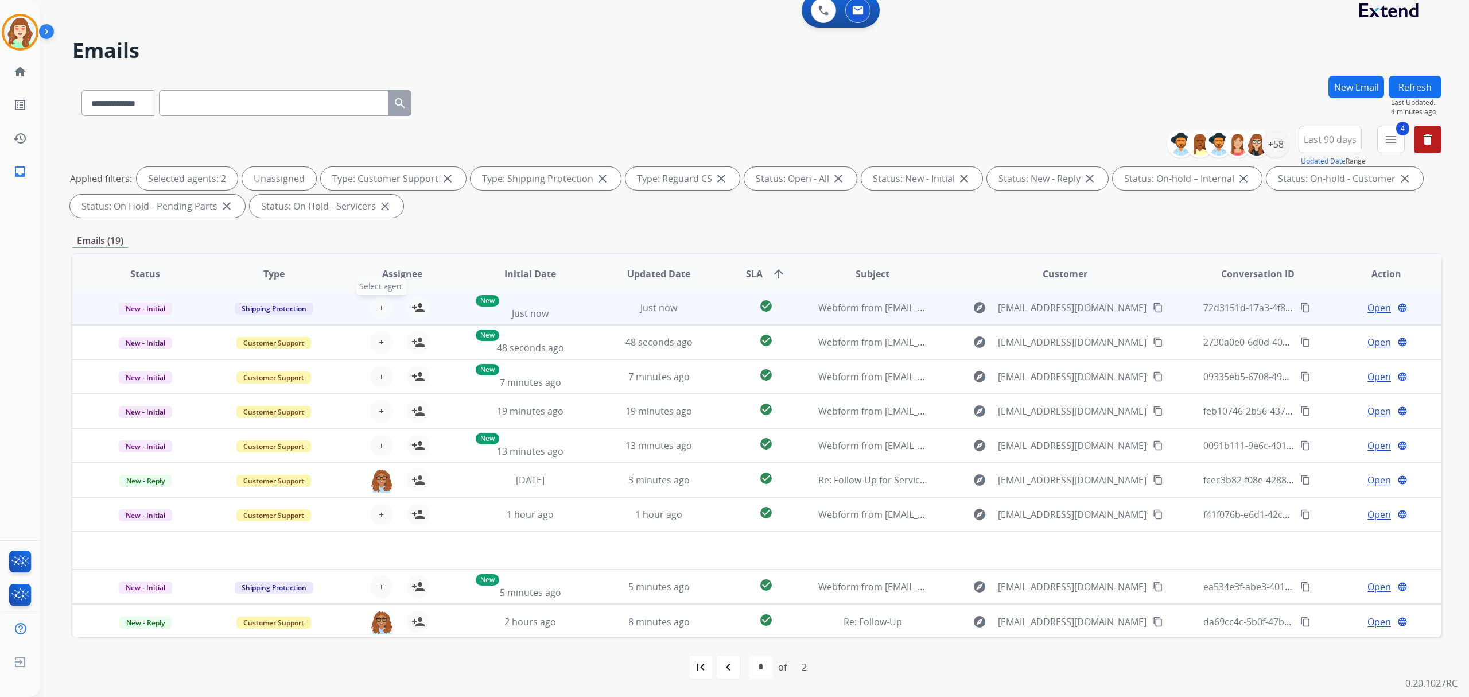
click at [380, 304] on span "+" at bounding box center [381, 308] width 5 height 14
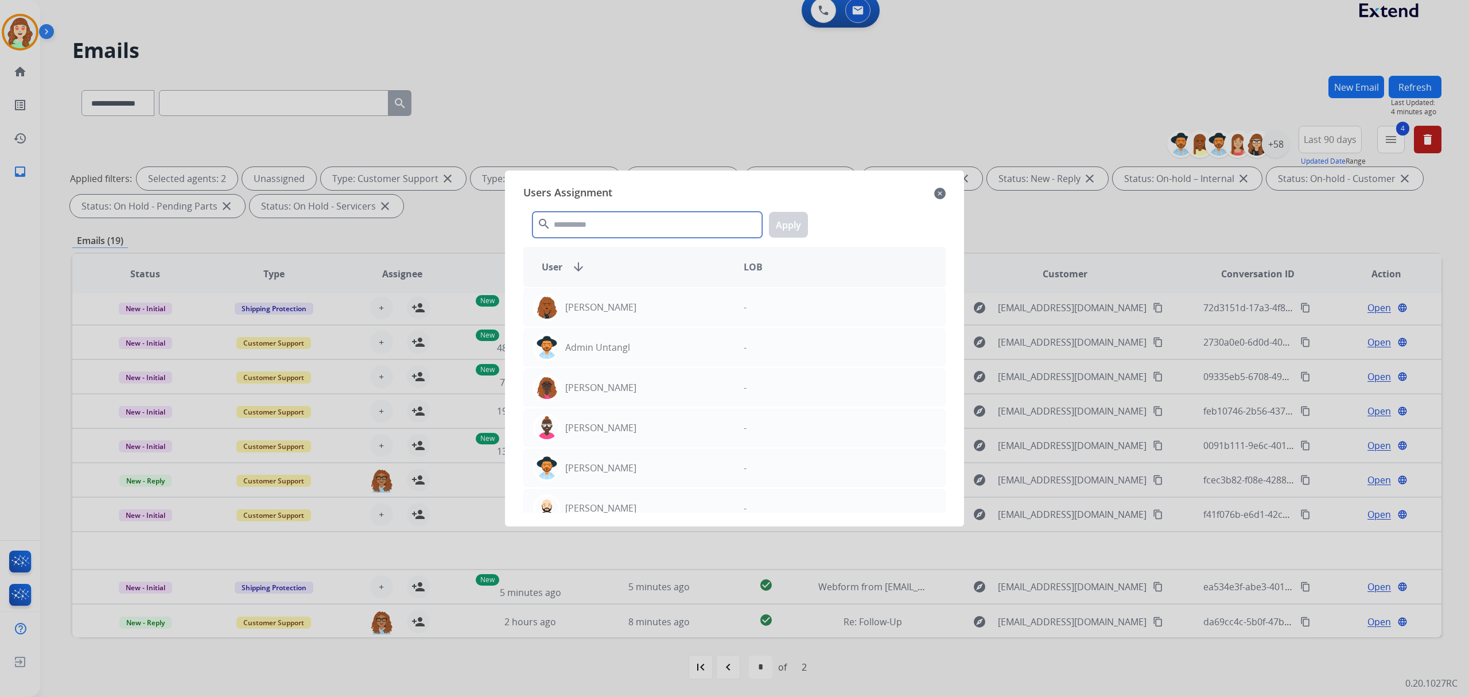
click at [611, 219] on input "text" at bounding box center [648, 225] width 230 height 26
type input "*"
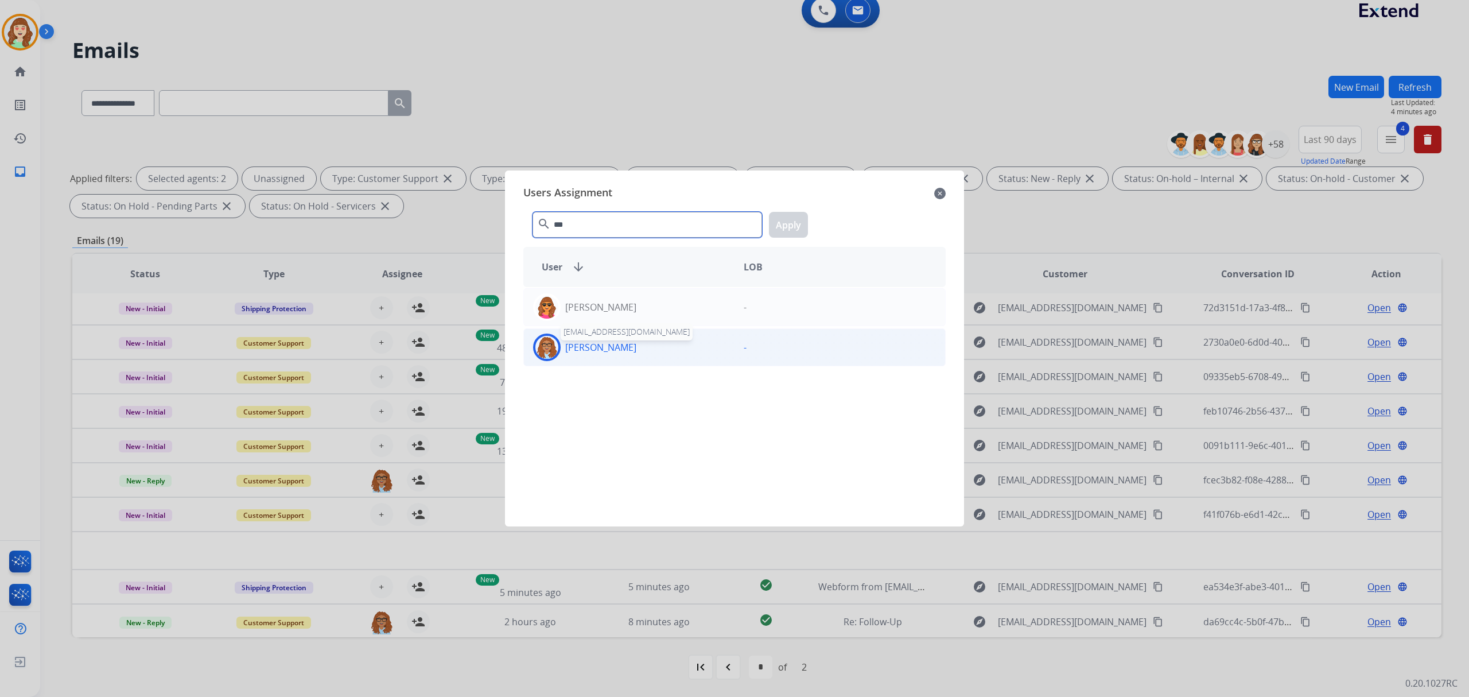
type input "***"
click at [604, 346] on p "[PERSON_NAME]" at bounding box center [600, 347] width 71 height 14
click at [791, 219] on button "Apply" at bounding box center [788, 225] width 39 height 26
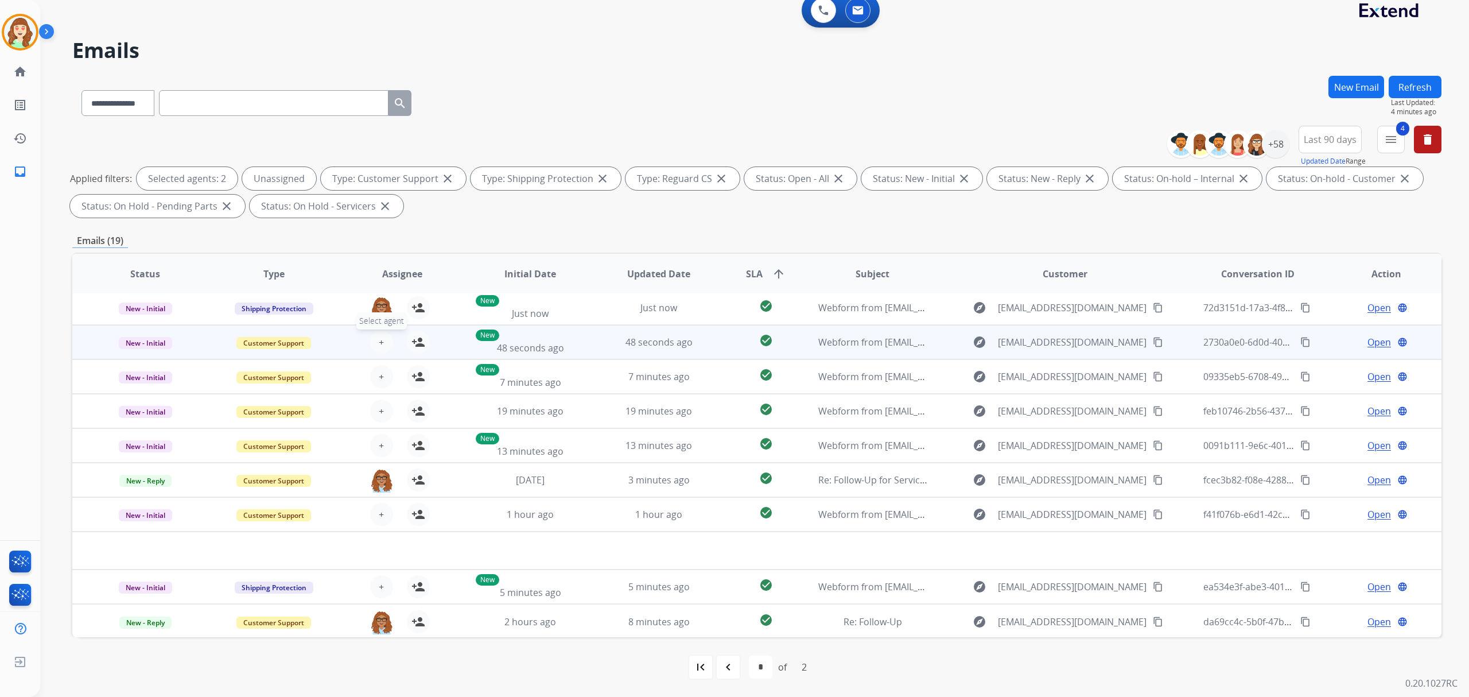
click at [380, 344] on span "+" at bounding box center [381, 342] width 5 height 14
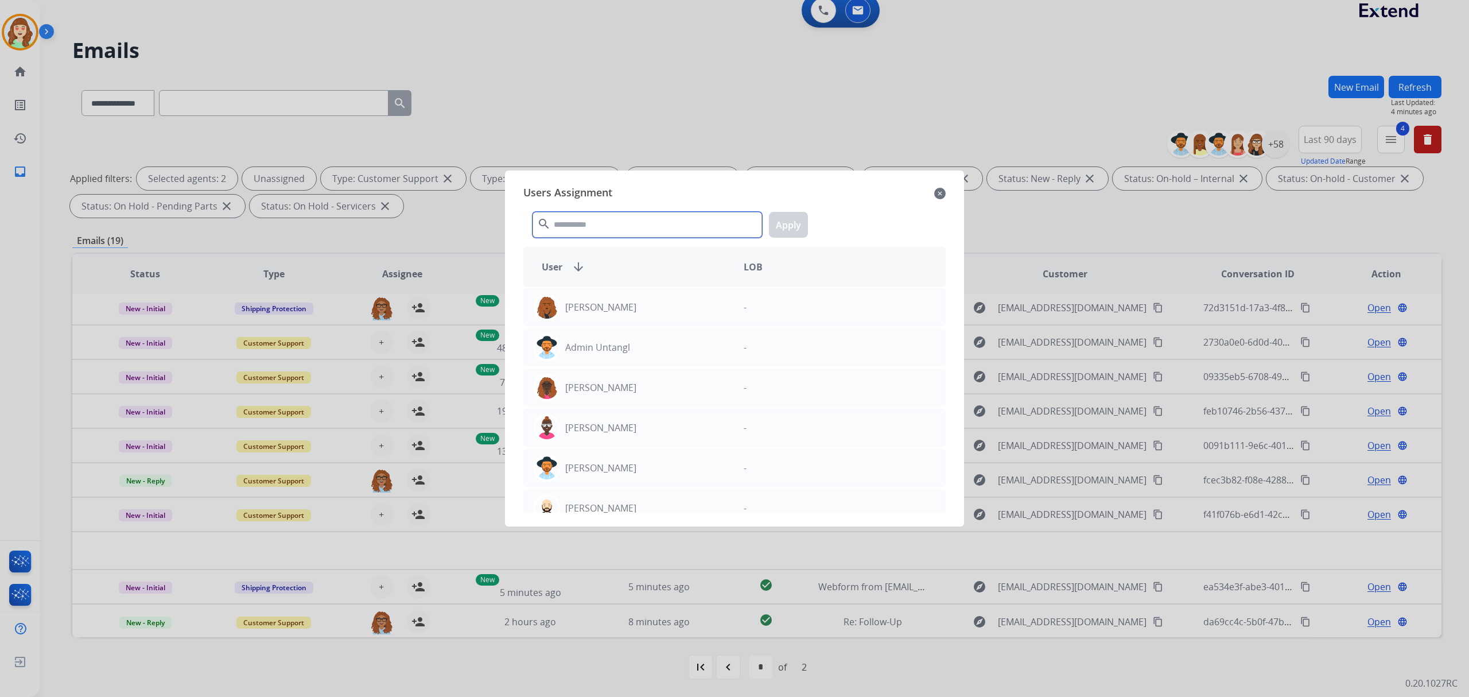
click at [627, 231] on input "text" at bounding box center [648, 225] width 230 height 26
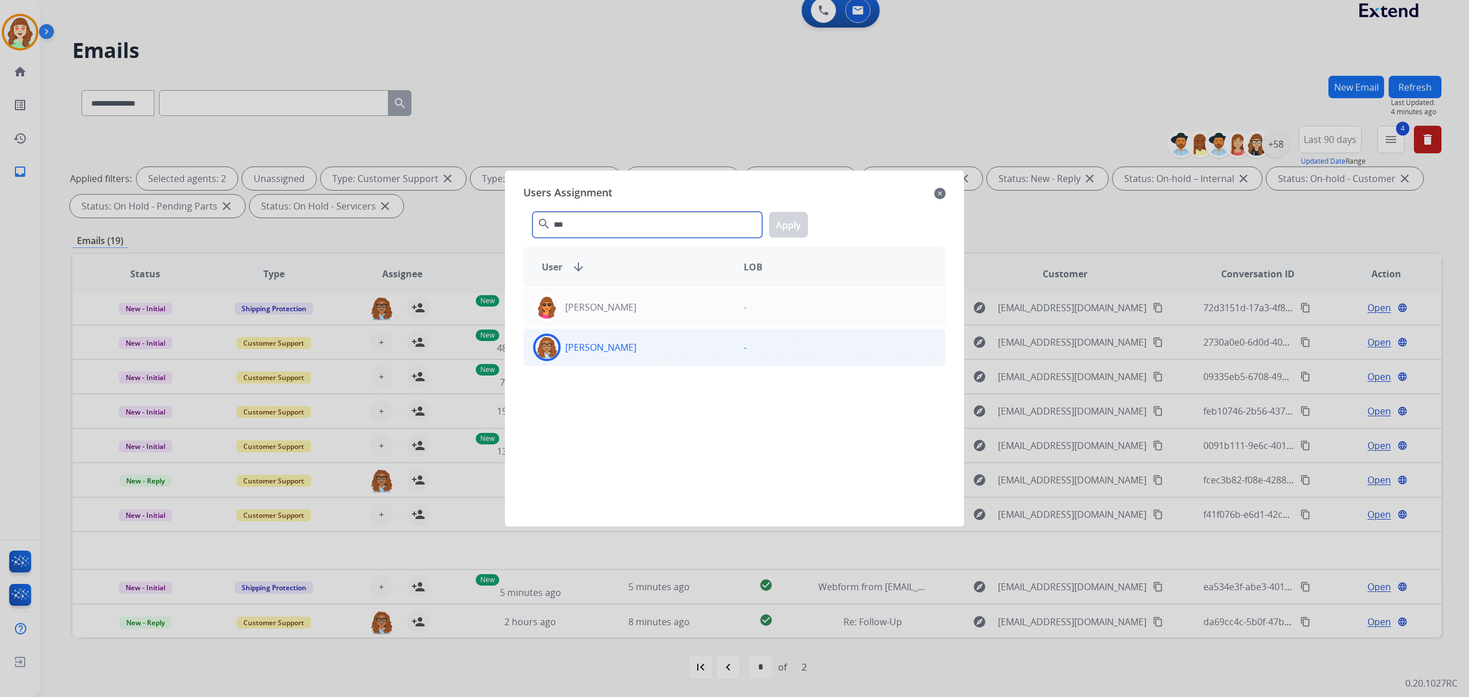
type input "***"
click at [641, 350] on div "[PERSON_NAME]" at bounding box center [629, 347] width 211 height 28
drag, startPoint x: 796, startPoint y: 226, endPoint x: 391, endPoint y: 410, distance: 443.9
click at [783, 226] on button "Apply" at bounding box center [788, 225] width 39 height 26
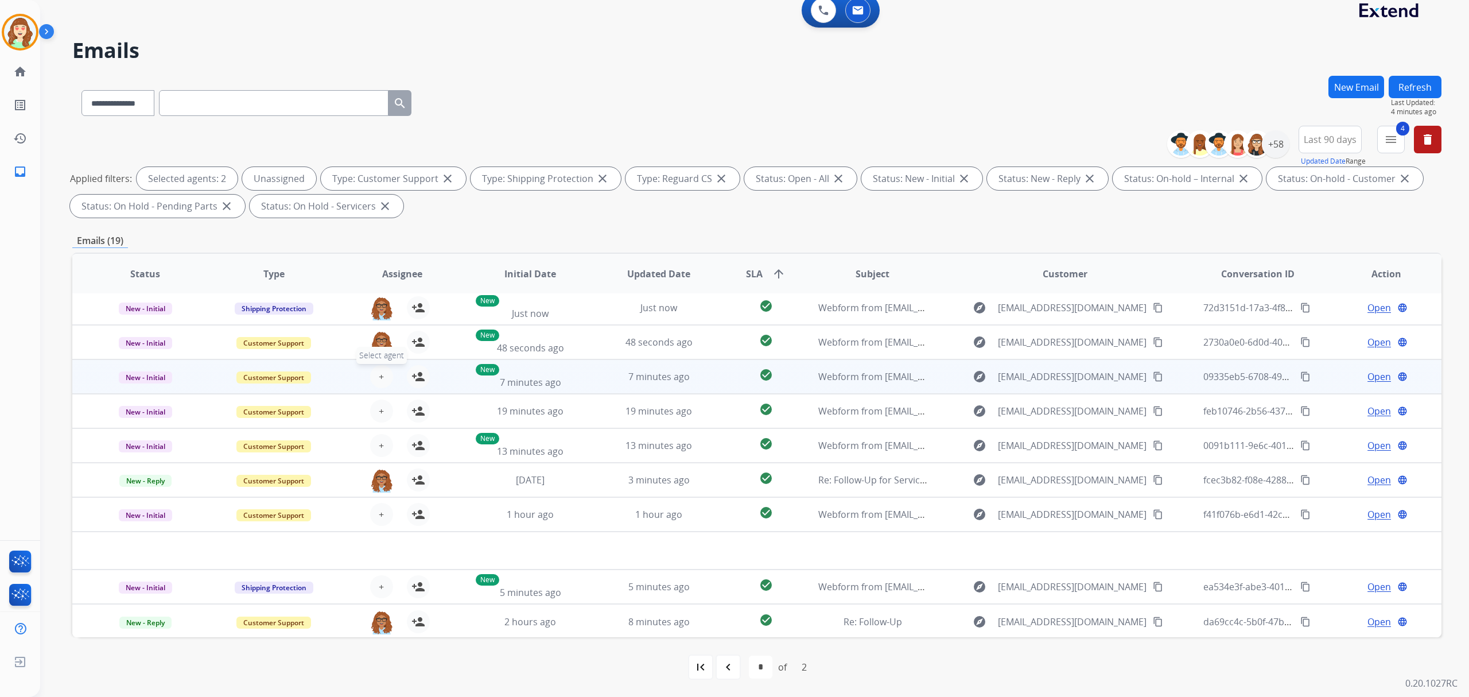
click at [383, 375] on button "+ Select agent" at bounding box center [381, 376] width 23 height 23
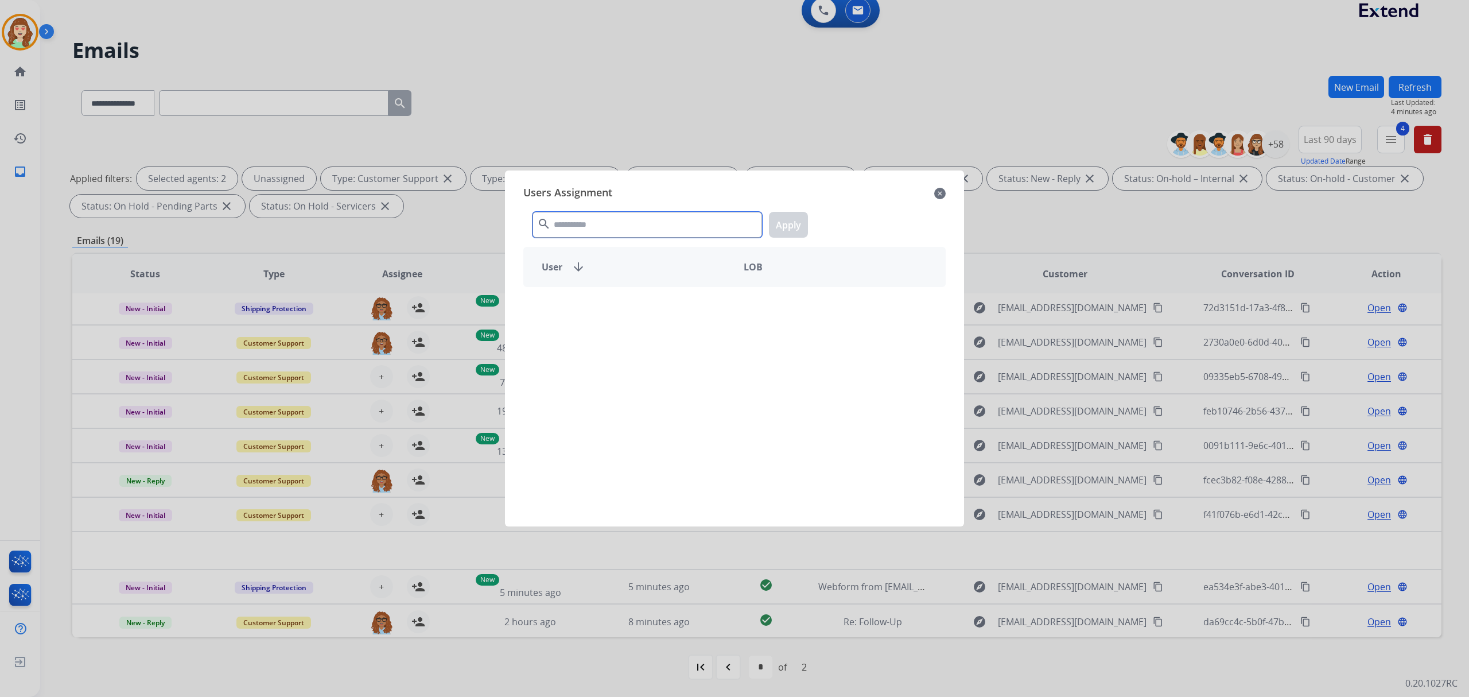
click at [636, 226] on input "text" at bounding box center [648, 225] width 230 height 26
type input "*"
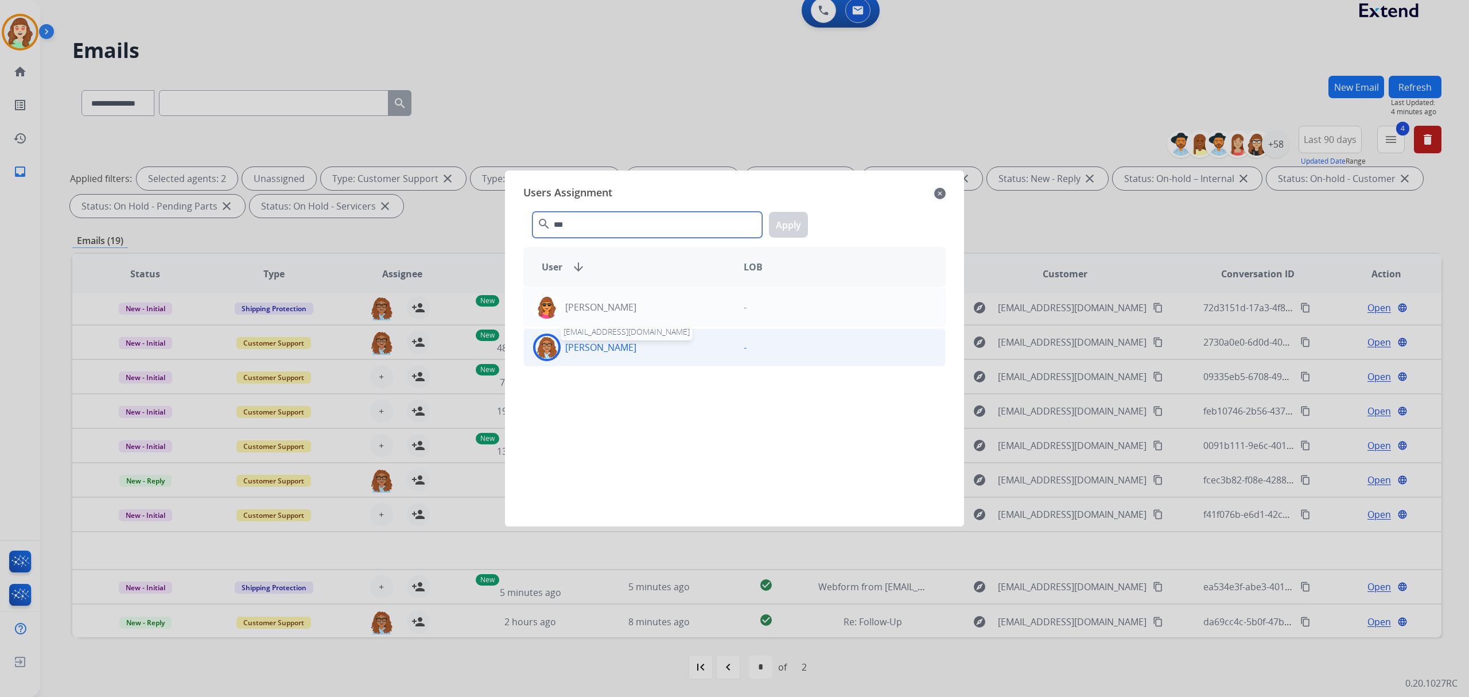
type input "***"
click at [600, 356] on div "[PERSON_NAME]" at bounding box center [629, 347] width 211 height 28
click at [781, 223] on button "Apply" at bounding box center [788, 225] width 39 height 26
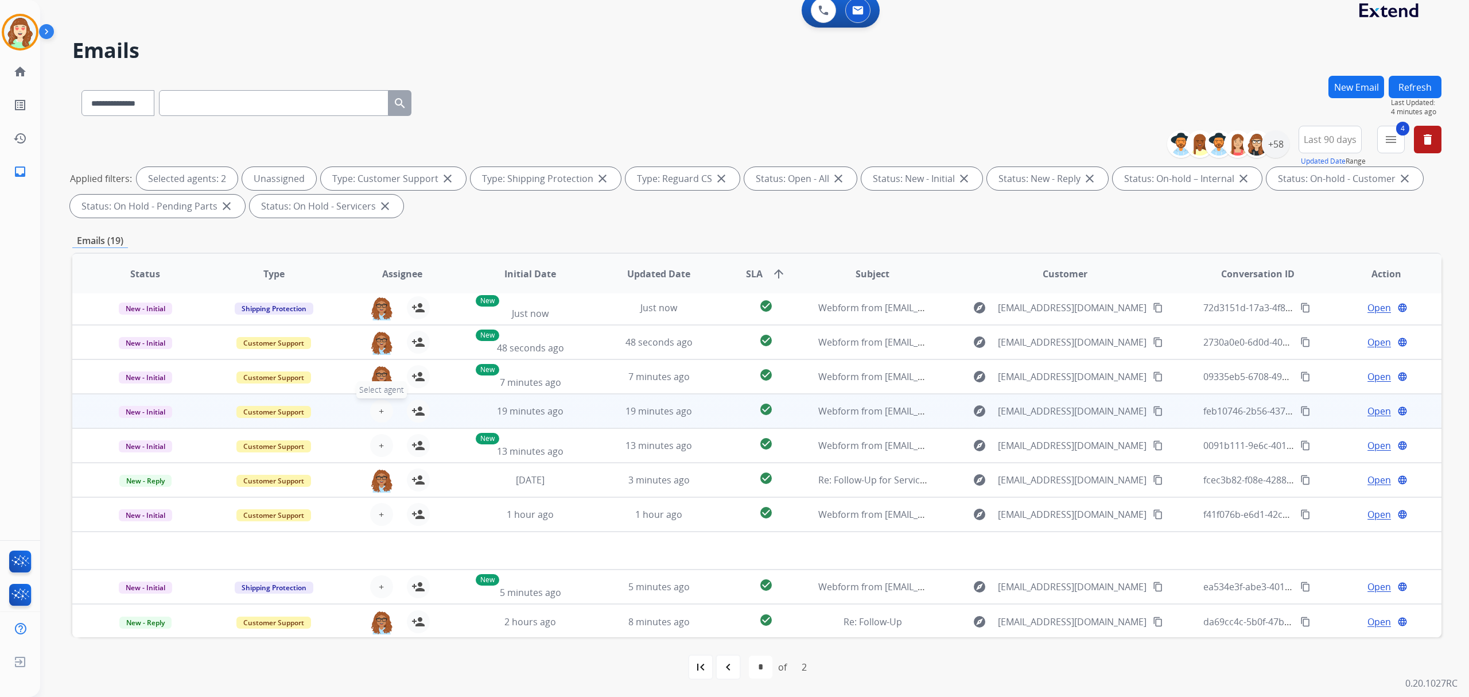
click at [375, 416] on button "+ Select agent" at bounding box center [381, 410] width 23 height 23
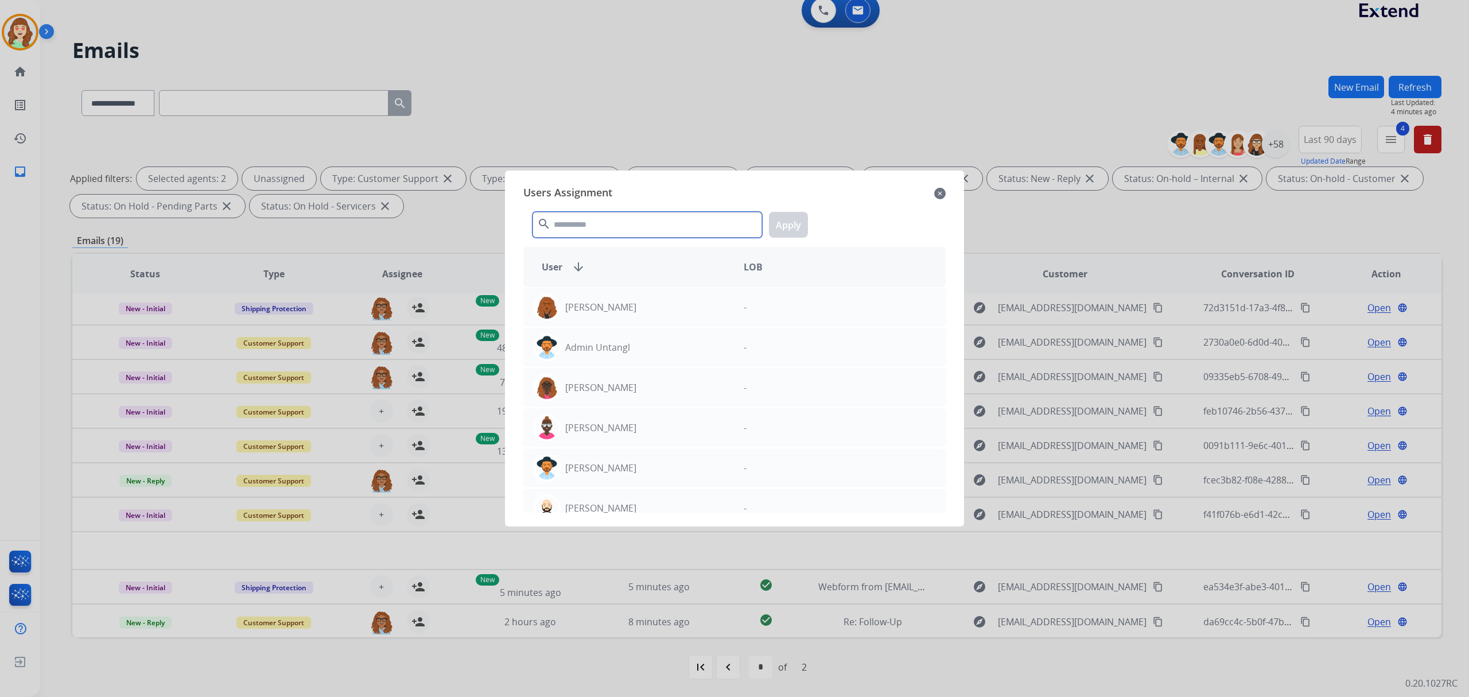
click at [586, 223] on input "text" at bounding box center [648, 225] width 230 height 26
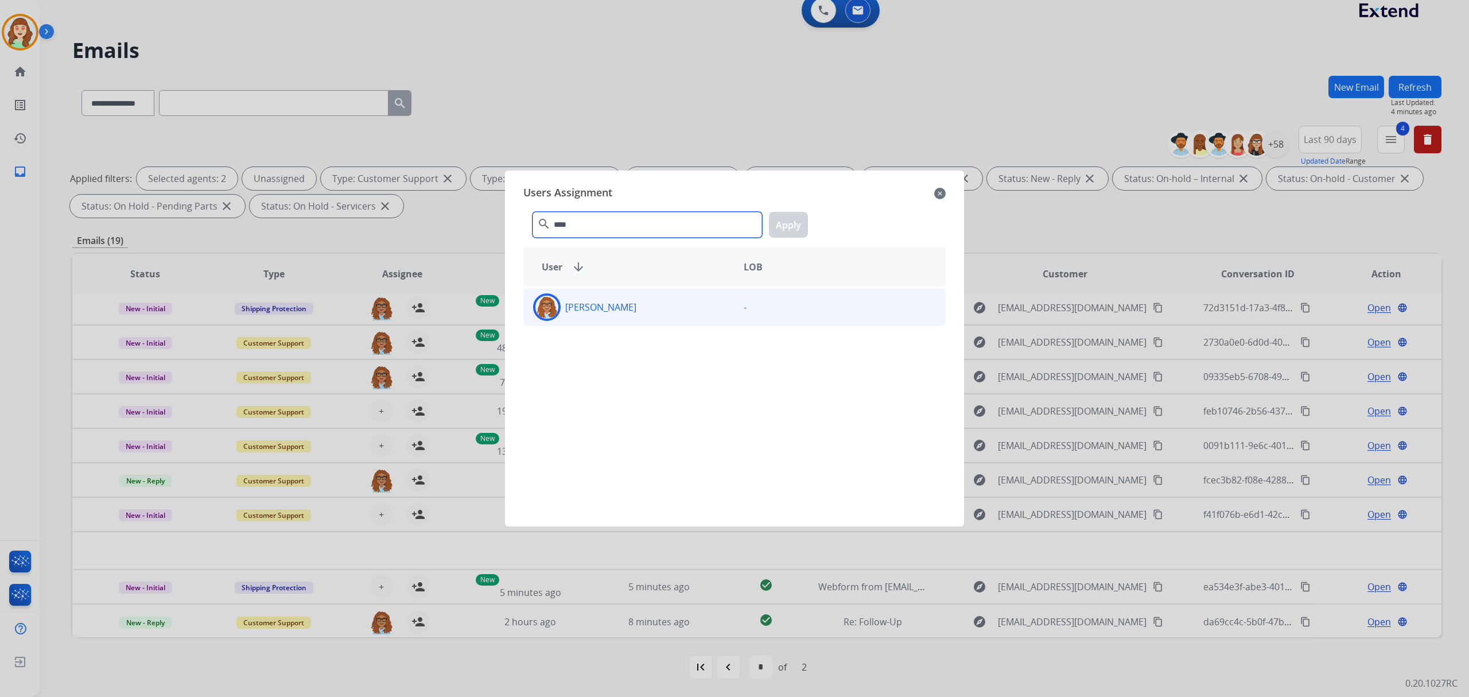
type input "****"
click at [611, 313] on div "[PERSON_NAME]" at bounding box center [629, 307] width 211 height 28
click at [790, 226] on button "Apply" at bounding box center [788, 225] width 39 height 26
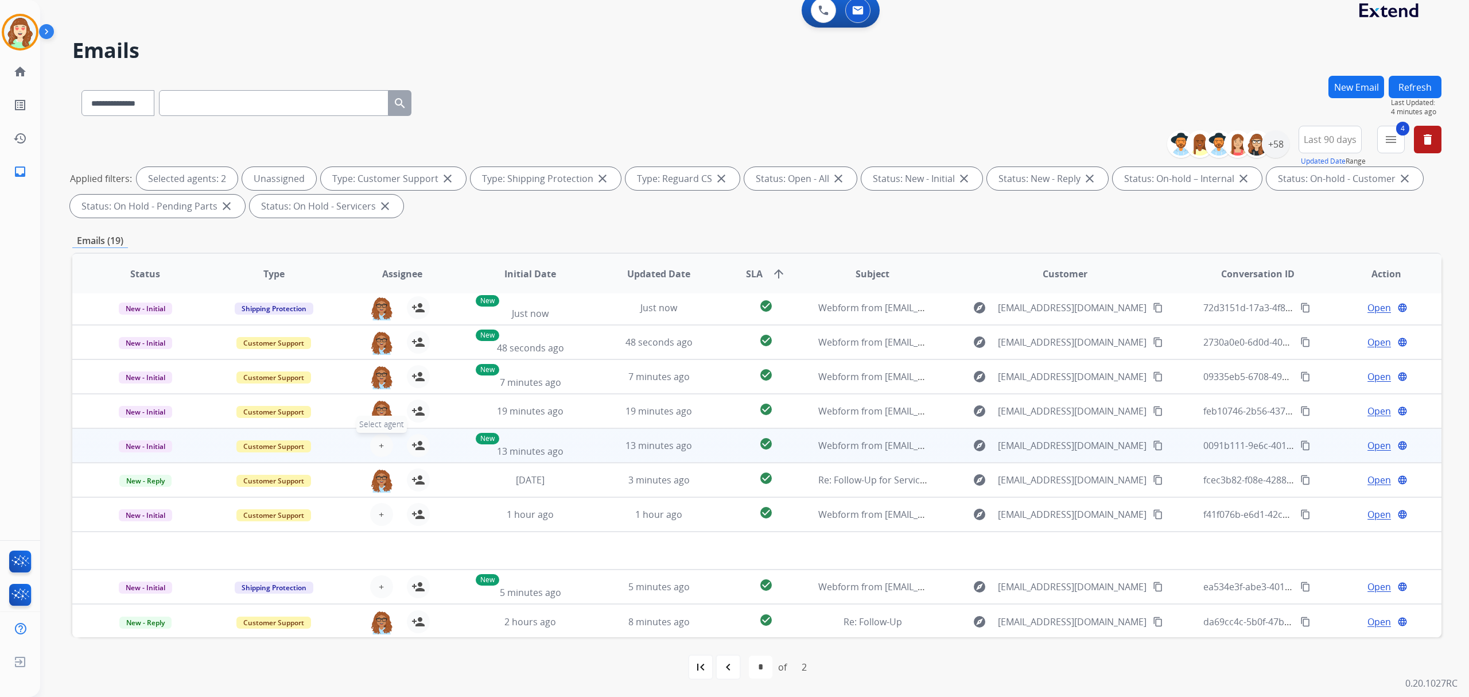
click at [379, 443] on span "+" at bounding box center [381, 446] width 5 height 14
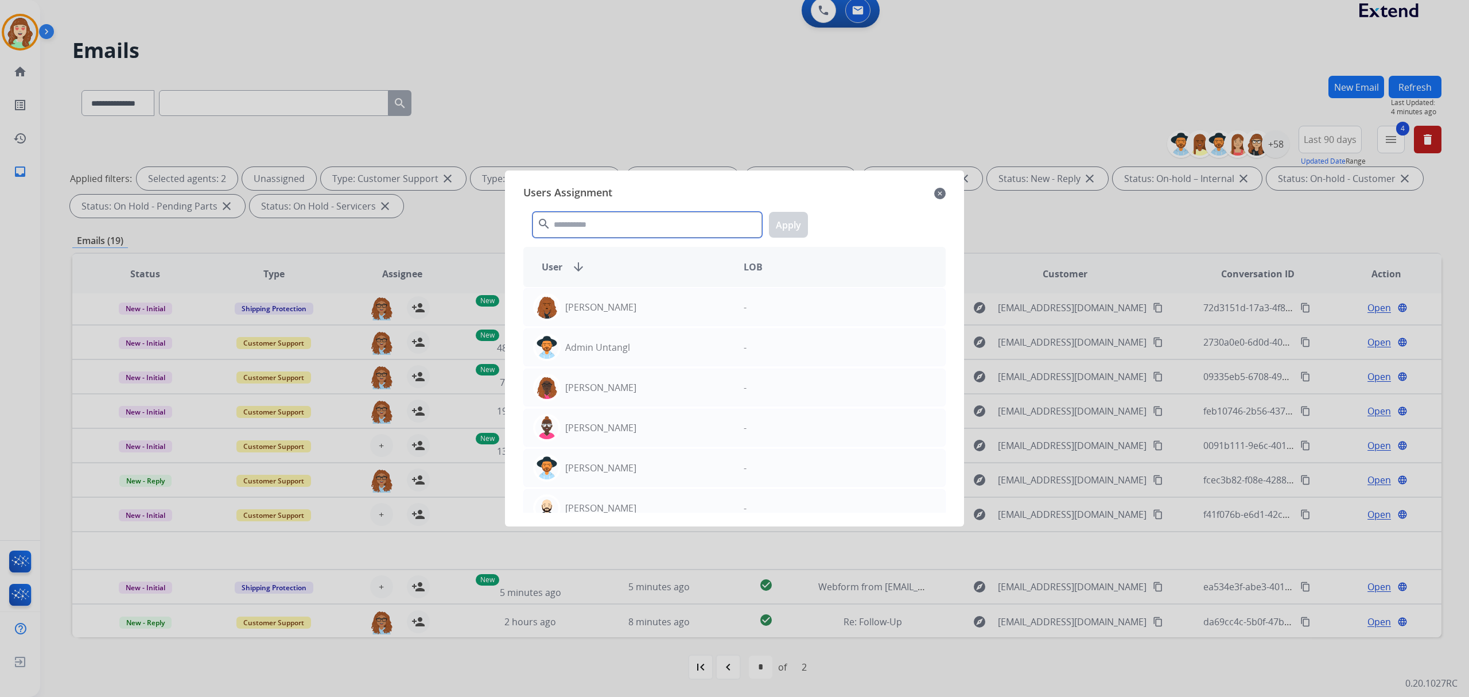
click at [636, 219] on input "text" at bounding box center [648, 225] width 230 height 26
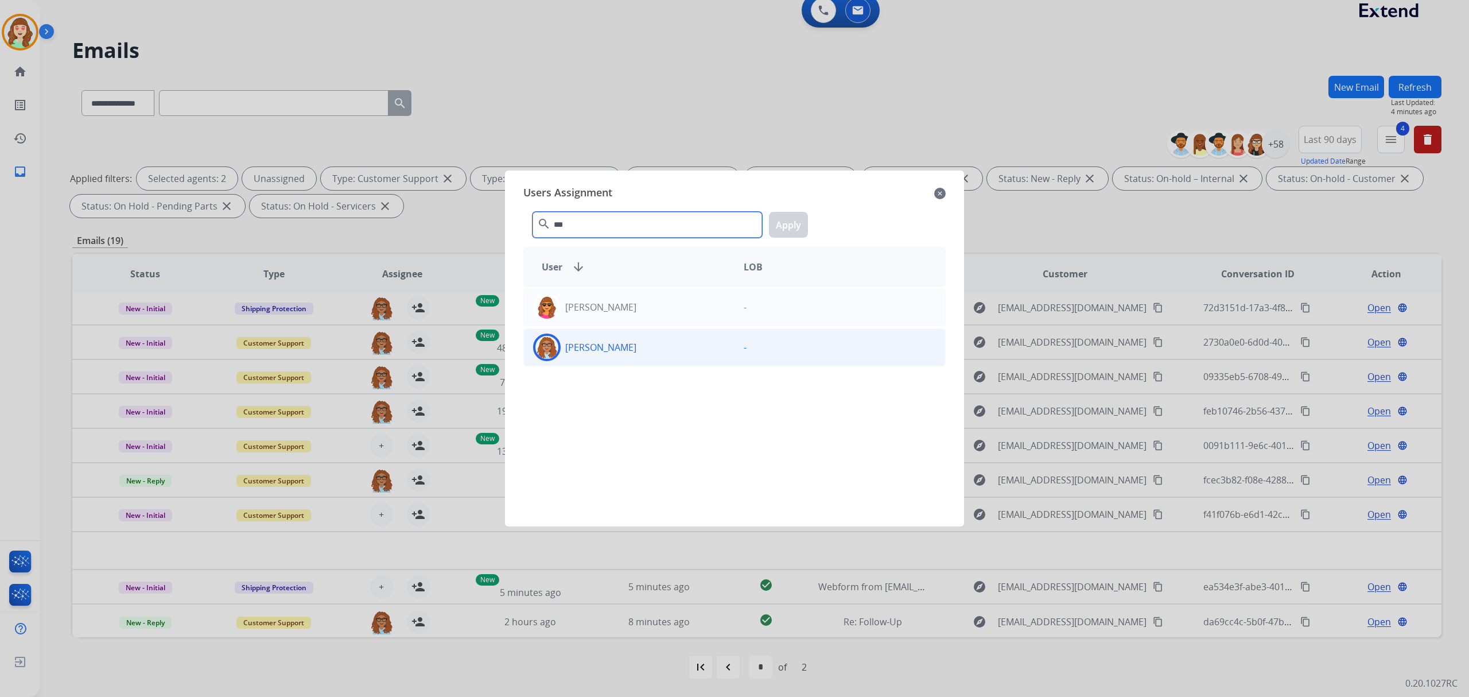
type input "***"
click at [637, 352] on div "[PERSON_NAME]" at bounding box center [629, 347] width 211 height 28
click at [772, 223] on button "Apply" at bounding box center [788, 225] width 39 height 26
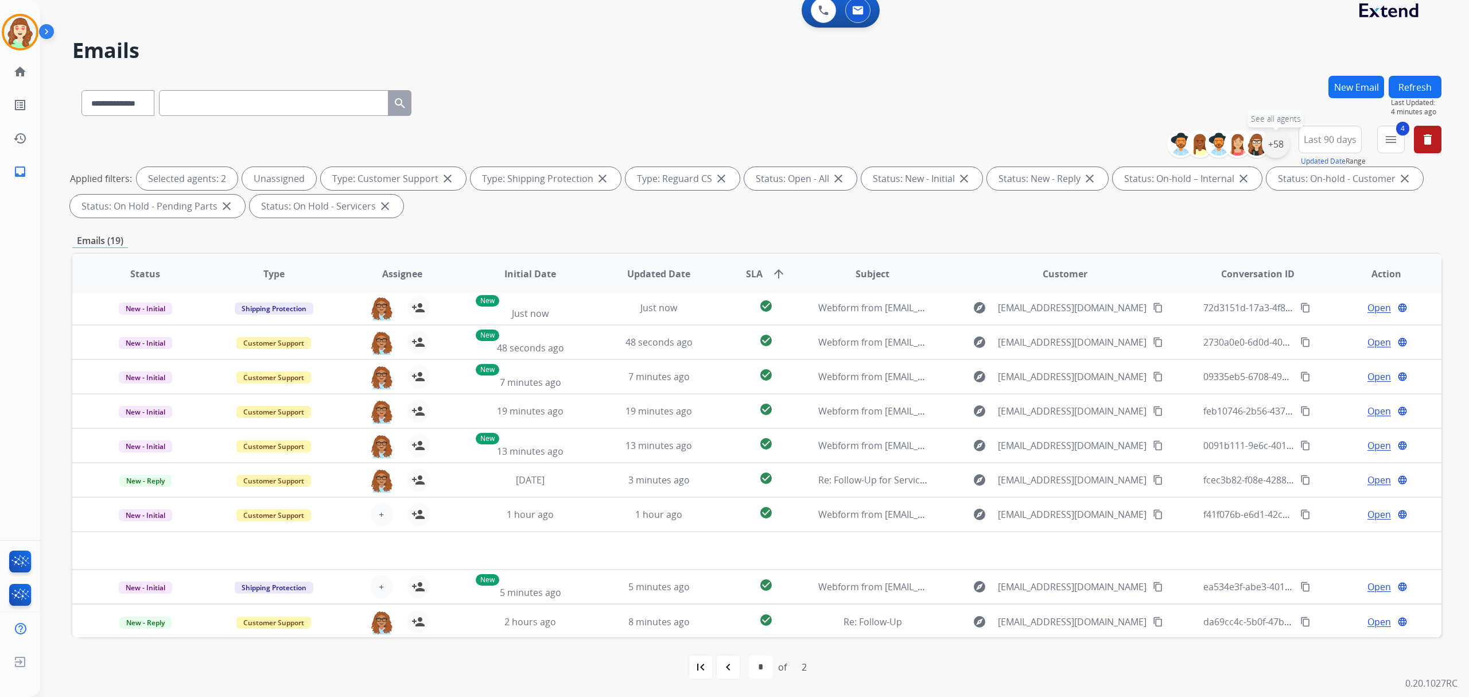
click at [1273, 146] on div "+58" at bounding box center [1276, 144] width 28 height 28
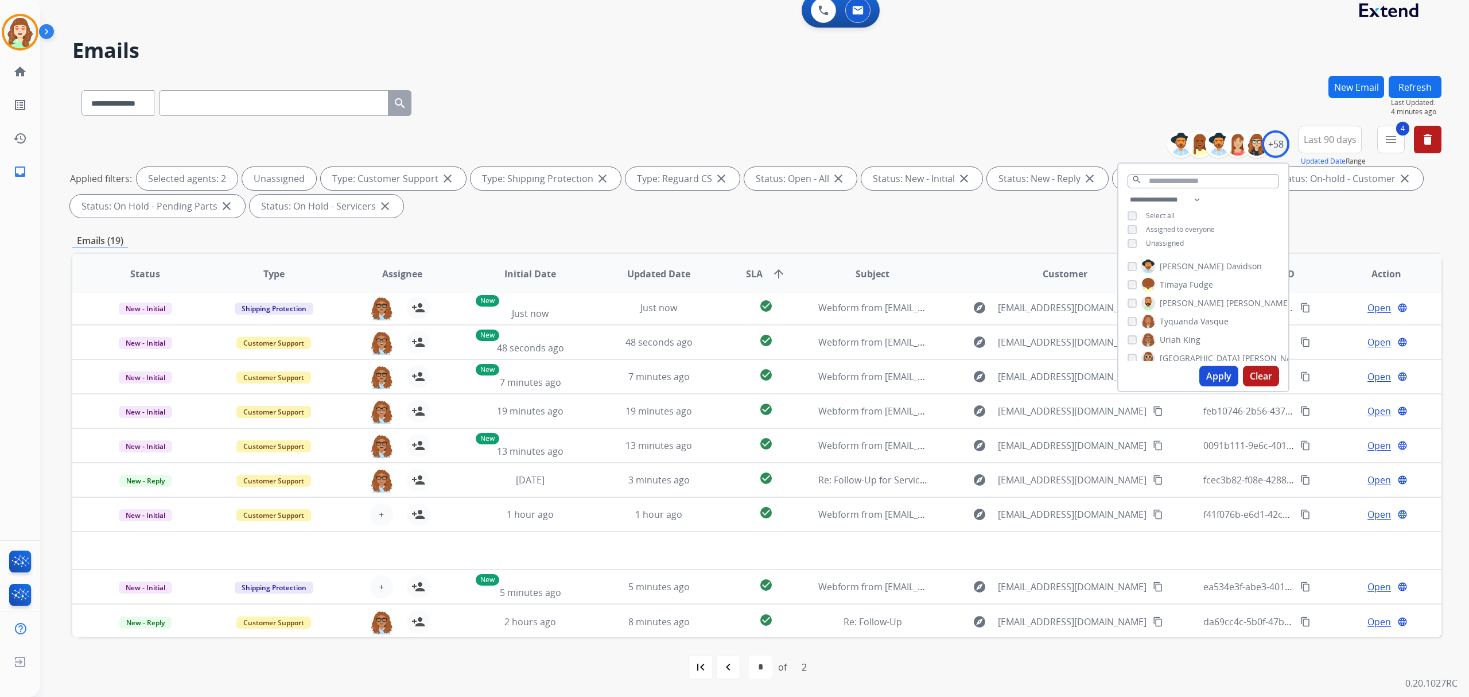
click at [1213, 374] on button "Apply" at bounding box center [1219, 376] width 39 height 21
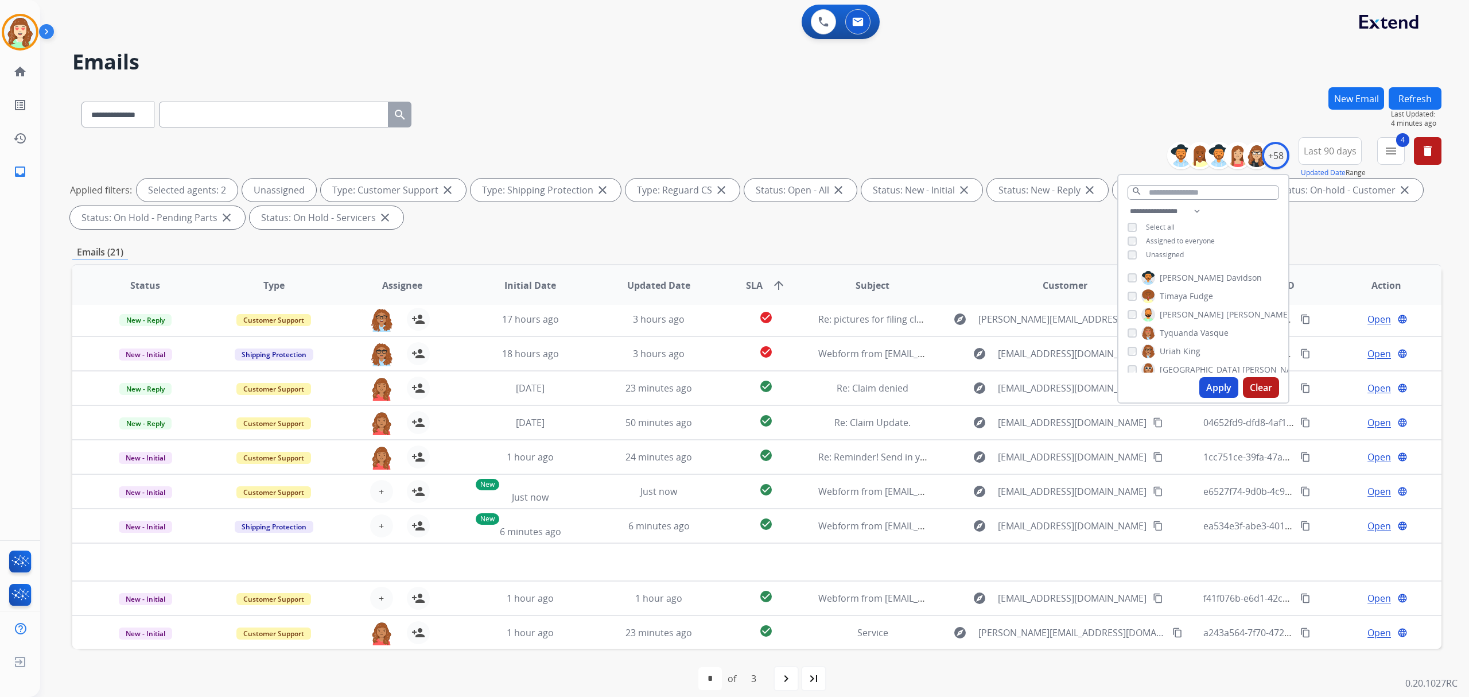
scroll to position [38, 0]
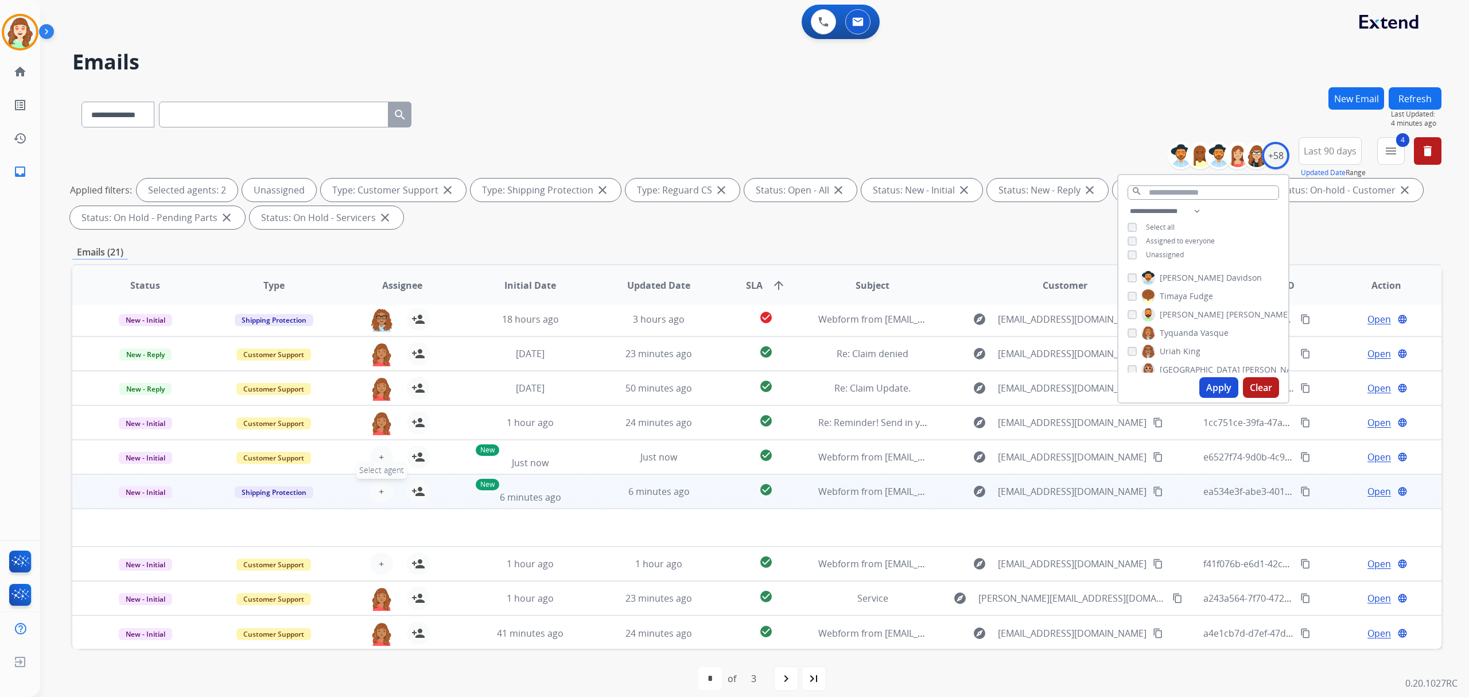
click at [379, 491] on span "+" at bounding box center [381, 491] width 5 height 14
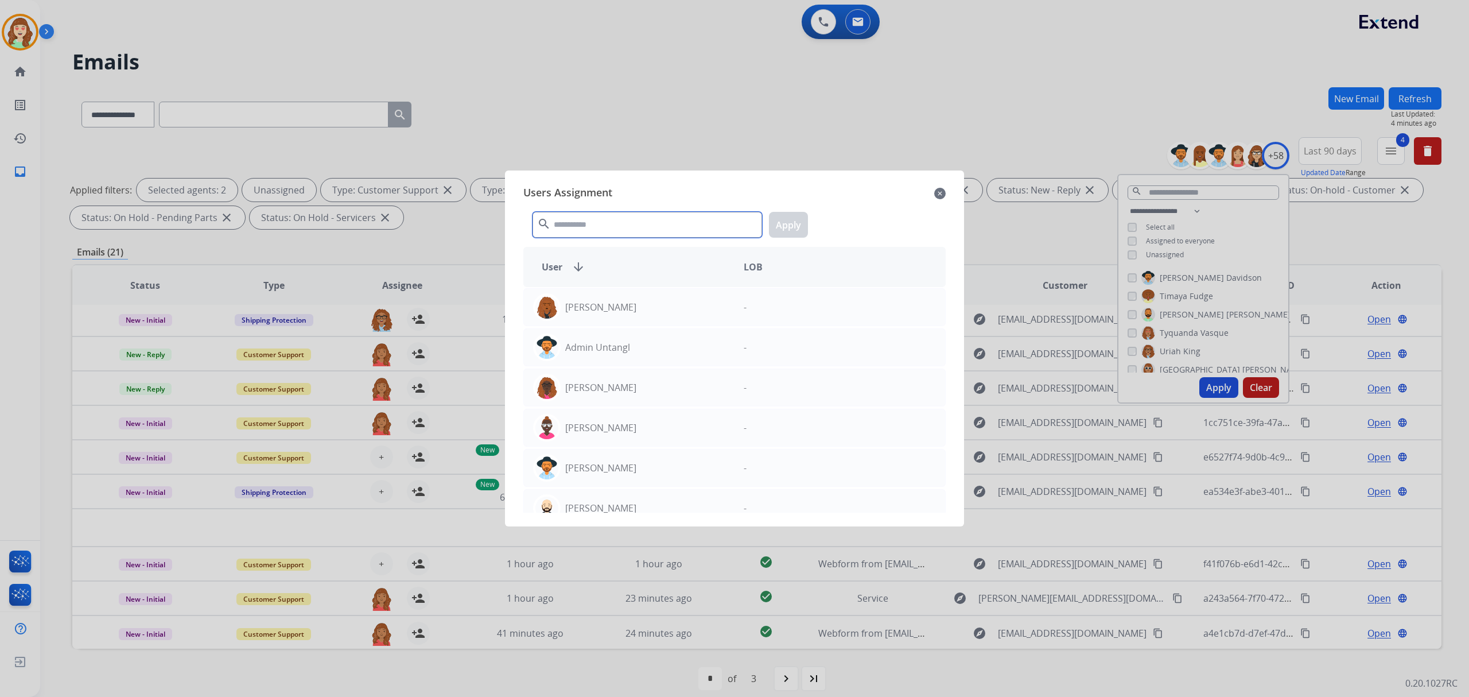
click at [644, 230] on input "text" at bounding box center [648, 225] width 230 height 26
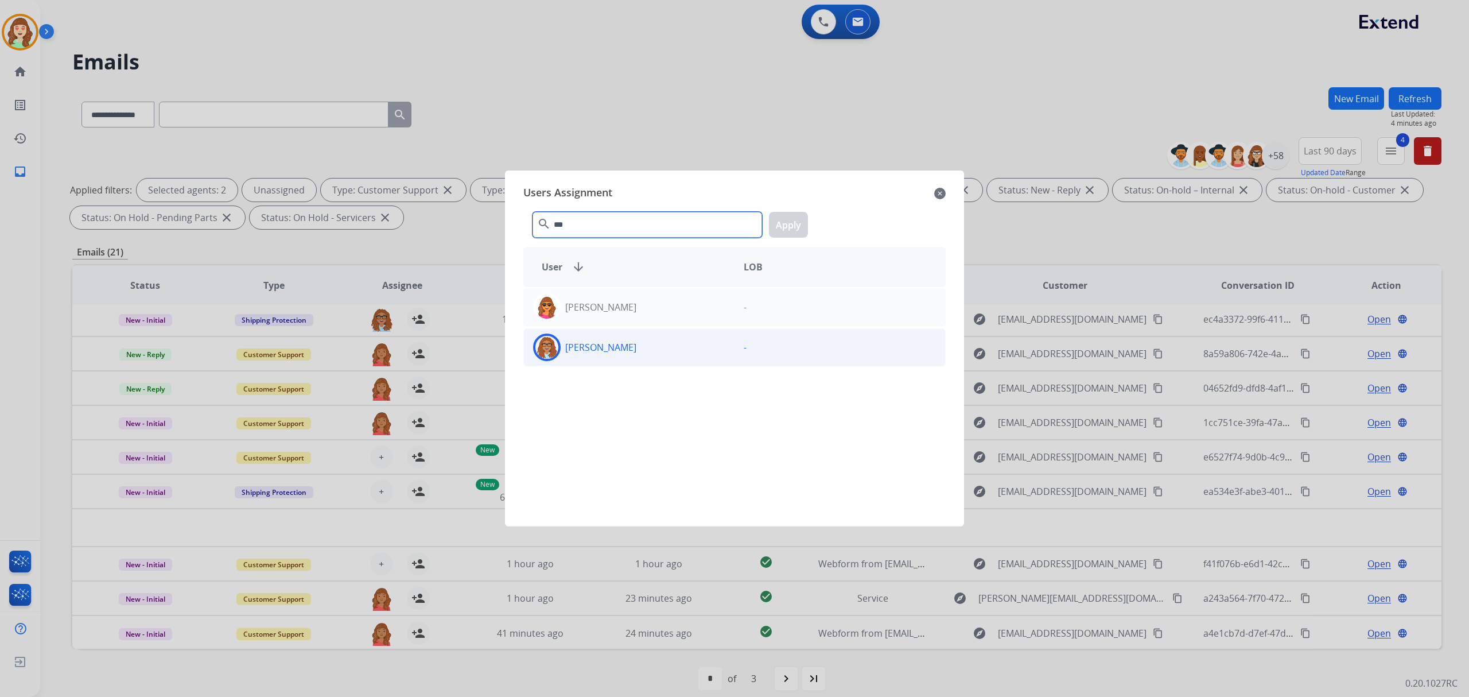
type input "***"
click at [696, 355] on div "[PERSON_NAME]" at bounding box center [629, 347] width 211 height 28
click at [786, 226] on button "Apply" at bounding box center [788, 225] width 39 height 26
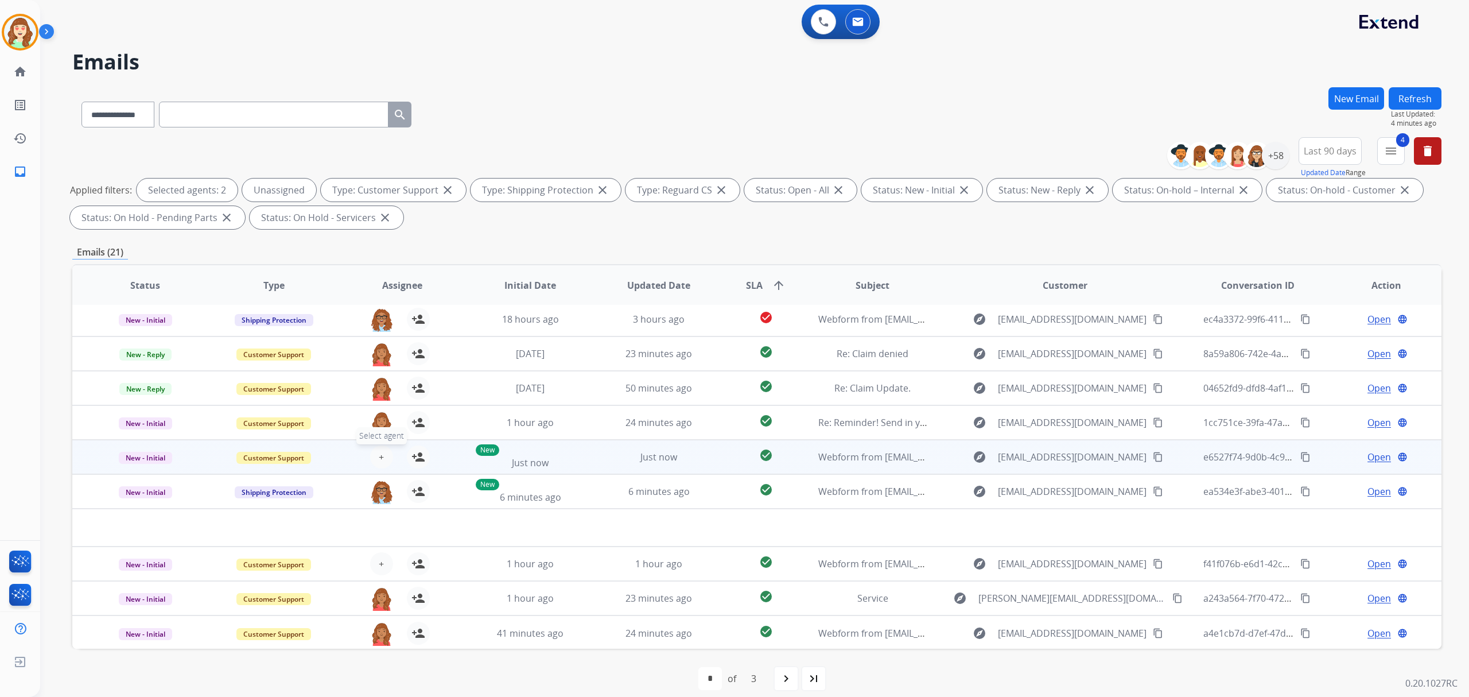
click at [379, 452] on span "+" at bounding box center [381, 457] width 5 height 14
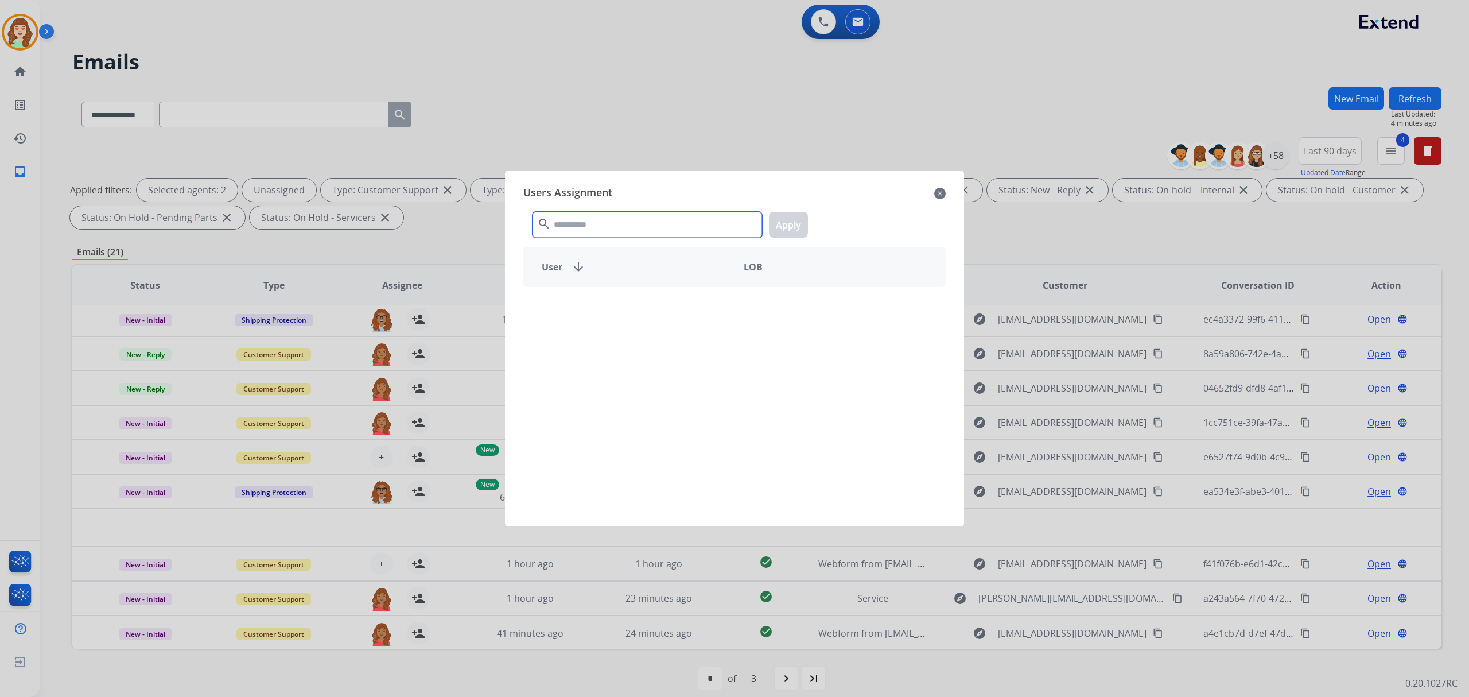
click at [685, 228] on input "text" at bounding box center [648, 225] width 230 height 26
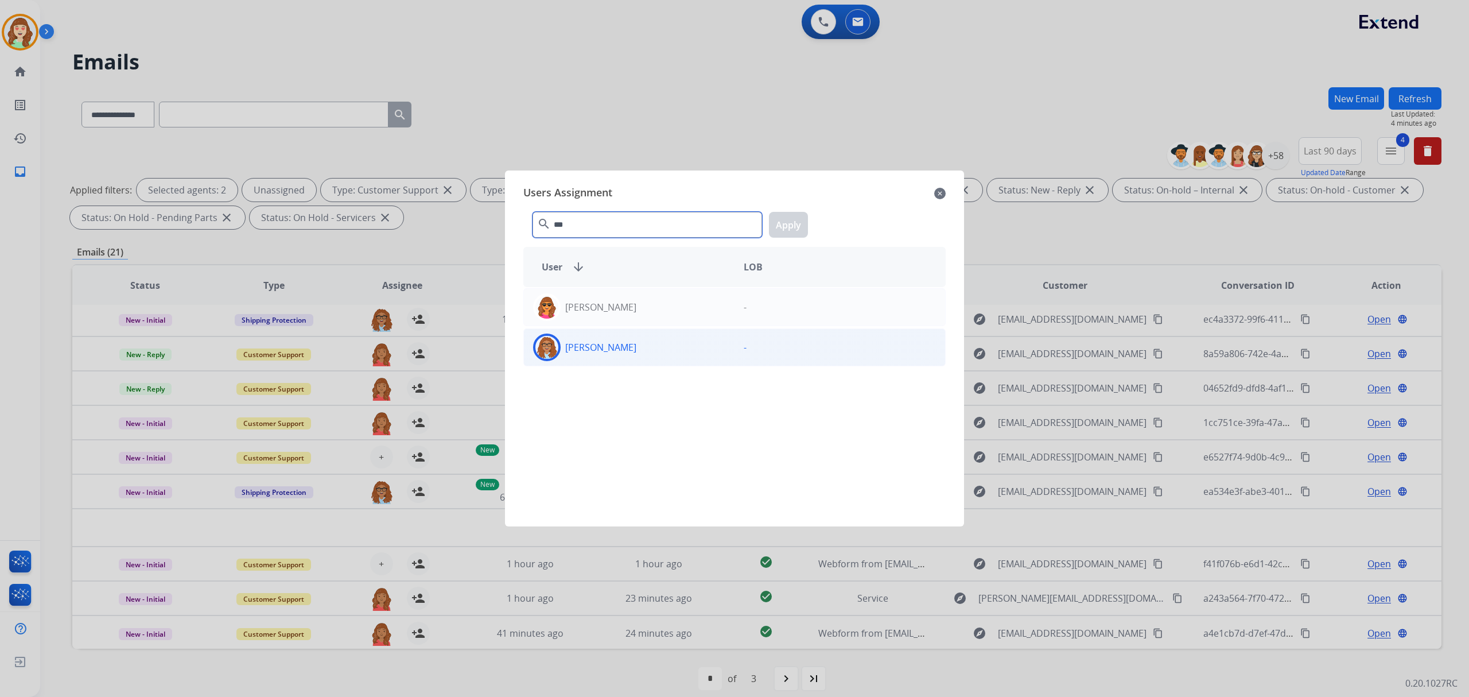
type input "***"
click at [648, 346] on div "[PERSON_NAME]" at bounding box center [629, 347] width 211 height 28
click at [801, 228] on button "Apply" at bounding box center [788, 225] width 39 height 26
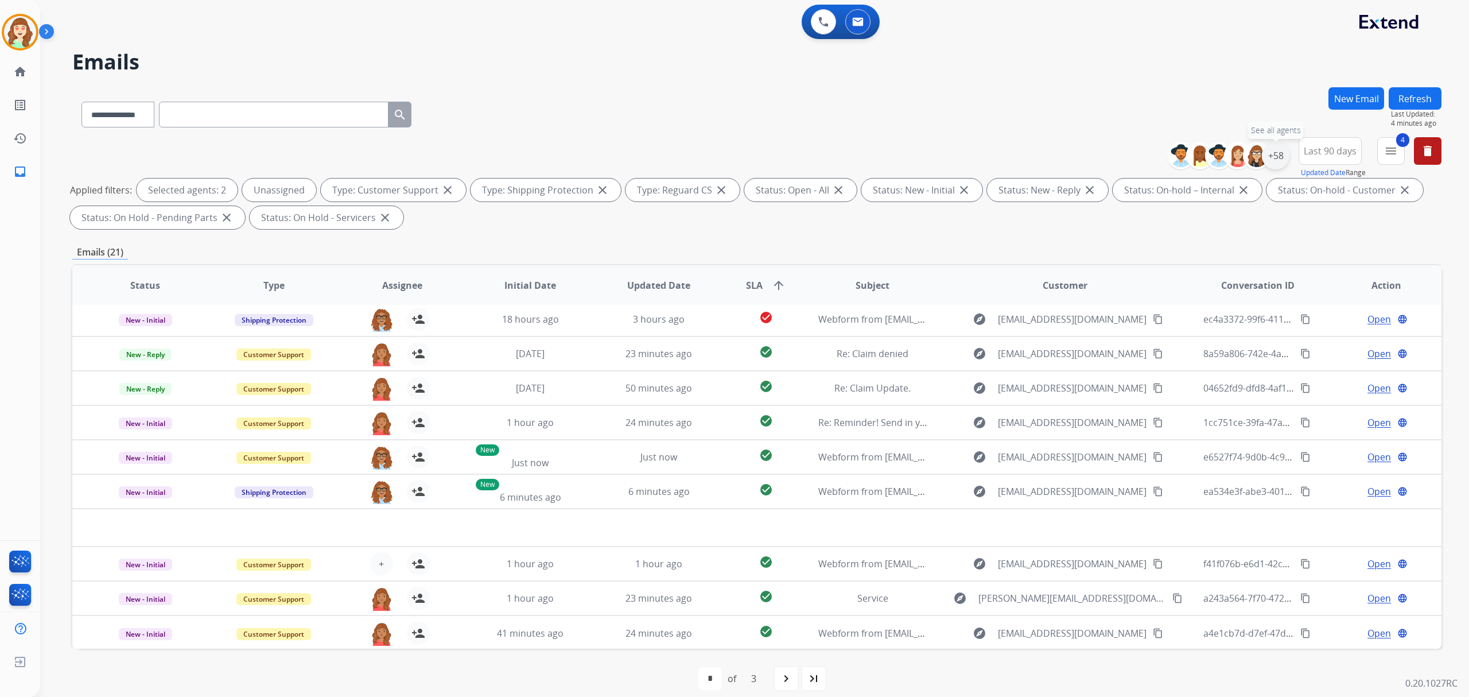
click at [1281, 155] on div "+58" at bounding box center [1276, 156] width 28 height 28
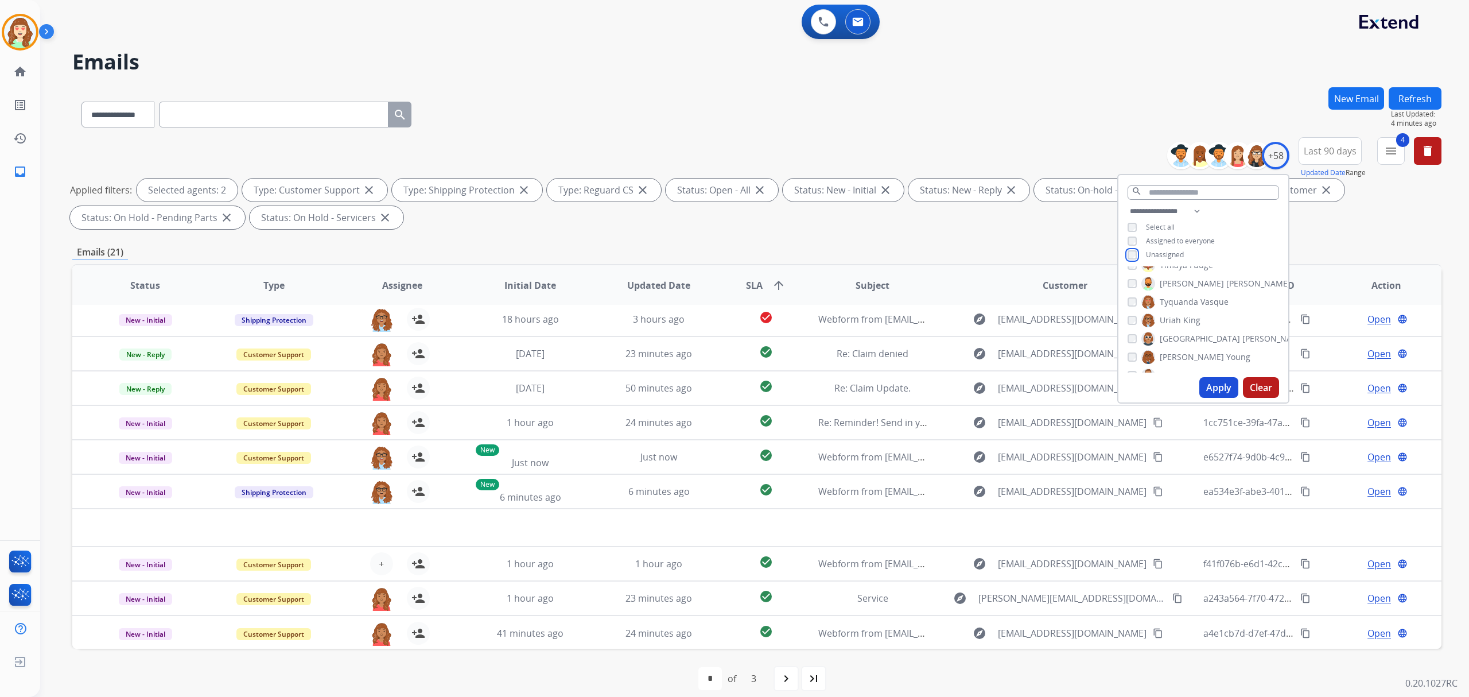
scroll to position [967, 0]
click at [1132, 351] on div "[PERSON_NAME]" at bounding box center [1209, 358] width 163 height 14
click at [1128, 360] on div "[PERSON_NAME]" at bounding box center [1209, 358] width 163 height 14
click at [1228, 390] on button "Apply" at bounding box center [1219, 387] width 39 height 21
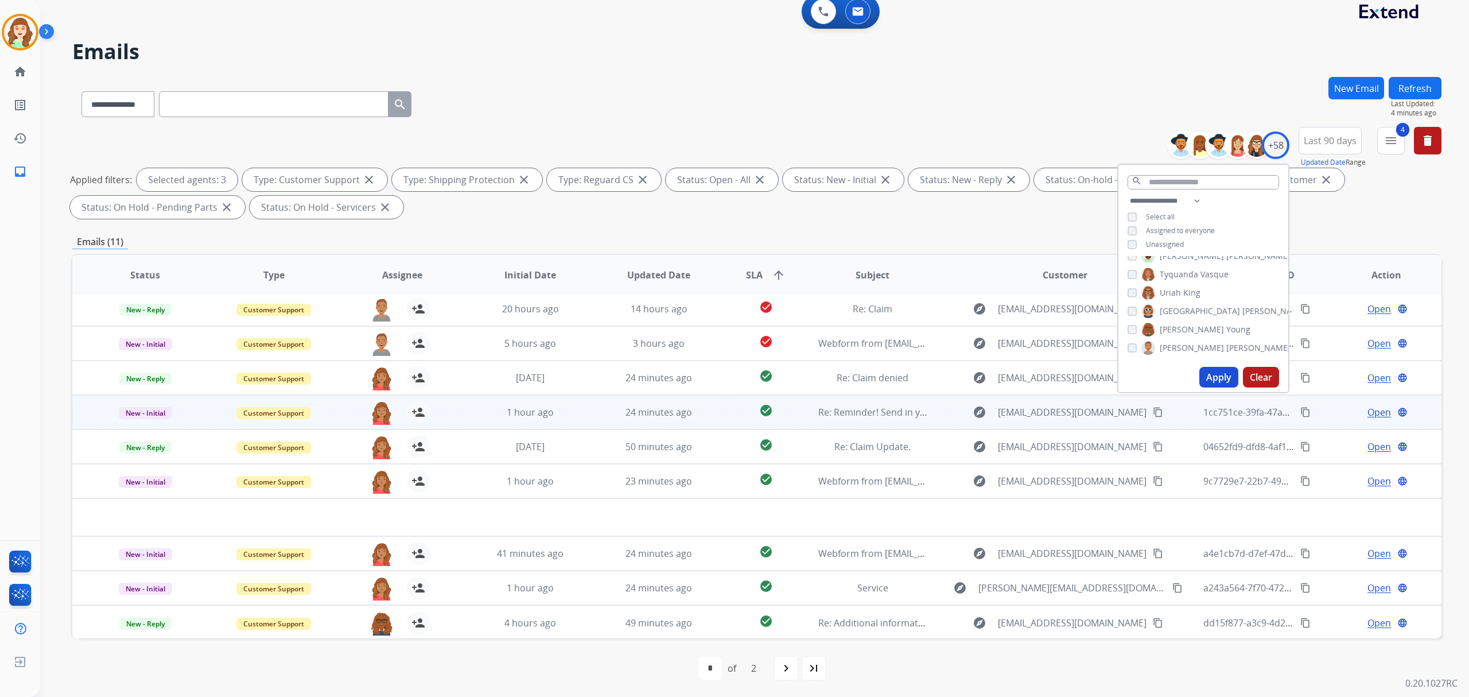
scroll to position [11, 0]
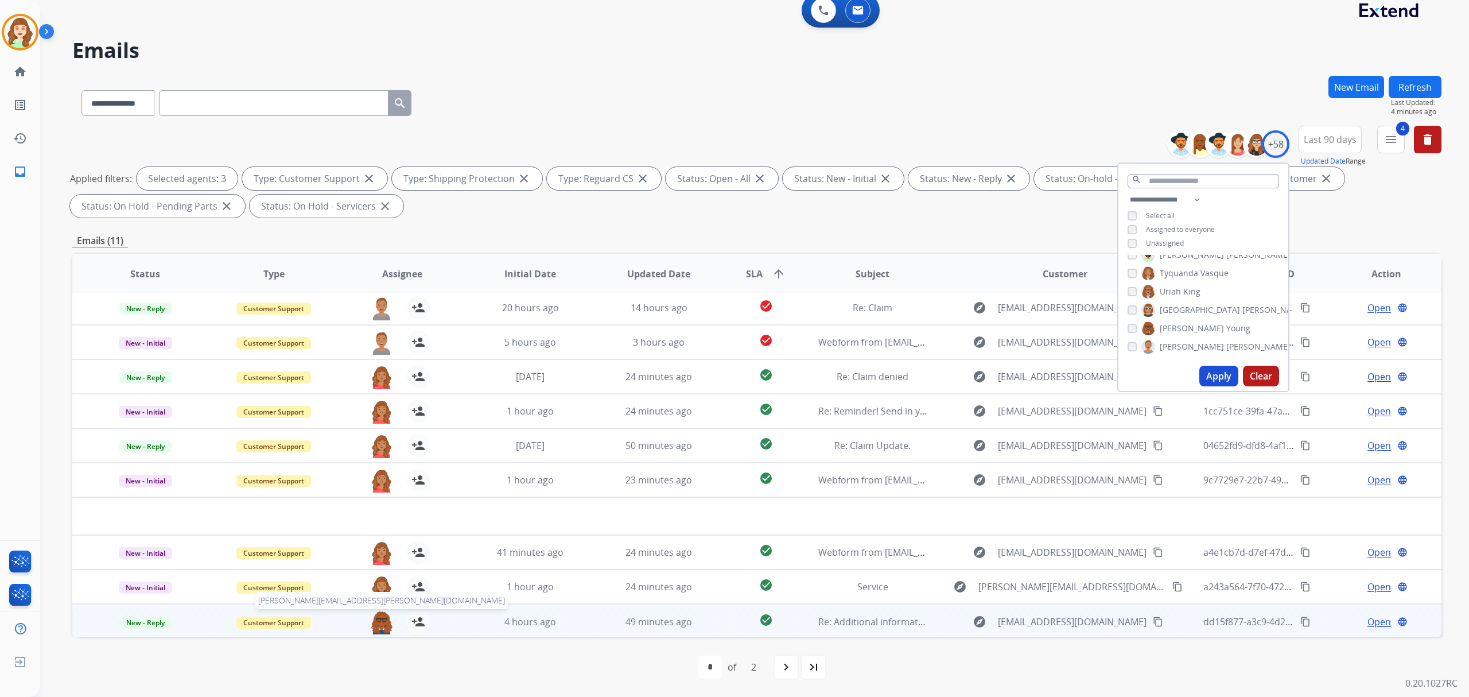
click at [378, 626] on img at bounding box center [381, 622] width 23 height 24
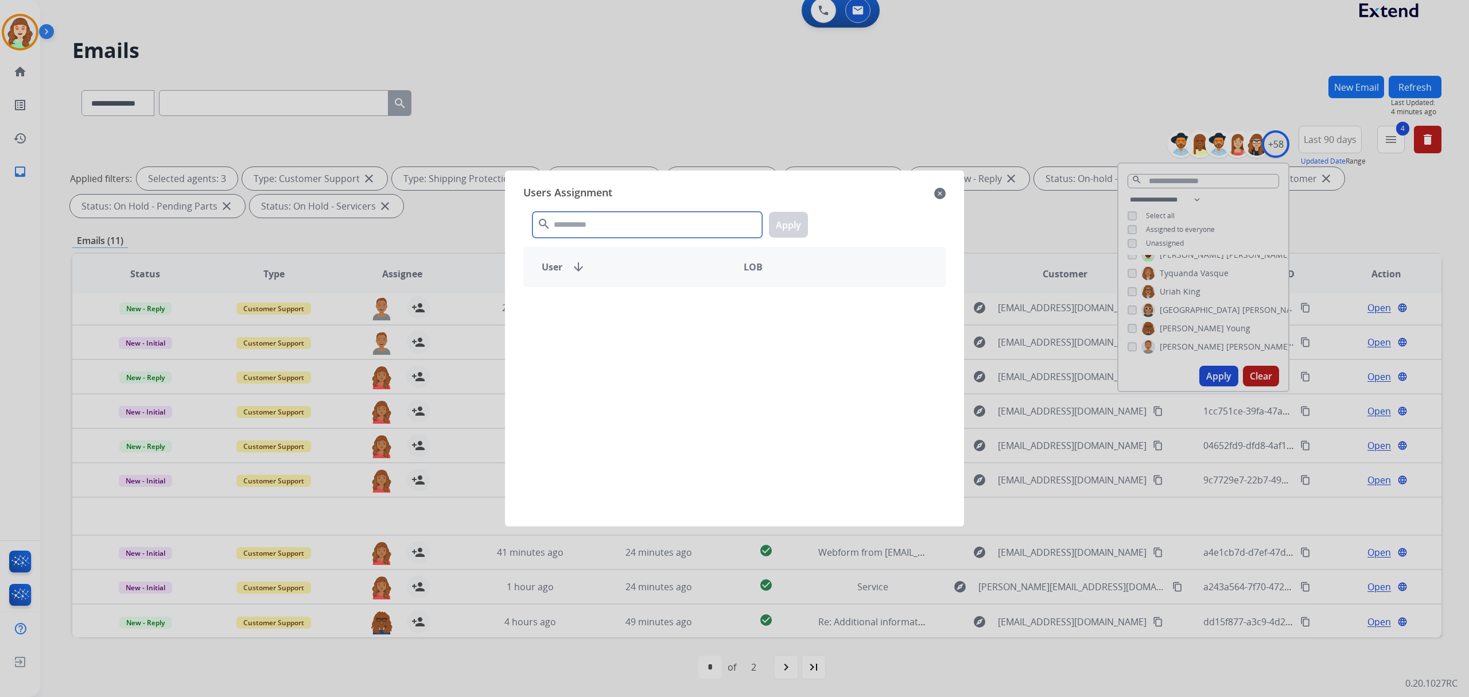
click at [607, 223] on input "text" at bounding box center [648, 225] width 230 height 26
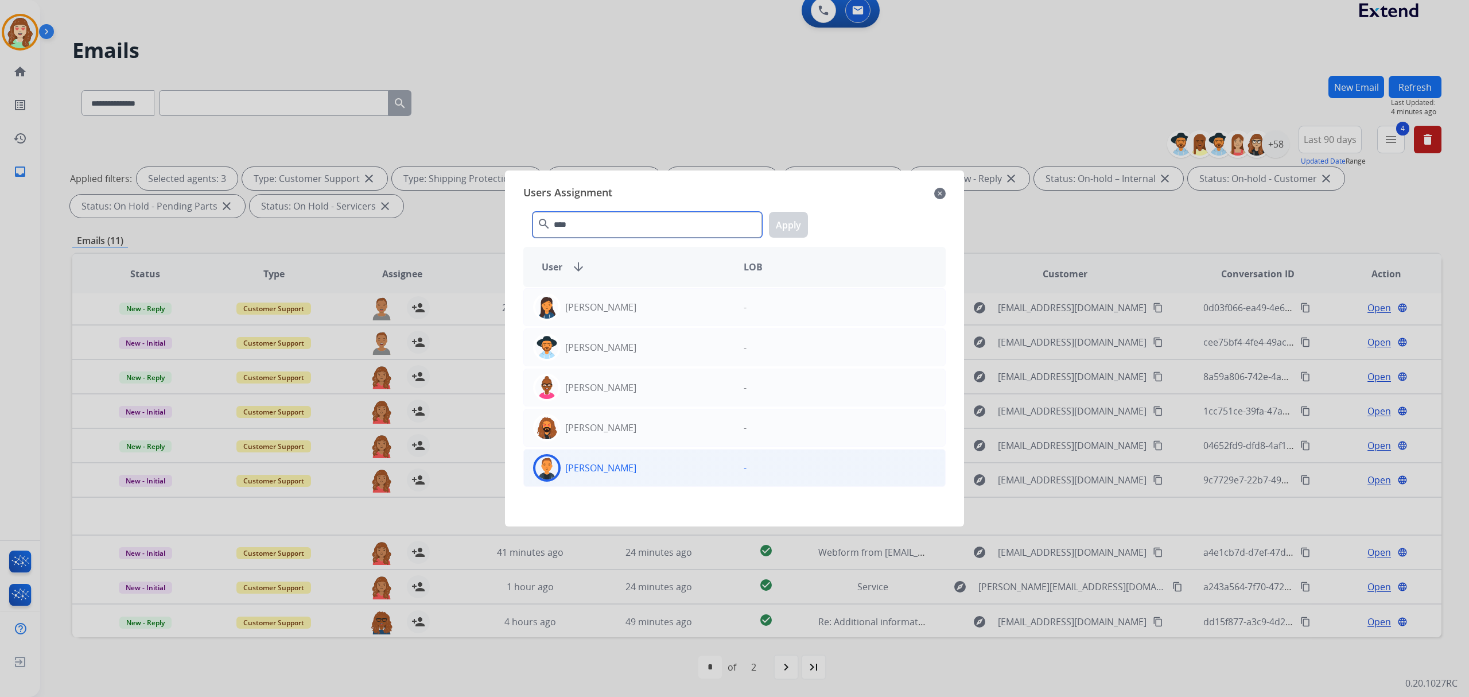
type input "****"
click at [624, 464] on div "[PERSON_NAME]" at bounding box center [629, 468] width 211 height 28
click at [788, 219] on button "Apply" at bounding box center [788, 225] width 39 height 26
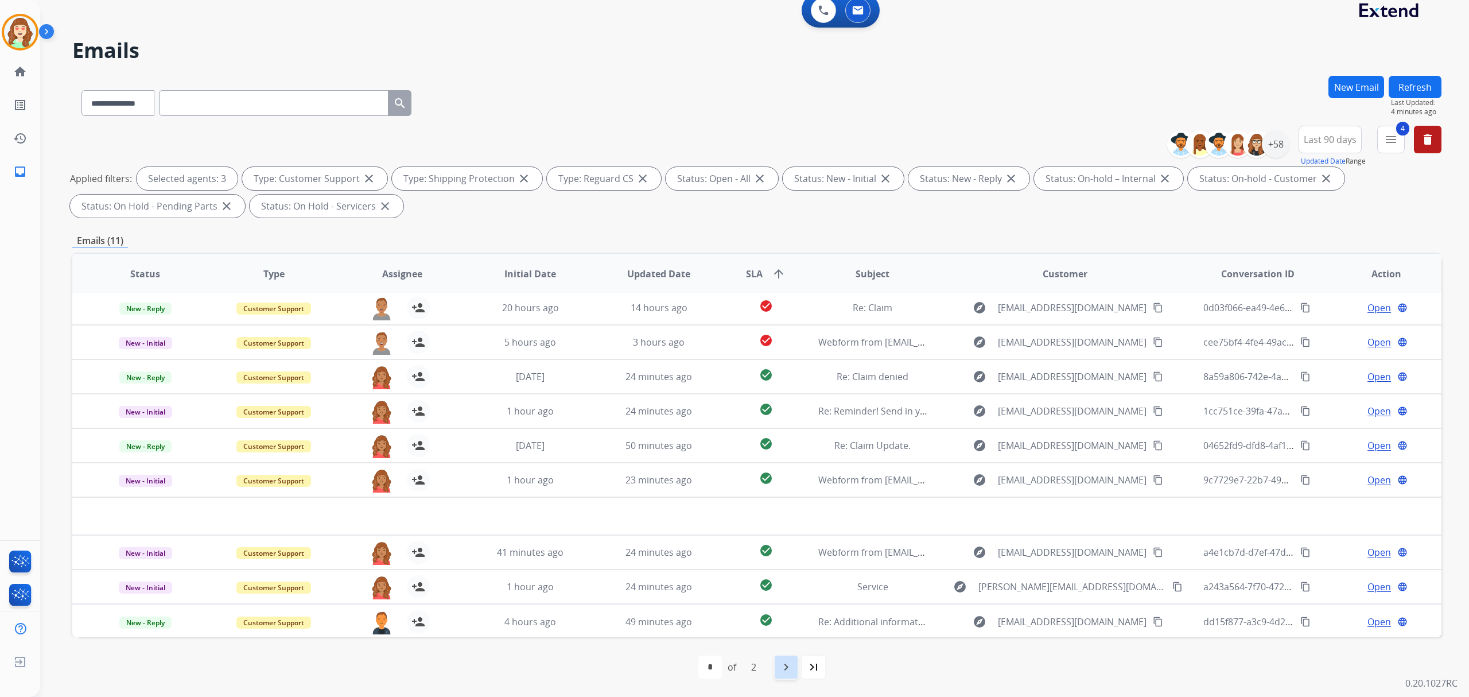
click at [792, 662] on mat-icon "navigate_next" at bounding box center [786, 667] width 14 height 14
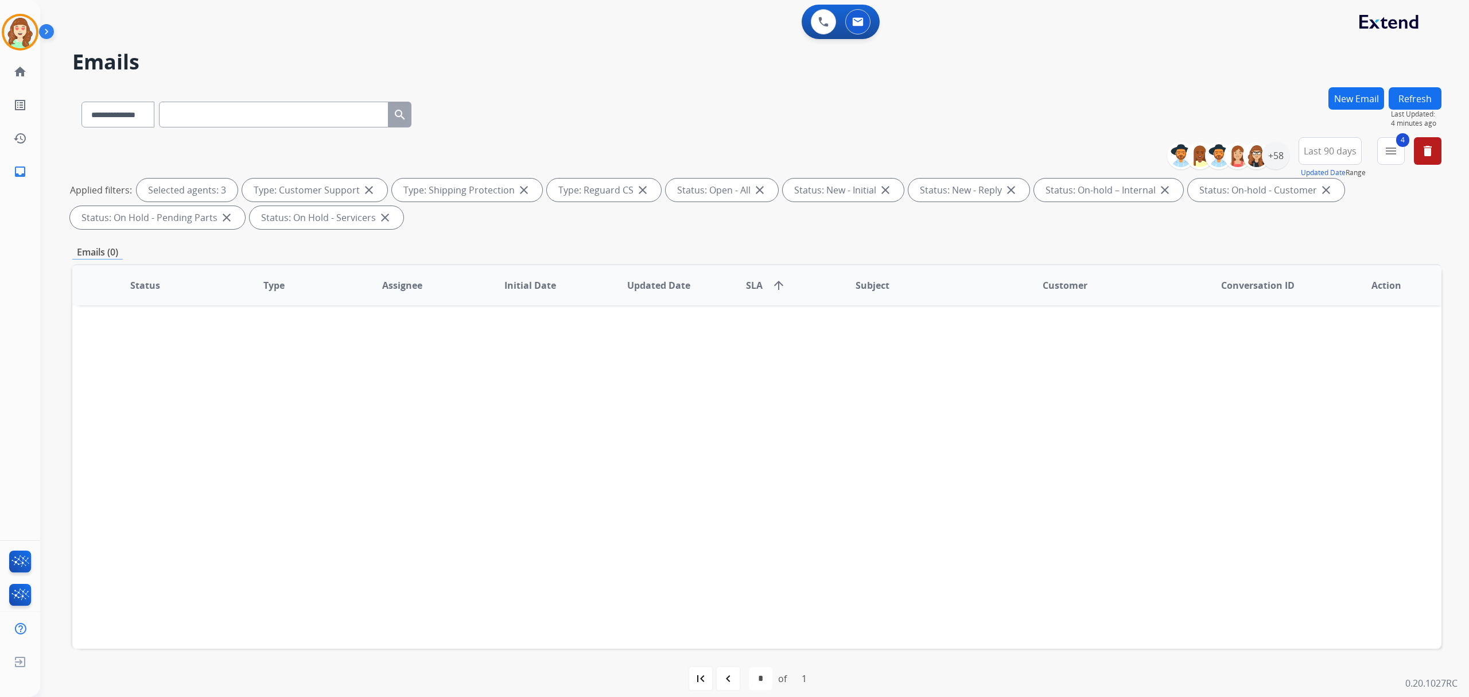
scroll to position [0, 0]
click at [1271, 156] on div "+58" at bounding box center [1276, 156] width 28 height 28
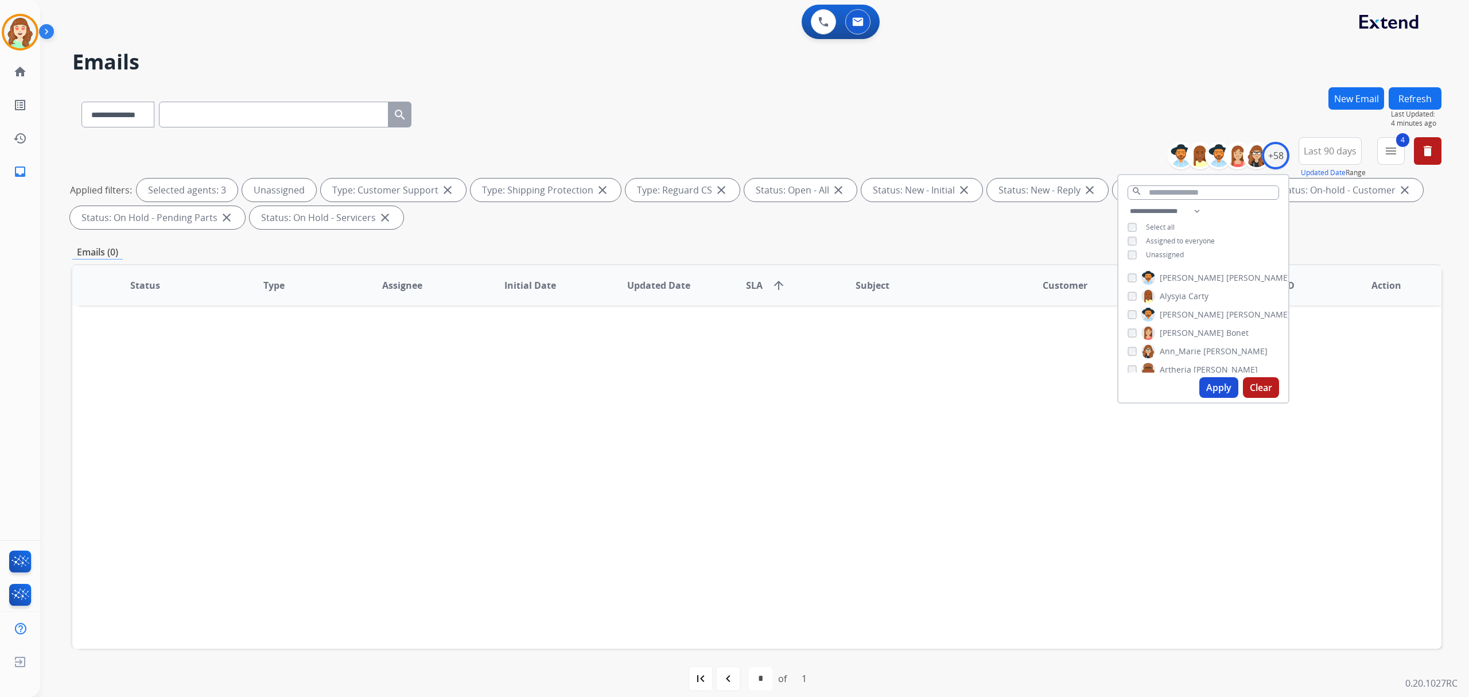
select select "**********"
click at [1263, 389] on button "Clear" at bounding box center [1261, 387] width 36 height 21
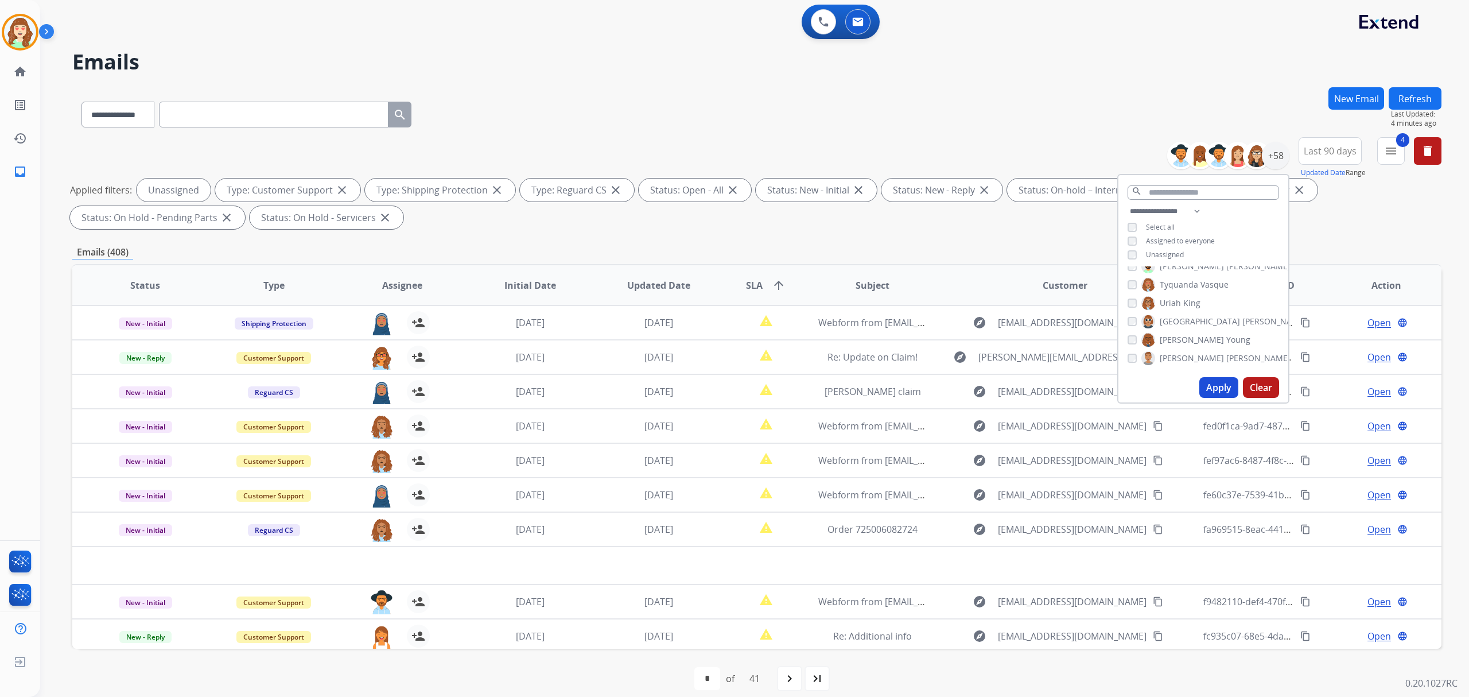
click at [1213, 385] on button "Apply" at bounding box center [1219, 387] width 39 height 21
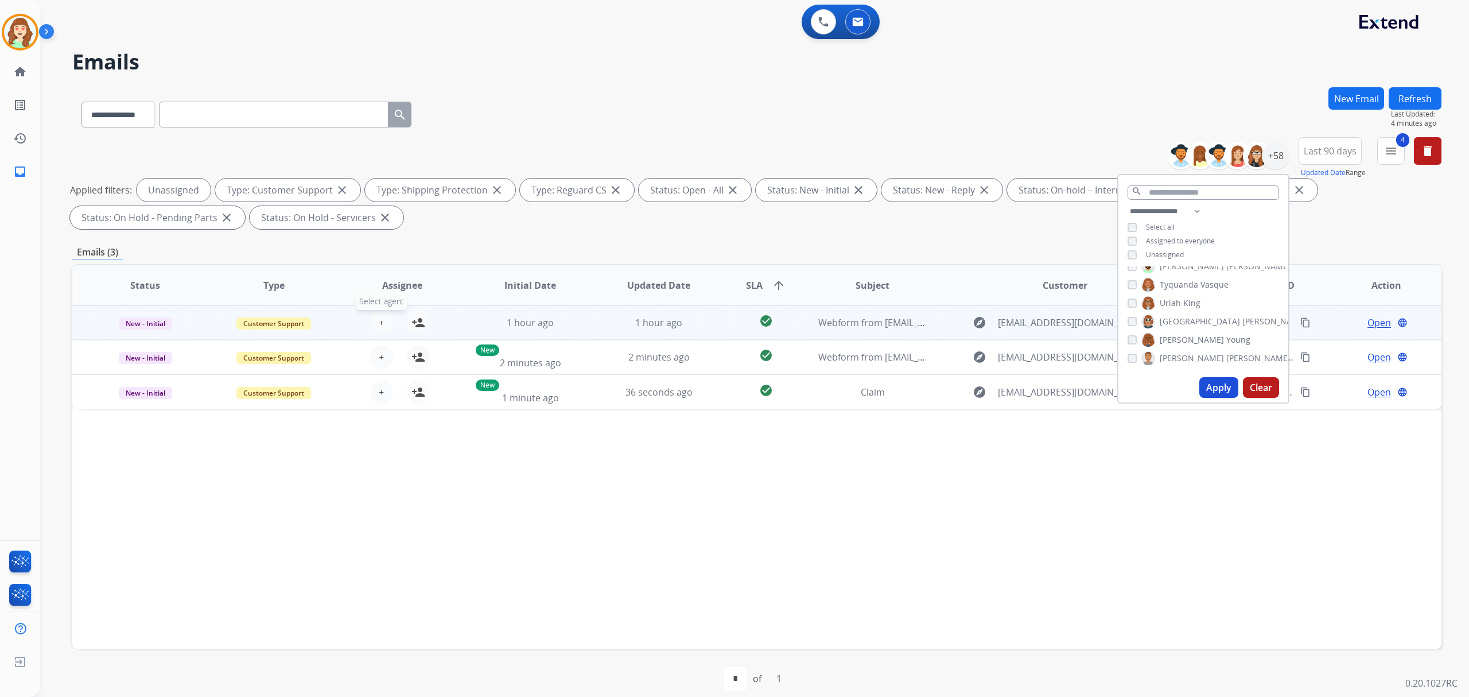
click at [379, 317] on span "+" at bounding box center [381, 323] width 5 height 14
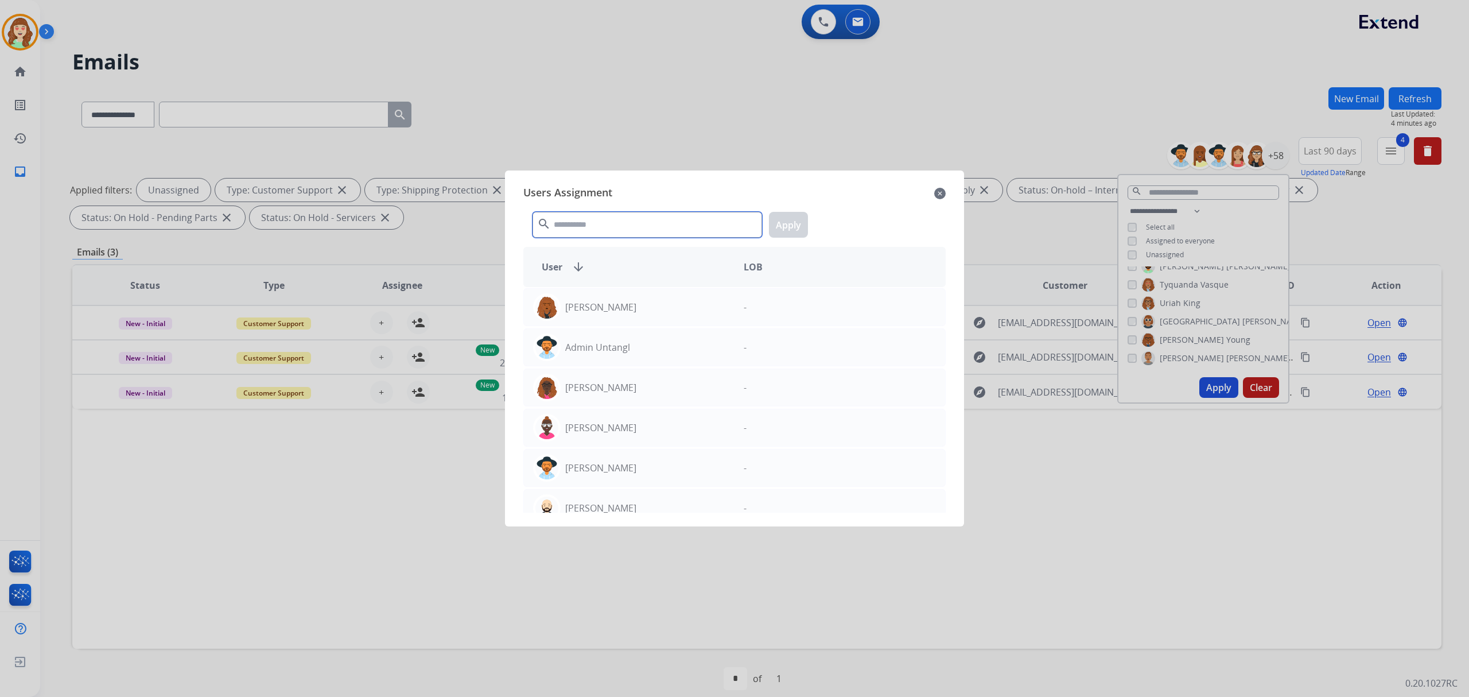
click at [596, 223] on input "text" at bounding box center [648, 225] width 230 height 26
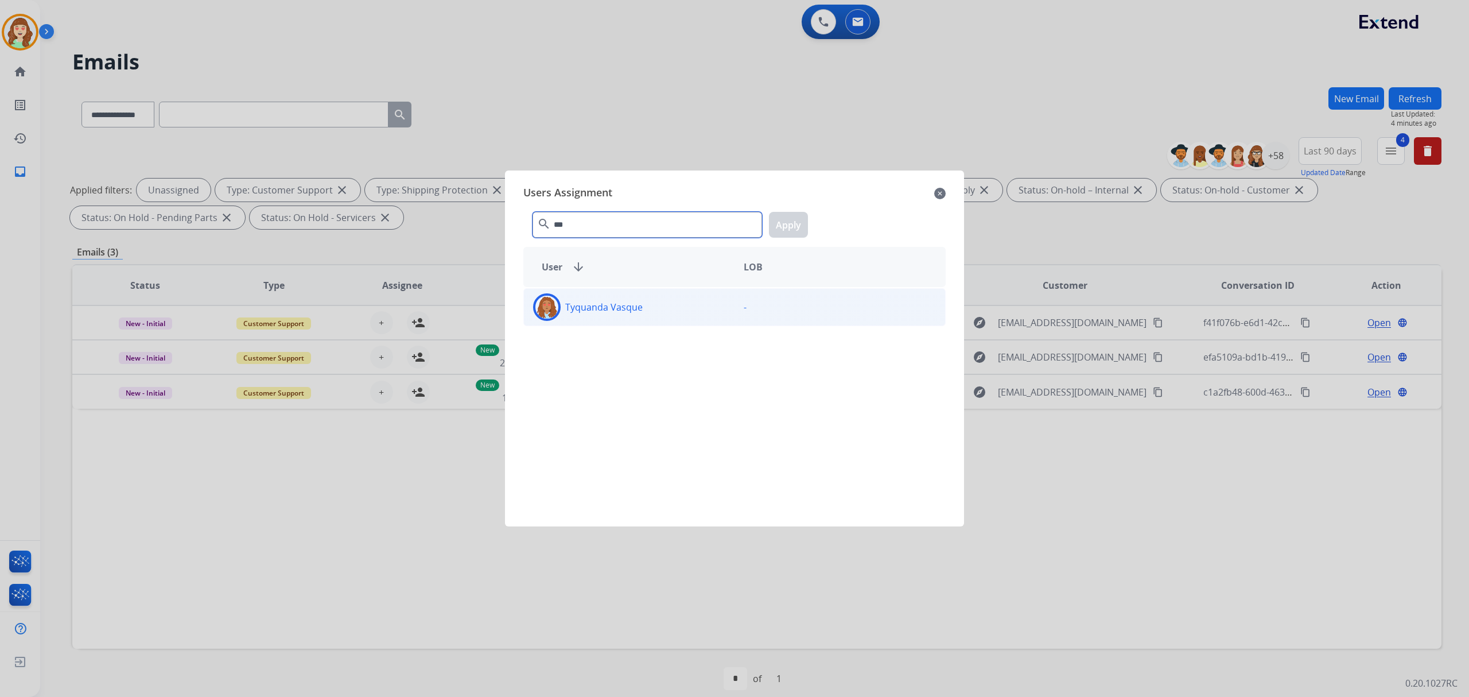
type input "***"
click at [705, 302] on div "Tyquanda Vasque" at bounding box center [629, 307] width 211 height 28
drag, startPoint x: 786, startPoint y: 224, endPoint x: 531, endPoint y: 293, distance: 264.5
click at [784, 224] on button "Apply" at bounding box center [788, 225] width 39 height 26
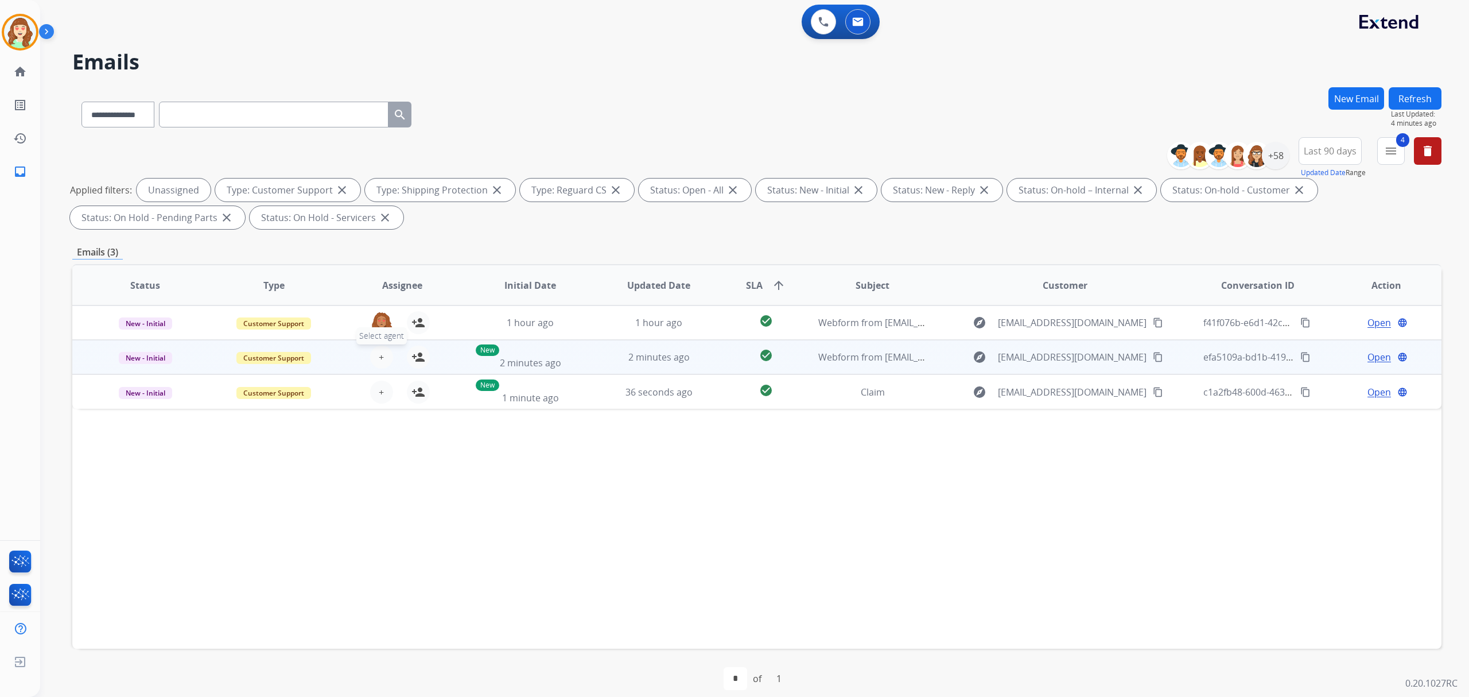
click at [379, 358] on span "+" at bounding box center [381, 357] width 5 height 14
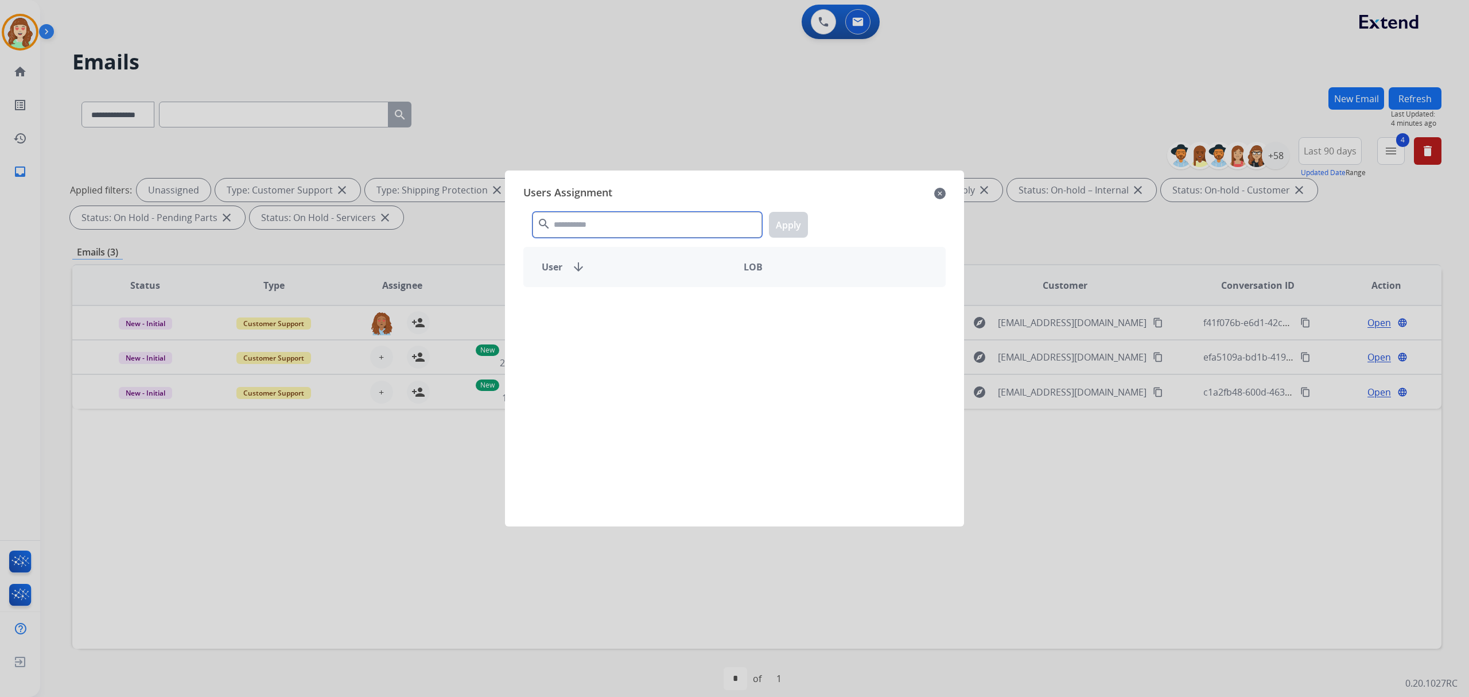
click at [579, 221] on input "text" at bounding box center [648, 225] width 230 height 26
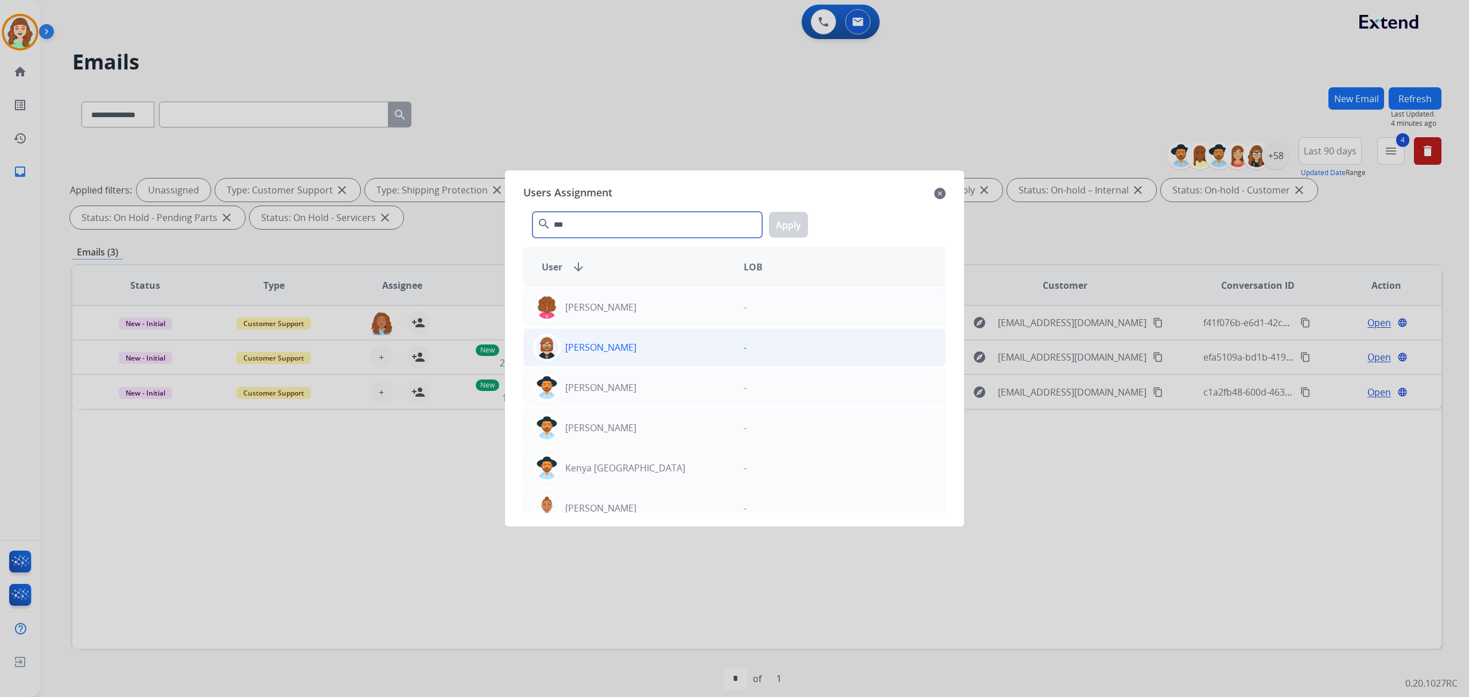
type input "***"
click at [598, 343] on p "[PERSON_NAME]" at bounding box center [600, 347] width 71 height 14
drag, startPoint x: 783, startPoint y: 224, endPoint x: 692, endPoint y: 257, distance: 97.1
click at [774, 225] on button "Apply" at bounding box center [788, 225] width 39 height 26
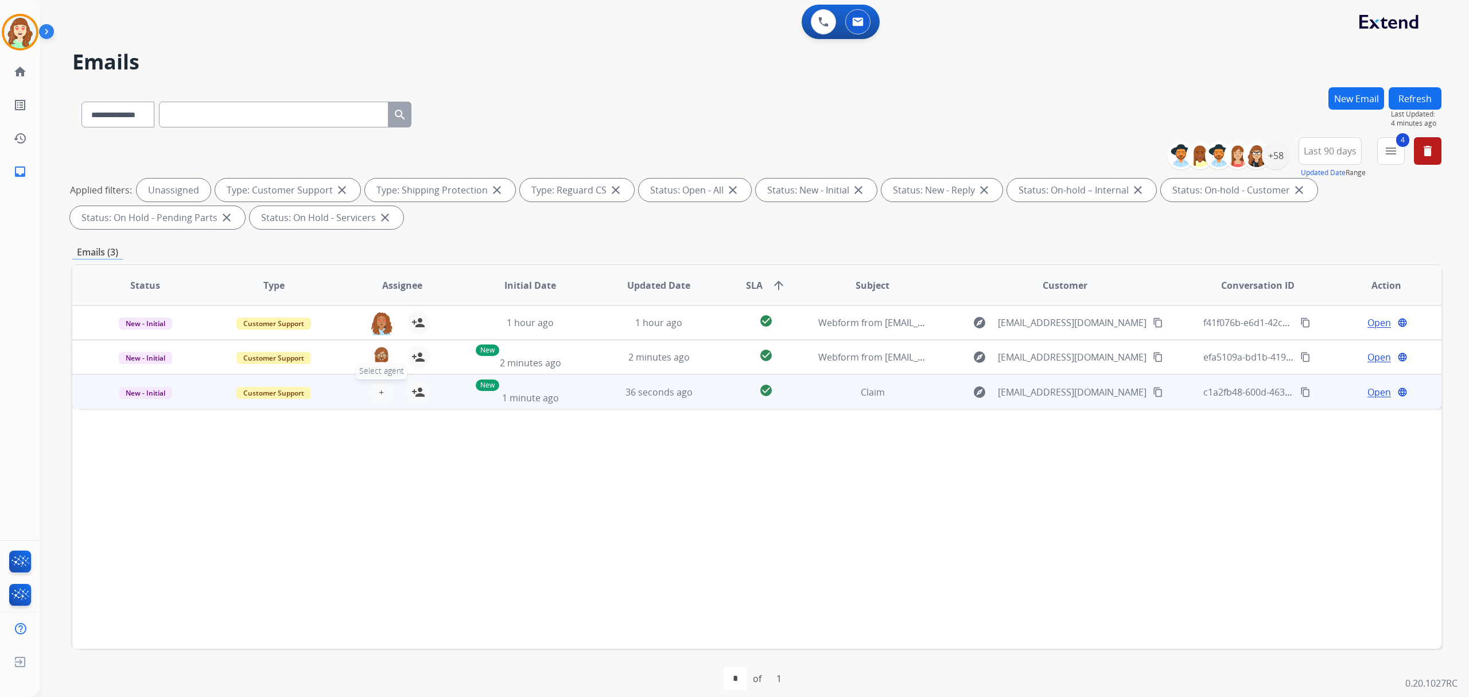
click at [382, 391] on span "+" at bounding box center [381, 392] width 5 height 14
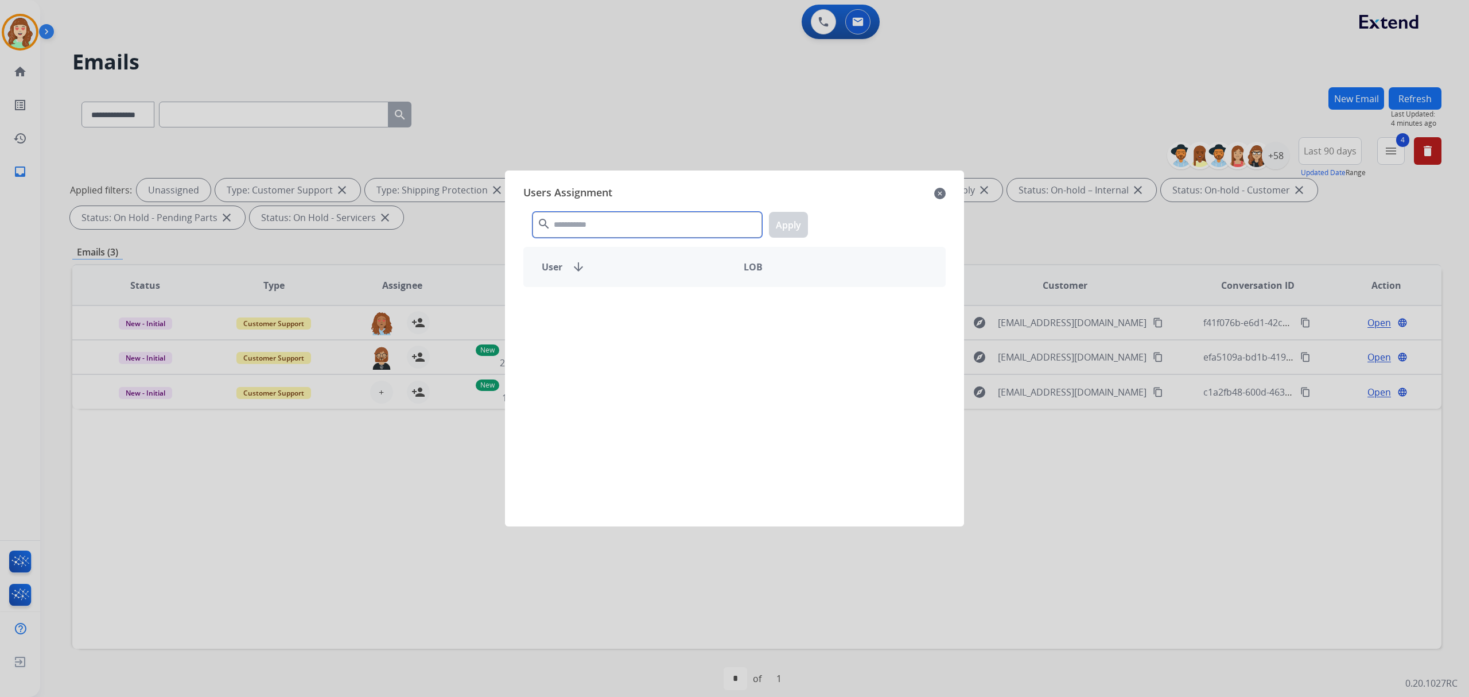
click at [666, 219] on input "text" at bounding box center [648, 225] width 230 height 26
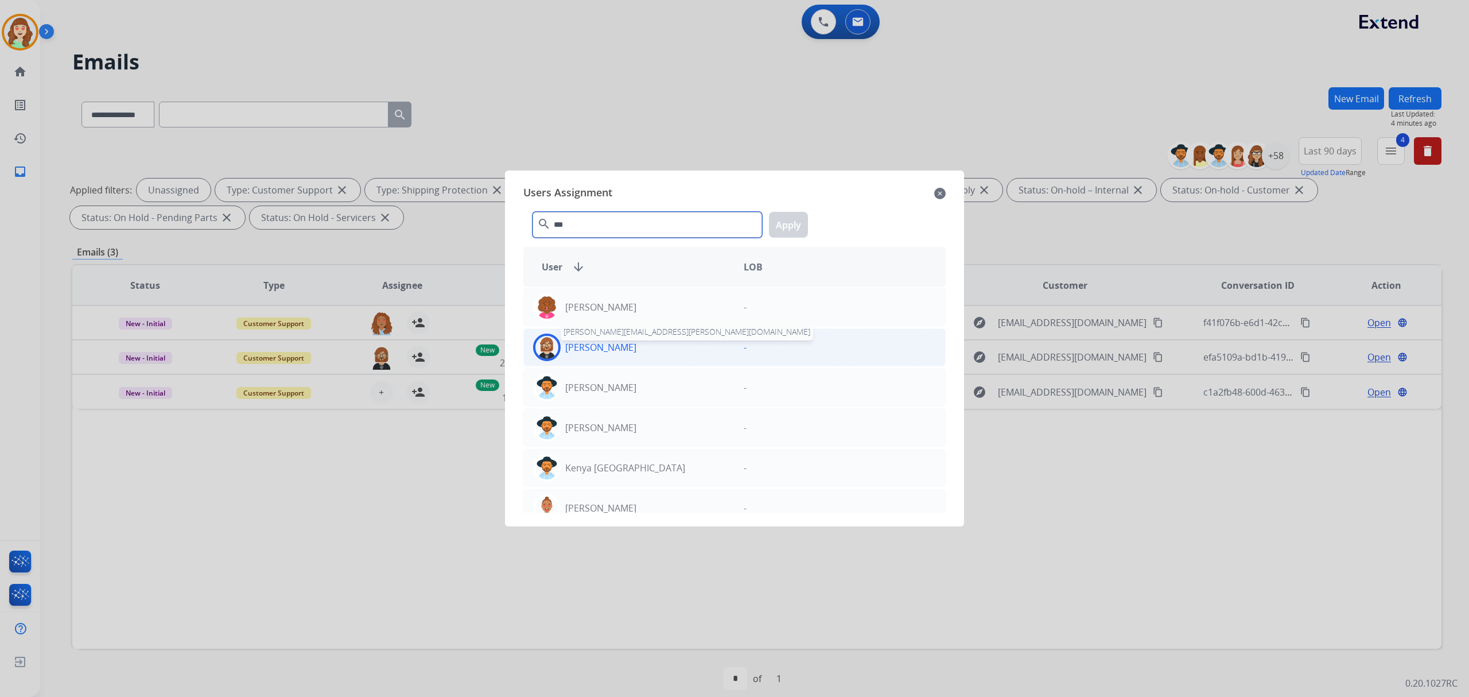
type input "***"
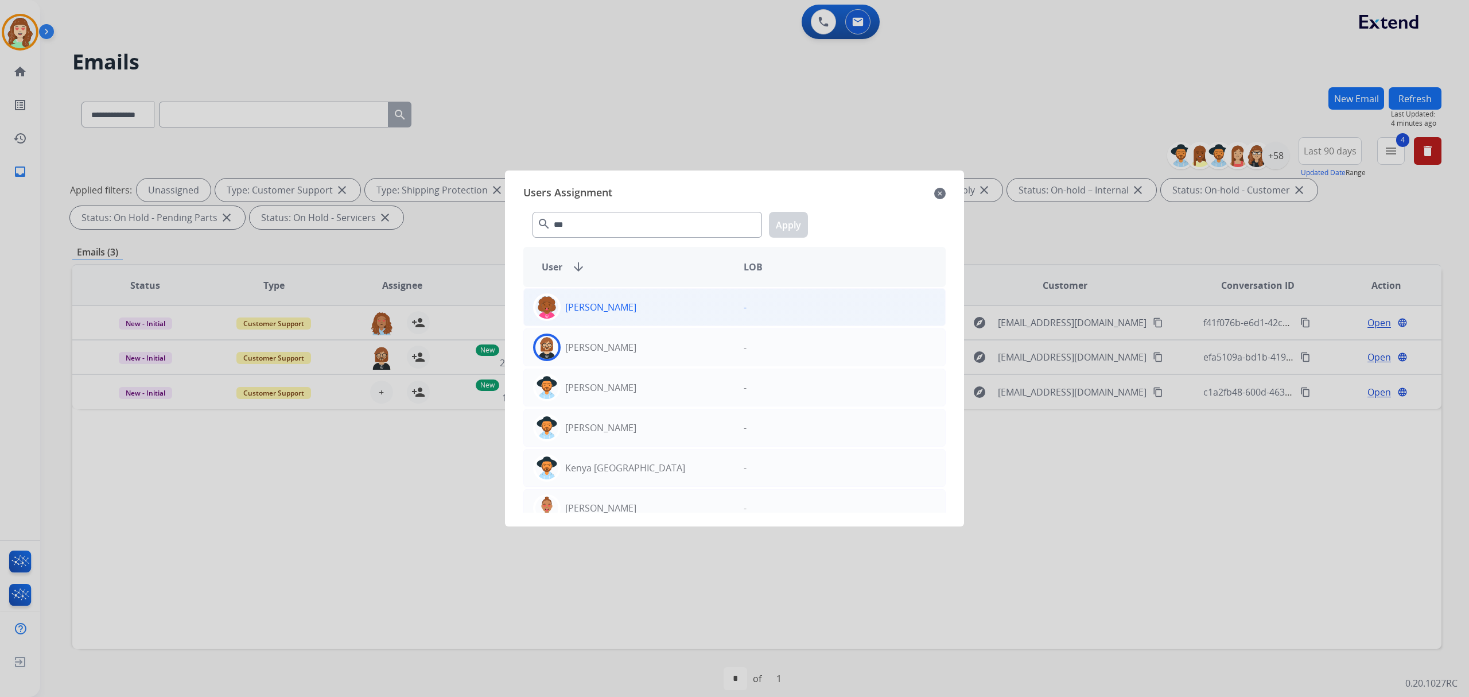
drag, startPoint x: 613, startPoint y: 356, endPoint x: 763, endPoint y: 304, distance: 158.8
click at [613, 356] on div "[PERSON_NAME]" at bounding box center [629, 347] width 211 height 28
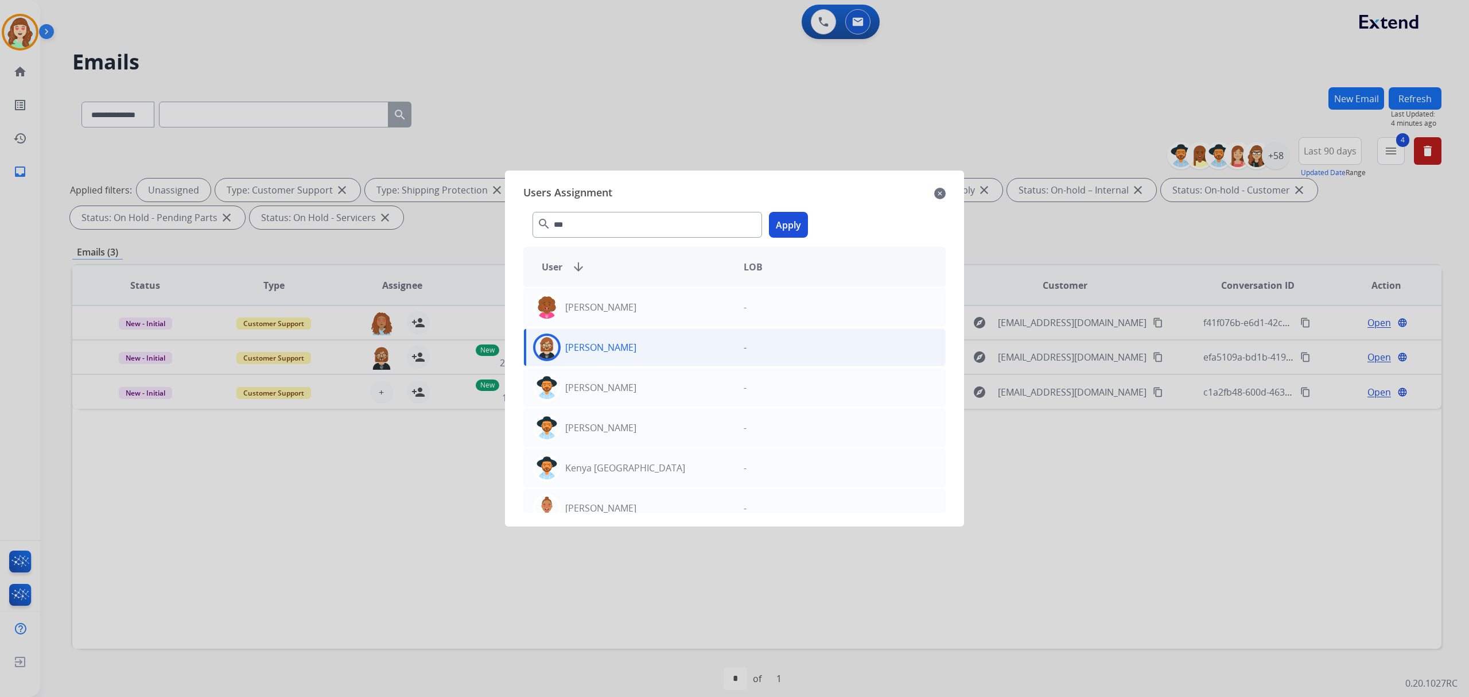
click at [786, 221] on button "Apply" at bounding box center [788, 225] width 39 height 26
